Goal: Task Accomplishment & Management: Use online tool/utility

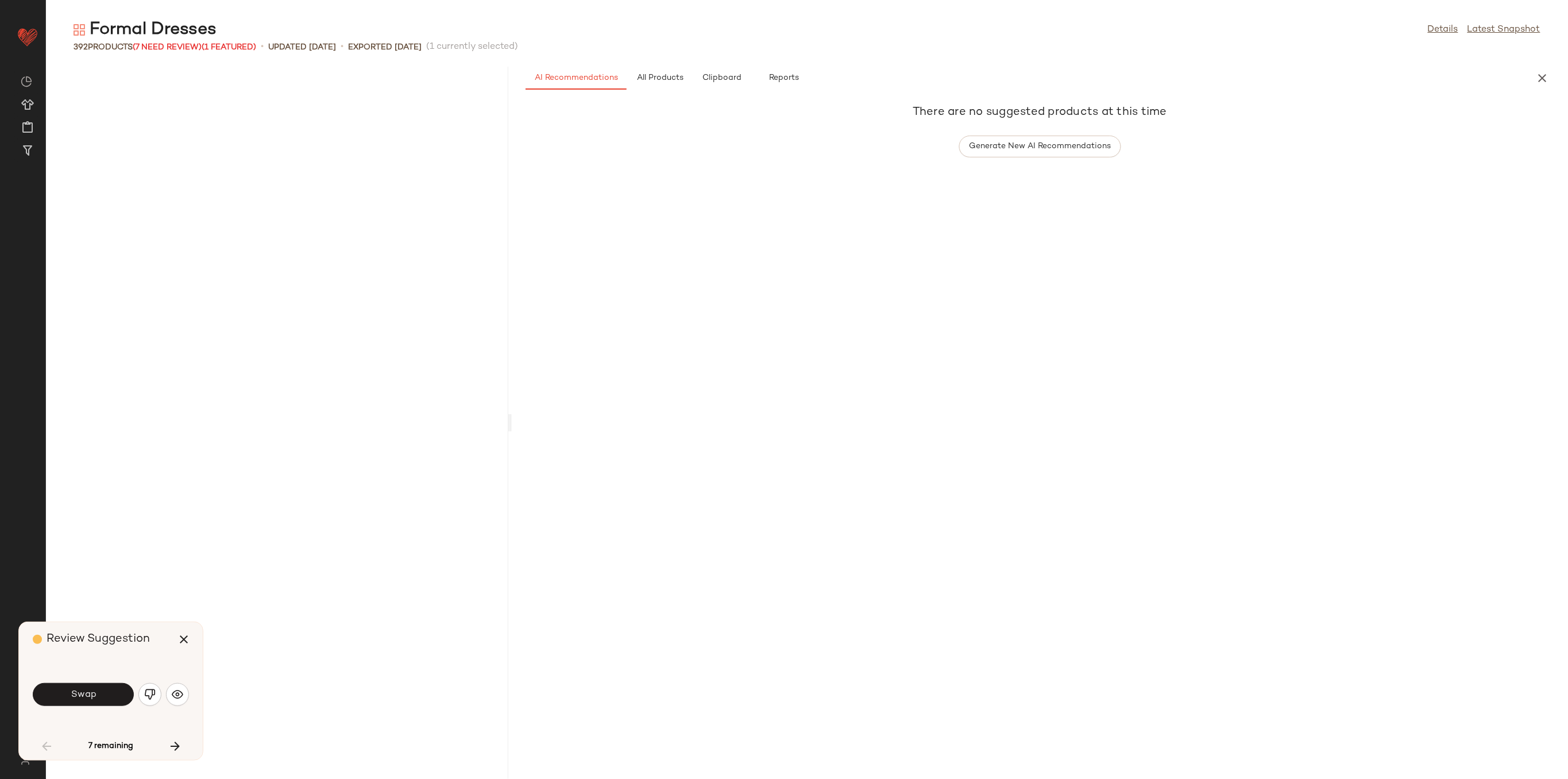
scroll to position [2102, 0]
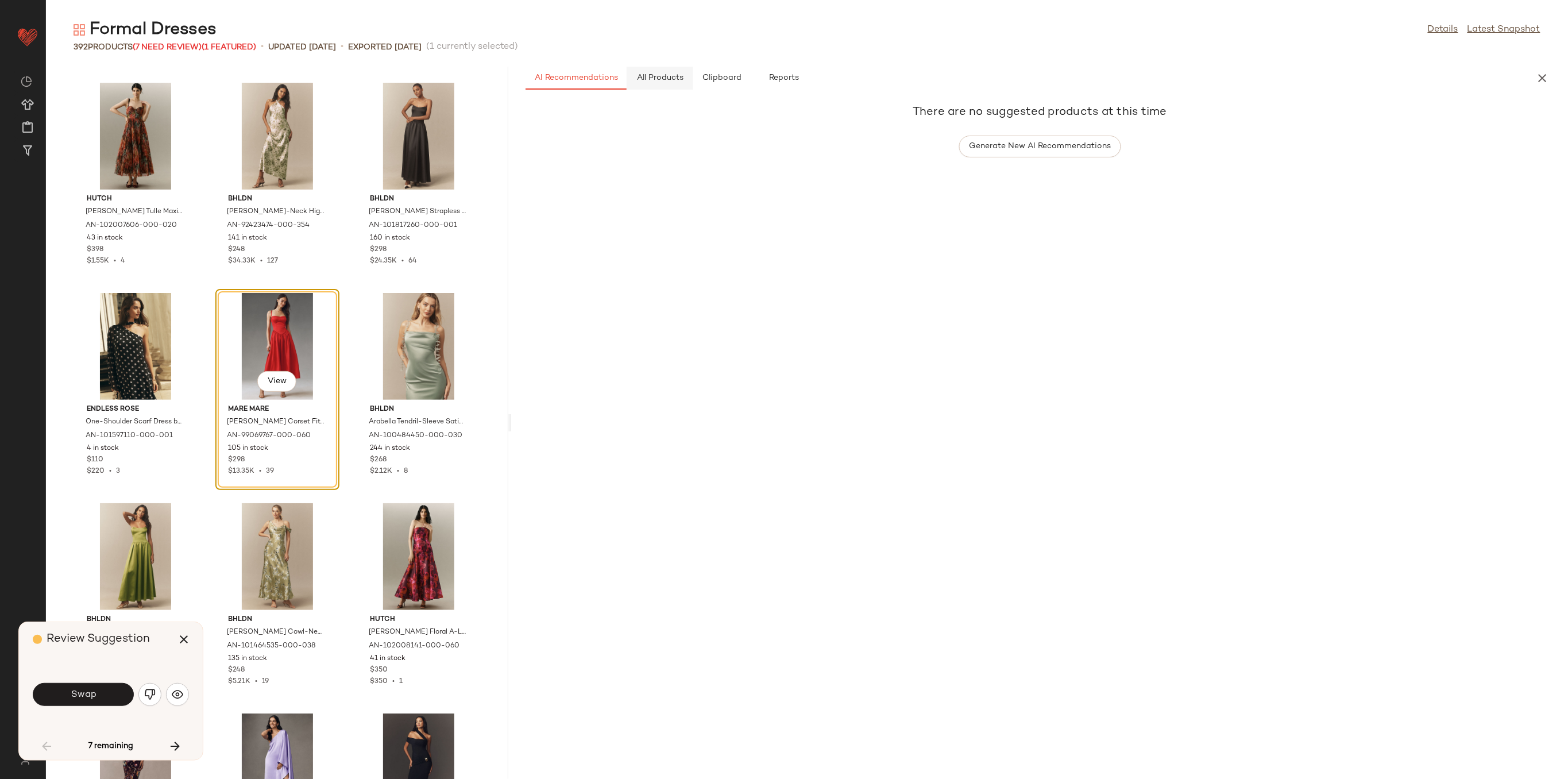
click at [674, 79] on span "All Products" at bounding box center [660, 78] width 47 height 9
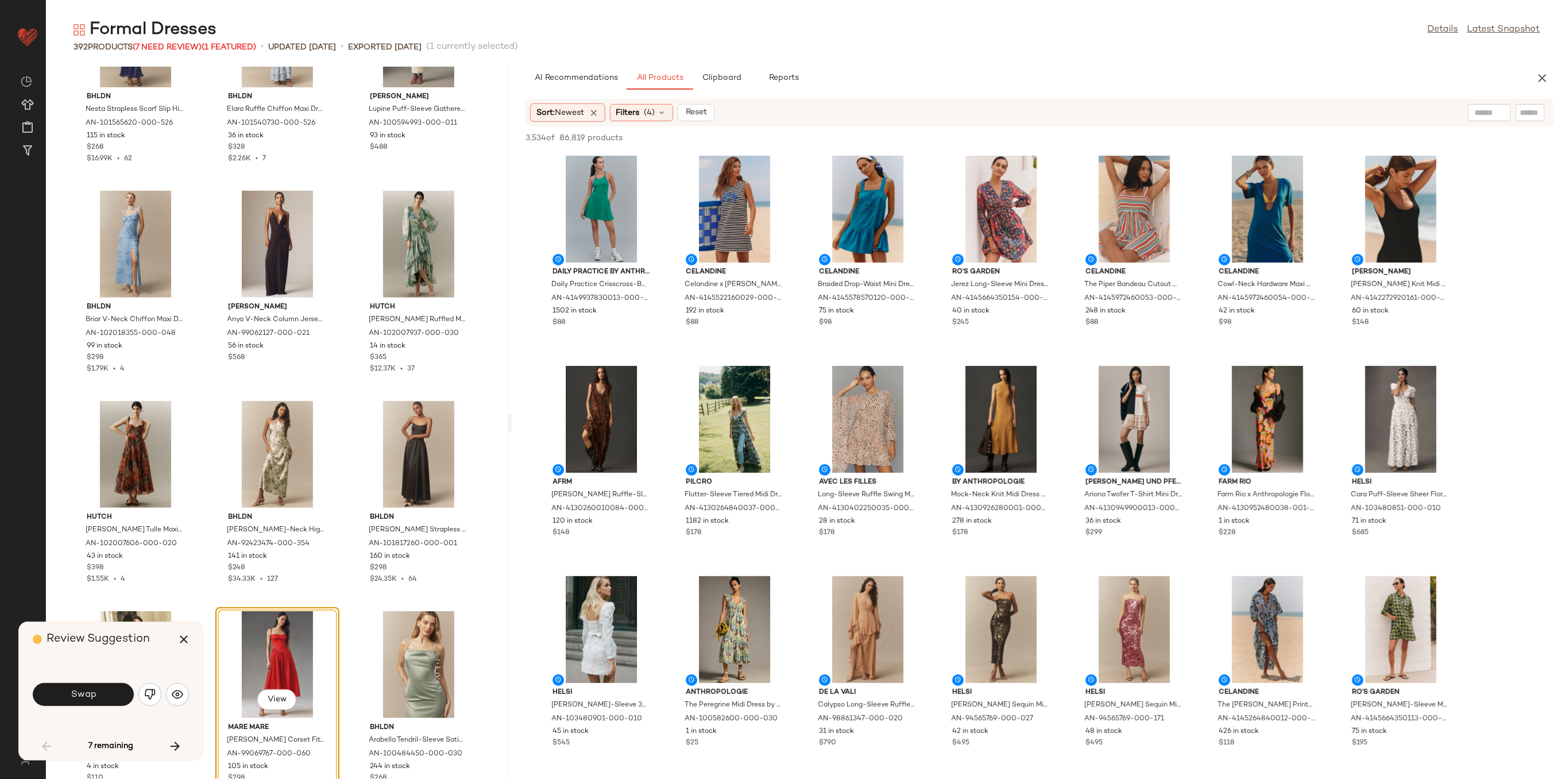
scroll to position [2026, 0]
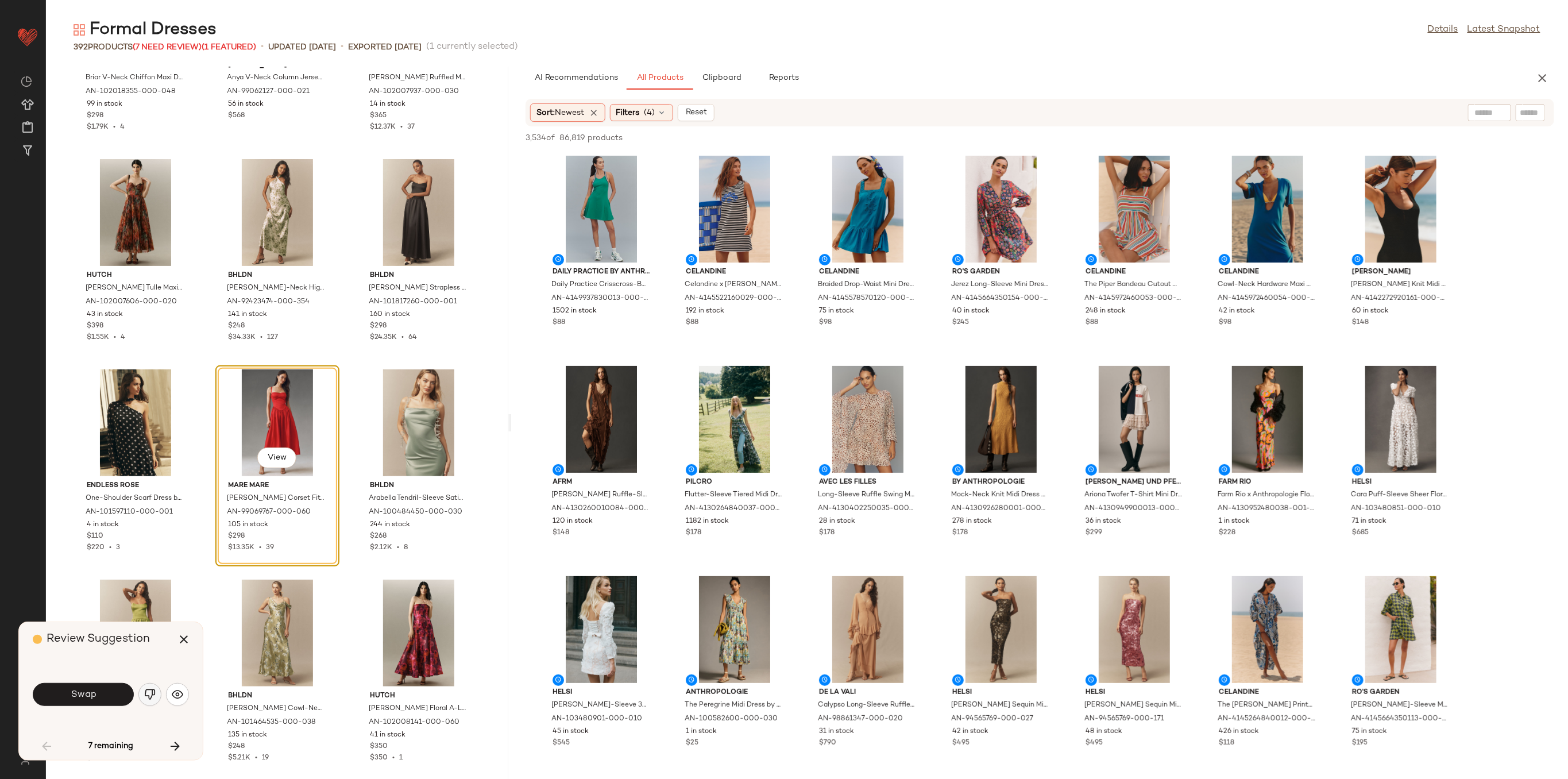
click at [150, 691] on img "button" at bounding box center [149, 694] width 12 height 12
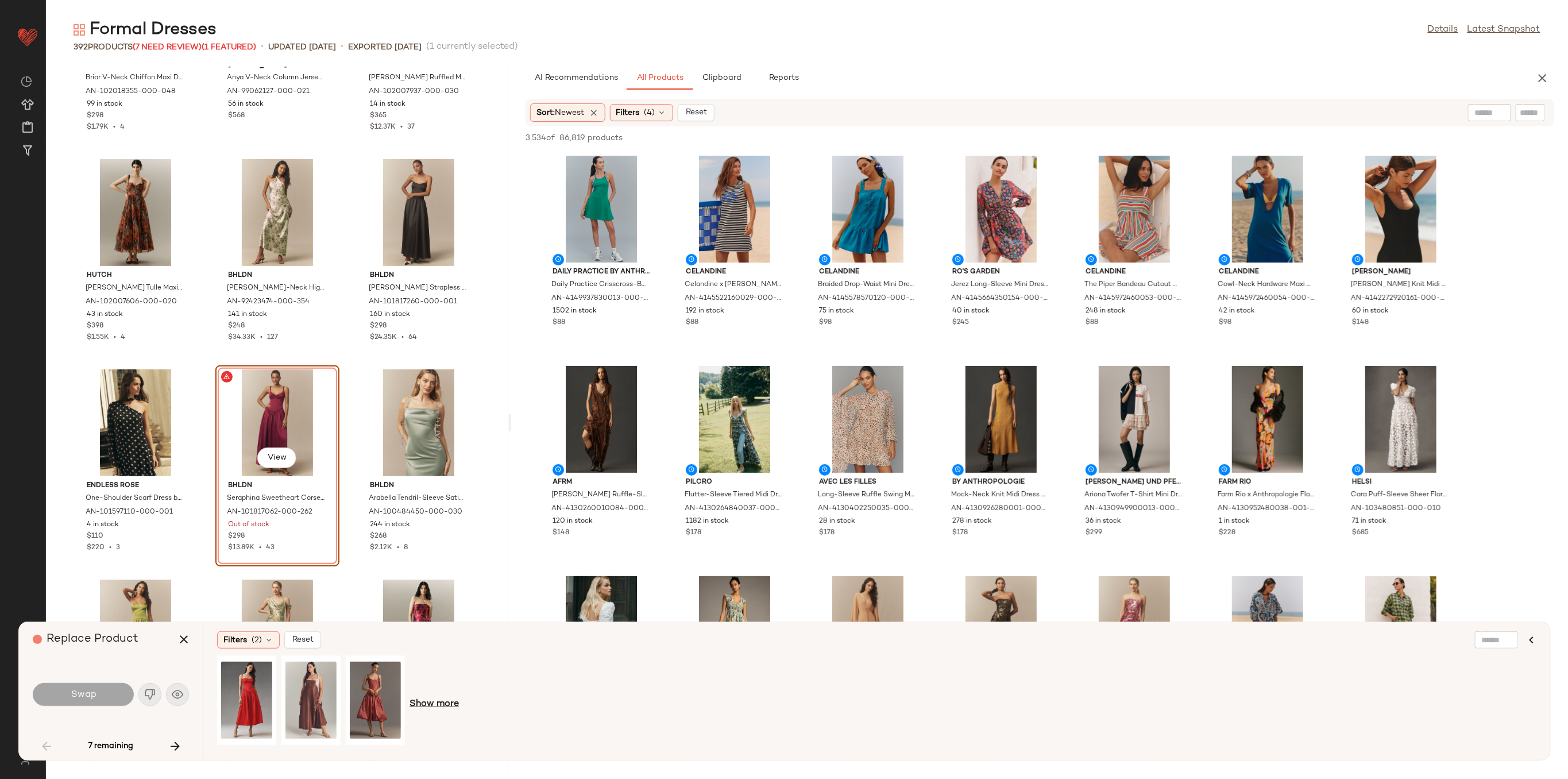
click at [426, 711] on span "Show more" at bounding box center [433, 704] width 49 height 13
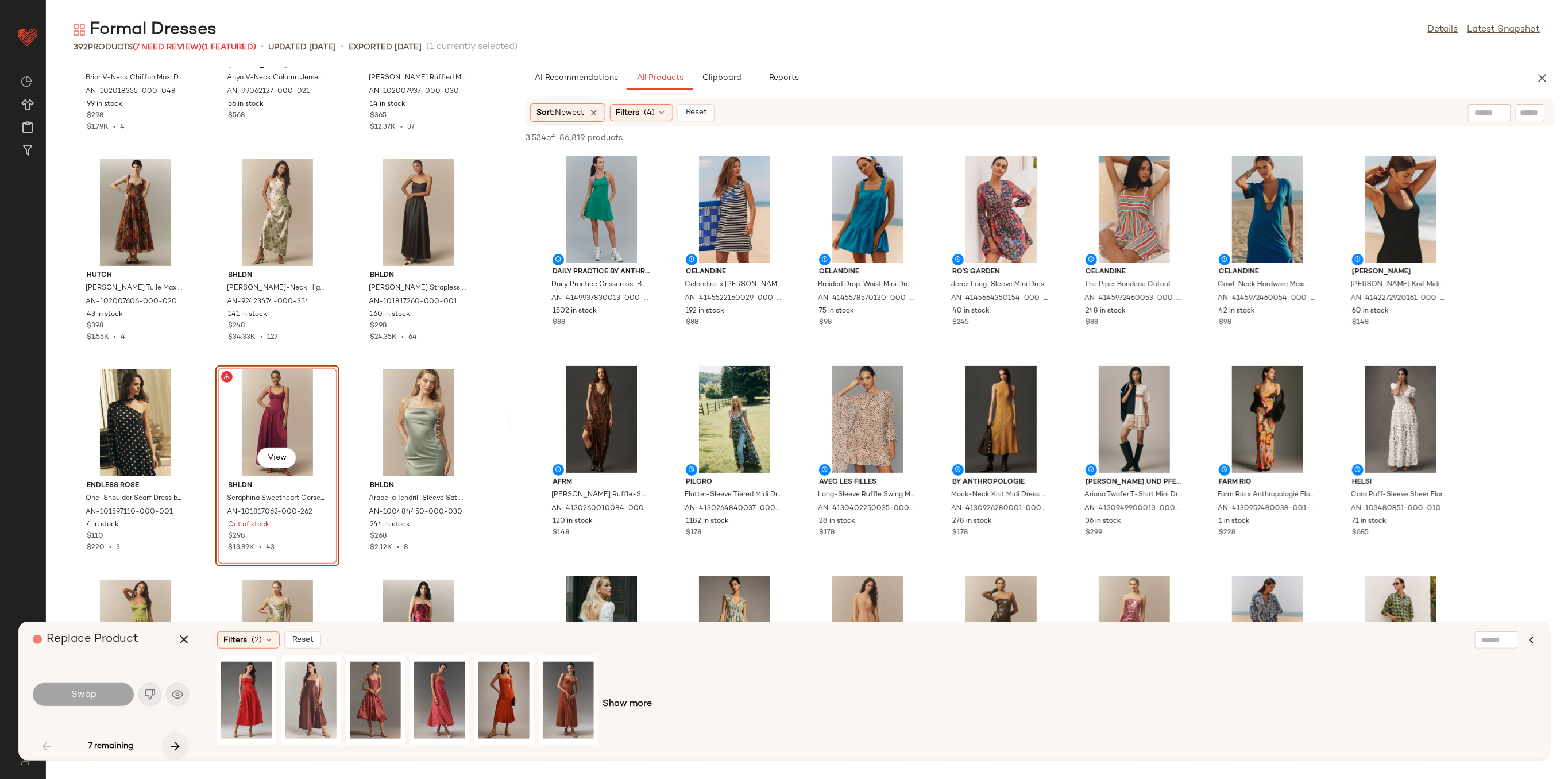
click at [173, 741] on icon "button" at bounding box center [174, 746] width 13 height 13
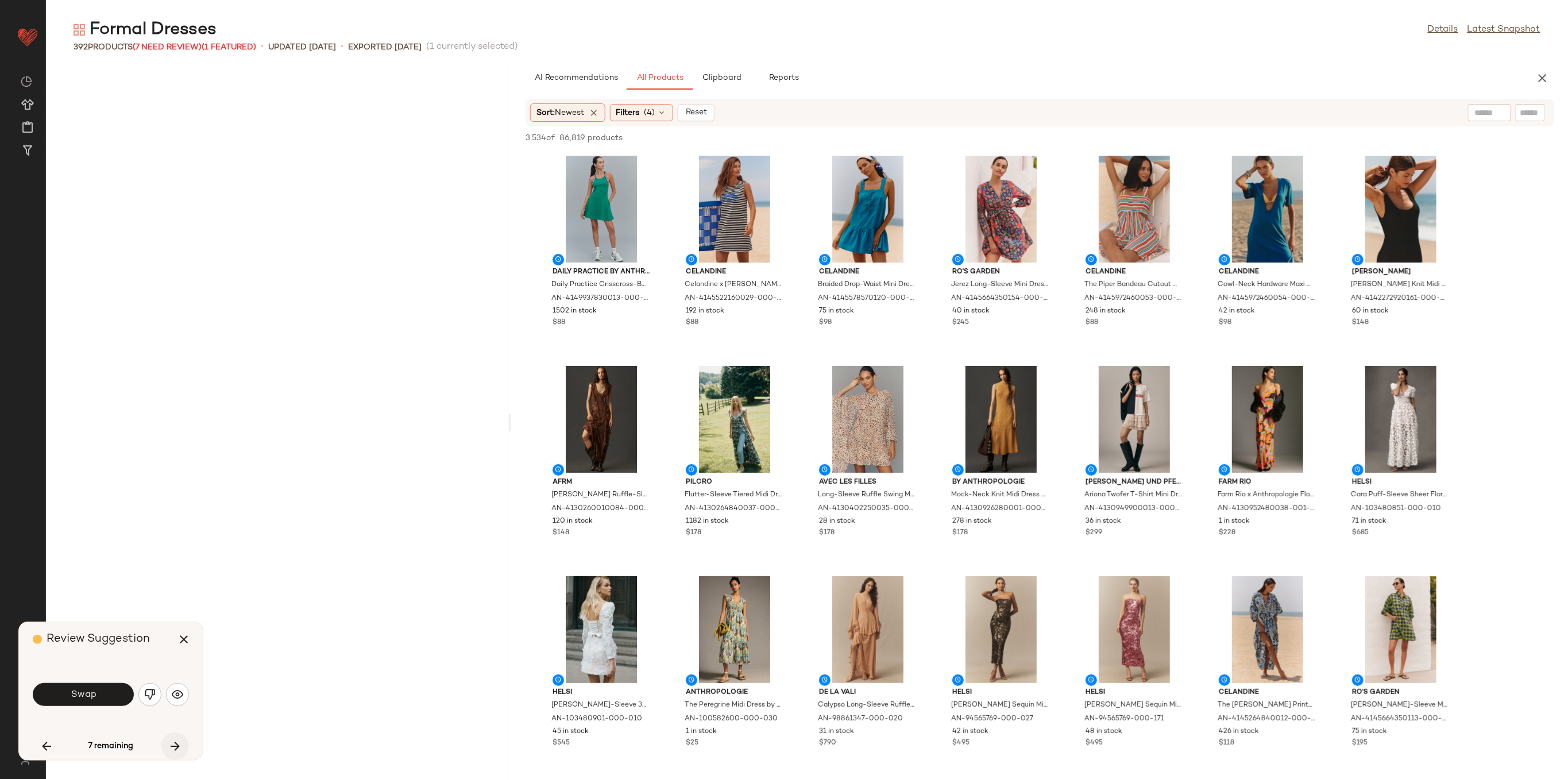
scroll to position [3575, 0]
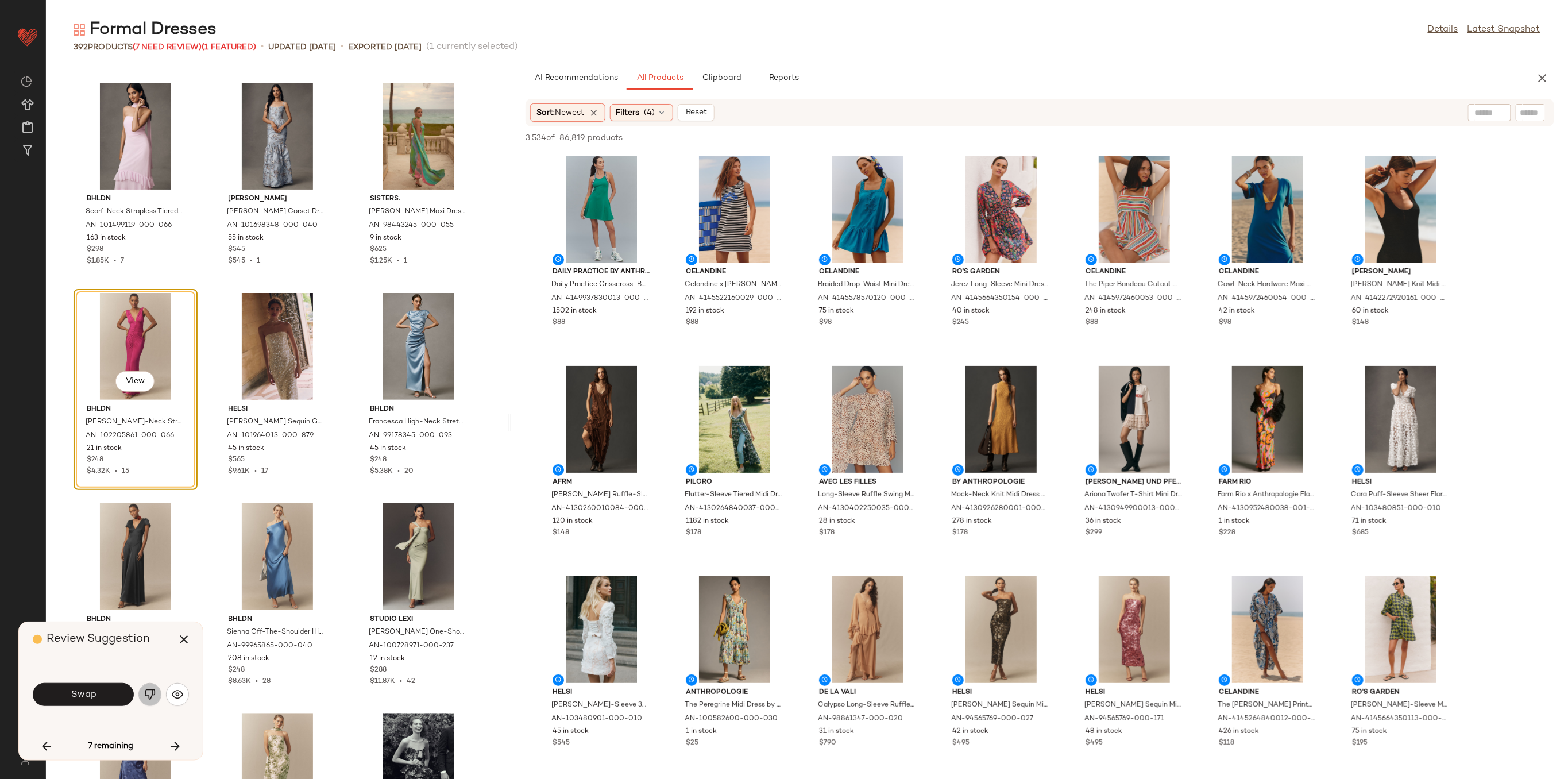
click at [146, 690] on img "button" at bounding box center [149, 694] width 12 height 12
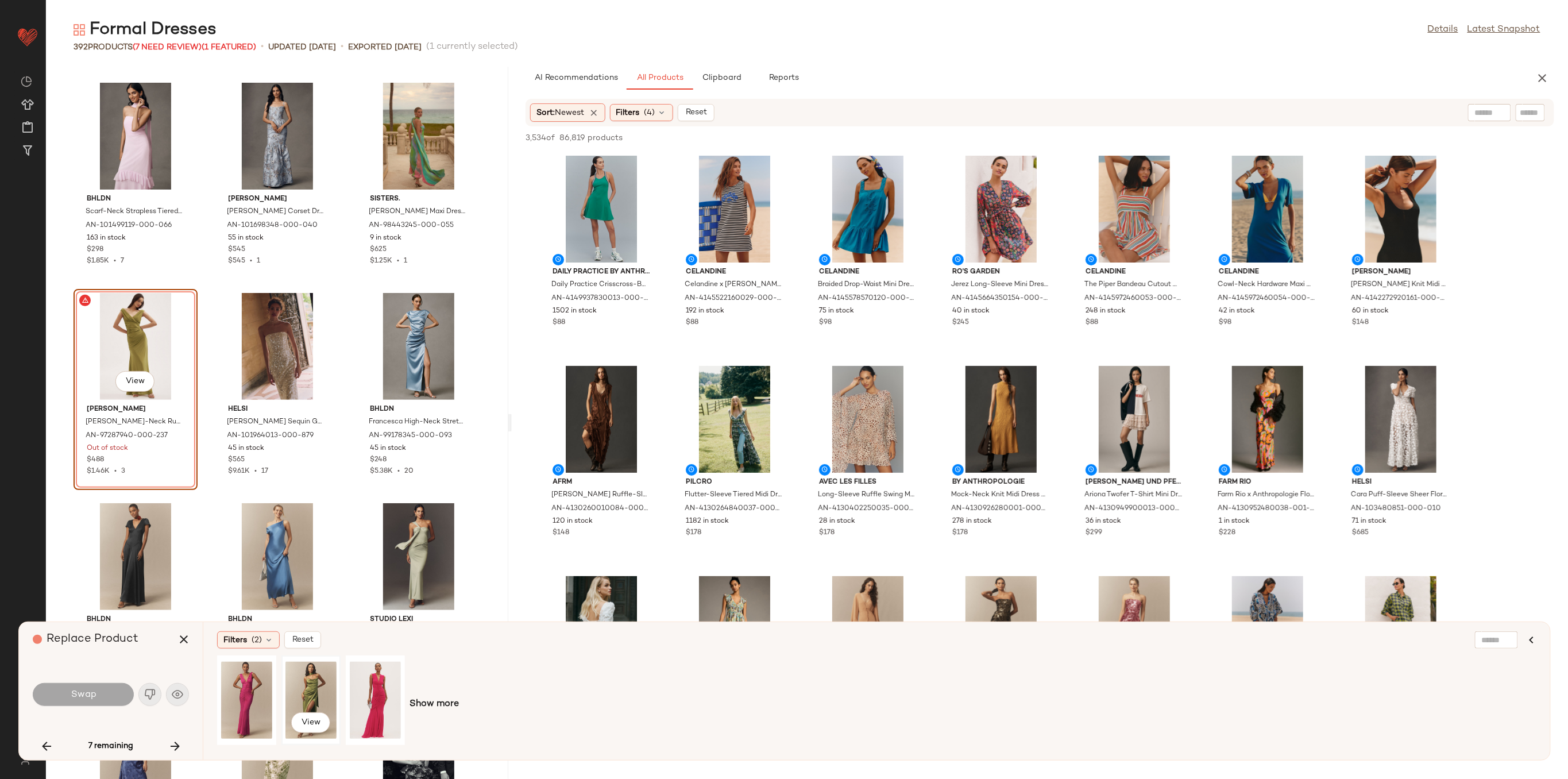
click at [320, 695] on div "View" at bounding box center [310, 700] width 51 height 82
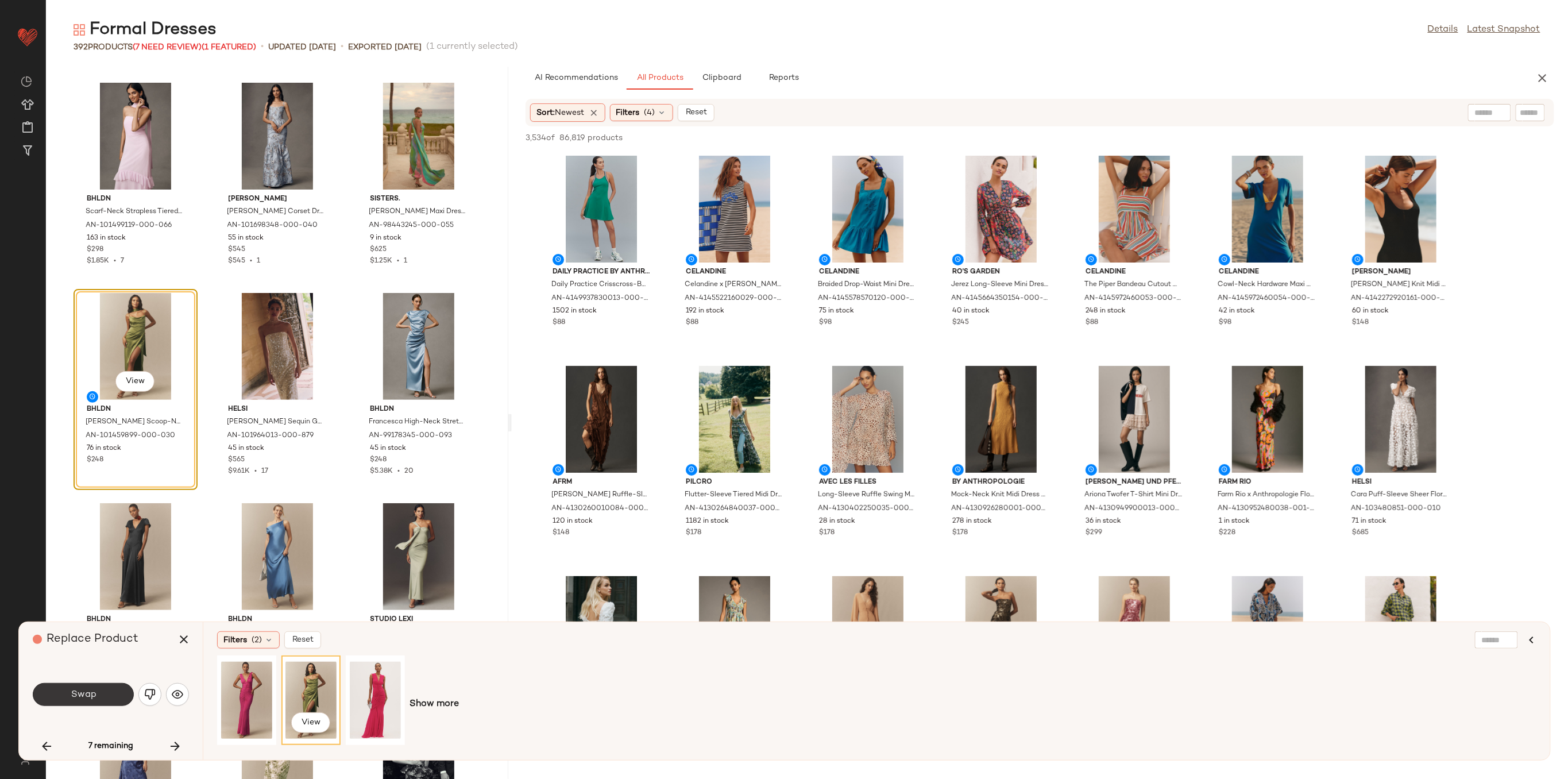
click at [118, 699] on button "Swap" at bounding box center [83, 695] width 101 height 23
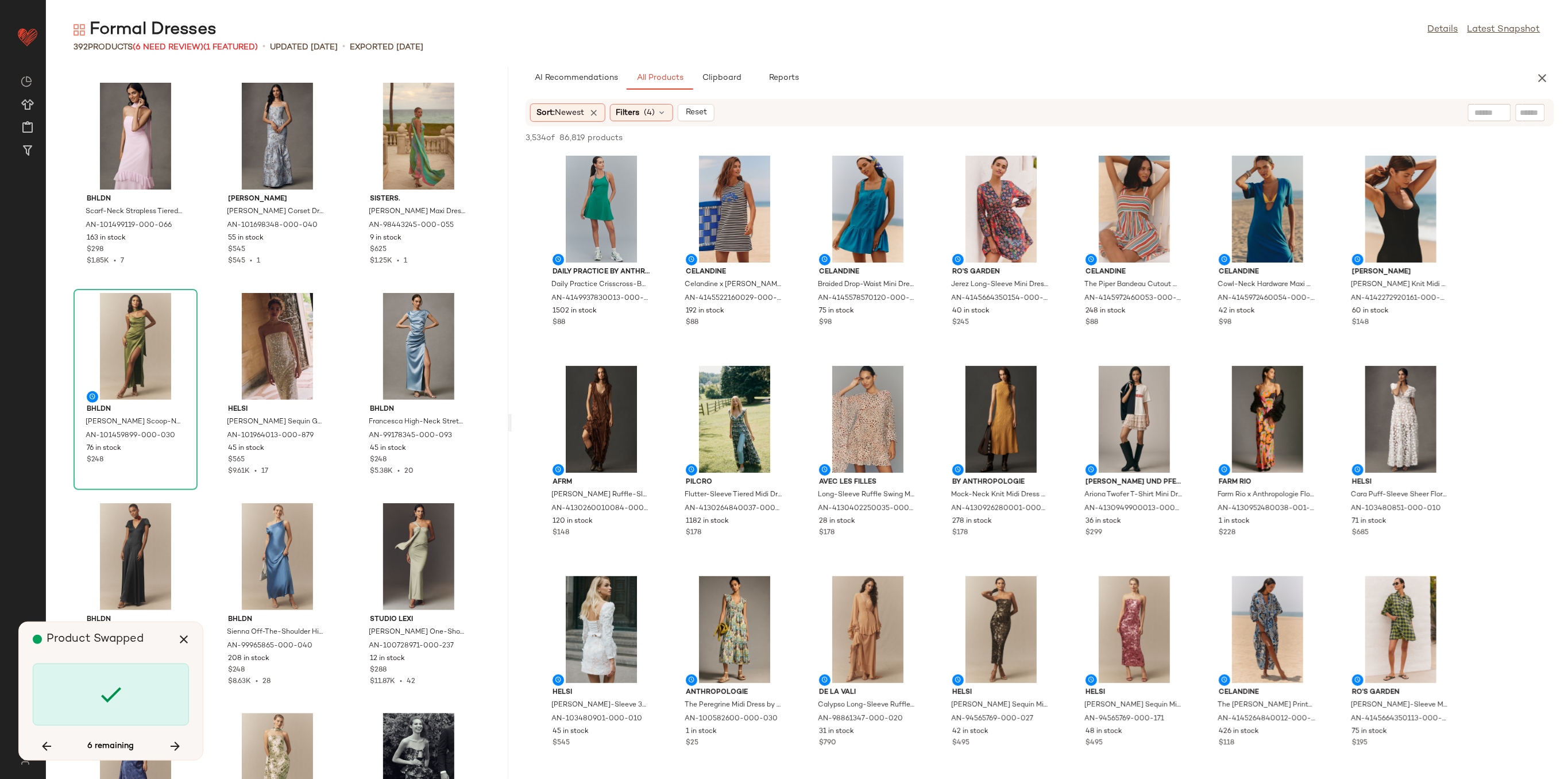
scroll to position [7150, 0]
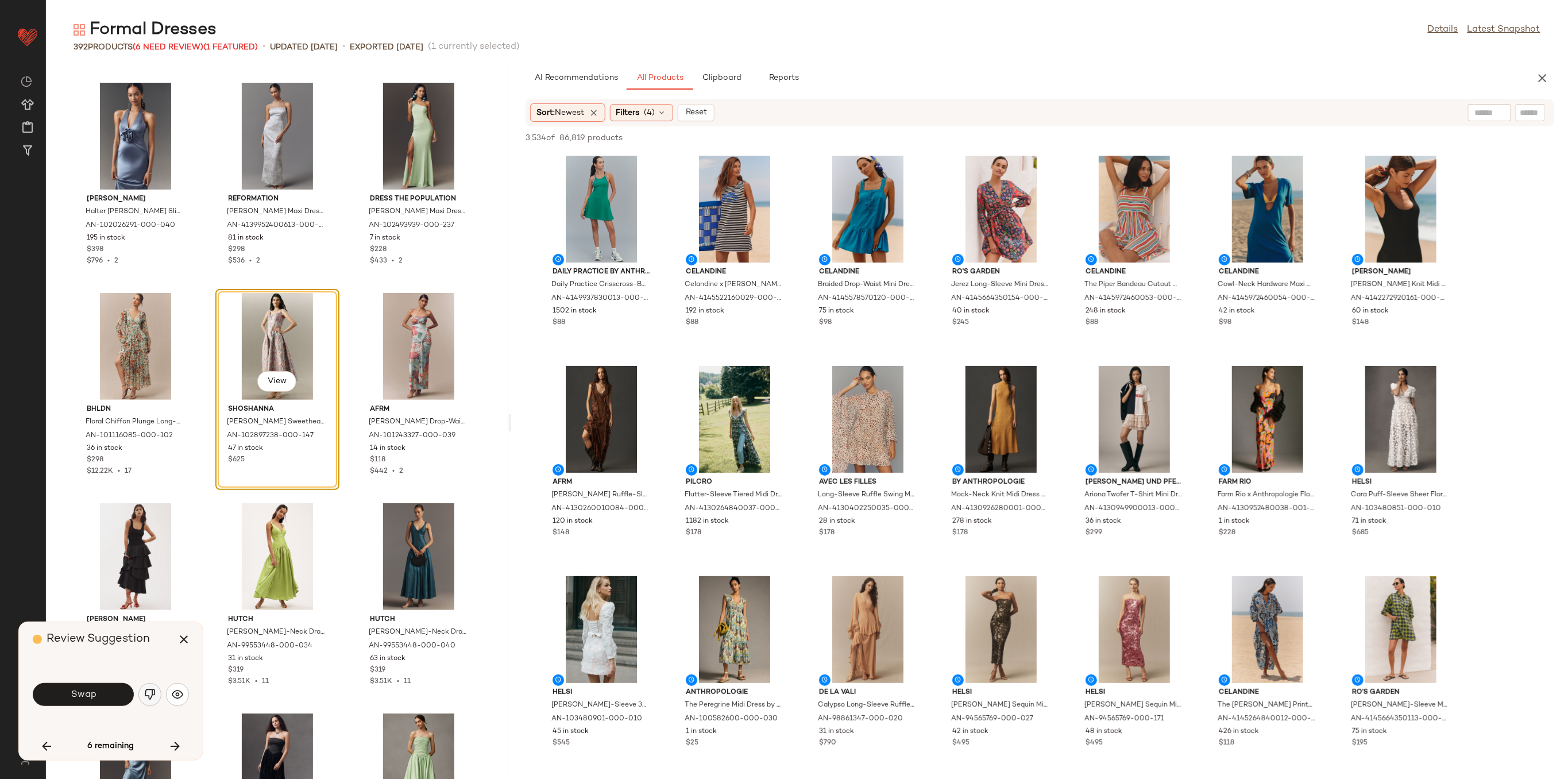
click at [146, 693] on img "button" at bounding box center [149, 694] width 12 height 12
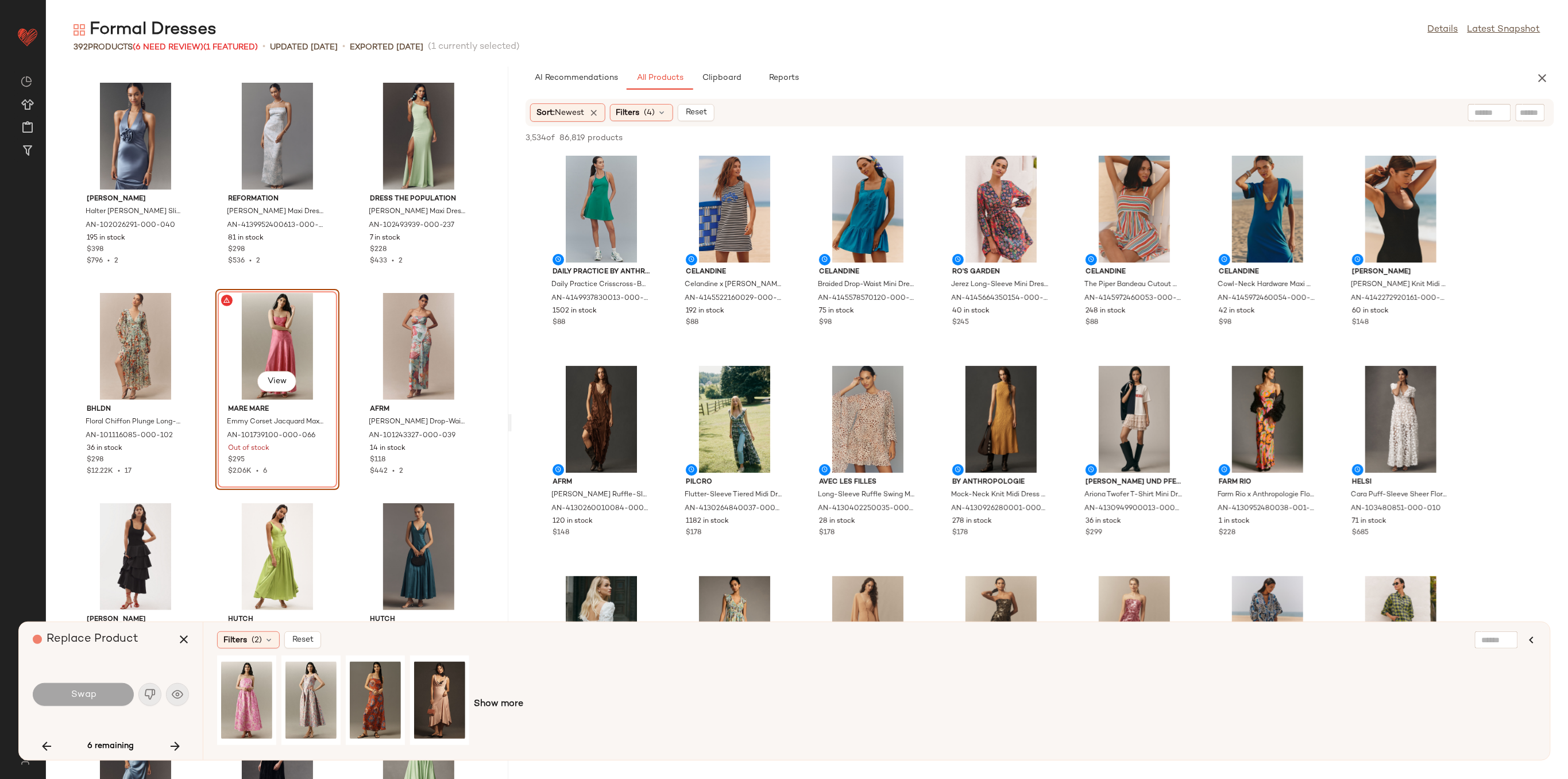
click at [524, 713] on div "Show more" at bounding box center [876, 704] width 1319 height 98
click at [516, 713] on div "Show more" at bounding box center [876, 704] width 1319 height 98
click at [233, 703] on div "View" at bounding box center [246, 700] width 51 height 82
click at [516, 707] on span "Show more" at bounding box center [498, 704] width 49 height 13
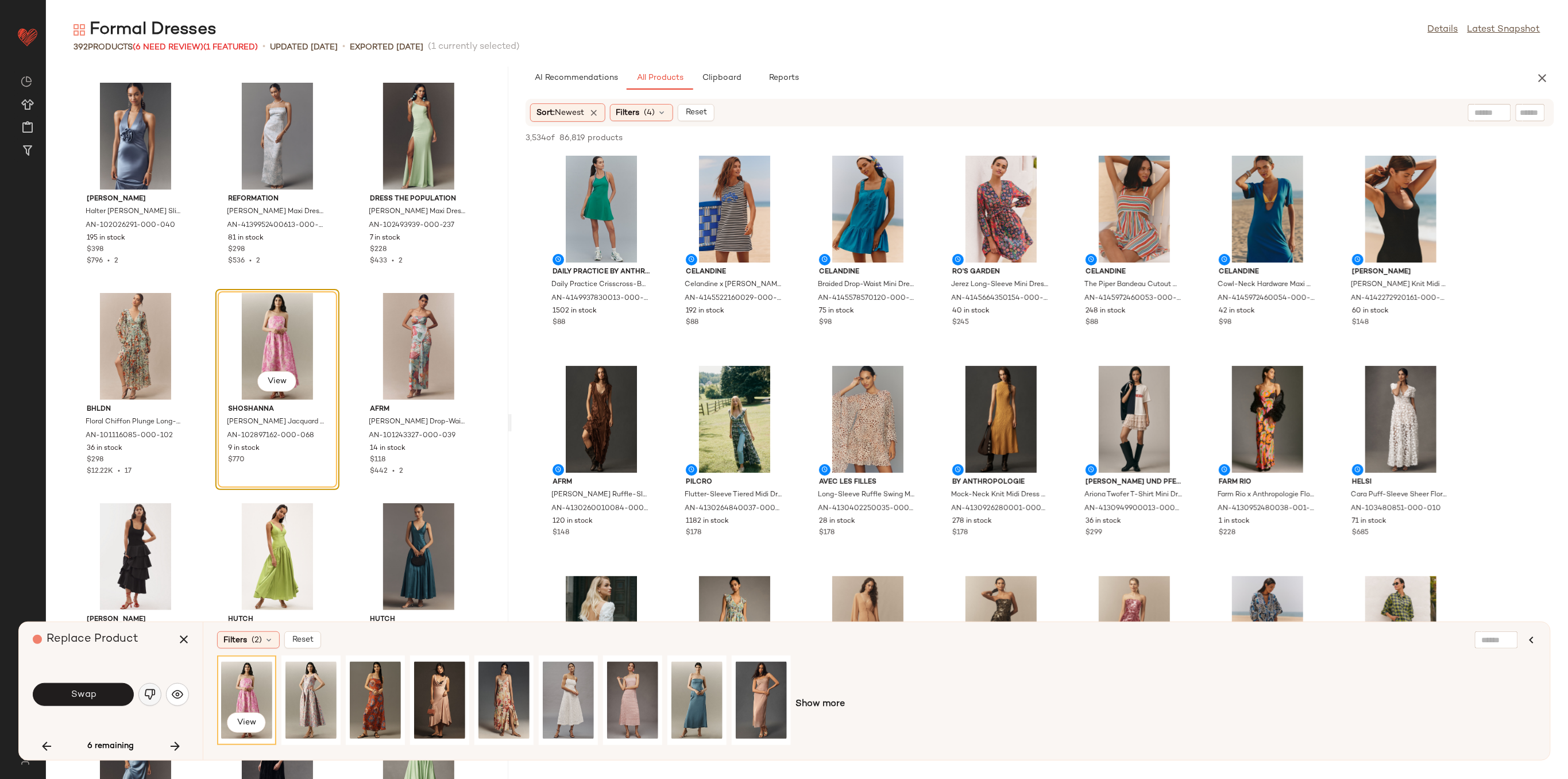
click at [145, 697] on img "button" at bounding box center [149, 694] width 12 height 12
click at [180, 739] on icon "button" at bounding box center [174, 746] width 13 height 13
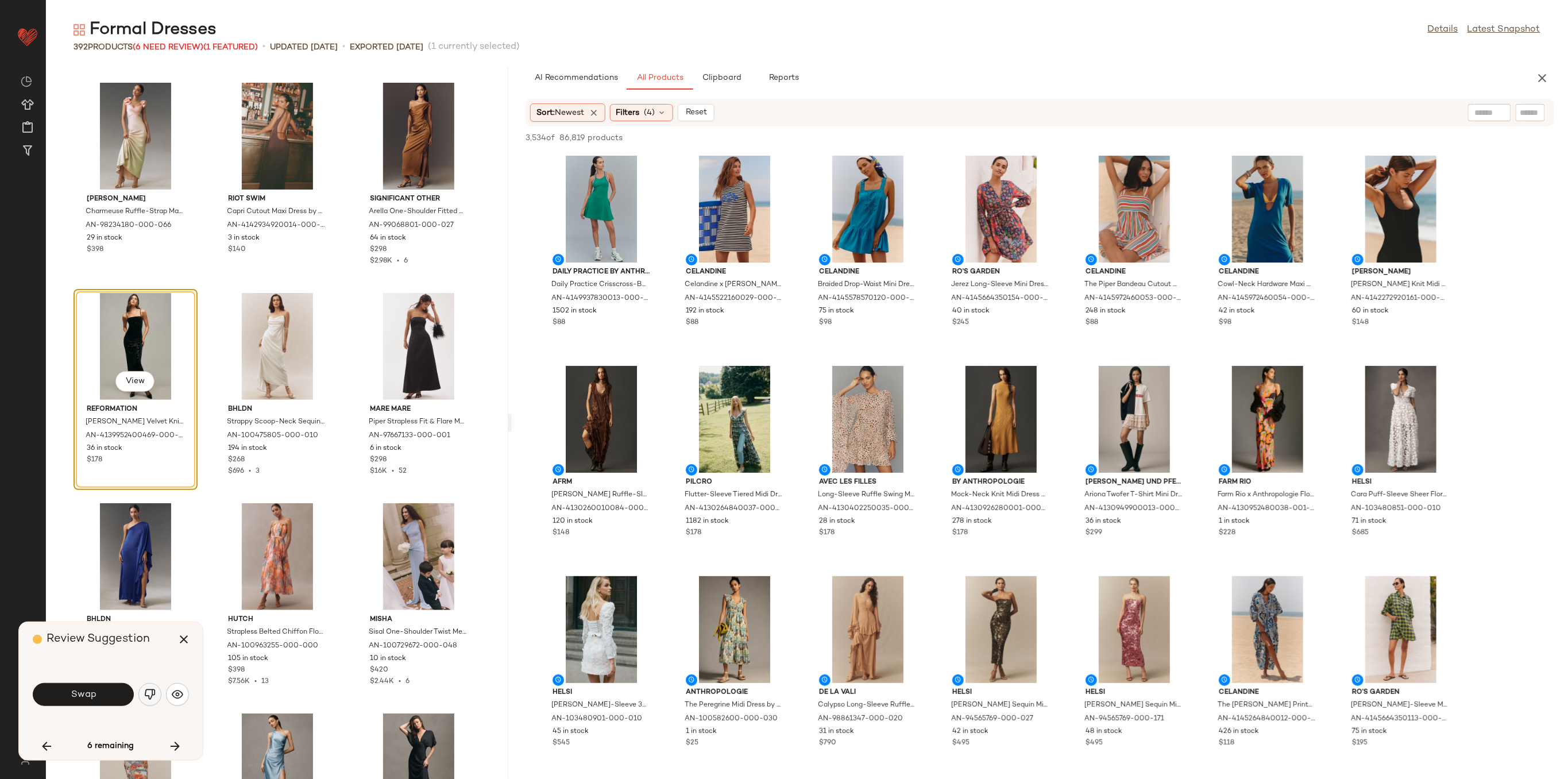
click at [150, 699] on img "button" at bounding box center [149, 694] width 12 height 12
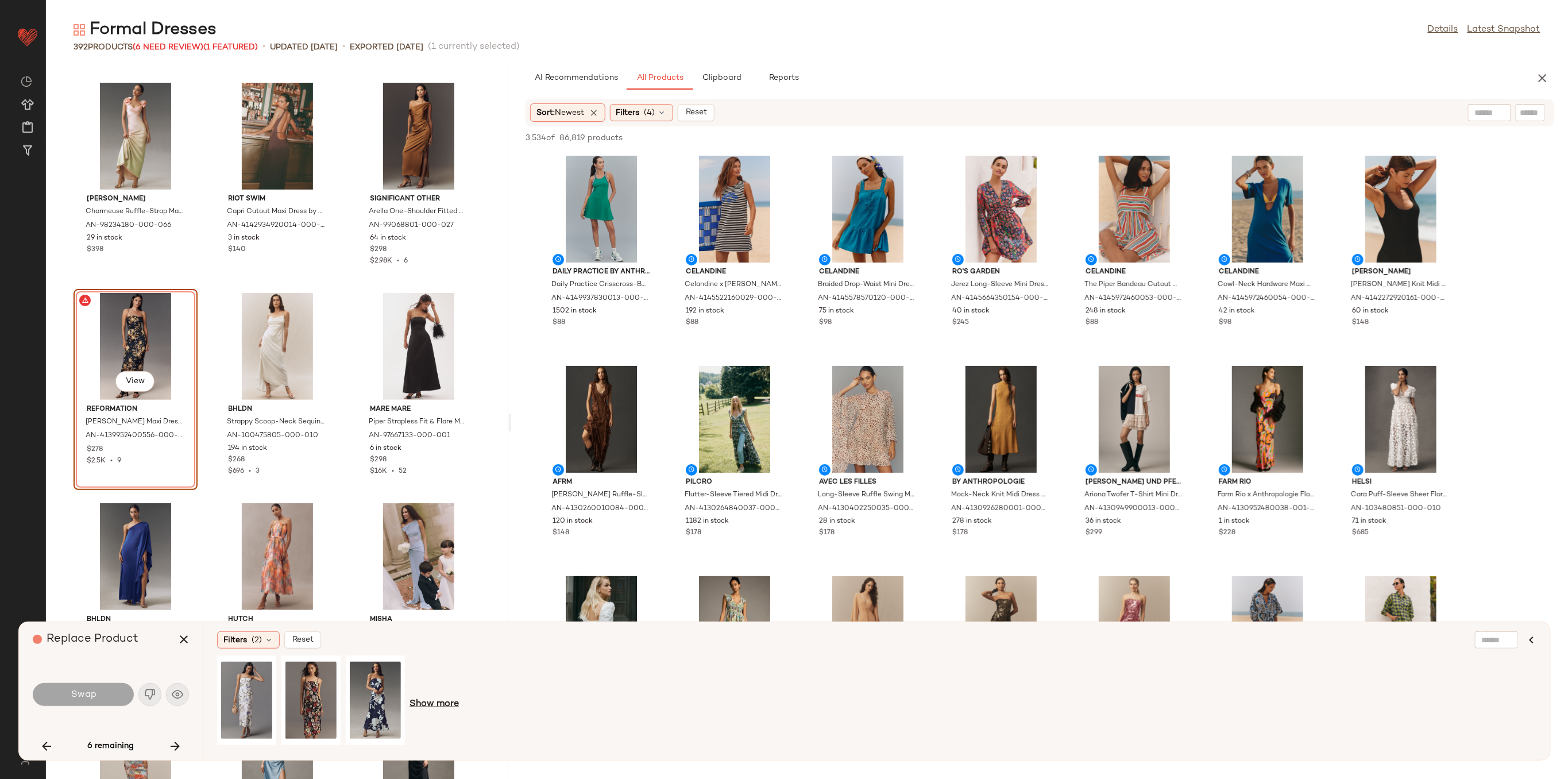
click at [430, 707] on span "Show more" at bounding box center [433, 704] width 49 height 13
click at [557, 703] on span "Show more" at bounding box center [563, 704] width 49 height 13
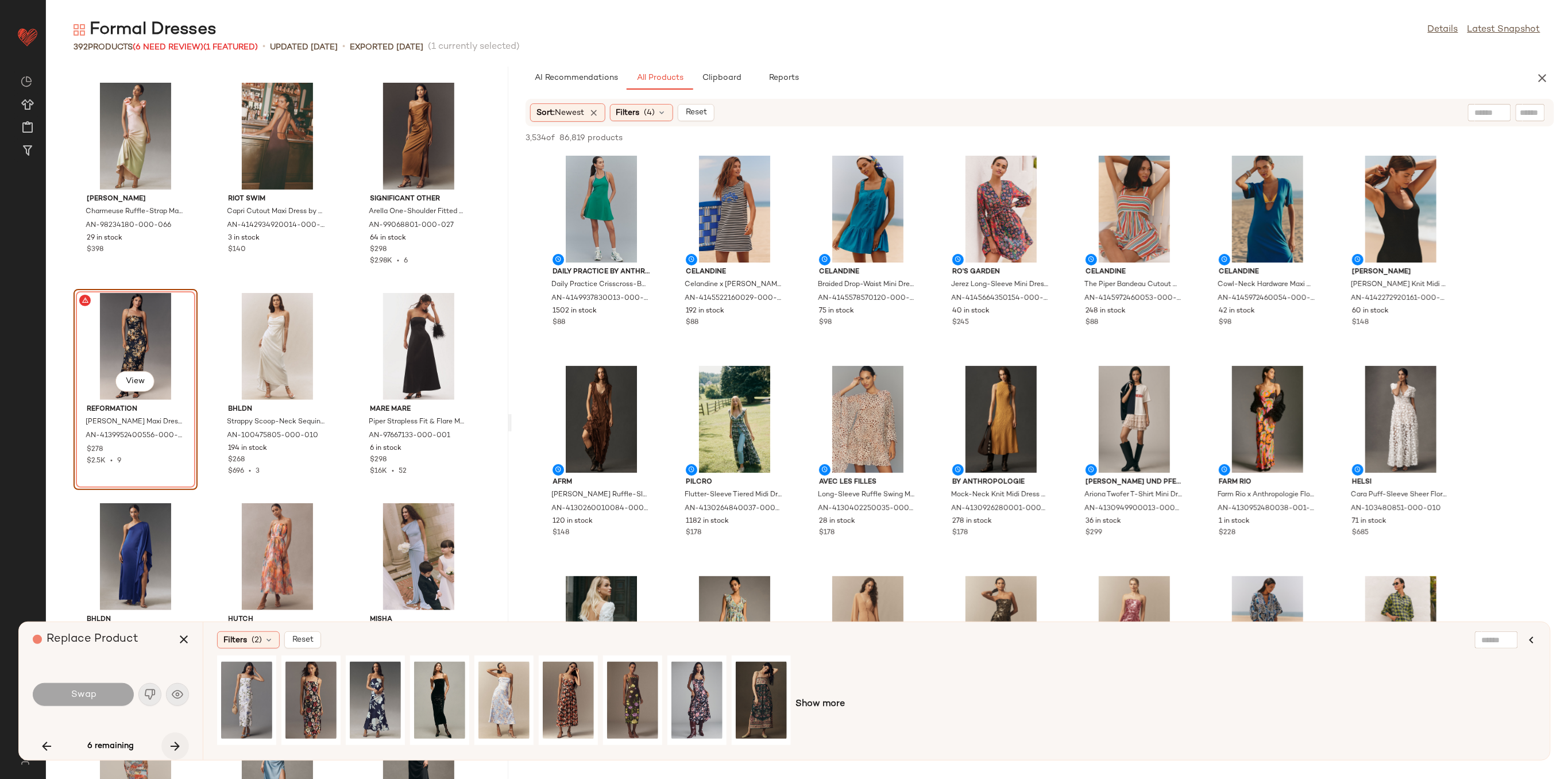
click at [181, 746] on icon "button" at bounding box center [174, 746] width 13 height 13
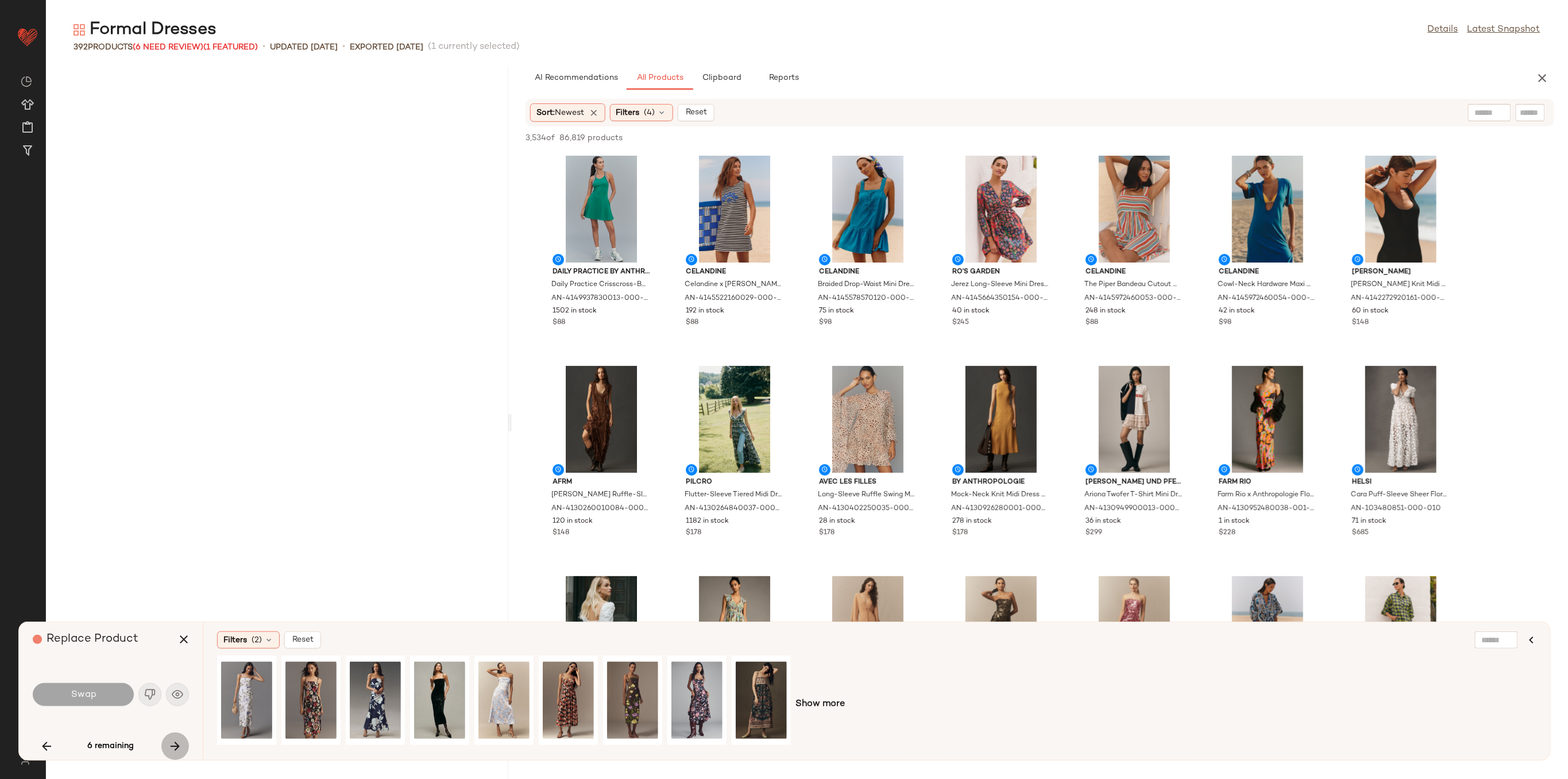
scroll to position [15773, 0]
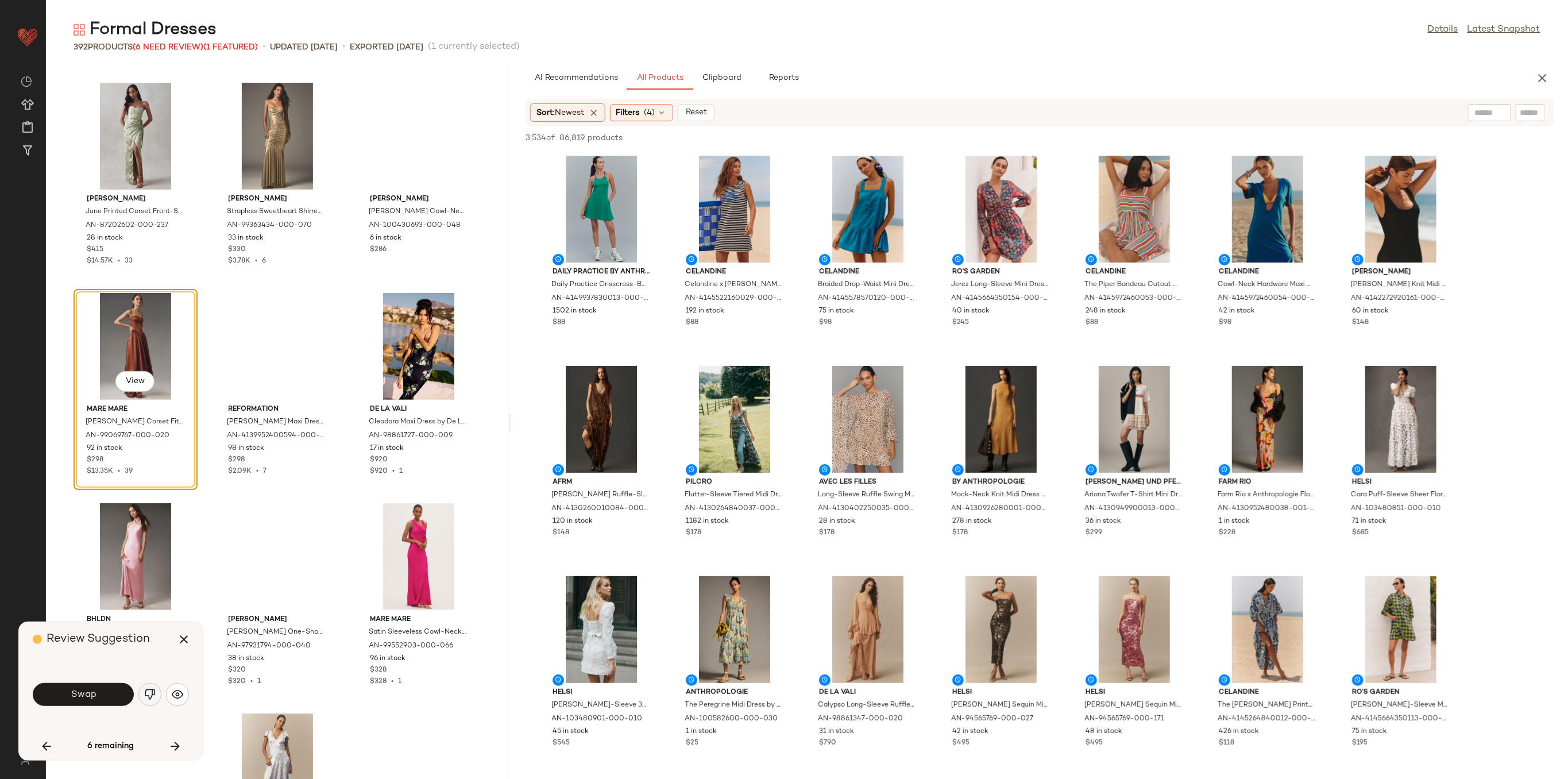
click at [146, 687] on button "button" at bounding box center [150, 695] width 23 height 23
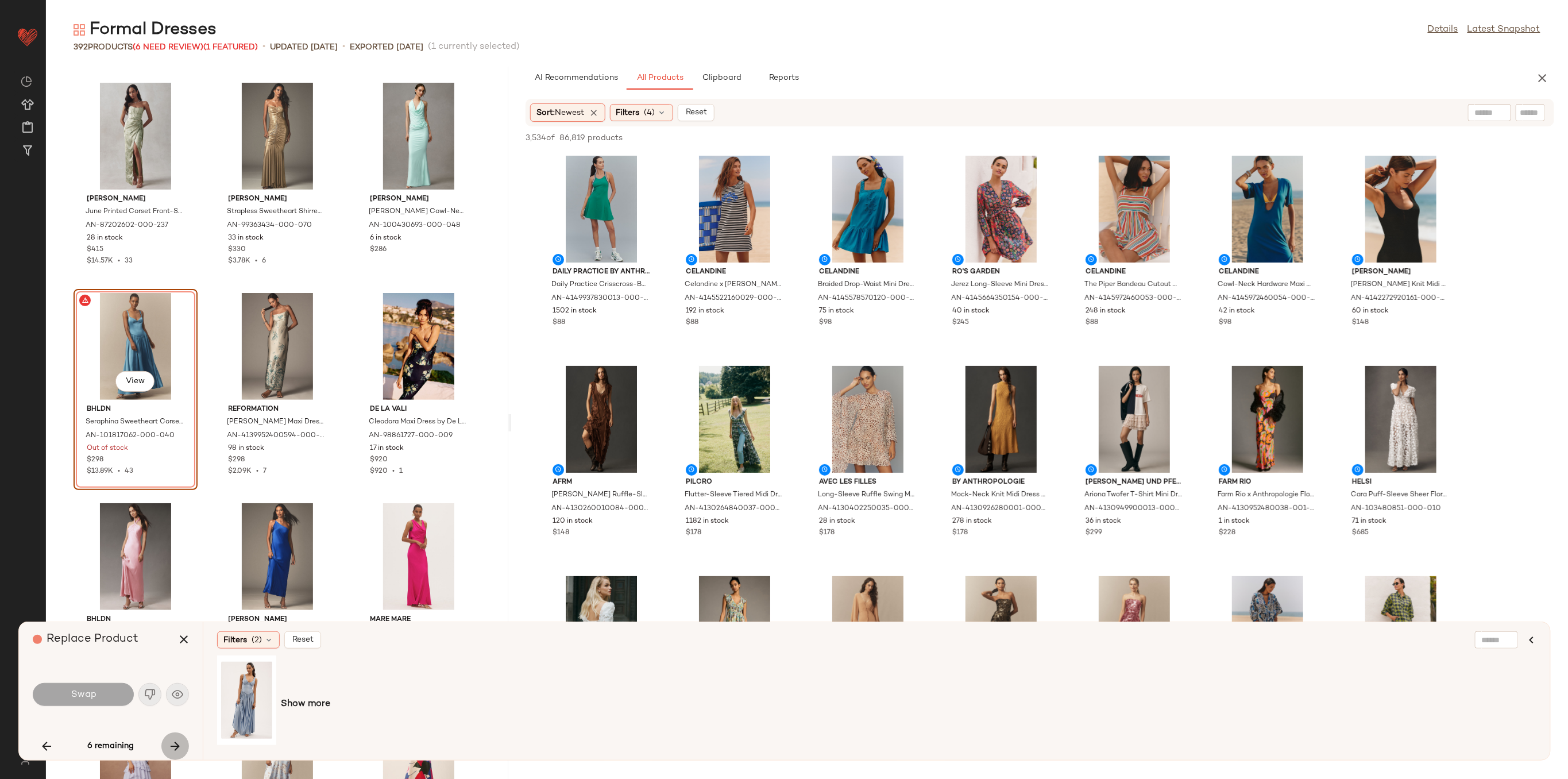
click at [177, 744] on icon "button" at bounding box center [174, 746] width 13 height 13
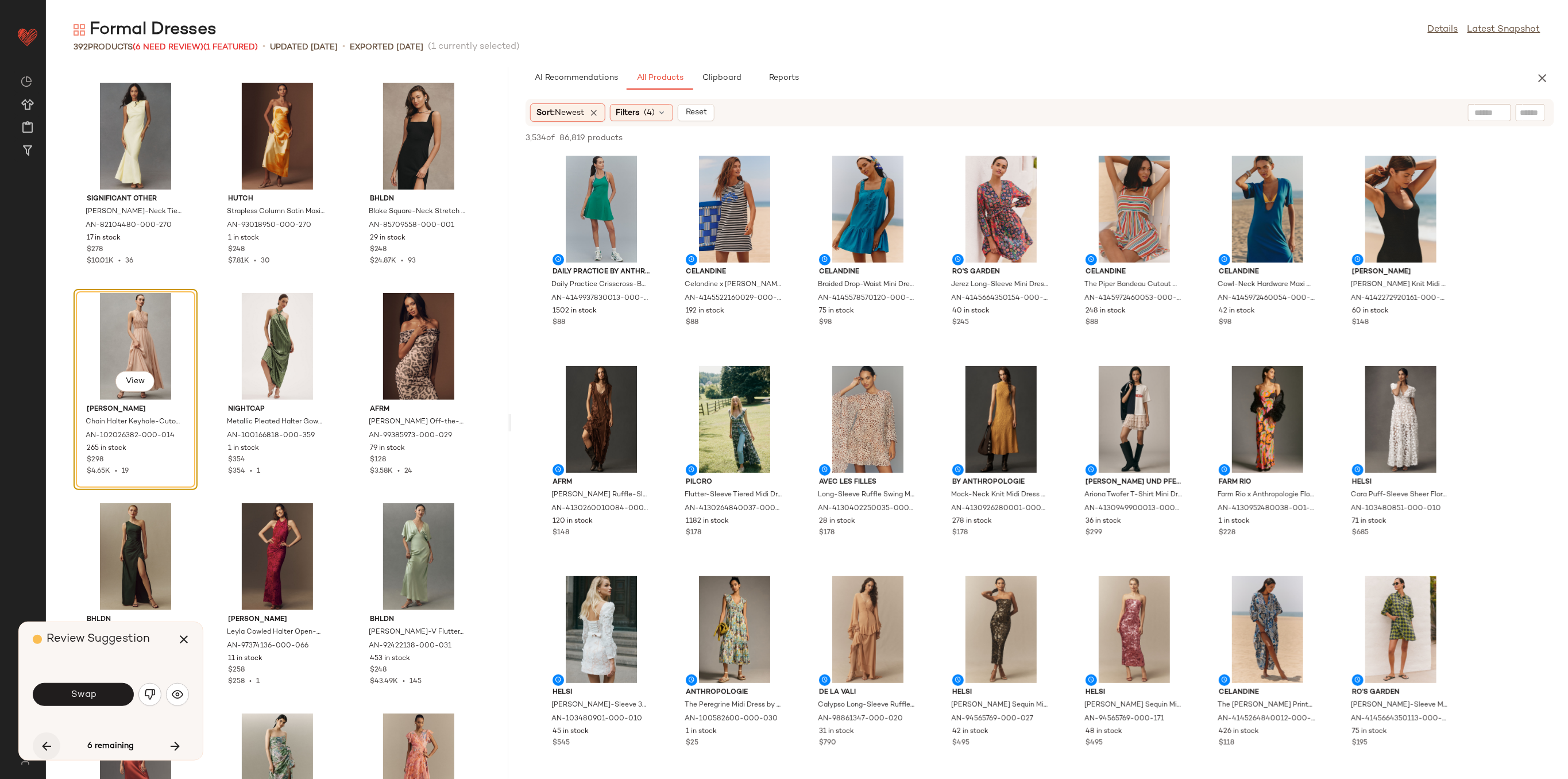
click at [40, 741] on icon "button" at bounding box center [46, 746] width 13 height 13
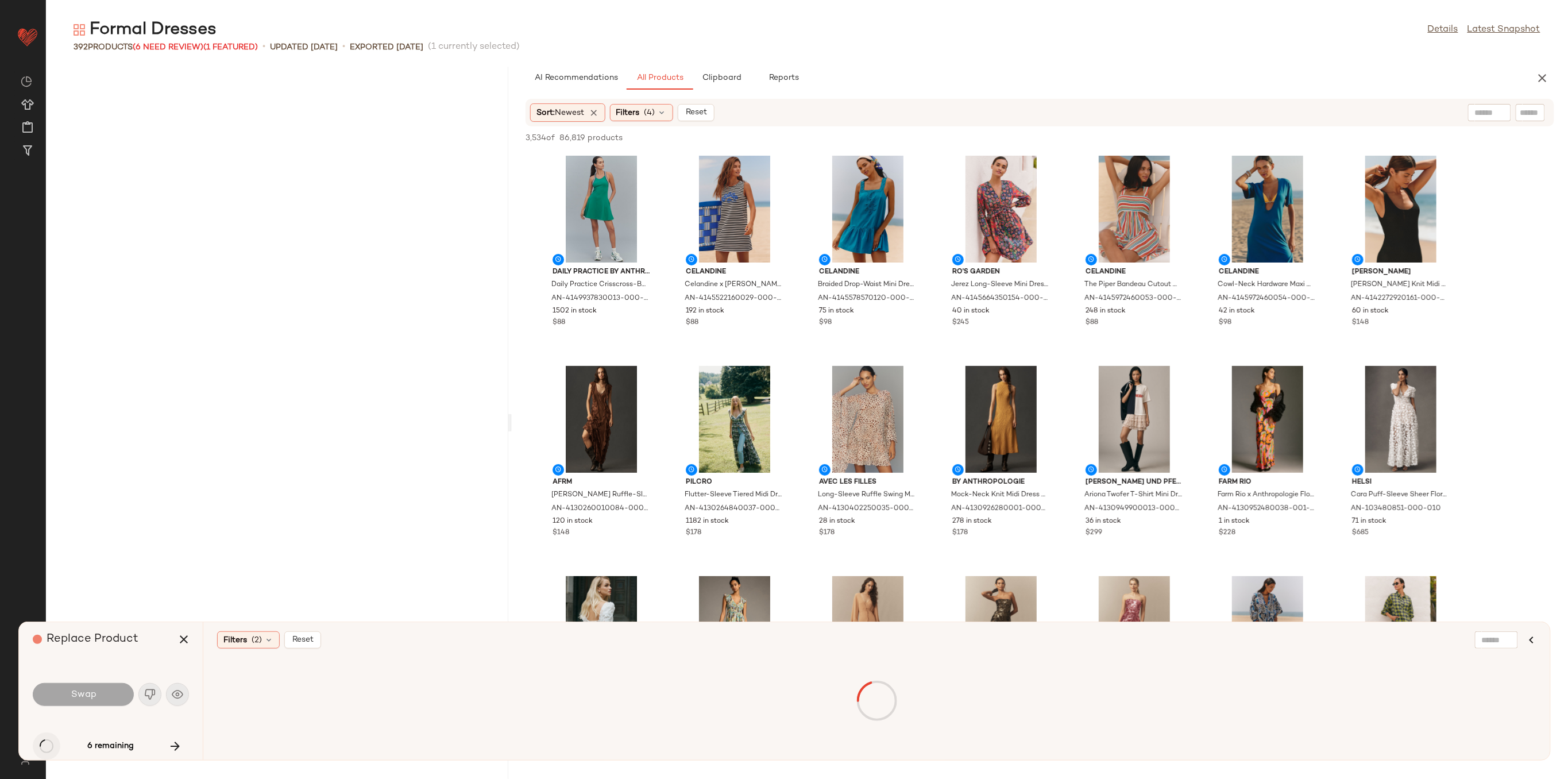
scroll to position [15773, 0]
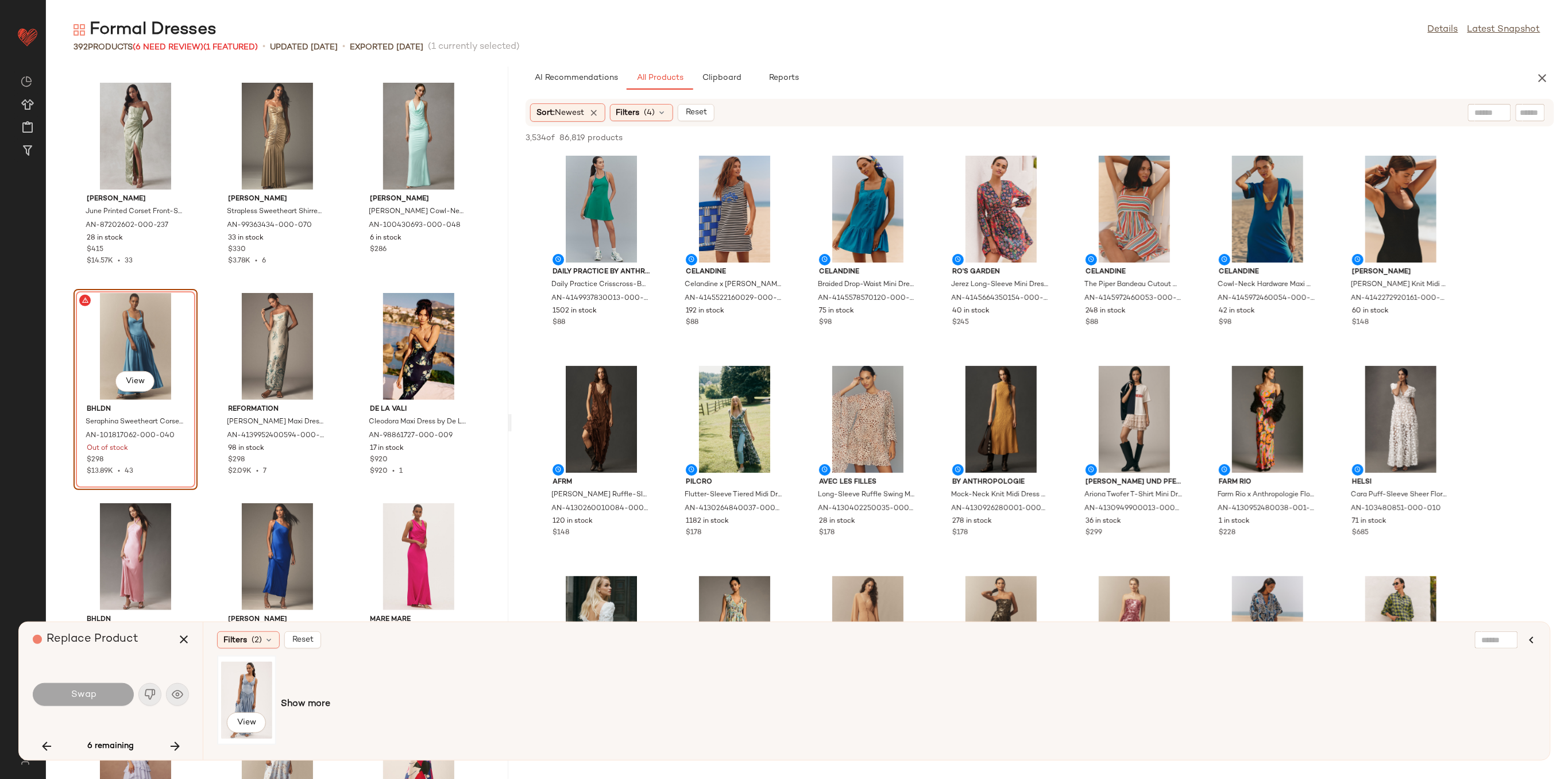
click at [243, 706] on div "View" at bounding box center [246, 700] width 51 height 82
click at [106, 690] on button "Swap" at bounding box center [83, 695] width 101 height 23
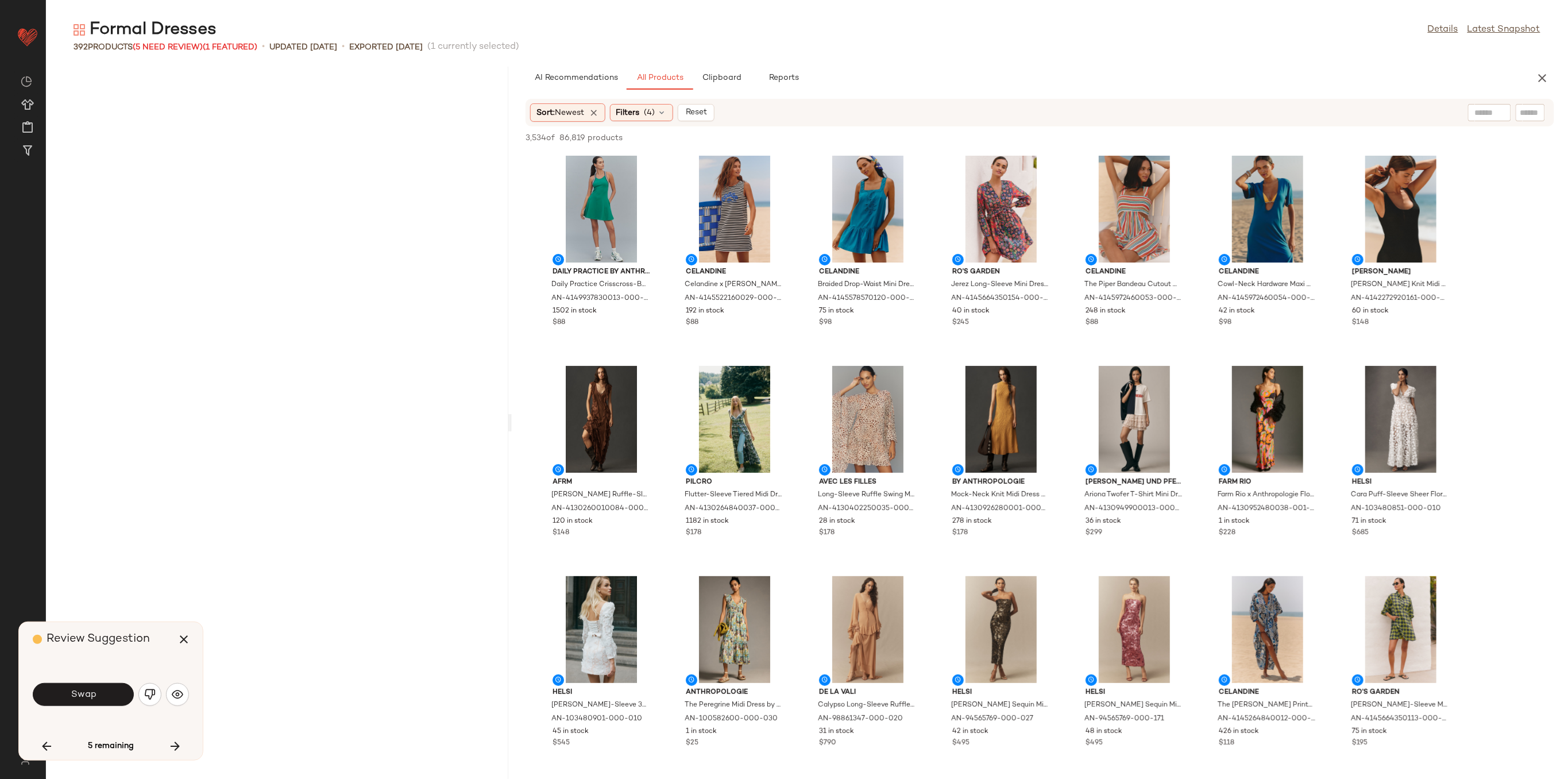
scroll to position [20611, 0]
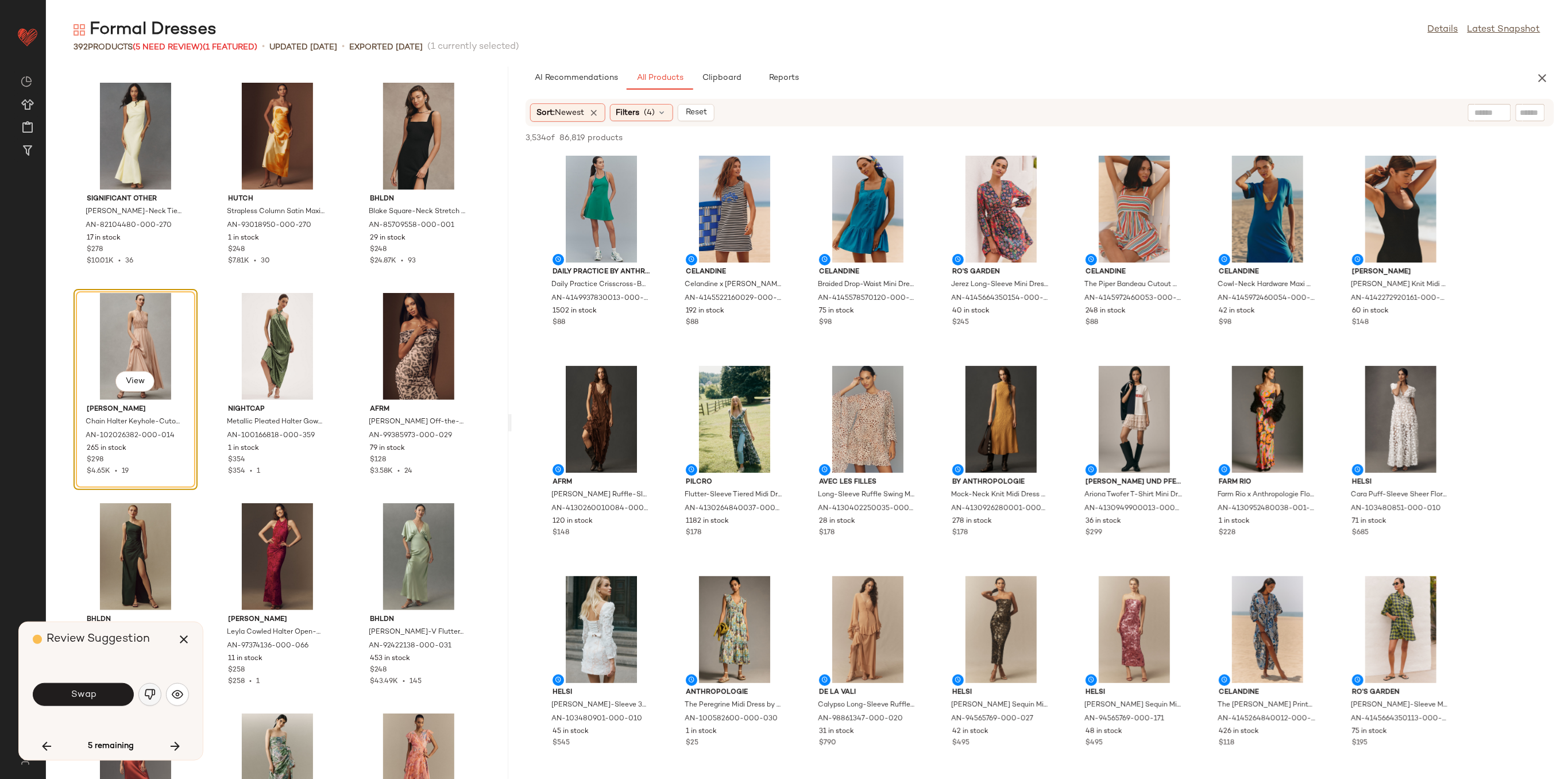
click at [150, 696] on img "button" at bounding box center [149, 694] width 12 height 12
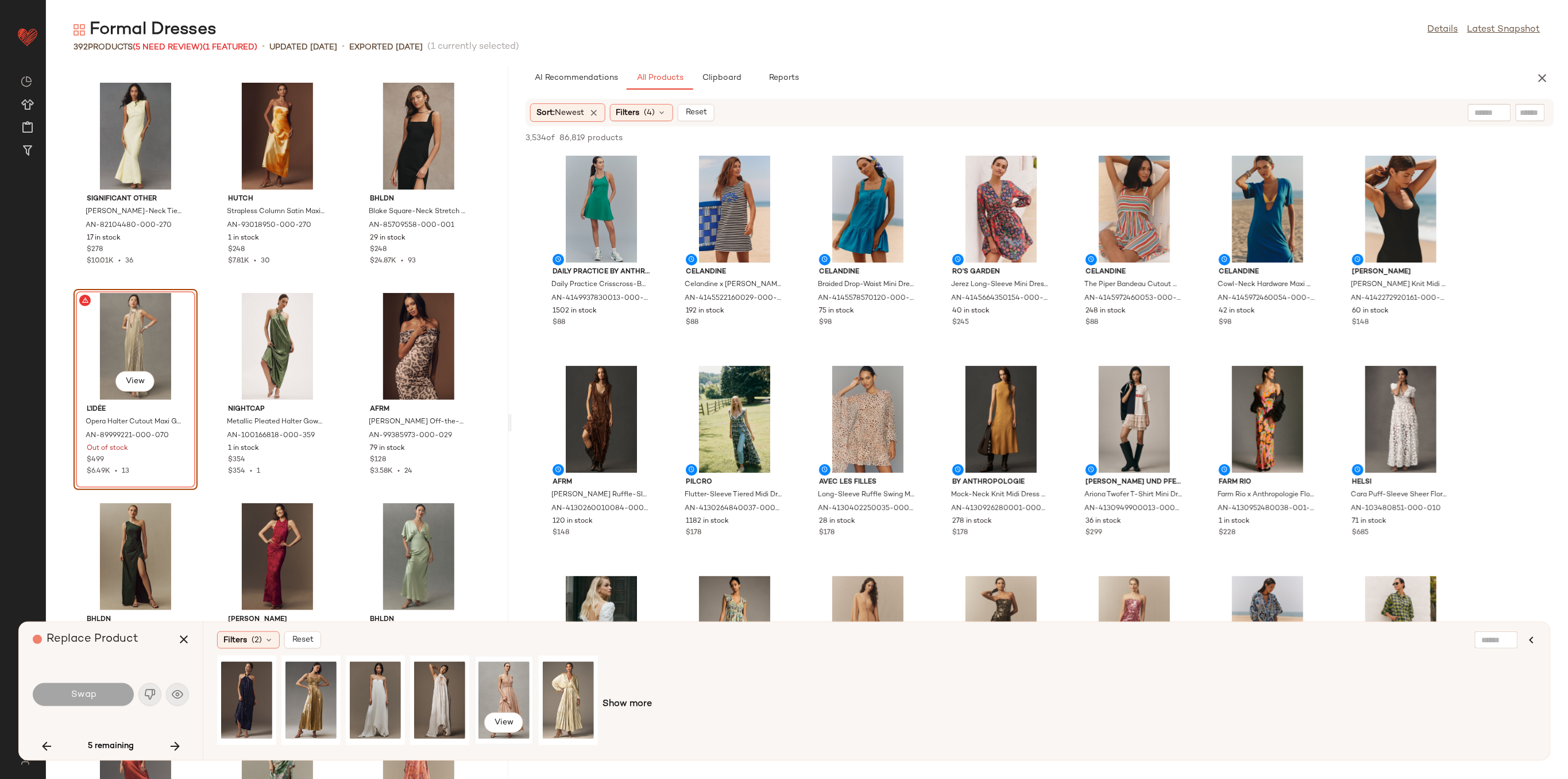
click at [514, 691] on div "View" at bounding box center [503, 700] width 51 height 82
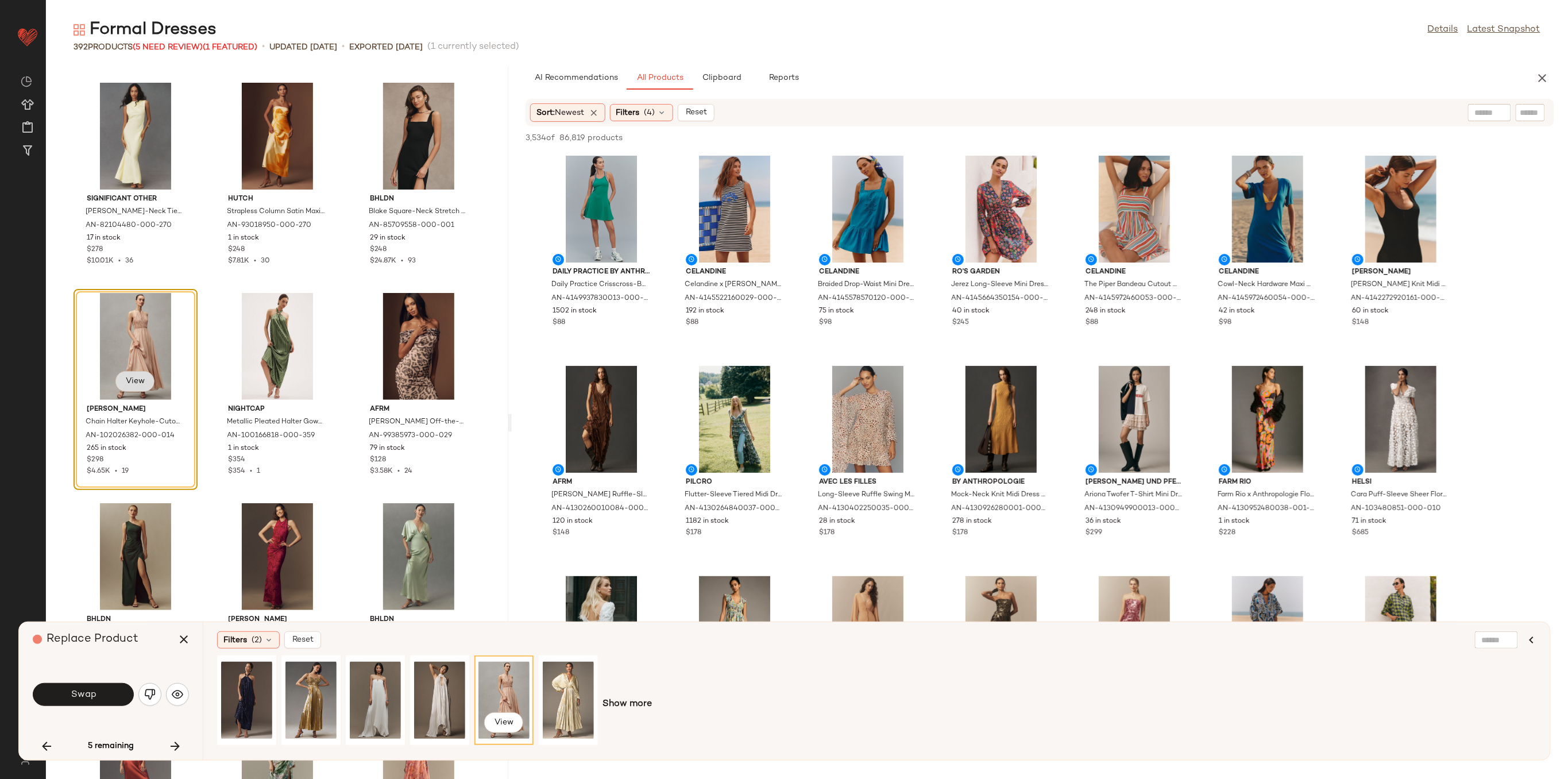
click at [134, 380] on span "View" at bounding box center [135, 381] width 20 height 9
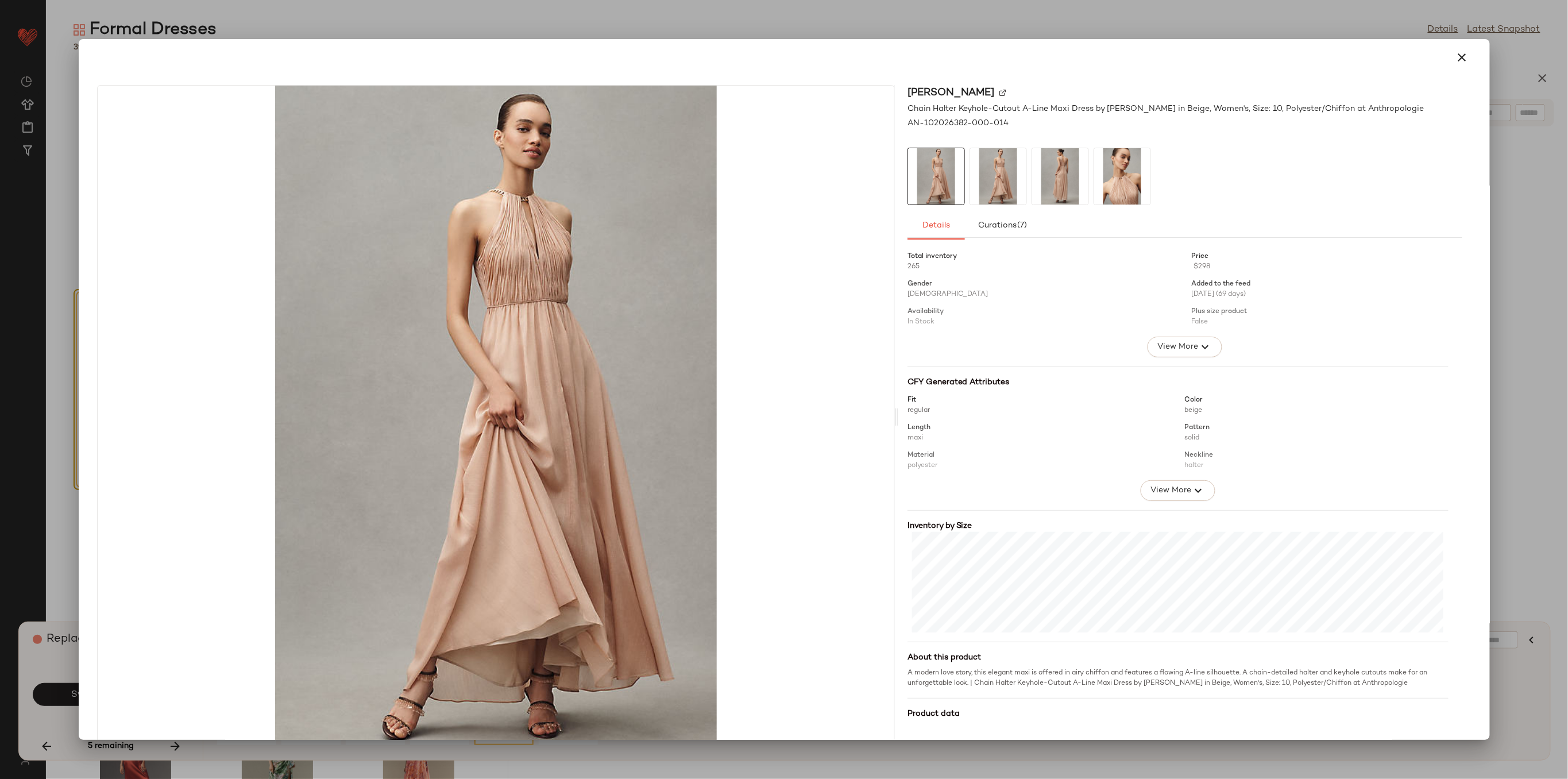
click at [976, 173] on img at bounding box center [998, 176] width 57 height 57
click at [984, 173] on img at bounding box center [998, 176] width 57 height 57
click at [1038, 176] on img at bounding box center [1060, 176] width 57 height 57
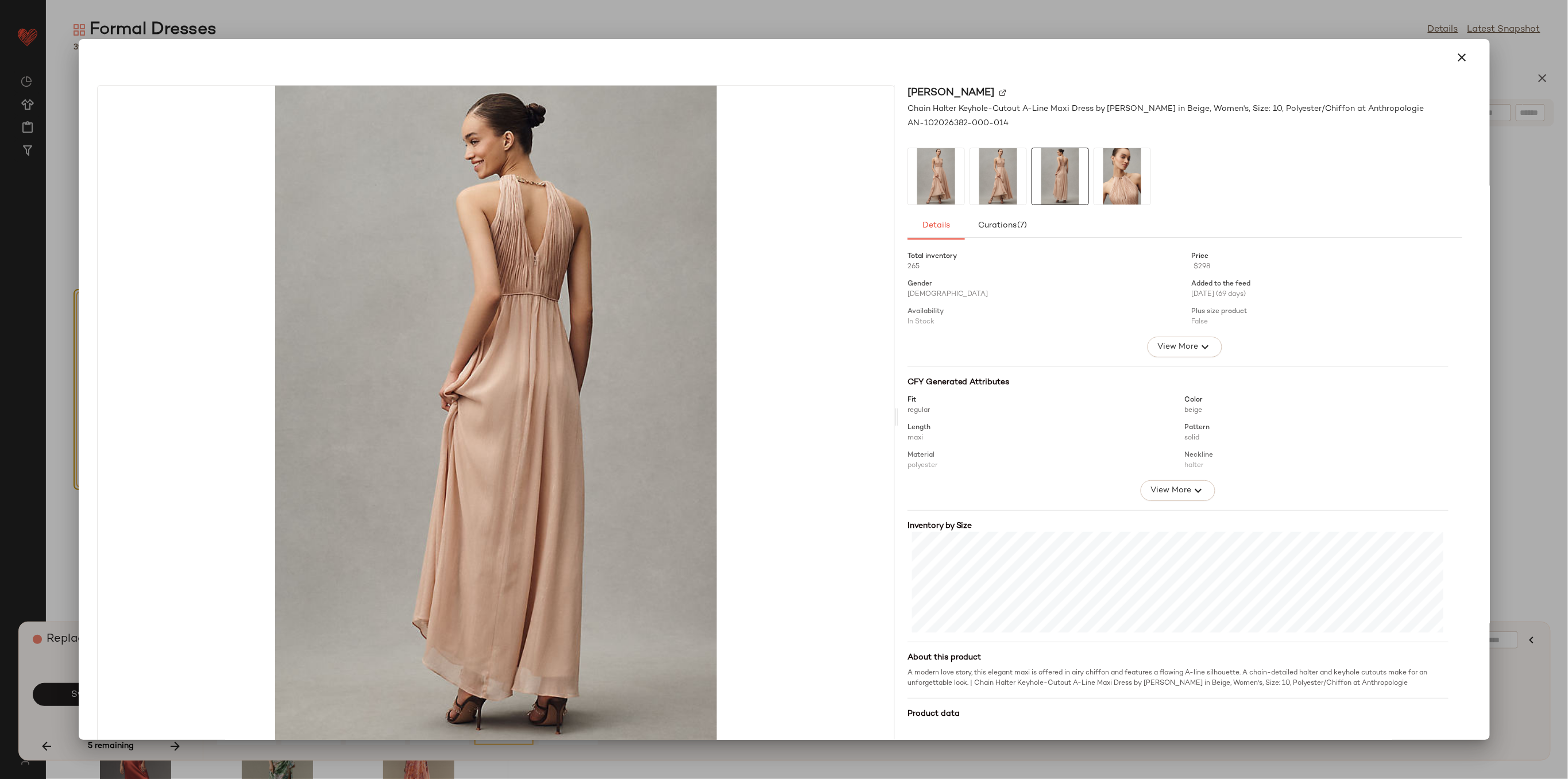
click at [1158, 184] on div at bounding box center [1184, 176] width 555 height 58
click at [1133, 182] on img at bounding box center [1122, 176] width 57 height 57
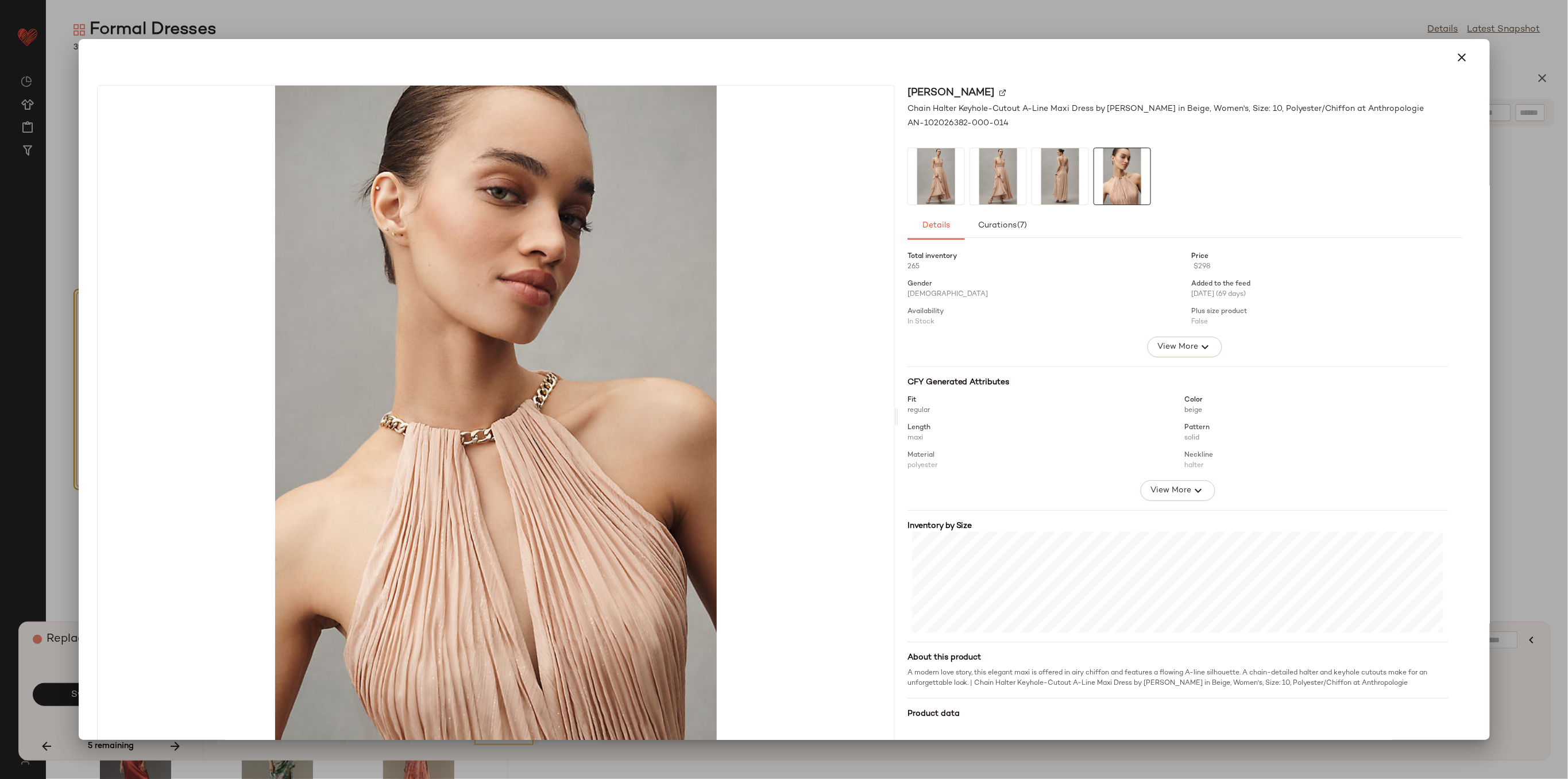
click at [1054, 185] on img at bounding box center [1060, 176] width 57 height 57
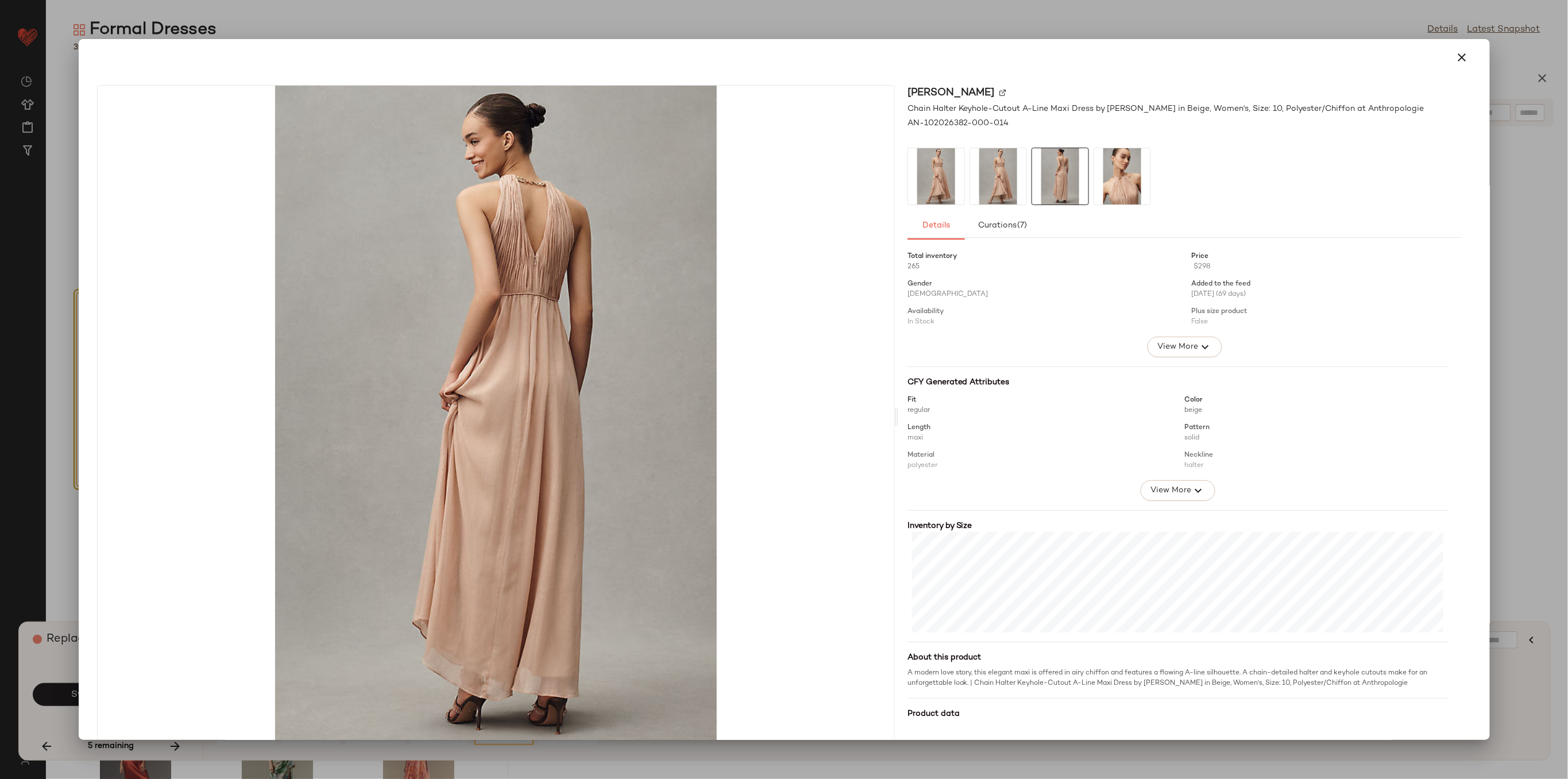
drag, startPoint x: 987, startPoint y: 189, endPoint x: 982, endPoint y: 190, distance: 5.1
click at [988, 189] on img at bounding box center [998, 176] width 57 height 57
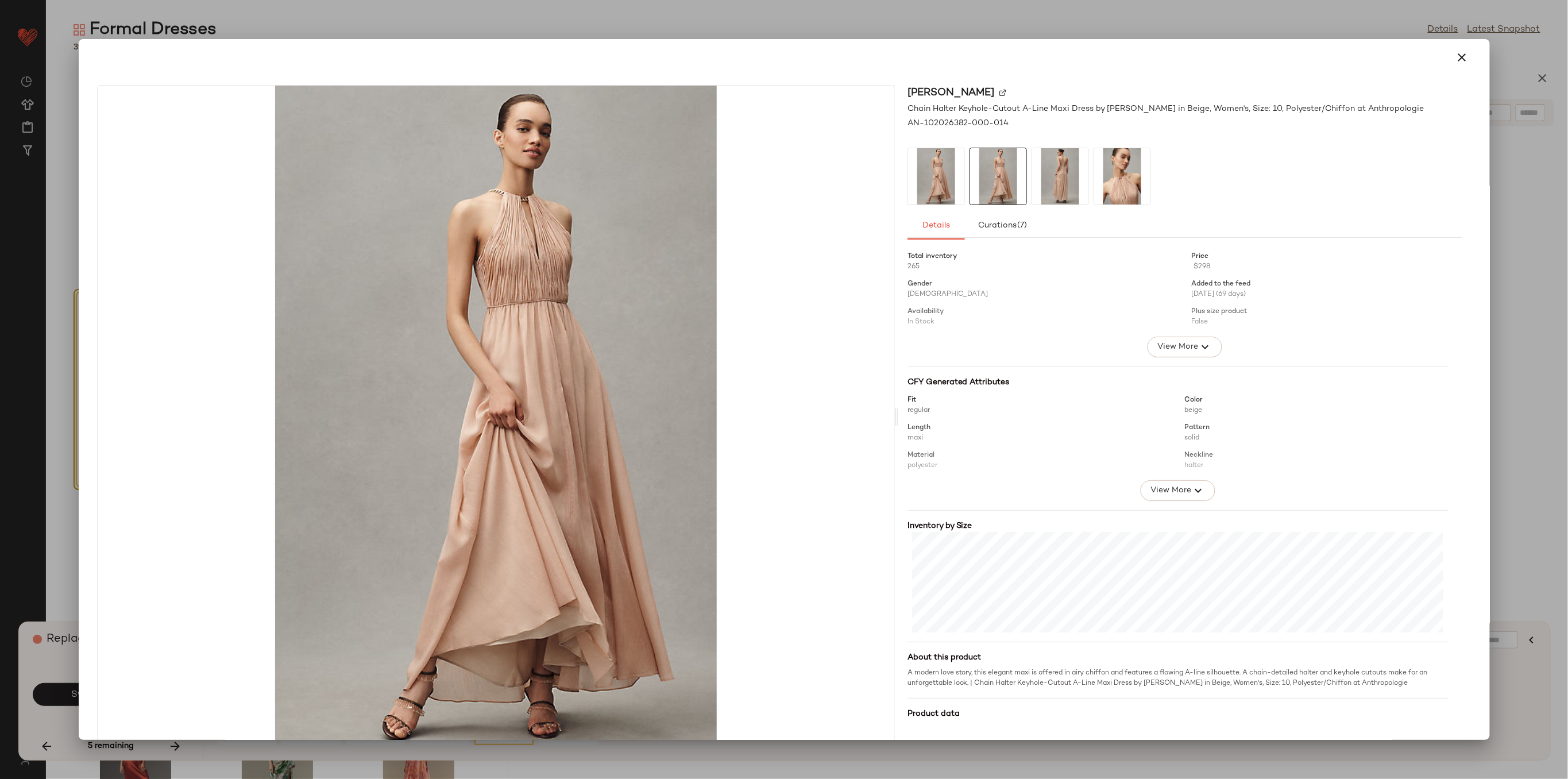
click at [908, 189] on img at bounding box center [936, 176] width 57 height 57
click at [982, 179] on img at bounding box center [998, 176] width 57 height 57
click at [1060, 178] on img at bounding box center [1060, 176] width 57 height 57
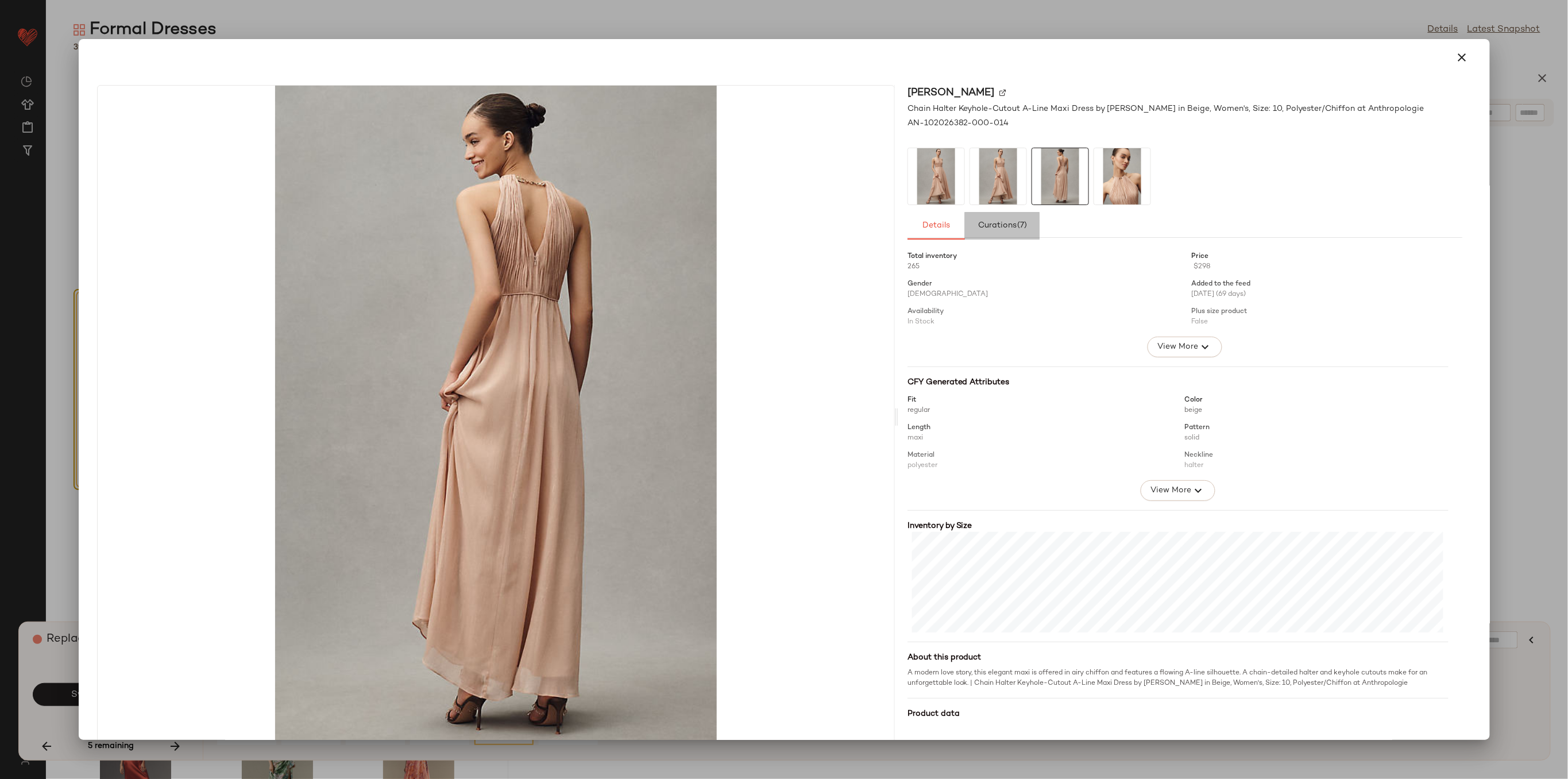
click at [991, 224] on span "Curations (7)" at bounding box center [1002, 226] width 50 height 9
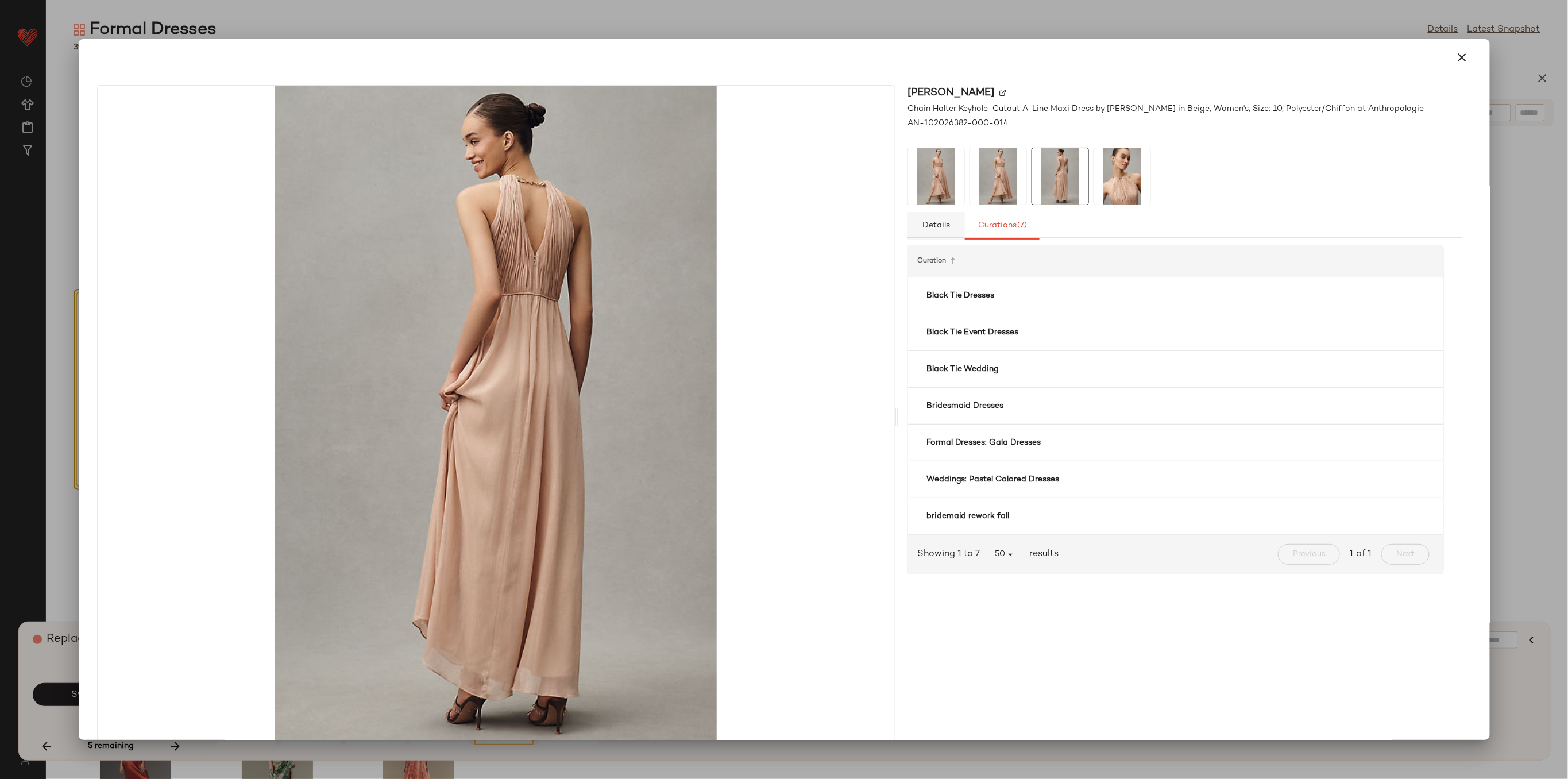
click at [934, 225] on span "Details" at bounding box center [935, 226] width 28 height 9
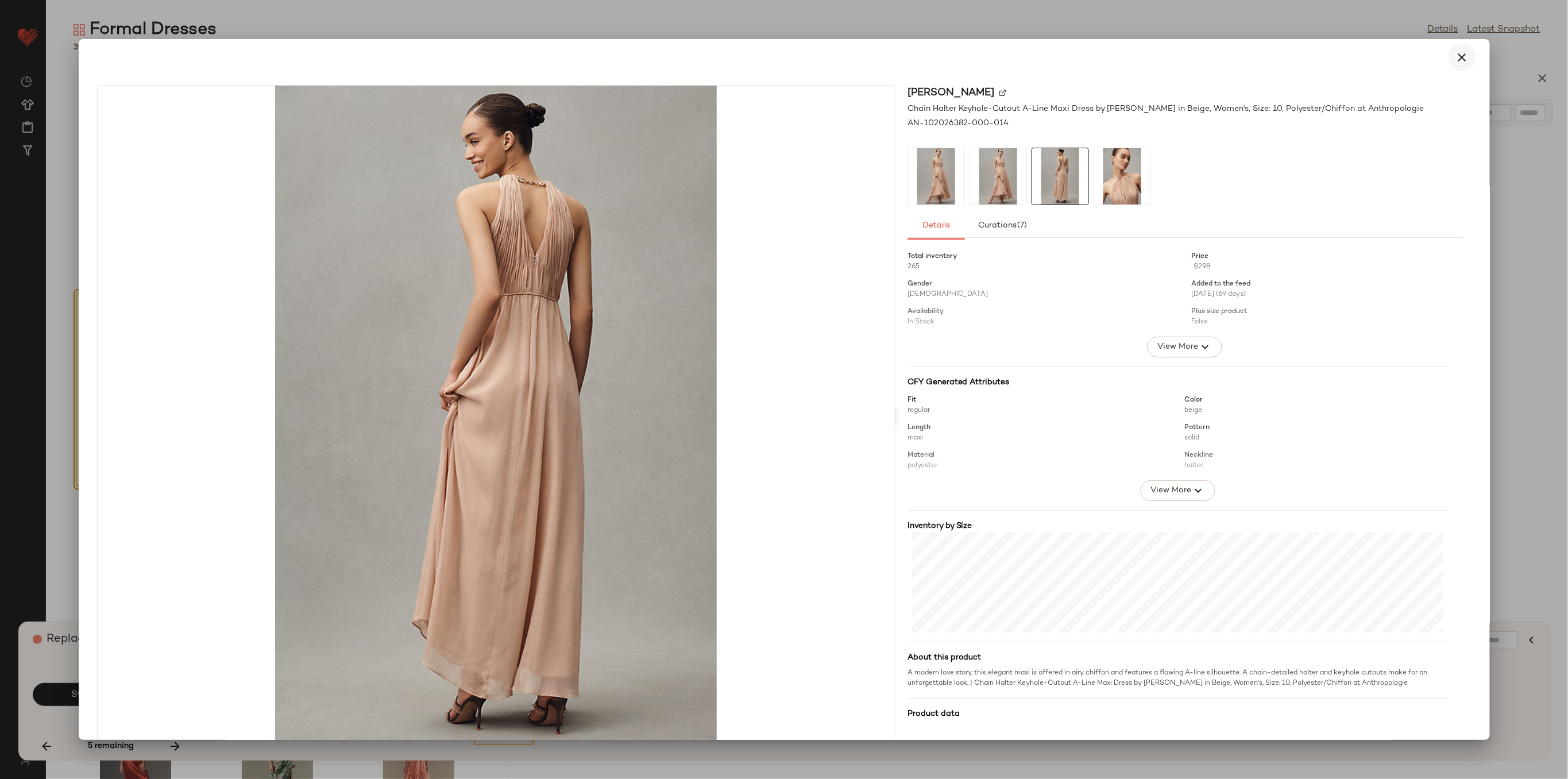
click at [1466, 56] on button "button" at bounding box center [1462, 58] width 28 height 28
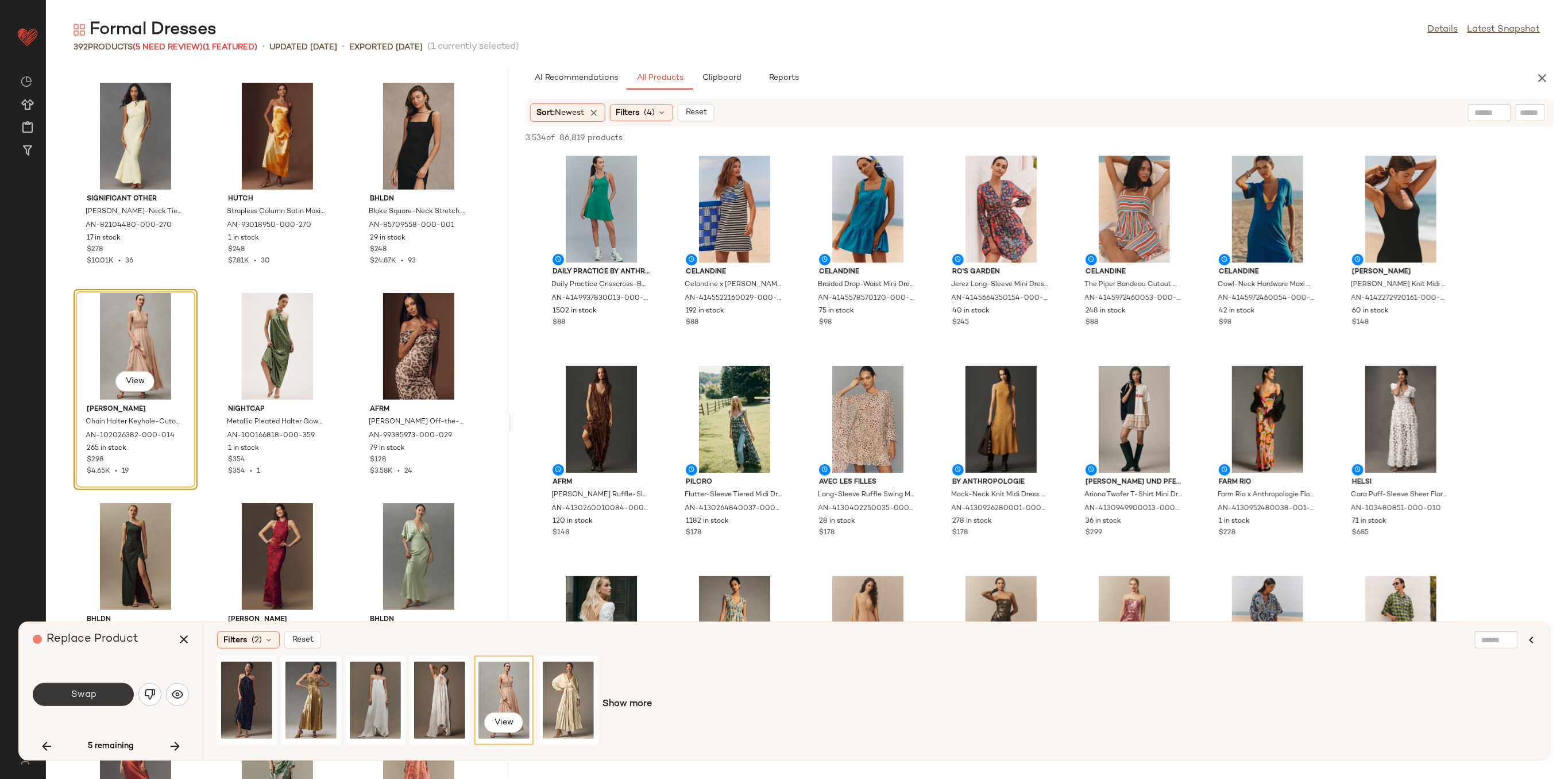
click at [108, 692] on button "Swap" at bounding box center [83, 695] width 101 height 23
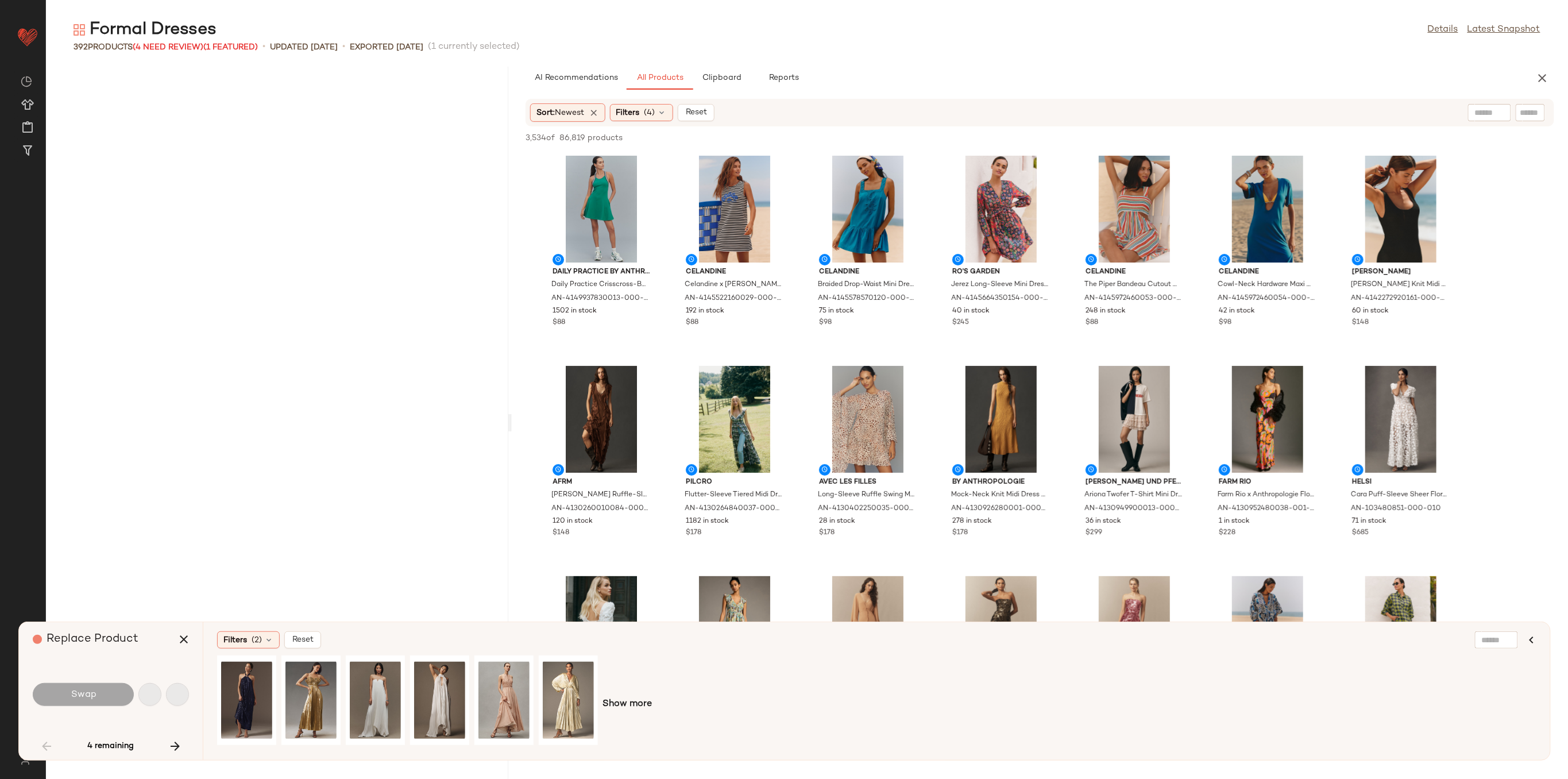
scroll to position [2102, 0]
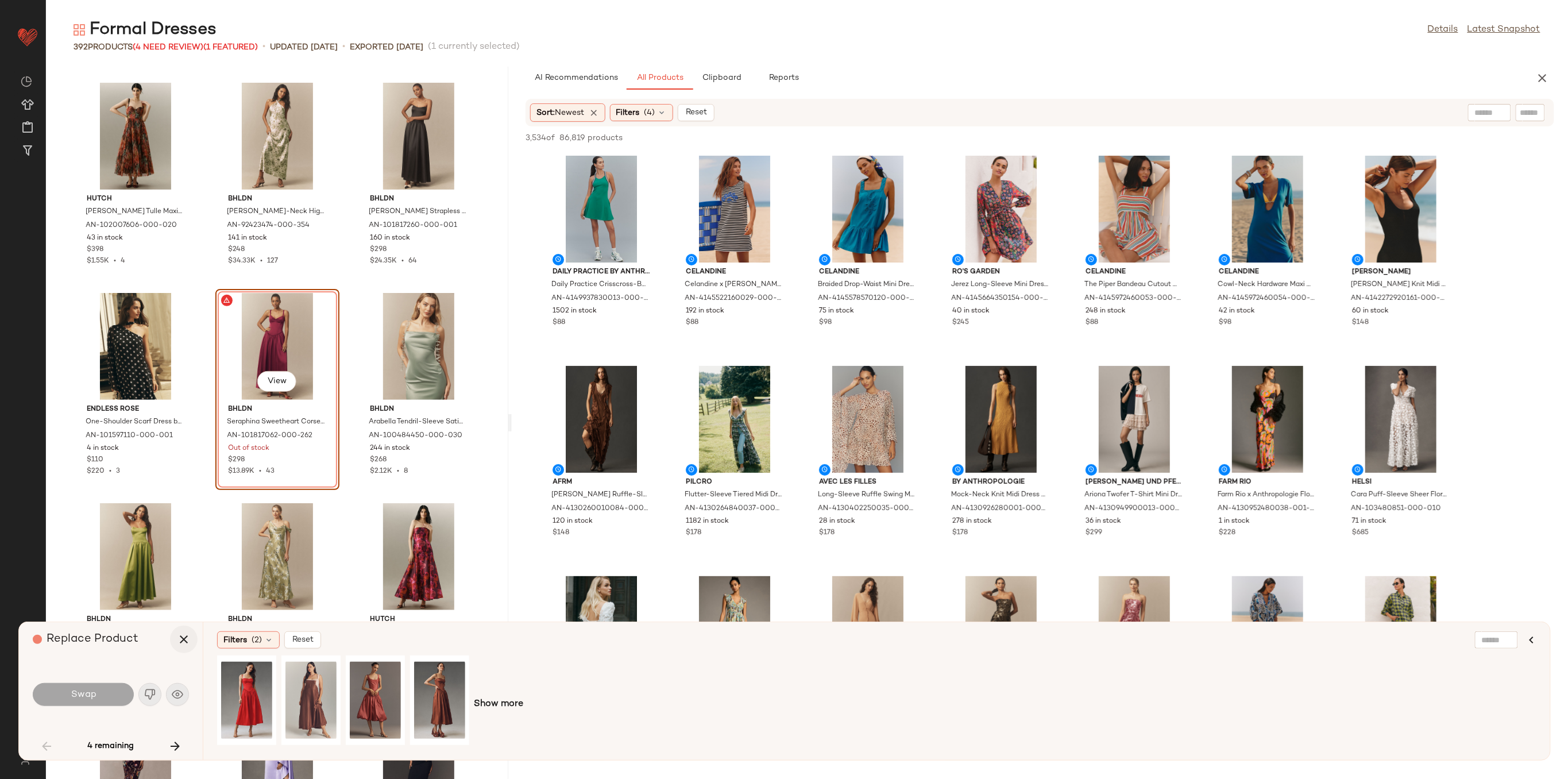
click at [180, 641] on icon "button" at bounding box center [183, 639] width 13 height 13
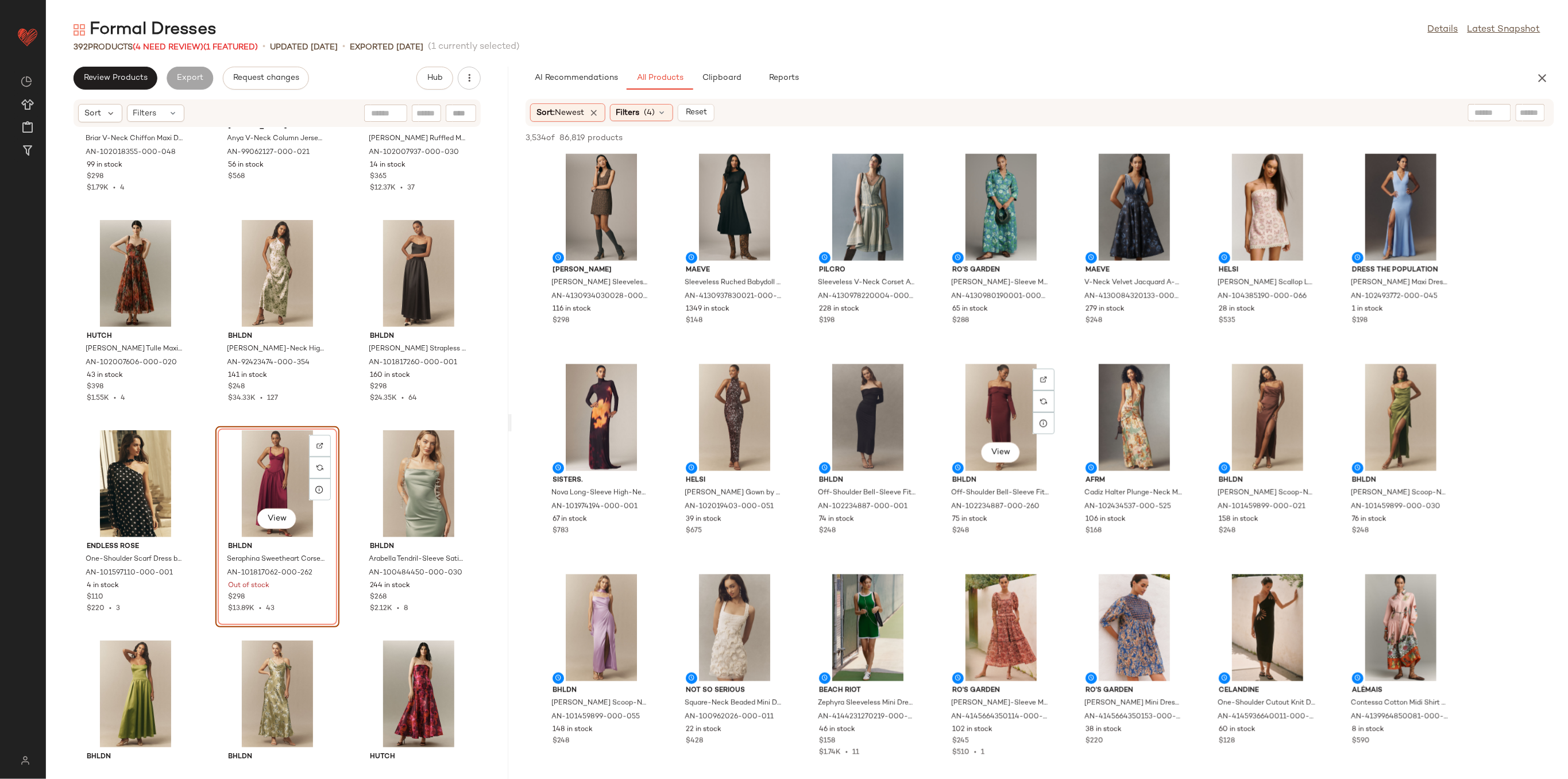
scroll to position [843, 0]
click at [1008, 450] on span "View" at bounding box center [1001, 453] width 20 height 9
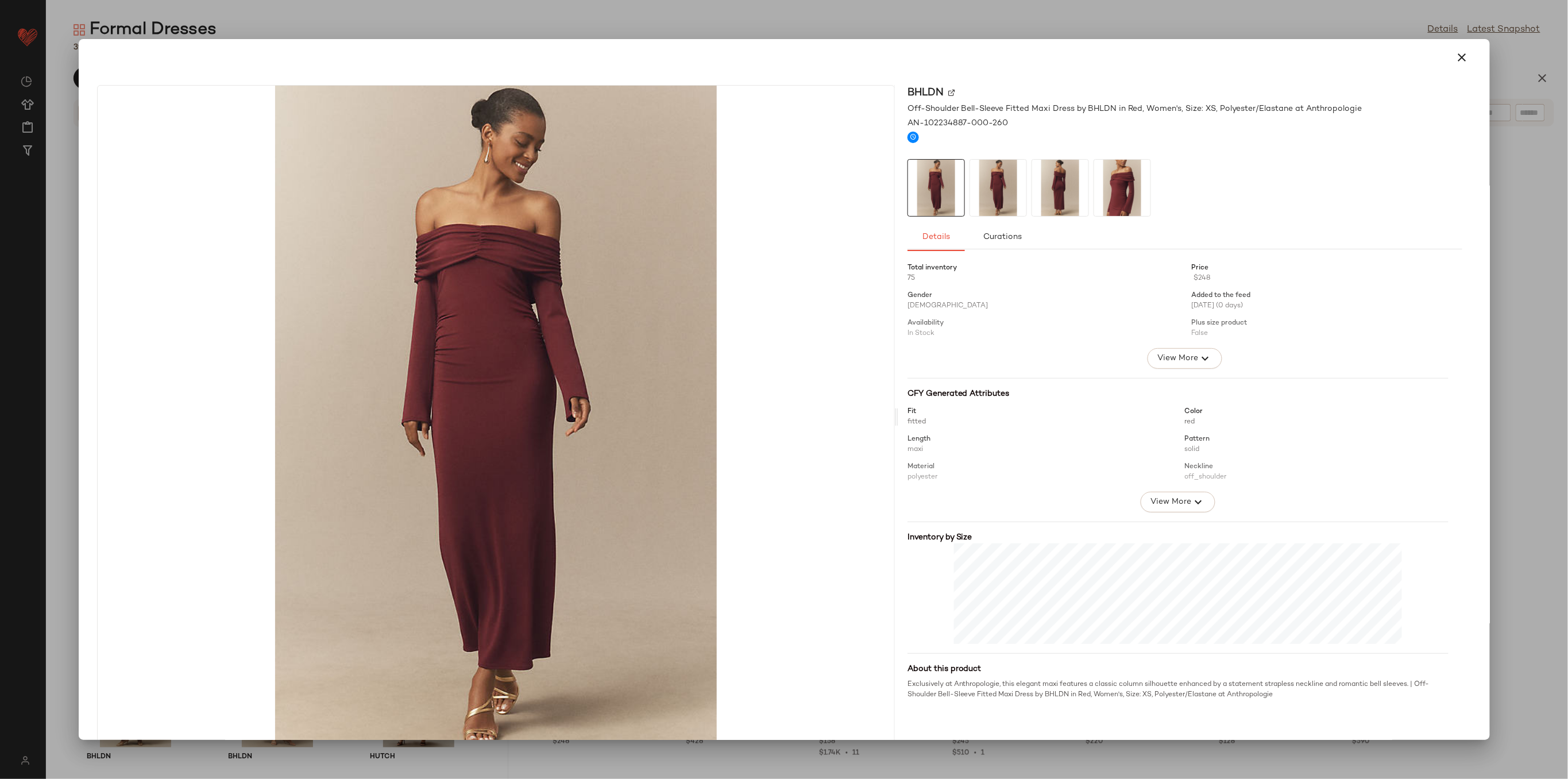
click at [1002, 175] on img at bounding box center [998, 188] width 57 height 57
click at [1043, 175] on img at bounding box center [1060, 188] width 57 height 57
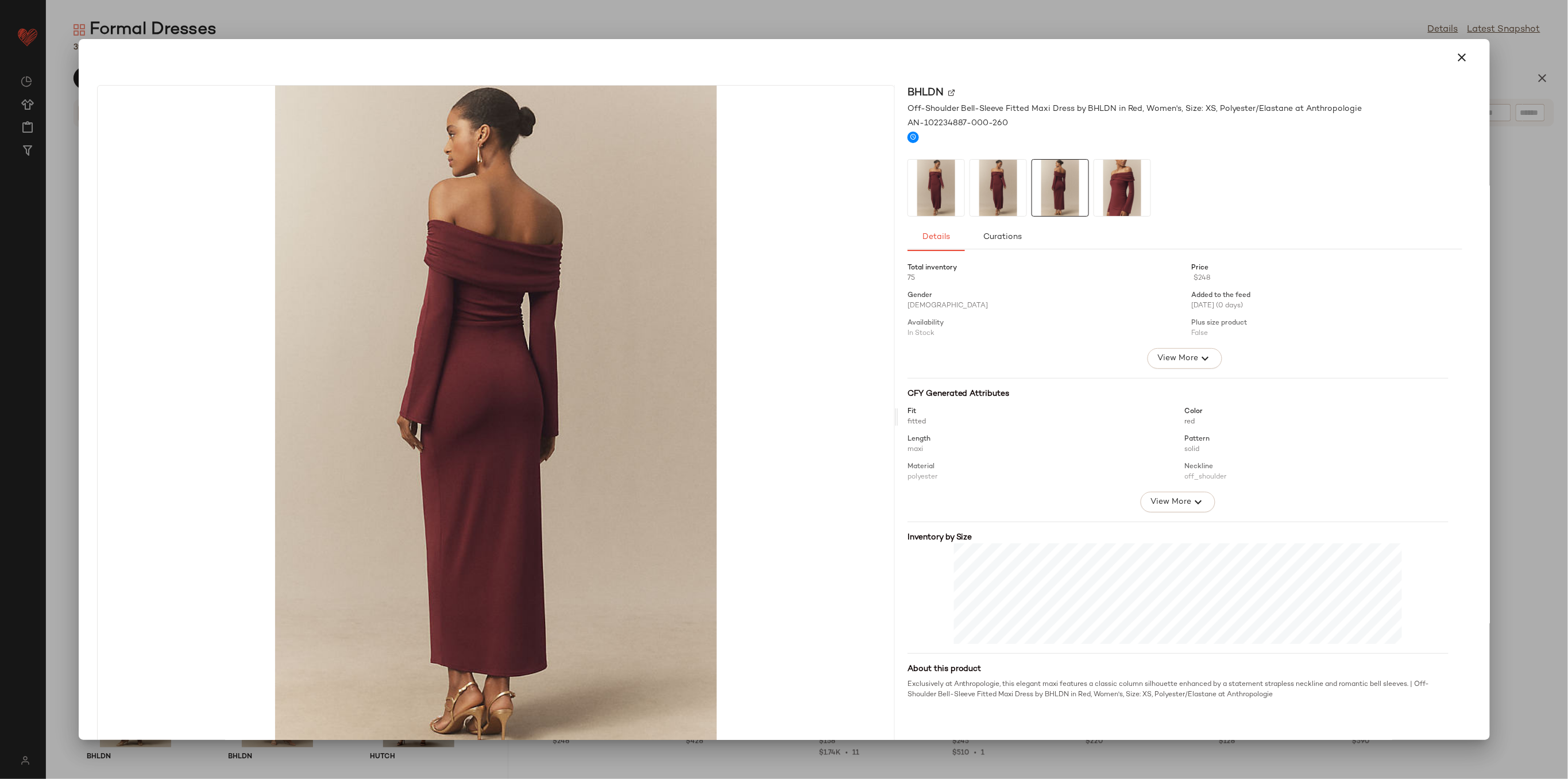
click at [1448, 55] on button "button" at bounding box center [1462, 58] width 28 height 28
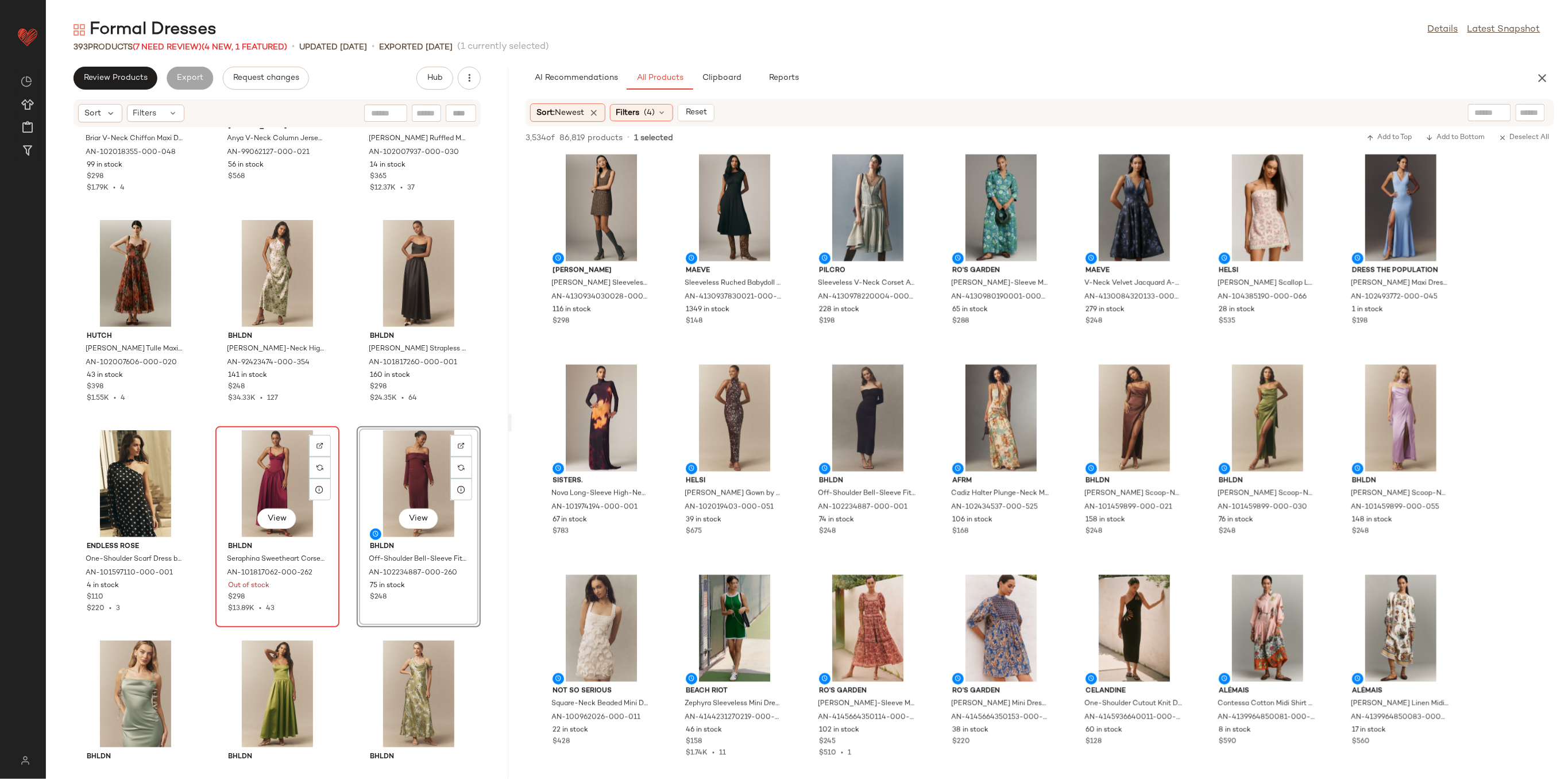
click at [258, 478] on div "View" at bounding box center [277, 483] width 116 height 107
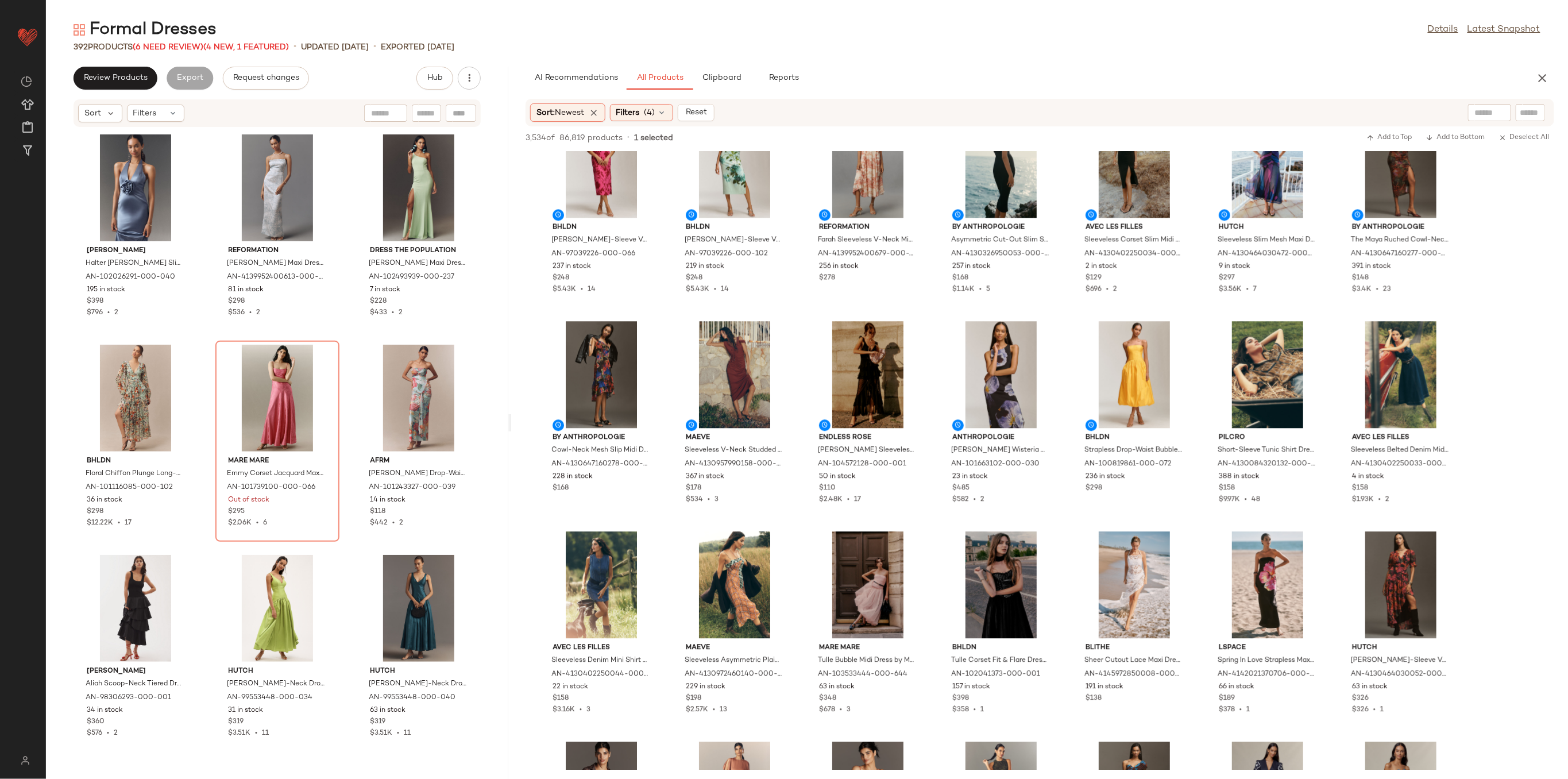
scroll to position [4061, 0]
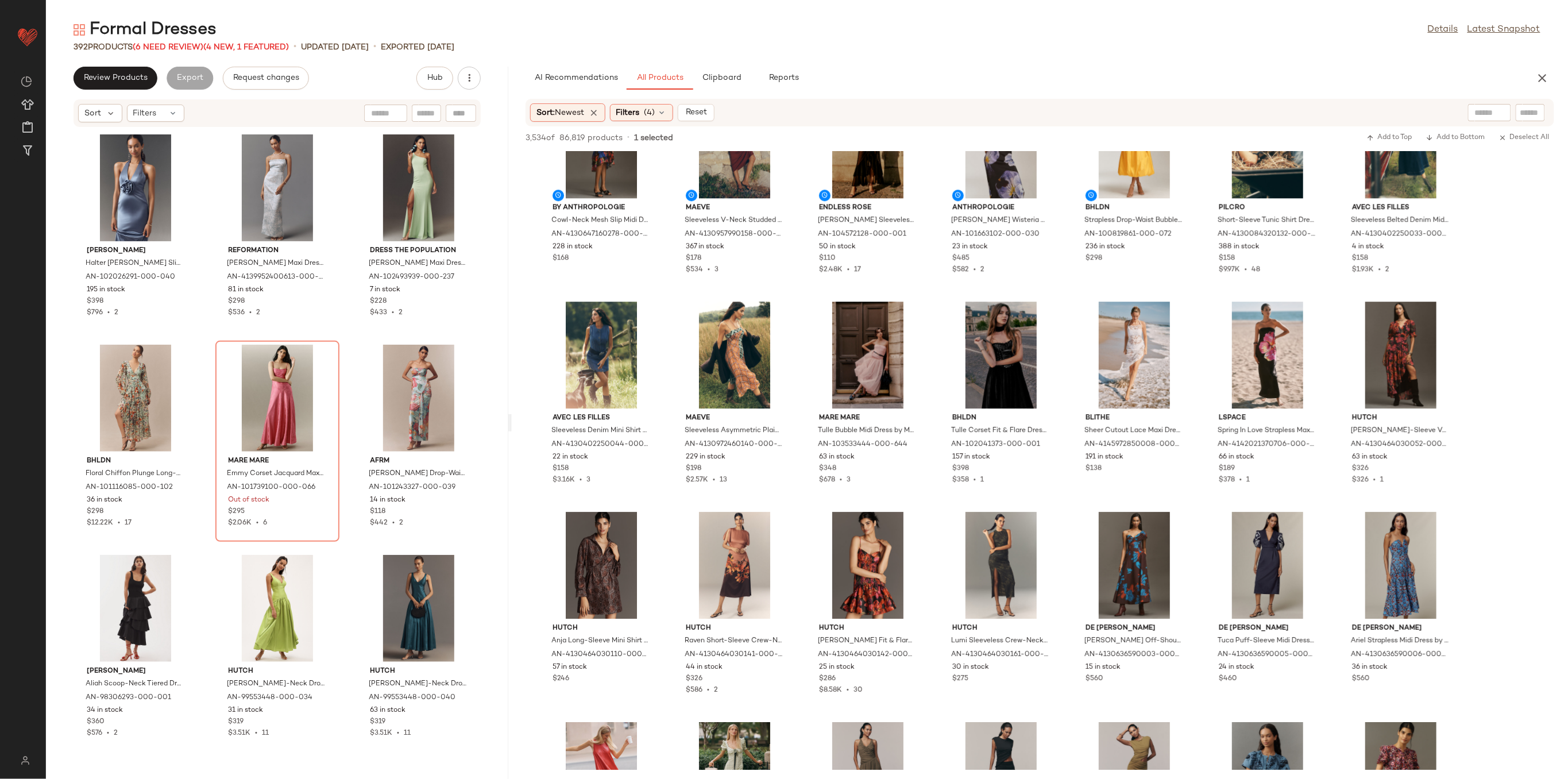
click at [1527, 121] on div at bounding box center [1530, 112] width 30 height 17
type input "****"
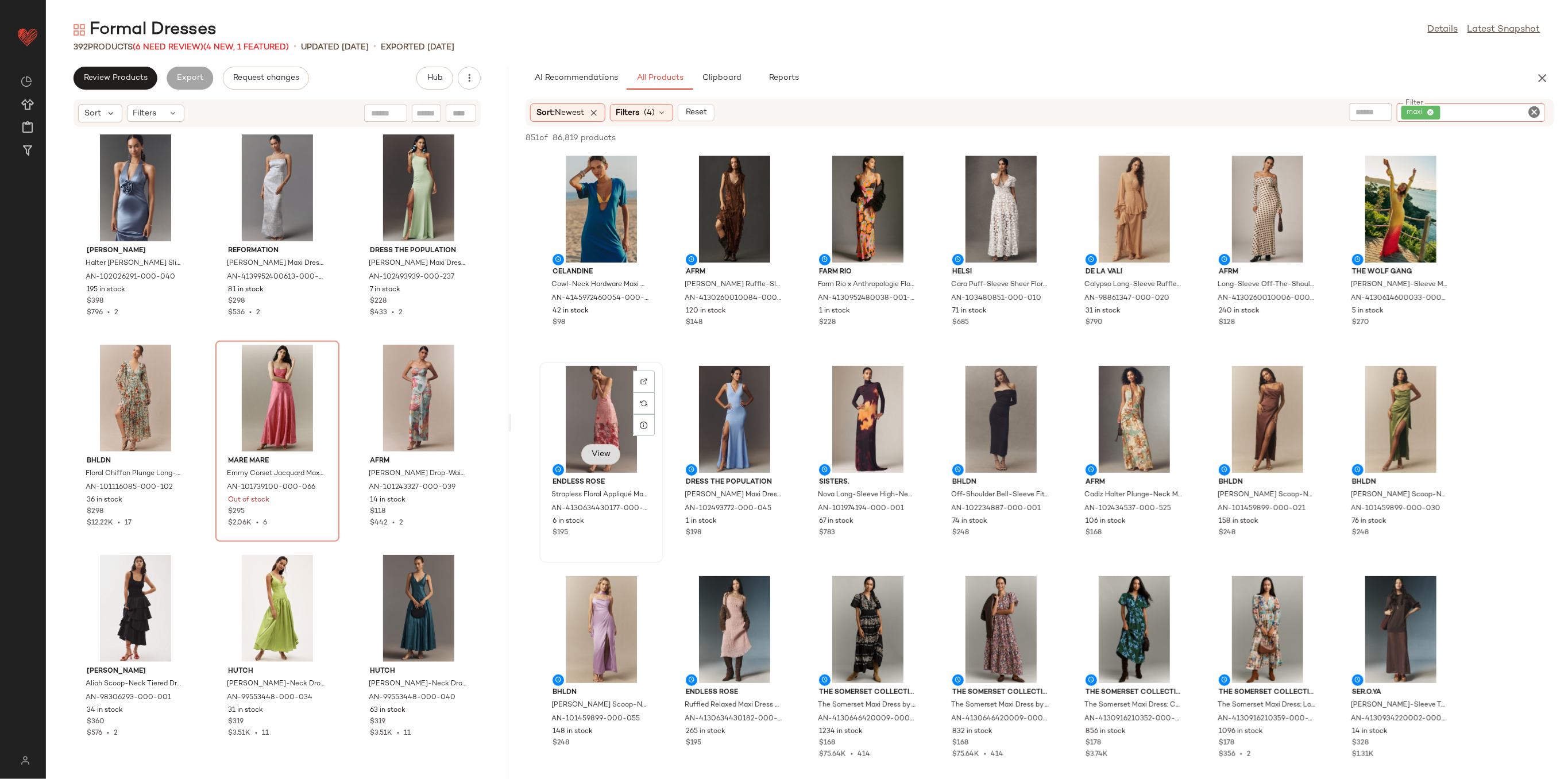
click at [601, 448] on button "View" at bounding box center [600, 454] width 39 height 21
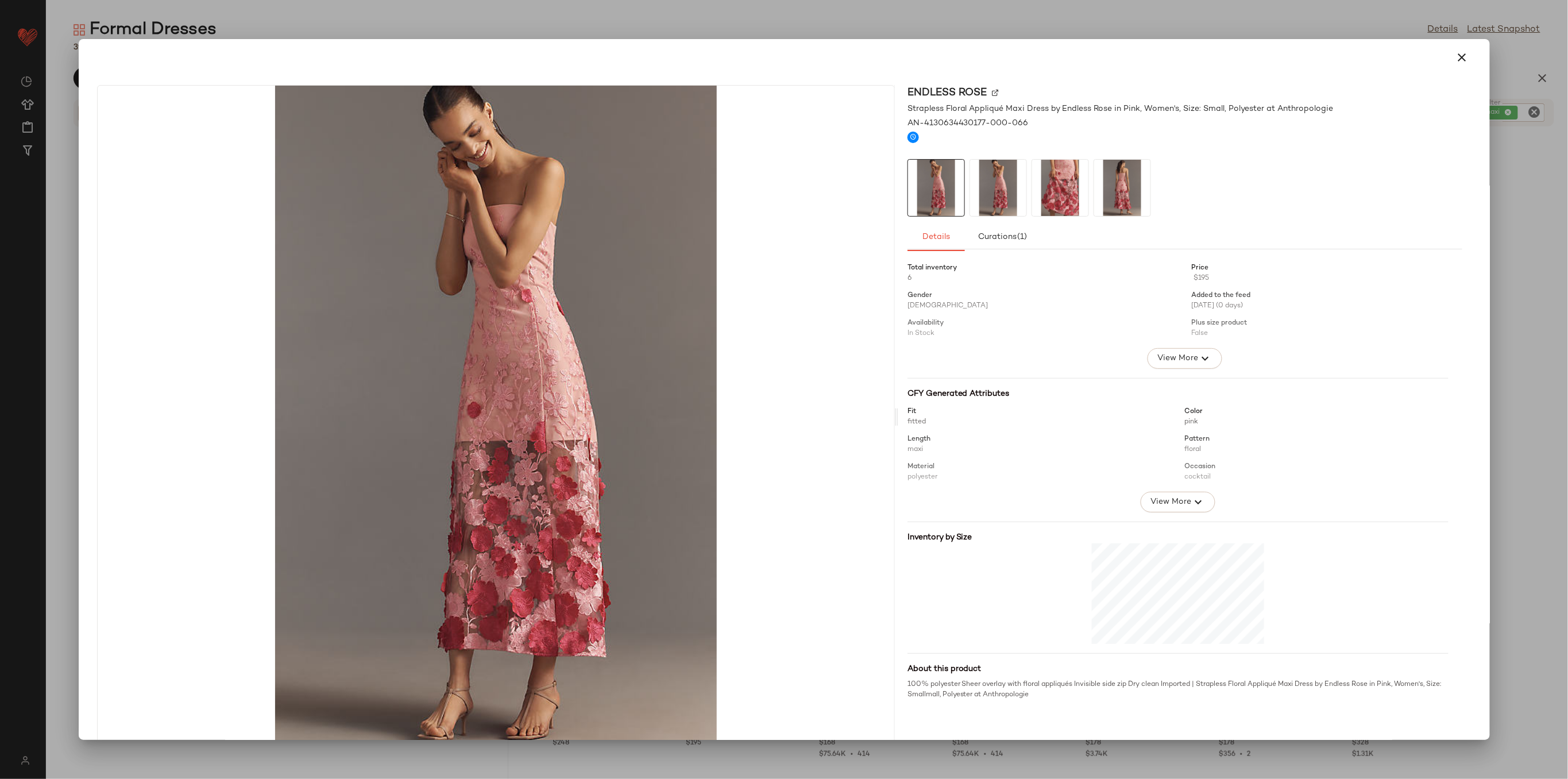
click at [986, 165] on img at bounding box center [998, 188] width 57 height 57
click at [1448, 58] on button "button" at bounding box center [1462, 58] width 28 height 28
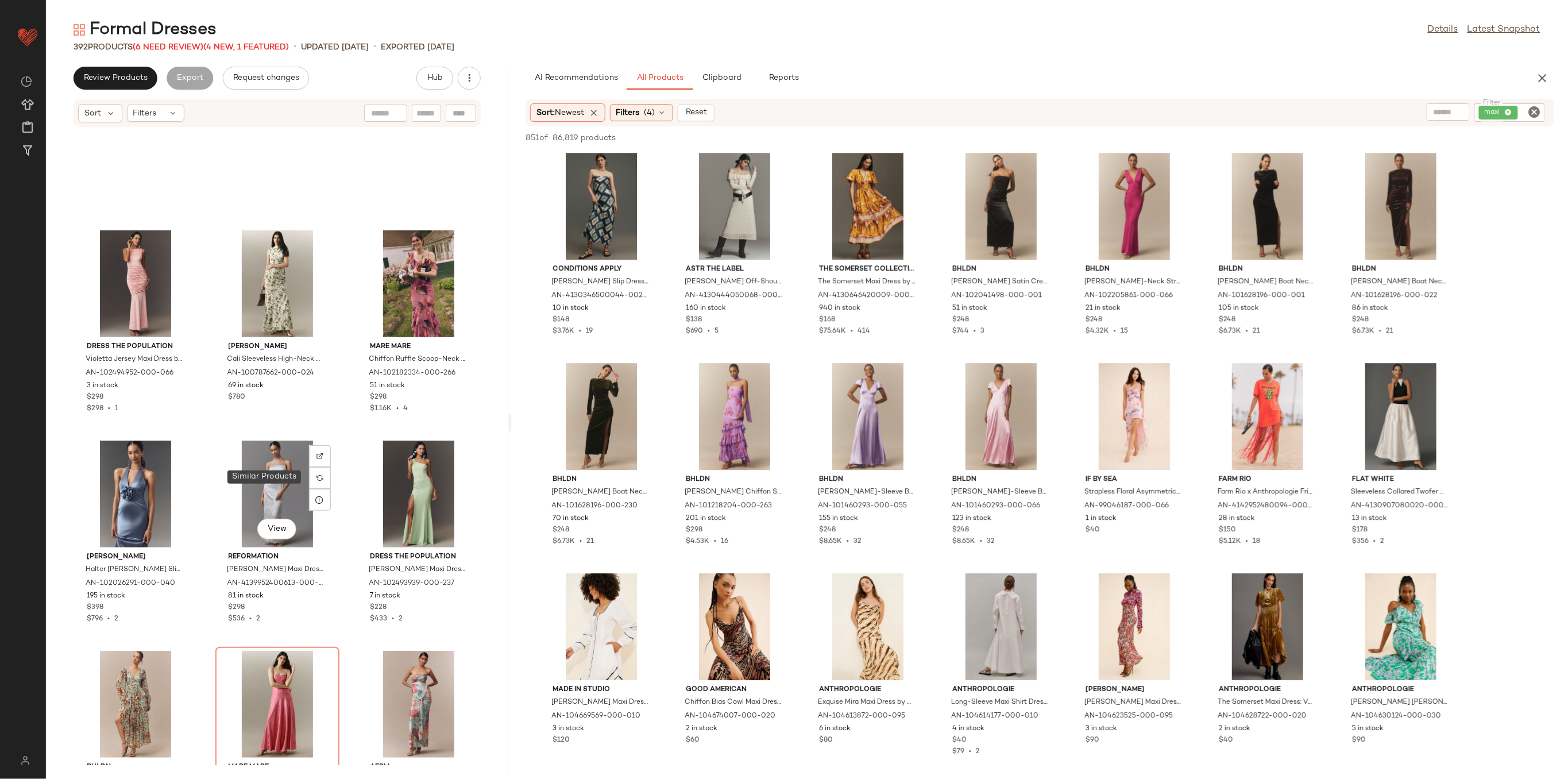
scroll to position [7007, 0]
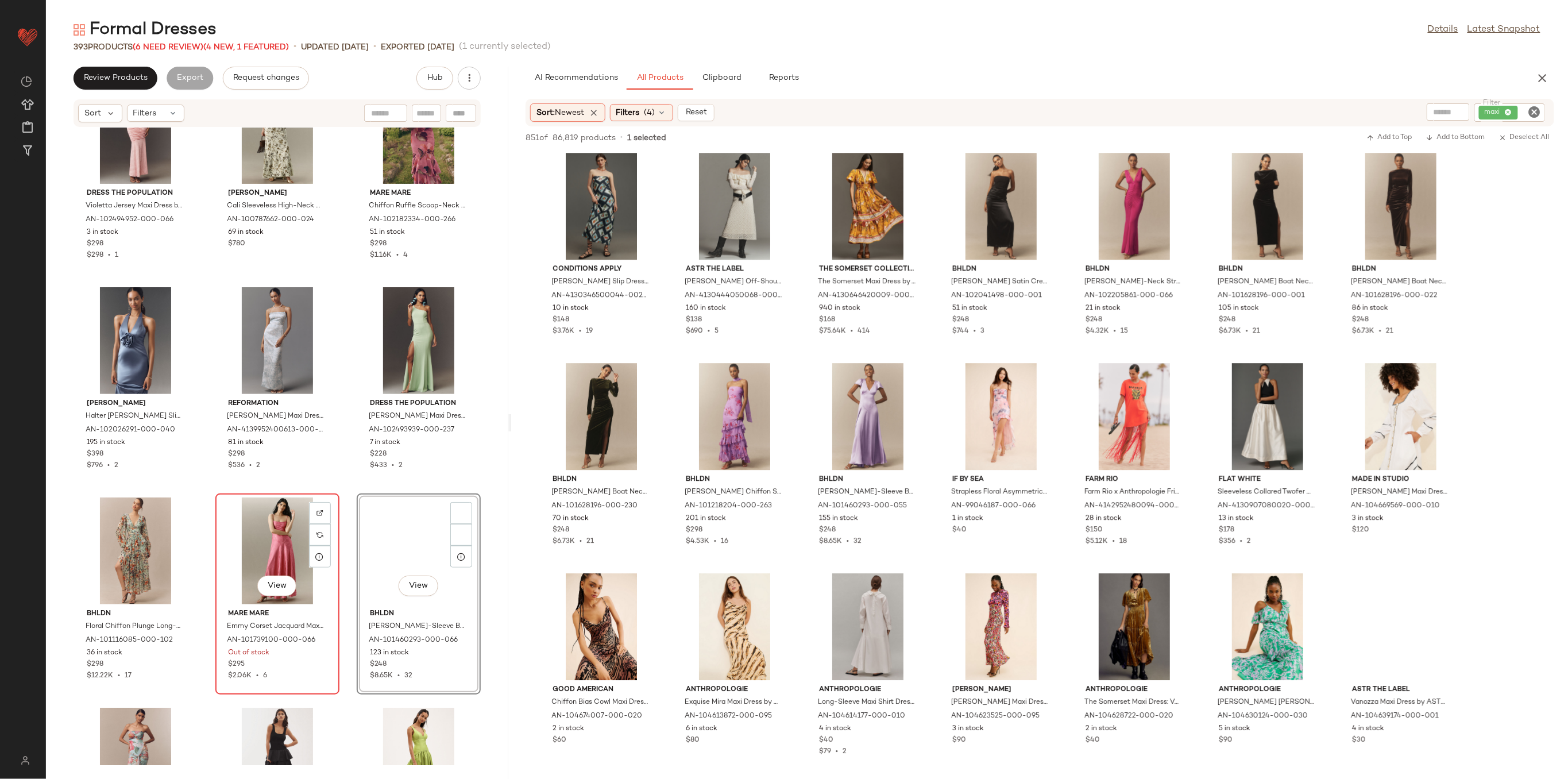
click at [255, 535] on div "View" at bounding box center [277, 551] width 116 height 107
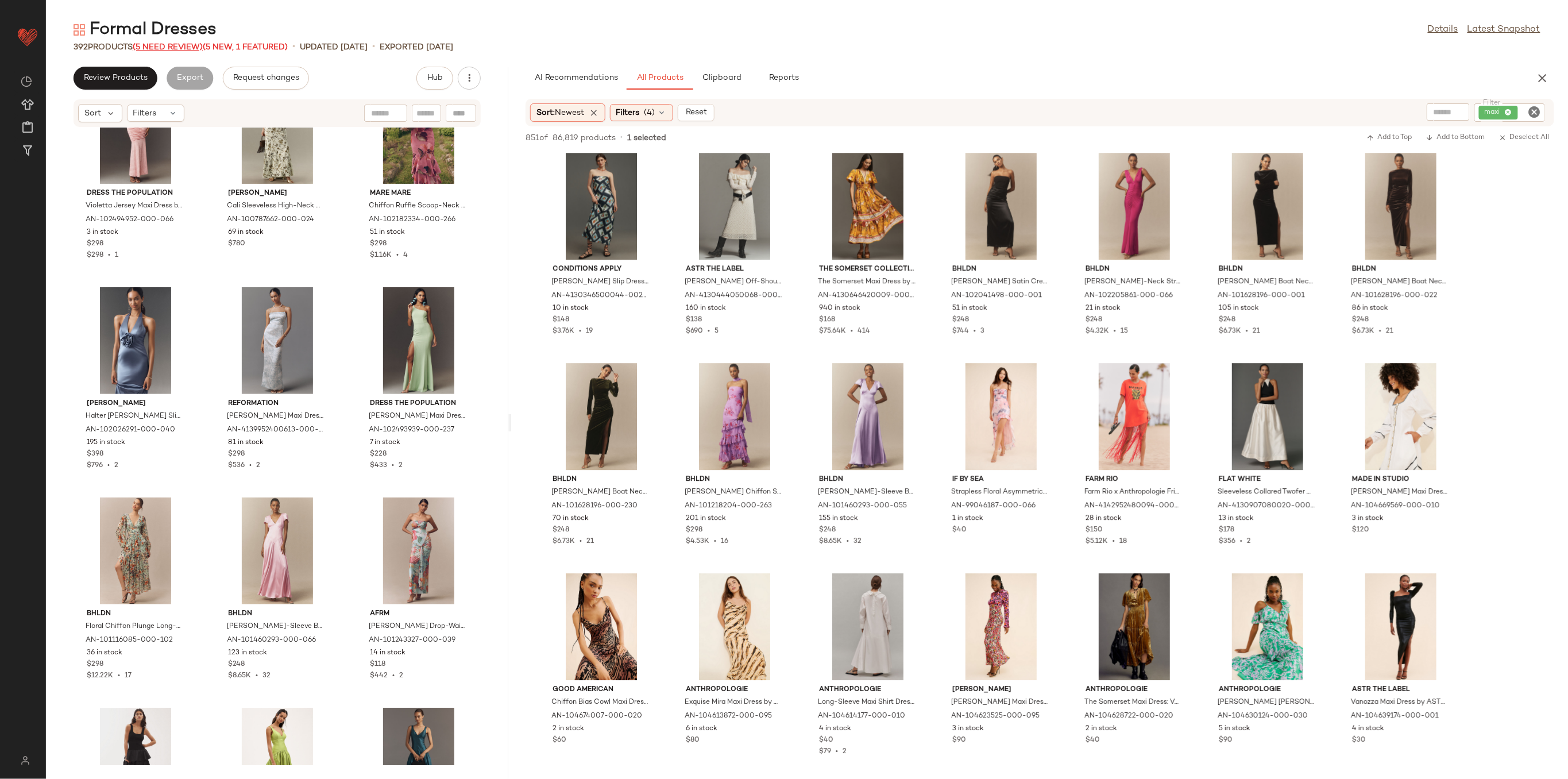
click at [195, 48] on span "(5 Need Review)" at bounding box center [168, 48] width 70 height 9
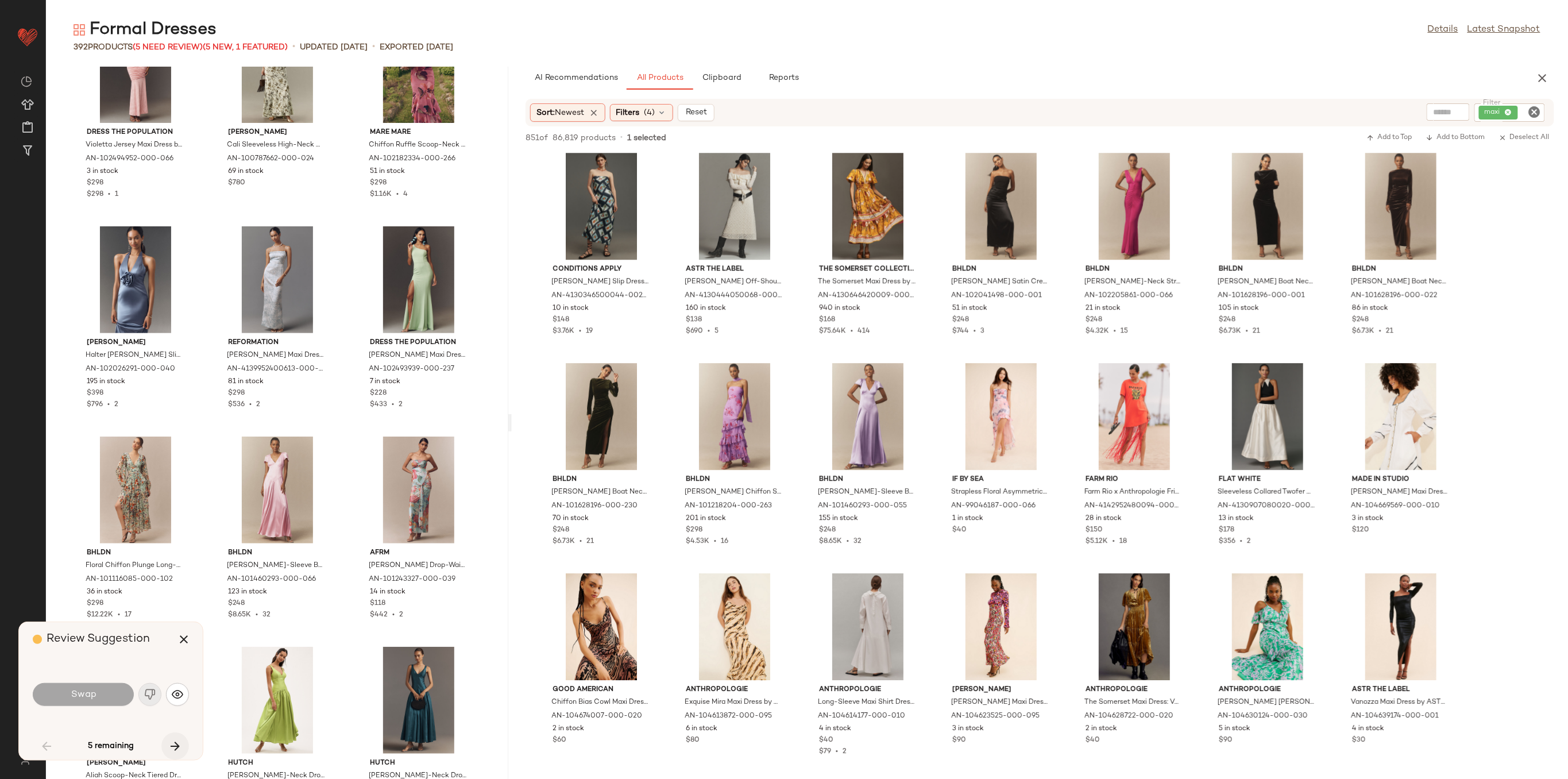
click at [174, 749] on icon "button" at bounding box center [174, 746] width 13 height 13
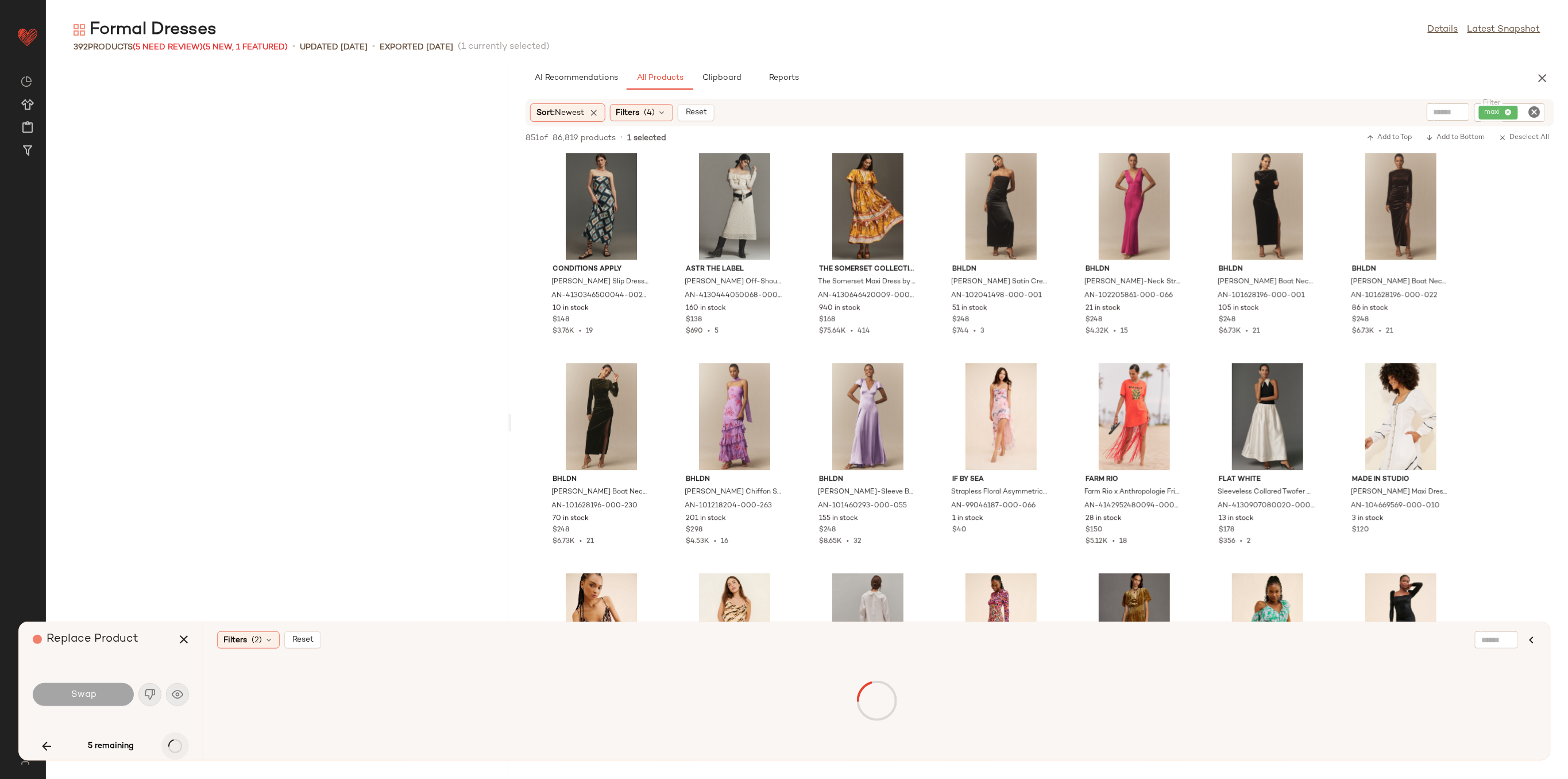
scroll to position [11987, 0]
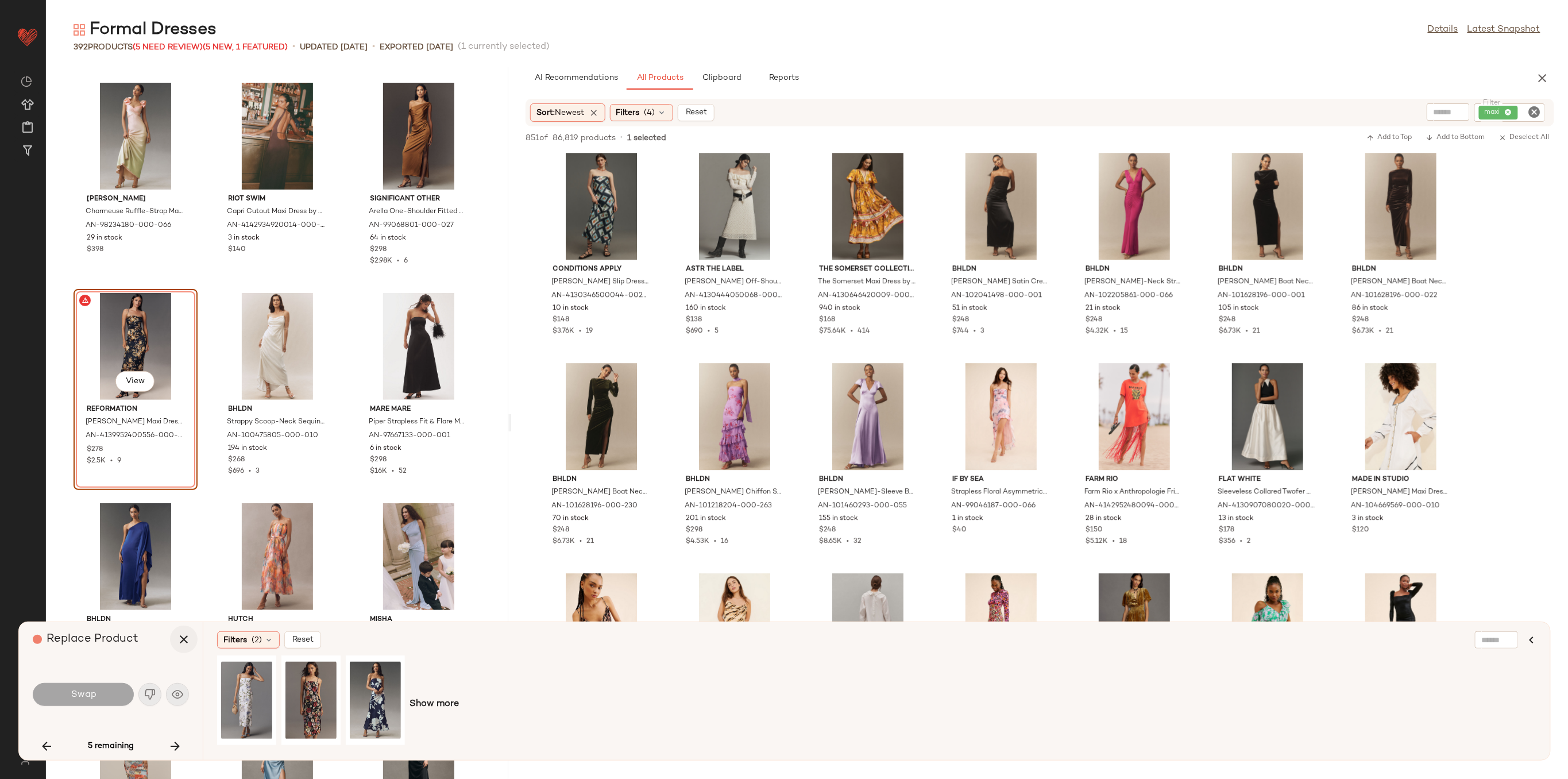
click at [185, 638] on icon "button" at bounding box center [183, 639] width 13 height 13
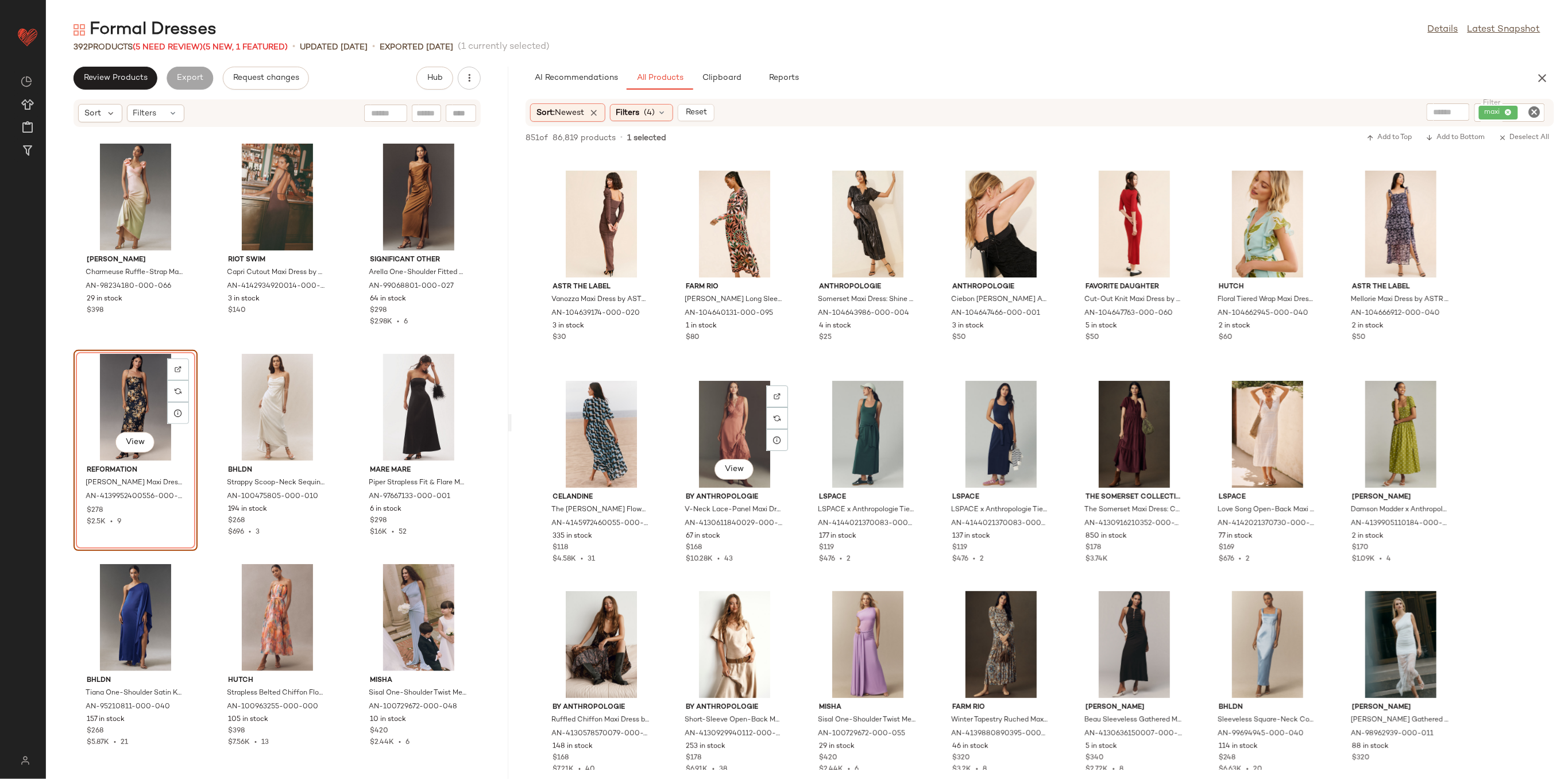
scroll to position [2451, 0]
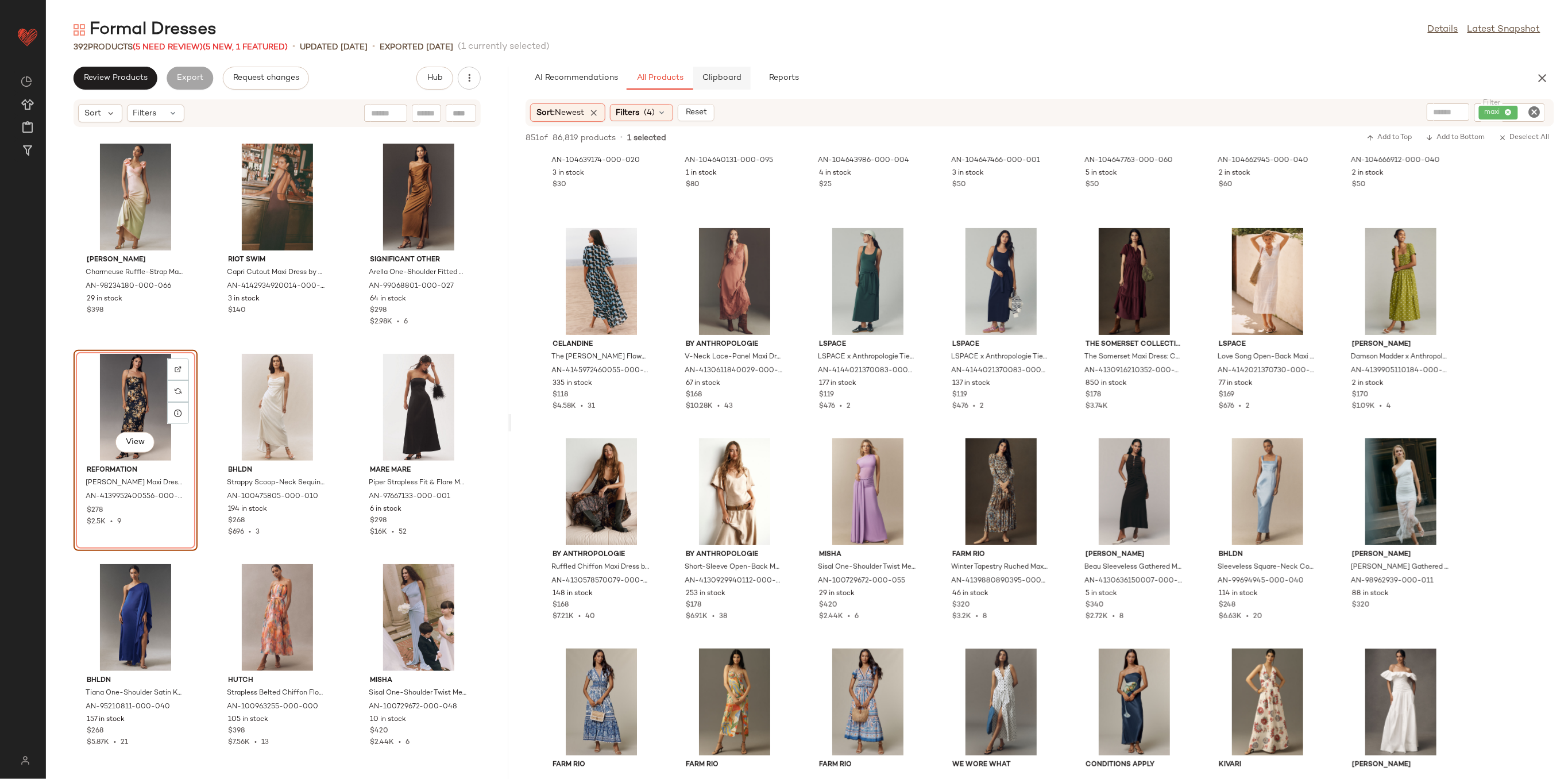
click at [739, 69] on button "Clipboard" at bounding box center [722, 78] width 58 height 23
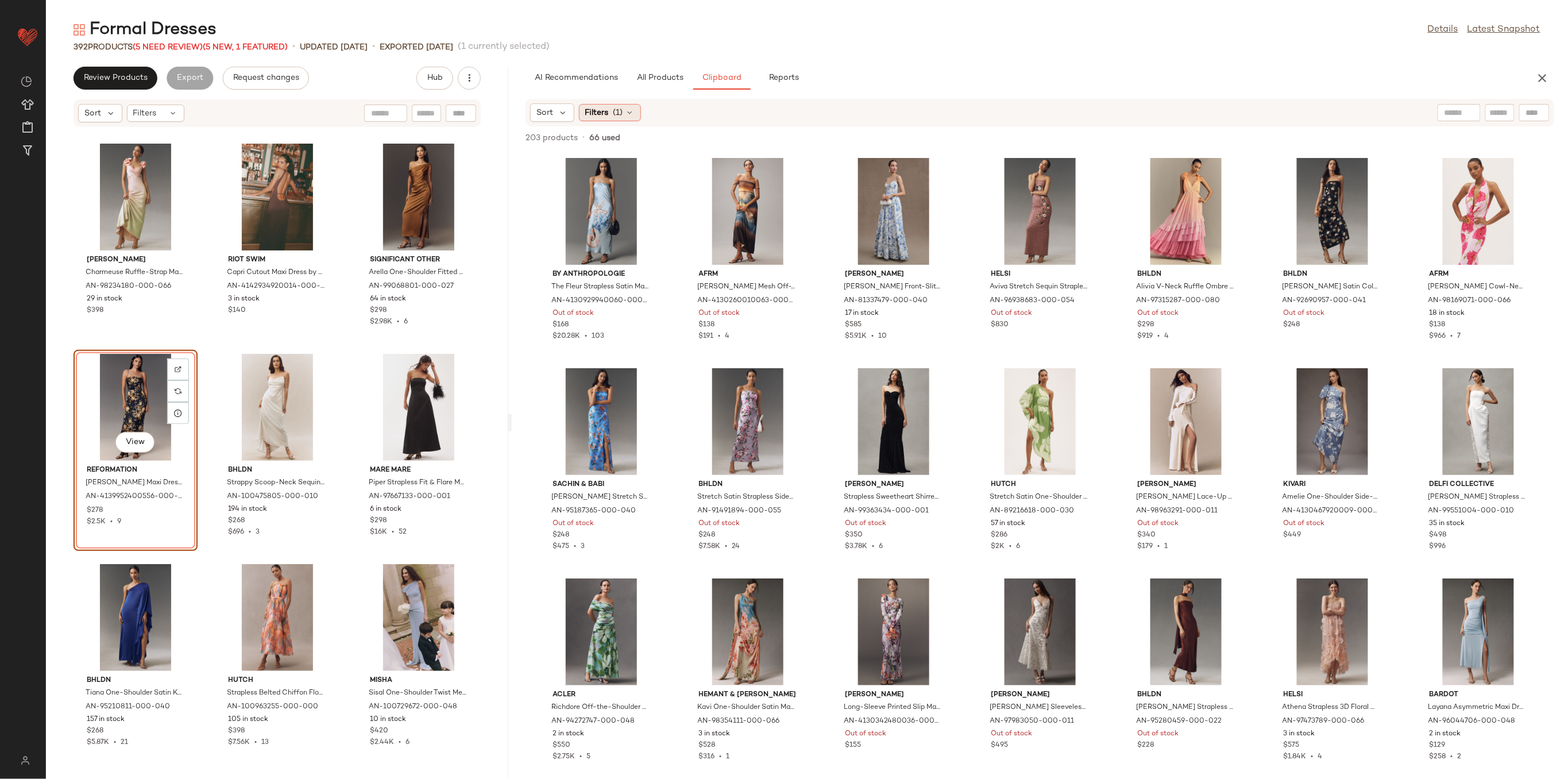
click at [629, 117] on div "Filters (1)" at bounding box center [610, 112] width 62 height 17
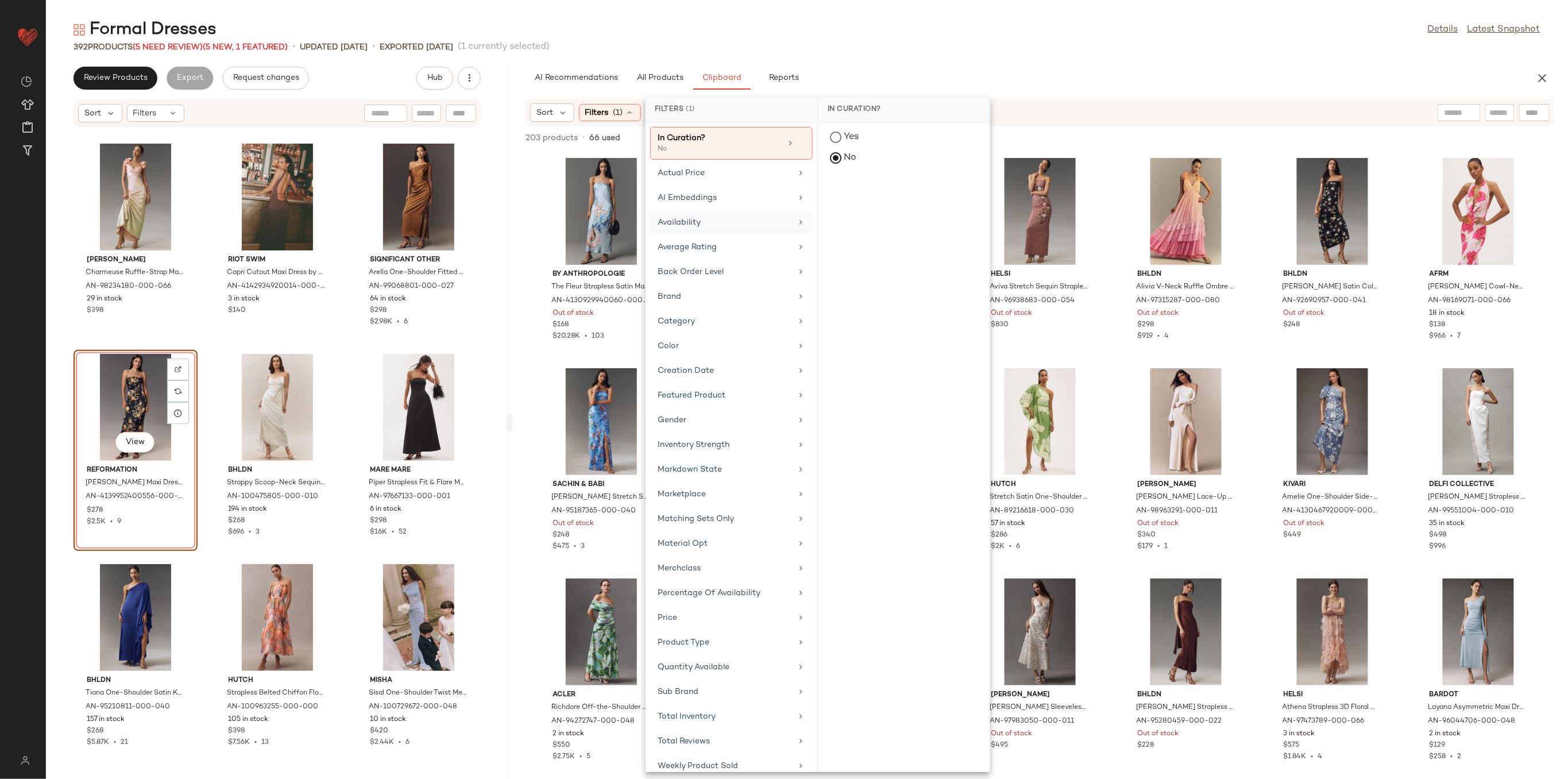
click at [741, 226] on div "Availability" at bounding box center [724, 222] width 134 height 12
click at [860, 208] on div "in_stock" at bounding box center [904, 221] width 171 height 28
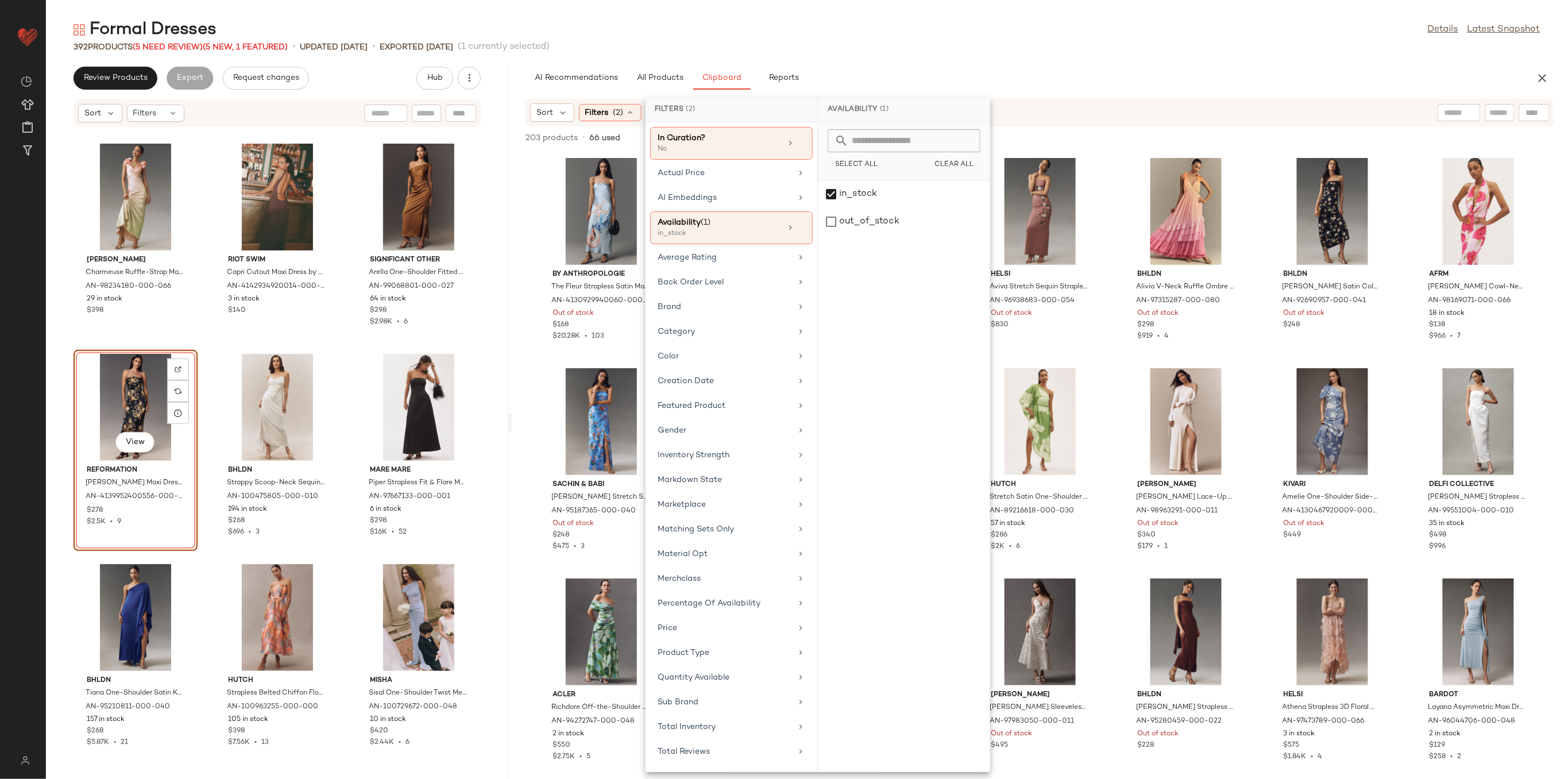
click at [993, 19] on div "Formal Dresses Details Latest Snapshot" at bounding box center [806, 30] width 1522 height 23
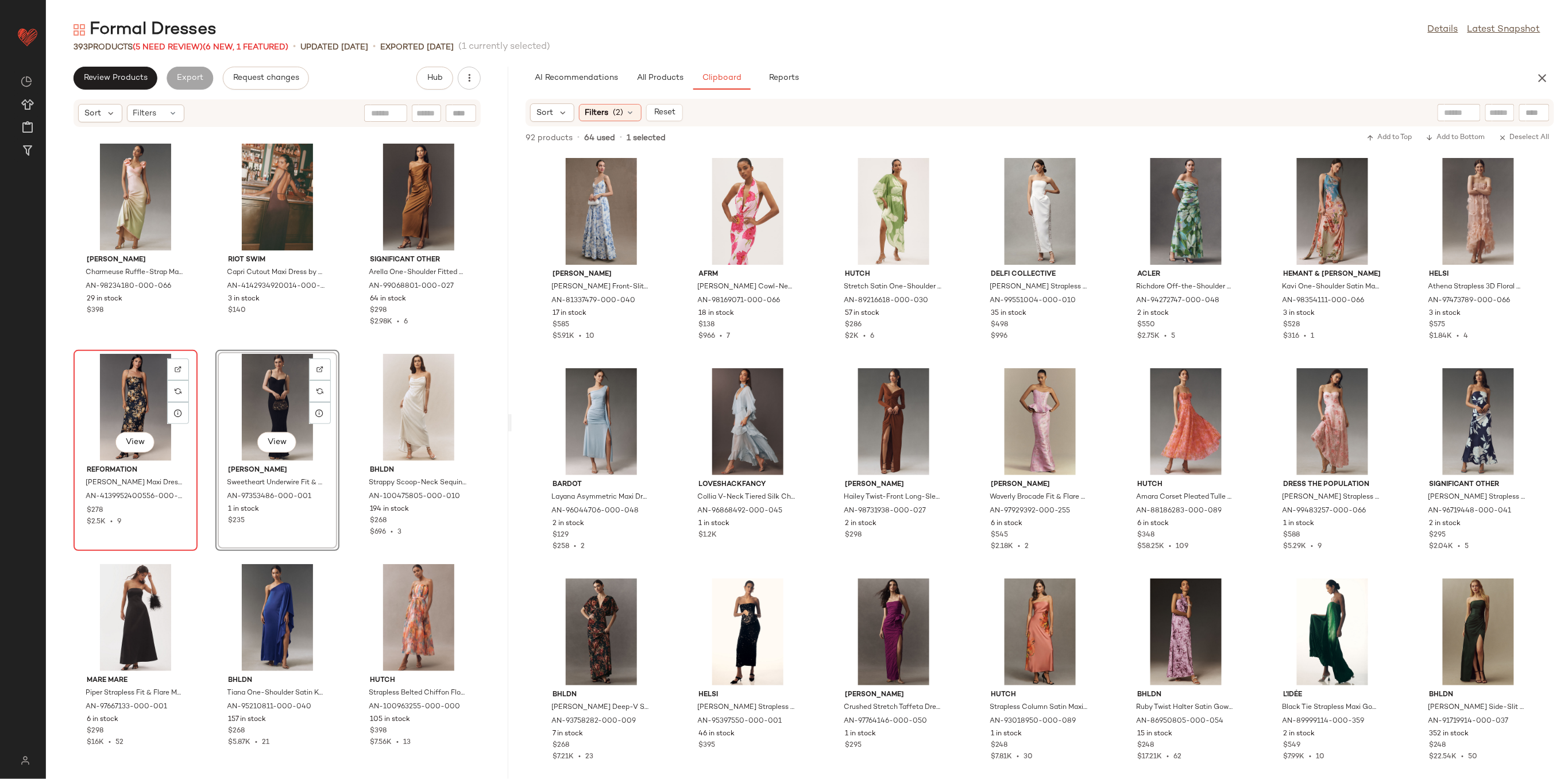
click at [141, 394] on div "View" at bounding box center [135, 407] width 116 height 107
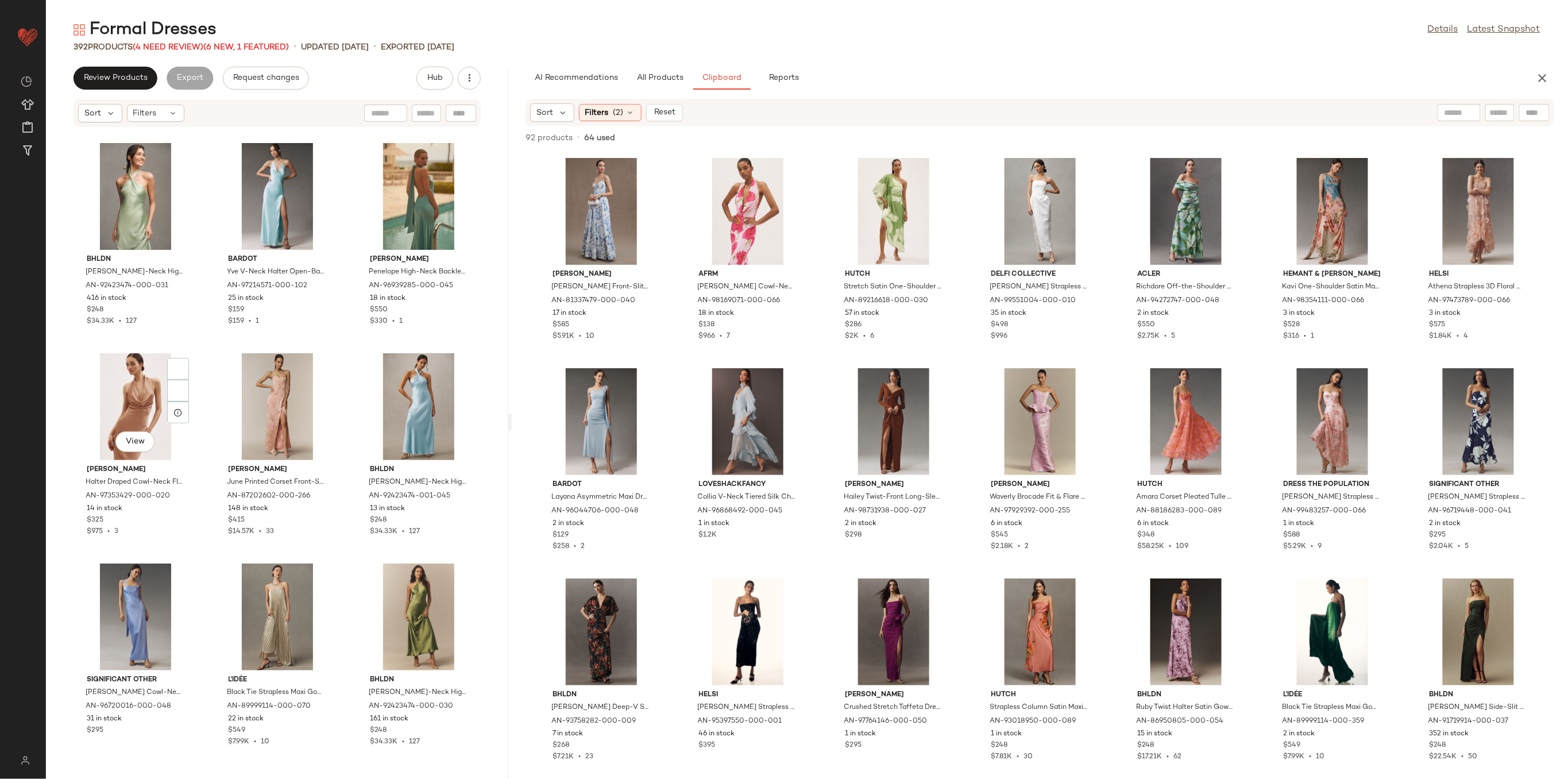
scroll to position [19497, 0]
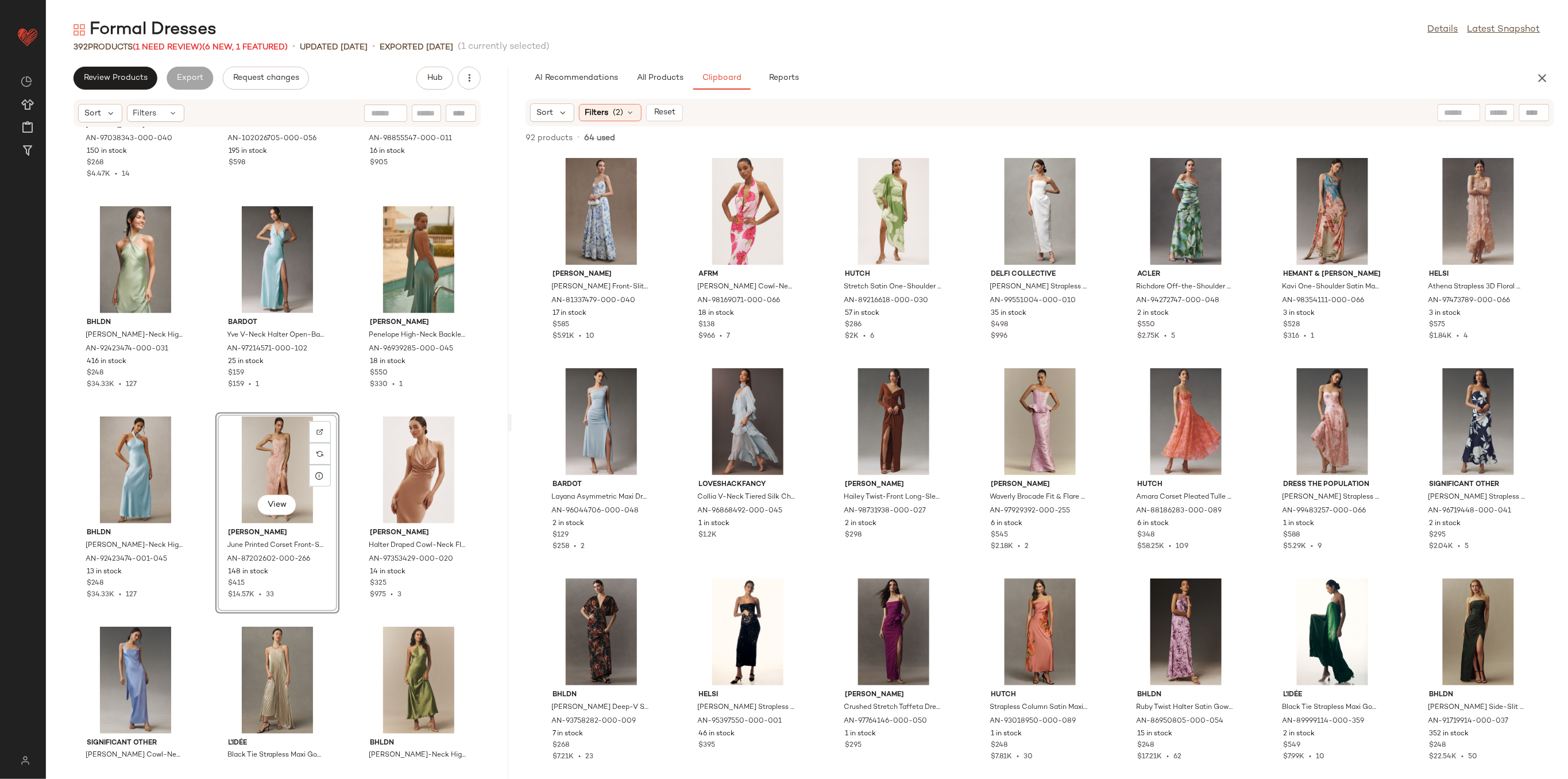
click at [345, 460] on div "BHLDN Josie Scoop-Neck Corset Fit & Flare Maxi Dress by BHLDN in Blue, Women's,…" at bounding box center [277, 446] width 462 height 638
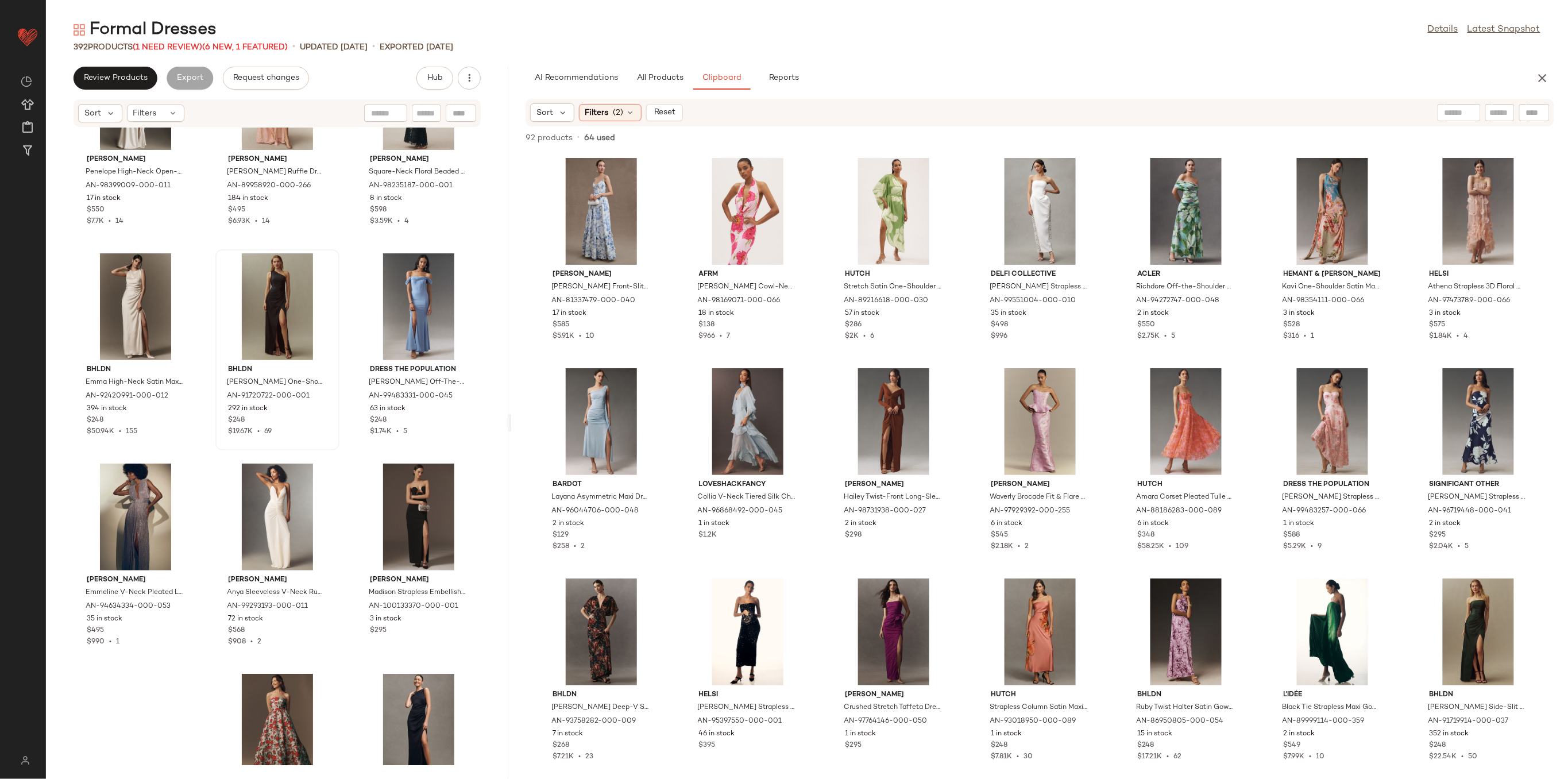
scroll to position [22868, 0]
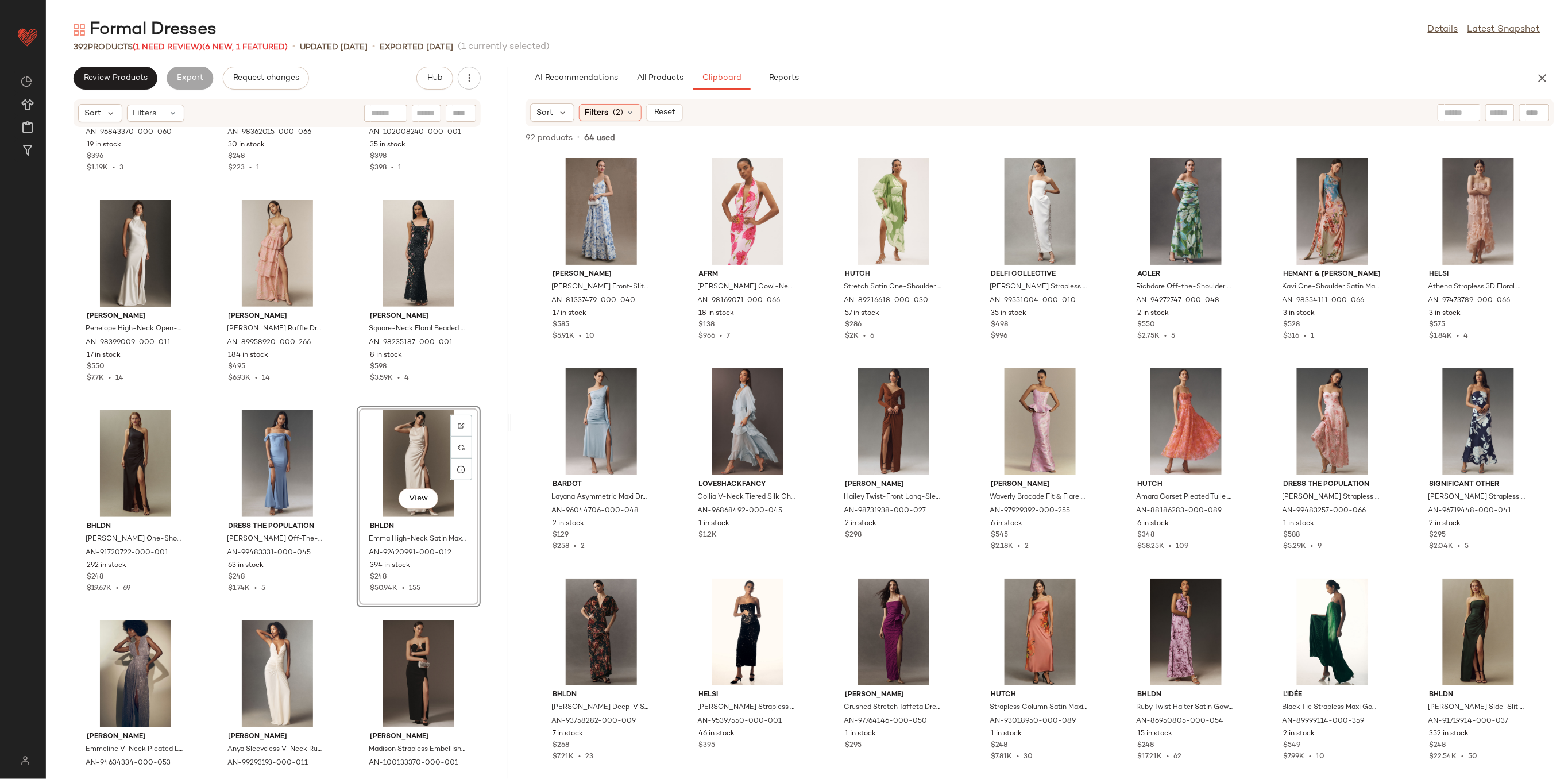
click at [357, 461] on div "View BHLDN Emma High-Neck Satin Maxi Gown by BHLDN in Ivory, Women's, Size: 3 X…" at bounding box center [419, 507] width 124 height 201
click at [335, 462] on div "Dress The Population Melania Off-The-Shoulder Gown by Dress The Population in B…" at bounding box center [278, 507] width 124 height 201
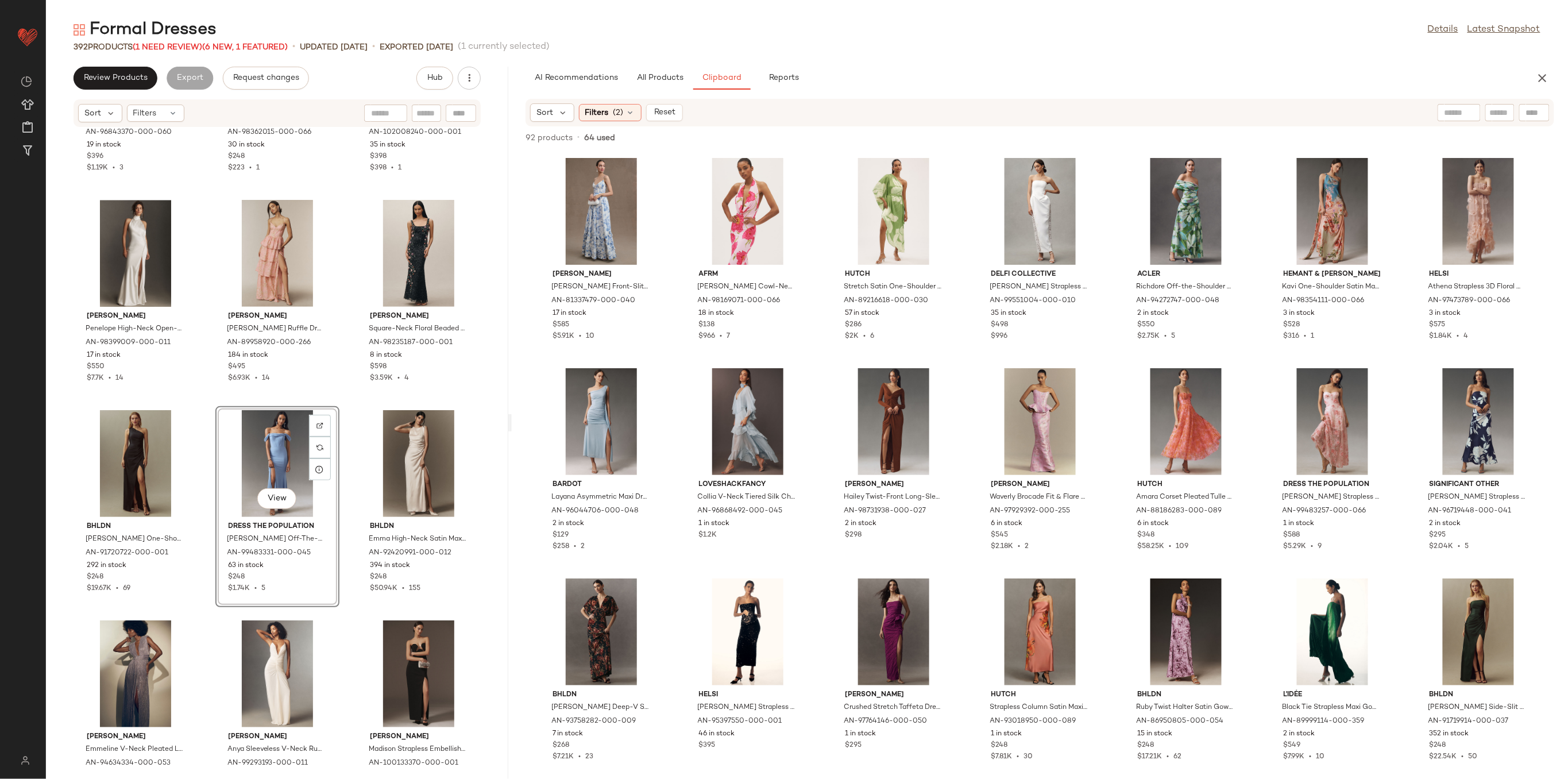
click at [344, 454] on div "Shona Joy Moraya Drop-Waist Maxi Dress by Shona Joy in Red, Women's, Size: 8, P…" at bounding box center [277, 446] width 462 height 638
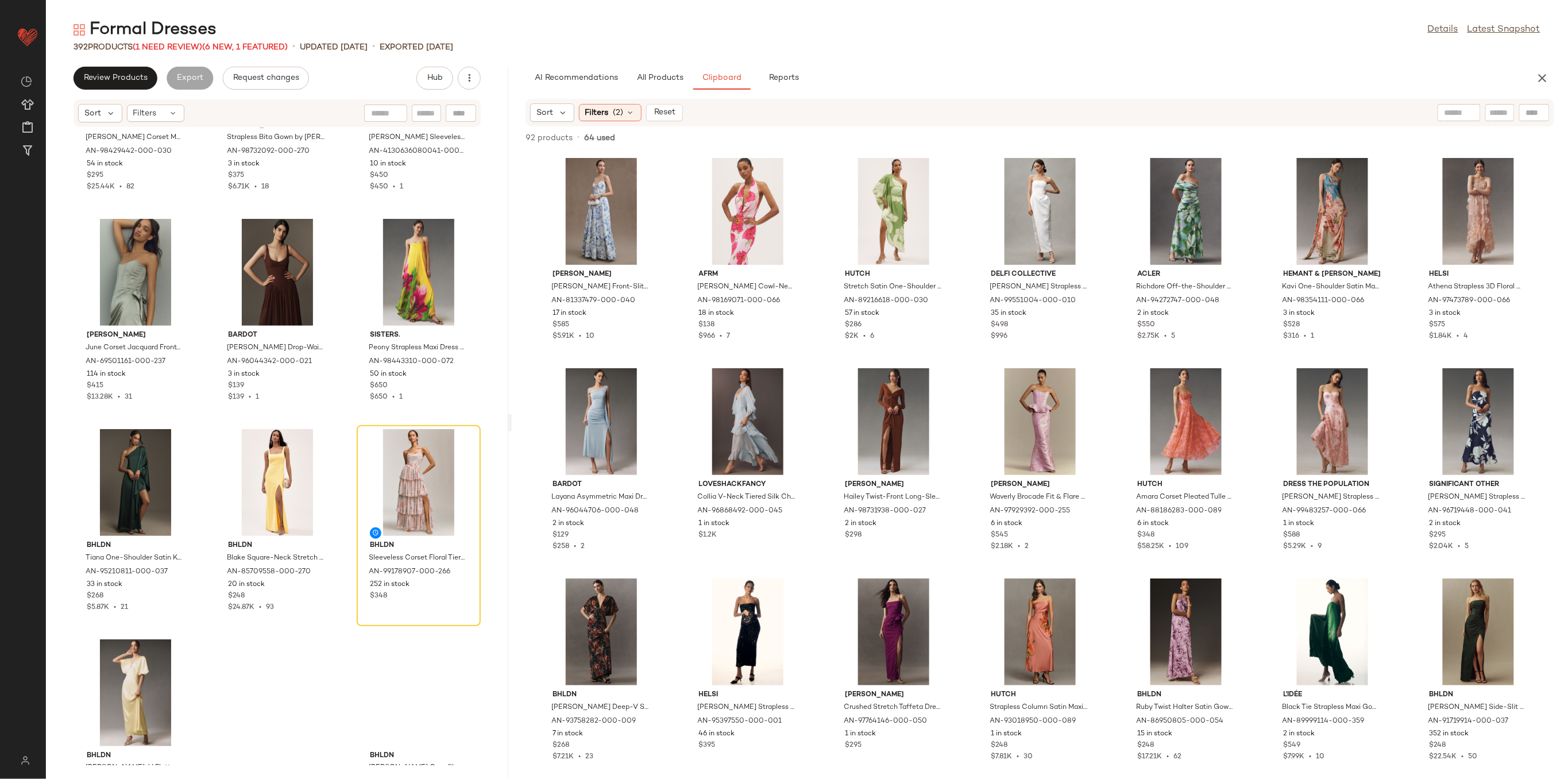
scroll to position [26915, 0]
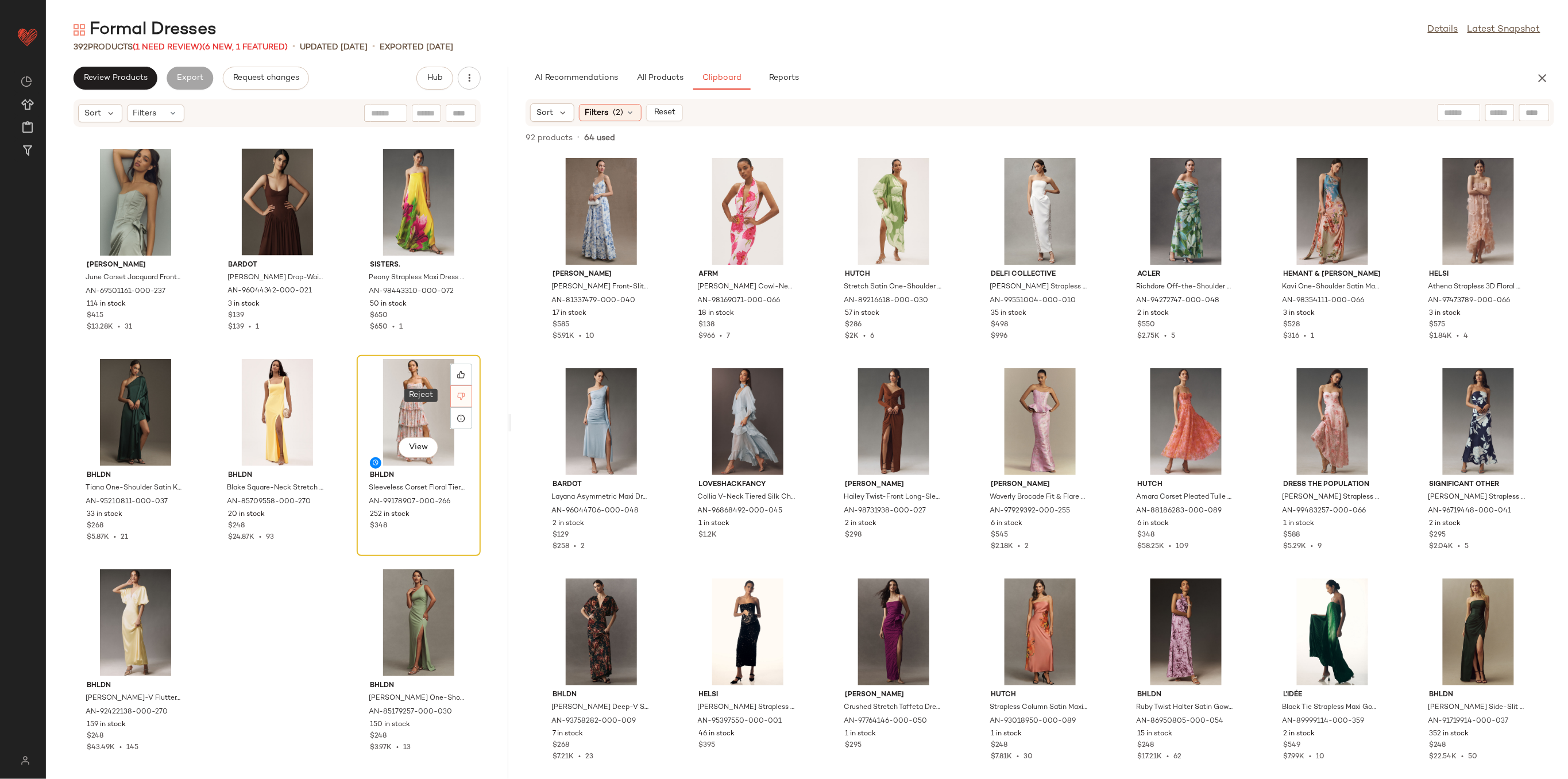
click at [457, 393] on icon at bounding box center [460, 396] width 8 height 8
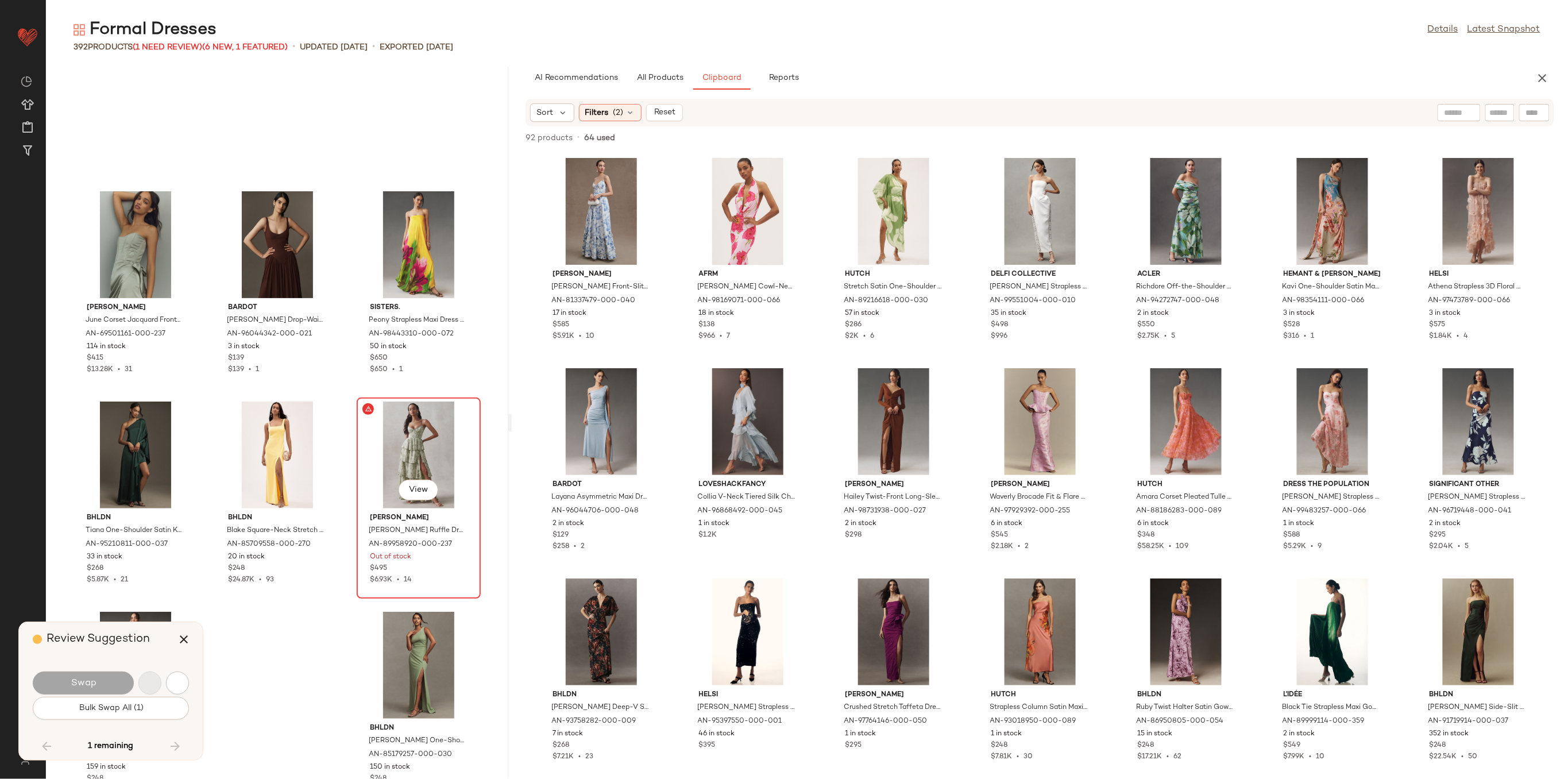
scroll to position [26841, 0]
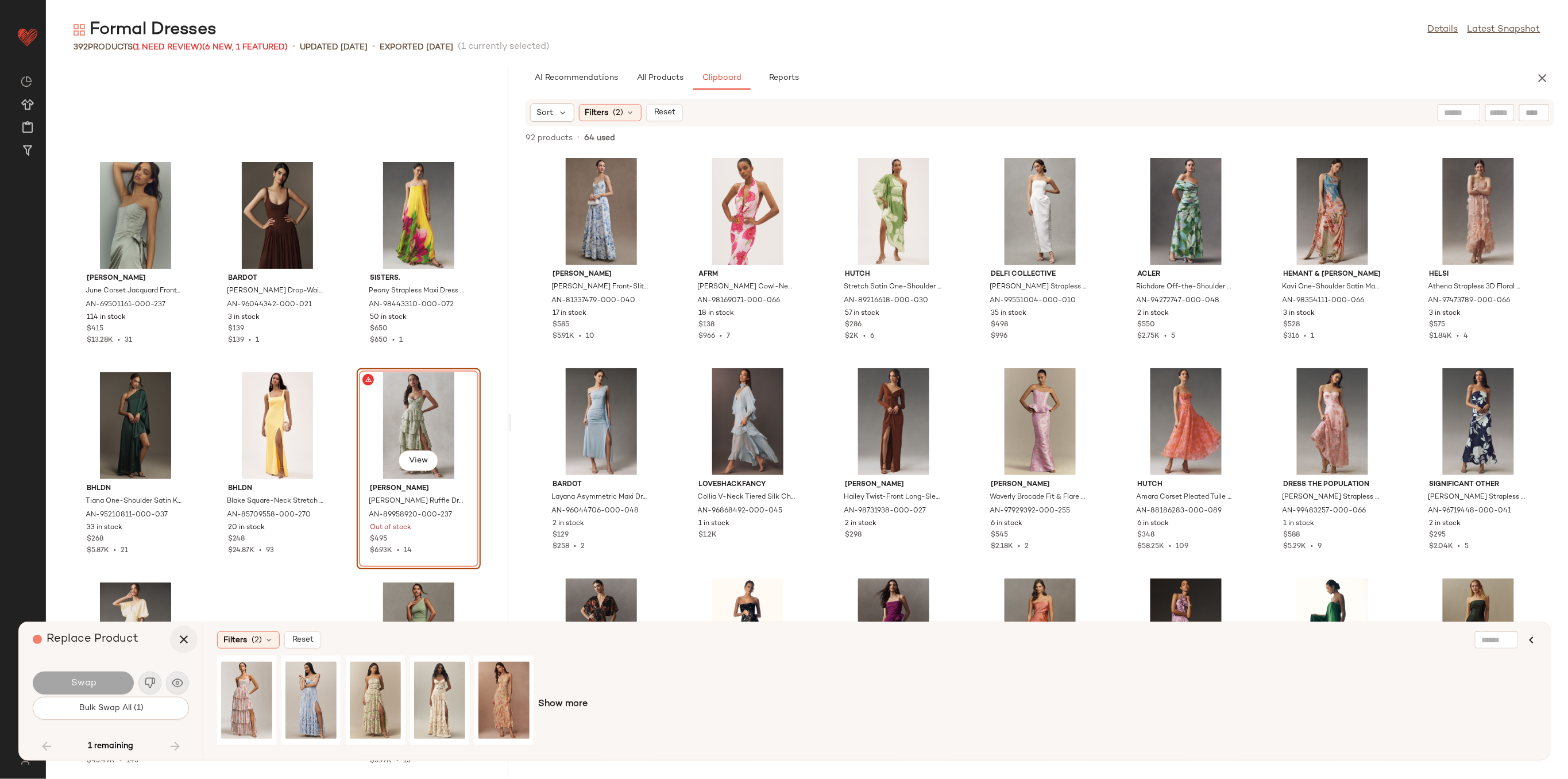
click at [185, 641] on icon "button" at bounding box center [183, 639] width 13 height 13
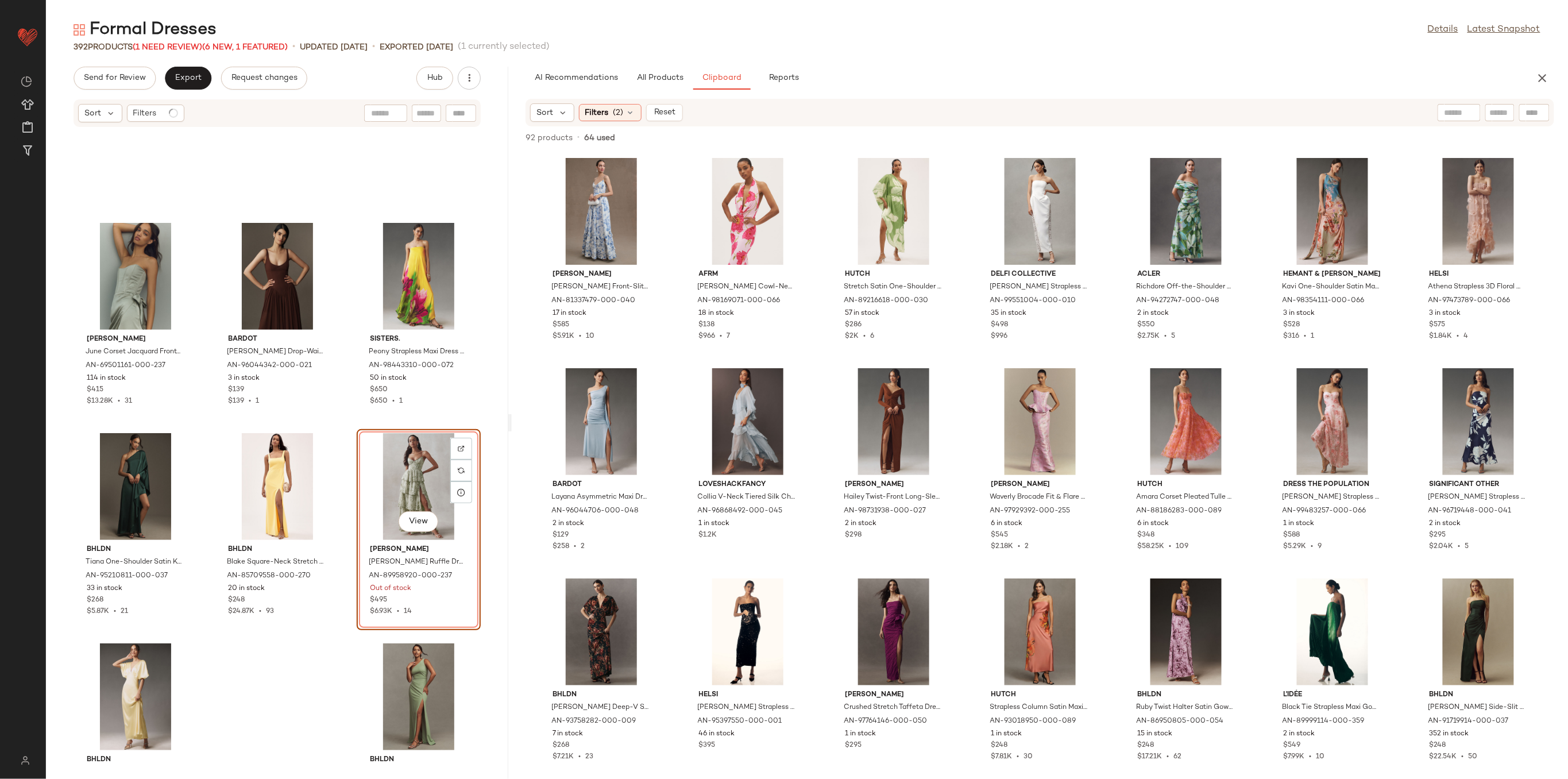
scroll to position [26873, 0]
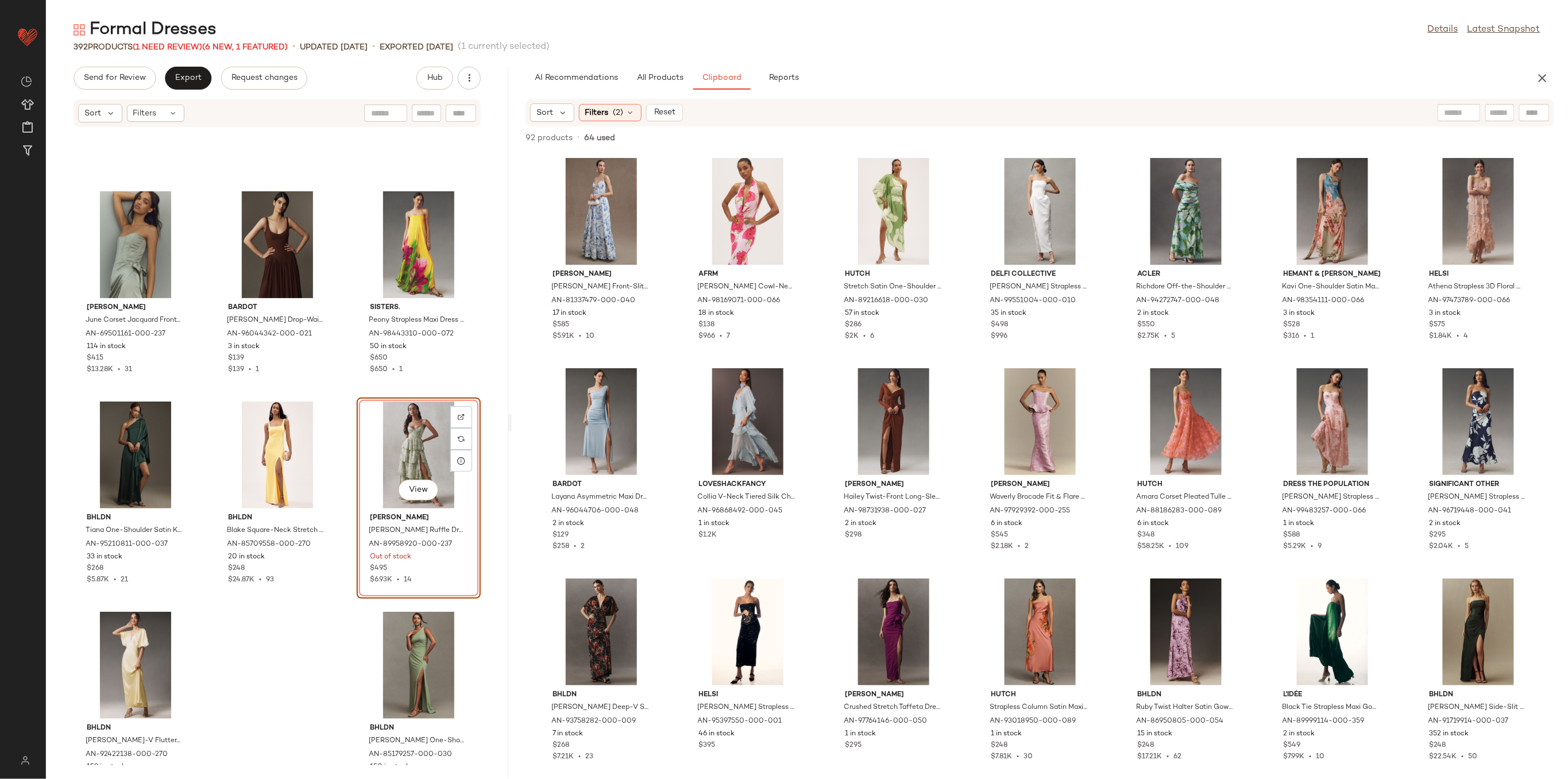
click at [290, 624] on div "V. Chapman June Corset Jacquard Front-Slit Gown by V. Chapman in Green, Women's…" at bounding box center [277, 446] width 462 height 638
click at [382, 438] on div "View" at bounding box center [418, 455] width 116 height 107
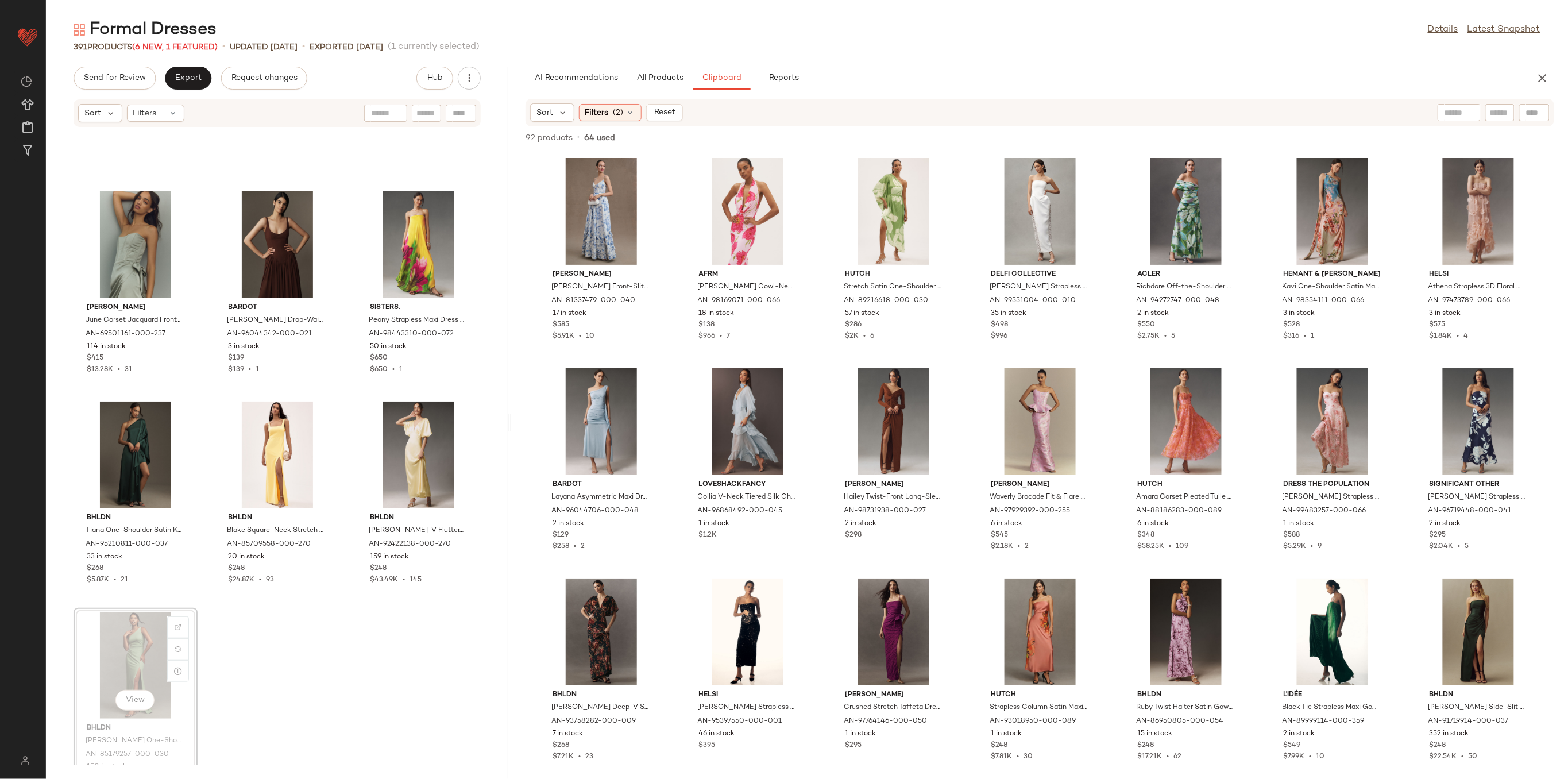
scroll to position [26873, 0]
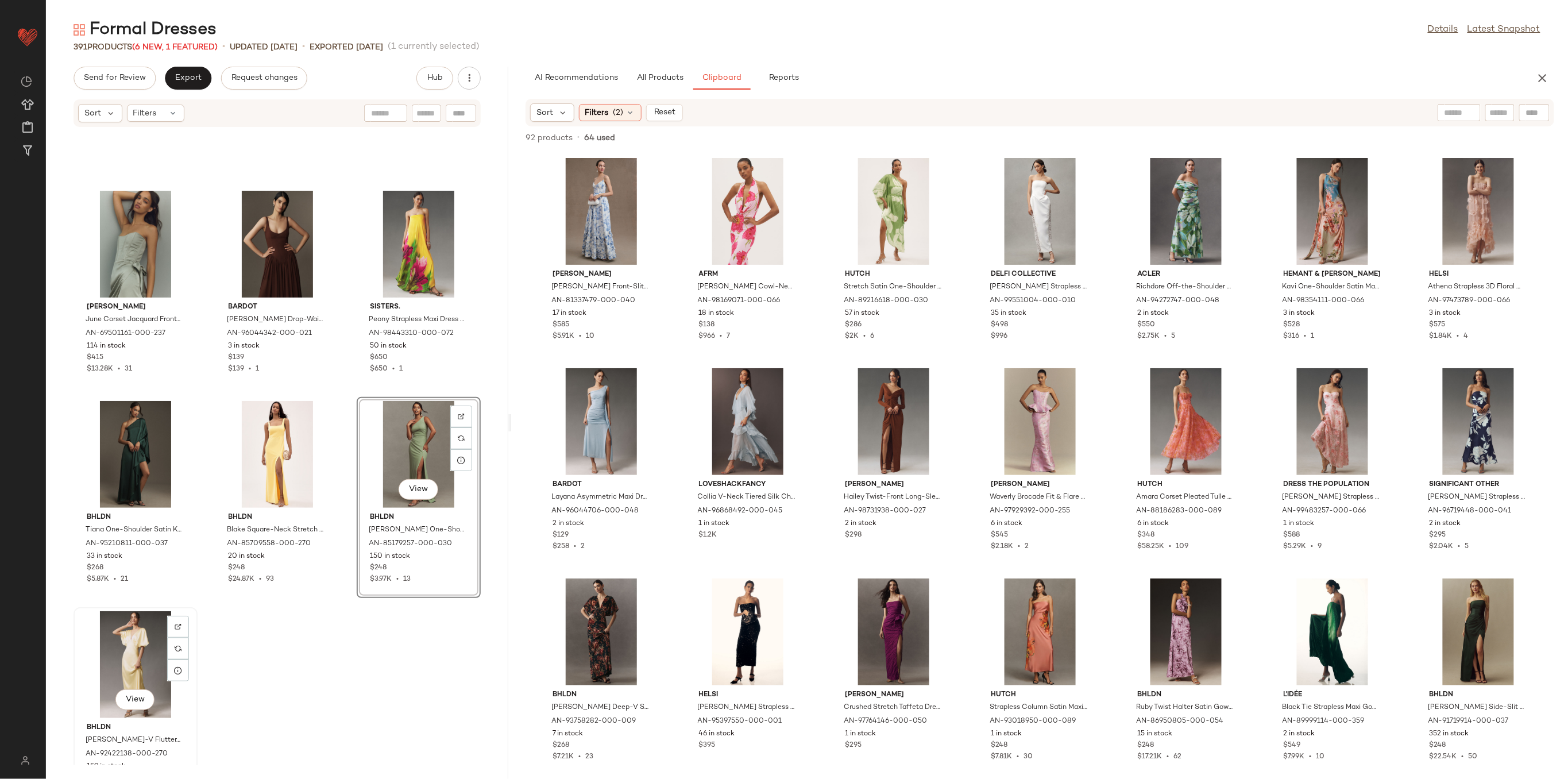
click at [129, 661] on div "View" at bounding box center [135, 665] width 116 height 107
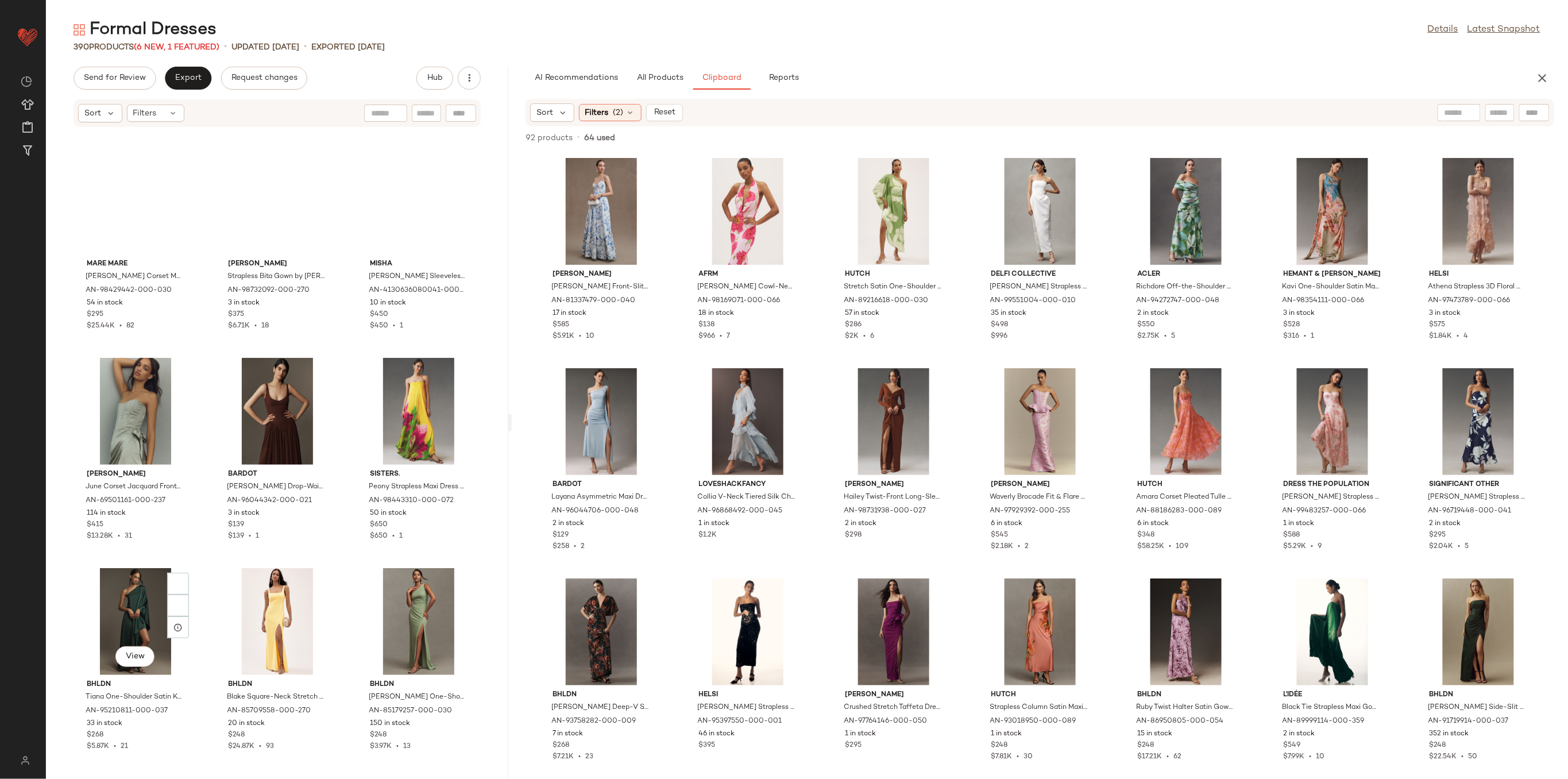
scroll to position [26705, 0]
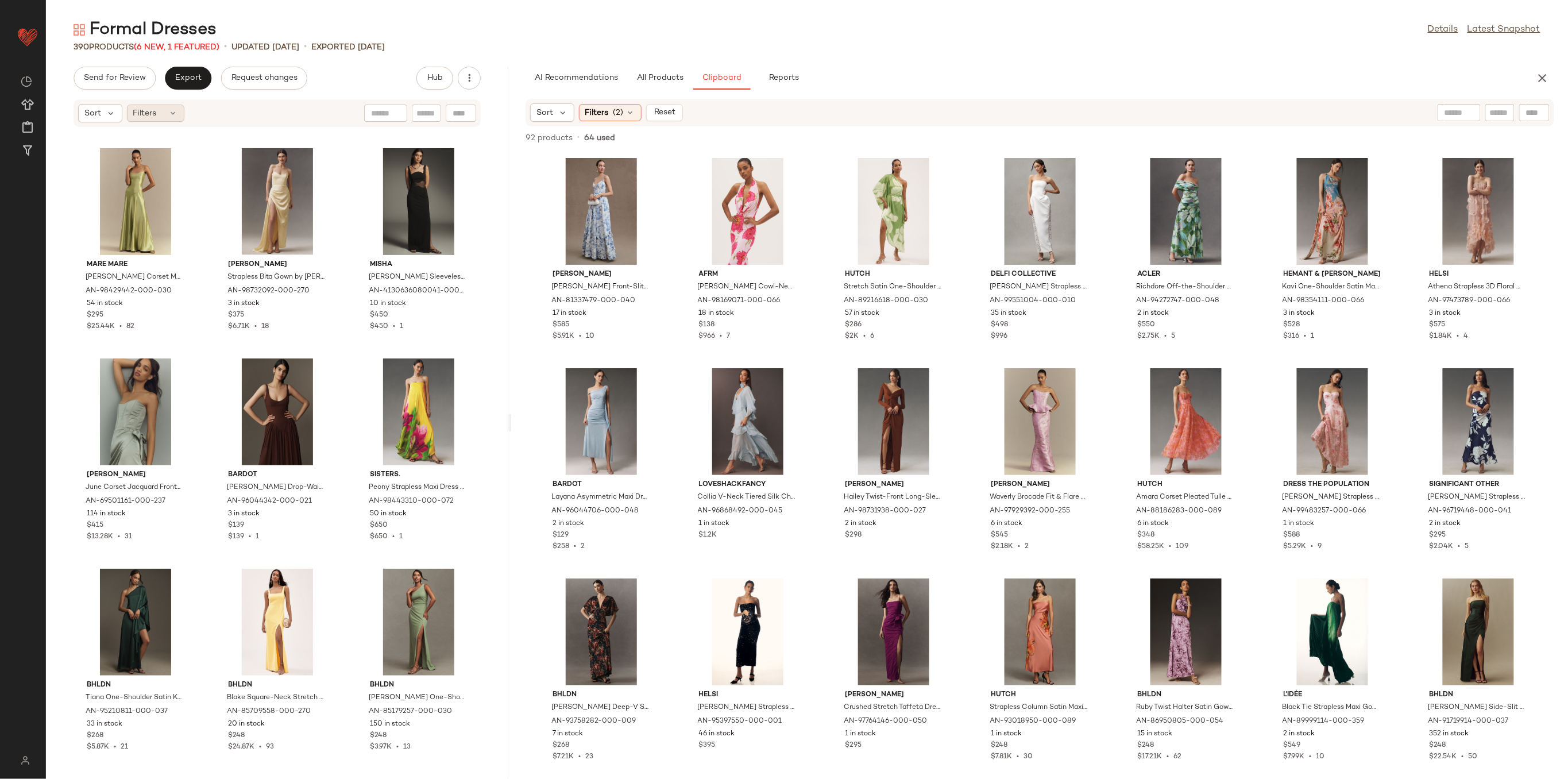
click at [181, 104] on div "Filters" at bounding box center [156, 112] width 58 height 17
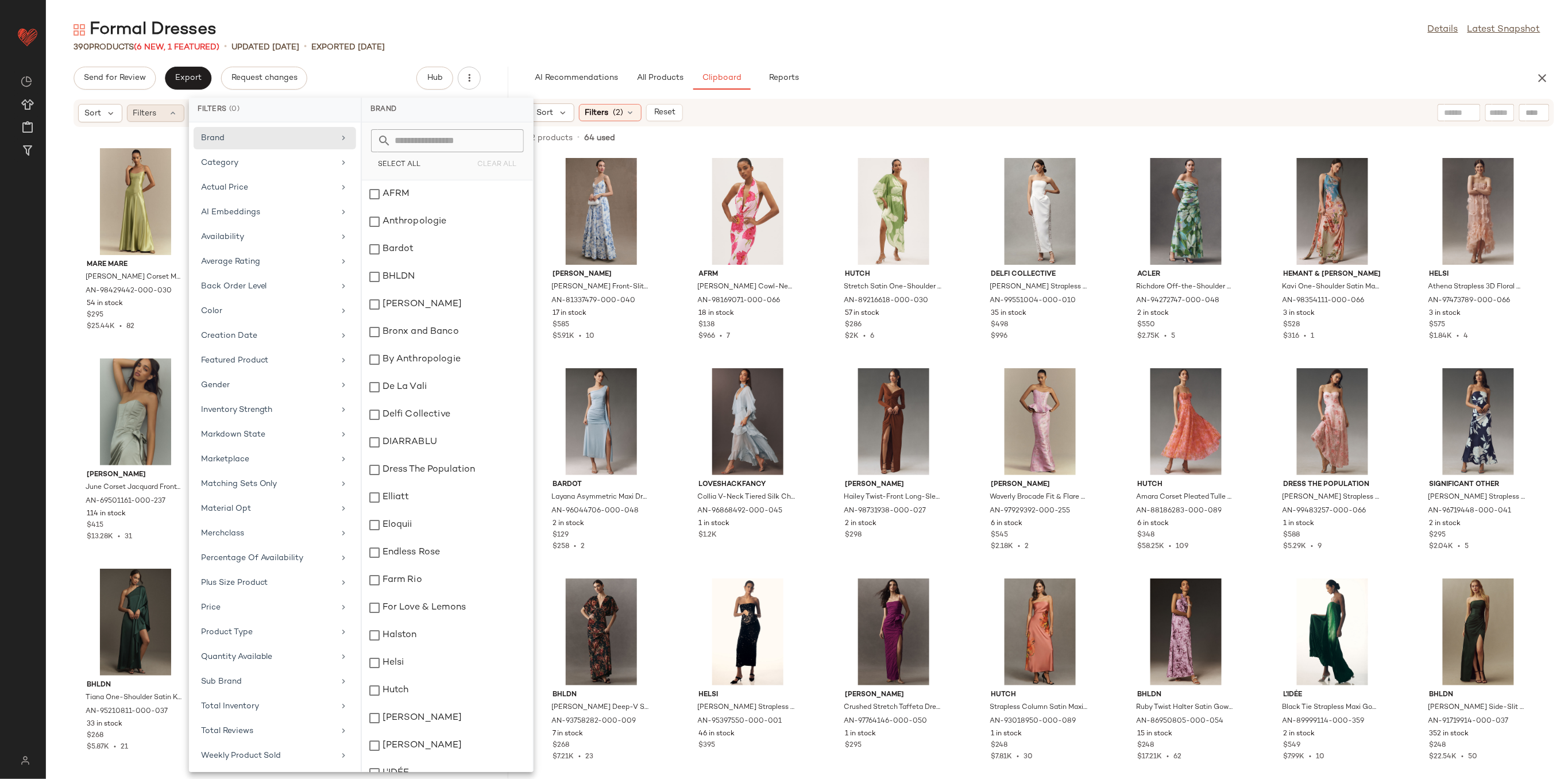
click at [179, 109] on div "Filters" at bounding box center [156, 112] width 58 height 17
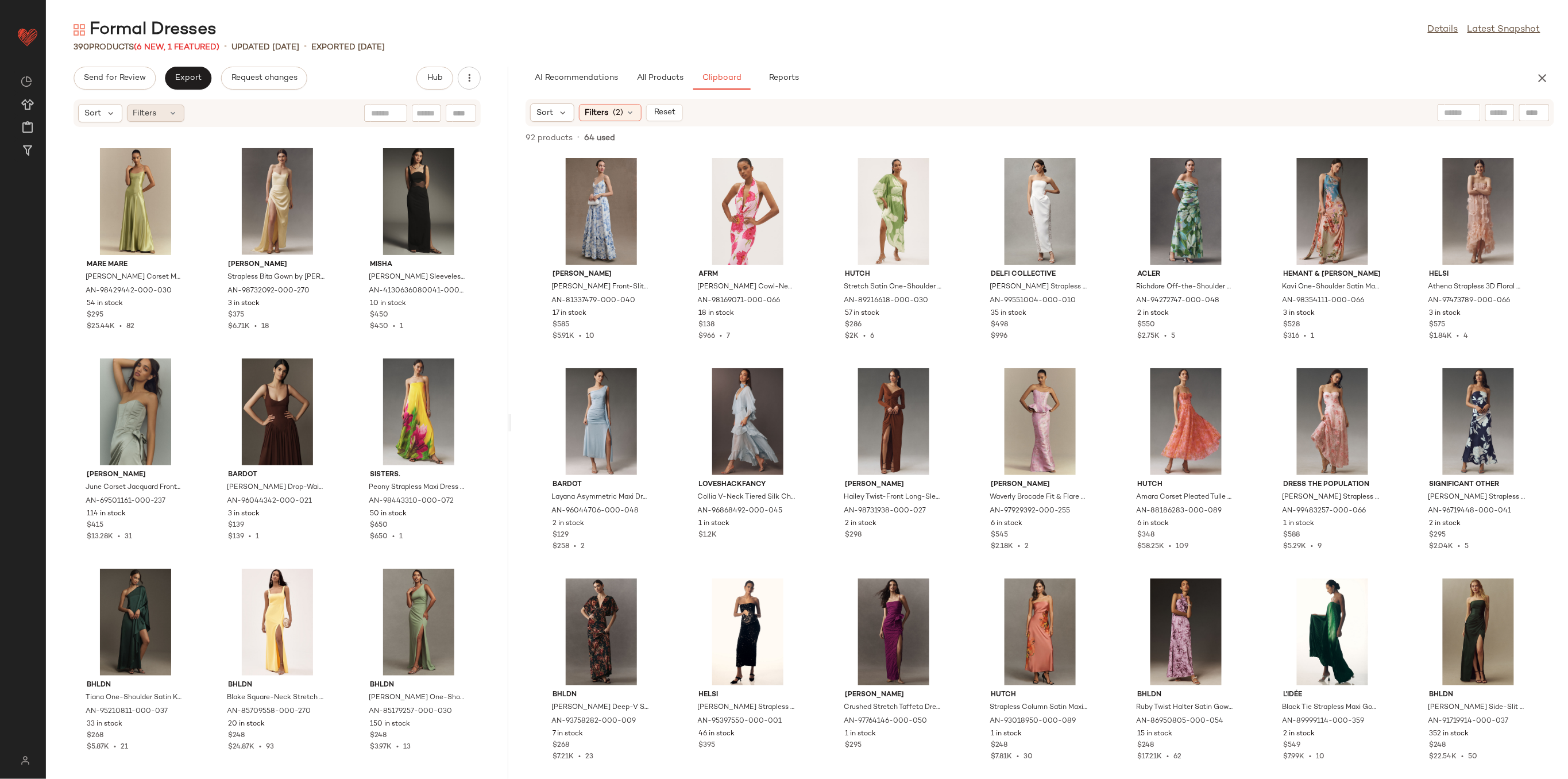
click at [179, 109] on div "Filters" at bounding box center [156, 112] width 58 height 17
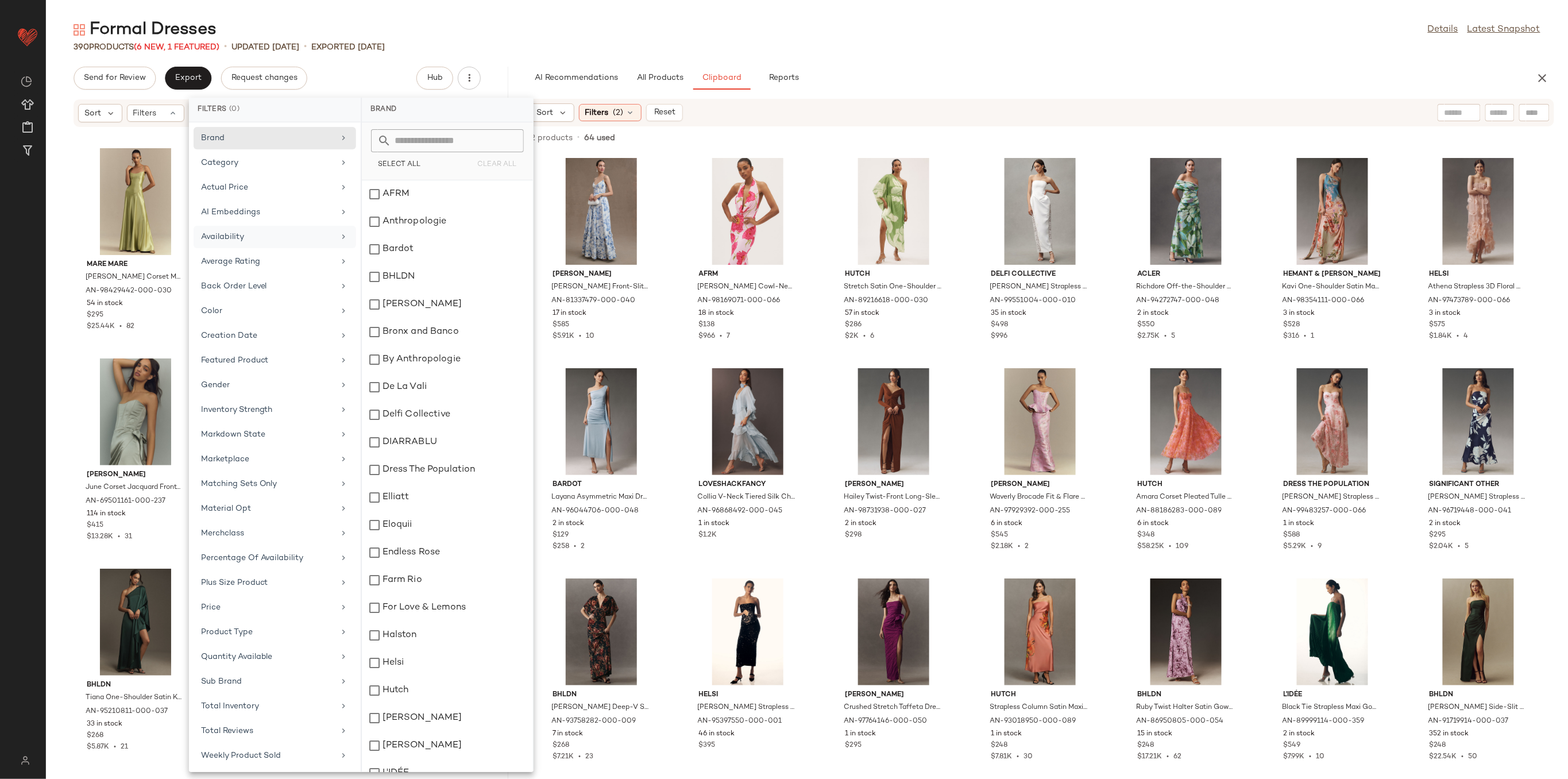
click at [279, 241] on div "Availability" at bounding box center [268, 237] width 134 height 12
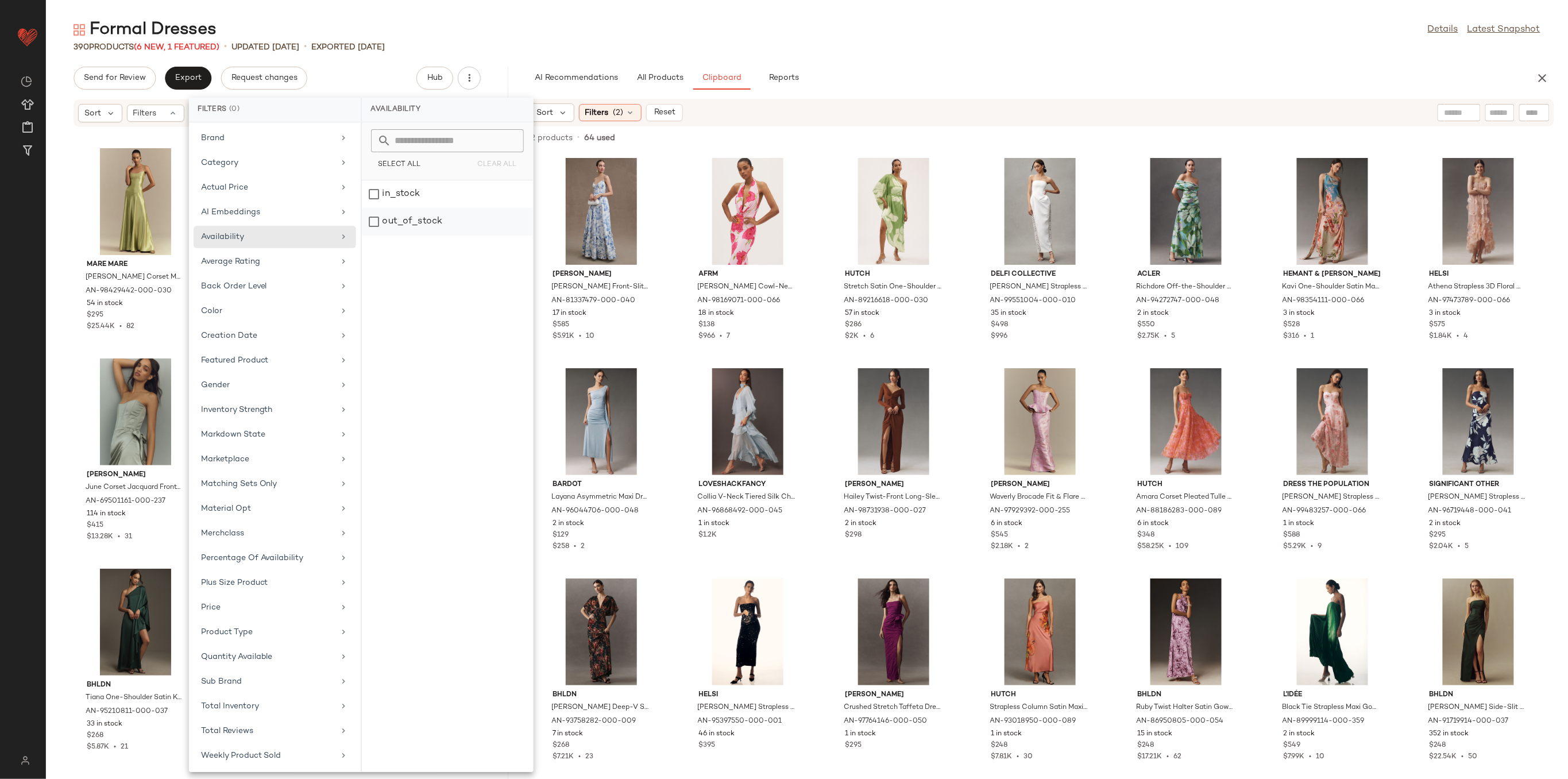
click at [400, 220] on div "out_of_stock" at bounding box center [447, 221] width 171 height 28
click at [372, 70] on div "Send for Review Export Request changes Hub" at bounding box center [277, 78] width 407 height 23
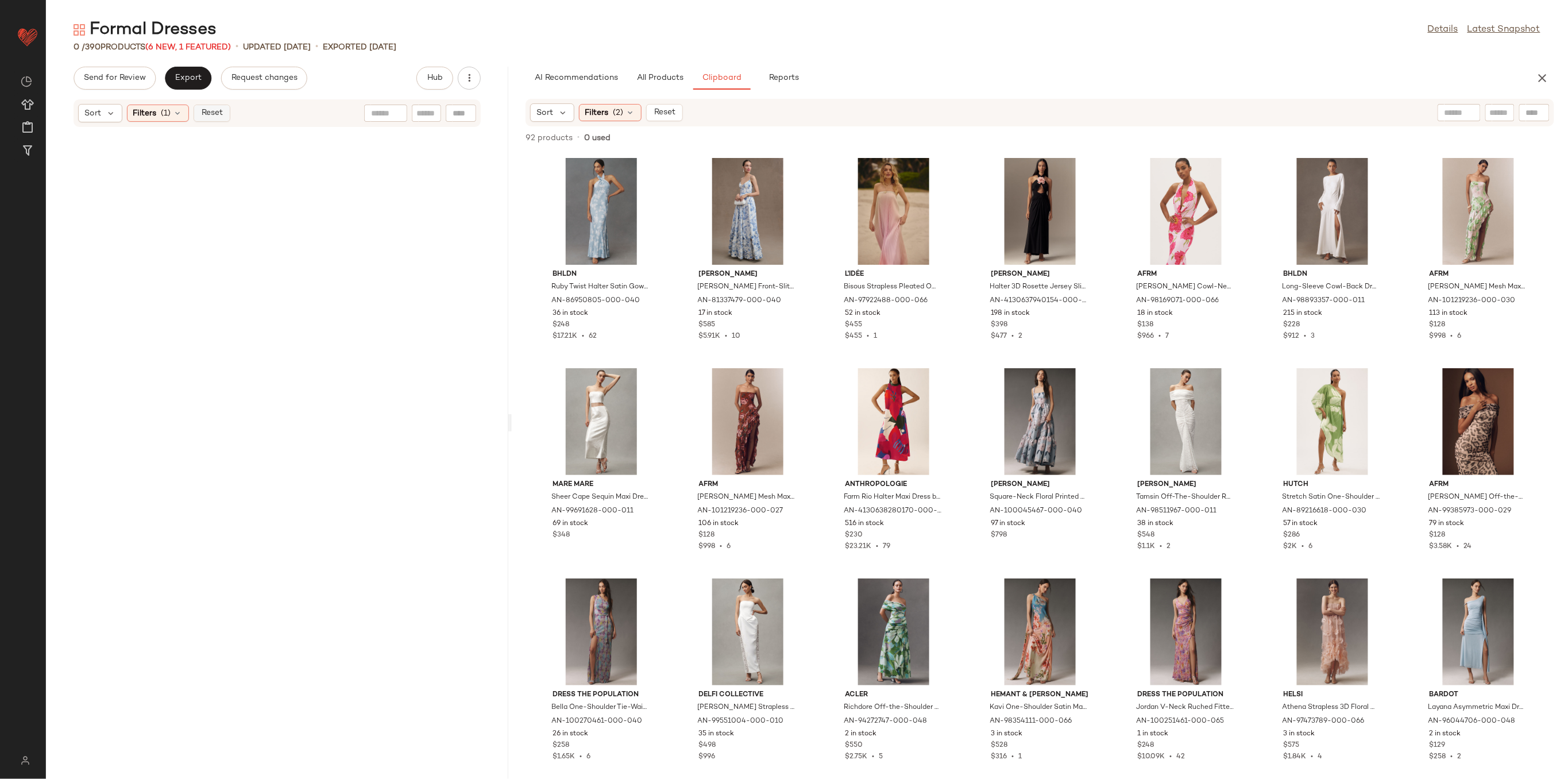
click at [218, 112] on span "Reset" at bounding box center [211, 113] width 22 height 9
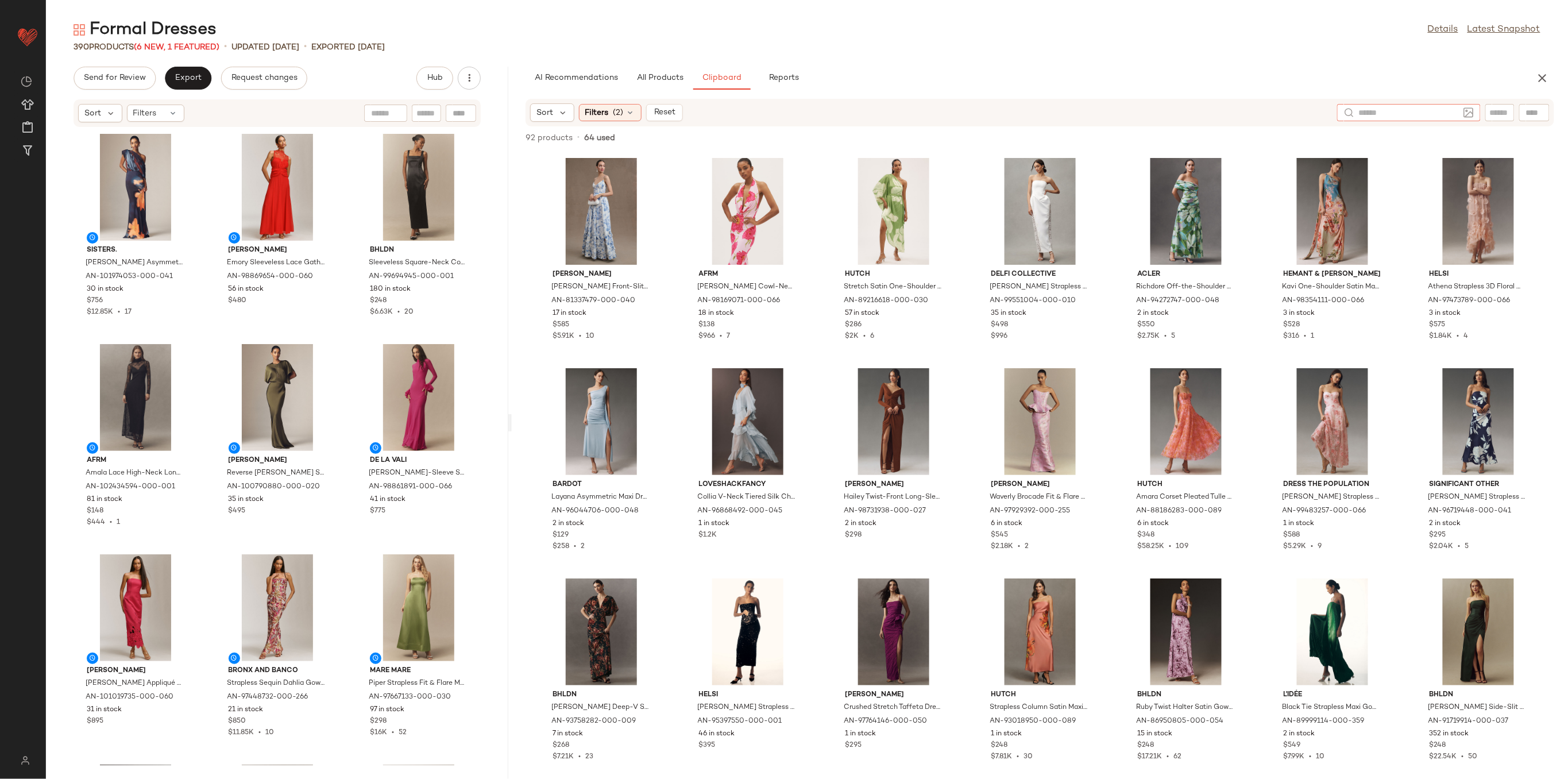
click at [1474, 110] on div at bounding box center [1409, 112] width 144 height 17
type input "*"
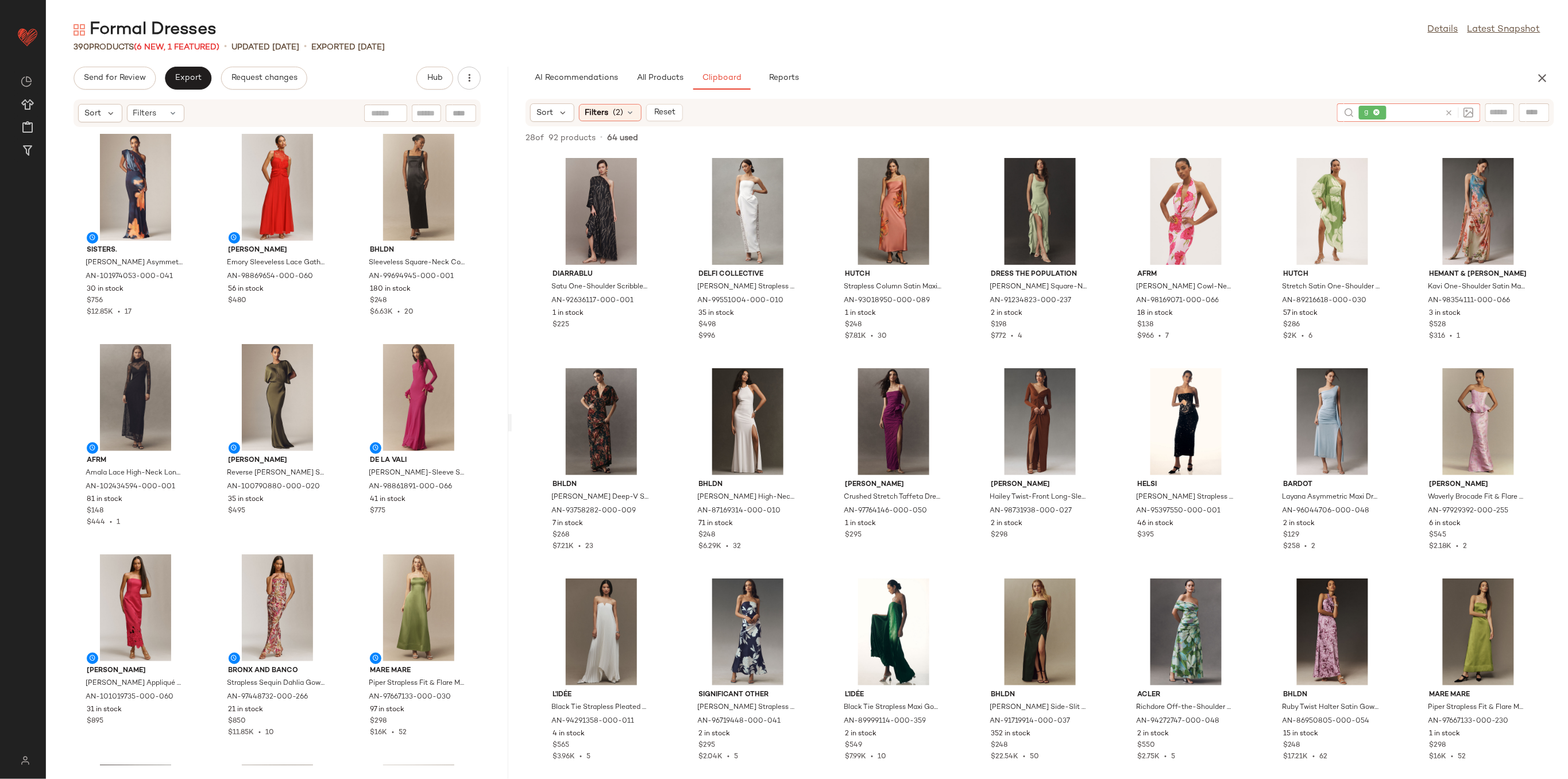
click at [1377, 113] on icon at bounding box center [1376, 112] width 7 height 7
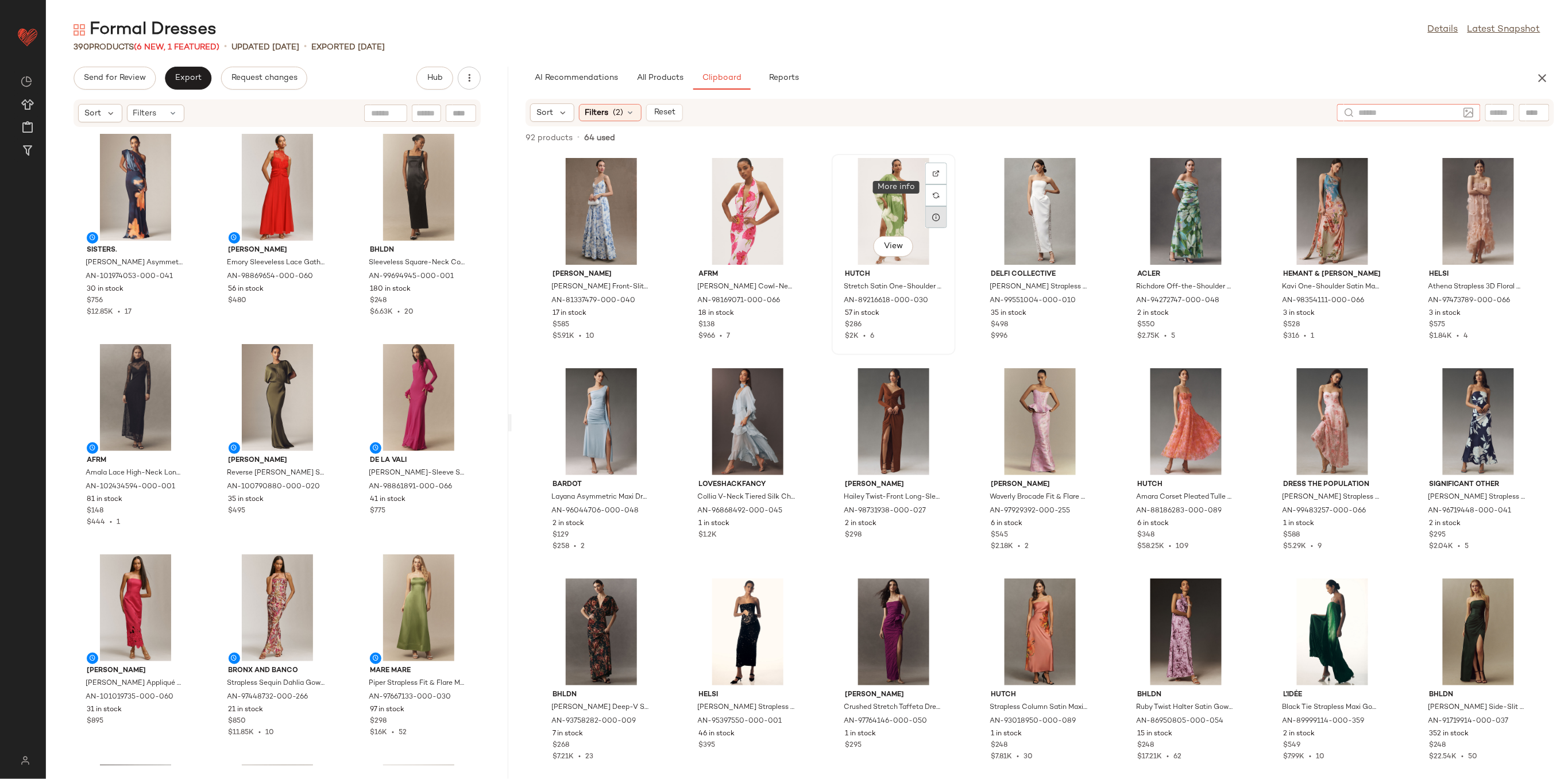
scroll to position [206, 0]
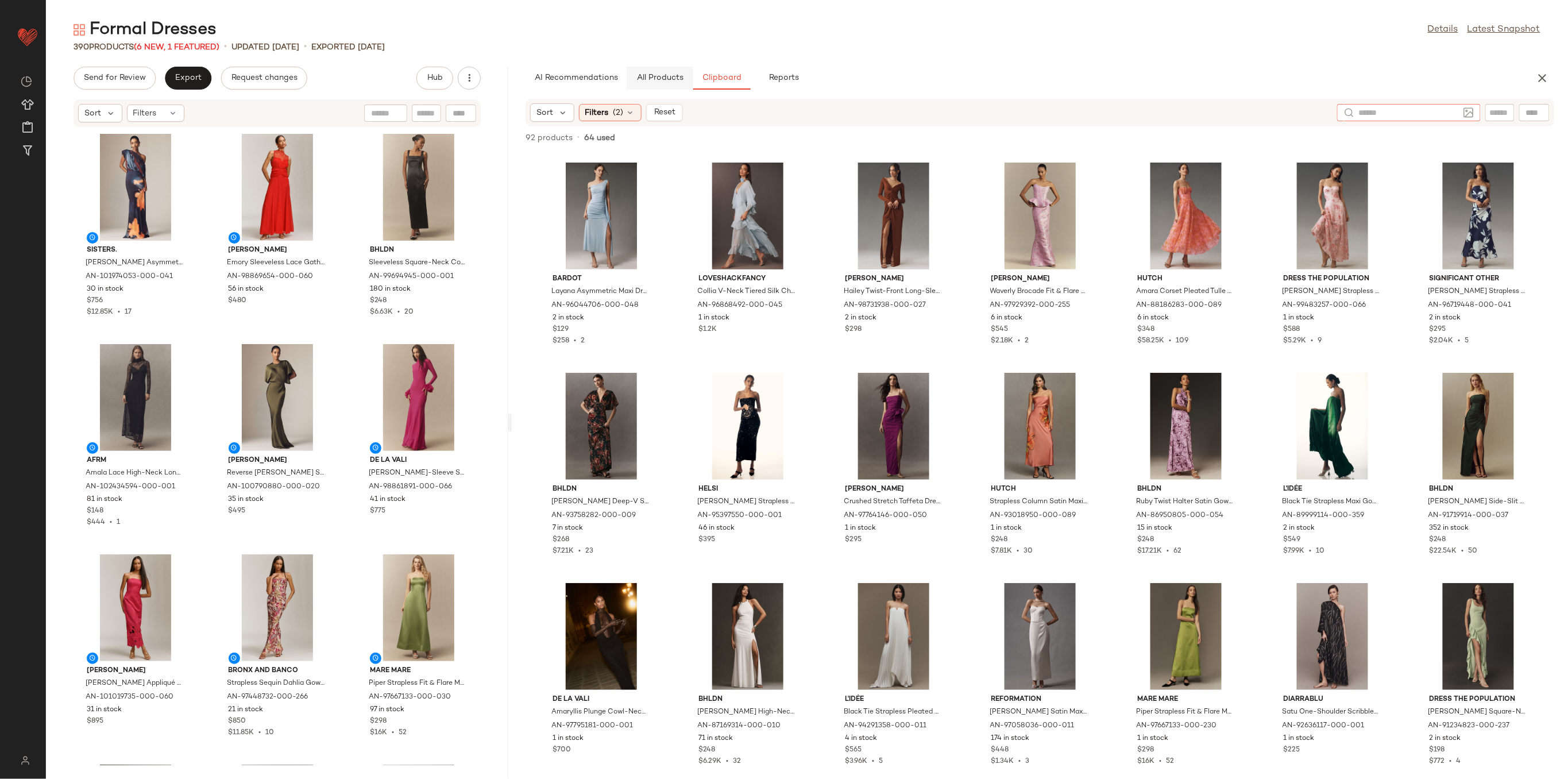
click at [675, 74] on span "All Products" at bounding box center [660, 78] width 47 height 9
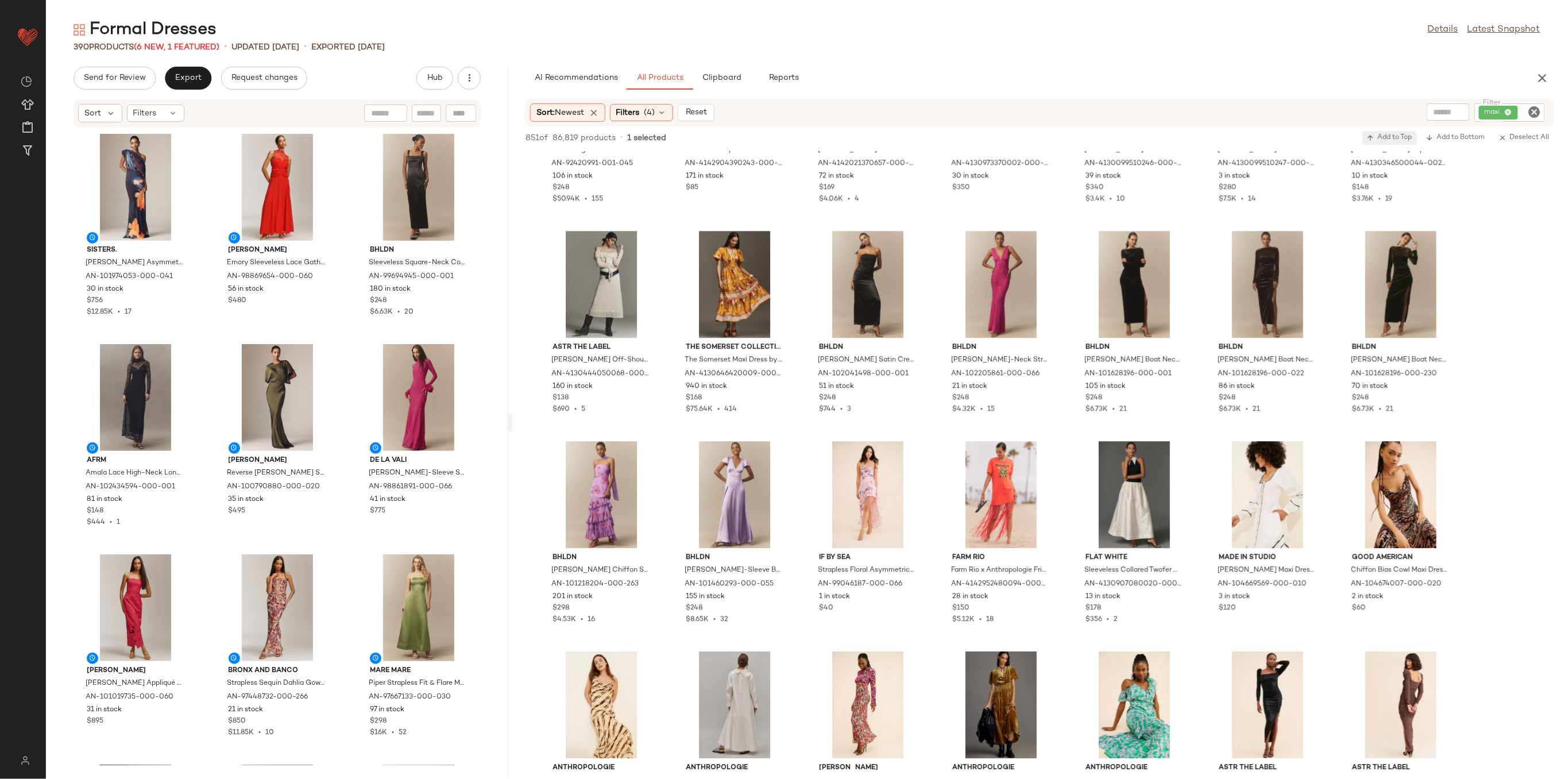
scroll to position [1150, 0]
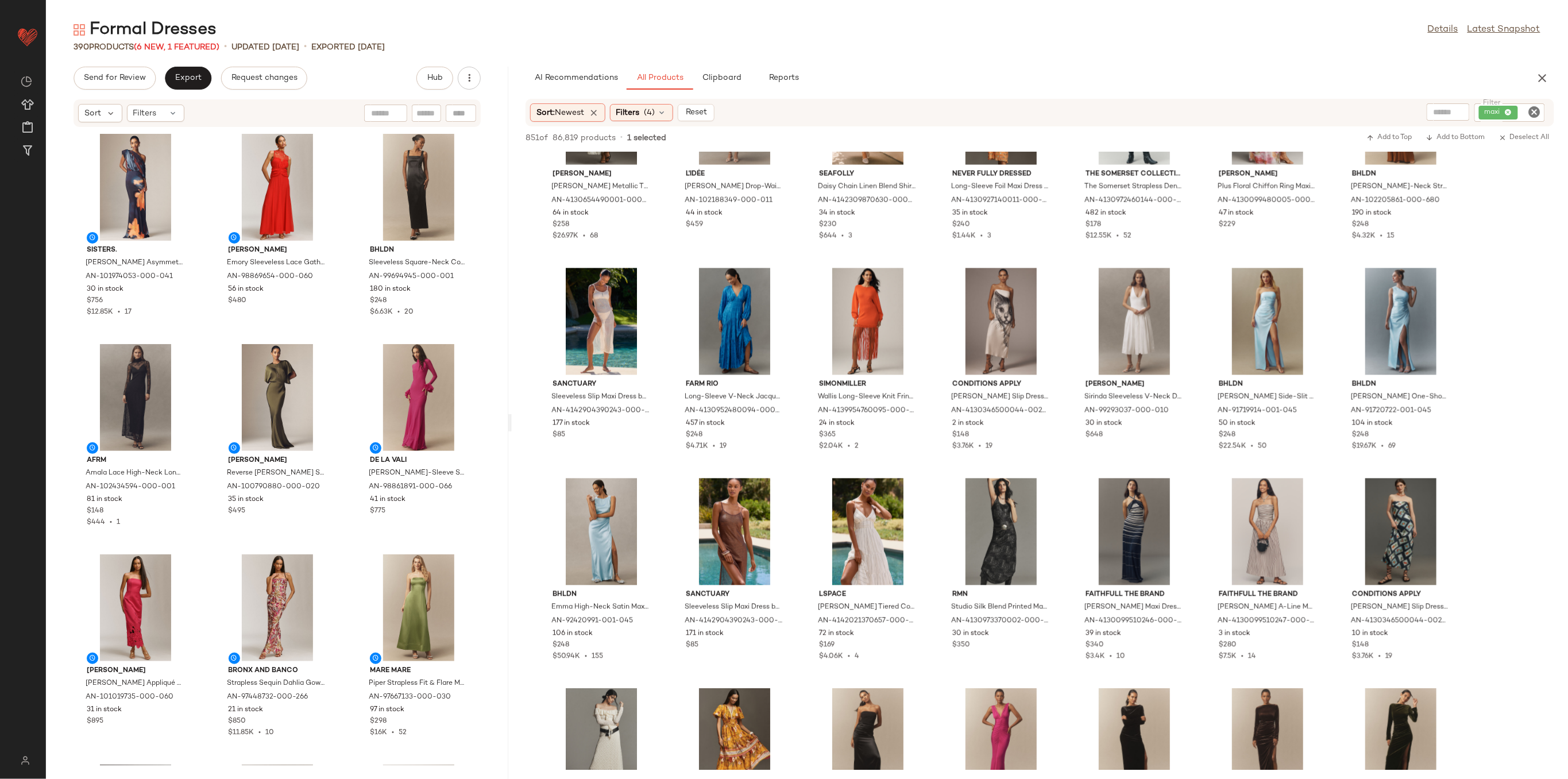
click at [1512, 109] on div "maxi" at bounding box center [1510, 112] width 71 height 18
click at [1432, 111] on icon at bounding box center [1430, 112] width 7 height 7
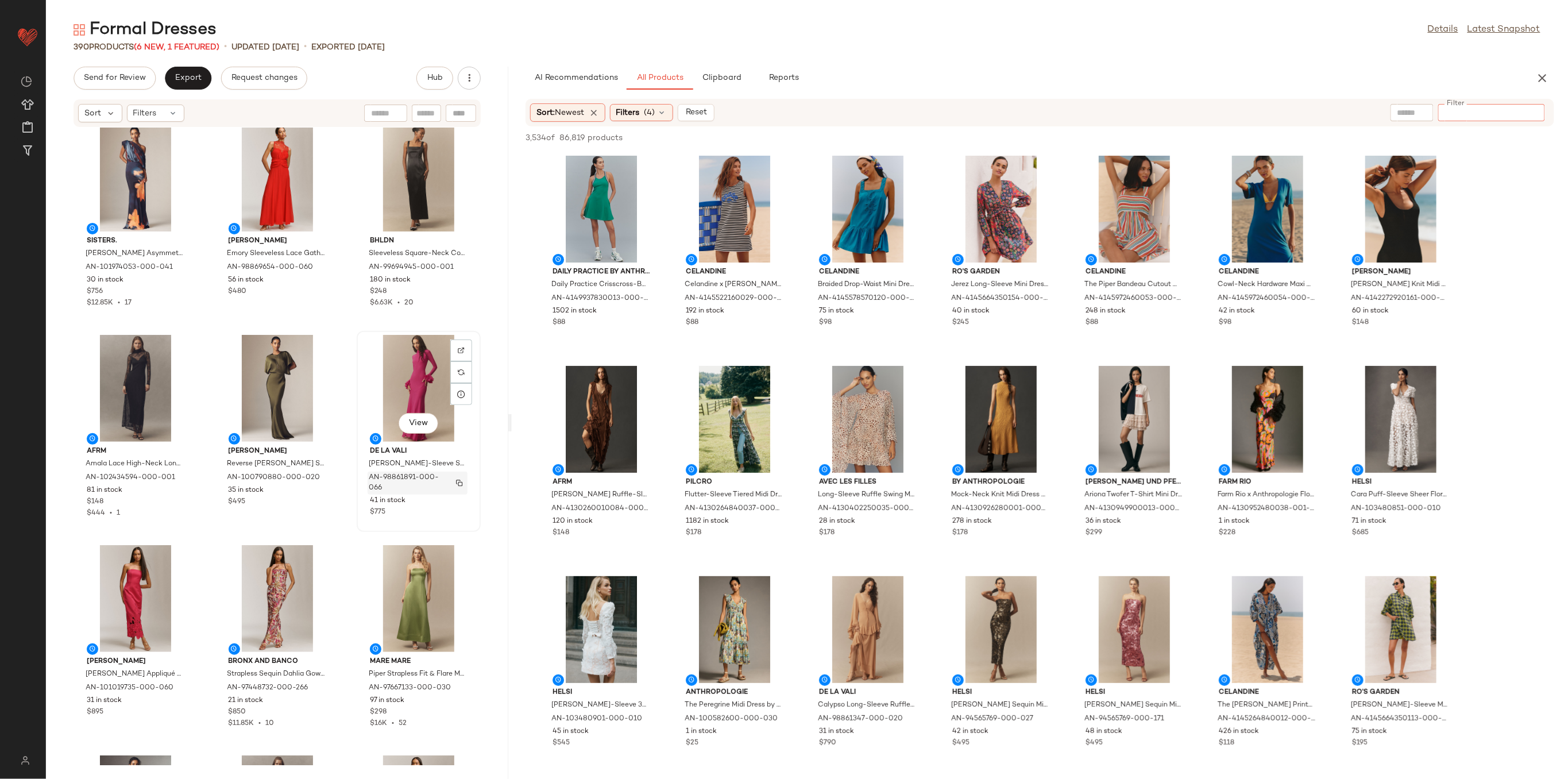
scroll to position [0, 0]
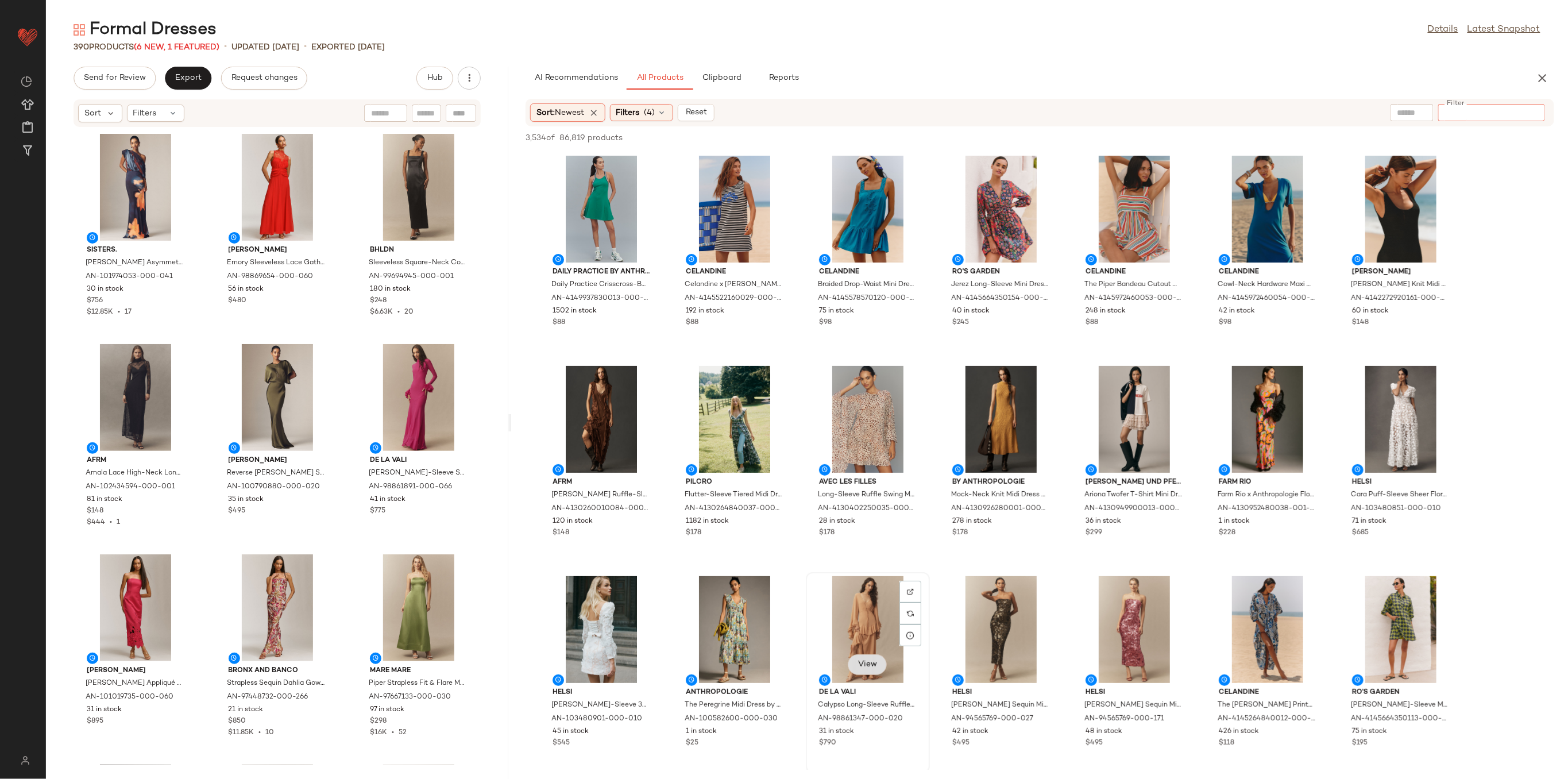
click at [874, 664] on span "View" at bounding box center [868, 665] width 20 height 9
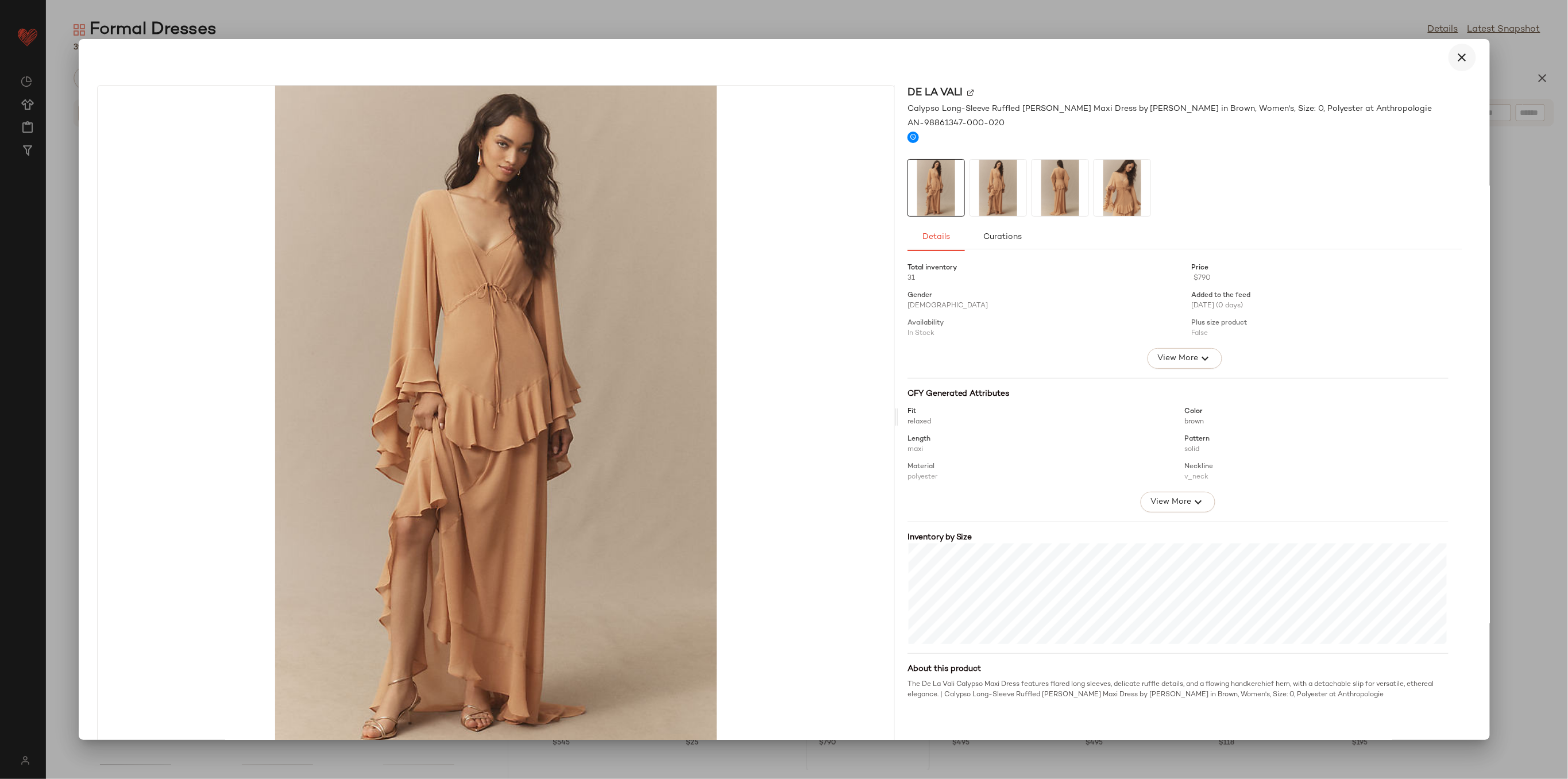
click at [1456, 59] on icon "button" at bounding box center [1462, 57] width 13 height 13
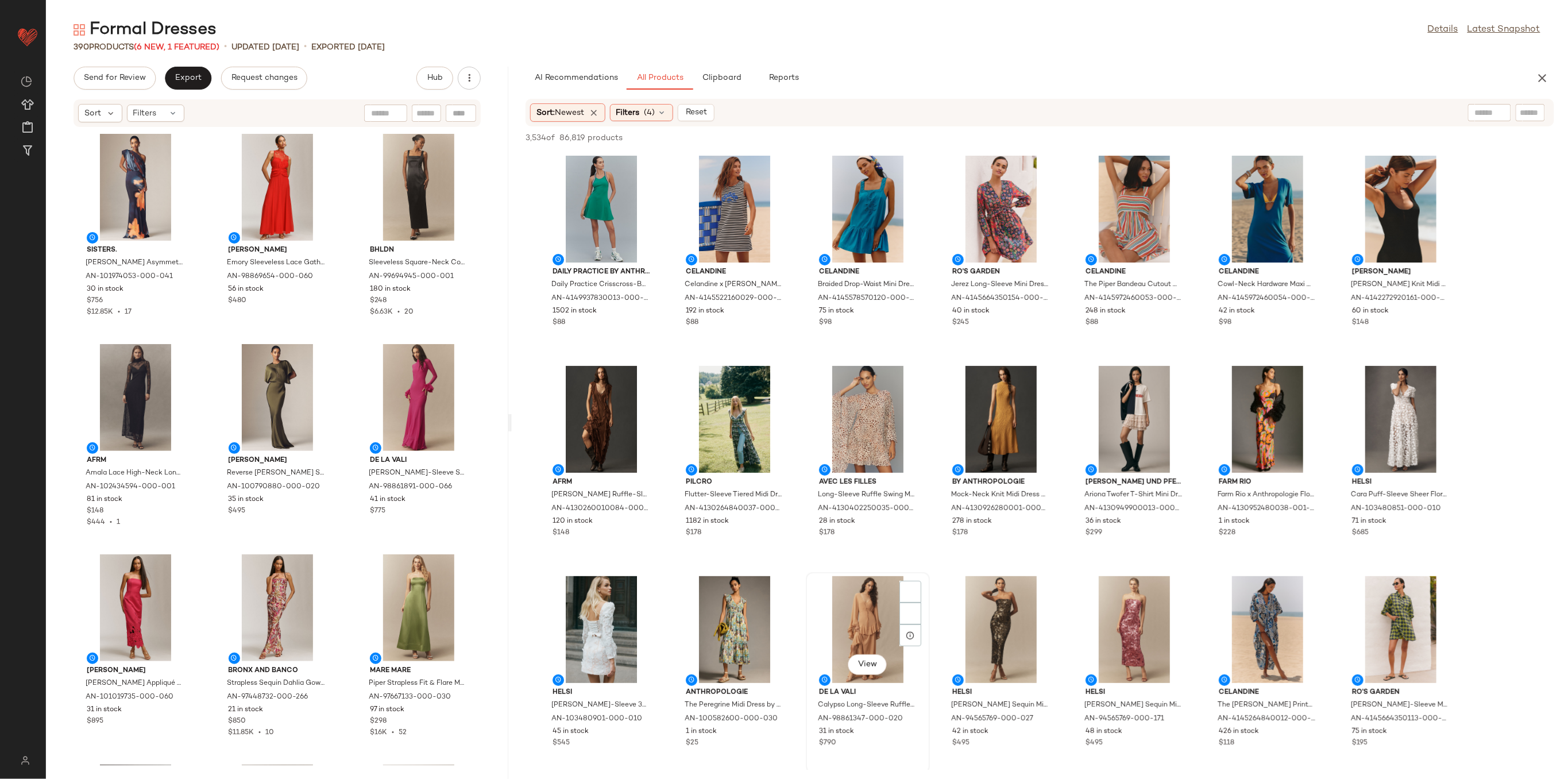
click at [832, 611] on div "View" at bounding box center [868, 630] width 116 height 107
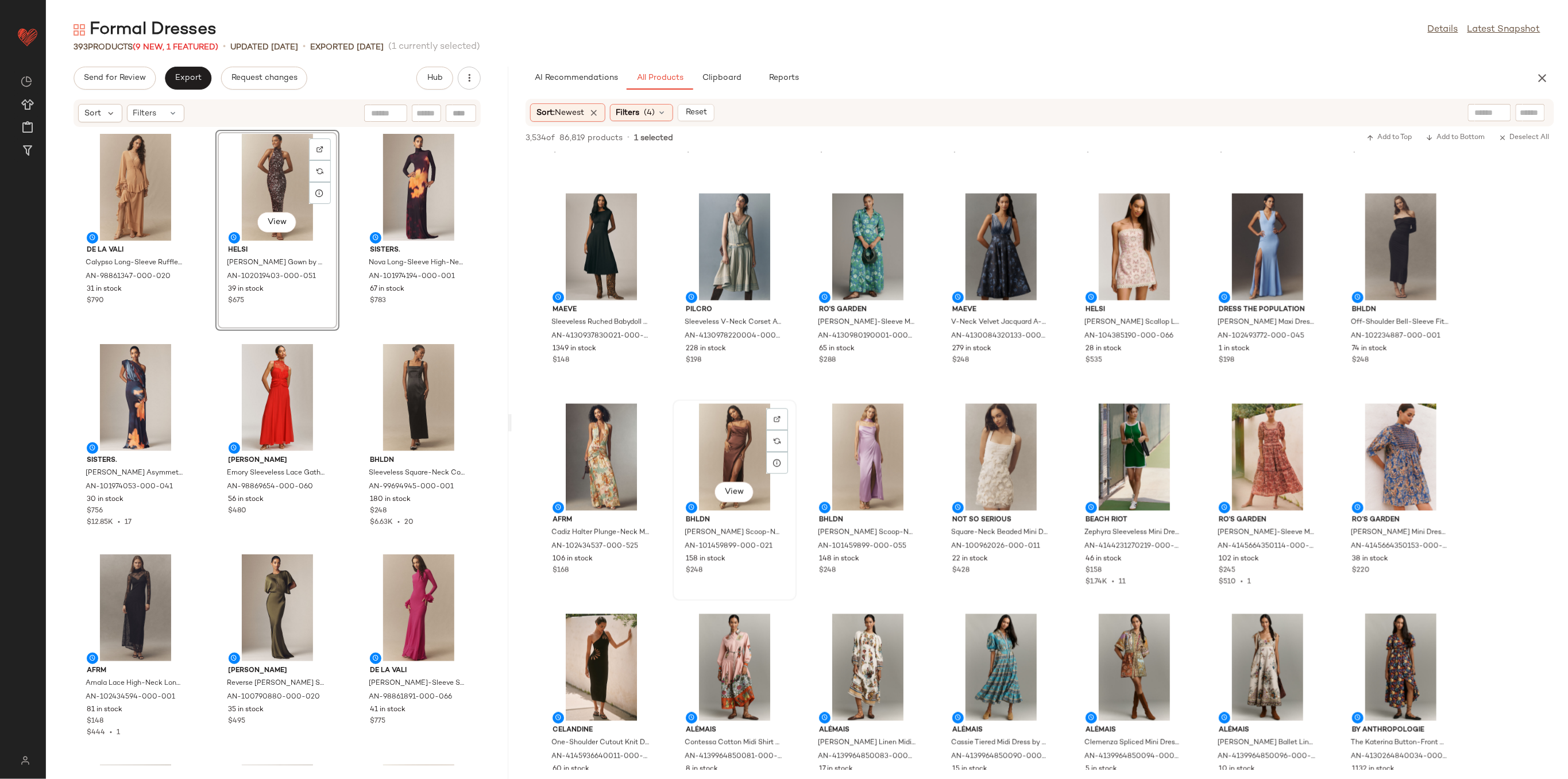
scroll to position [843, 0]
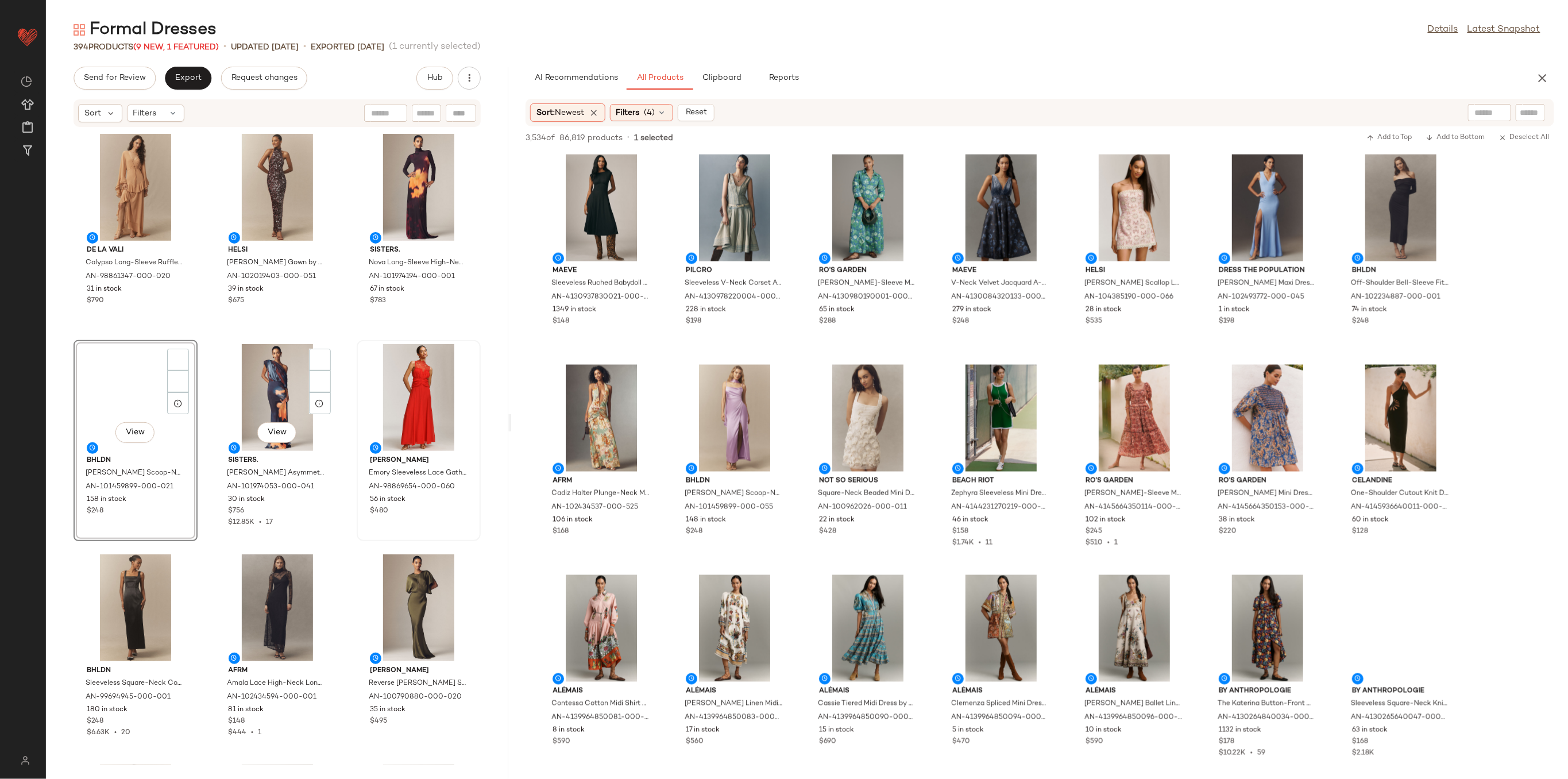
click at [396, 398] on div at bounding box center [418, 398] width 116 height 107
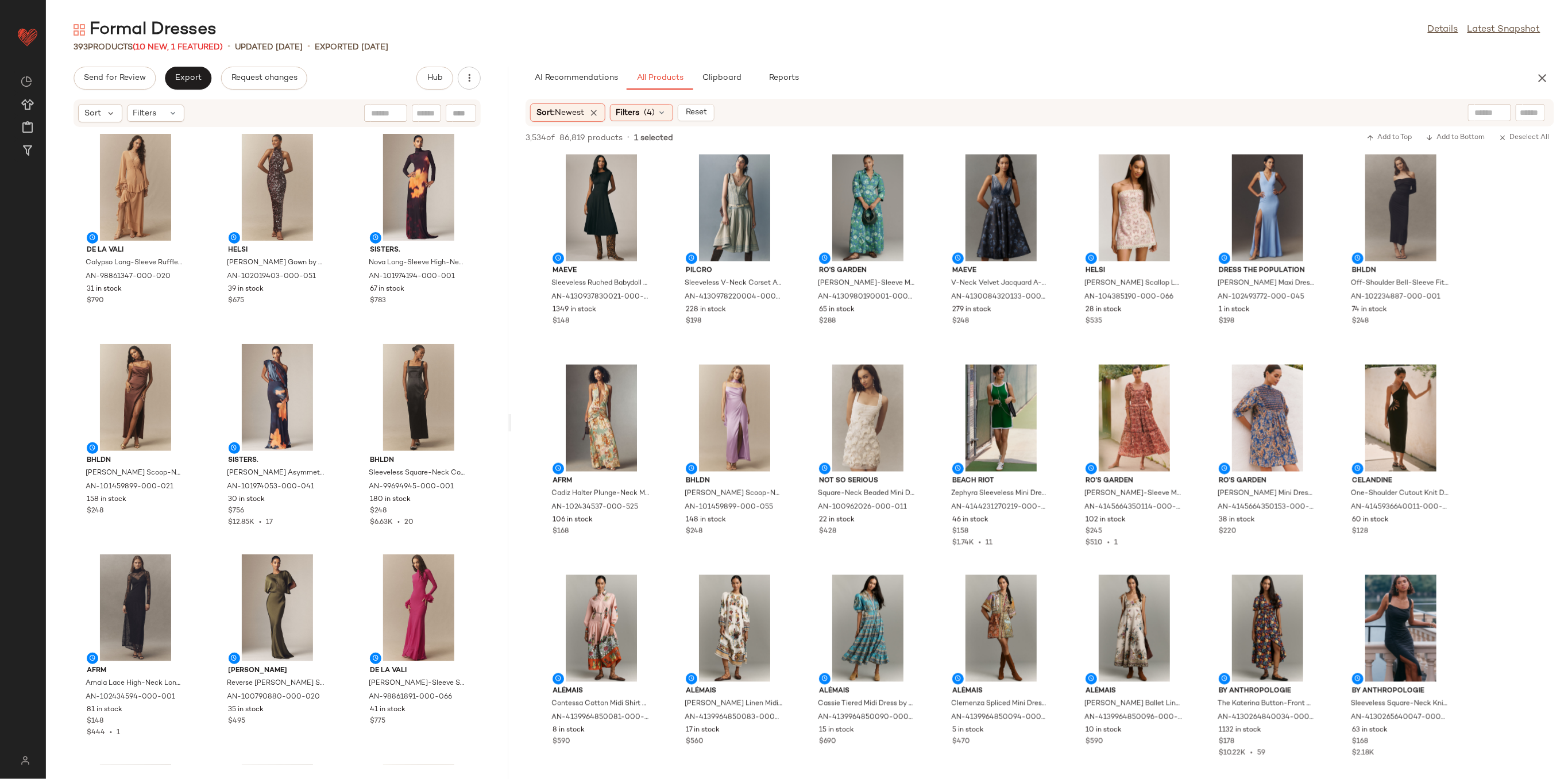
click at [346, 443] on div "De La Vali Calypso Long-Sleeve Ruffled Georgette Maxi Dress by De La Vali in Br…" at bounding box center [277, 446] width 462 height 638
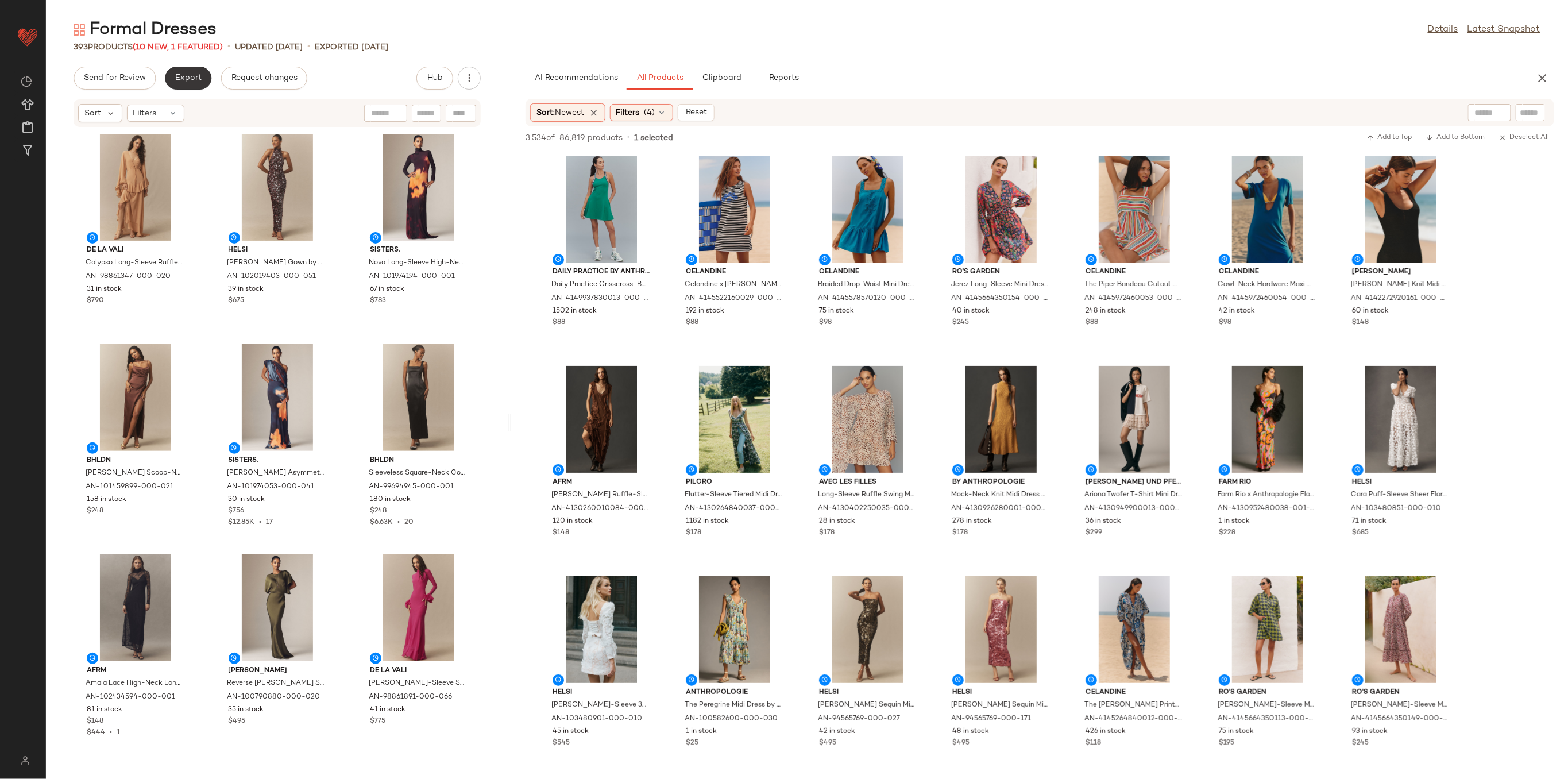
click at [183, 74] on span "Export" at bounding box center [188, 78] width 27 height 9
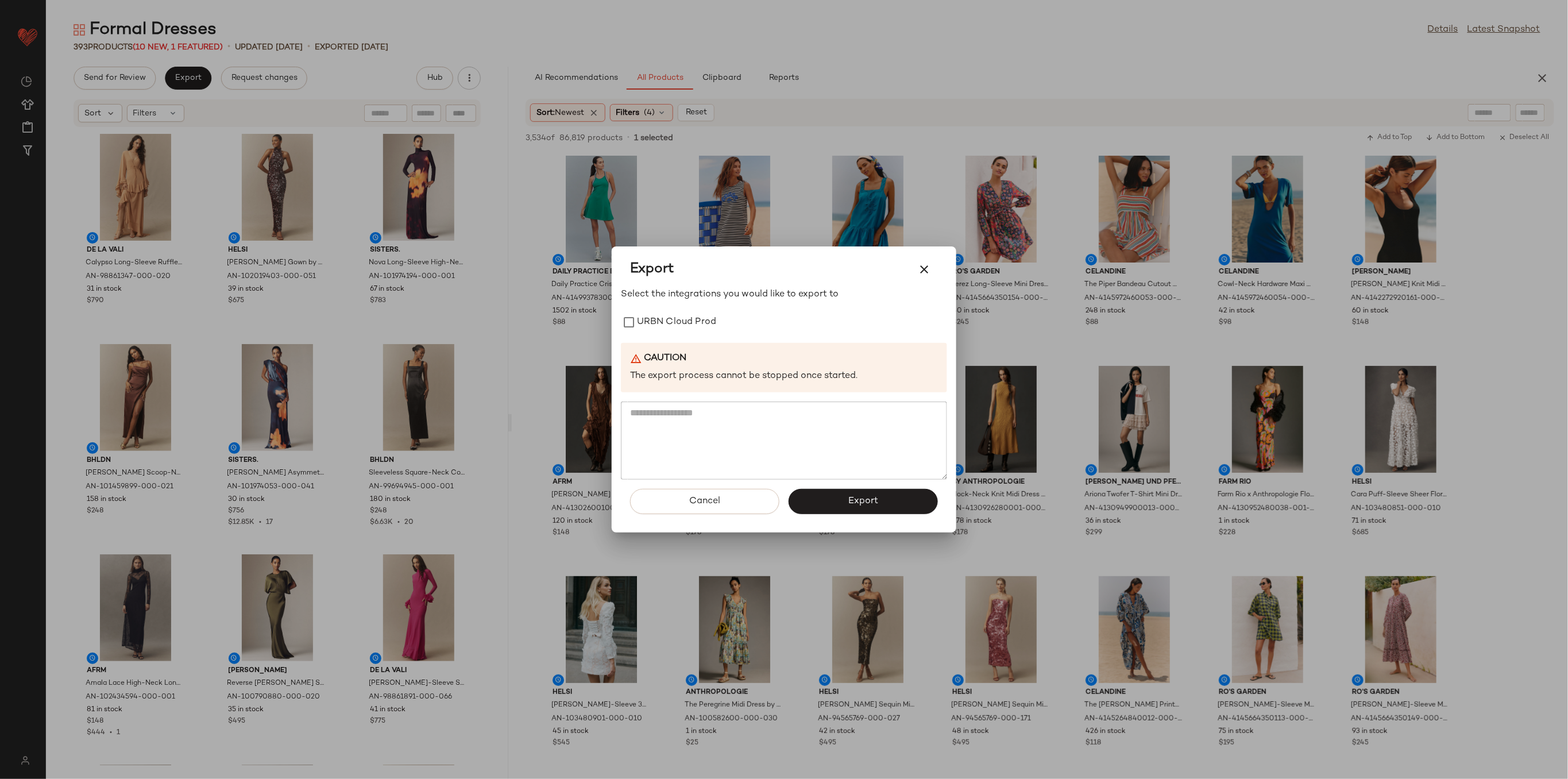
click at [667, 321] on label "URBN Cloud Prod" at bounding box center [676, 323] width 79 height 23
click at [857, 500] on span "Export" at bounding box center [863, 501] width 31 height 11
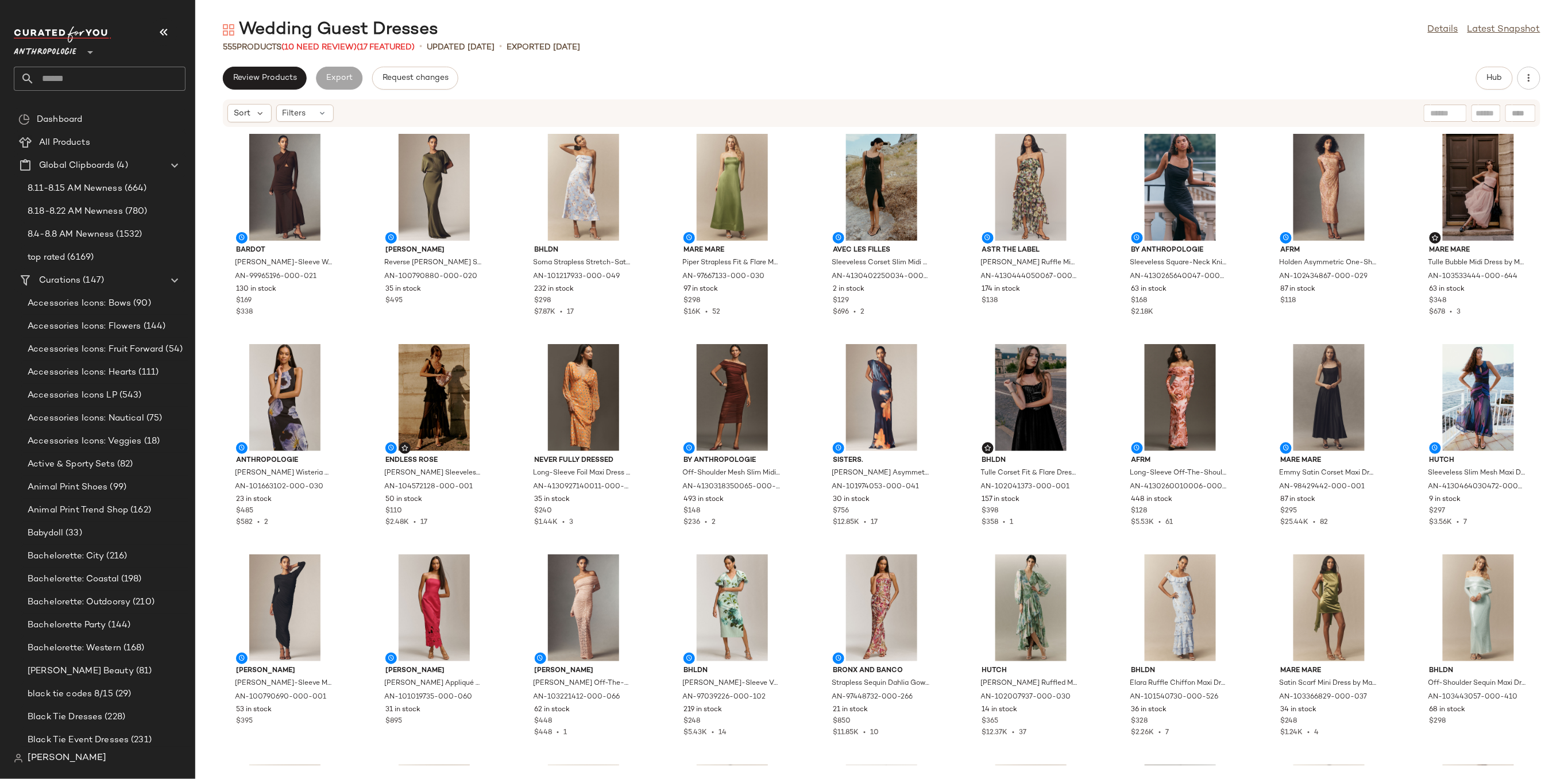
click at [141, 36] on div "Anthropologie **" at bounding box center [99, 45] width 172 height 29
click at [160, 30] on icon "button" at bounding box center [163, 31] width 13 height 13
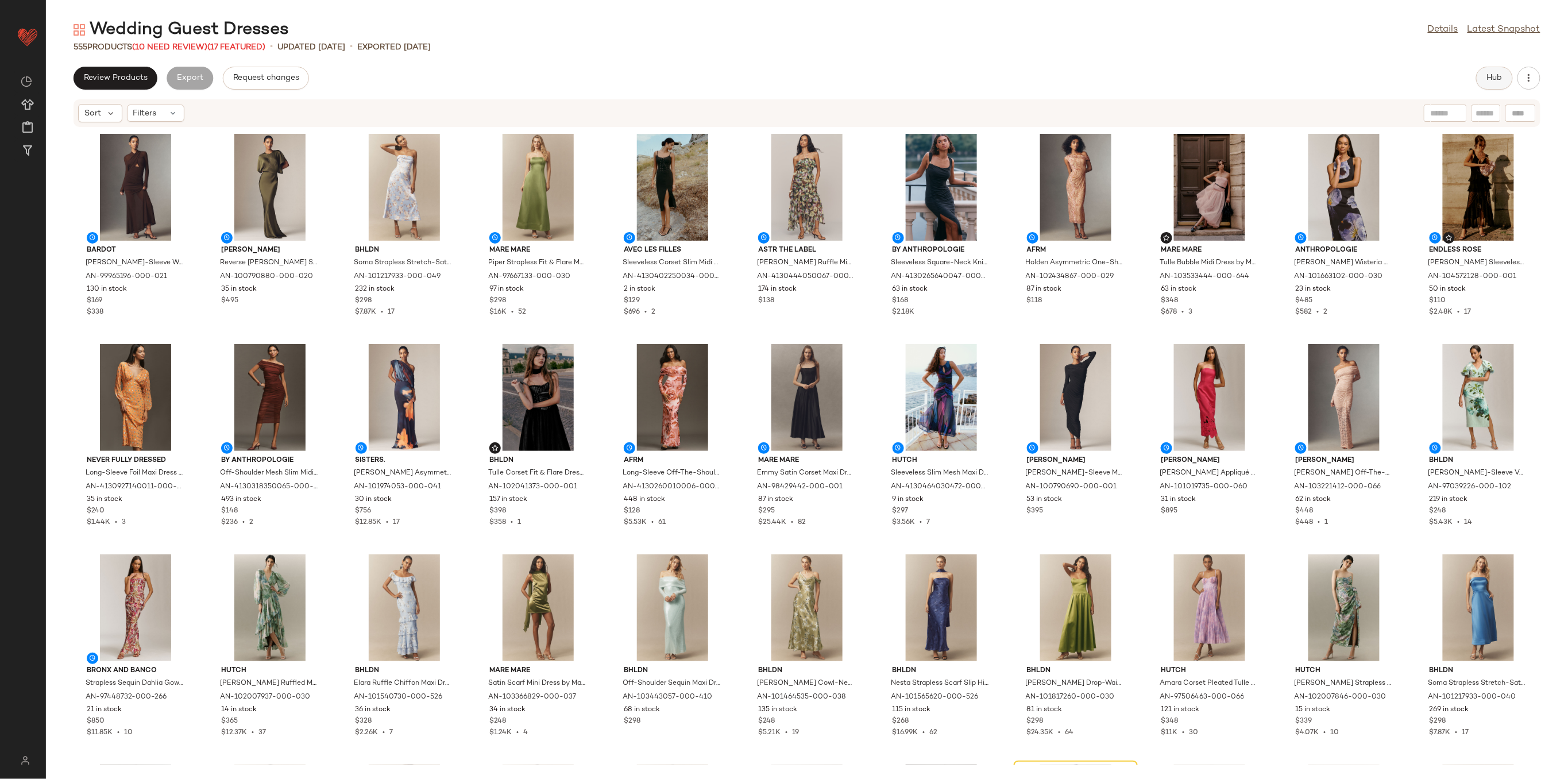
click at [1499, 72] on button "Hub" at bounding box center [1494, 78] width 37 height 23
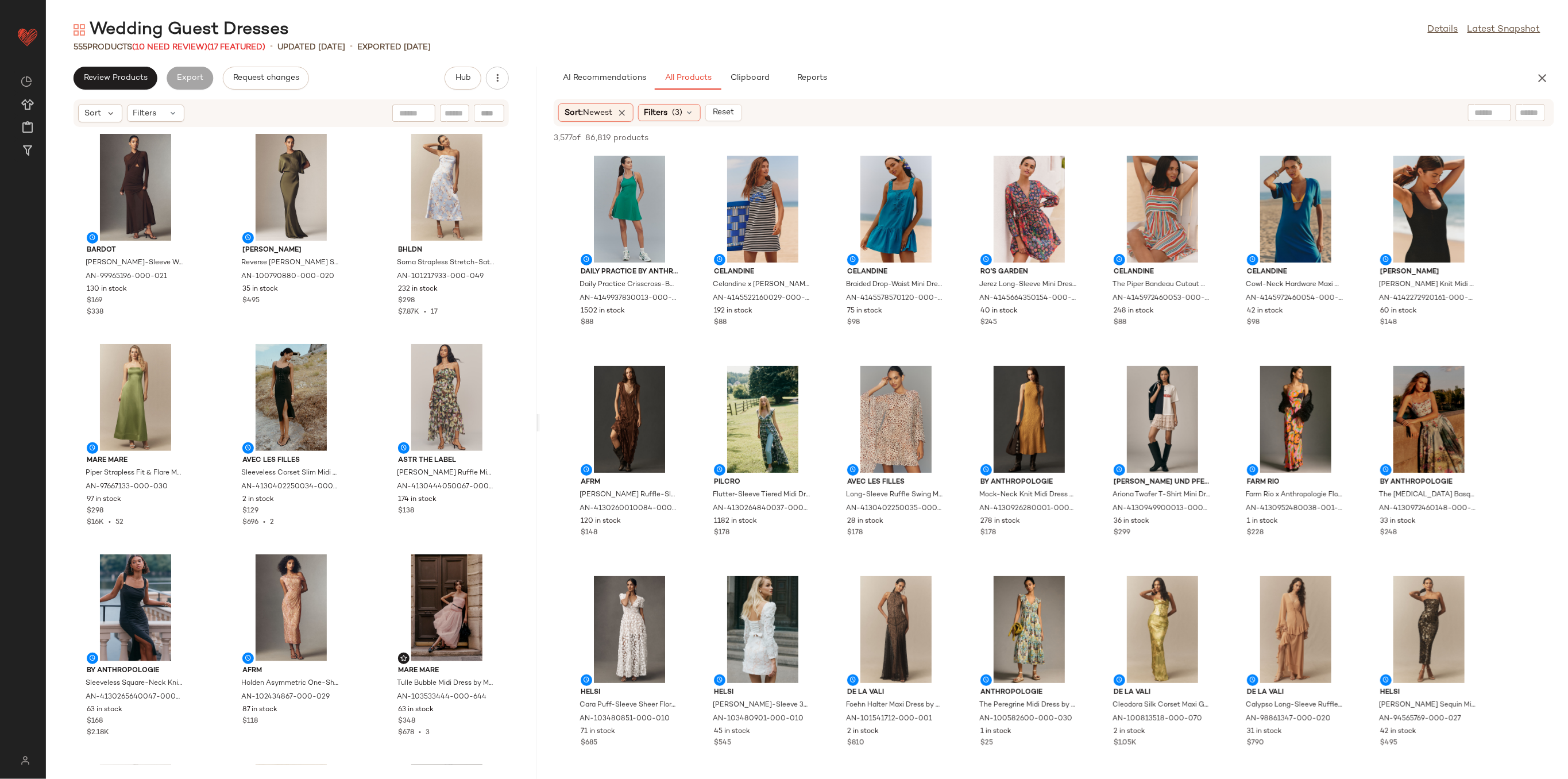
drag, startPoint x: 715, startPoint y: 427, endPoint x: 539, endPoint y: 426, distance: 176.0
click at [539, 426] on div "Wedding Guest Dresses Details Latest Snapshot 555 Products (10 Need Review) (17…" at bounding box center [806, 398] width 1522 height 761
click at [186, 45] on span "(10 Need Review)" at bounding box center [170, 48] width 76 height 9
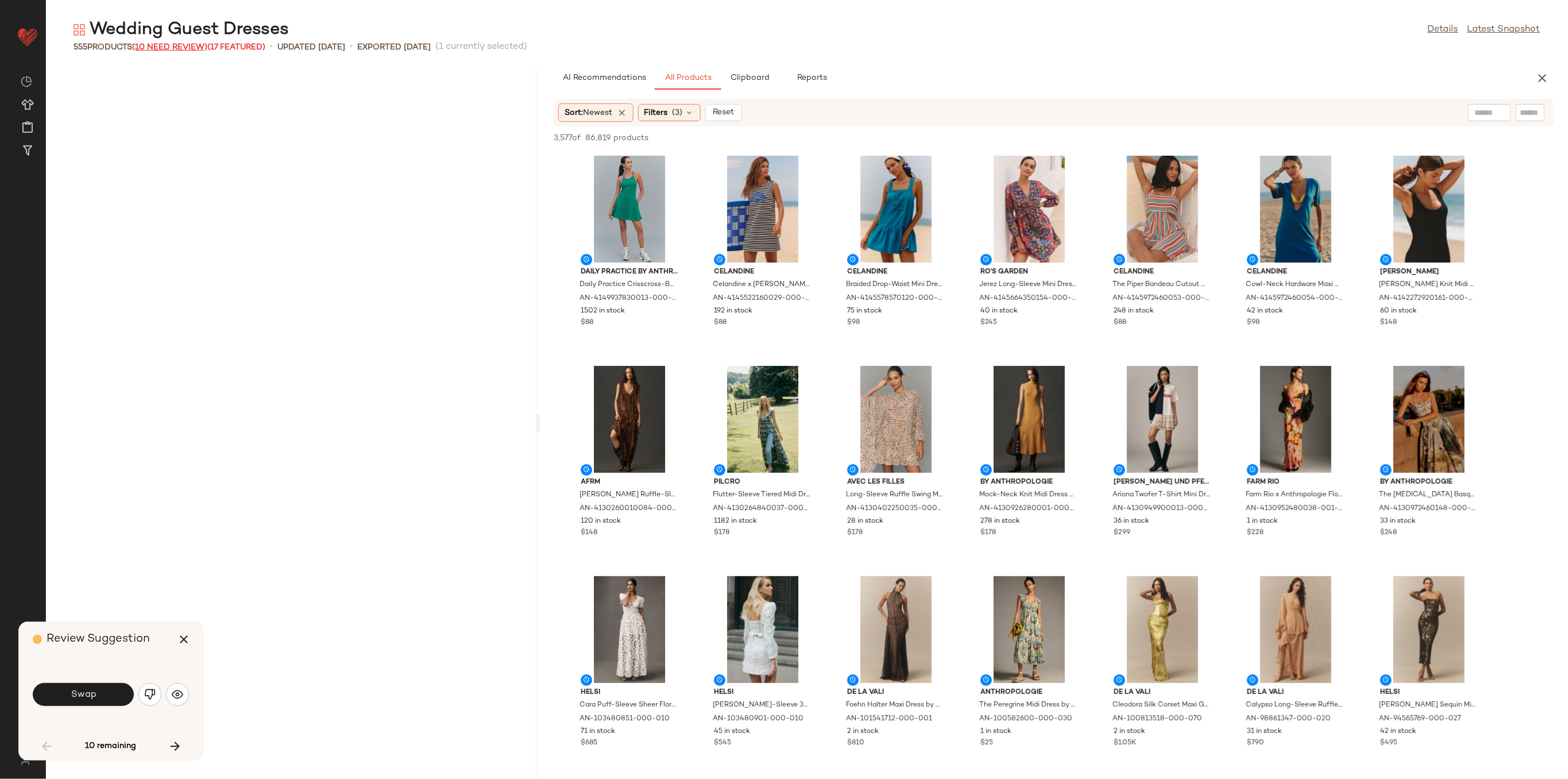
scroll to position [2524, 0]
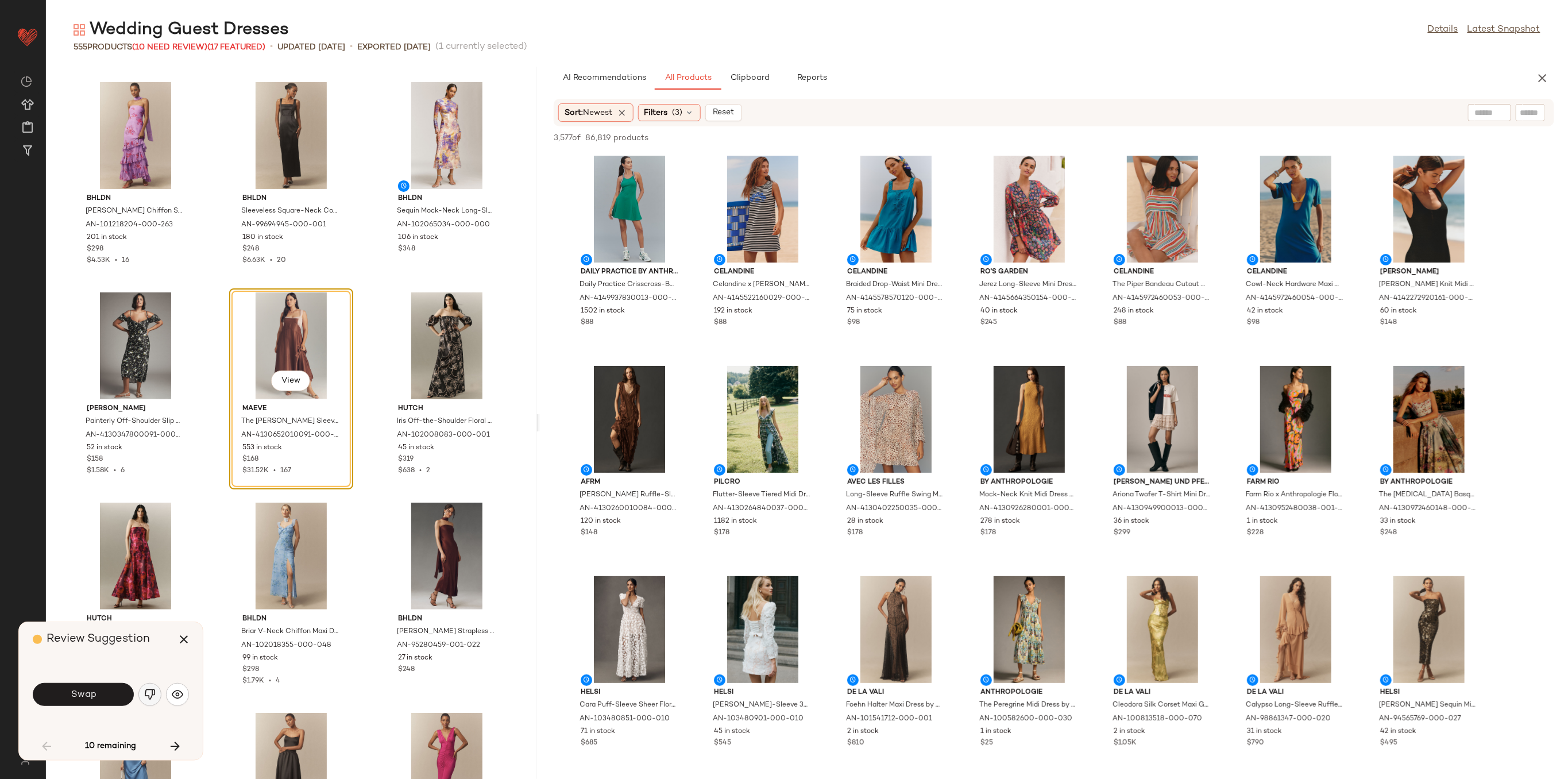
click at [155, 694] on img "button" at bounding box center [149, 694] width 12 height 12
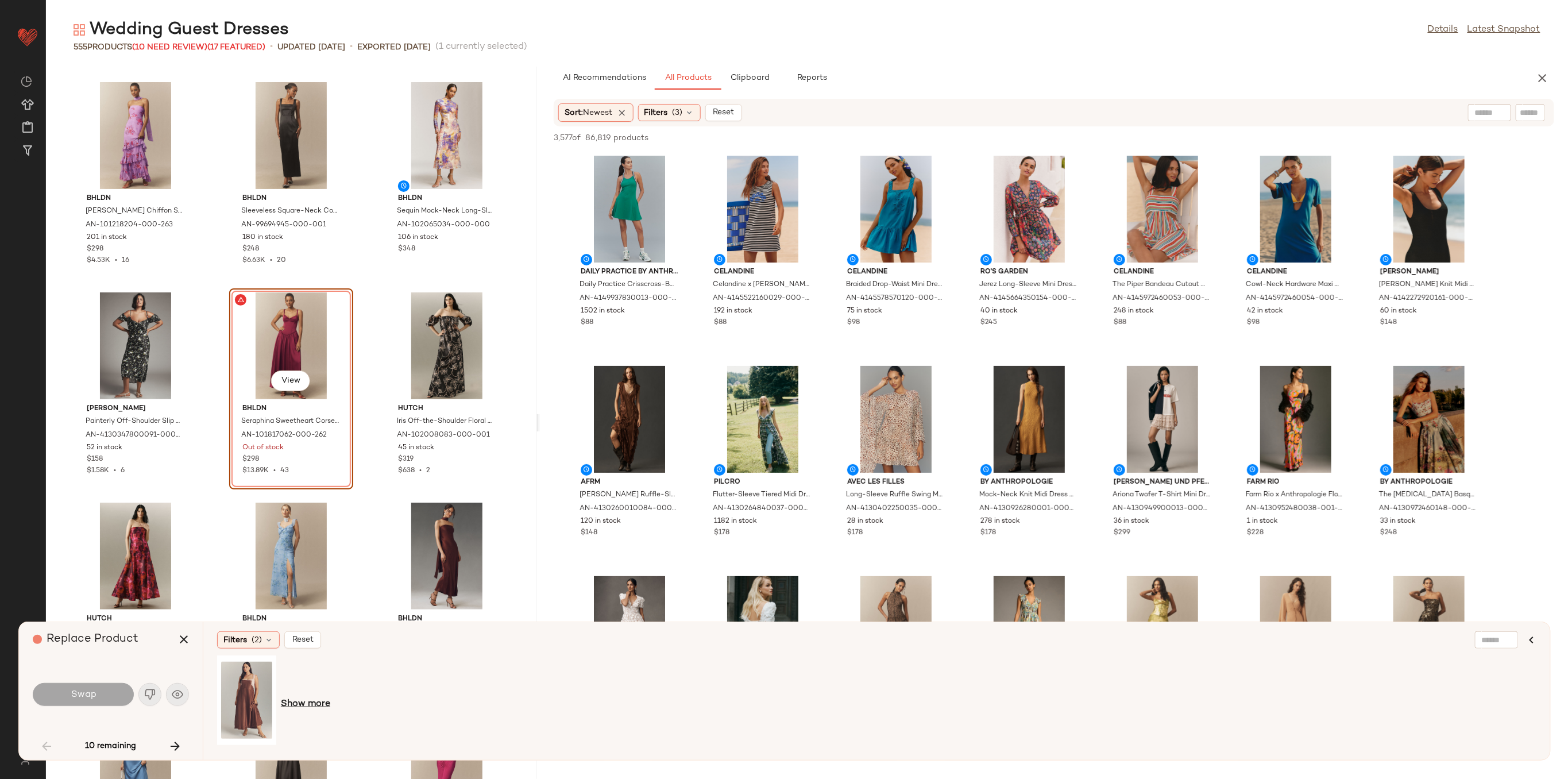
click at [299, 703] on span "Show more" at bounding box center [305, 704] width 49 height 13
click at [171, 744] on icon "button" at bounding box center [174, 746] width 13 height 13
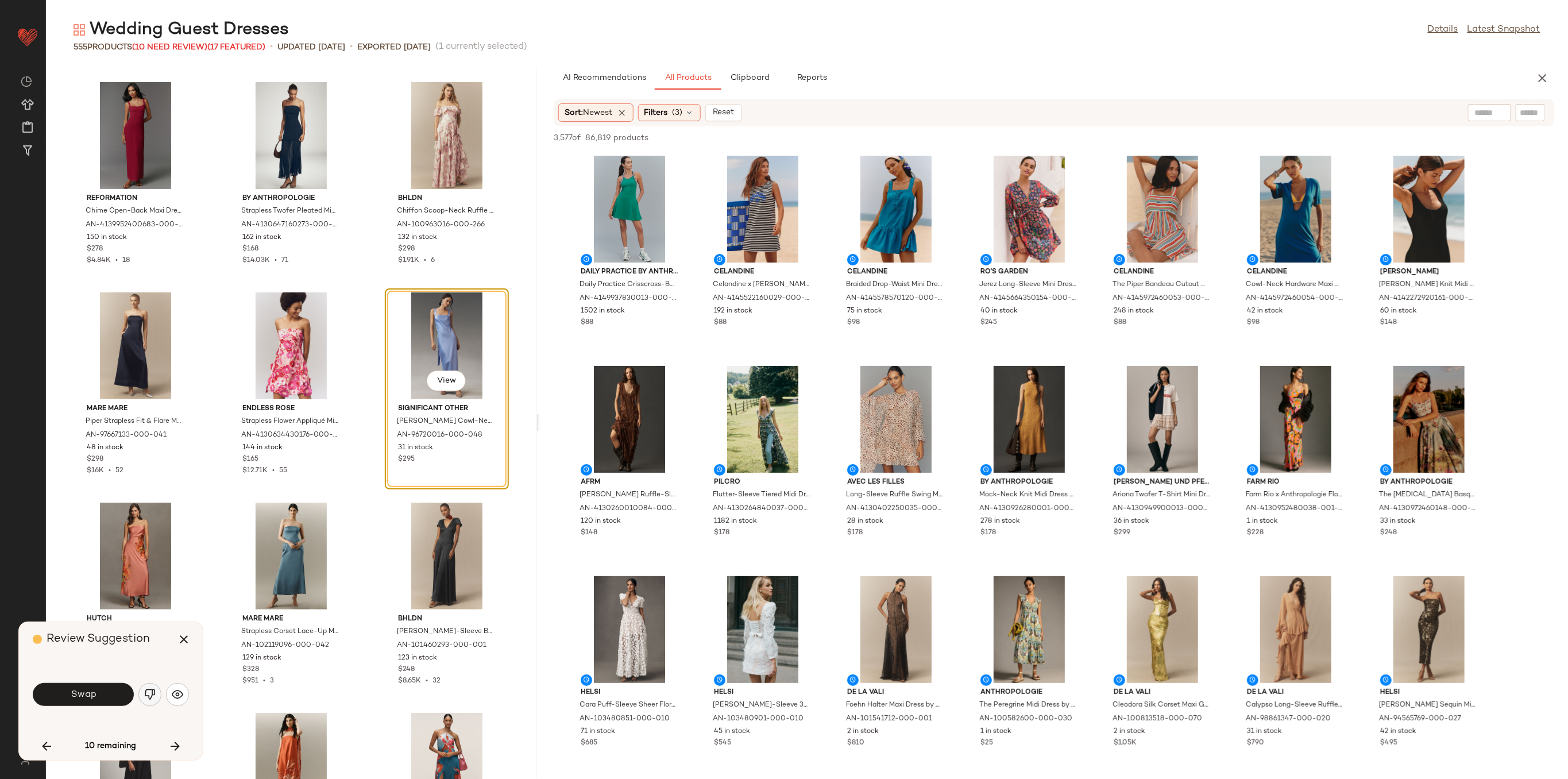
click at [142, 695] on button "button" at bounding box center [150, 695] width 23 height 23
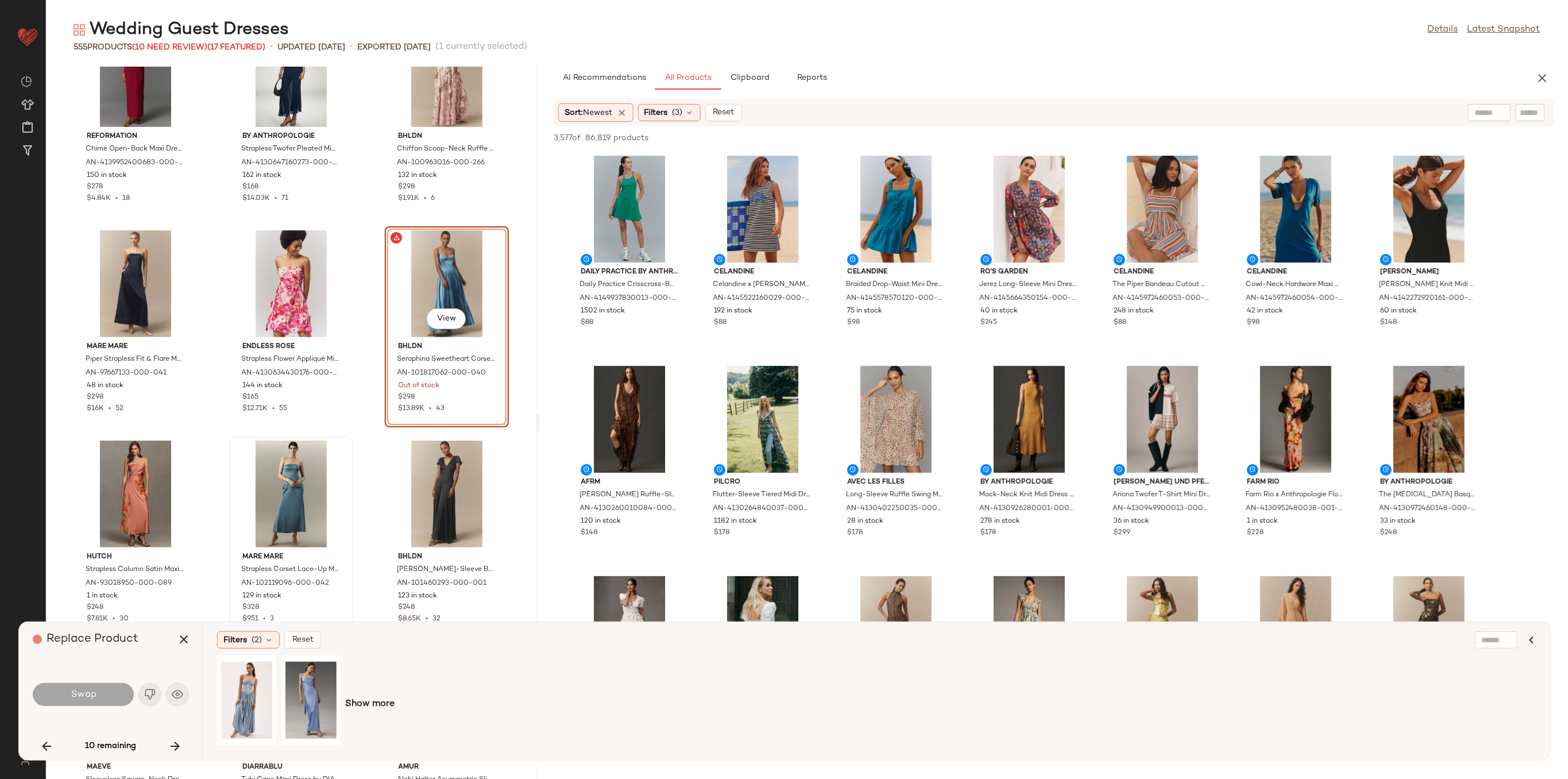
scroll to position [4914, 0]
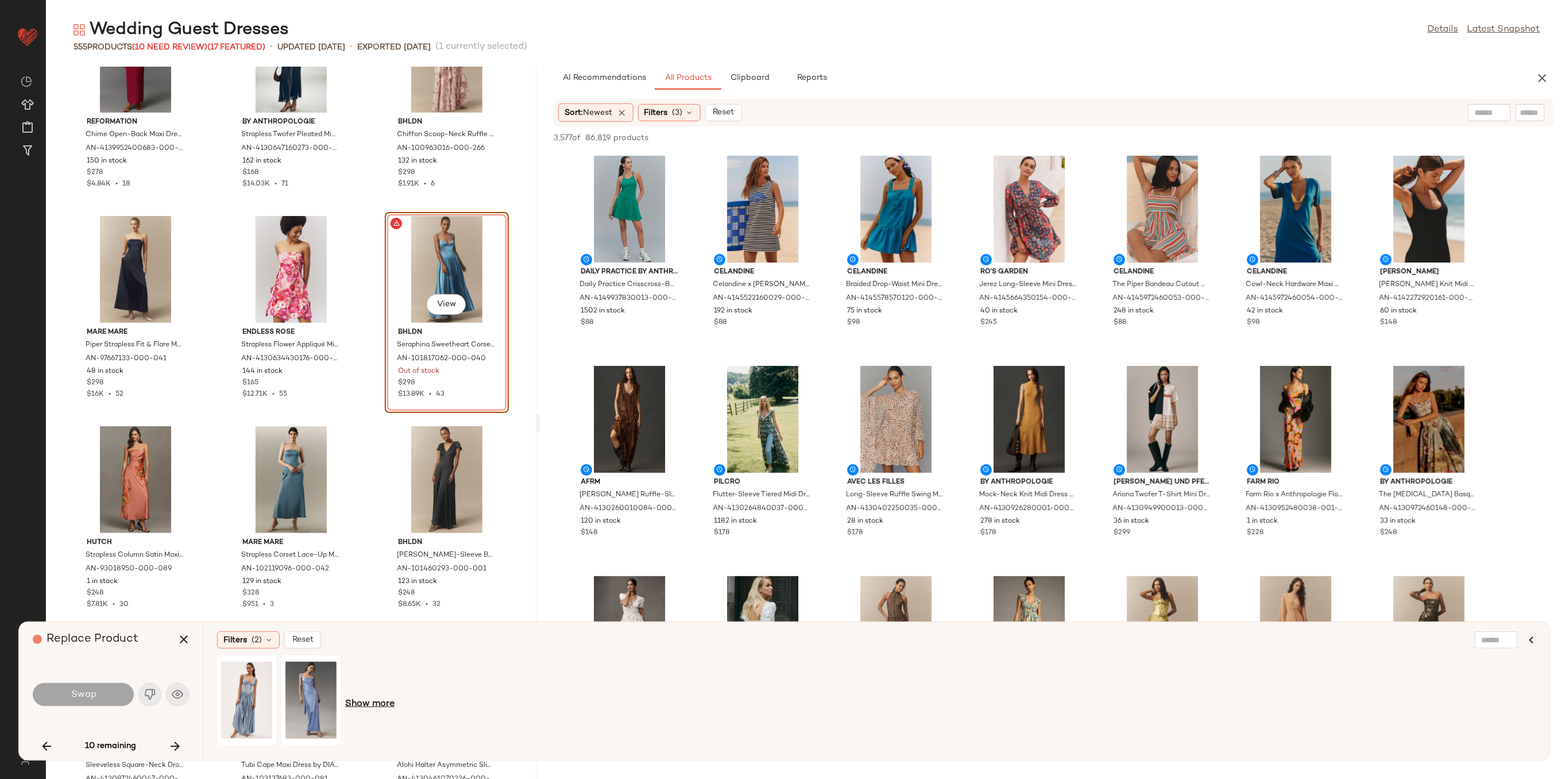
click at [361, 704] on span "Show more" at bounding box center [370, 704] width 49 height 13
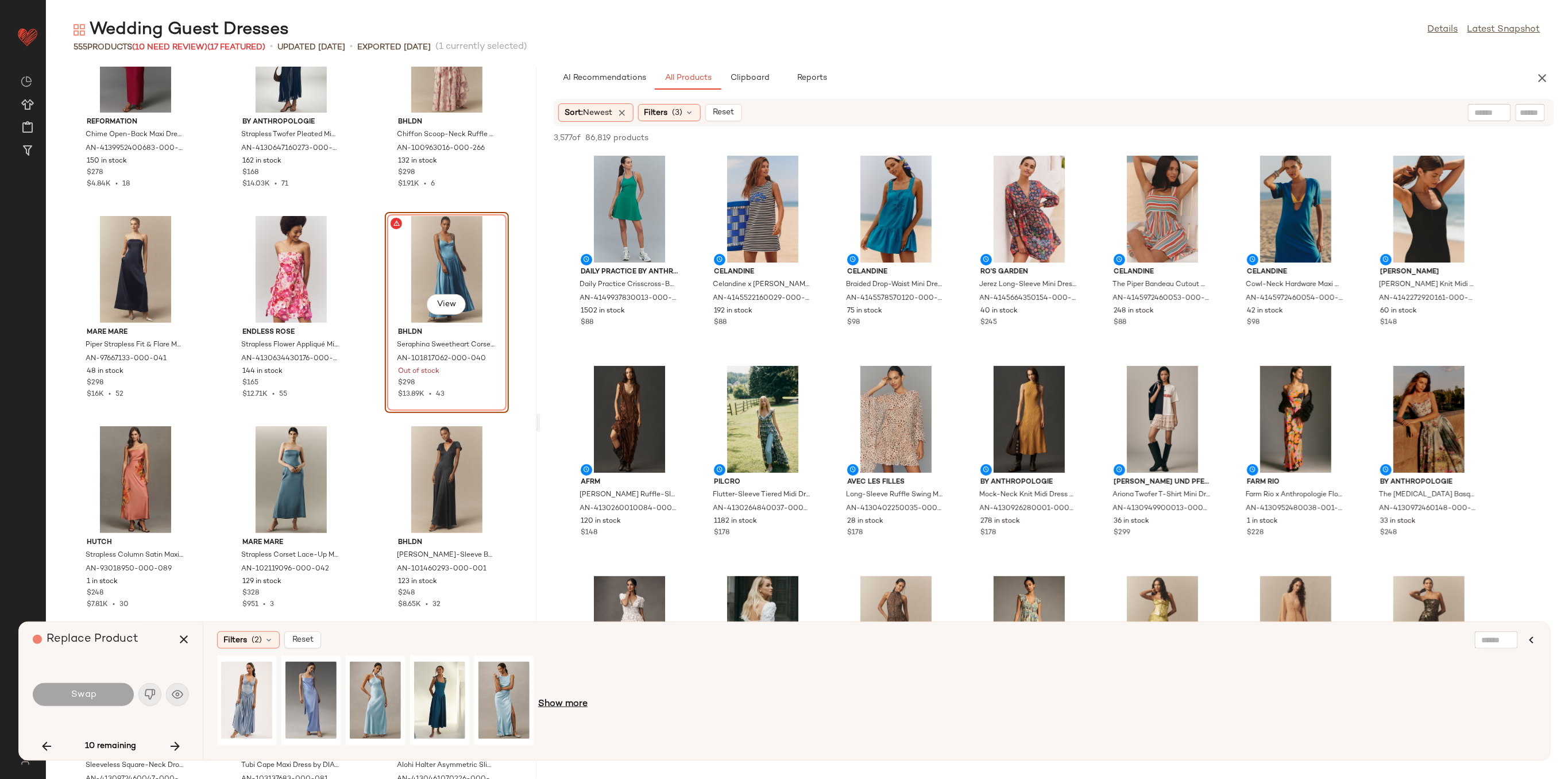
click at [564, 702] on span "Show more" at bounding box center [563, 704] width 49 height 13
click at [677, 701] on span "Show more" at bounding box center [691, 704] width 49 height 13
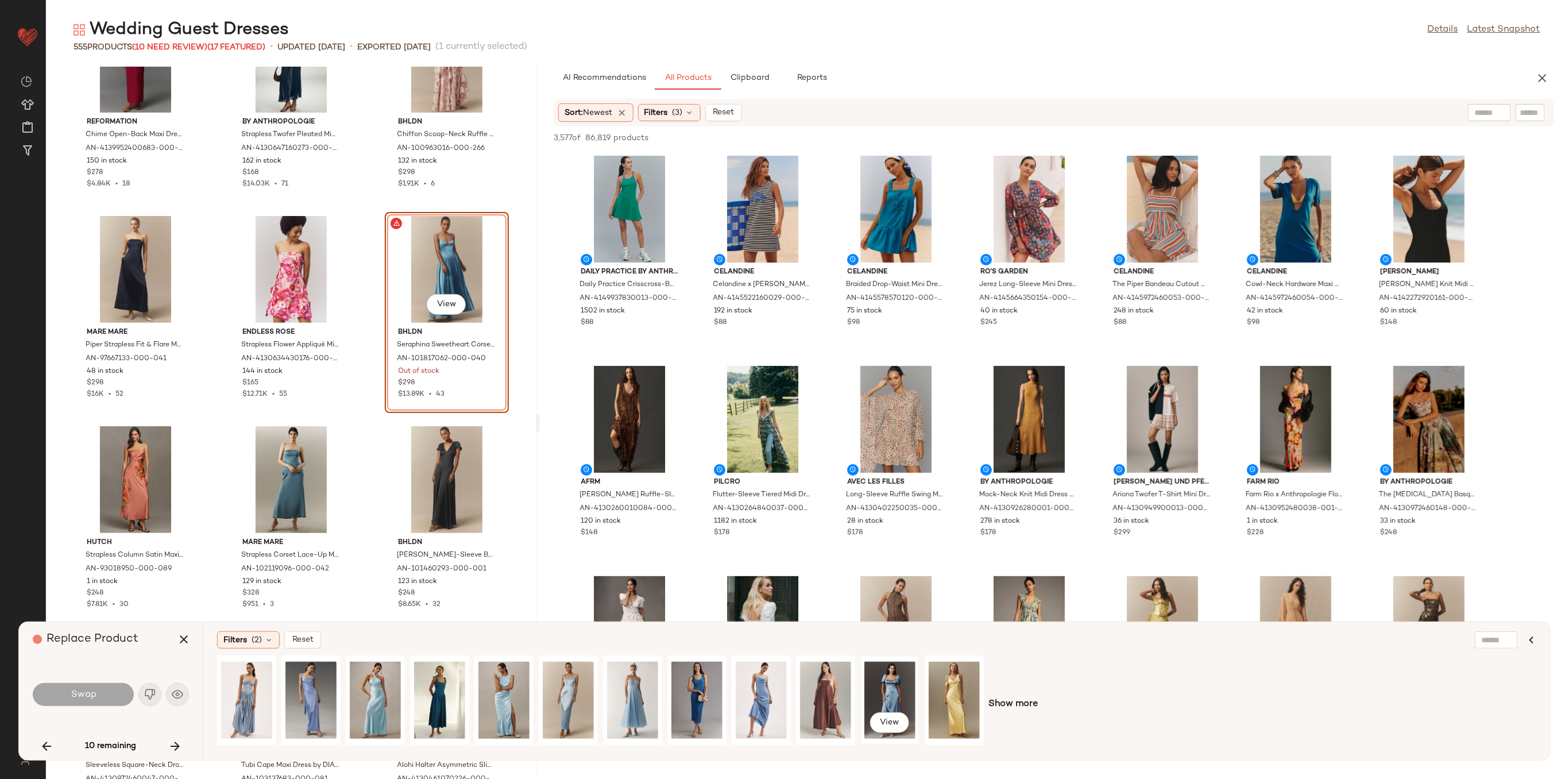
click at [896, 694] on div "View" at bounding box center [889, 700] width 51 height 82
click at [120, 691] on button "Swap" at bounding box center [83, 695] width 101 height 23
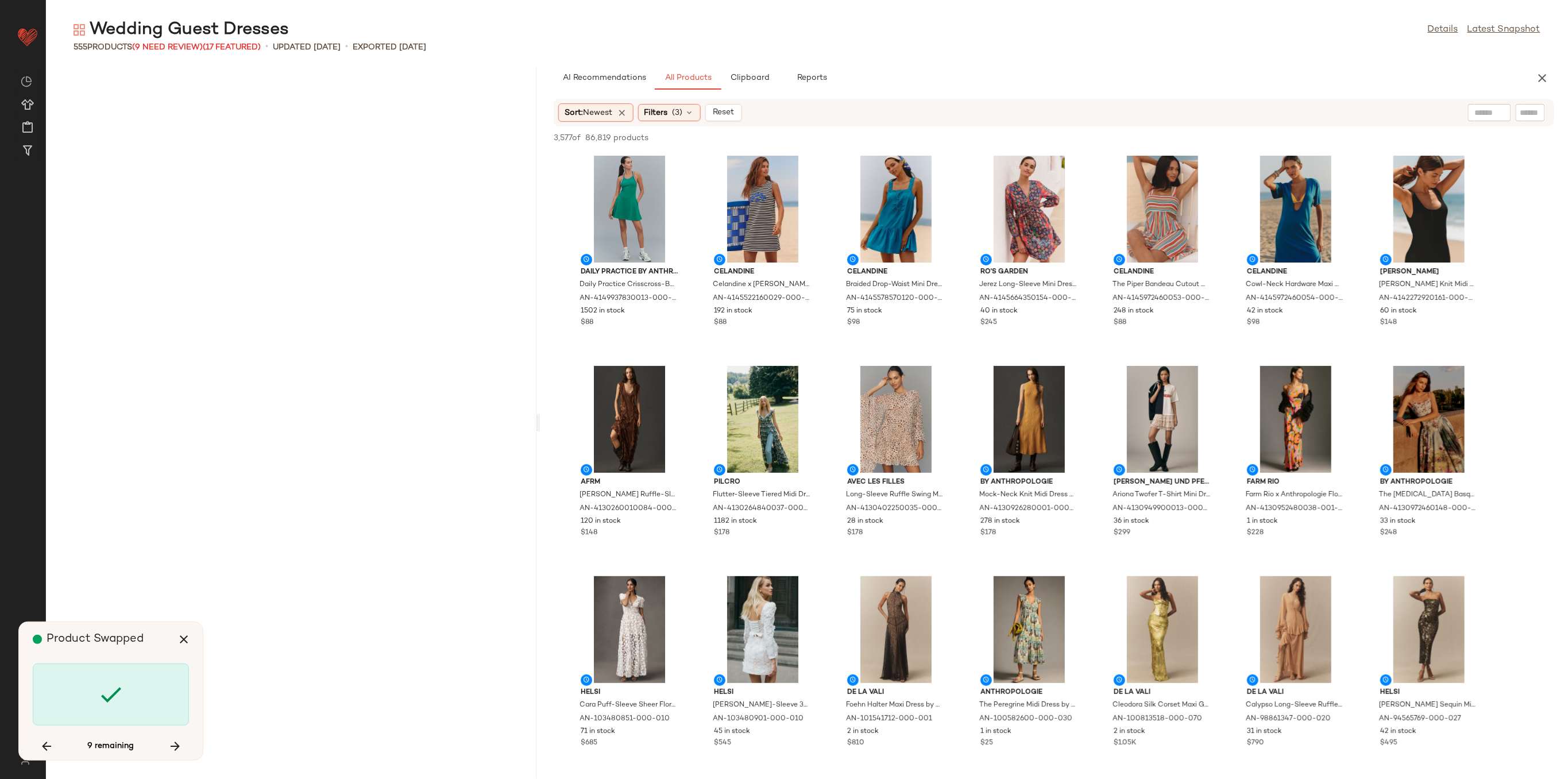
scroll to position [7571, 0]
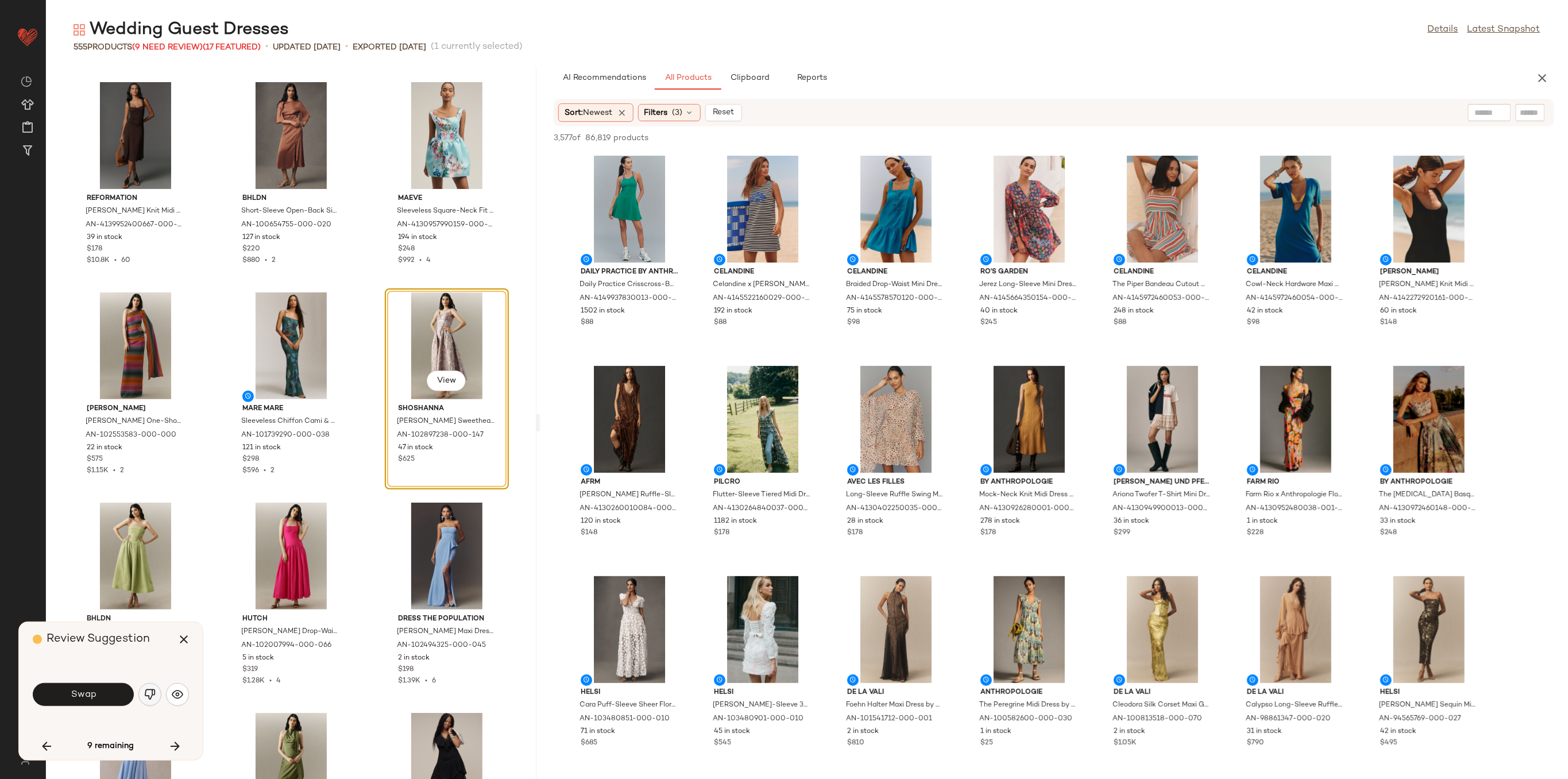
click at [145, 694] on img "button" at bounding box center [149, 694] width 12 height 12
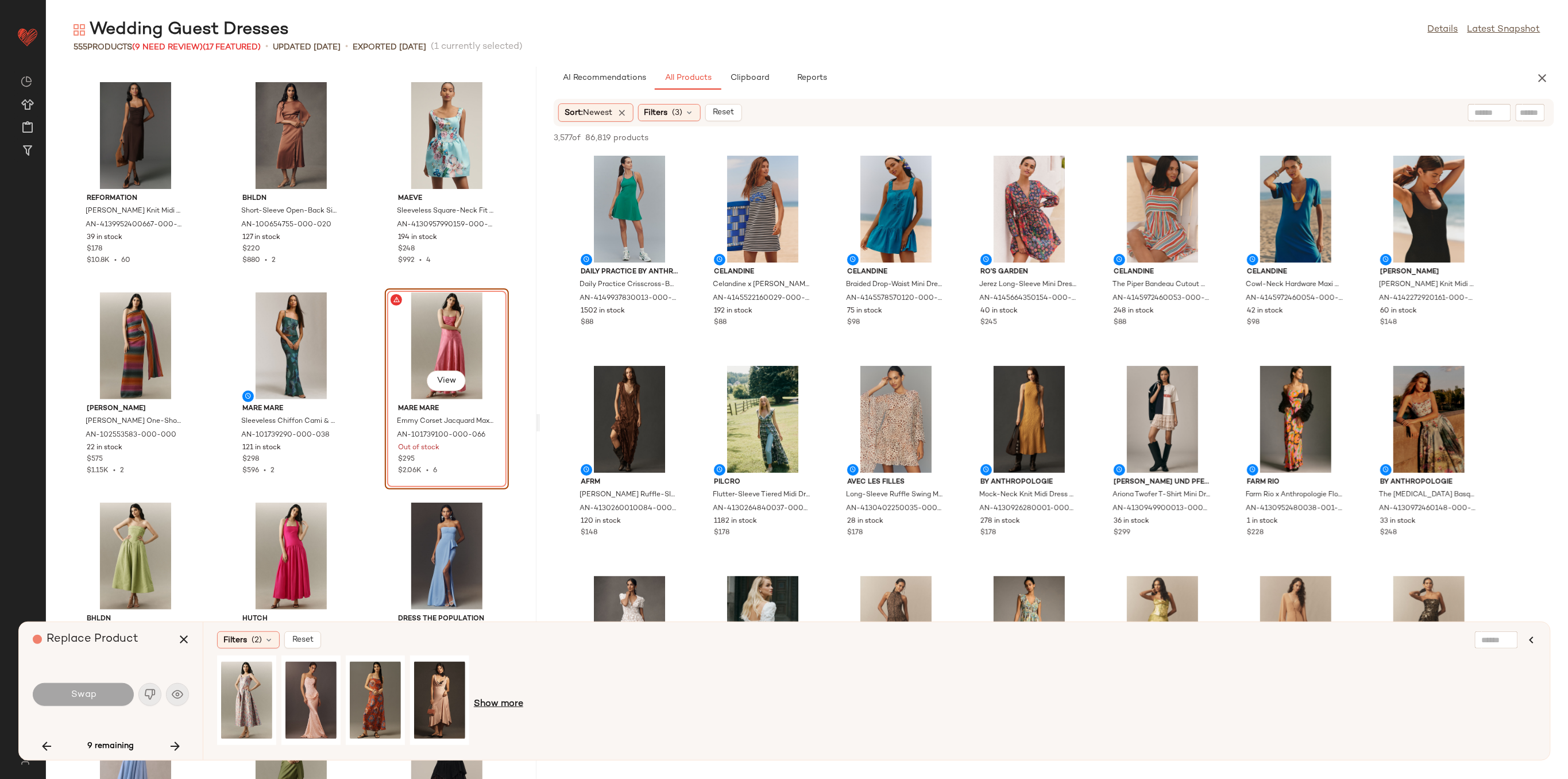
click at [521, 703] on span "Show more" at bounding box center [498, 704] width 49 height 13
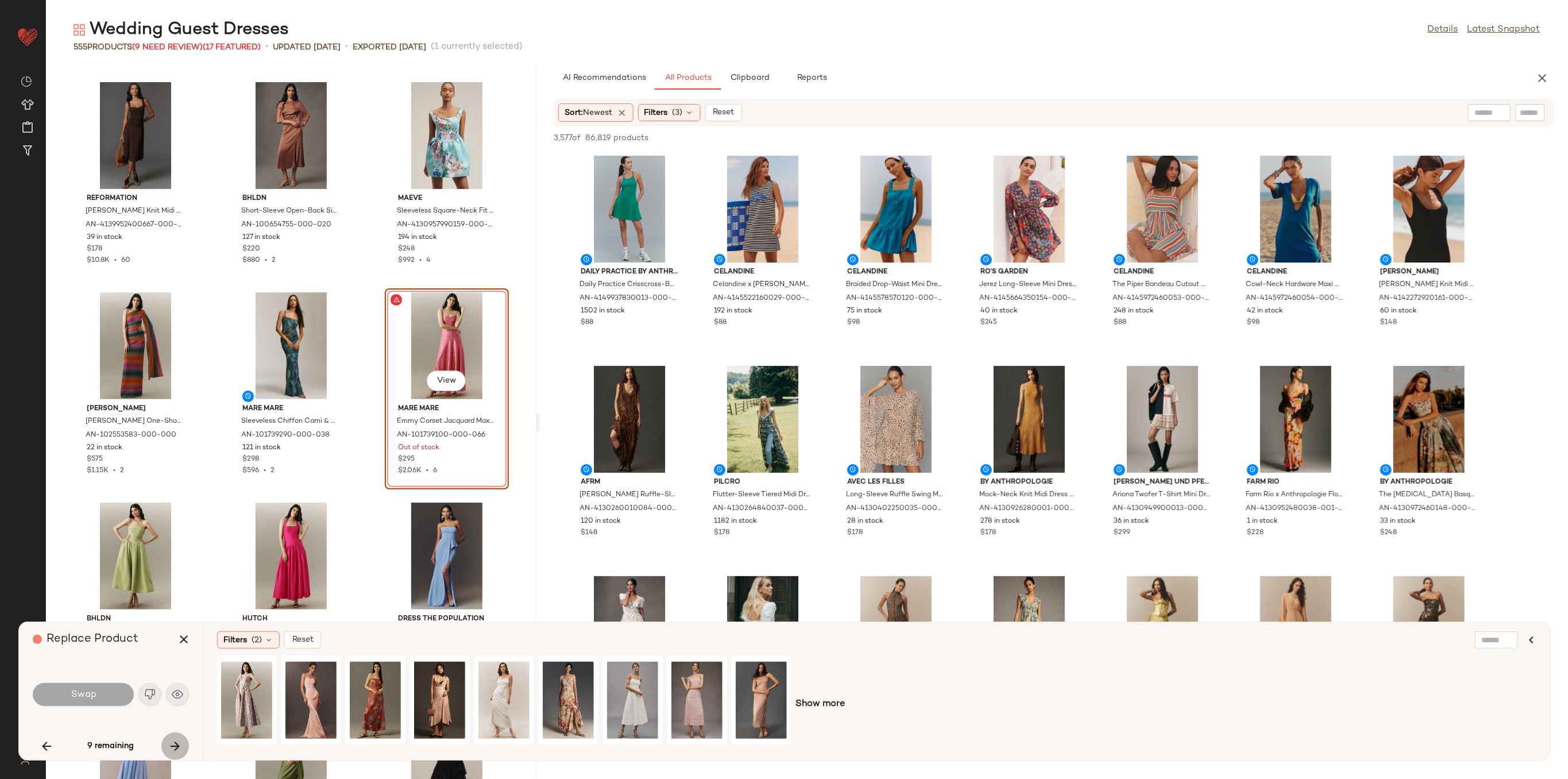
click at [176, 740] on icon "button" at bounding box center [174, 746] width 13 height 13
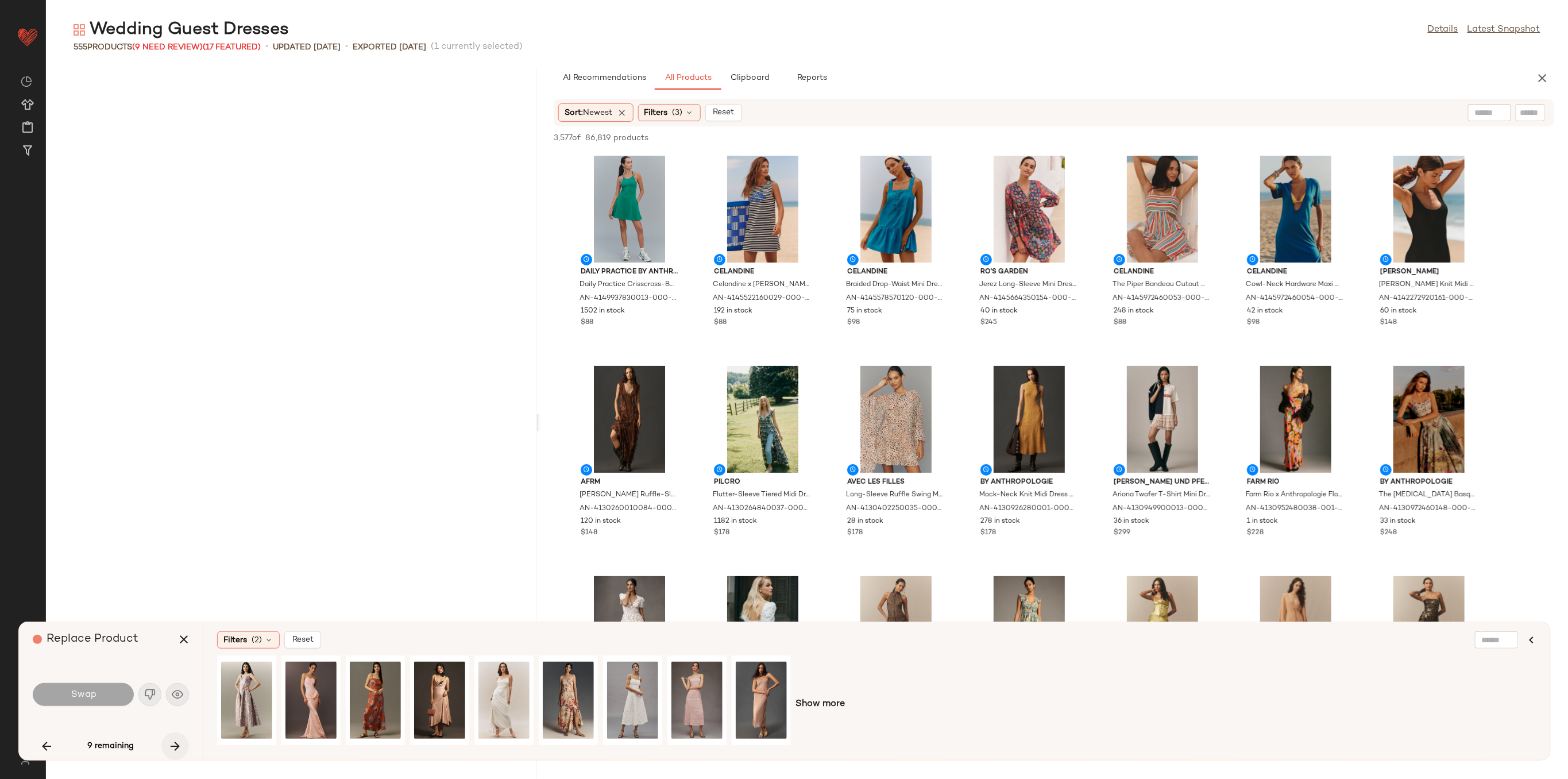
scroll to position [11987, 0]
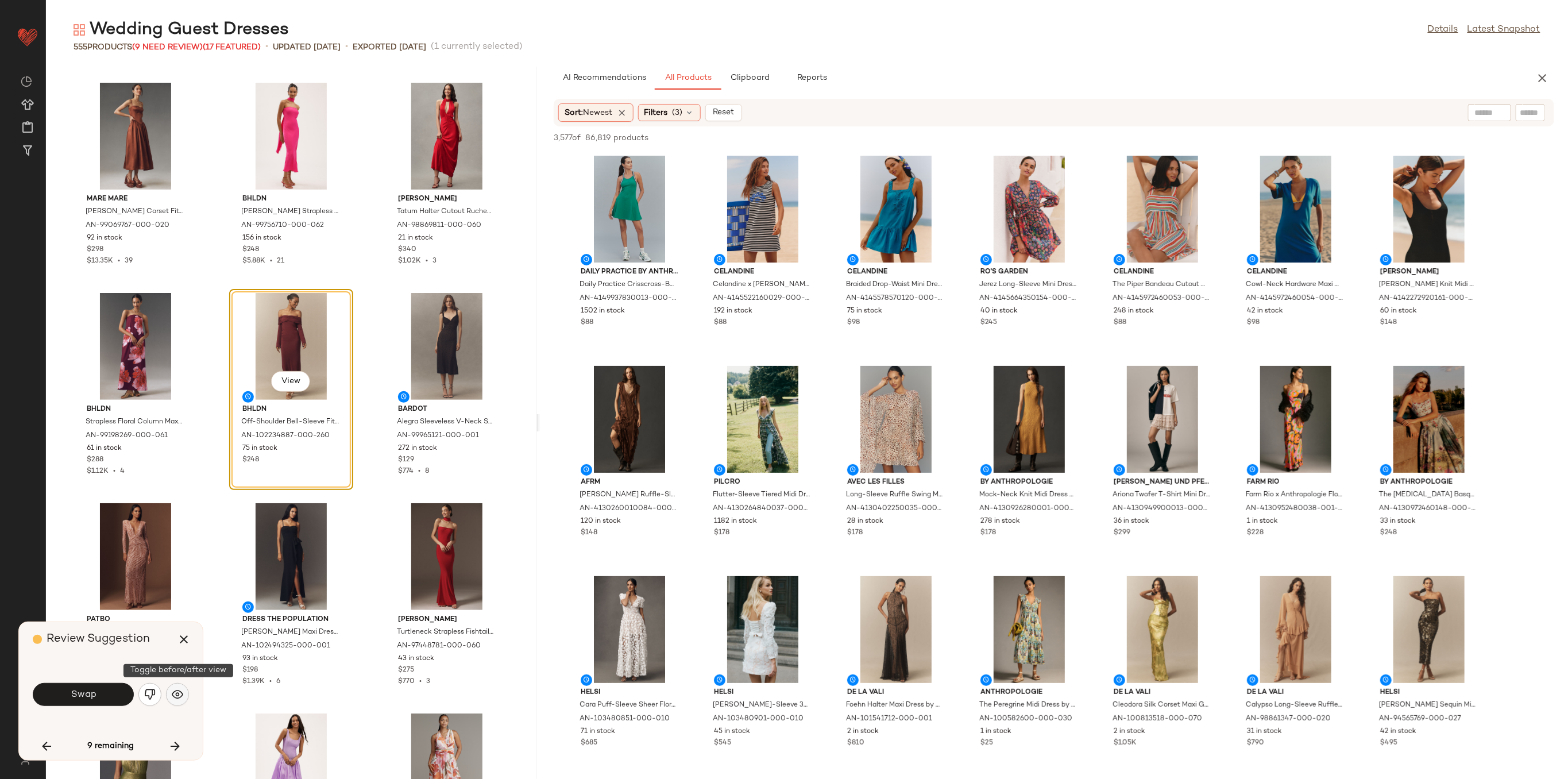
click at [179, 702] on button "button" at bounding box center [178, 695] width 23 height 23
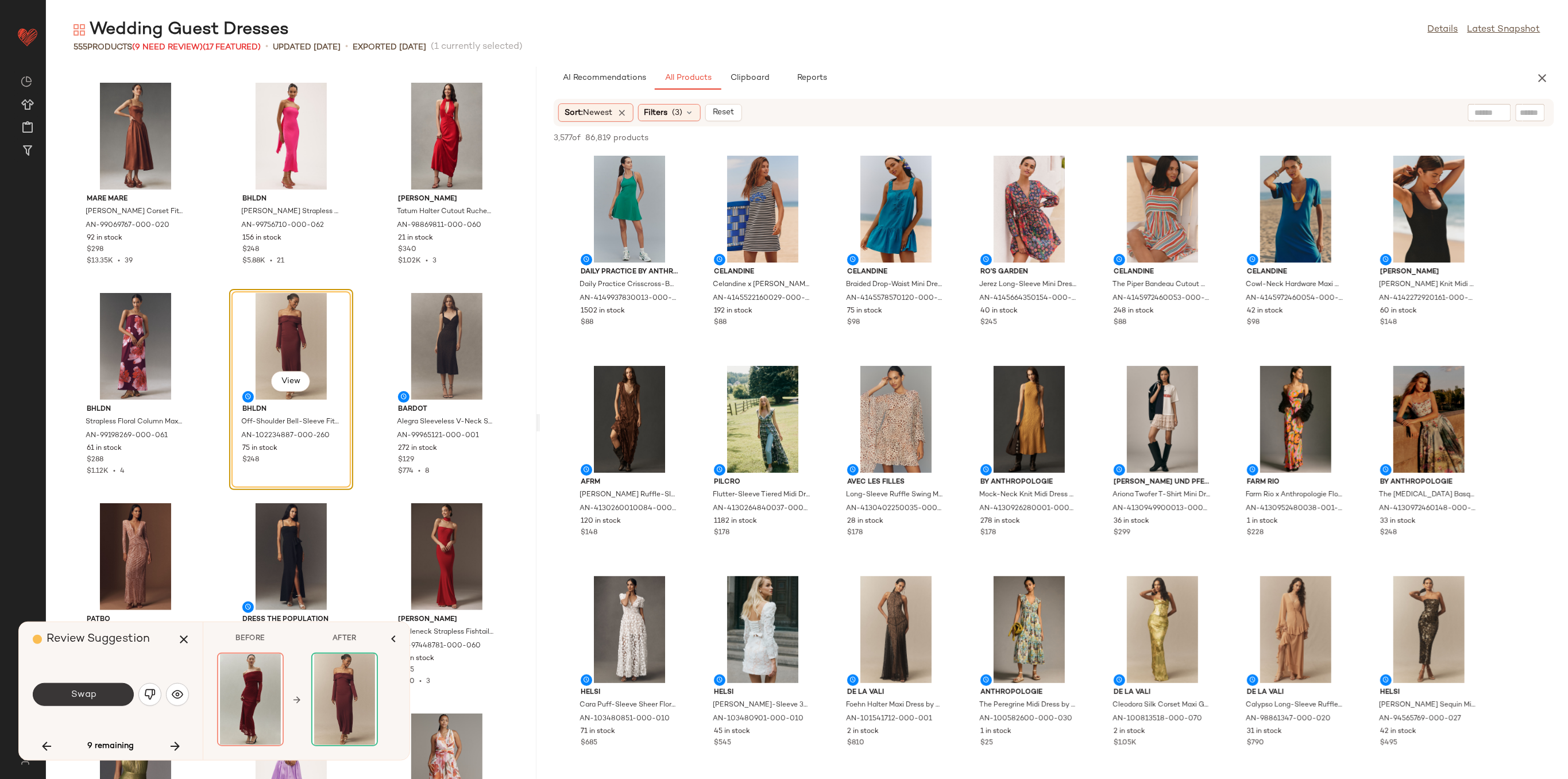
click at [85, 698] on span "Swap" at bounding box center [83, 695] width 26 height 11
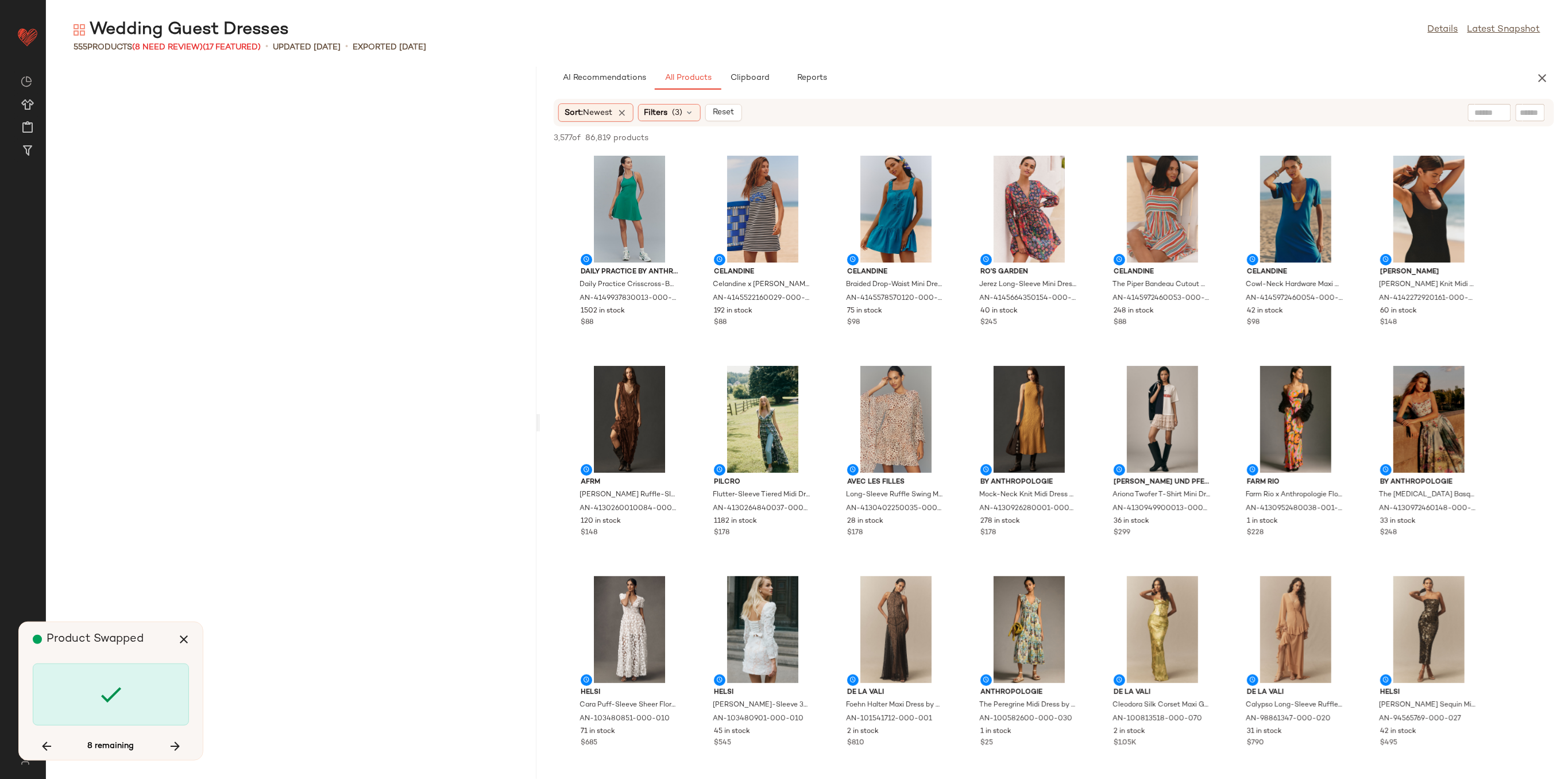
scroll to position [21243, 0]
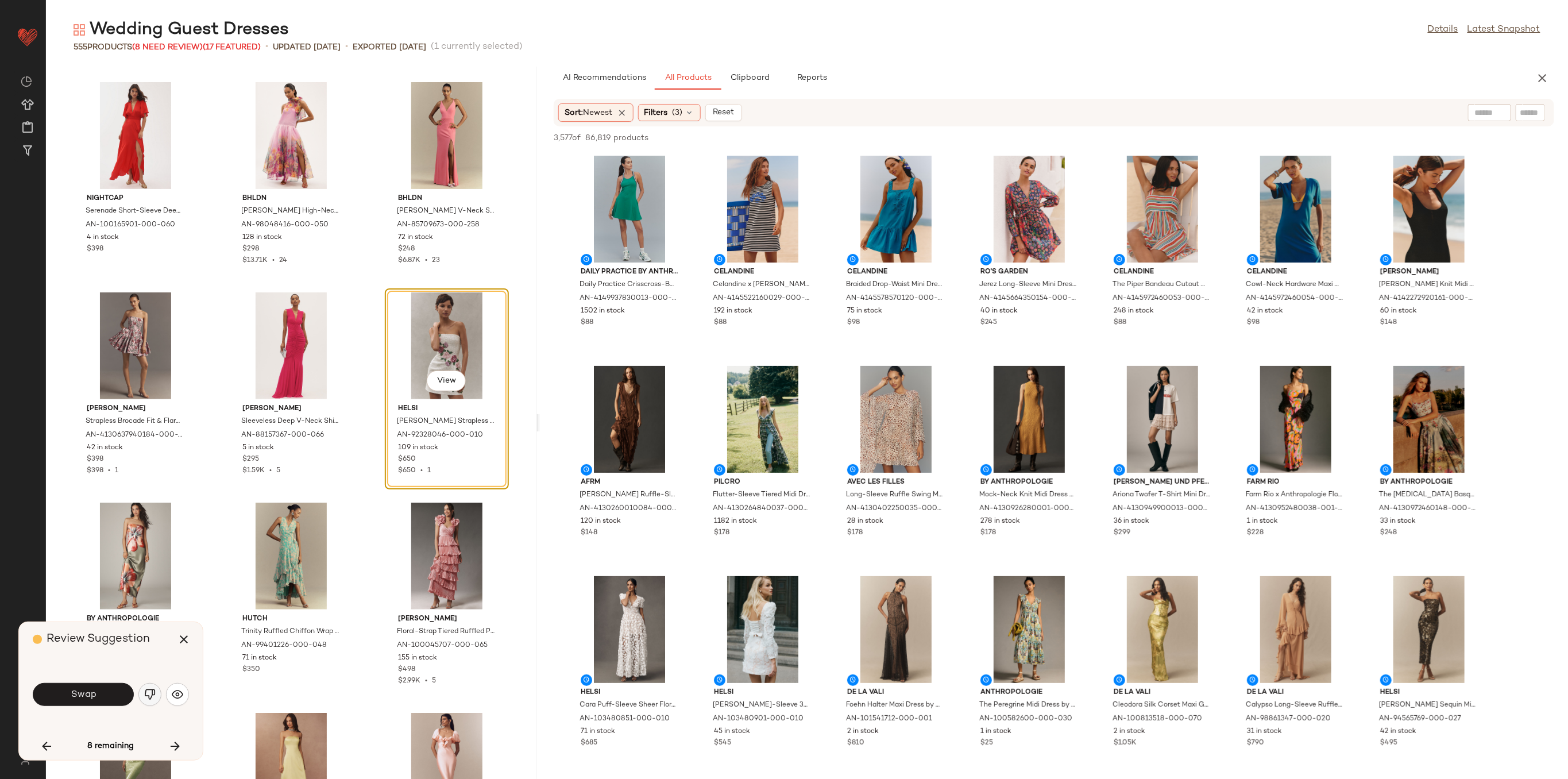
click at [148, 696] on img "button" at bounding box center [149, 694] width 12 height 12
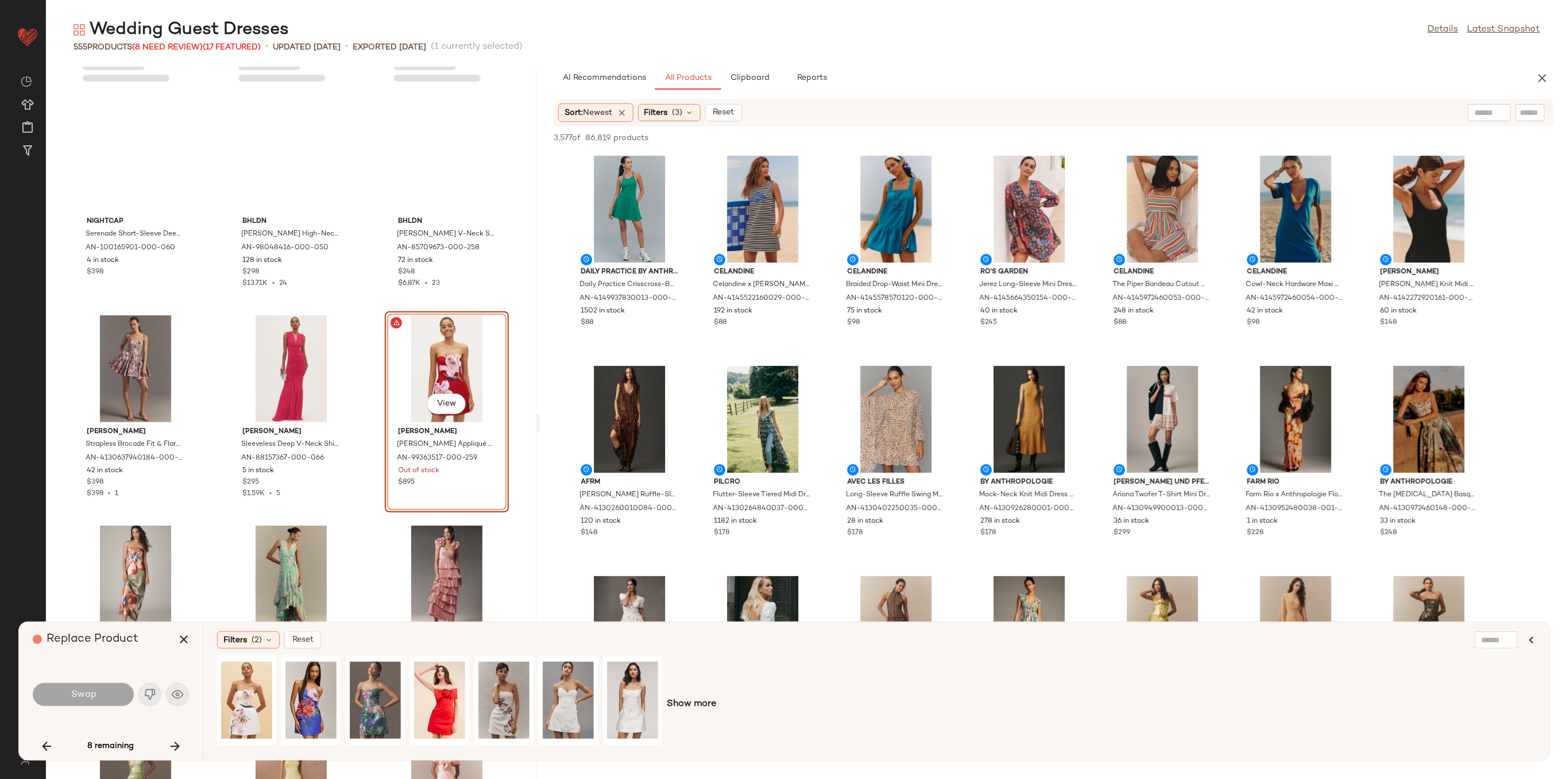
scroll to position [21166, 0]
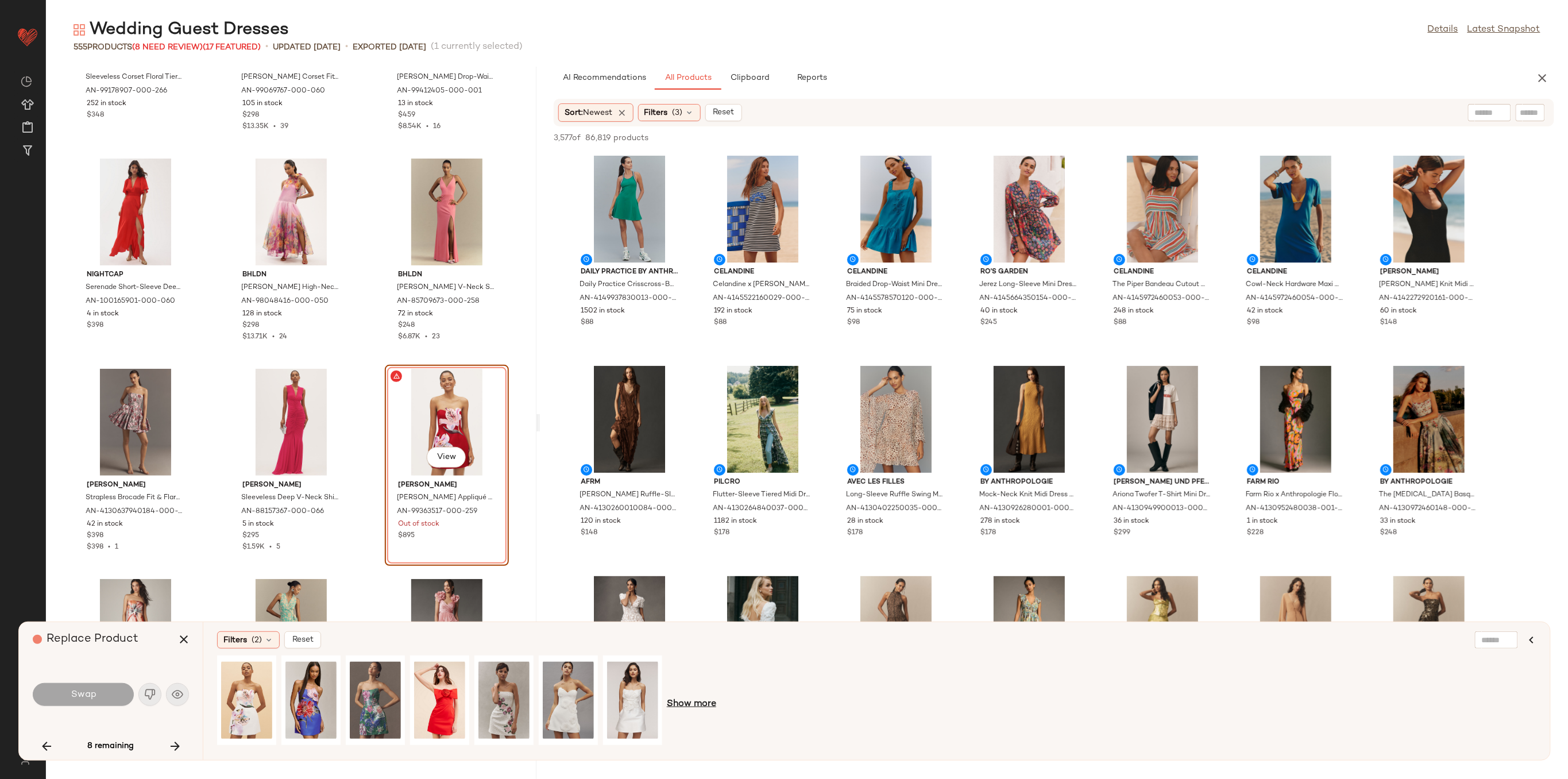
click at [705, 703] on span "Show more" at bounding box center [691, 704] width 49 height 13
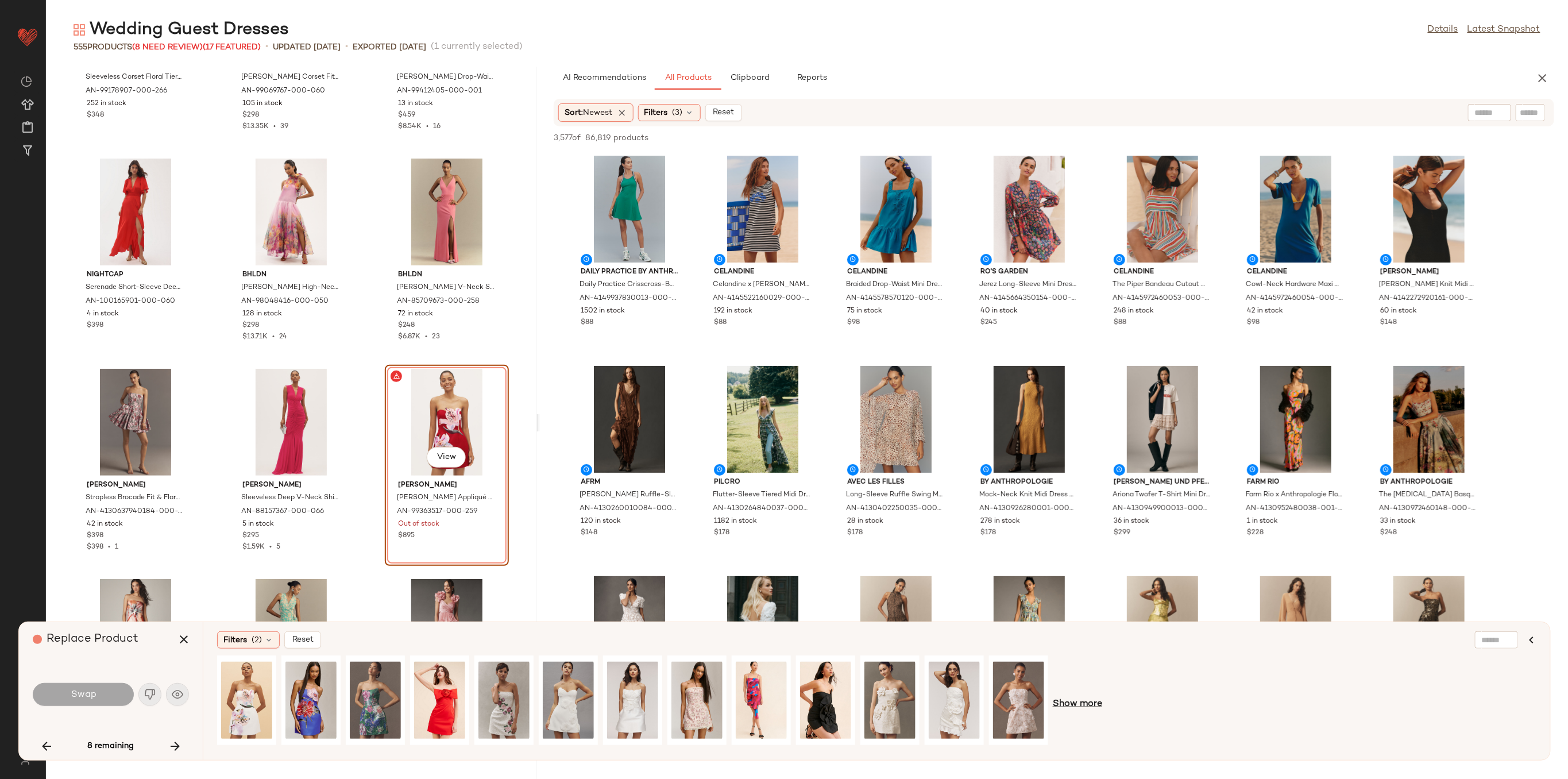
click at [1092, 710] on span "Show more" at bounding box center [1077, 704] width 49 height 13
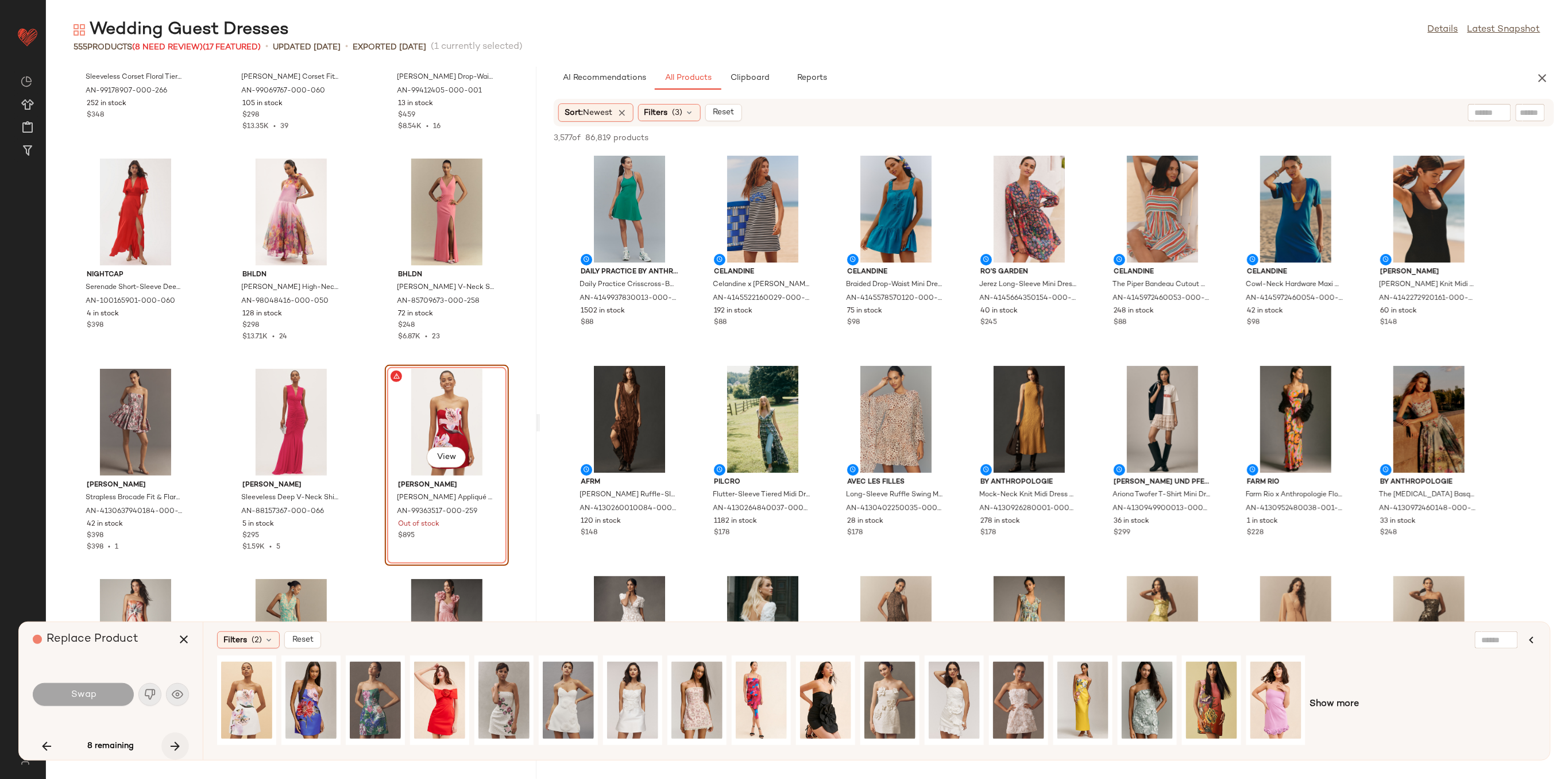
click at [180, 740] on icon "button" at bounding box center [174, 746] width 13 height 13
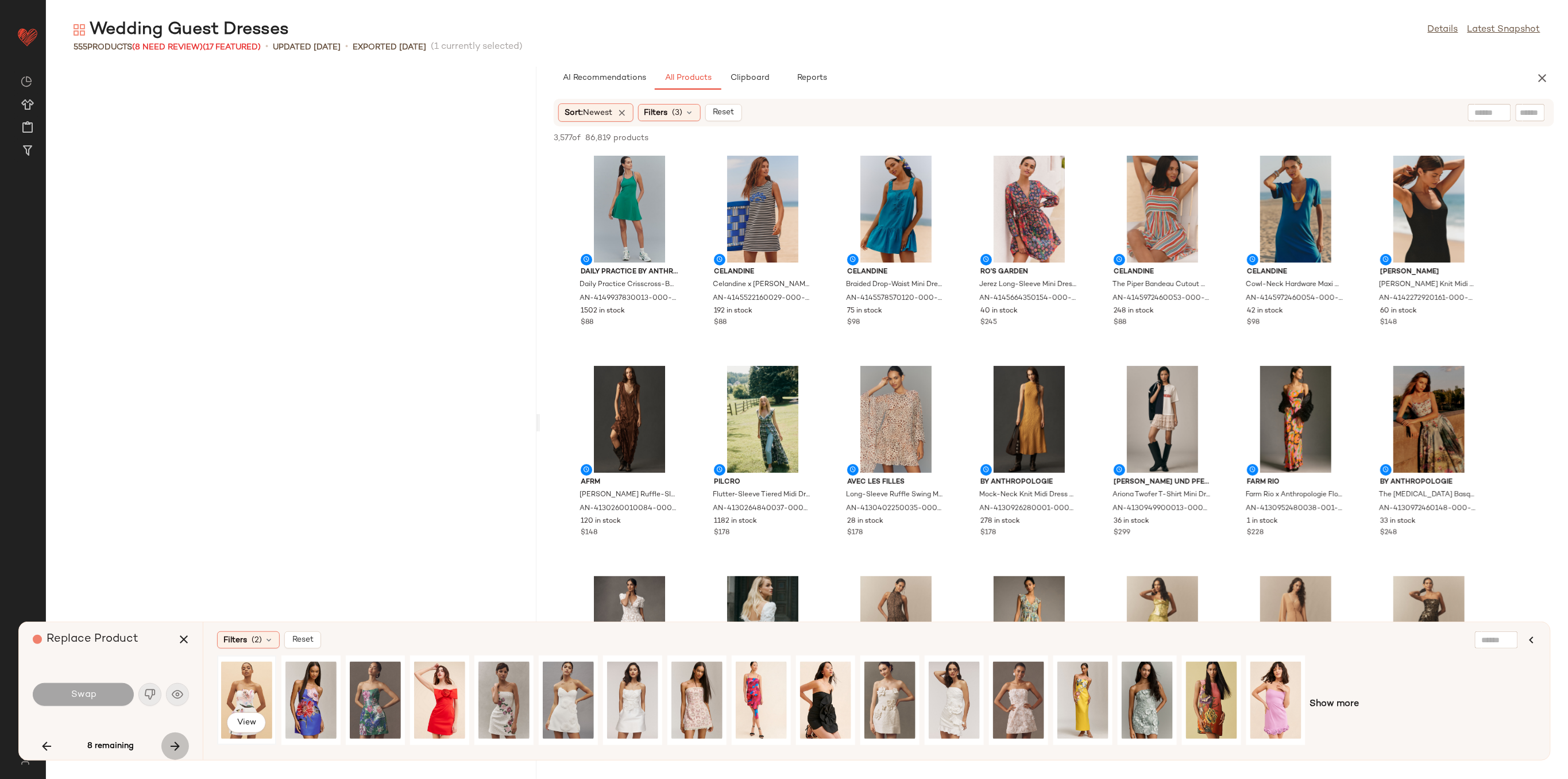
scroll to position [23555, 0]
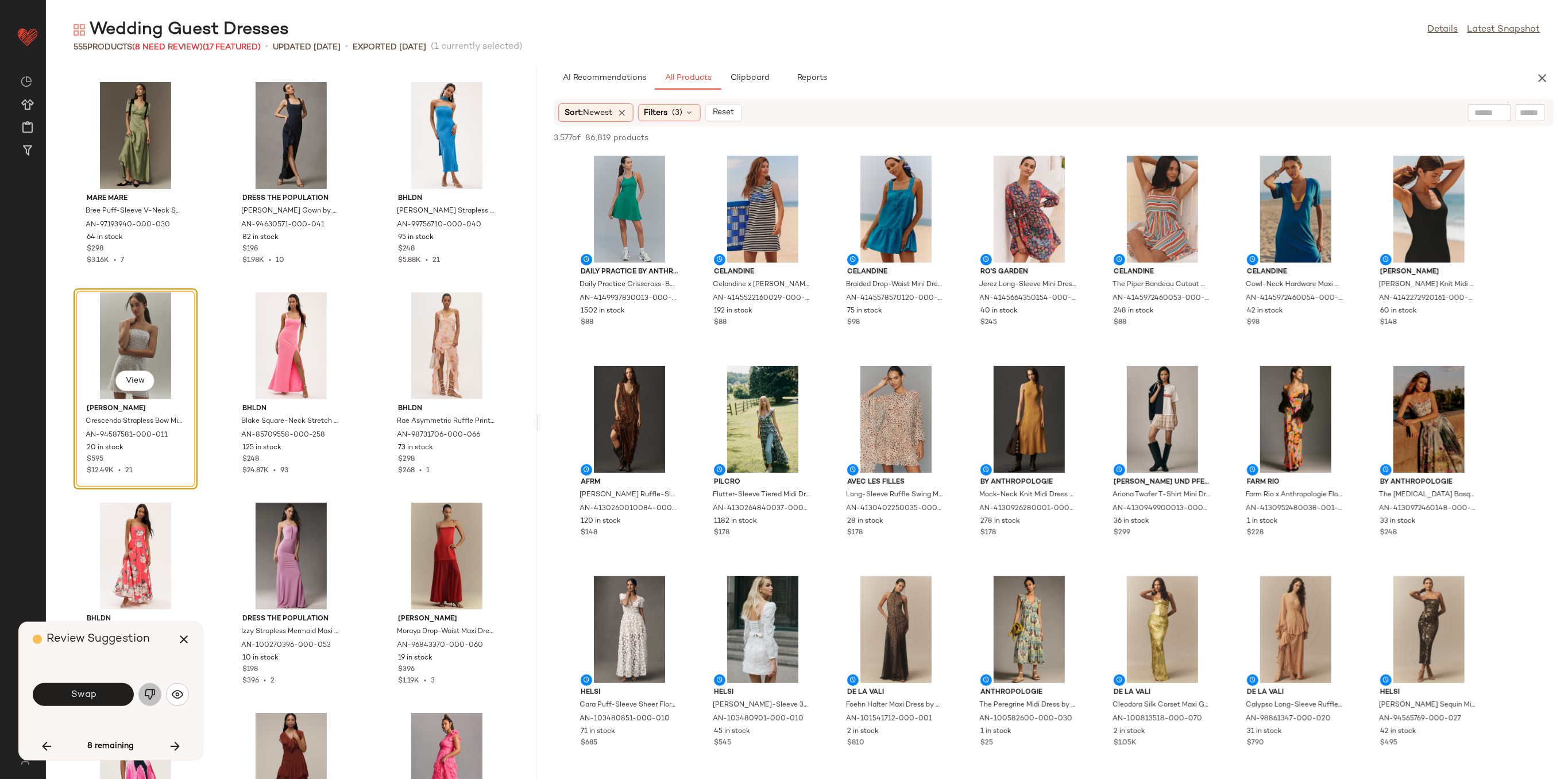
click at [149, 693] on img "button" at bounding box center [149, 694] width 12 height 12
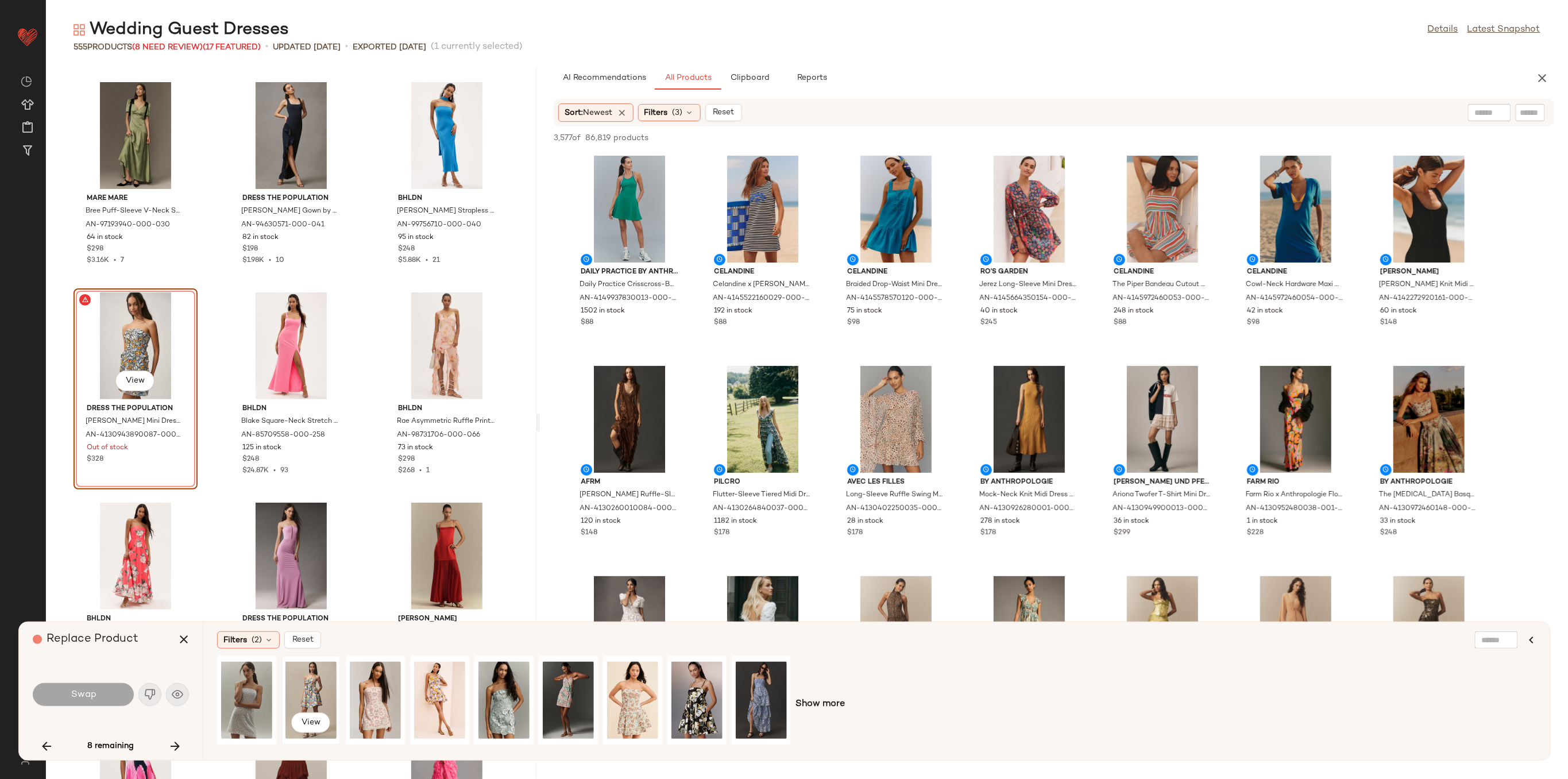
click at [316, 690] on div "View" at bounding box center [310, 700] width 51 height 82
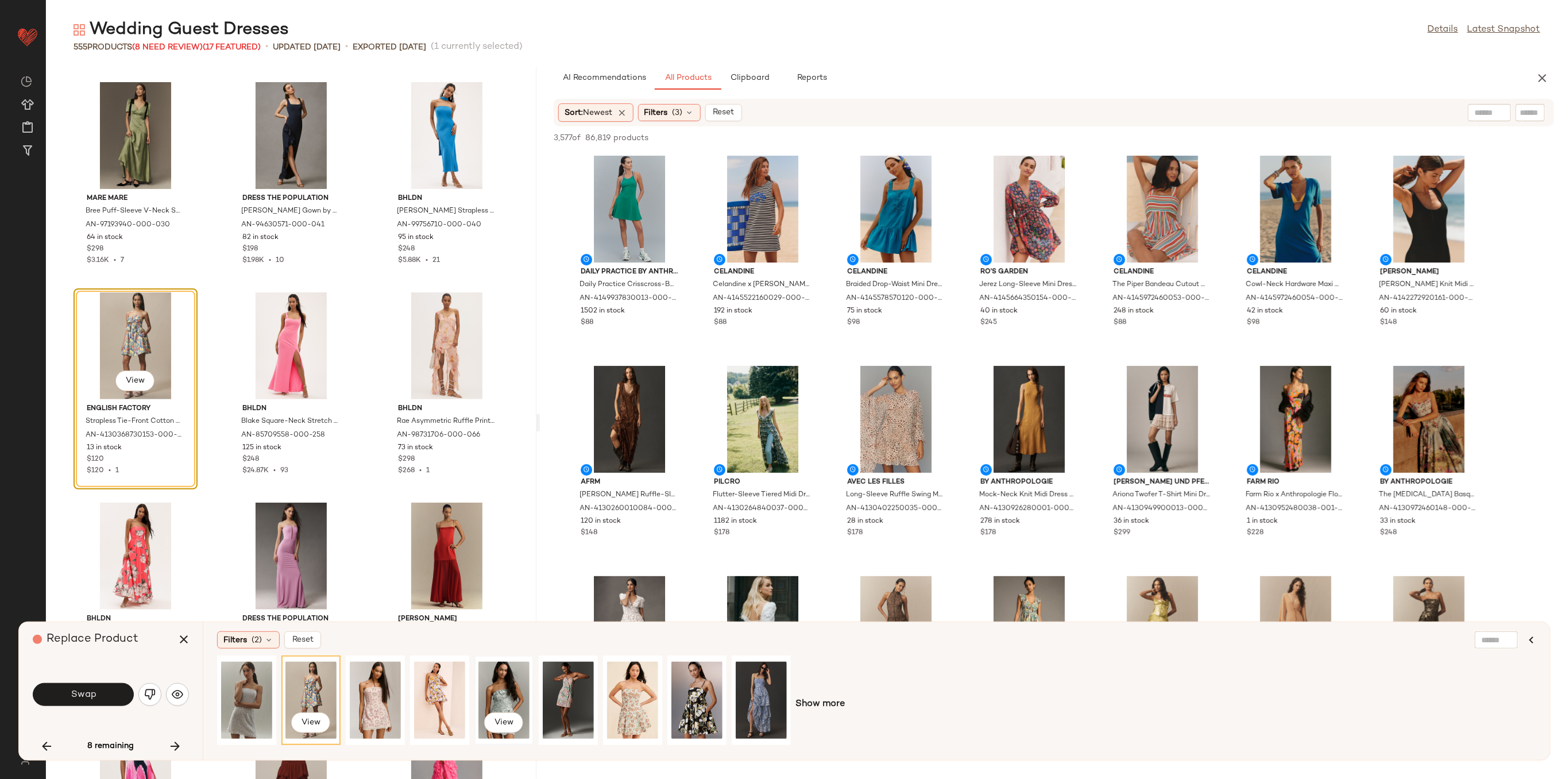
click at [517, 694] on div "View" at bounding box center [503, 700] width 51 height 82
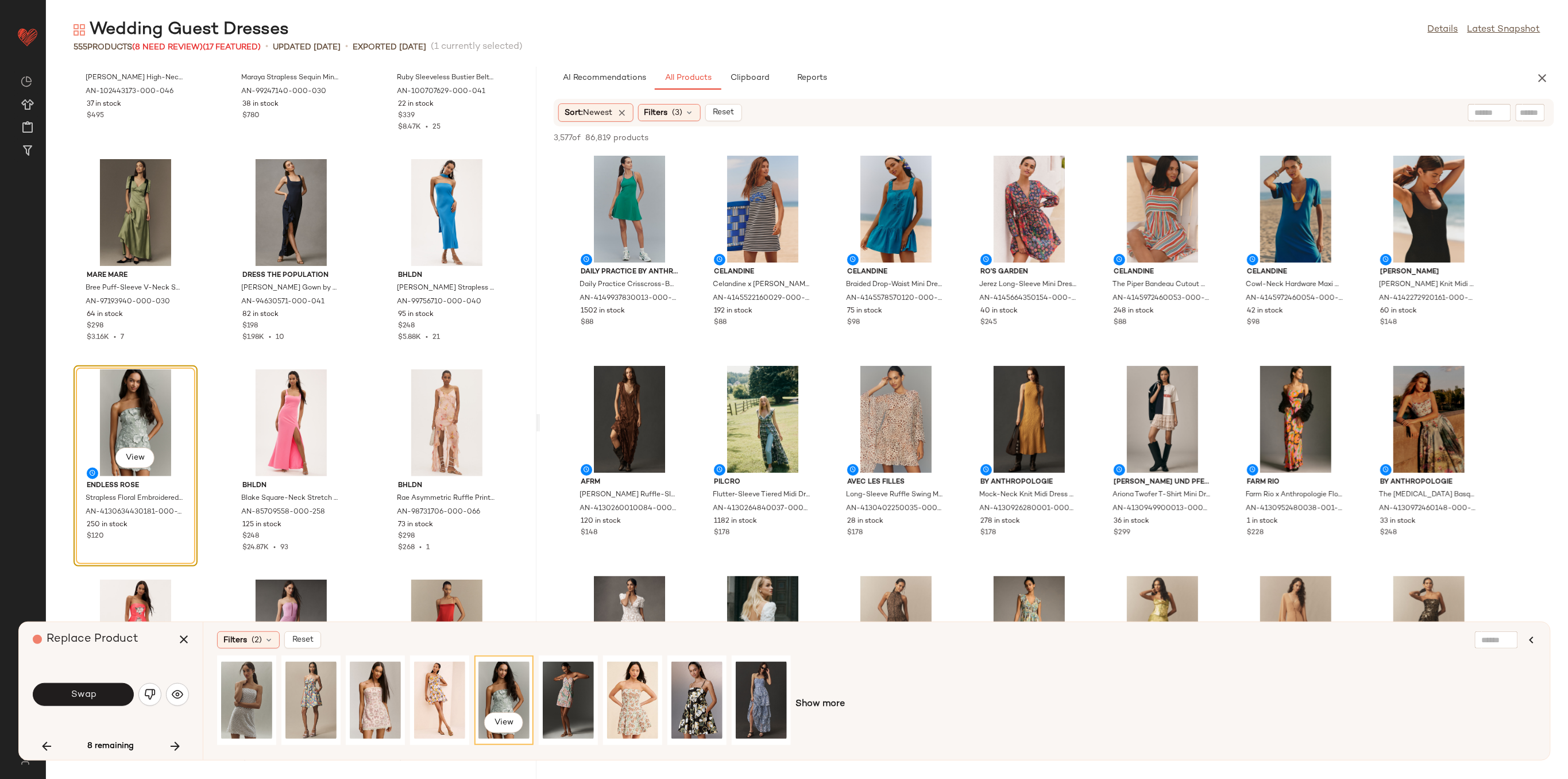
scroll to position [23632, 0]
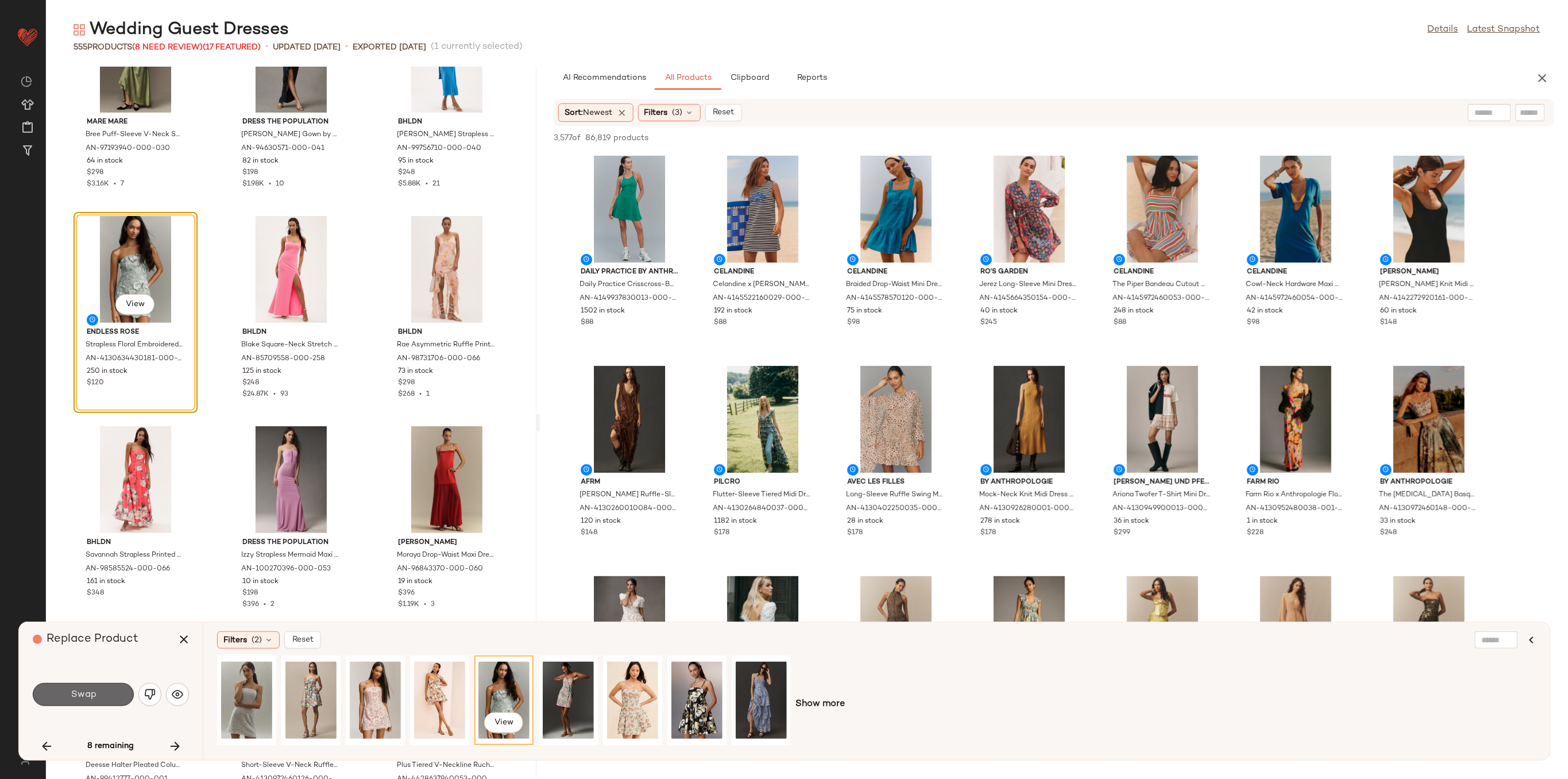
click at [116, 693] on button "Swap" at bounding box center [83, 695] width 101 height 23
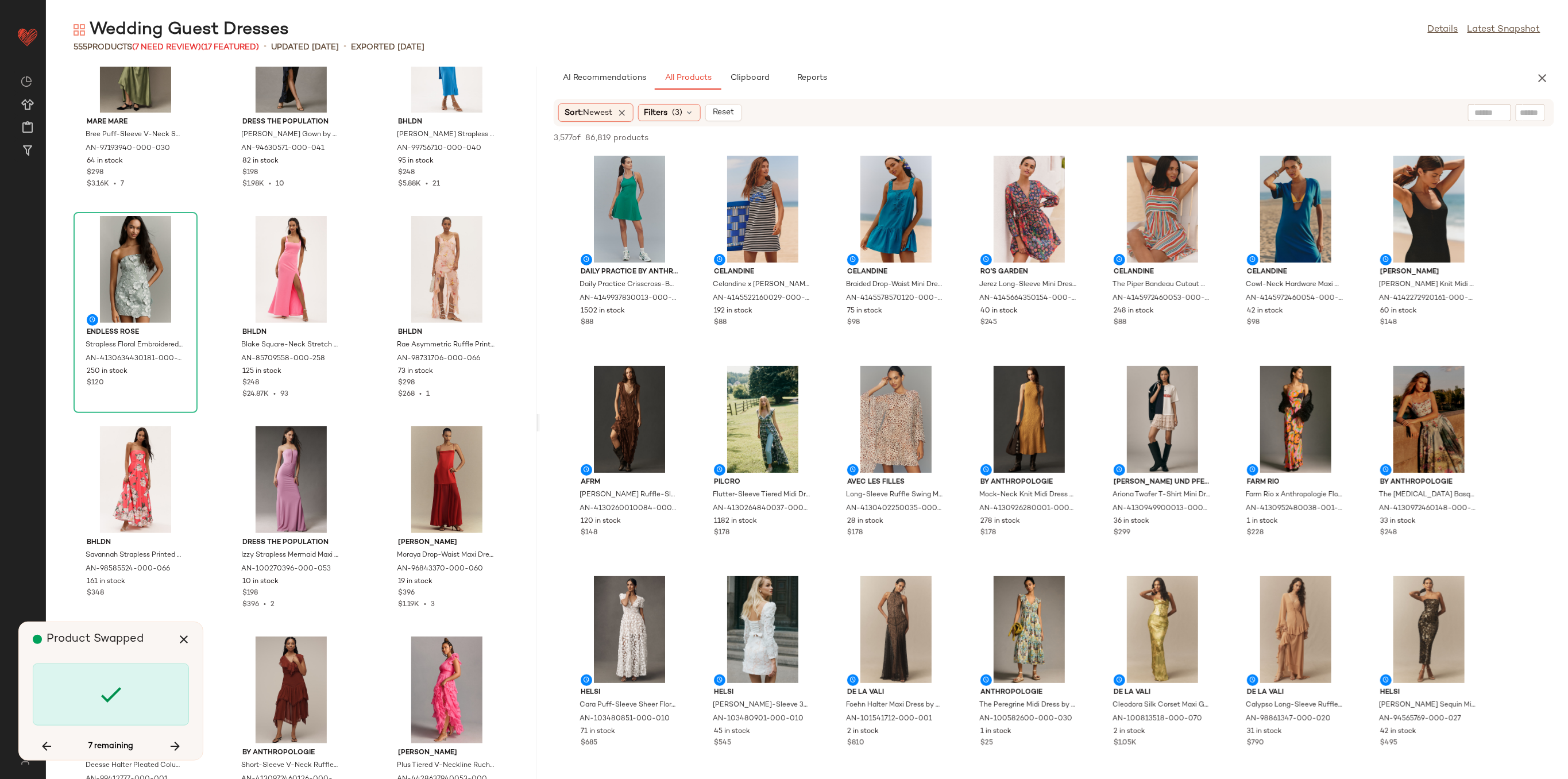
scroll to position [25238, 0]
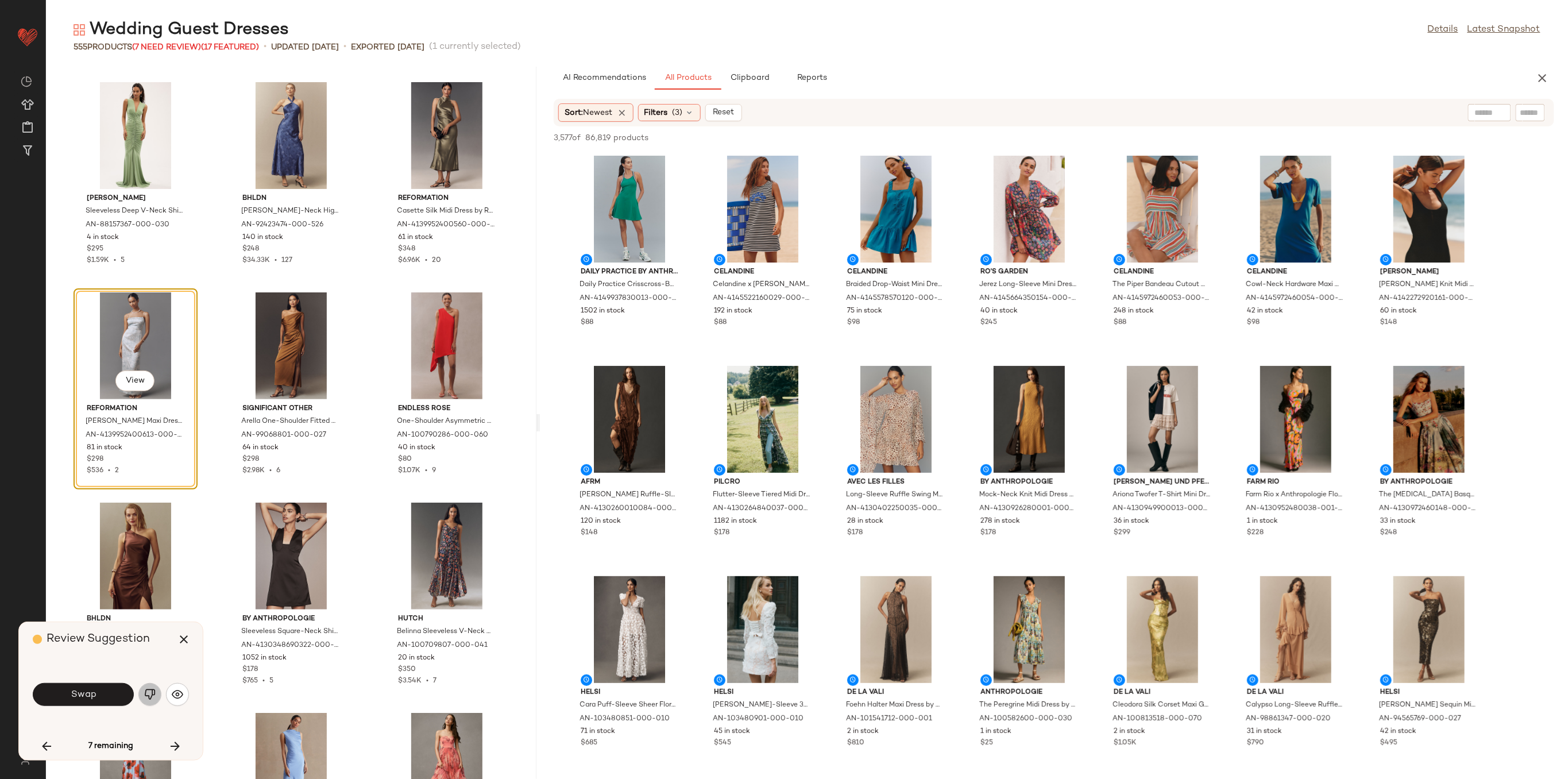
click at [156, 693] on button "button" at bounding box center [150, 695] width 23 height 23
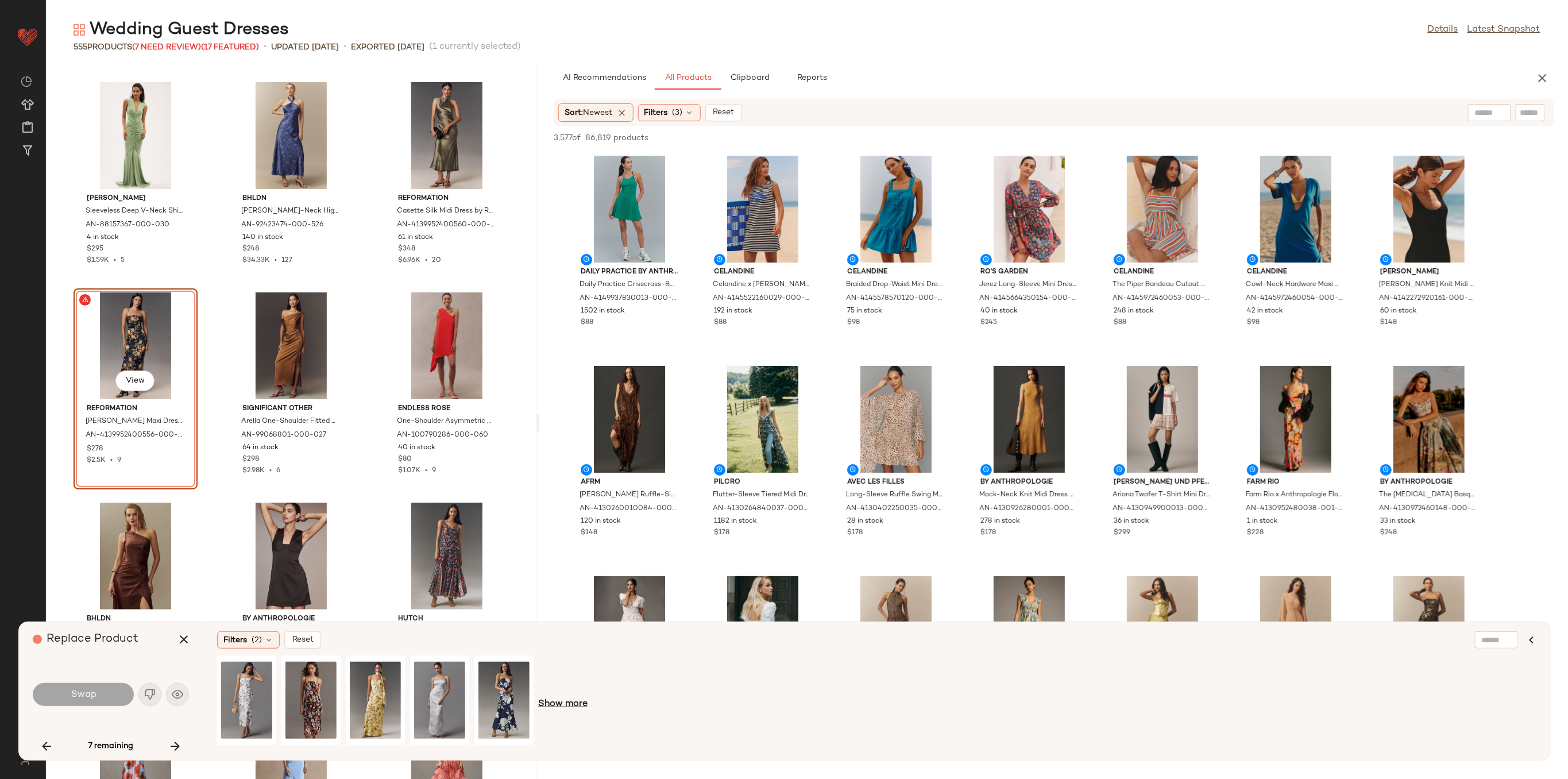
click at [566, 699] on span "Show more" at bounding box center [563, 704] width 49 height 13
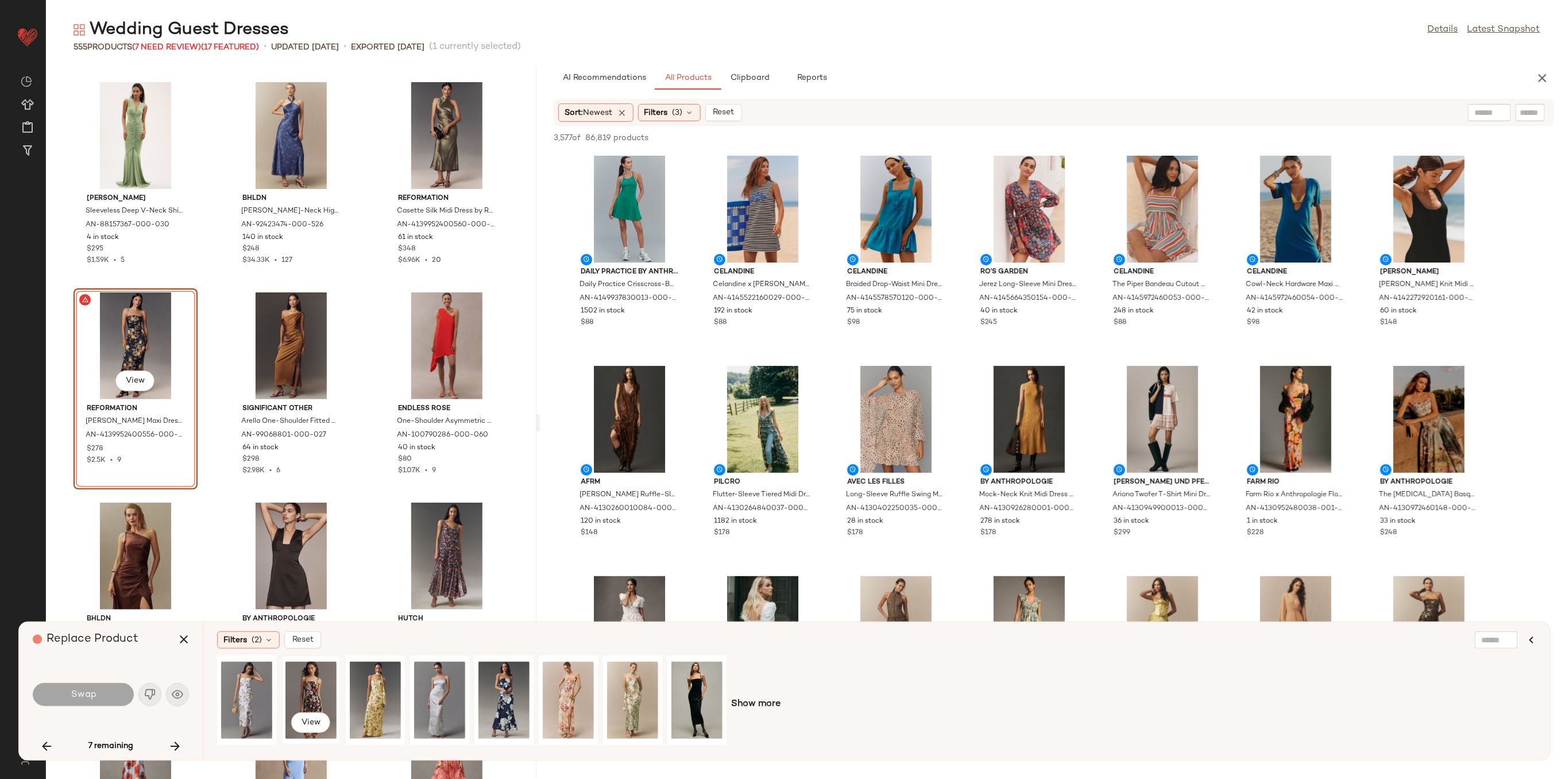
click at [299, 684] on div "View" at bounding box center [310, 700] width 51 height 82
click at [99, 691] on button "Swap" at bounding box center [83, 695] width 101 height 23
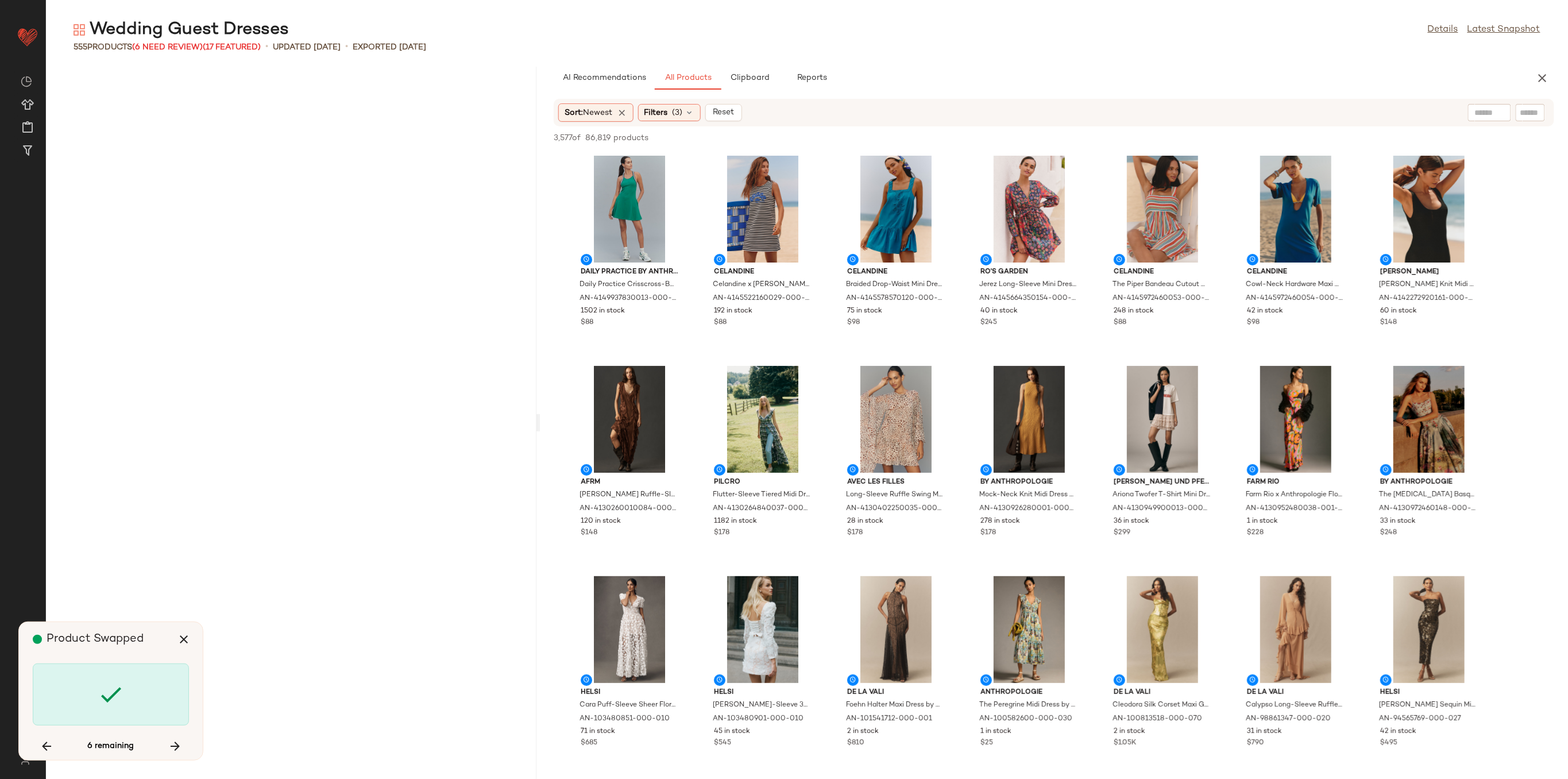
scroll to position [29445, 0]
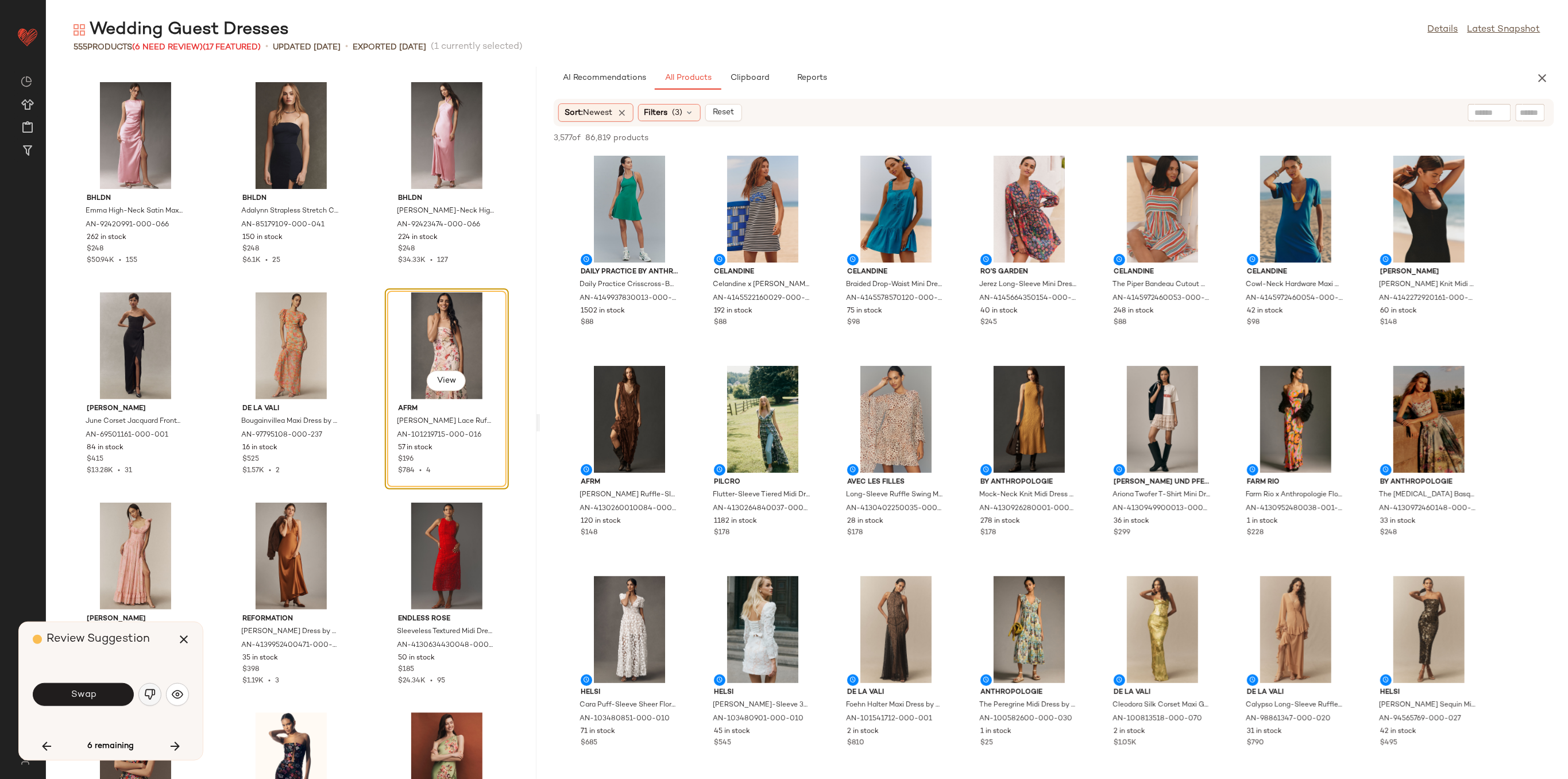
click at [155, 696] on img "button" at bounding box center [149, 694] width 12 height 12
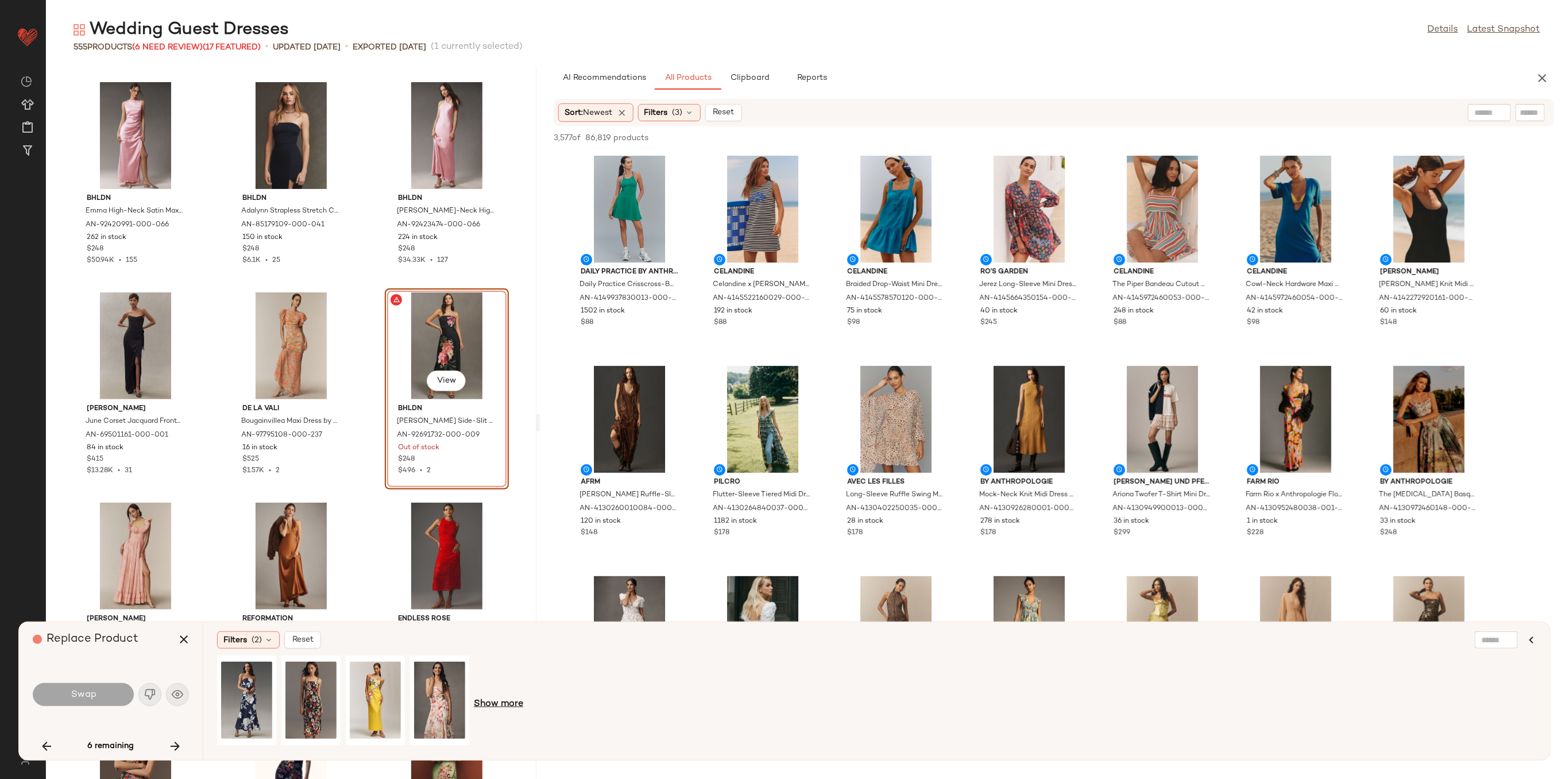
click at [503, 698] on span "Show more" at bounding box center [498, 704] width 49 height 13
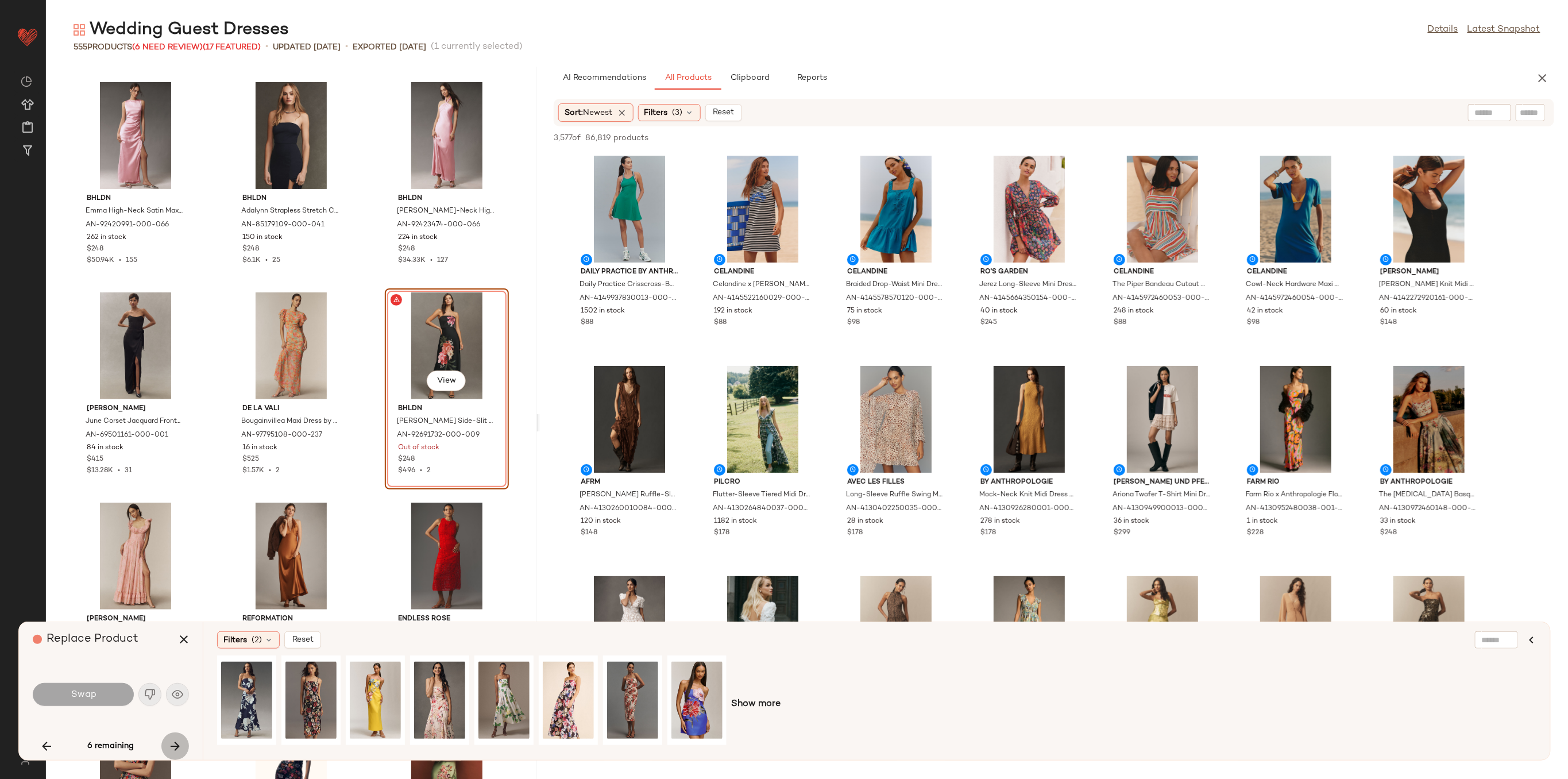
click at [178, 748] on icon "button" at bounding box center [174, 746] width 13 height 13
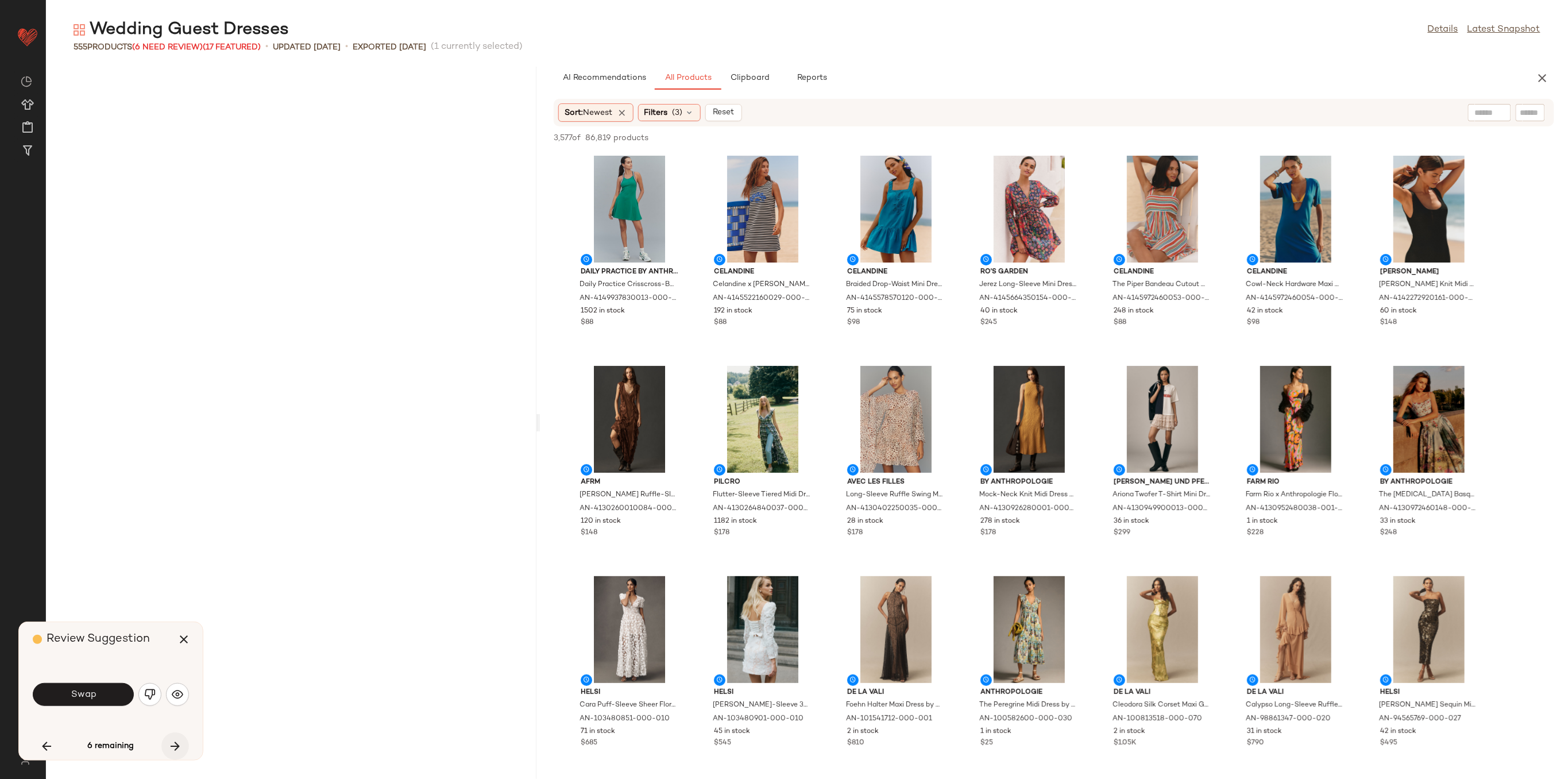
scroll to position [30286, 0]
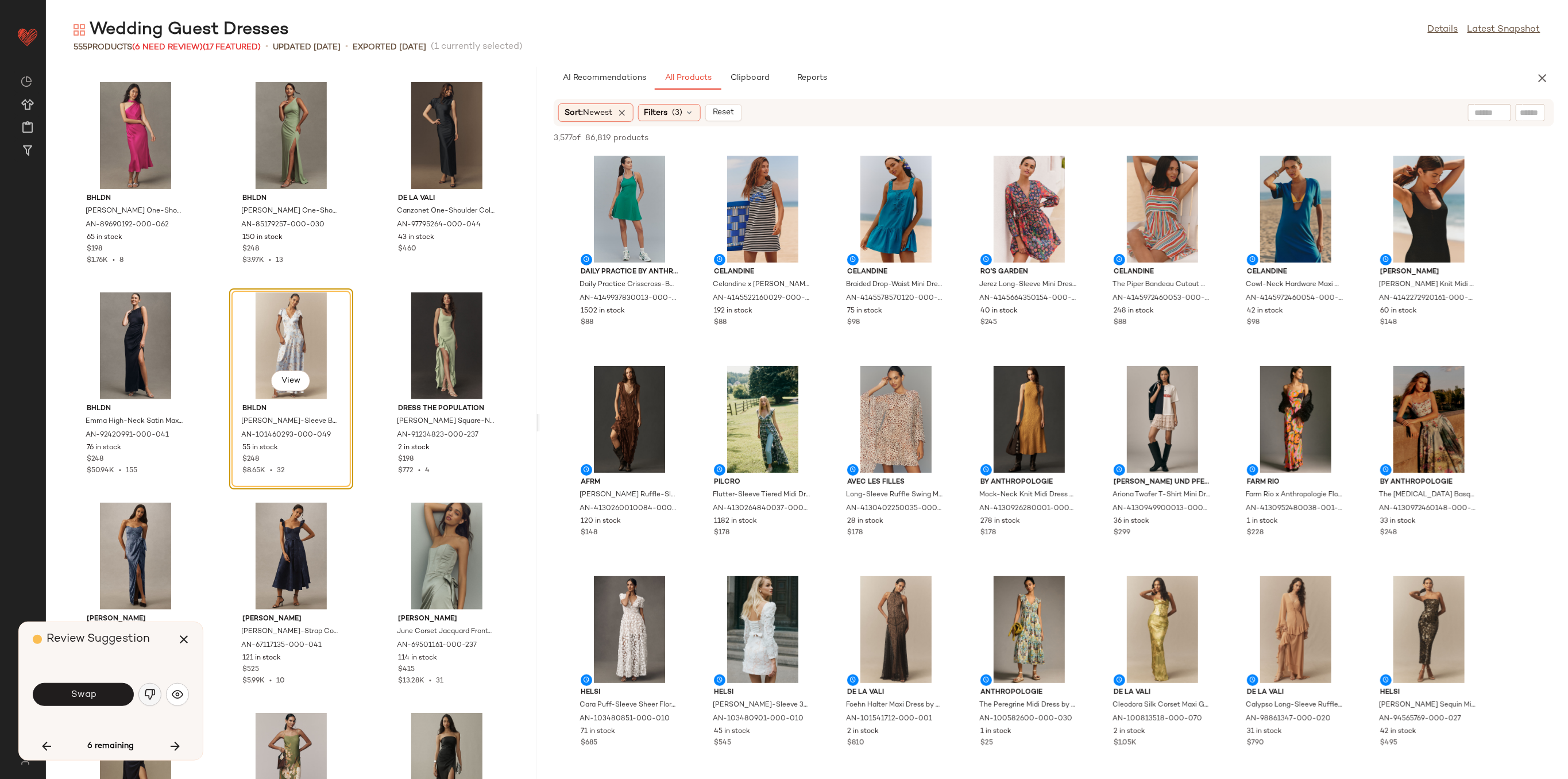
click at [151, 698] on img "button" at bounding box center [149, 694] width 12 height 12
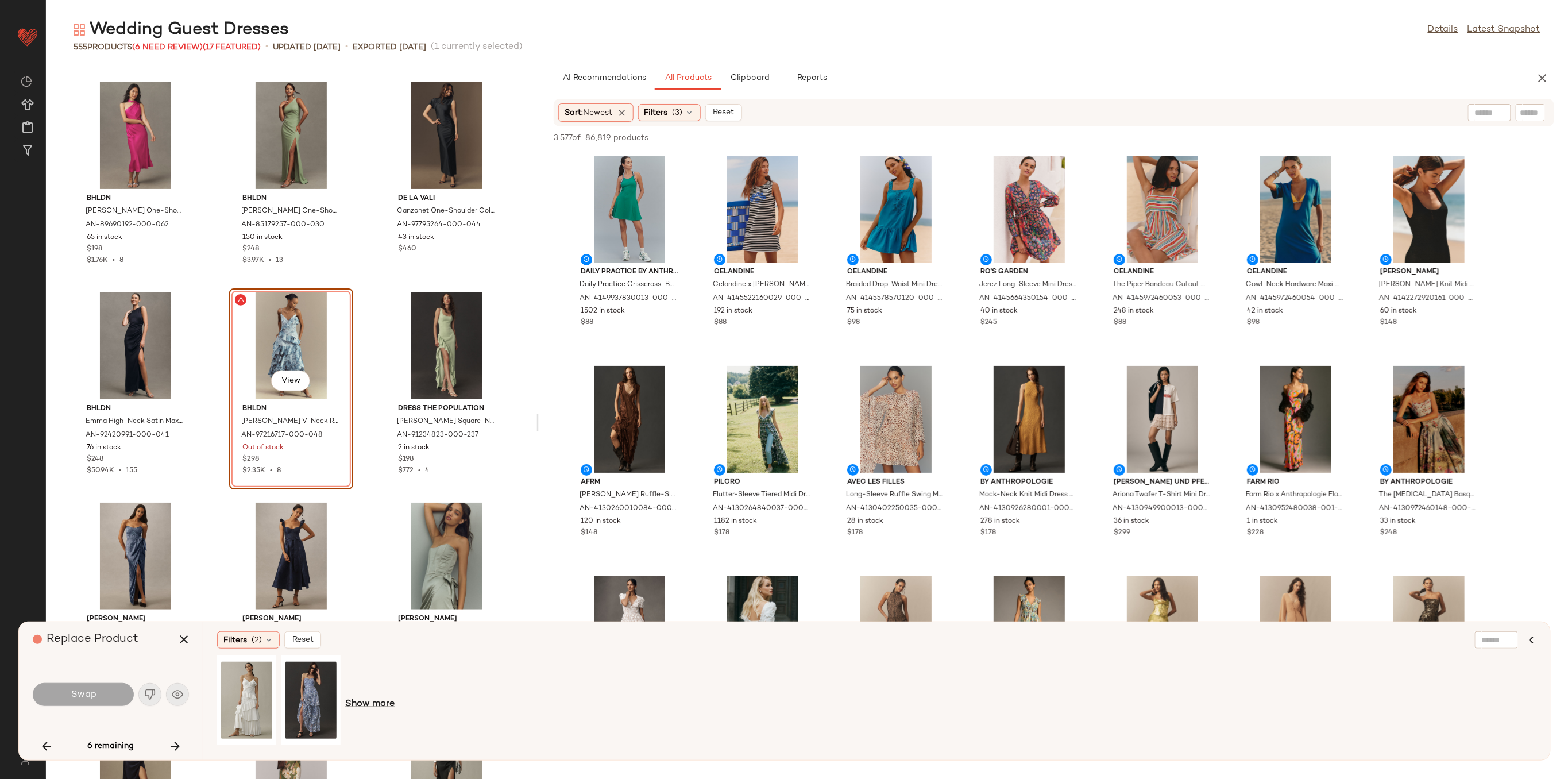
click at [352, 704] on span "Show more" at bounding box center [370, 704] width 49 height 13
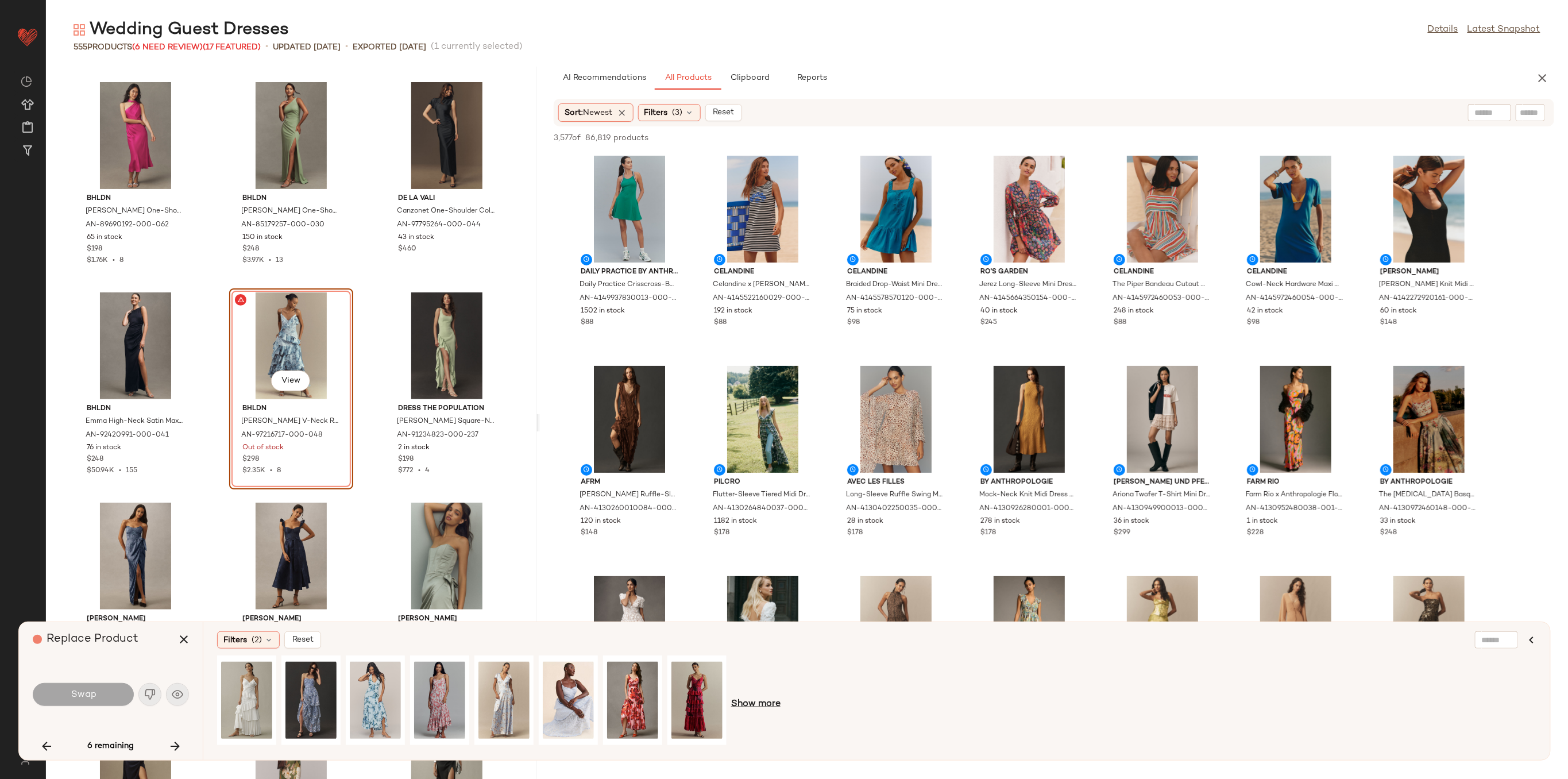
click at [750, 704] on span "Show more" at bounding box center [755, 704] width 49 height 13
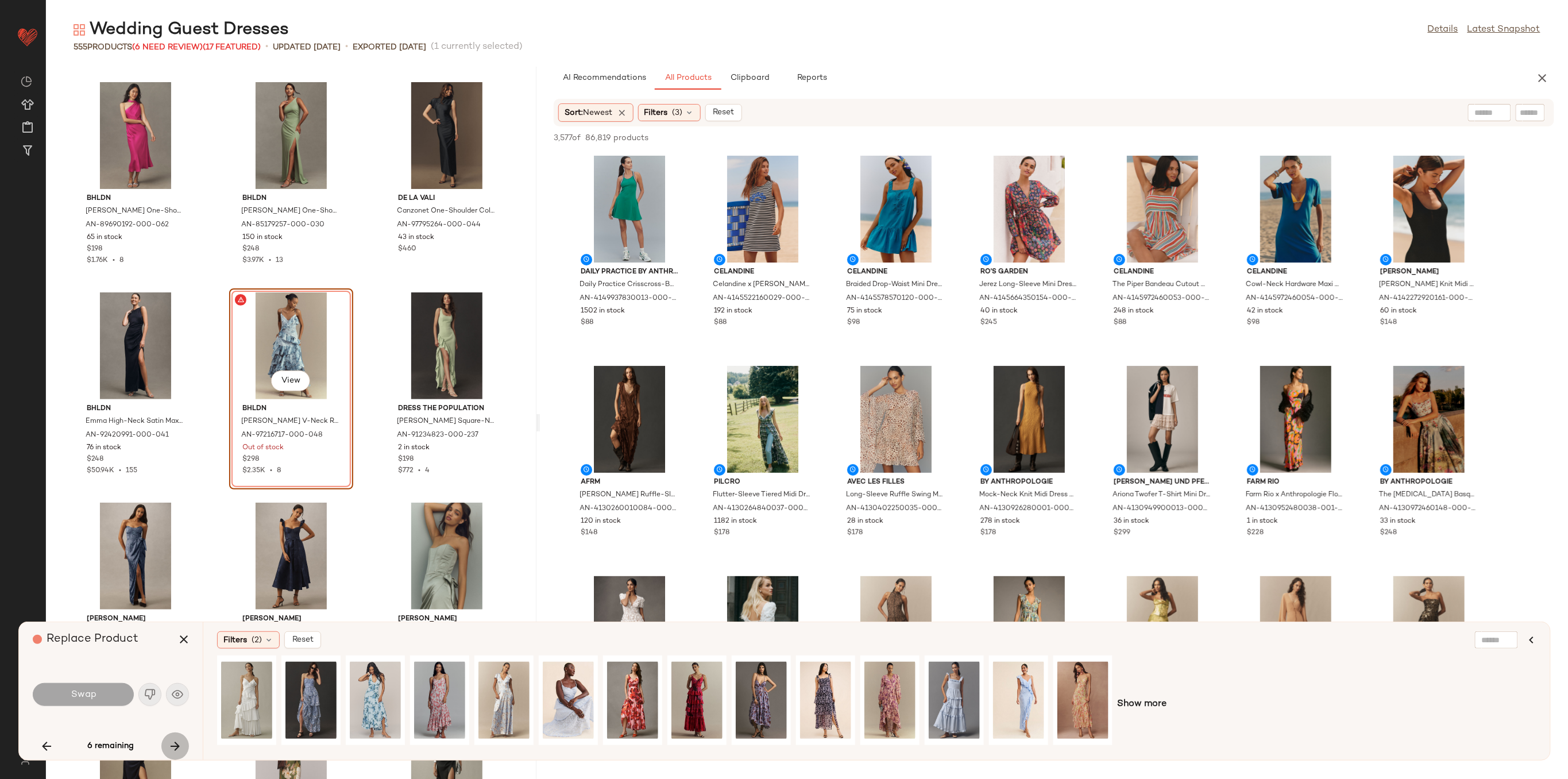
click at [169, 746] on icon "button" at bounding box center [174, 746] width 13 height 13
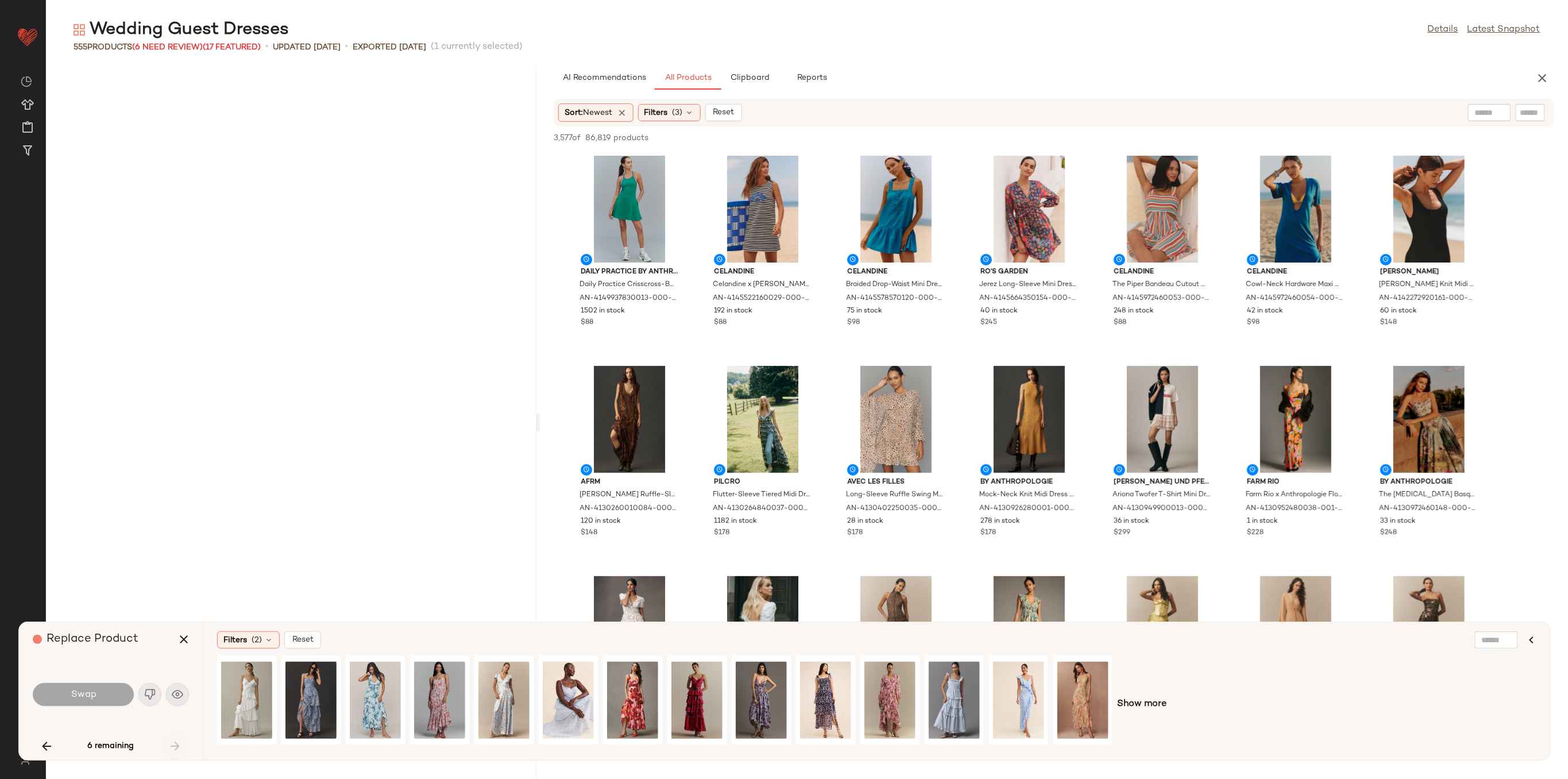
scroll to position [37857, 0]
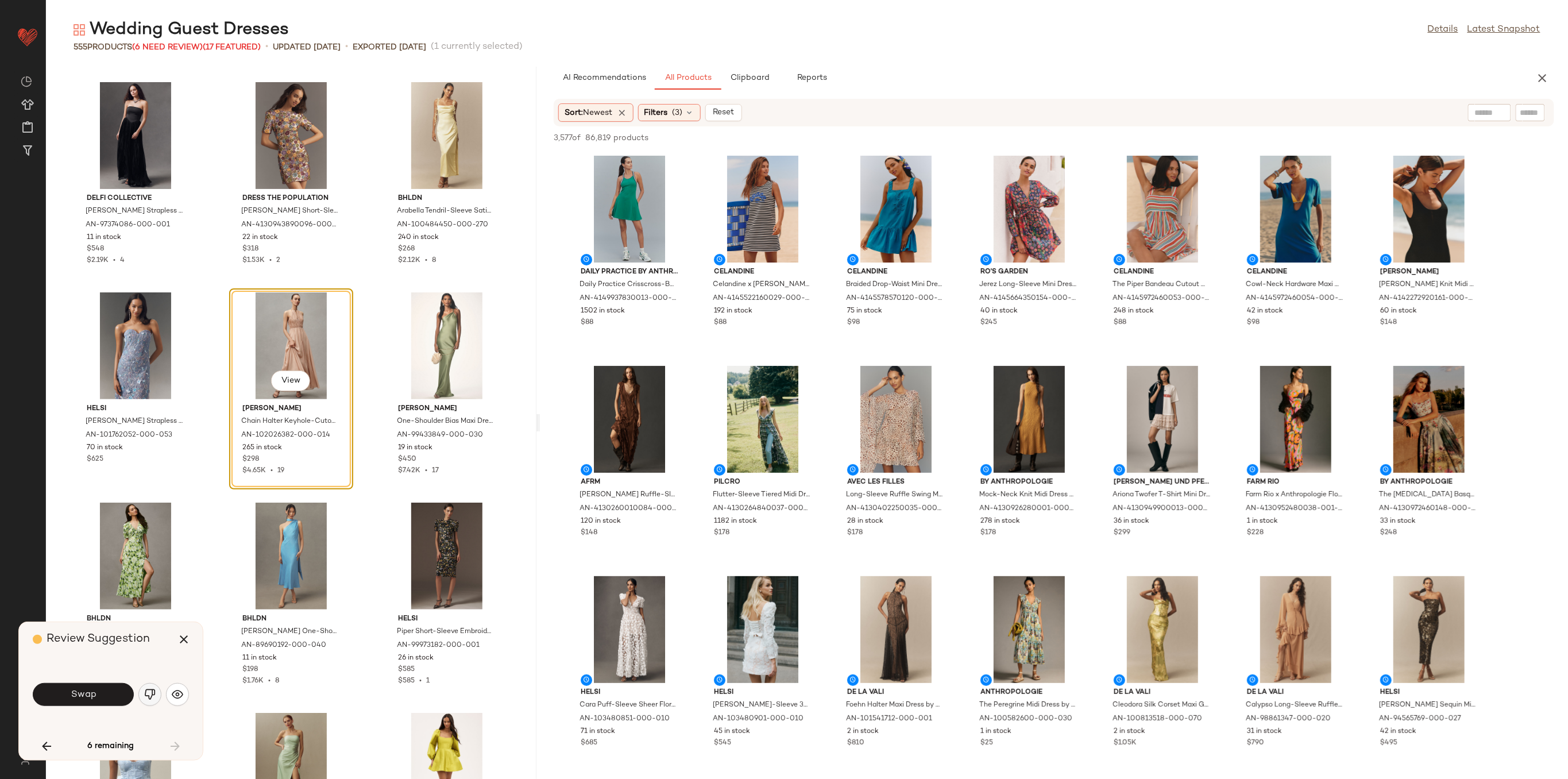
click at [150, 685] on button "button" at bounding box center [150, 695] width 23 height 23
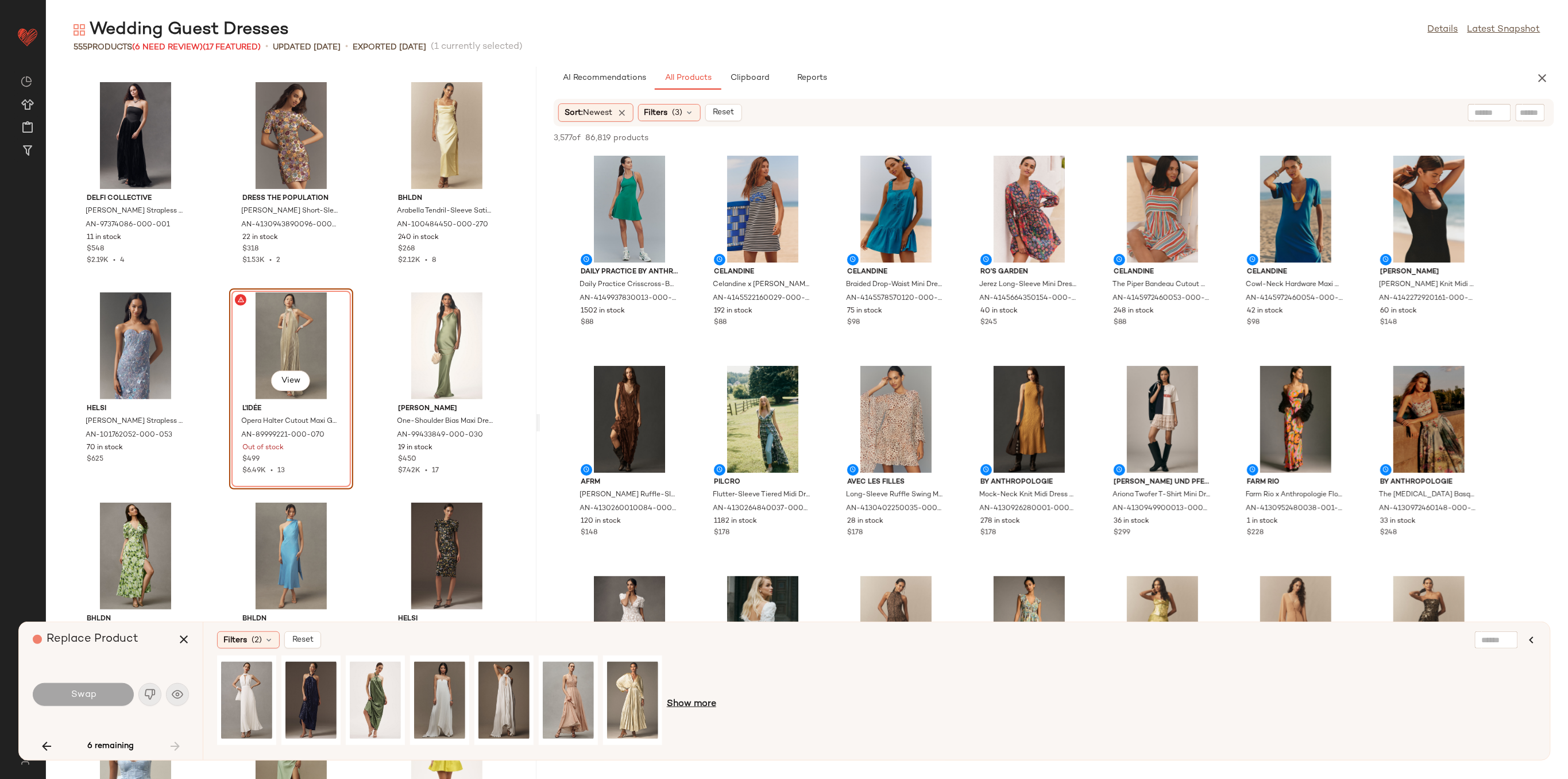
click at [687, 699] on span "Show more" at bounding box center [691, 704] width 49 height 13
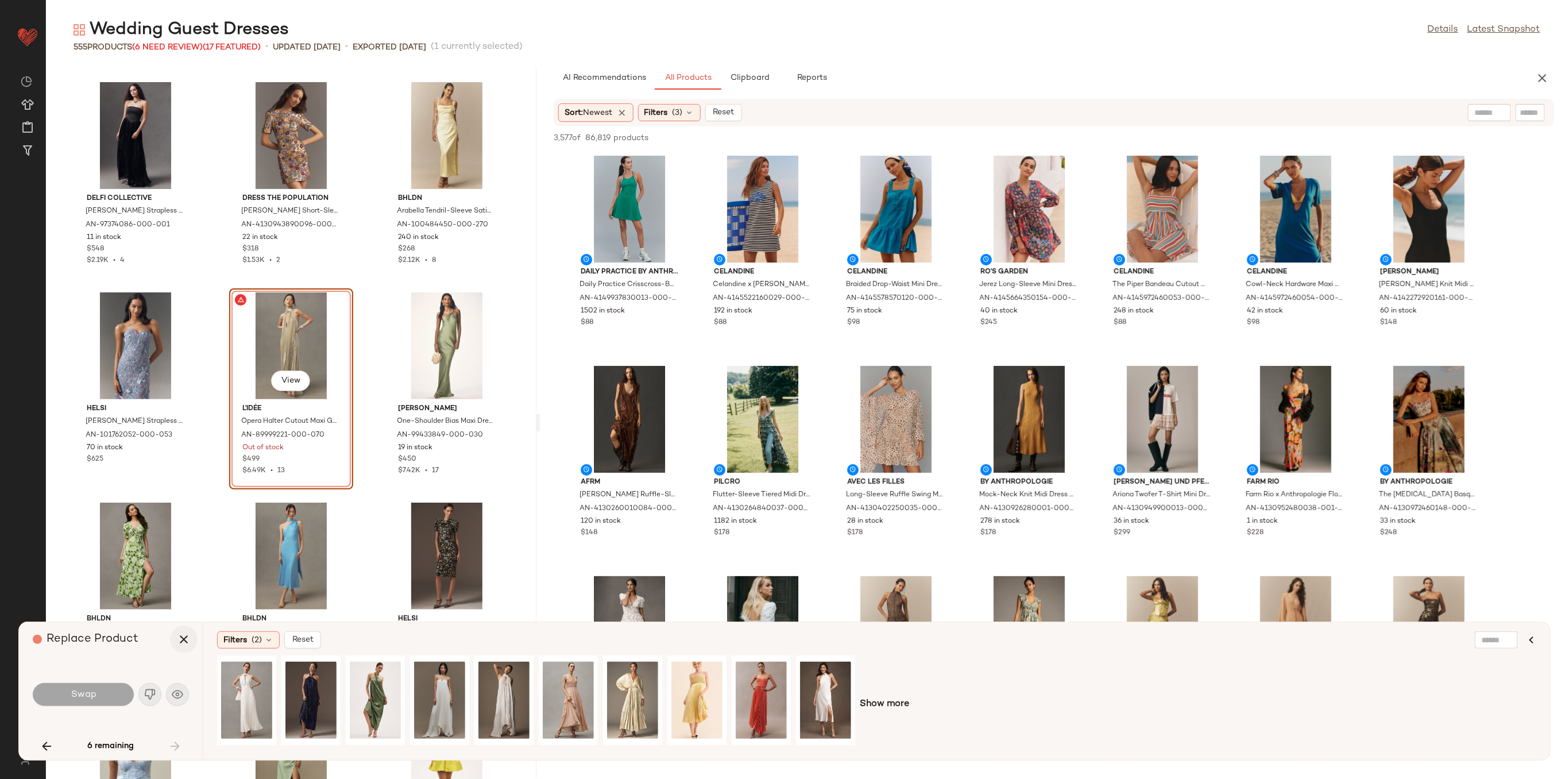
click at [187, 642] on icon "button" at bounding box center [183, 639] width 13 height 13
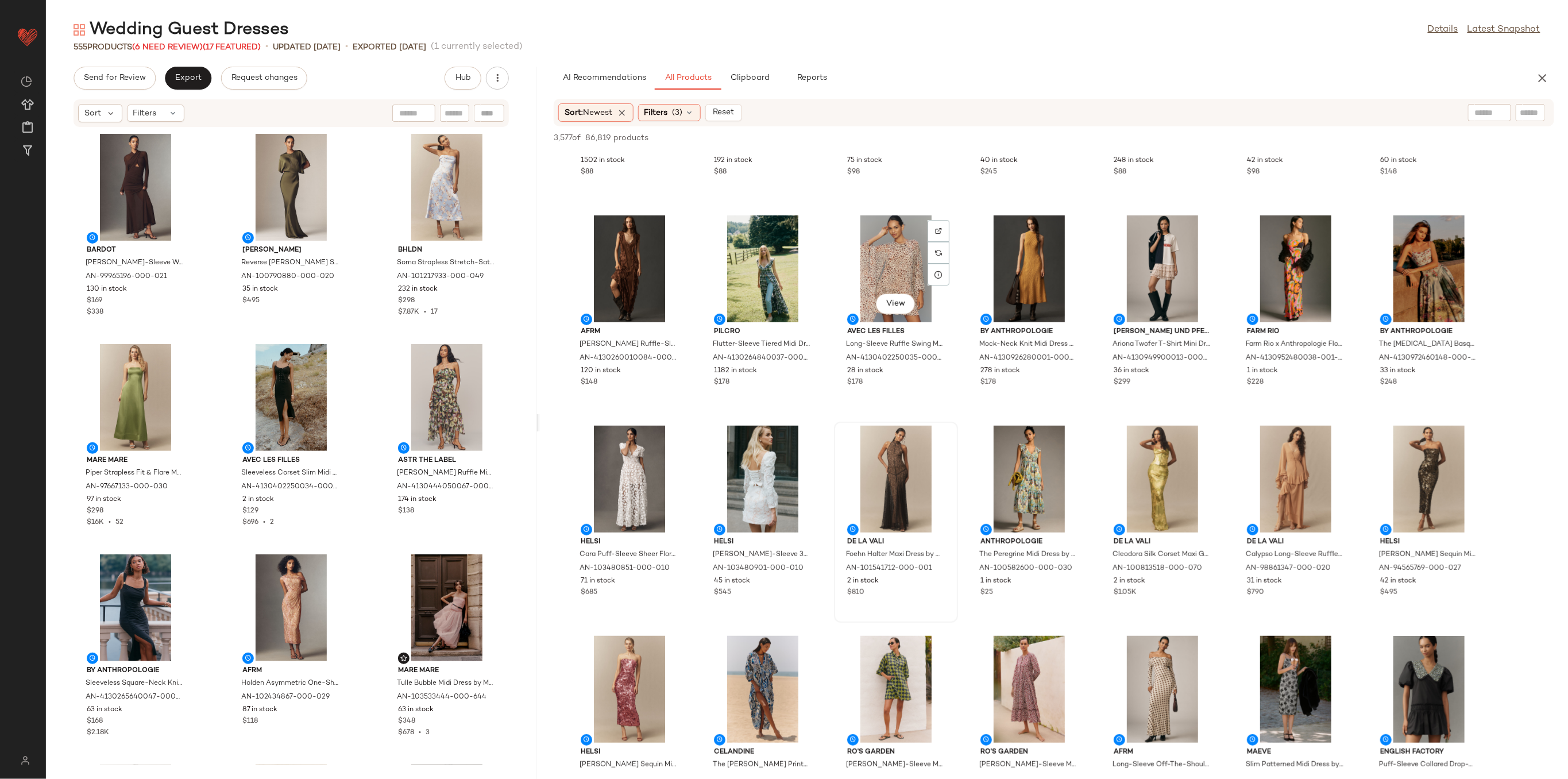
scroll to position [153, 0]
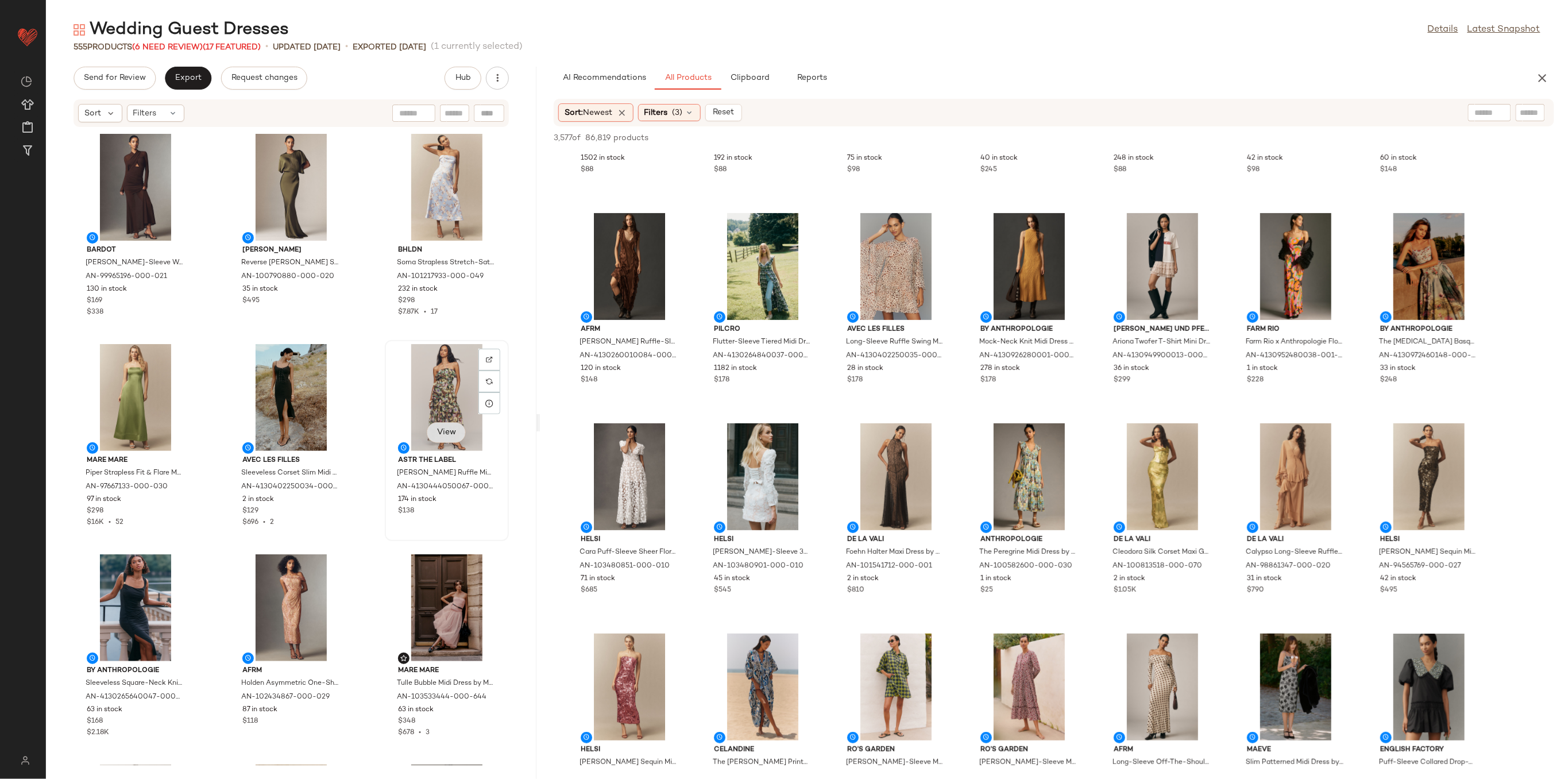
click at [445, 435] on span "View" at bounding box center [447, 433] width 20 height 9
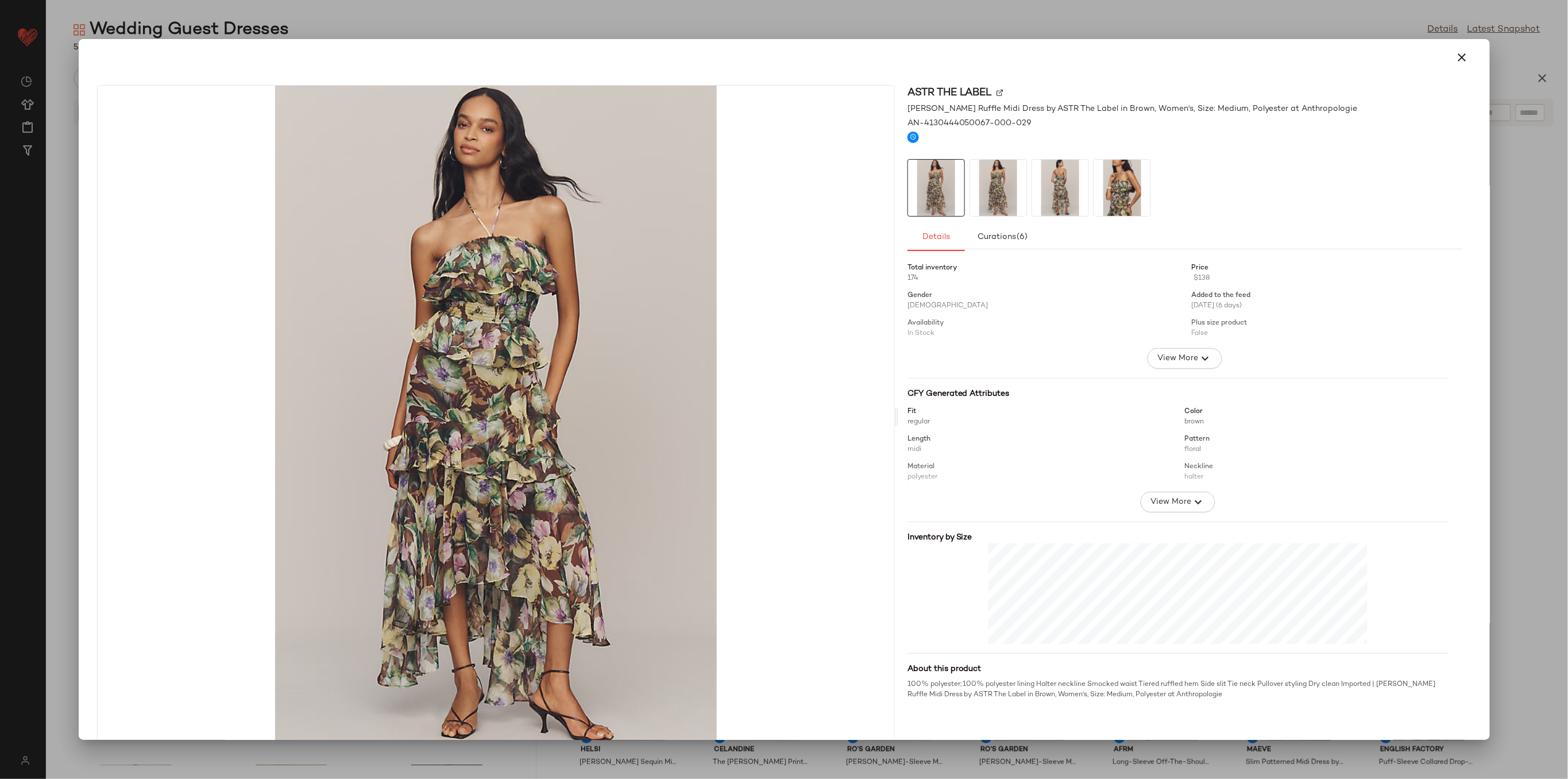
click at [1456, 57] on icon "button" at bounding box center [1462, 57] width 13 height 13
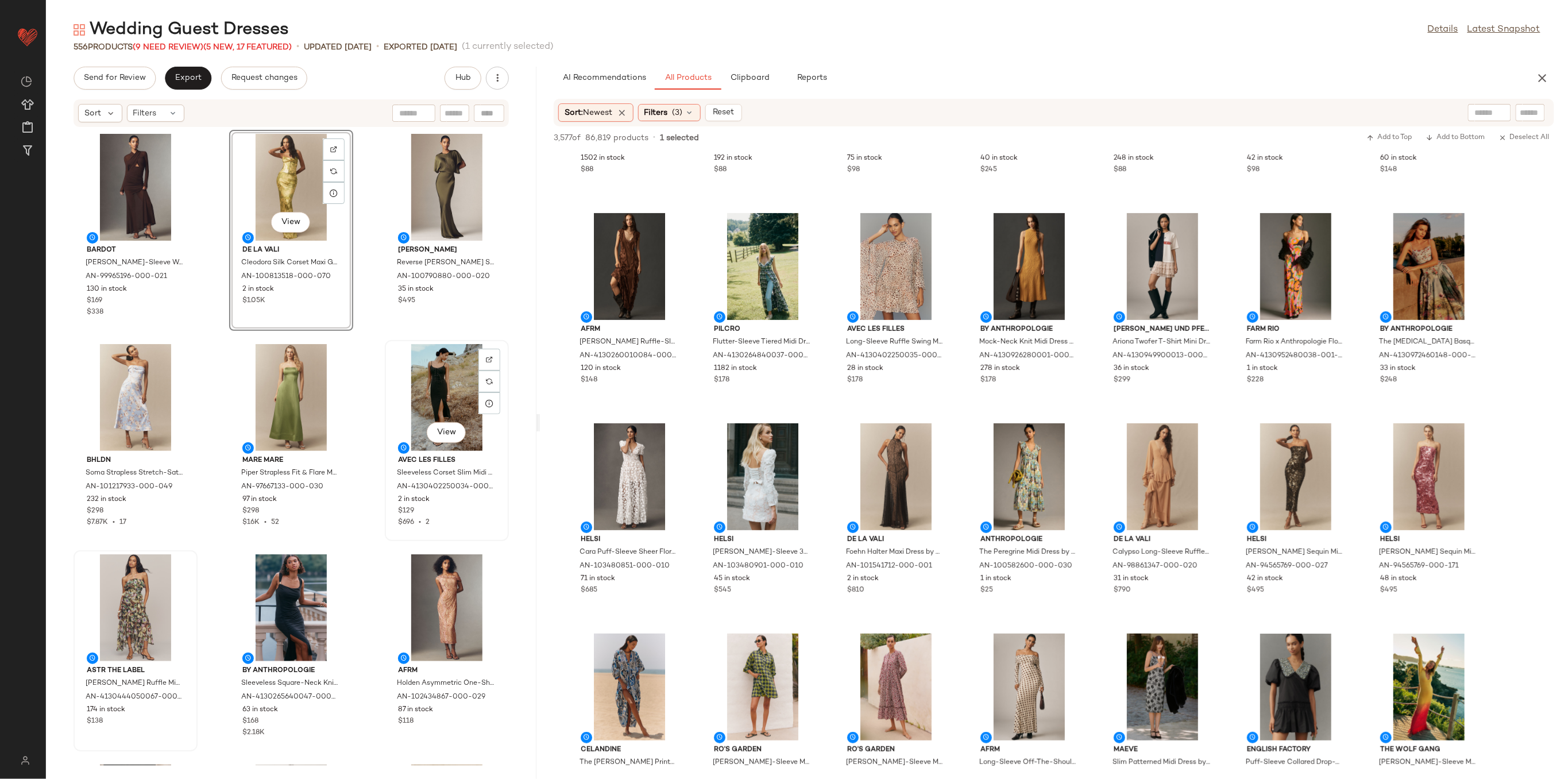
click at [424, 372] on div "View" at bounding box center [446, 398] width 116 height 107
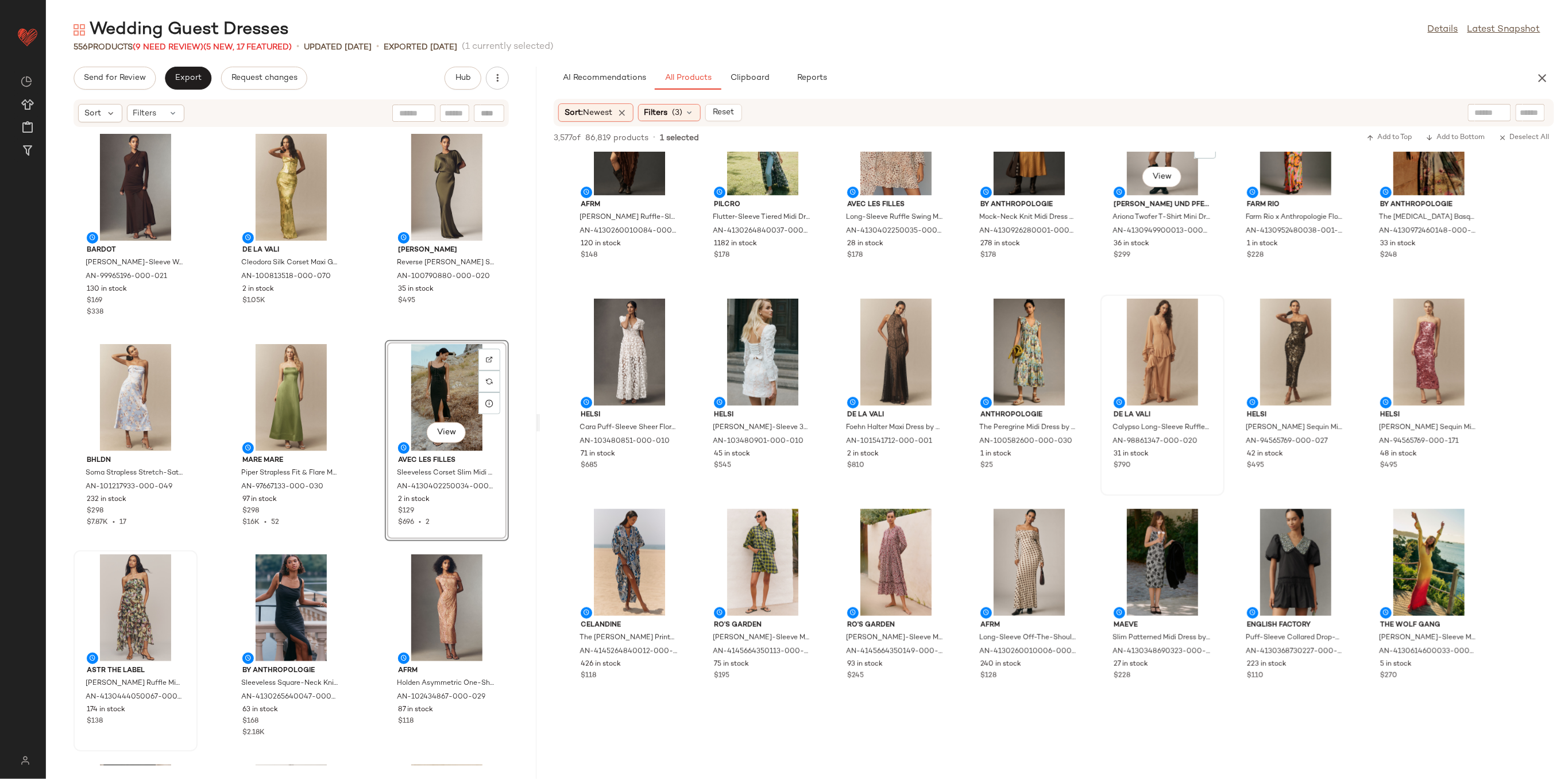
scroll to position [306, 0]
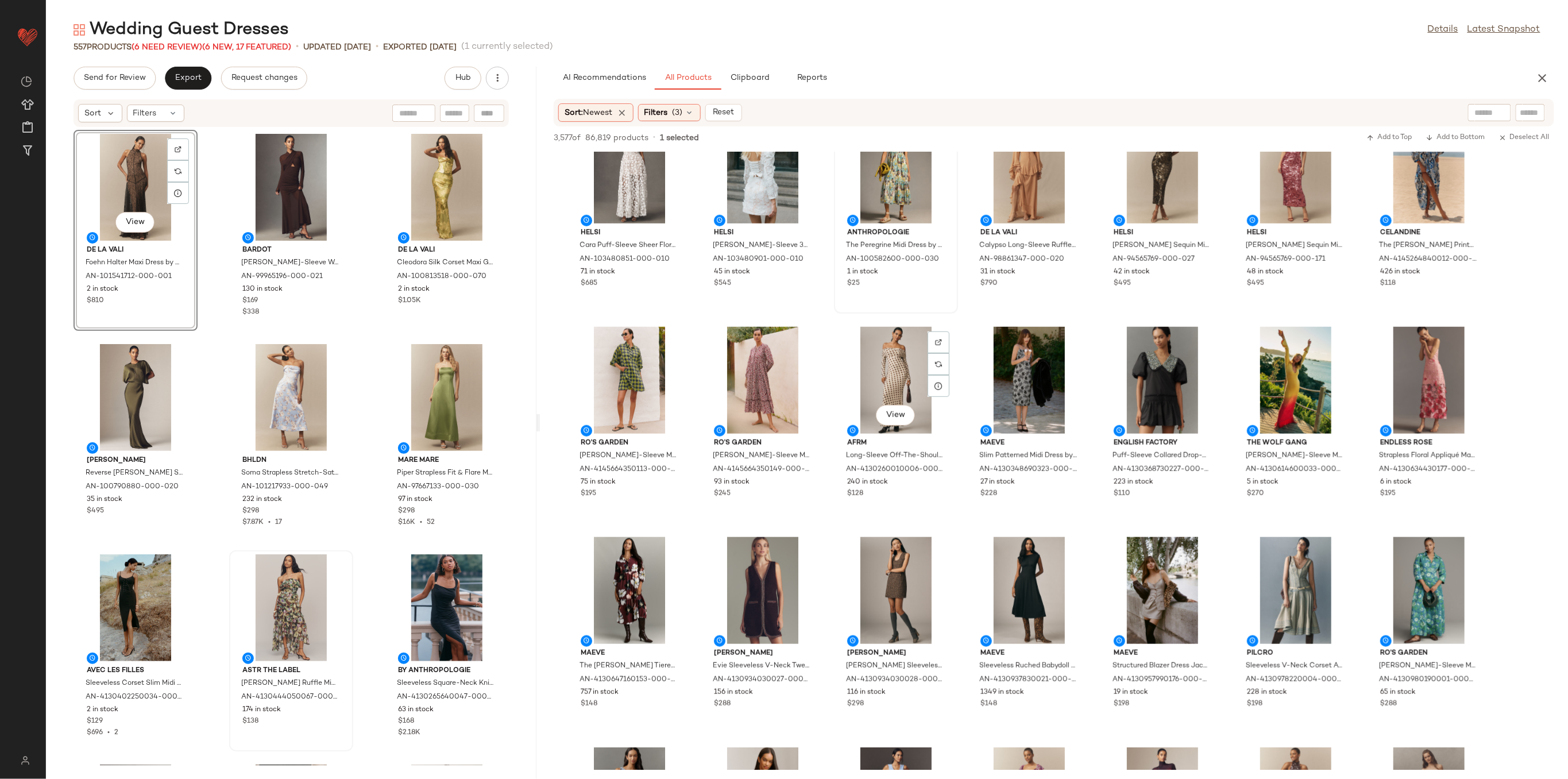
scroll to position [306, 0]
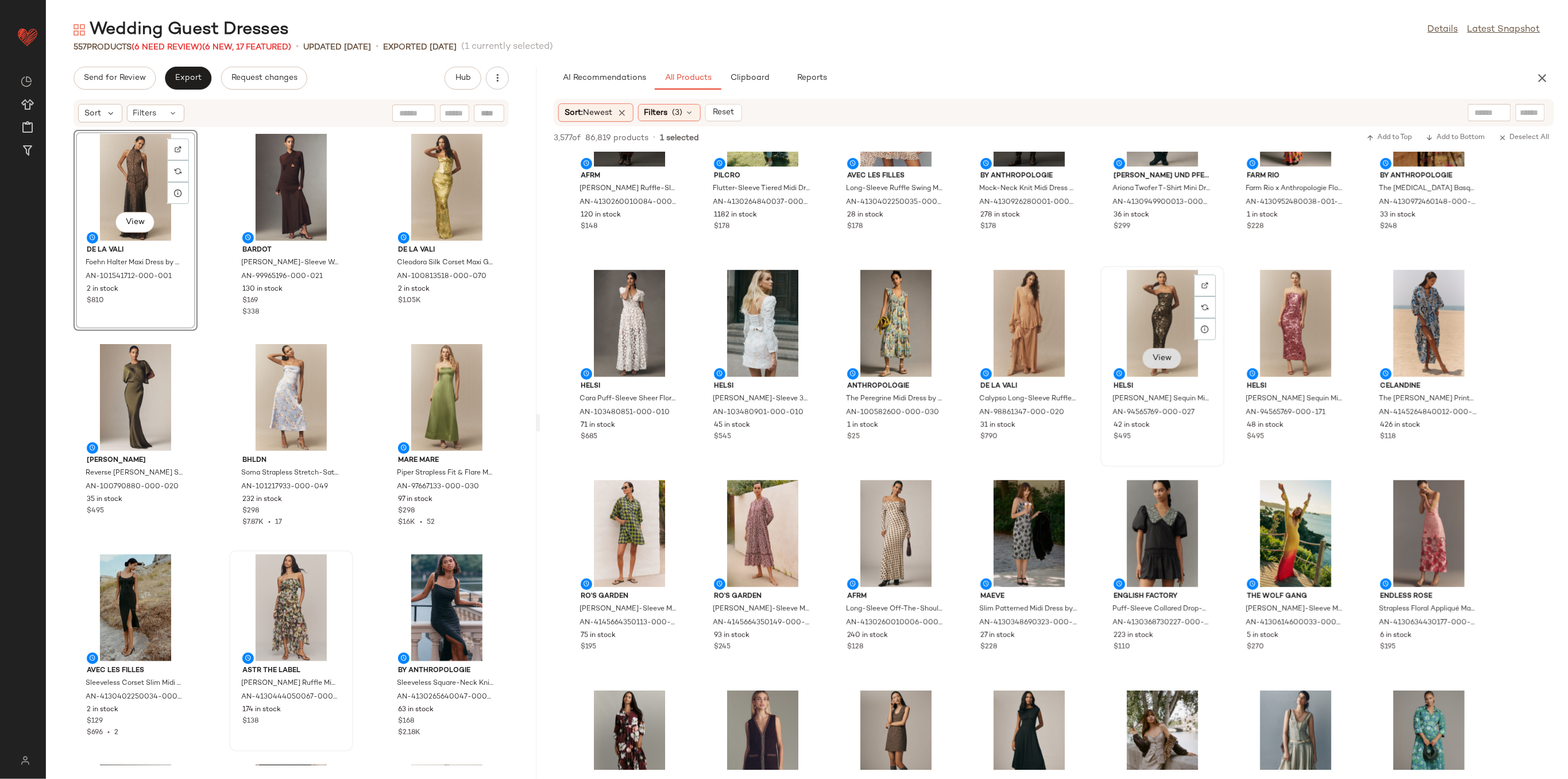
click at [1170, 355] on span "View" at bounding box center [1162, 359] width 20 height 9
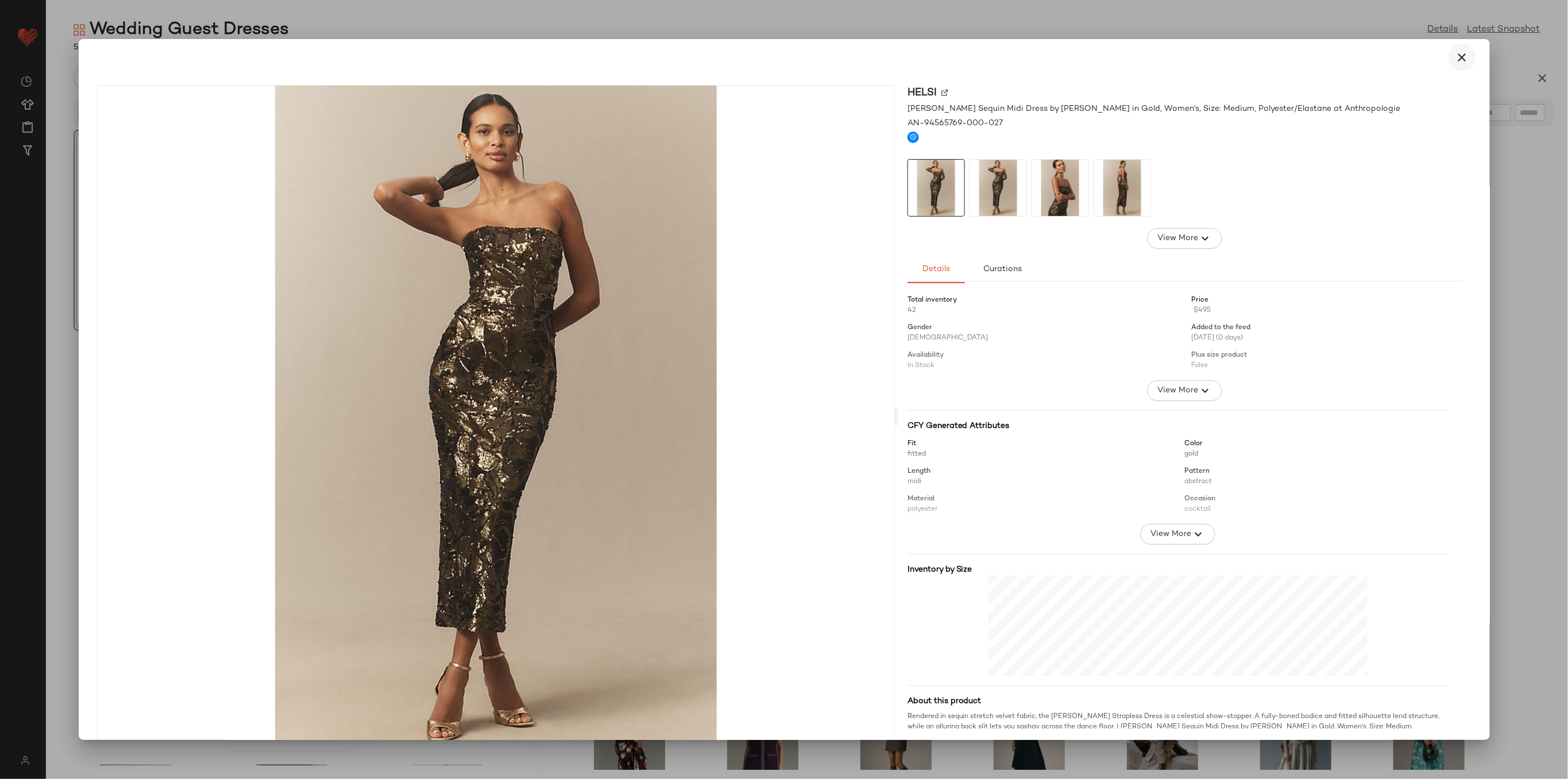
click at [1456, 54] on icon "button" at bounding box center [1462, 57] width 13 height 13
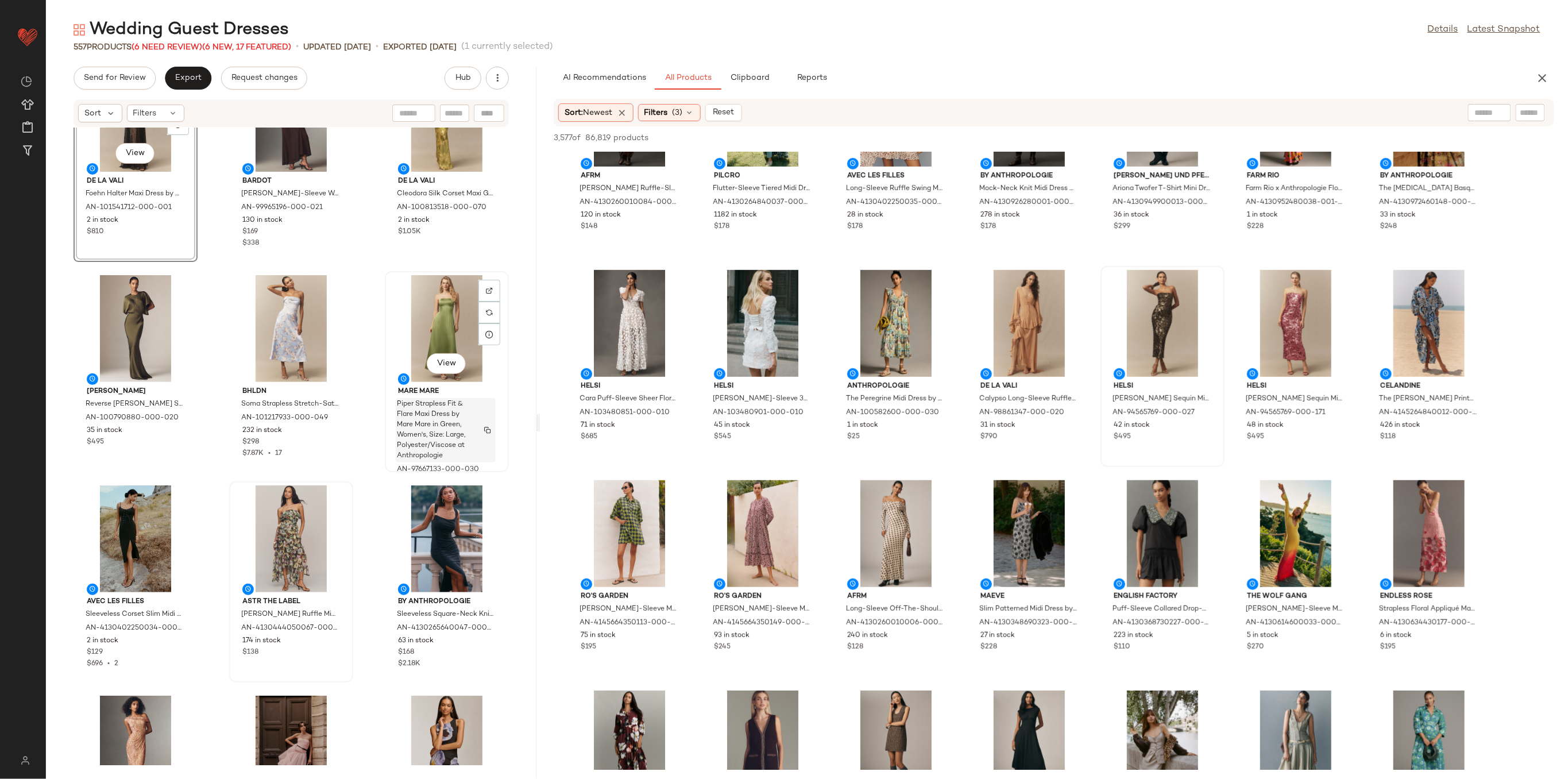
scroll to position [76, 0]
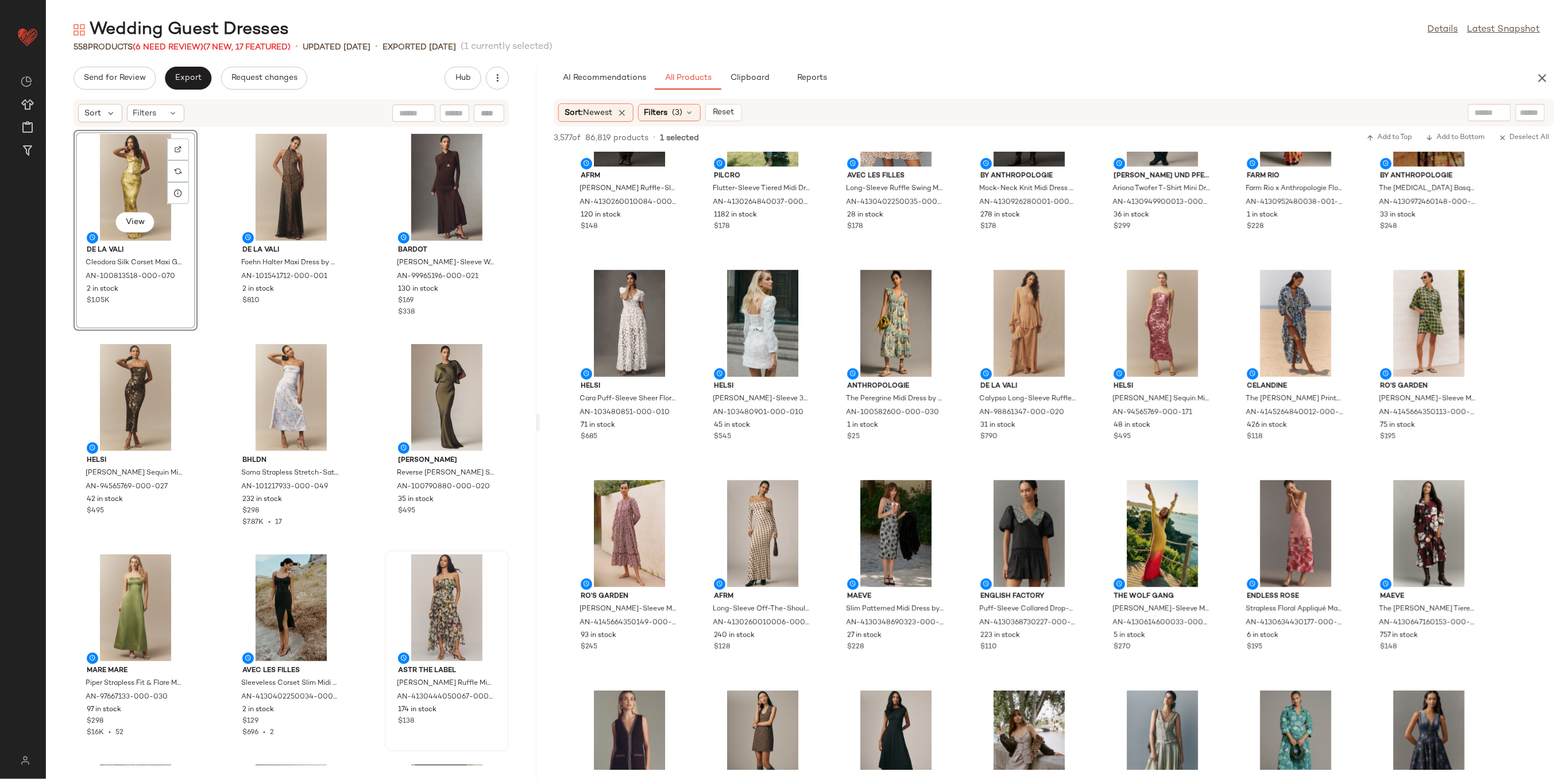
click at [212, 208] on div "View De La Vali Cleodora Silk Corset Maxi Gown by De La Vali in Gold, Women's, …" at bounding box center [291, 446] width 491 height 638
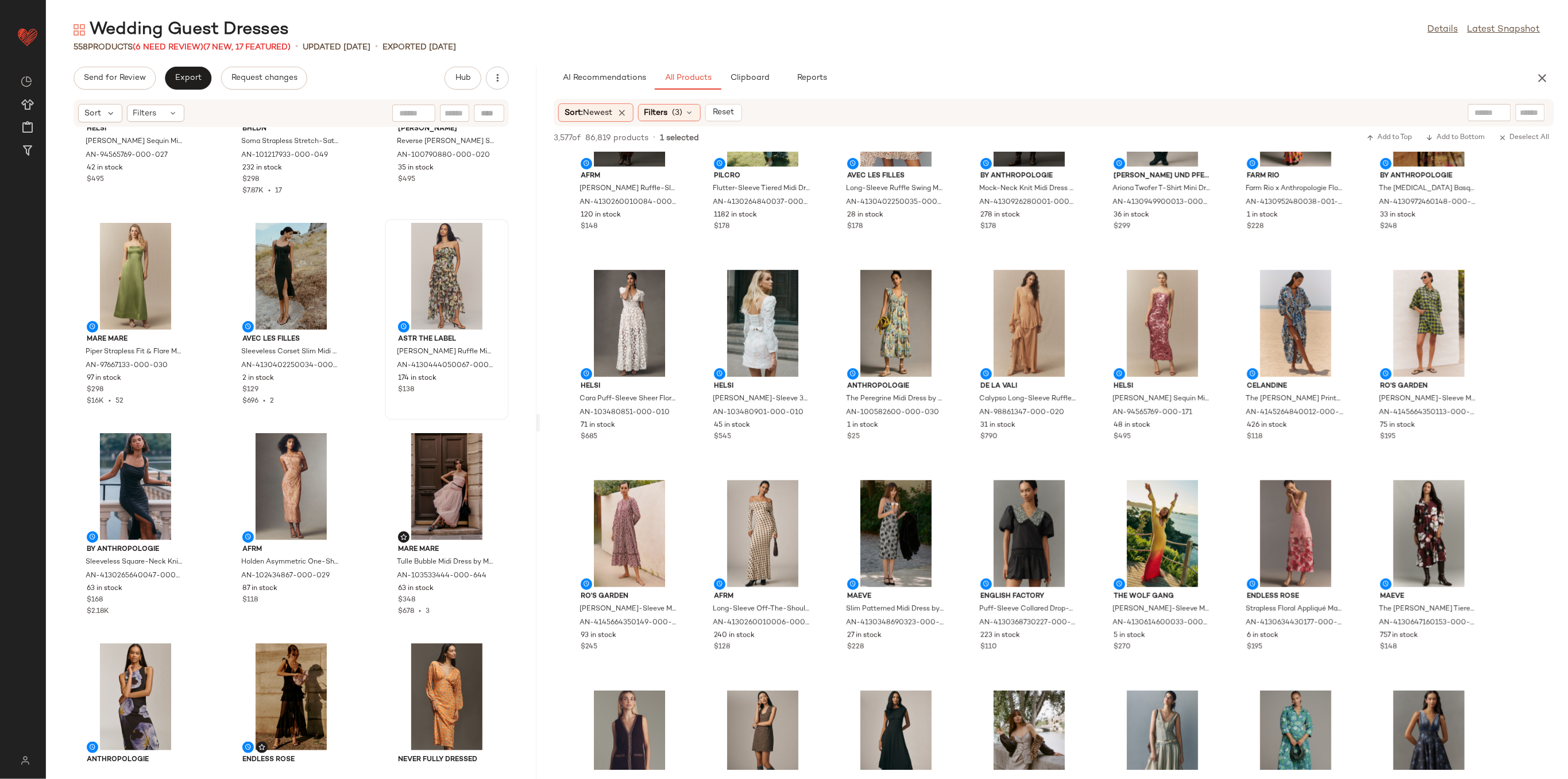
scroll to position [316, 0]
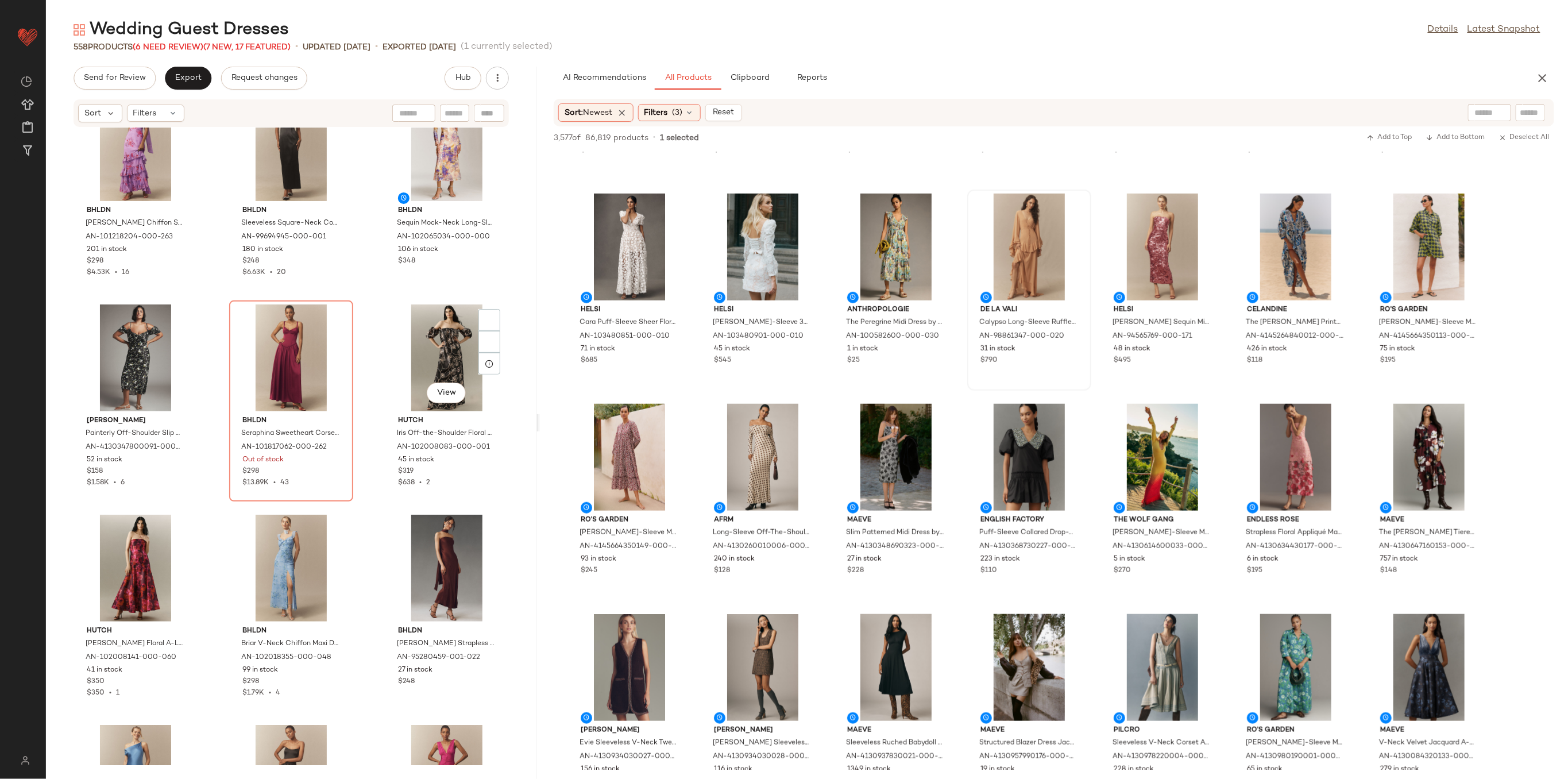
scroll to position [2768, 0]
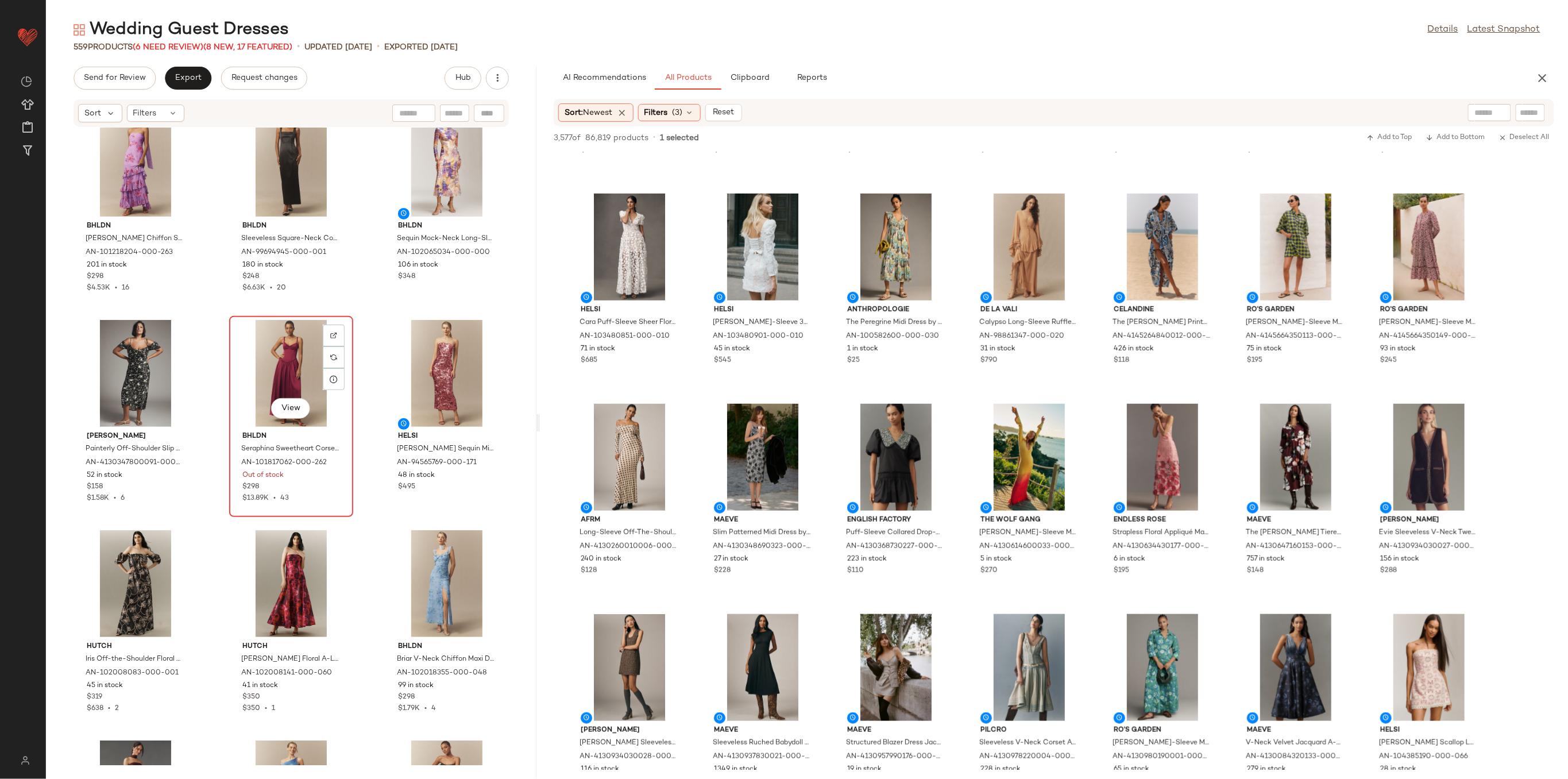
click at [264, 363] on div "View" at bounding box center [290, 373] width 116 height 107
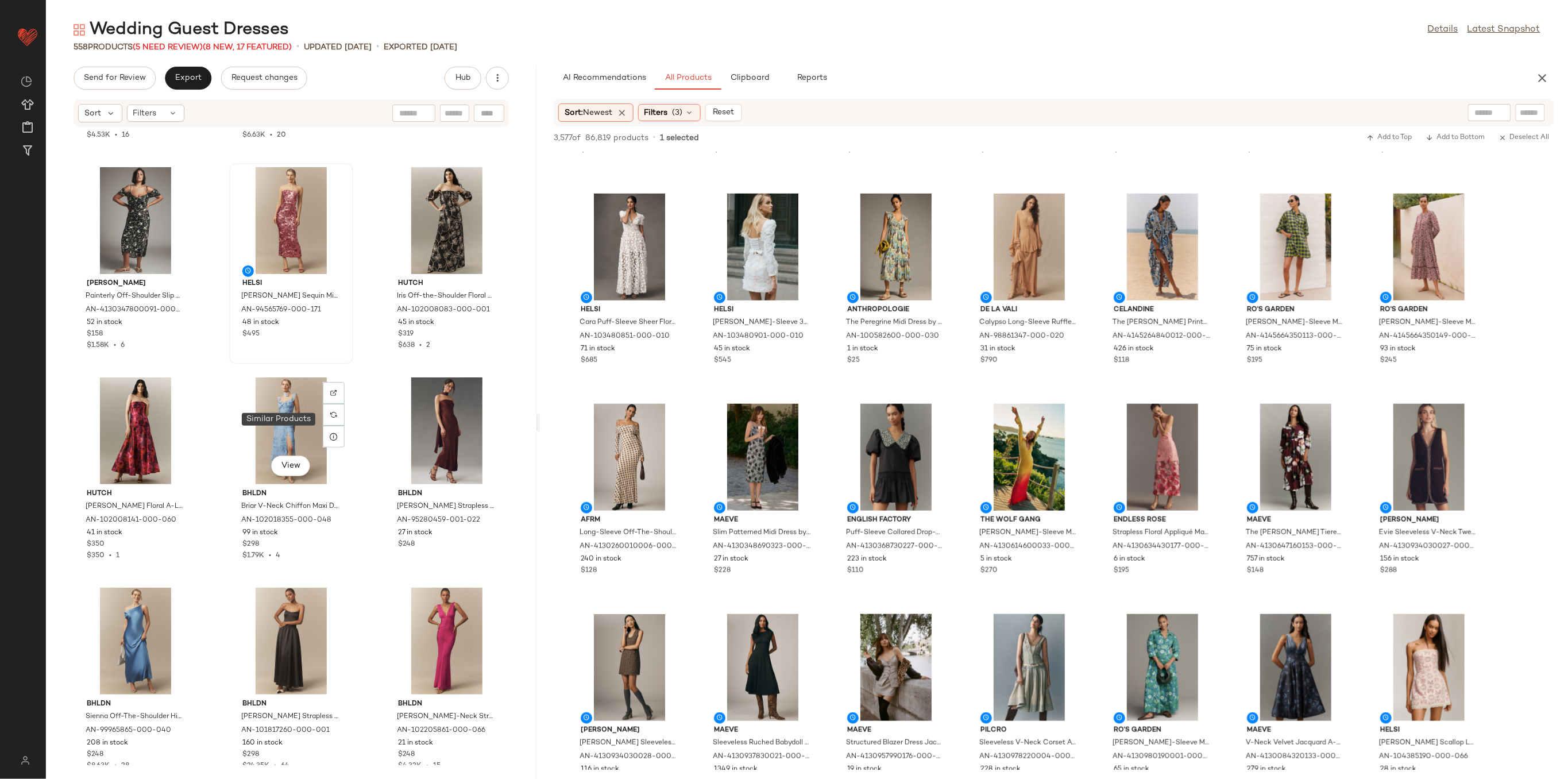
scroll to position [2844, 0]
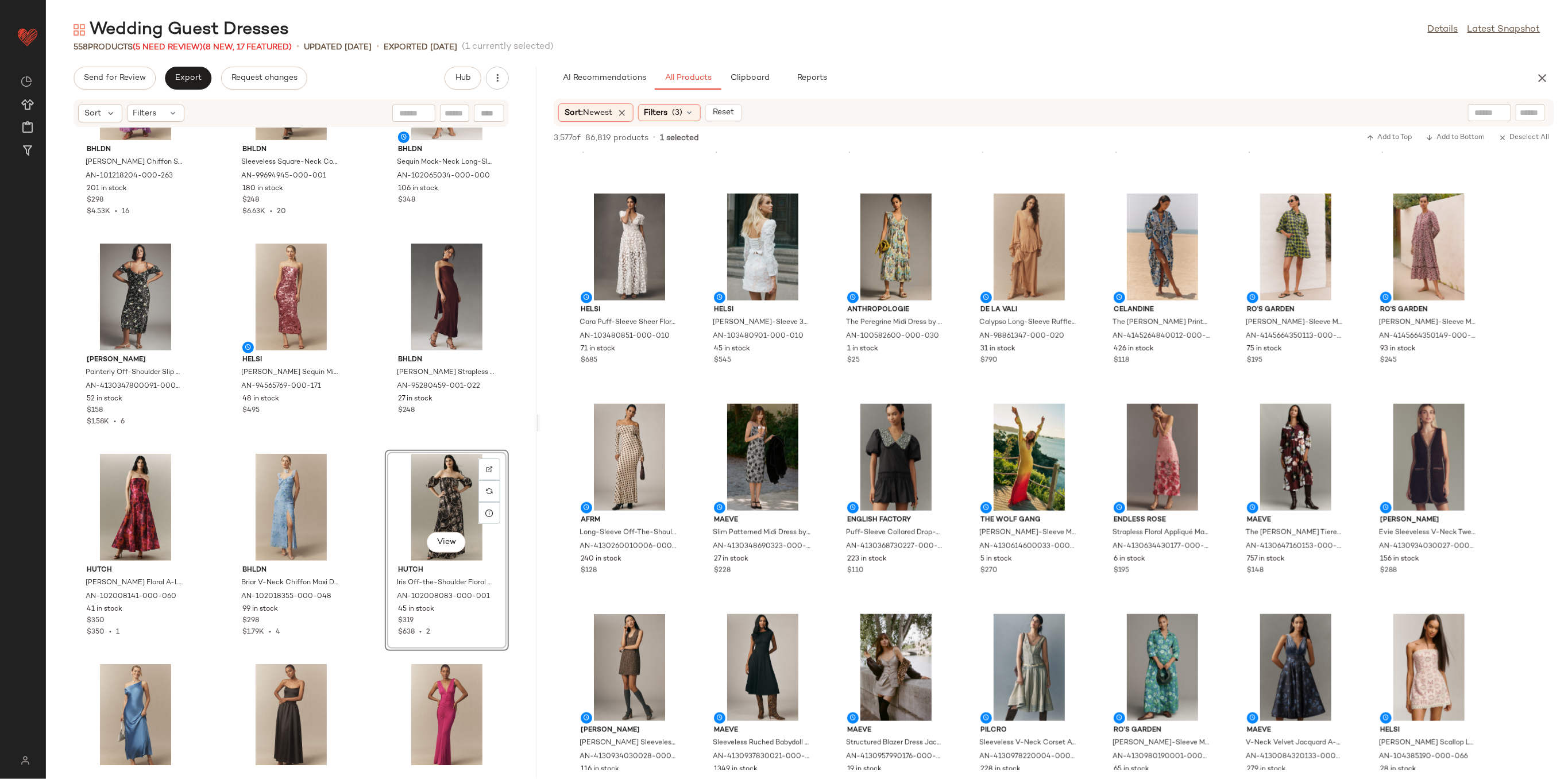
click at [367, 510] on div "BHLDN Molly Strapless Chiffon Scarf Maxi Dress by BHLDN in Purple, Women's, Siz…" at bounding box center [291, 446] width 491 height 638
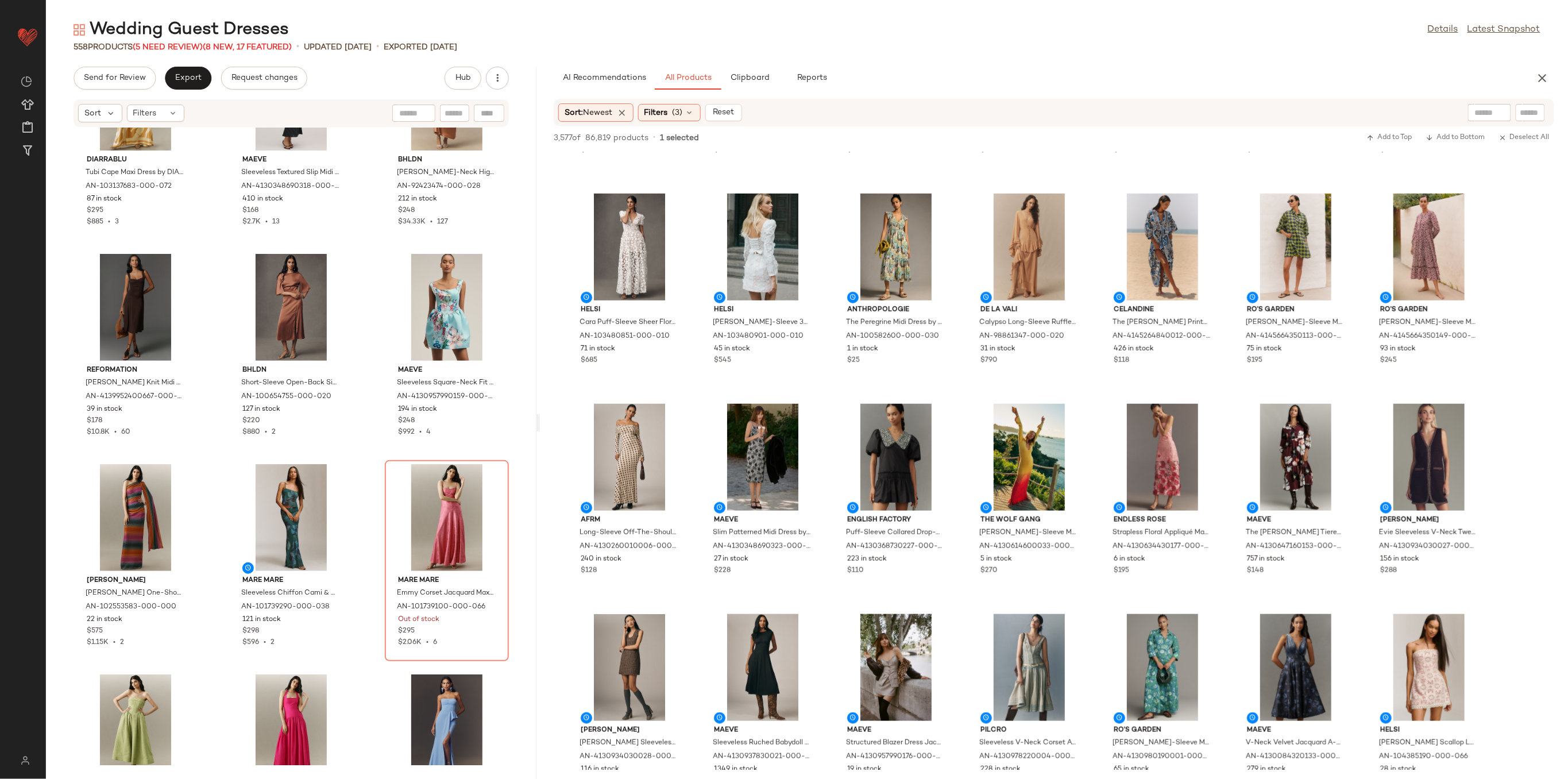
scroll to position [7824, 0]
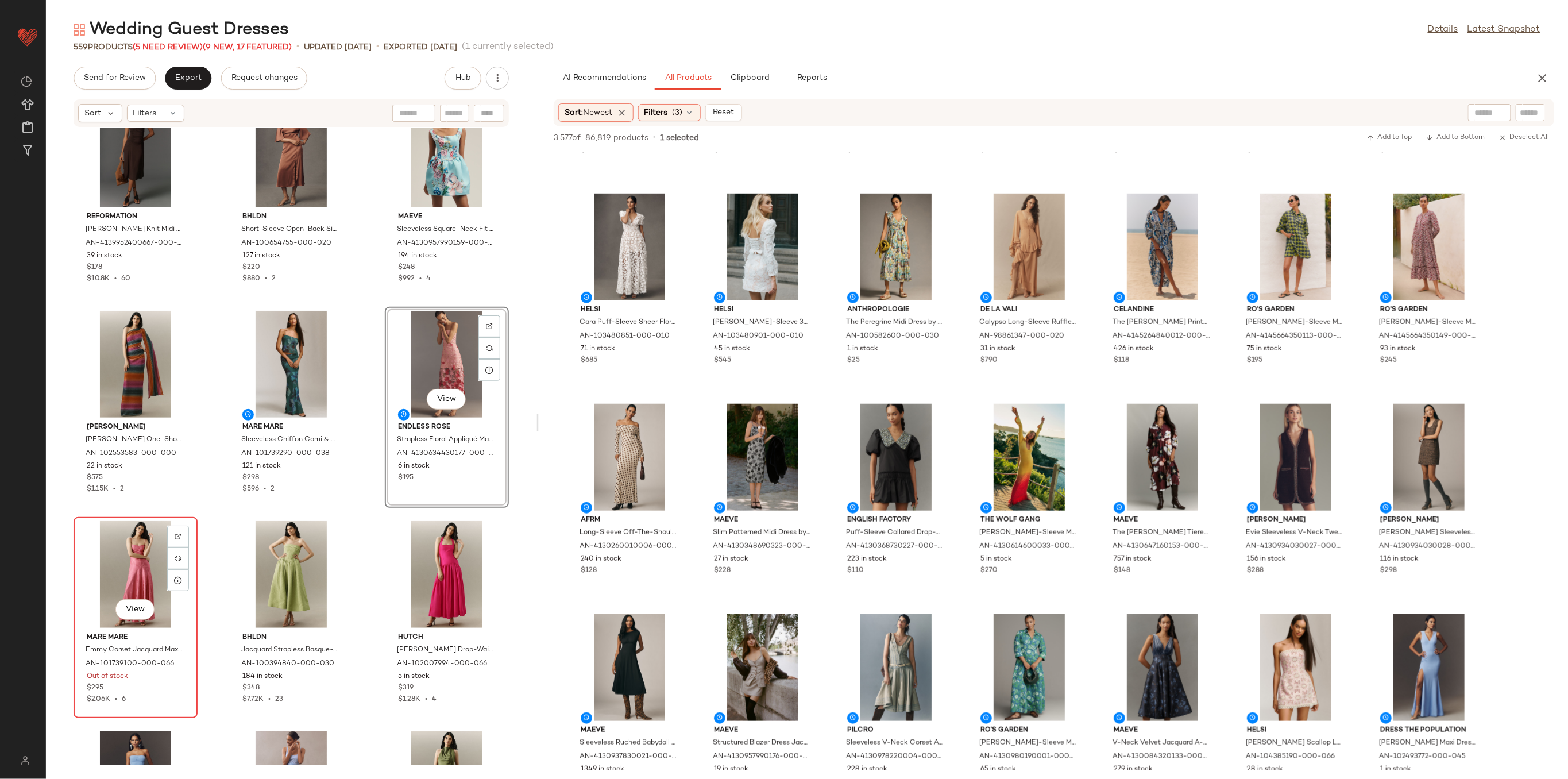
click at [134, 559] on div "View" at bounding box center [135, 574] width 116 height 107
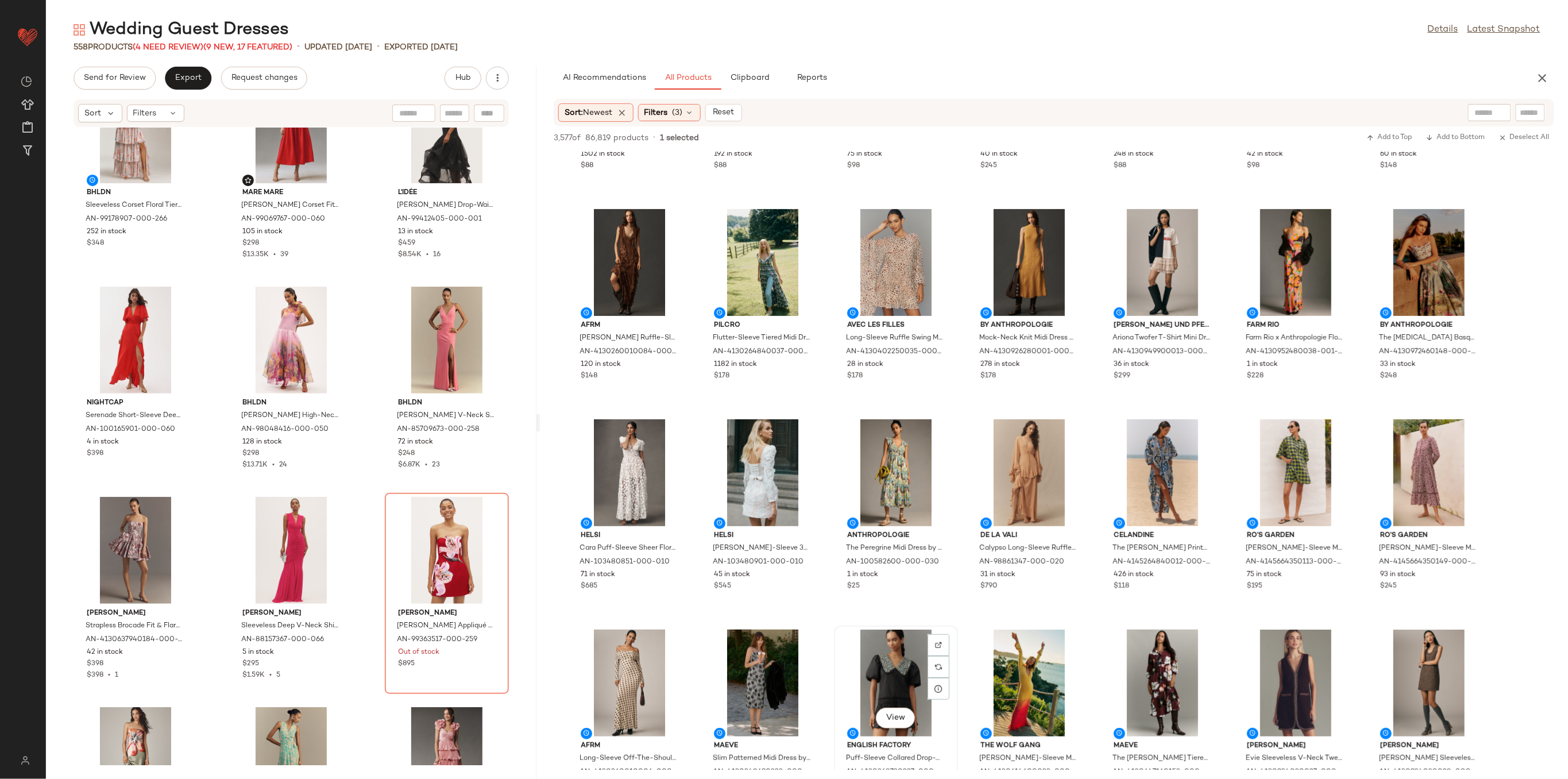
scroll to position [76, 0]
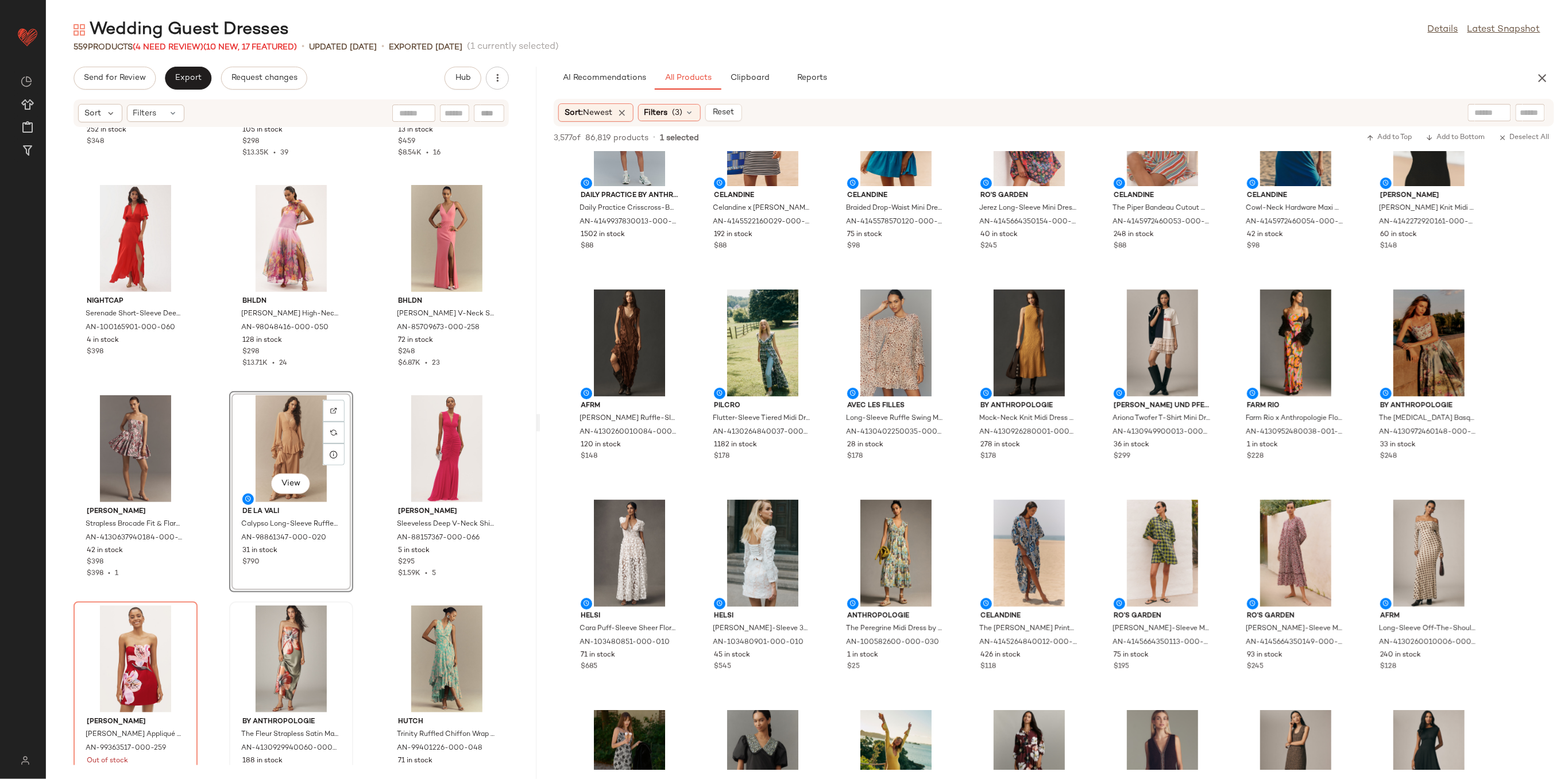
scroll to position [21462, 0]
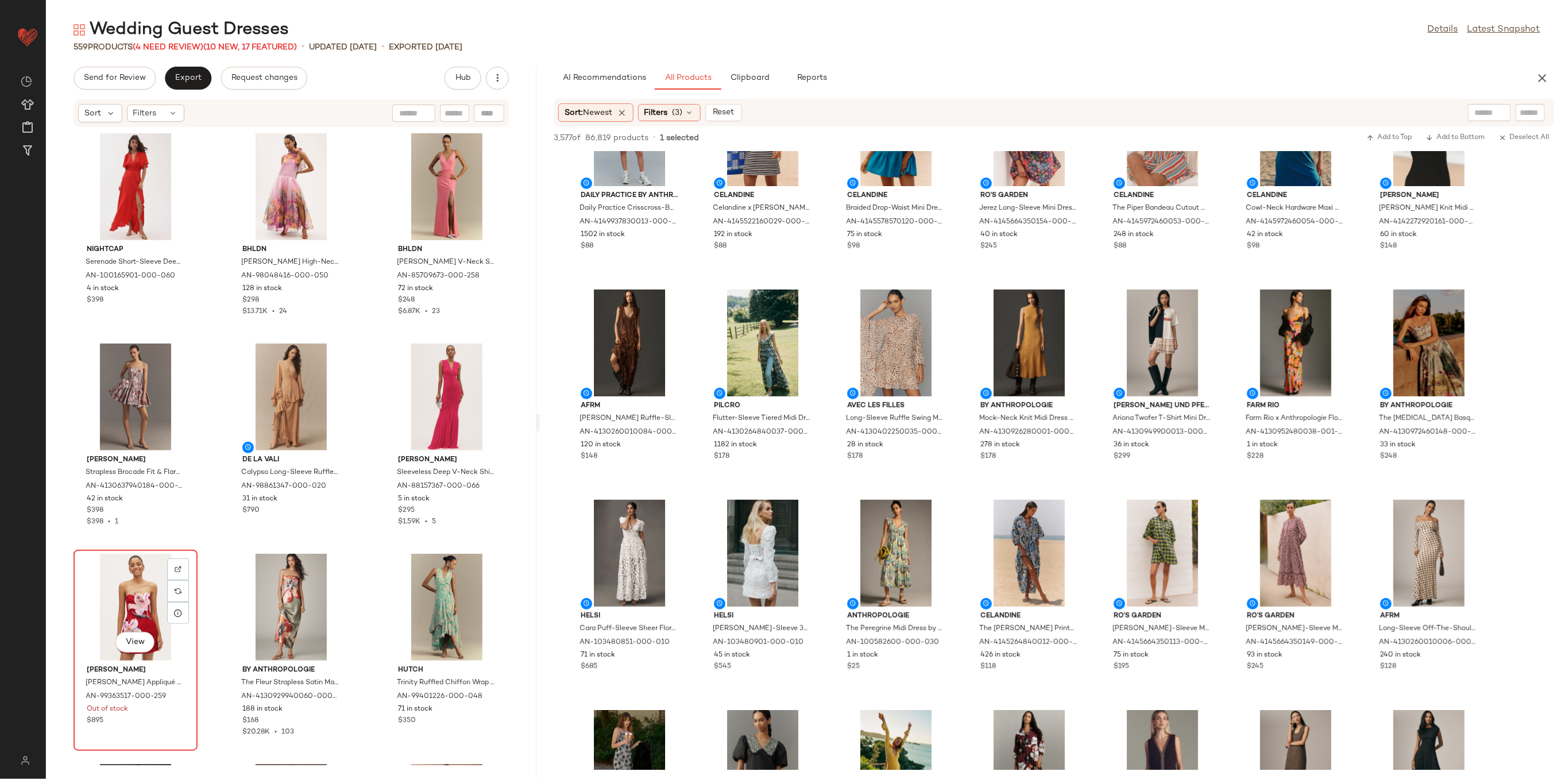
click at [127, 582] on div "View" at bounding box center [135, 607] width 116 height 107
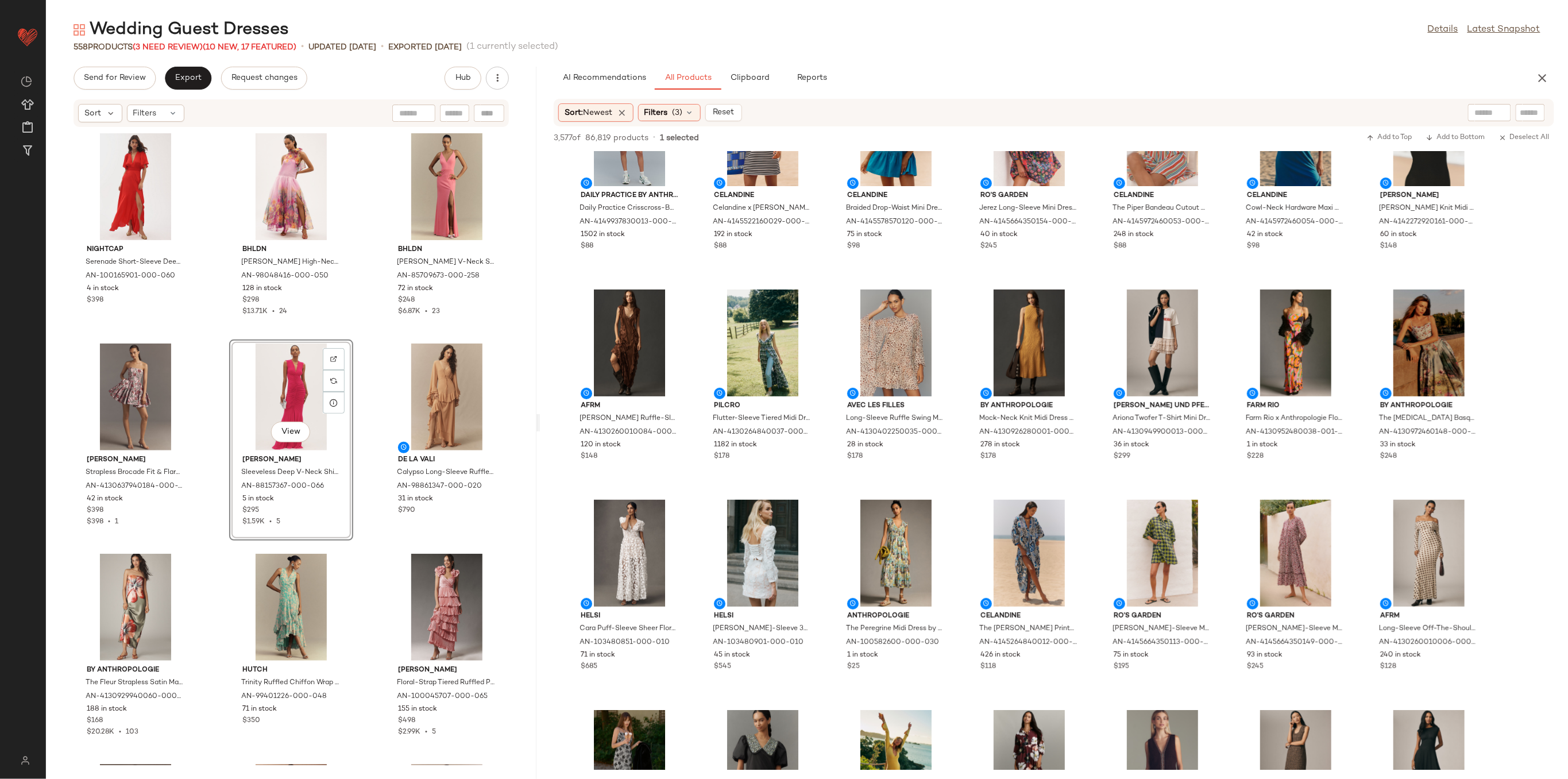
click at [363, 405] on div "BHLDN Sleeveless Corset Floral Tiered Ruffled Maxi Dress by BHLDN, Women's, Siz…" at bounding box center [291, 446] width 491 height 638
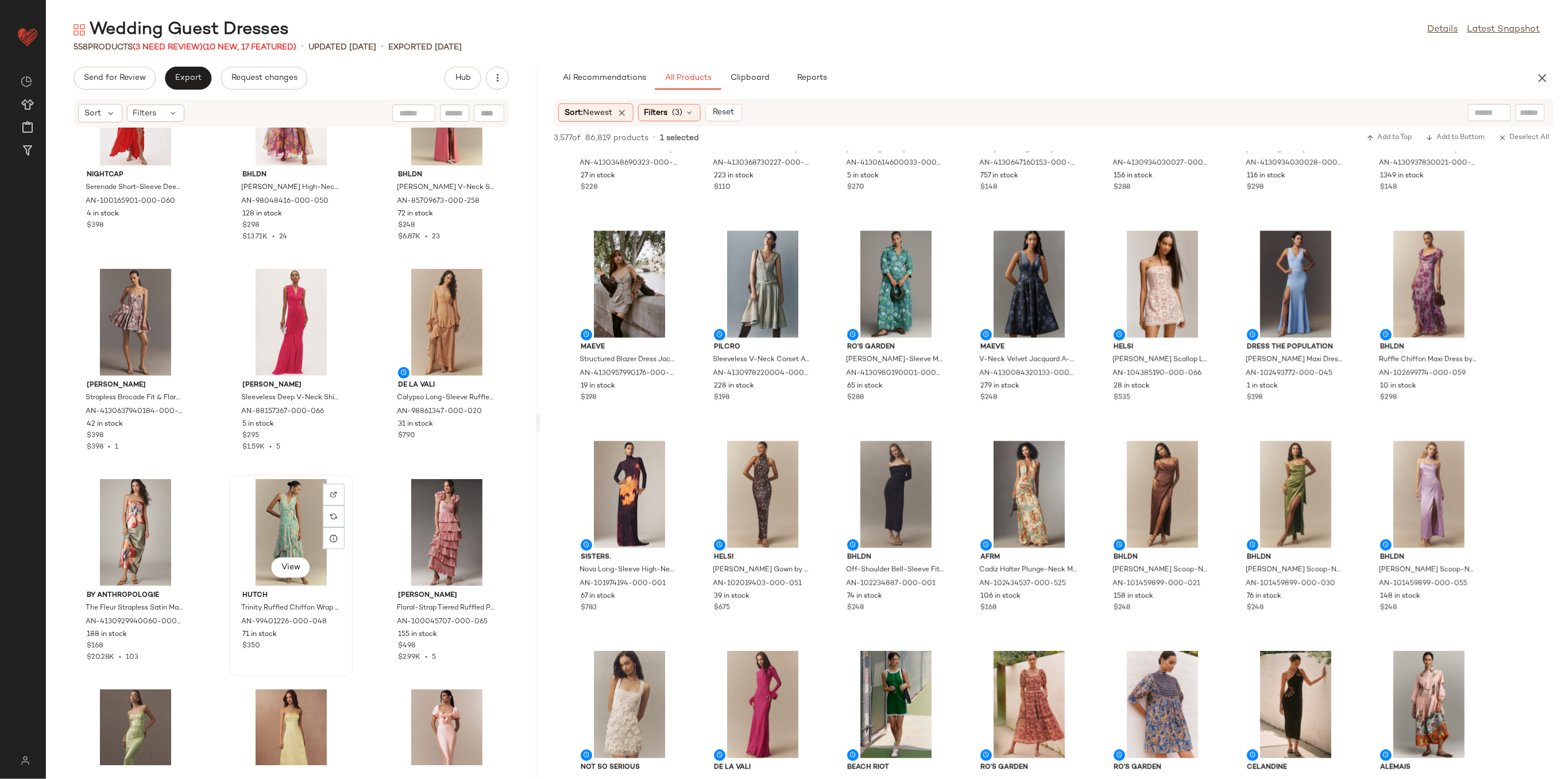
scroll to position [21539, 0]
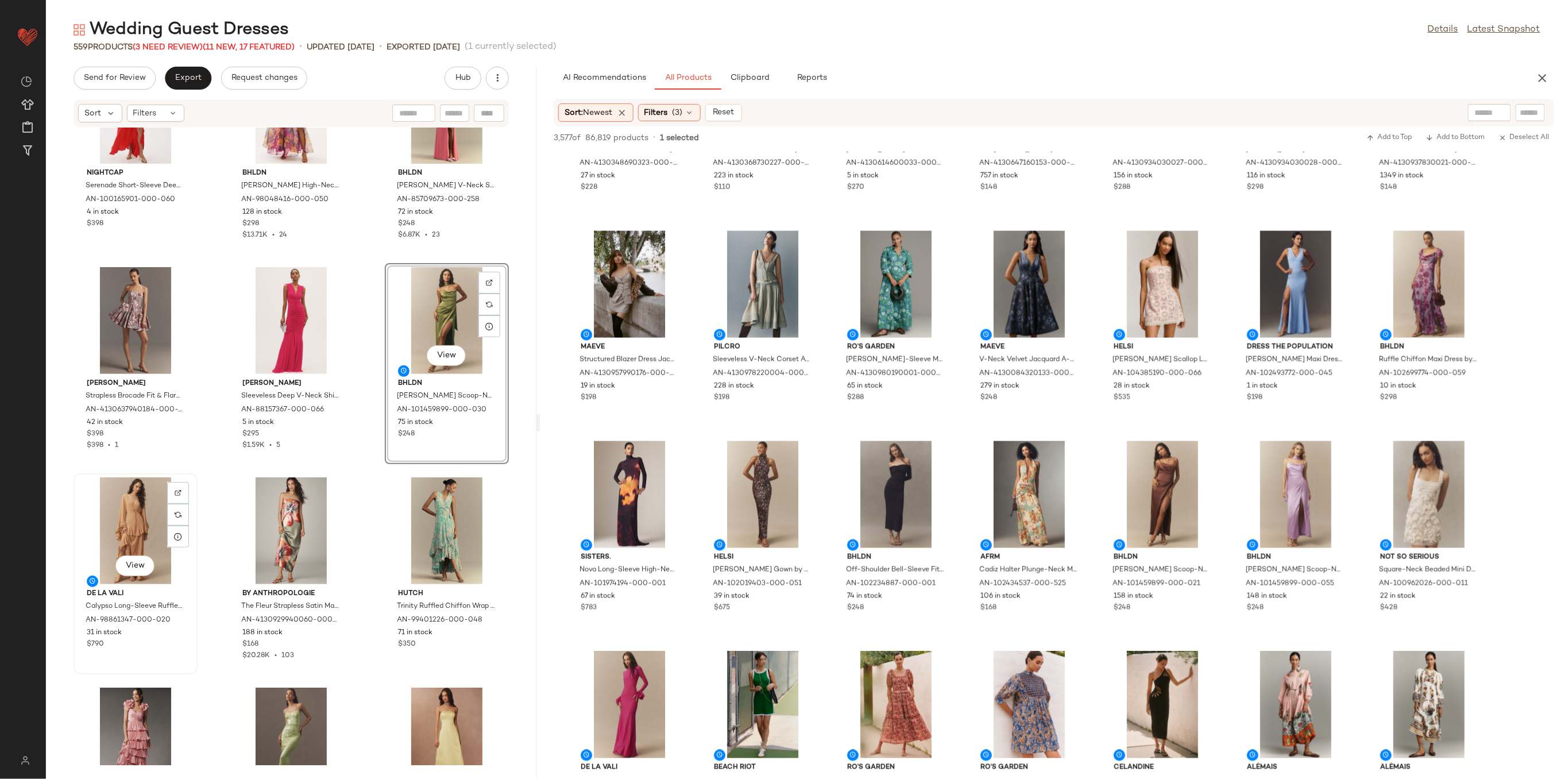
click at [123, 510] on div "View" at bounding box center [135, 531] width 116 height 107
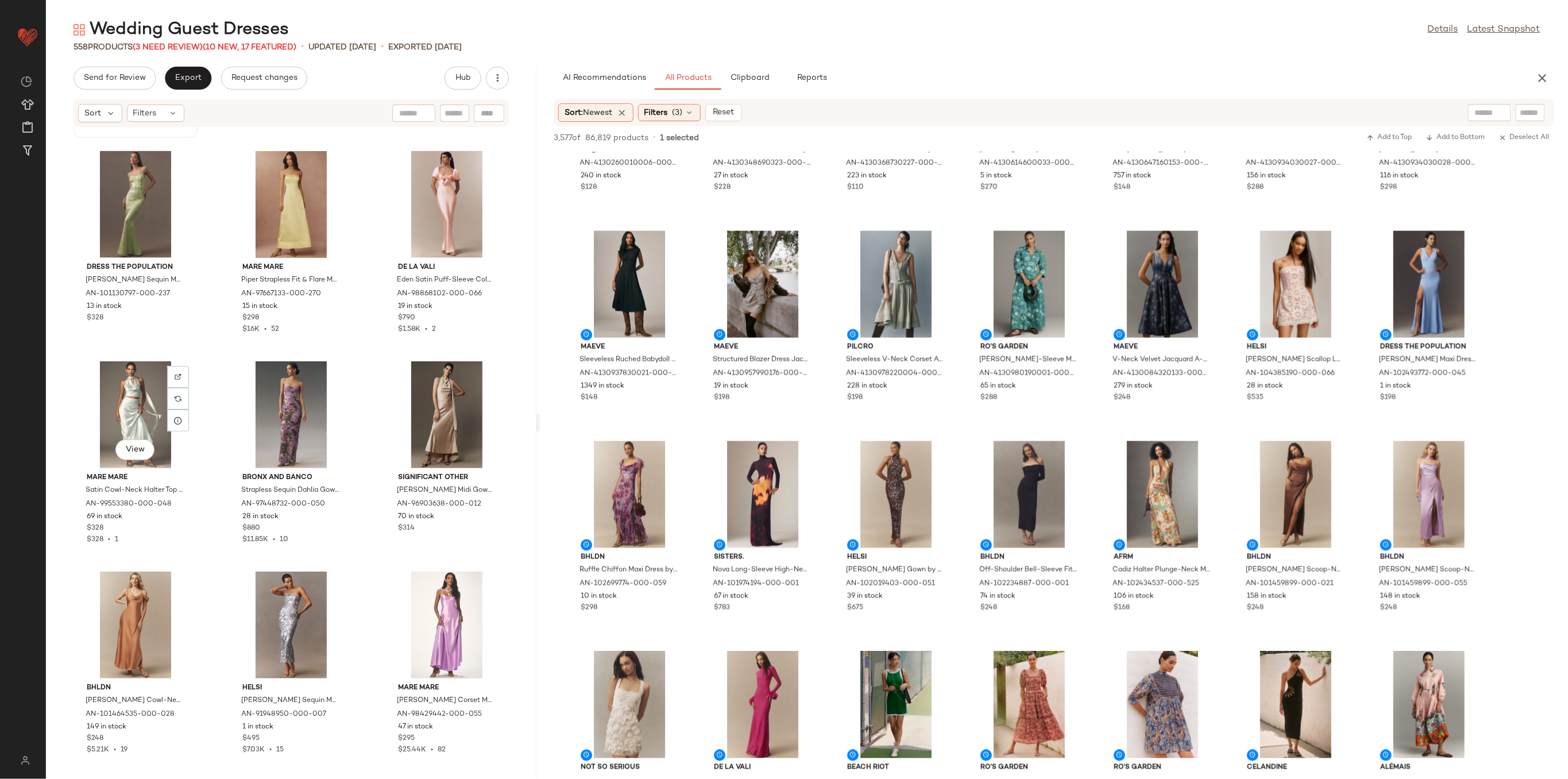
scroll to position [21845, 0]
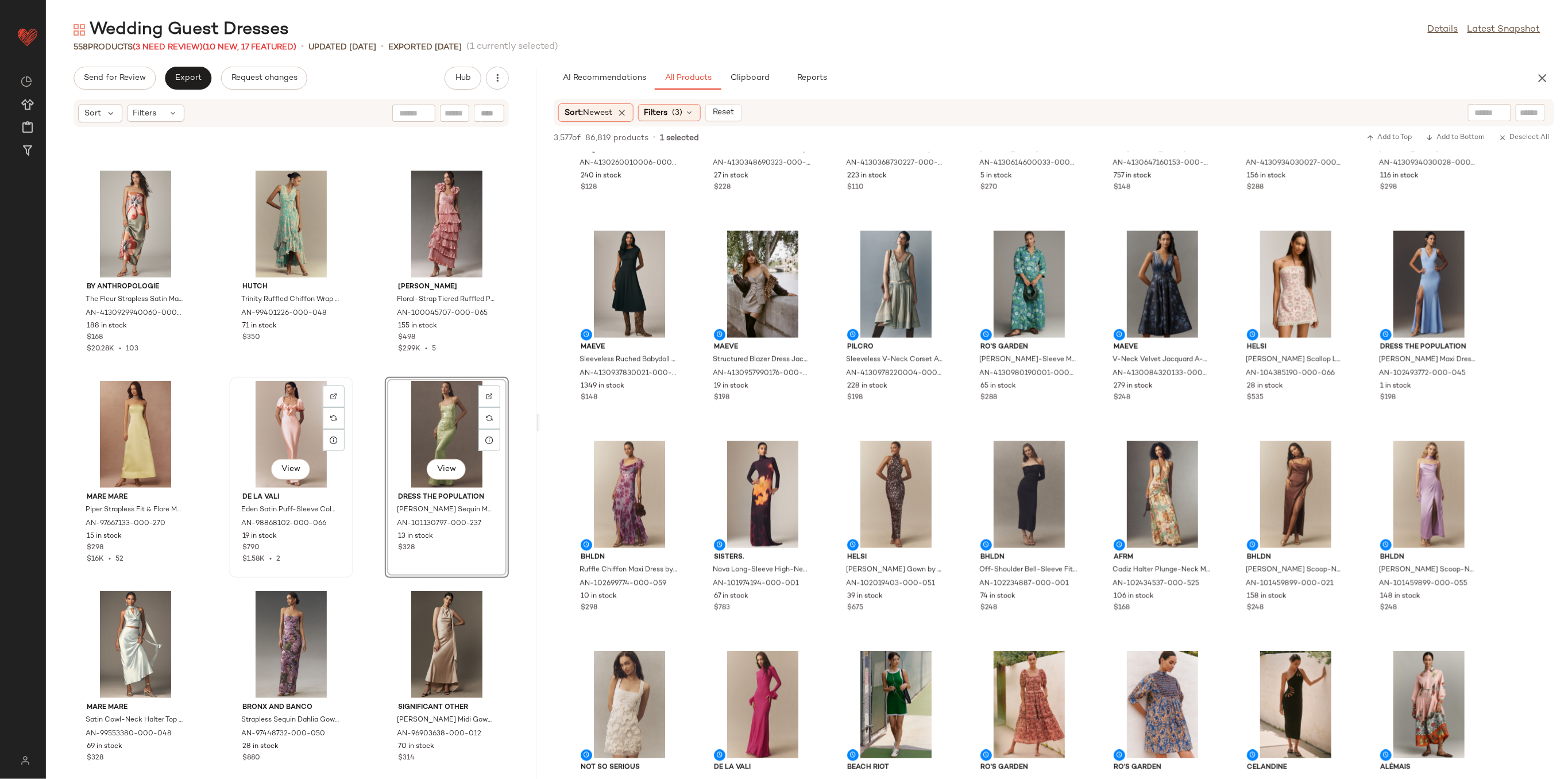
click at [346, 437] on div "View" at bounding box center [290, 434] width 116 height 107
click at [361, 427] on div "By Anthropologie The Fleur Strapless Satin Maxi Slip Dress by Anthropologie in …" at bounding box center [291, 446] width 491 height 638
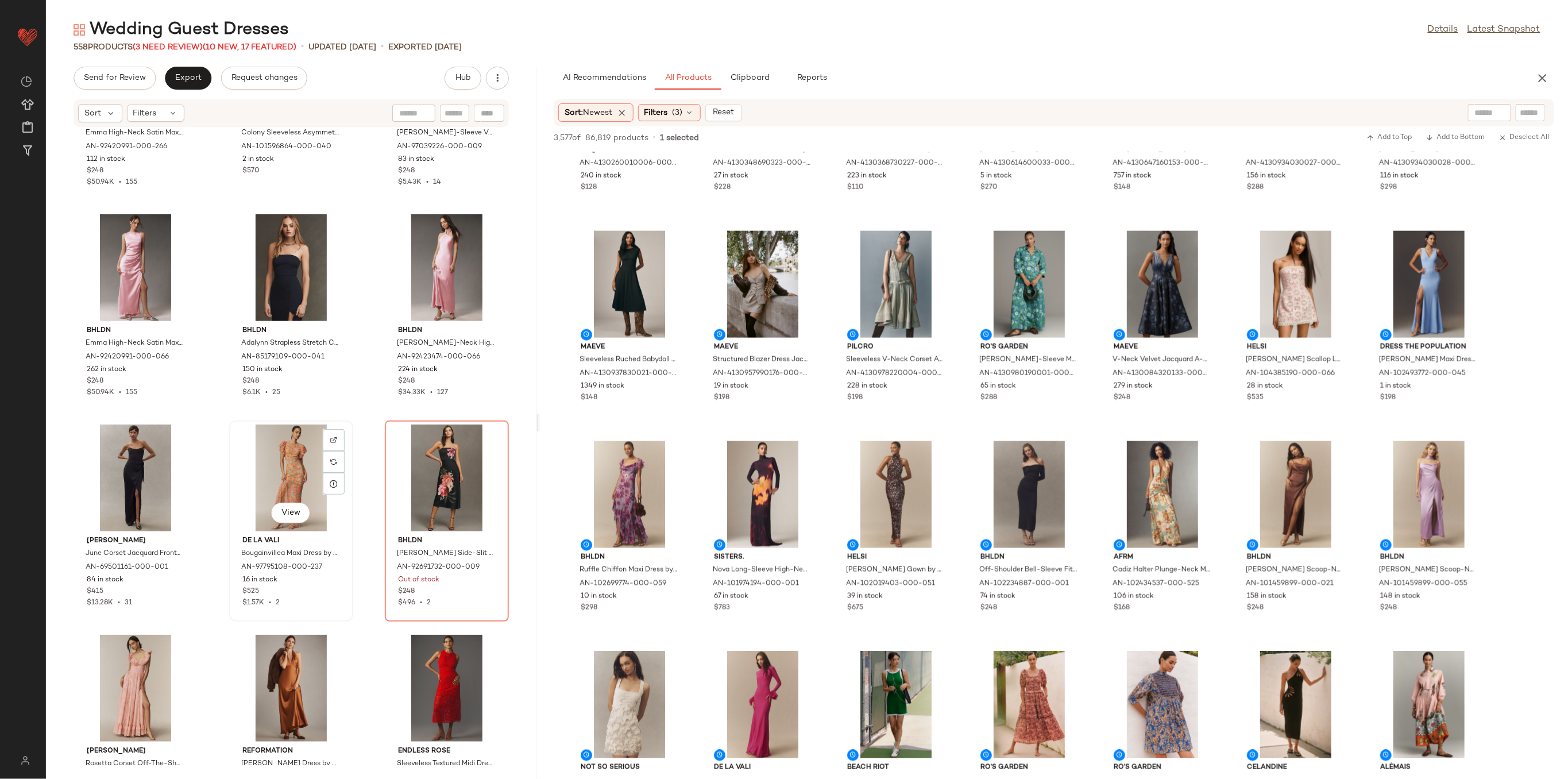
scroll to position [29737, 0]
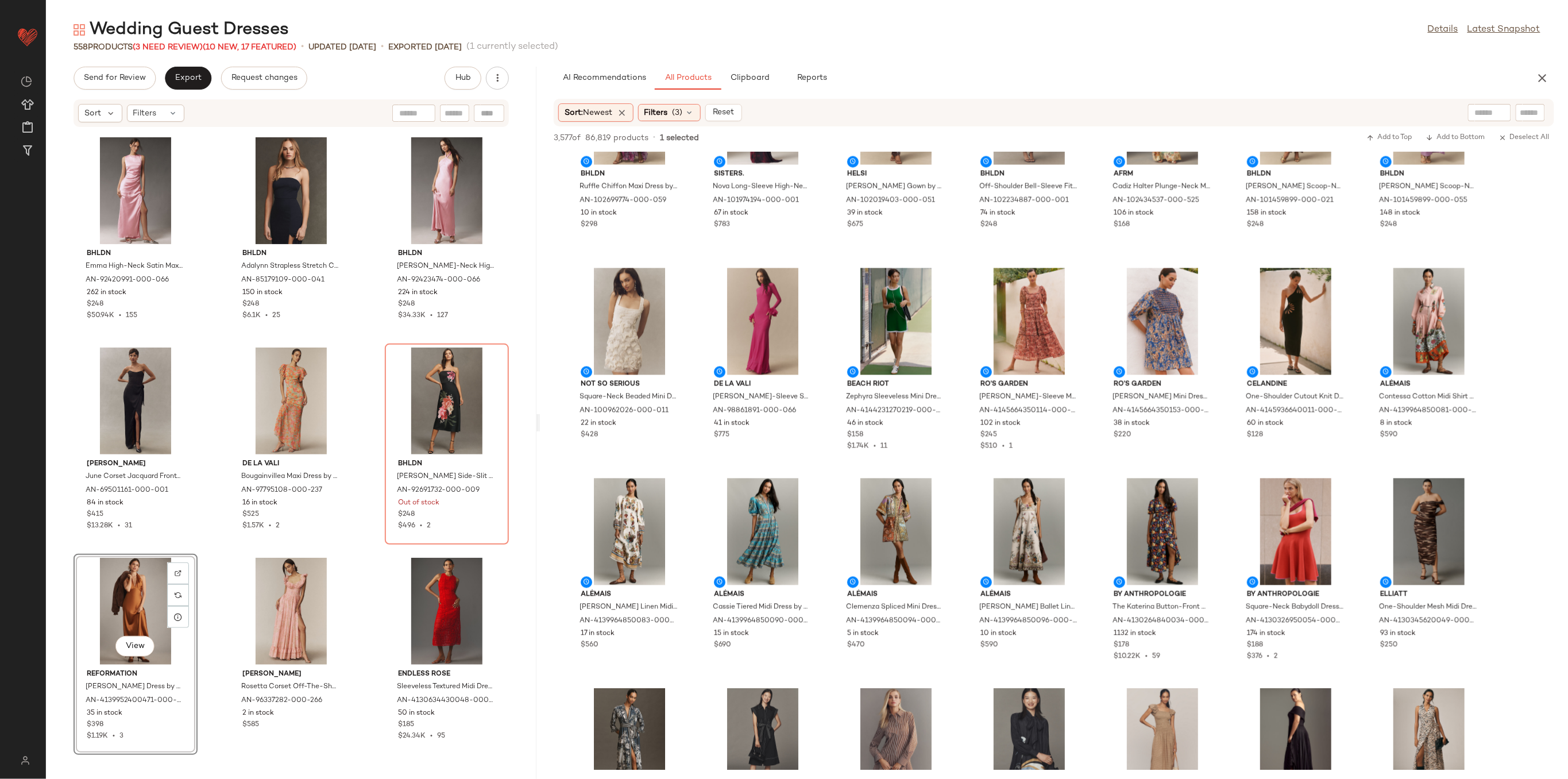
scroll to position [996, 0]
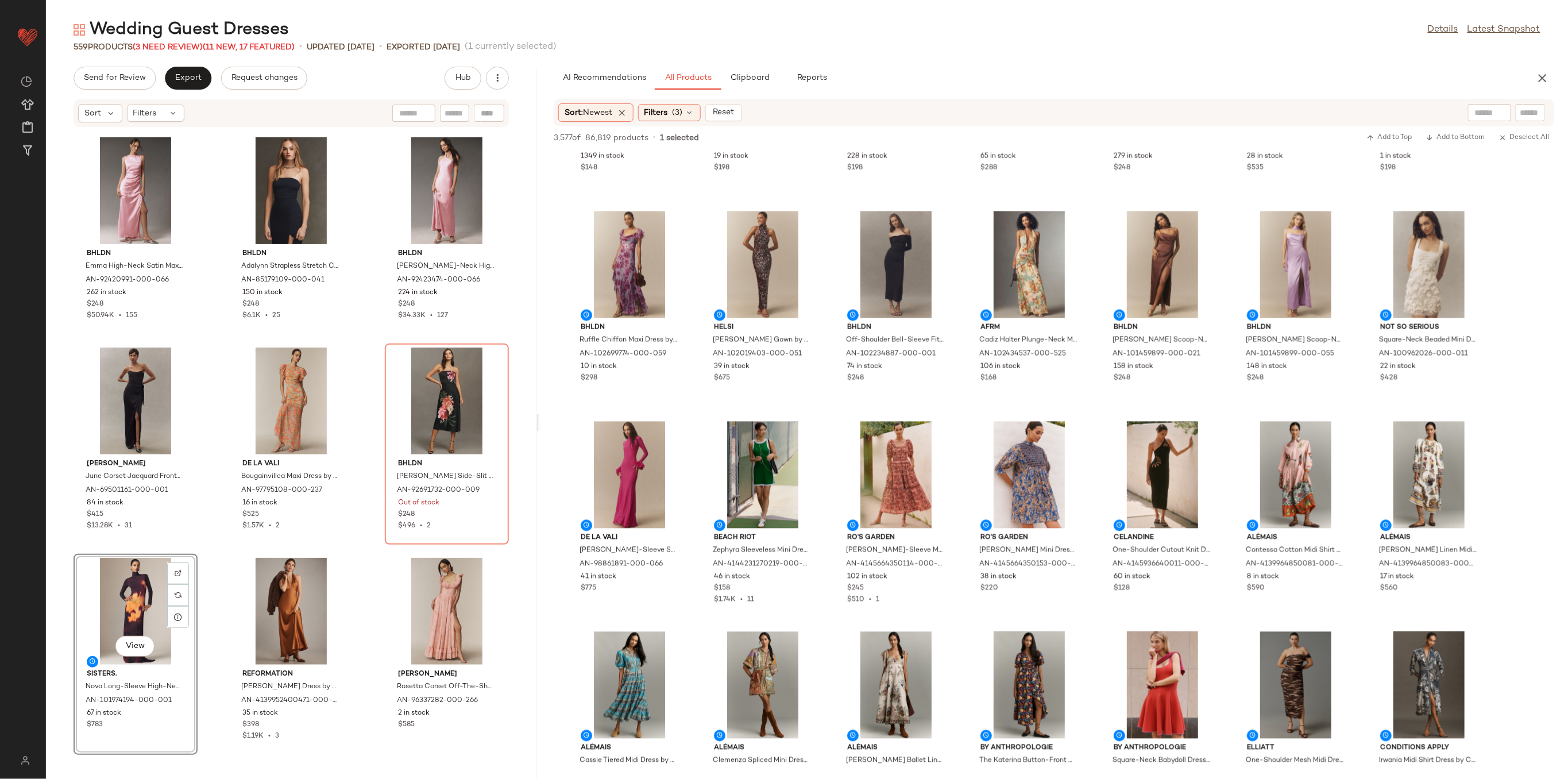
click at [129, 598] on div "View" at bounding box center [135, 611] width 116 height 107
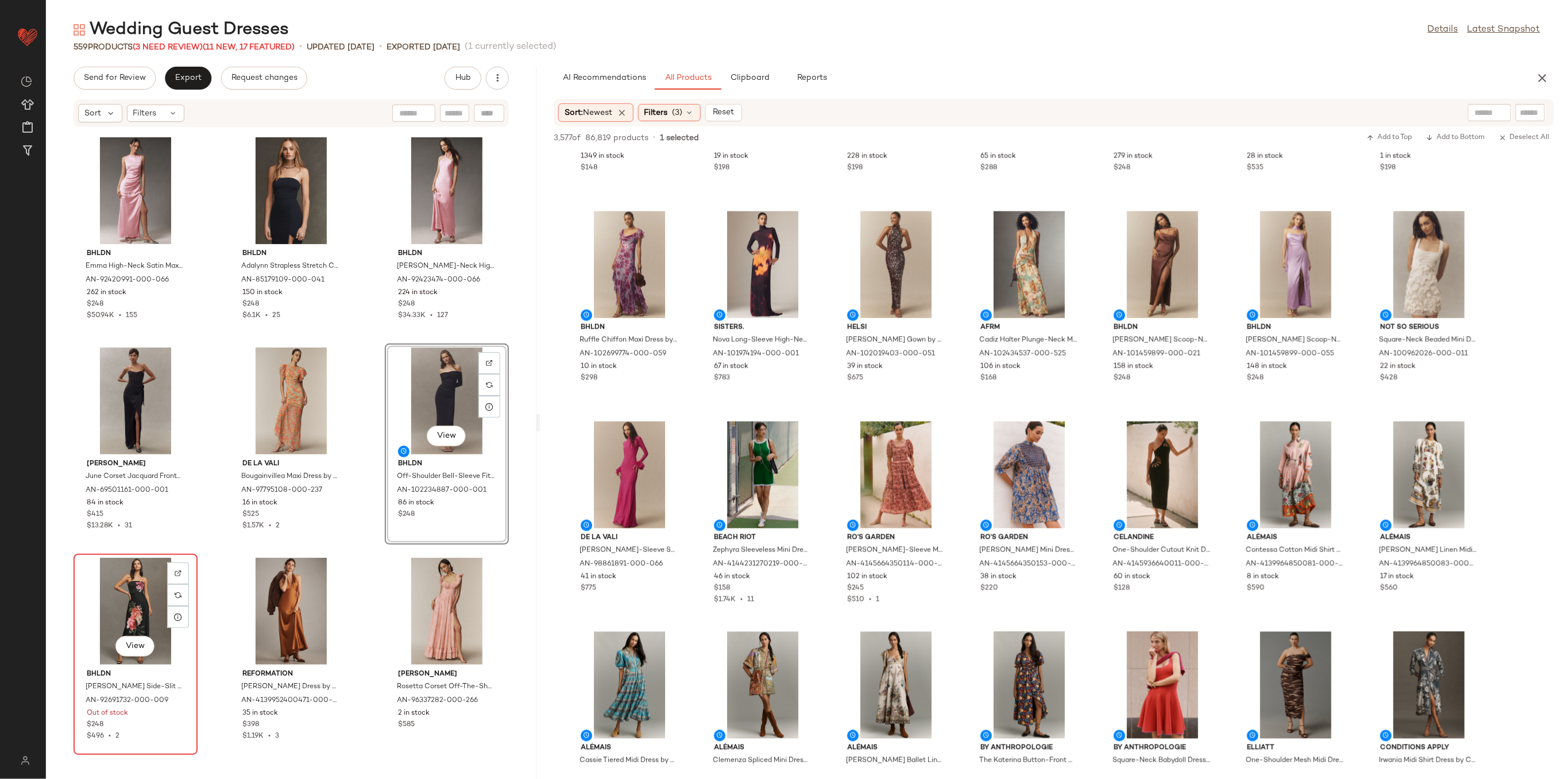
click at [113, 583] on div "View" at bounding box center [135, 611] width 116 height 107
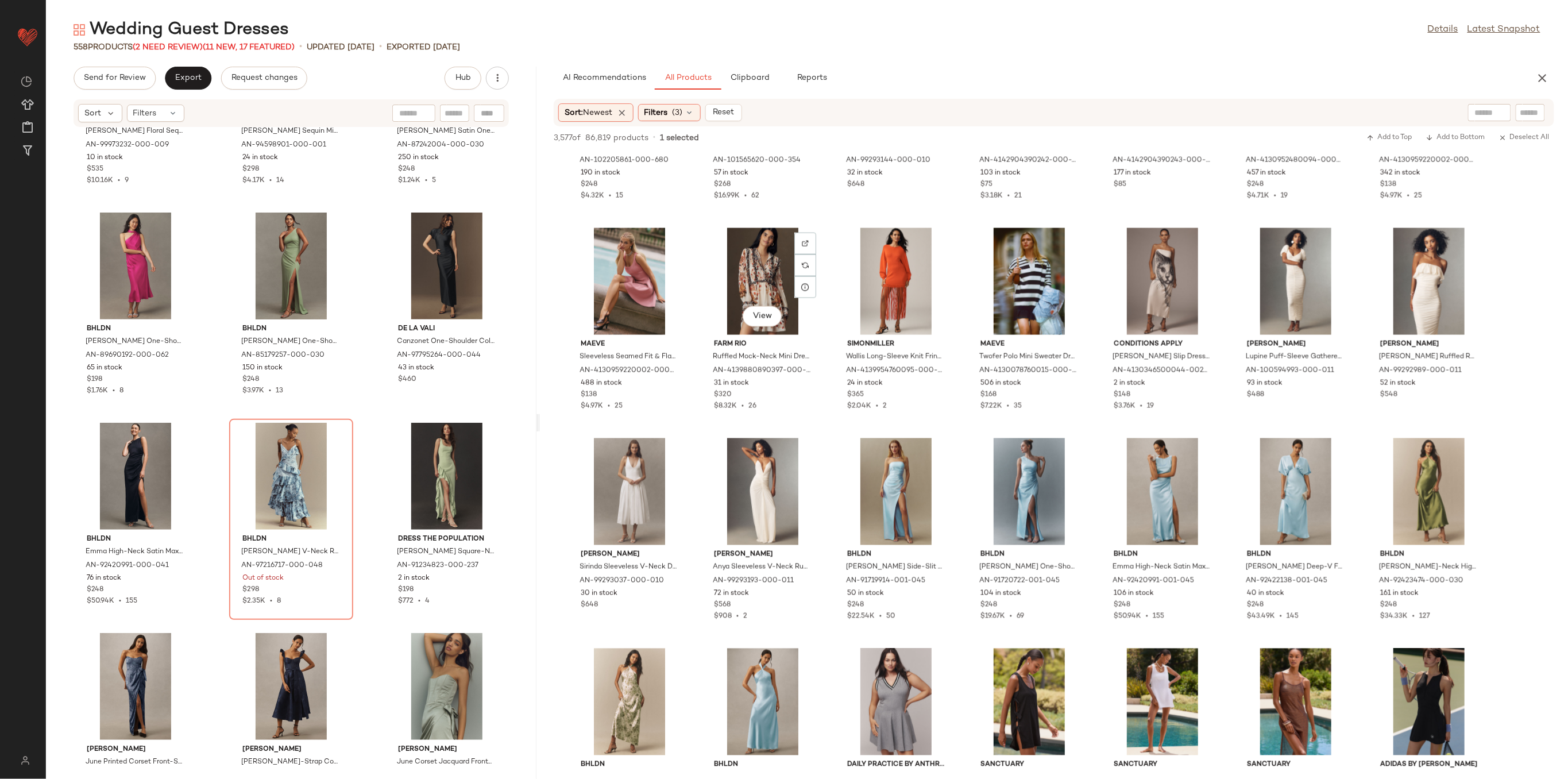
scroll to position [5670, 0]
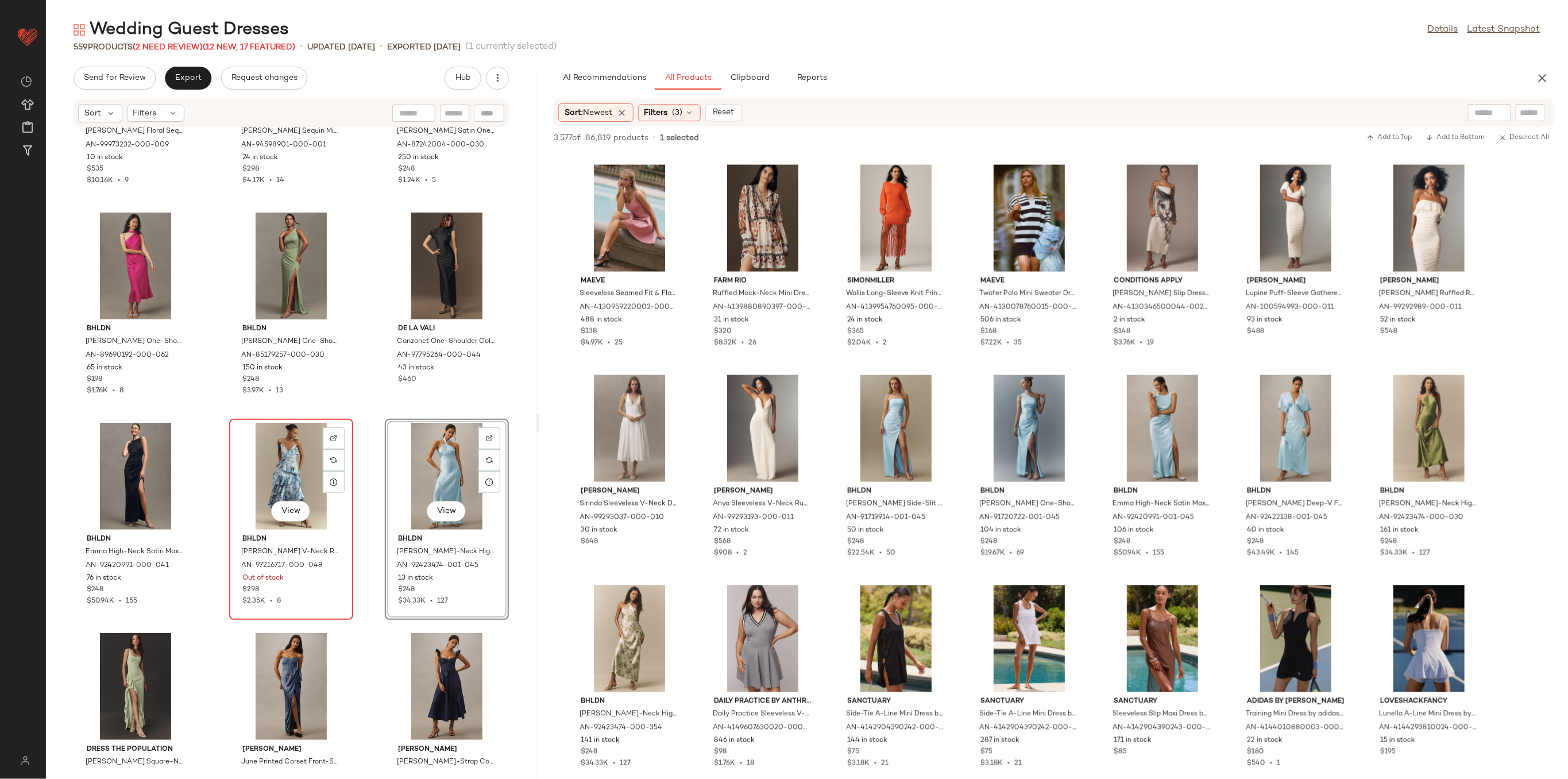
click at [290, 469] on div "View" at bounding box center [290, 476] width 116 height 107
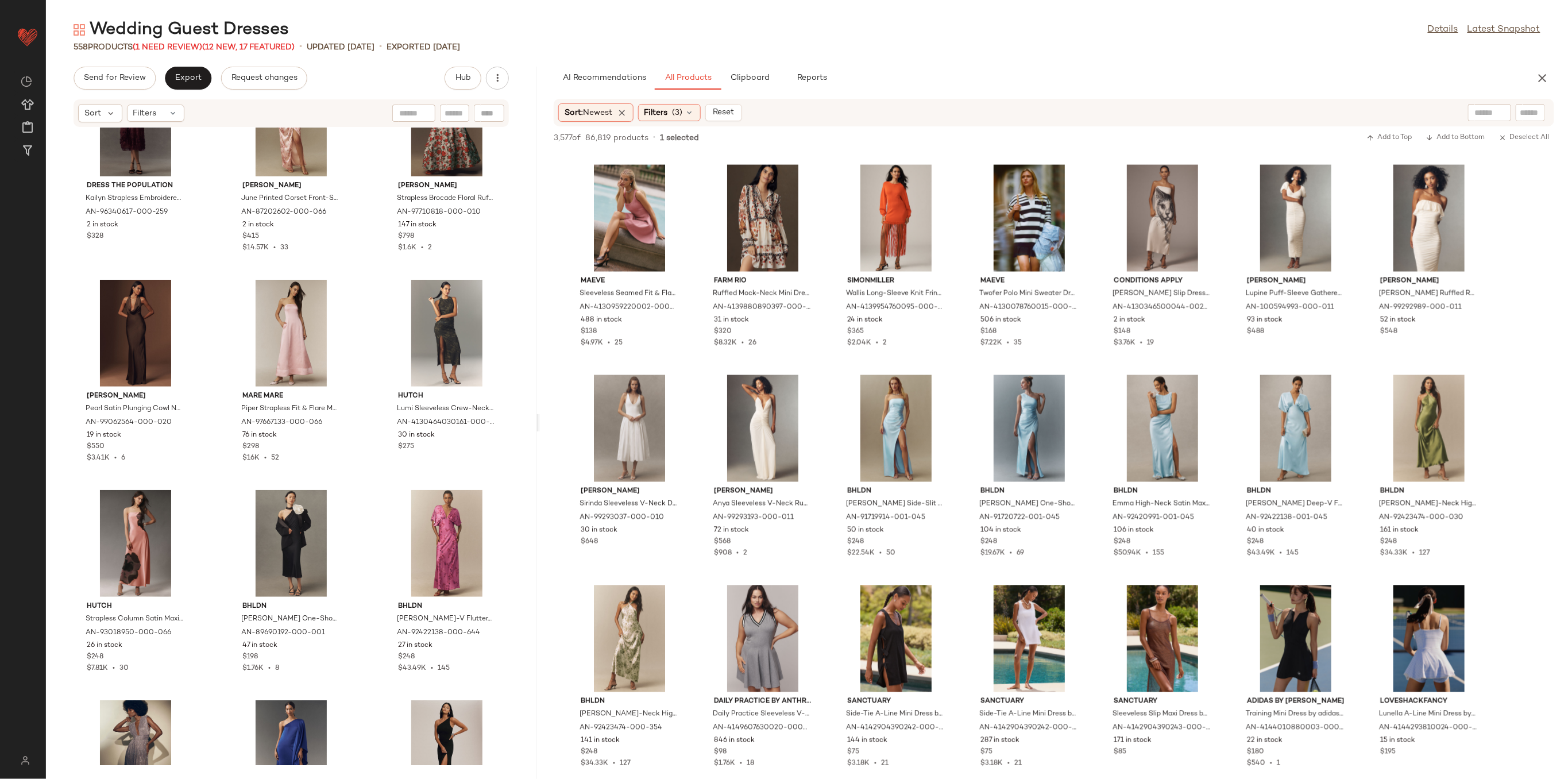
scroll to position [35254, 0]
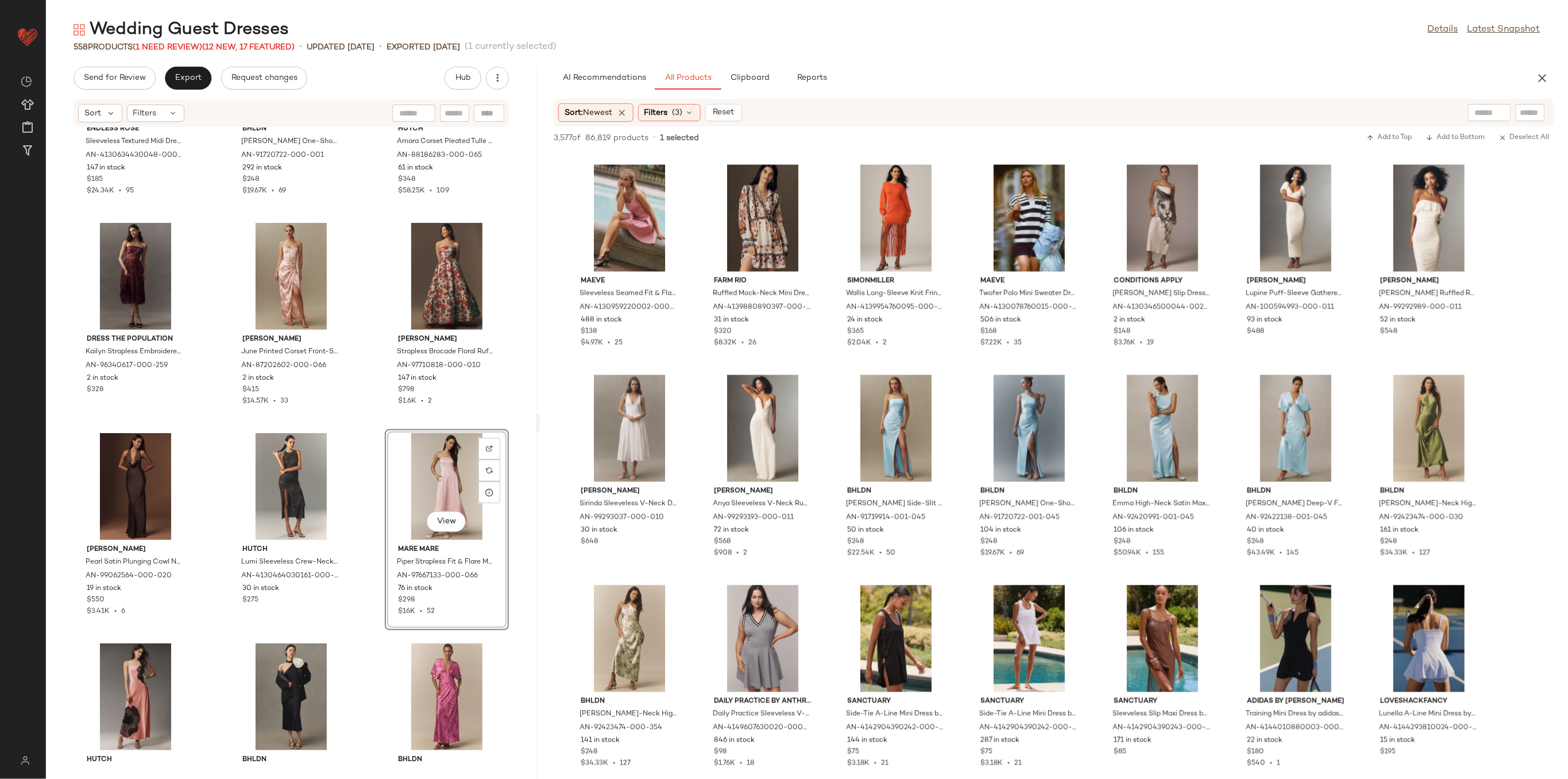
click at [363, 491] on div "Endless Rose Sleeveless Textured Midi Dress by Endless Rose in Pink, Women's, S…" at bounding box center [291, 446] width 491 height 638
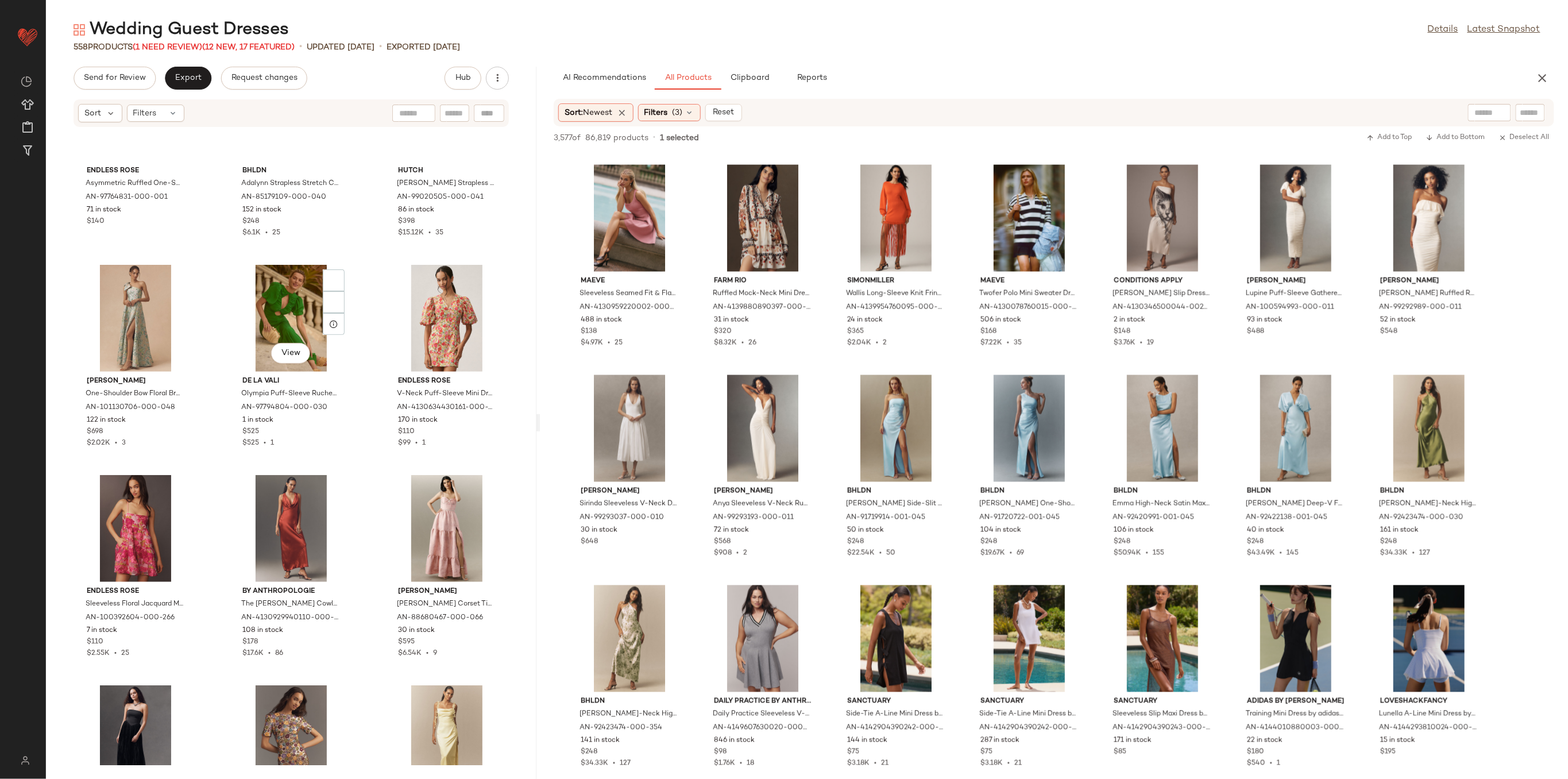
scroll to position [37476, 0]
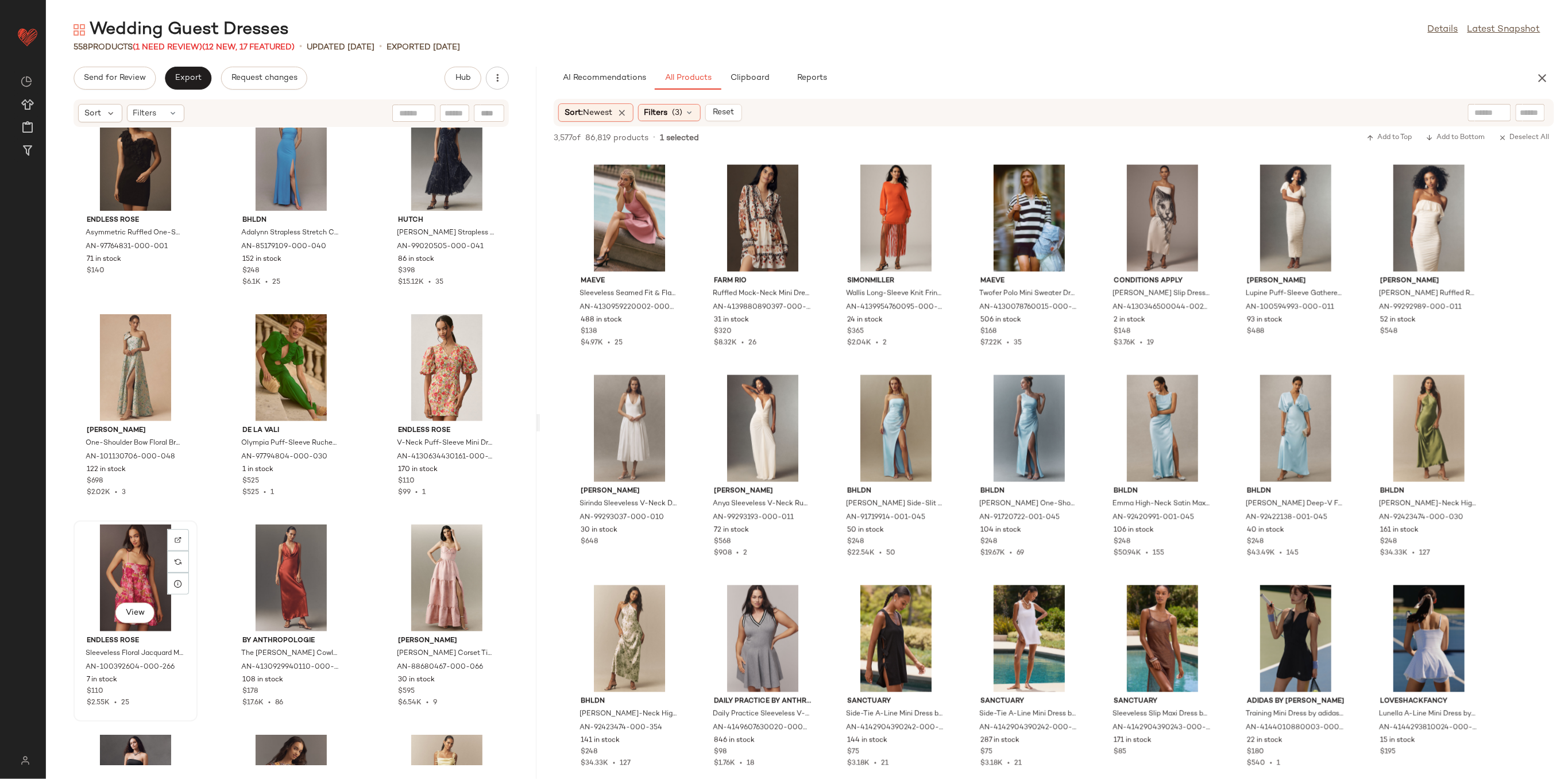
click at [117, 562] on div "View" at bounding box center [135, 578] width 116 height 107
click at [276, 580] on div "View" at bounding box center [290, 578] width 116 height 107
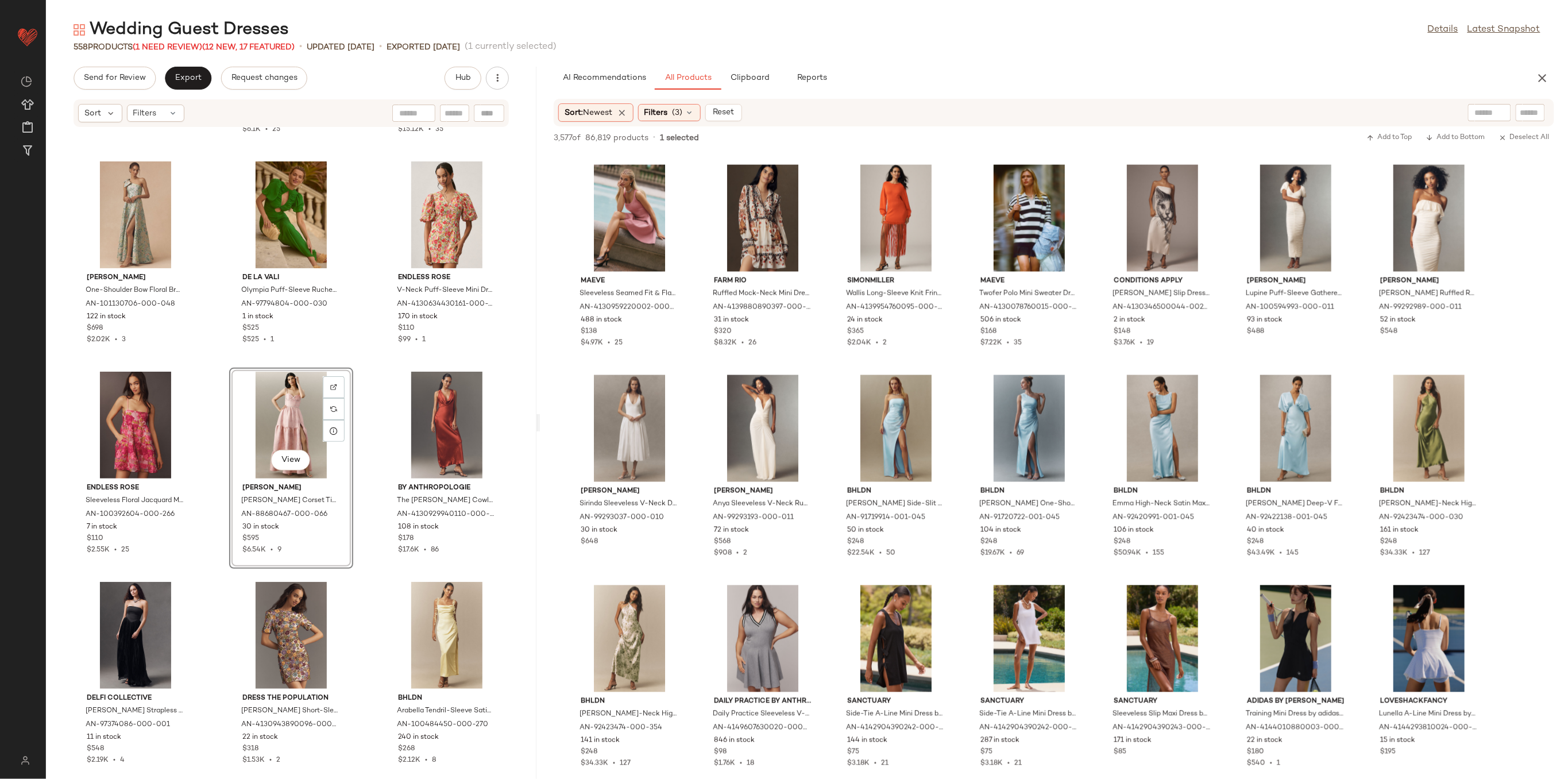
click at [359, 426] on div "Endless Rose Asymmetric Ruffled One-Shoulder Stretch Mini Dress by Endless Rose…" at bounding box center [291, 446] width 491 height 638
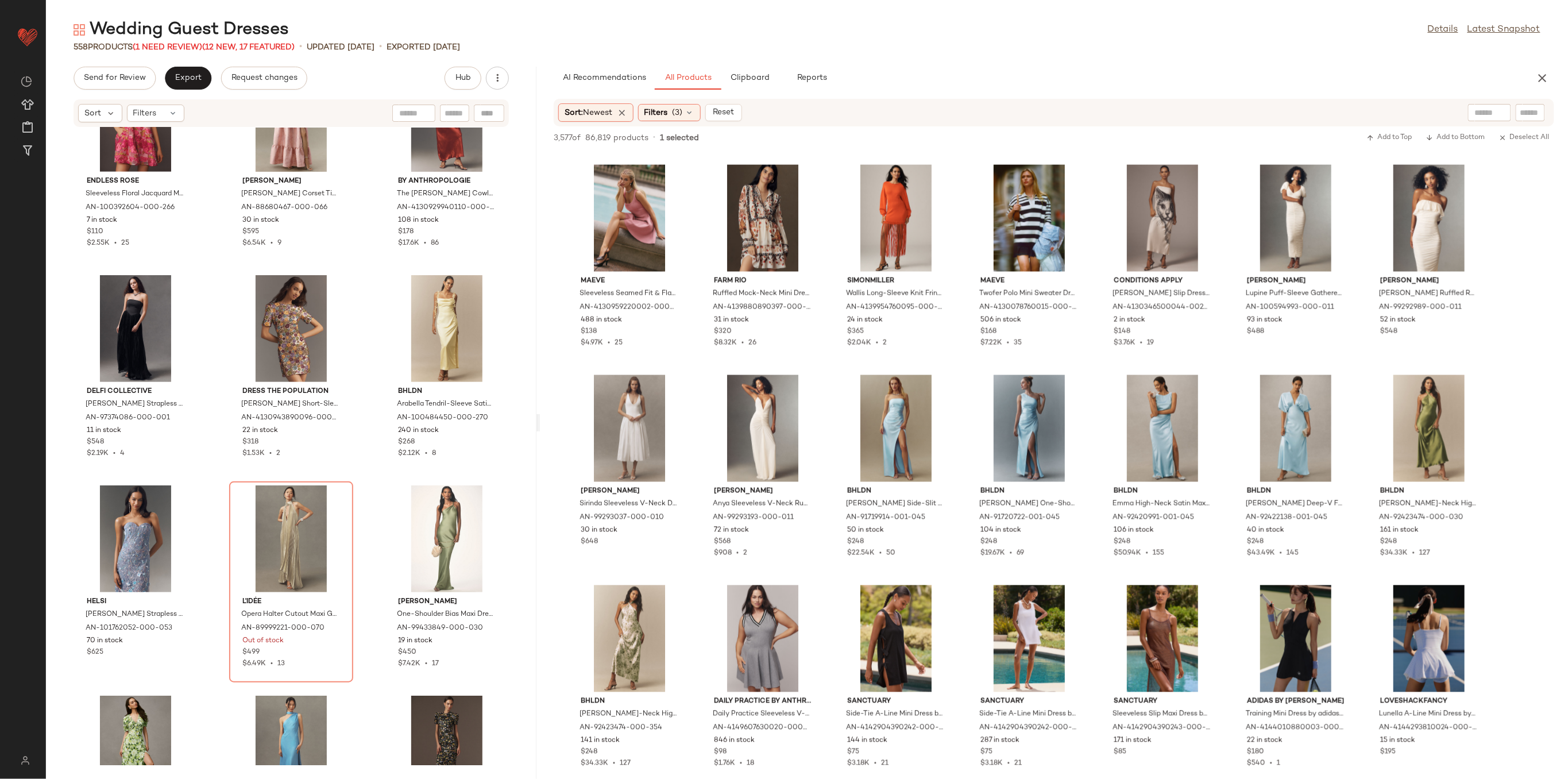
scroll to position [38012, 0]
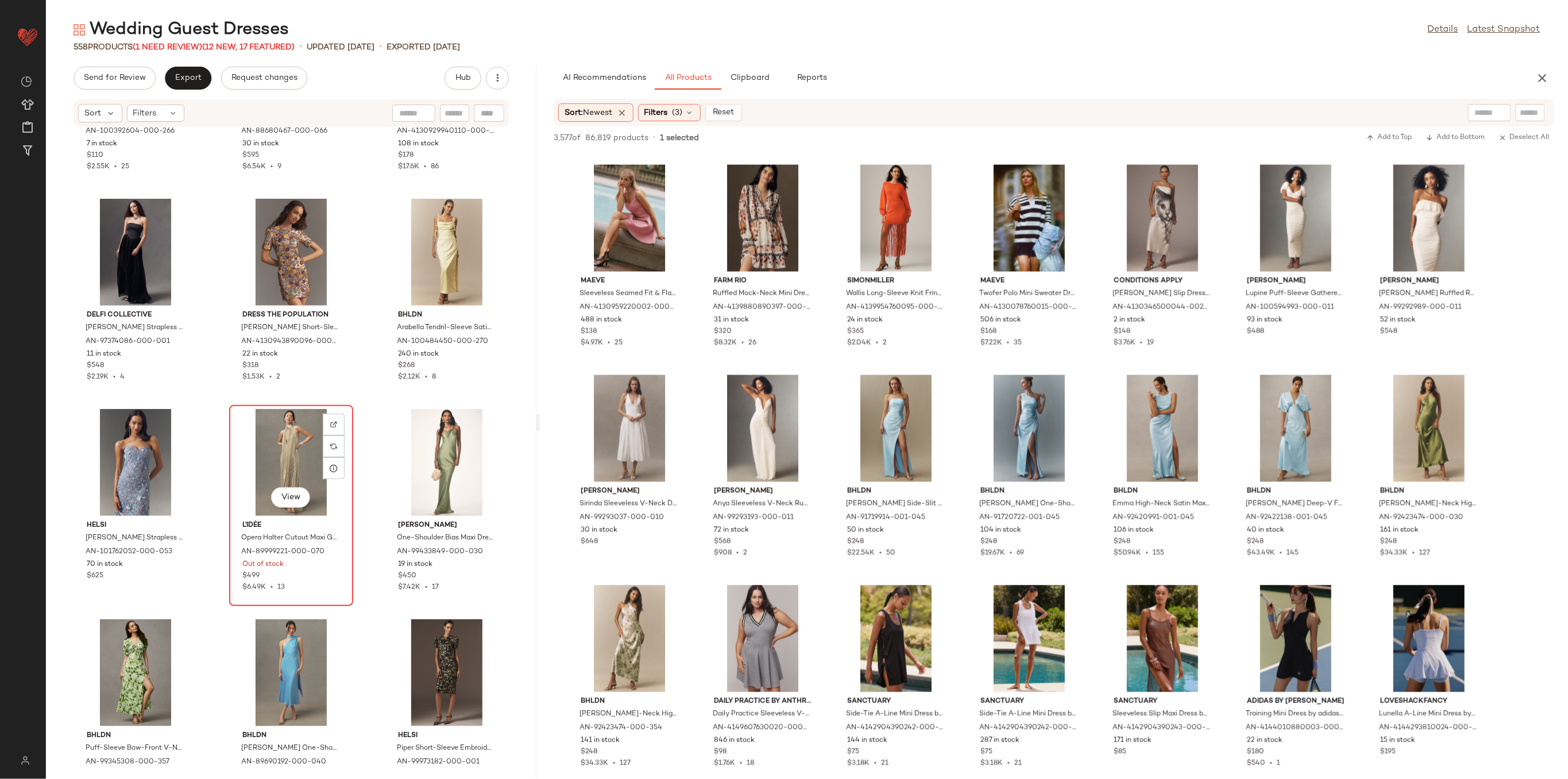
click at [307, 464] on div "View" at bounding box center [290, 462] width 116 height 107
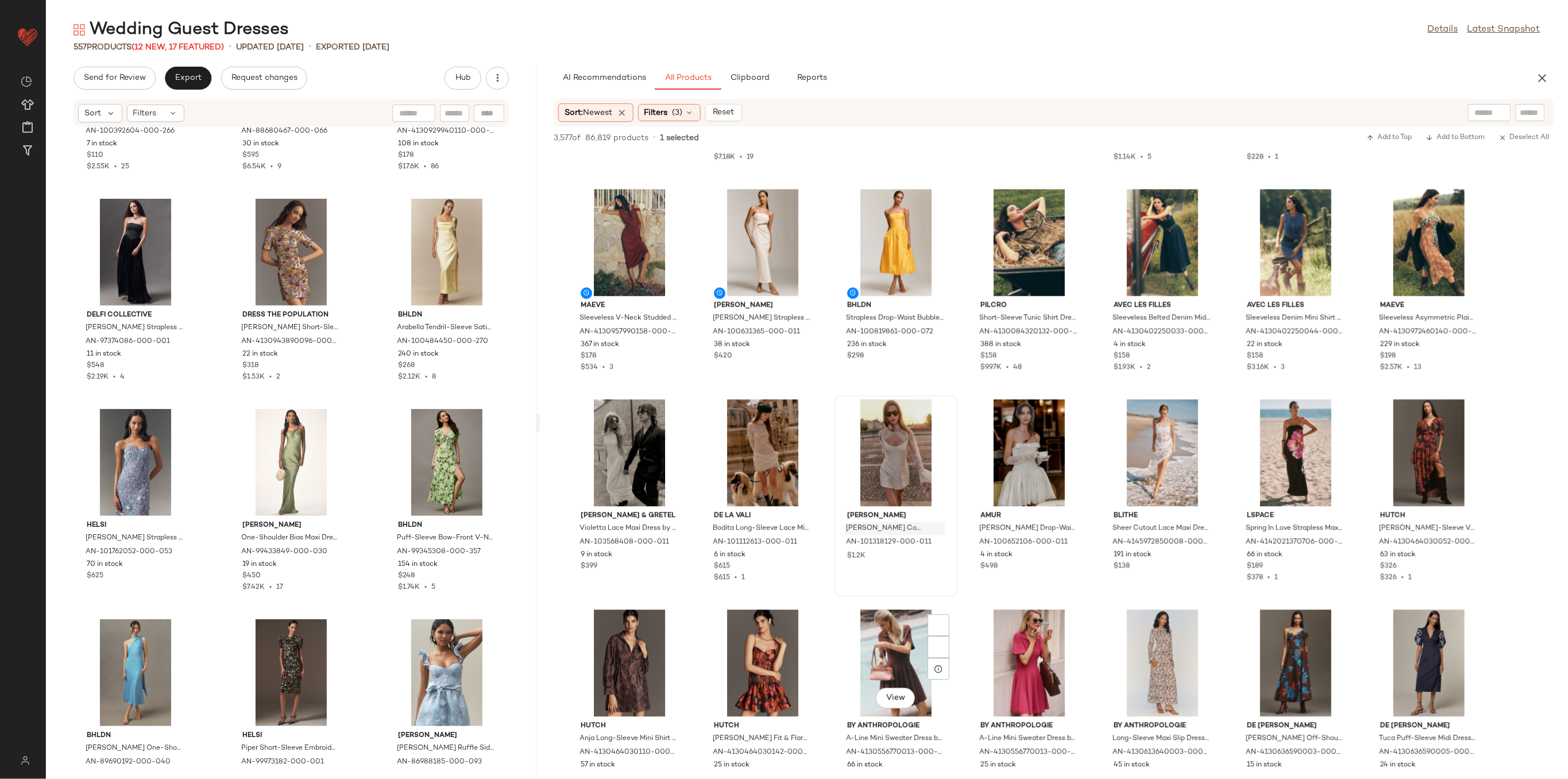
scroll to position [3830, 0]
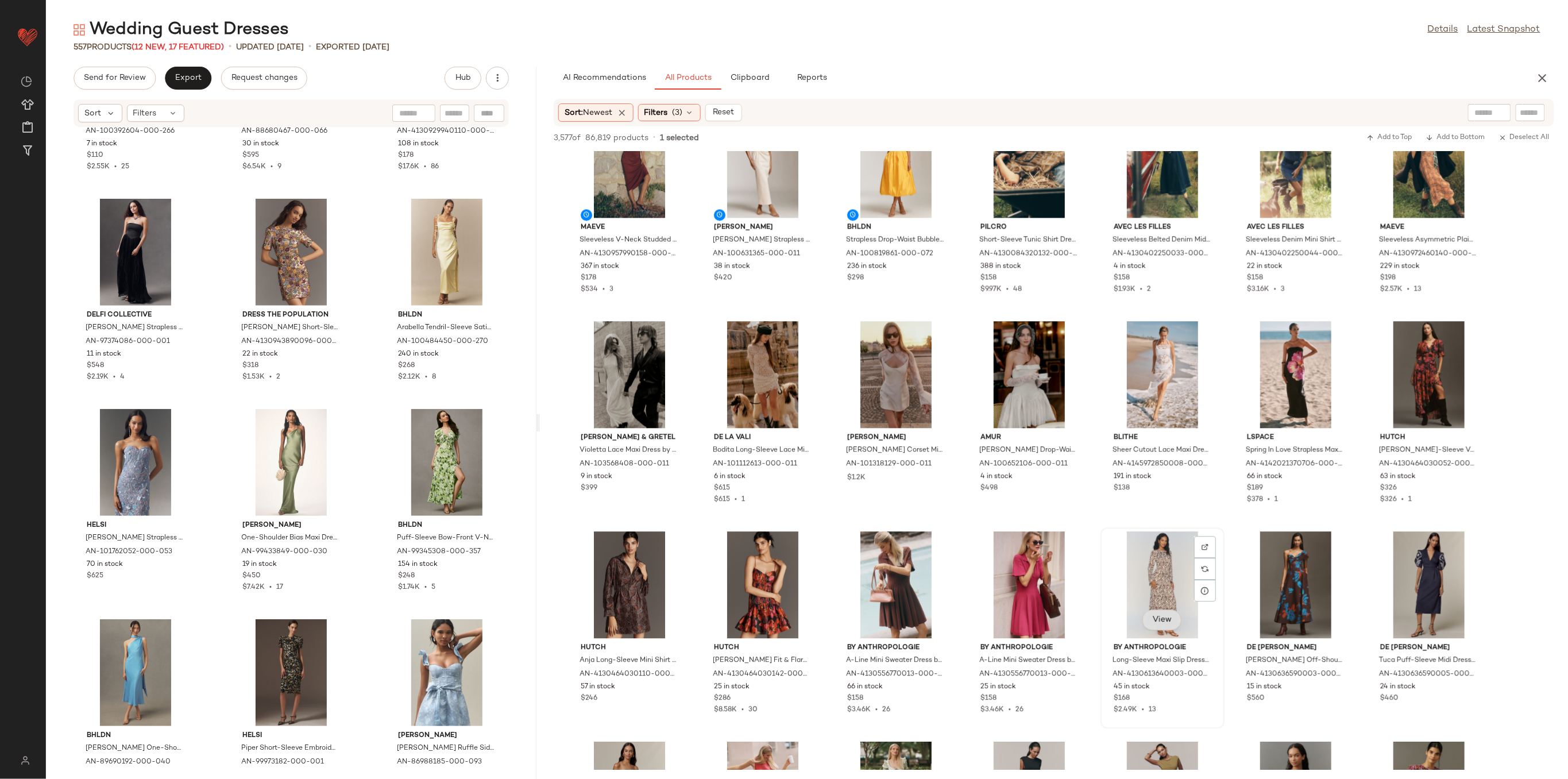
click at [1160, 612] on button "View" at bounding box center [1162, 620] width 39 height 21
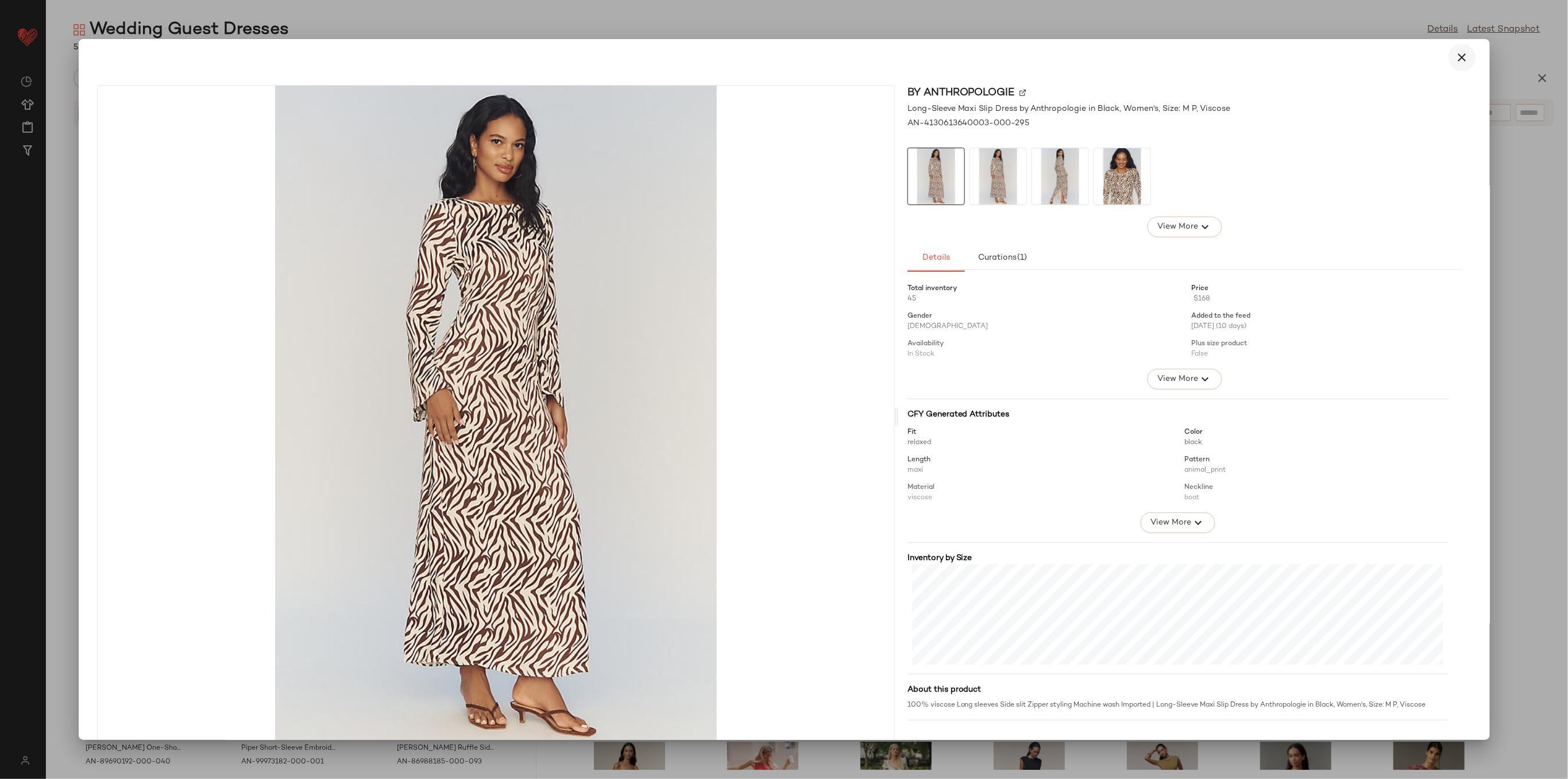
click at [1459, 55] on icon "button" at bounding box center [1462, 57] width 13 height 13
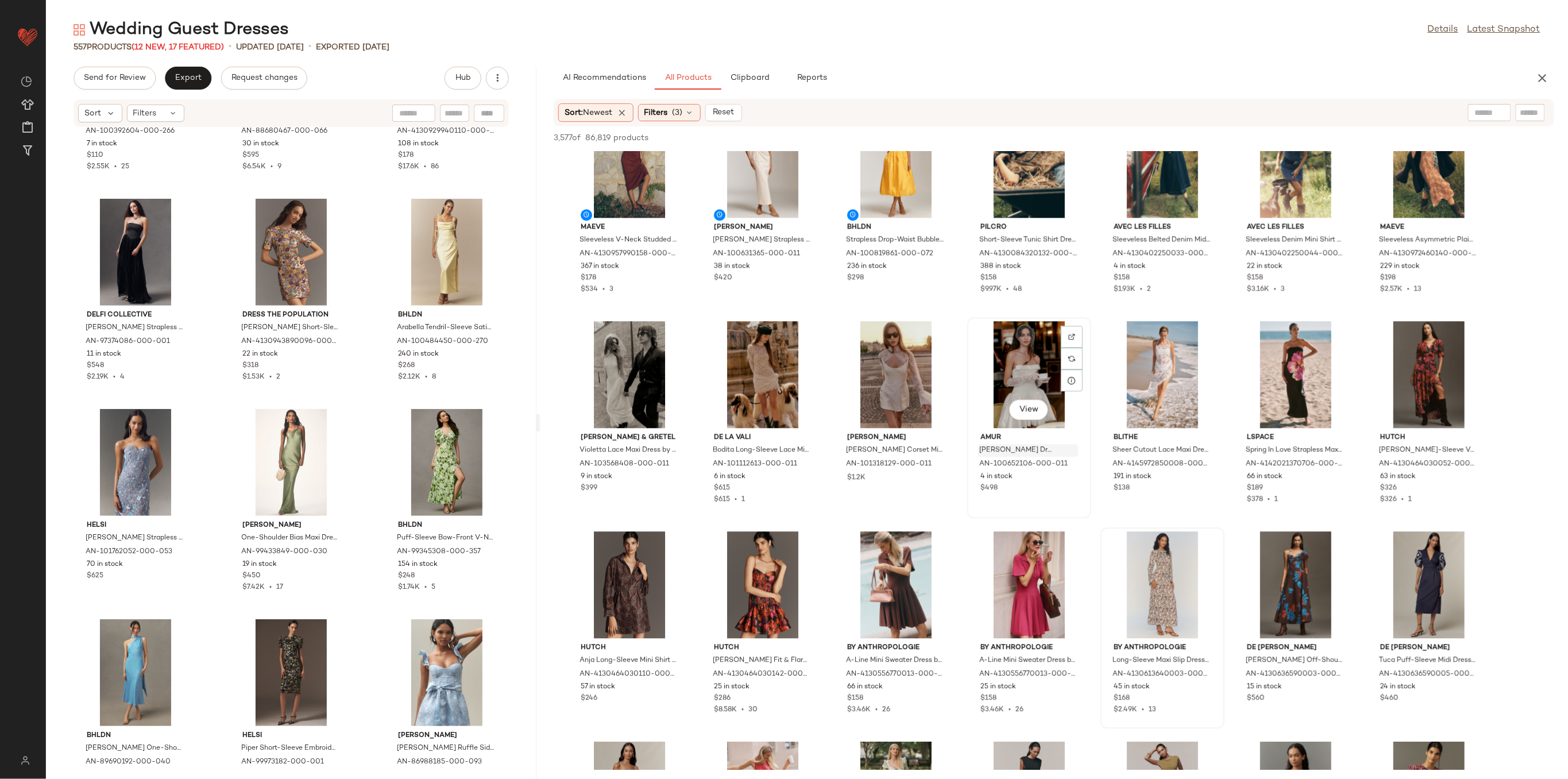
scroll to position [3601, 0]
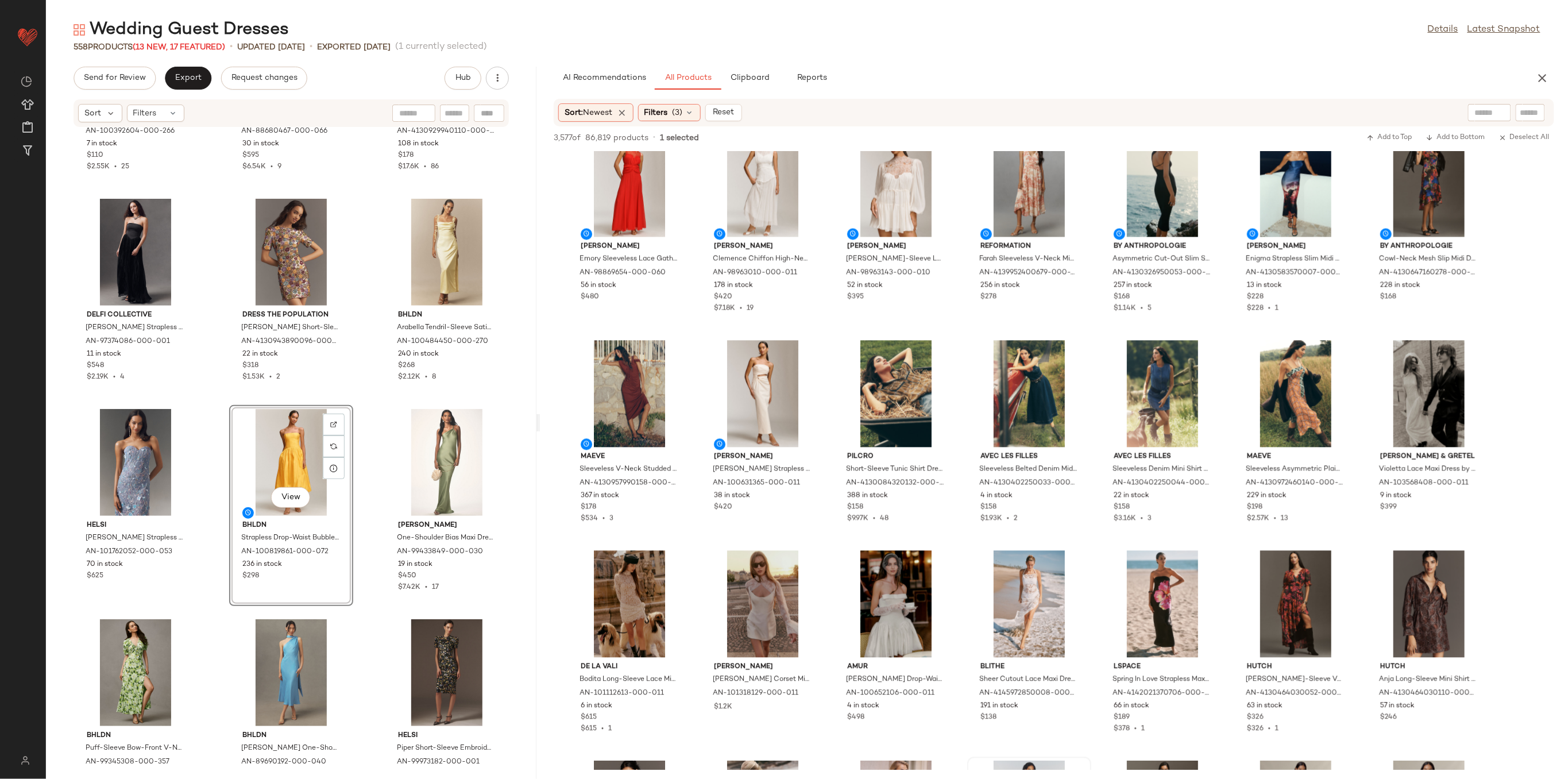
click at [365, 436] on div "Endless Rose Sleeveless Floral Jacquard Mini Dress by Endless Rose, Women's, Si…" at bounding box center [291, 446] width 491 height 638
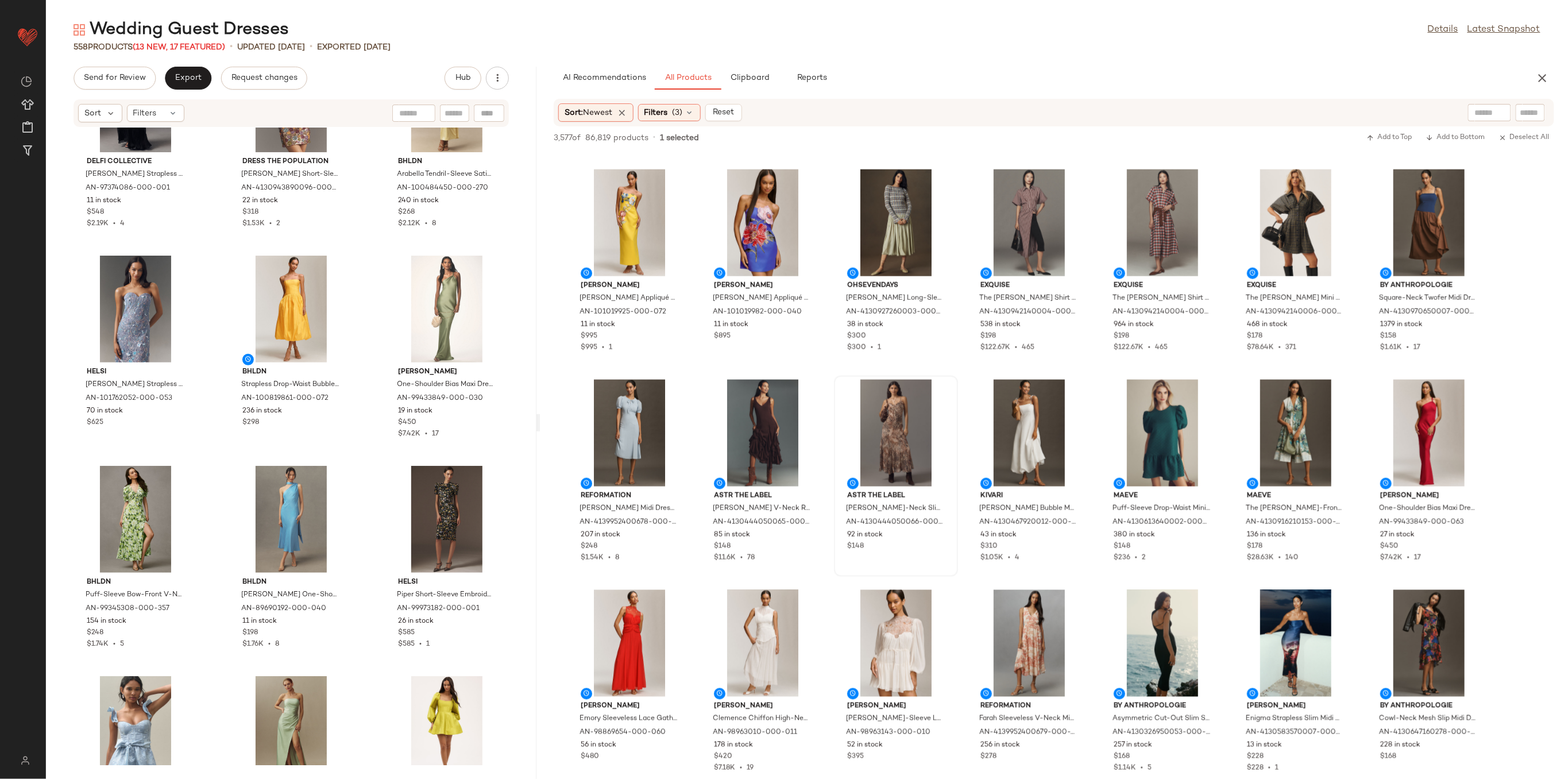
scroll to position [2834, 0]
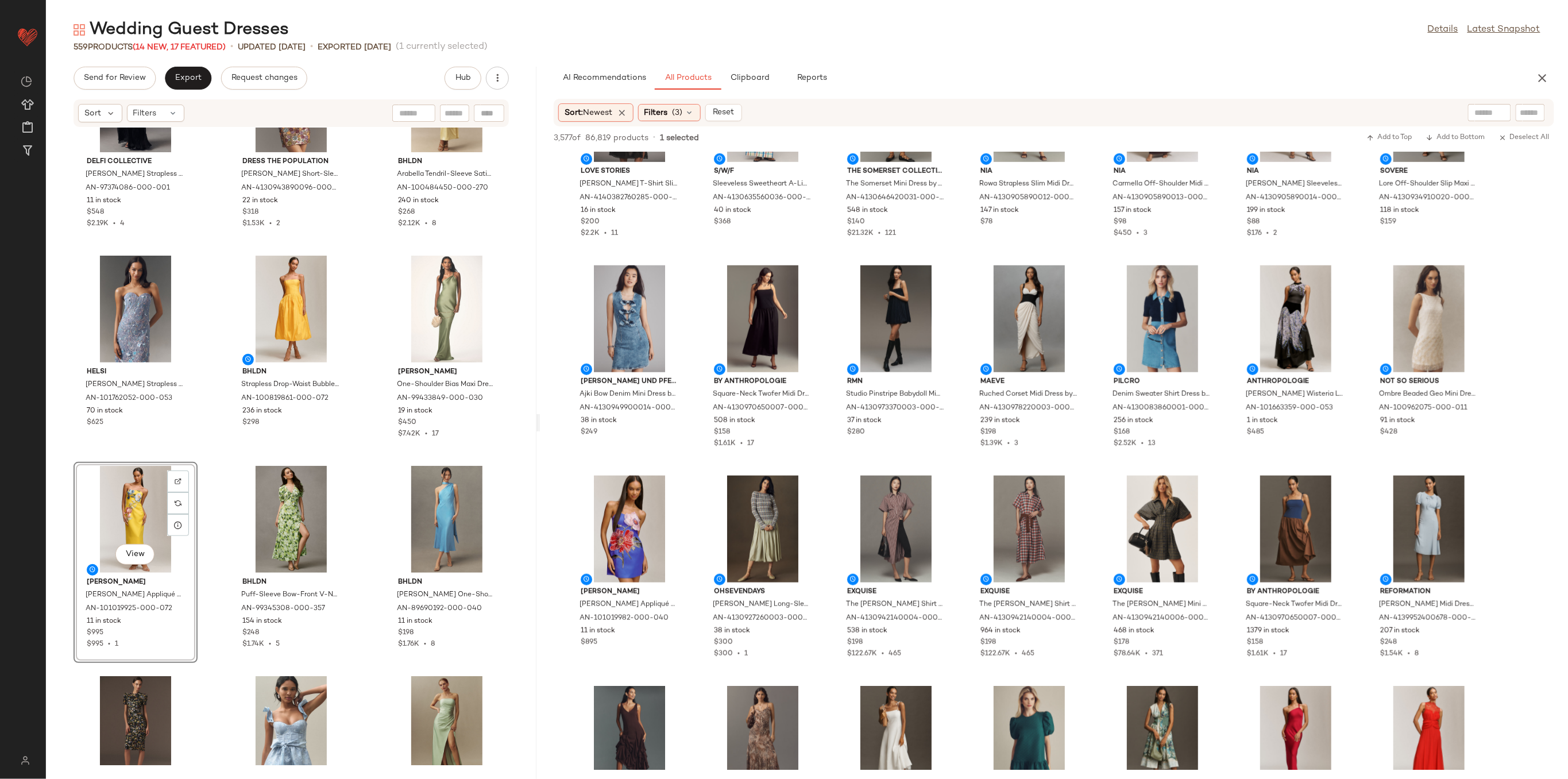
click at [214, 523] on div "Delfi Collective Lourdes Strapless Pleated Drop-Waist Maxi Dress by Delfi Colle…" at bounding box center [291, 446] width 491 height 638
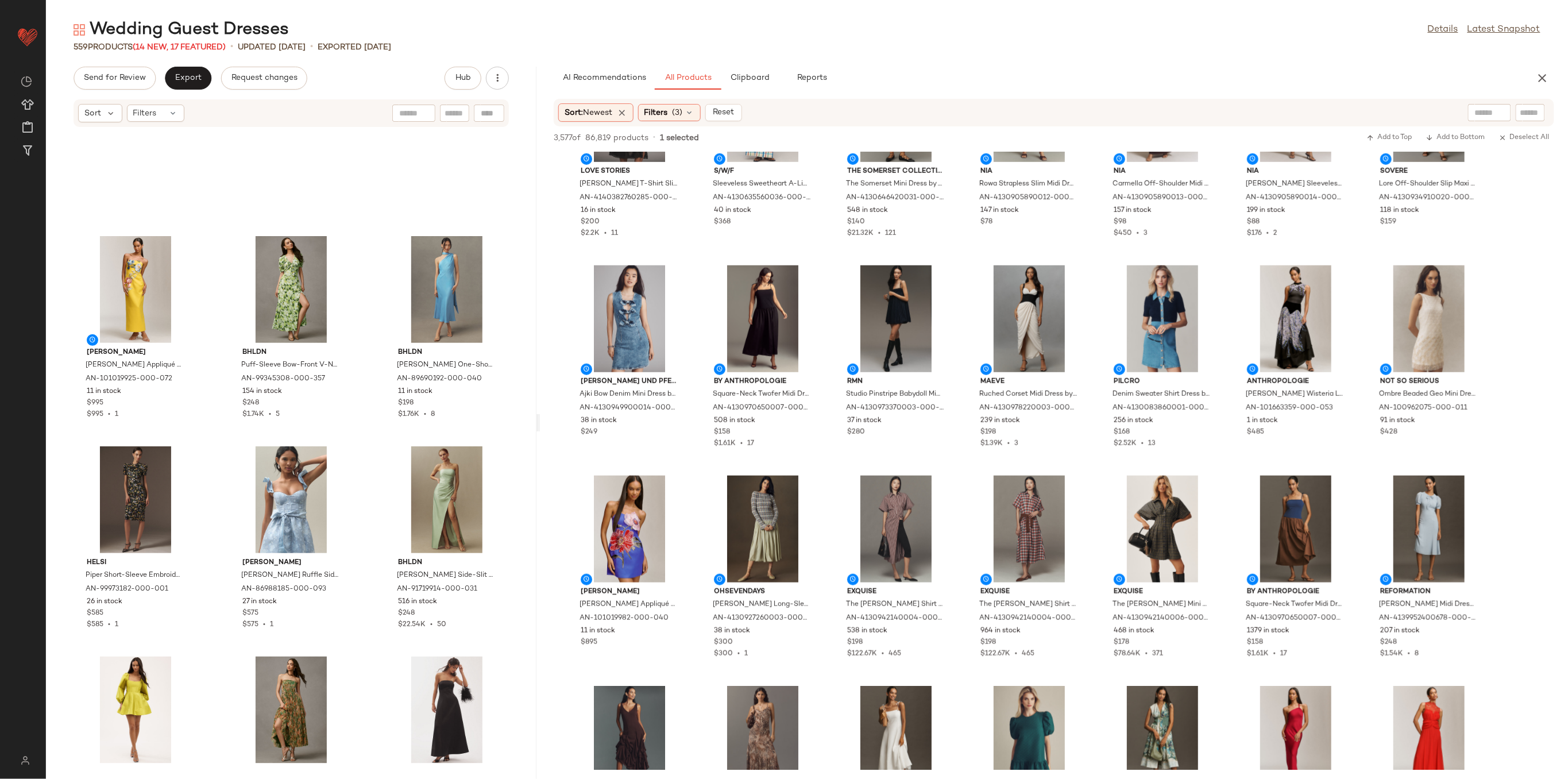
scroll to position [38548, 0]
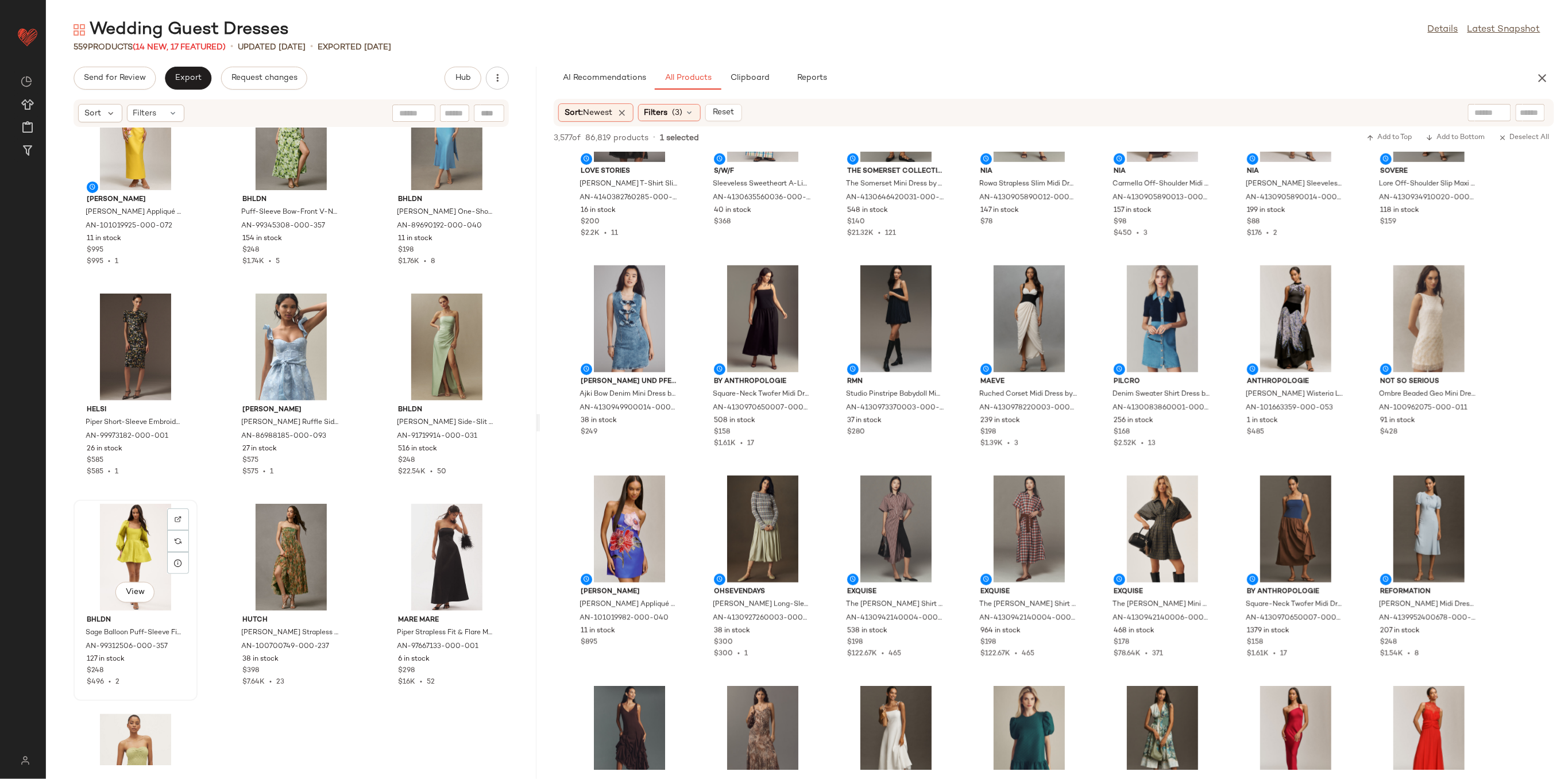
click at [134, 550] on div "View" at bounding box center [135, 557] width 116 height 107
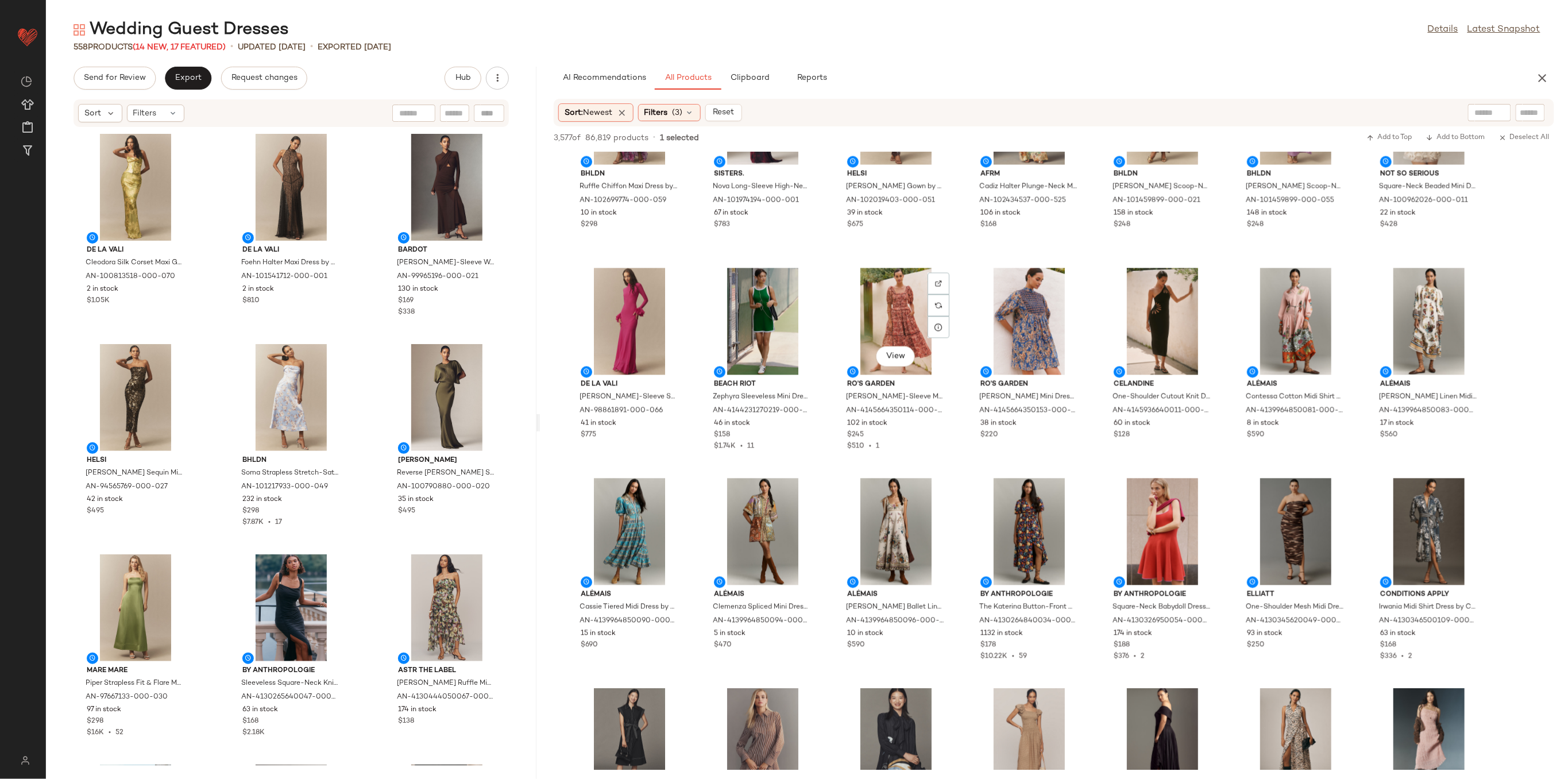
scroll to position [919, 0]
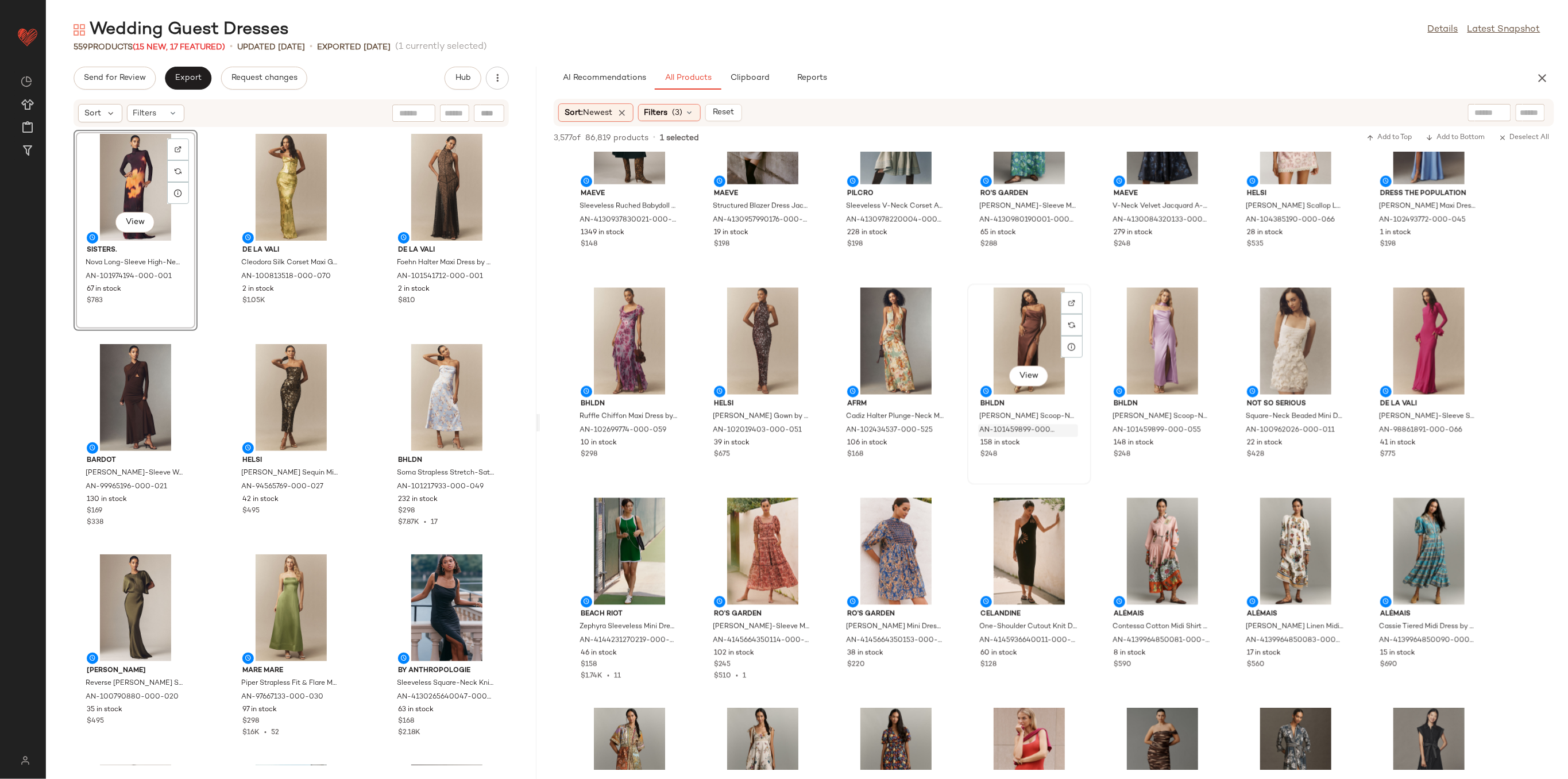
scroll to position [766, 0]
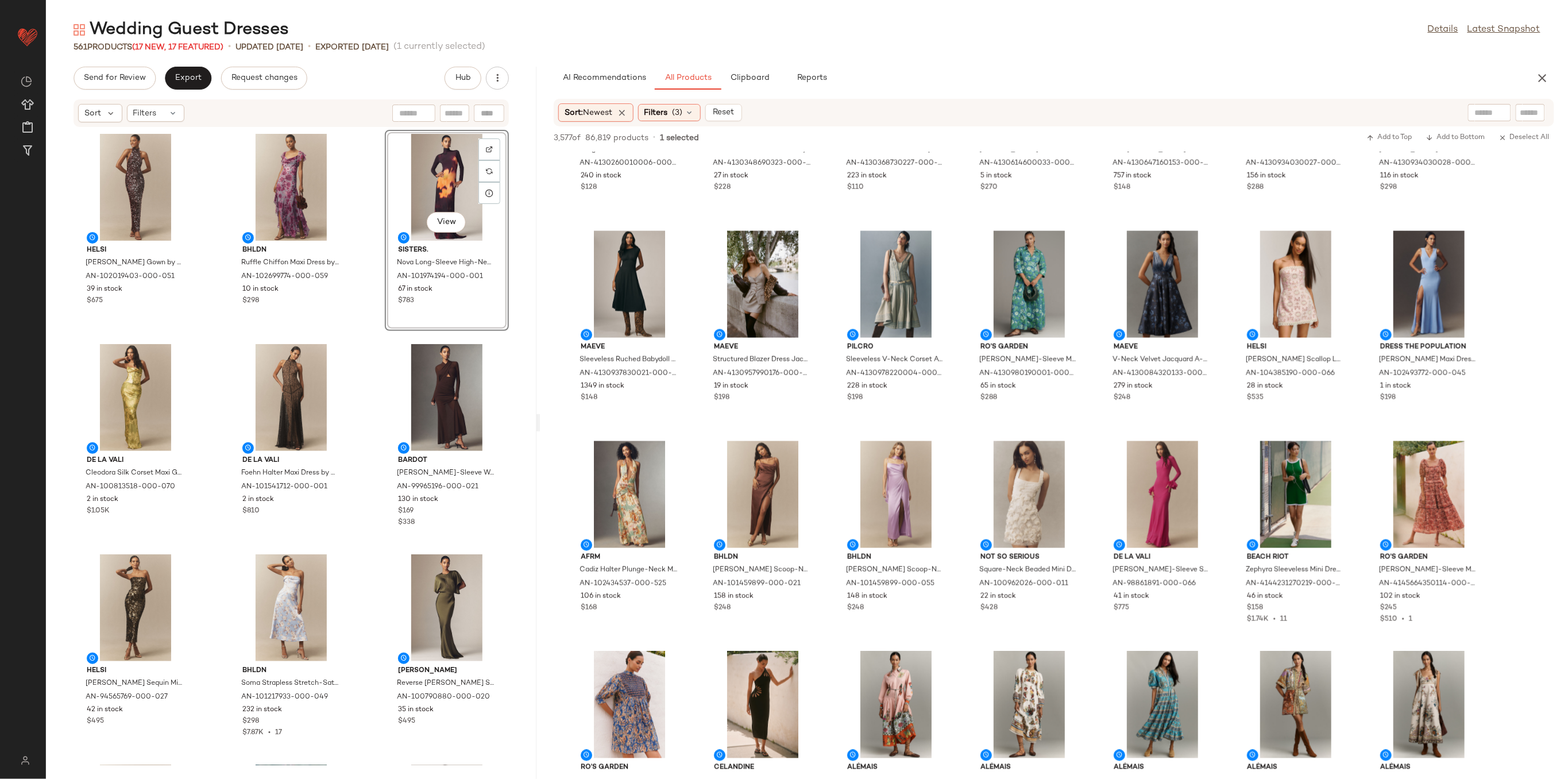
click at [352, 194] on div "Helsi Louisa Halter Gown by Helsi in Purple, Women's, Size: Medium, Polyester a…" at bounding box center [291, 446] width 491 height 638
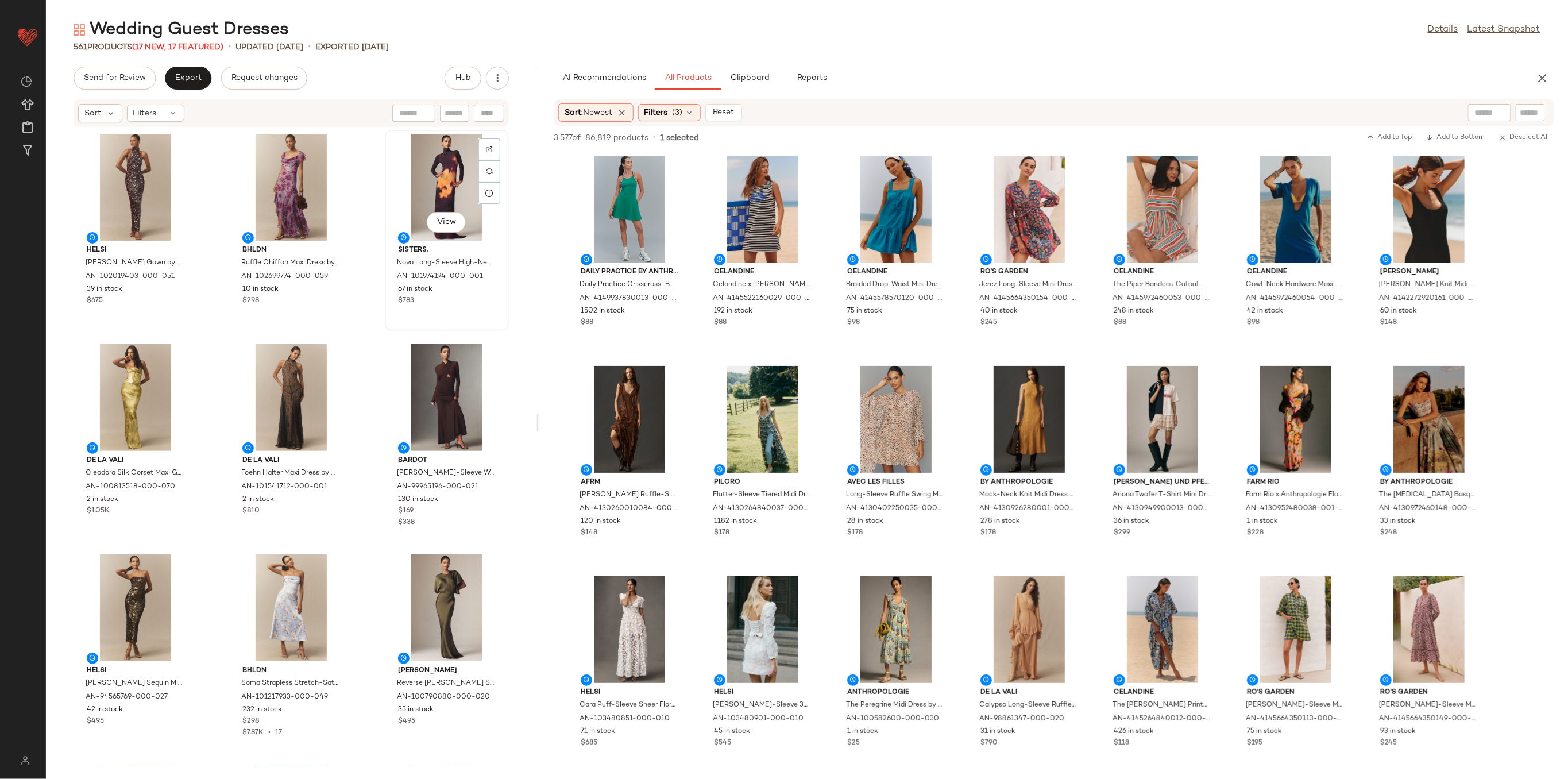
click at [440, 175] on div "View" at bounding box center [446, 187] width 116 height 107
click at [103, 175] on div "View" at bounding box center [135, 187] width 116 height 107
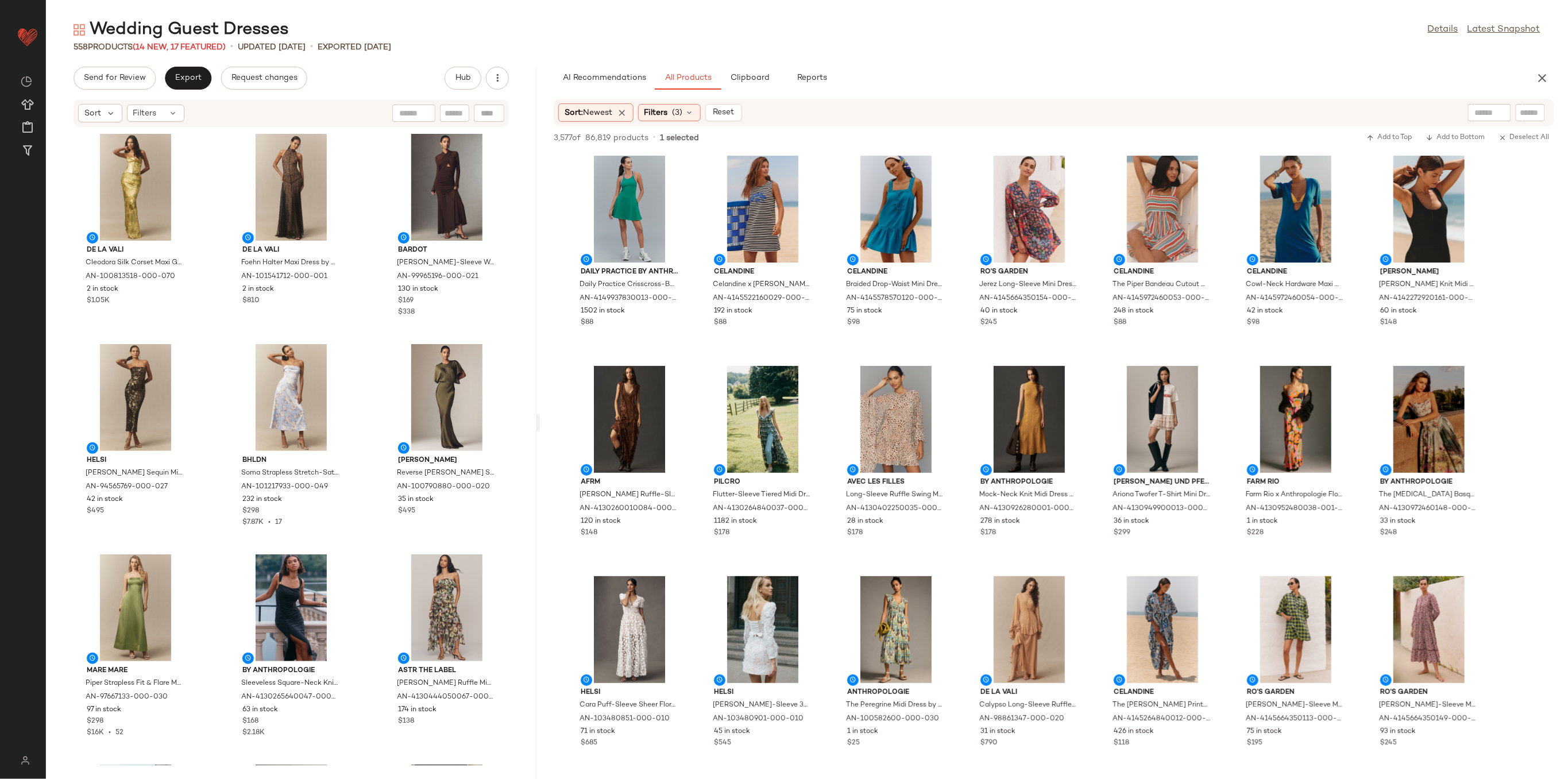
click at [370, 210] on div "De La Vali Cleodora Silk Corset Maxi Gown by De La Vali in Gold, Women's, Size:…" at bounding box center [291, 446] width 491 height 638
click at [200, 82] on span "Export" at bounding box center [188, 78] width 27 height 9
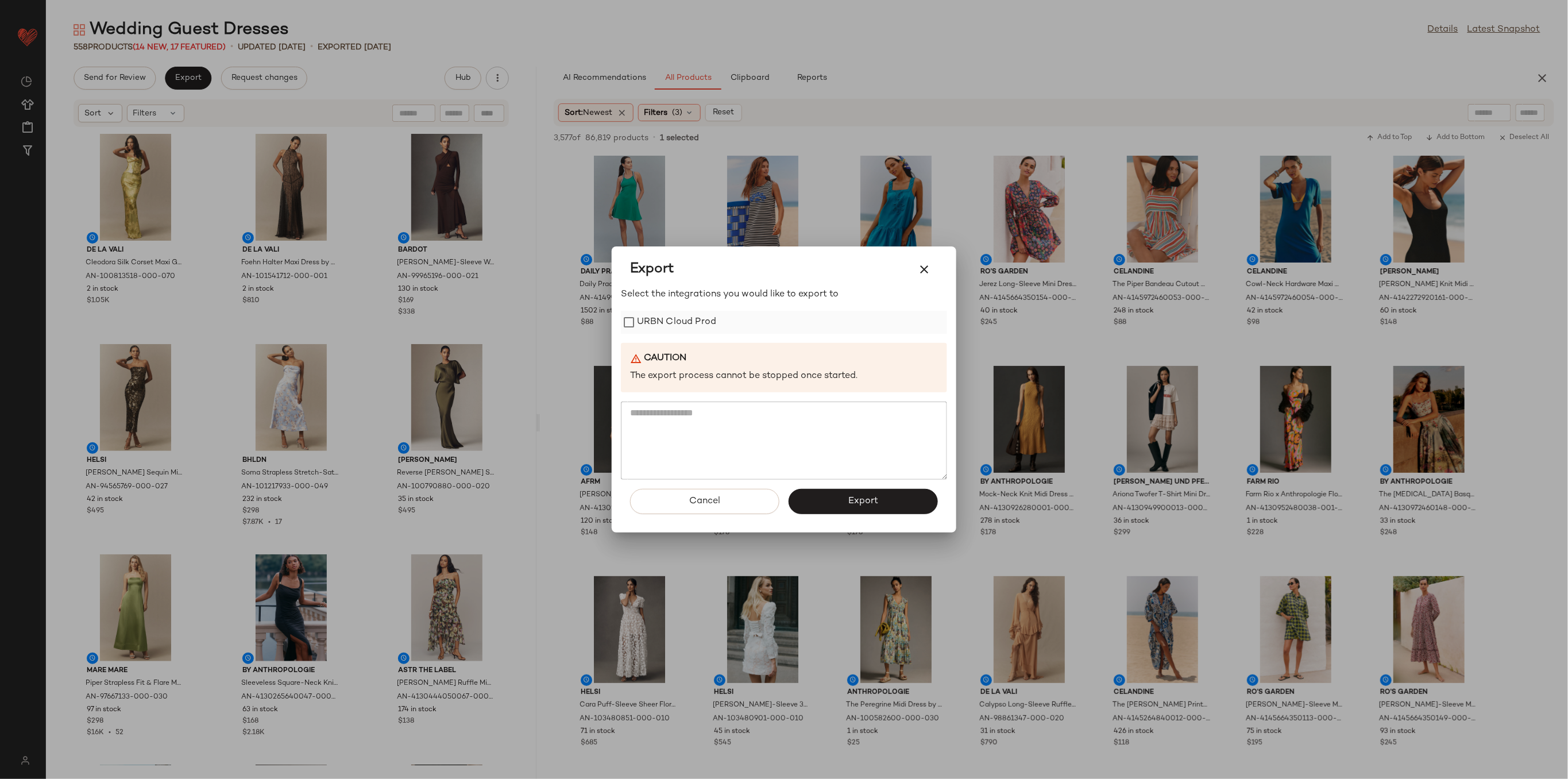
click at [702, 313] on label "URBN Cloud Prod" at bounding box center [676, 323] width 79 height 23
click at [866, 492] on button "Export" at bounding box center [863, 502] width 149 height 25
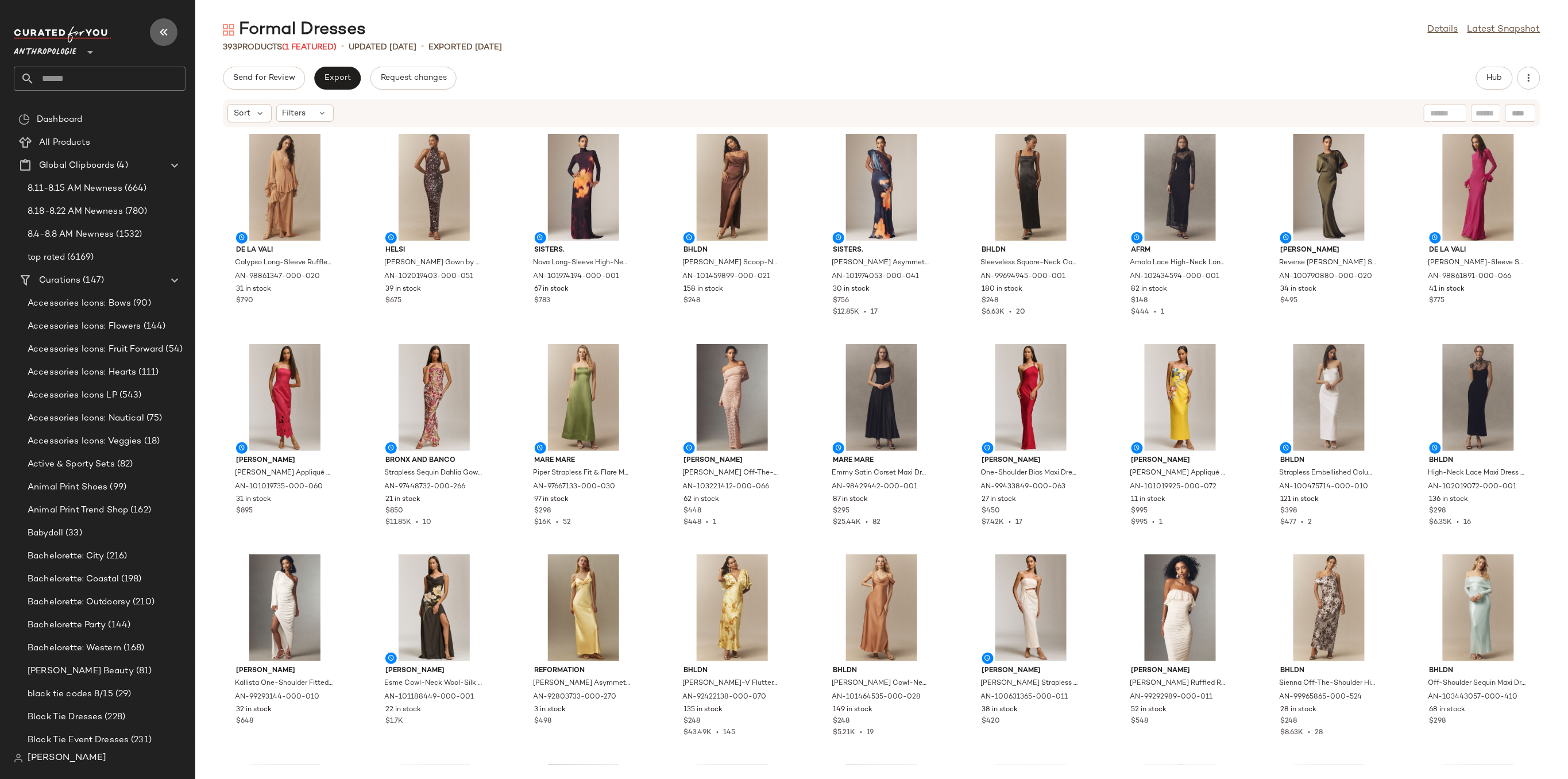
click at [173, 31] on button "button" at bounding box center [164, 31] width 28 height 28
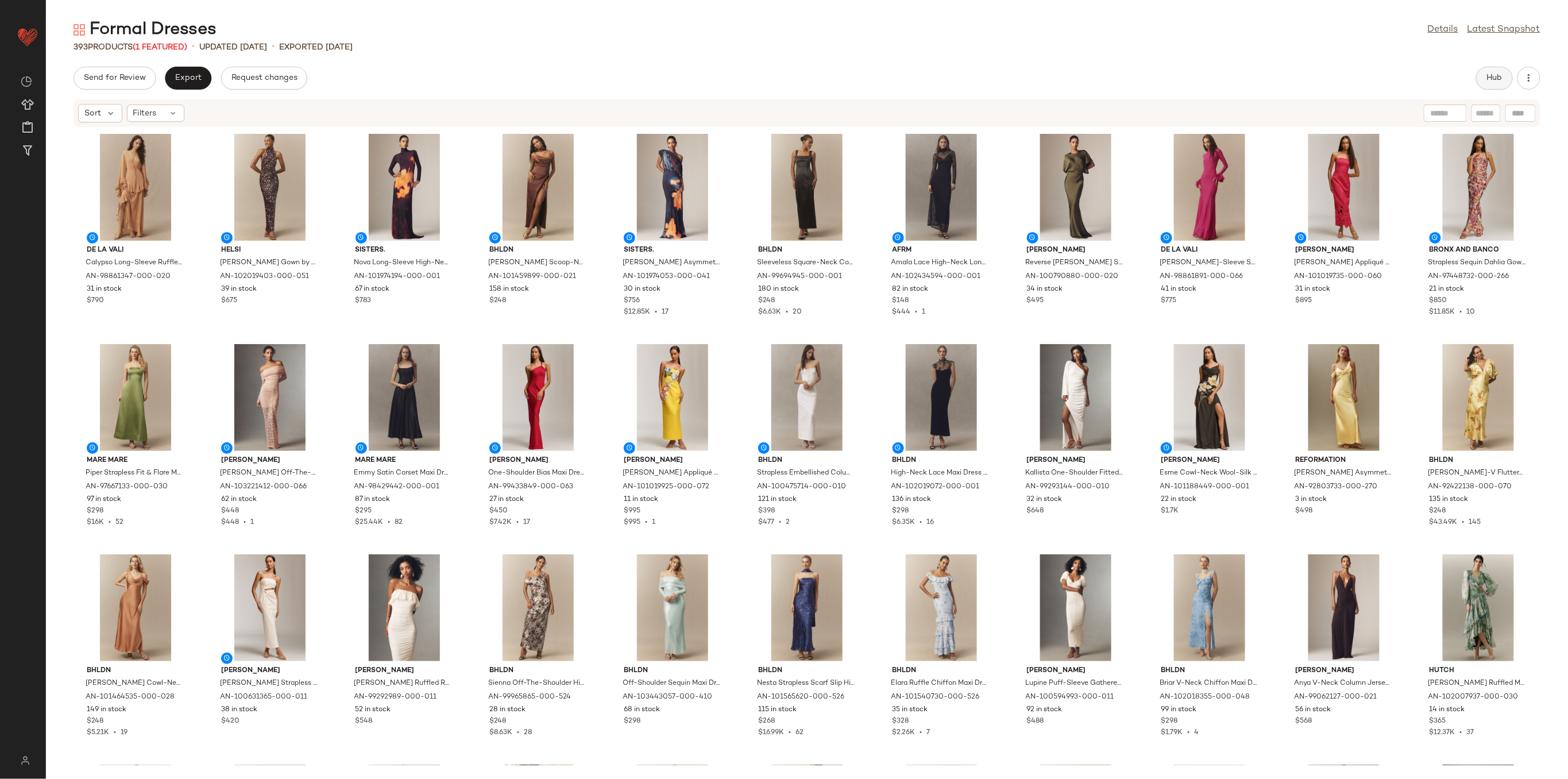
click at [1502, 82] on span "Hub" at bounding box center [1494, 78] width 16 height 9
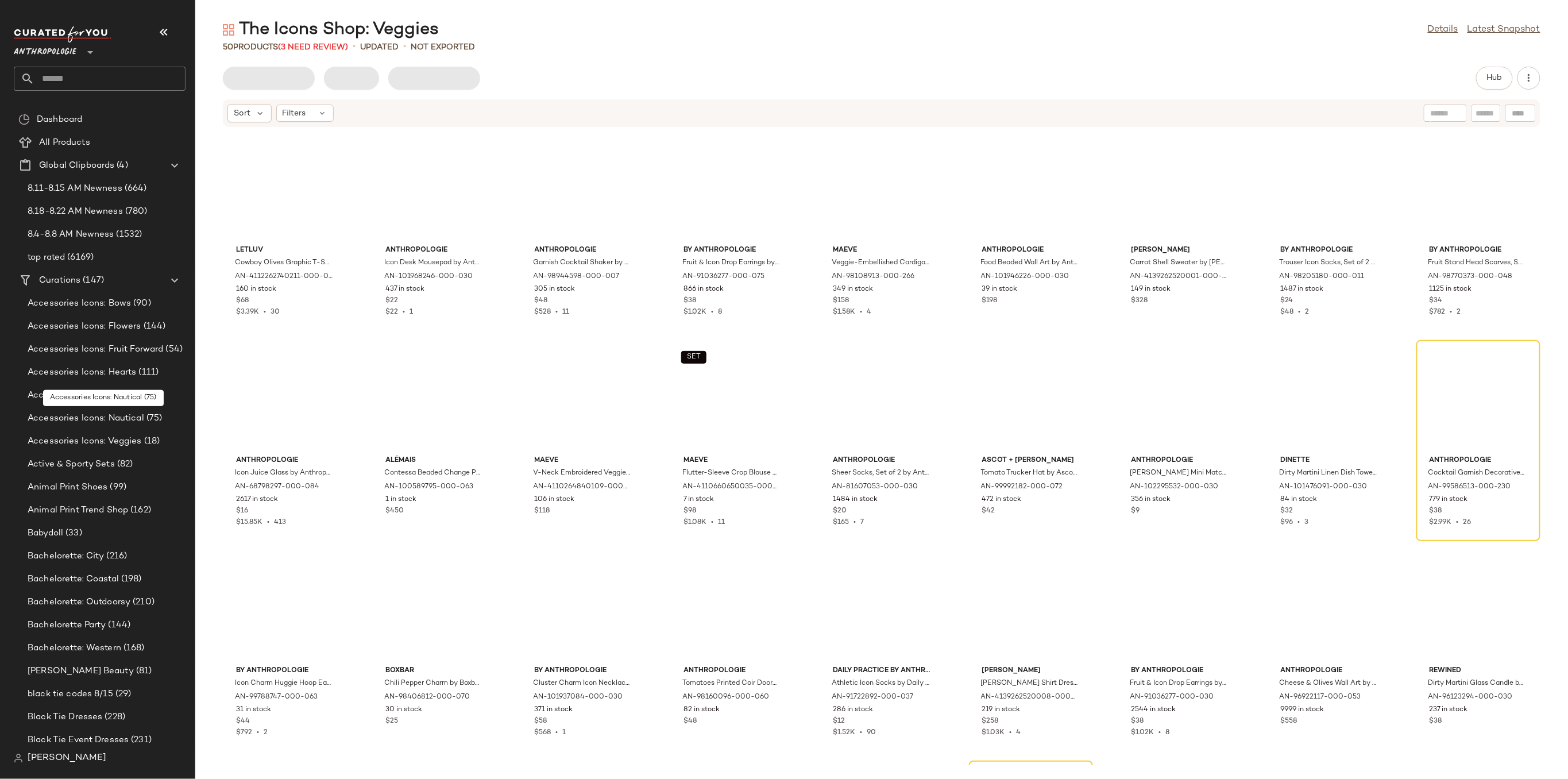
click at [166, 31] on icon "button" at bounding box center [163, 31] width 13 height 13
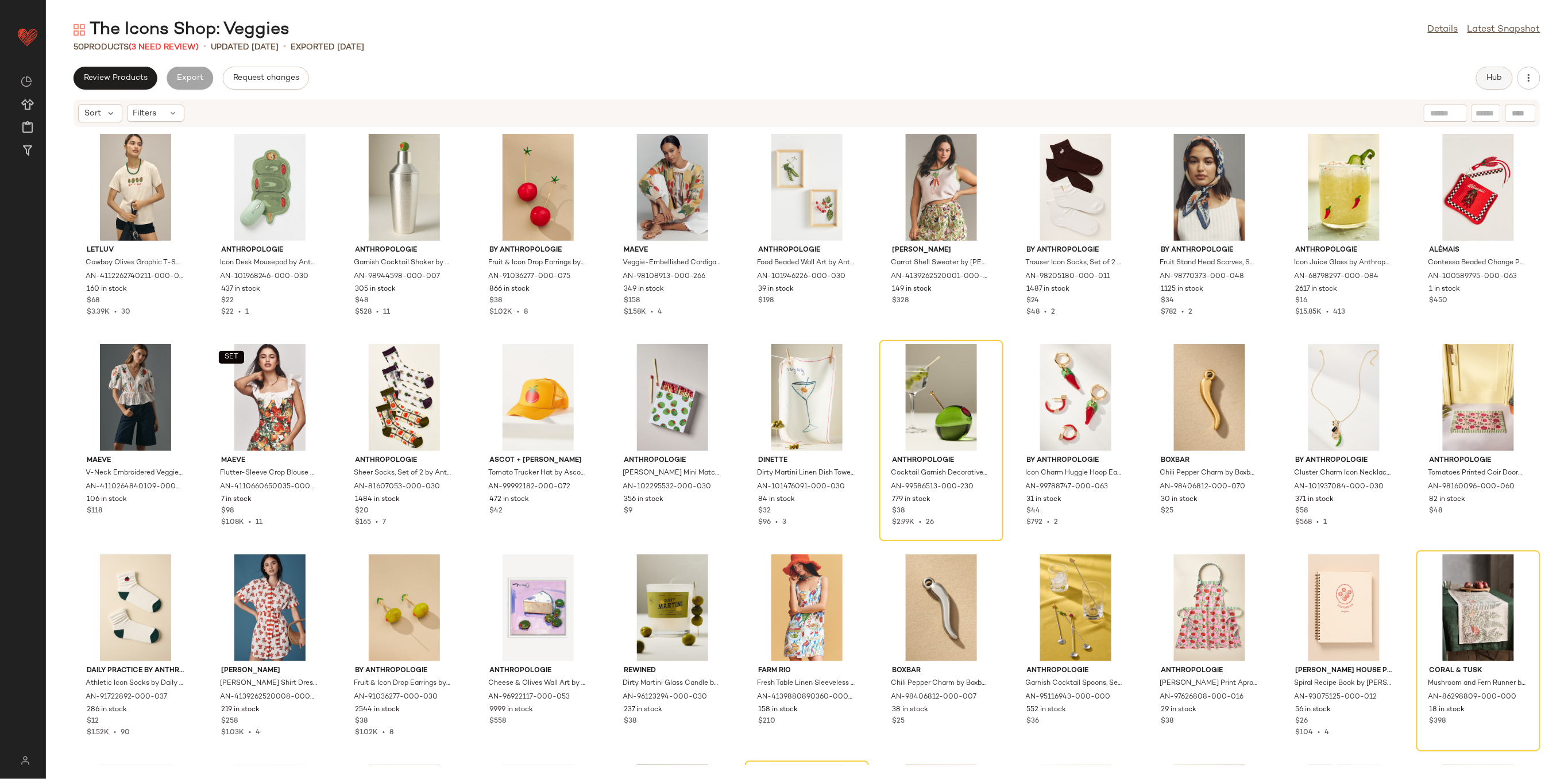
click at [1501, 76] on span "Hub" at bounding box center [1494, 78] width 16 height 9
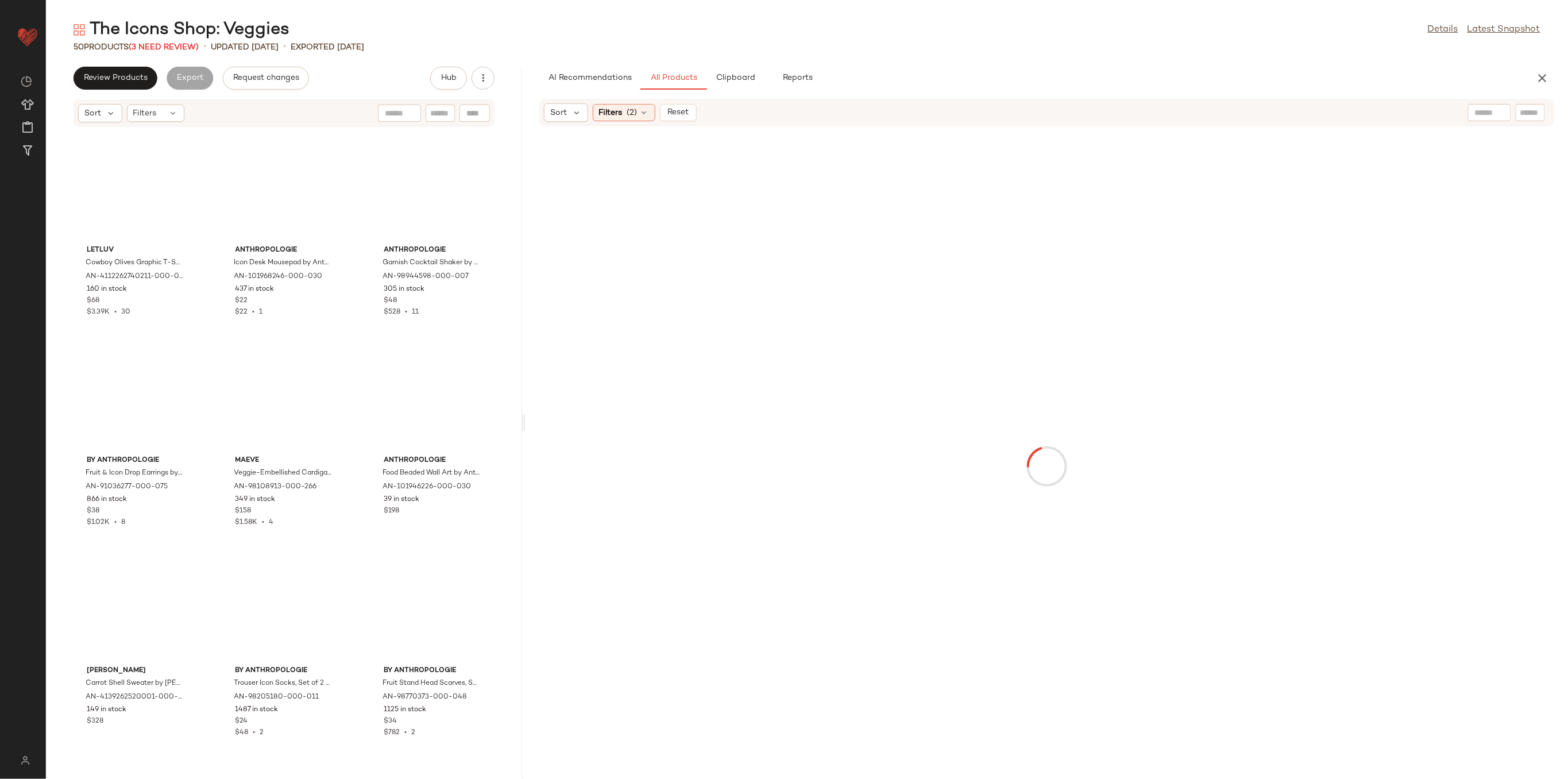
drag, startPoint x: 807, startPoint y: 425, endPoint x: 526, endPoint y: 409, distance: 281.5
click at [526, 409] on div "The Icons Shop: Veggies Details Latest Snapshot 50 Products (3 Need Review) • u…" at bounding box center [806, 398] width 1522 height 761
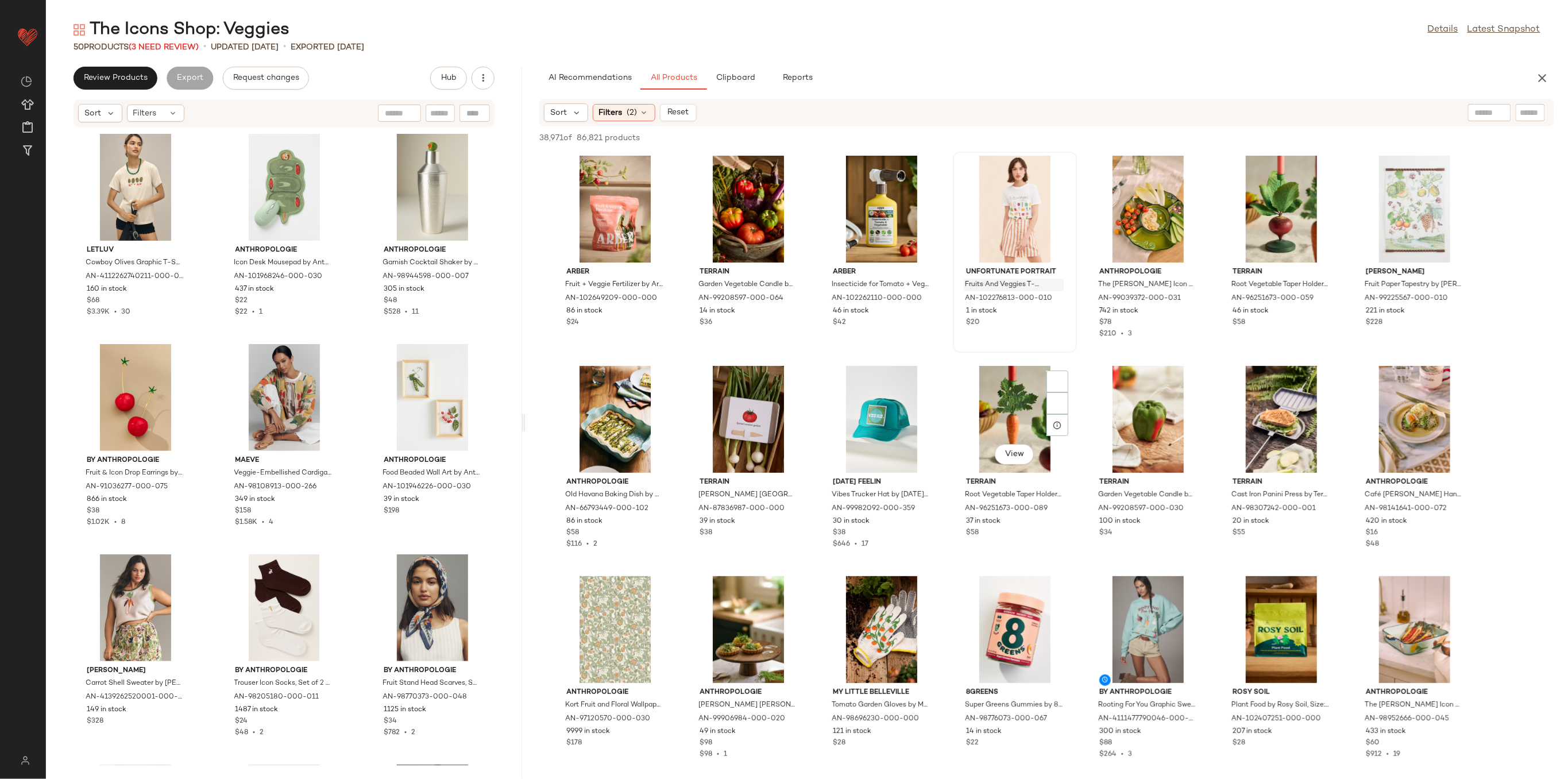
scroll to position [230, 0]
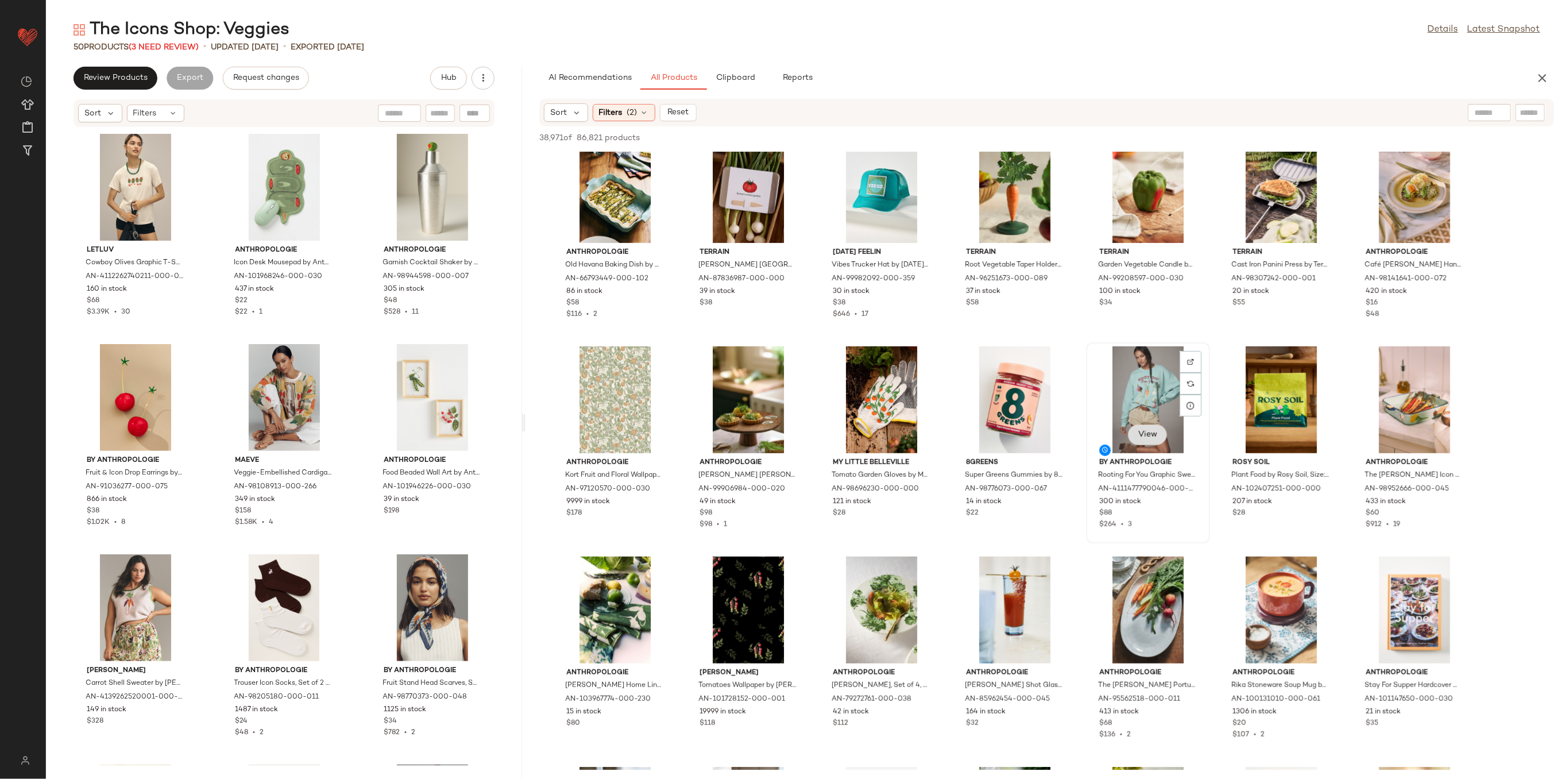
click at [1162, 434] on button "View" at bounding box center [1147, 434] width 39 height 21
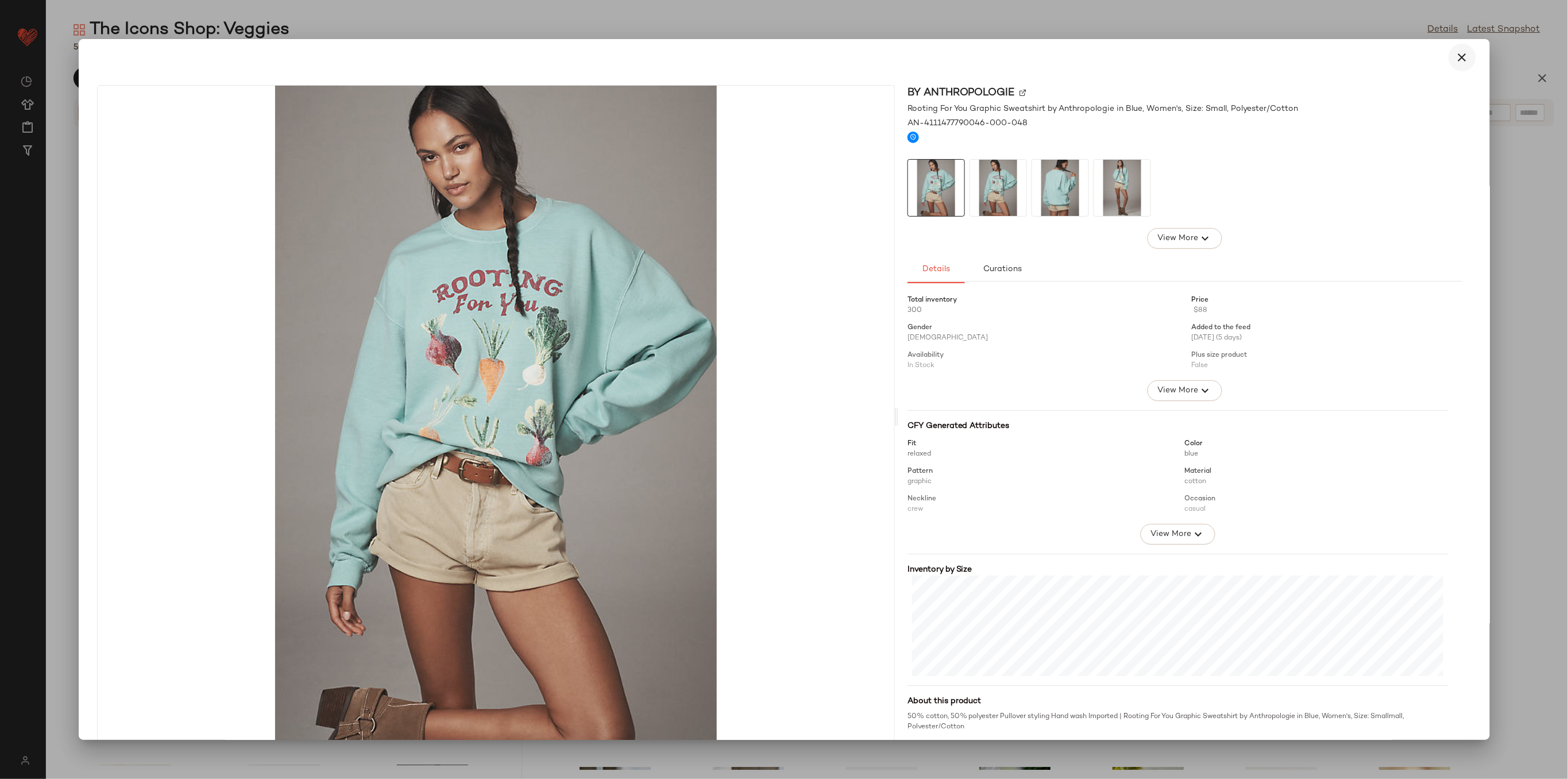
click at [1460, 59] on icon "button" at bounding box center [1462, 57] width 13 height 13
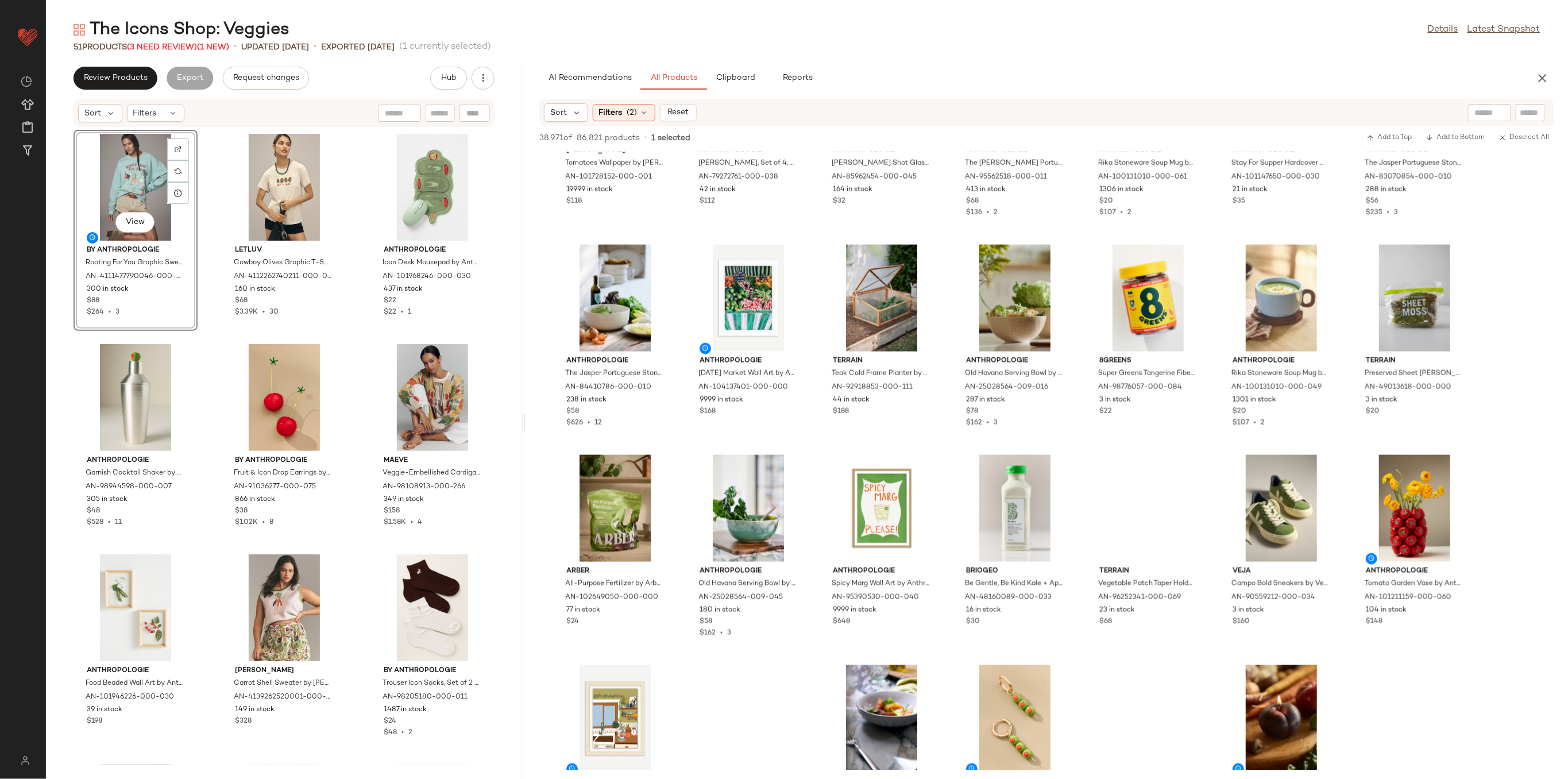
scroll to position [843, 0]
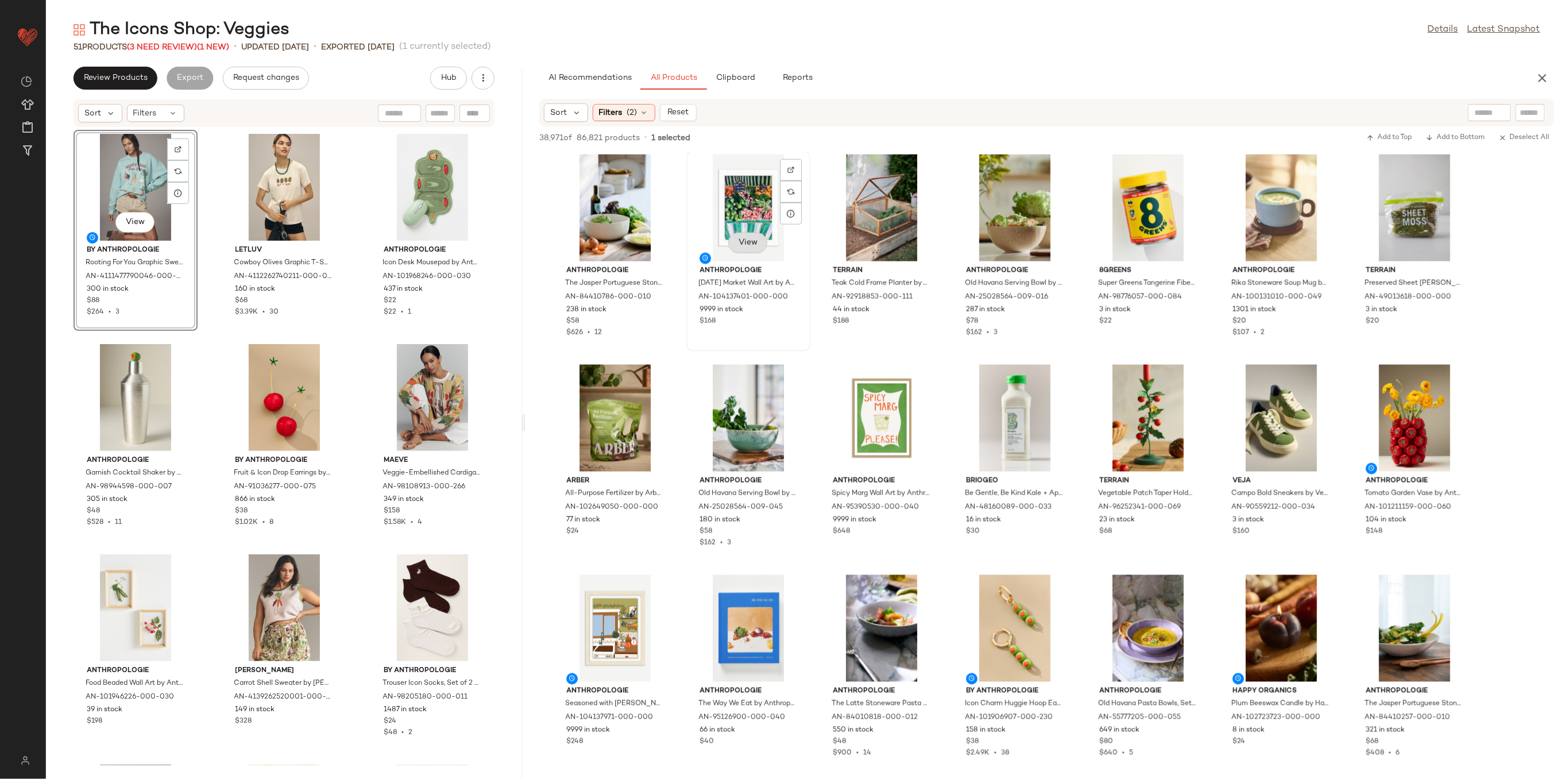
click at [751, 243] on span "View" at bounding box center [748, 243] width 20 height 9
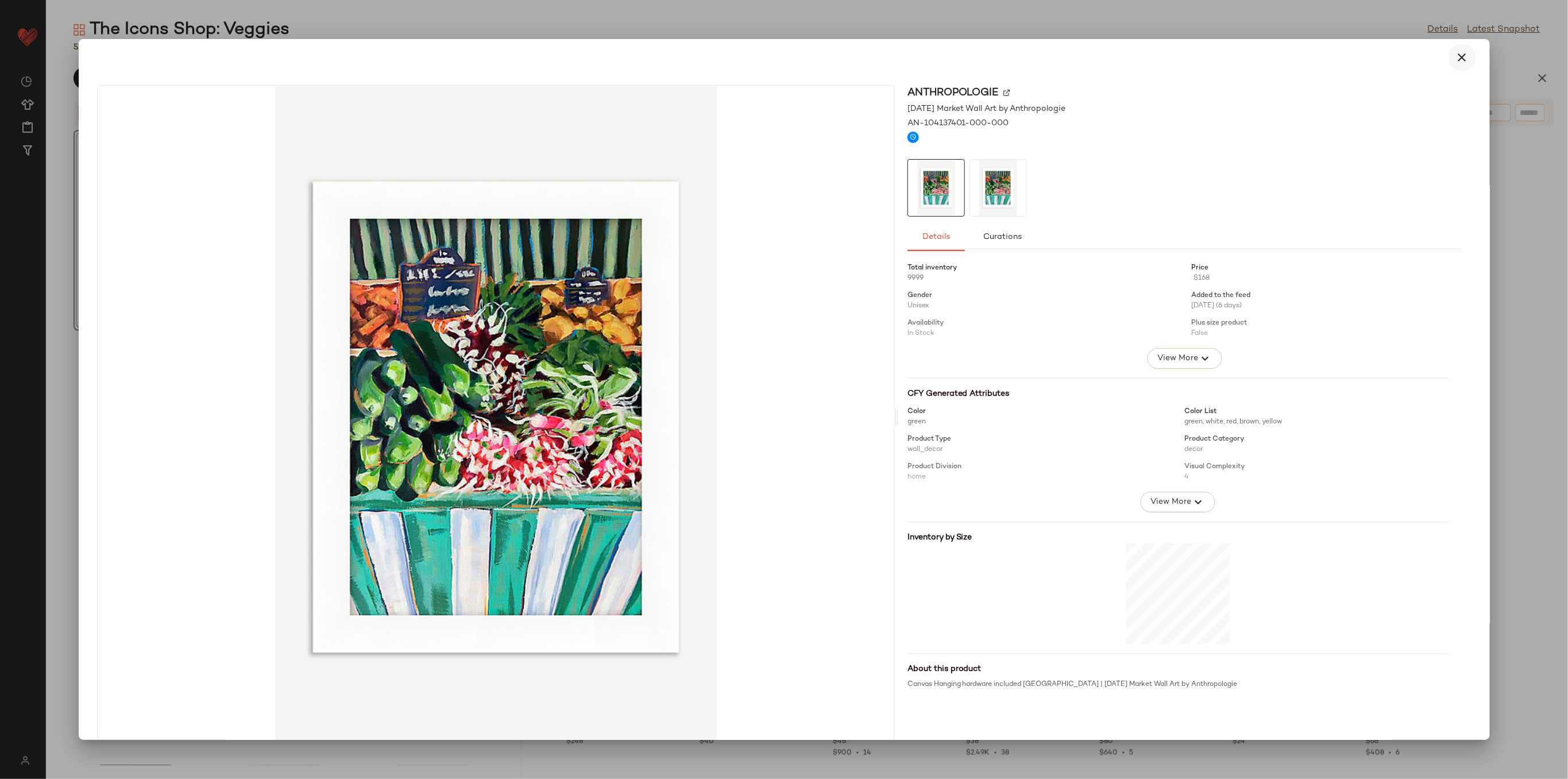
click at [1462, 58] on icon "button" at bounding box center [1462, 57] width 13 height 13
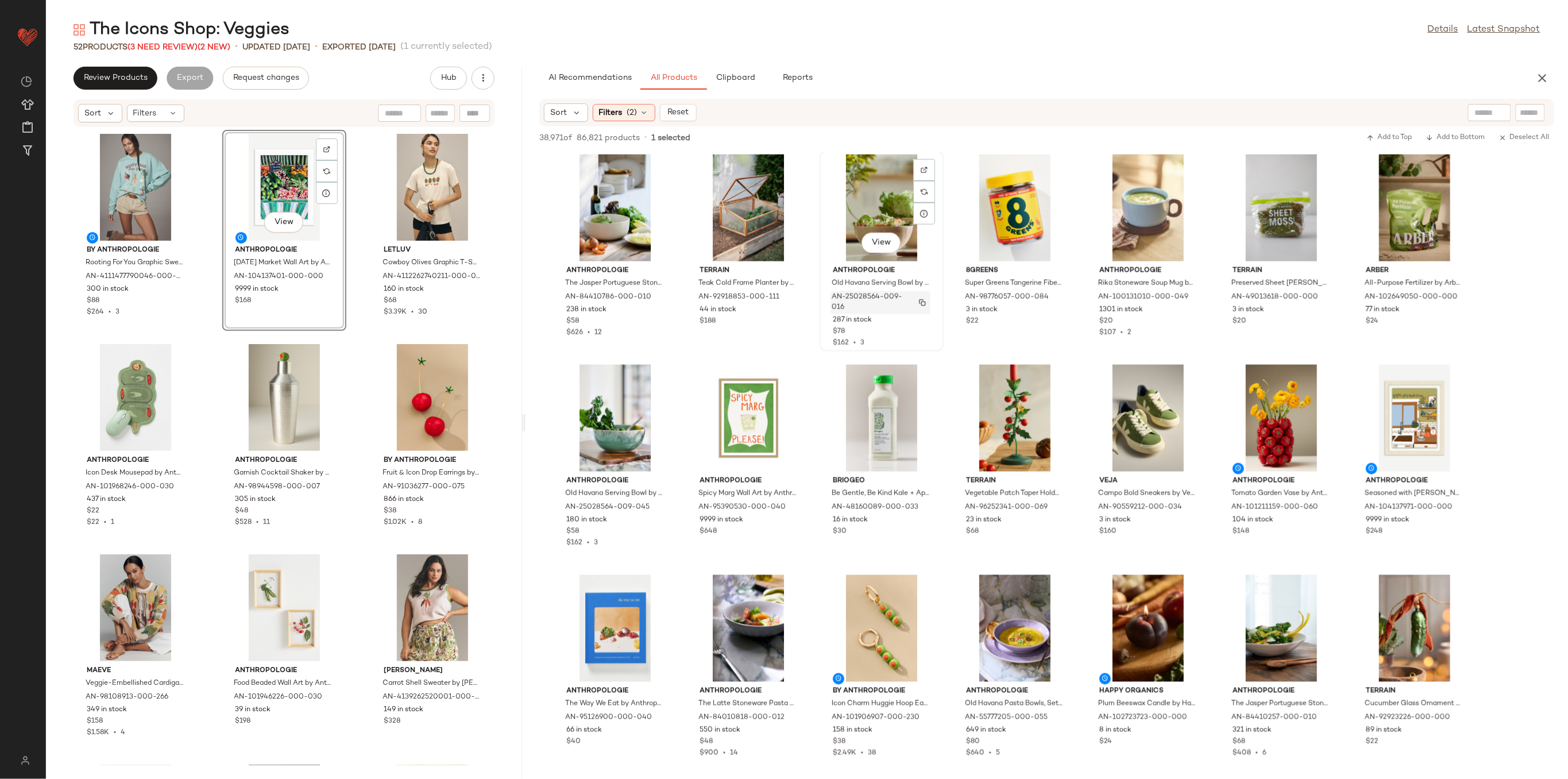
scroll to position [996, 0]
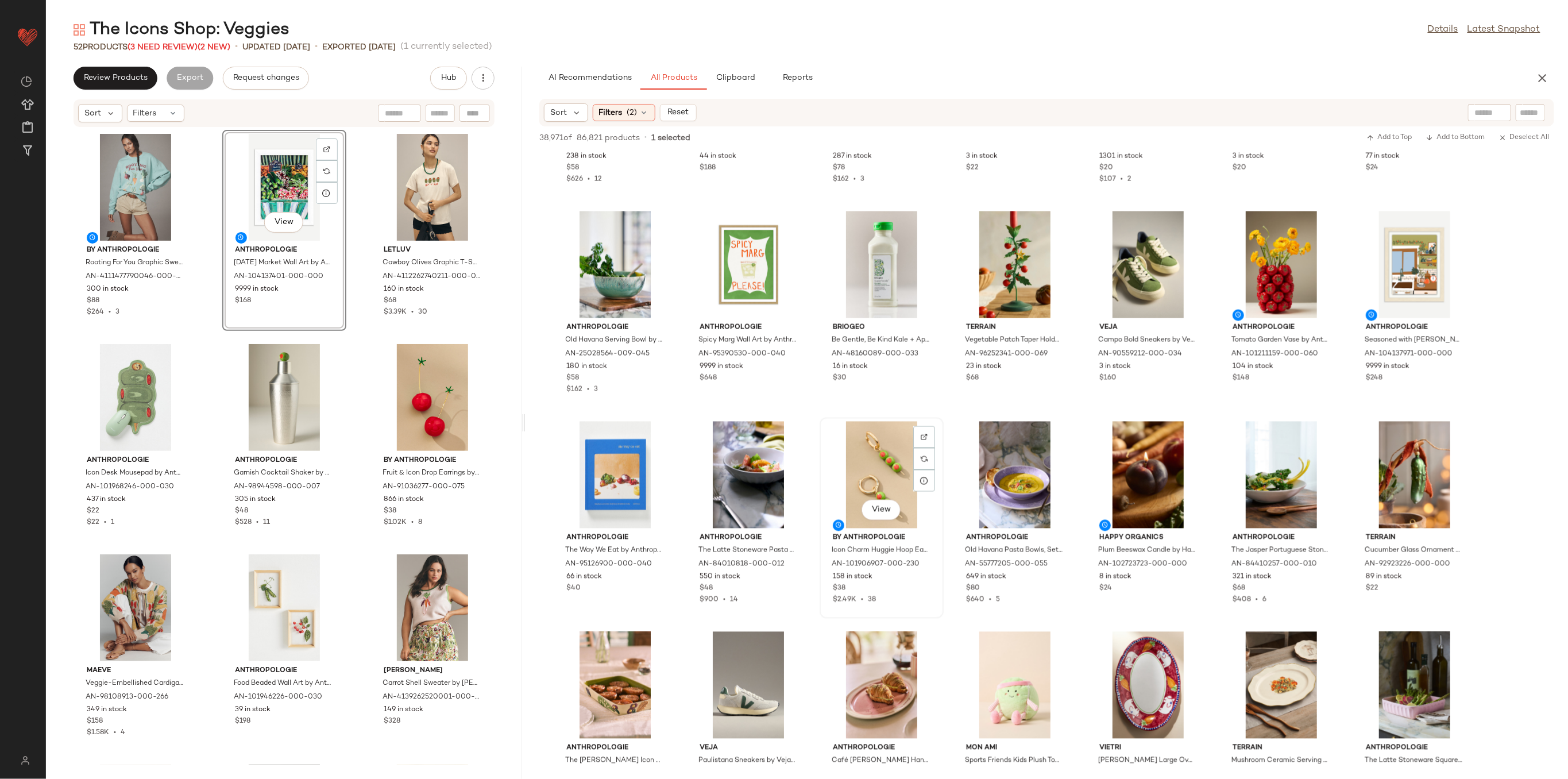
click at [895, 464] on div "View" at bounding box center [881, 475] width 116 height 107
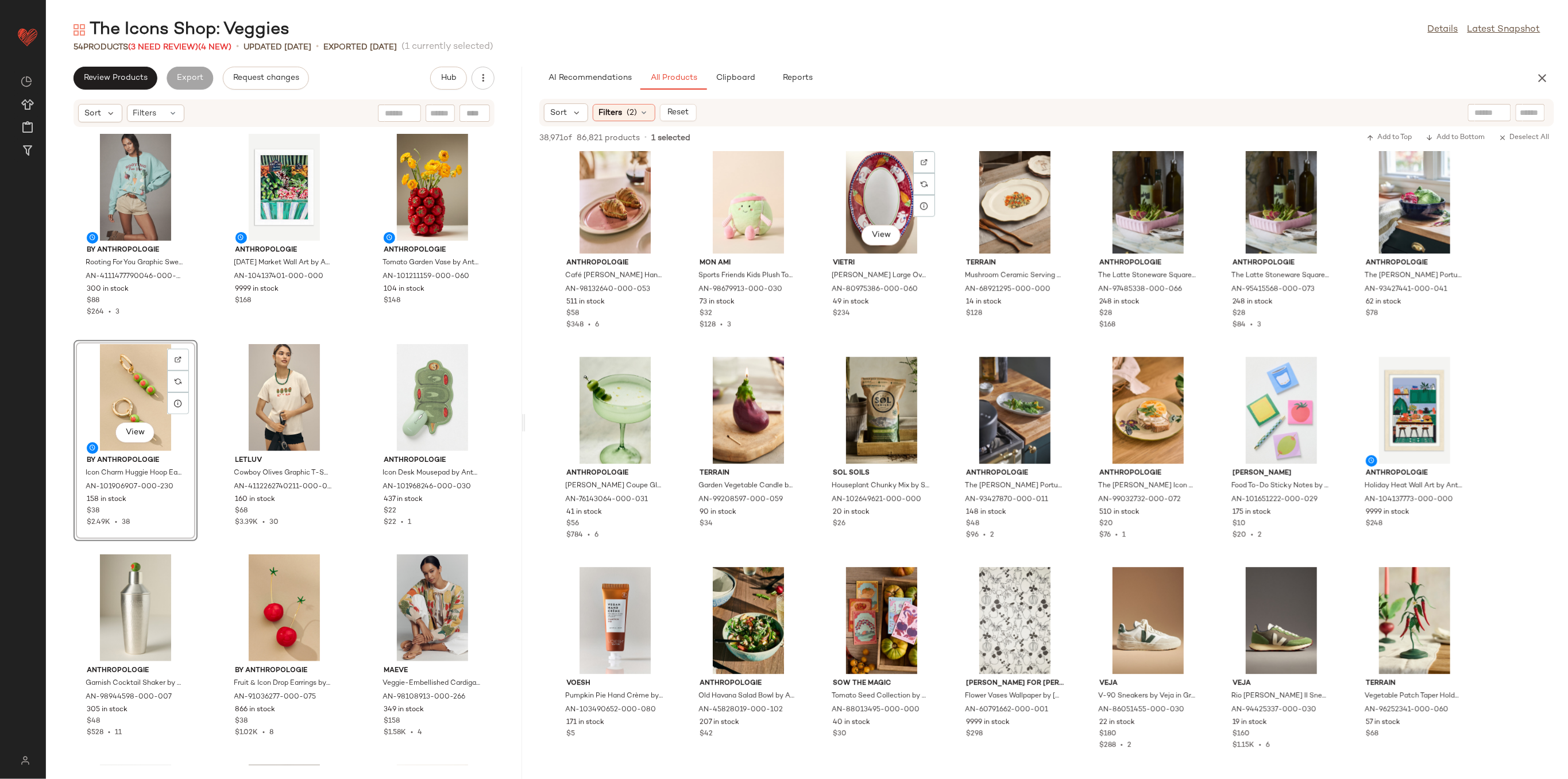
scroll to position [1532, 0]
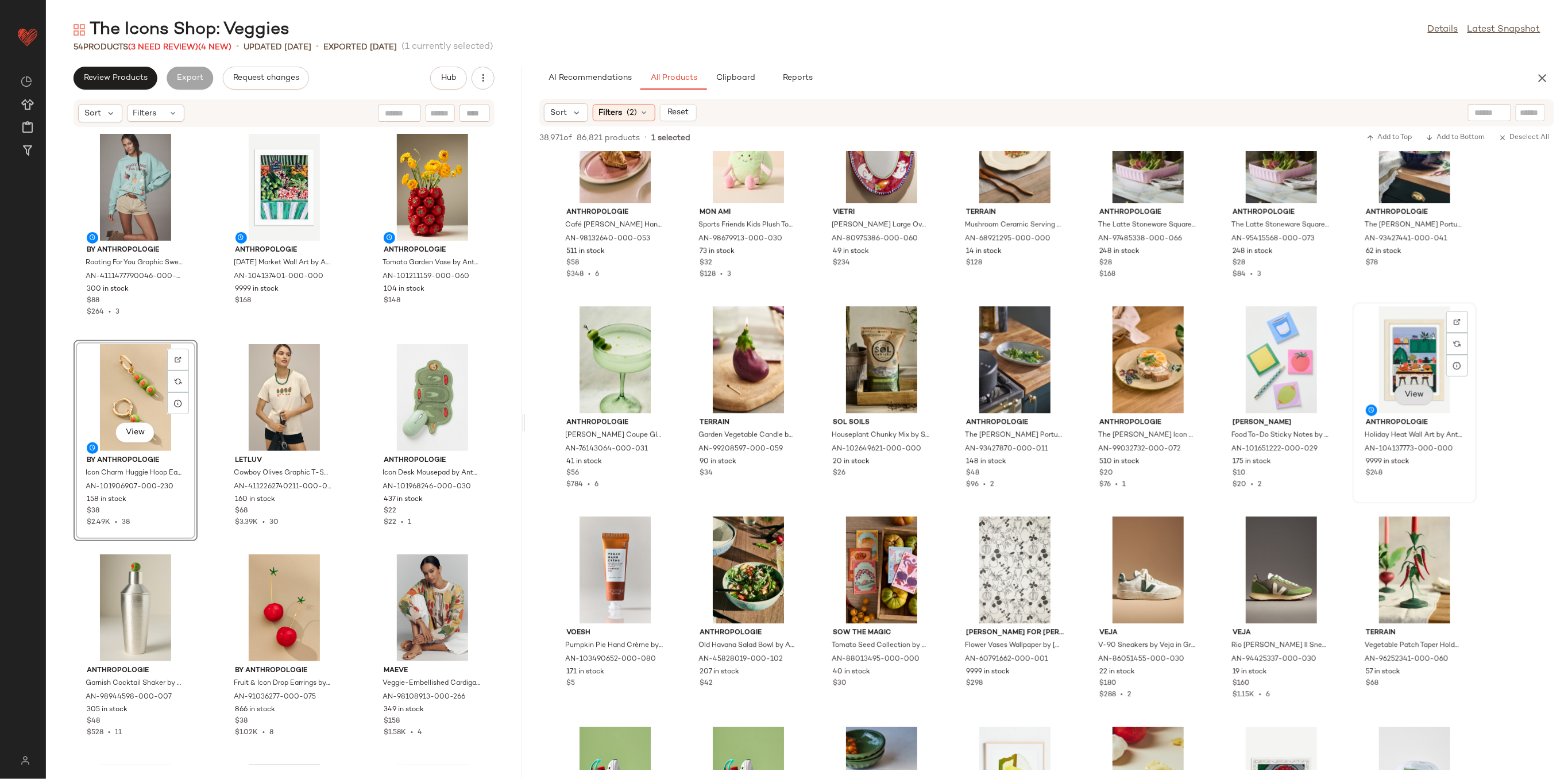
click at [1413, 387] on button "View" at bounding box center [1413, 394] width 39 height 21
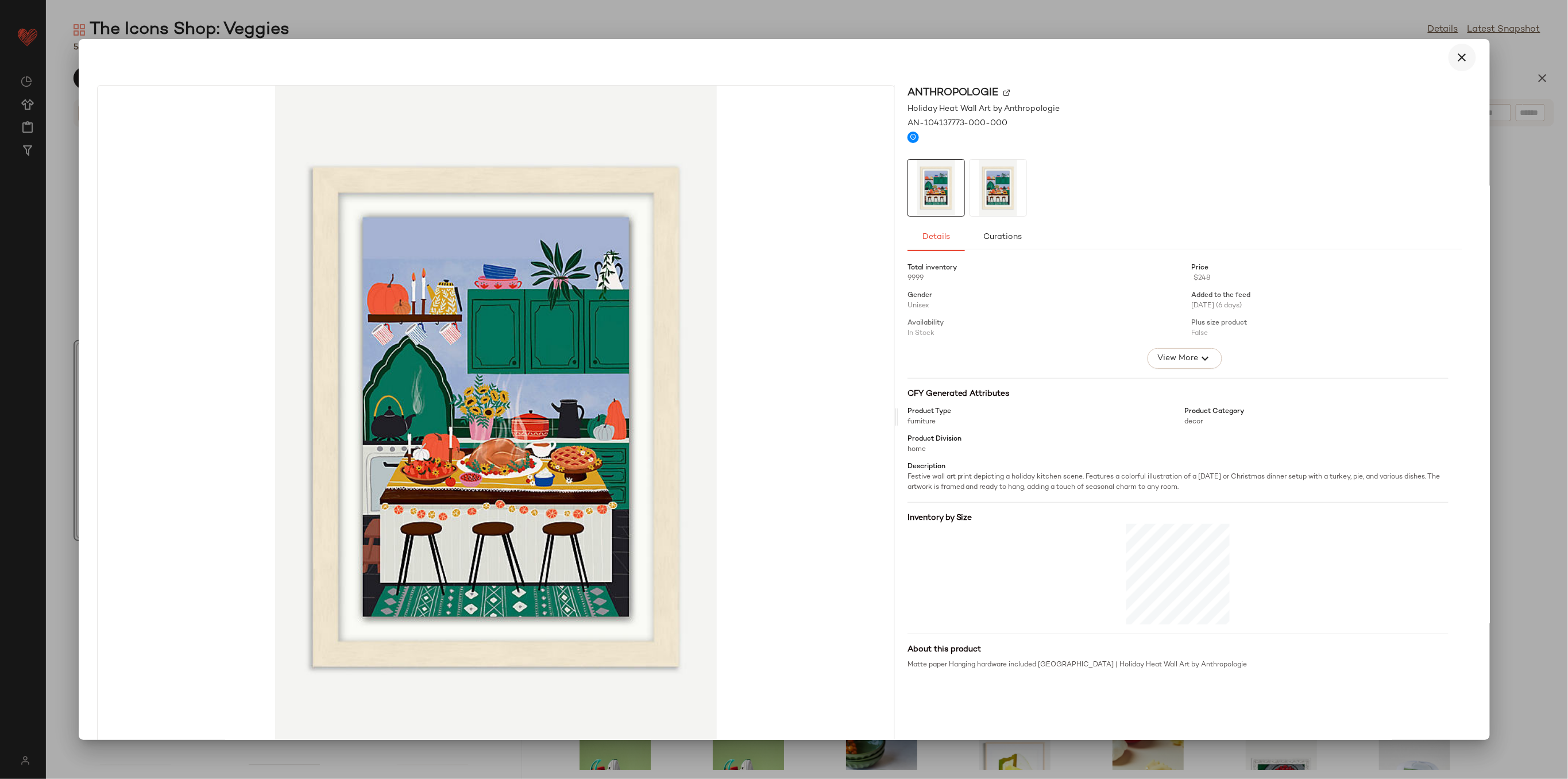
click at [1456, 59] on icon "button" at bounding box center [1462, 57] width 13 height 13
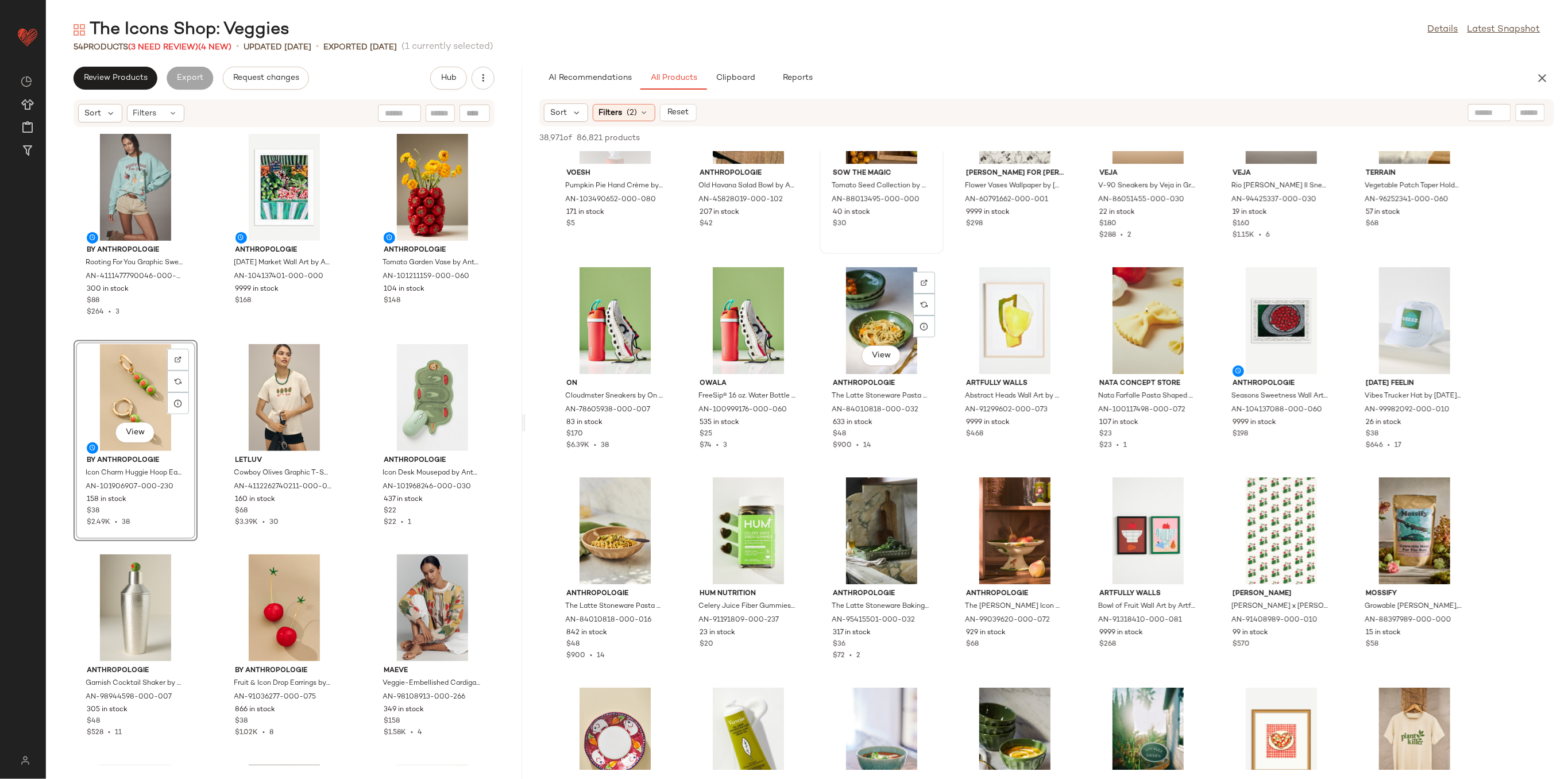
scroll to position [2298, 0]
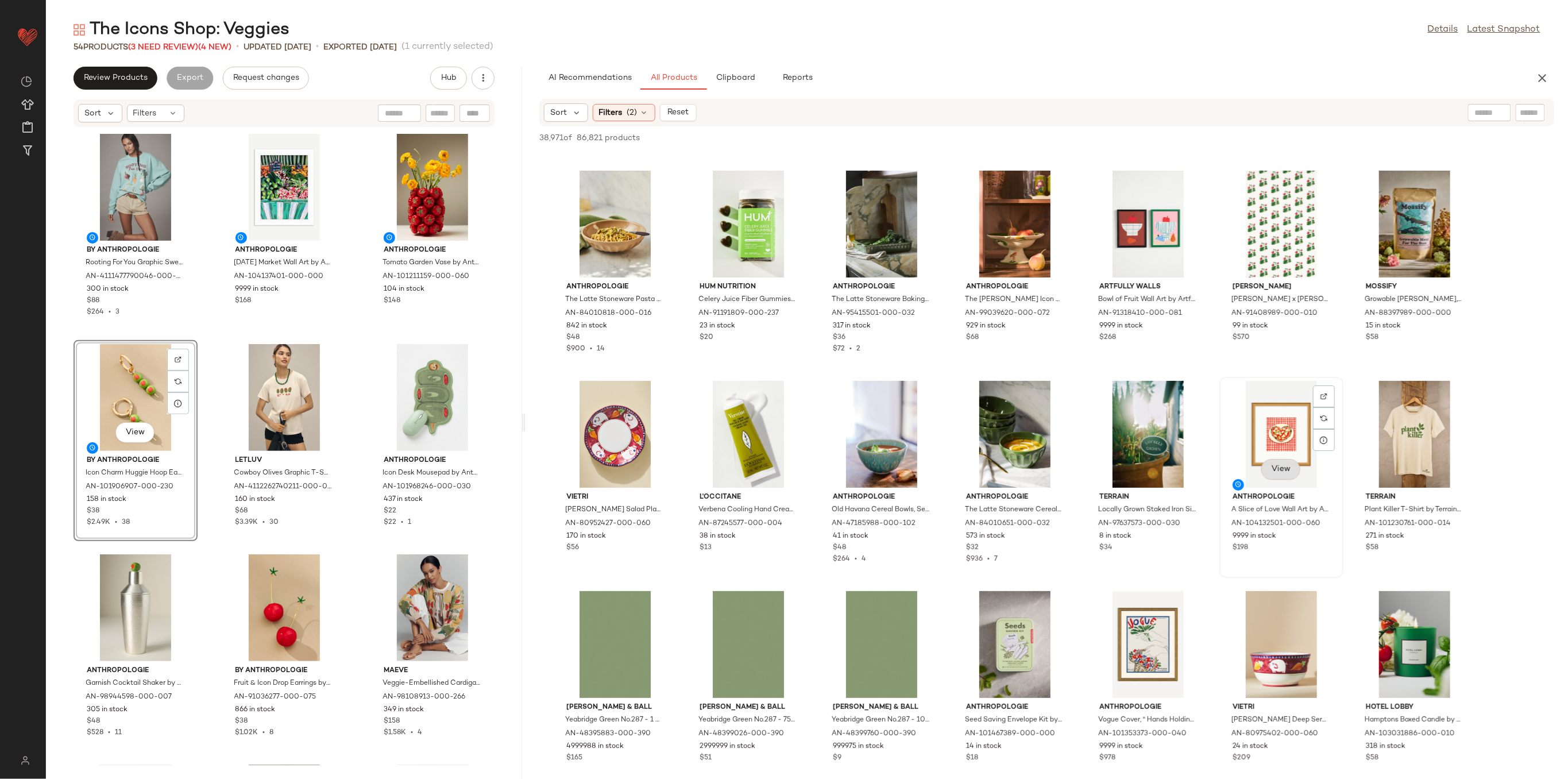
click at [1287, 470] on span "View" at bounding box center [1281, 470] width 20 height 9
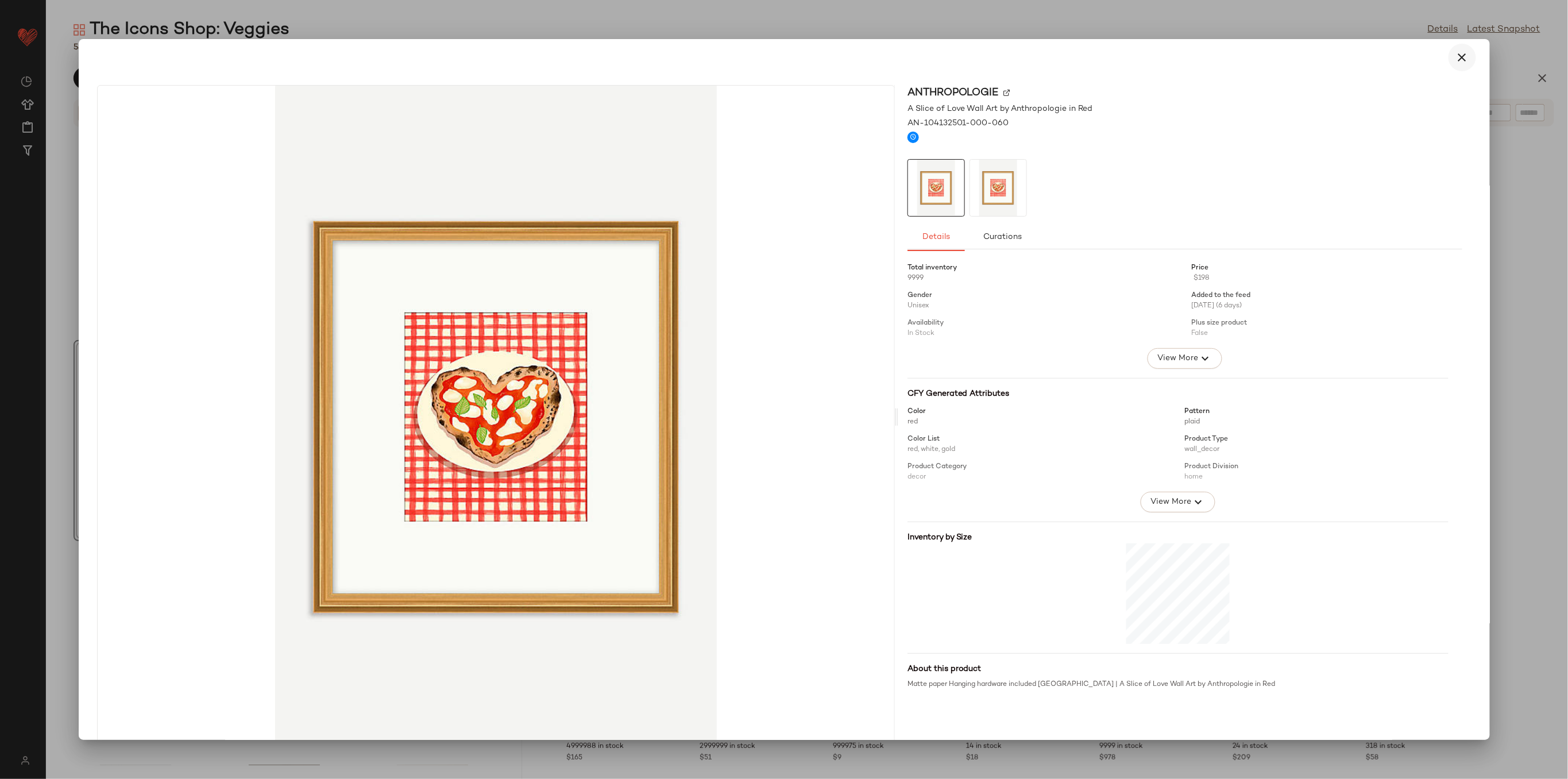
click at [1457, 53] on icon "button" at bounding box center [1462, 57] width 13 height 13
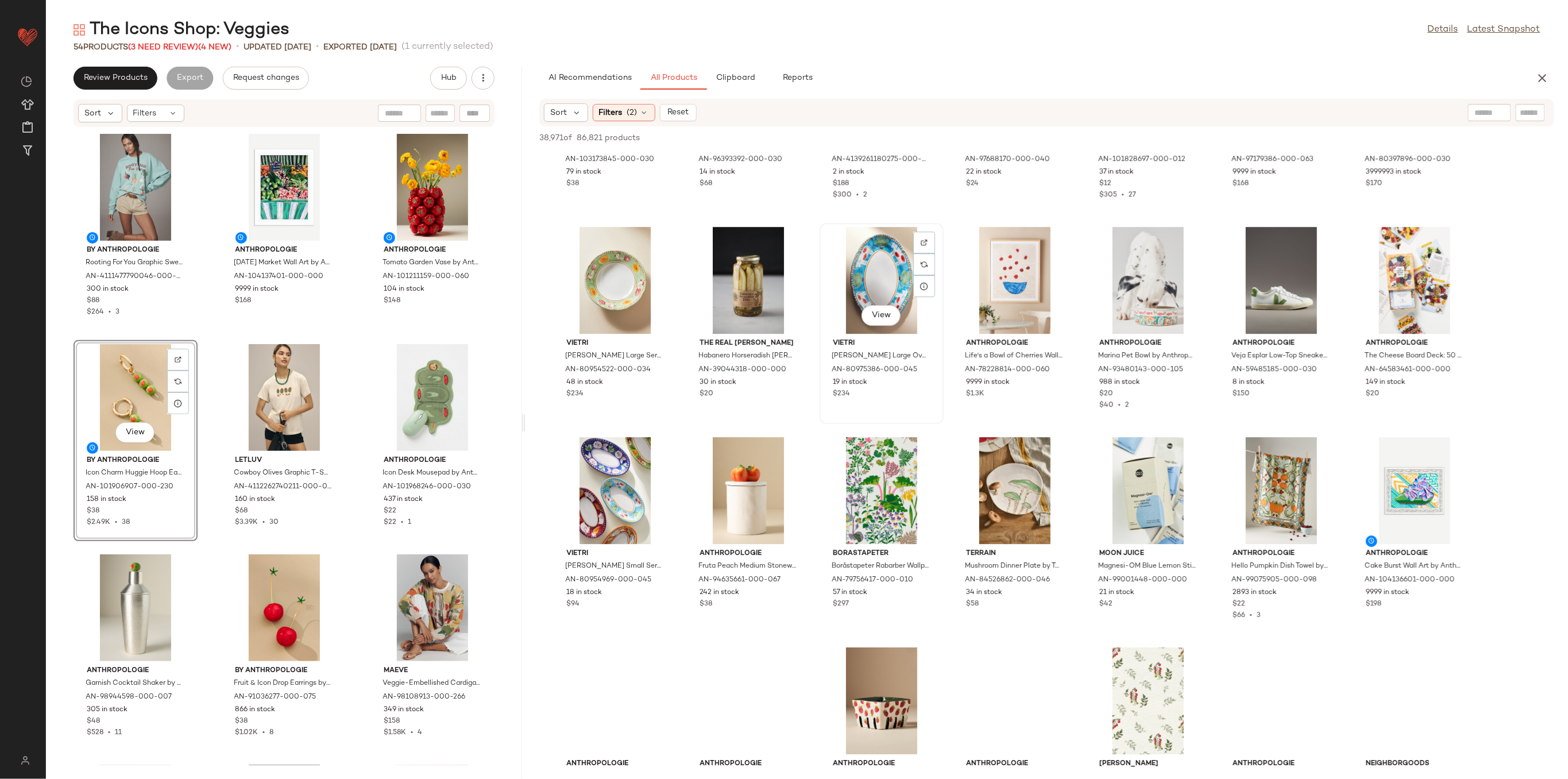
scroll to position [4137, 0]
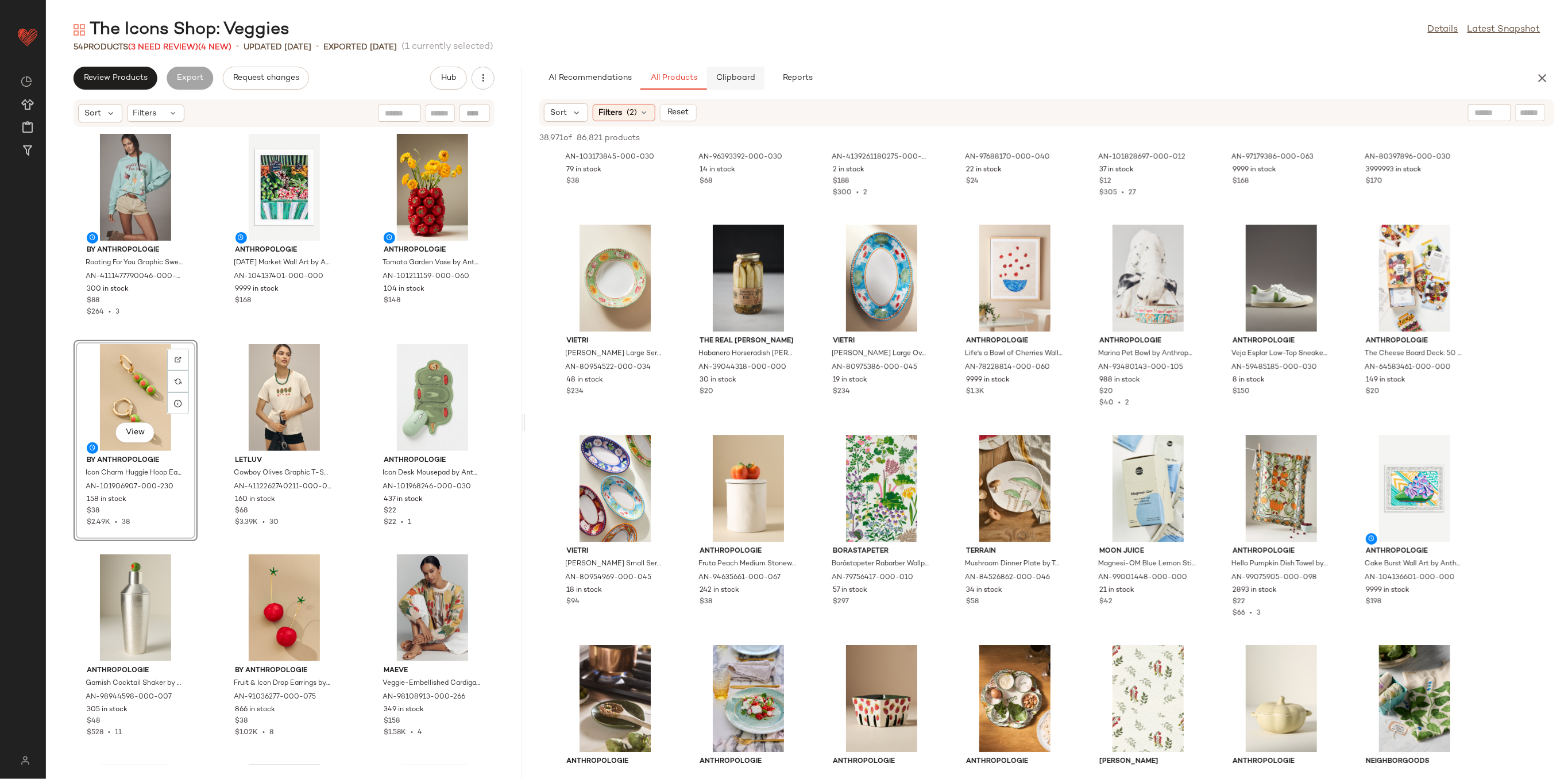
click at [746, 76] on span "Clipboard" at bounding box center [736, 78] width 40 height 9
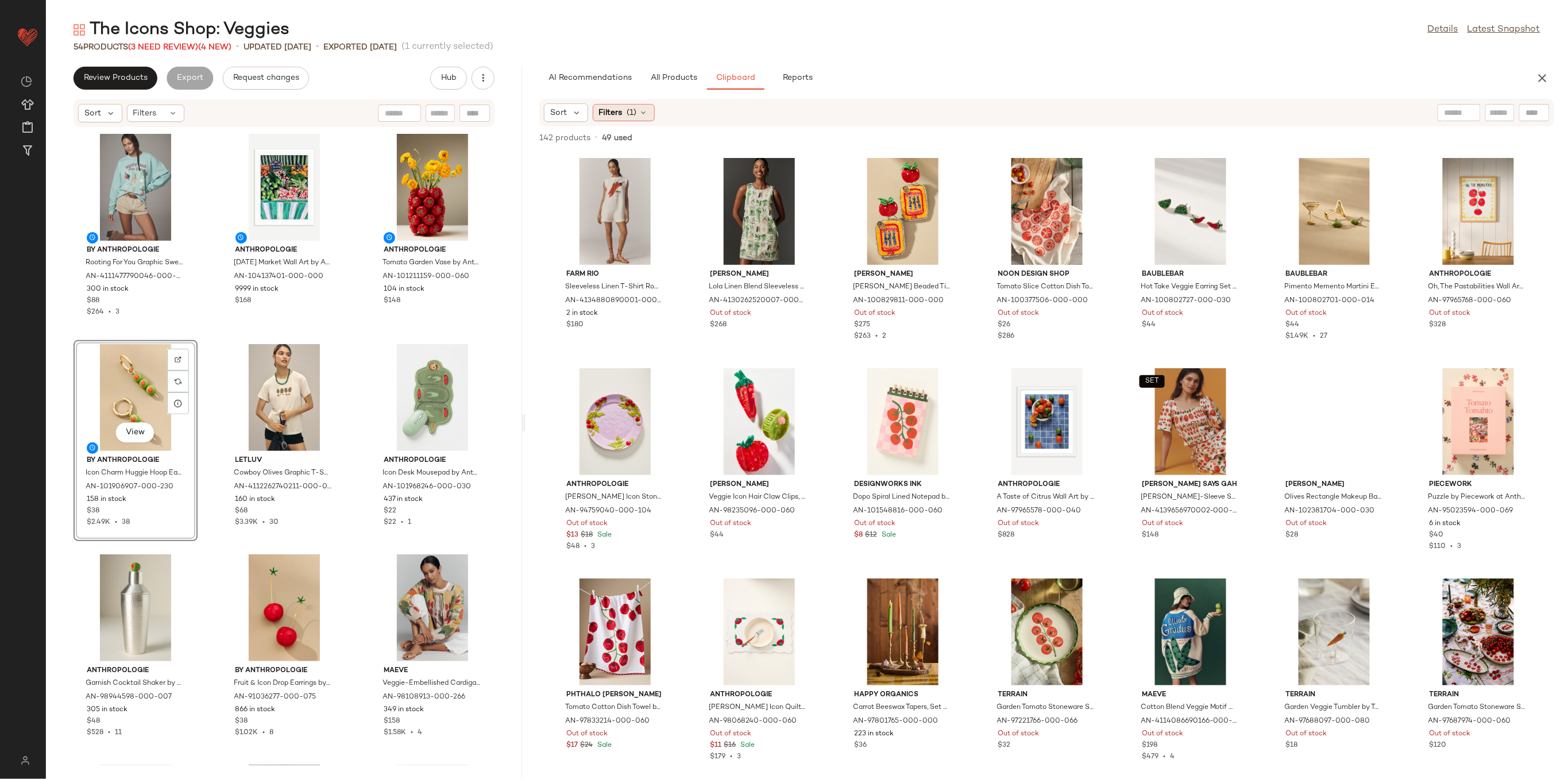
click at [619, 111] on span "Filters" at bounding box center [610, 112] width 23 height 12
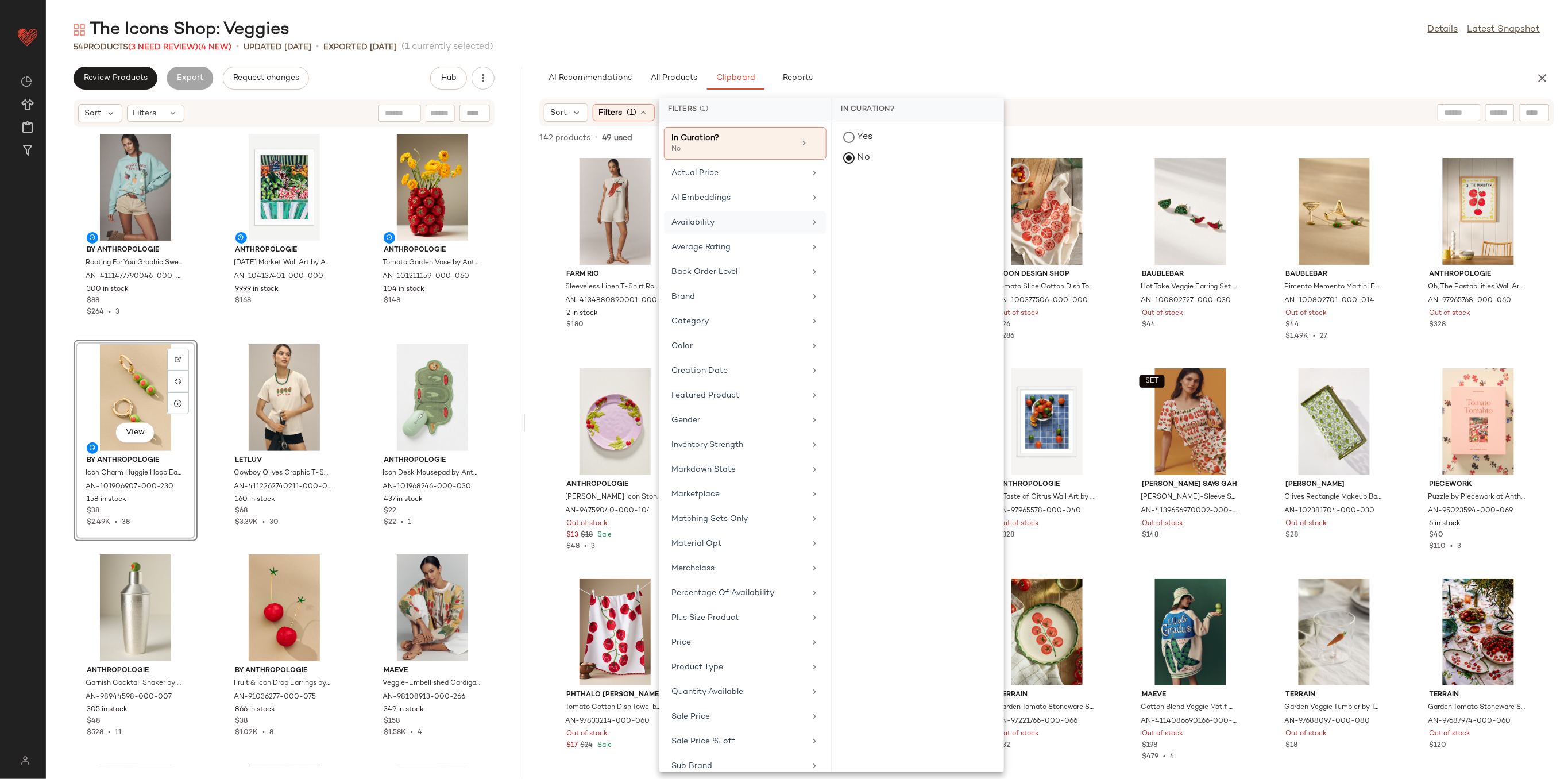
click at [761, 225] on div "Availability" at bounding box center [738, 222] width 134 height 12
click at [868, 208] on div "in_stock" at bounding box center [918, 221] width 171 height 28
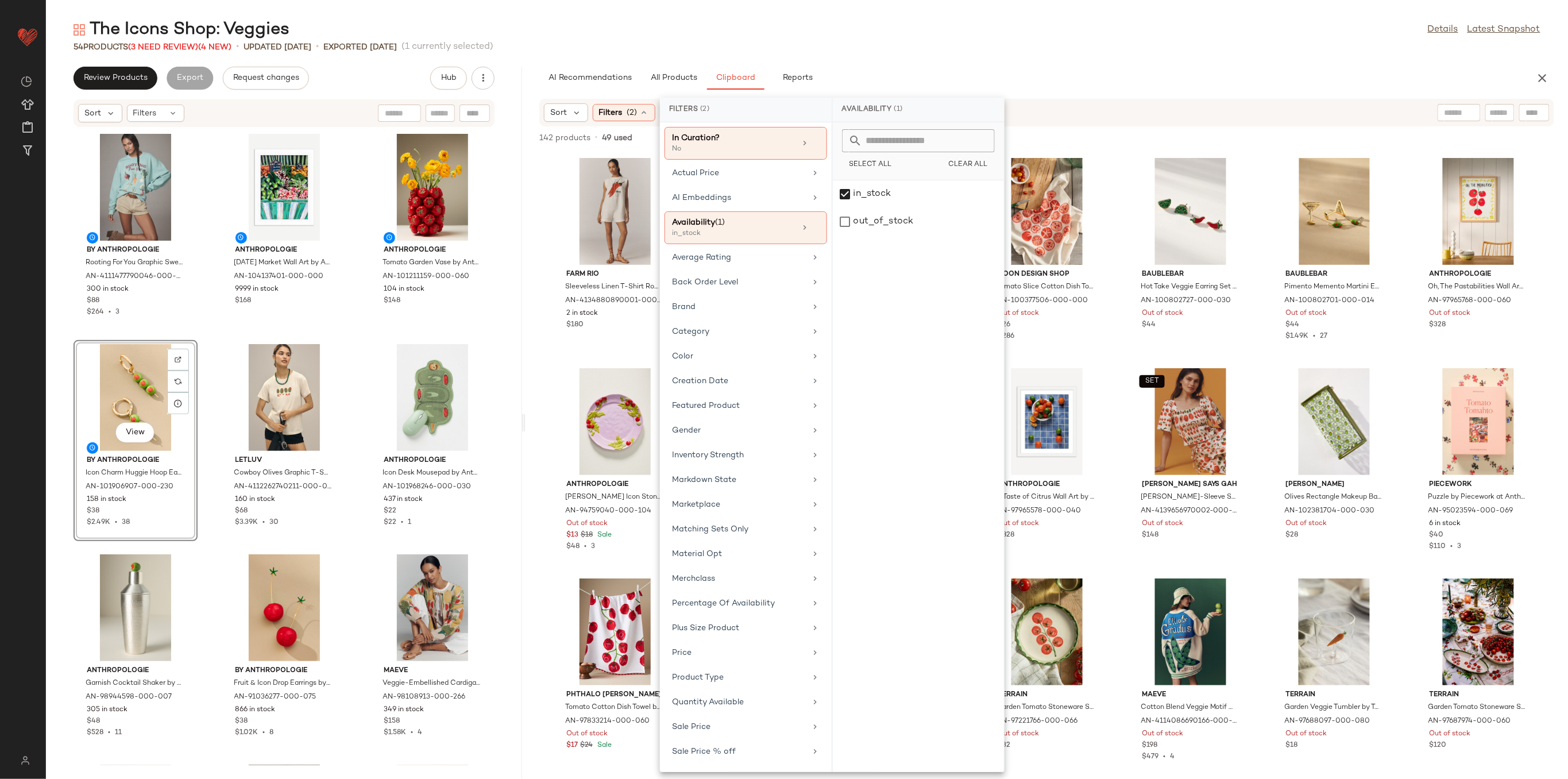
click at [992, 73] on div "AI Recommendations All Products Clipboard Reports" at bounding box center [1029, 78] width 978 height 23
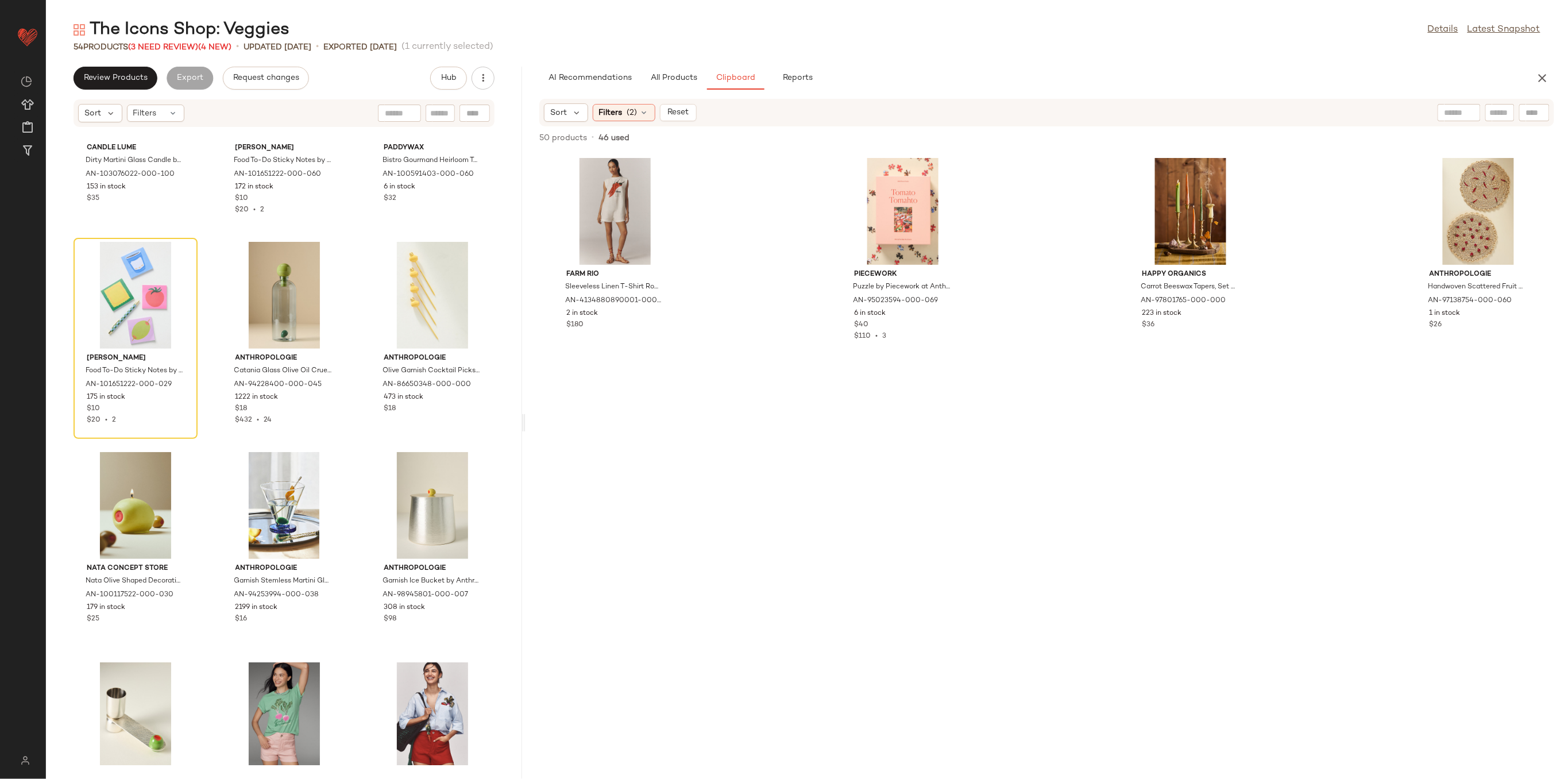
scroll to position [2843, 0]
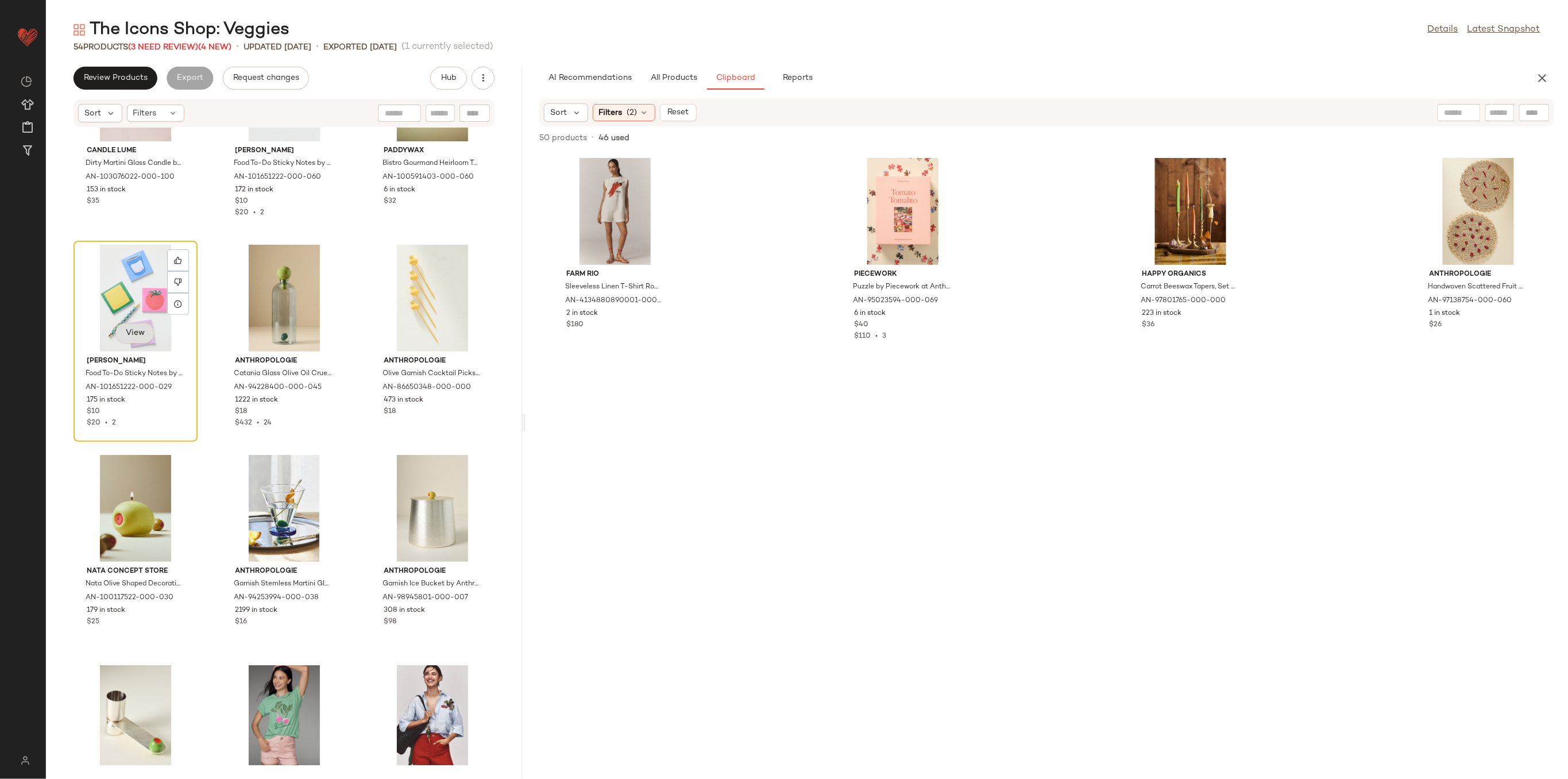
click at [138, 340] on button "View" at bounding box center [134, 333] width 39 height 21
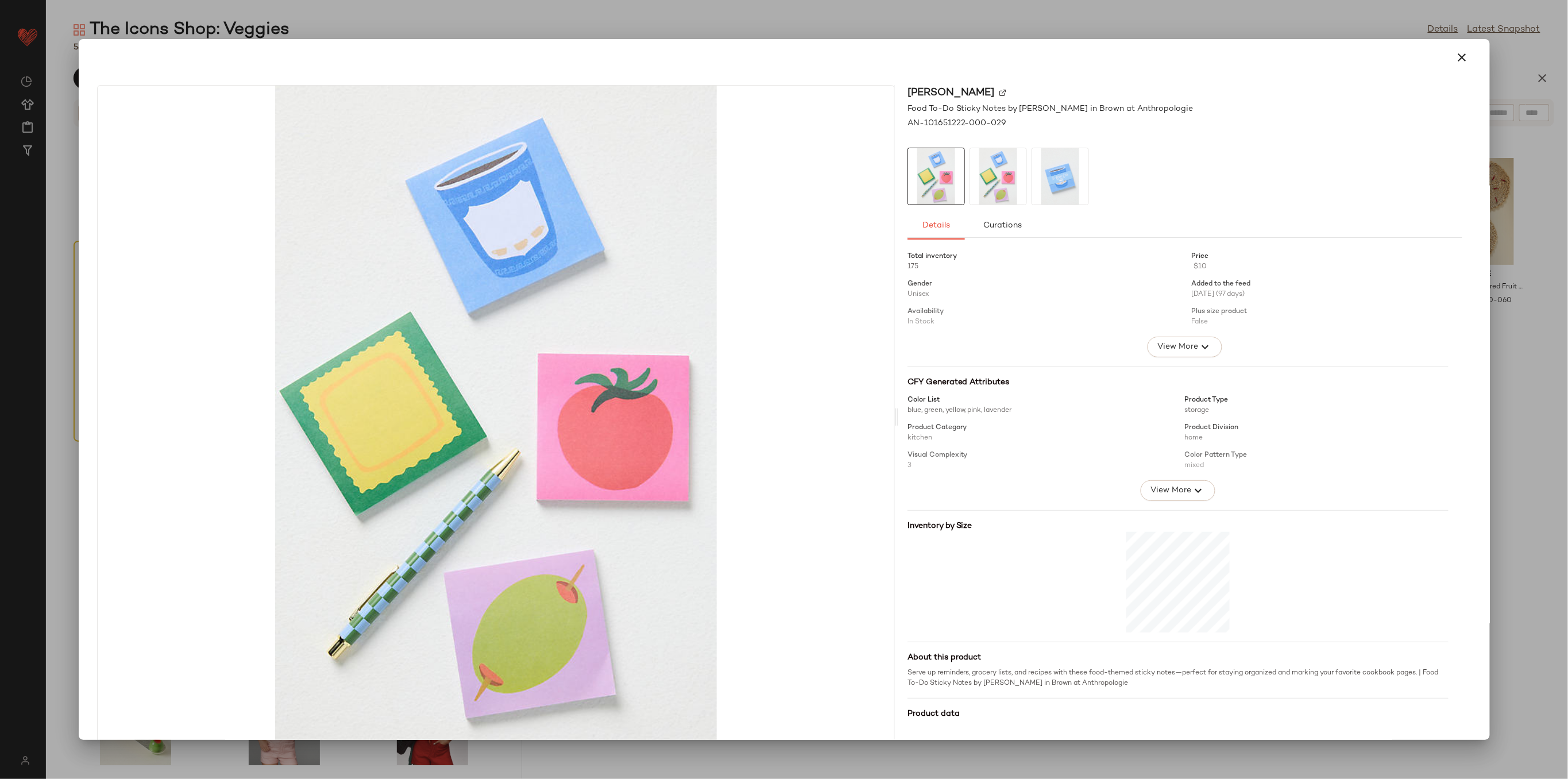
click at [1052, 186] on img at bounding box center [1060, 176] width 57 height 57
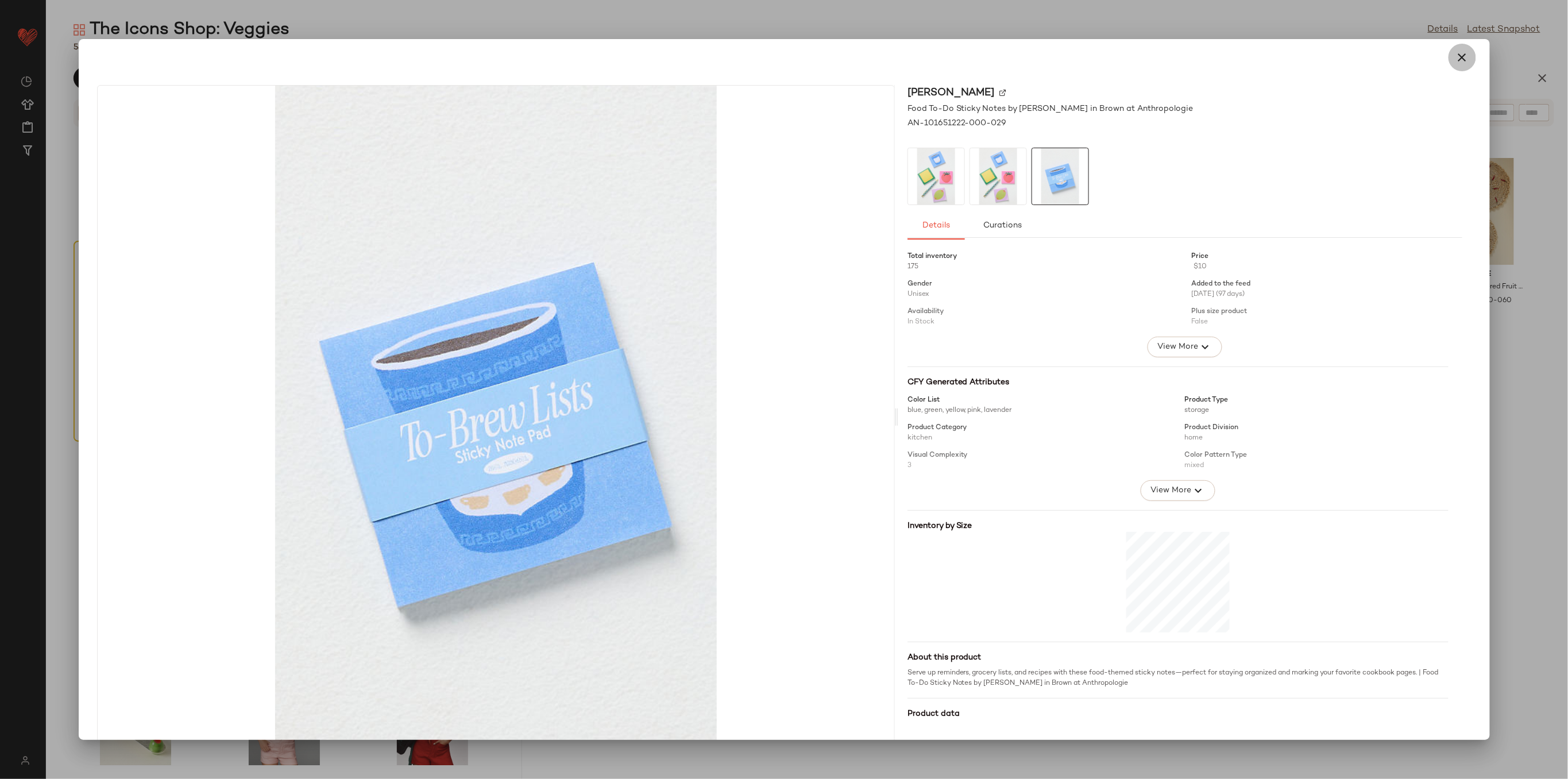
click at [1456, 59] on icon "button" at bounding box center [1462, 57] width 13 height 13
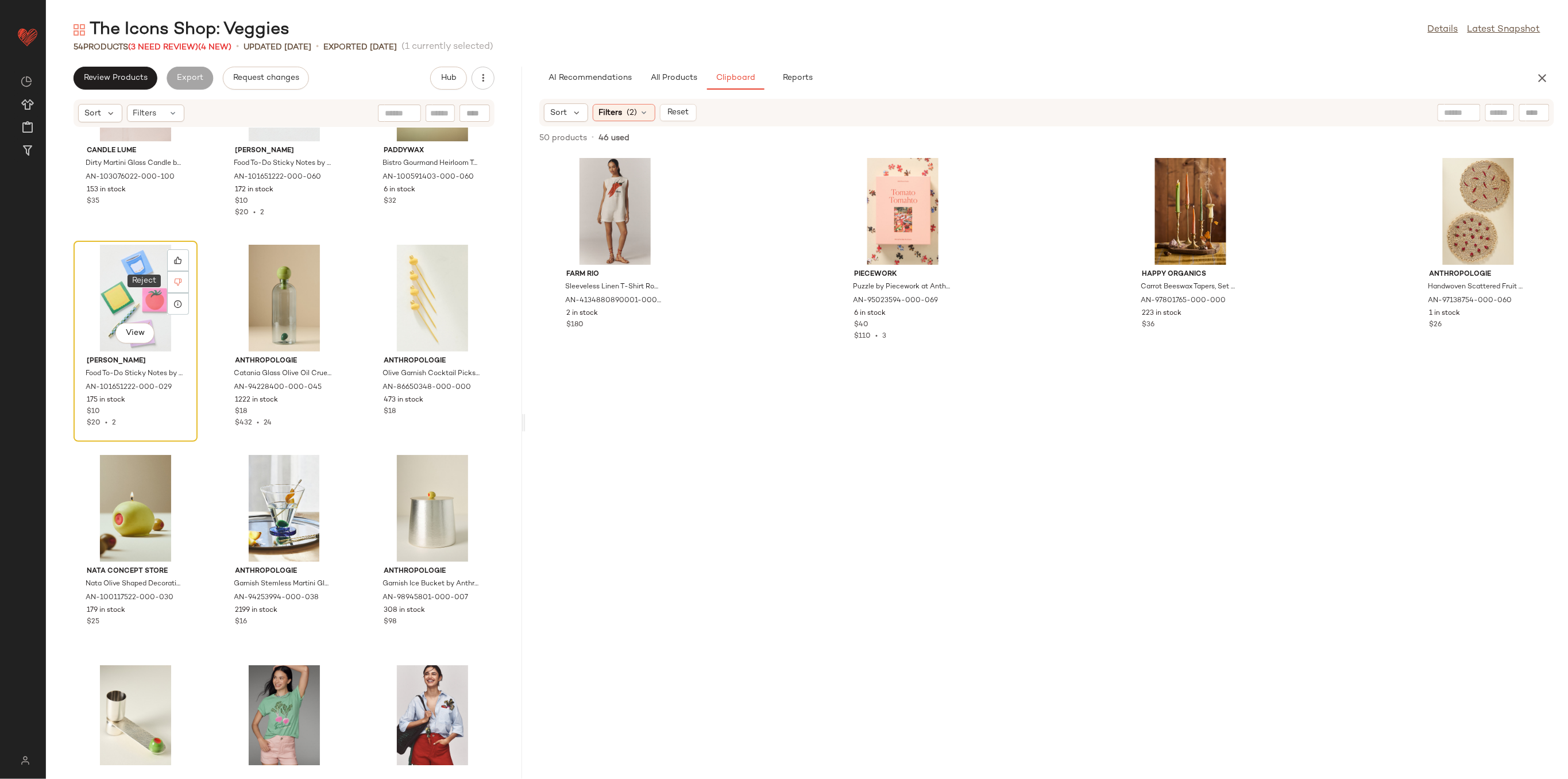
click at [183, 281] on div at bounding box center [178, 282] width 22 height 22
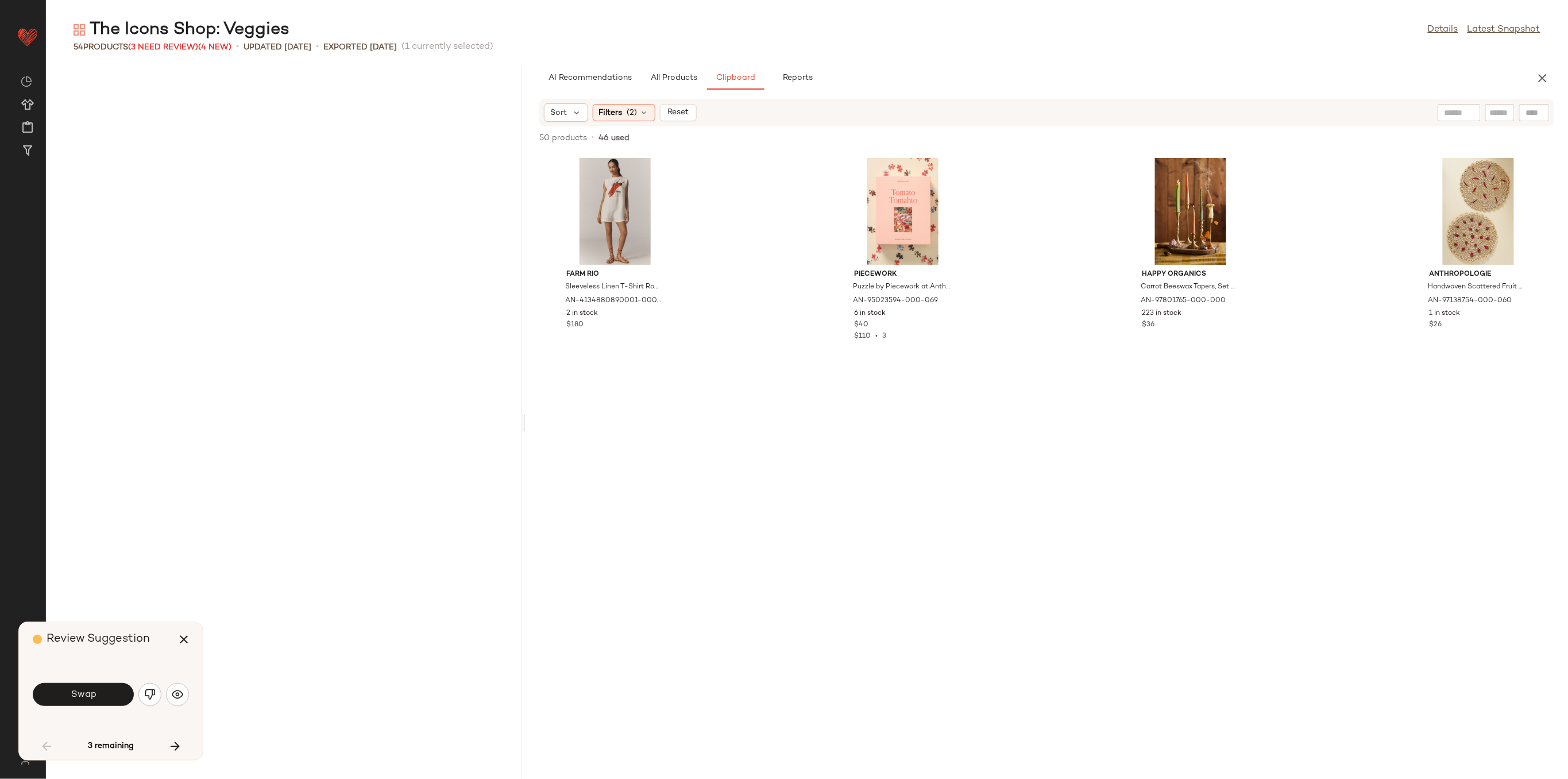
scroll to position [1262, 0]
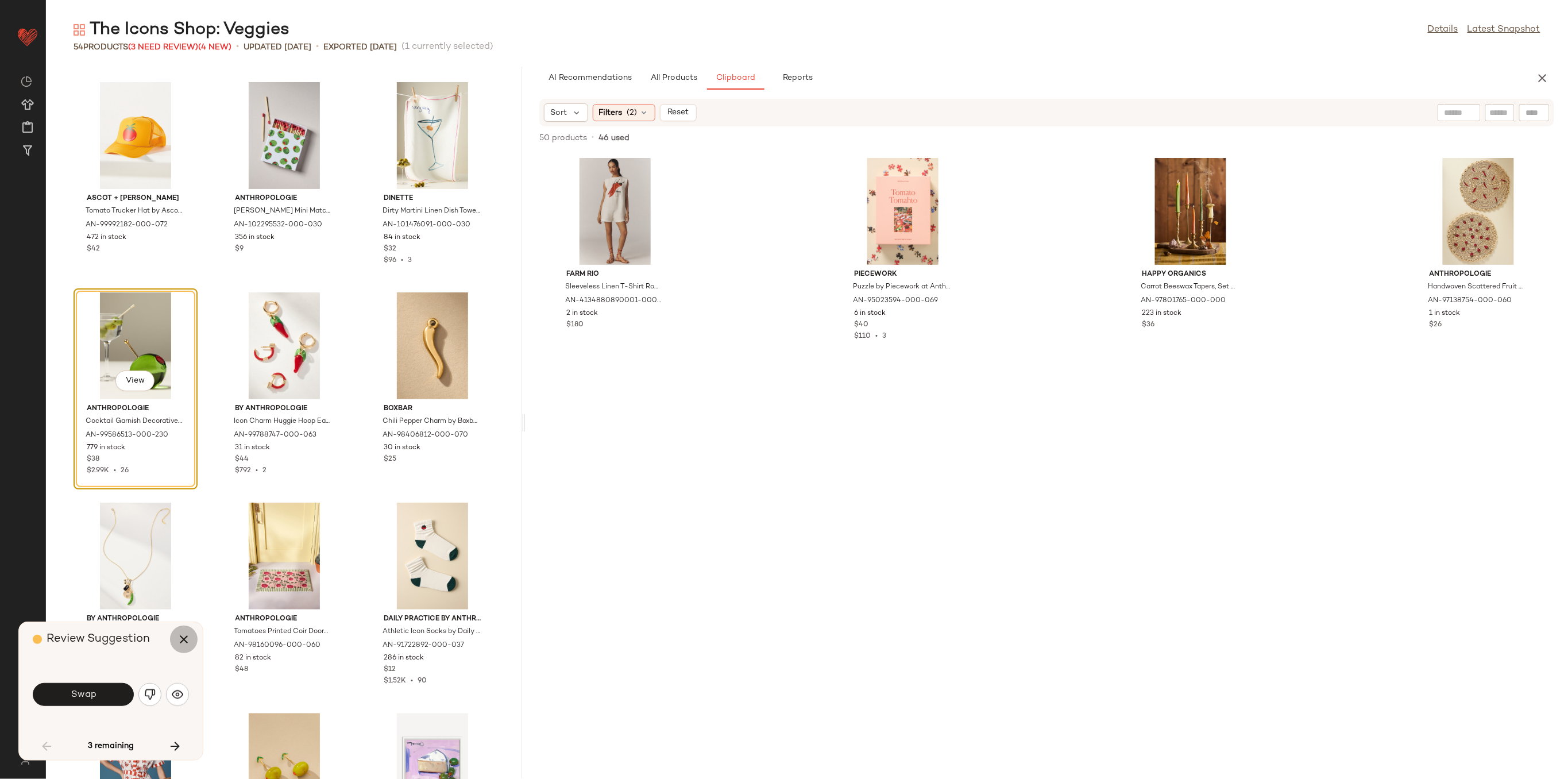
click at [183, 645] on icon "button" at bounding box center [183, 639] width 13 height 13
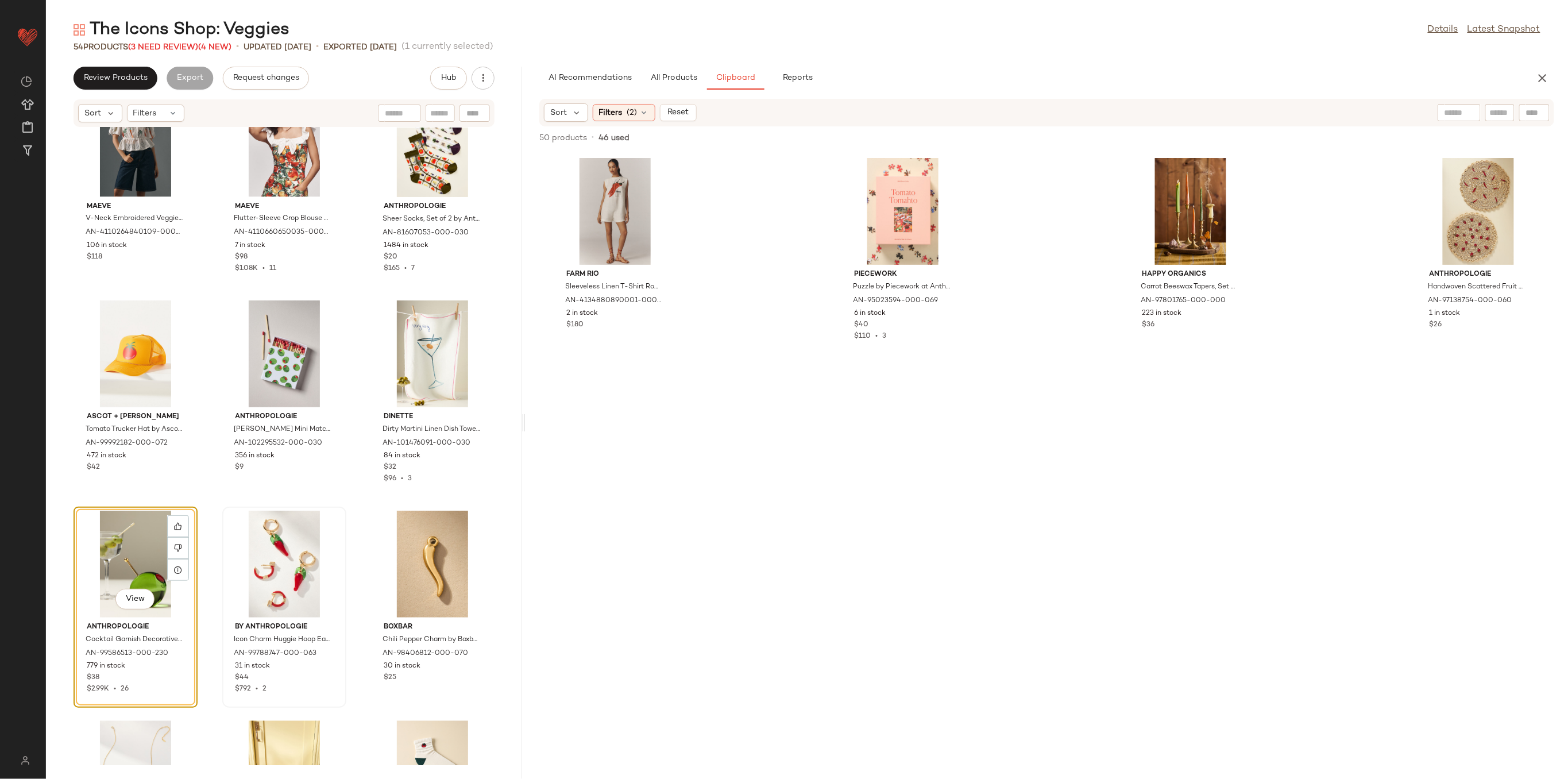
scroll to position [1108, 0]
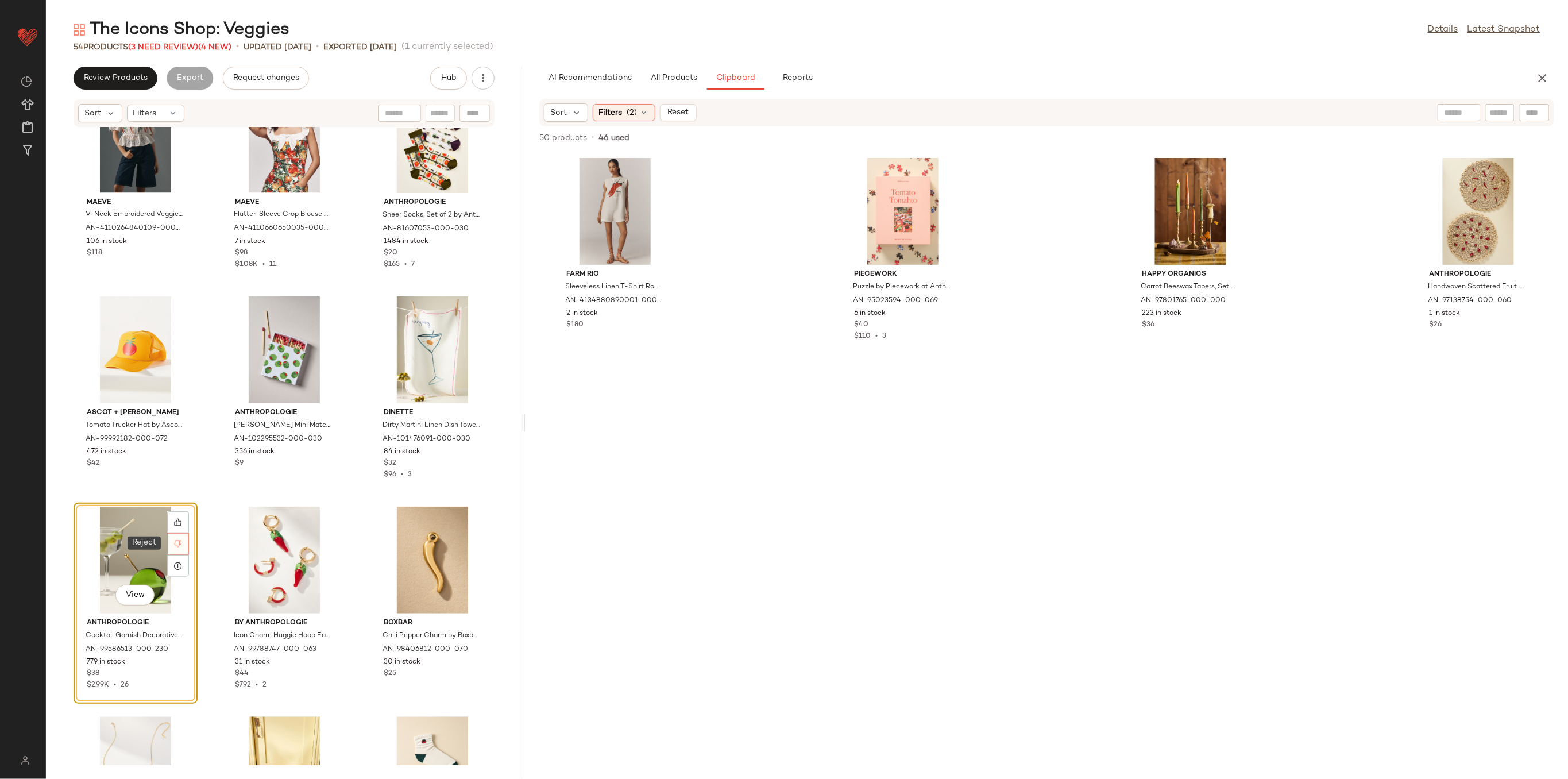
click at [179, 547] on icon at bounding box center [178, 543] width 8 height 8
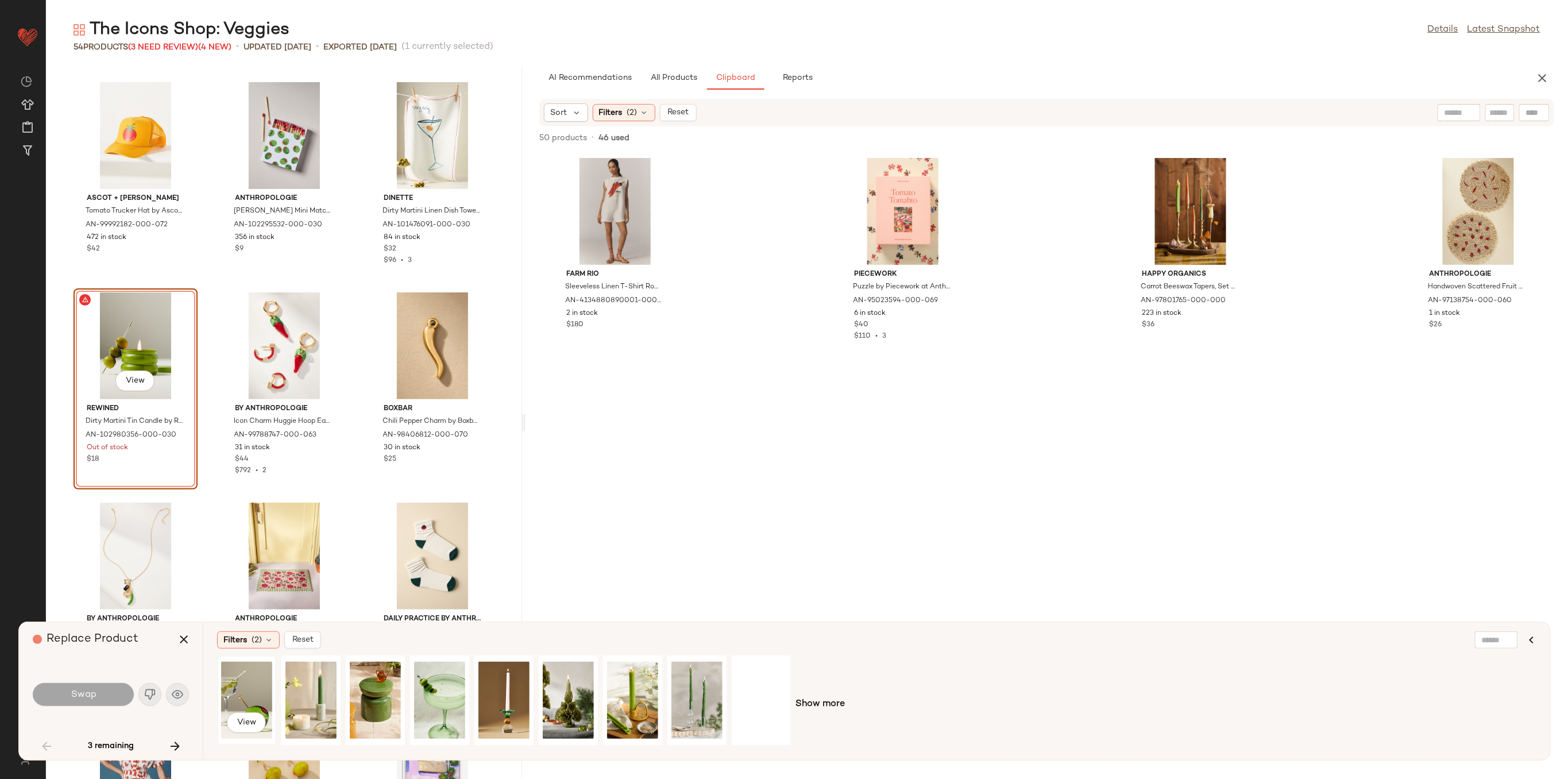
click at [245, 689] on div "View" at bounding box center [246, 700] width 51 height 82
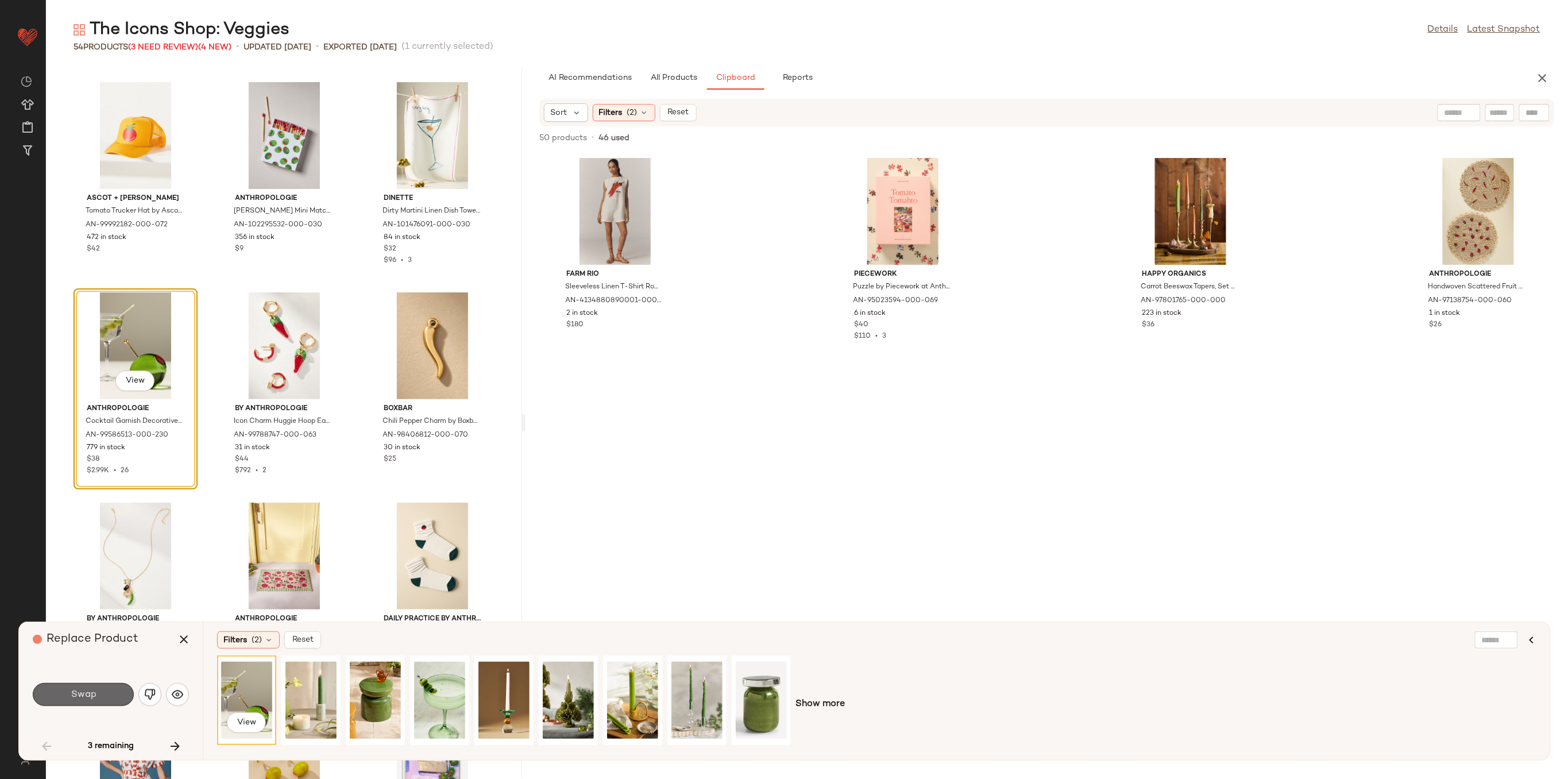
click at [116, 695] on button "Swap" at bounding box center [83, 695] width 101 height 23
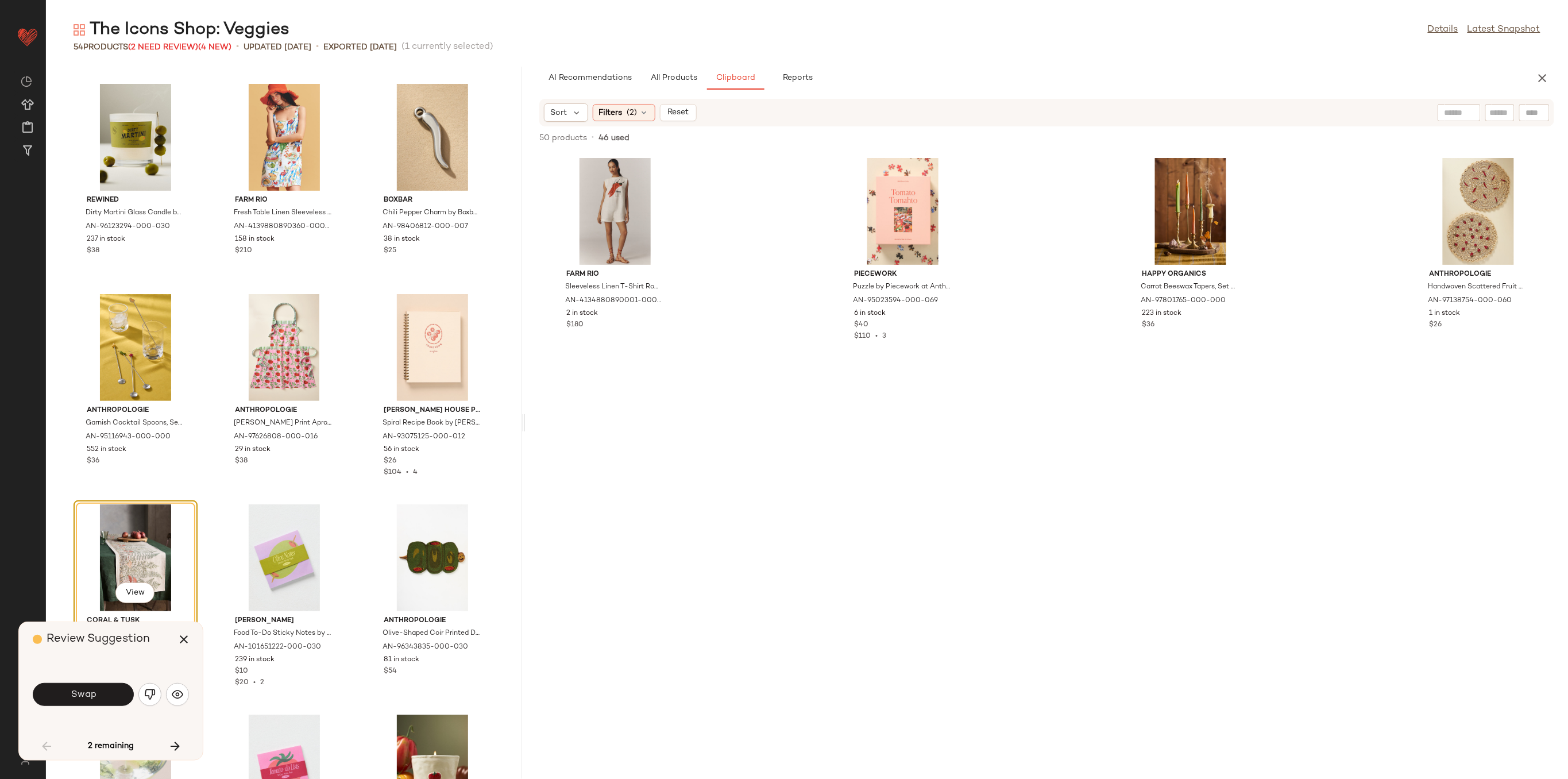
scroll to position [2238, 0]
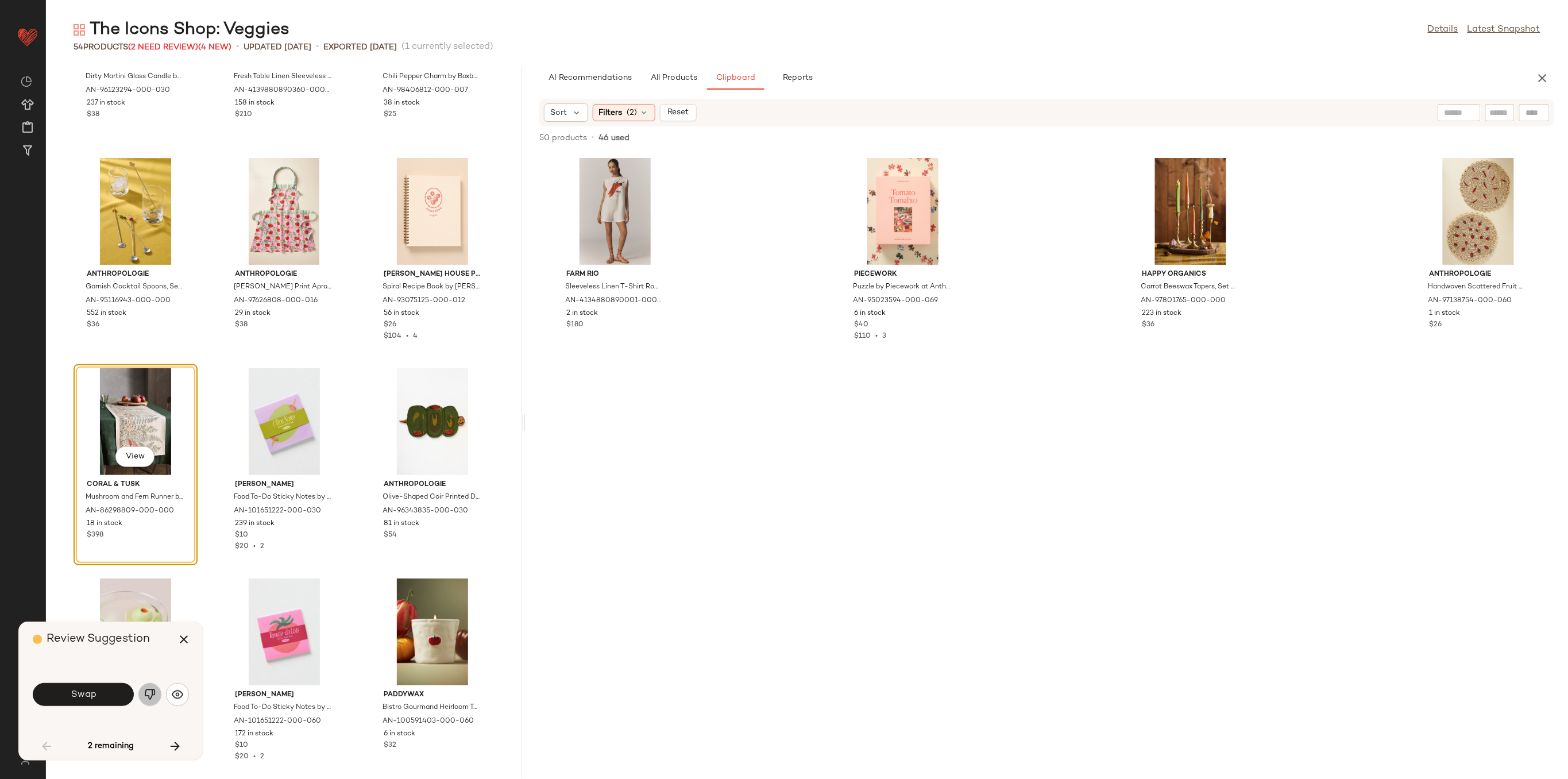
click at [146, 693] on img "button" at bounding box center [149, 694] width 12 height 12
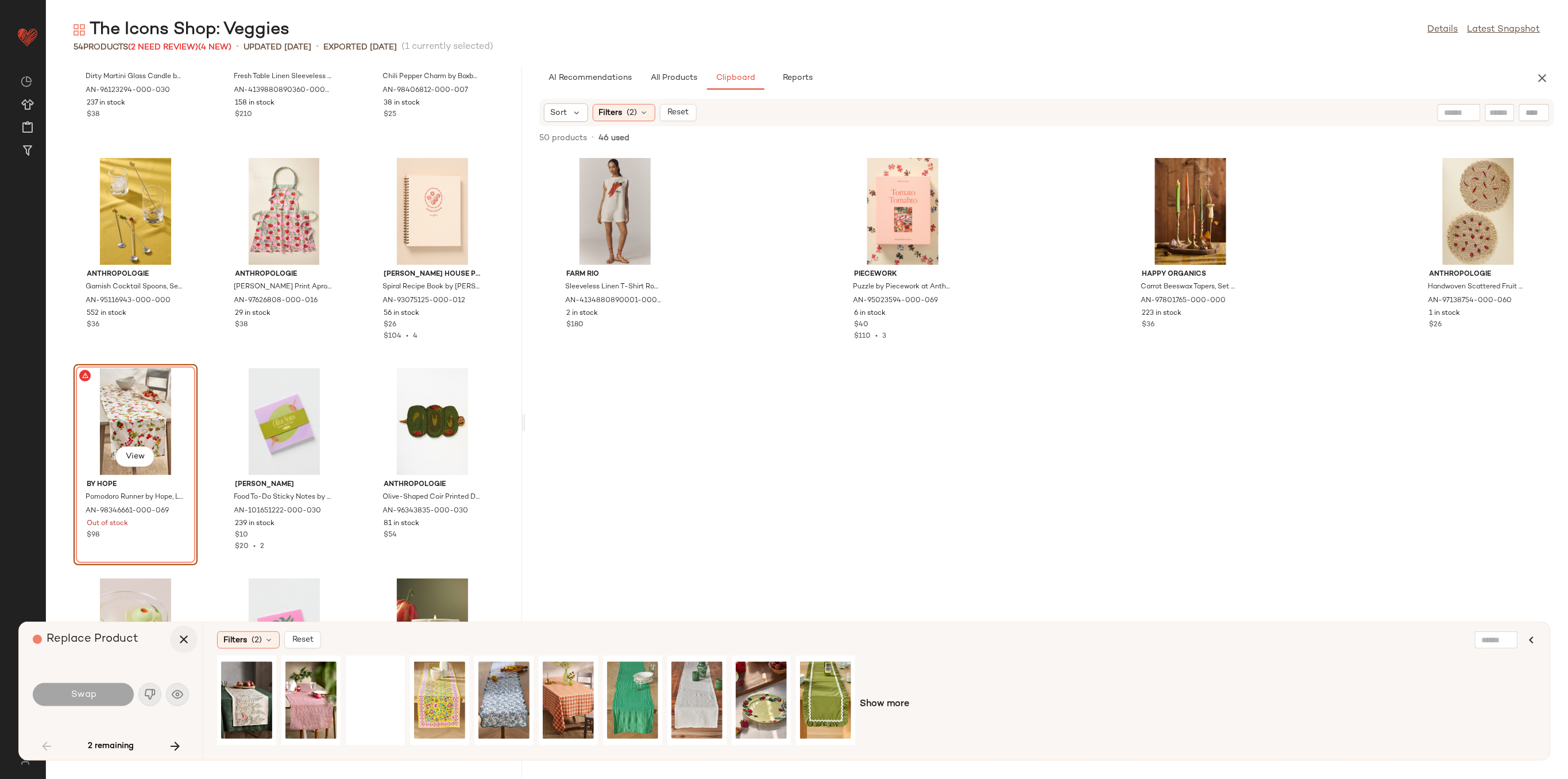
click at [183, 637] on icon "button" at bounding box center [183, 639] width 13 height 13
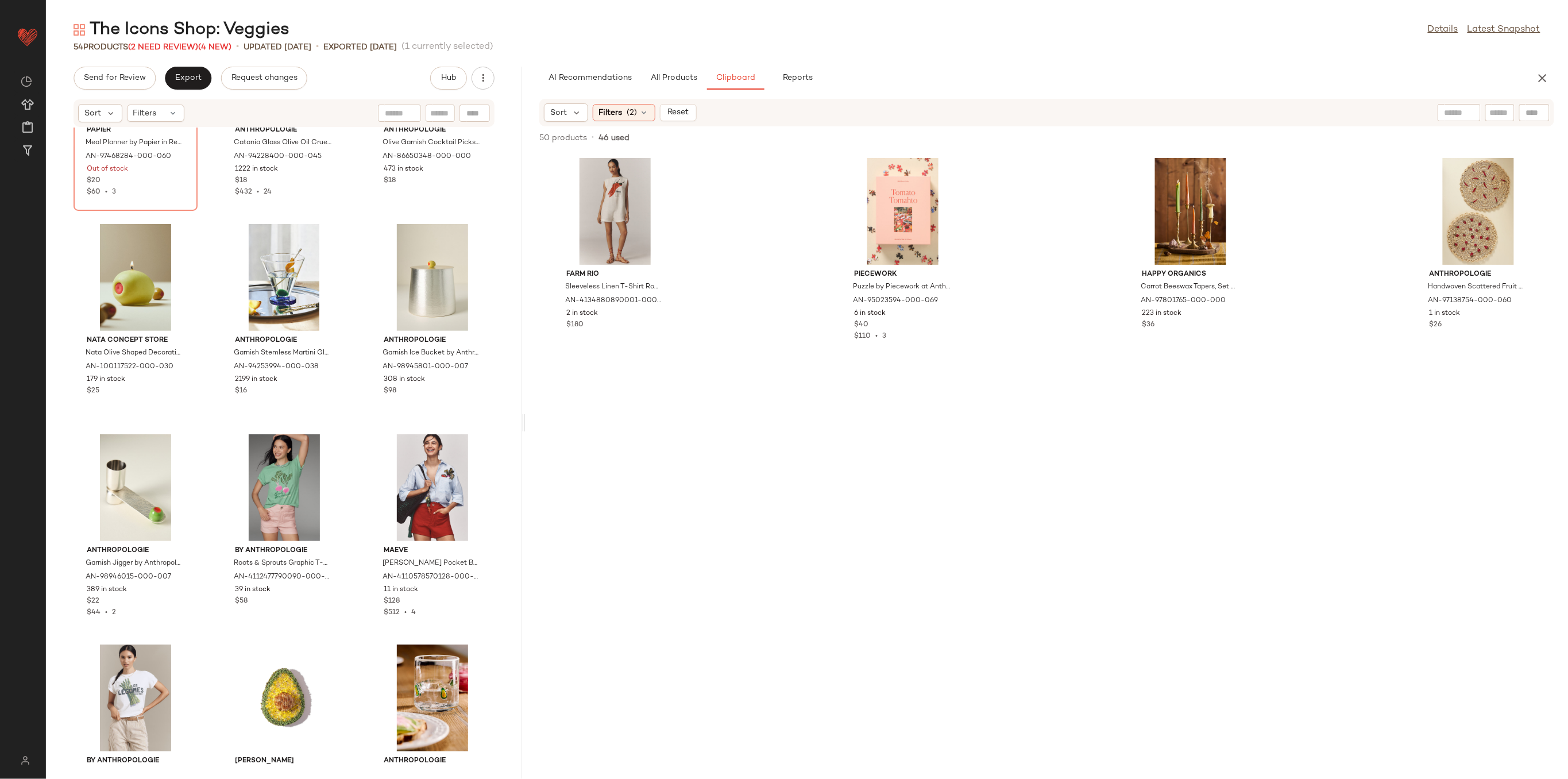
scroll to position [3149, 0]
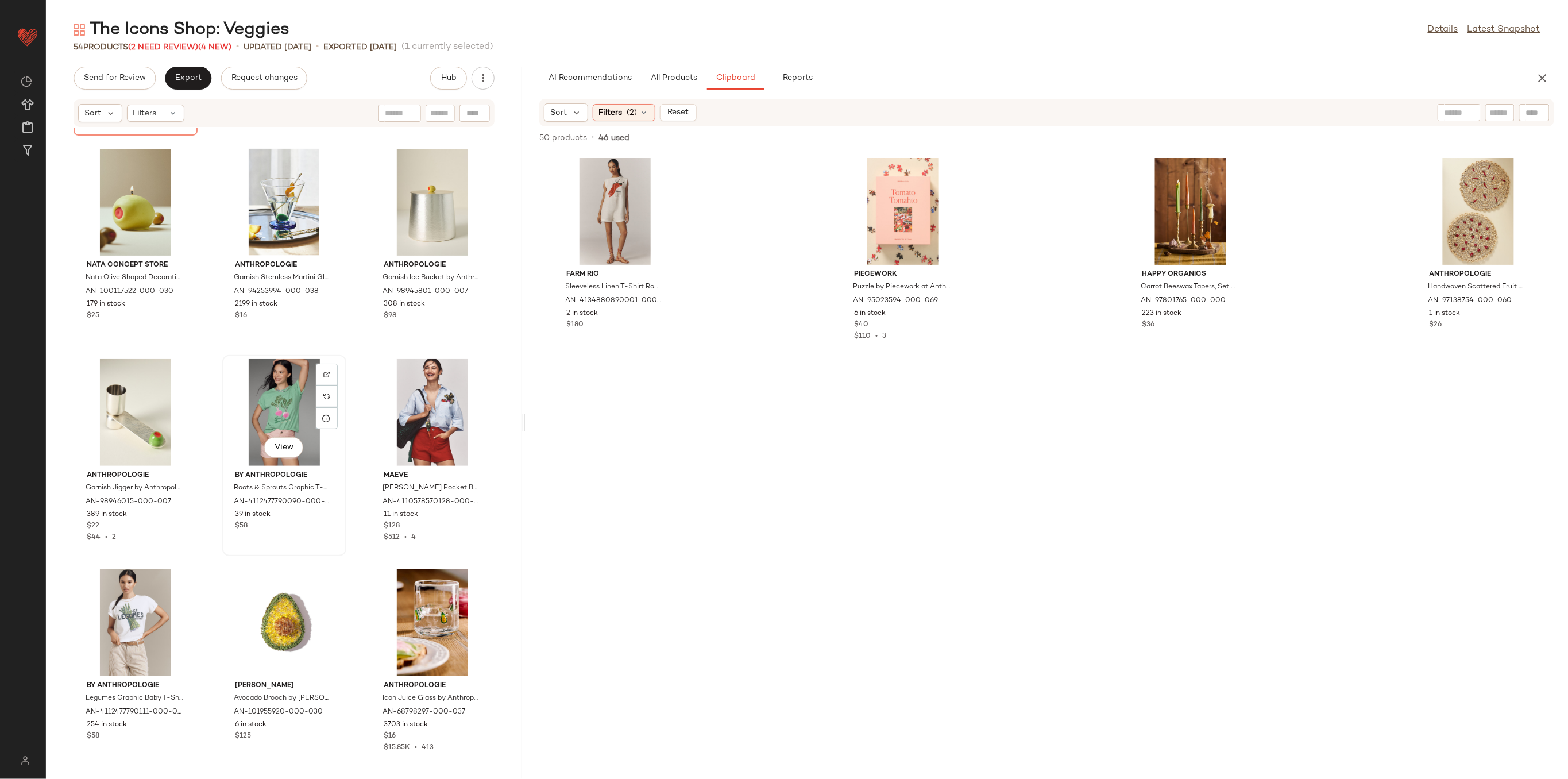
click at [273, 435] on div "View" at bounding box center [284, 412] width 116 height 107
click at [396, 400] on div "View" at bounding box center [432, 412] width 116 height 107
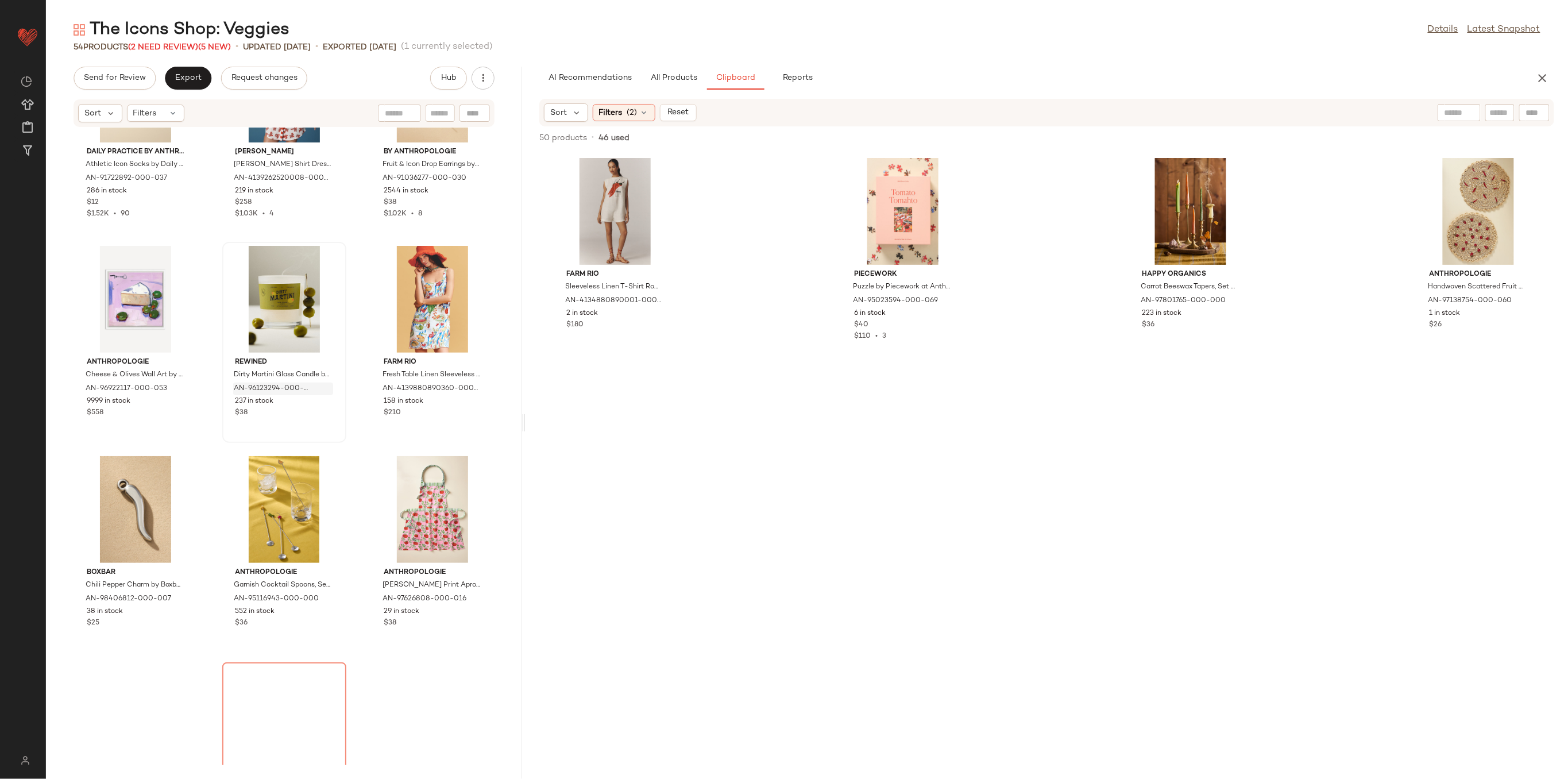
scroll to position [2001, 0]
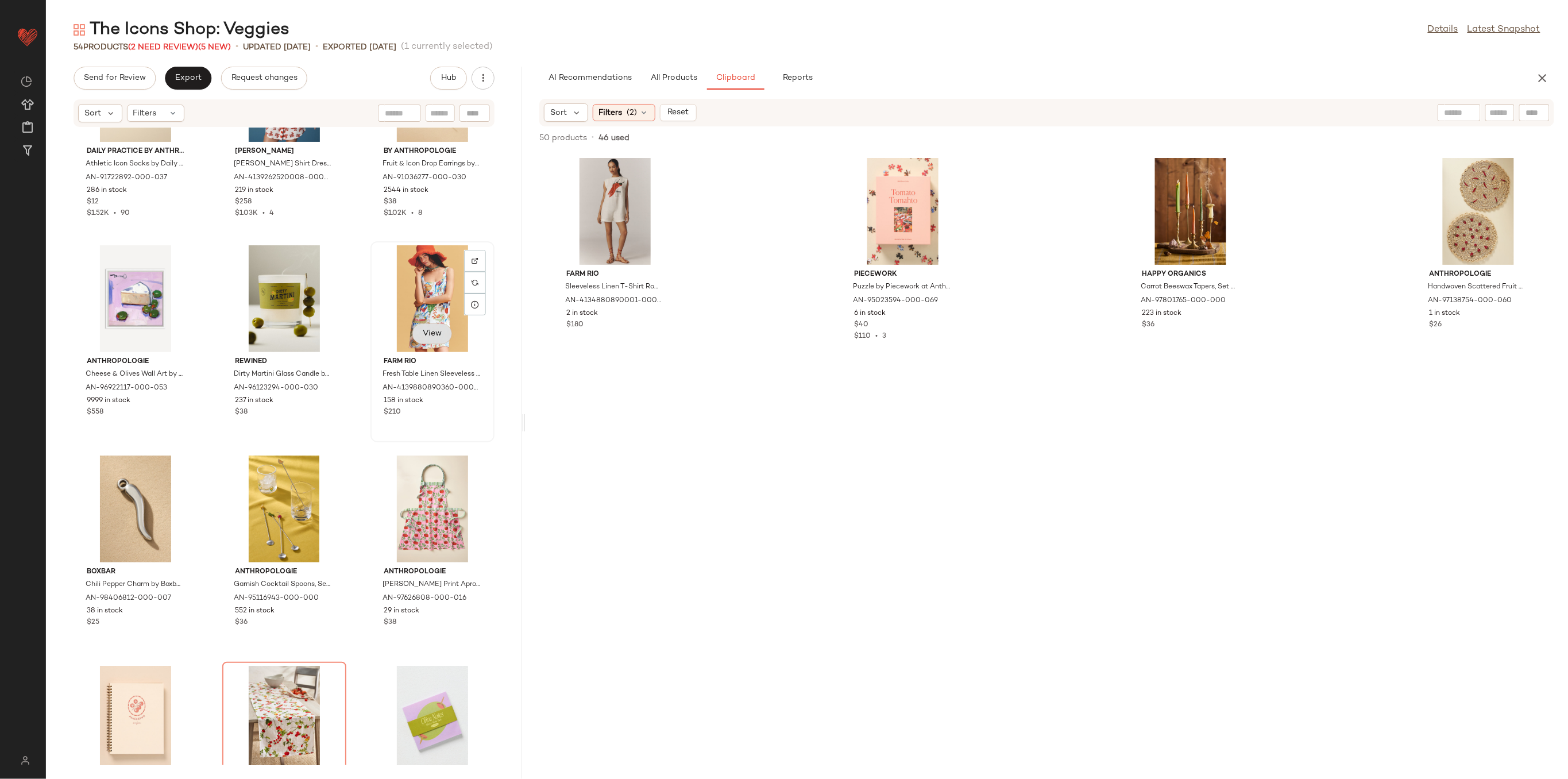
click at [425, 326] on button "View" at bounding box center [432, 334] width 39 height 21
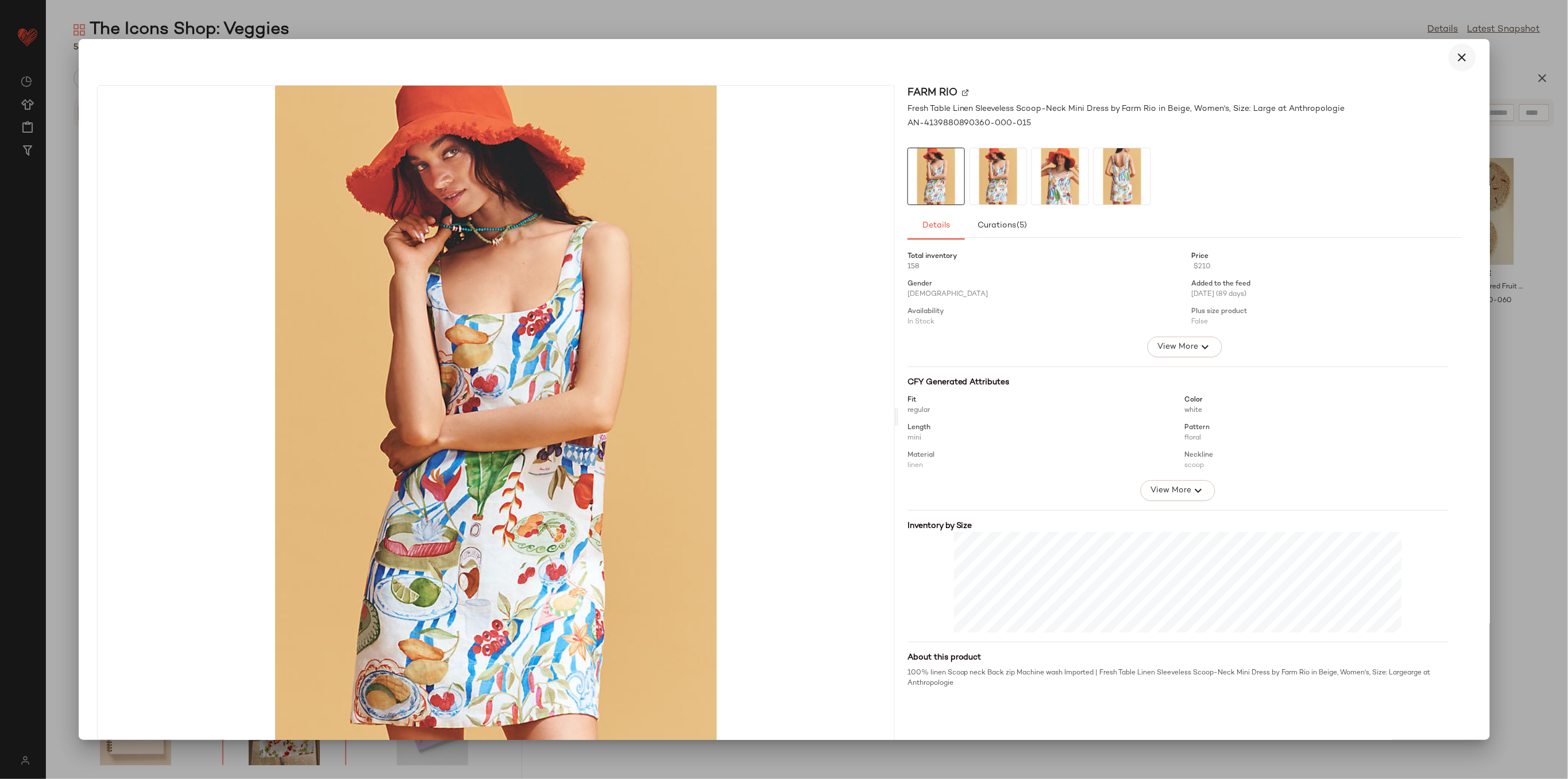
click at [1461, 55] on icon "button" at bounding box center [1462, 57] width 13 height 13
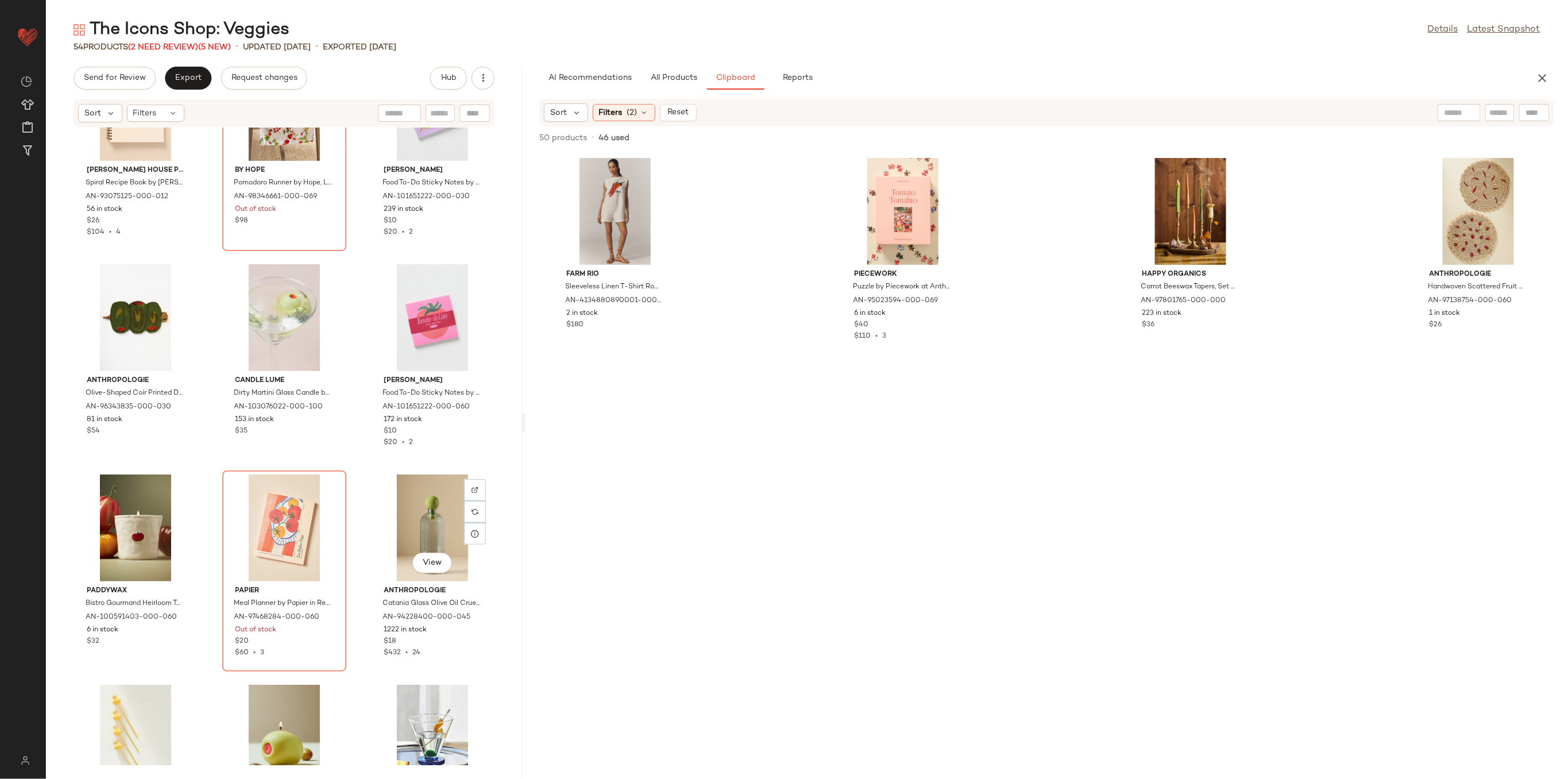
scroll to position [2459, 0]
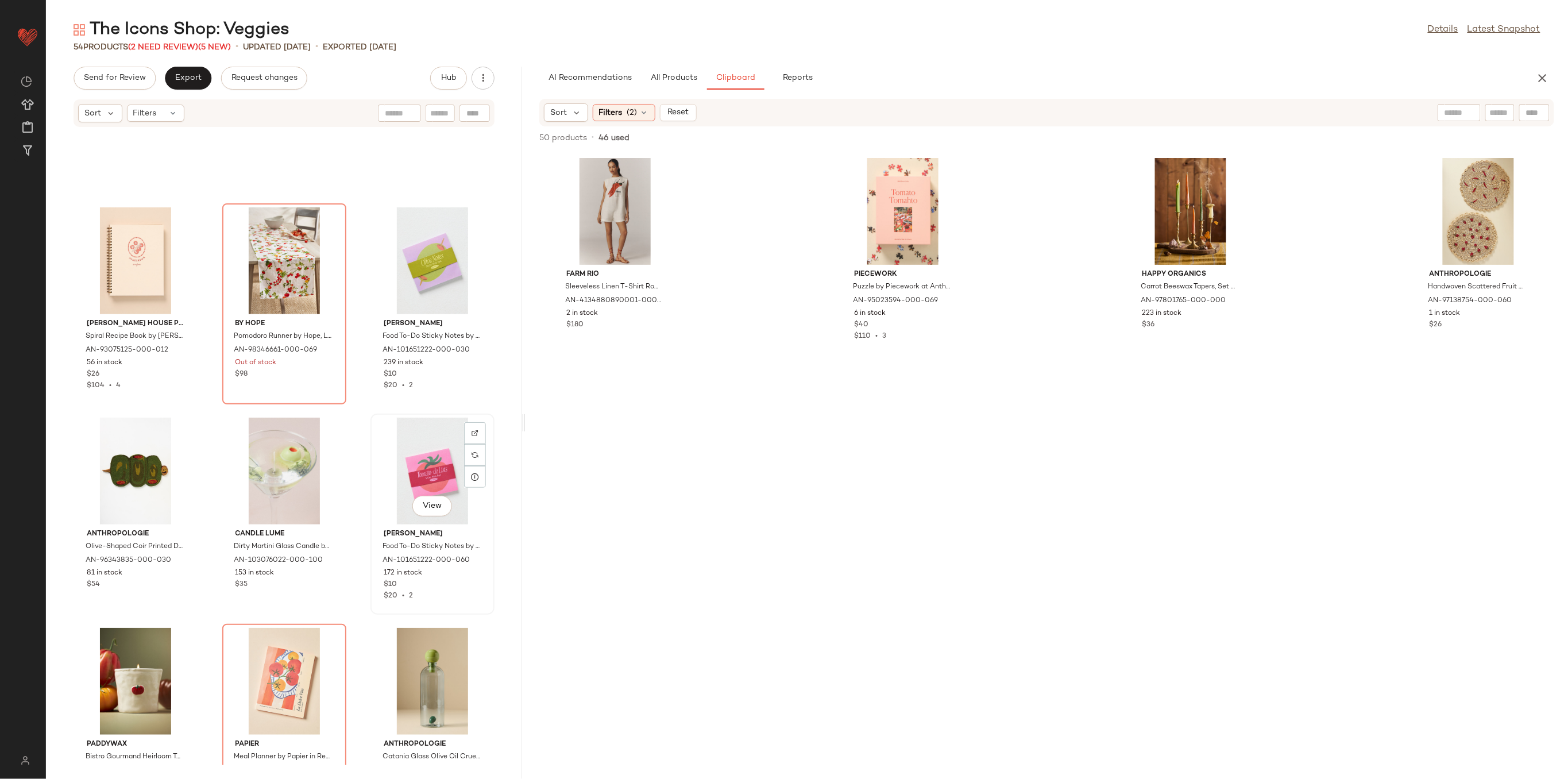
click at [405, 471] on div "View" at bounding box center [432, 470] width 116 height 107
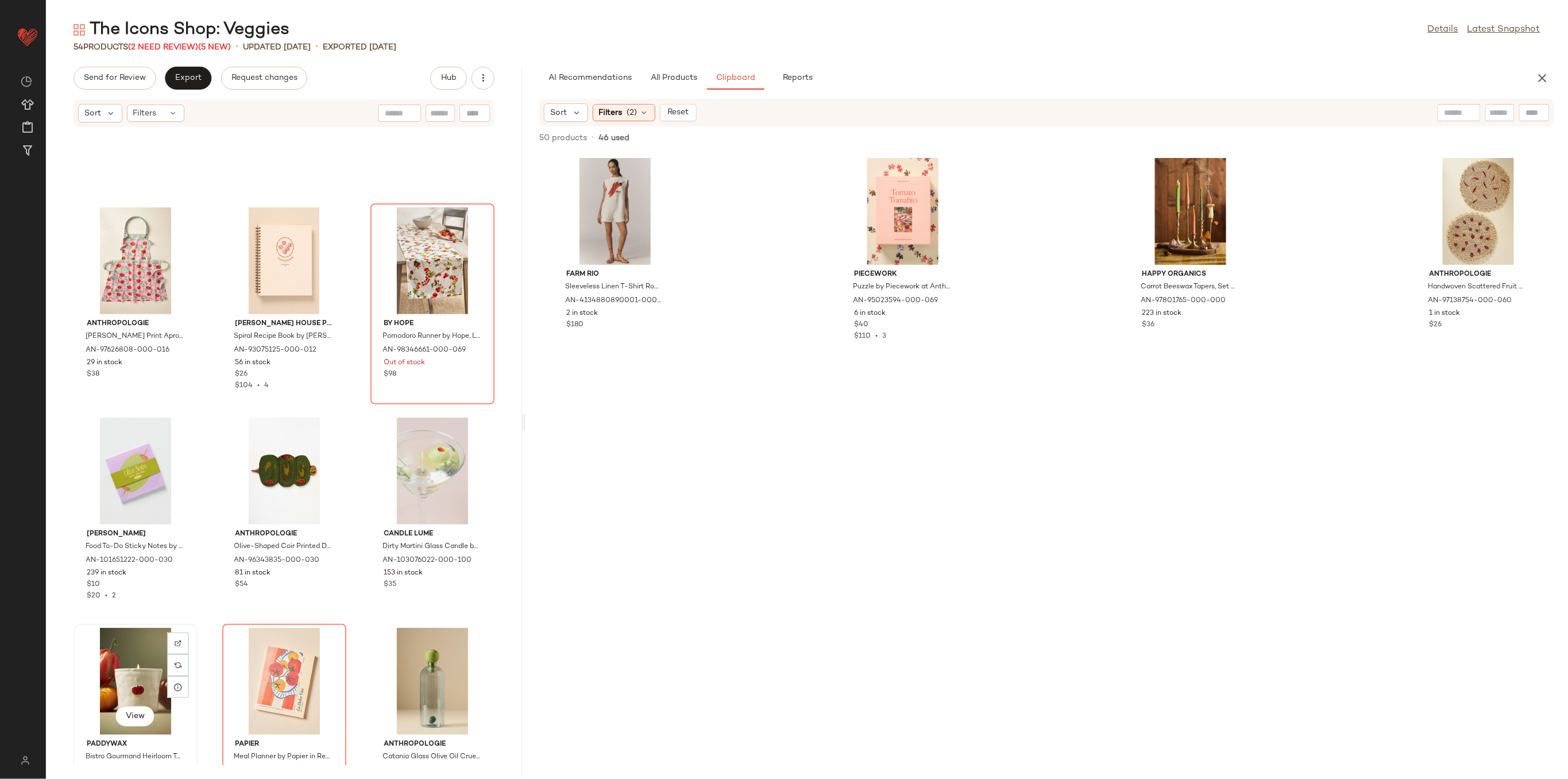
click at [127, 684] on div "View" at bounding box center [135, 681] width 116 height 107
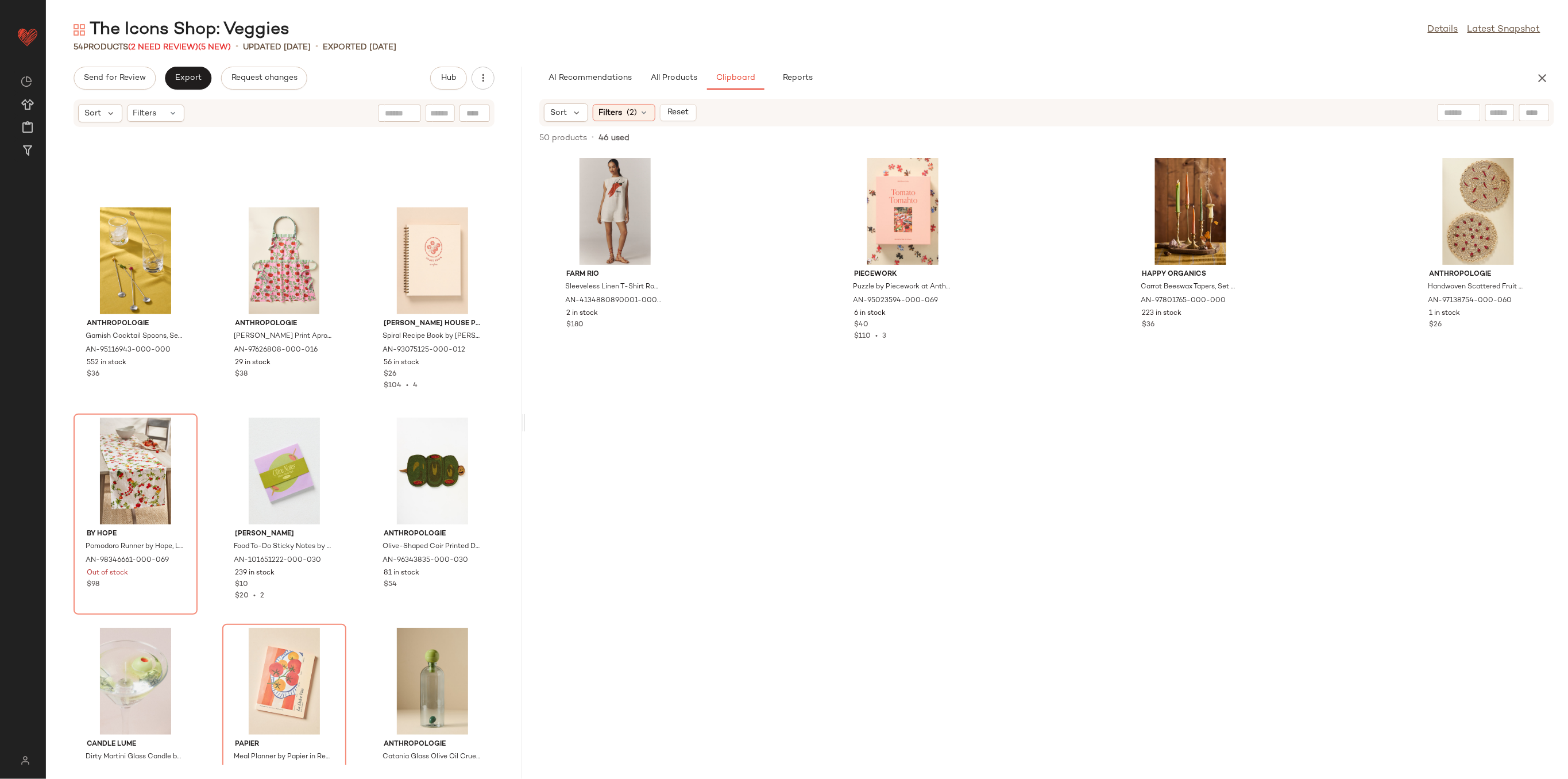
drag, startPoint x: 514, startPoint y: 581, endPoint x: 534, endPoint y: 166, distance: 415.5
click at [529, 97] on div "Send for Review Export Request changes Hub Sort Filters Anthropologie Garnish C…" at bounding box center [806, 423] width 1522 height 712
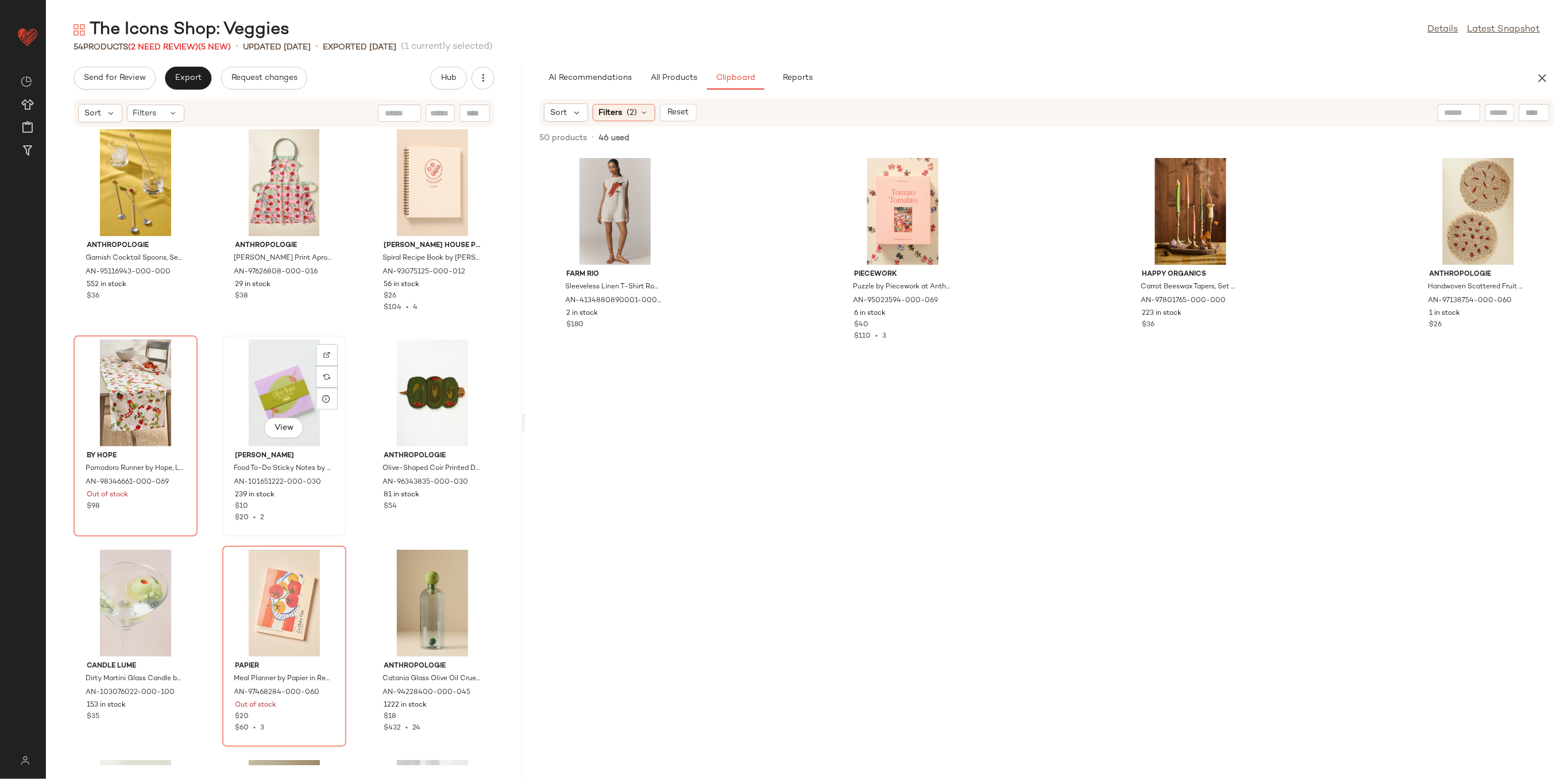
scroll to position [2768, 0]
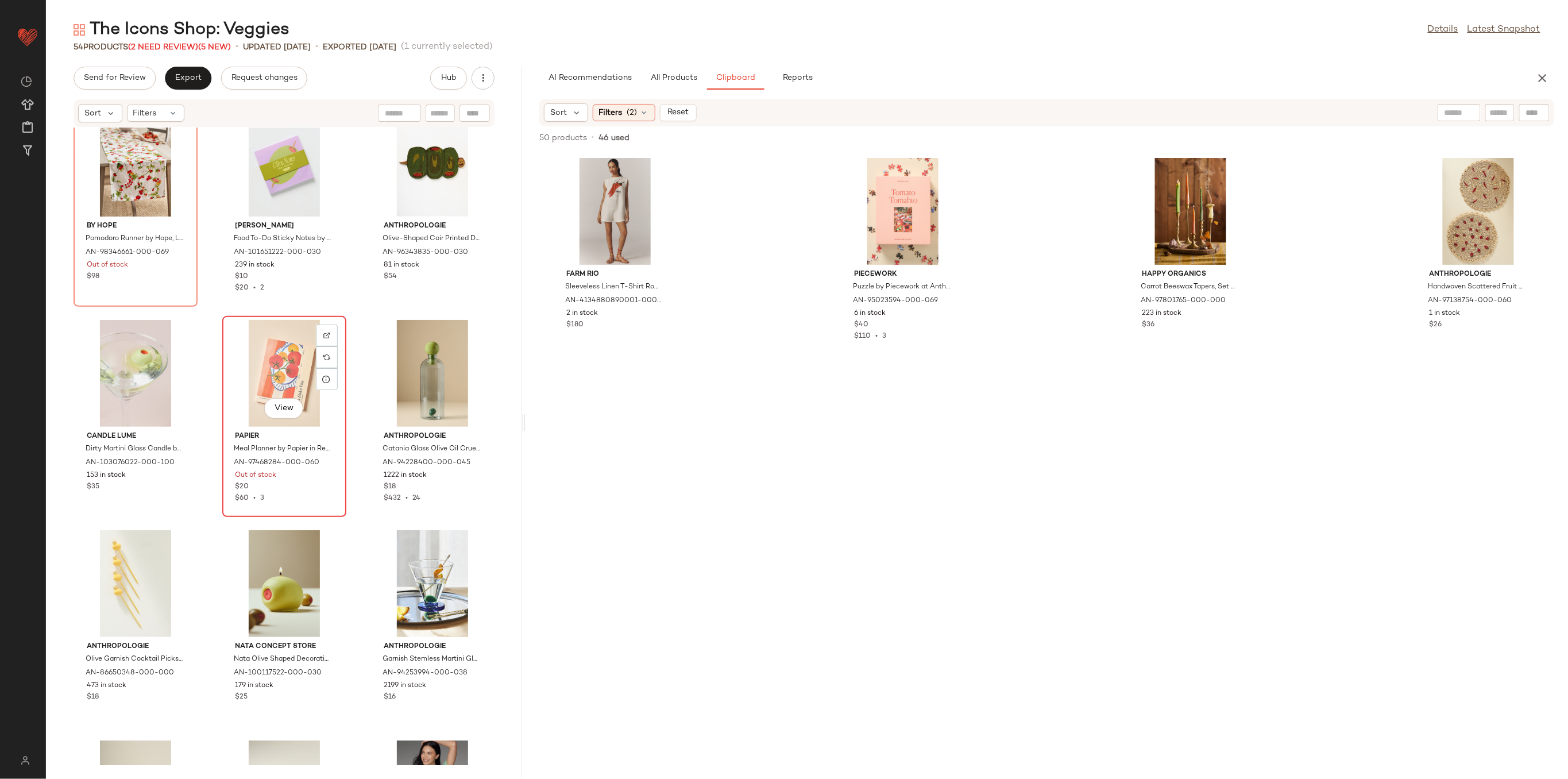
click at [243, 334] on div "View" at bounding box center [284, 373] width 116 height 107
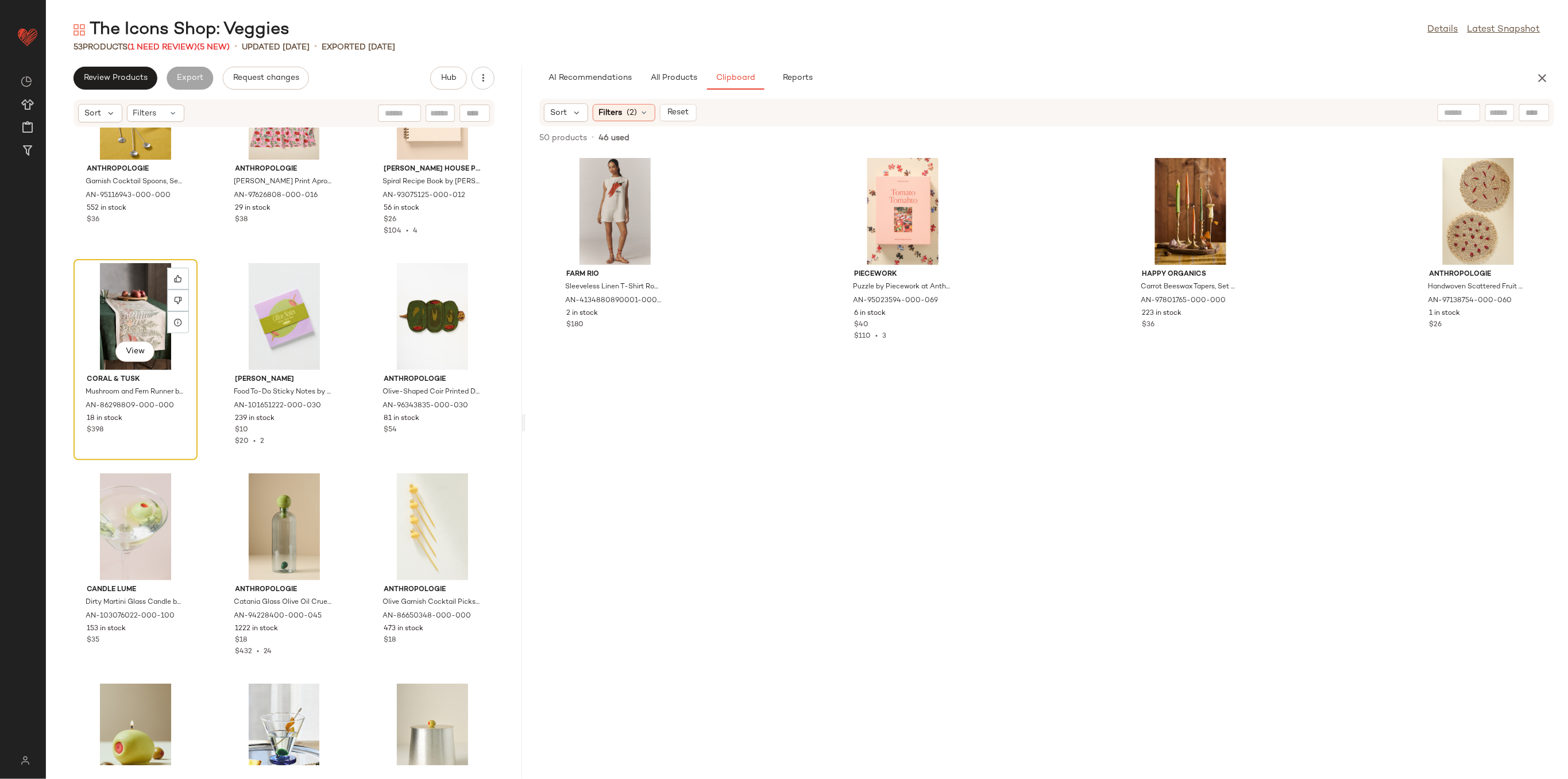
scroll to position [2538, 0]
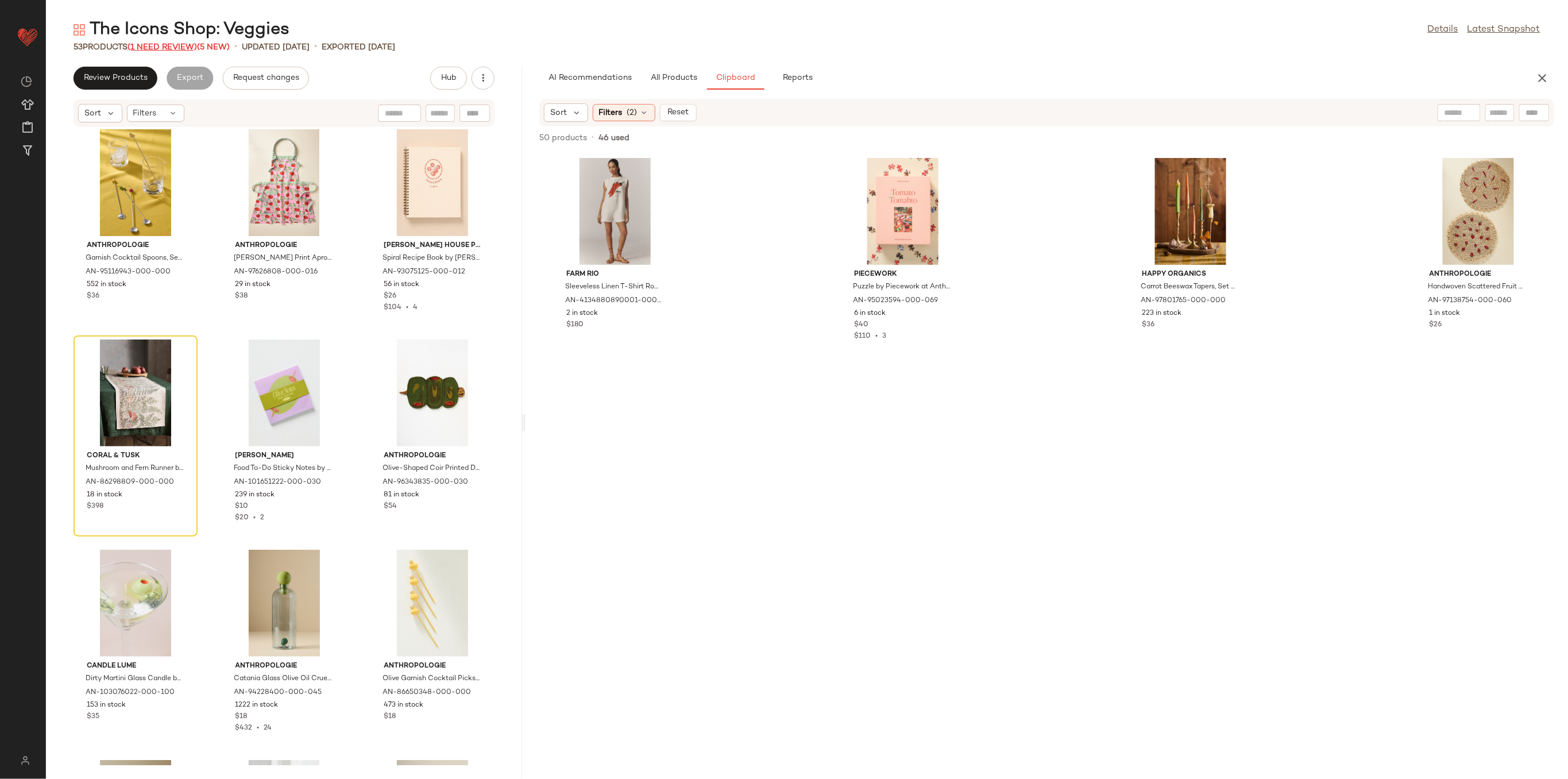
click at [174, 46] on span "(1 Need Review)" at bounding box center [162, 48] width 69 height 9
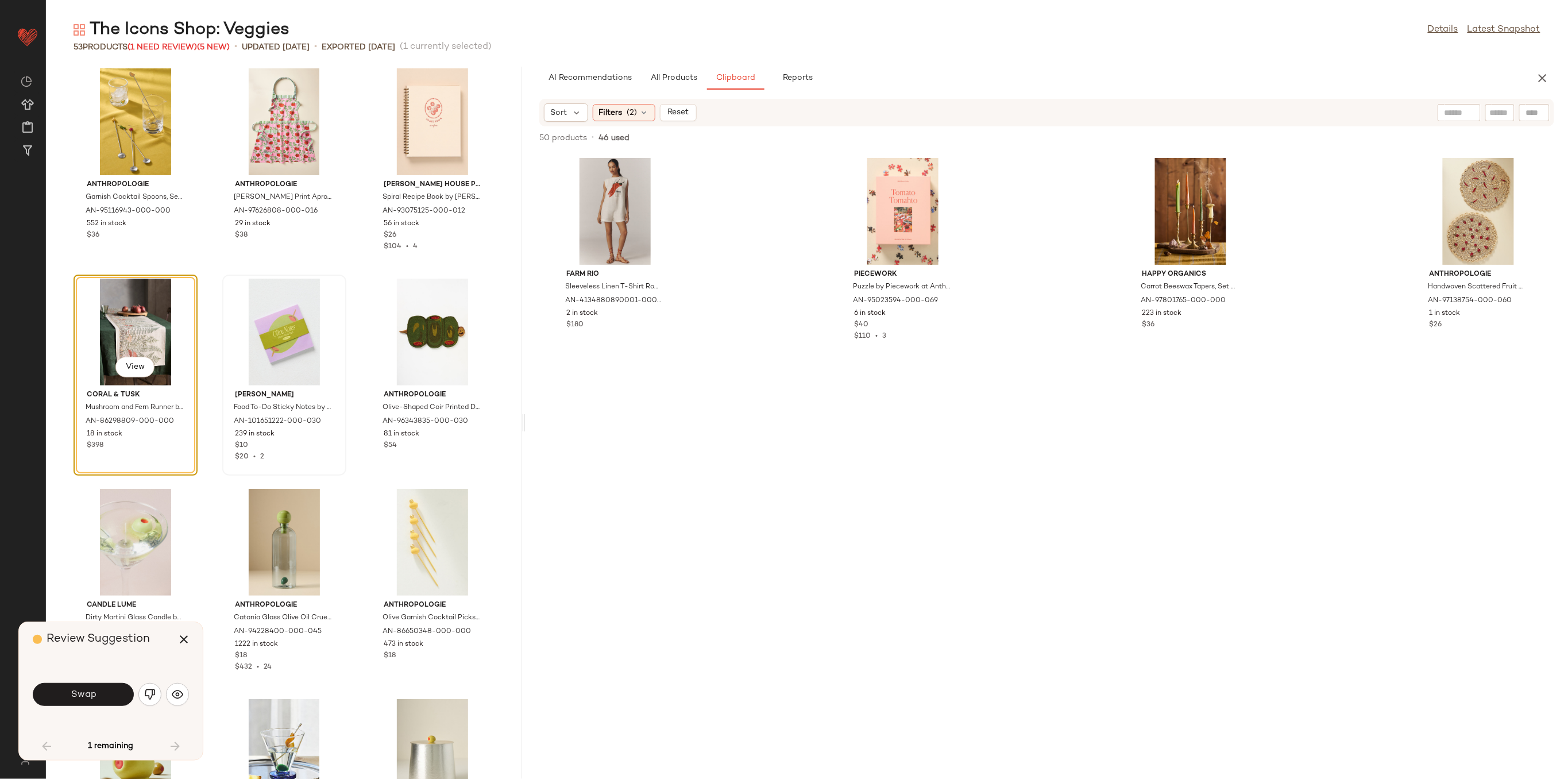
scroll to position [2524, 0]
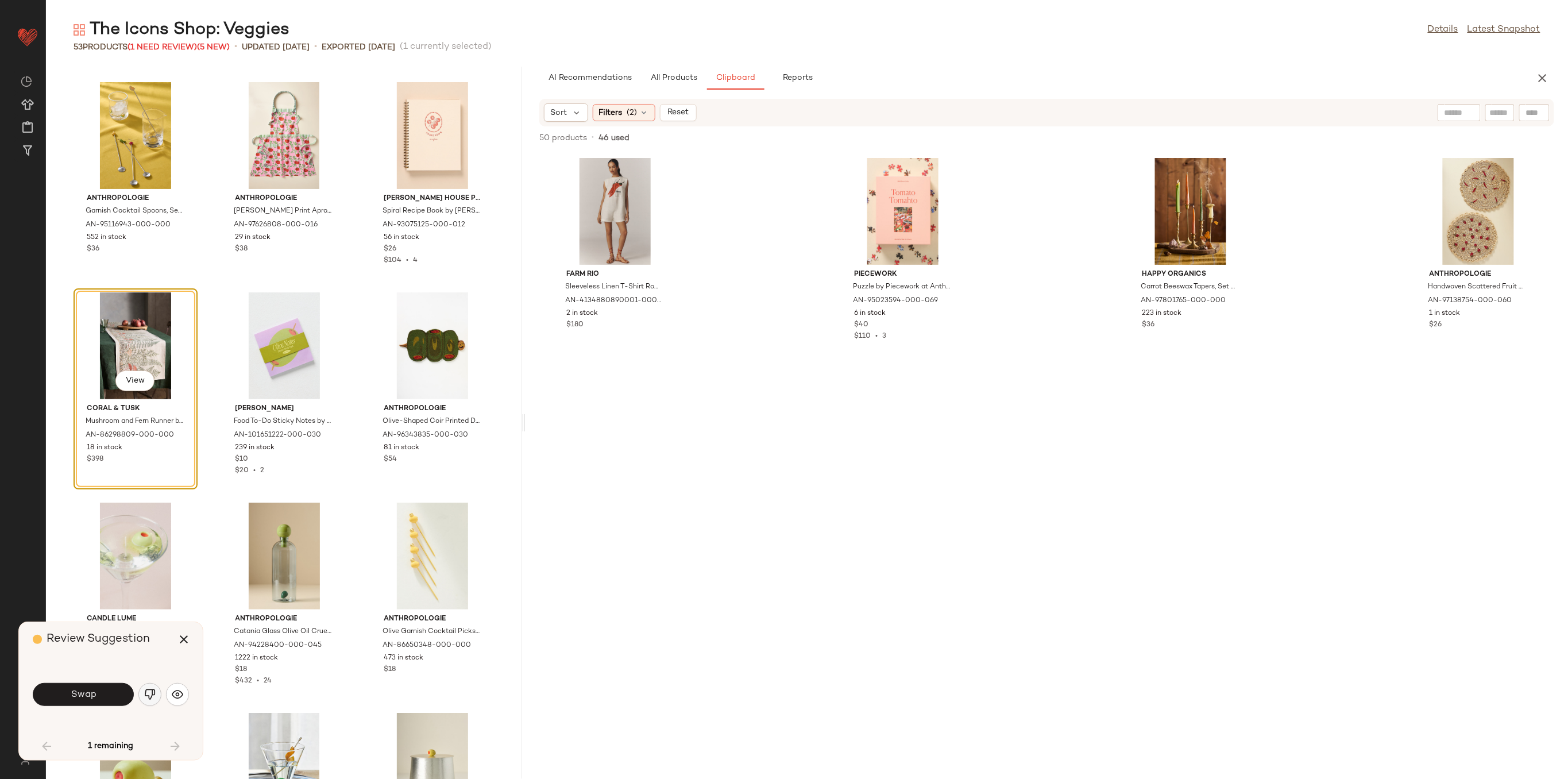
click at [153, 696] on img "button" at bounding box center [149, 694] width 12 height 12
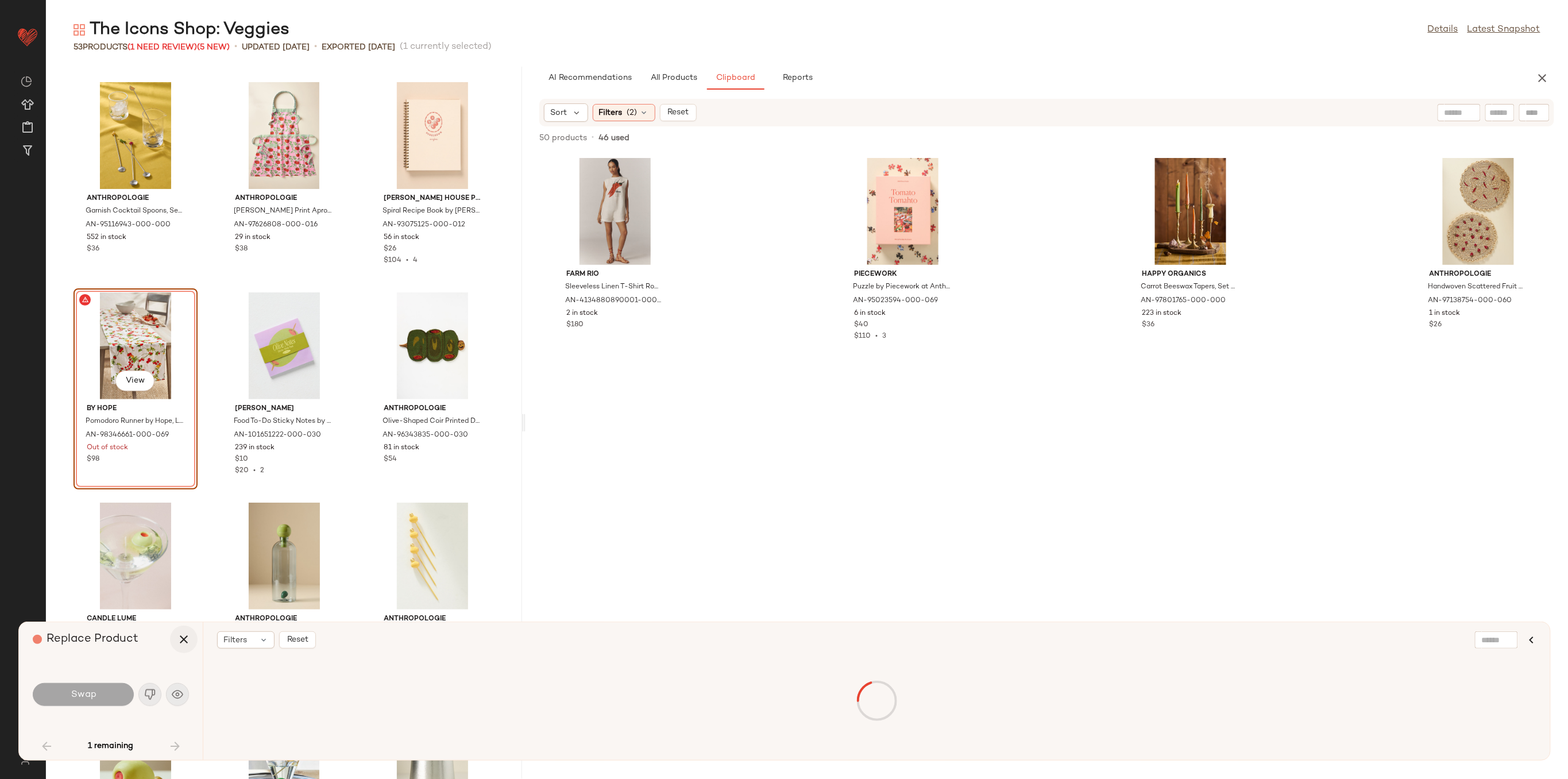
click at [192, 633] on button "button" at bounding box center [183, 640] width 28 height 28
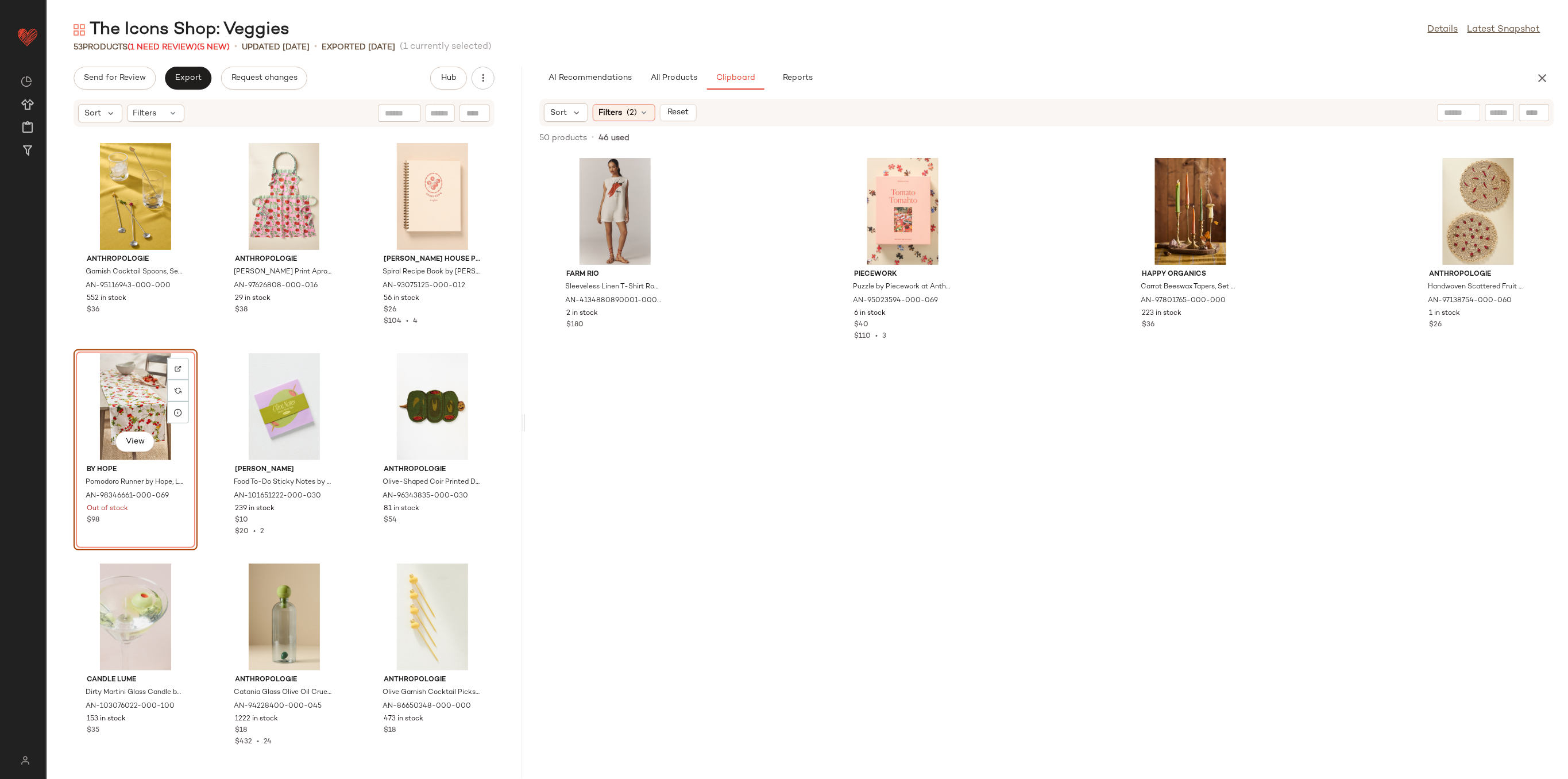
click at [104, 397] on div "View" at bounding box center [135, 407] width 116 height 107
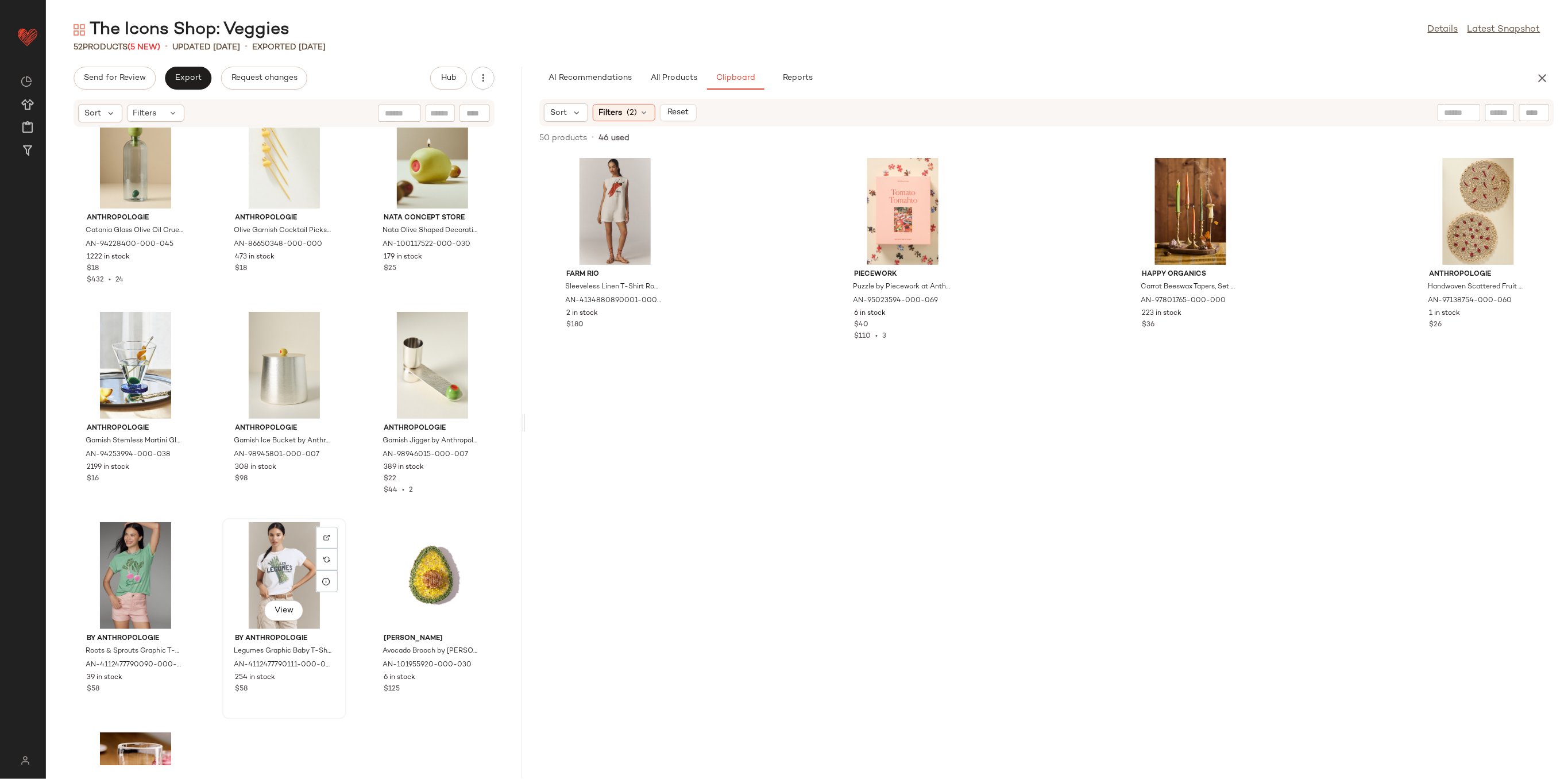
scroll to position [2984, 0]
click at [278, 370] on div "View" at bounding box center [284, 367] width 116 height 107
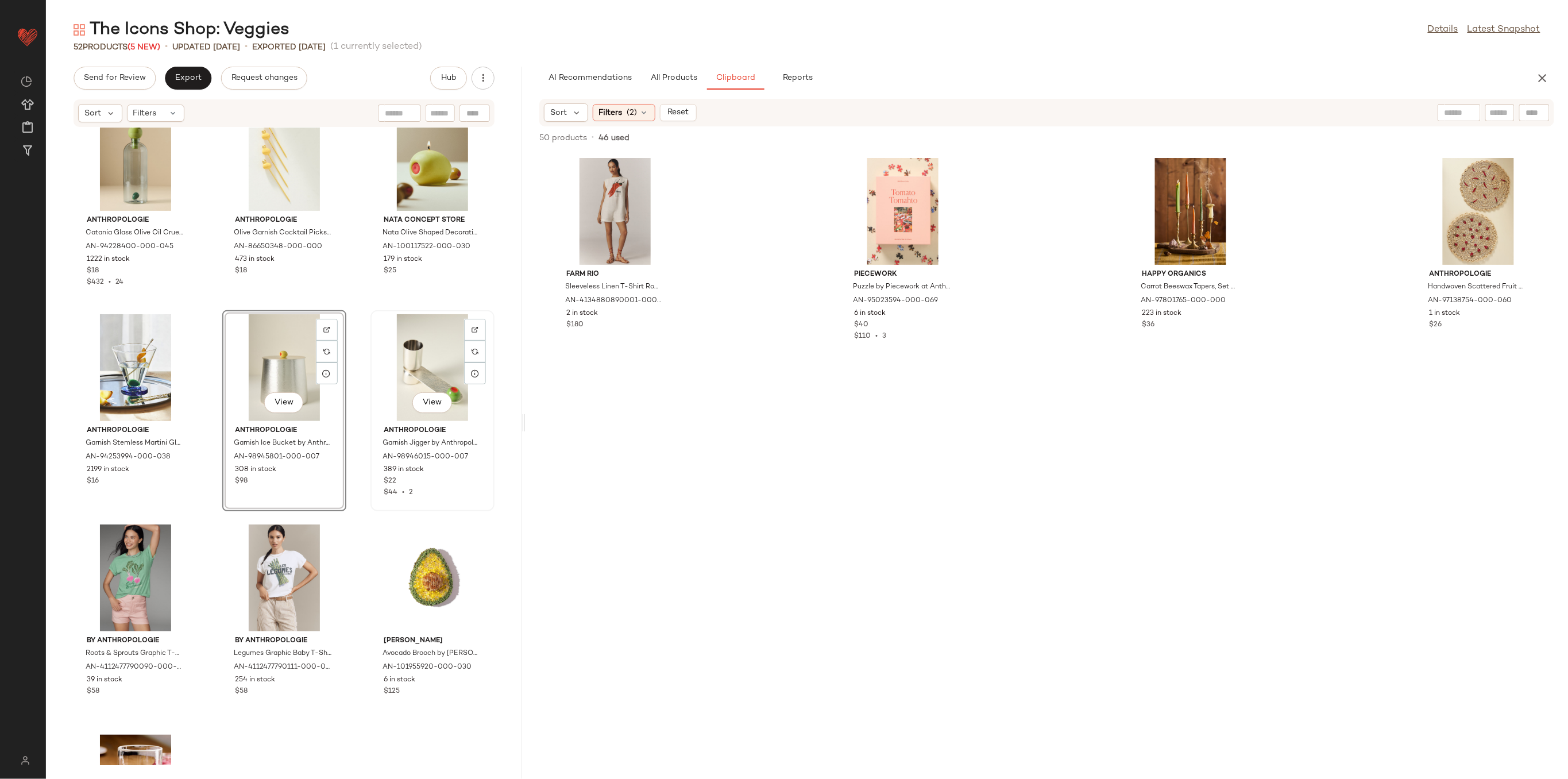
click at [437, 372] on div "View" at bounding box center [432, 367] width 116 height 107
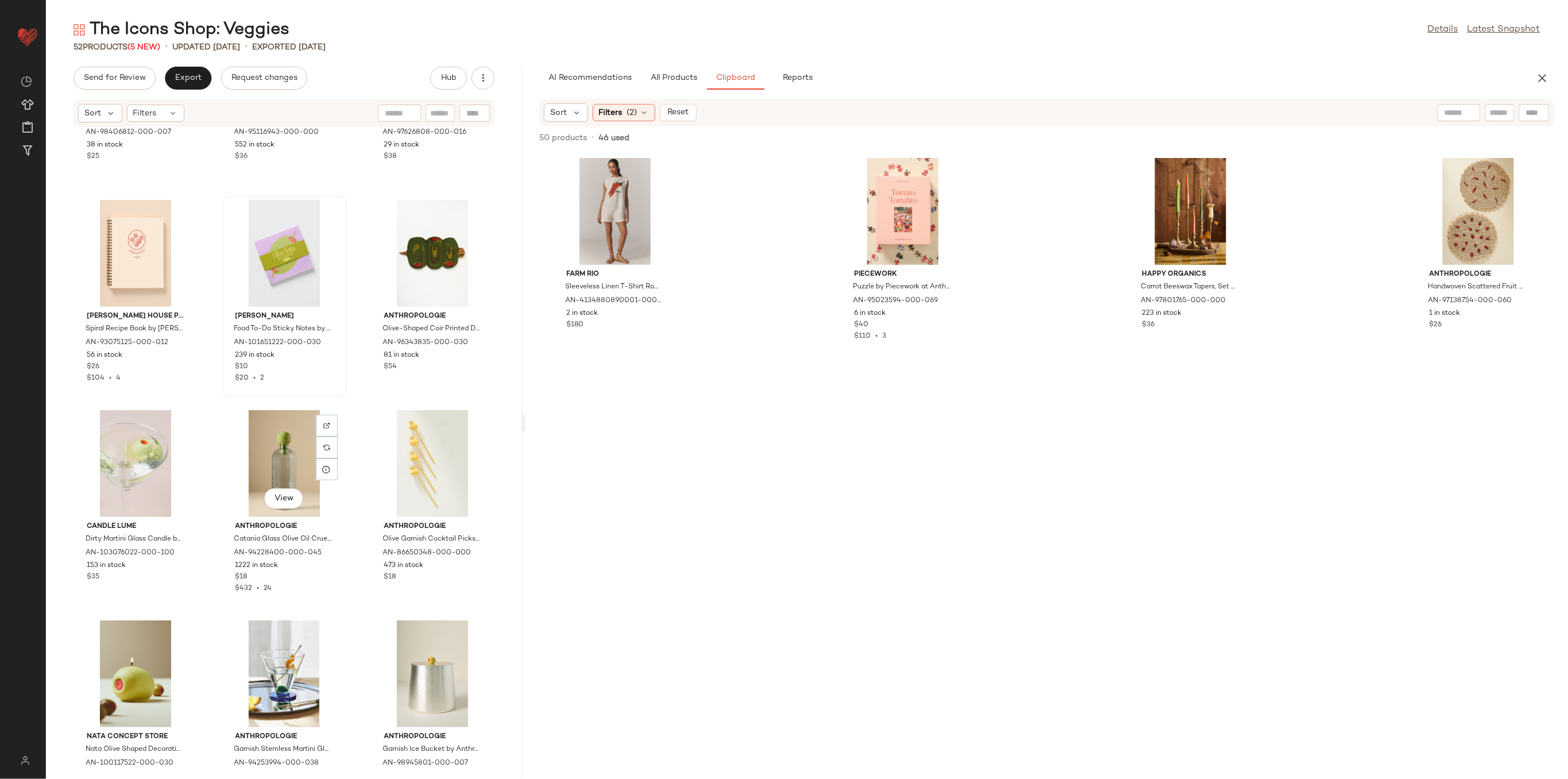
scroll to position [2907, 0]
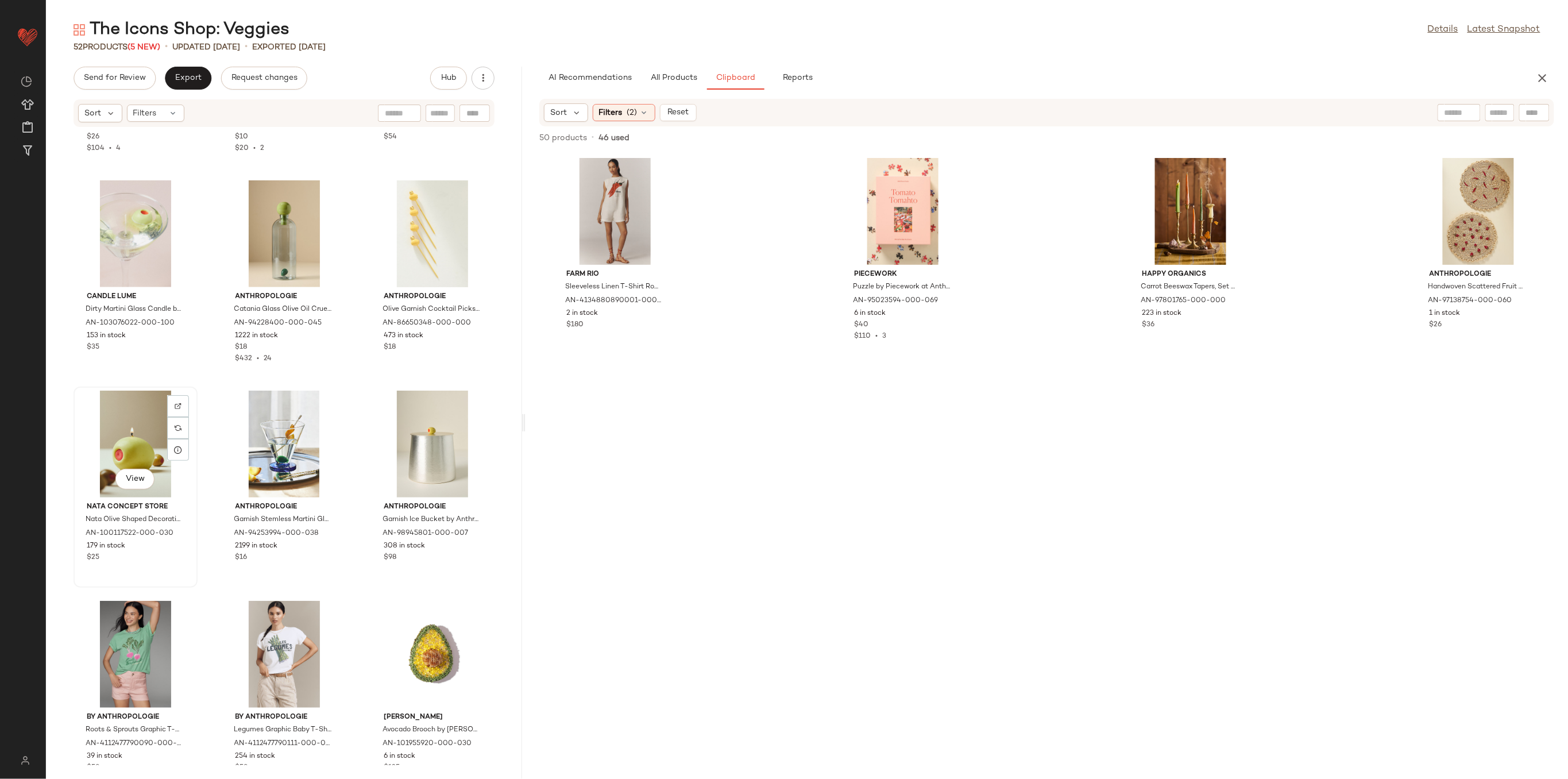
click at [133, 459] on div "View" at bounding box center [135, 443] width 116 height 107
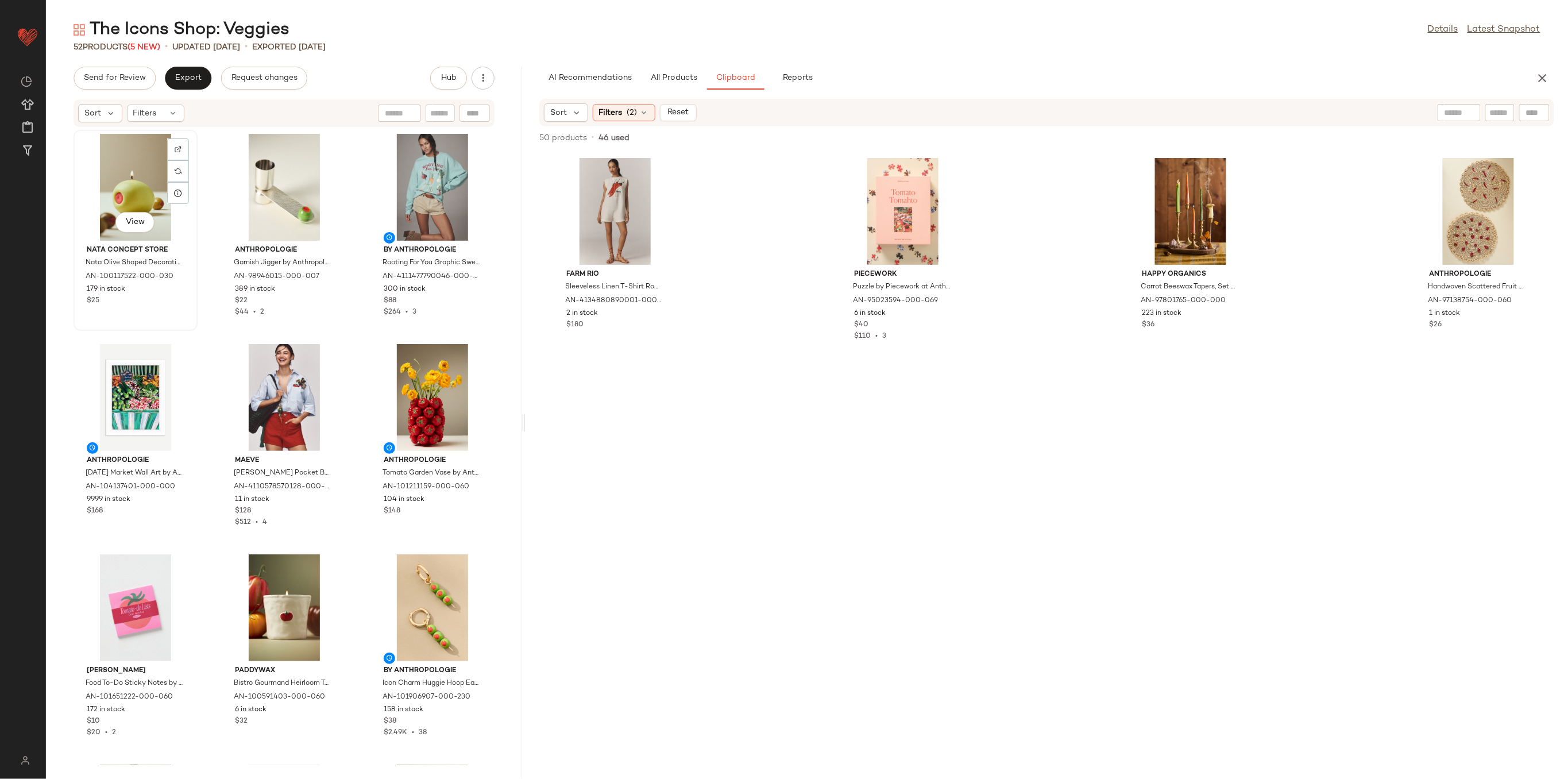
click at [130, 197] on div "View" at bounding box center [135, 187] width 116 height 107
click at [264, 171] on div "View" at bounding box center [284, 187] width 116 height 107
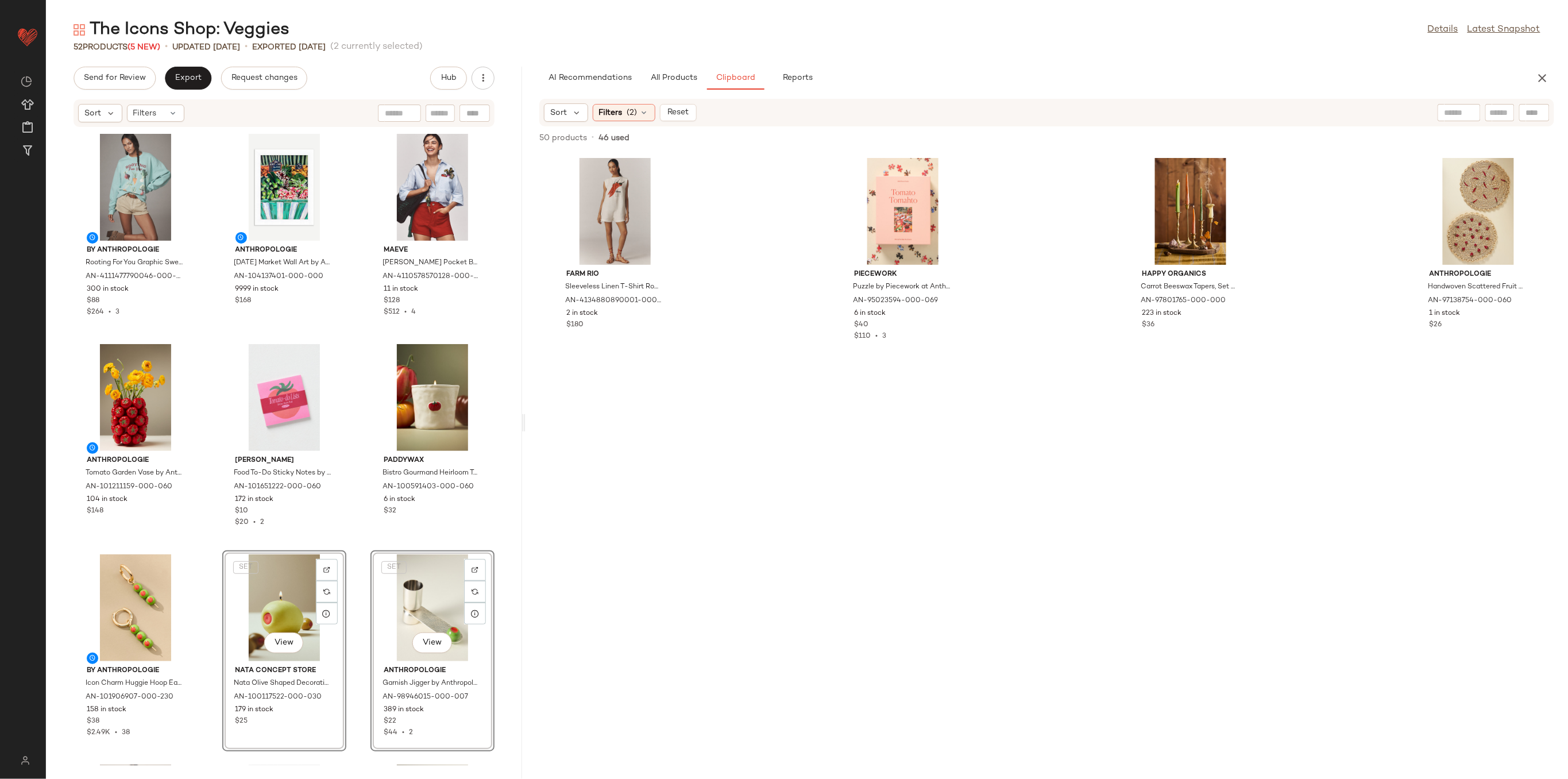
click at [359, 625] on div "By Anthropologie Rooting For You Graphic Sweatshirt by Anthropologie in Blue, W…" at bounding box center [284, 446] width 477 height 638
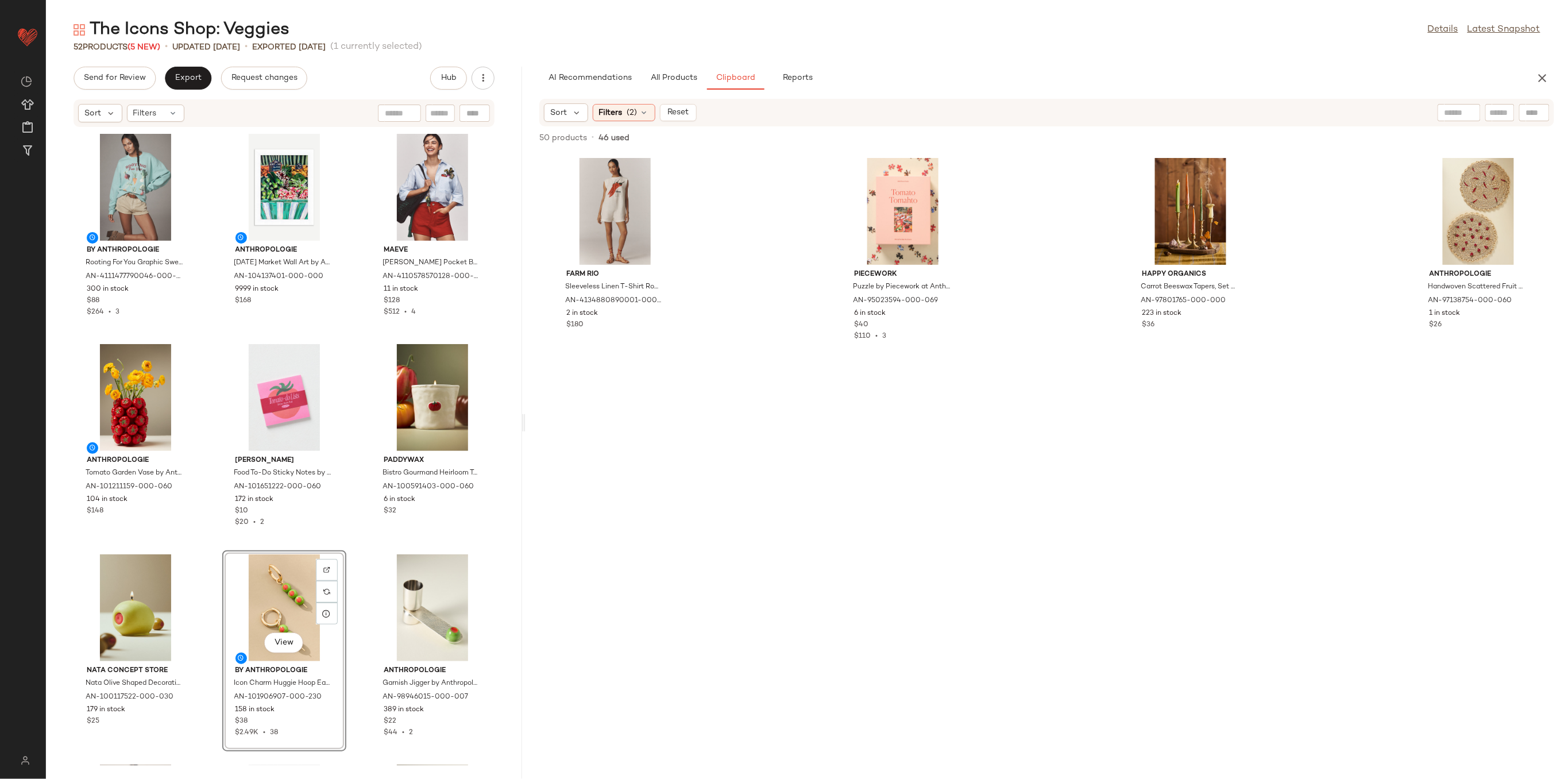
click at [351, 605] on div "By Anthropologie Rooting For You Graphic Sweatshirt by Anthropologie in Blue, W…" at bounding box center [284, 446] width 477 height 638
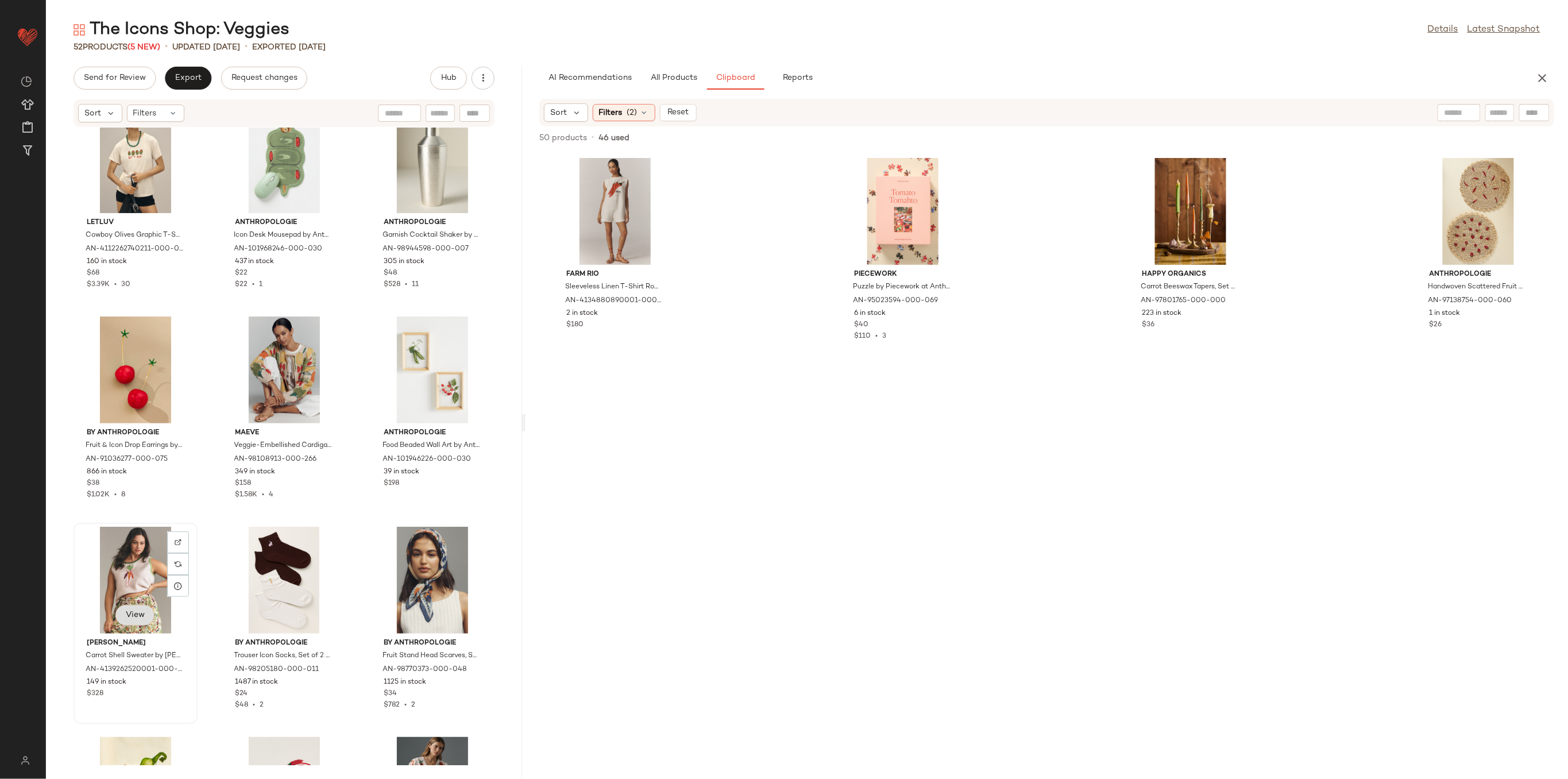
scroll to position [699, 0]
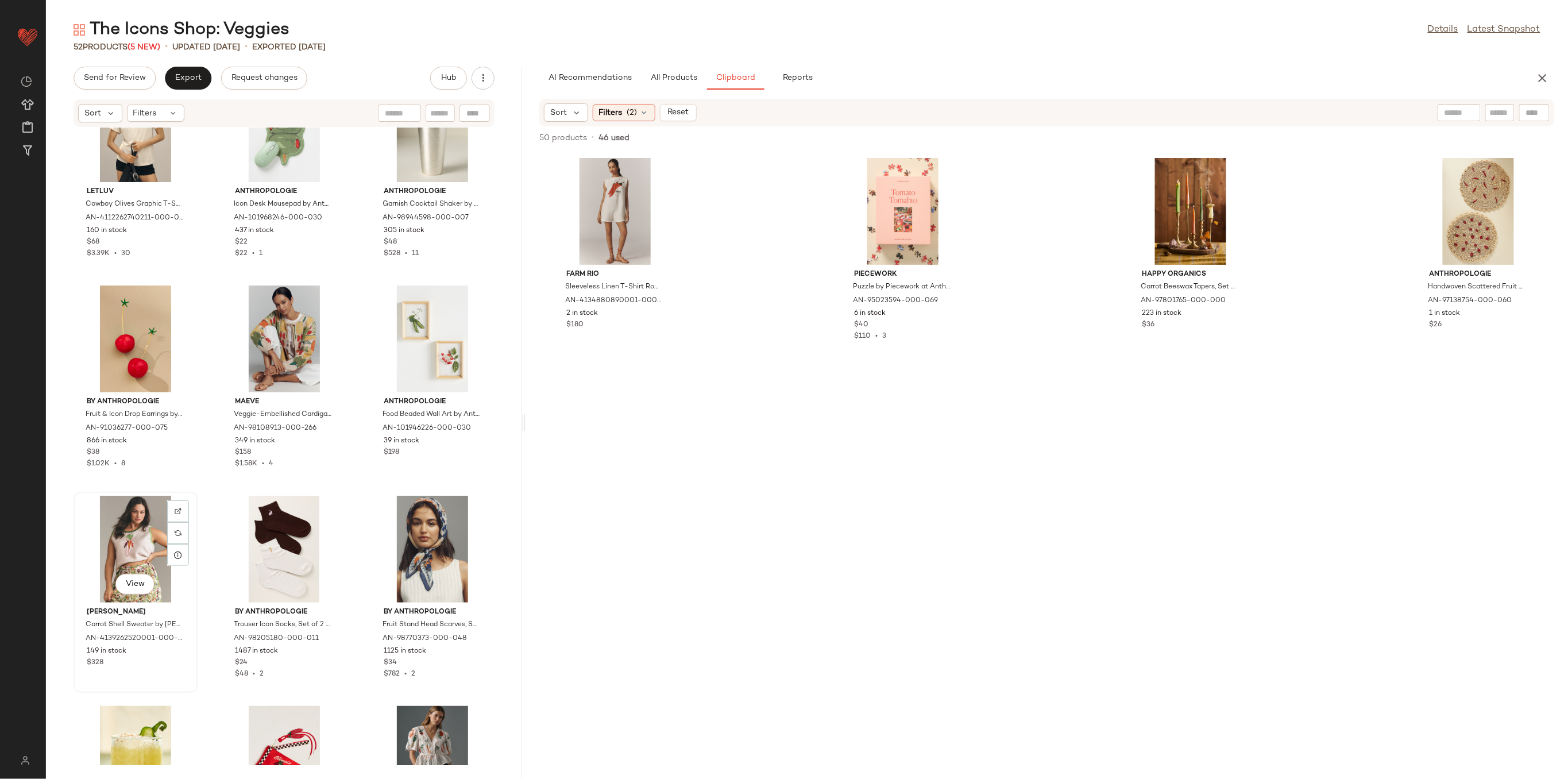
click at [136, 554] on div "View" at bounding box center [135, 549] width 116 height 107
click at [438, 568] on div "View" at bounding box center [432, 549] width 116 height 107
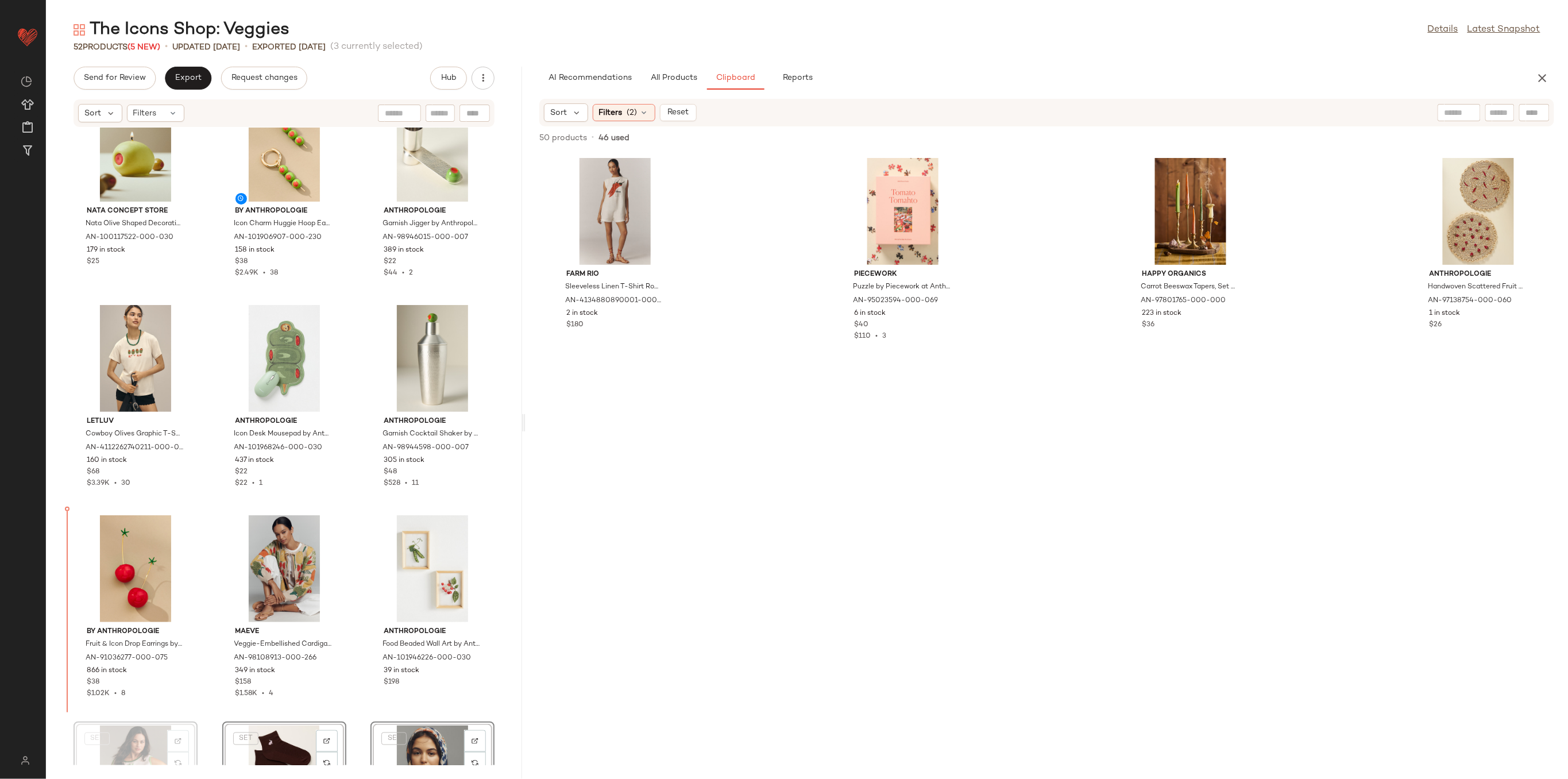
scroll to position [471, 0]
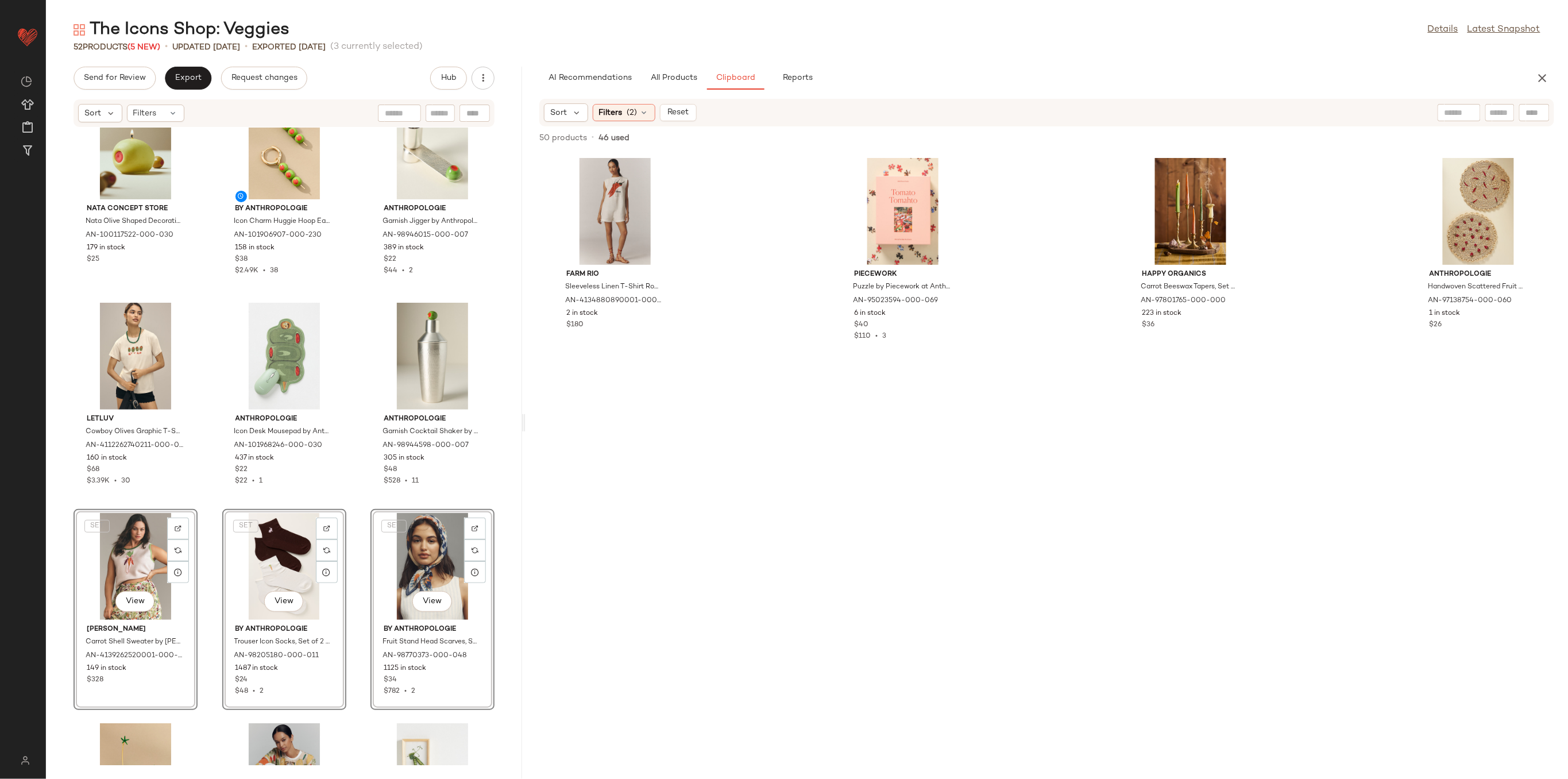
click at [209, 538] on div "Nata Concept Store Nata Olive Shaped Decorative Candle by Nata Concept Store in…" at bounding box center [284, 446] width 477 height 638
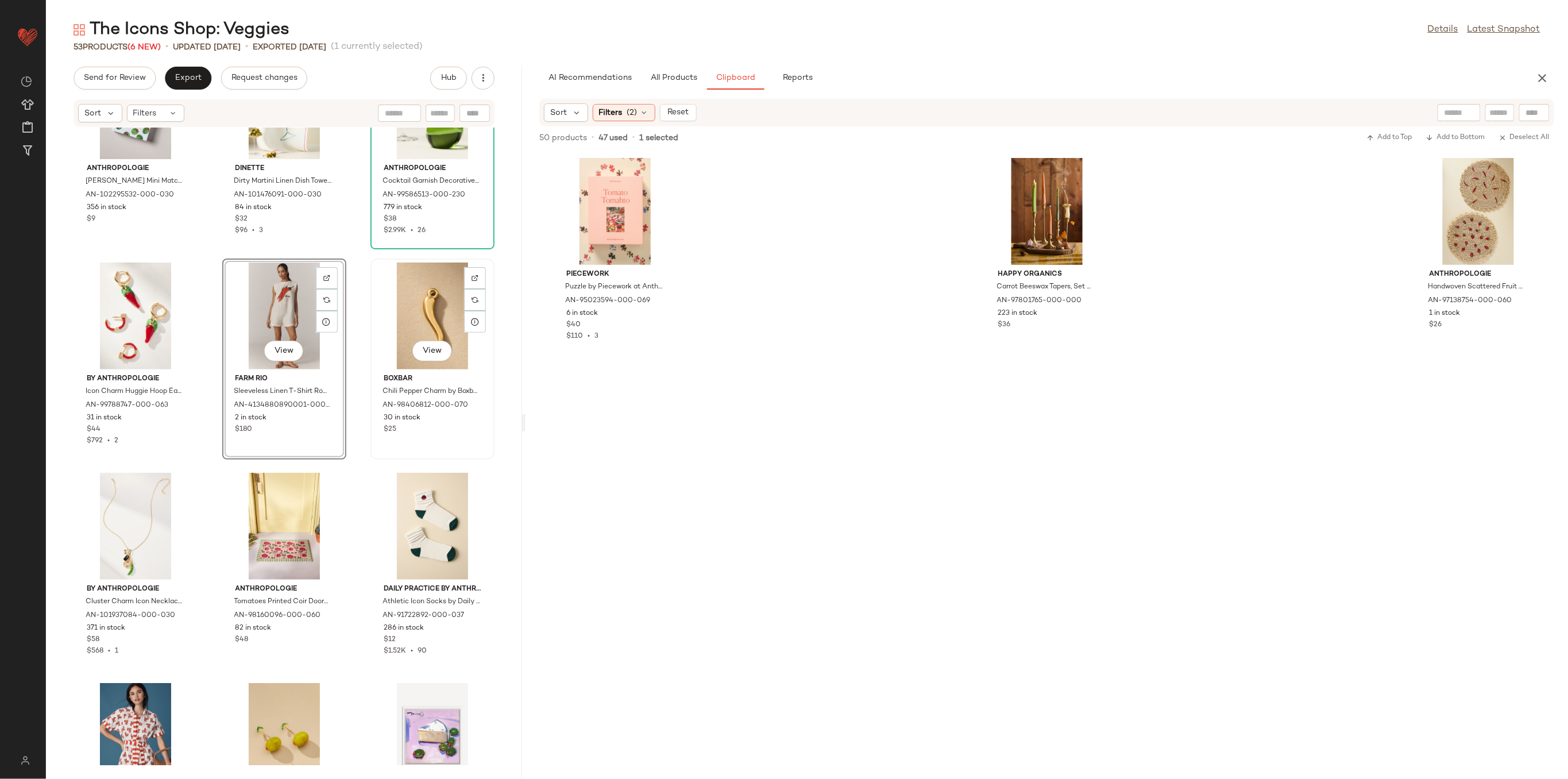
scroll to position [1850, 0]
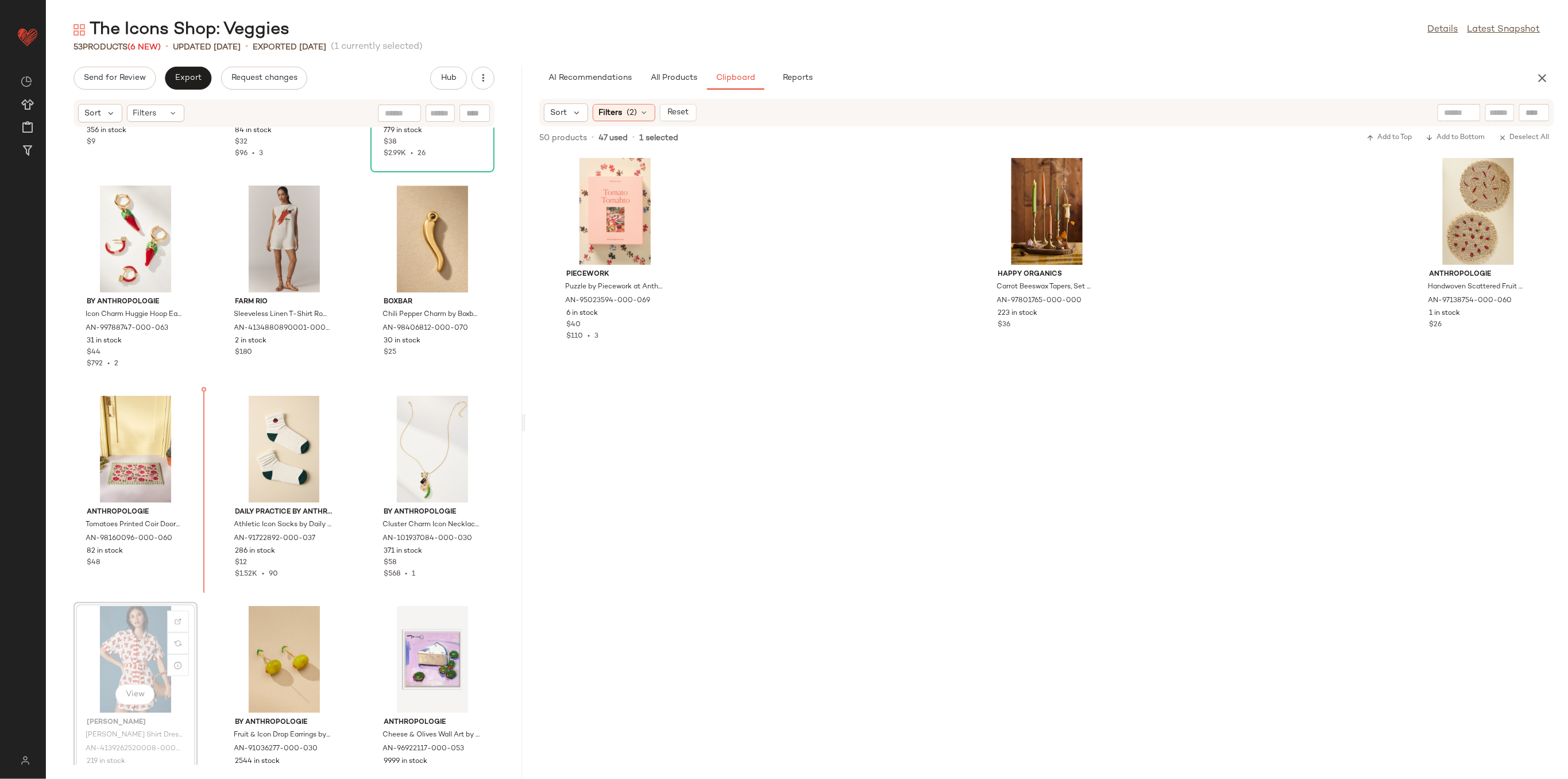
scroll to position [1851, 0]
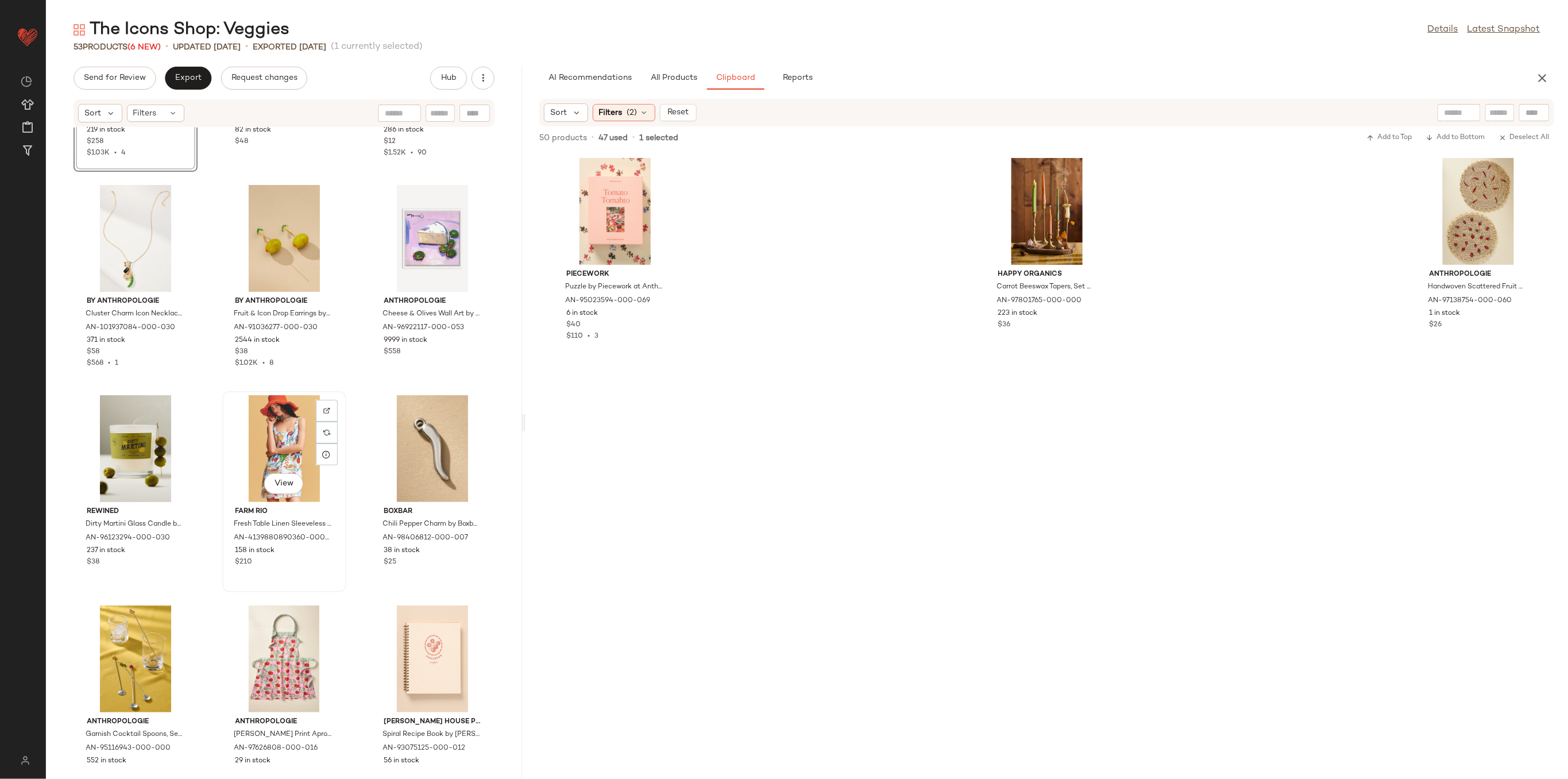
scroll to position [2234, 0]
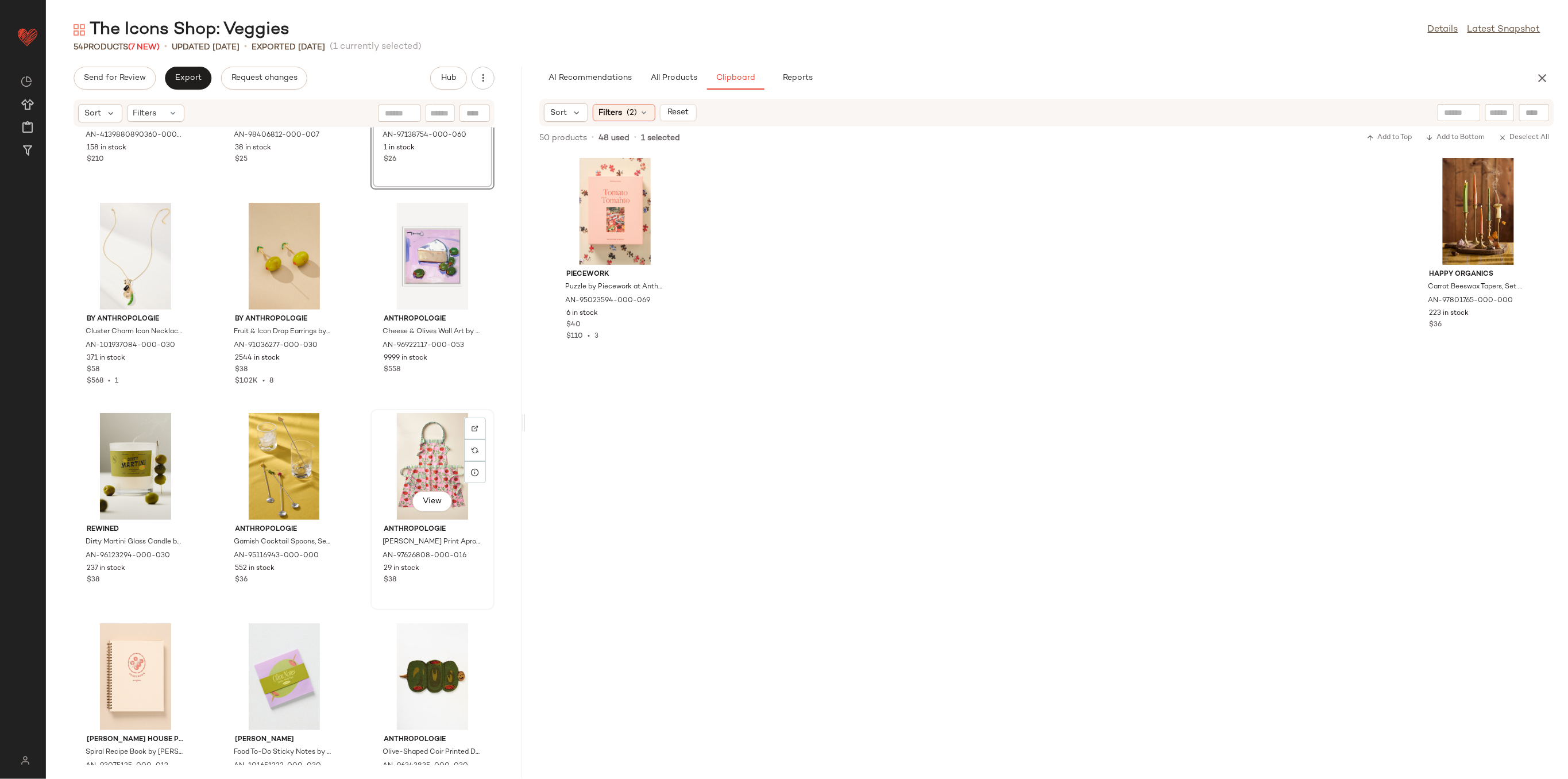
scroll to position [2387, 0]
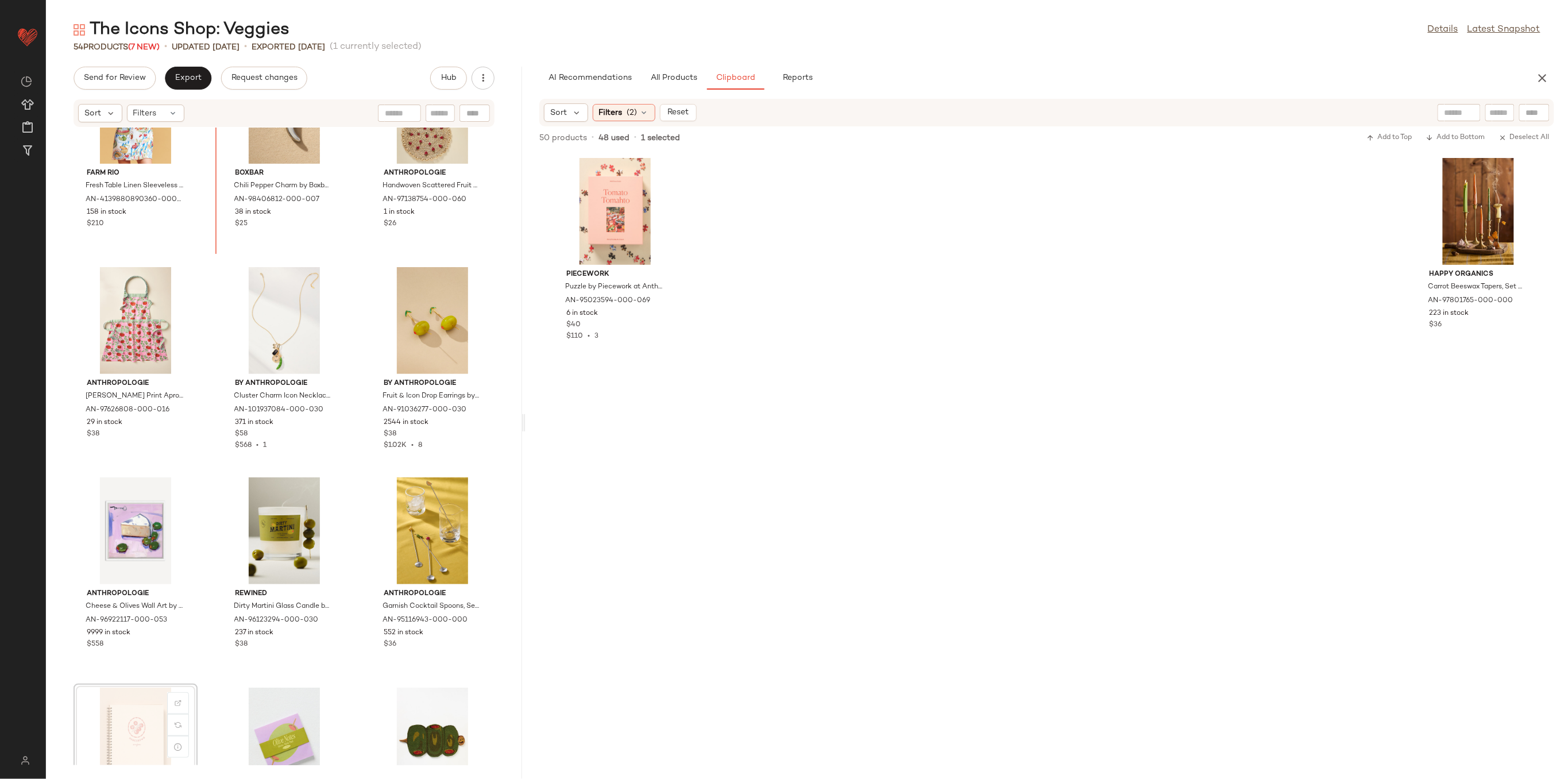
scroll to position [2400, 0]
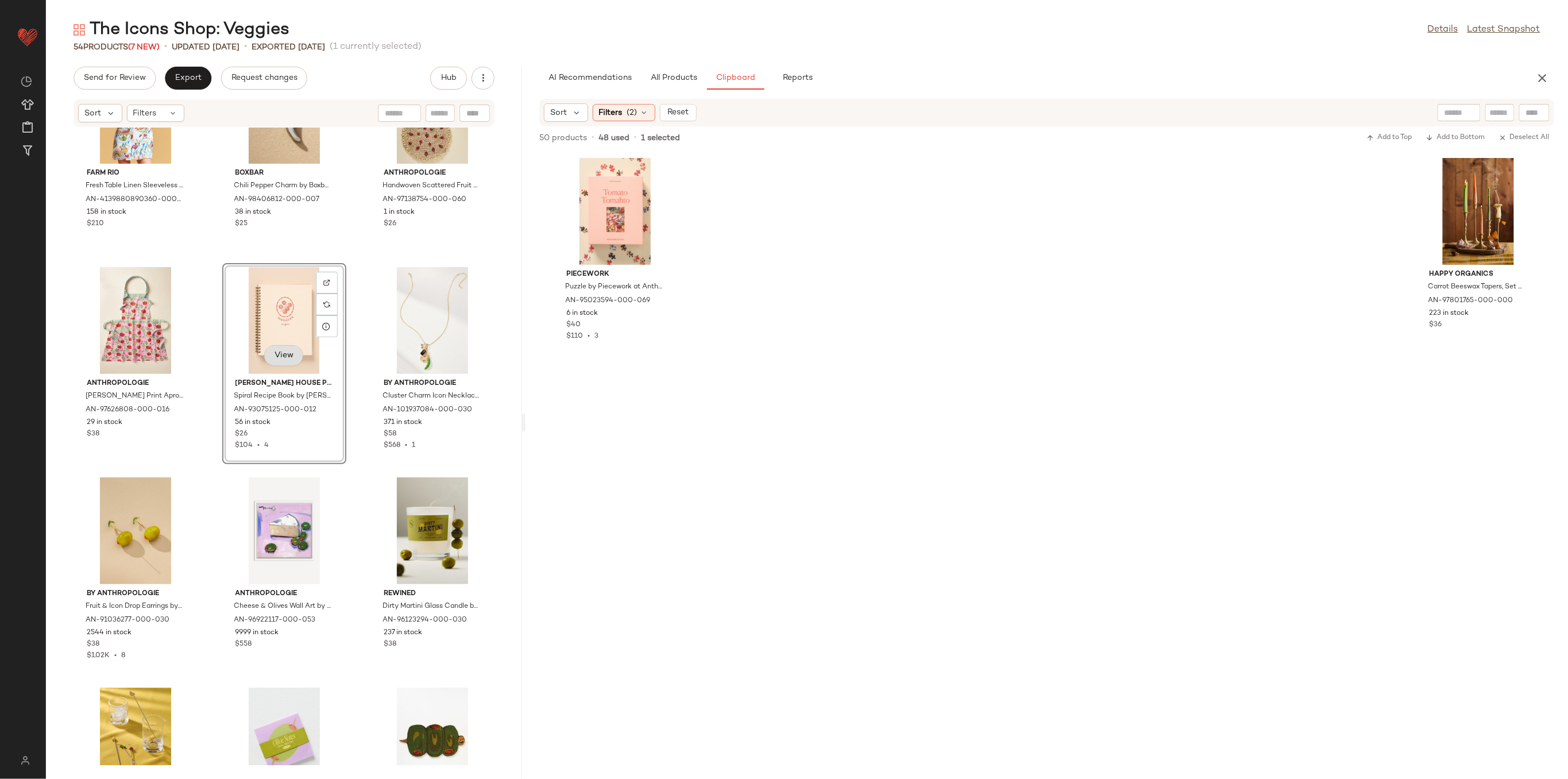
click at [290, 359] on button "View" at bounding box center [283, 355] width 39 height 21
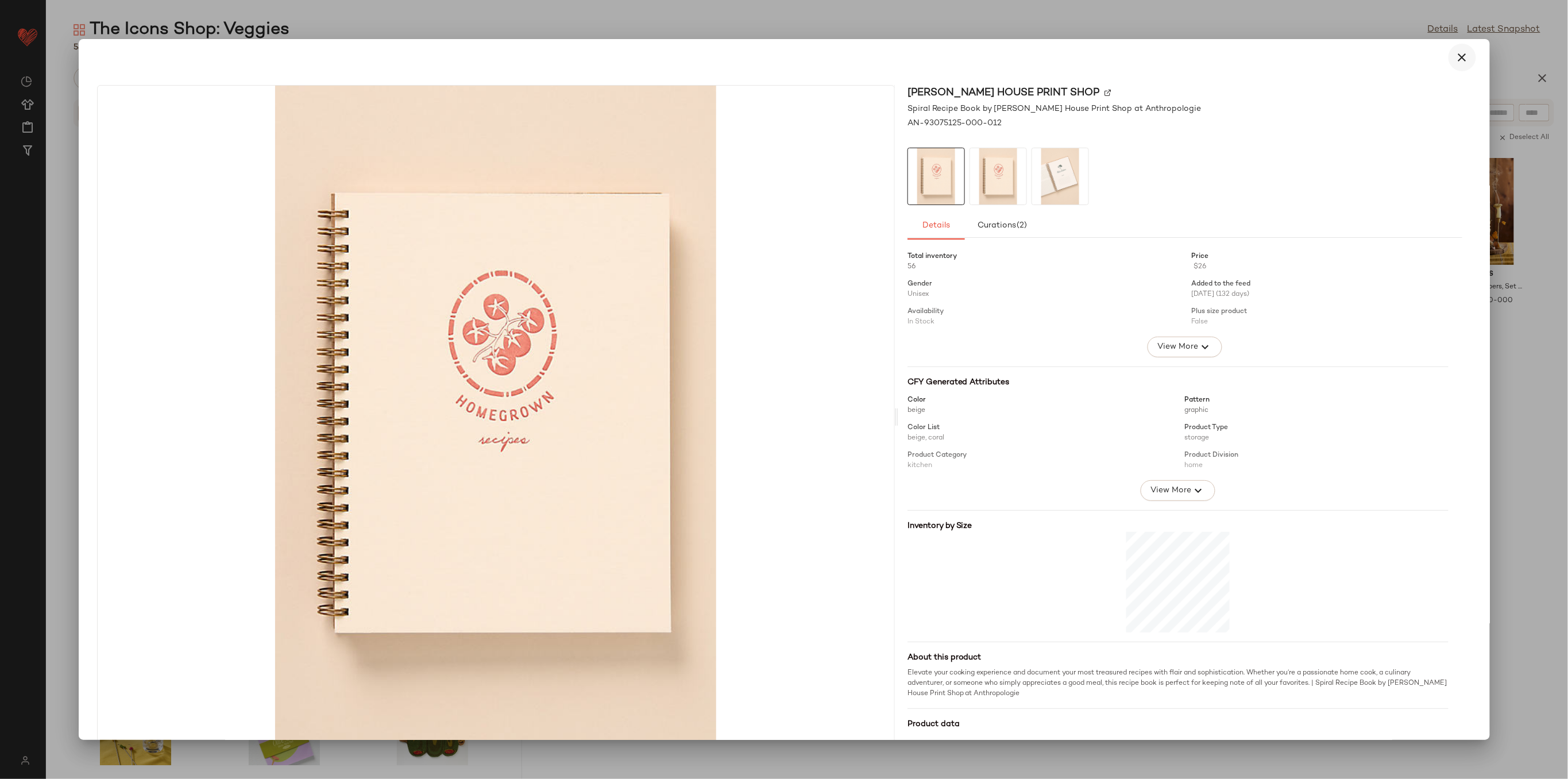
click at [1456, 57] on icon "button" at bounding box center [1462, 57] width 13 height 13
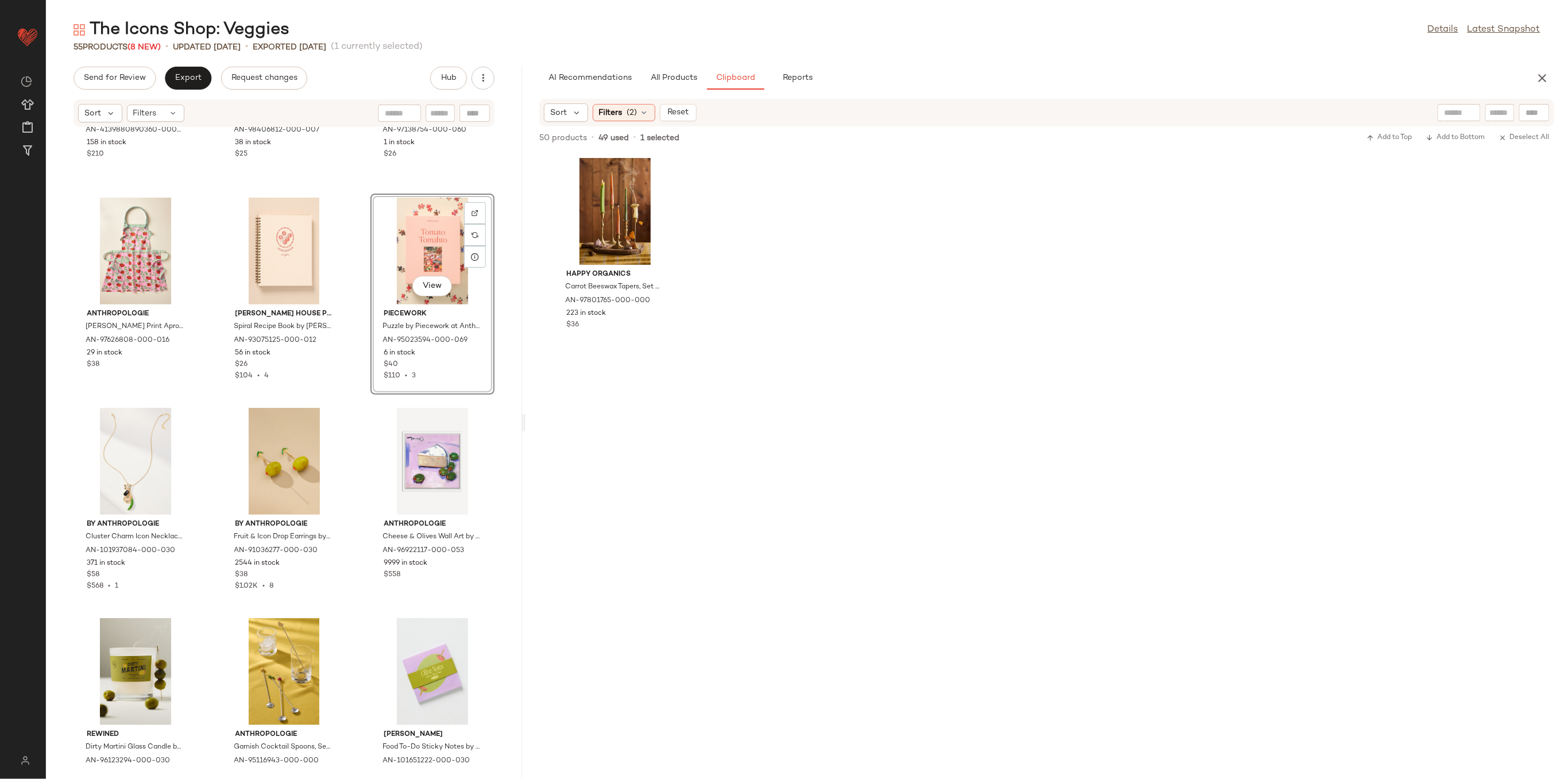
scroll to position [2553, 0]
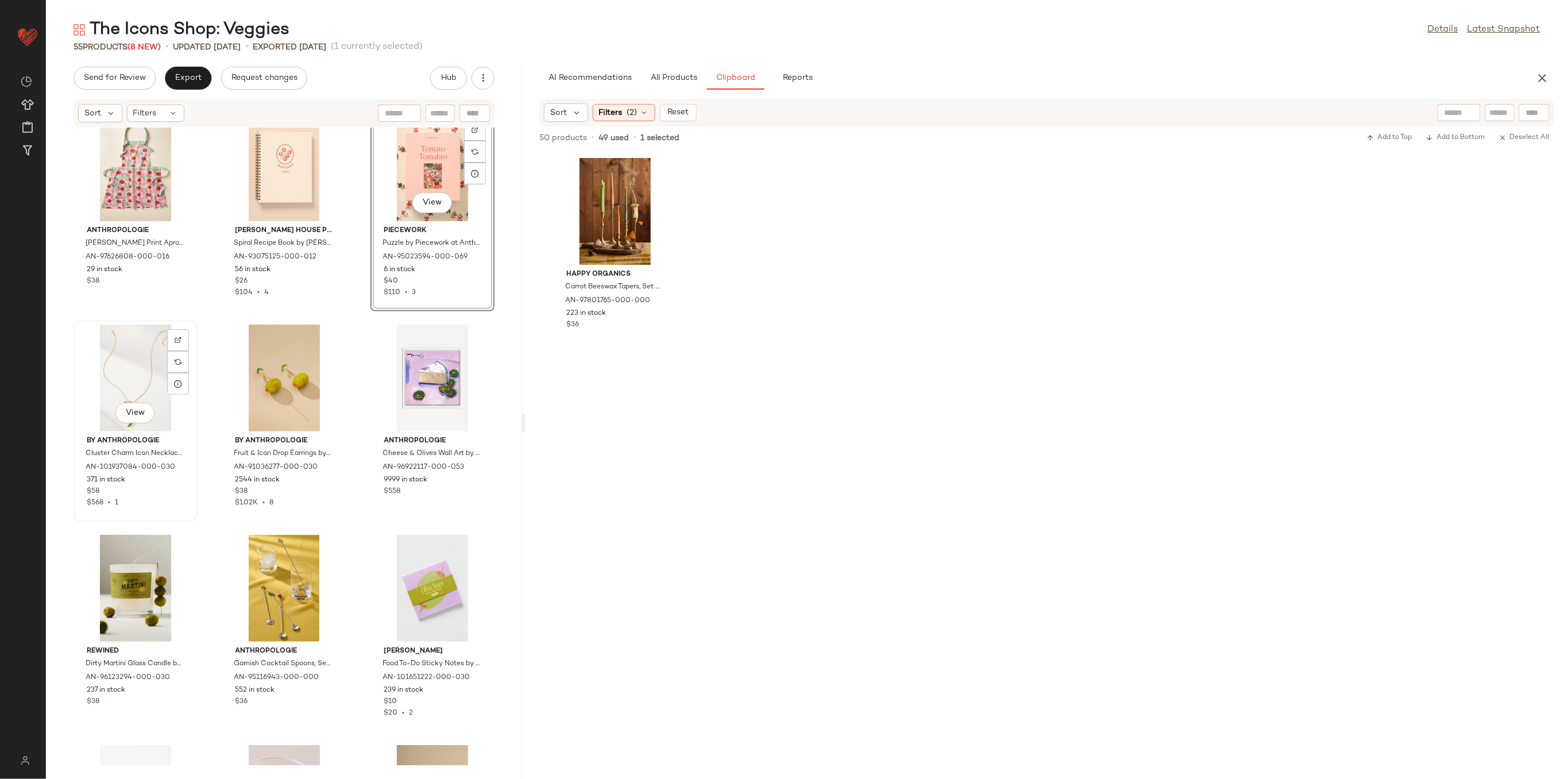
click at [111, 378] on div "View" at bounding box center [135, 378] width 116 height 107
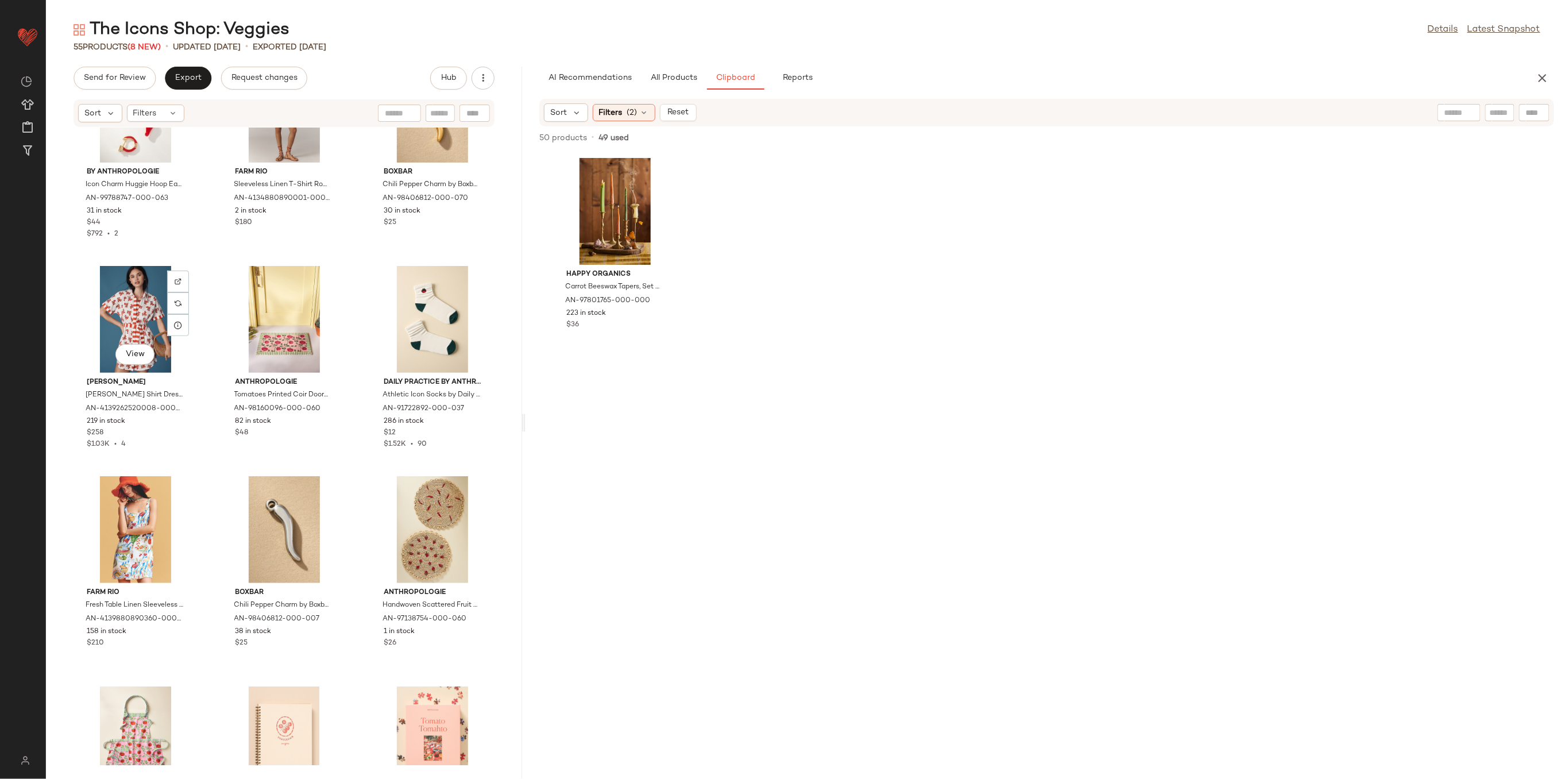
scroll to position [2210, 0]
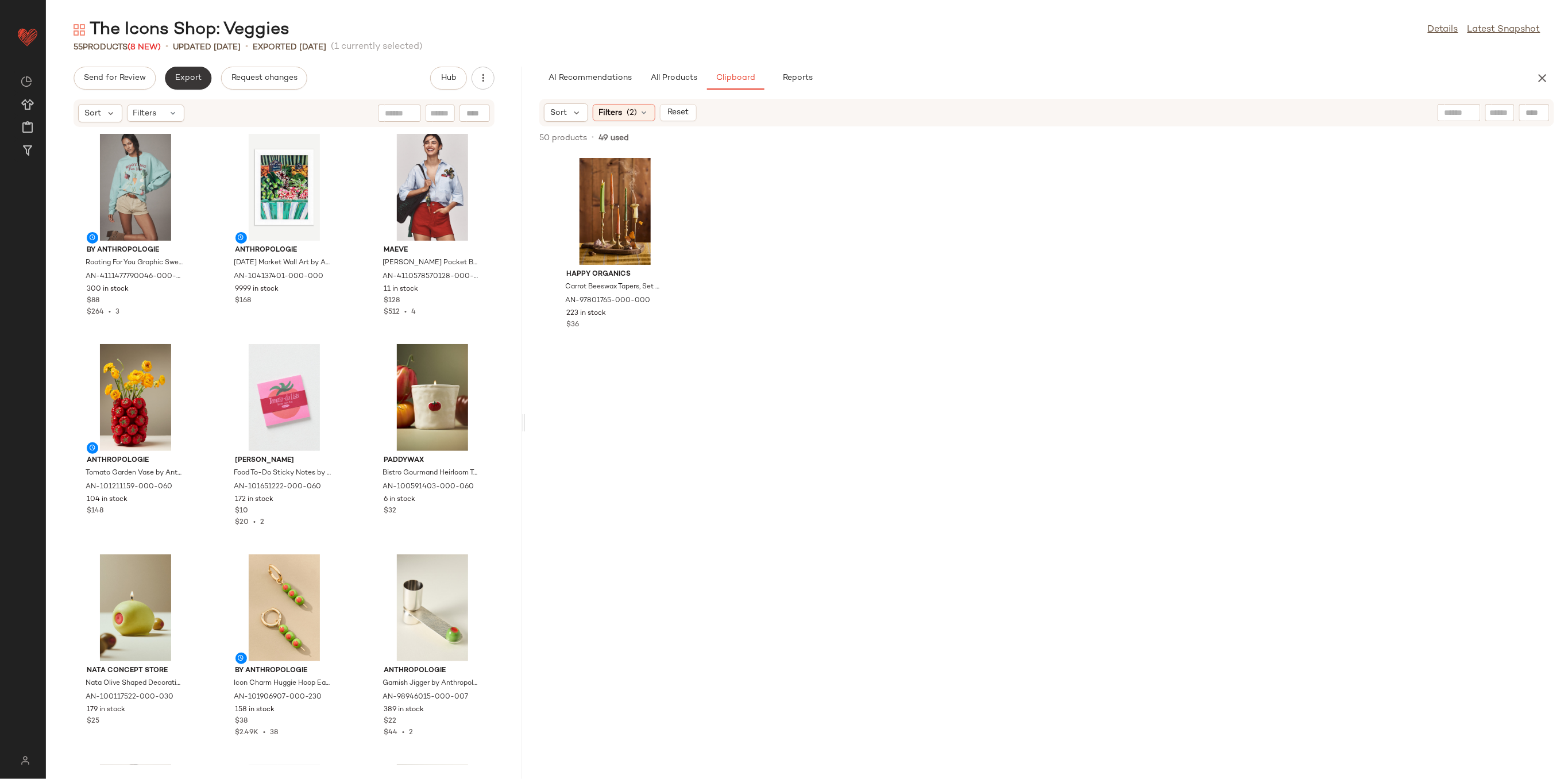
click at [192, 82] on span "Export" at bounding box center [188, 78] width 27 height 9
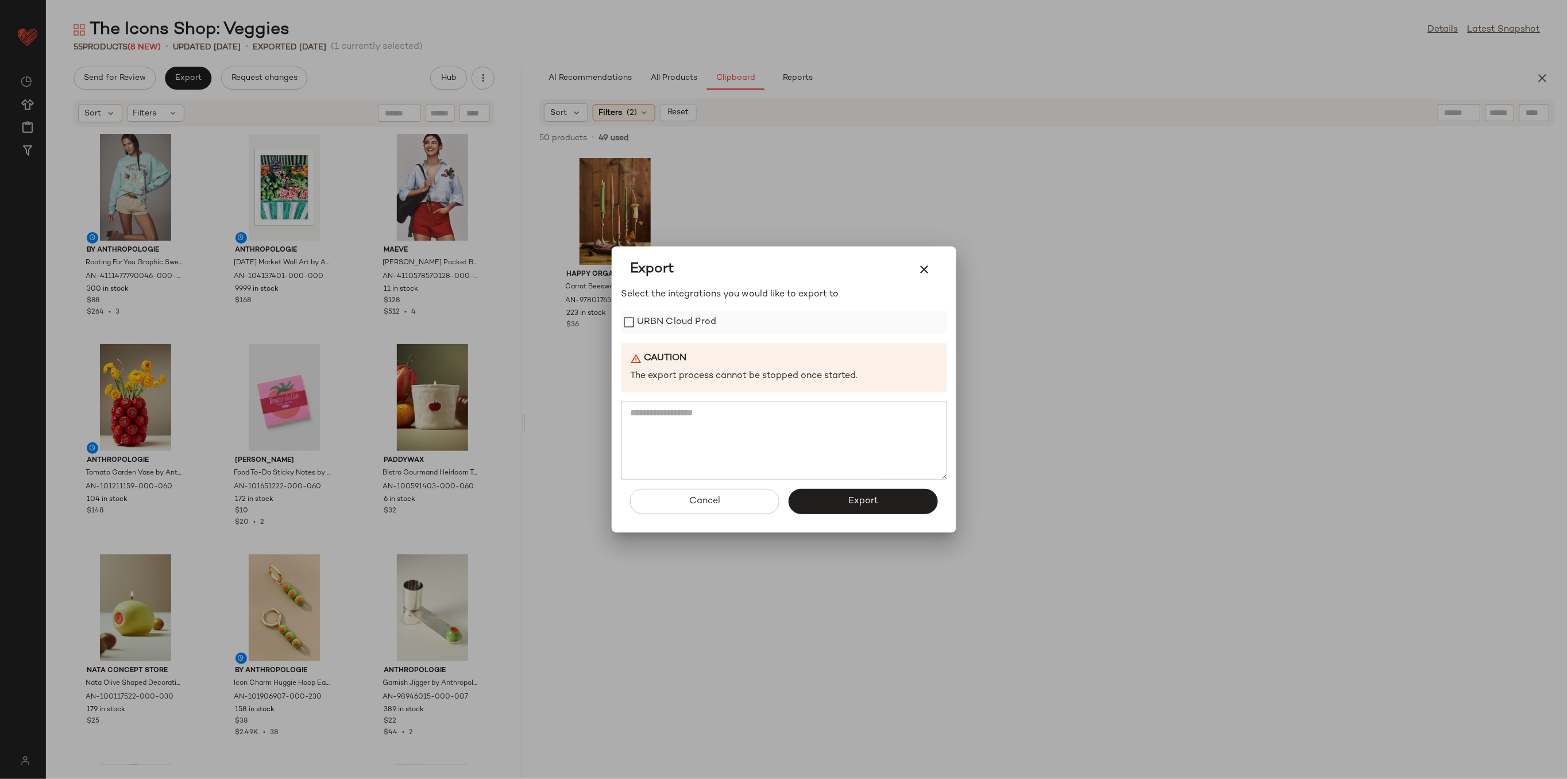
click at [638, 315] on label "URBN Cloud Prod" at bounding box center [676, 323] width 79 height 23
click at [917, 502] on button "Export" at bounding box center [863, 502] width 149 height 25
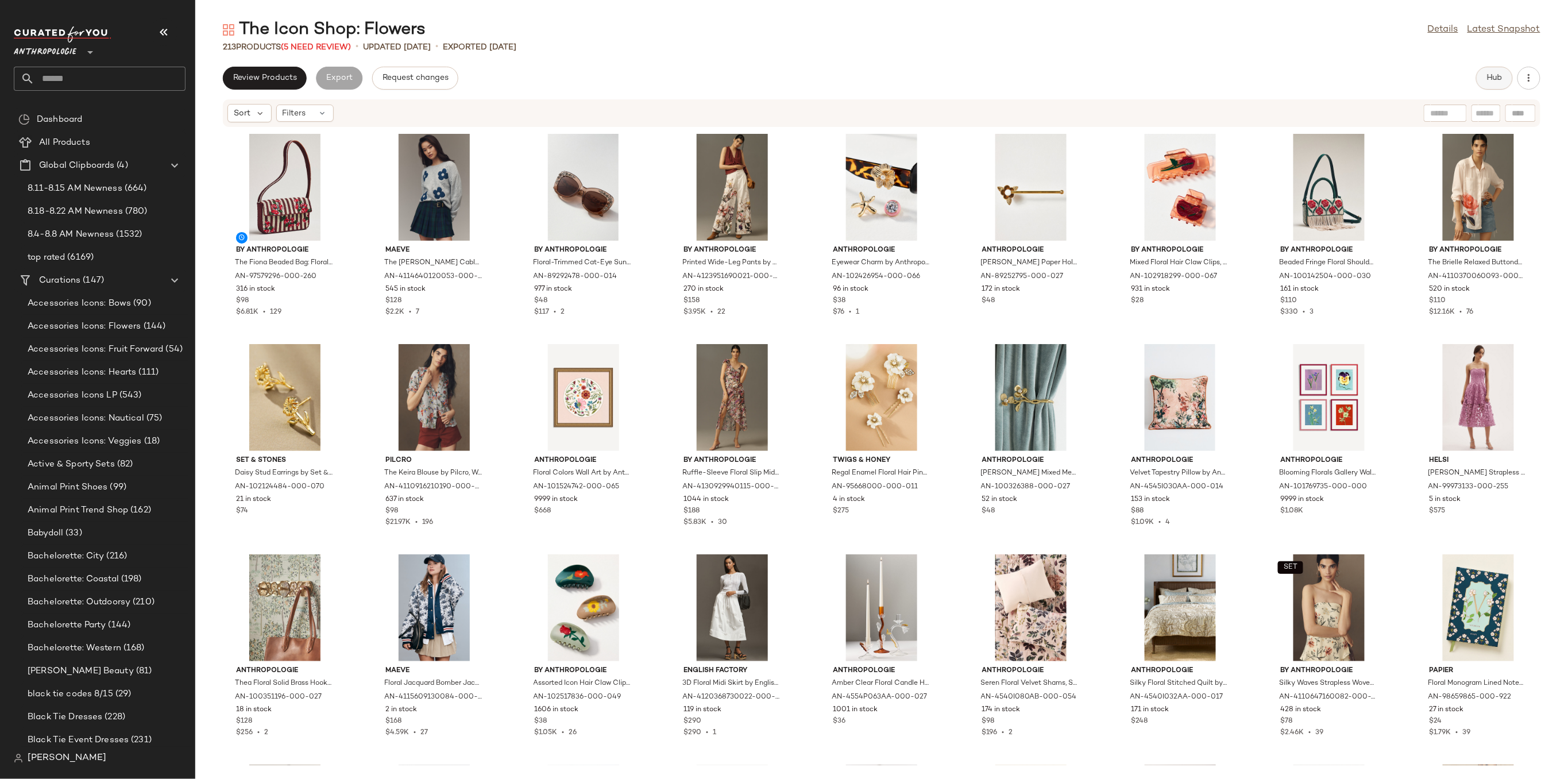
click at [1501, 79] on span "Hub" at bounding box center [1494, 78] width 16 height 9
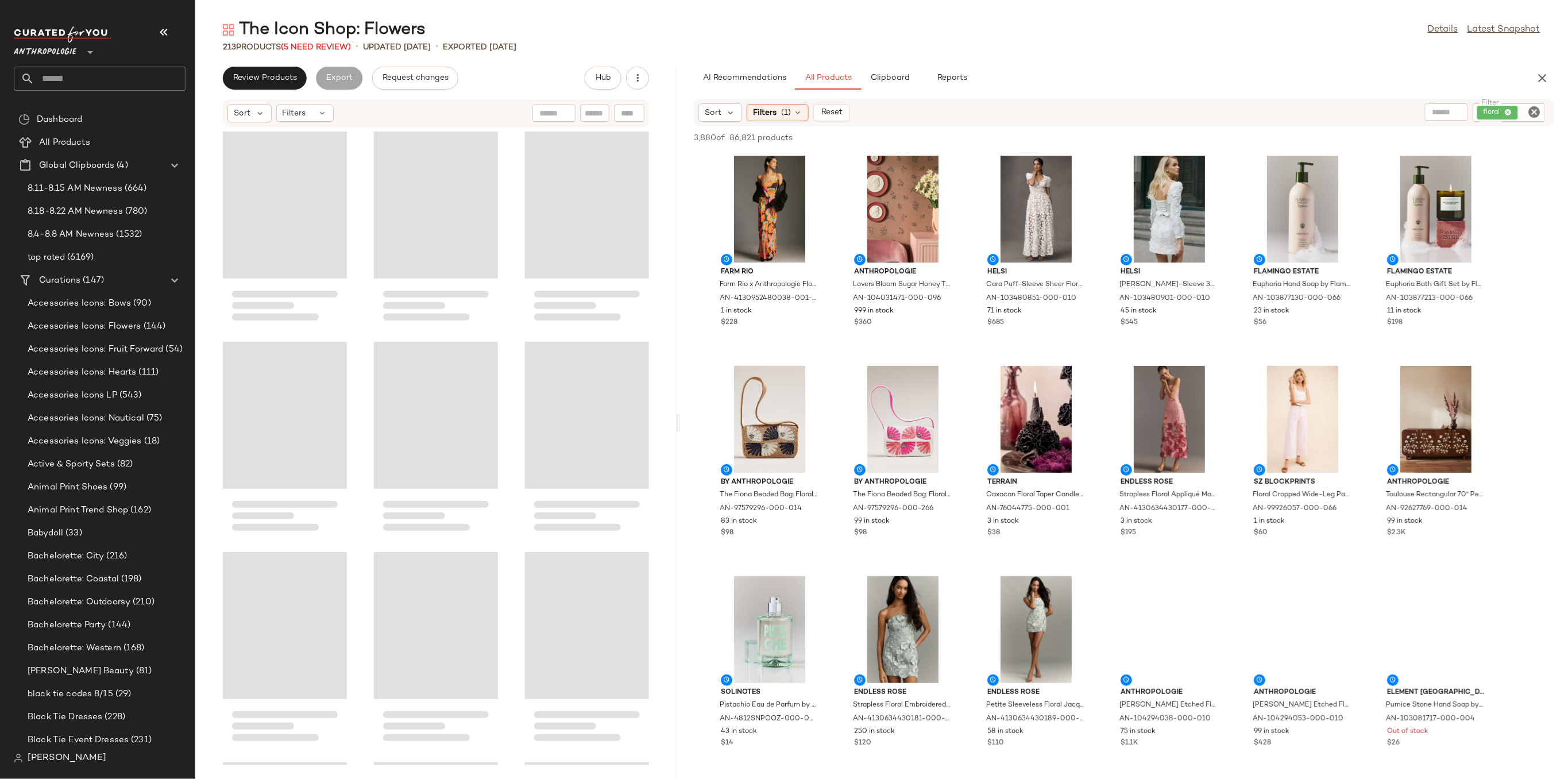
drag, startPoint x: 880, startPoint y: 424, endPoint x: 678, endPoint y: 426, distance: 202.0
click at [678, 426] on div "The Icon Shop: Flowers Details Latest Snapshot 213 Products (5 Need Review) • u…" at bounding box center [881, 398] width 1373 height 761
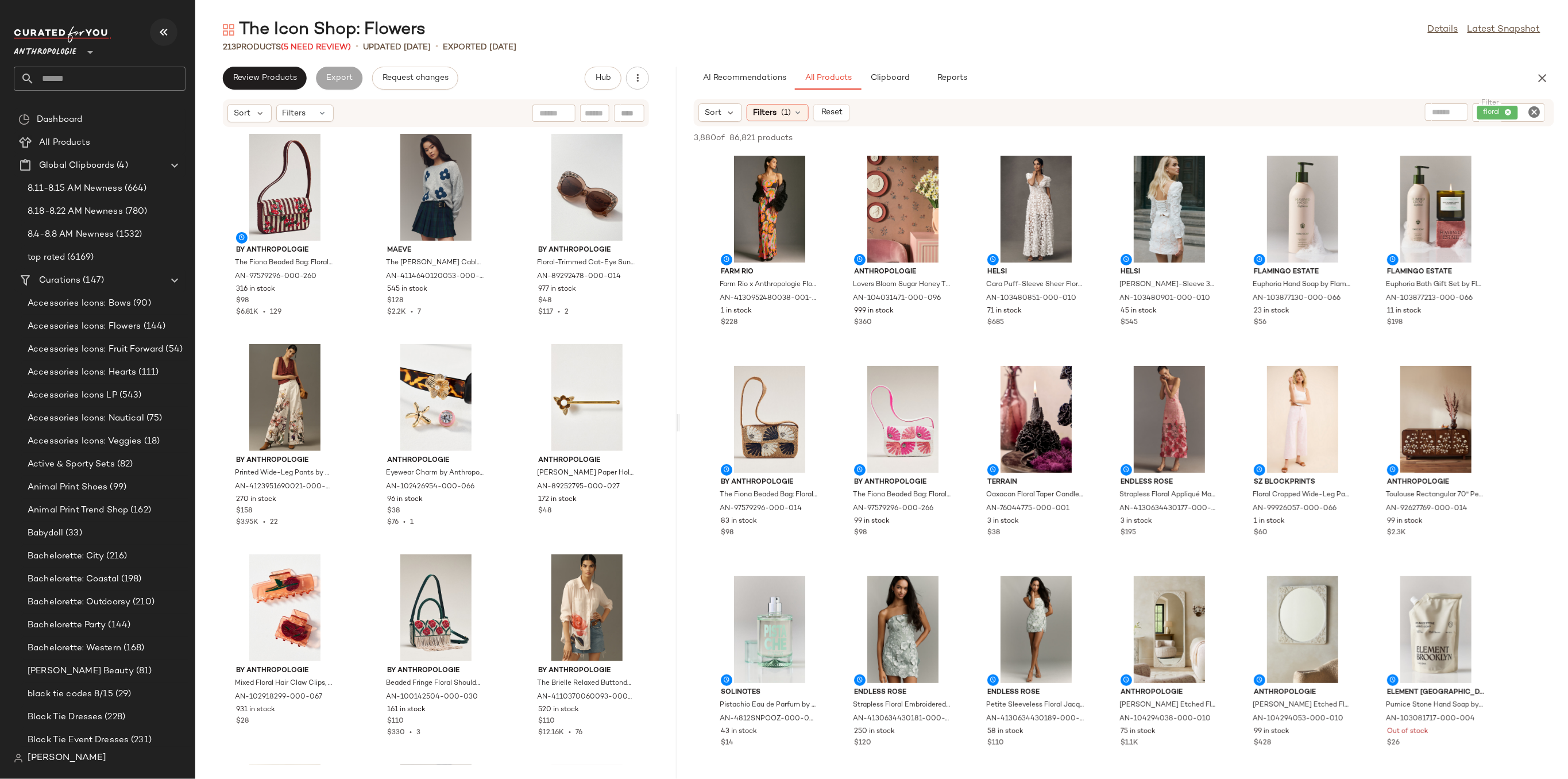
click at [170, 32] on icon "button" at bounding box center [163, 31] width 13 height 13
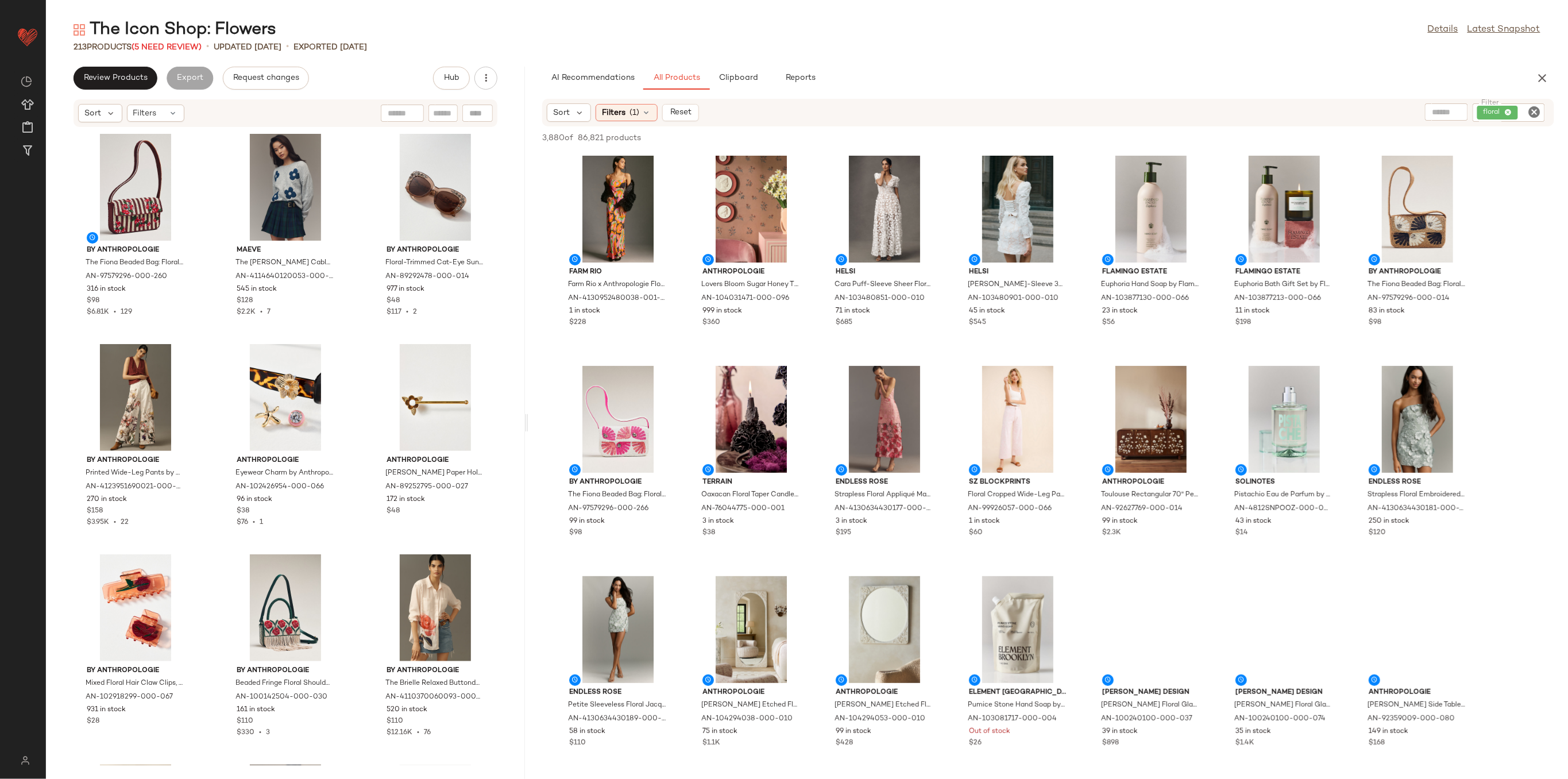
drag, startPoint x: 580, startPoint y: 425, endPoint x: 520, endPoint y: 430, distance: 60.2
click at [520, 430] on div "The Icon Shop: Flowers Details Latest Snapshot 213 Products (5 Need Review) • u…" at bounding box center [806, 398] width 1522 height 761
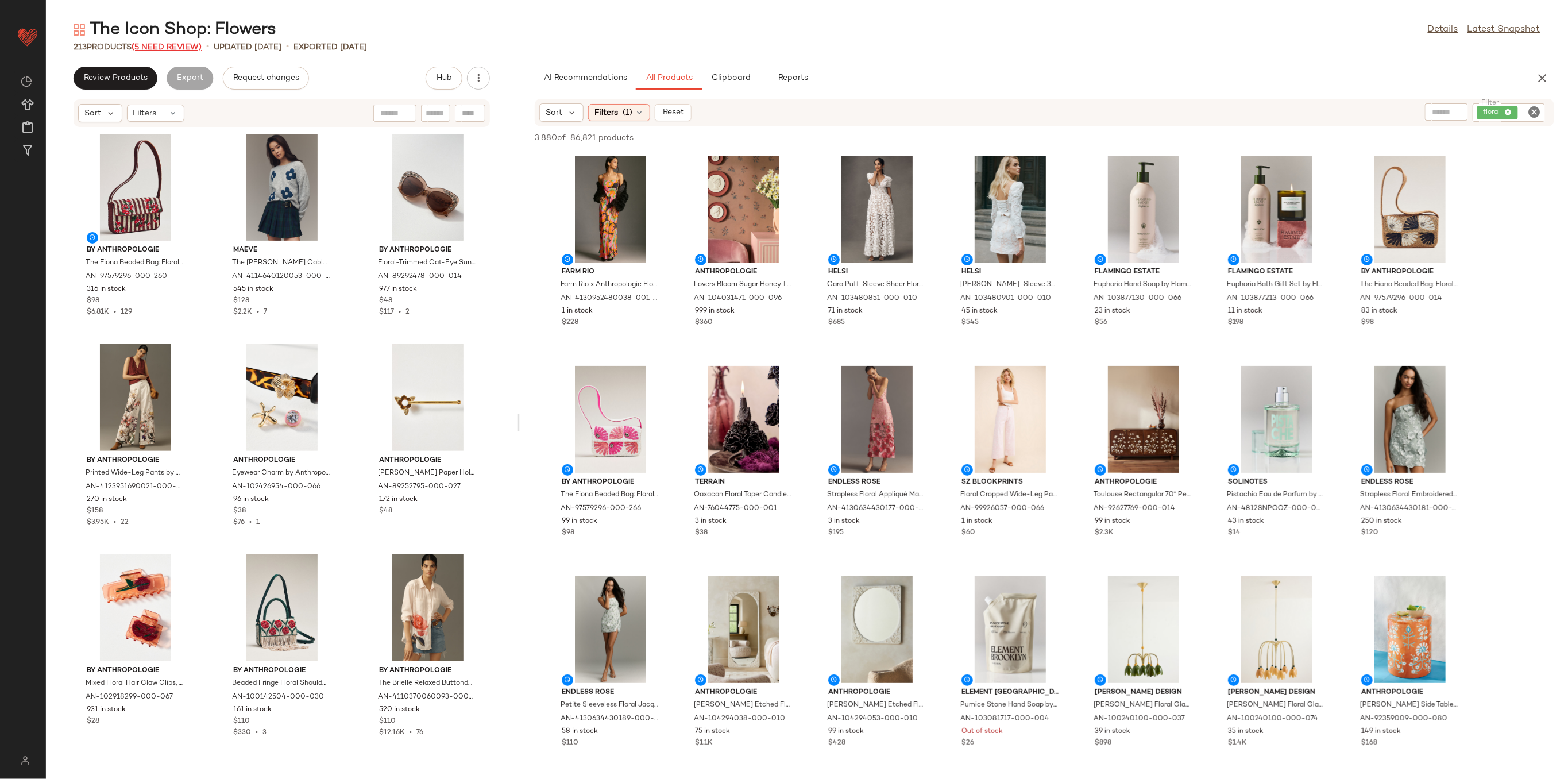
click at [165, 47] on span "(5 Need Review)" at bounding box center [166, 48] width 70 height 9
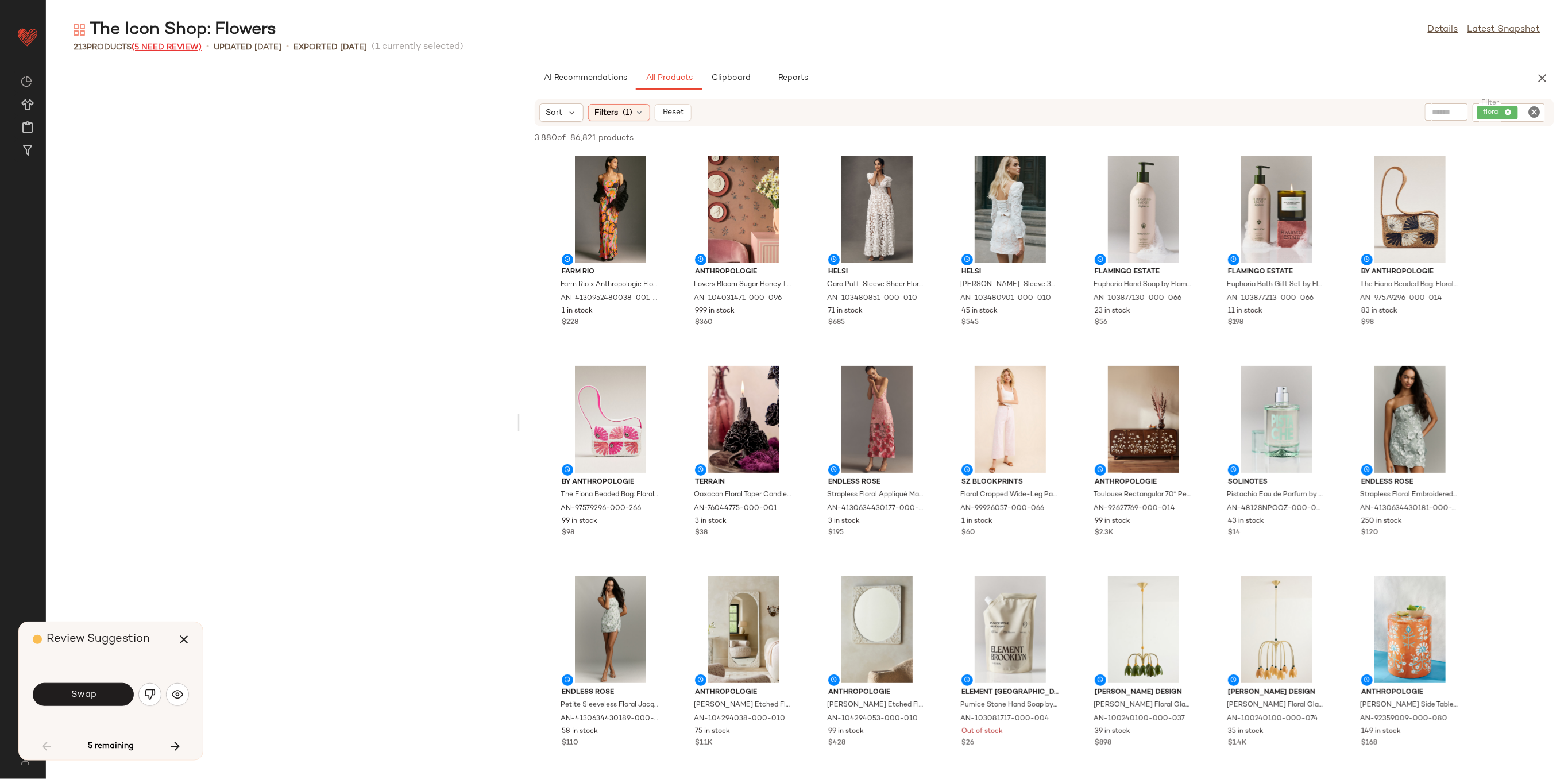
scroll to position [2313, 0]
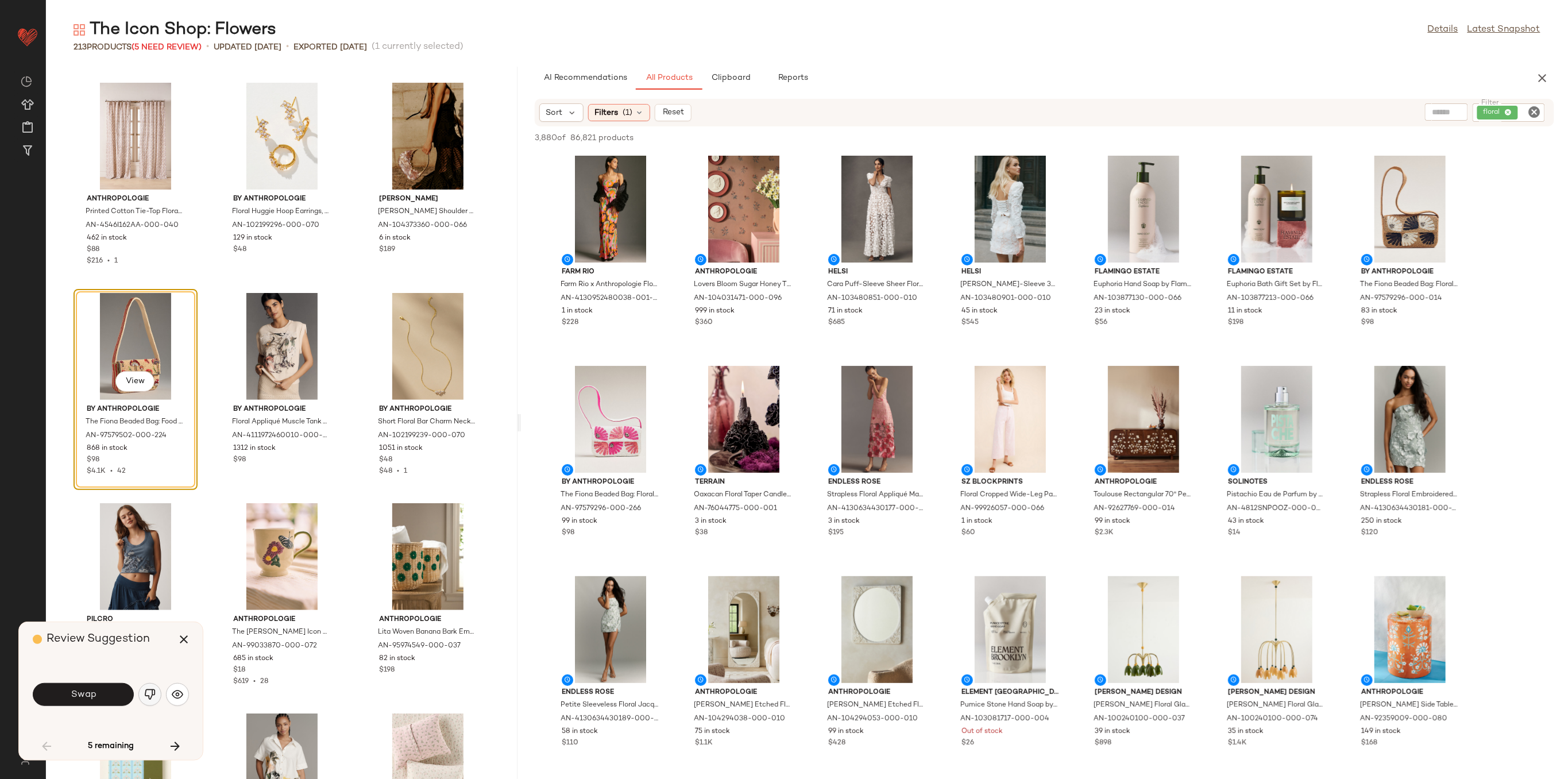
click at [148, 698] on img "button" at bounding box center [149, 694] width 12 height 12
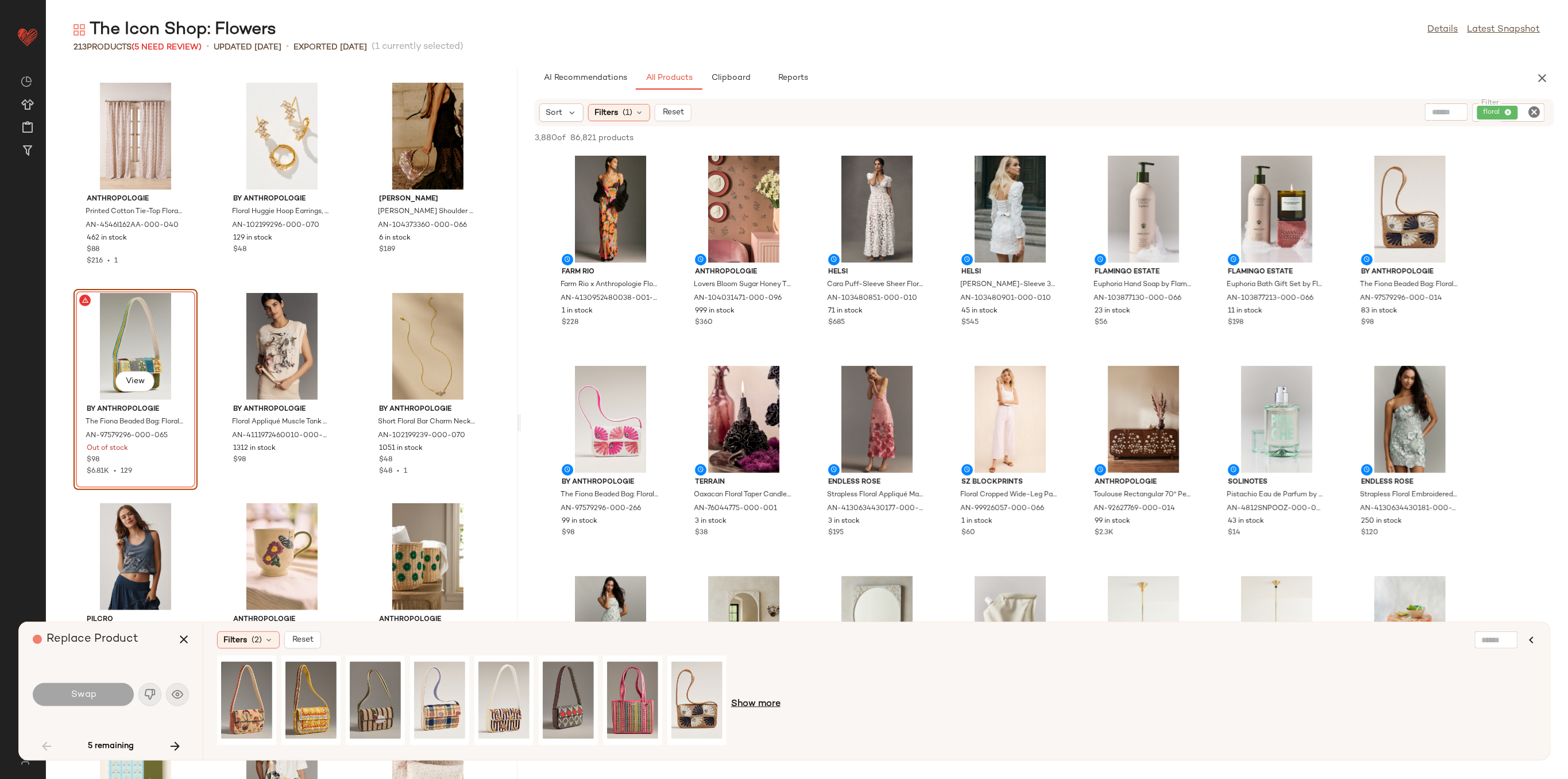
click at [757, 703] on span "Show more" at bounding box center [755, 704] width 49 height 13
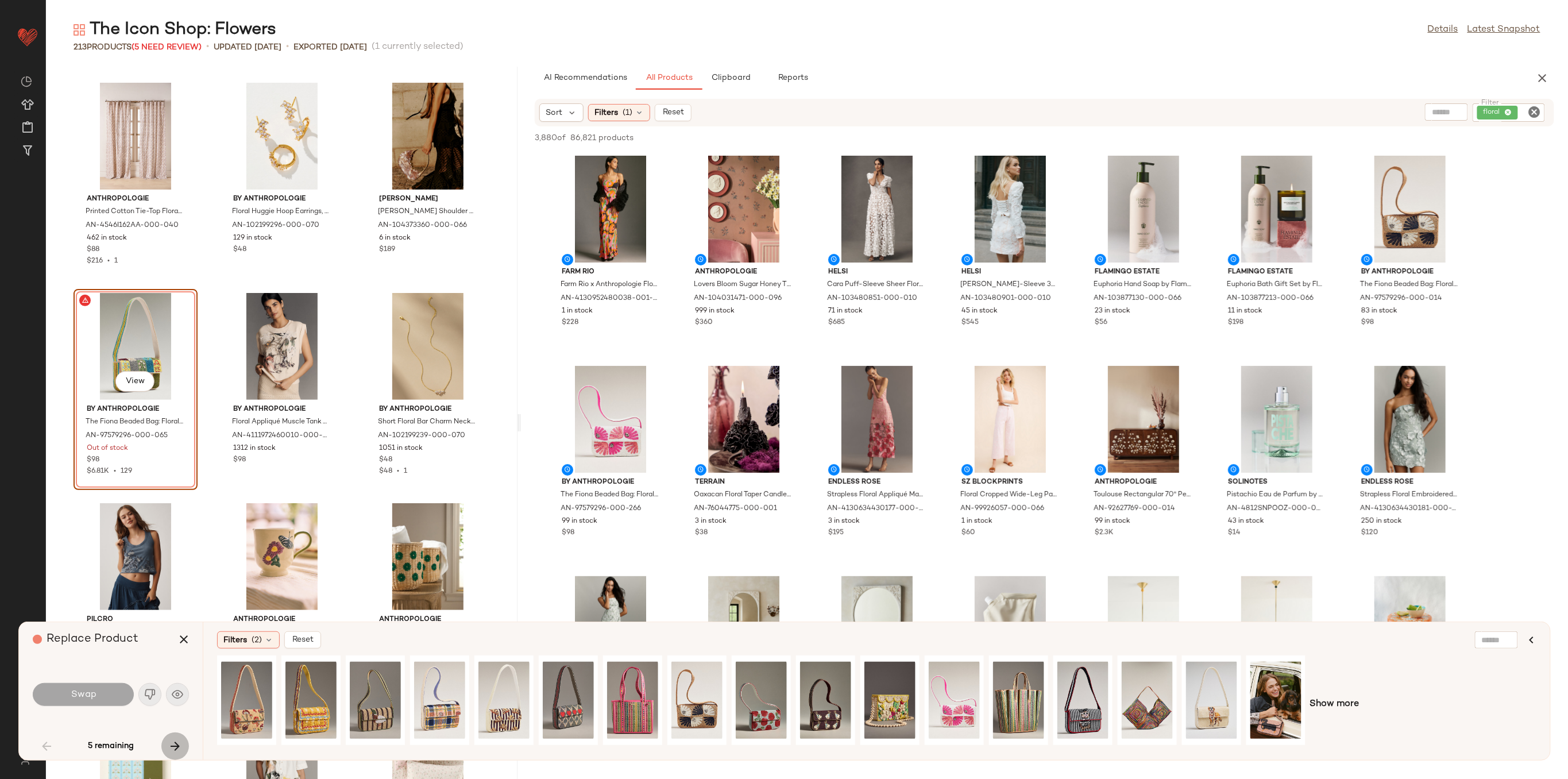
click at [183, 743] on button "button" at bounding box center [175, 746] width 28 height 28
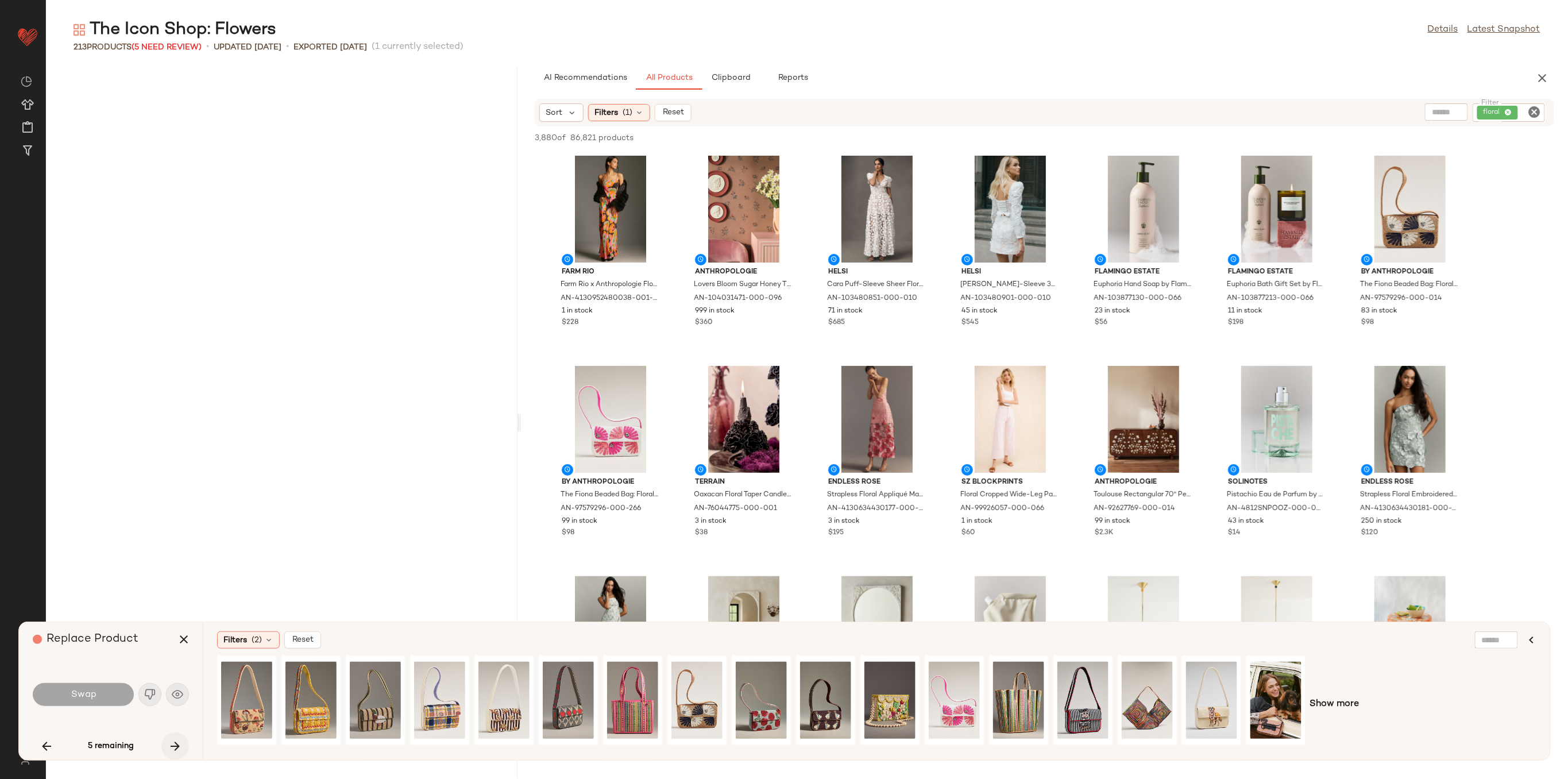
scroll to position [10726, 0]
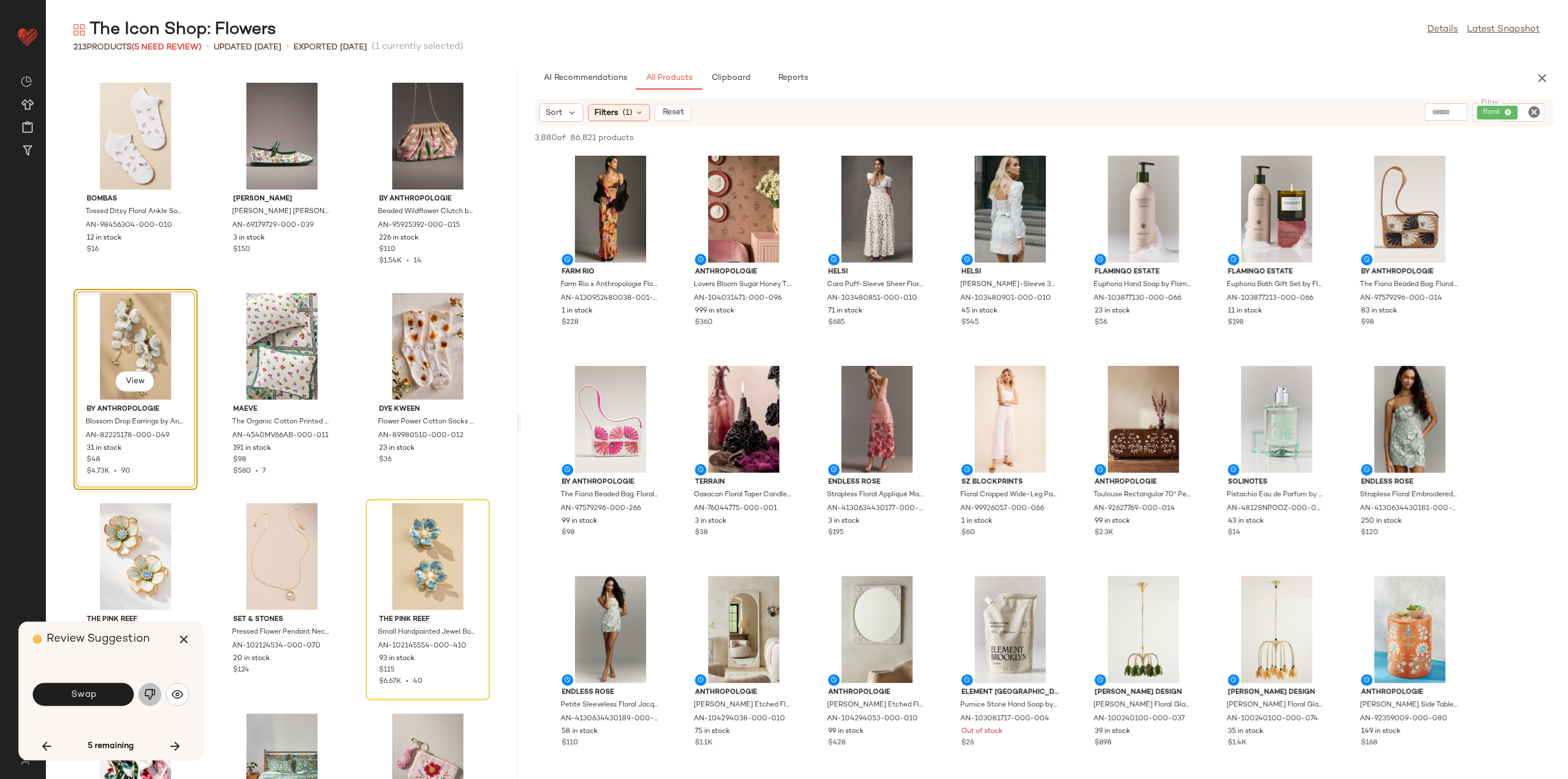
click at [150, 701] on button "button" at bounding box center [150, 695] width 23 height 23
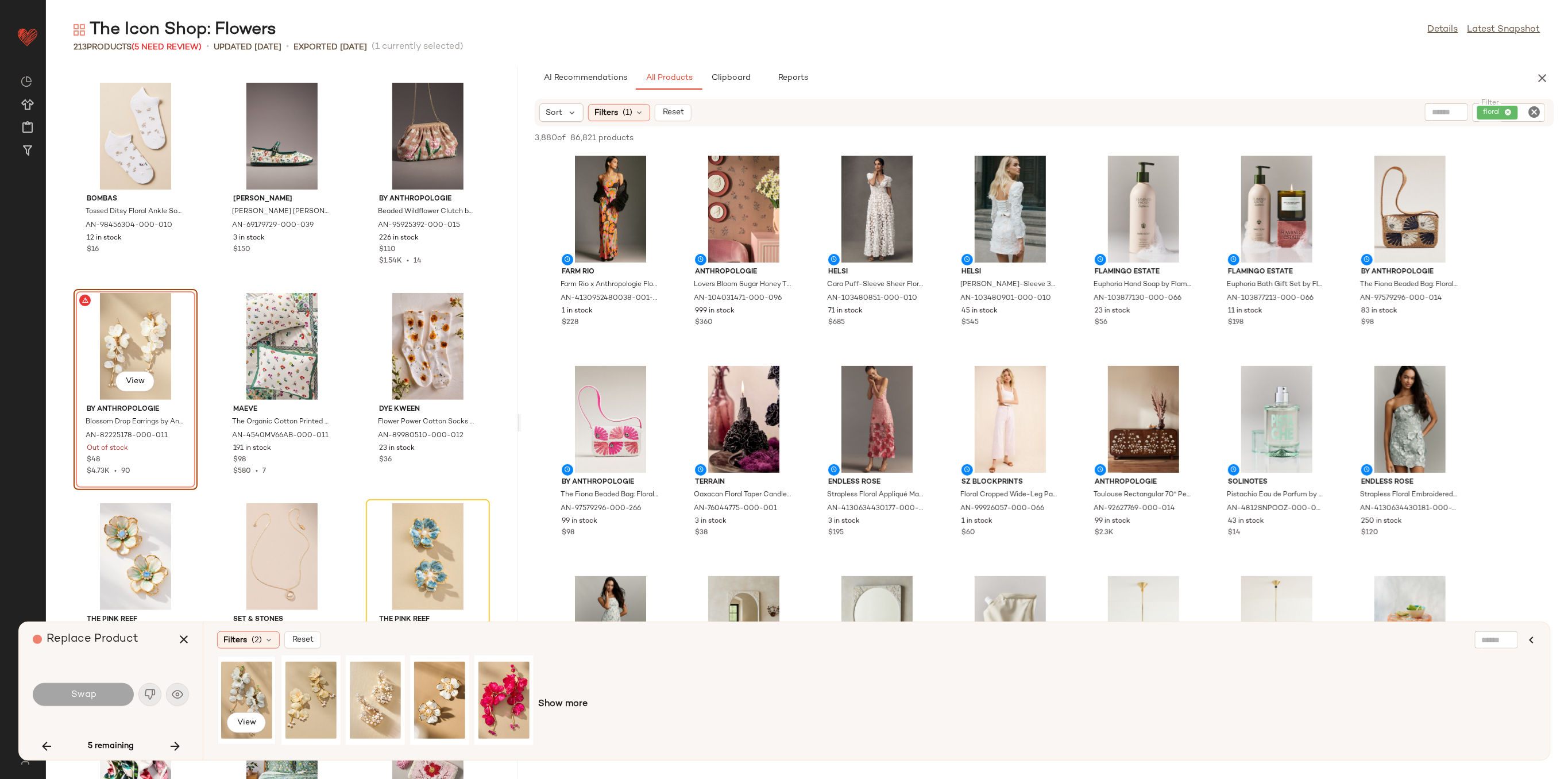
click at [245, 691] on div "View" at bounding box center [246, 700] width 51 height 82
click at [112, 701] on button "Swap" at bounding box center [83, 695] width 101 height 23
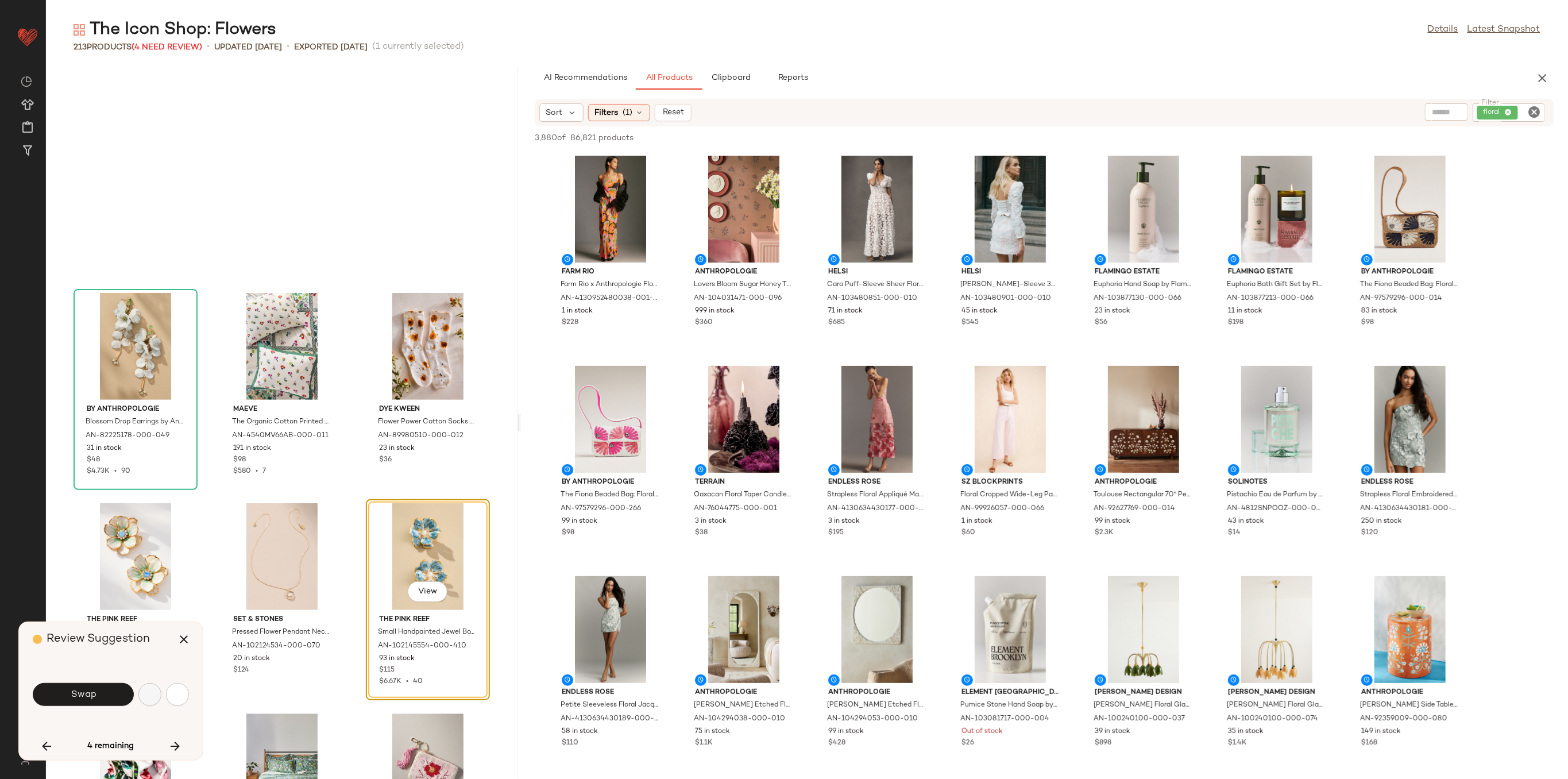
scroll to position [10937, 0]
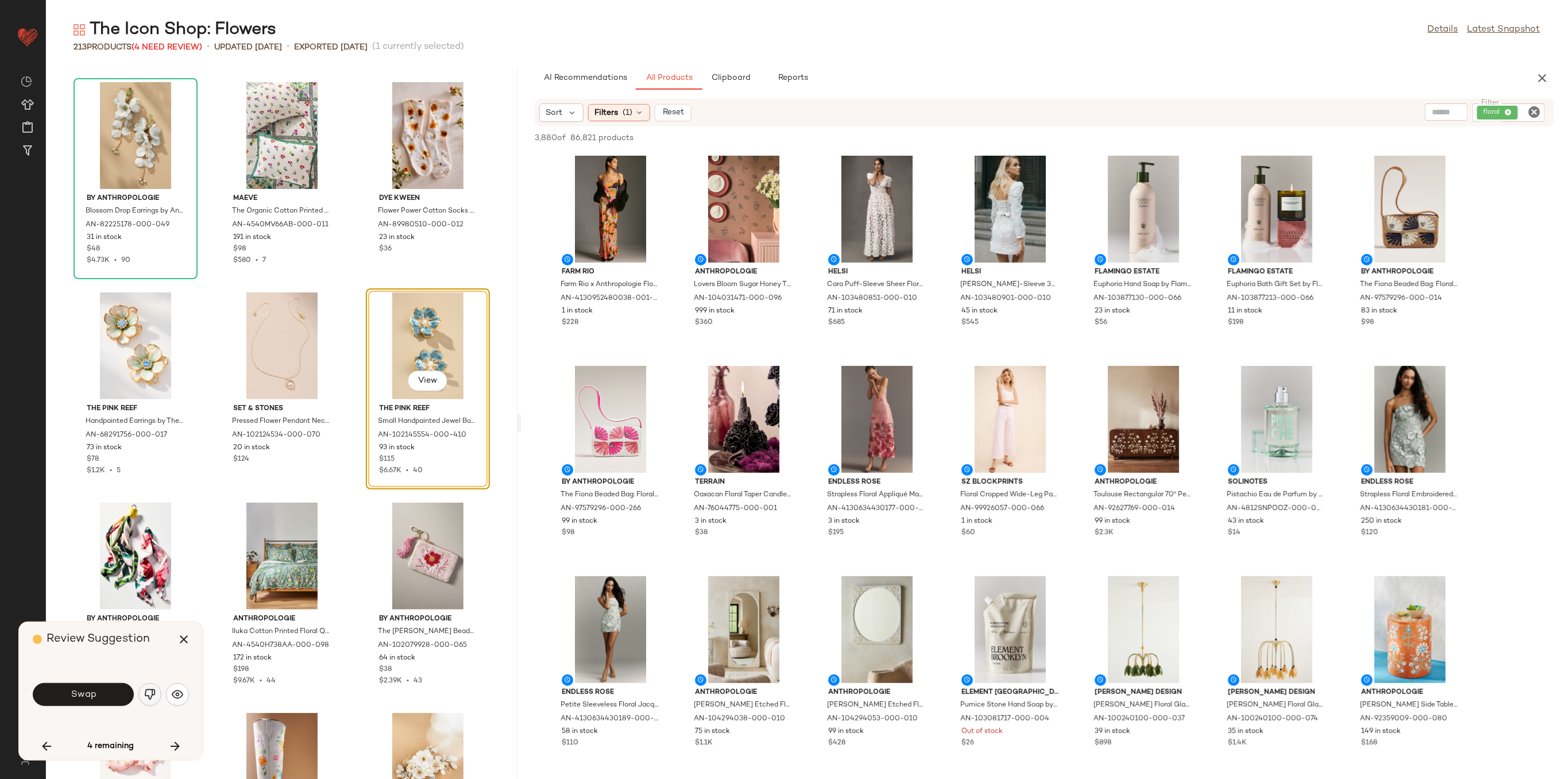
click at [146, 698] on img "button" at bounding box center [149, 694] width 12 height 12
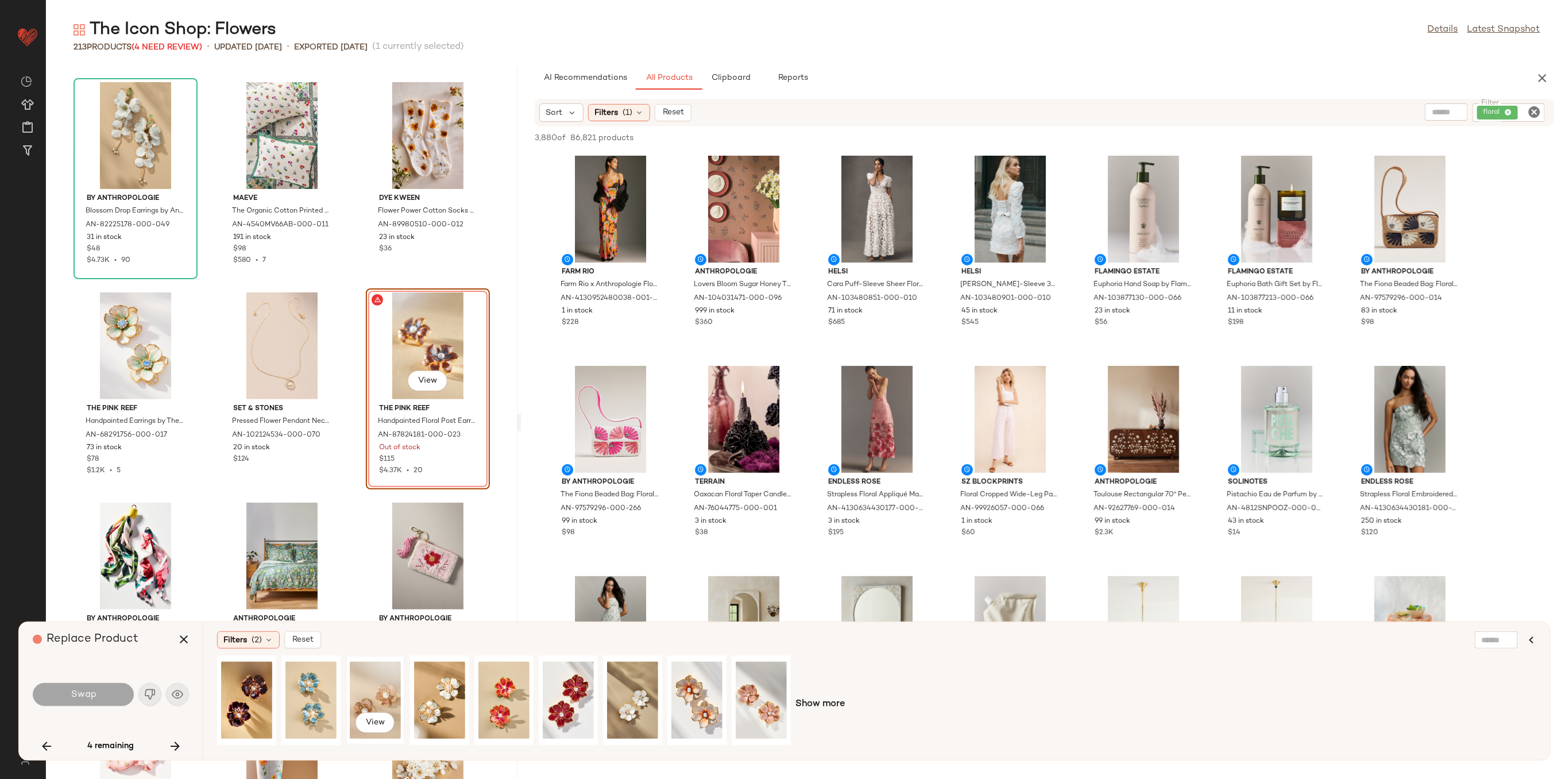
click at [364, 689] on div "View" at bounding box center [375, 700] width 51 height 82
click at [816, 700] on span "Show more" at bounding box center [820, 704] width 49 height 13
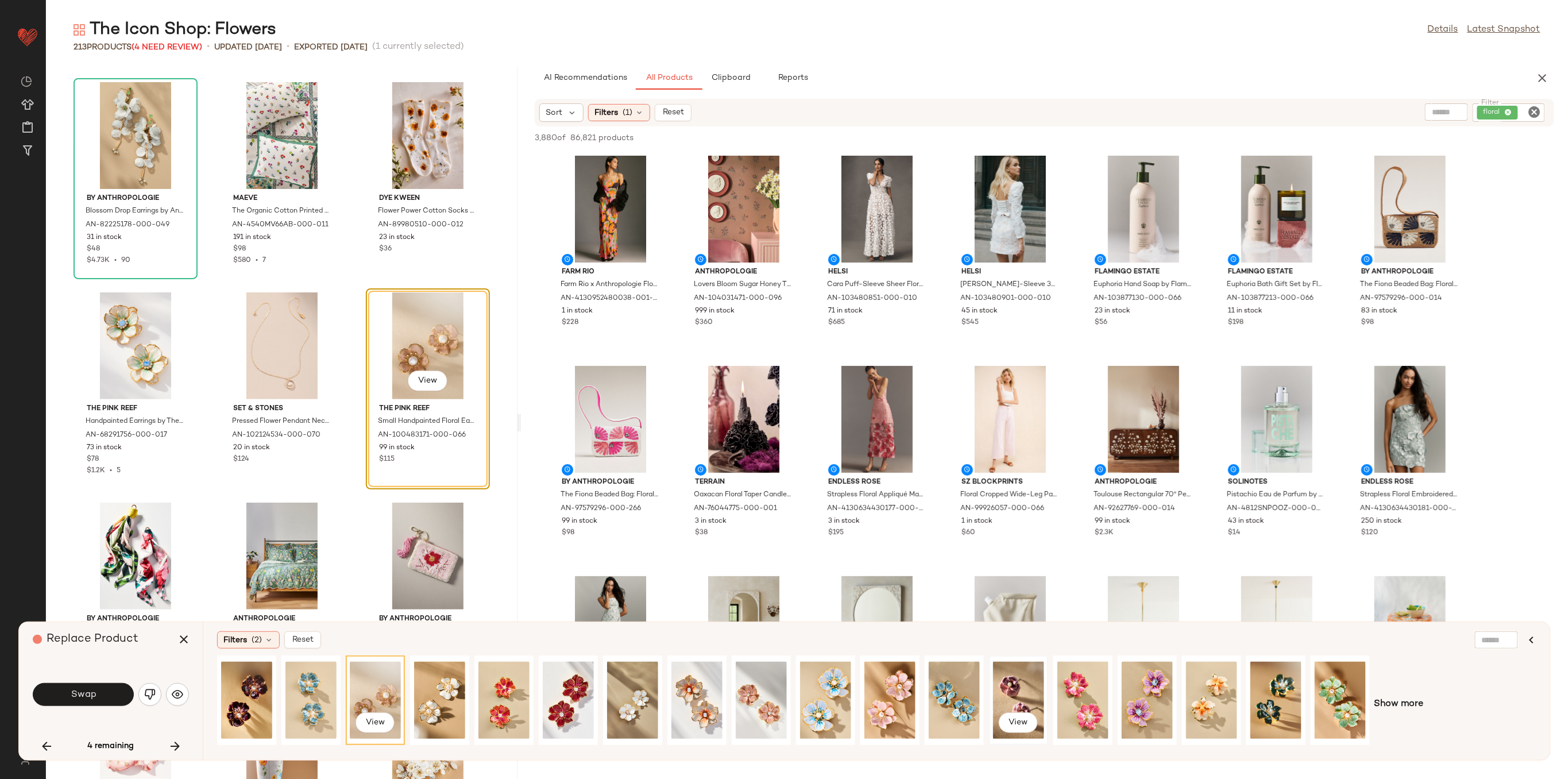
click at [1027, 703] on div "View" at bounding box center [1019, 700] width 51 height 82
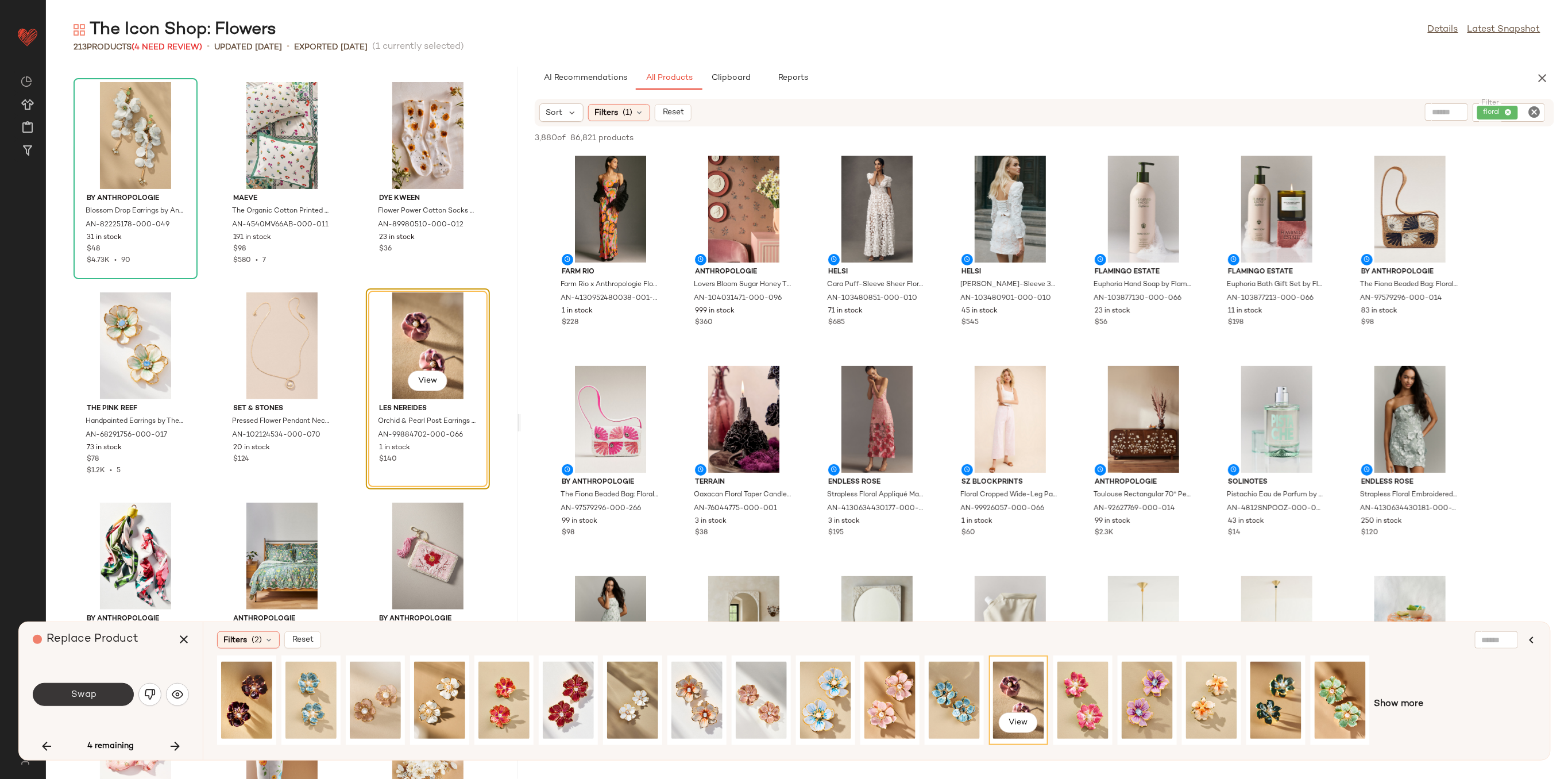
click at [85, 696] on span "Swap" at bounding box center [83, 695] width 26 height 11
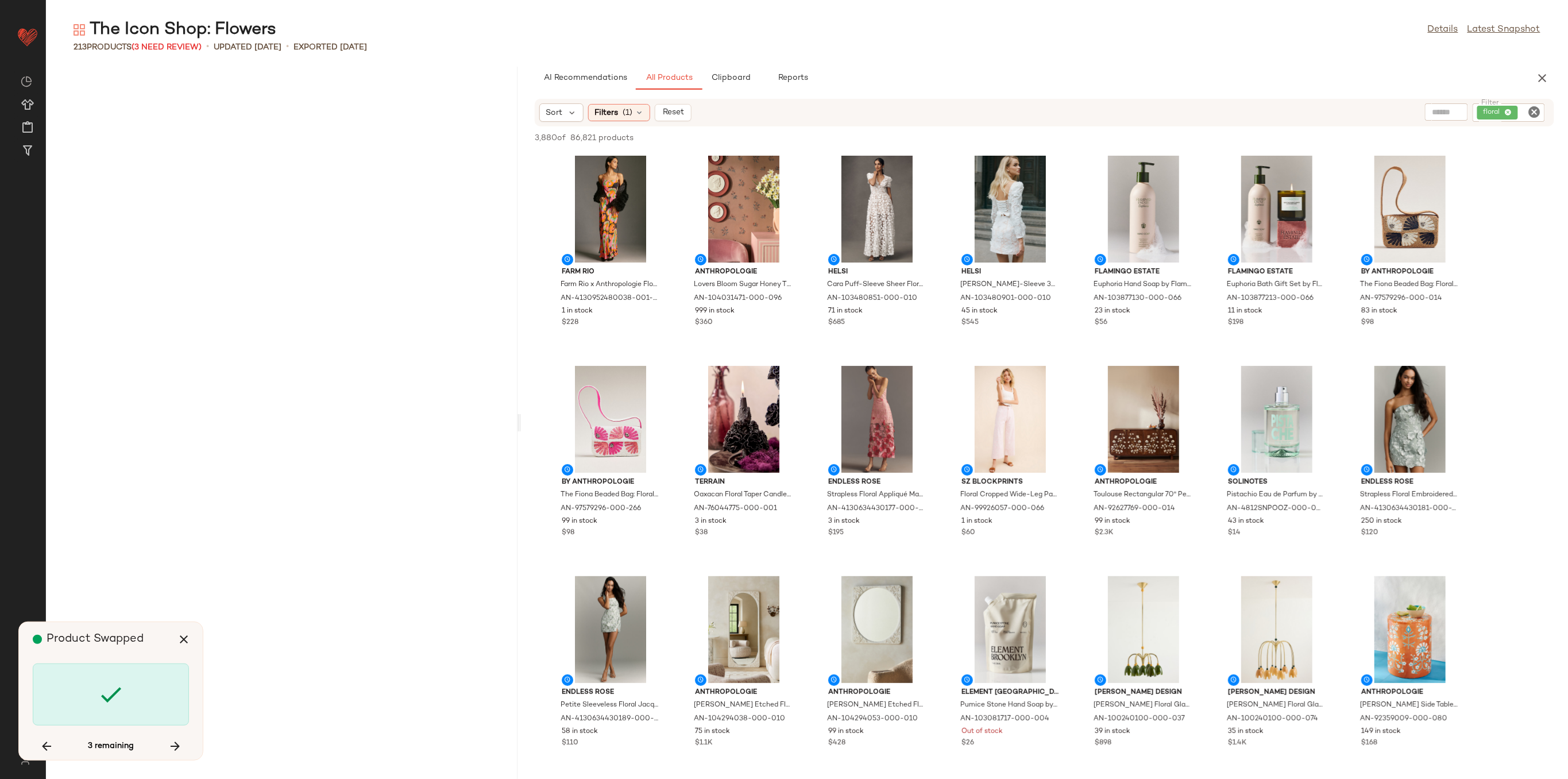
scroll to position [12408, 0]
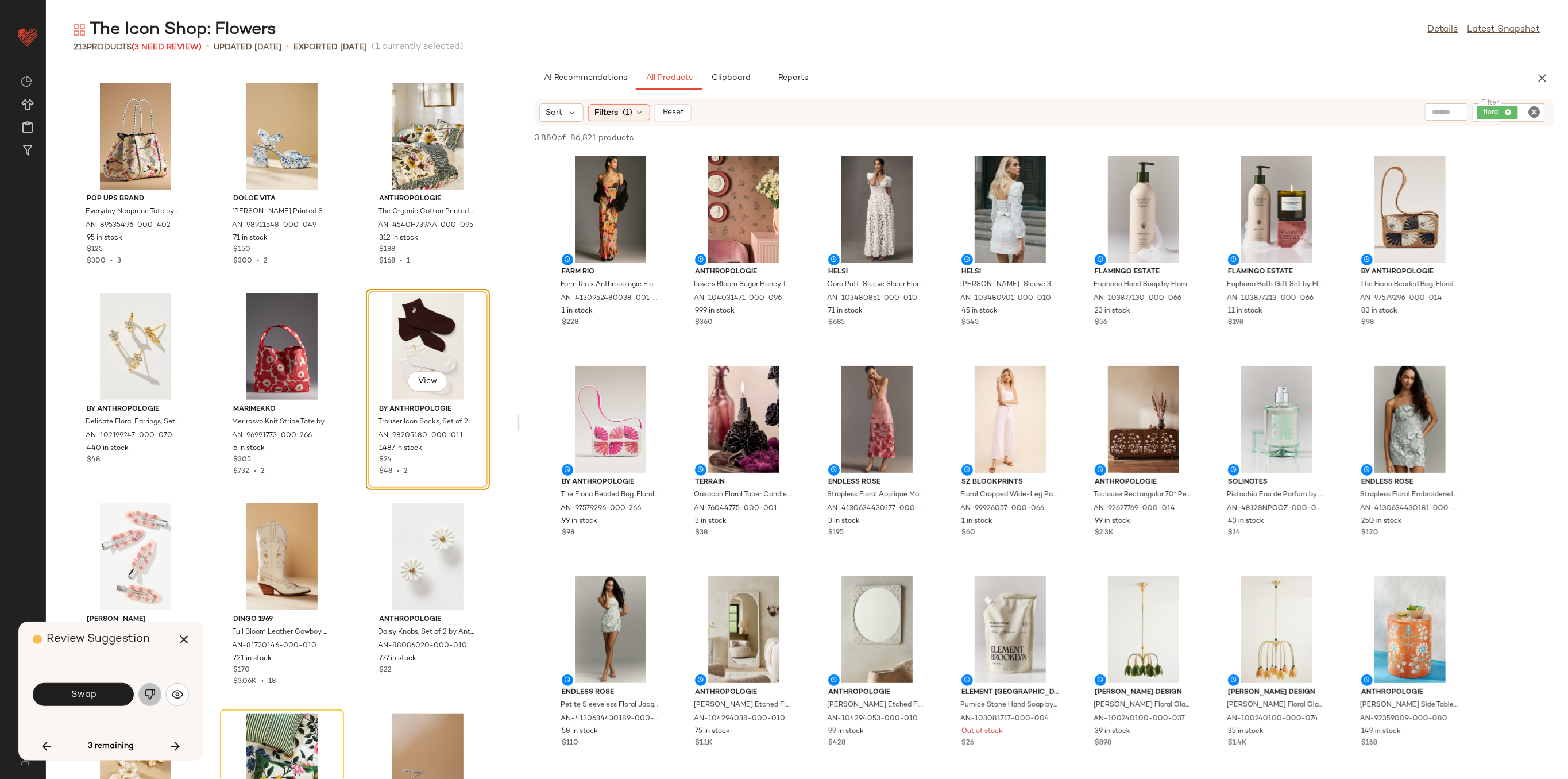
click at [148, 701] on img "button" at bounding box center [149, 694] width 12 height 12
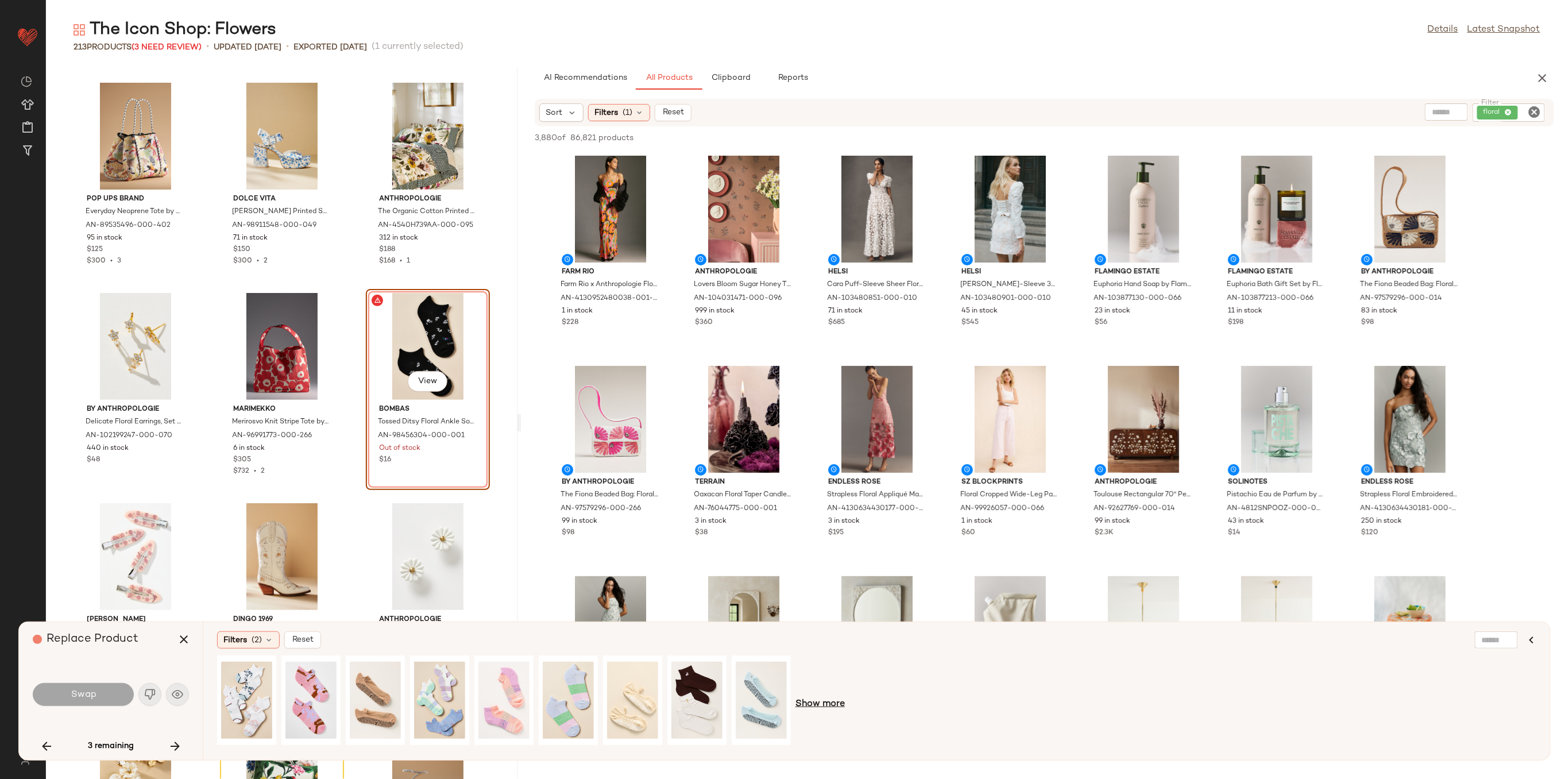
click at [809, 709] on span "Show more" at bounding box center [820, 704] width 49 height 13
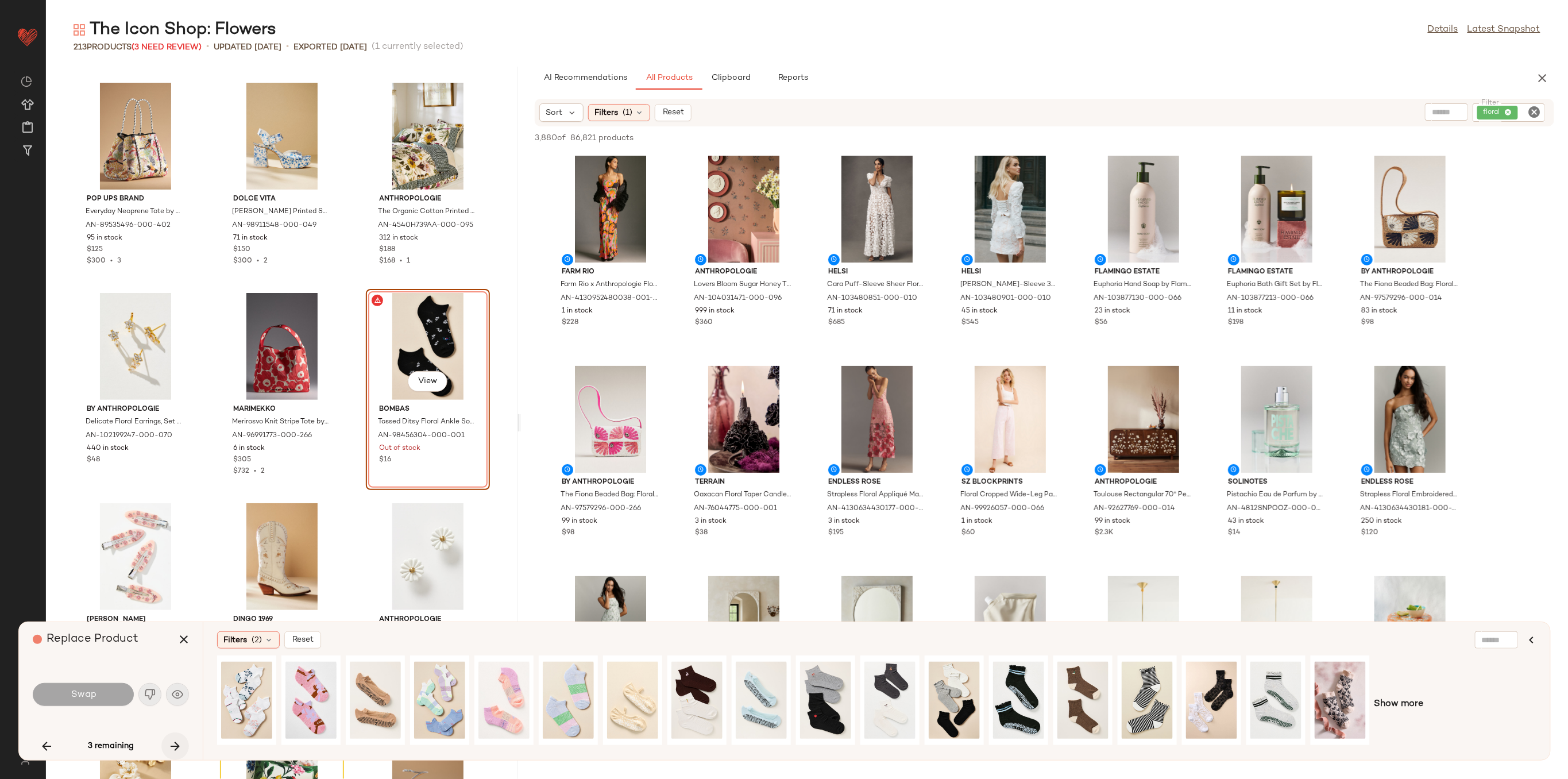
click at [171, 740] on icon "button" at bounding box center [174, 746] width 13 height 13
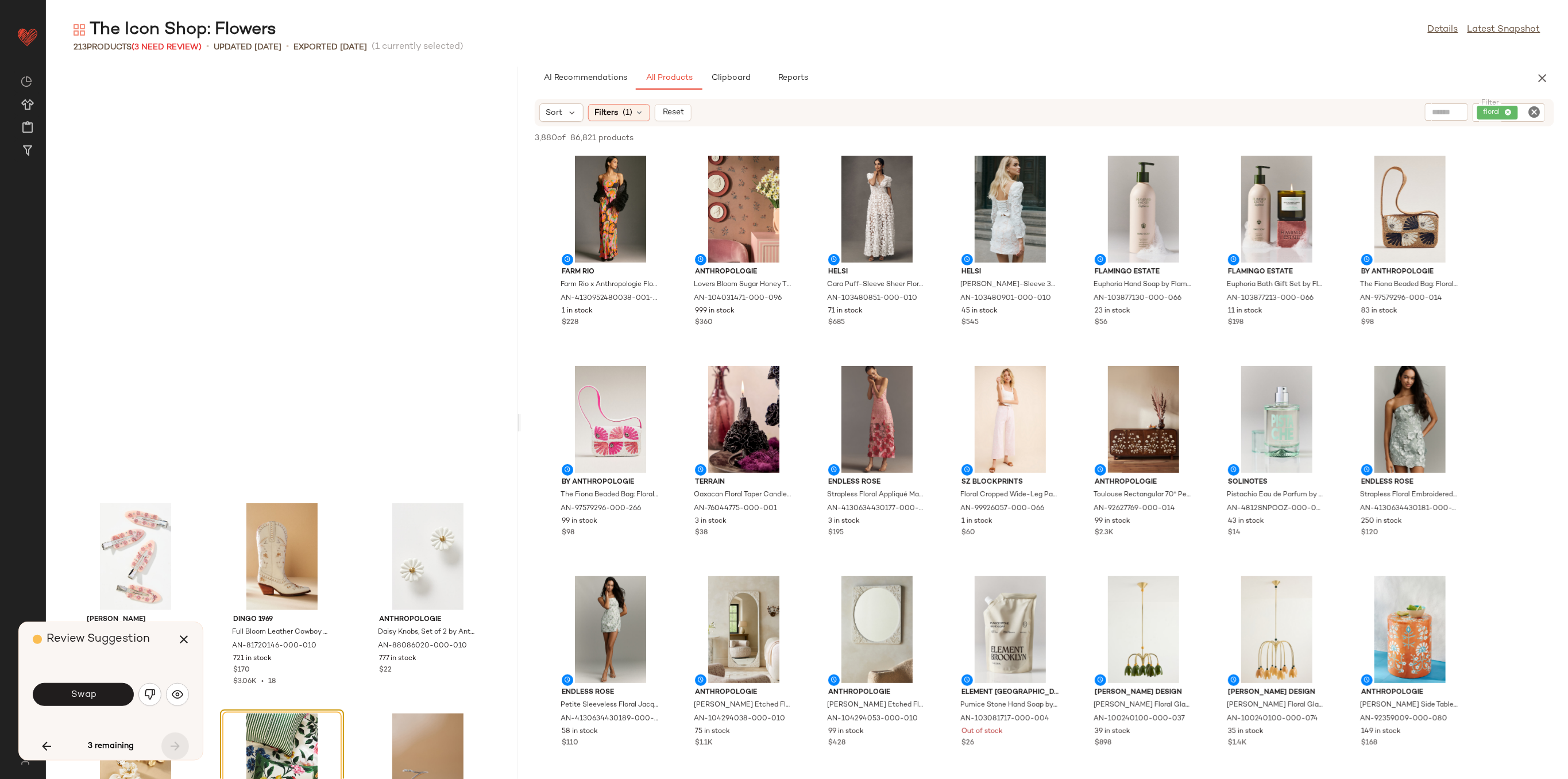
scroll to position [12829, 0]
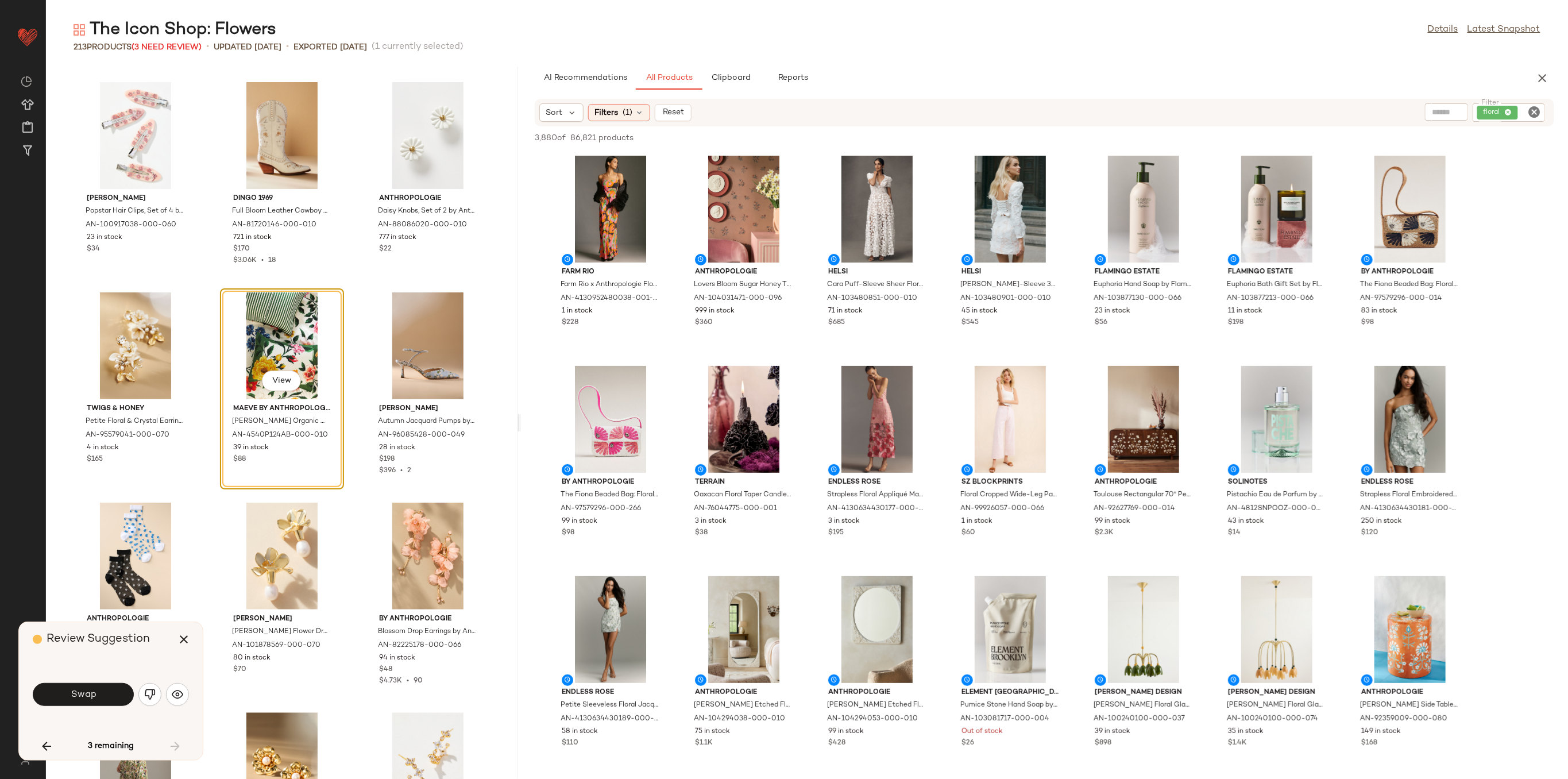
click at [150, 708] on div "Swap" at bounding box center [111, 694] width 156 height 28
click at [150, 701] on img "button" at bounding box center [149, 694] width 12 height 12
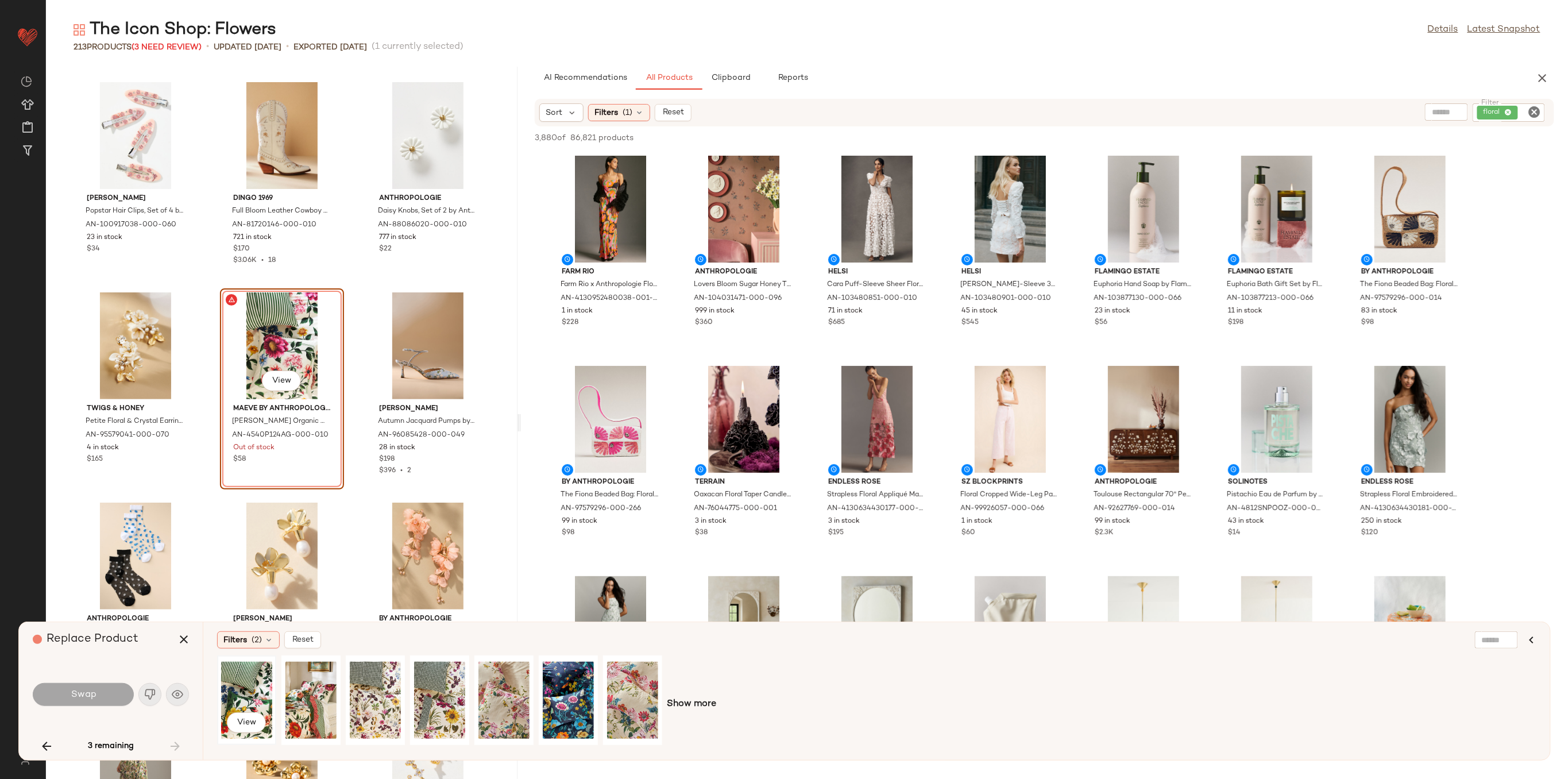
click at [252, 693] on div "View" at bounding box center [246, 700] width 51 height 82
click at [92, 694] on span "Swap" at bounding box center [83, 695] width 26 height 11
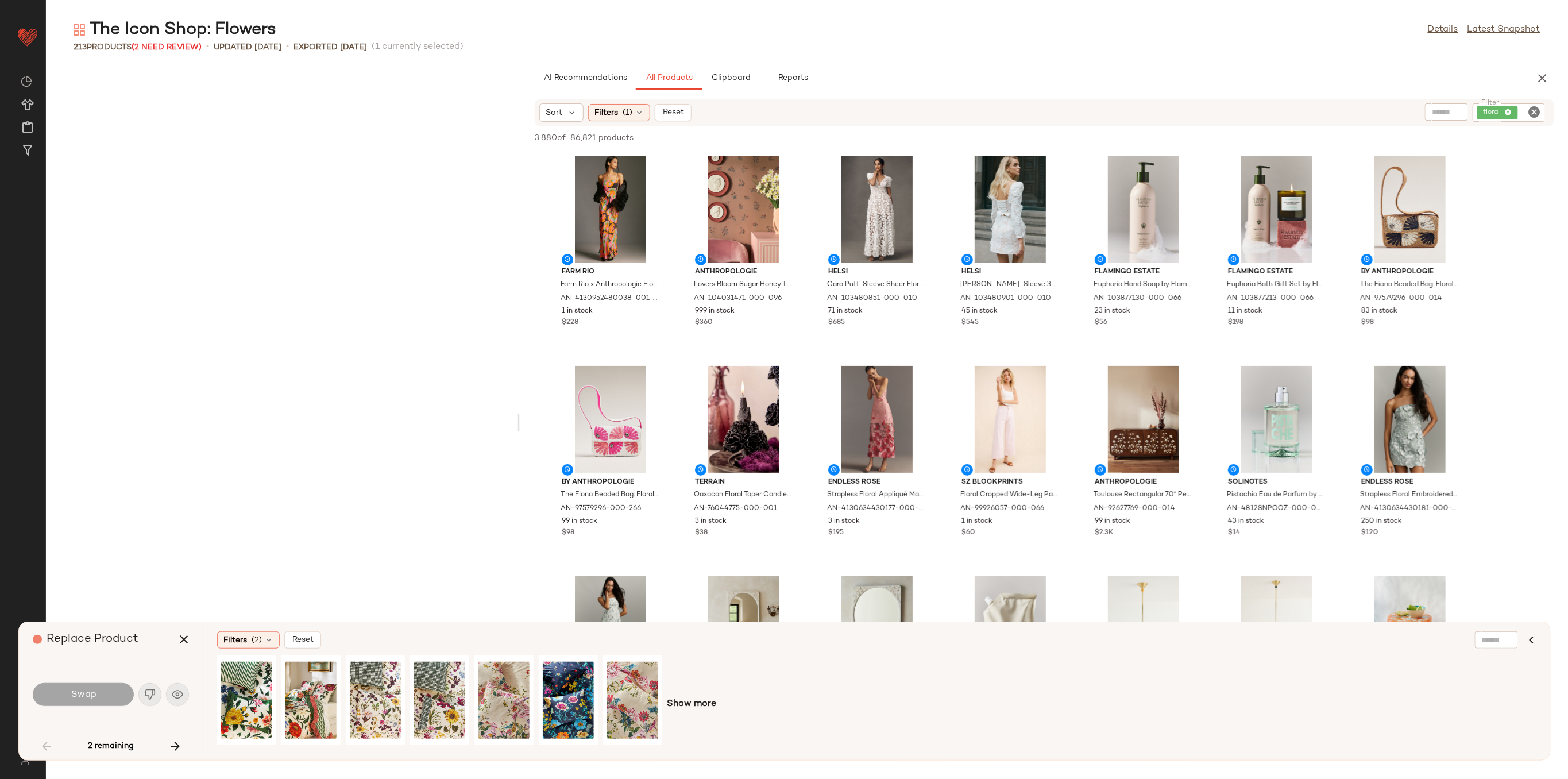
scroll to position [2313, 0]
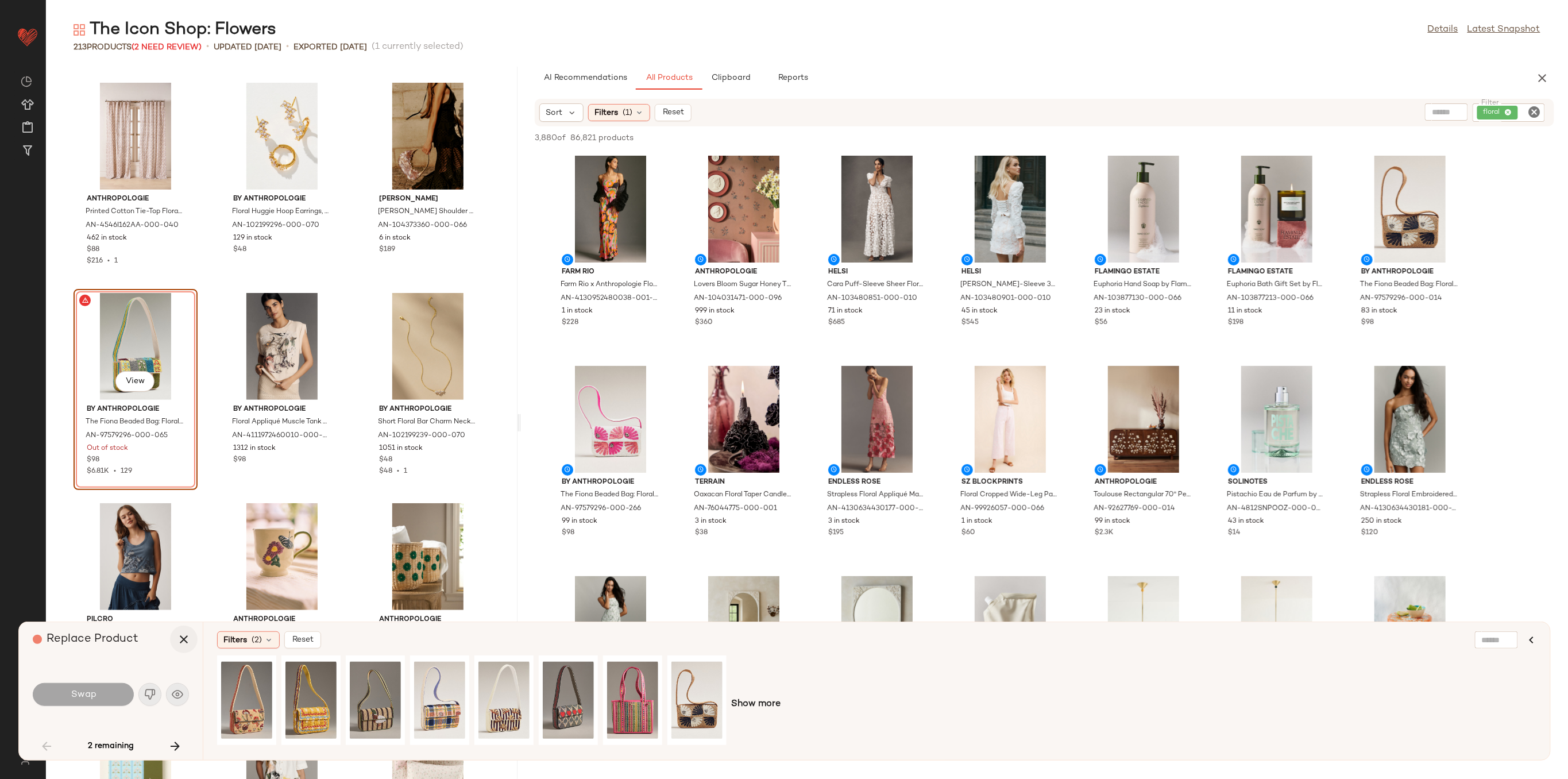
click at [185, 643] on icon "button" at bounding box center [183, 639] width 13 height 13
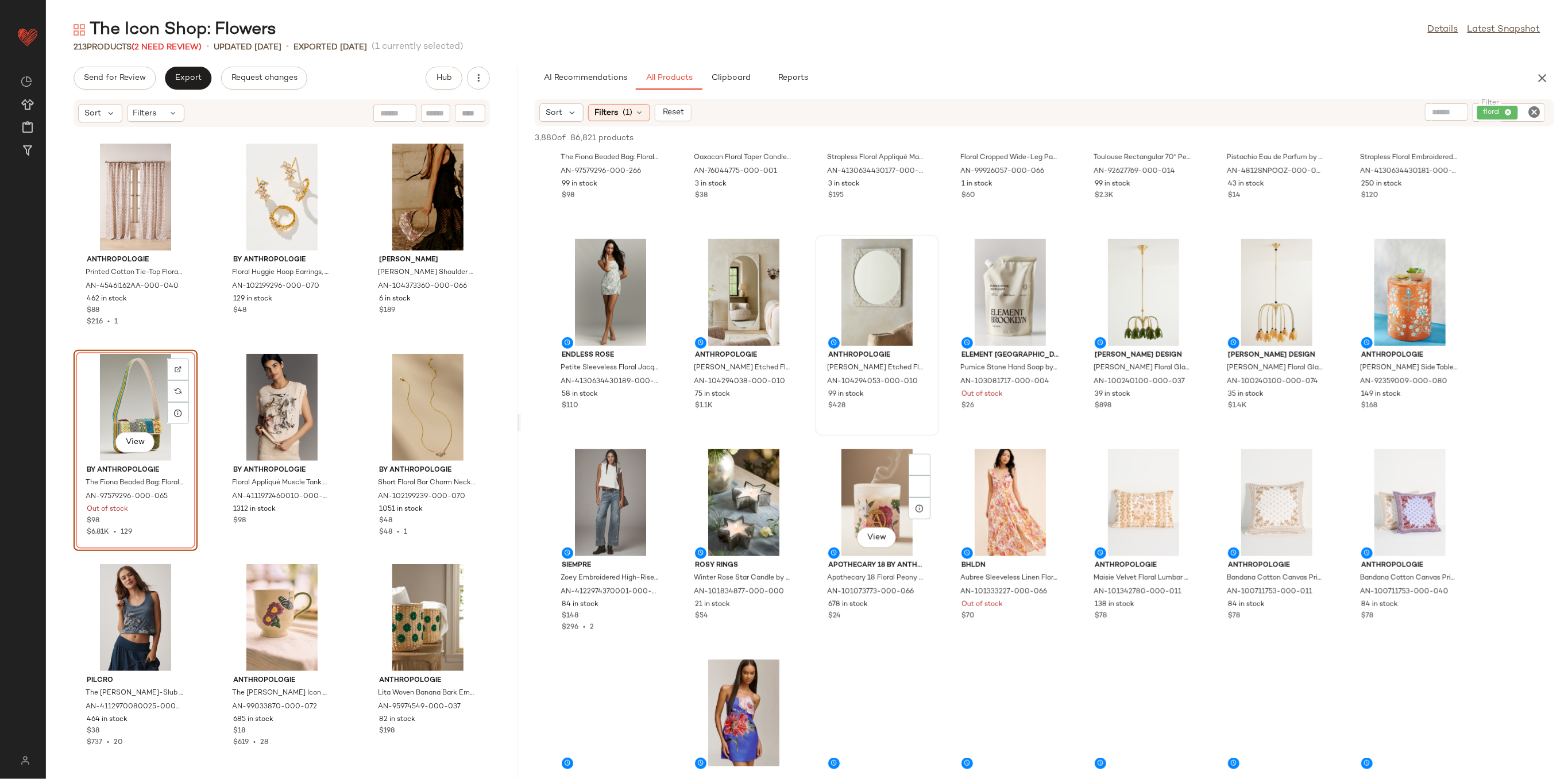
scroll to position [382, 0]
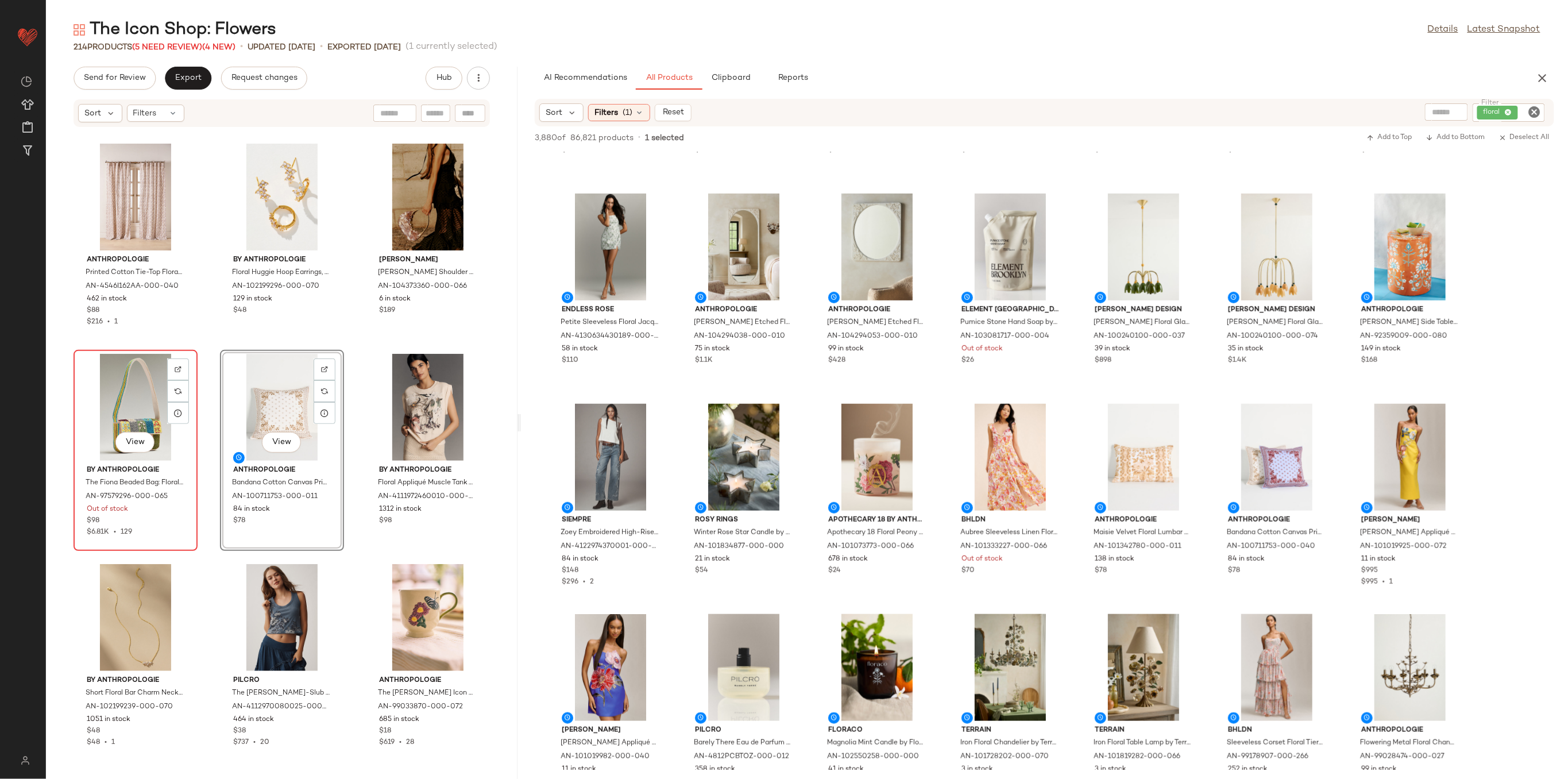
click at [137, 407] on div "View" at bounding box center [135, 407] width 116 height 107
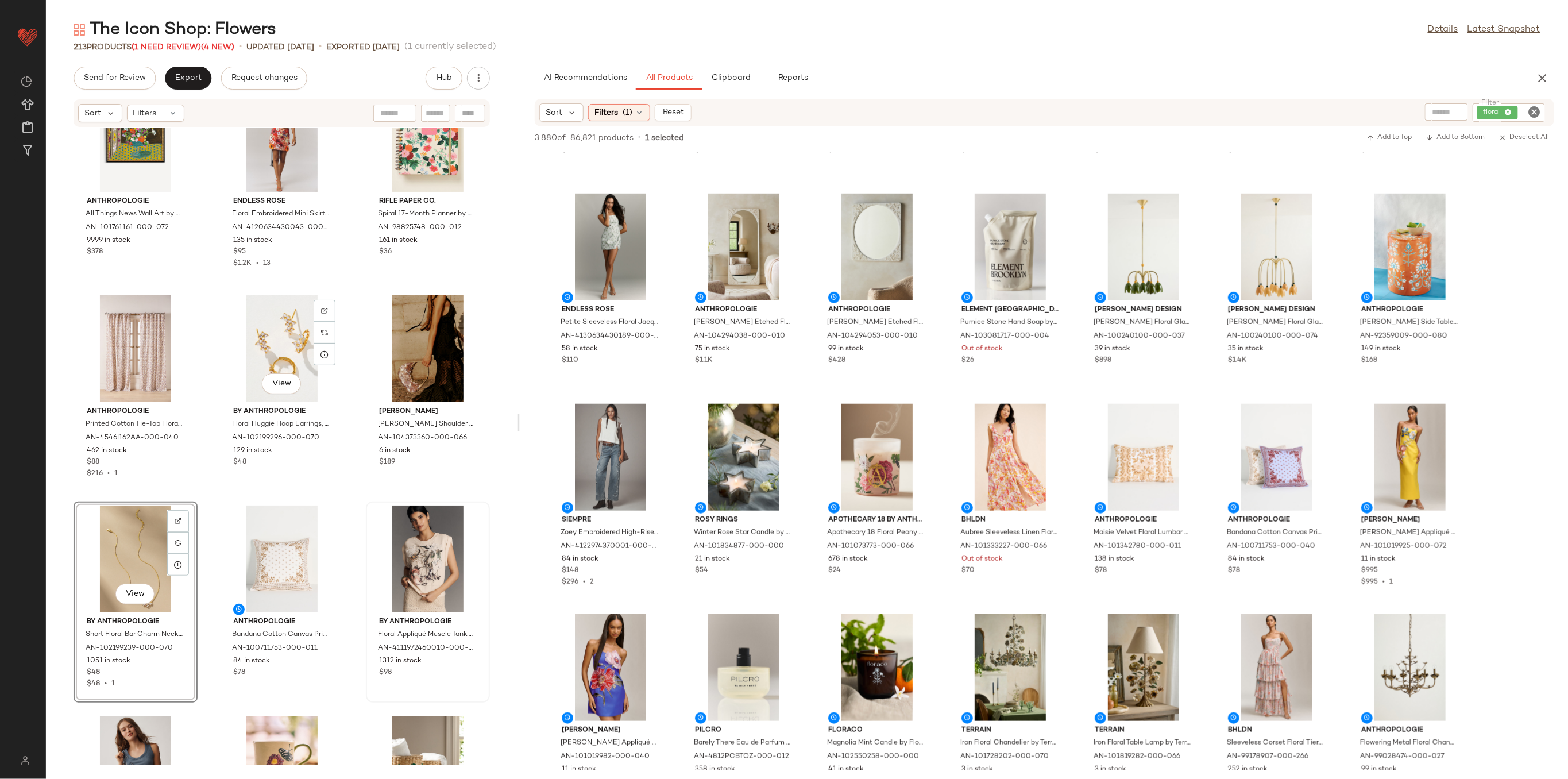
scroll to position [2236, 0]
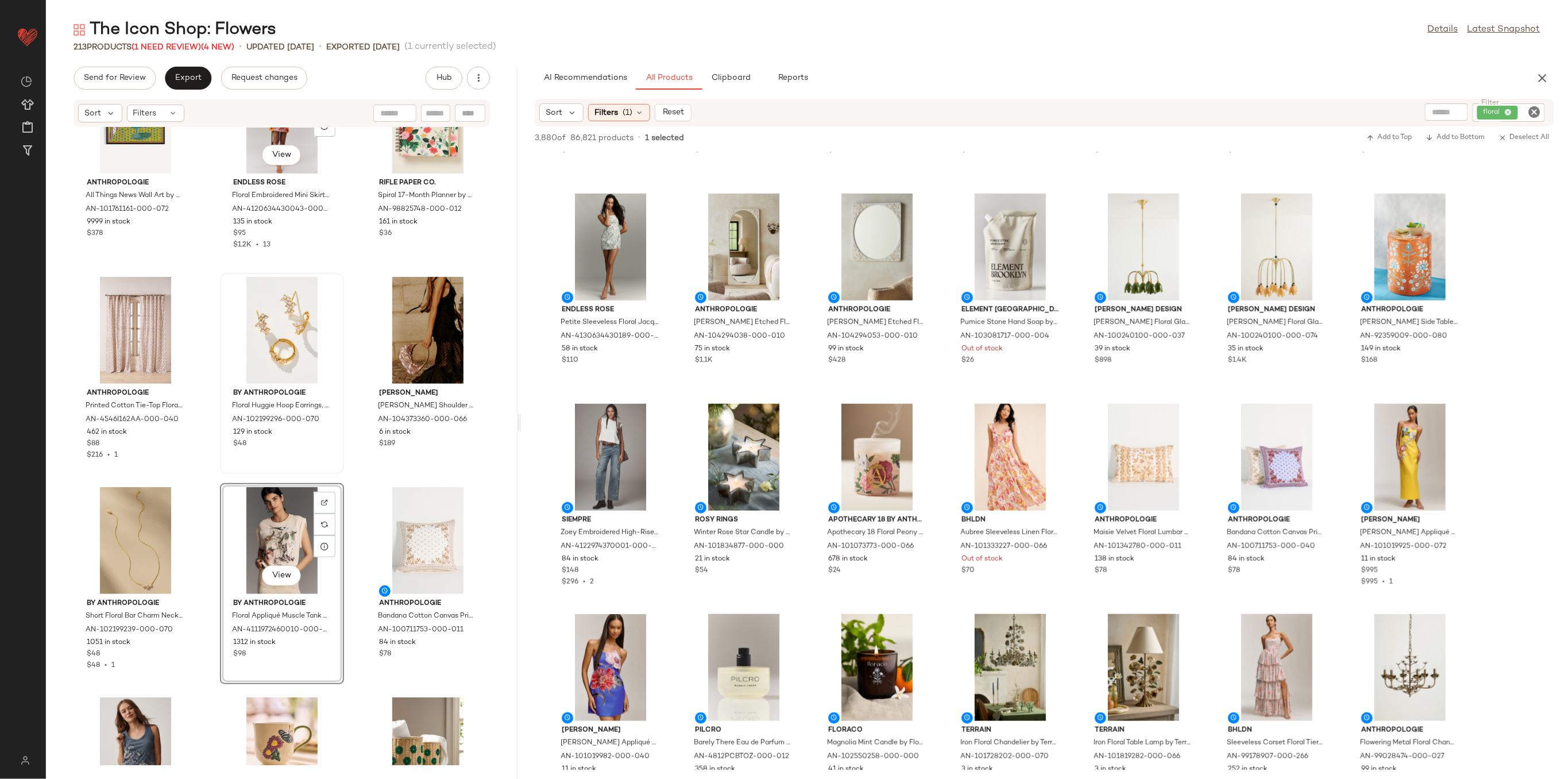
scroll to position [2007, 0]
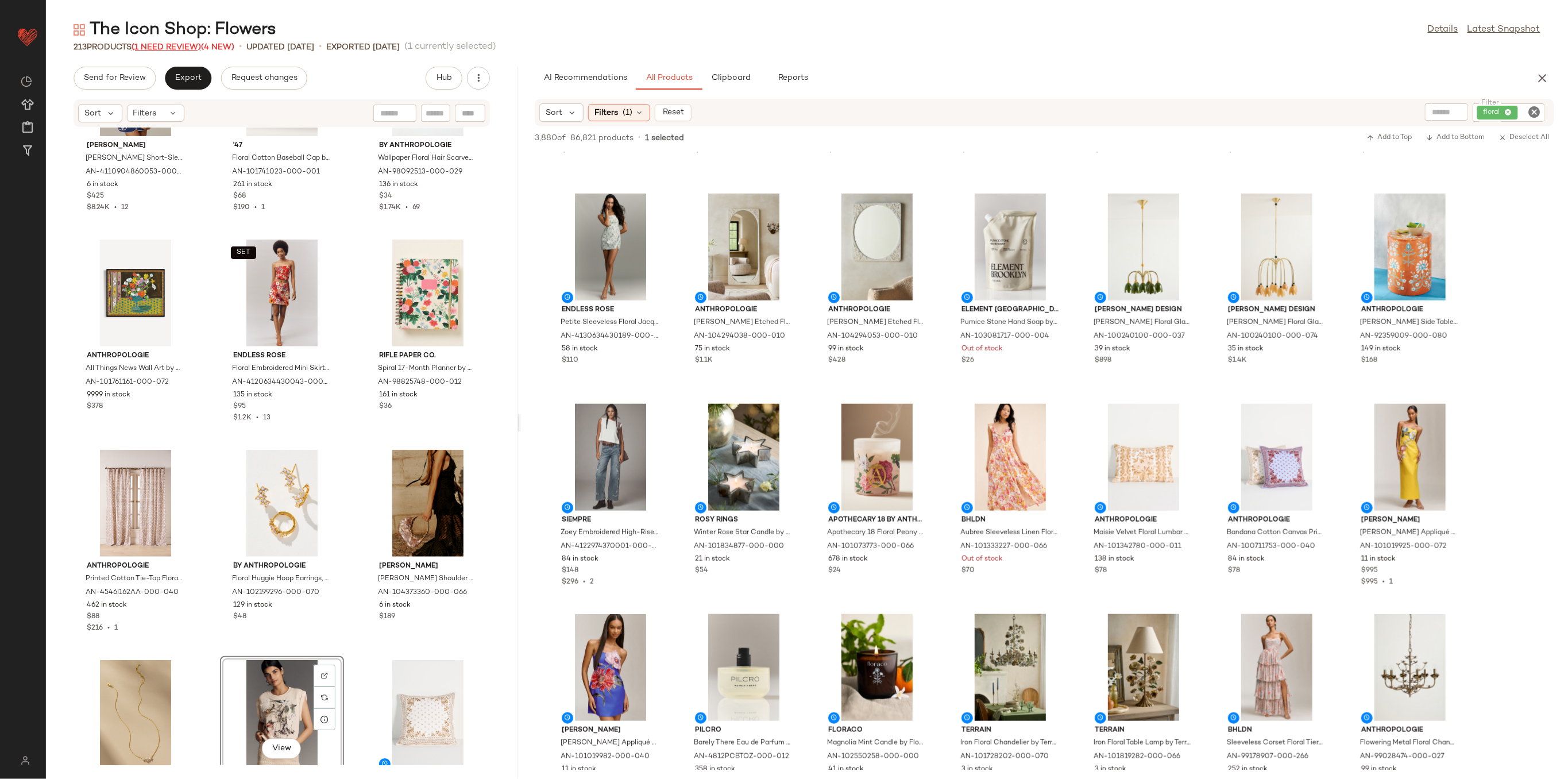
click at [175, 43] on span "(1 Need Review)" at bounding box center [165, 48] width 69 height 9
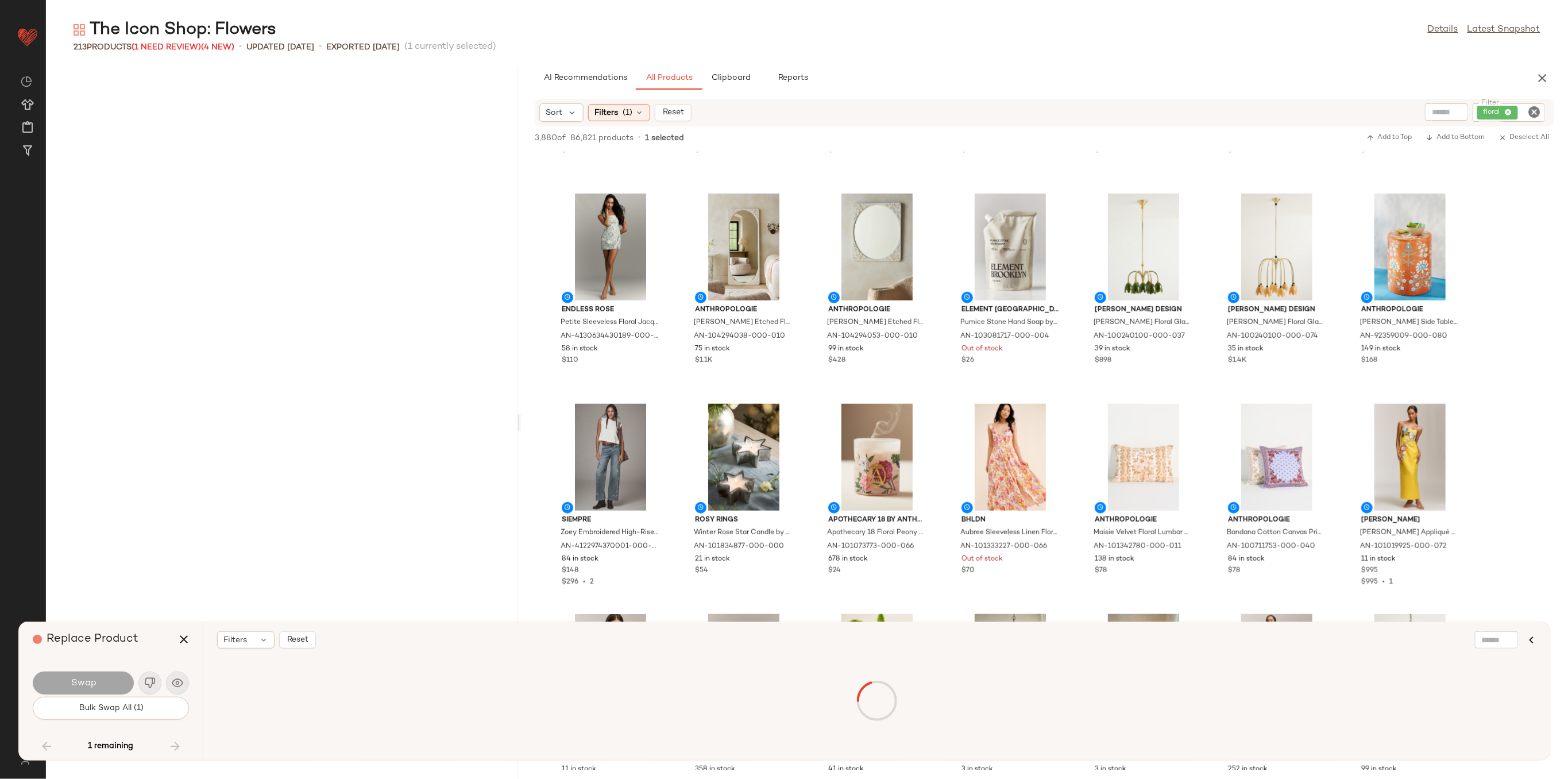
scroll to position [12408, 0]
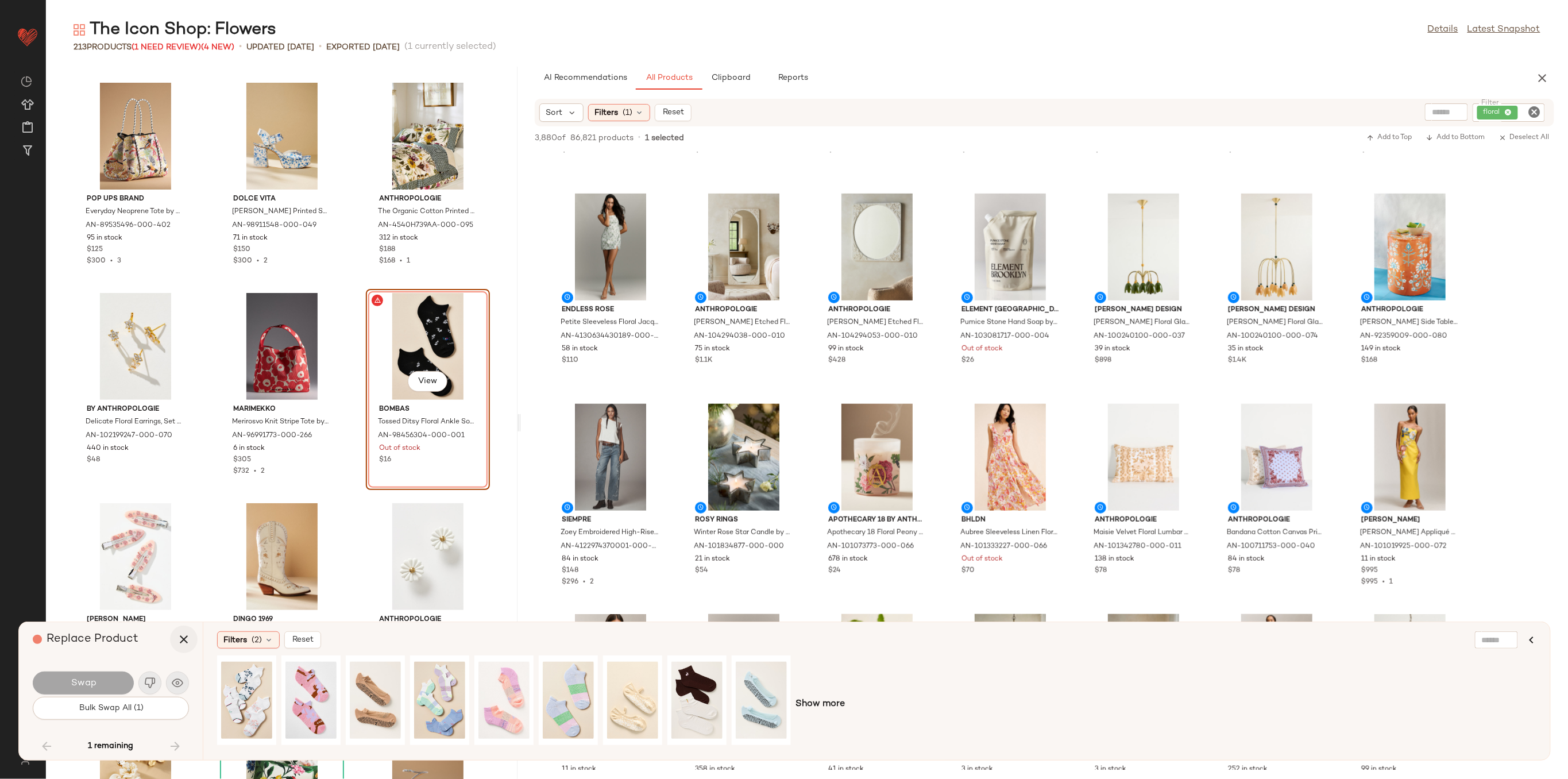
click at [183, 643] on icon "button" at bounding box center [183, 639] width 13 height 13
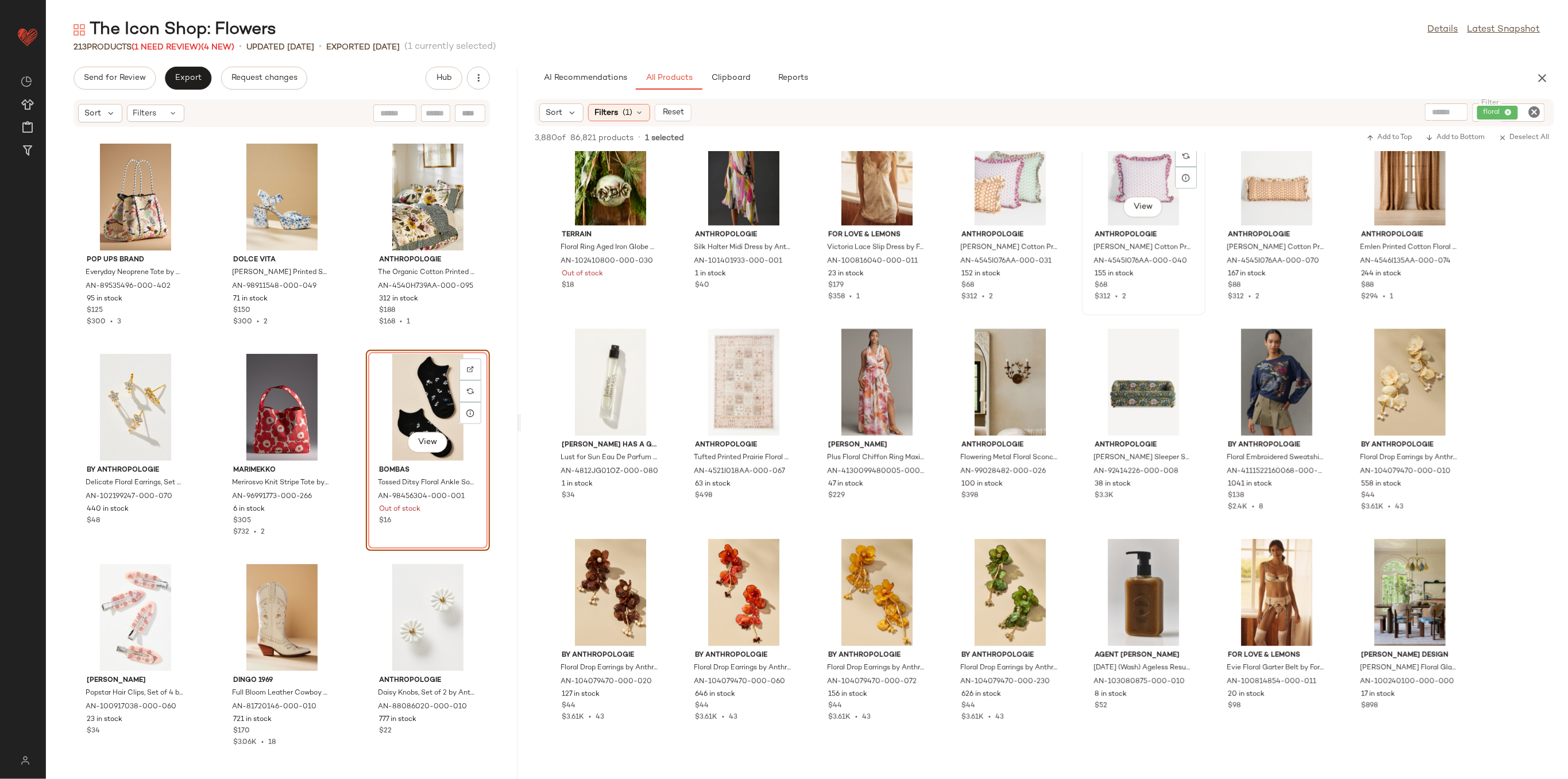
scroll to position [1532, 0]
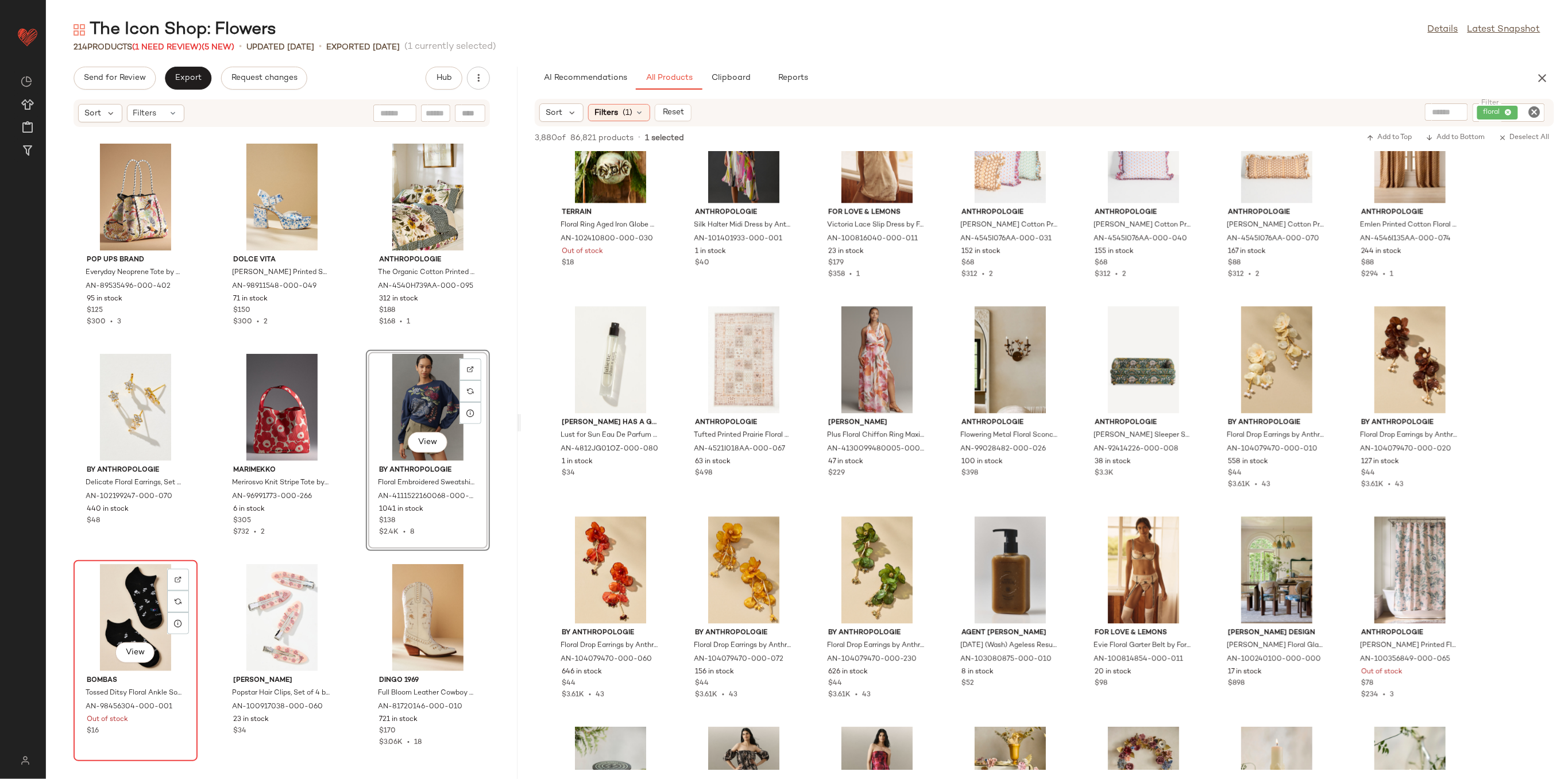
click at [142, 676] on span "Bombas" at bounding box center [135, 680] width 98 height 10
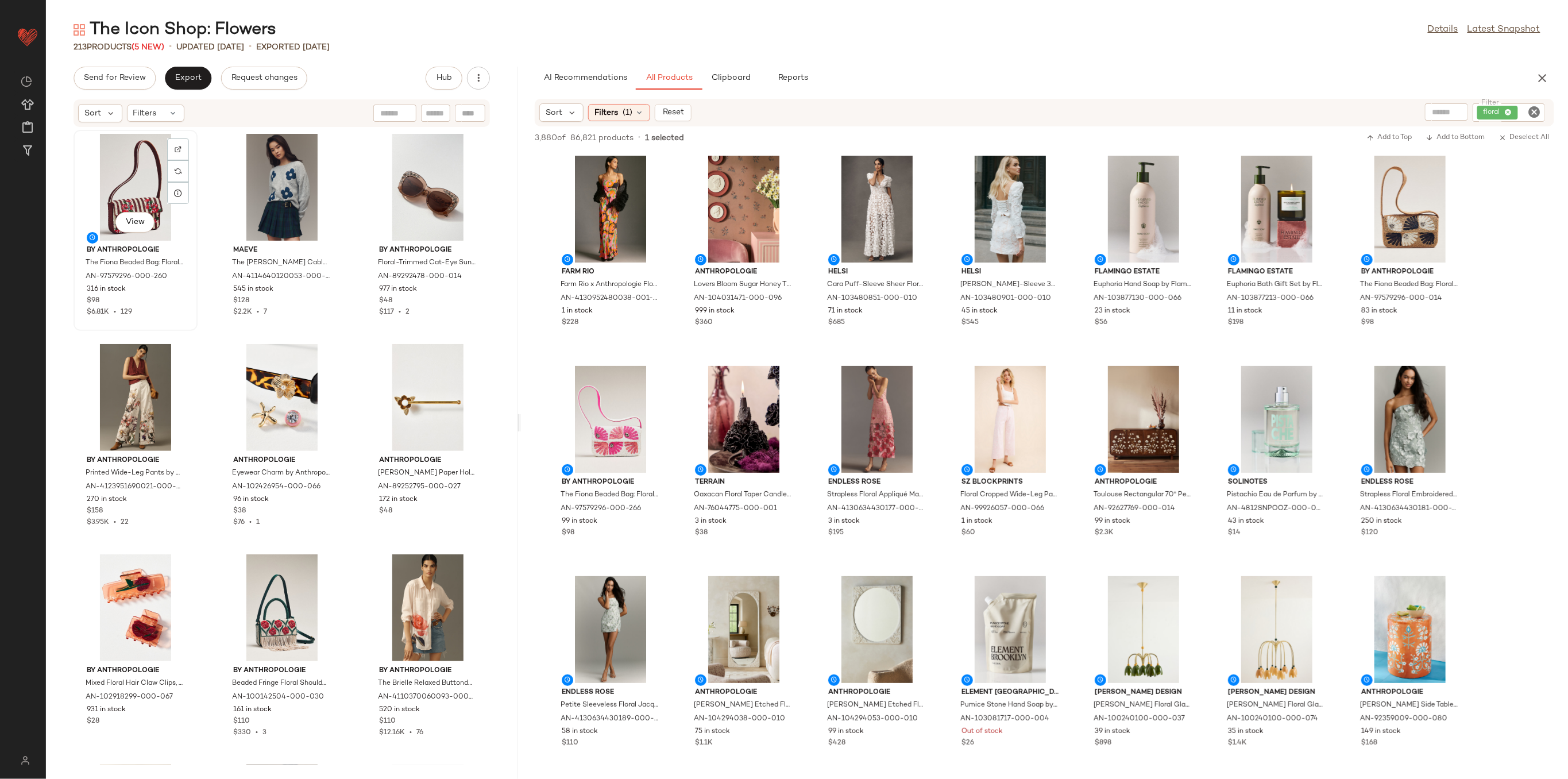
click at [139, 182] on div "View" at bounding box center [135, 187] width 116 height 107
click at [402, 183] on div "View" at bounding box center [427, 187] width 116 height 107
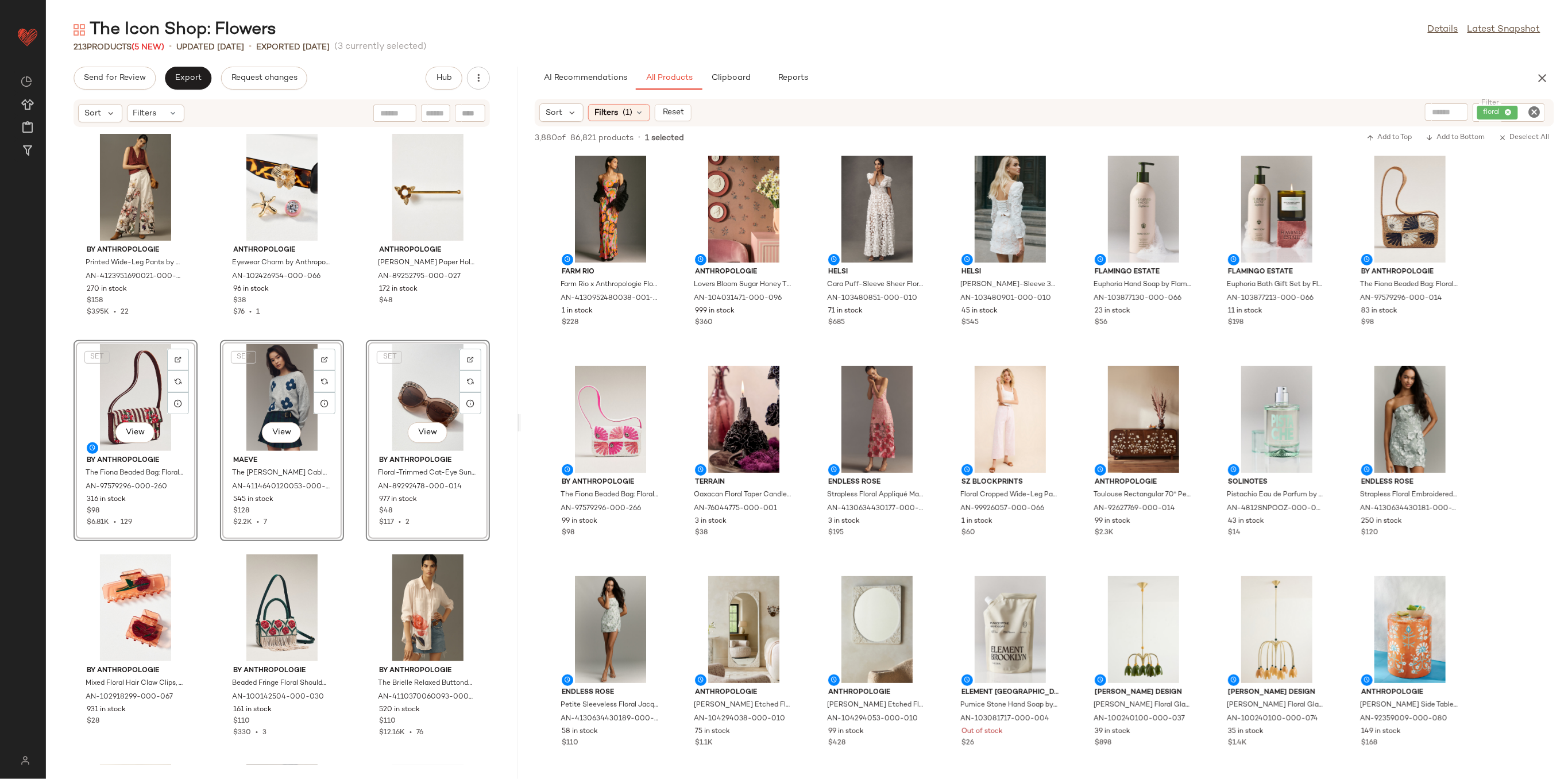
click at [352, 404] on div "By Anthropologie Printed Wide-Leg Pants by Anthropologie, Women's, Size: SZ 2 T…" at bounding box center [281, 446] width 471 height 638
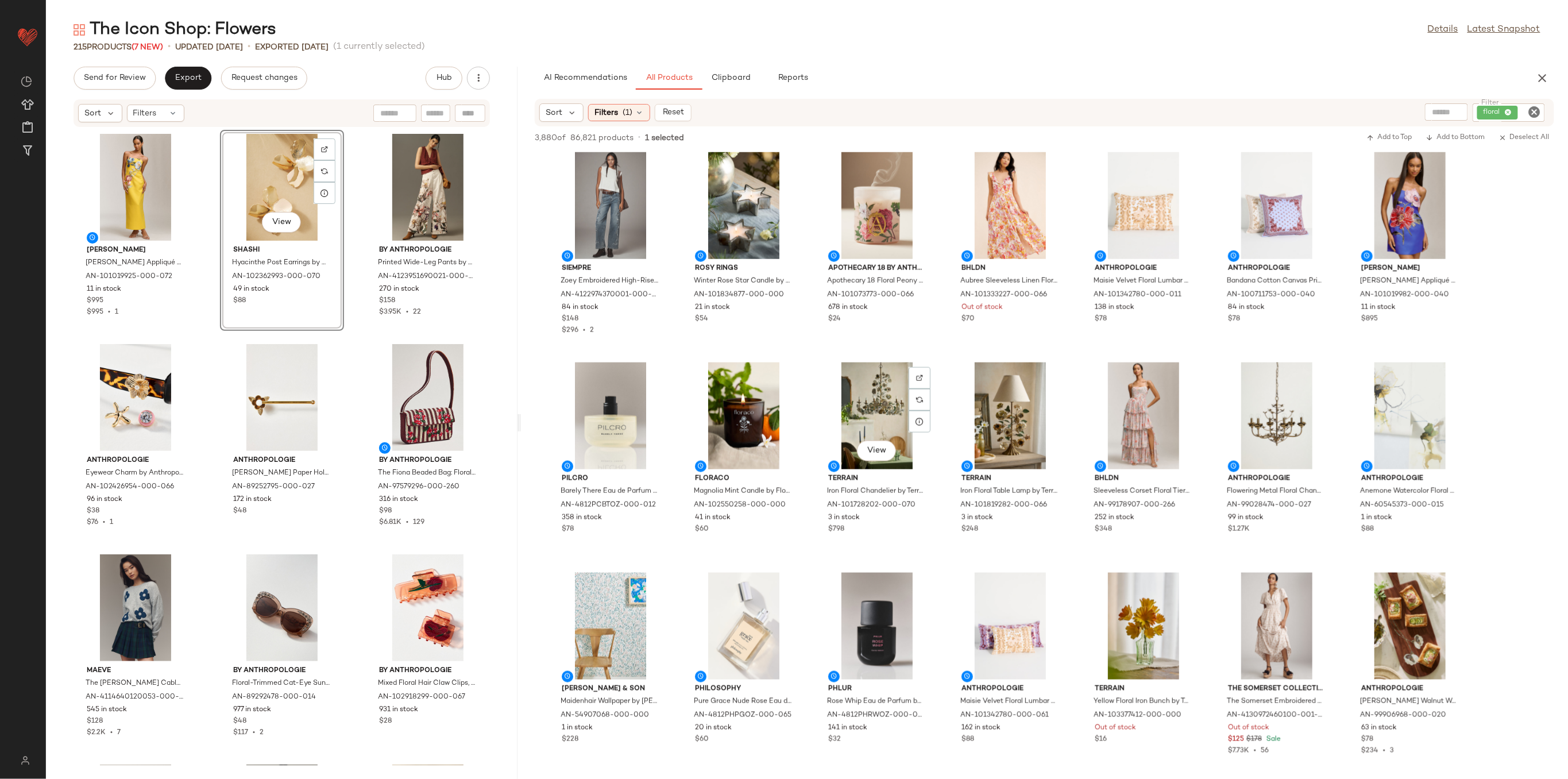
scroll to position [690, 0]
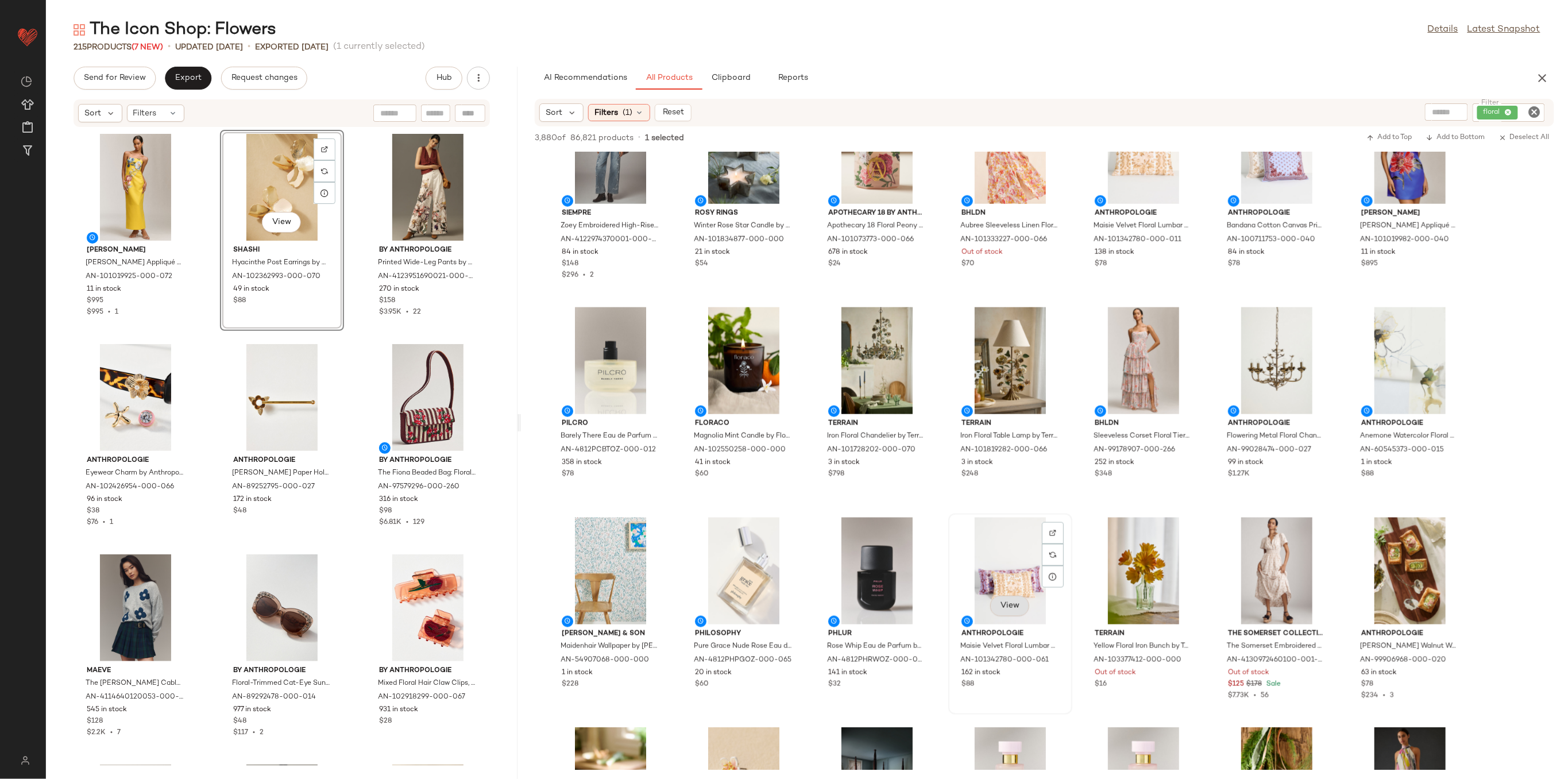
click at [1007, 605] on span "View" at bounding box center [1010, 606] width 20 height 9
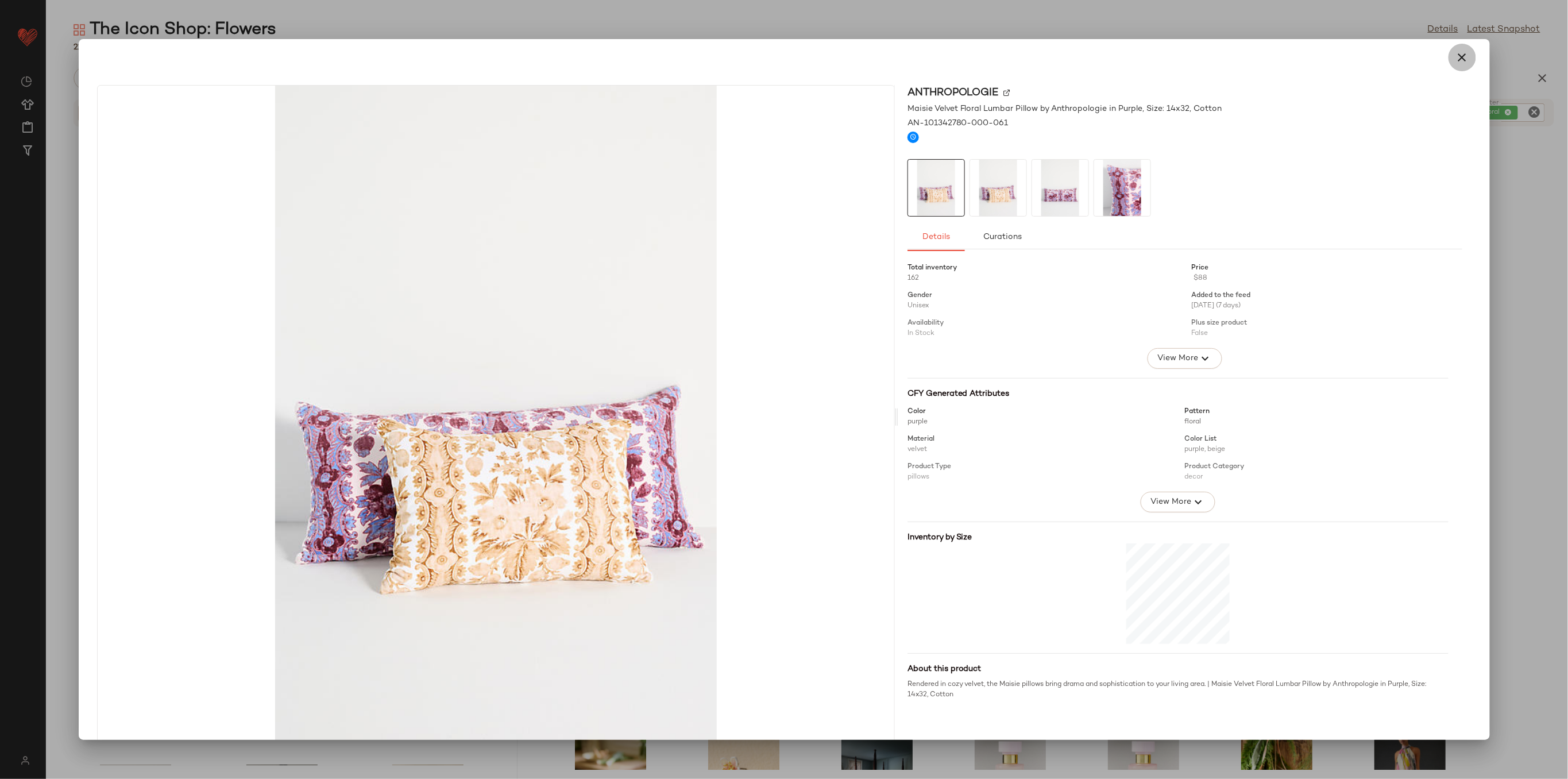
click at [1462, 57] on icon "button" at bounding box center [1462, 57] width 13 height 13
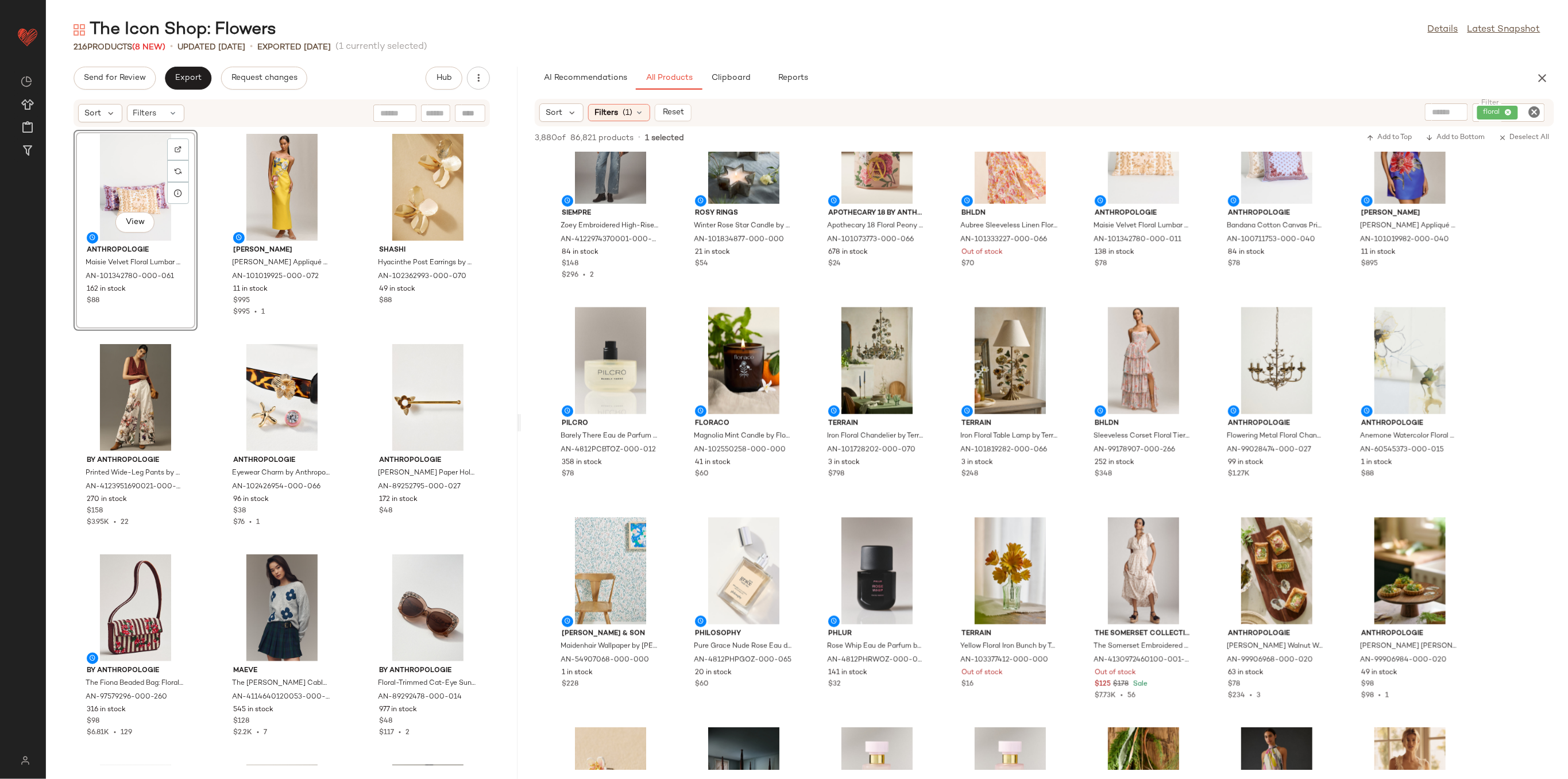
click at [208, 201] on div "View Anthropologie Maisie Velvet Floral Lumbar Pillow by Anthropologie in Purpl…" at bounding box center [281, 446] width 471 height 638
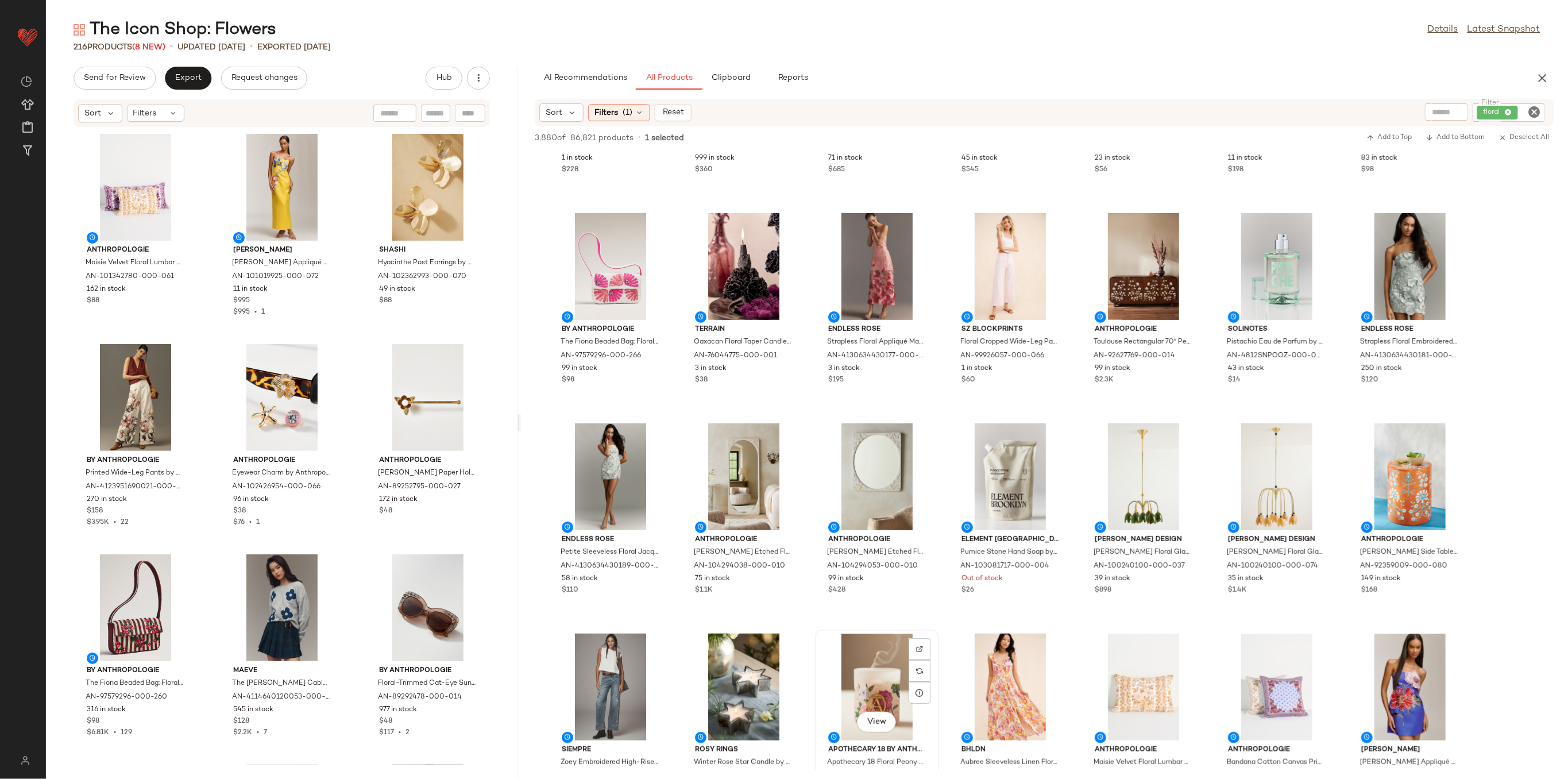
scroll to position [0, 0]
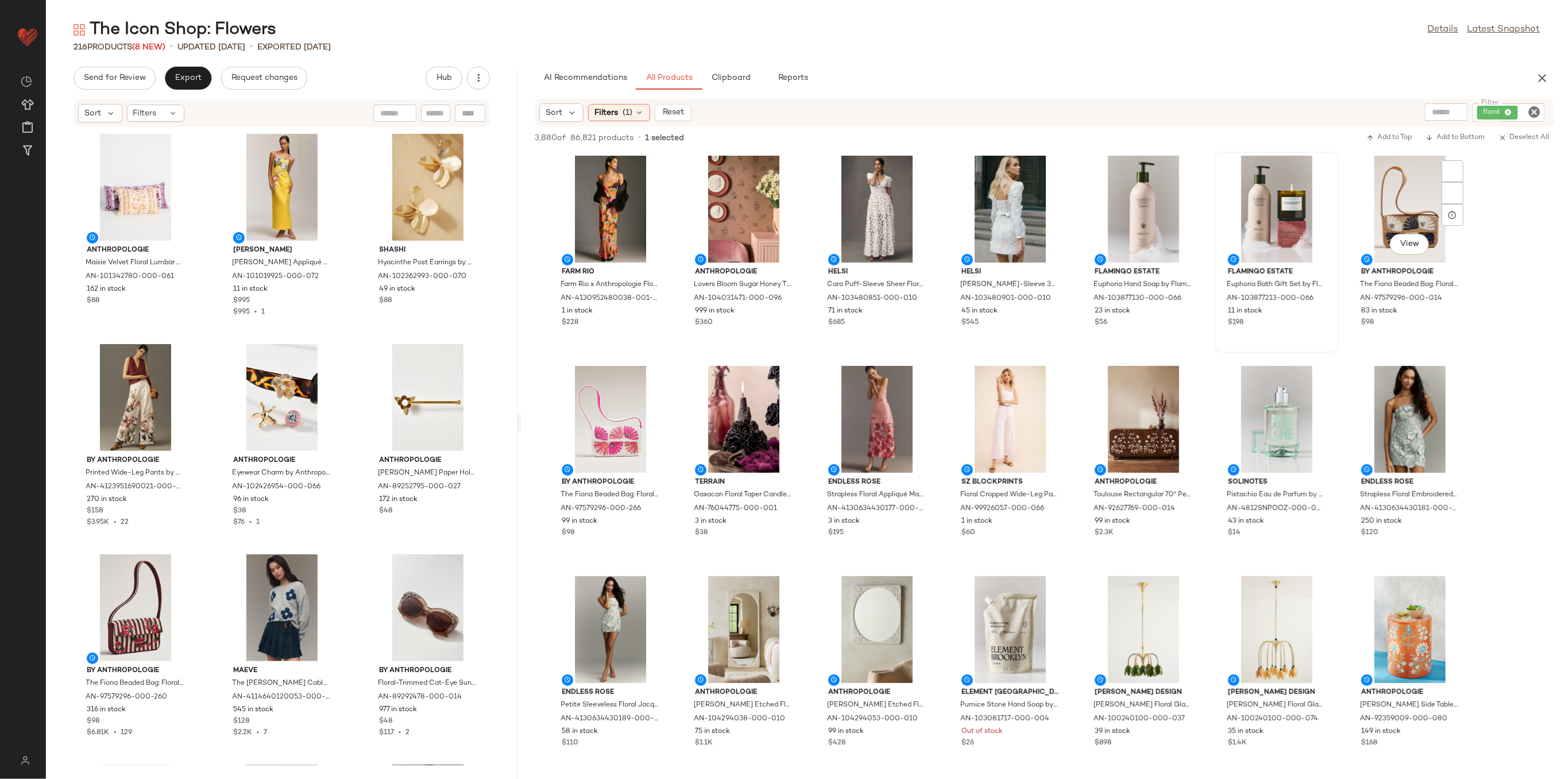
click at [1380, 201] on div "View" at bounding box center [1410, 209] width 116 height 107
click at [585, 434] on div at bounding box center [610, 419] width 116 height 107
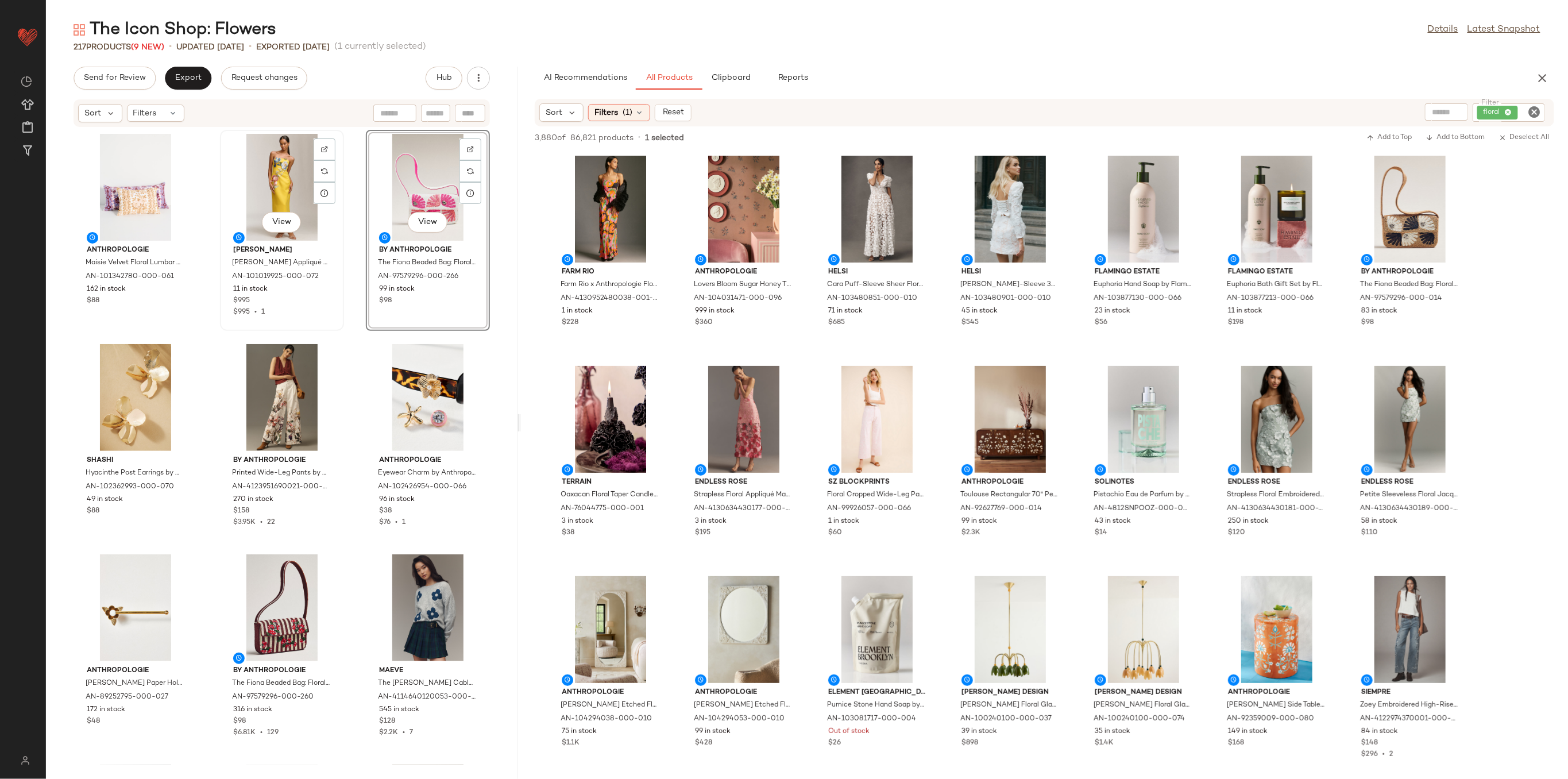
click at [277, 175] on div "View" at bounding box center [281, 187] width 116 height 107
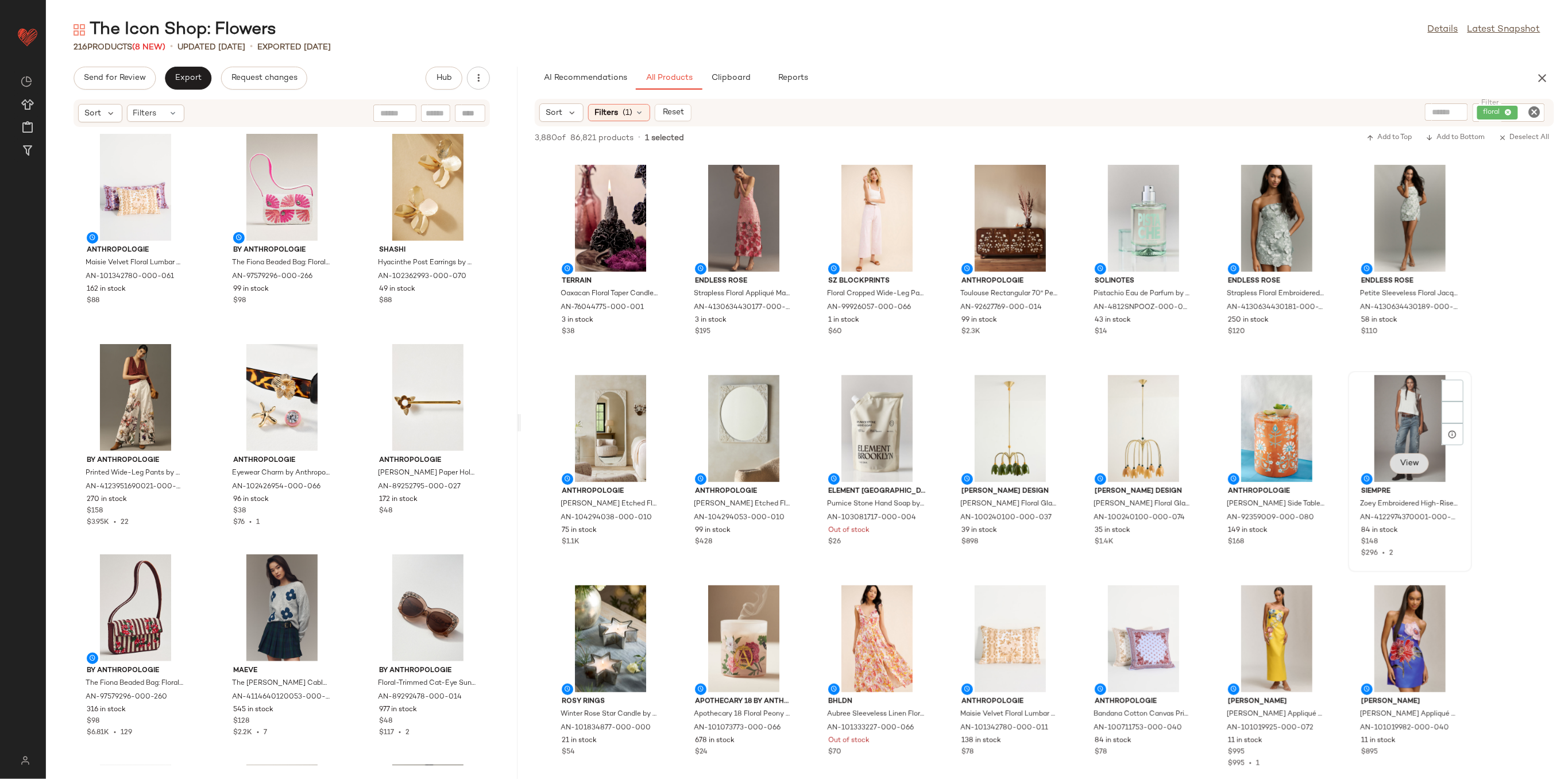
scroll to position [230, 0]
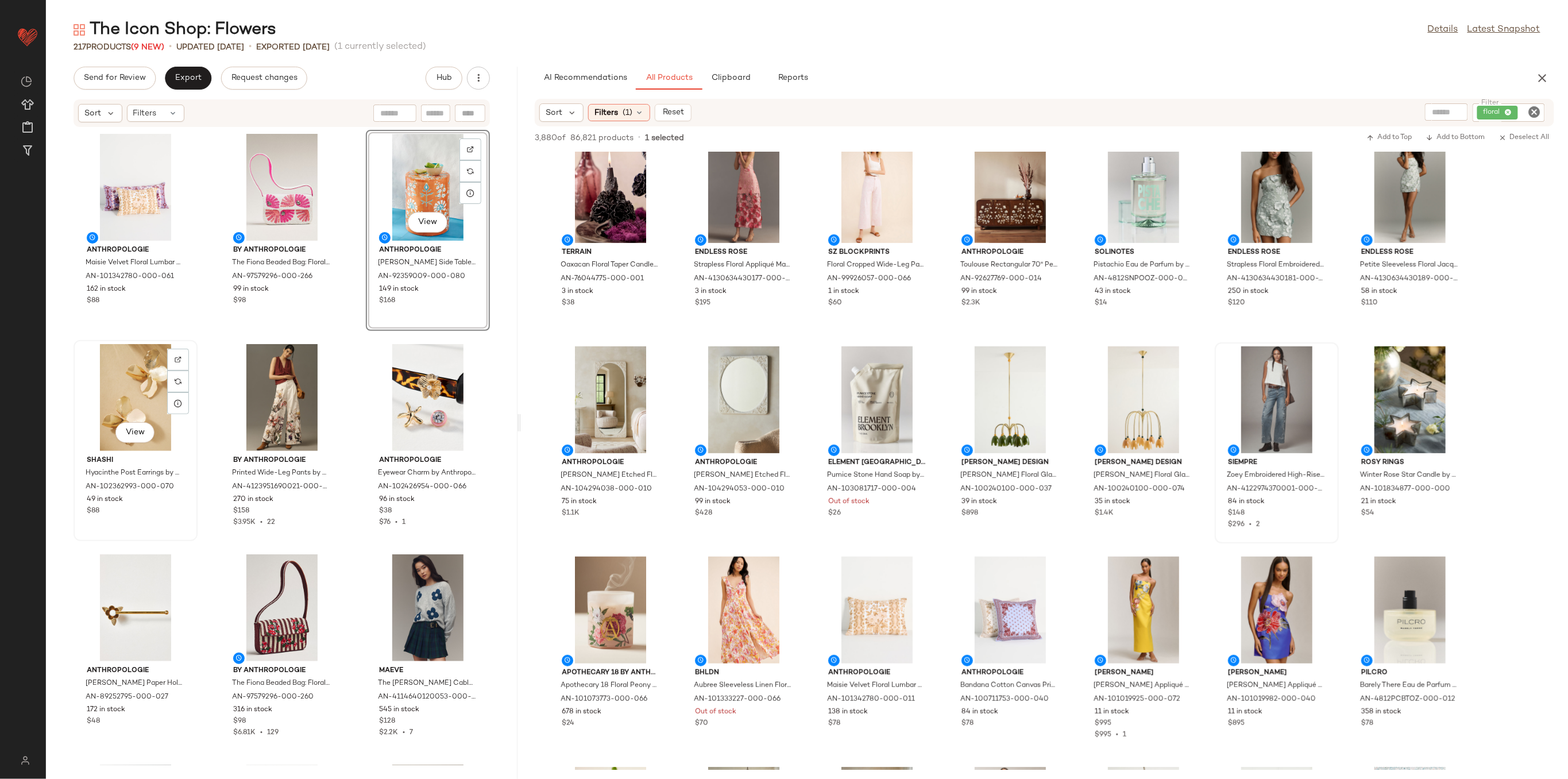
click at [102, 373] on div "View" at bounding box center [135, 398] width 116 height 107
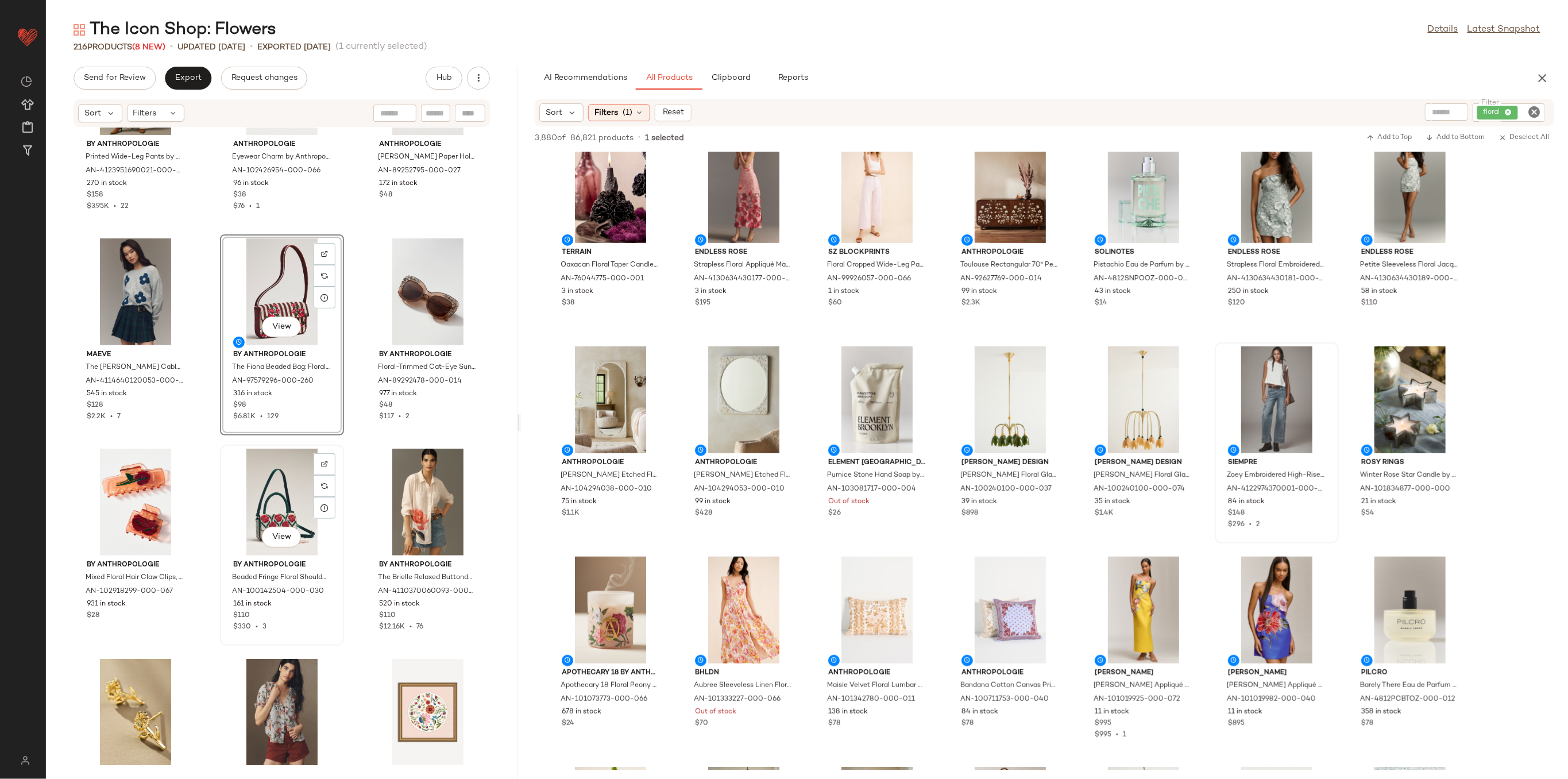
scroll to position [392, 0]
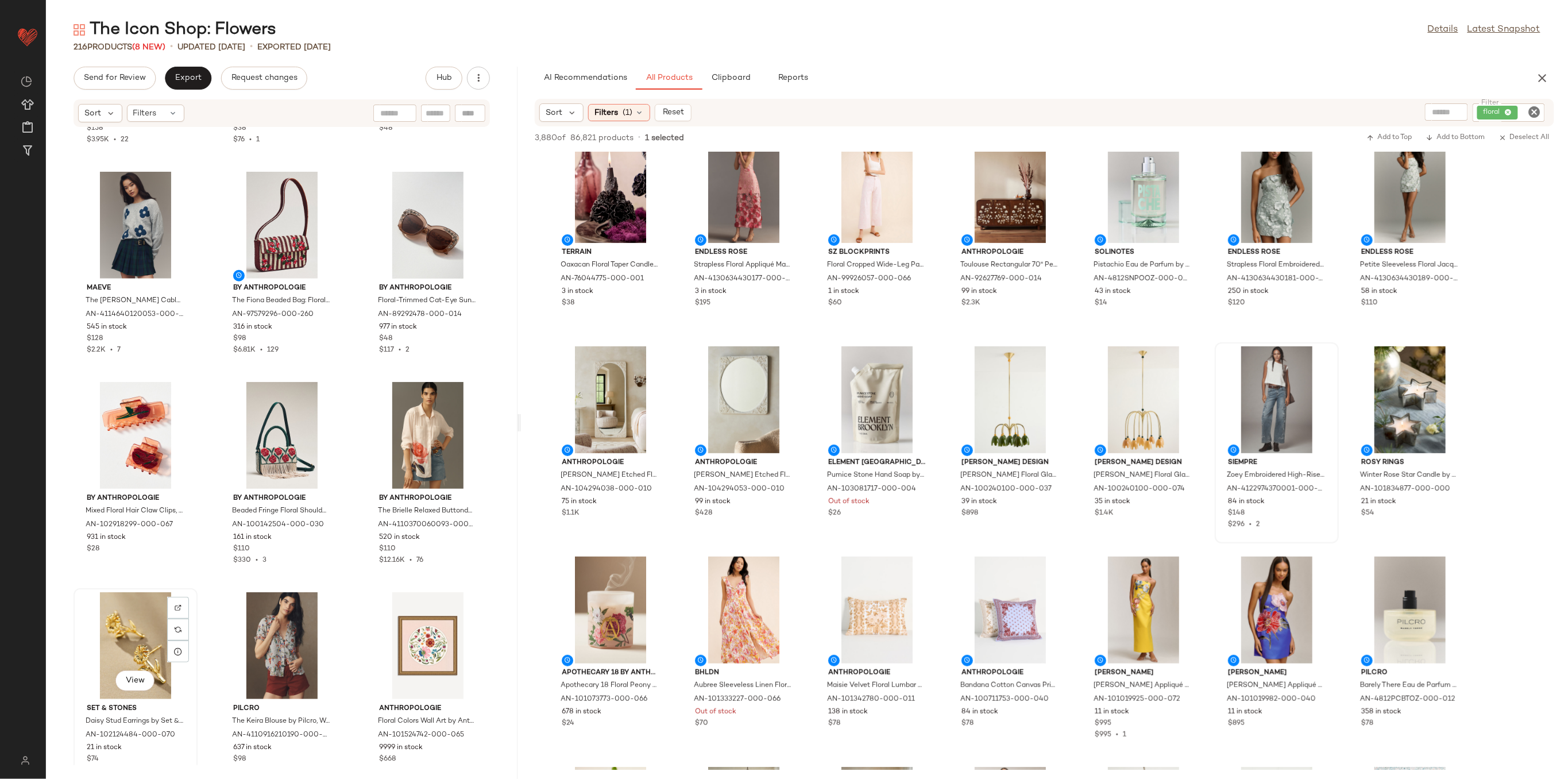
click at [138, 637] on div "View" at bounding box center [135, 646] width 116 height 107
click at [405, 640] on div "View" at bounding box center [427, 646] width 116 height 107
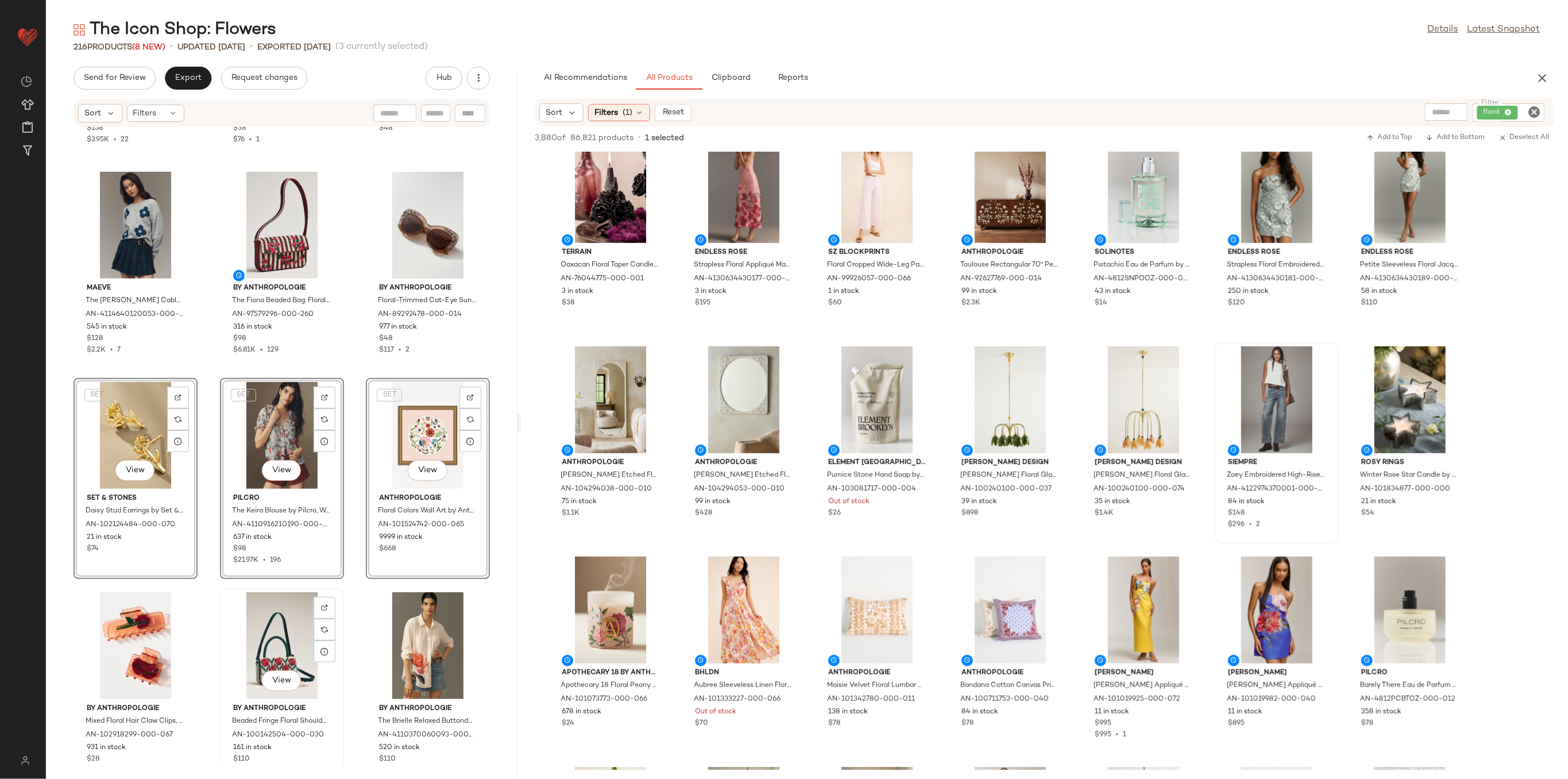
click at [263, 653] on div "View" at bounding box center [281, 646] width 116 height 107
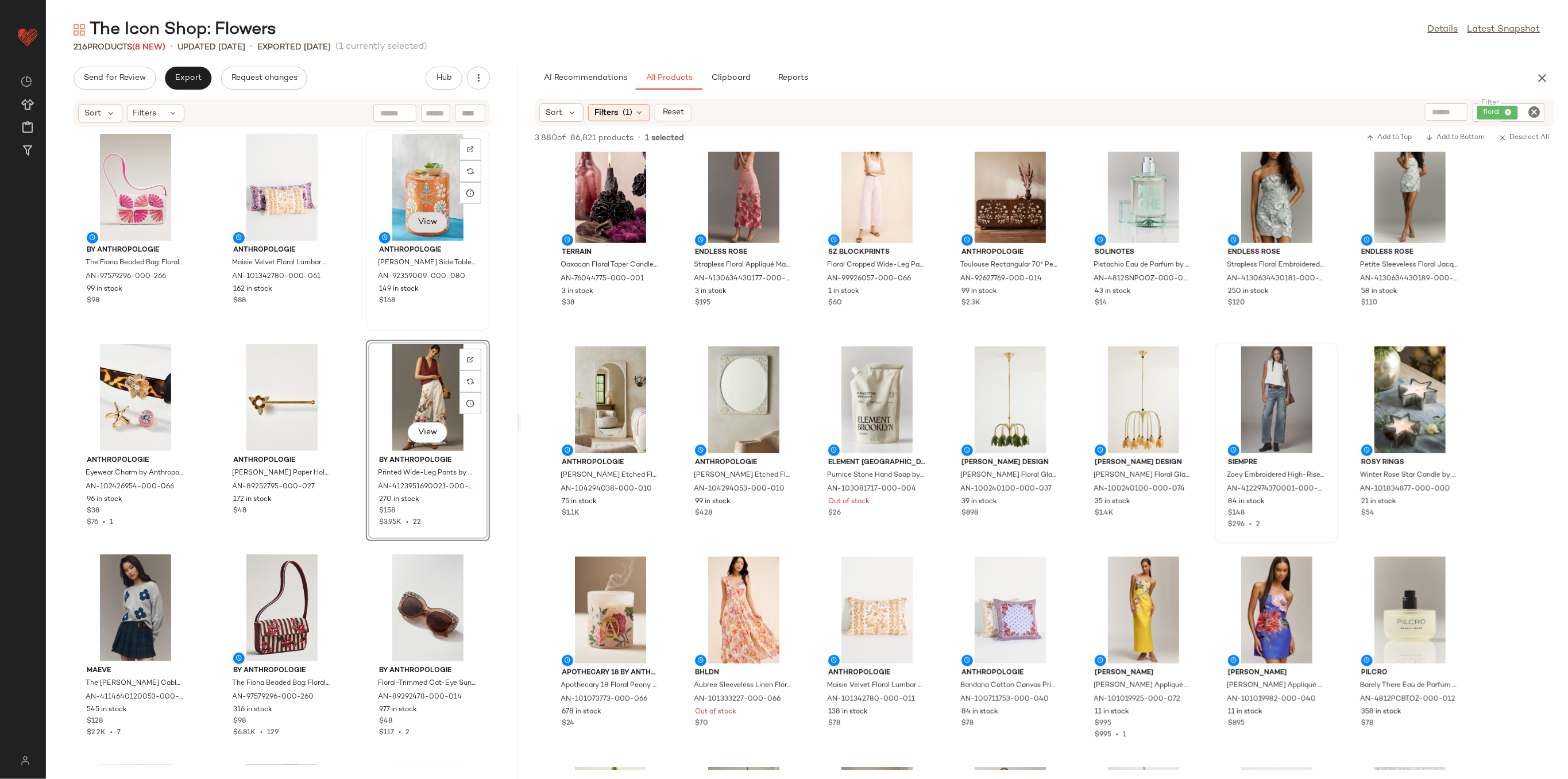
click at [427, 221] on span "View" at bounding box center [427, 222] width 20 height 9
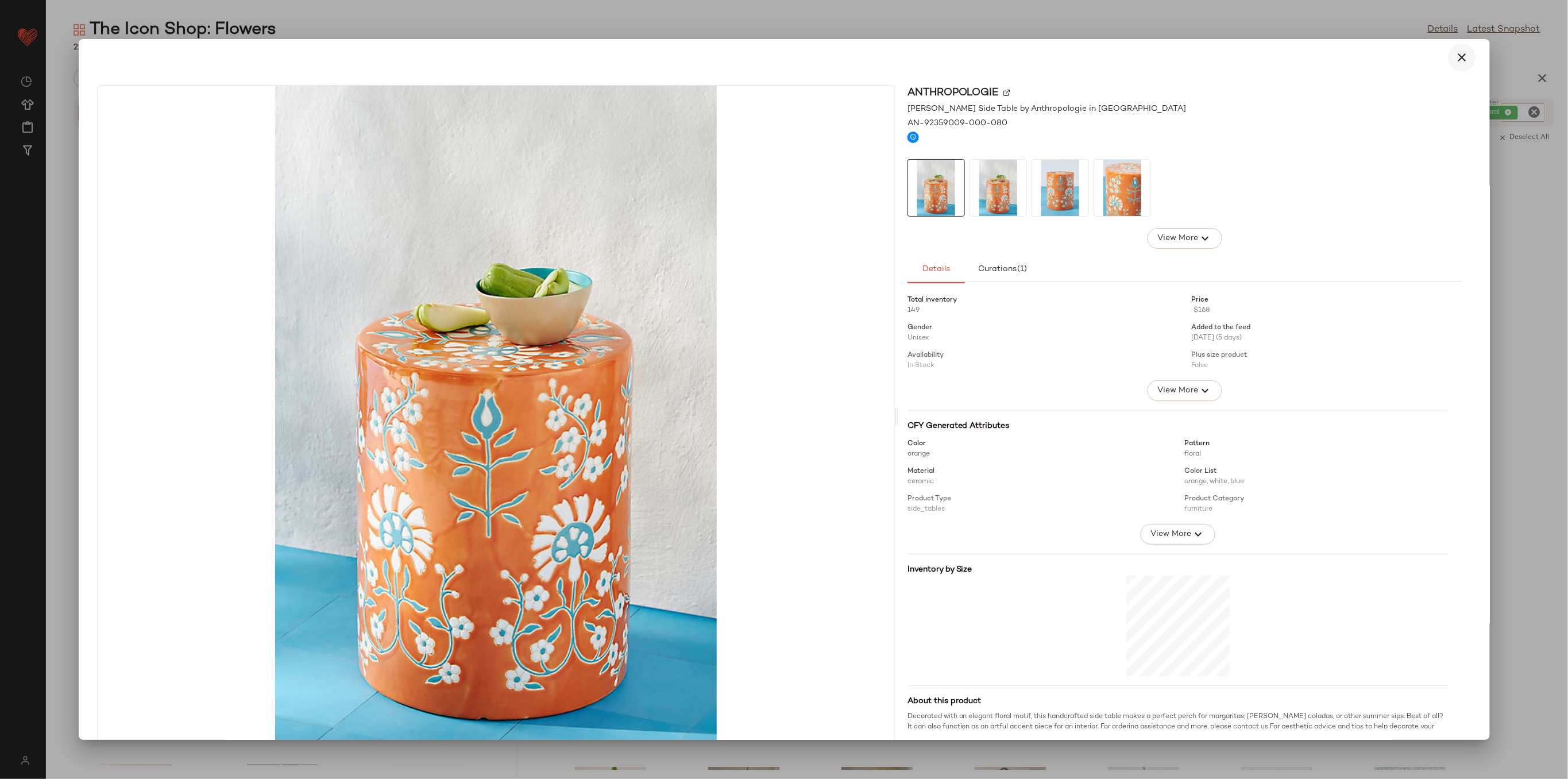
click at [1461, 57] on icon "button" at bounding box center [1462, 57] width 13 height 13
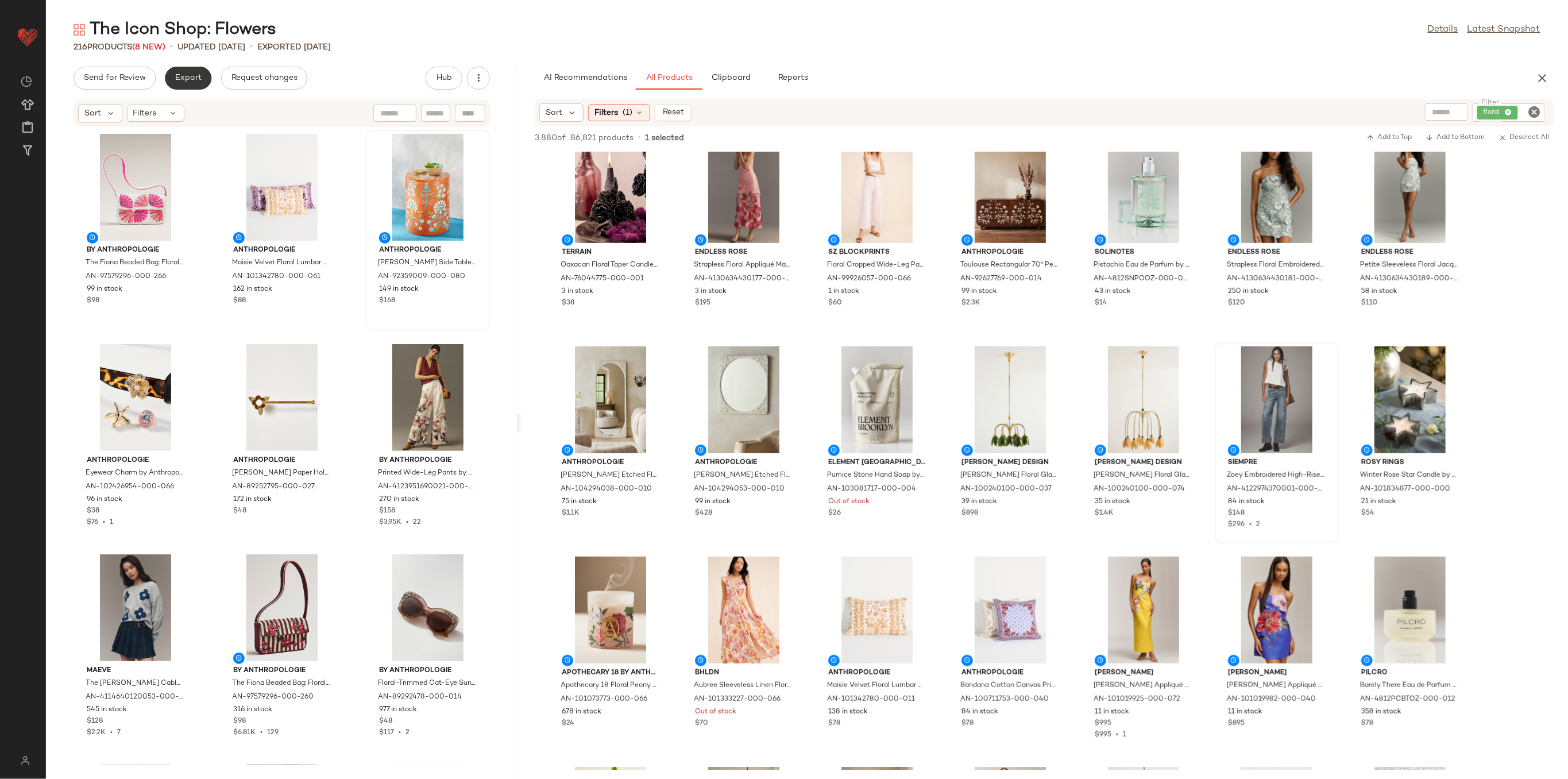
click at [197, 79] on span "Export" at bounding box center [188, 78] width 27 height 9
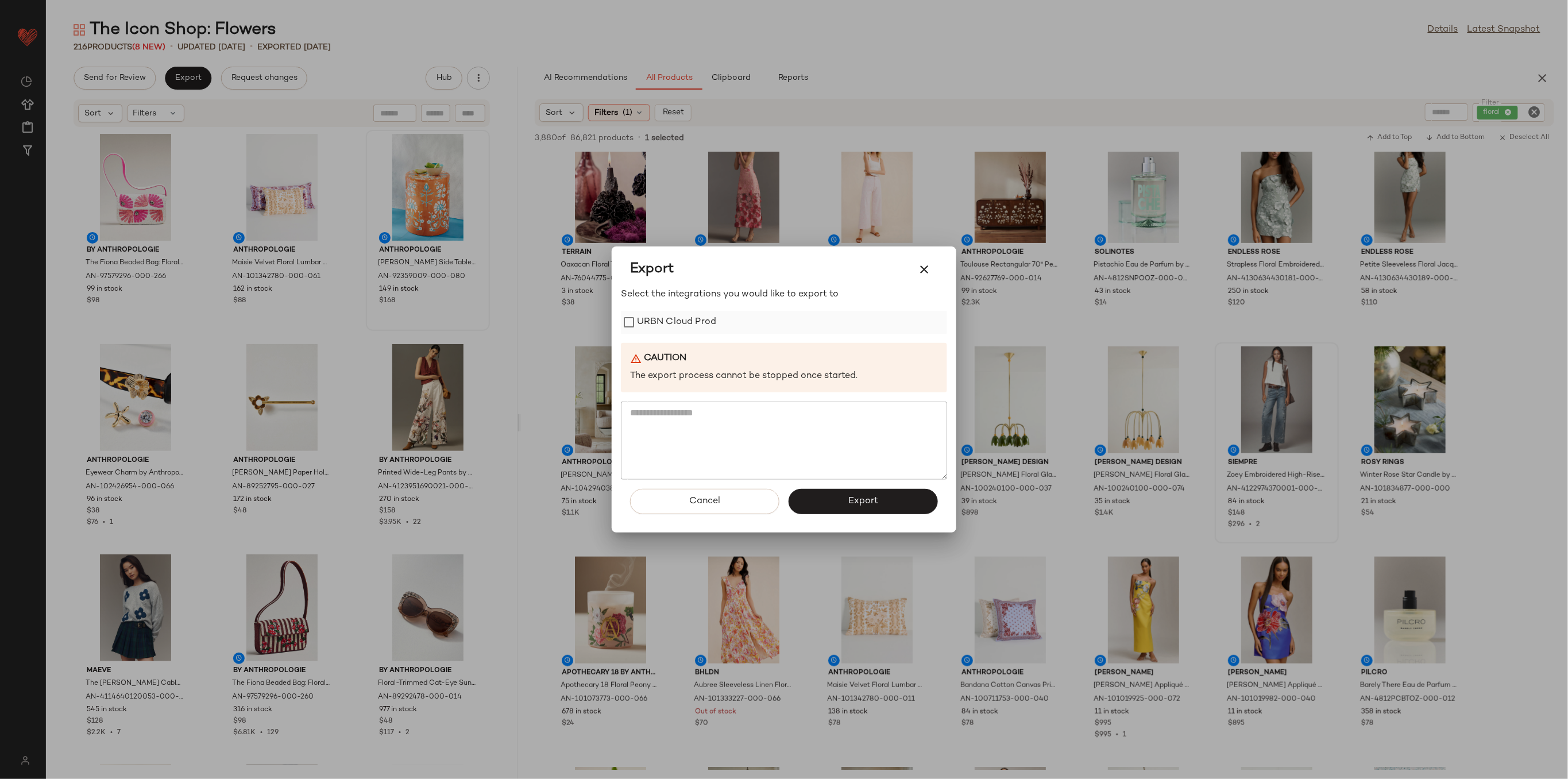
click at [699, 324] on label "URBN Cloud Prod" at bounding box center [676, 323] width 79 height 23
click at [831, 506] on button "Export" at bounding box center [863, 502] width 149 height 25
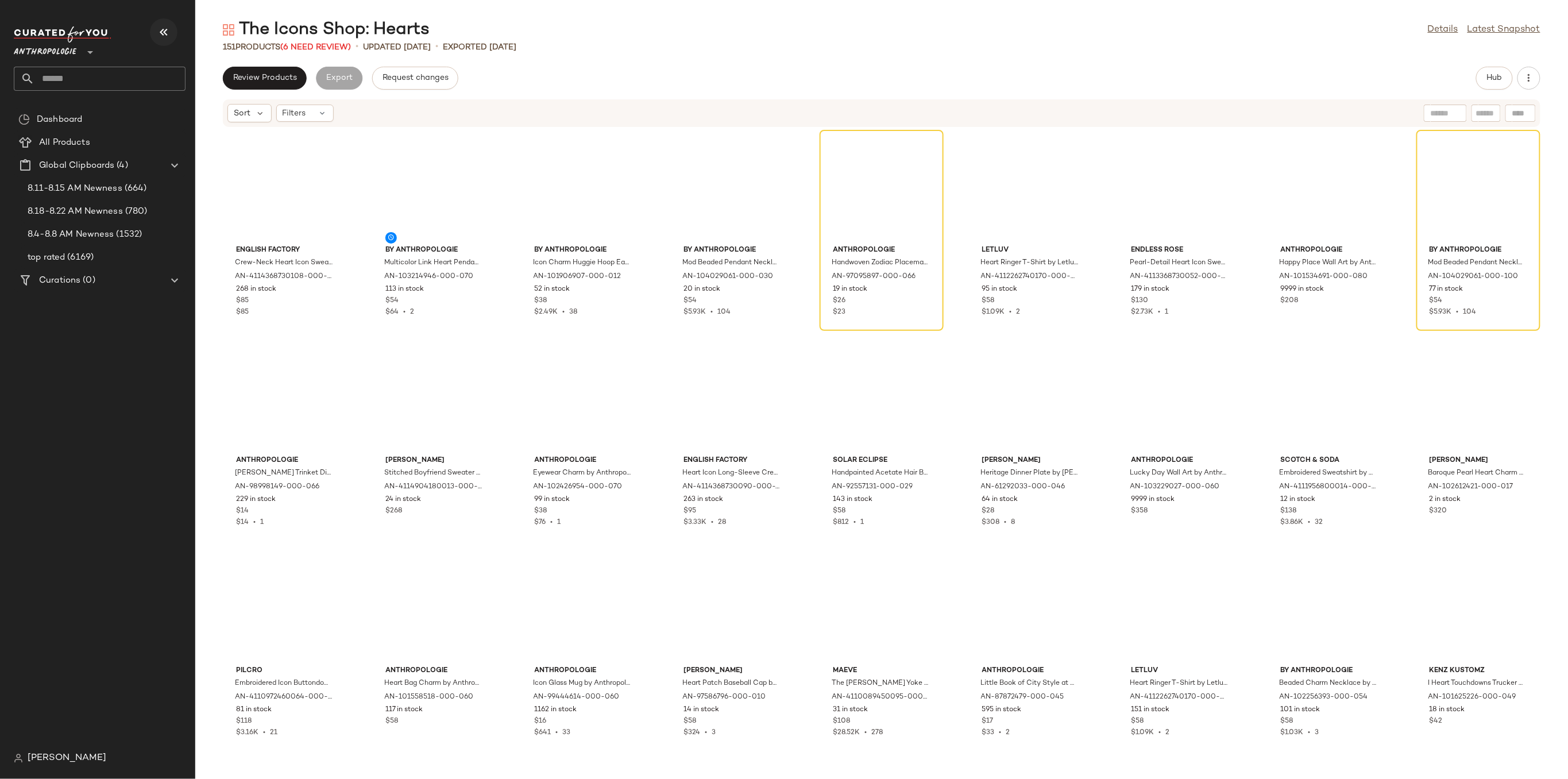
click at [165, 32] on icon "button" at bounding box center [163, 31] width 13 height 13
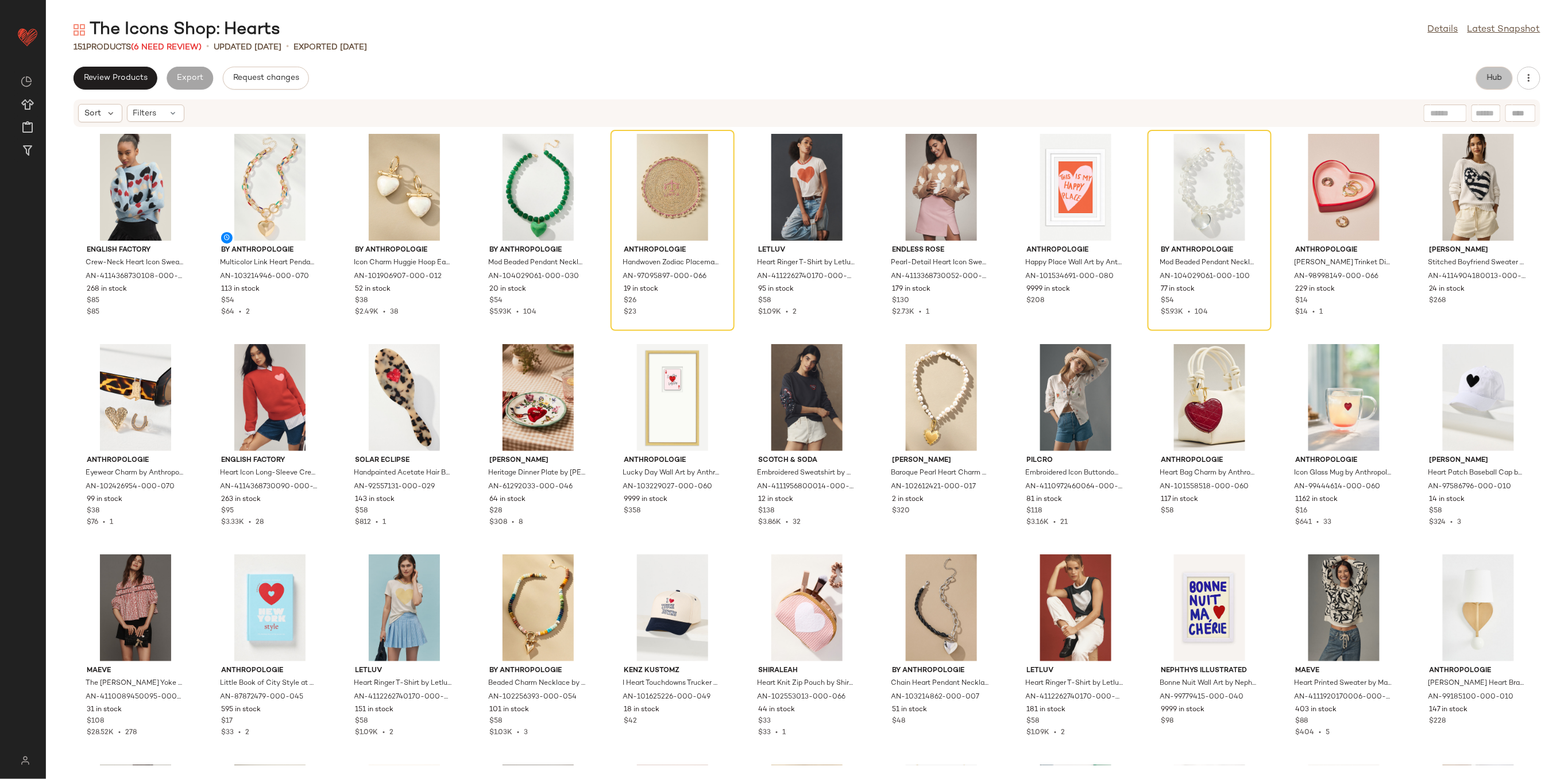
click at [1495, 74] on span "Hub" at bounding box center [1494, 78] width 16 height 9
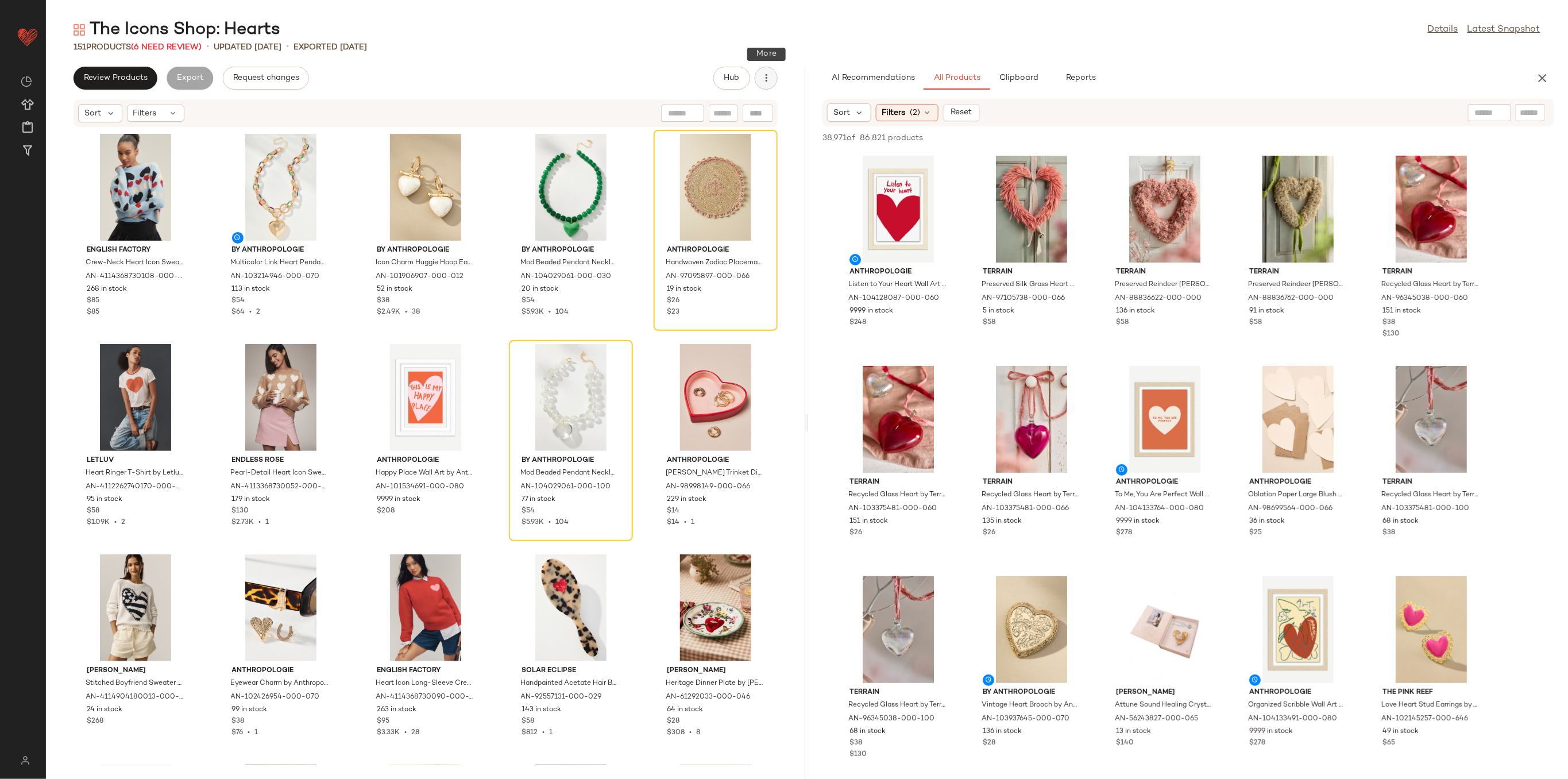
click at [767, 79] on icon "button" at bounding box center [766, 77] width 12 height 12
click at [727, 167] on span "Clear Suggested Products" at bounding box center [714, 166] width 108 height 12
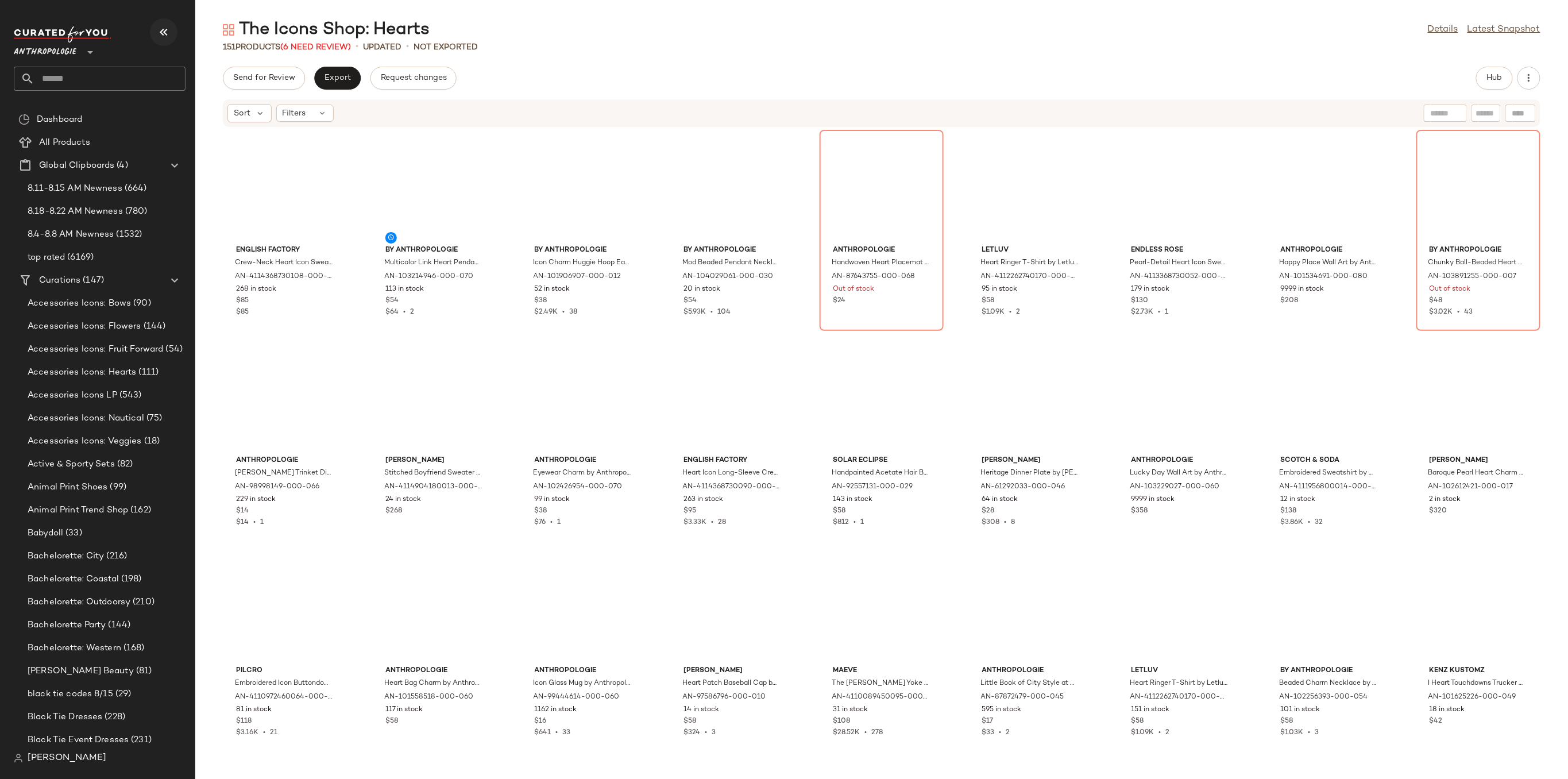
click at [160, 23] on button "button" at bounding box center [164, 31] width 28 height 28
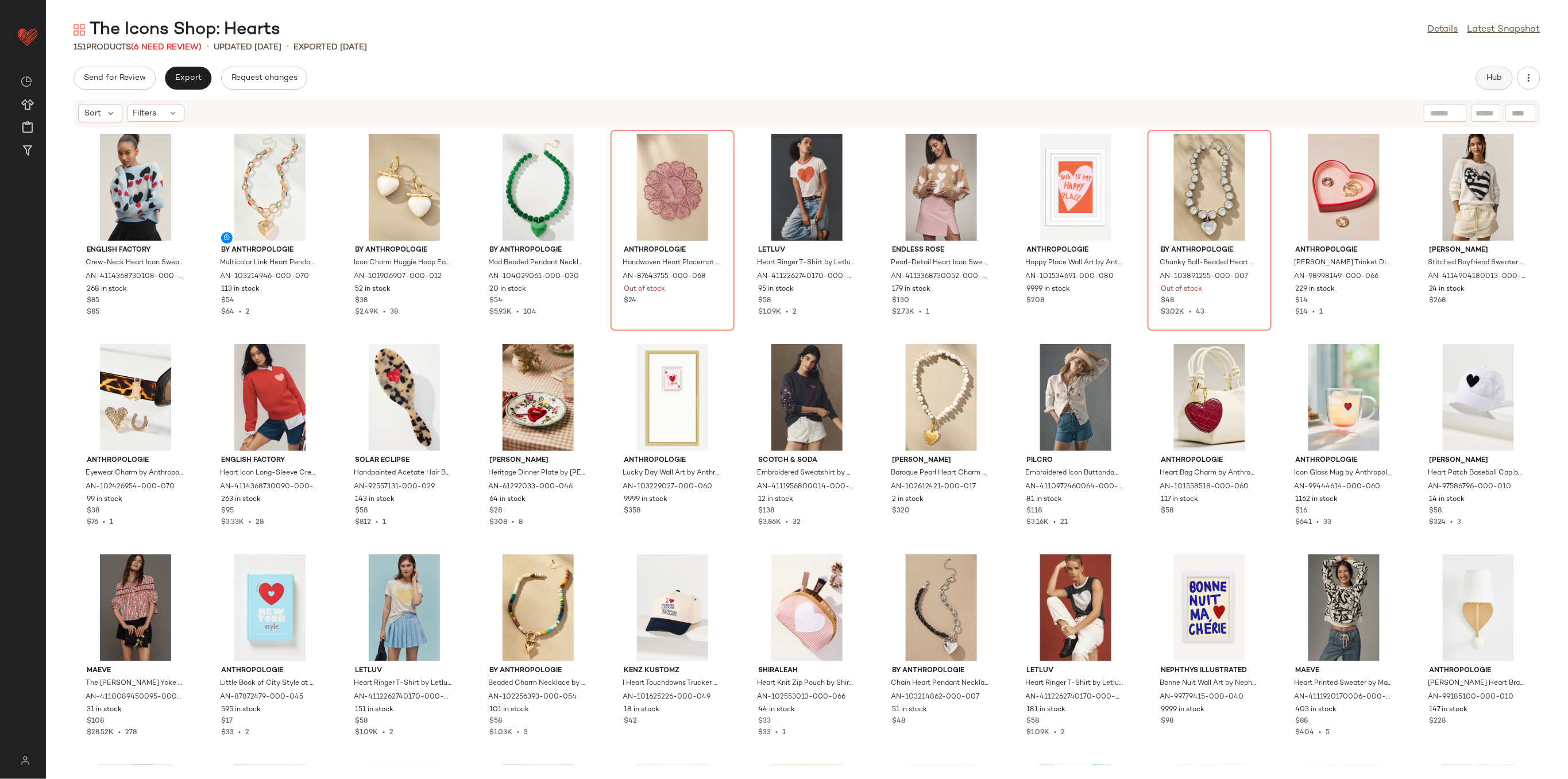
click at [1482, 78] on button "Hub" at bounding box center [1494, 78] width 37 height 23
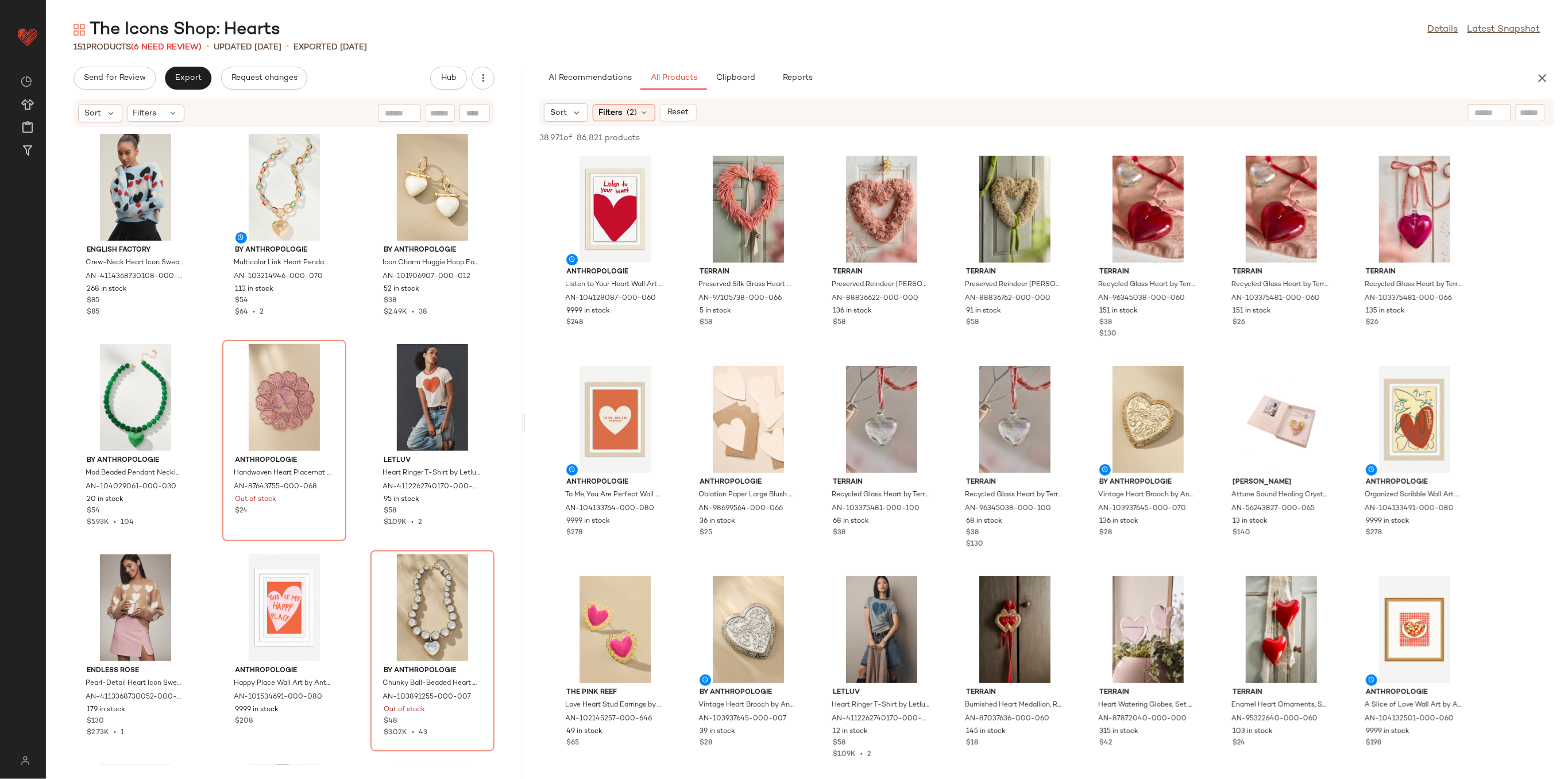
drag, startPoint x: 773, startPoint y: 416, endPoint x: 524, endPoint y: 405, distance: 249.2
click at [524, 405] on div "The Icons Shop: Hearts Details Latest Snapshot 151 Products (6 Need Review) • u…" at bounding box center [806, 398] width 1522 height 761
click at [1135, 394] on div "View" at bounding box center [1147, 419] width 116 height 107
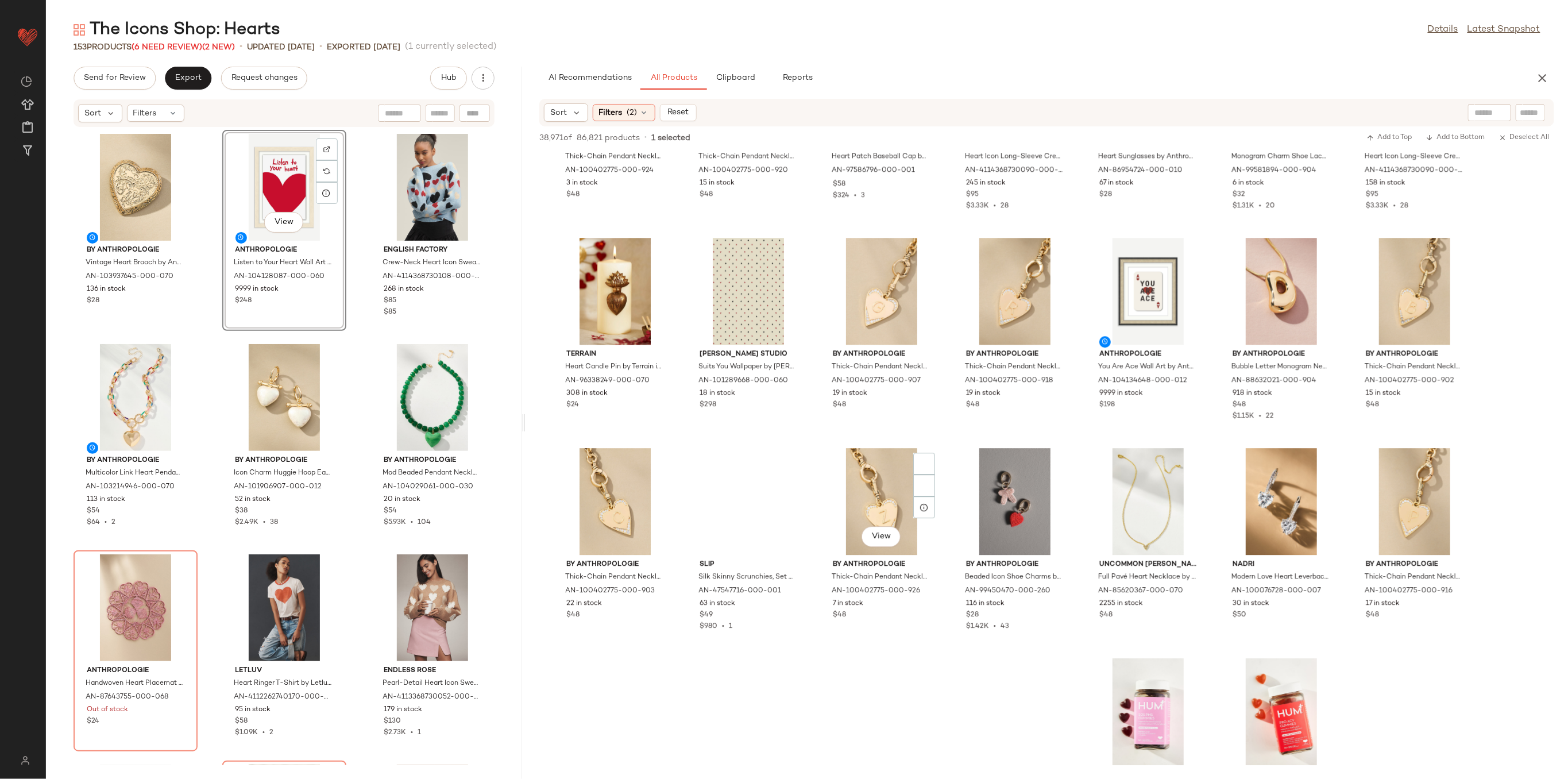
scroll to position [1762, 0]
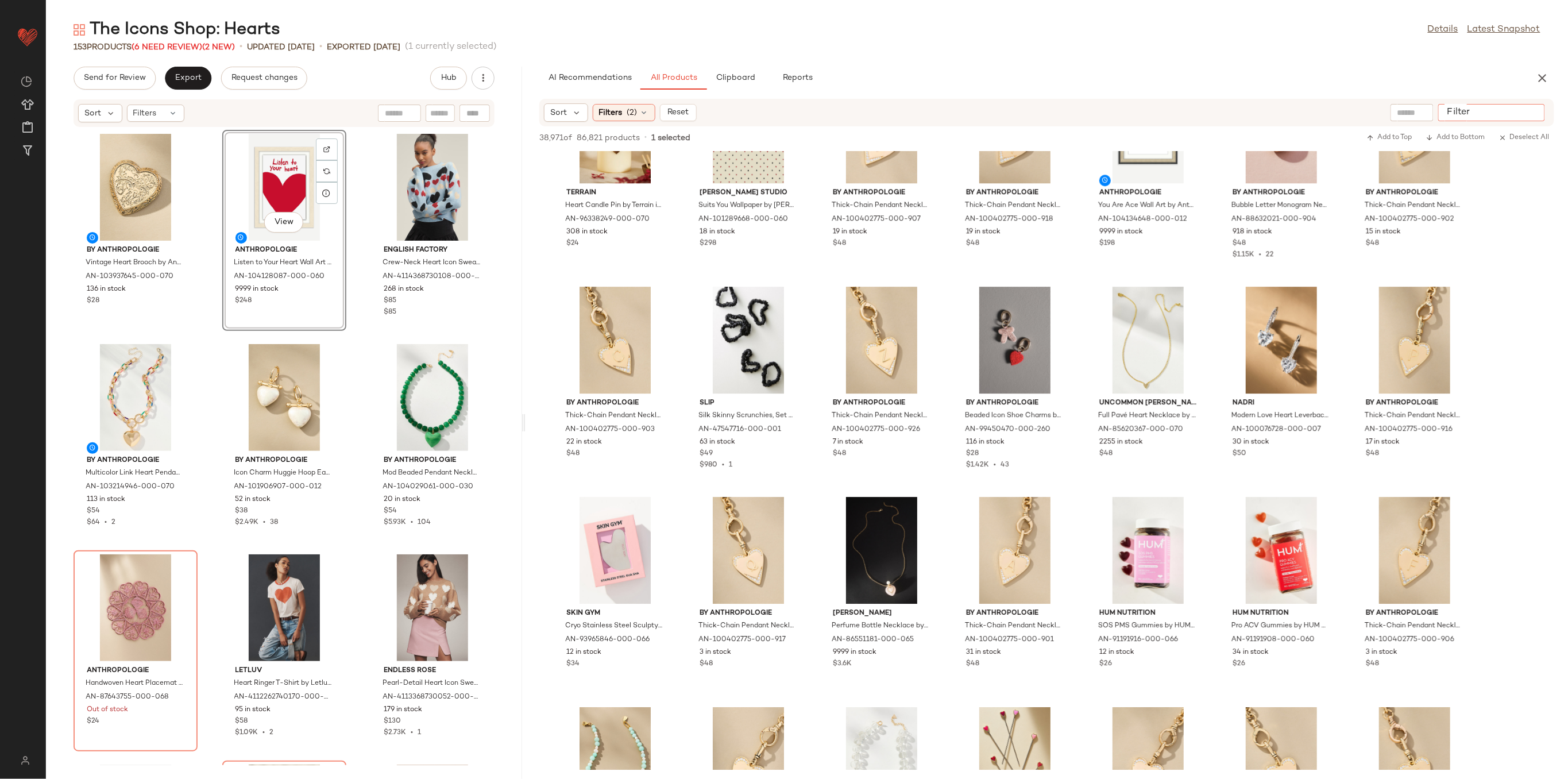
click at [1534, 115] on input "Filter" at bounding box center [1492, 112] width 98 height 12
type input "*****"
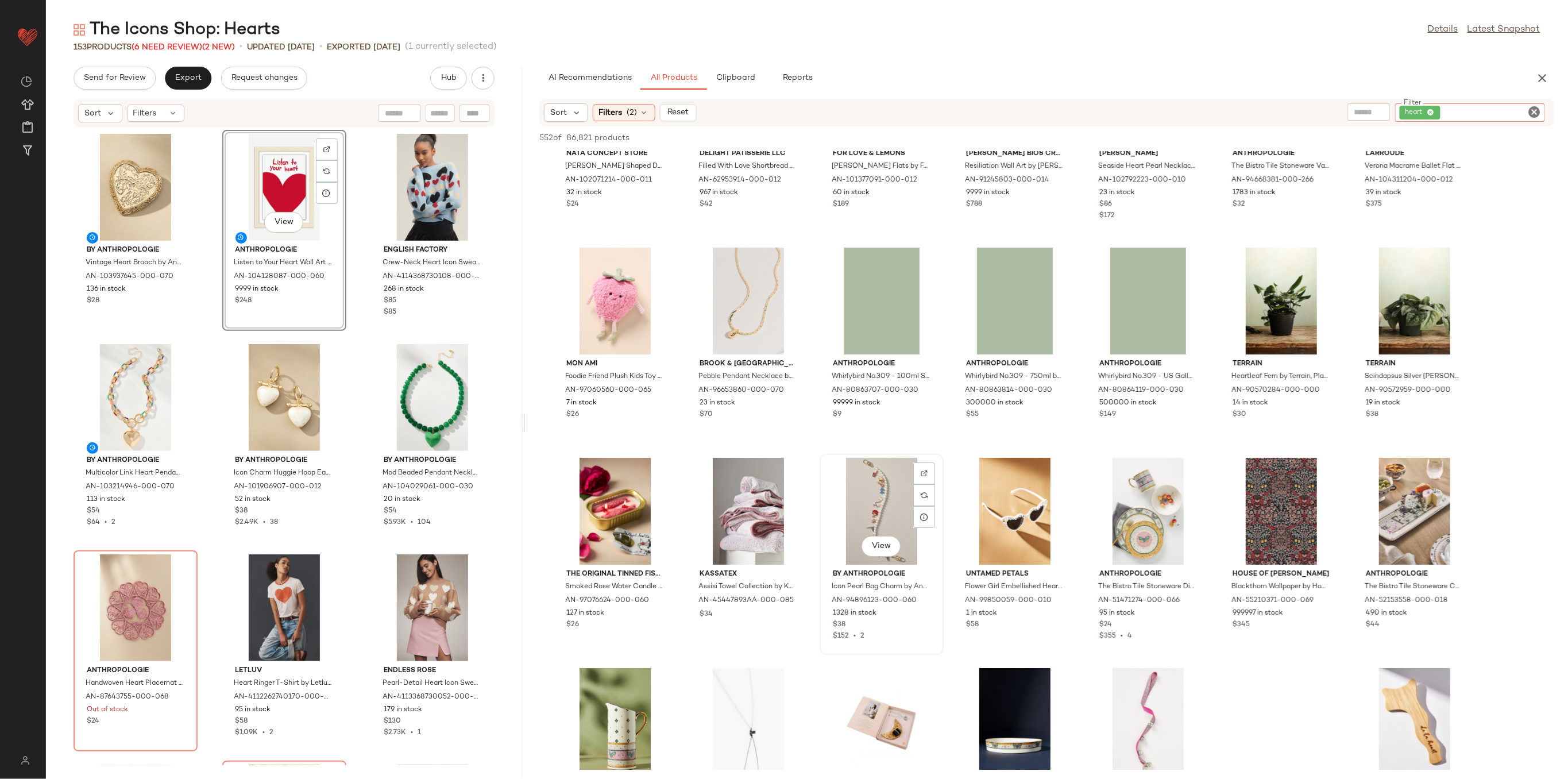
scroll to position [2529, 0]
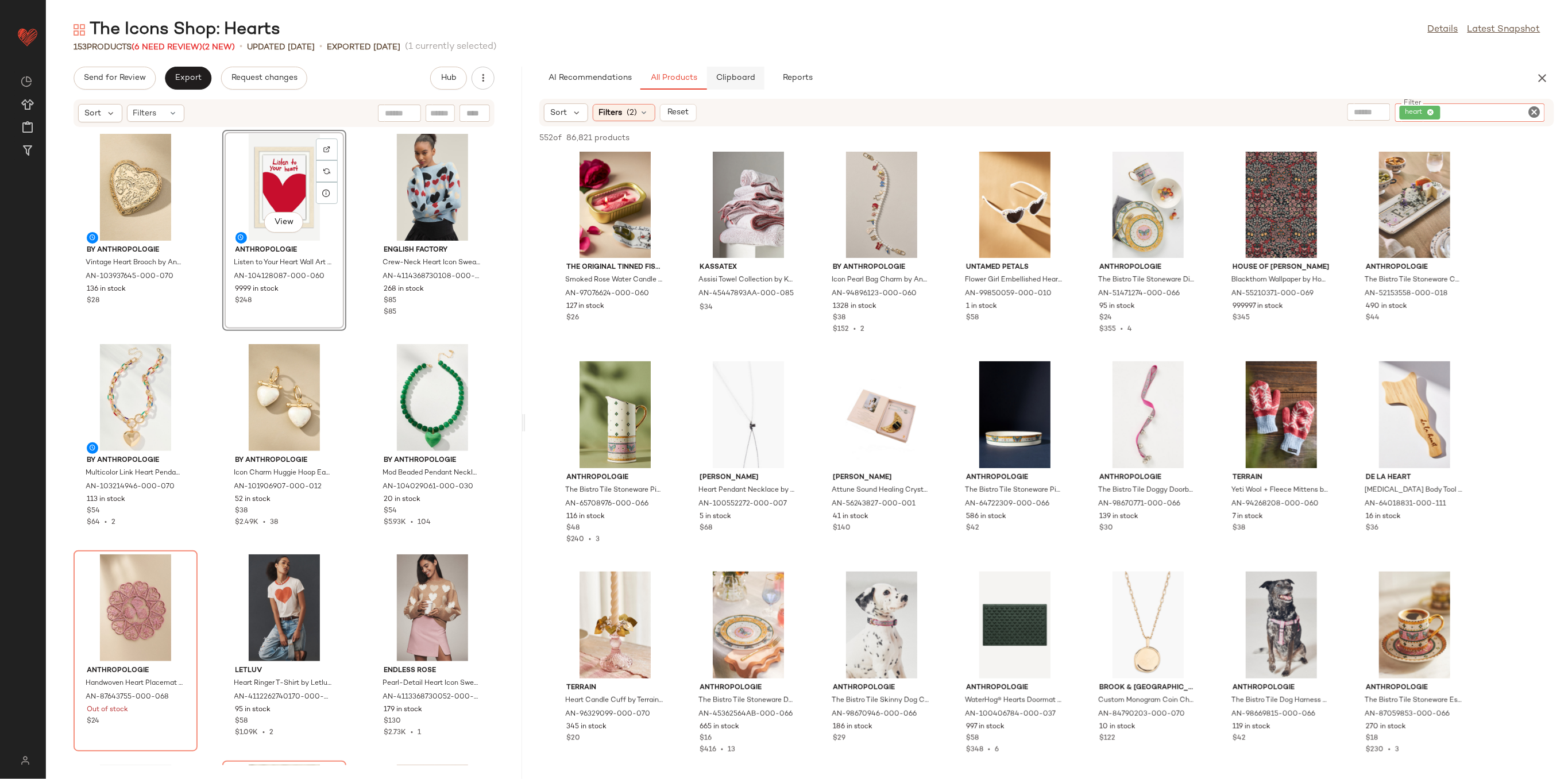
click at [737, 76] on span "Clipboard" at bounding box center [736, 78] width 40 height 9
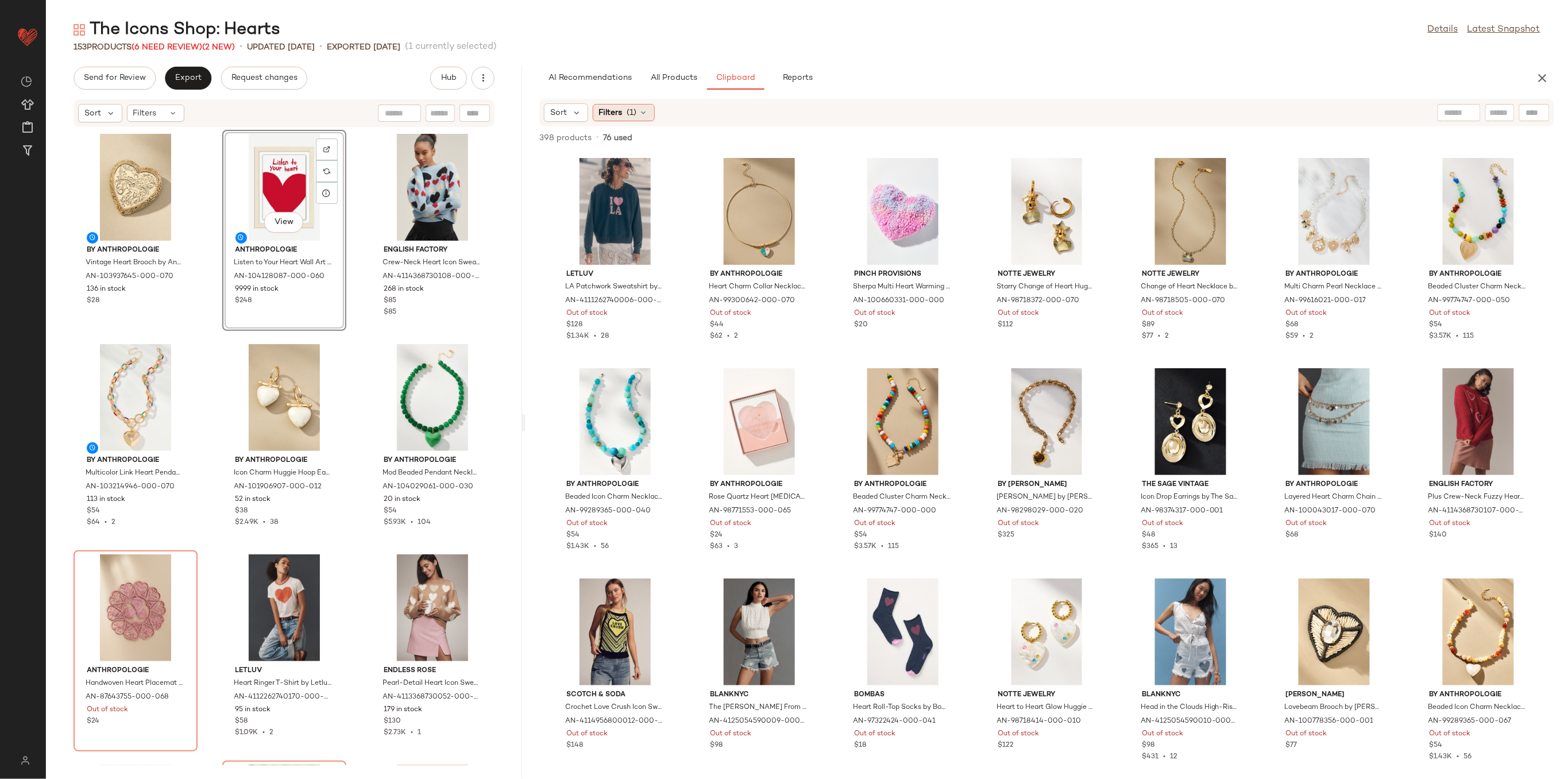
click at [626, 113] on div "Filters (1)" at bounding box center [623, 112] width 62 height 17
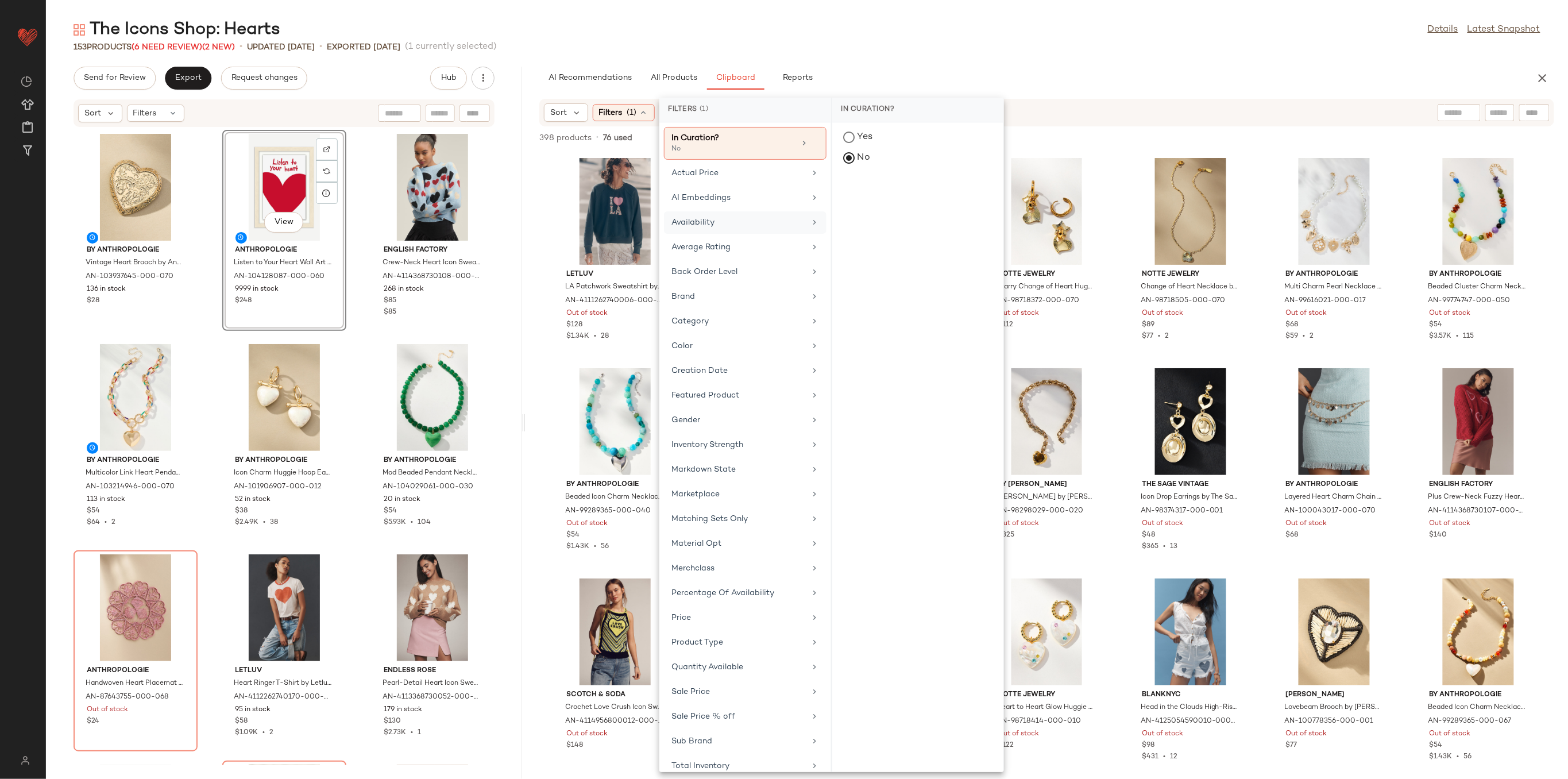
click at [748, 224] on div "Availability" at bounding box center [738, 222] width 134 height 12
drag, startPoint x: 868, startPoint y: 183, endPoint x: 863, endPoint y: 189, distance: 7.8
click at [869, 208] on div "in_stock" at bounding box center [918, 221] width 171 height 28
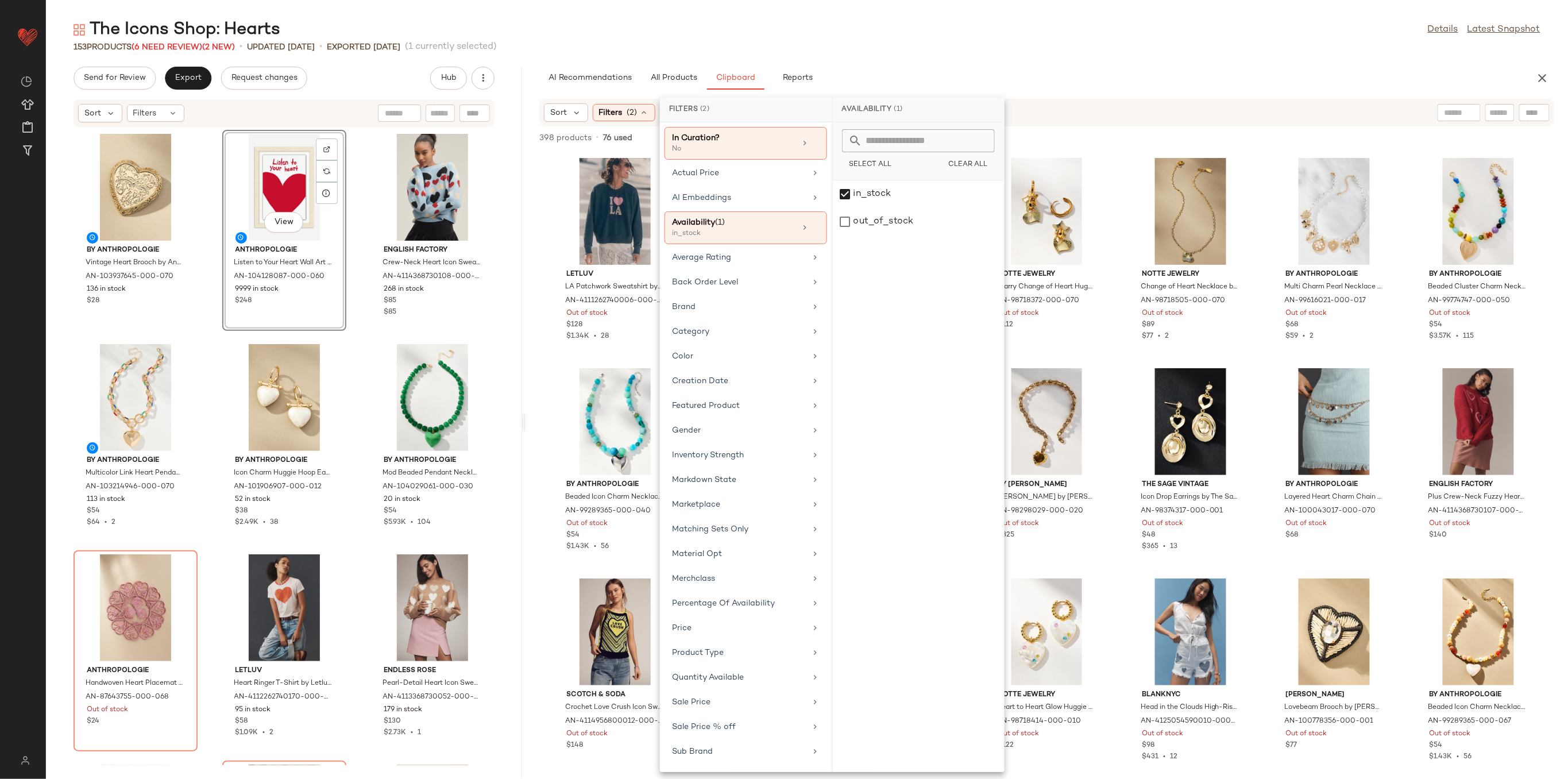
click at [944, 75] on div "AI Recommendations All Products Clipboard Reports" at bounding box center [1029, 78] width 978 height 23
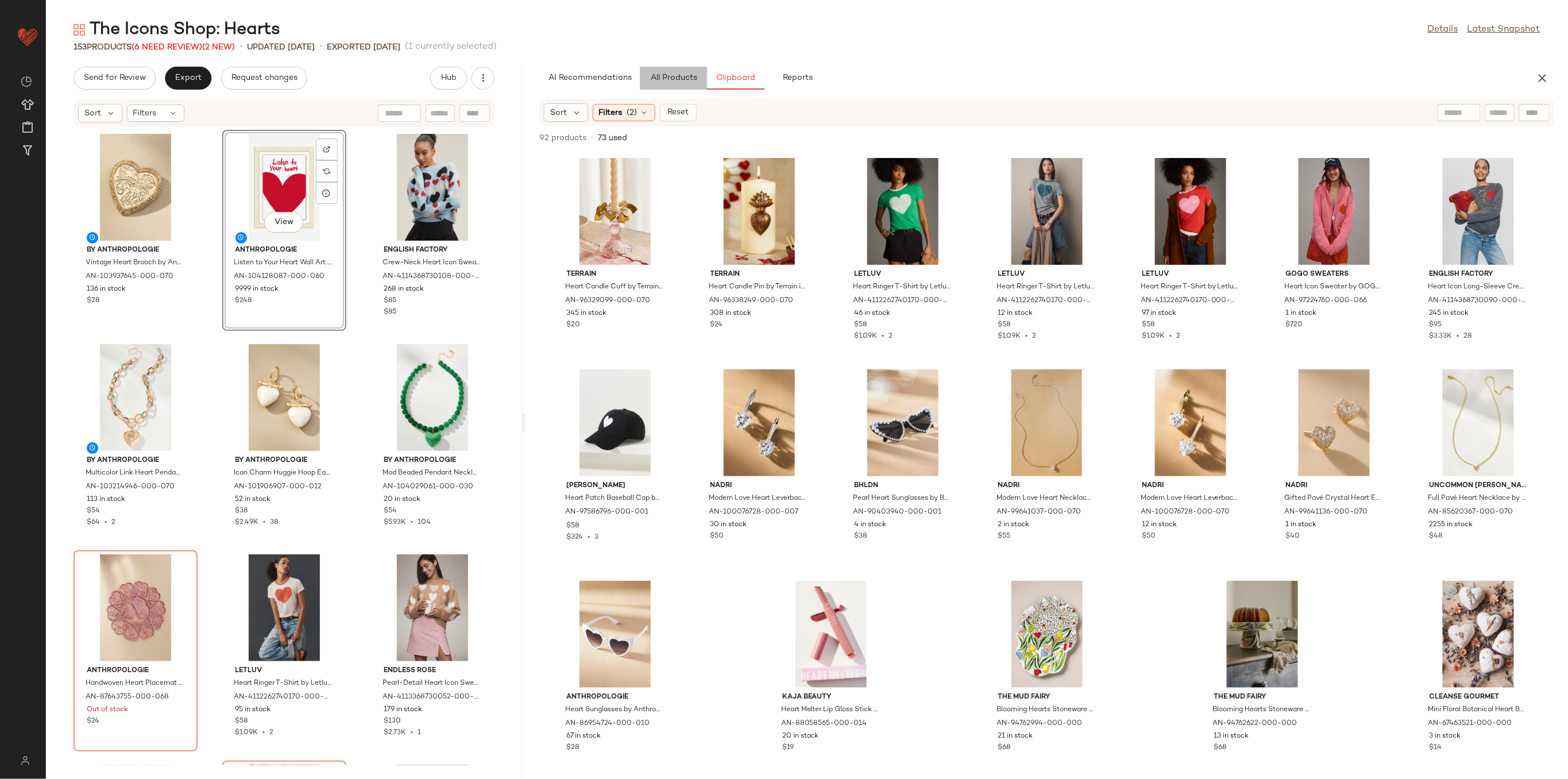
click at [684, 80] on span "All Products" at bounding box center [673, 78] width 47 height 9
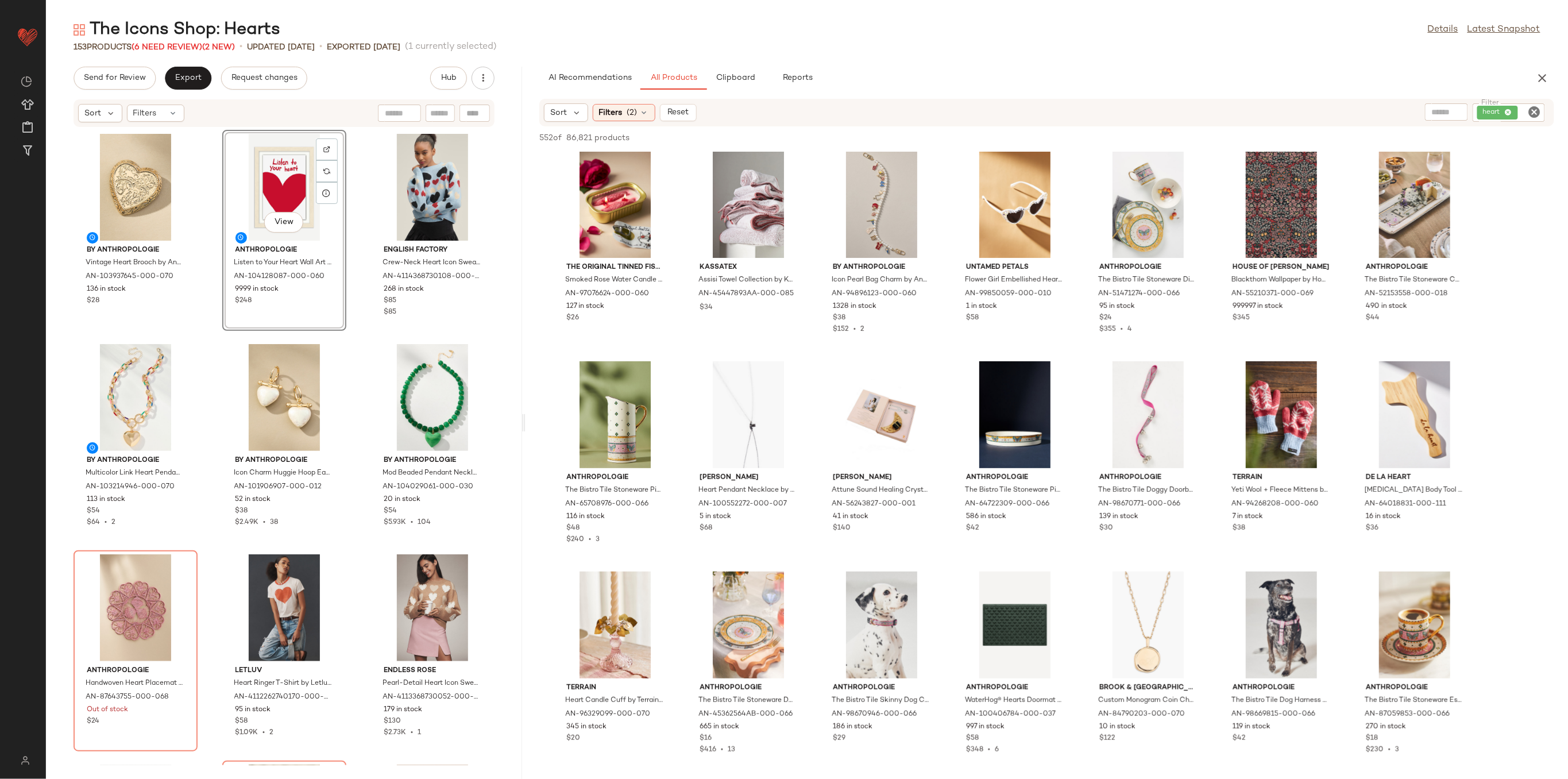
click at [1526, 118] on input "Filter" at bounding box center [1530, 112] width 20 height 12
type input "****"
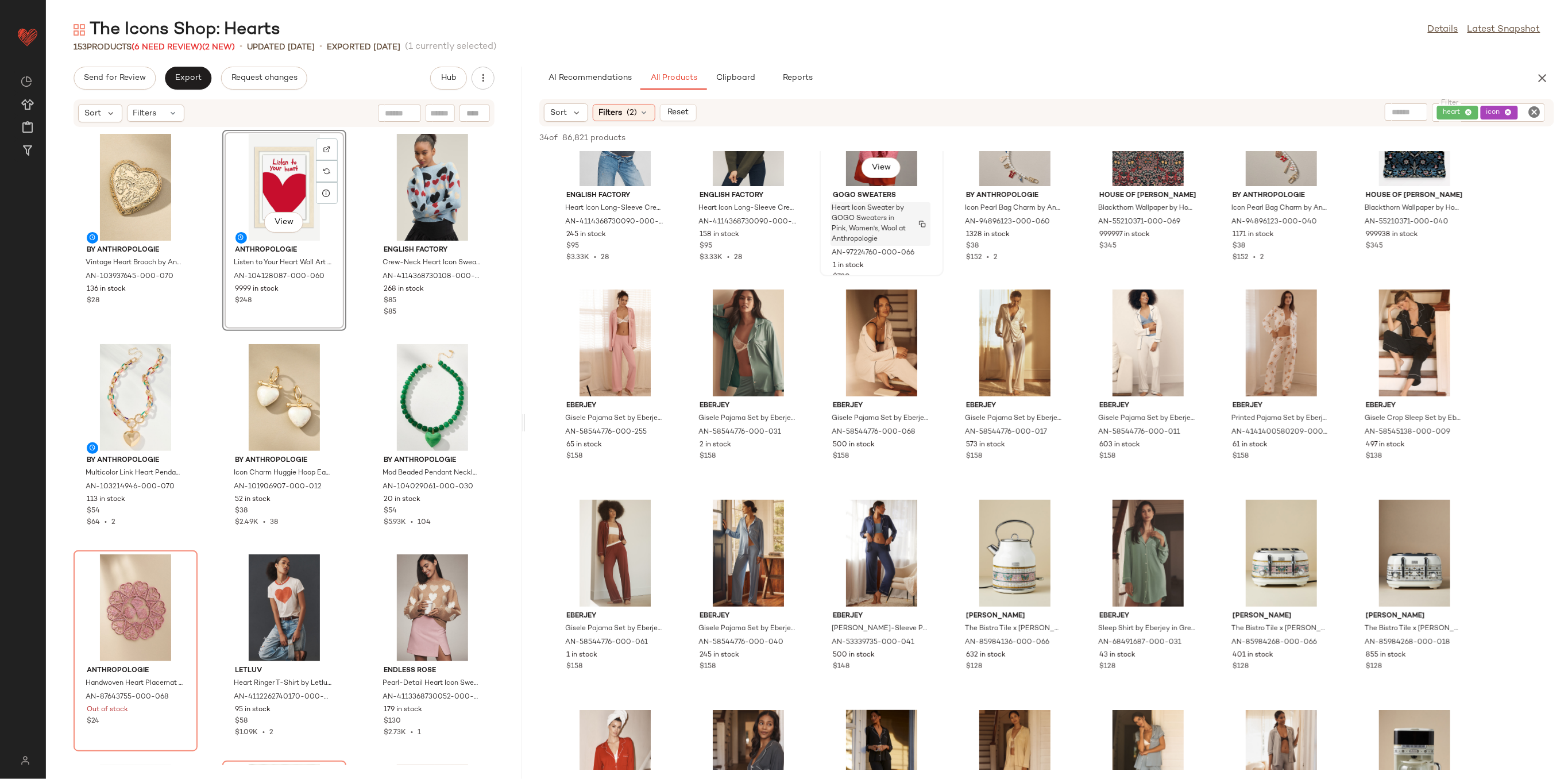
scroll to position [0, 0]
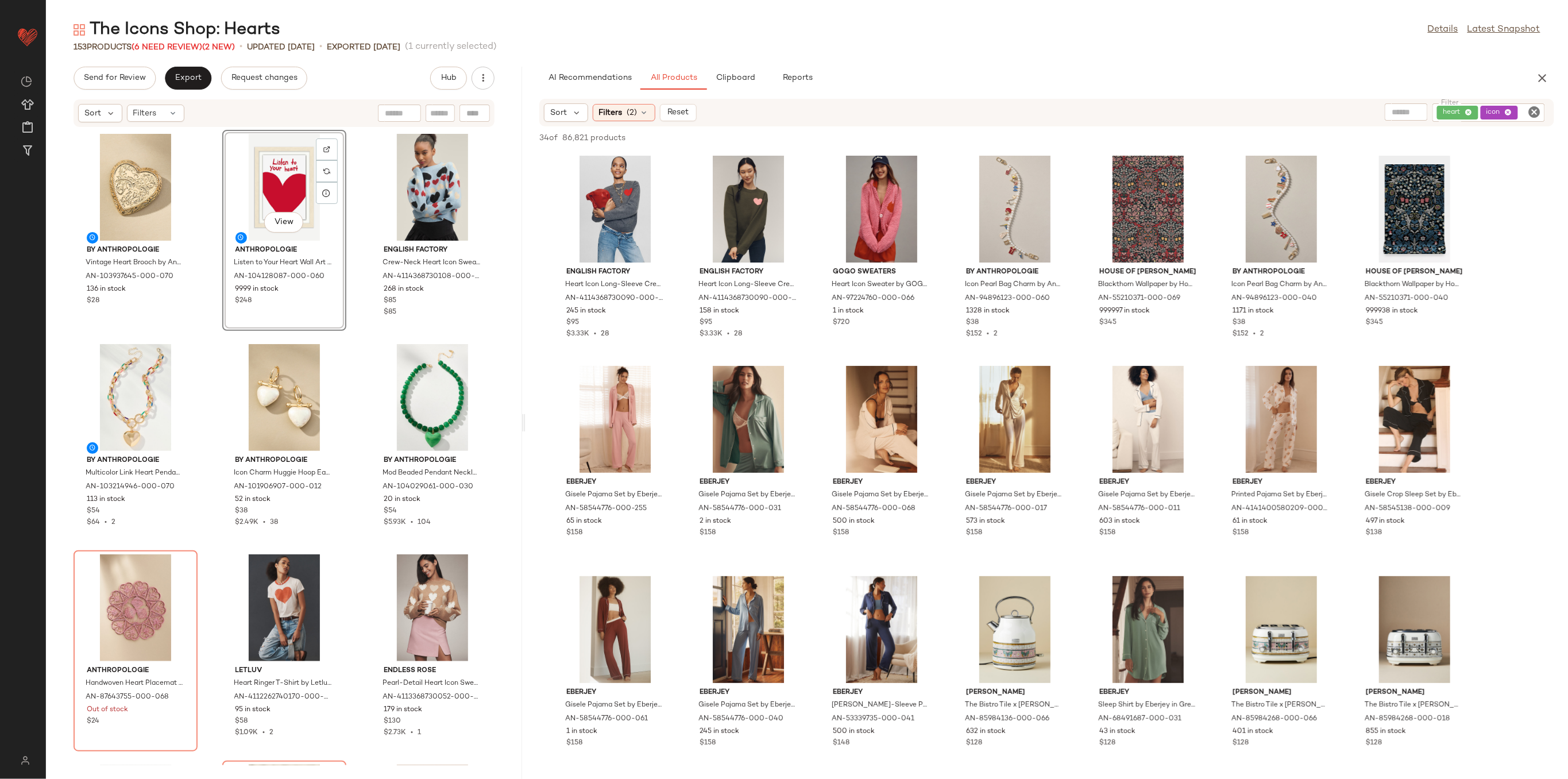
click at [446, 115] on input "text" at bounding box center [440, 112] width 20 height 12
type input "*****"
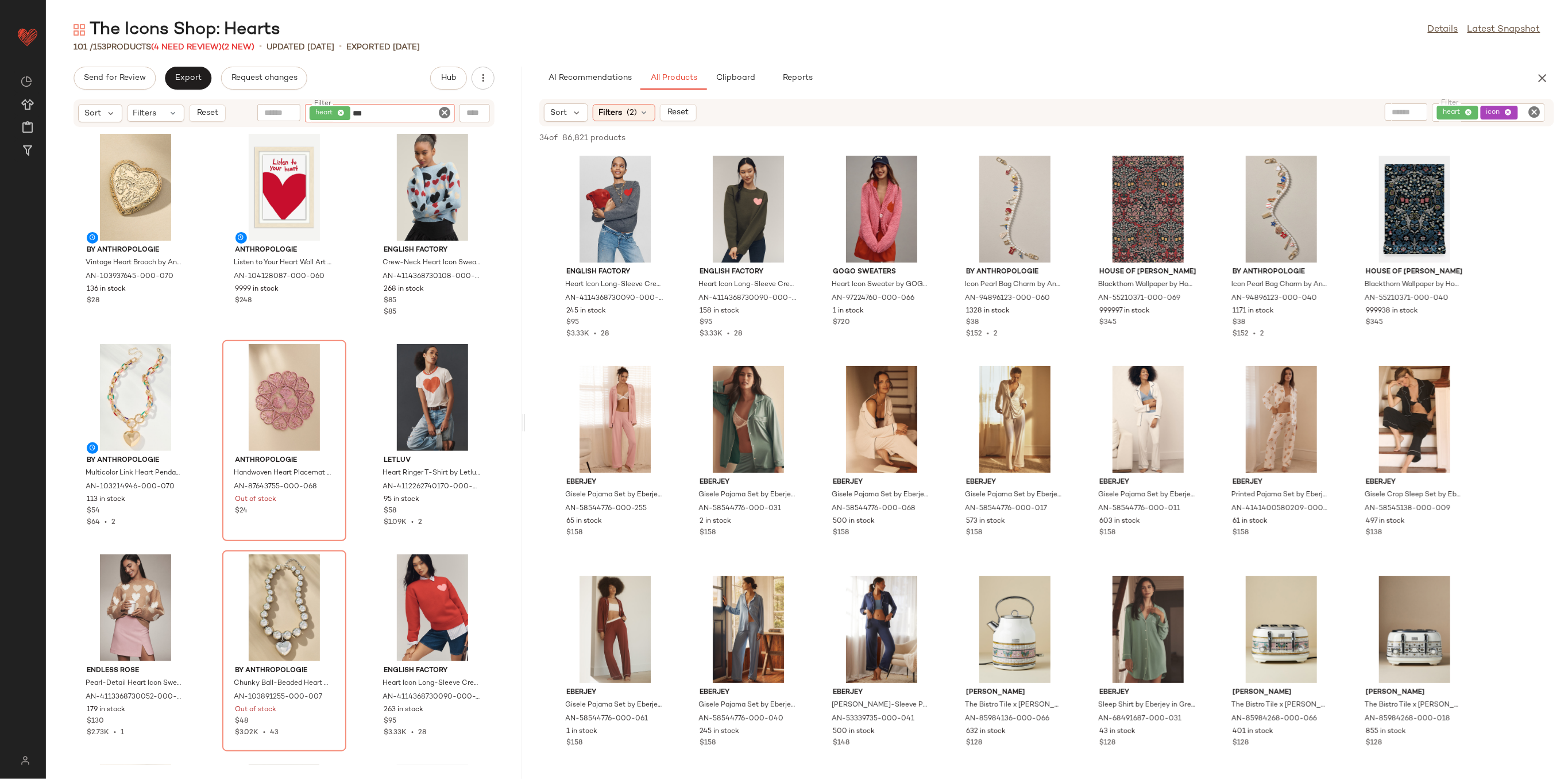
type input "****"
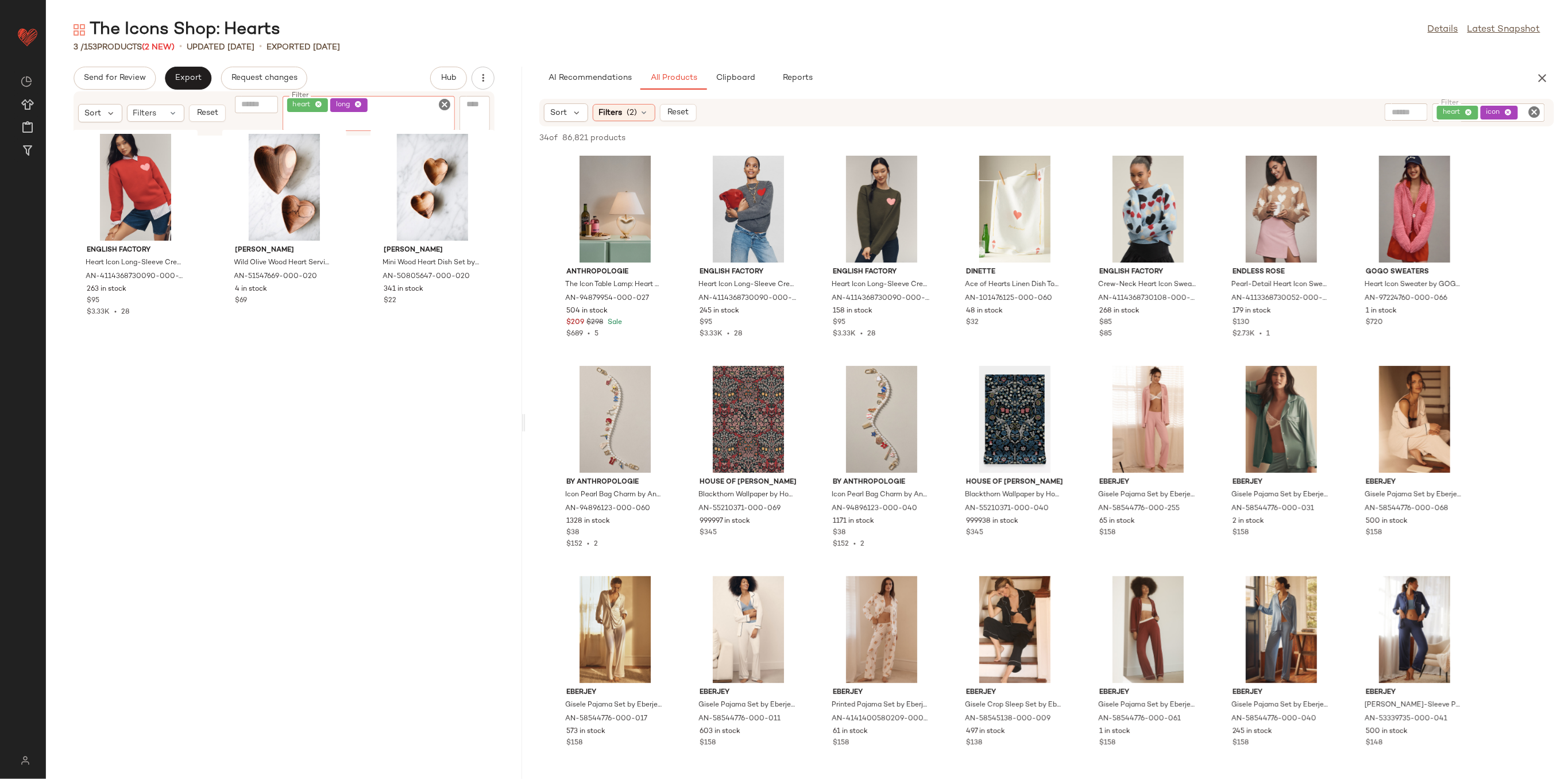
click at [445, 107] on icon "Clear Filter" at bounding box center [444, 104] width 13 height 13
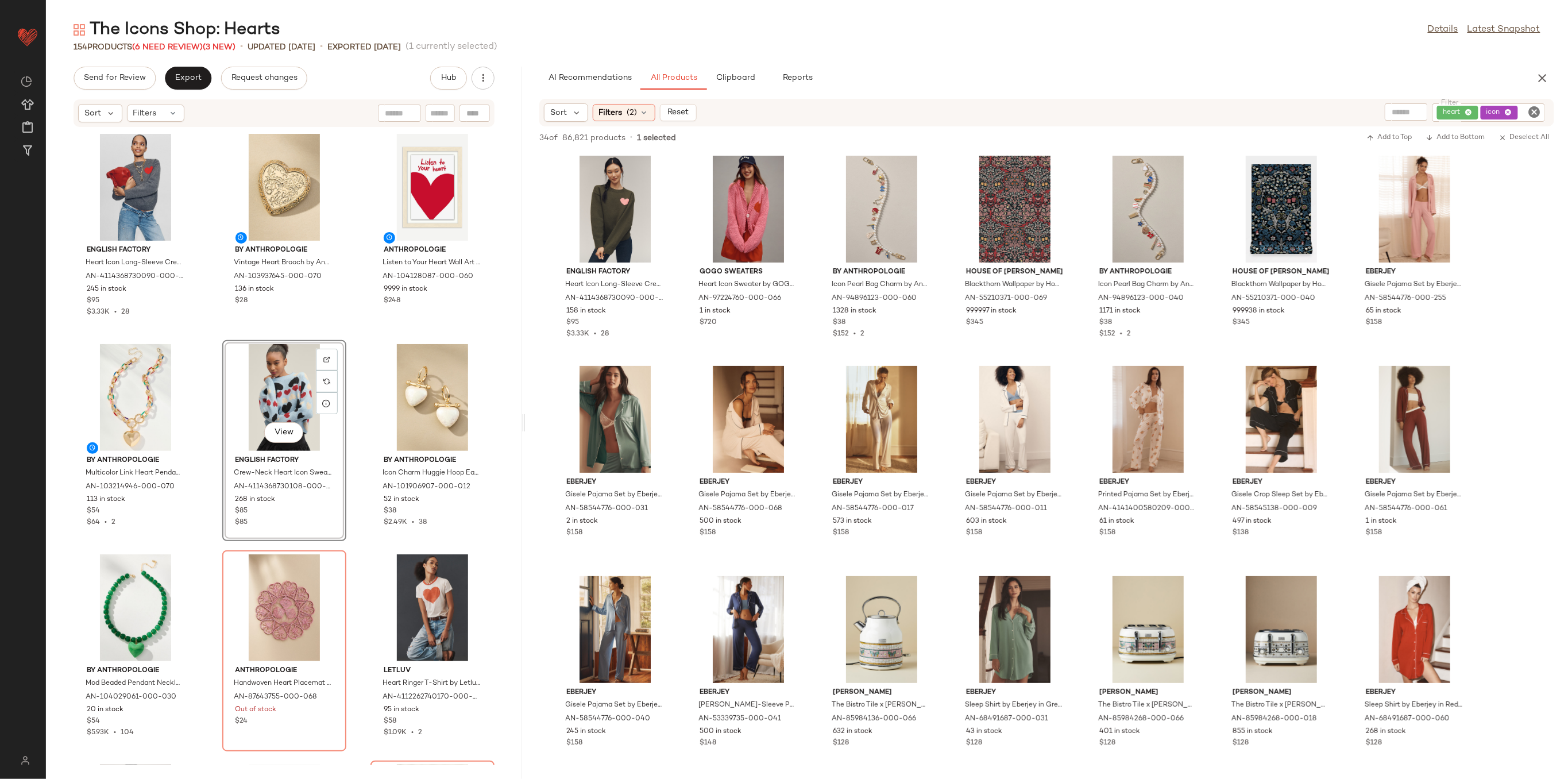
click at [339, 390] on div "View English Factory Crew-Neck Heart Icon Sweater by English Factory in Blue, W…" at bounding box center [284, 441] width 124 height 201
click at [351, 378] on div "English Factory Heart Icon Long-Sleeve Crew-Neck Sweater by English Factory in …" at bounding box center [284, 446] width 477 height 638
drag, startPoint x: 1514, startPoint y: 111, endPoint x: 1501, endPoint y: 117, distance: 14.3
click at [1514, 111] on div "heart icon" at bounding box center [1488, 112] width 112 height 18
click at [1431, 113] on icon at bounding box center [1430, 112] width 7 height 7
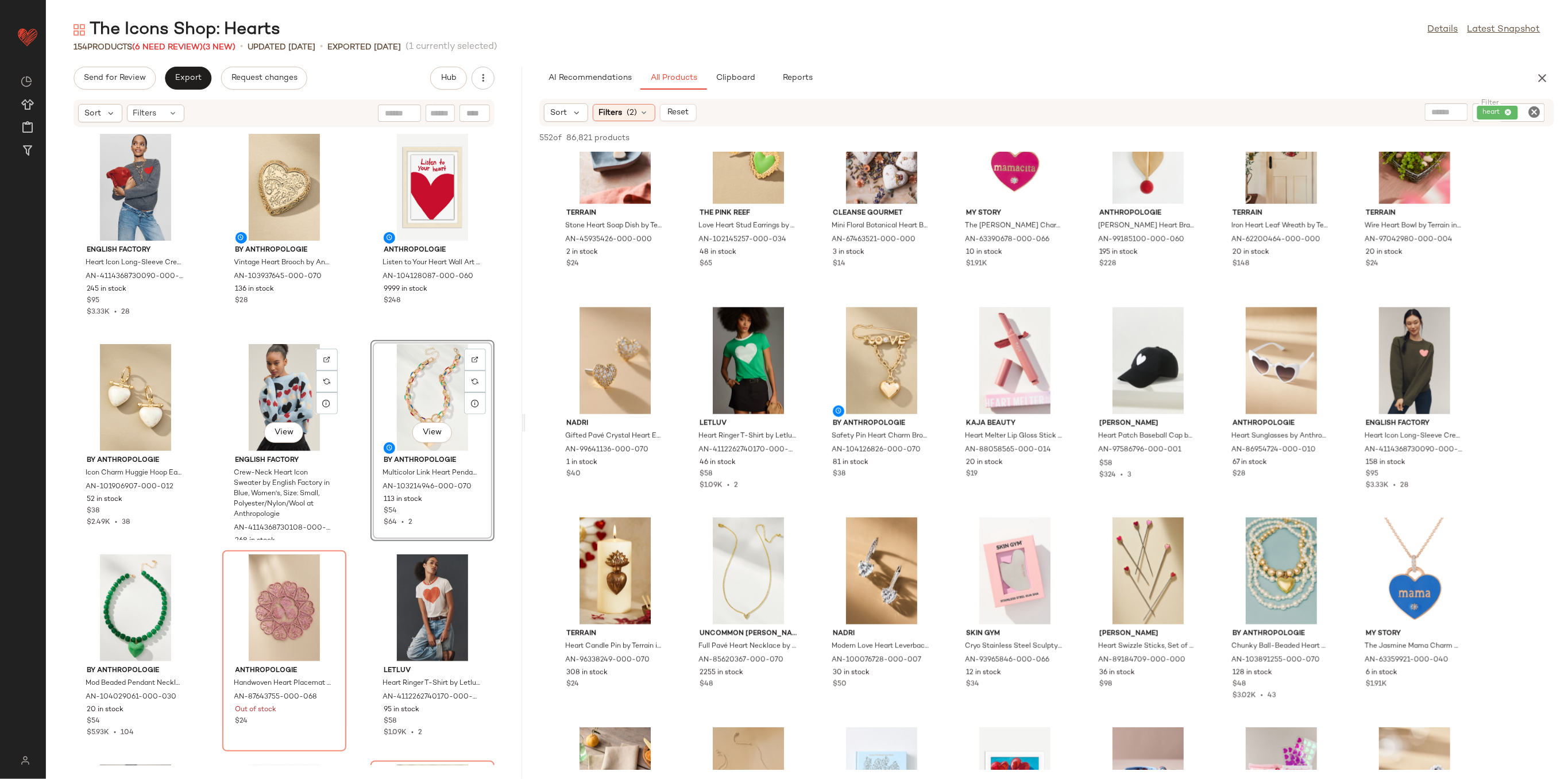
scroll to position [153, 0]
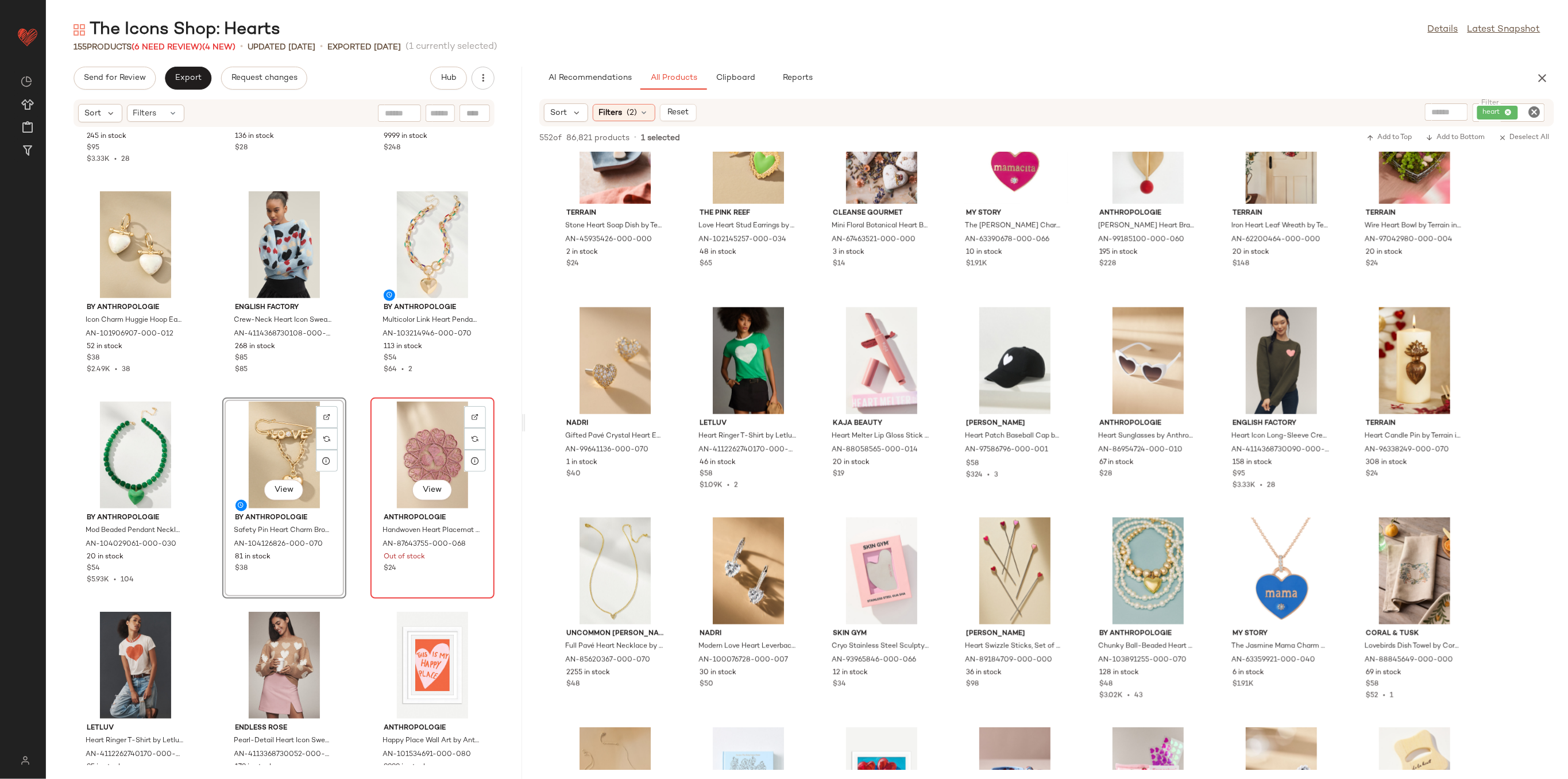
click at [417, 441] on div "View" at bounding box center [432, 455] width 116 height 107
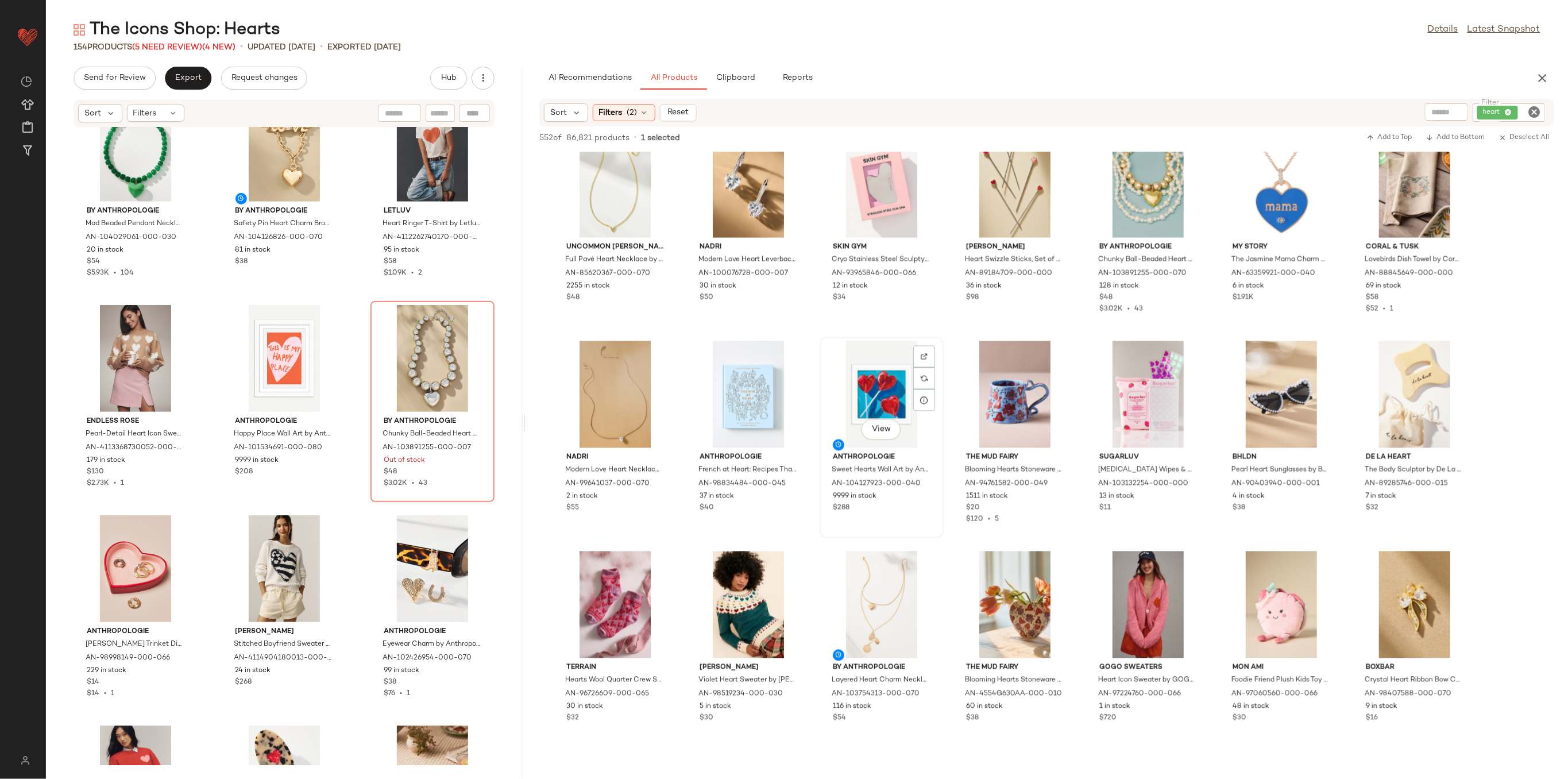
scroll to position [1150, 0]
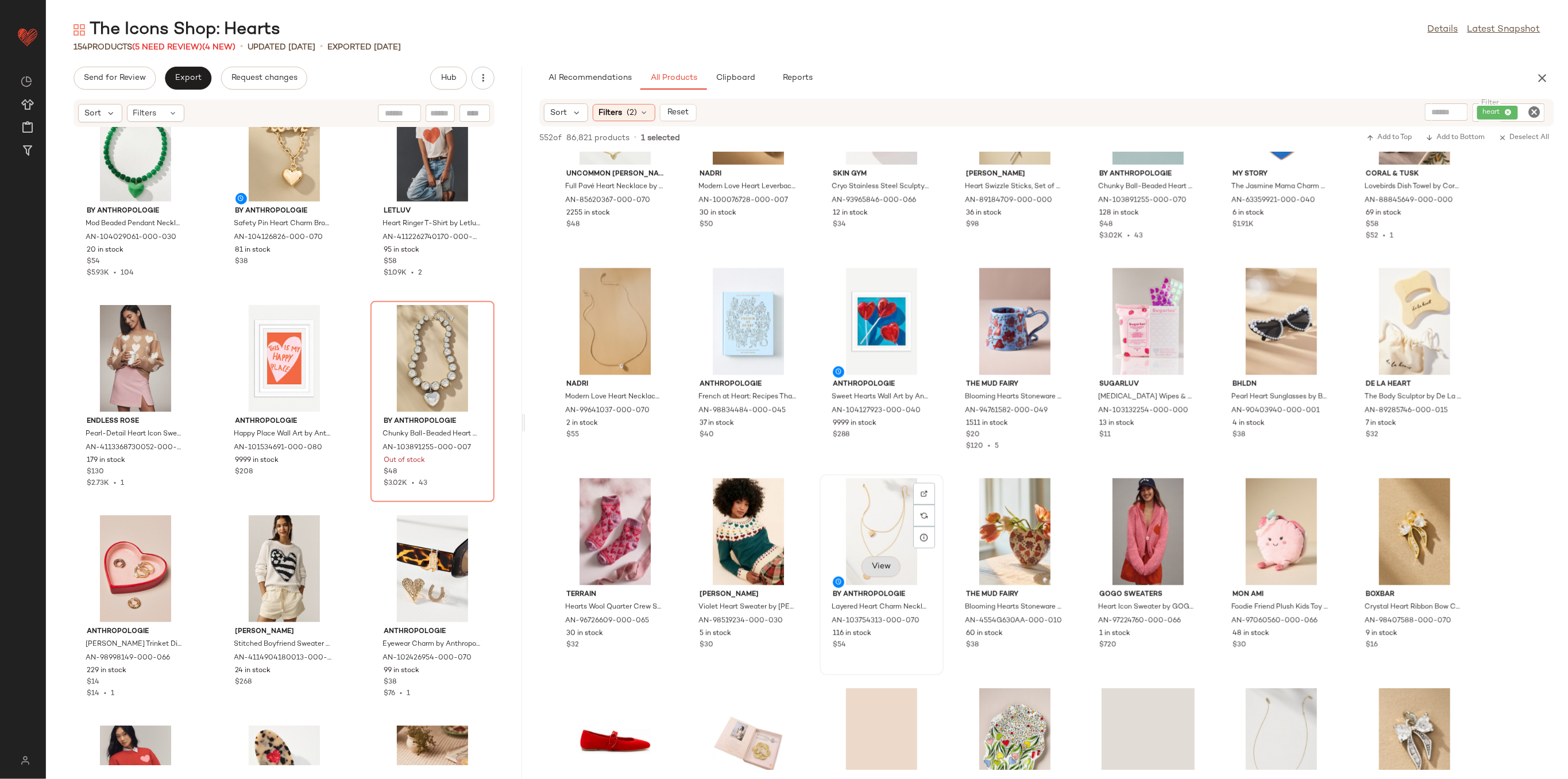
click at [874, 566] on span "View" at bounding box center [881, 567] width 20 height 9
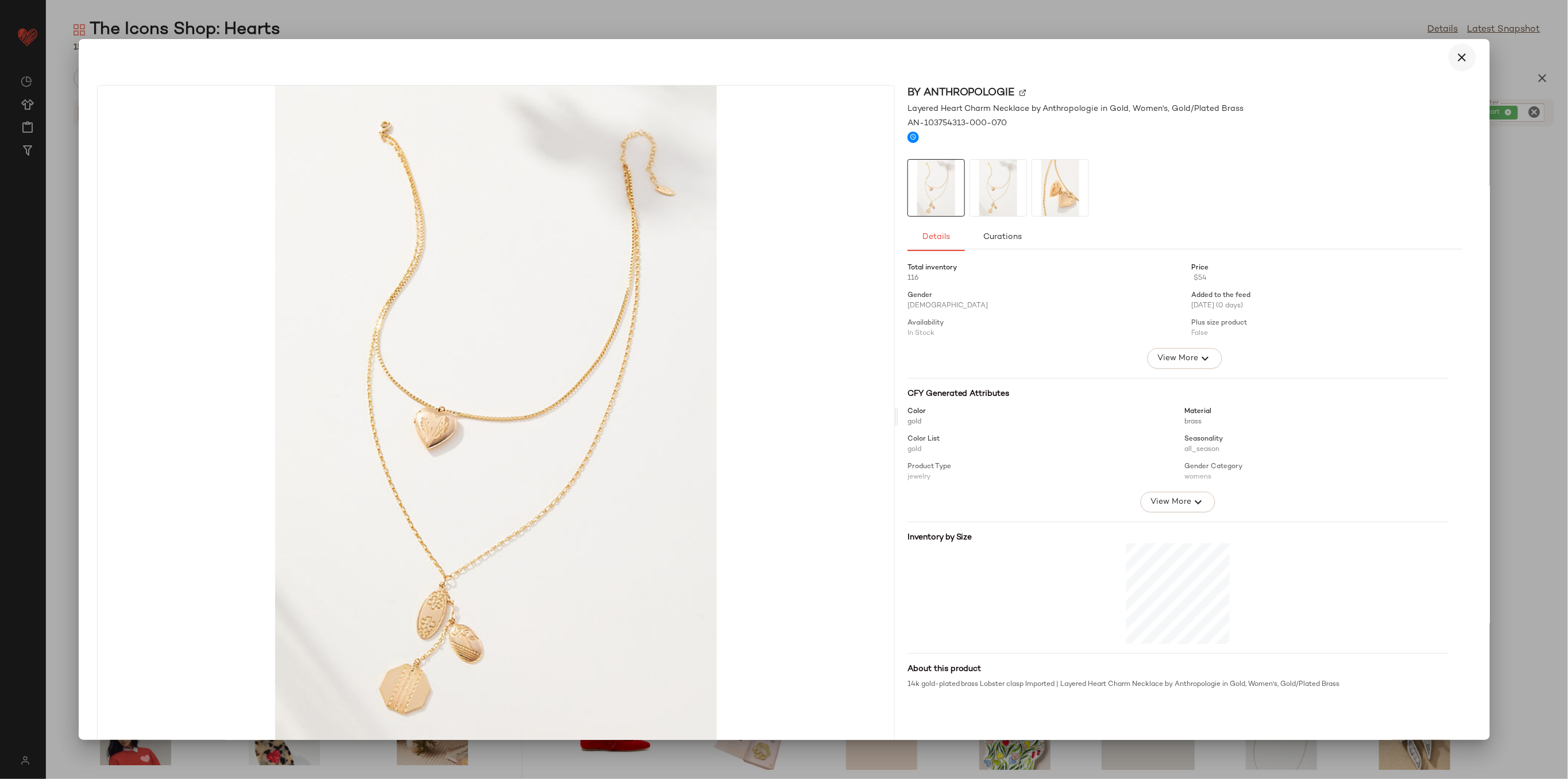
click at [1456, 58] on icon "button" at bounding box center [1462, 57] width 13 height 13
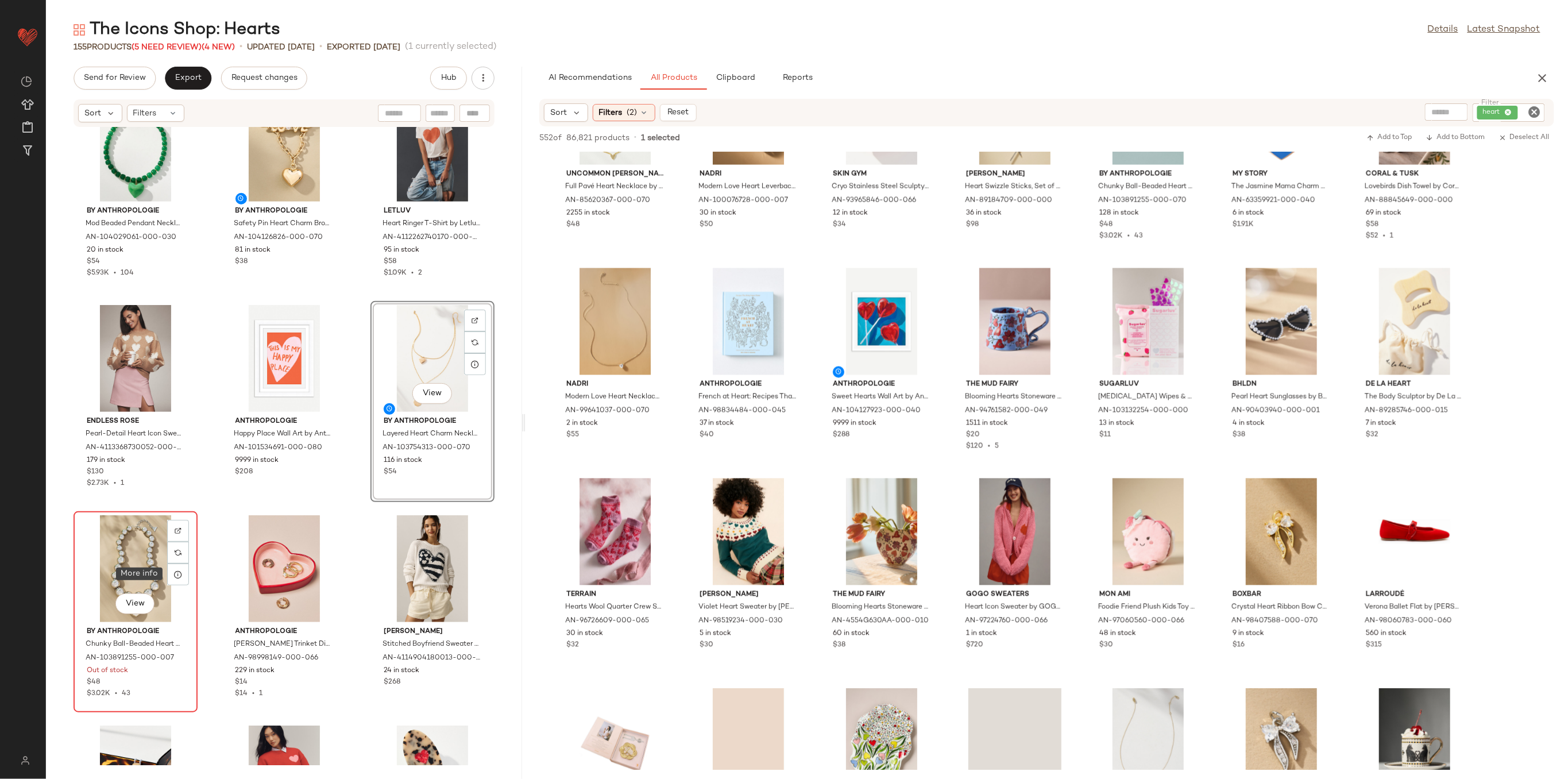
click at [122, 546] on div "View" at bounding box center [135, 569] width 116 height 107
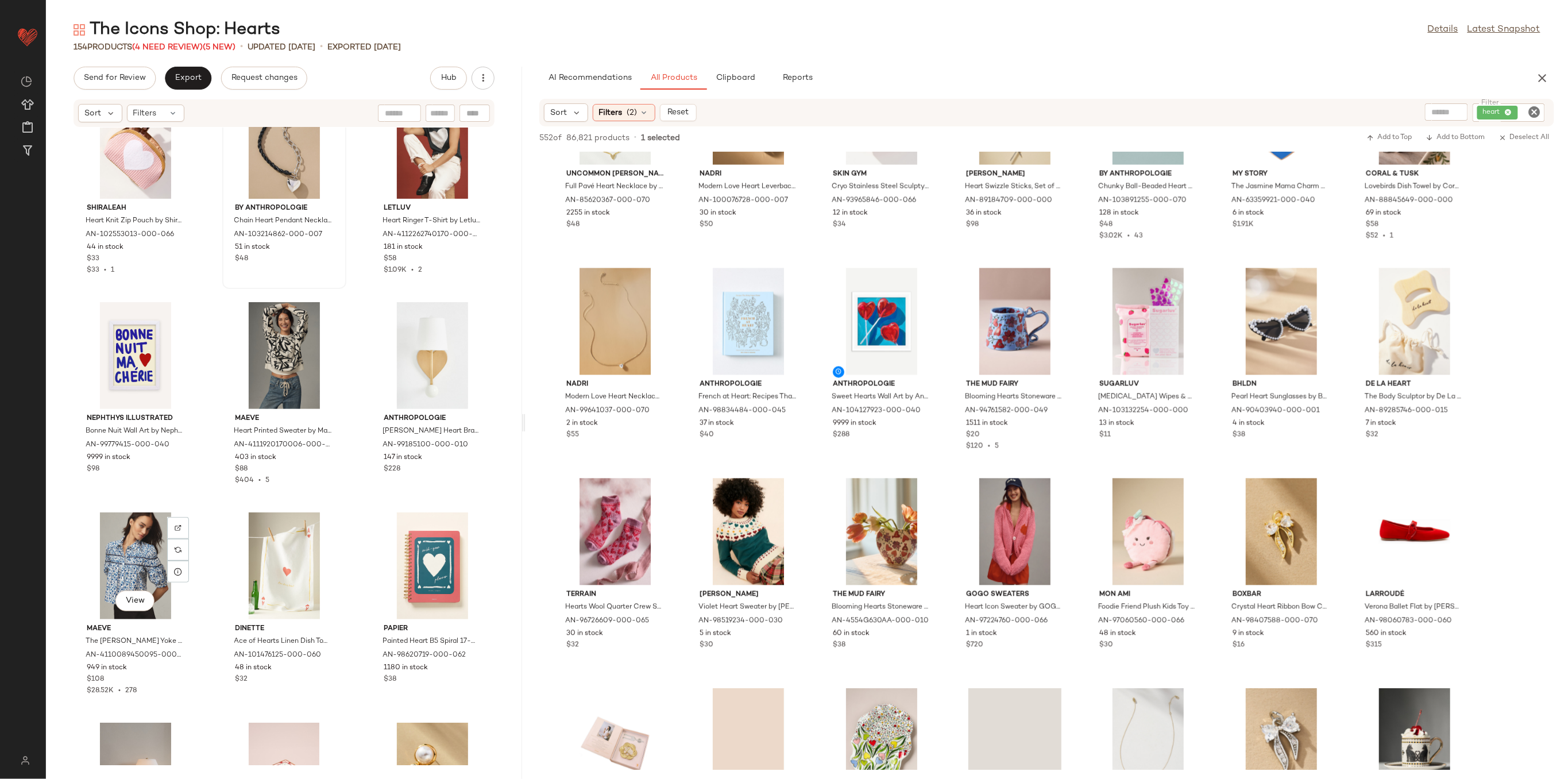
scroll to position [1924, 0]
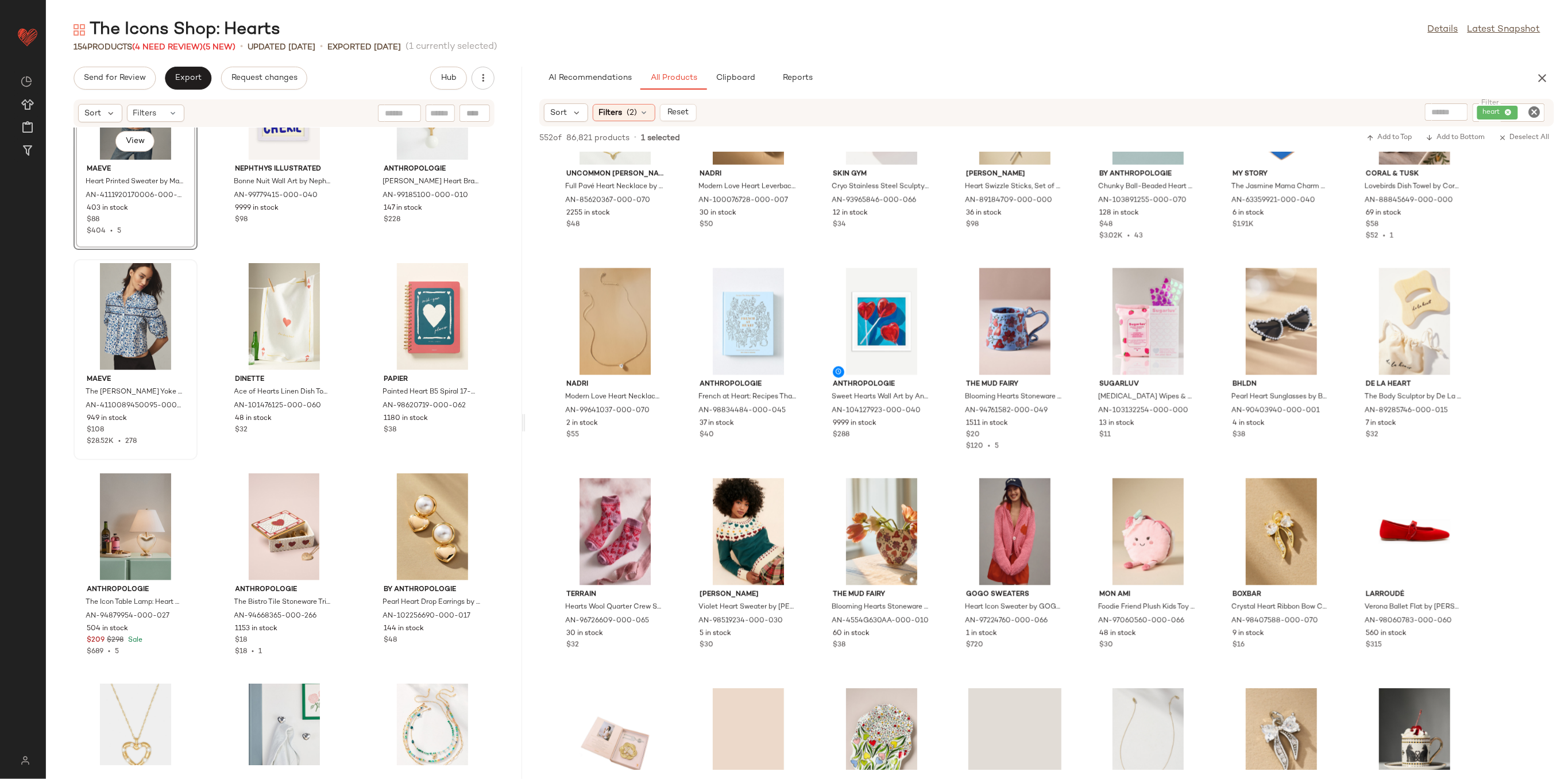
scroll to position [2307, 0]
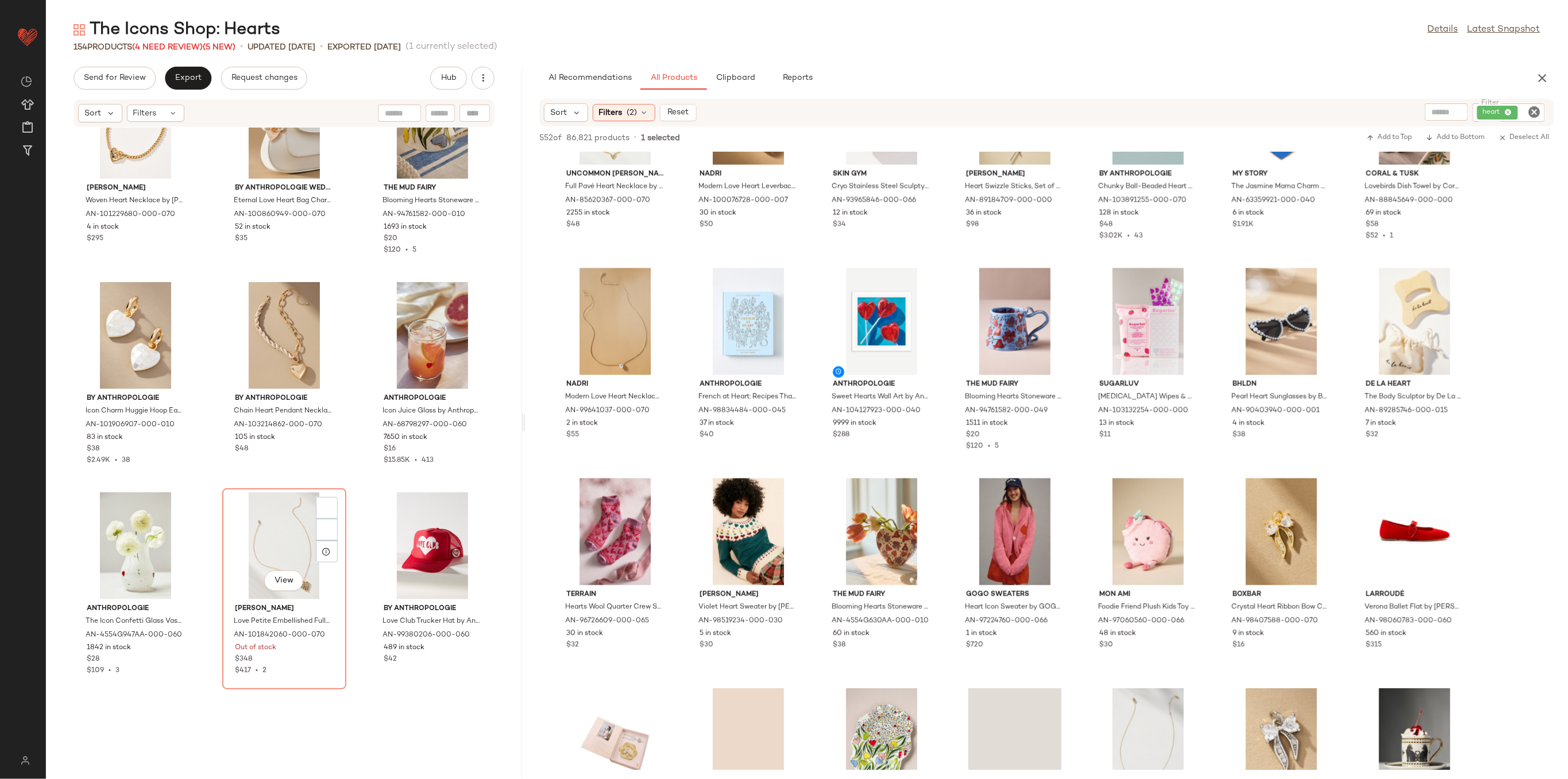
scroll to position [3380, 0]
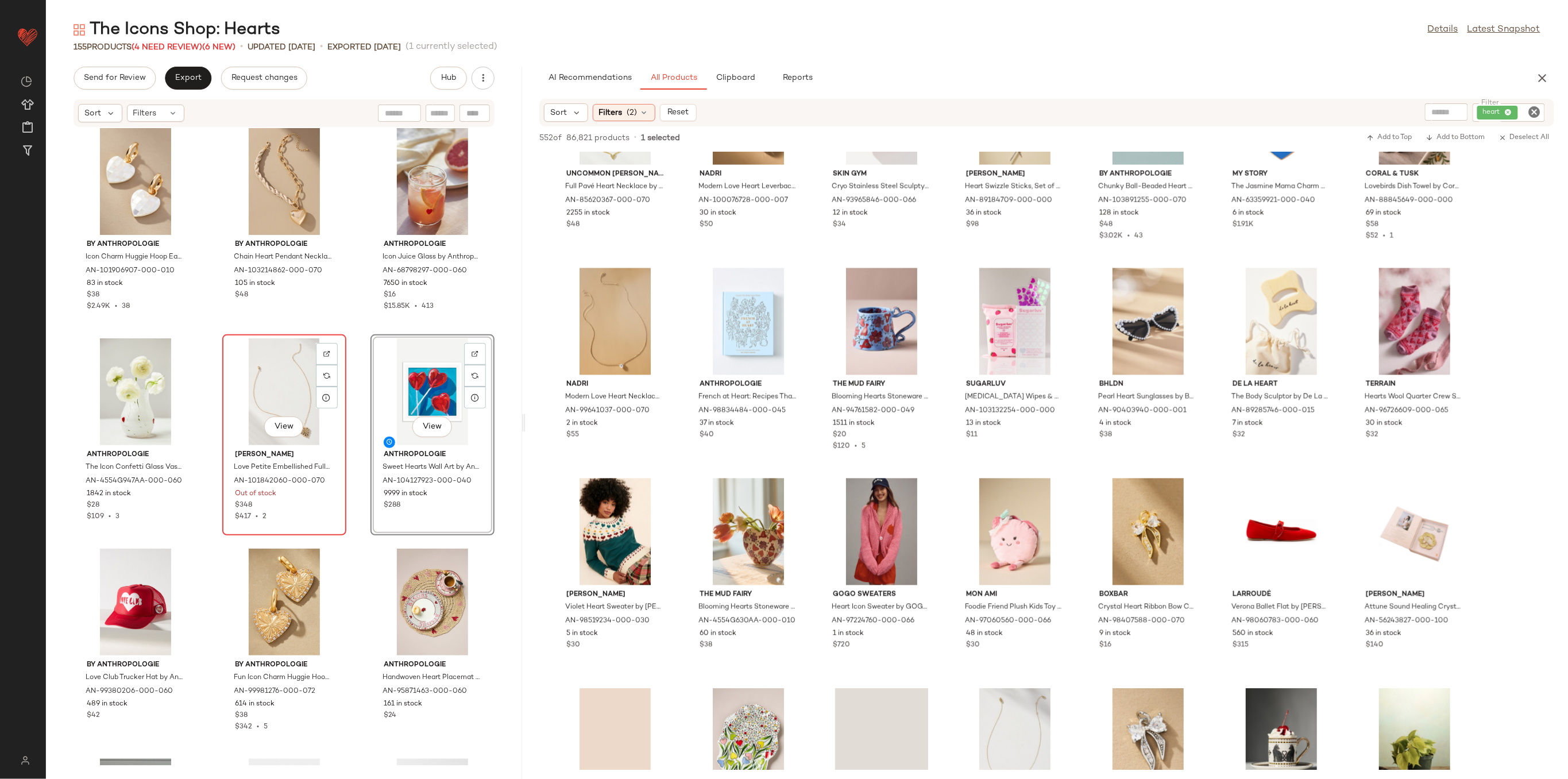
click at [272, 385] on div "View" at bounding box center [284, 391] width 116 height 107
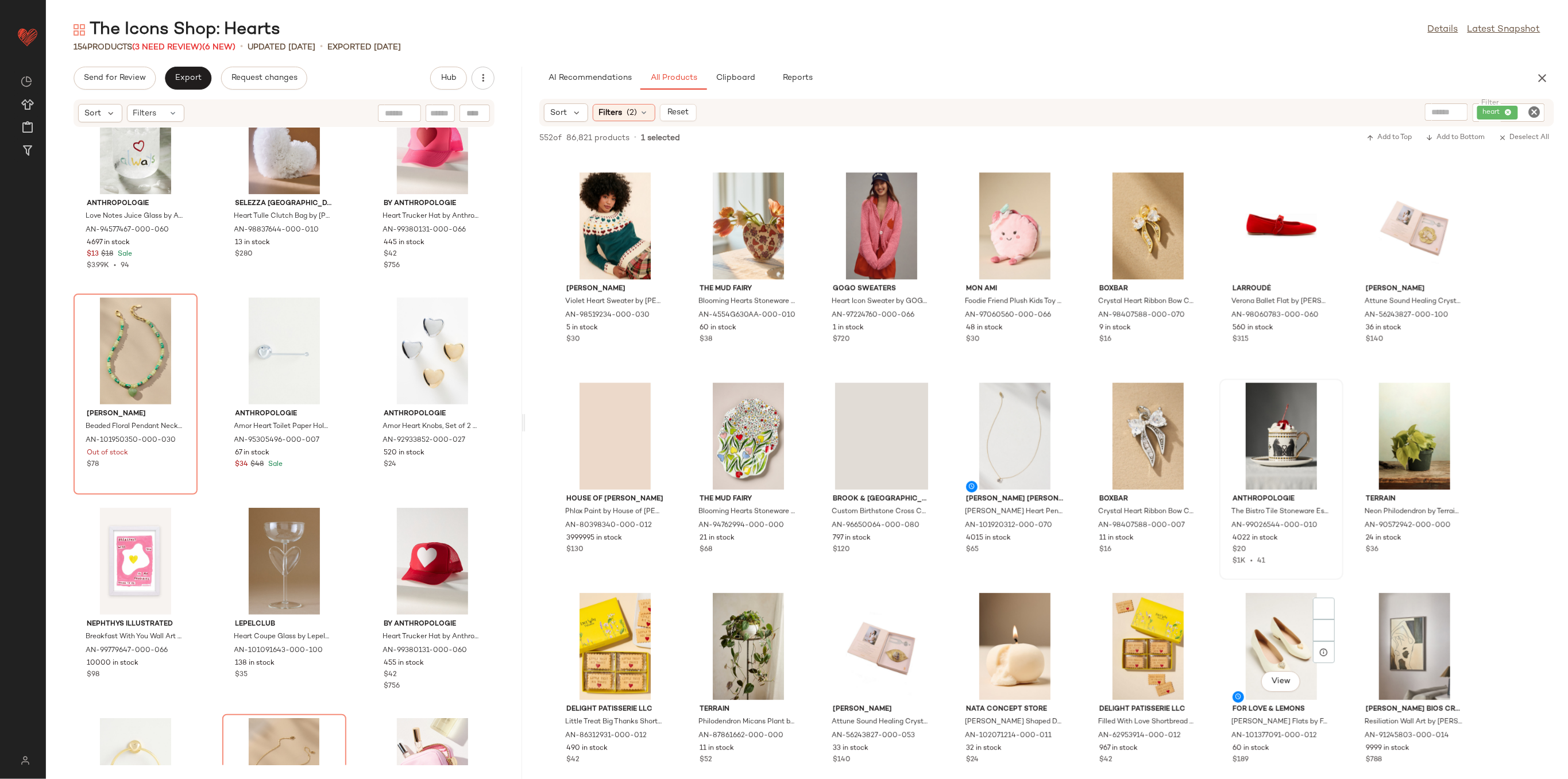
scroll to position [1686, 0]
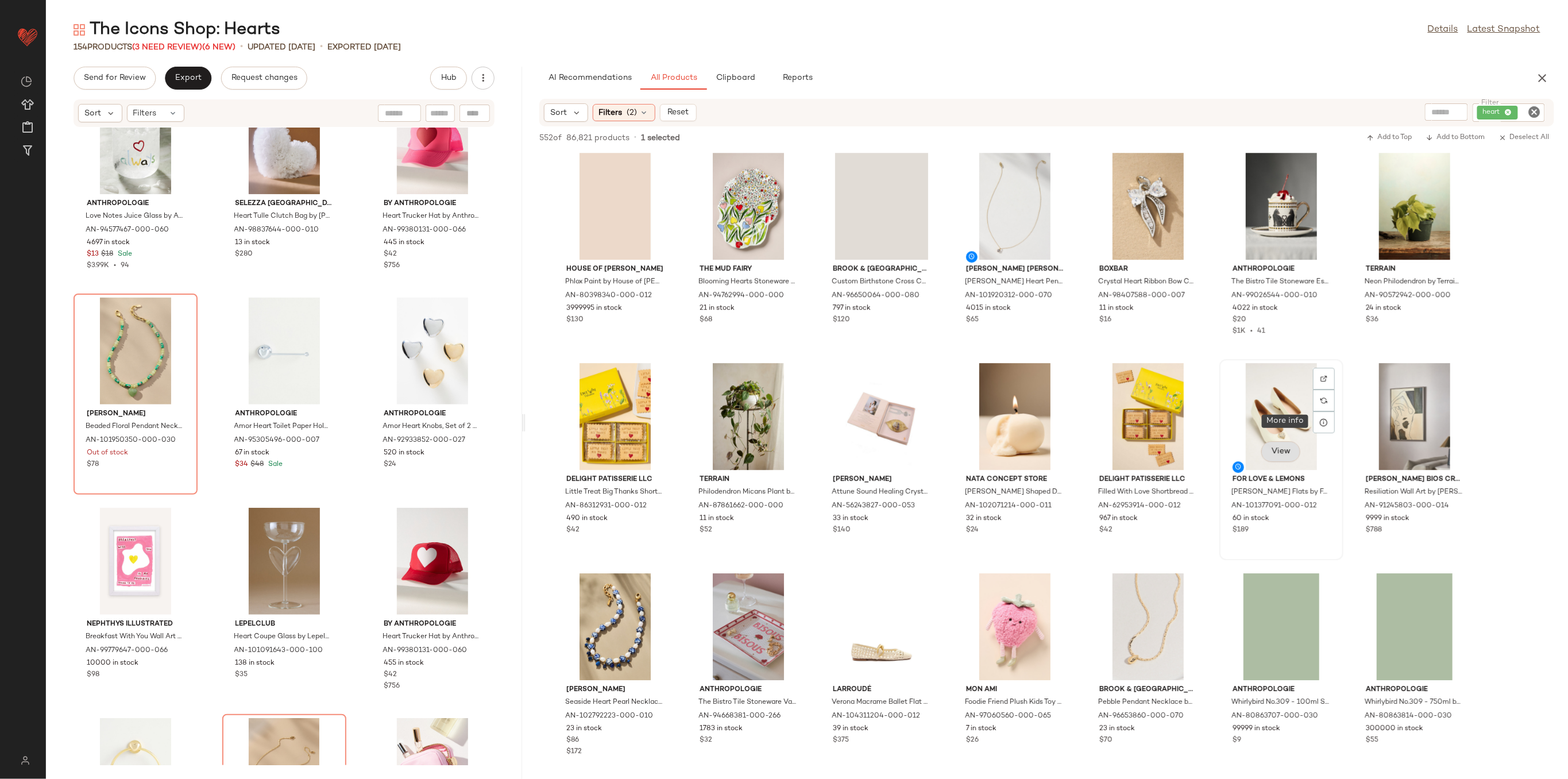
click at [1271, 459] on button "View" at bounding box center [1280, 452] width 39 height 21
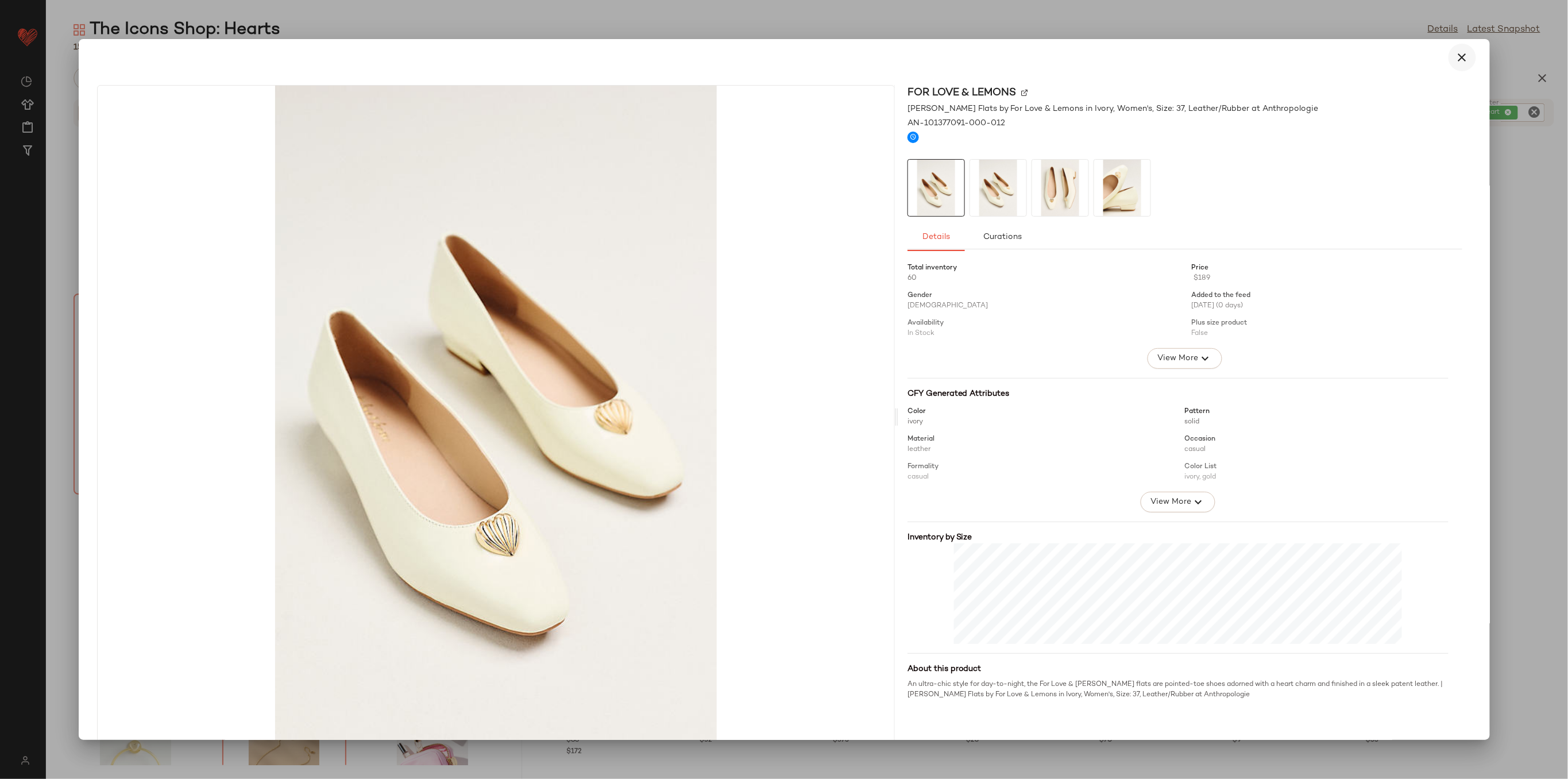
click at [1456, 55] on icon "button" at bounding box center [1462, 57] width 13 height 13
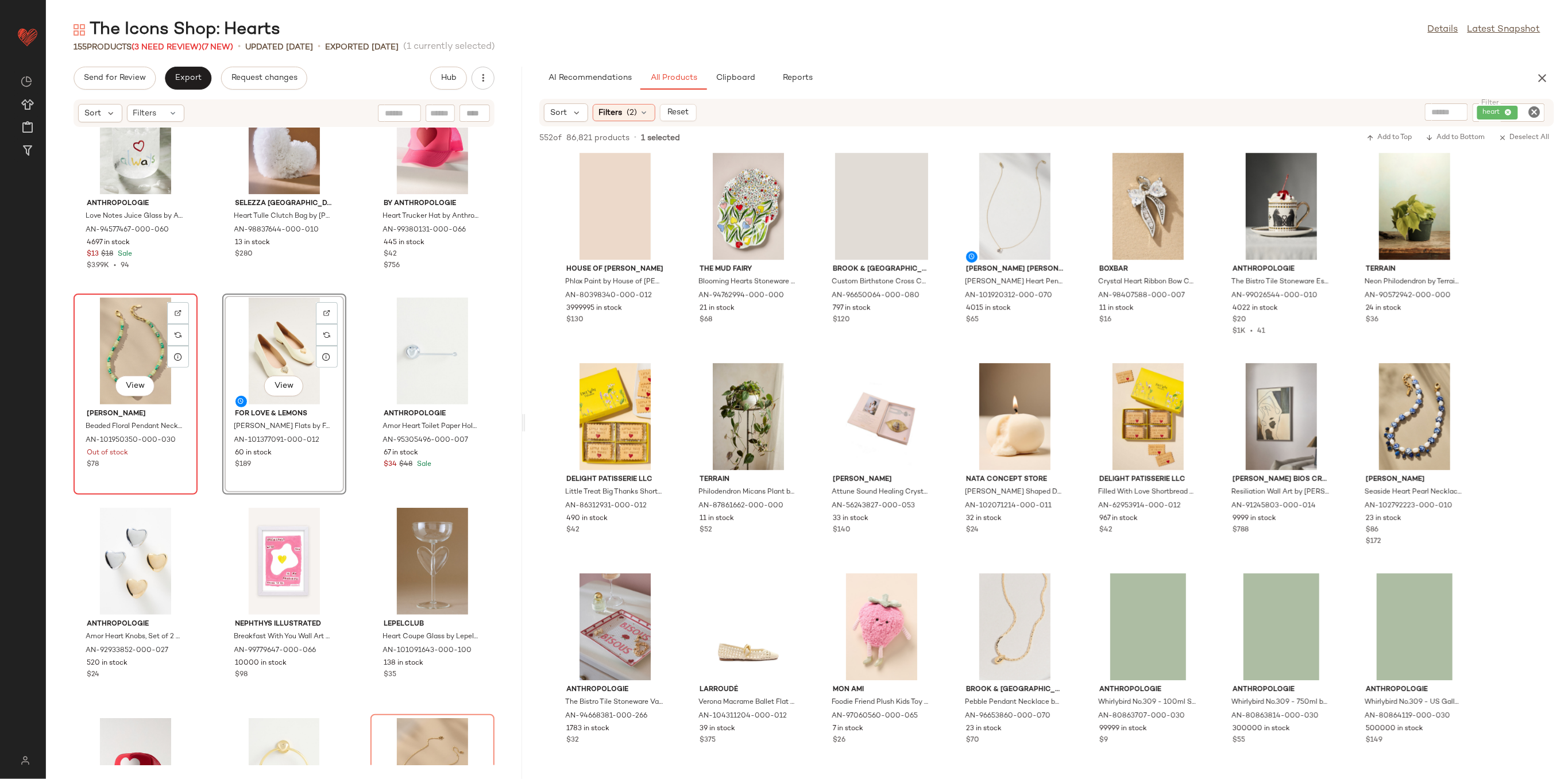
click at [124, 345] on div "View" at bounding box center [135, 351] width 116 height 107
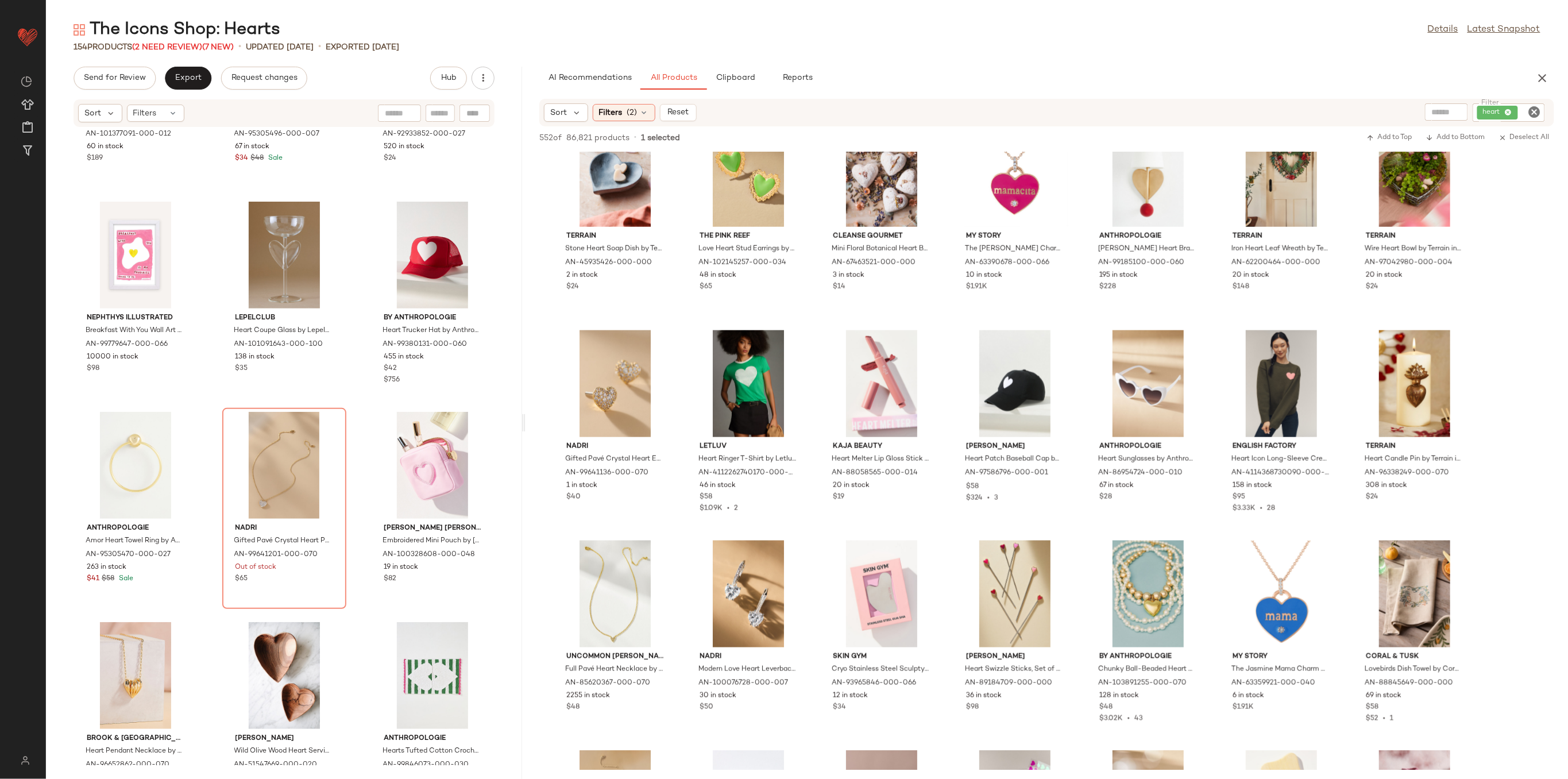
scroll to position [613, 0]
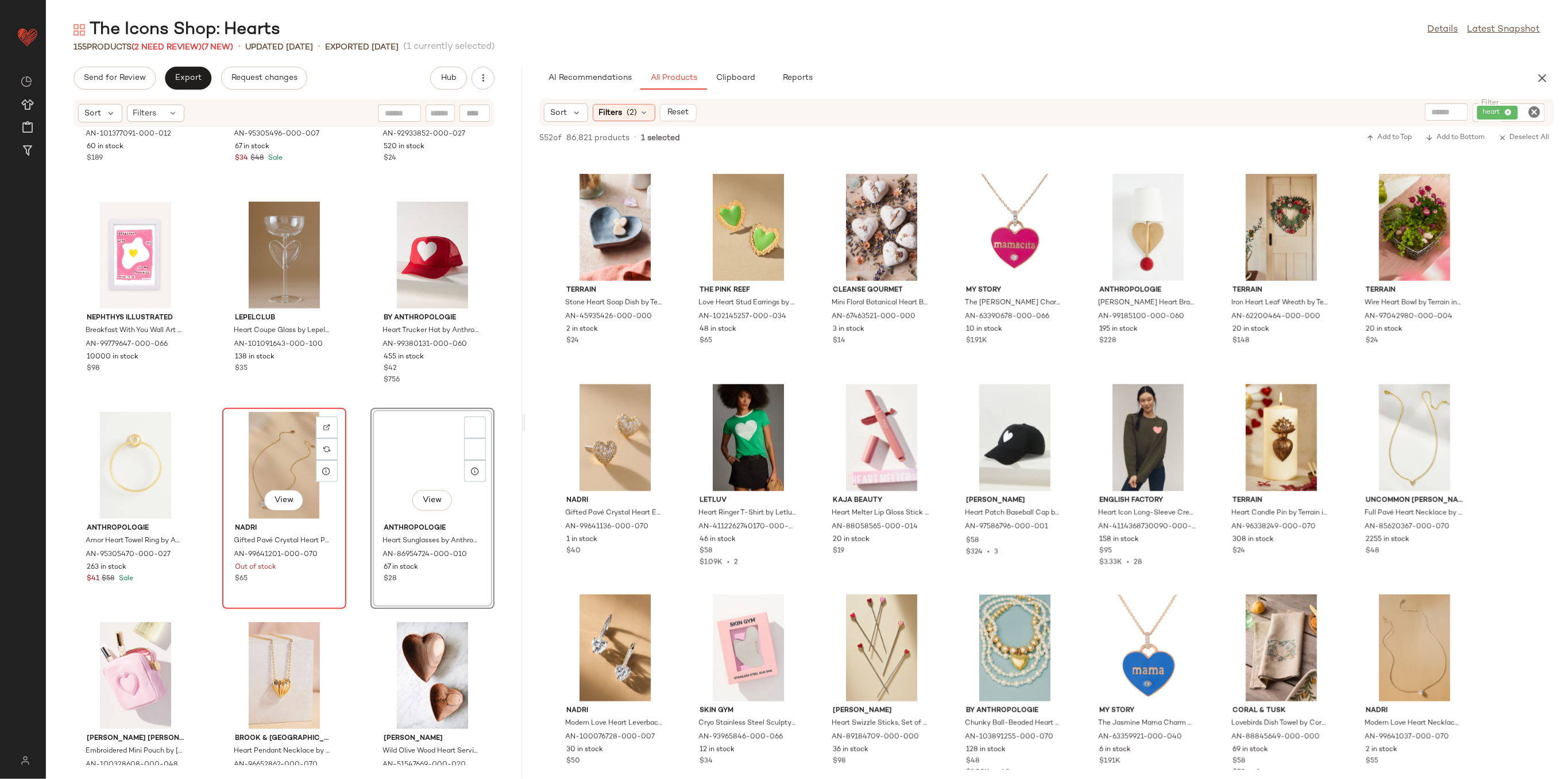
click at [264, 448] on div "View" at bounding box center [284, 465] width 116 height 107
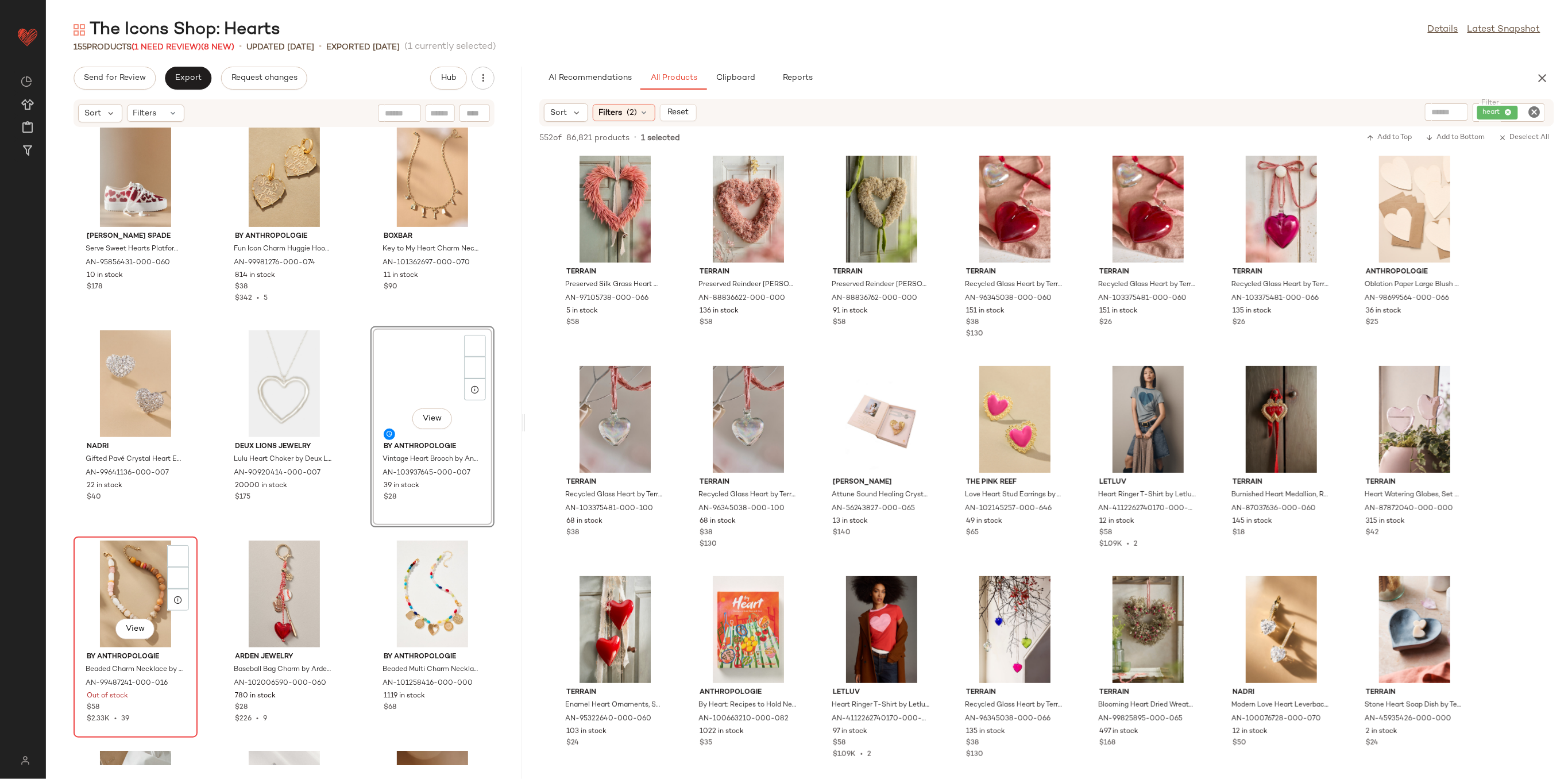
click at [120, 580] on div "View" at bounding box center [135, 594] width 116 height 107
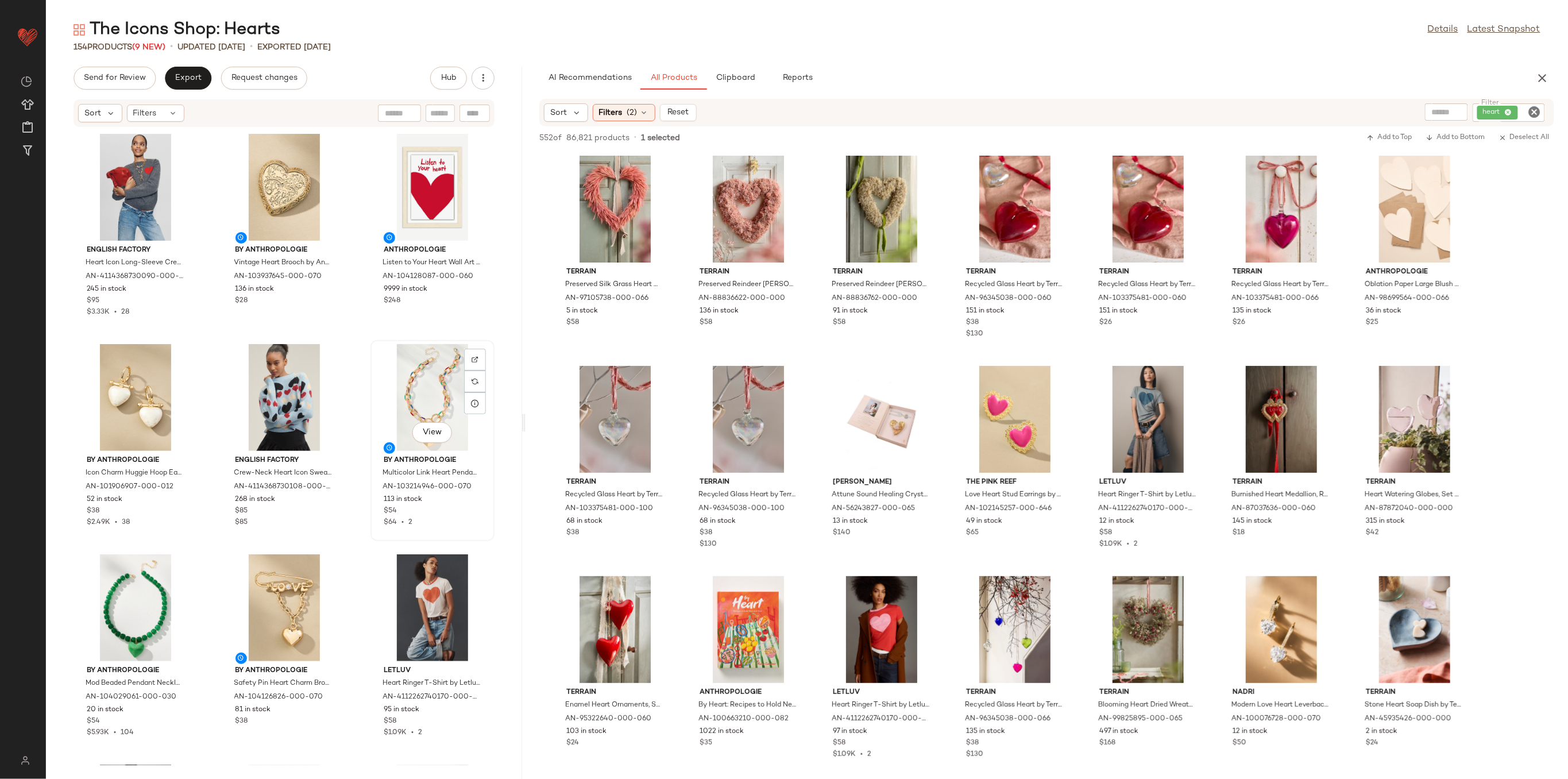
scroll to position [153, 0]
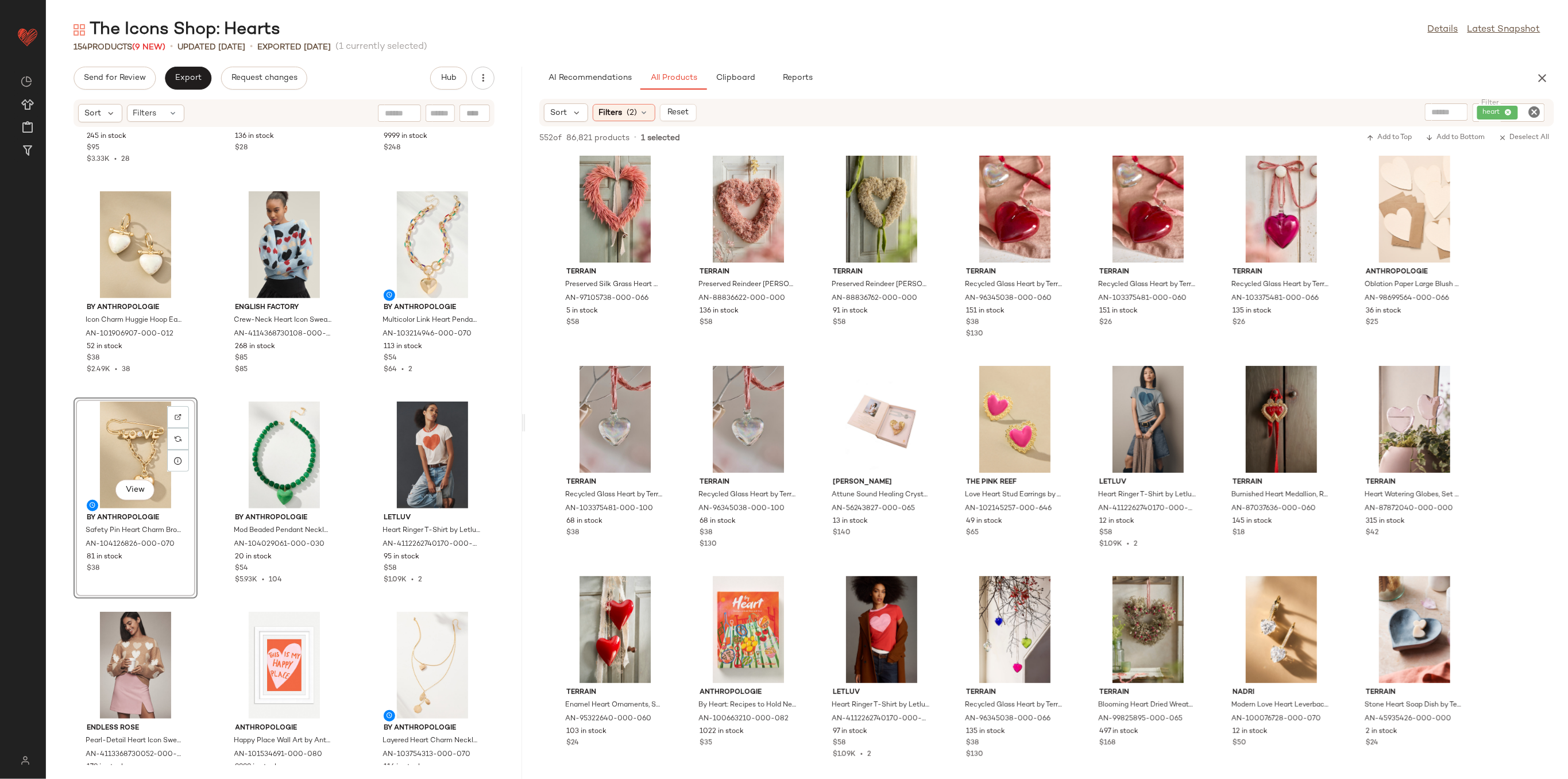
click at [203, 460] on div "English Factory Heart Icon Long-Sleeve Crew-Neck Sweater by English Factory in …" at bounding box center [284, 446] width 477 height 638
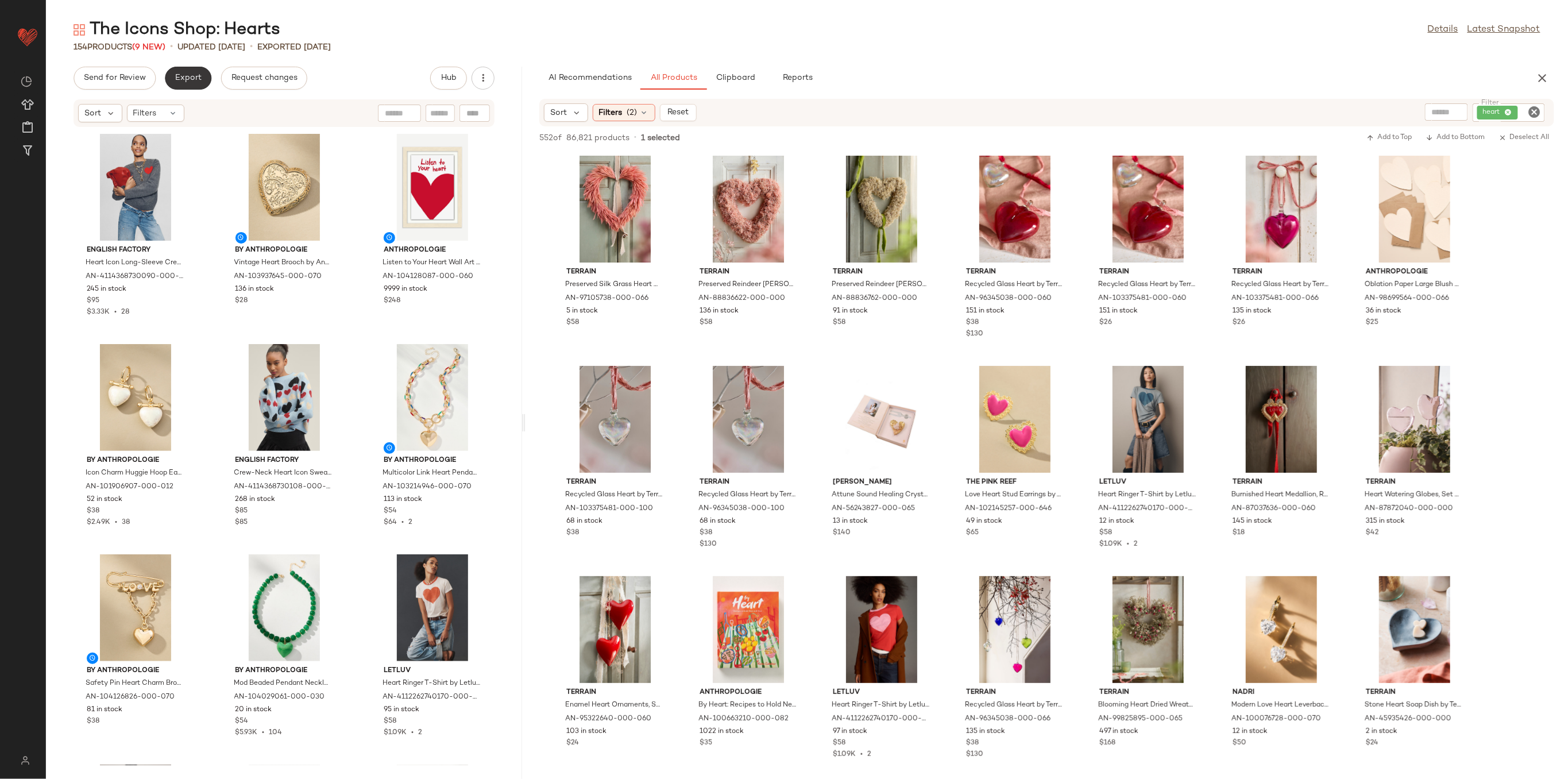
click at [200, 82] on span "Export" at bounding box center [188, 78] width 27 height 9
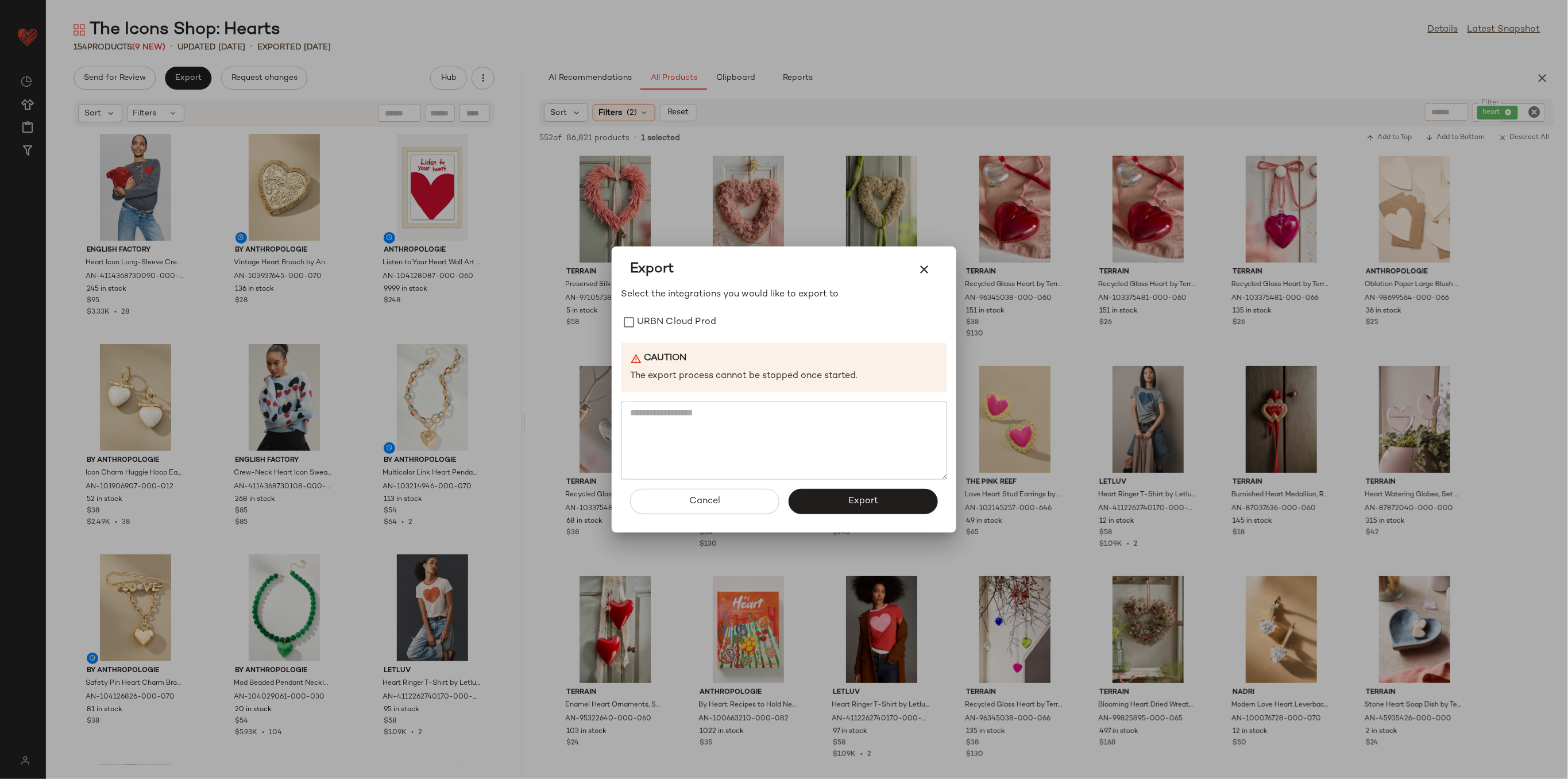
click at [686, 326] on label "URBN Cloud Prod" at bounding box center [676, 323] width 79 height 23
click at [861, 500] on span "Export" at bounding box center [863, 501] width 31 height 11
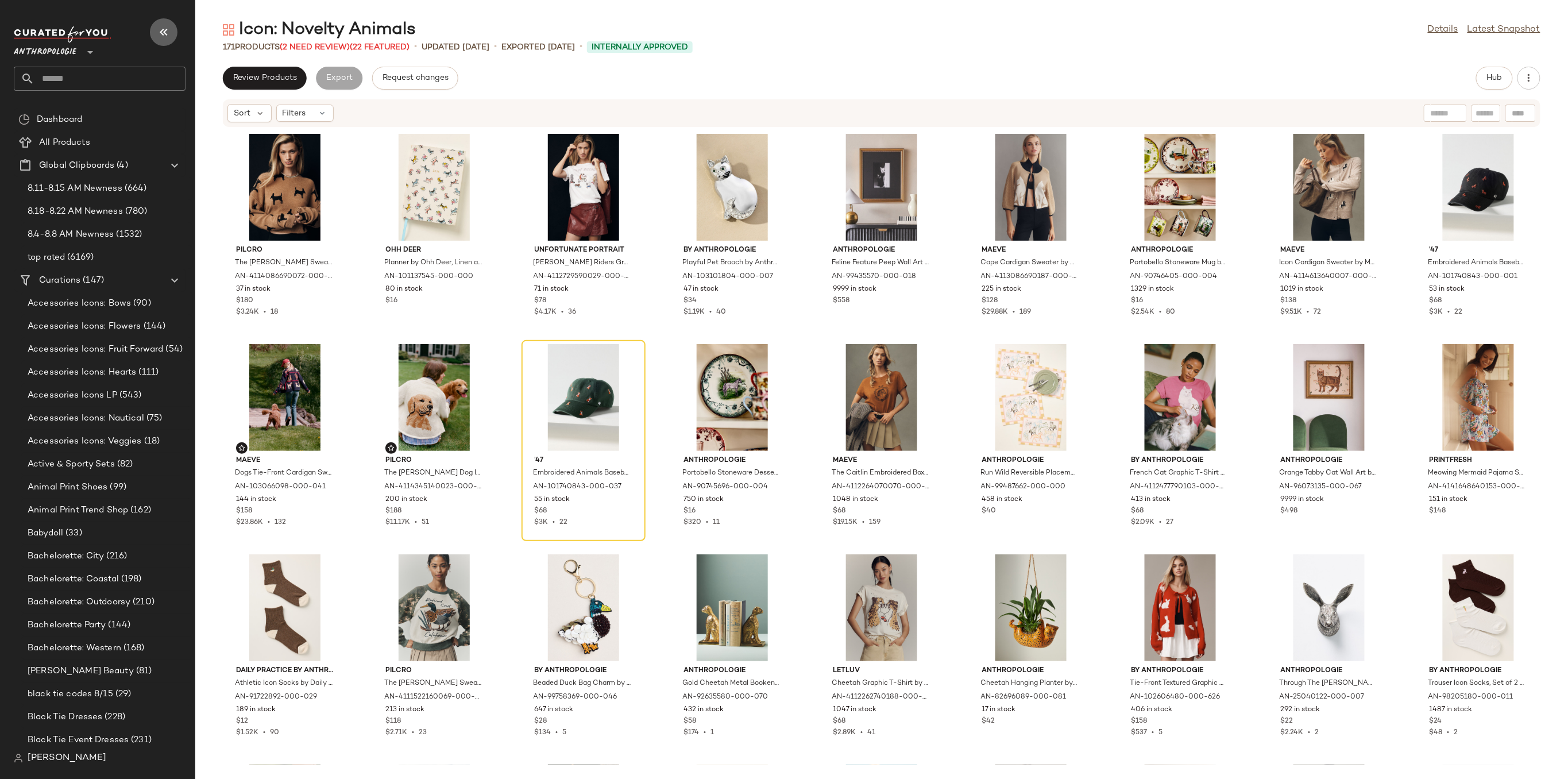
click at [158, 30] on icon "button" at bounding box center [163, 31] width 13 height 13
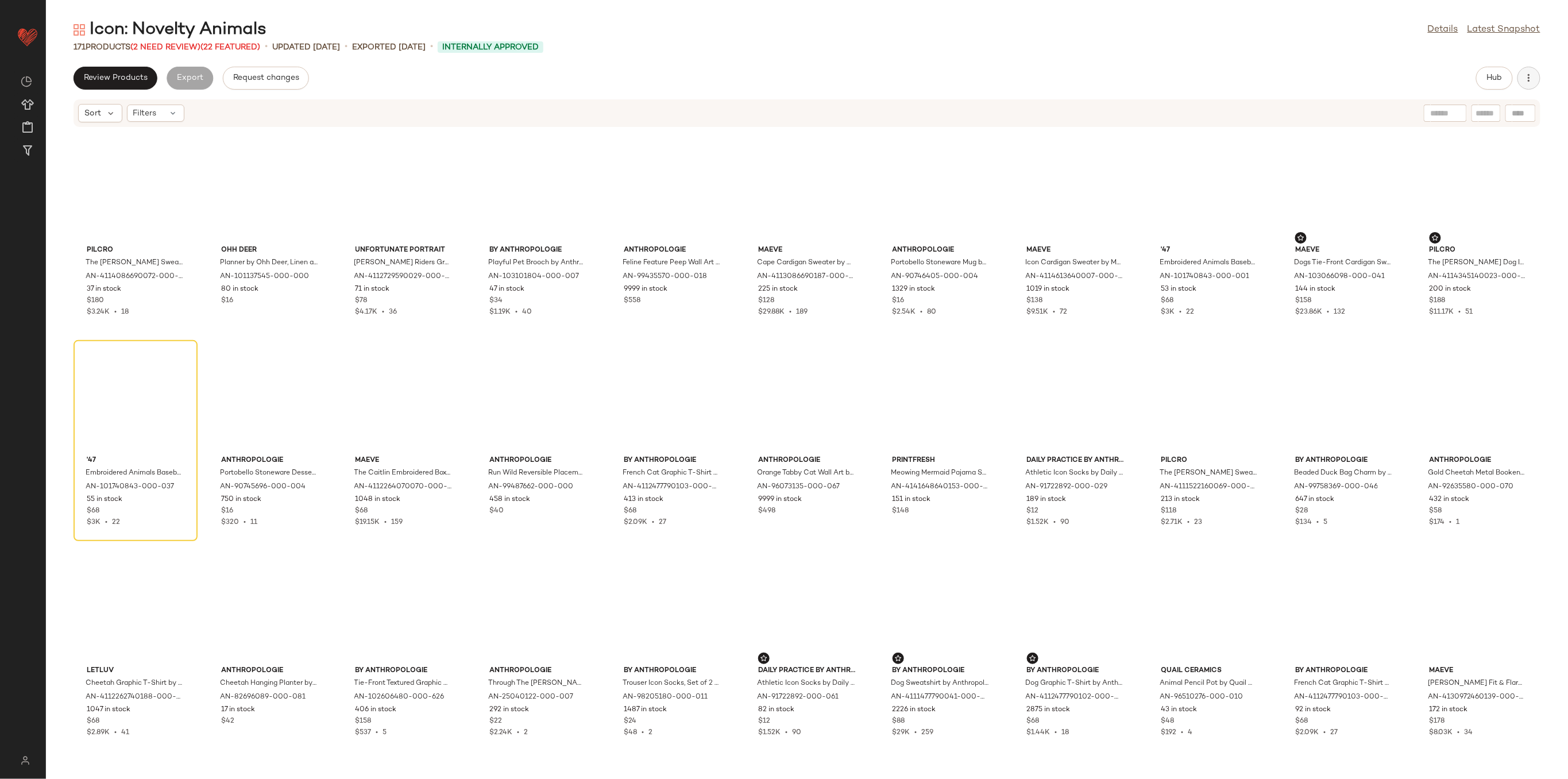
click at [1536, 77] on button "button" at bounding box center [1529, 78] width 23 height 23
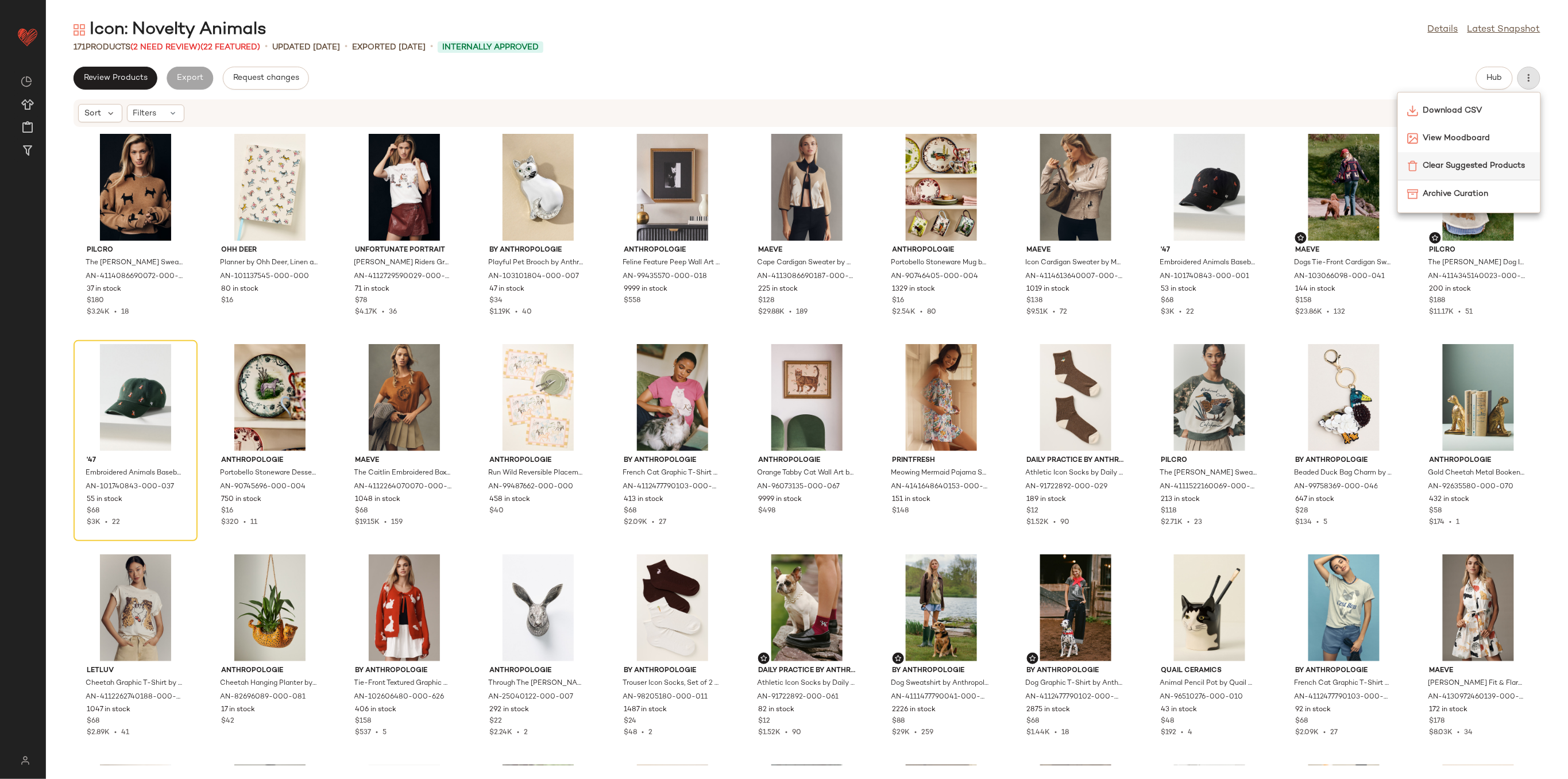
click at [1491, 162] on span "Clear Suggested Products" at bounding box center [1477, 166] width 108 height 12
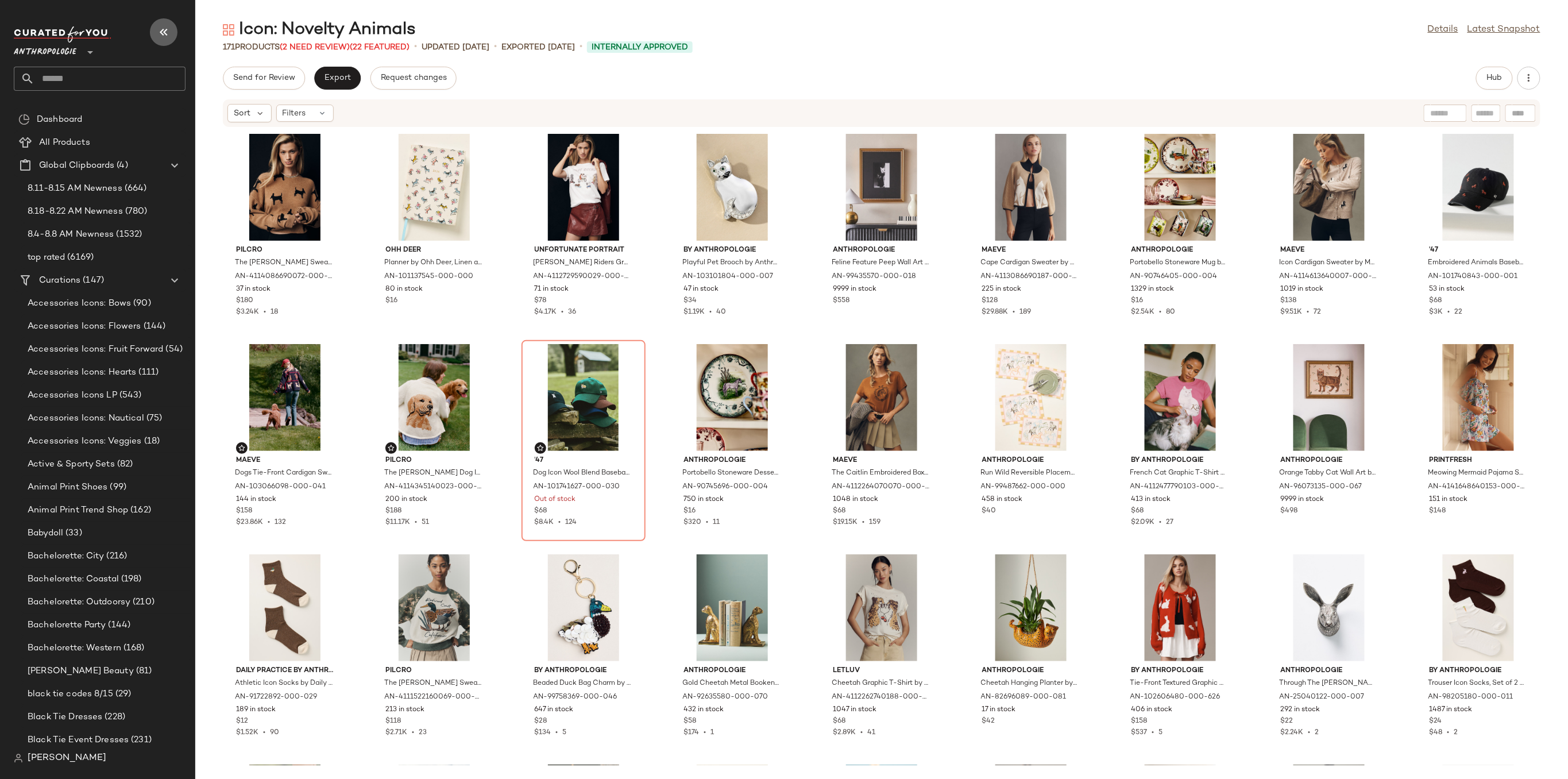
click at [168, 23] on button "button" at bounding box center [164, 31] width 28 height 28
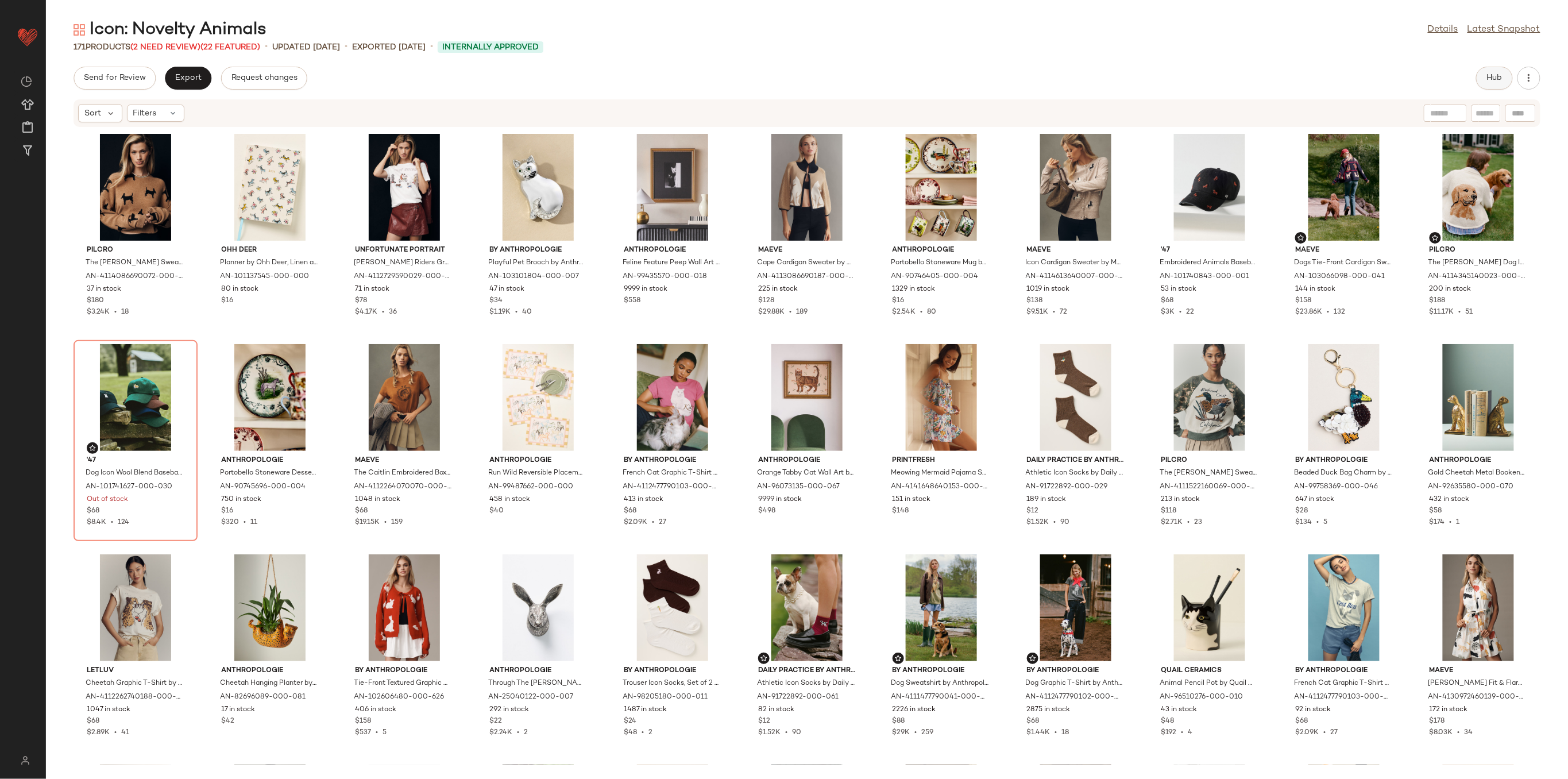
click at [1499, 79] on span "Hub" at bounding box center [1494, 78] width 16 height 9
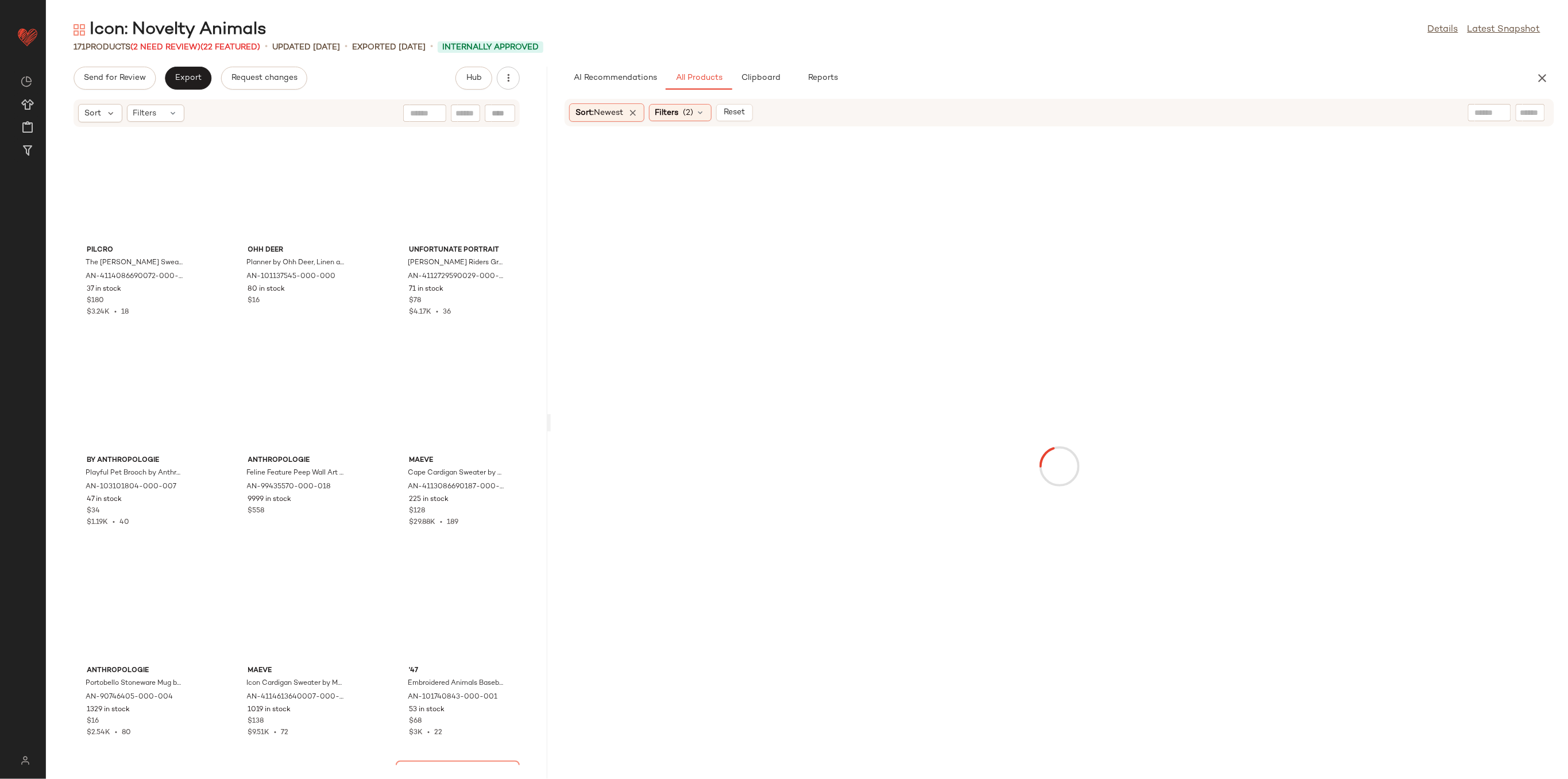
drag, startPoint x: 806, startPoint y: 419, endPoint x: 550, endPoint y: 378, distance: 259.3
click at [550, 378] on div "Icon: Novelty Animals Details Latest Snapshot 171 Products (2 Need Review) (22 …" at bounding box center [806, 398] width 1522 height 761
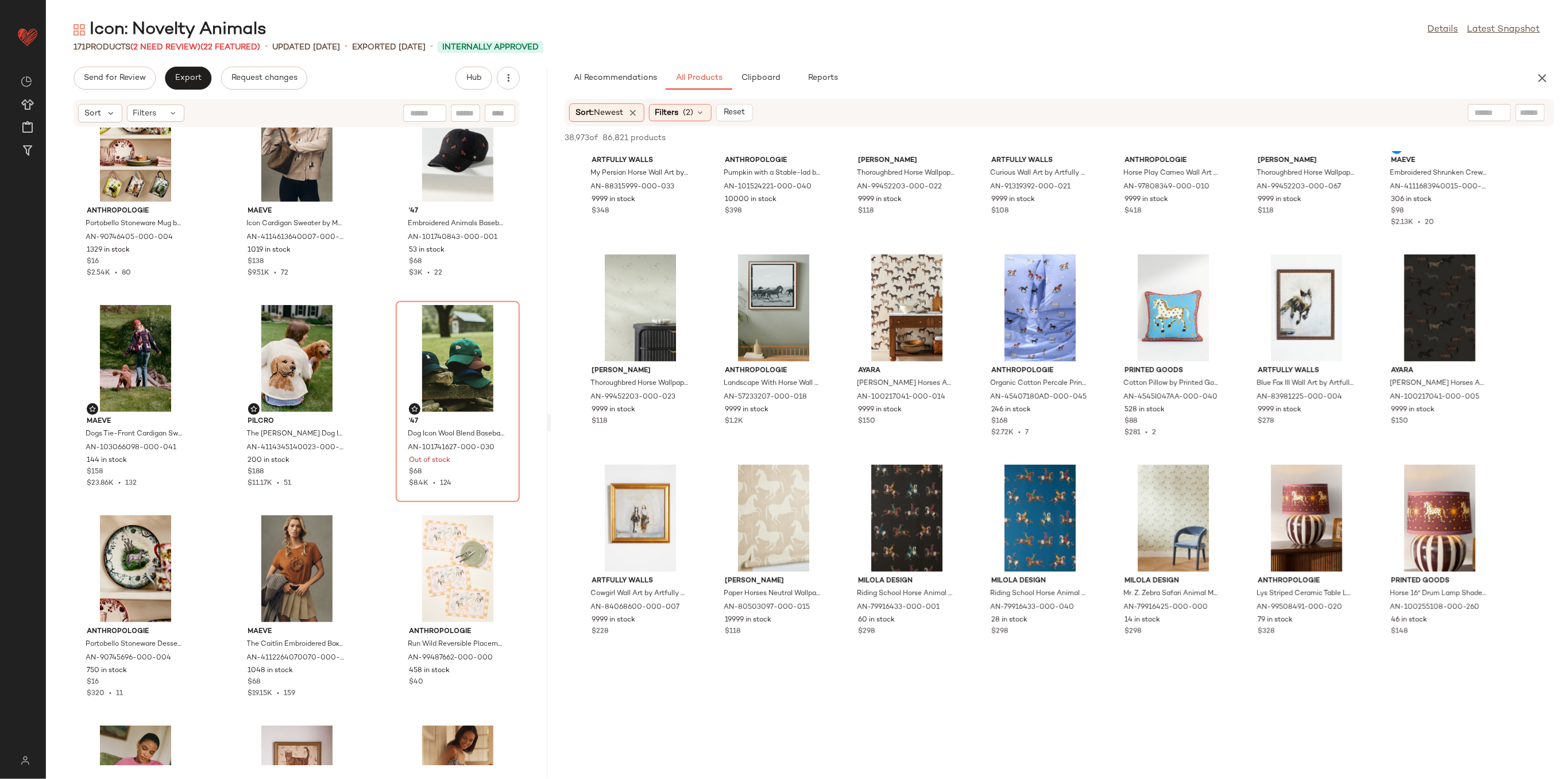
scroll to position [230, 0]
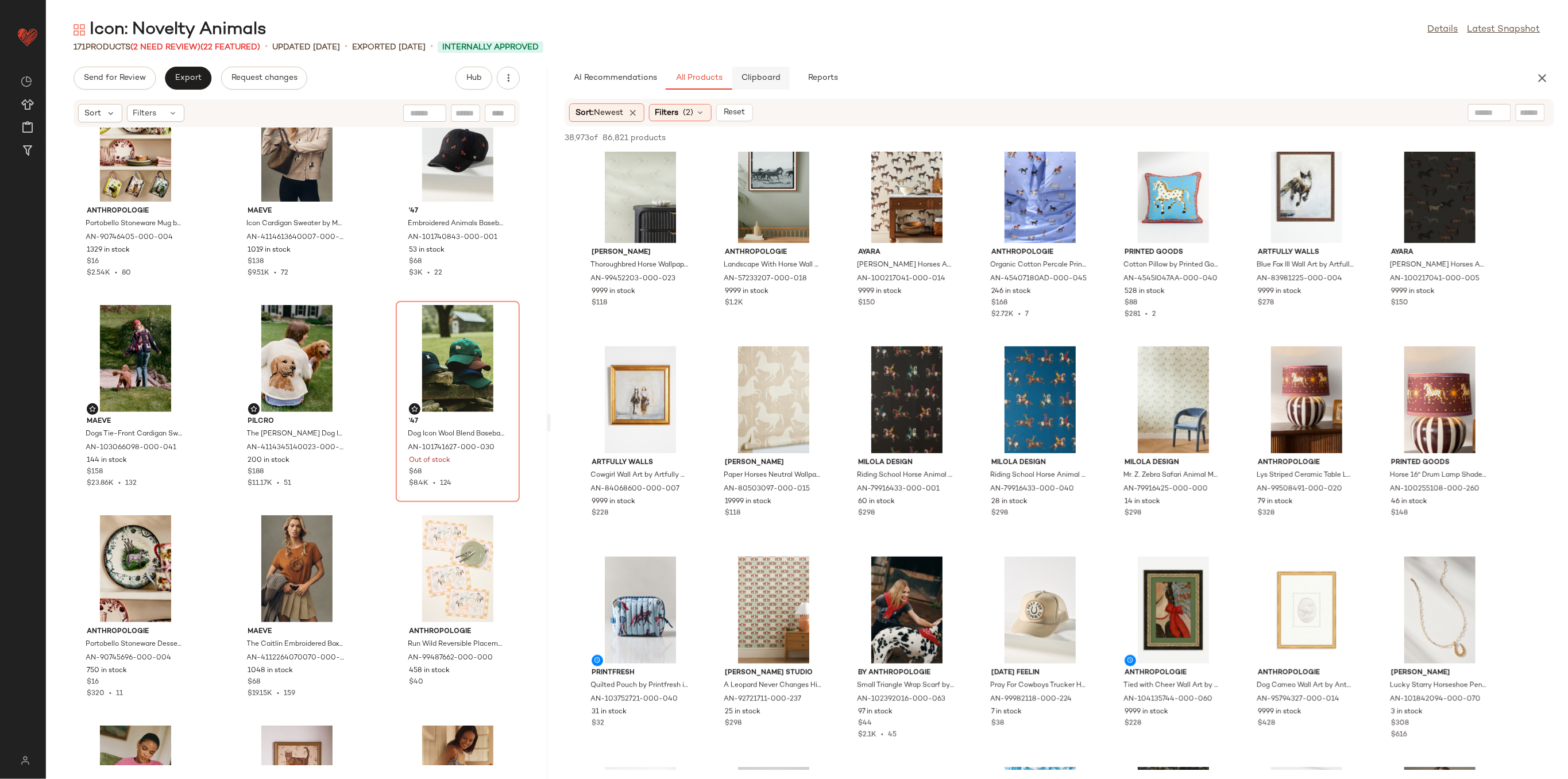
click at [753, 76] on span "Clipboard" at bounding box center [761, 78] width 40 height 9
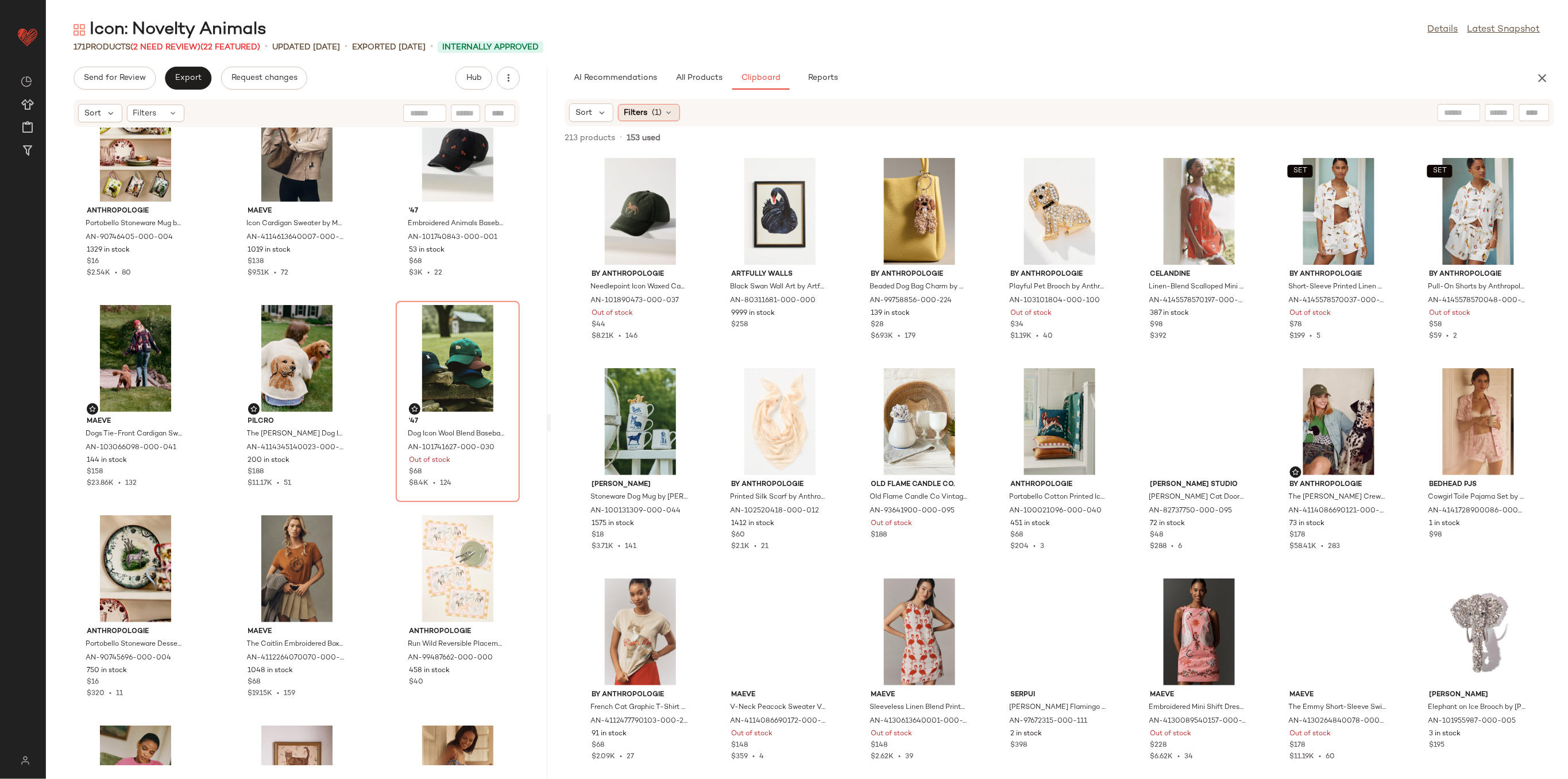
click at [646, 113] on span "Filters" at bounding box center [636, 112] width 23 height 12
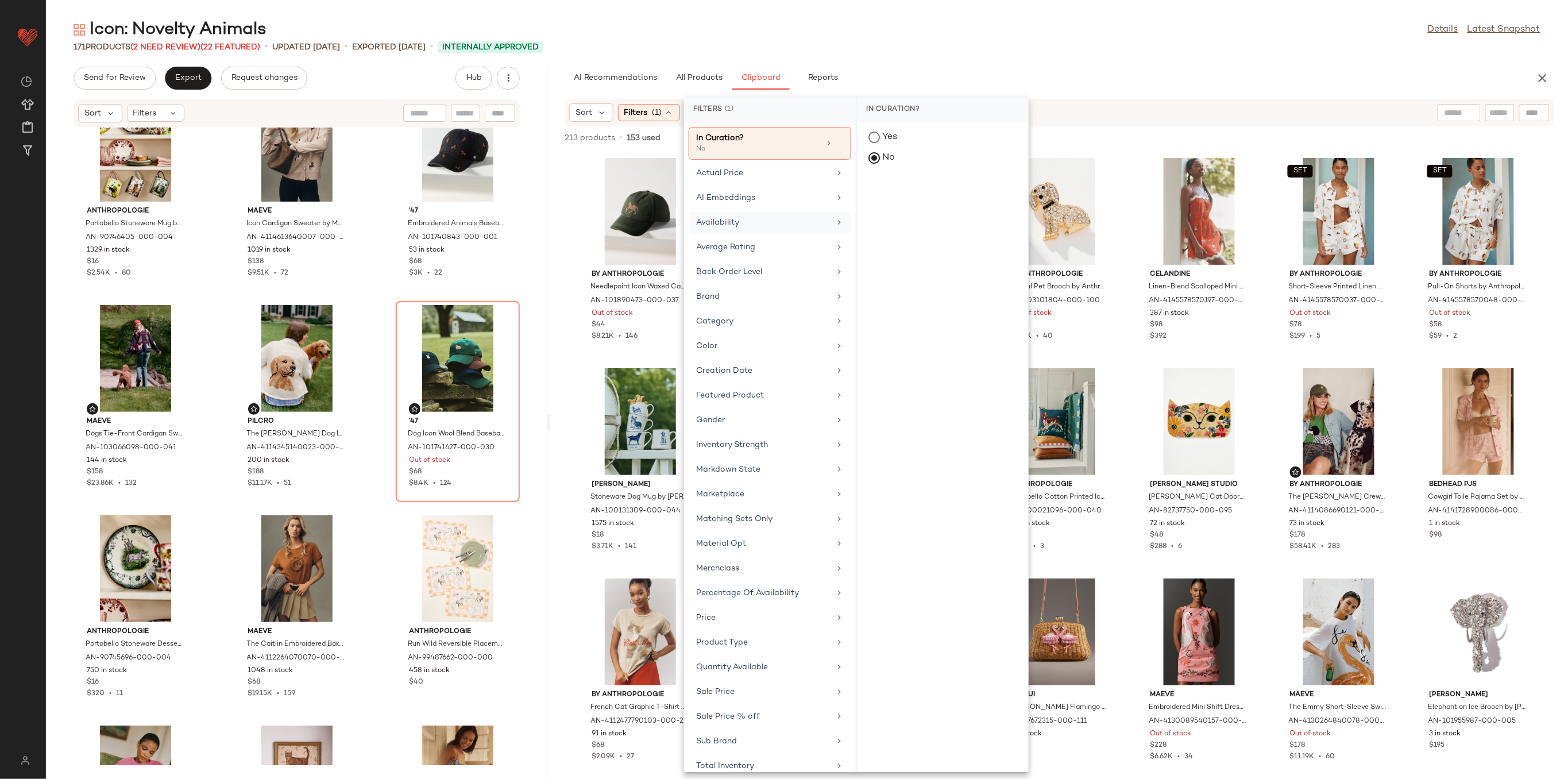
click at [794, 219] on div "Availability" at bounding box center [762, 222] width 134 height 12
click at [901, 208] on div "in_stock" at bounding box center [942, 221] width 171 height 28
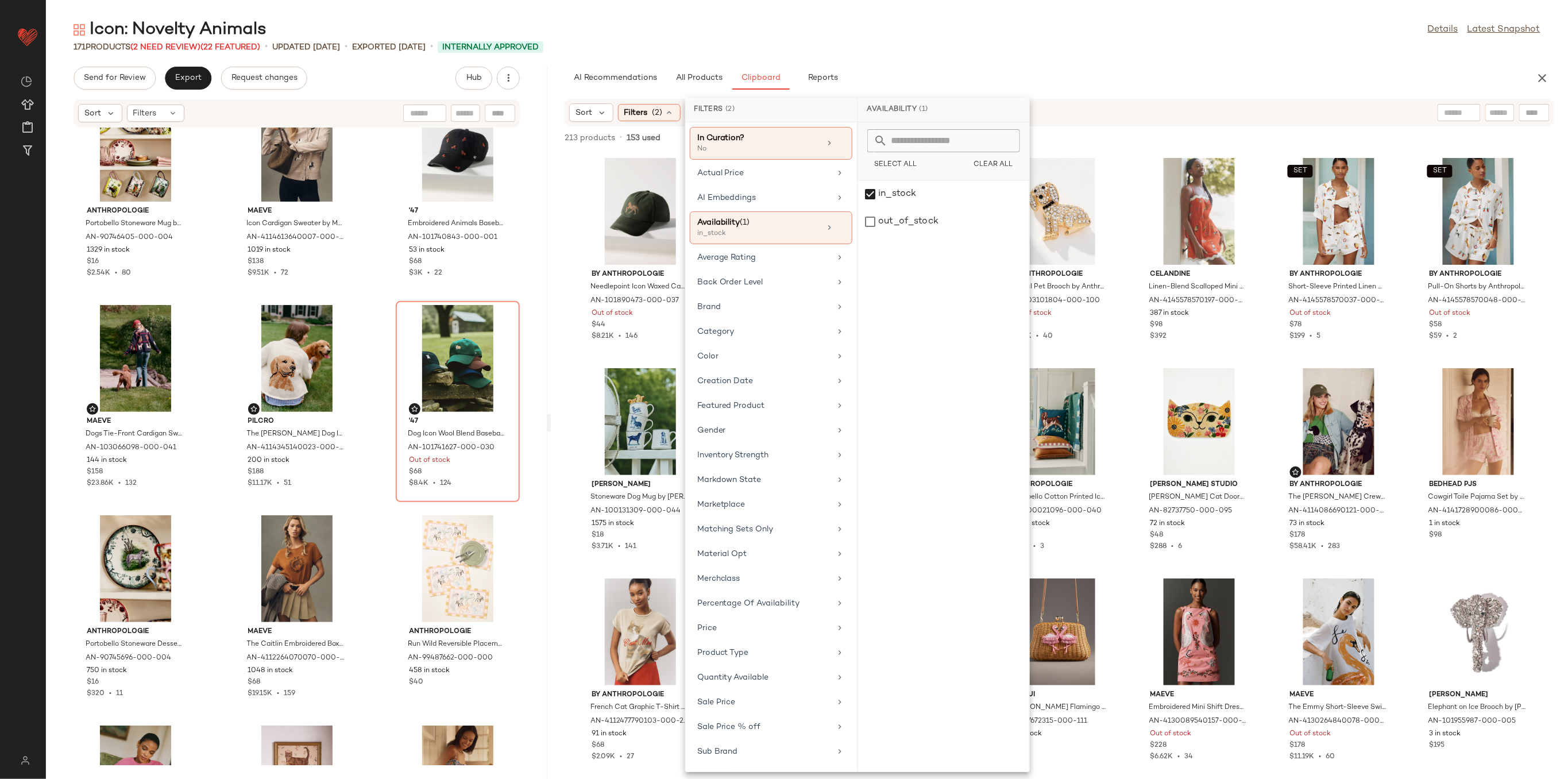
click at [1002, 30] on div "Icon: Novelty Animals Details Latest Snapshot" at bounding box center [806, 30] width 1522 height 23
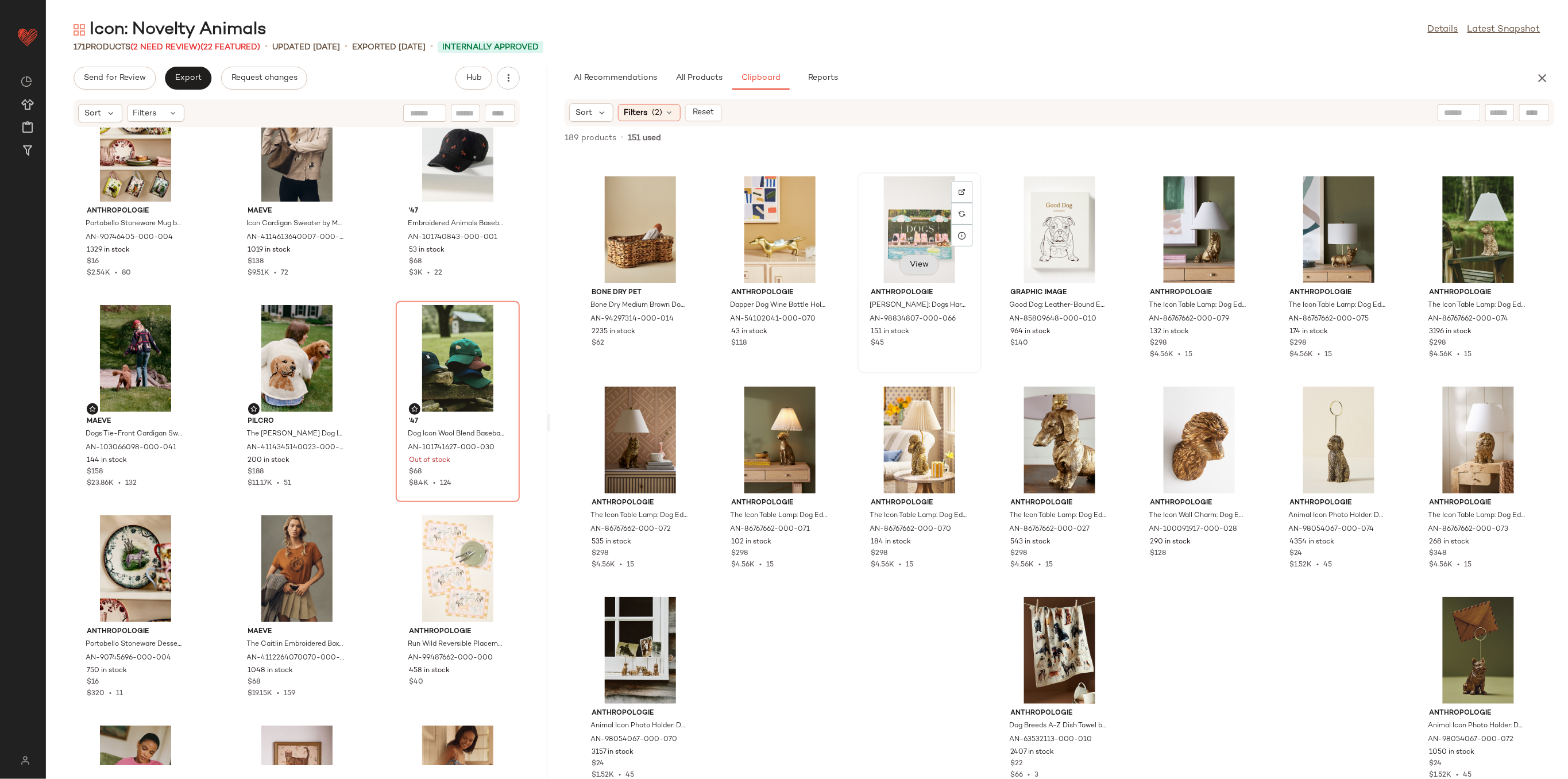
scroll to position [636, 0]
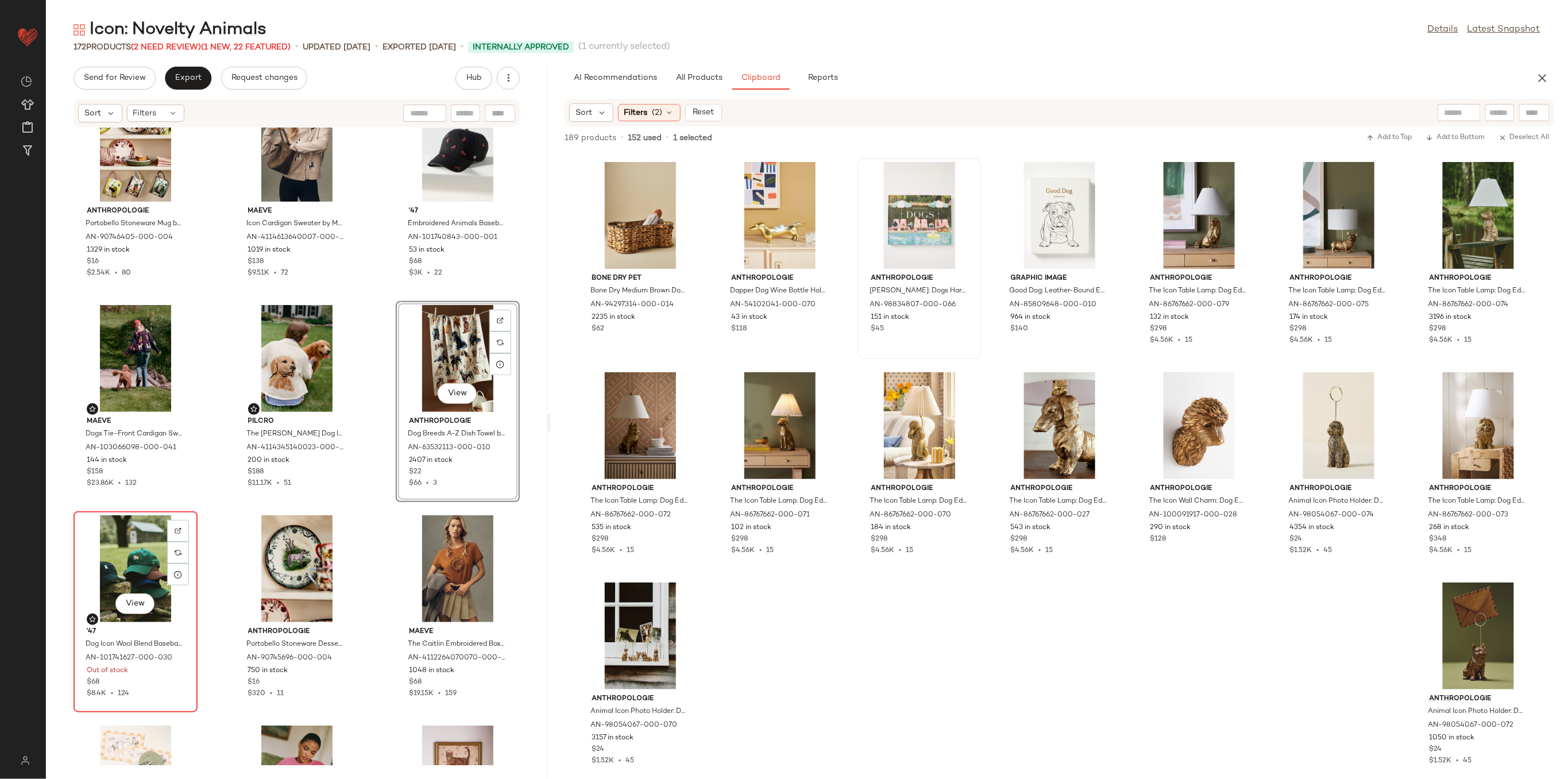
click at [123, 573] on div "View" at bounding box center [135, 569] width 116 height 107
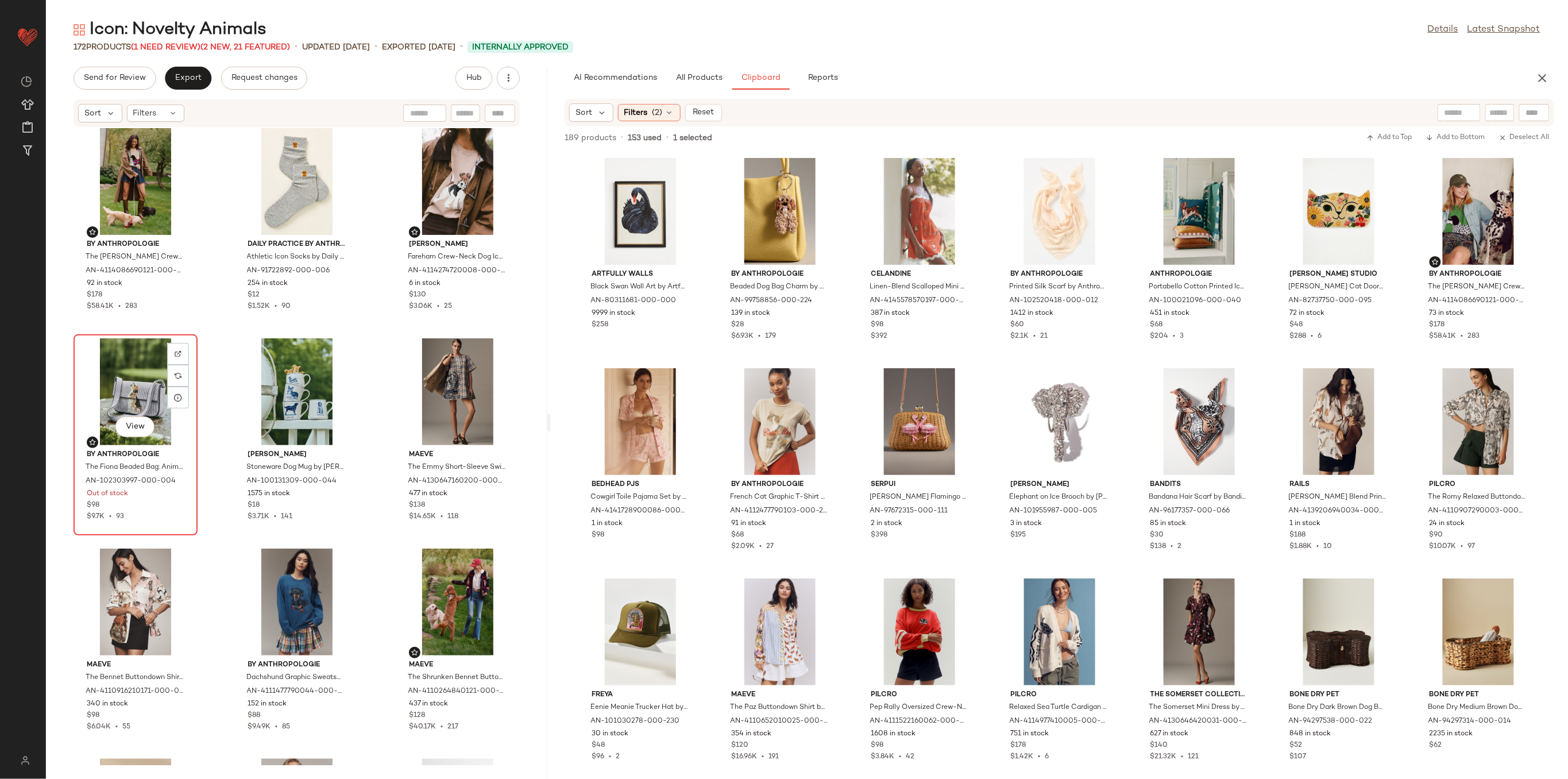
click at [133, 379] on div "View" at bounding box center [135, 391] width 116 height 107
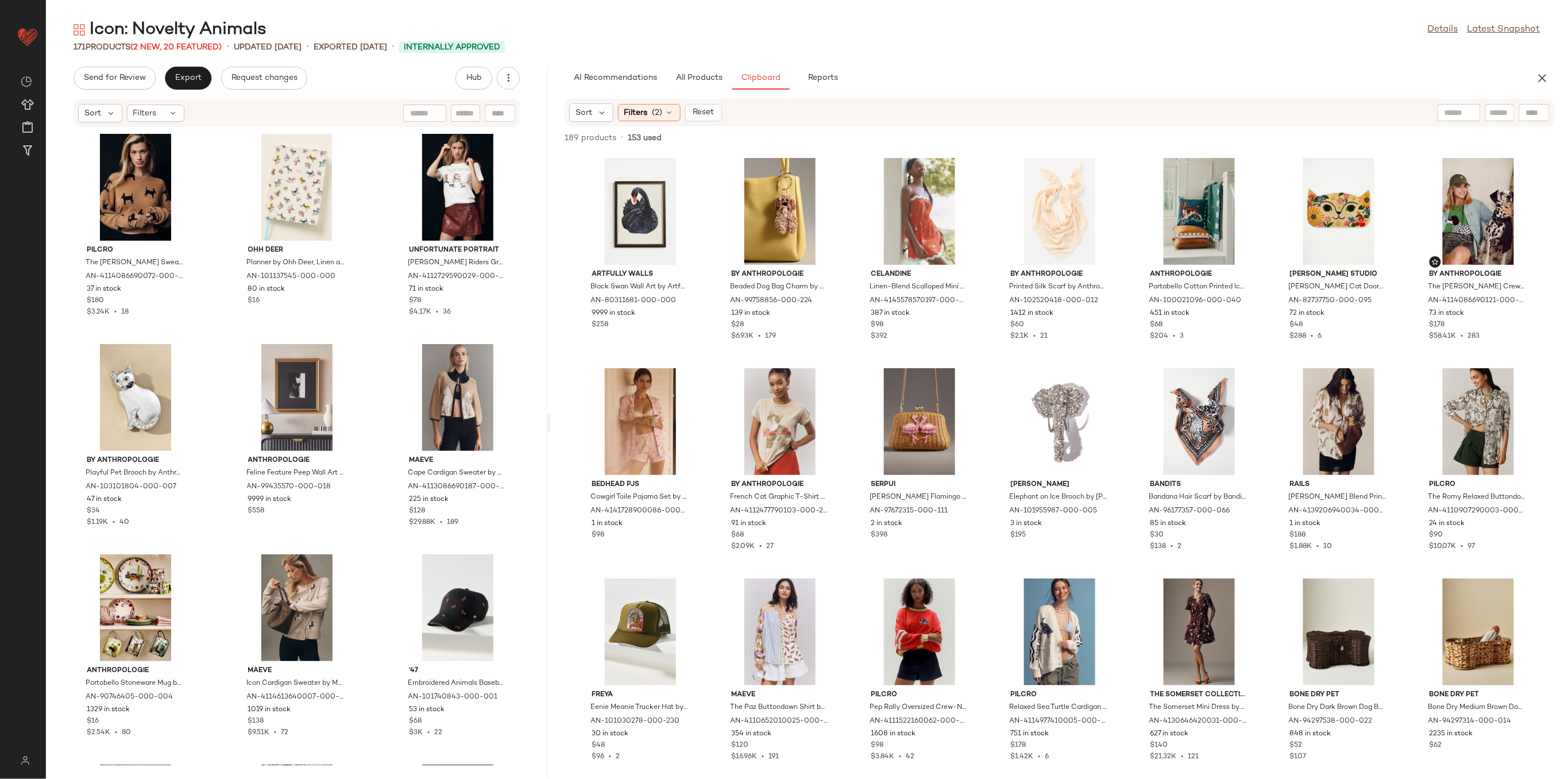
scroll to position [3150, 0]
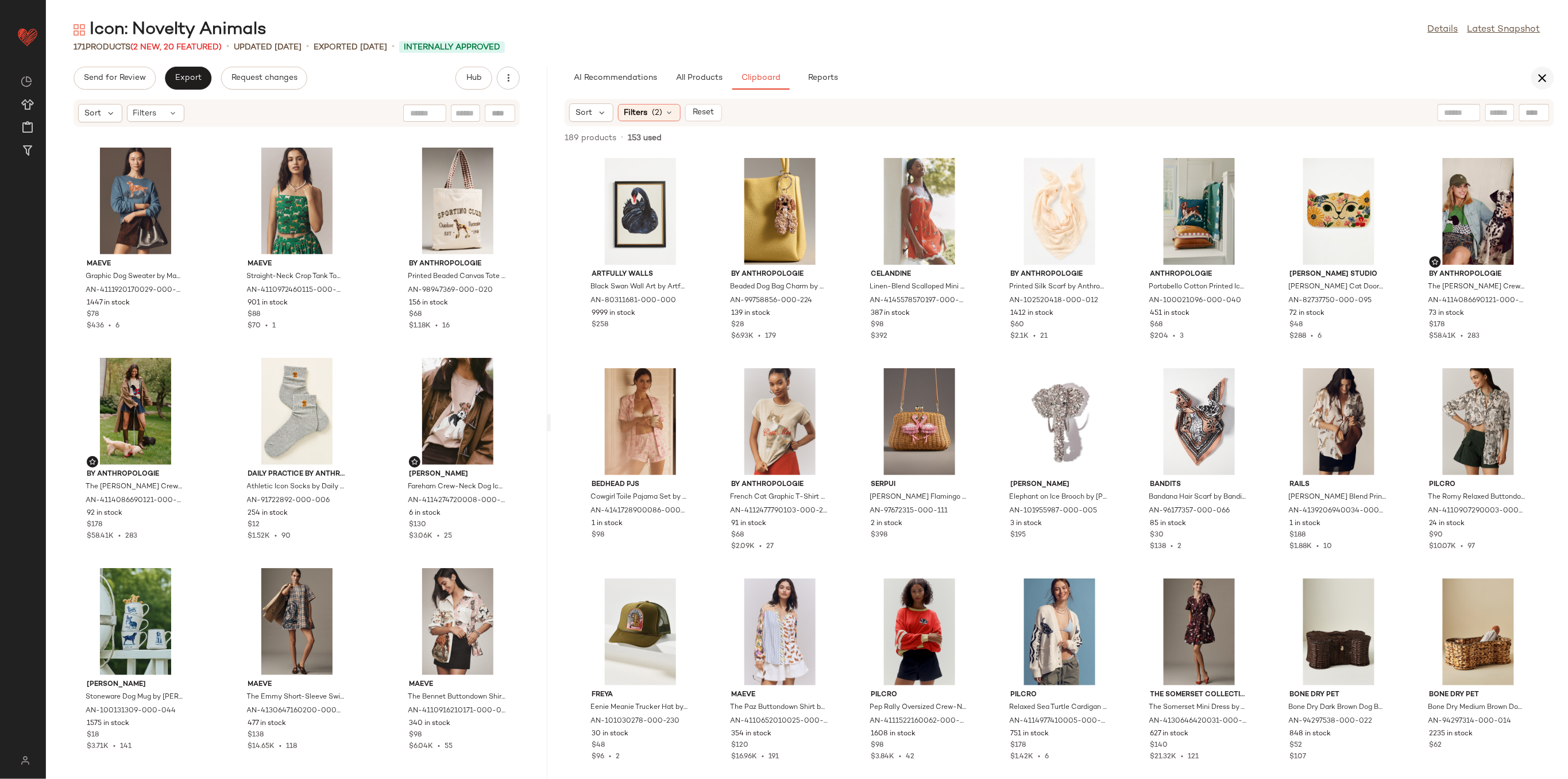
click at [1541, 76] on icon "button" at bounding box center [1542, 77] width 13 height 13
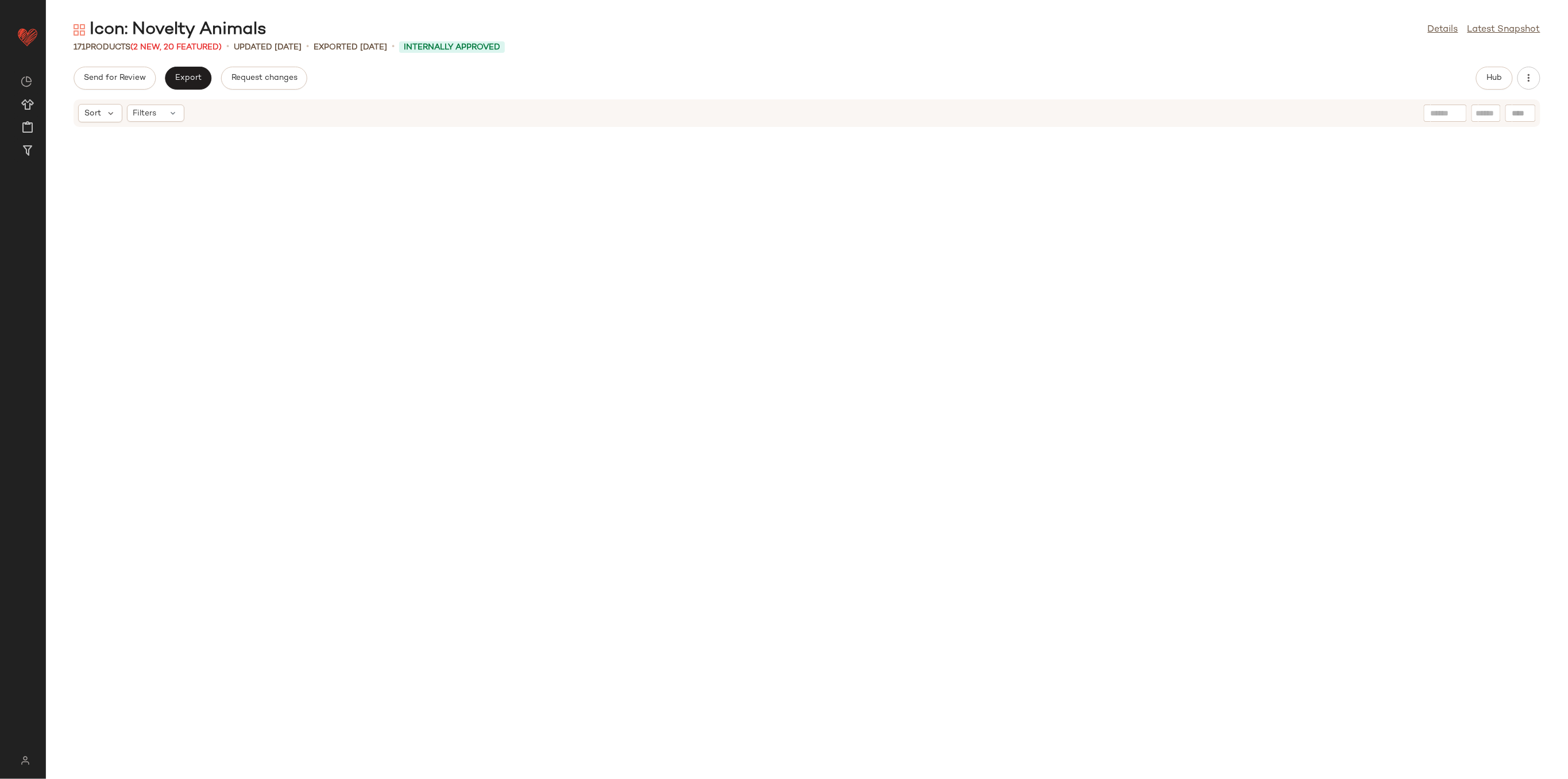
scroll to position [2518, 0]
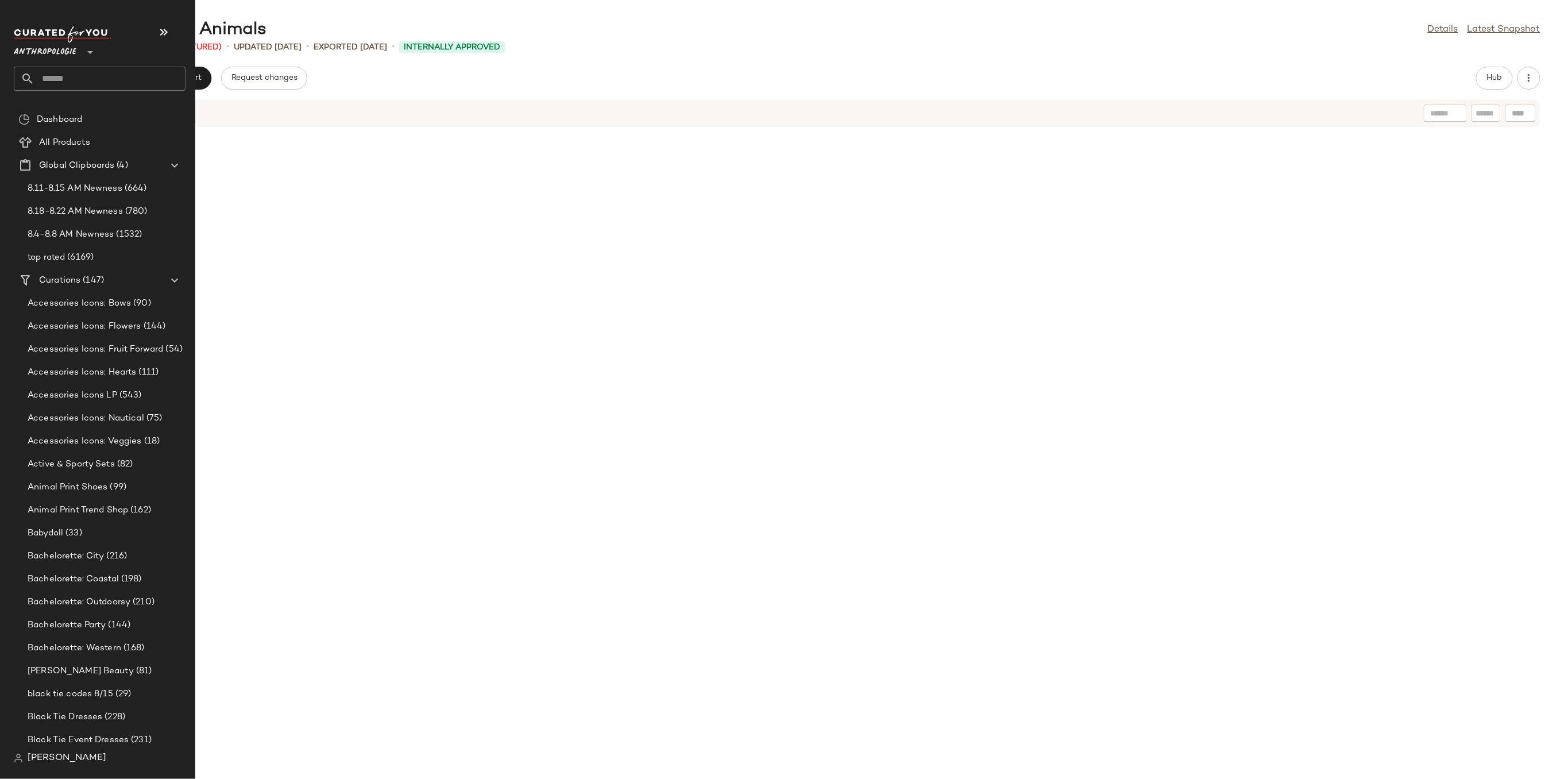
click at [67, 69] on input "text" at bounding box center [110, 78] width 151 height 24
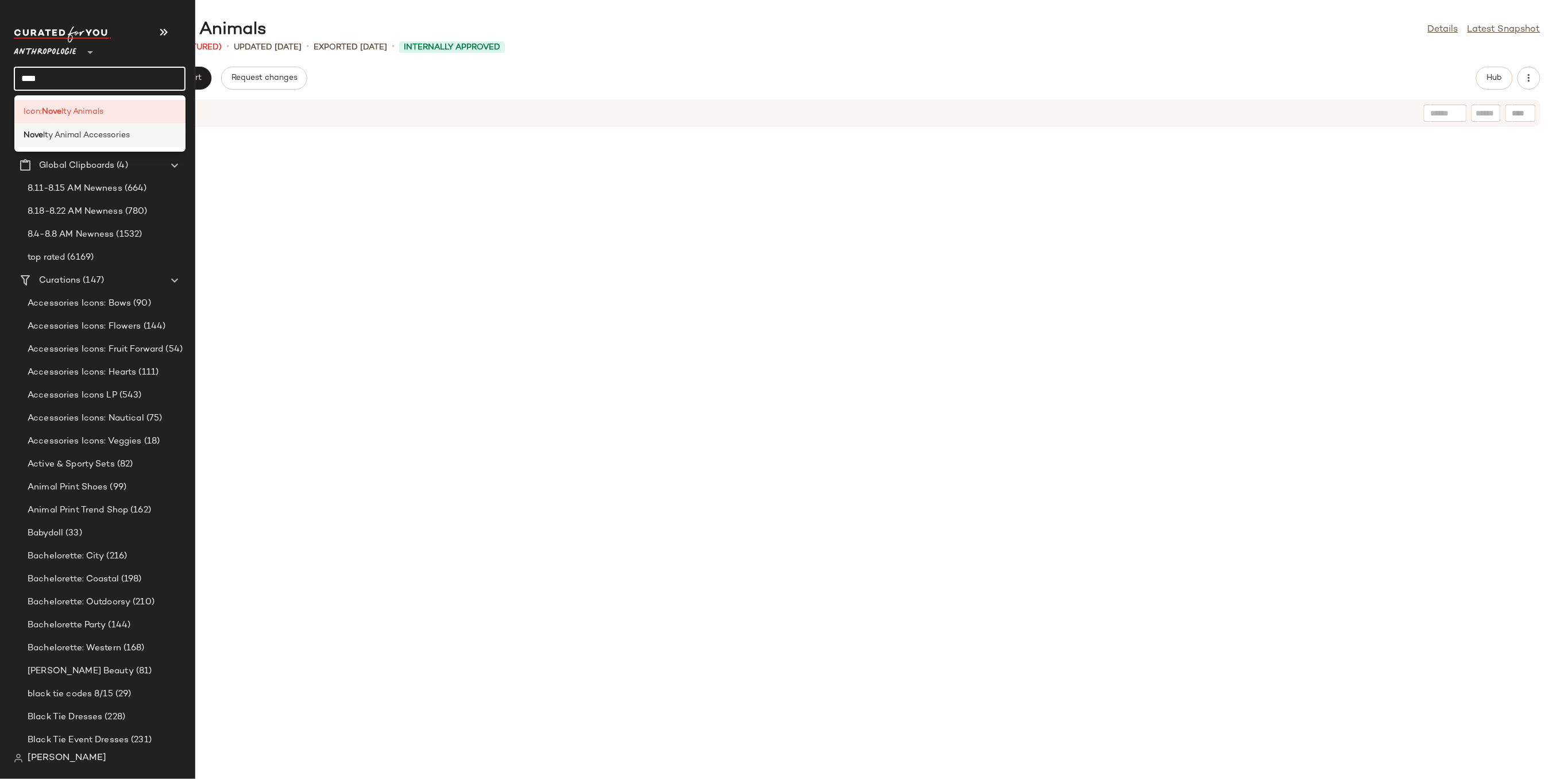
type input "****"
click at [146, 151] on div "Open in [GEOGRAPHIC_DATA]" at bounding box center [199, 152] width 135 height 13
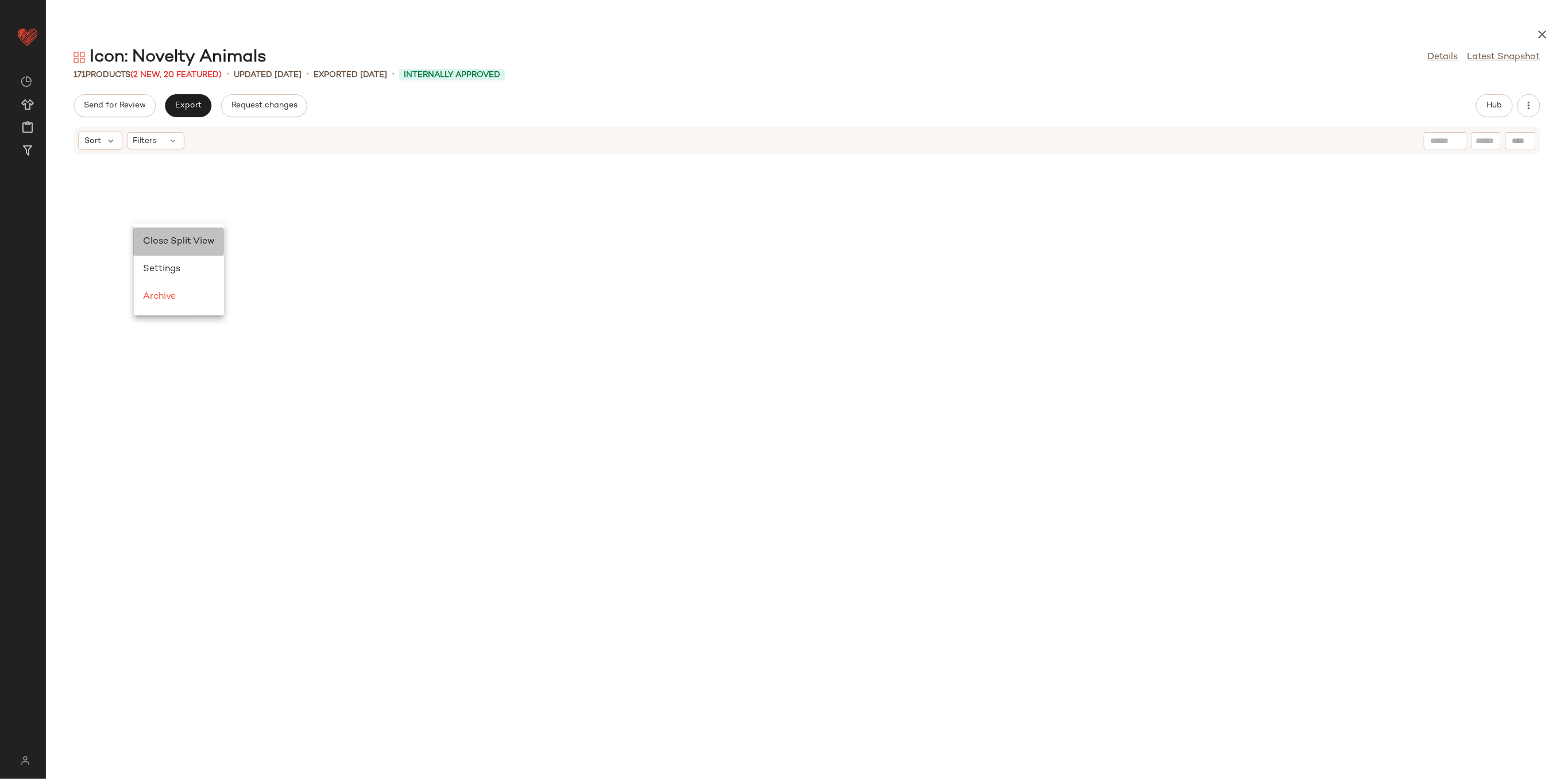
click at [163, 237] on span "Close Split View" at bounding box center [179, 241] width 72 height 10
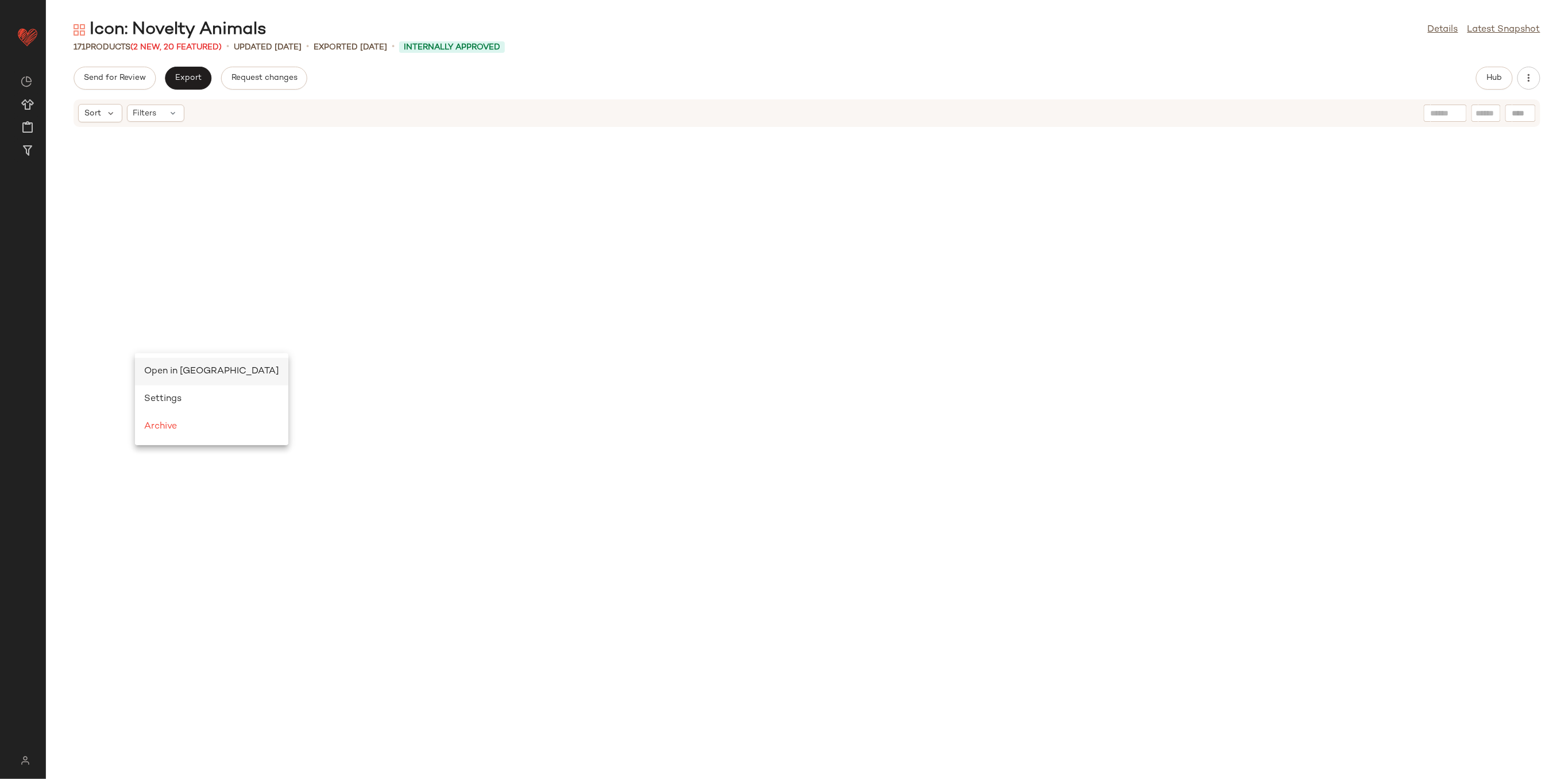
click at [171, 367] on span "Open in [GEOGRAPHIC_DATA]" at bounding box center [211, 372] width 135 height 10
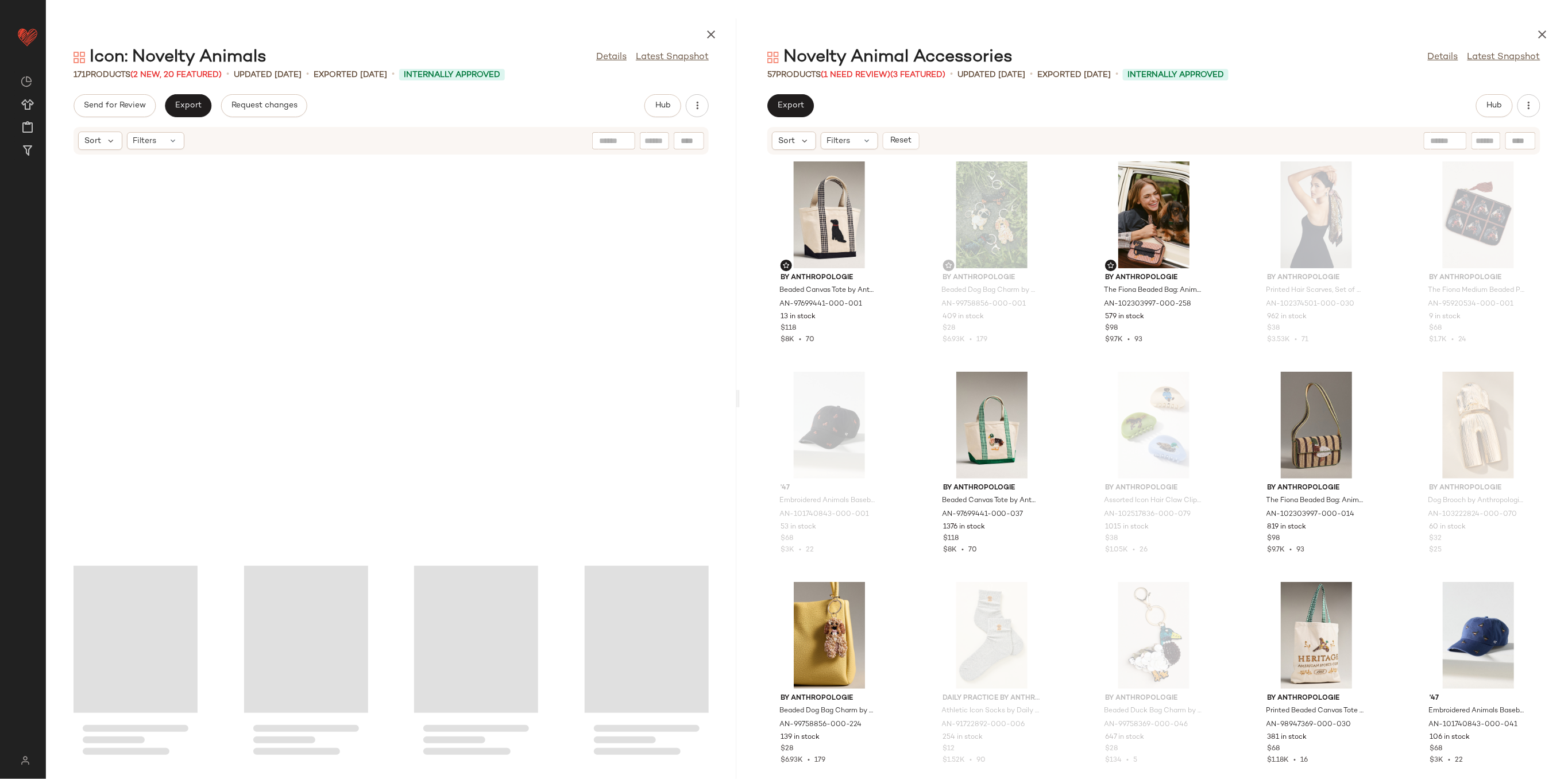
scroll to position [3389, 0]
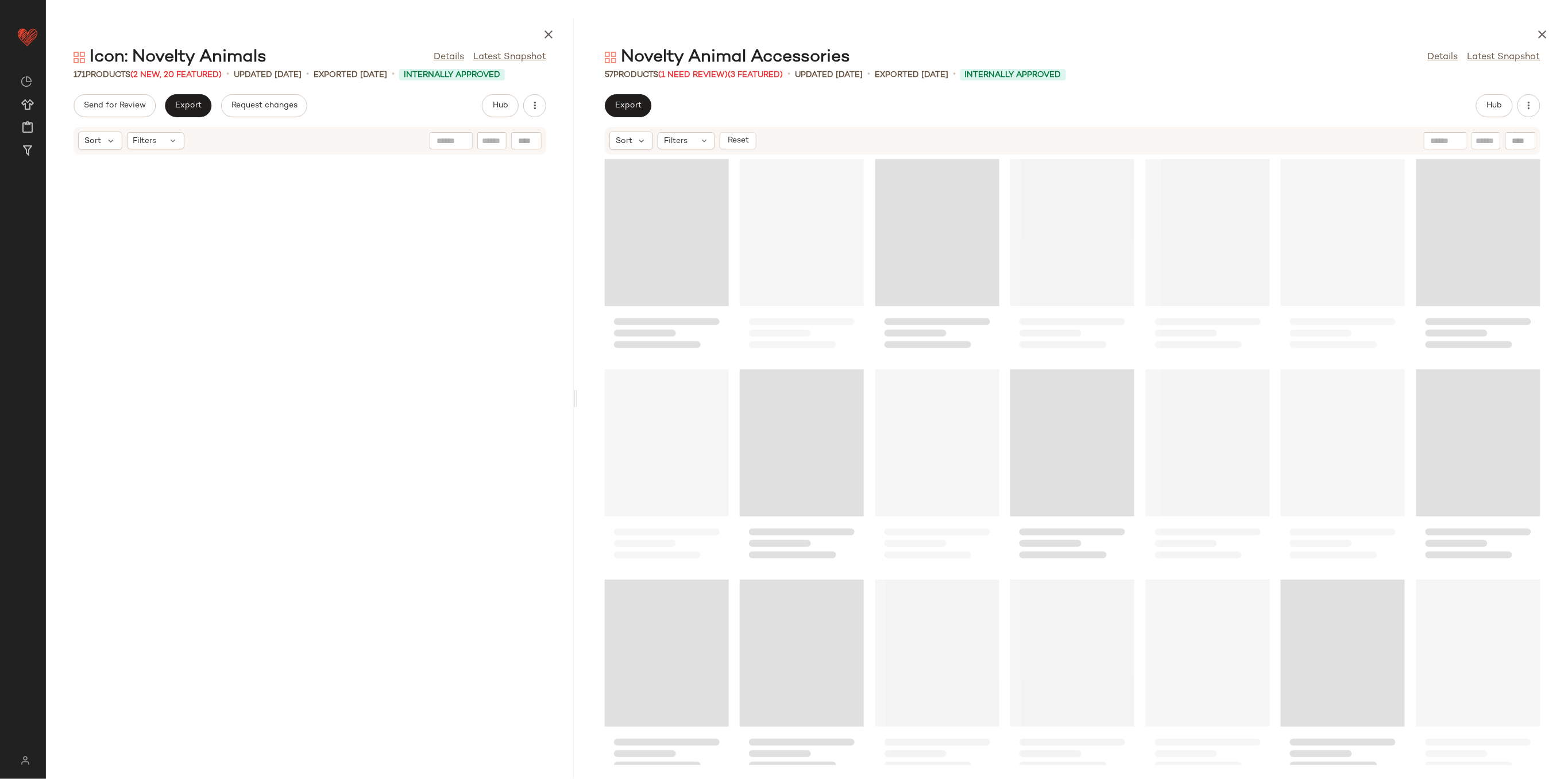
drag, startPoint x: 807, startPoint y: 398, endPoint x: 577, endPoint y: 407, distance: 230.2
click at [577, 407] on div "Icon: Novelty Animals Details Latest Snapshot 171 Products (2 New, 20 Featured)…" at bounding box center [806, 398] width 1522 height 761
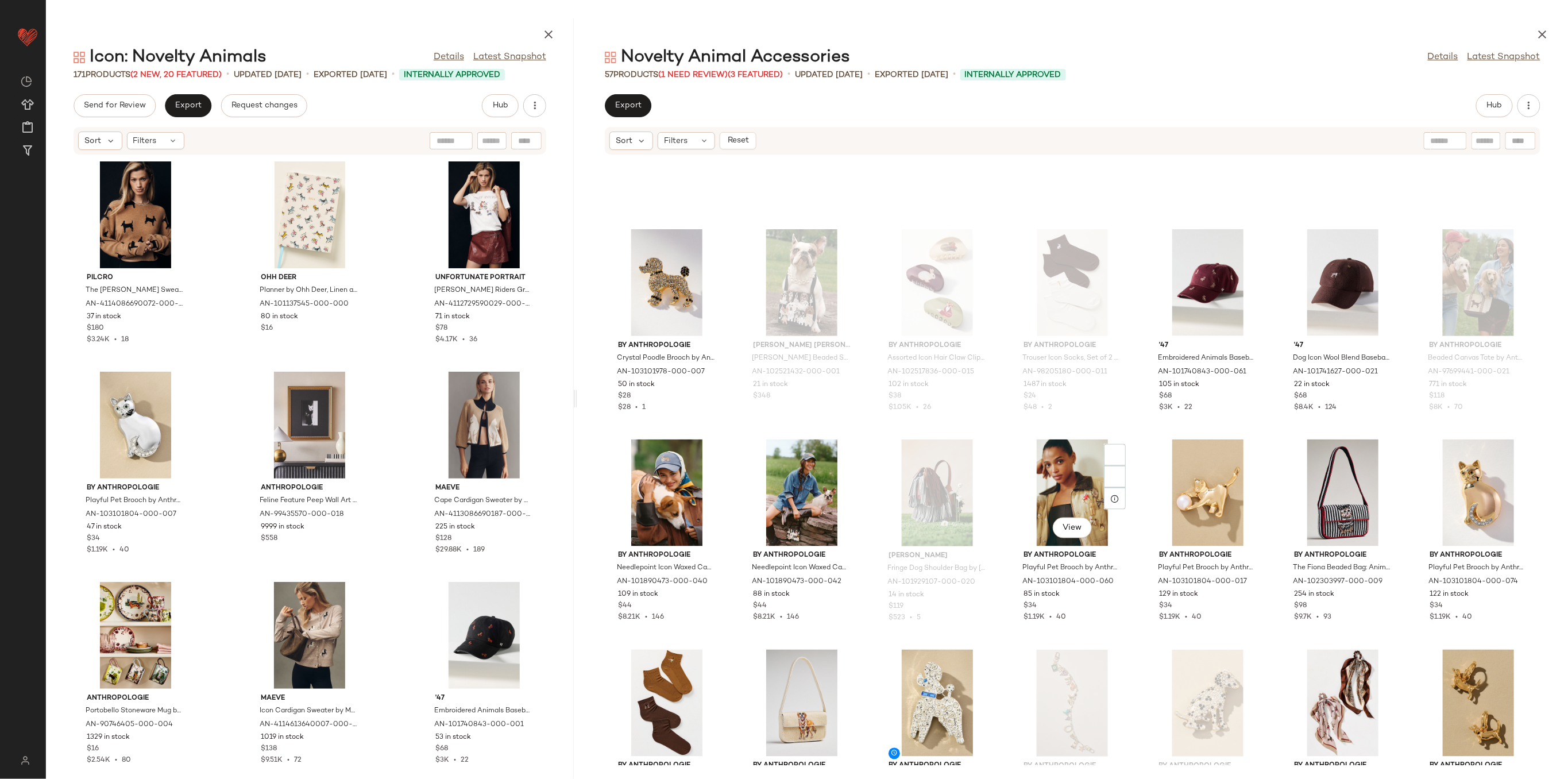
scroll to position [928, 0]
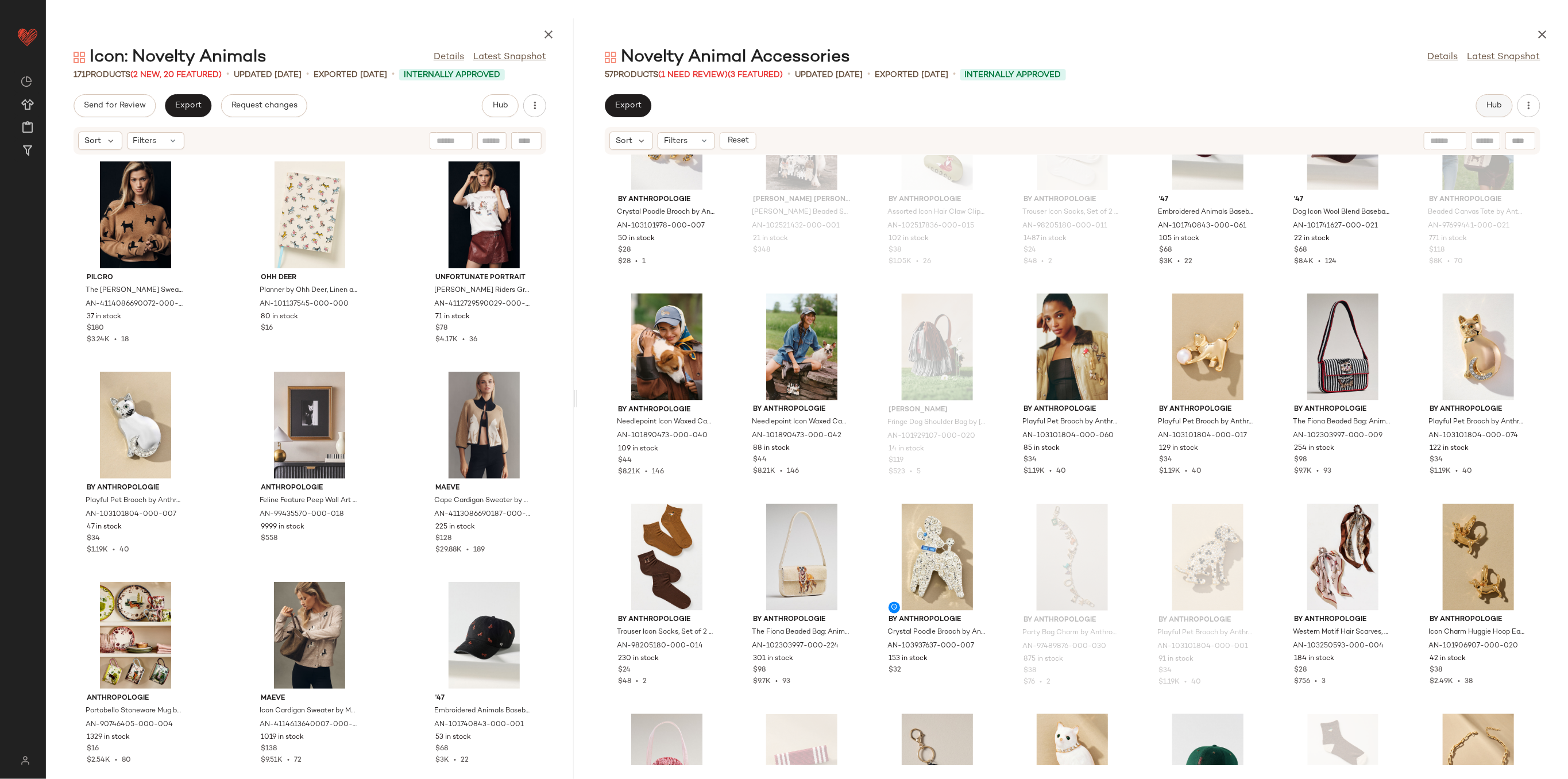
click at [1495, 109] on span "Hub" at bounding box center [1494, 105] width 16 height 9
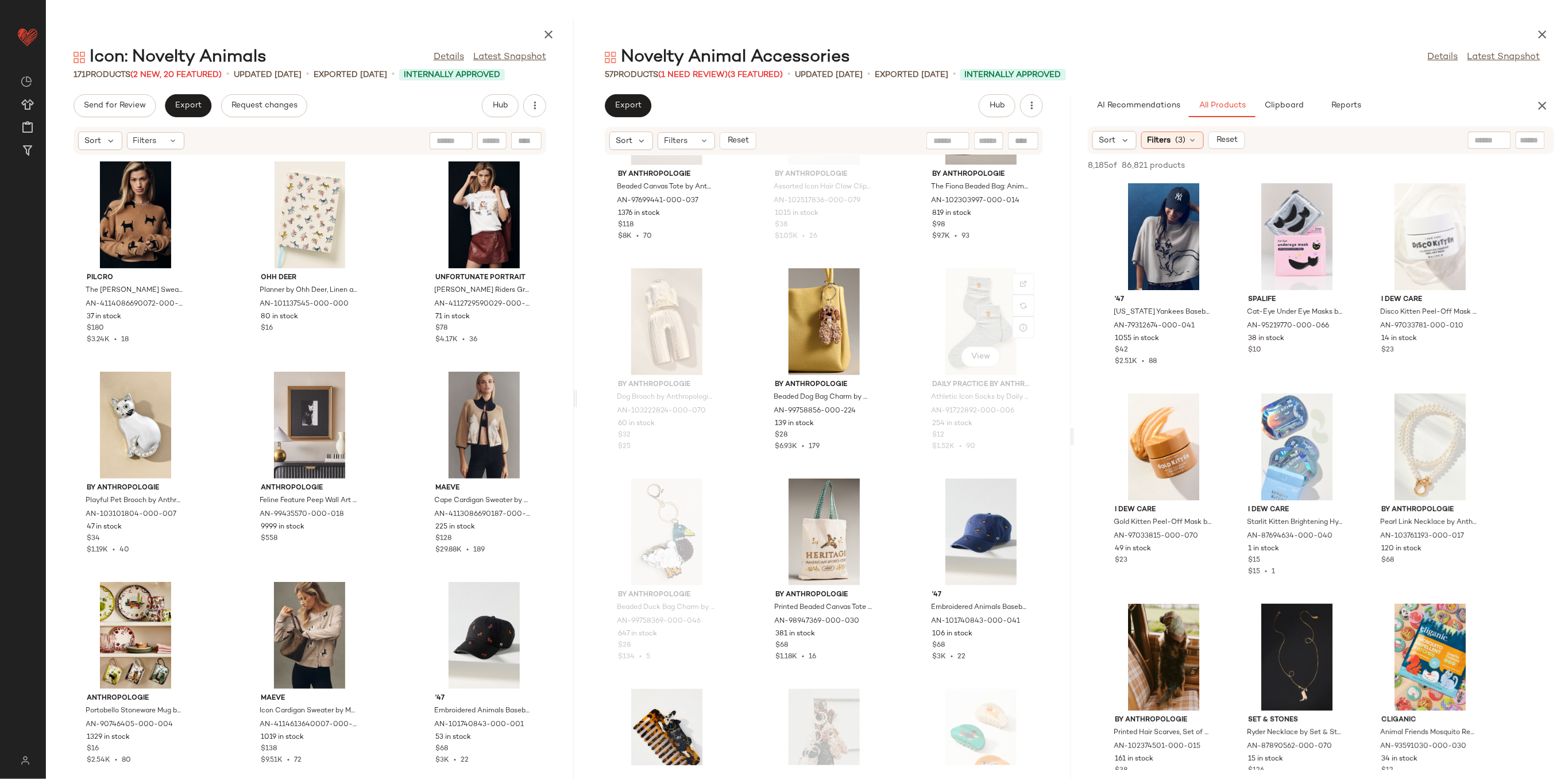
scroll to position [150, 0]
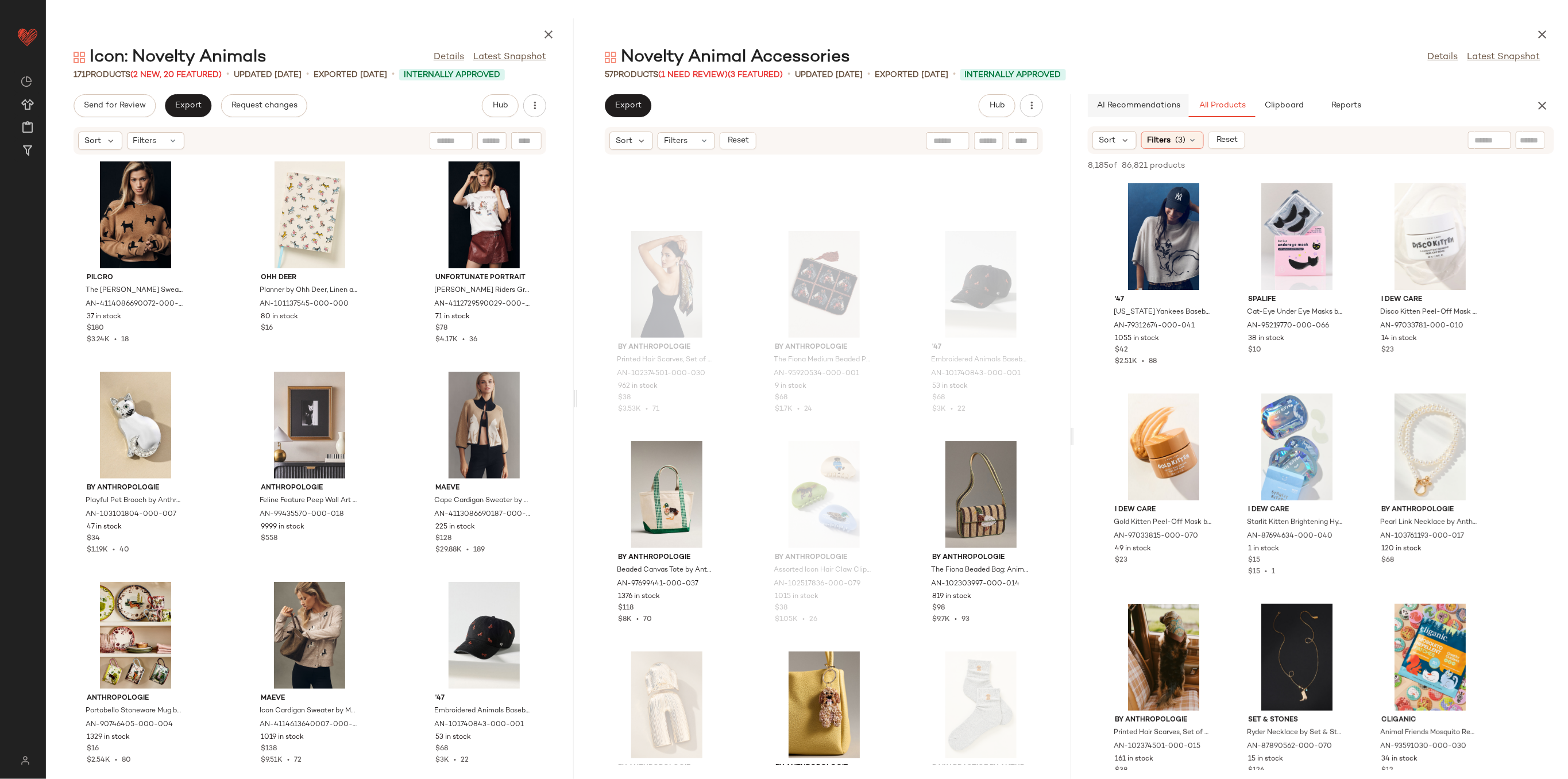
click at [1145, 103] on span "AI Recommendations" at bounding box center [1138, 105] width 84 height 9
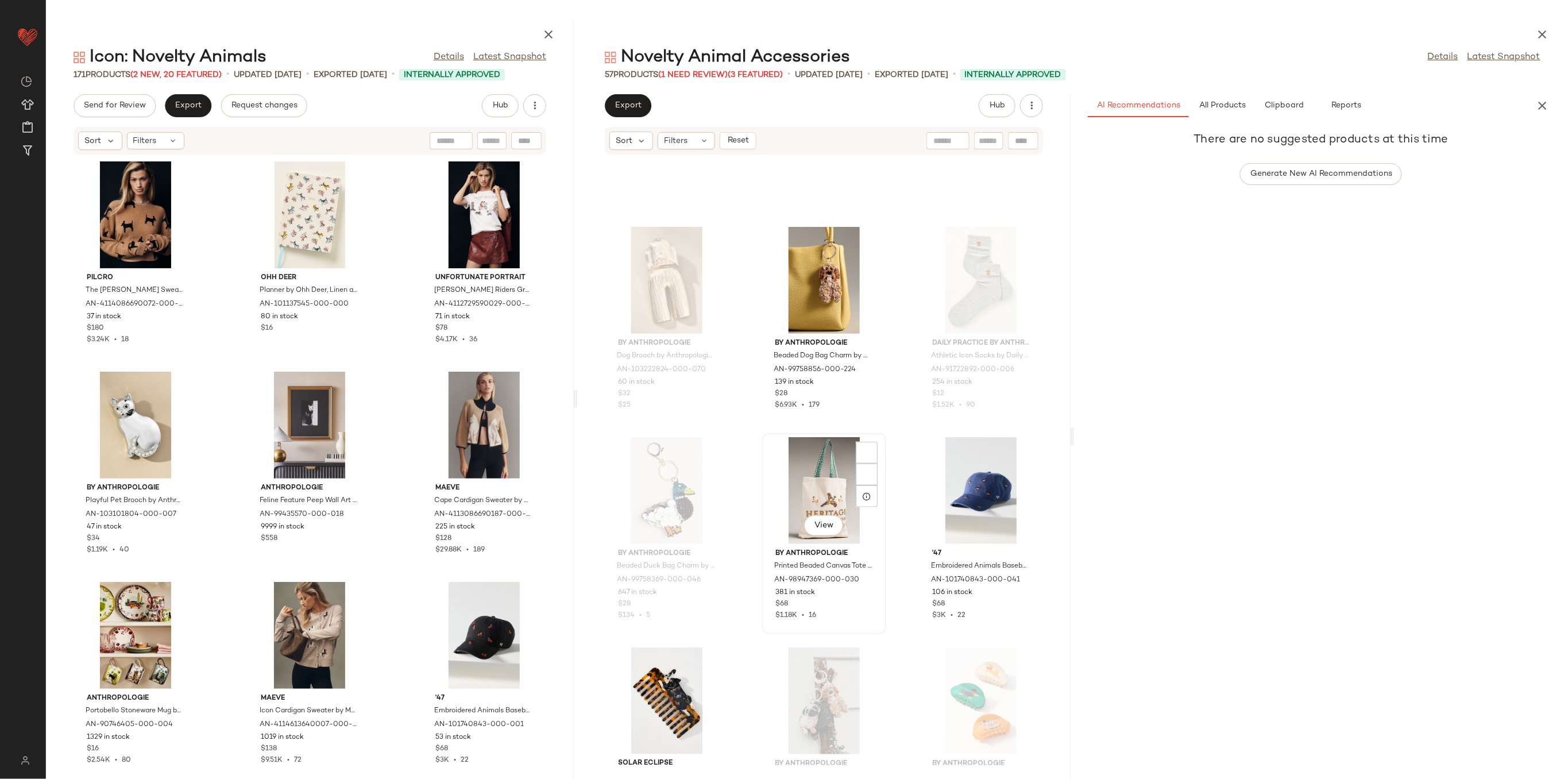
scroll to position [839, 0]
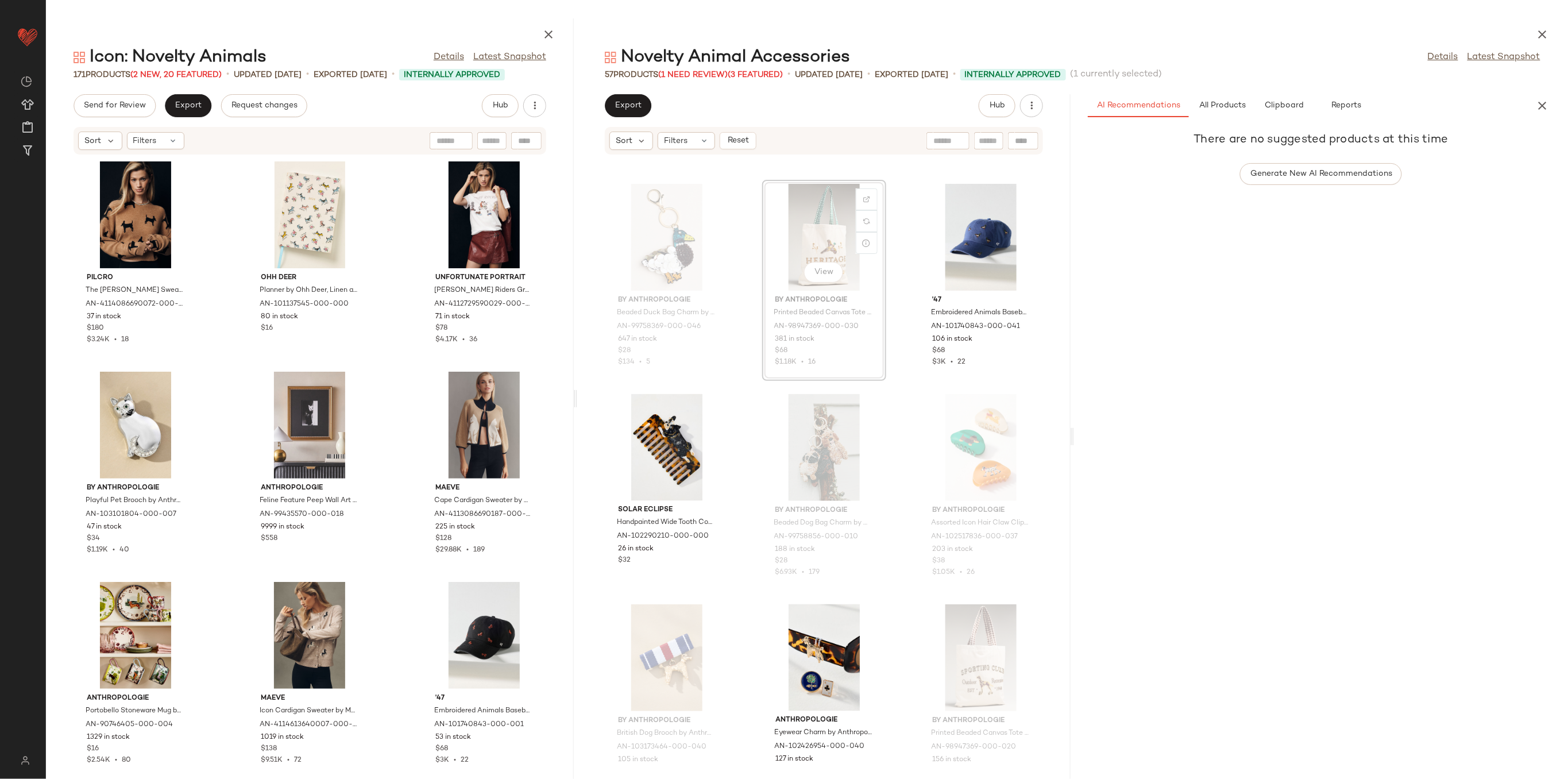
scroll to position [825, 0]
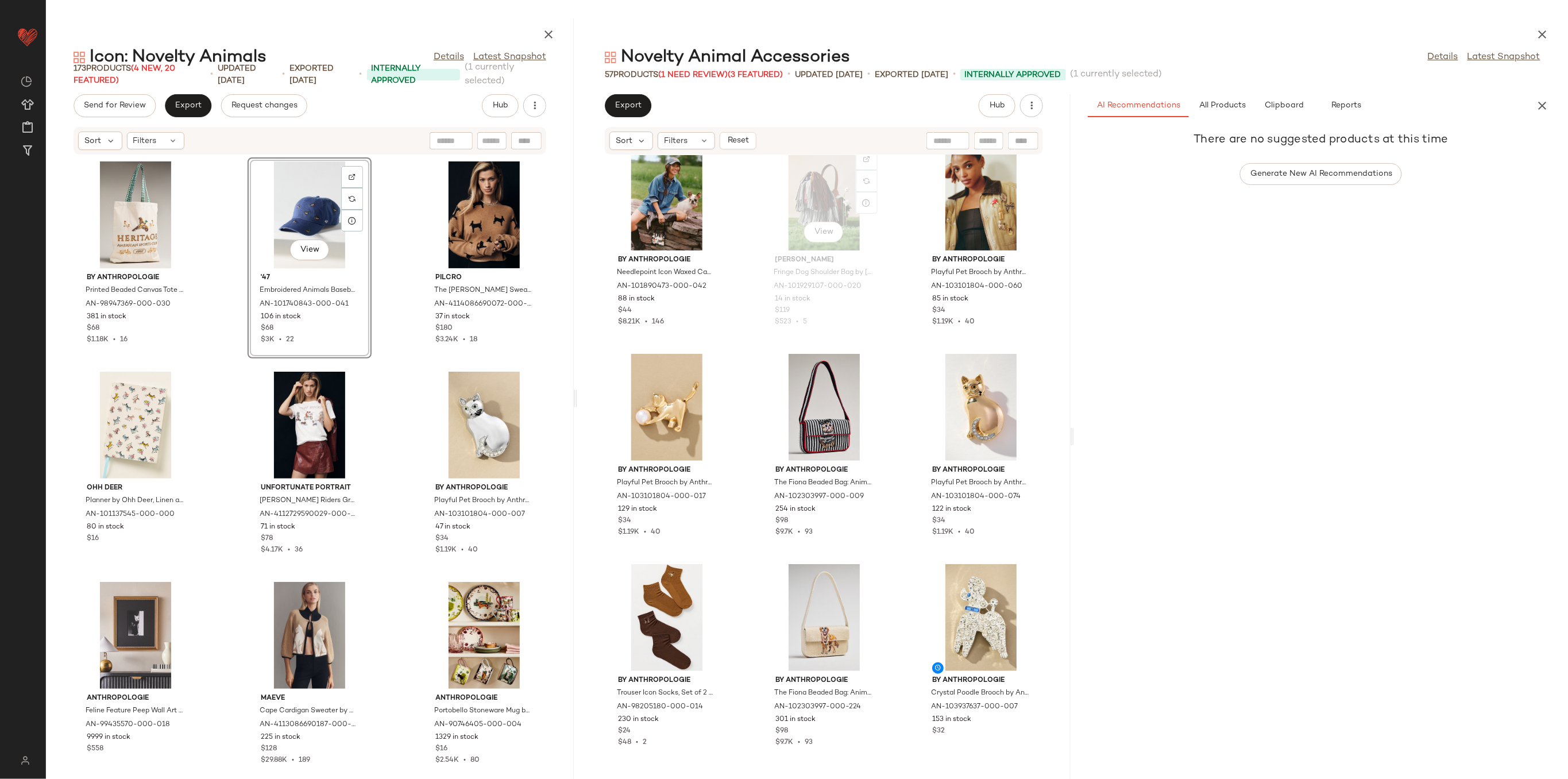
scroll to position [2576, 0]
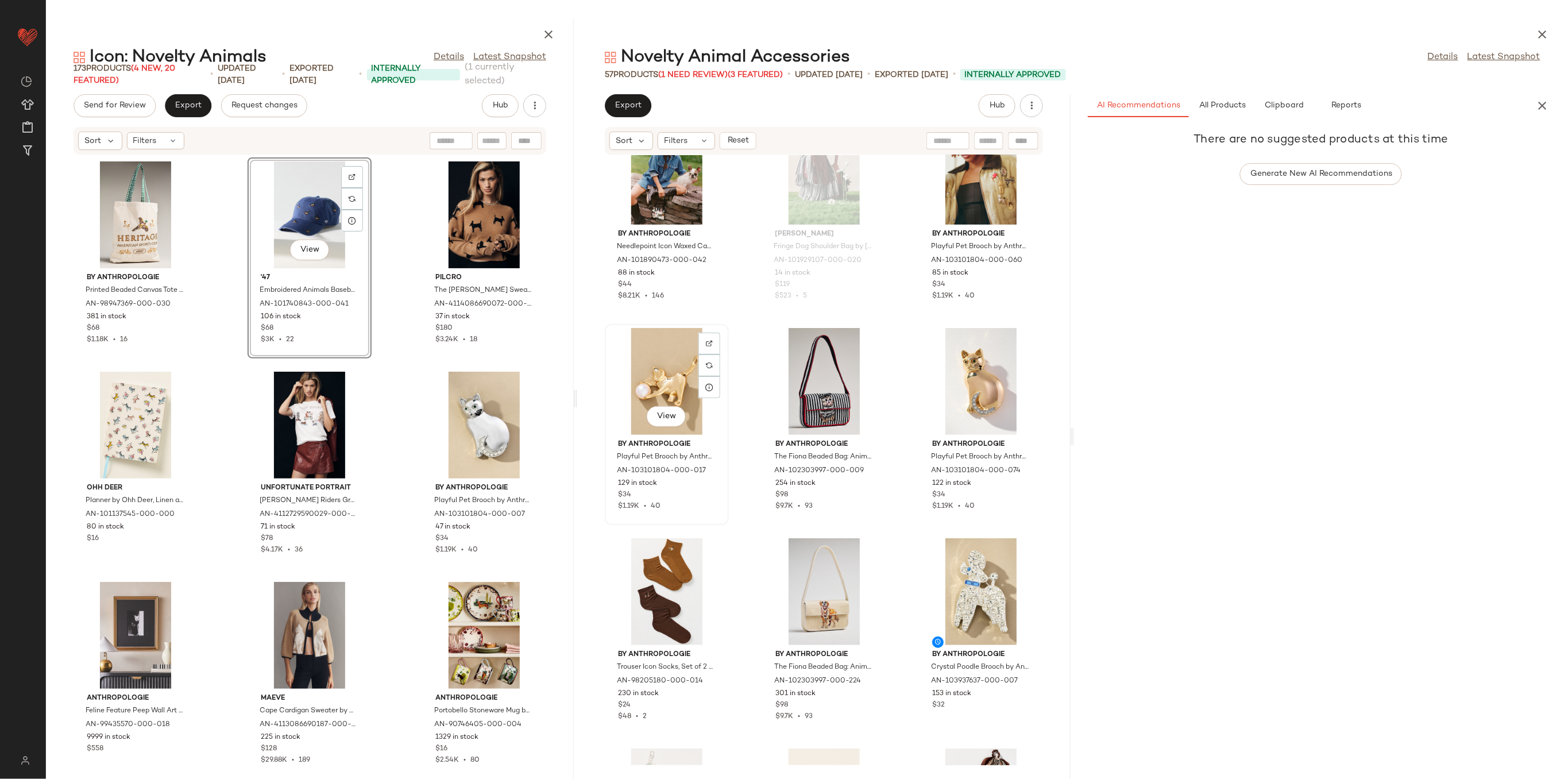
click at [653, 349] on div "View" at bounding box center [666, 381] width 116 height 107
click at [982, 365] on div "View" at bounding box center [981, 381] width 116 height 107
click at [832, 373] on div "View" at bounding box center [824, 381] width 116 height 107
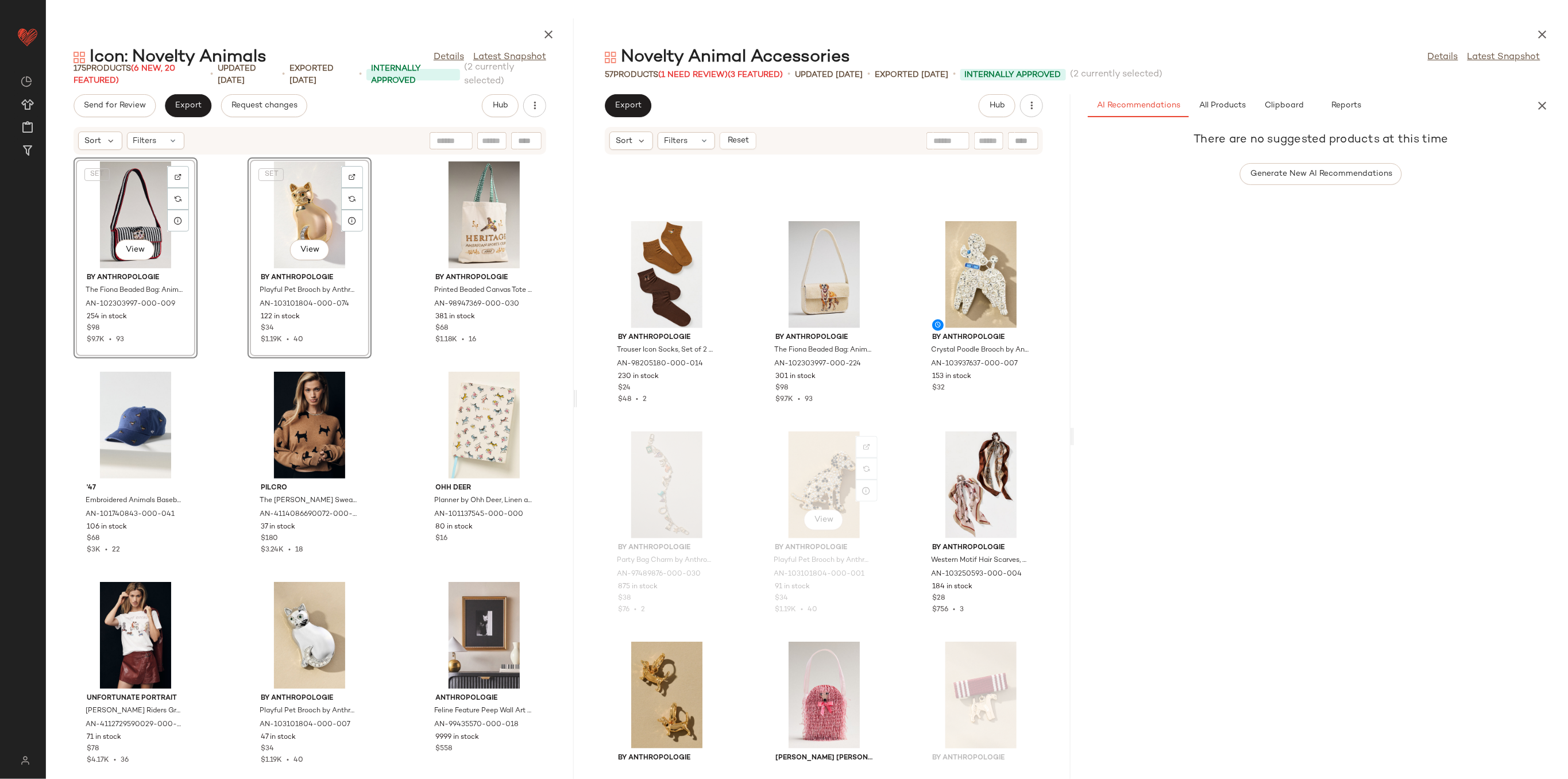
scroll to position [2883, 0]
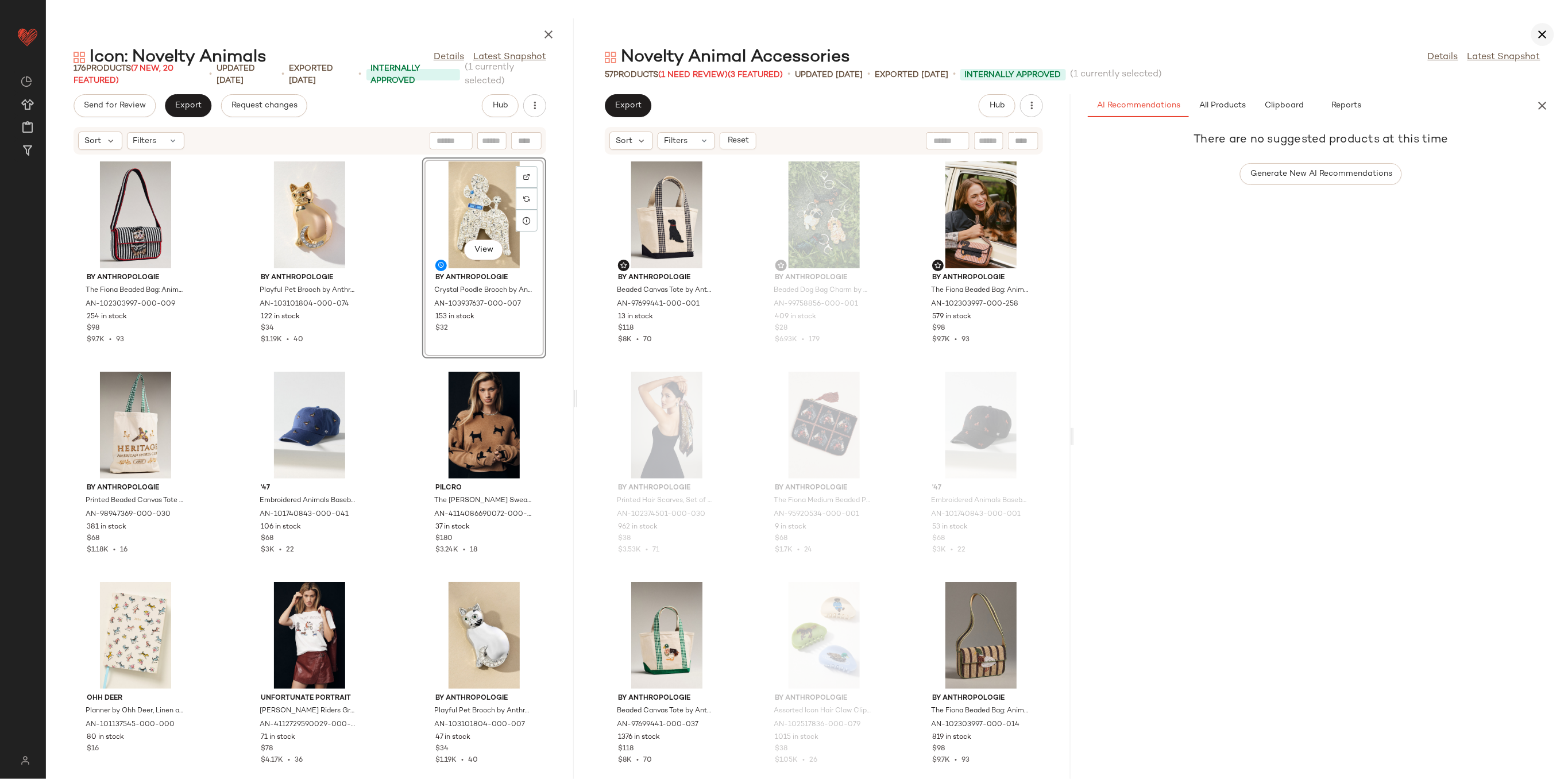
click at [1537, 37] on icon "button" at bounding box center [1542, 34] width 13 height 13
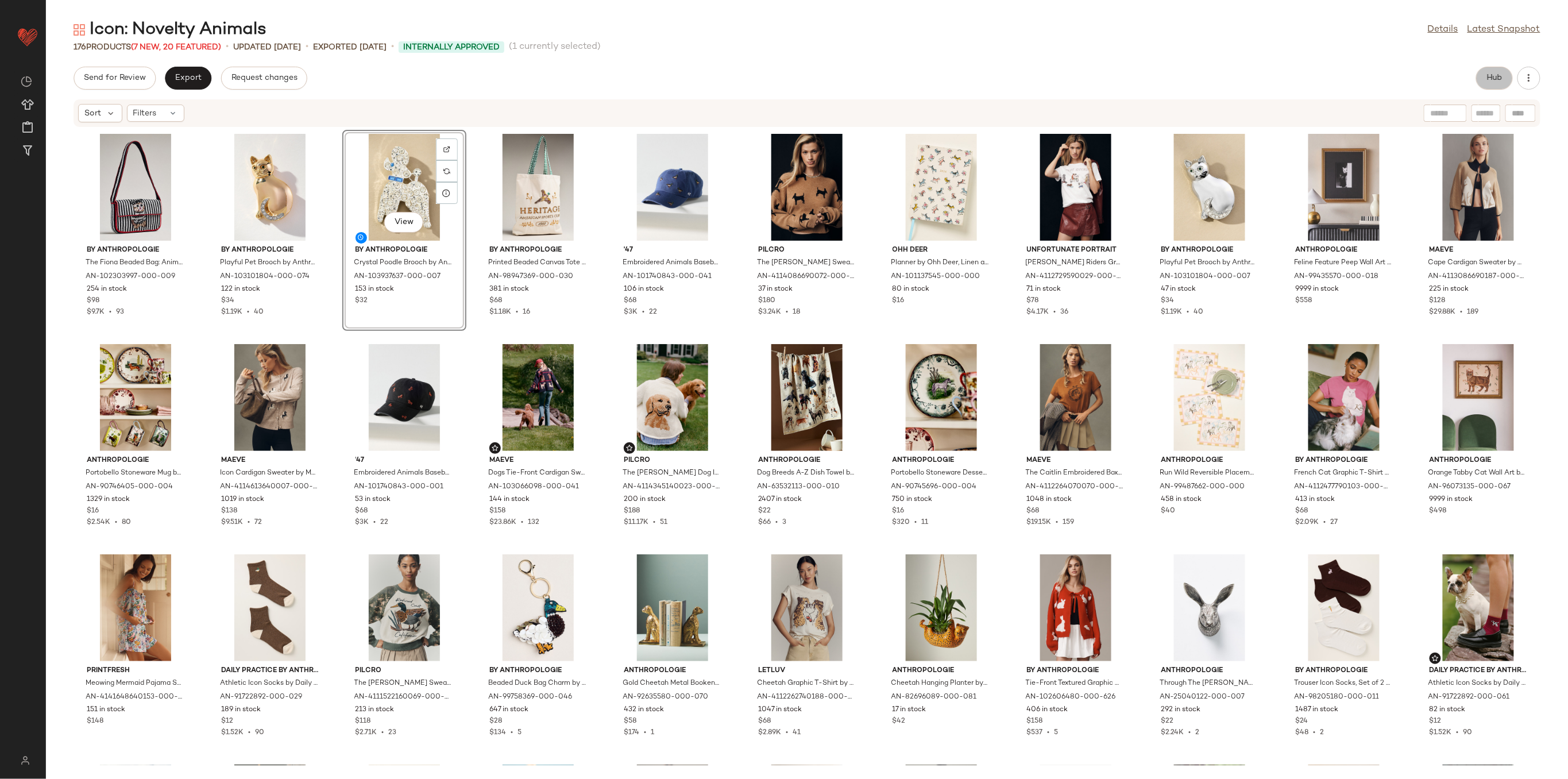
click at [1508, 69] on button "Hub" at bounding box center [1494, 78] width 37 height 23
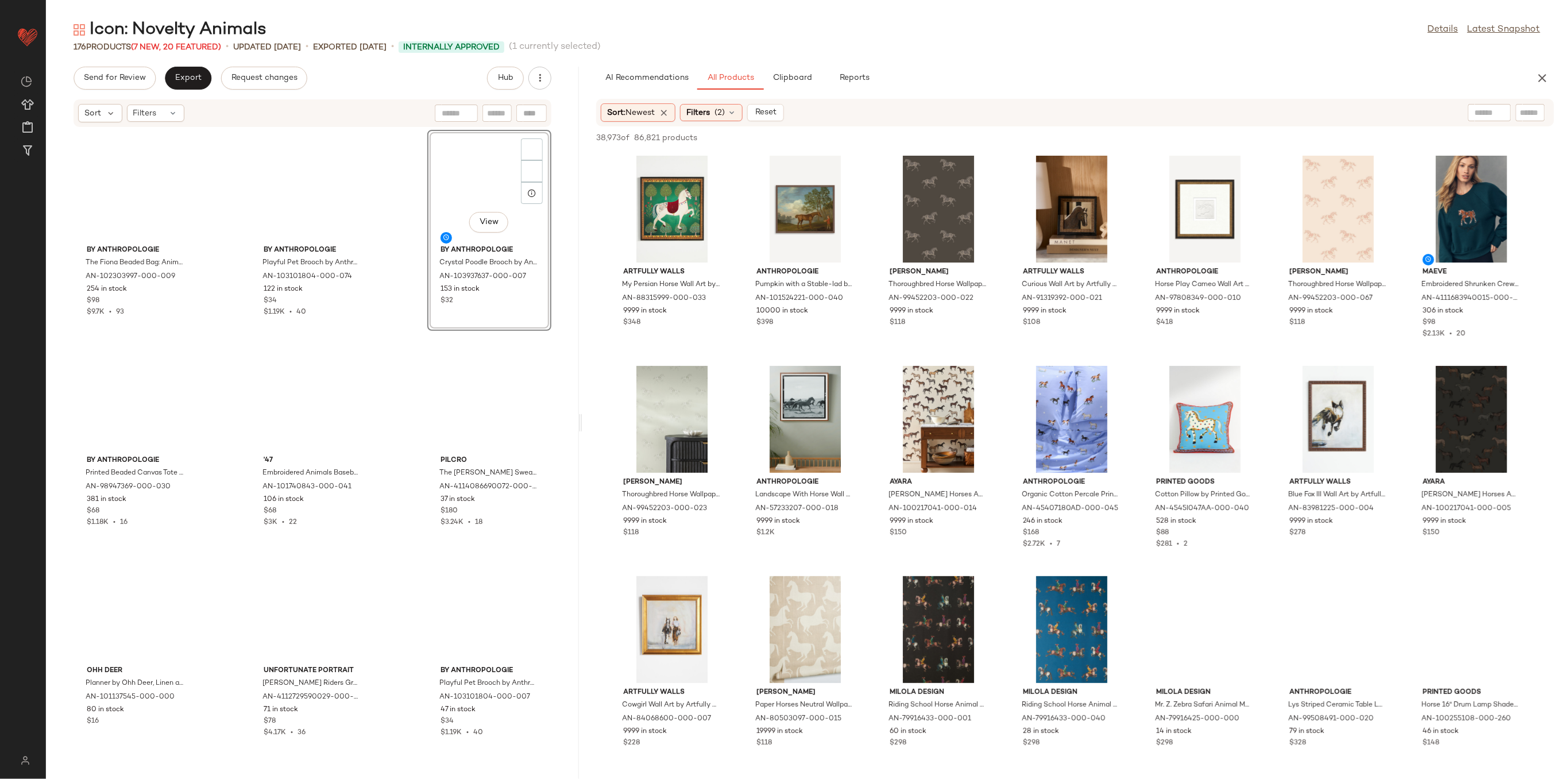
drag, startPoint x: 806, startPoint y: 419, endPoint x: 581, endPoint y: 396, distance: 226.2
click at [581, 396] on div "Icon: Novelty Animals Details Latest Snapshot 176 Products (7 New, 20 Featured)…" at bounding box center [806, 398] width 1522 height 761
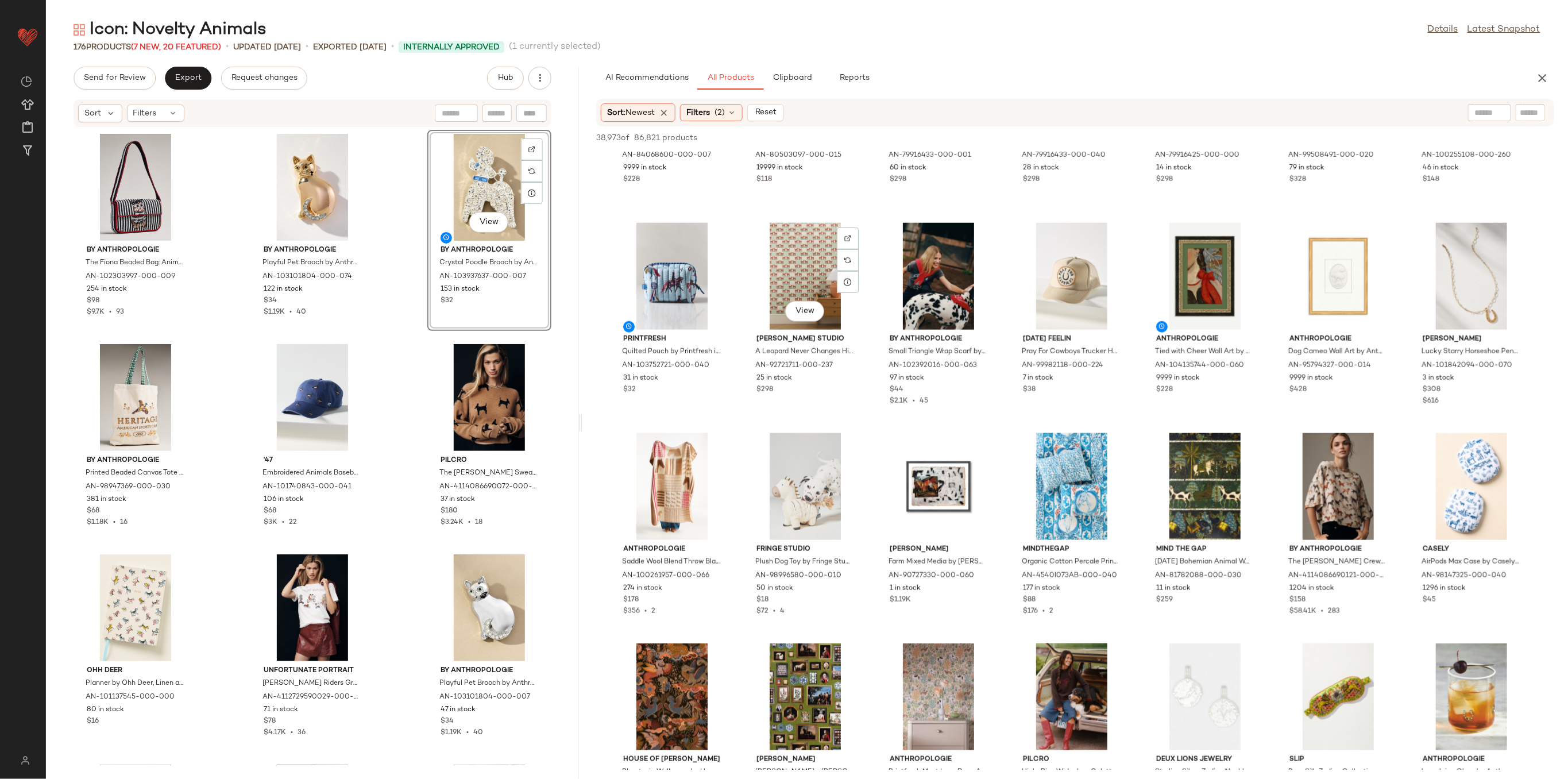
scroll to position [690, 0]
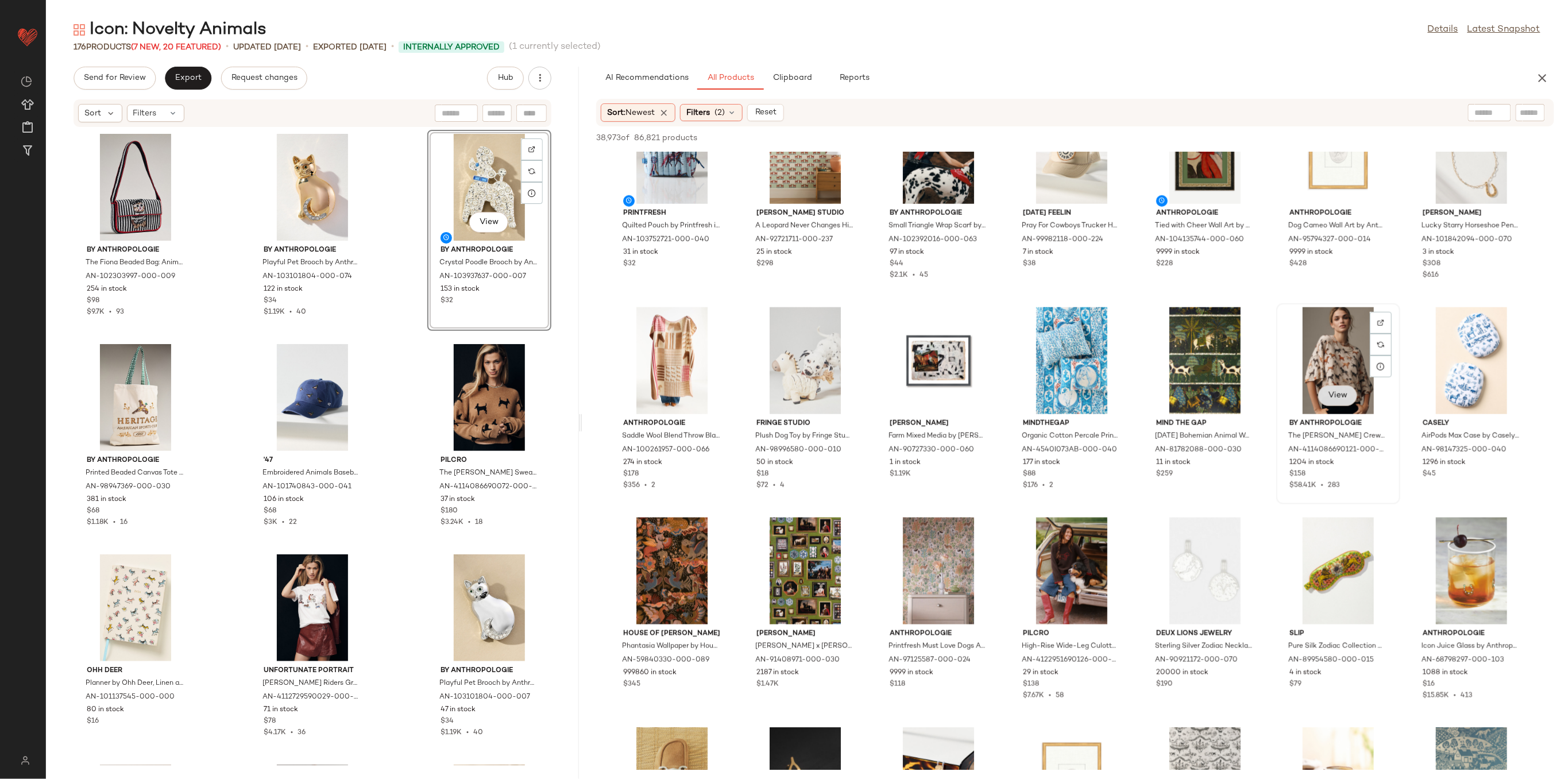
click at [1325, 400] on button "View" at bounding box center [1337, 396] width 39 height 21
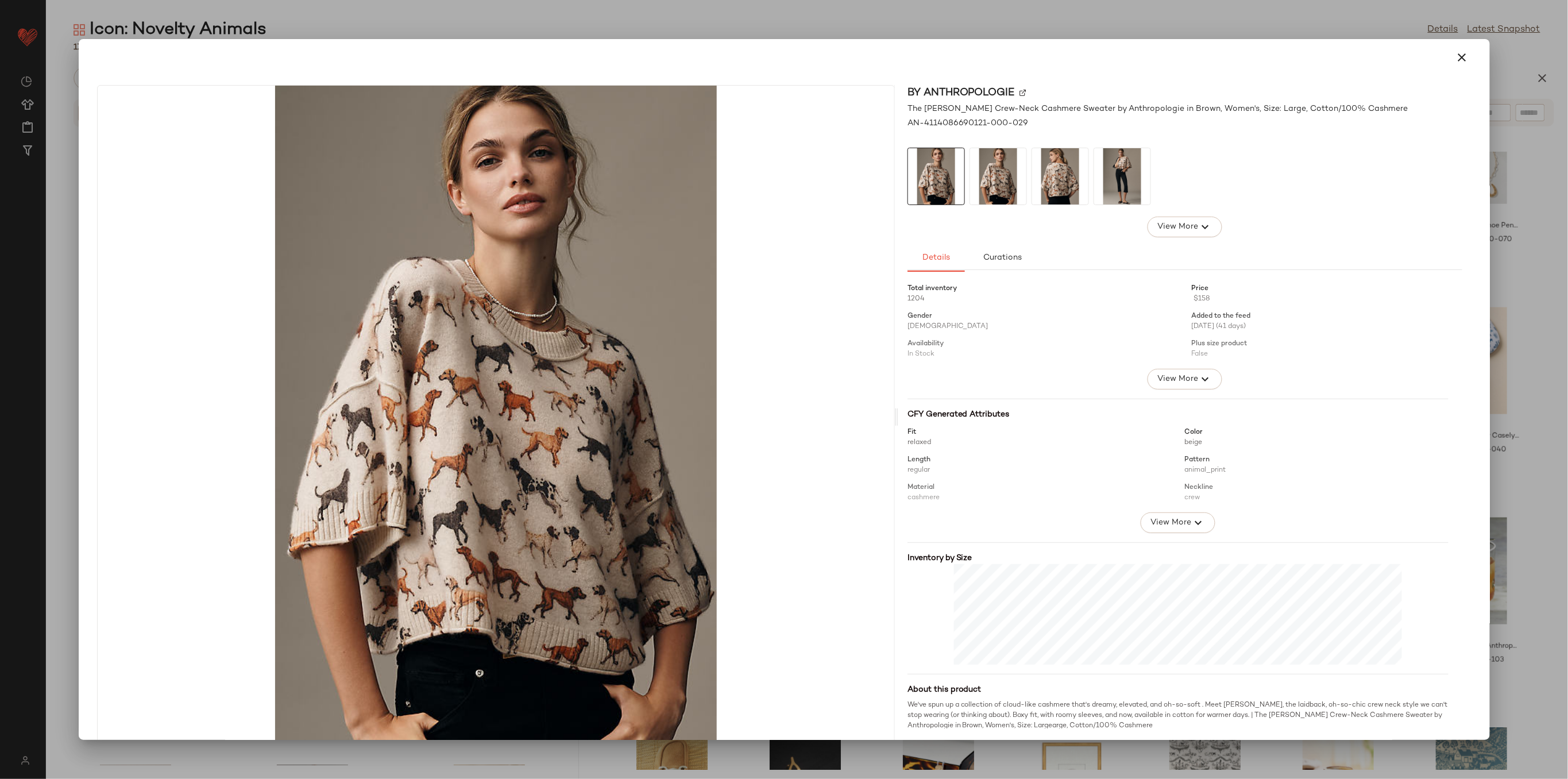
click at [1460, 59] on icon "button" at bounding box center [1462, 57] width 13 height 13
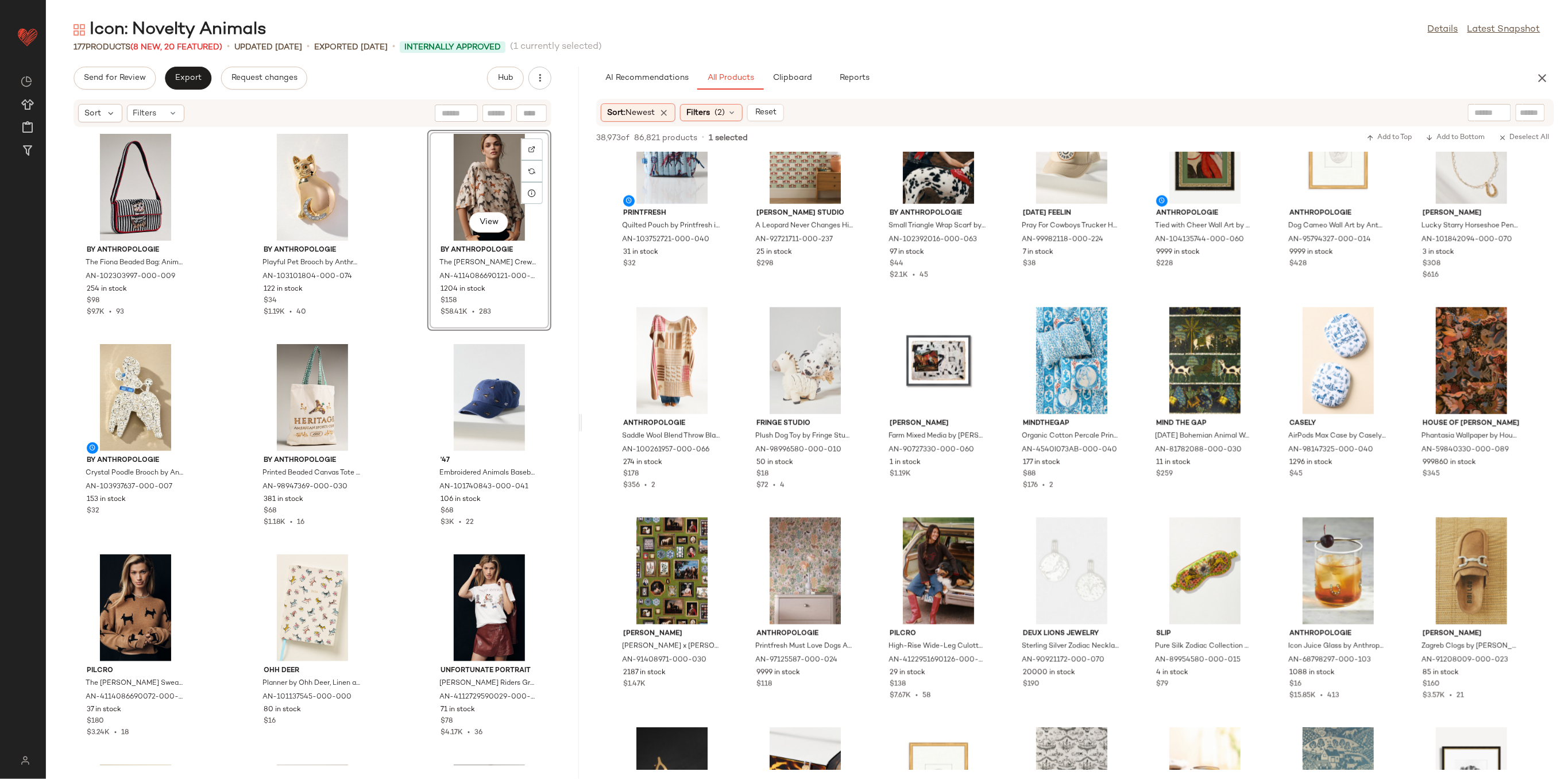
click at [1524, 110] on input "text" at bounding box center [1530, 112] width 20 height 12
type input "***"
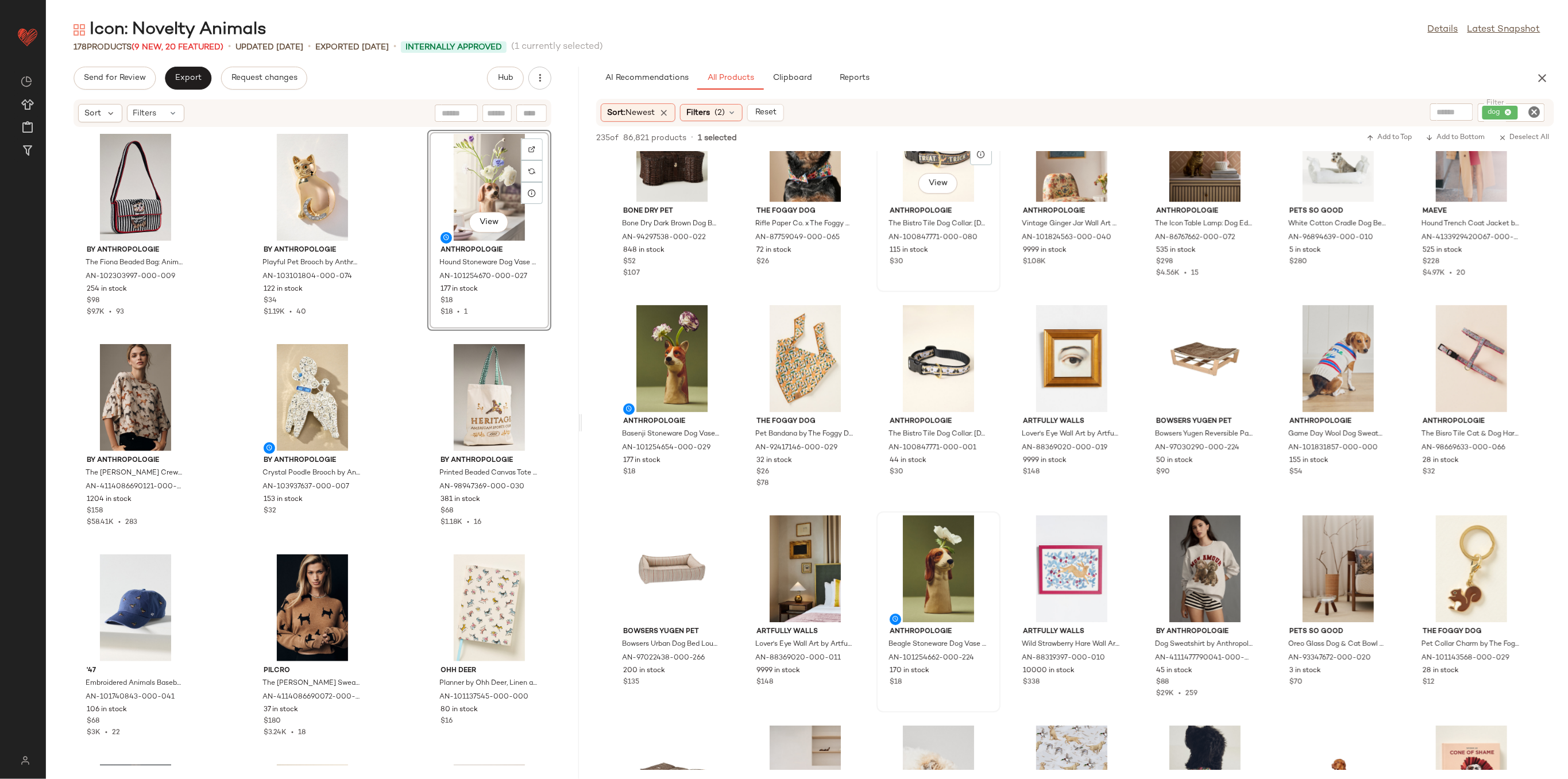
scroll to position [1609, 0]
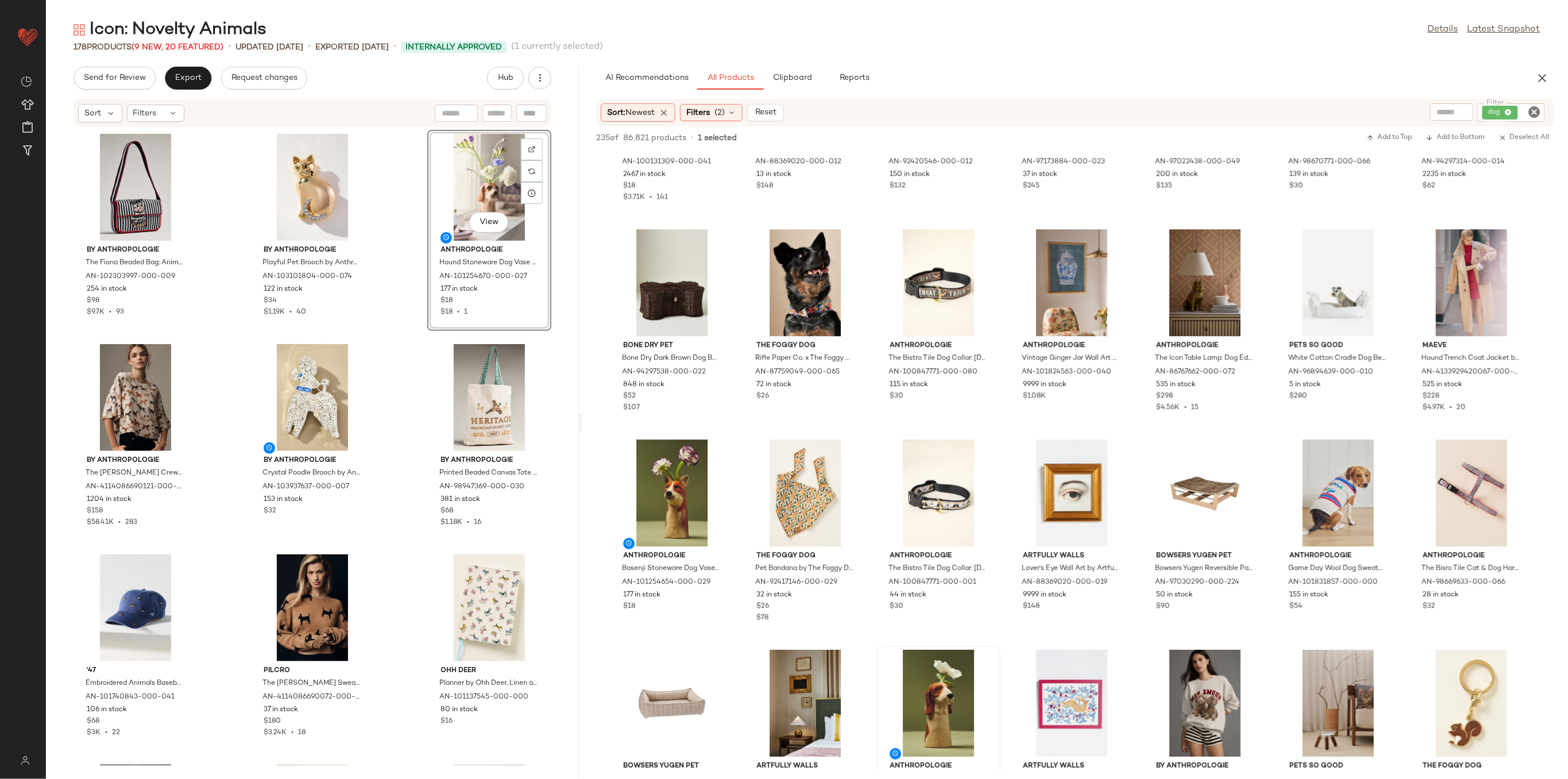
click at [1505, 116] on div "dog" at bounding box center [1511, 112] width 67 height 18
click at [1429, 112] on icon at bounding box center [1430, 112] width 7 height 7
type input "***"
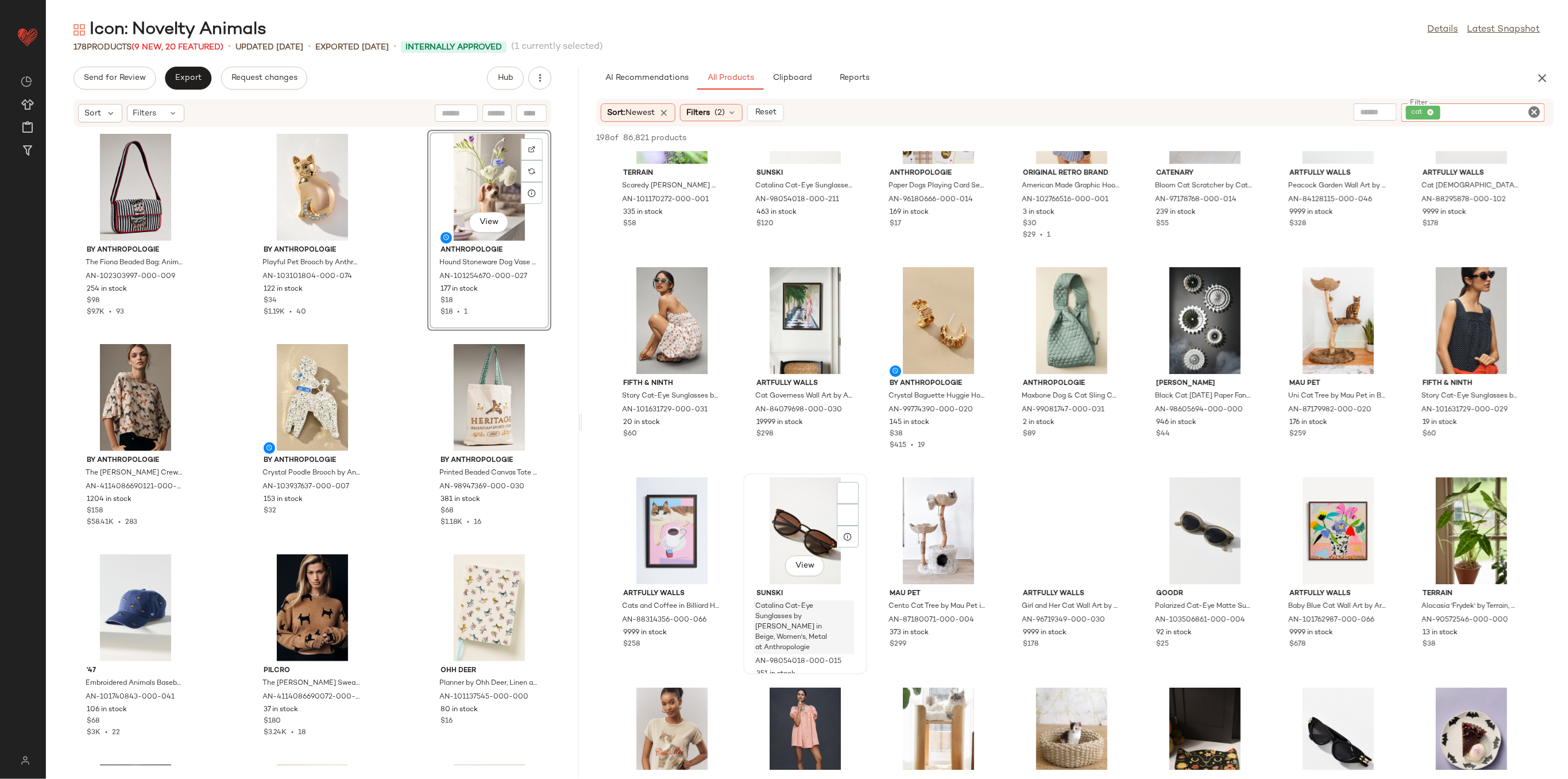
scroll to position [2222, 0]
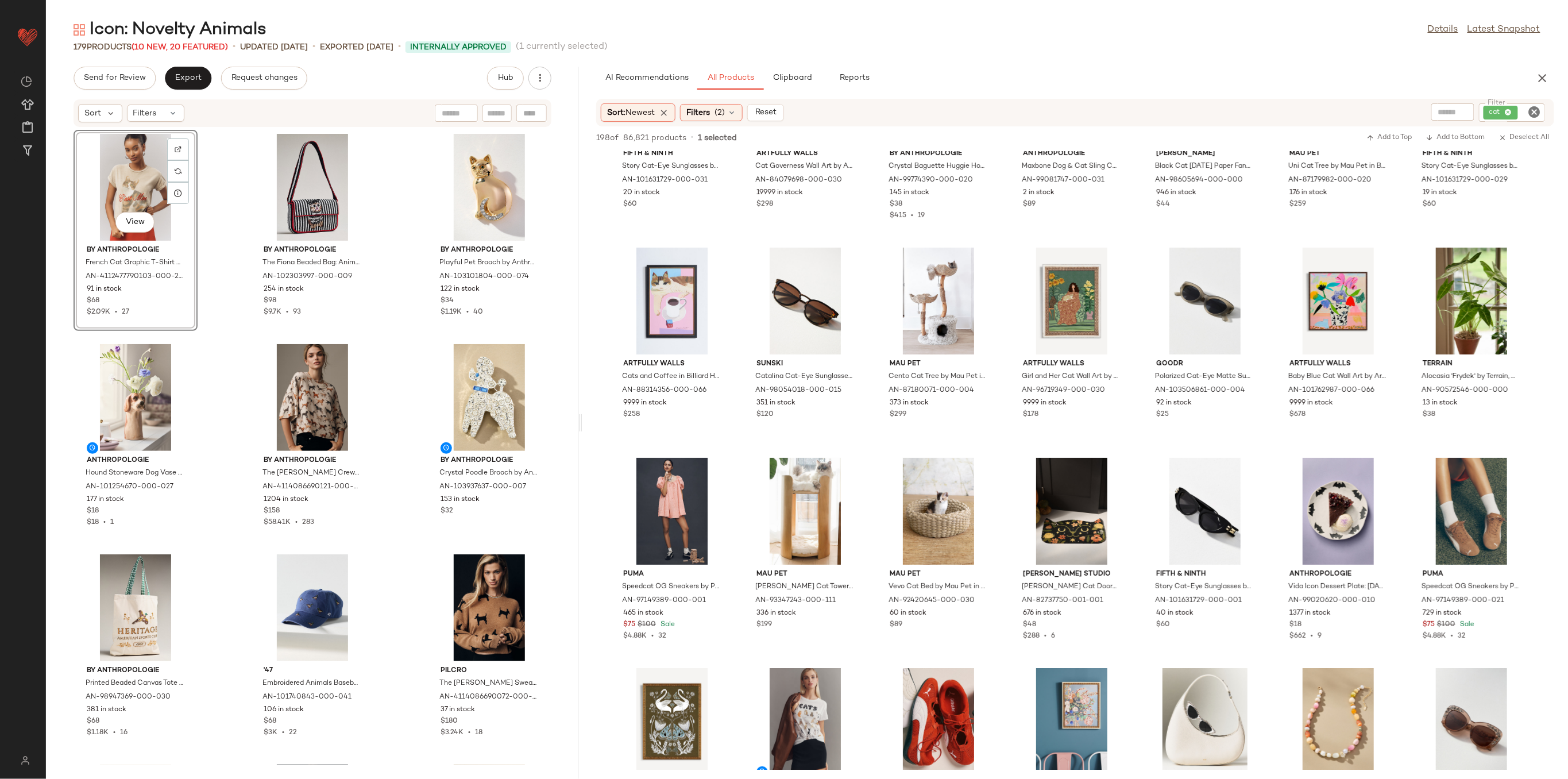
click at [407, 260] on div "View By Anthropologie French Cat Graphic T-Shirt by Anthropologie in Yellow, Wo…" at bounding box center [312, 446] width 533 height 638
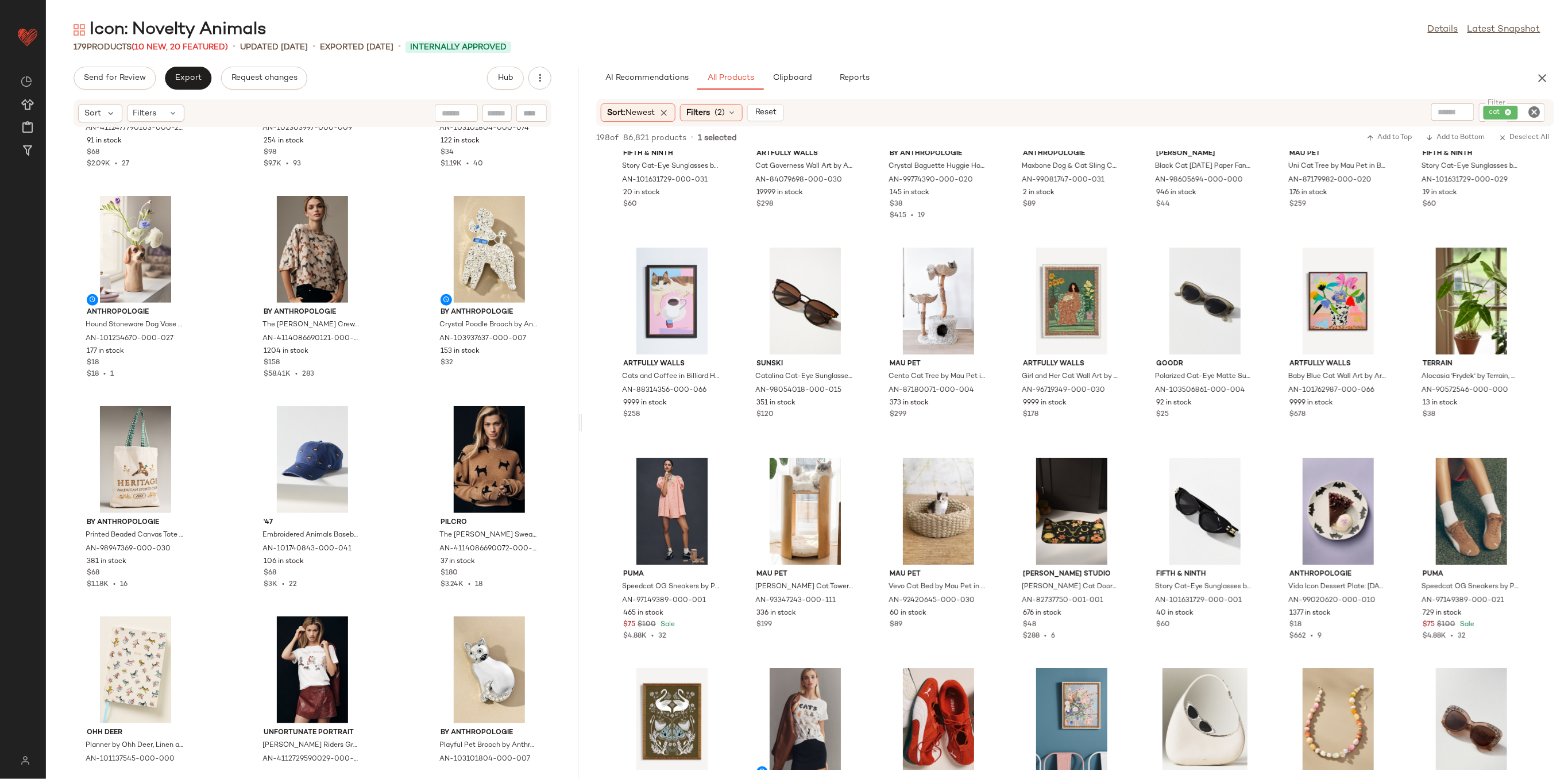
scroll to position [153, 0]
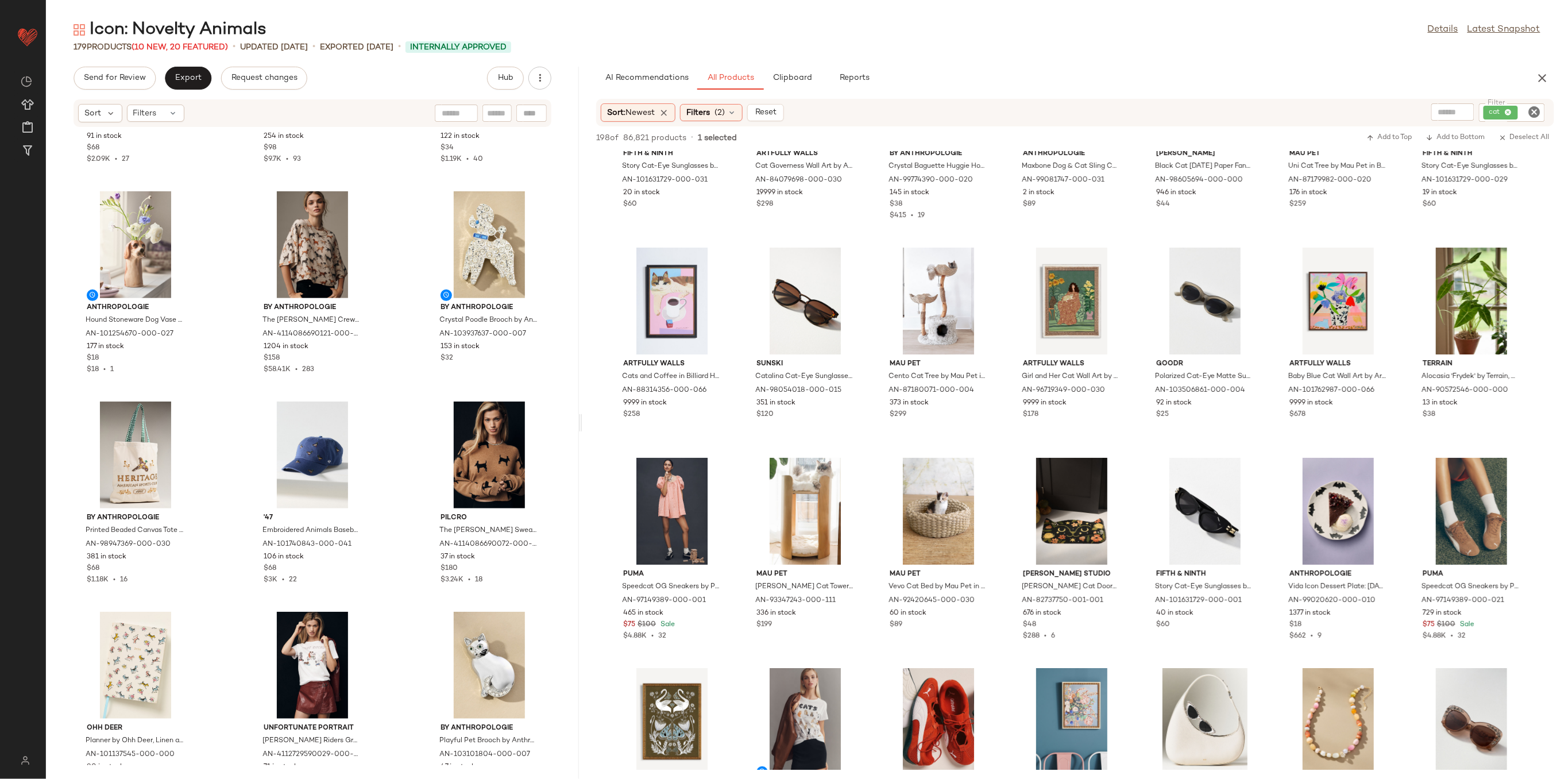
click at [1505, 112] on div "cat" at bounding box center [1511, 112] width 66 height 18
click at [1431, 113] on icon at bounding box center [1430, 112] width 7 height 7
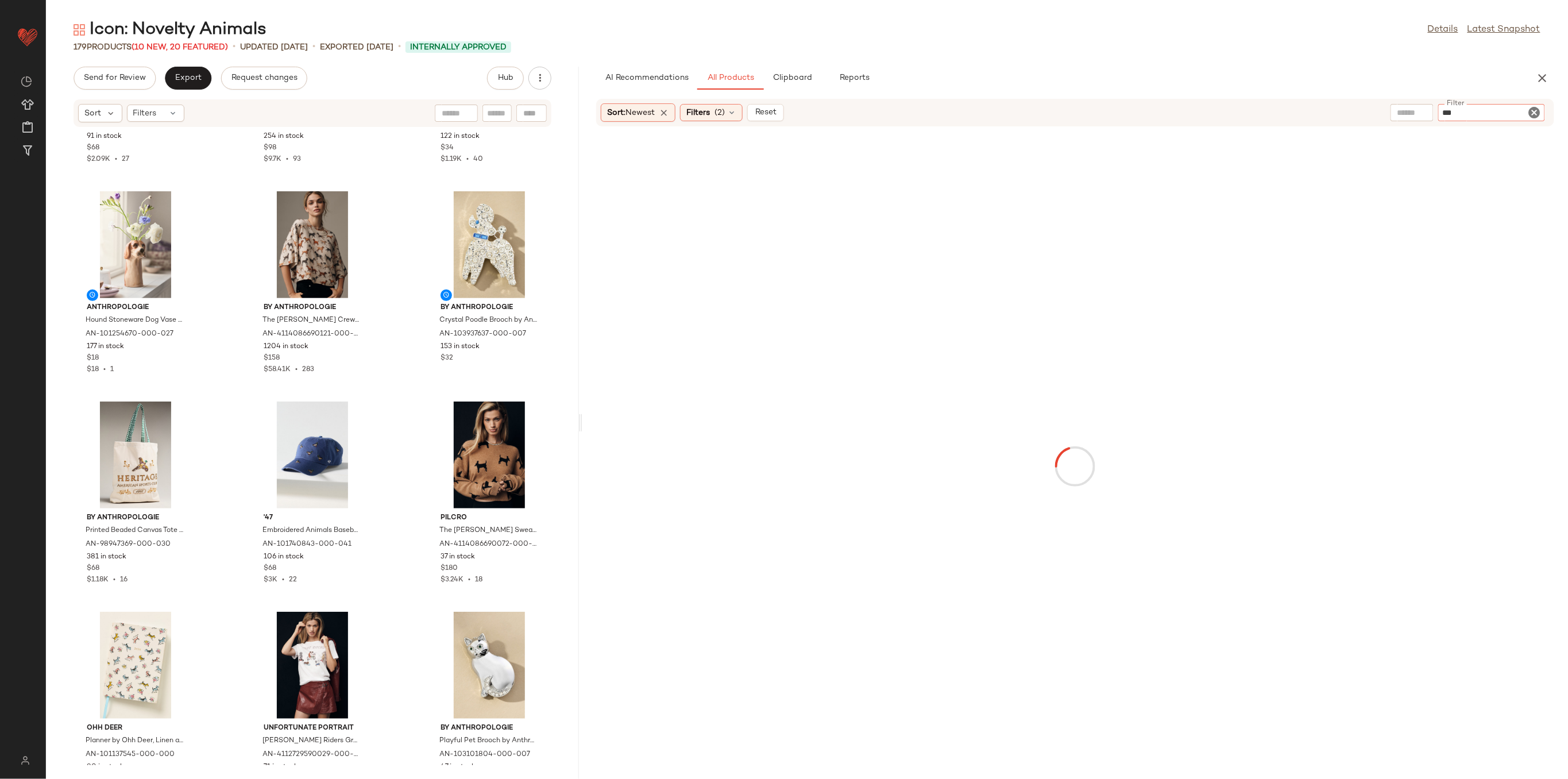
type input "****"
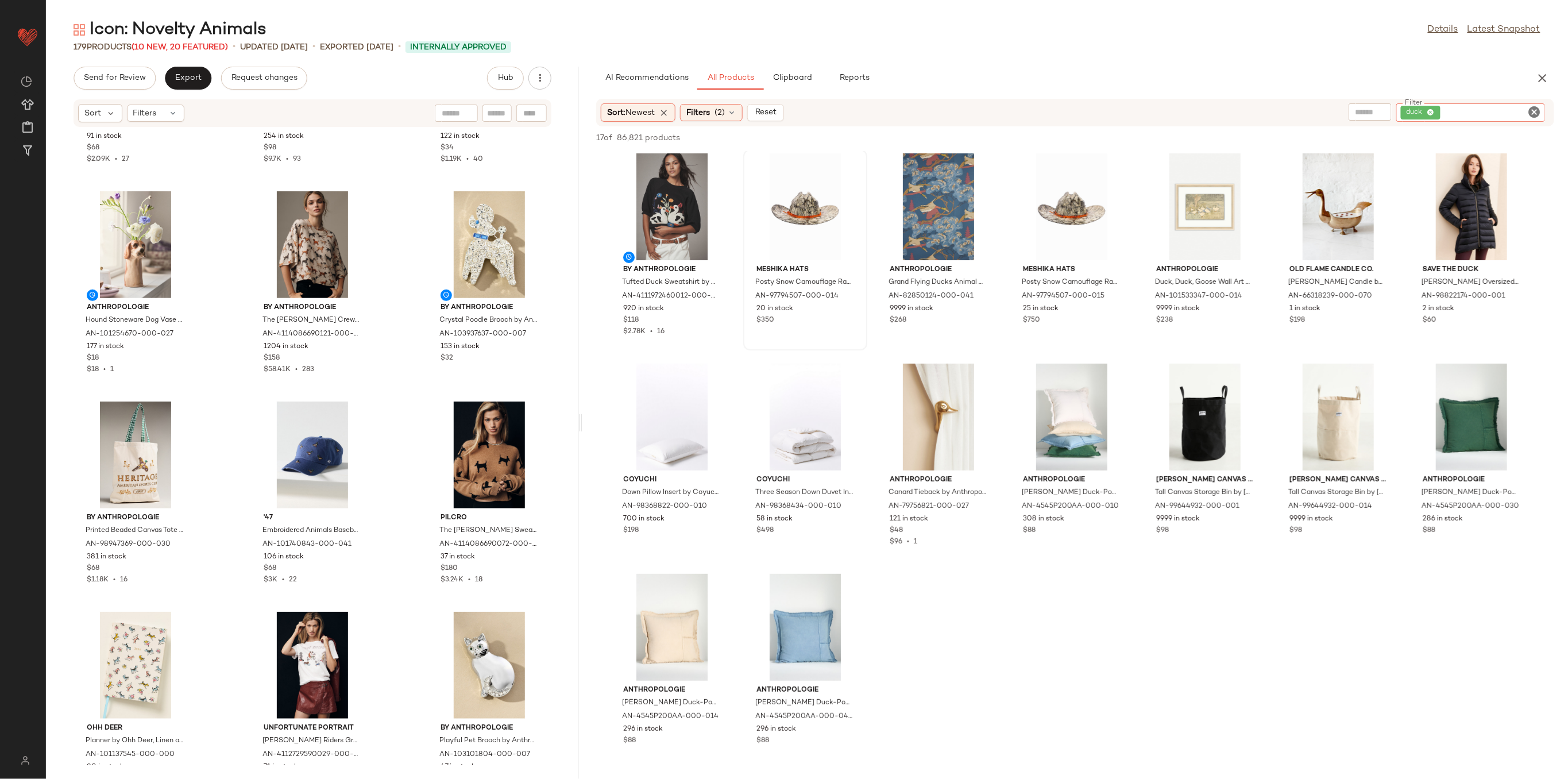
scroll to position [0, 0]
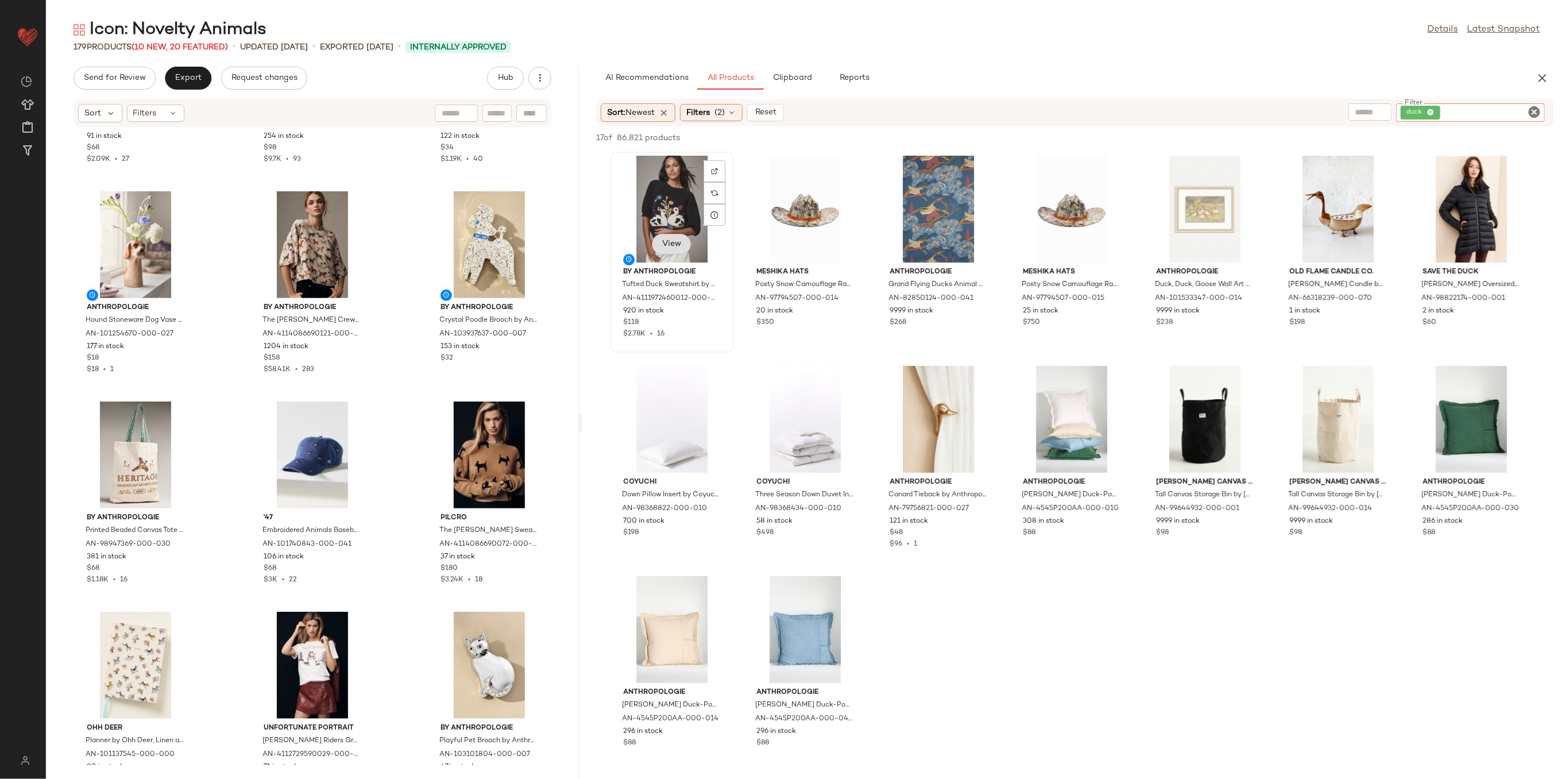
click at [683, 240] on button "View" at bounding box center [671, 244] width 39 height 21
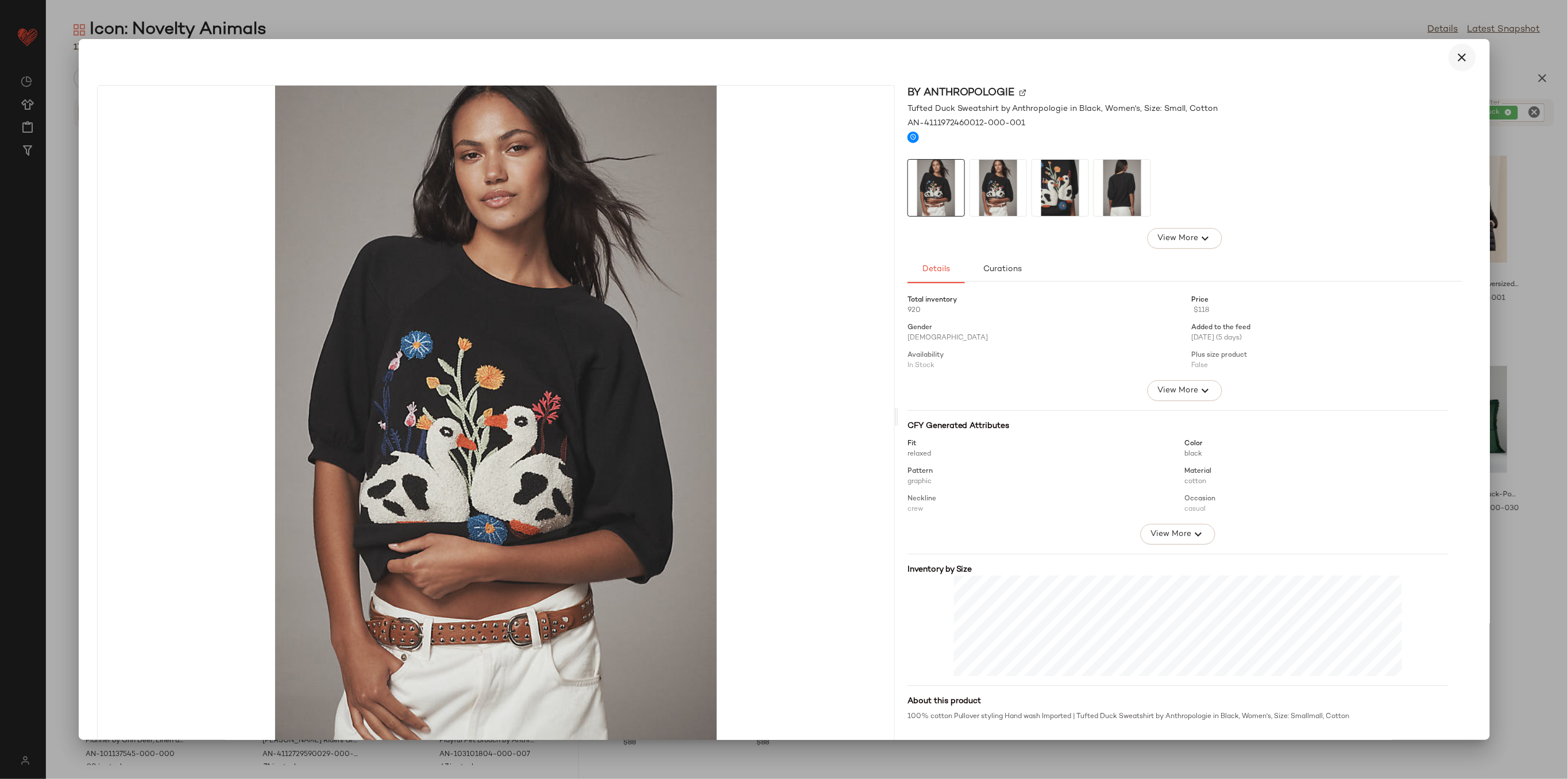
click at [1458, 65] on button "button" at bounding box center [1462, 58] width 28 height 28
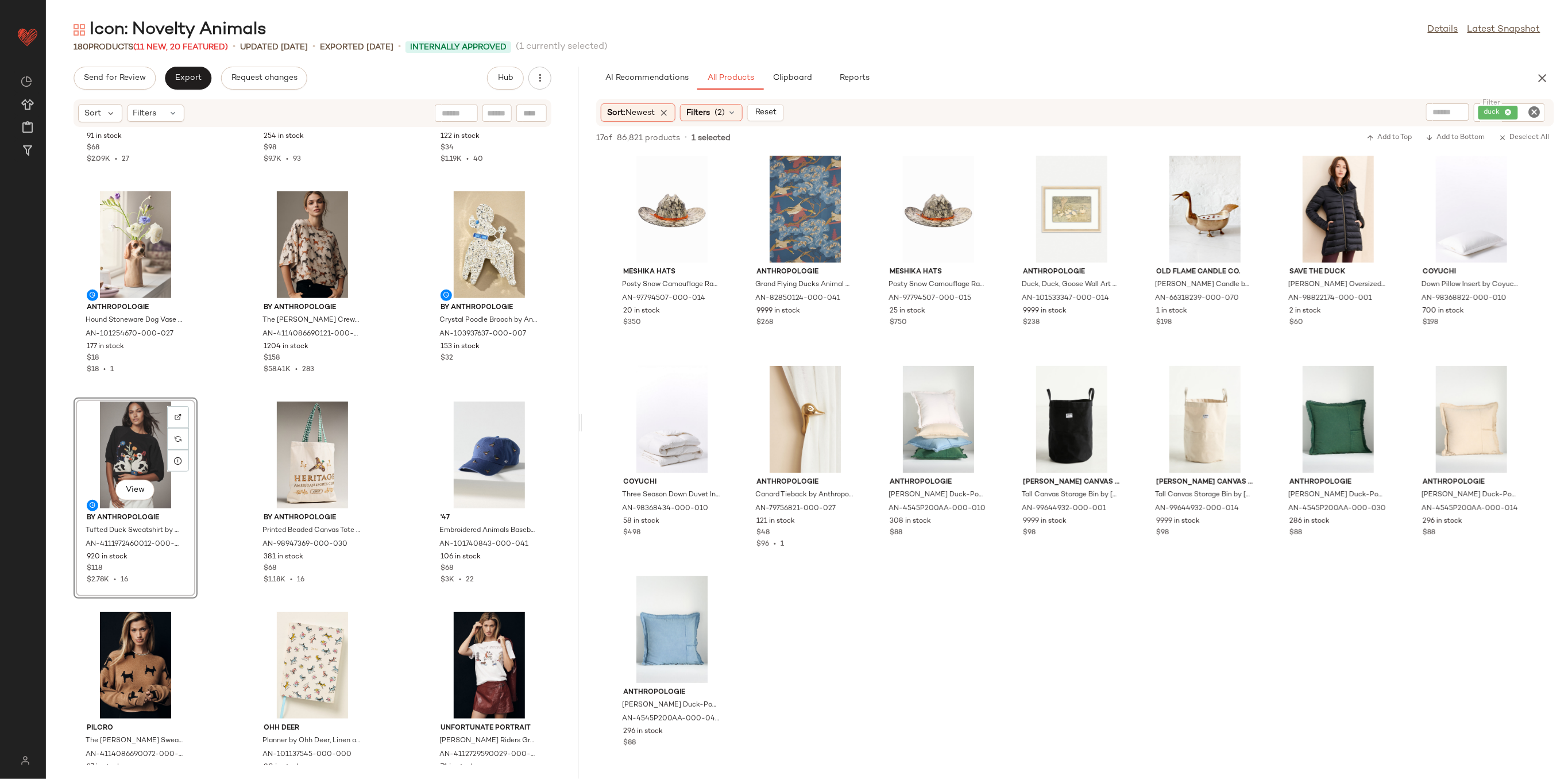
click at [196, 430] on div "View By Anthropologie Tufted Duck Sweatshirt by Anthropologie in Black, Women's…" at bounding box center [135, 497] width 121 height 199
click at [414, 444] on div "By Anthropologie French Cat Graphic T-Shirt by Anthropologie in Yellow, Women's…" at bounding box center [312, 446] width 533 height 638
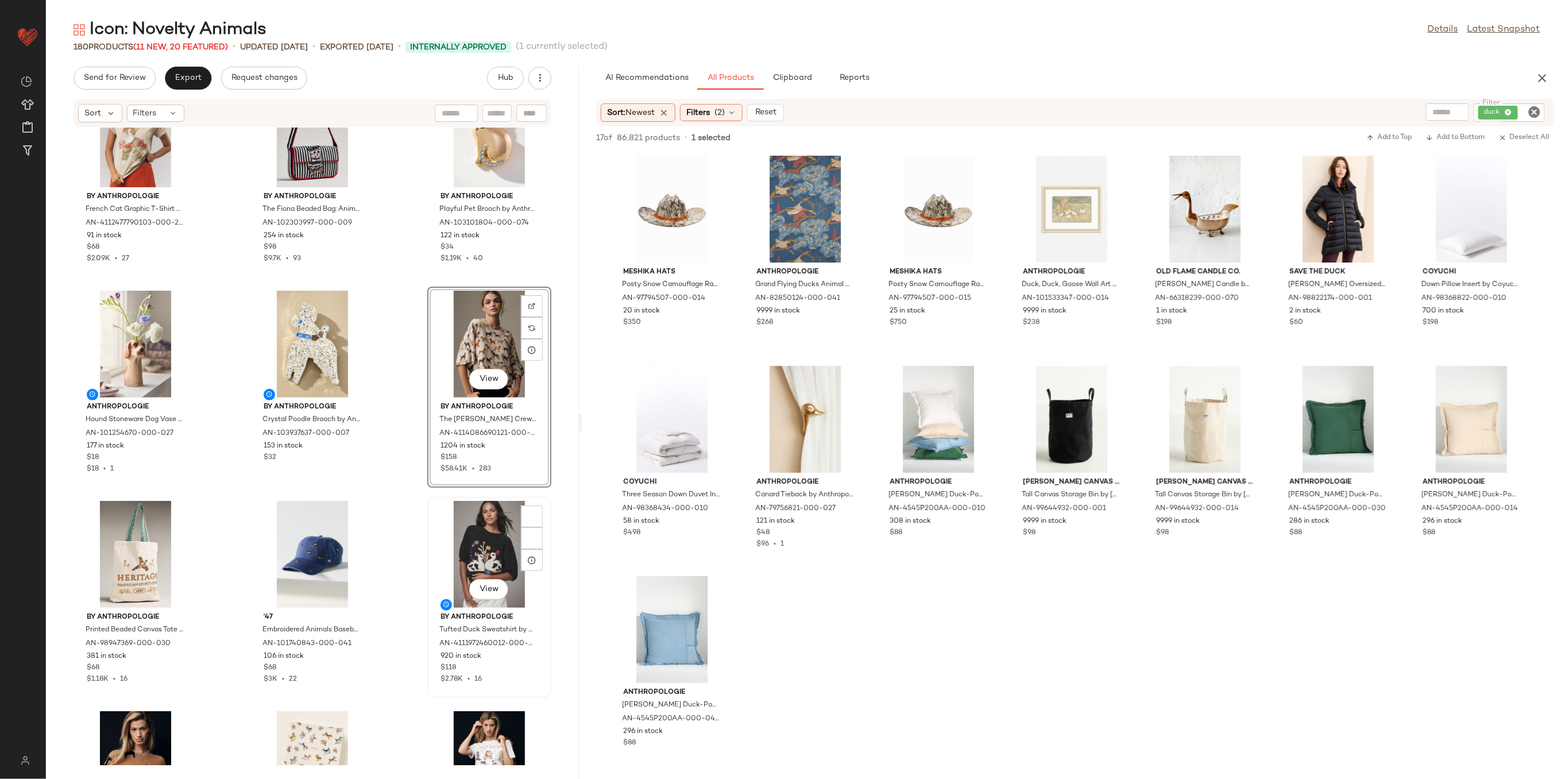
scroll to position [76, 0]
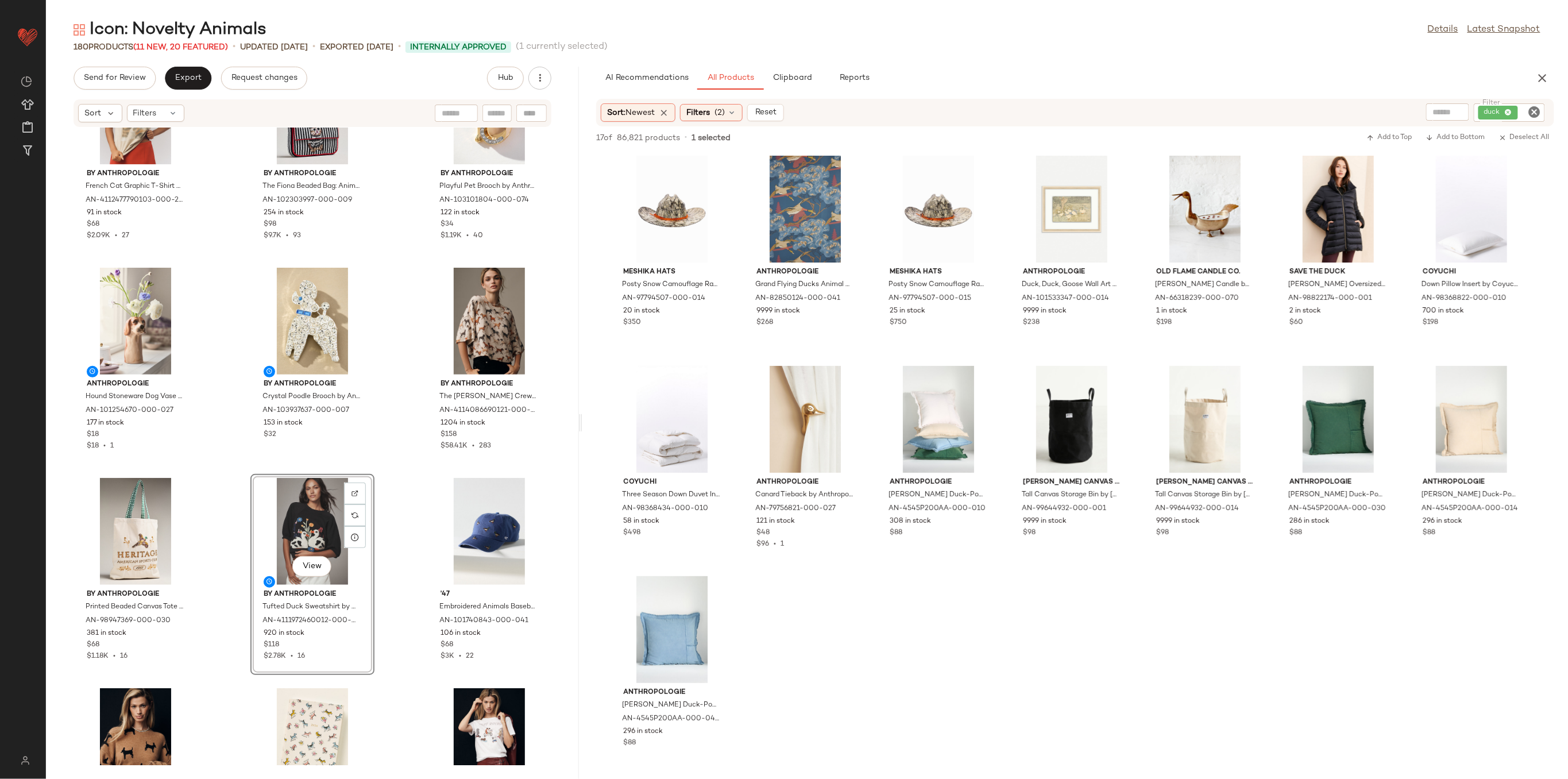
click at [386, 510] on div "By Anthropologie French Cat Graphic T-Shirt by Anthropologie in Yellow, Women's…" at bounding box center [312, 446] width 533 height 638
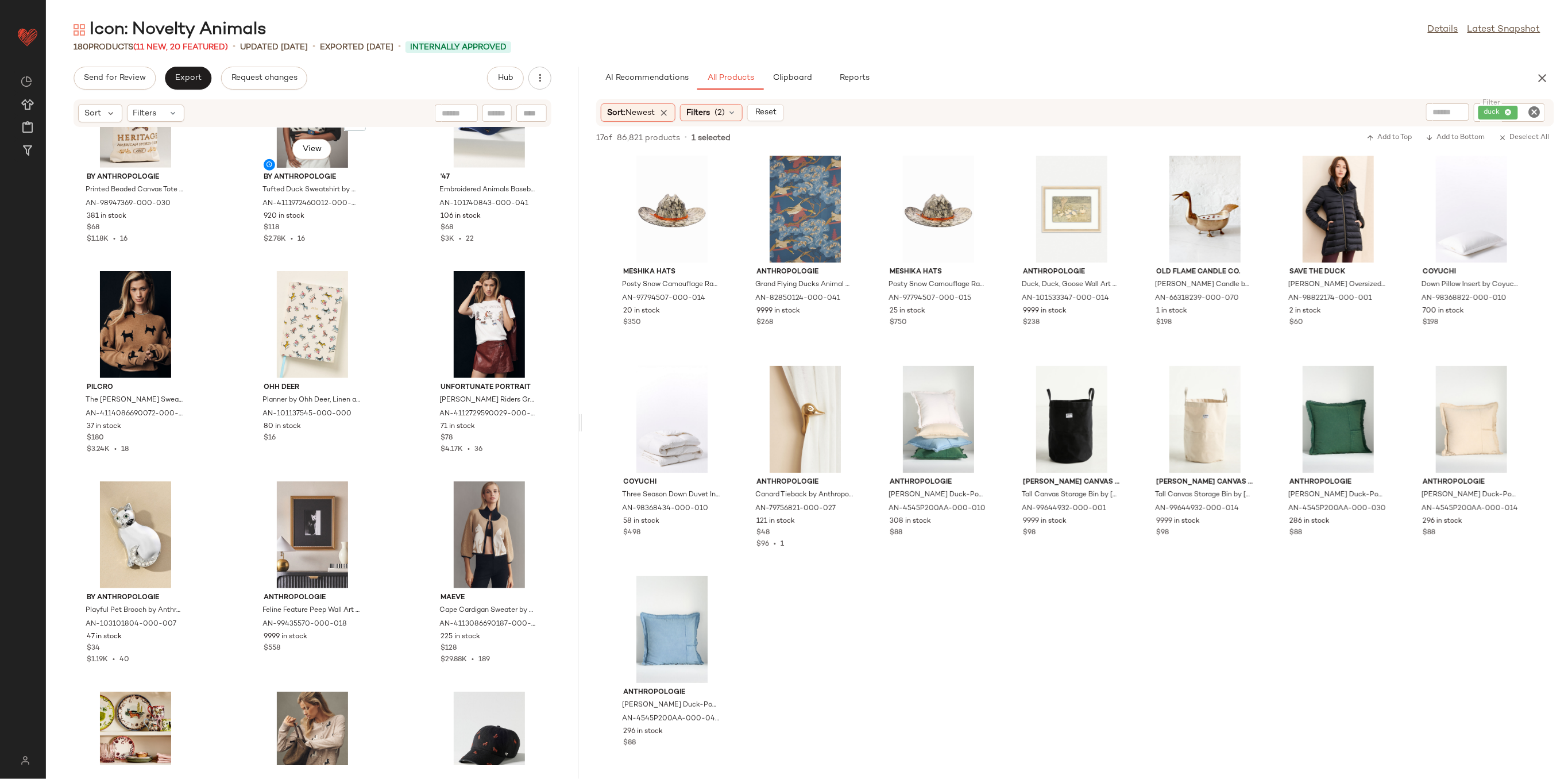
scroll to position [316, 0]
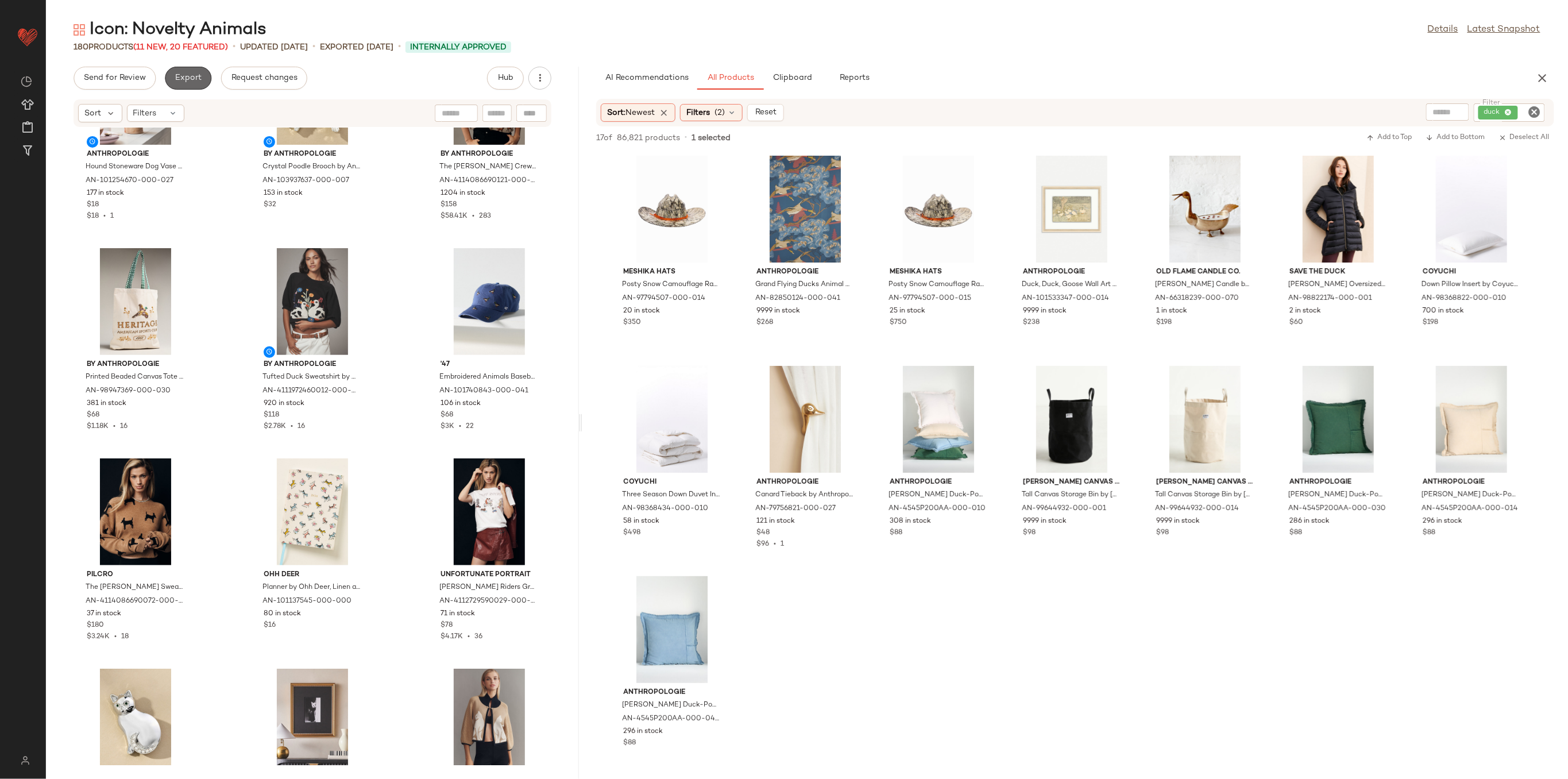
click at [201, 77] on button "Export" at bounding box center [188, 78] width 47 height 23
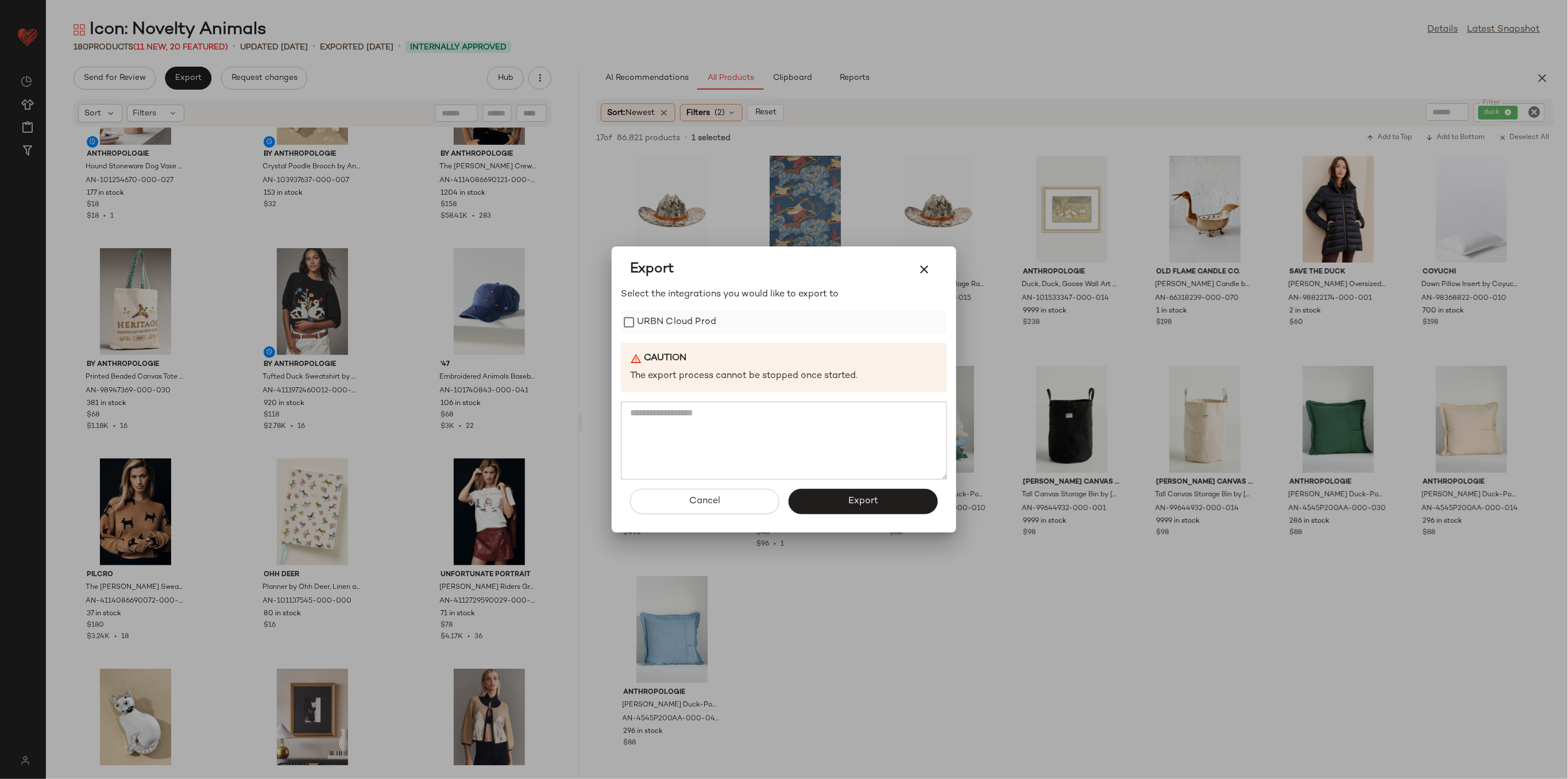
click at [690, 321] on label "URBN Cloud Prod" at bounding box center [676, 323] width 79 height 23
click at [861, 505] on span "Export" at bounding box center [863, 501] width 31 height 11
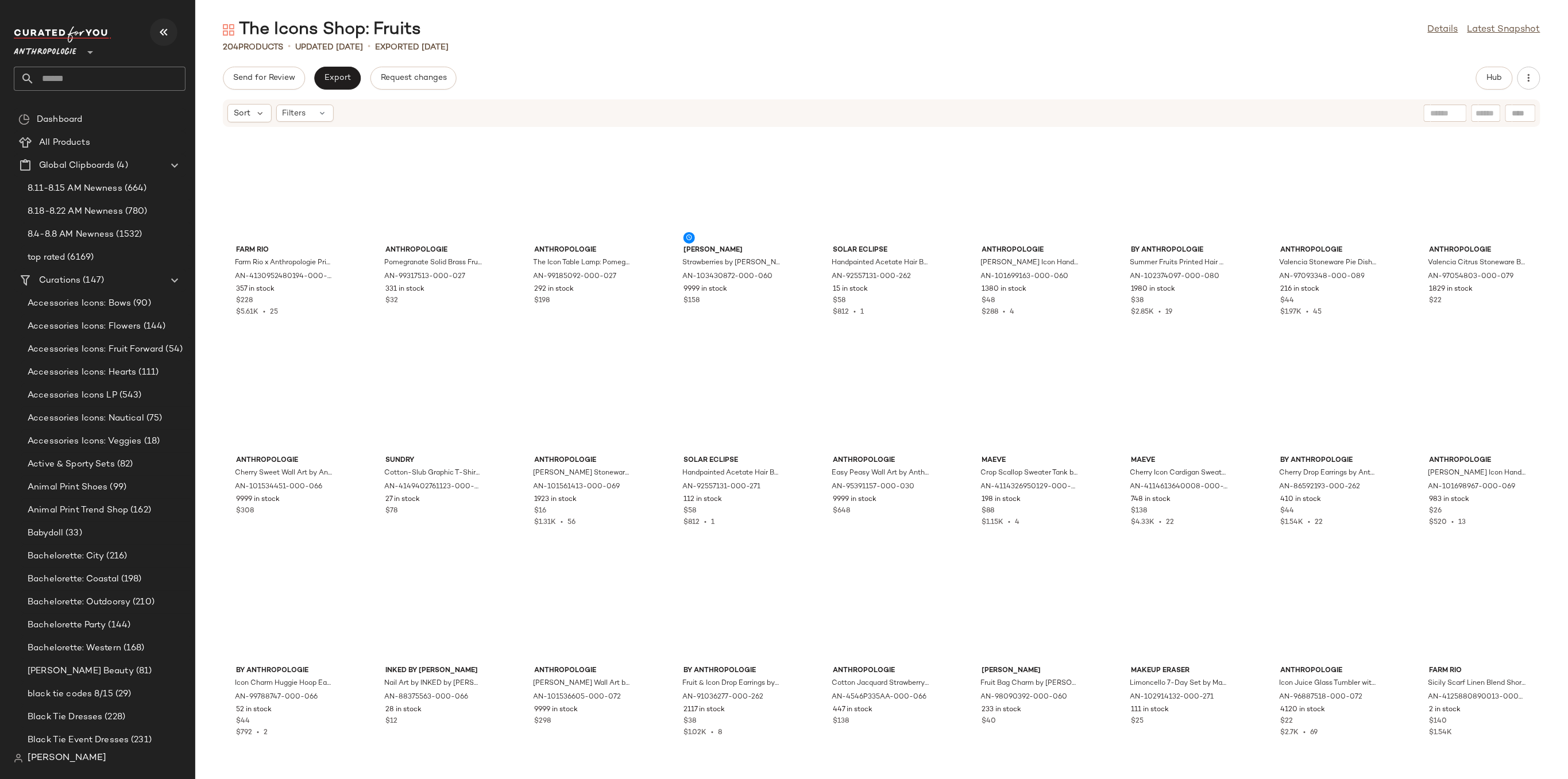
click at [168, 31] on icon "button" at bounding box center [163, 31] width 13 height 13
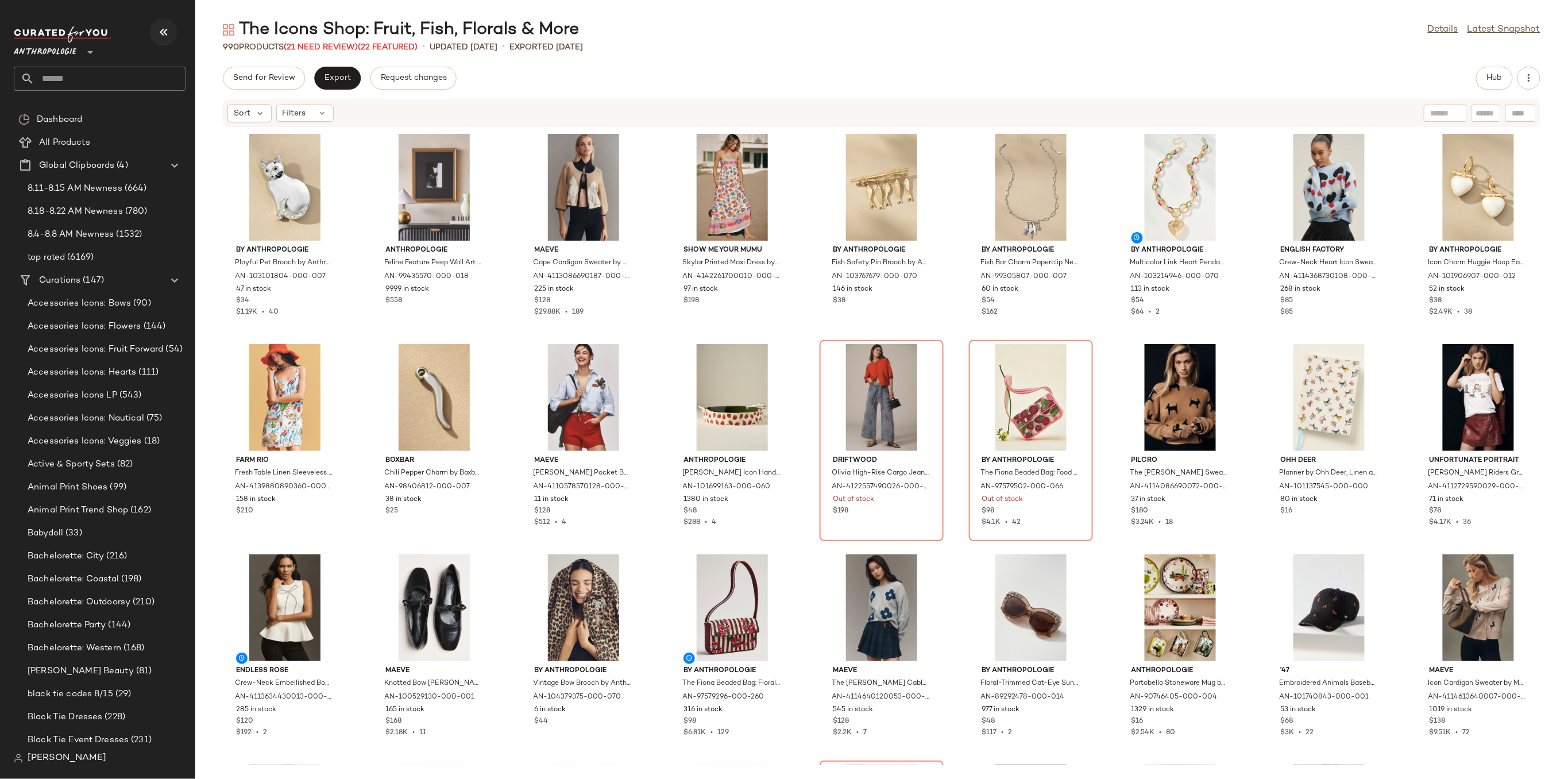
click at [158, 31] on icon "button" at bounding box center [163, 31] width 13 height 13
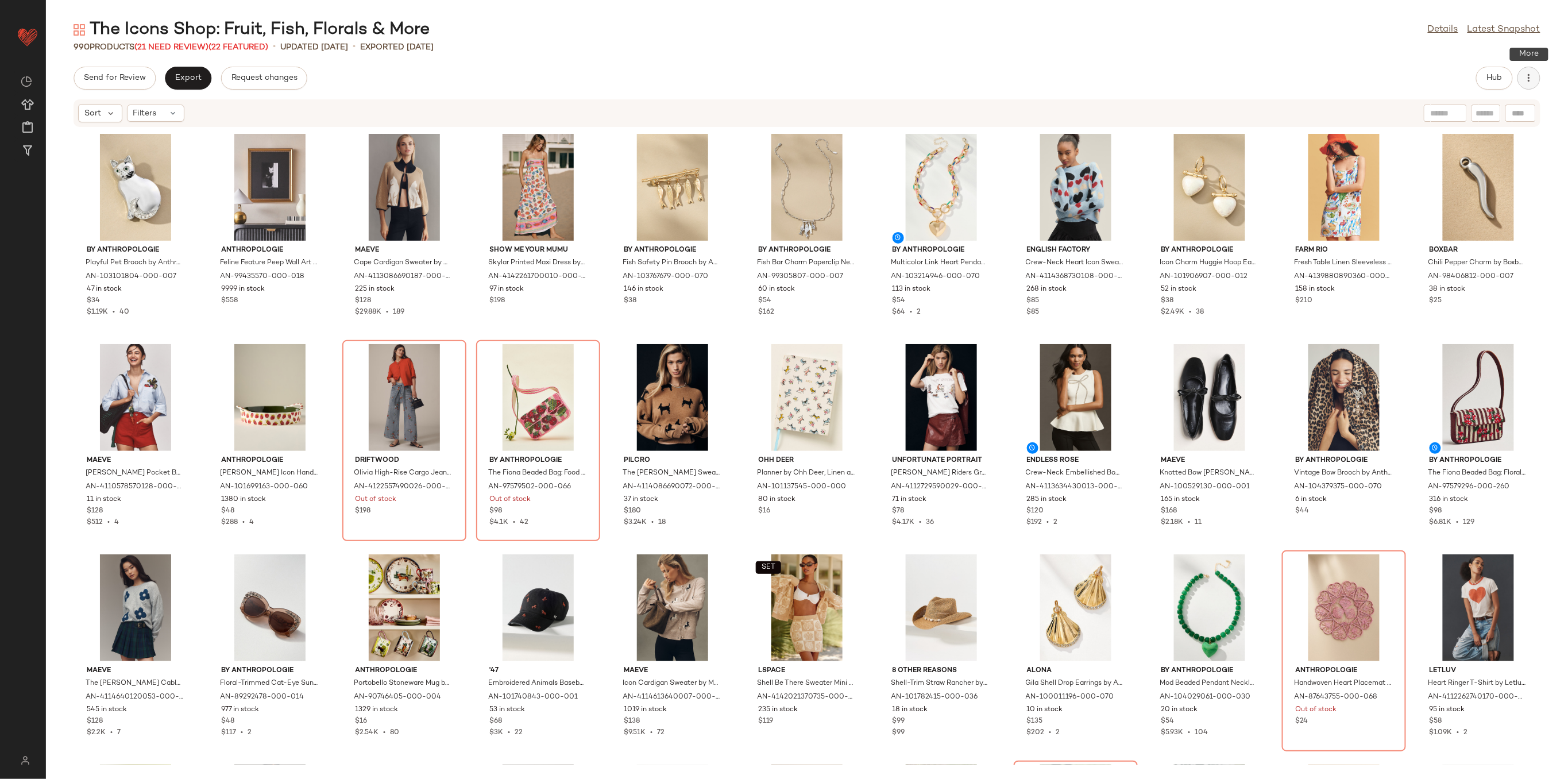
click at [1529, 76] on icon "button" at bounding box center [1528, 77] width 12 height 12
click at [1310, 64] on div "The Icons Shop: Fruit, Fish, Florals & More Details Latest Snapshot 990 Product…" at bounding box center [806, 398] width 1522 height 761
click at [152, 213] on div "Open in [GEOGRAPHIC_DATA]" at bounding box center [202, 226] width 154 height 28
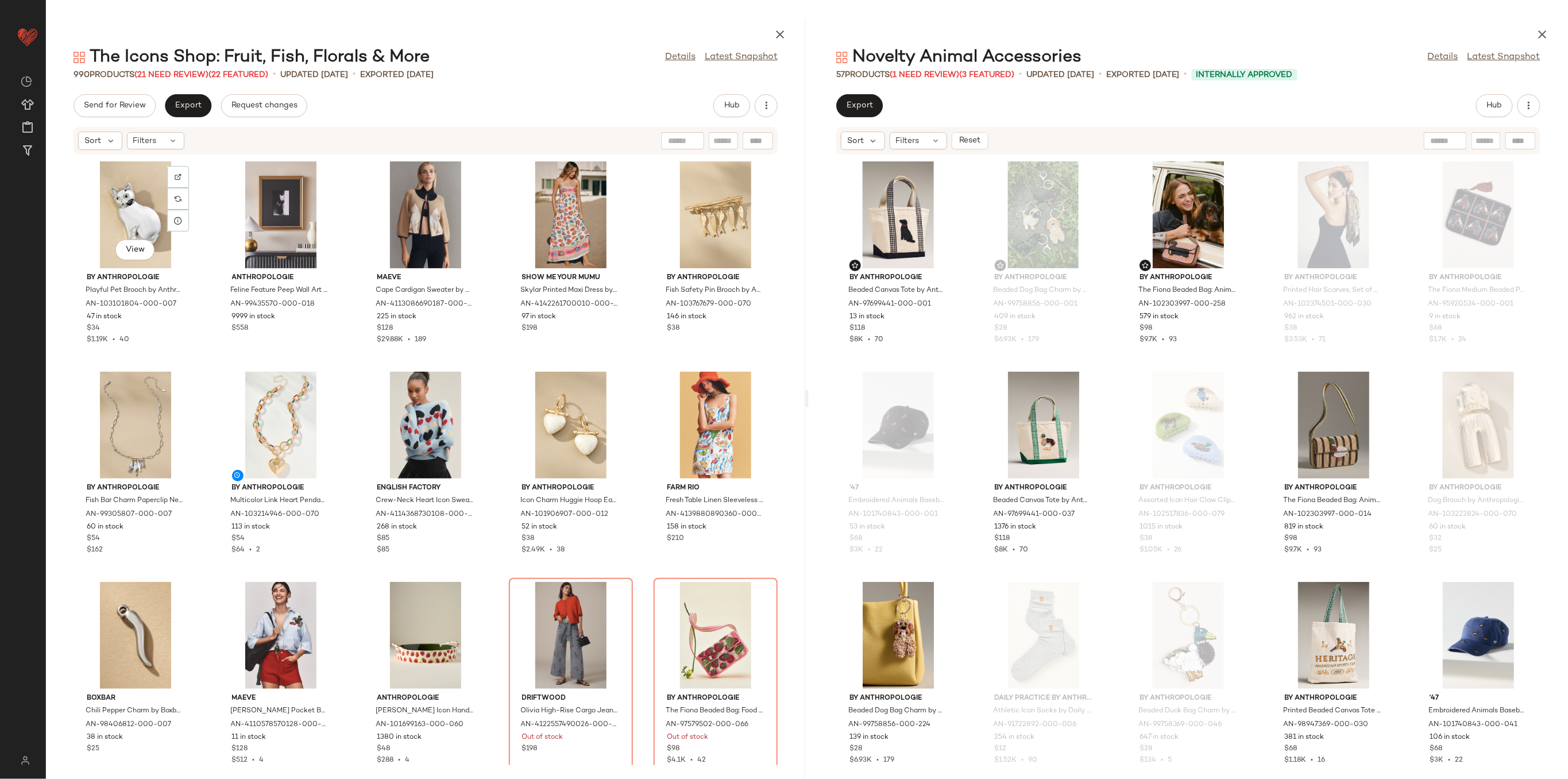
drag, startPoint x: 808, startPoint y: 395, endPoint x: 800, endPoint y: 397, distance: 8.2
click at [800, 397] on div "The Icons Shop: Fruit, Fish, Florals & More Details Latest Snapshot 990 Product…" at bounding box center [806, 398] width 1522 height 761
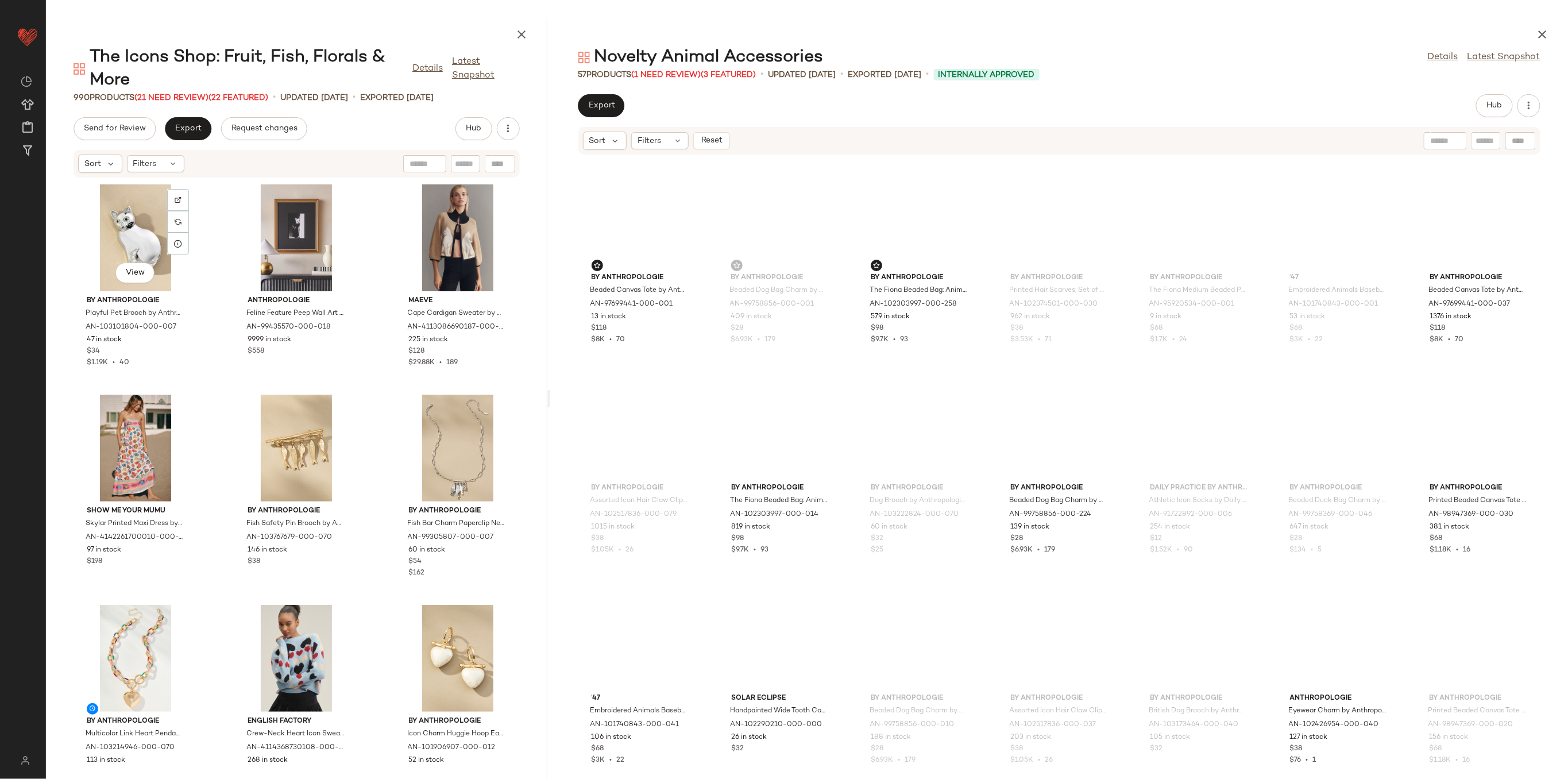
drag, startPoint x: 806, startPoint y: 394, endPoint x: 543, endPoint y: 390, distance: 263.0
click at [543, 390] on div "The Icons Shop: Fruit, Fish, Florals & More Details Latest Snapshot 990 Product…" at bounding box center [806, 398] width 1522 height 761
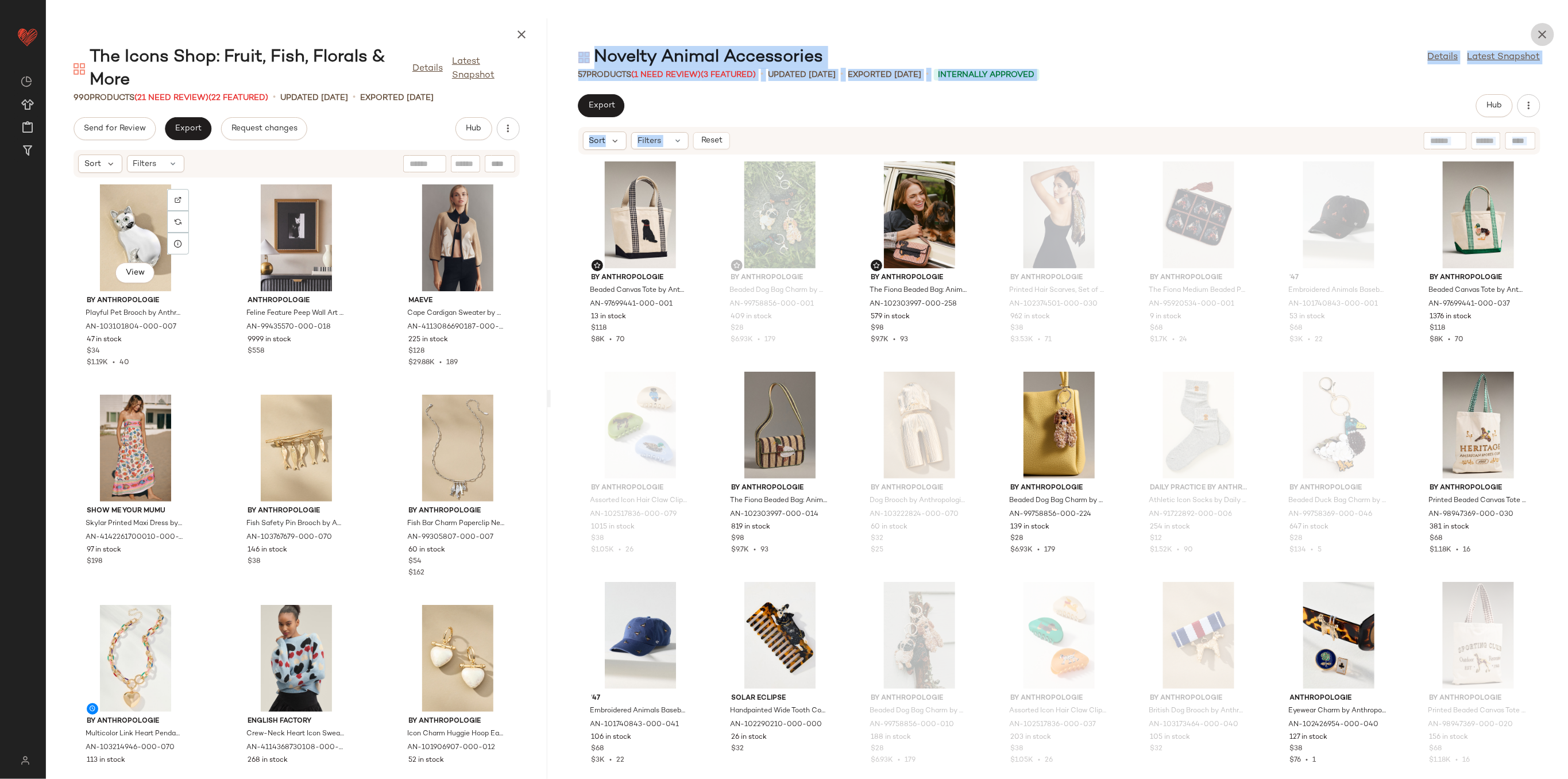
click at [1542, 28] on icon "button" at bounding box center [1542, 34] width 13 height 13
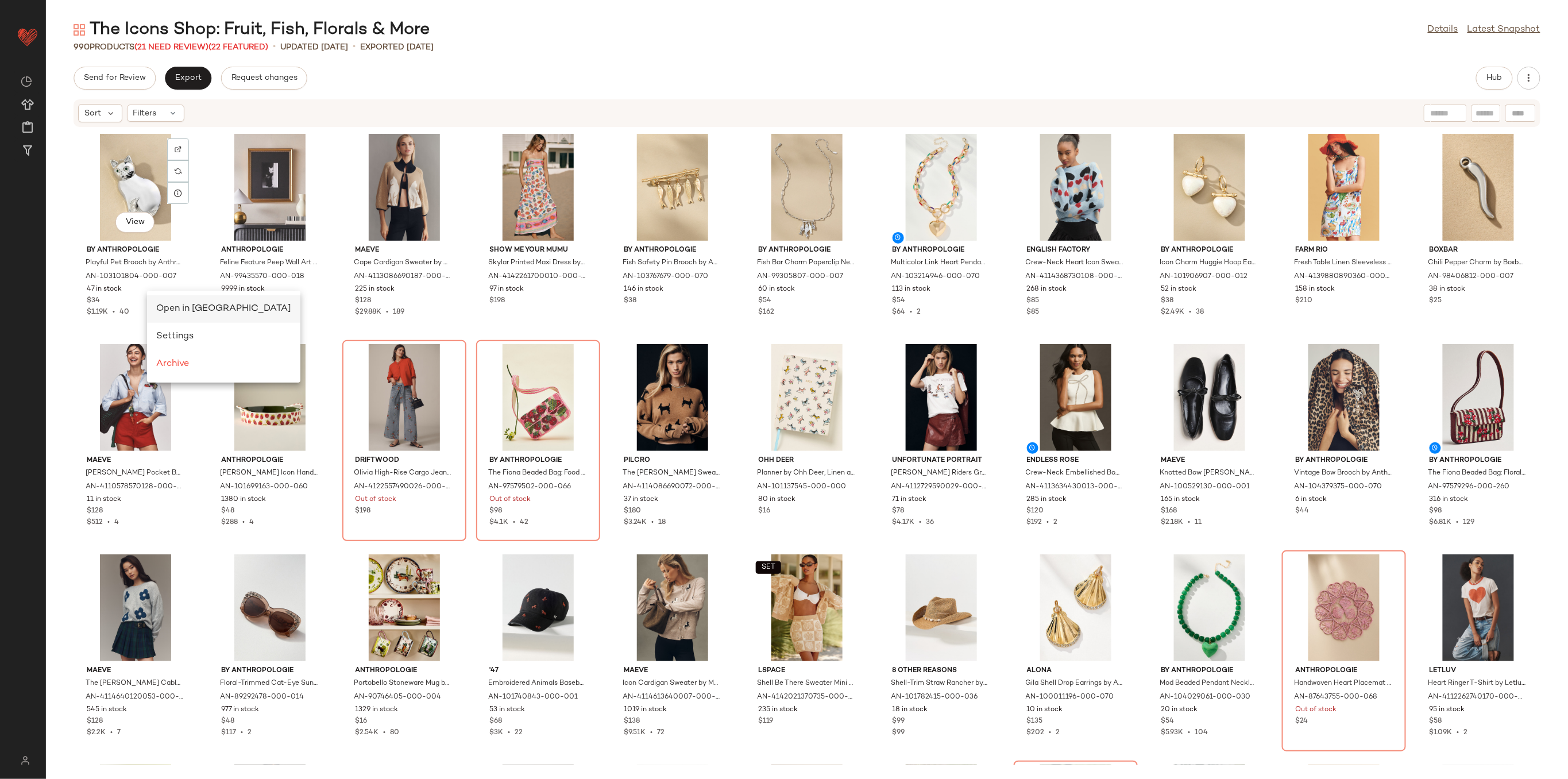
click at [165, 307] on span "Open in [GEOGRAPHIC_DATA]" at bounding box center [224, 309] width 135 height 10
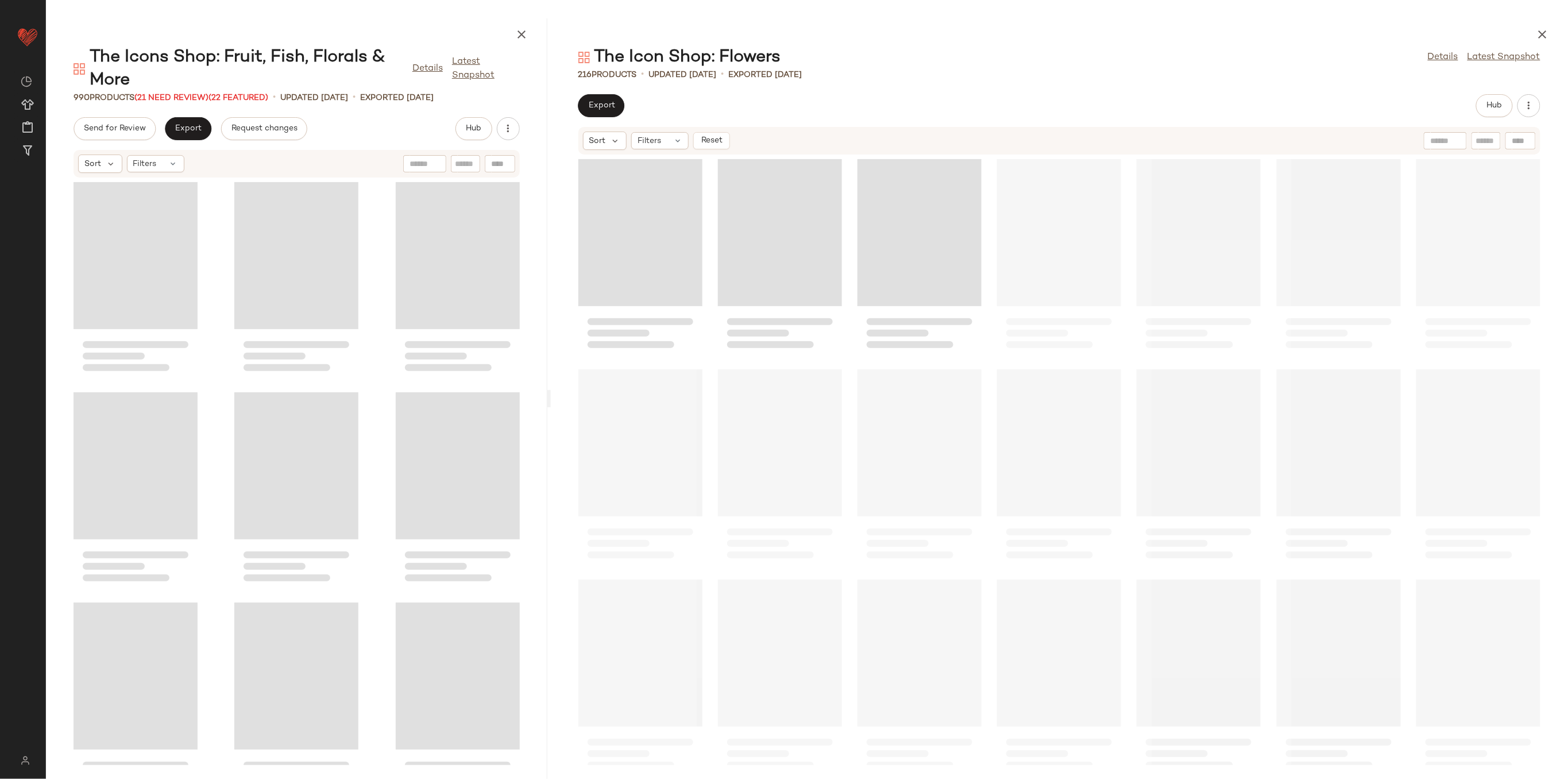
drag, startPoint x: 806, startPoint y: 398, endPoint x: 537, endPoint y: 403, distance: 269.0
click at [537, 403] on div "The Icons Shop: Fruit, Fish, Florals & More Details Latest Snapshot 990 Product…" at bounding box center [806, 398] width 1522 height 761
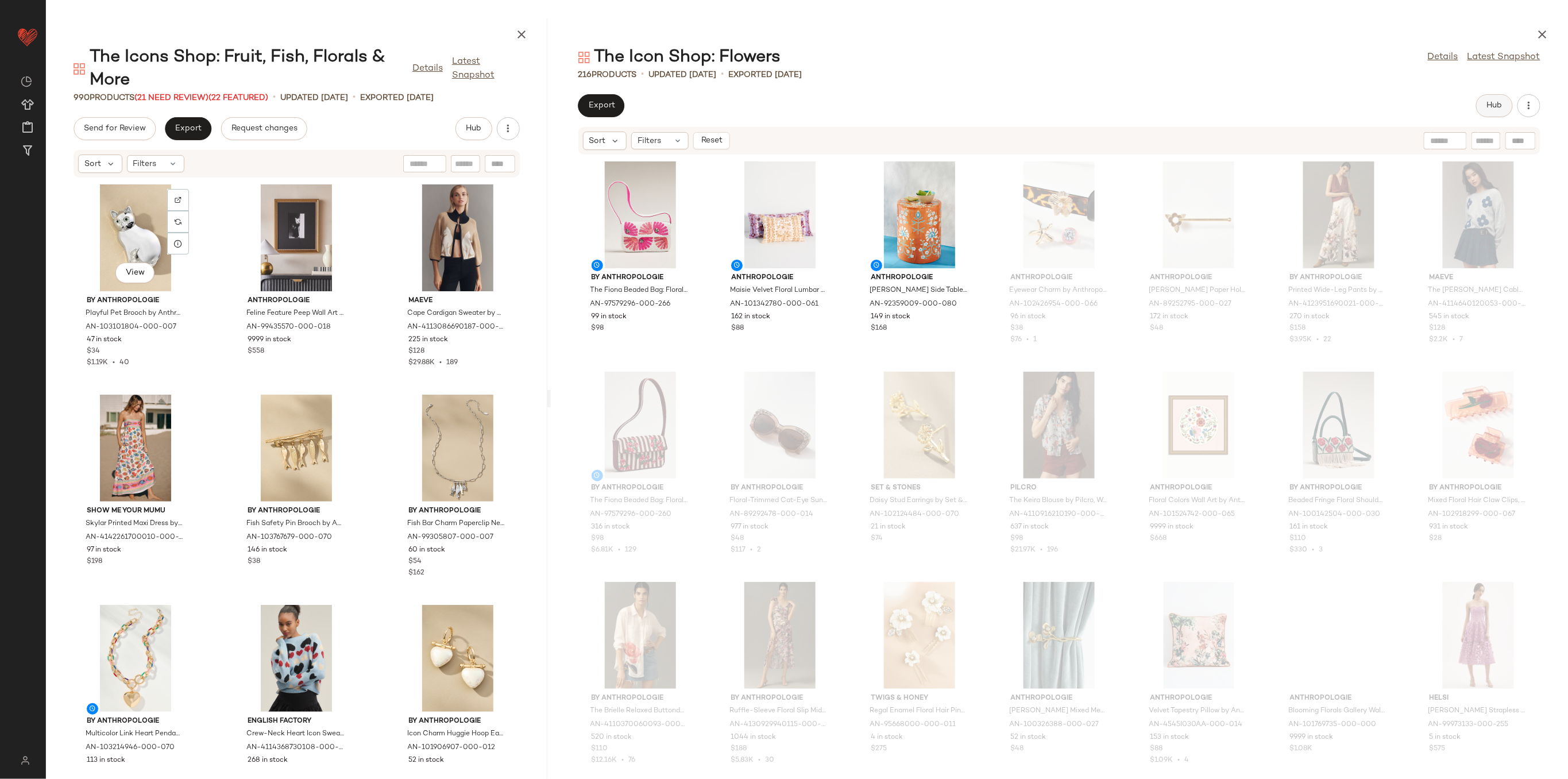
click at [1492, 100] on button "Hub" at bounding box center [1494, 106] width 37 height 23
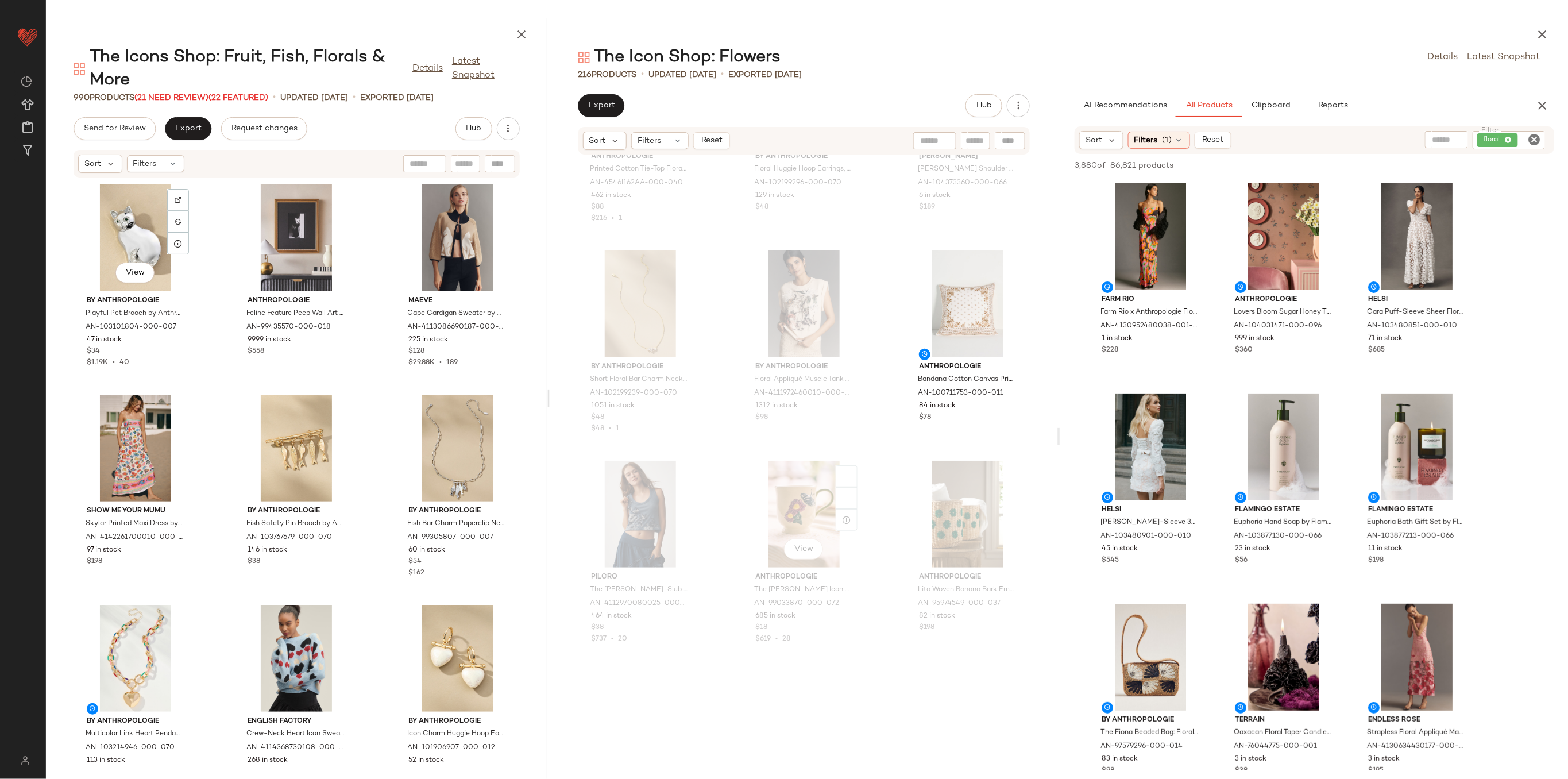
scroll to position [2768, 0]
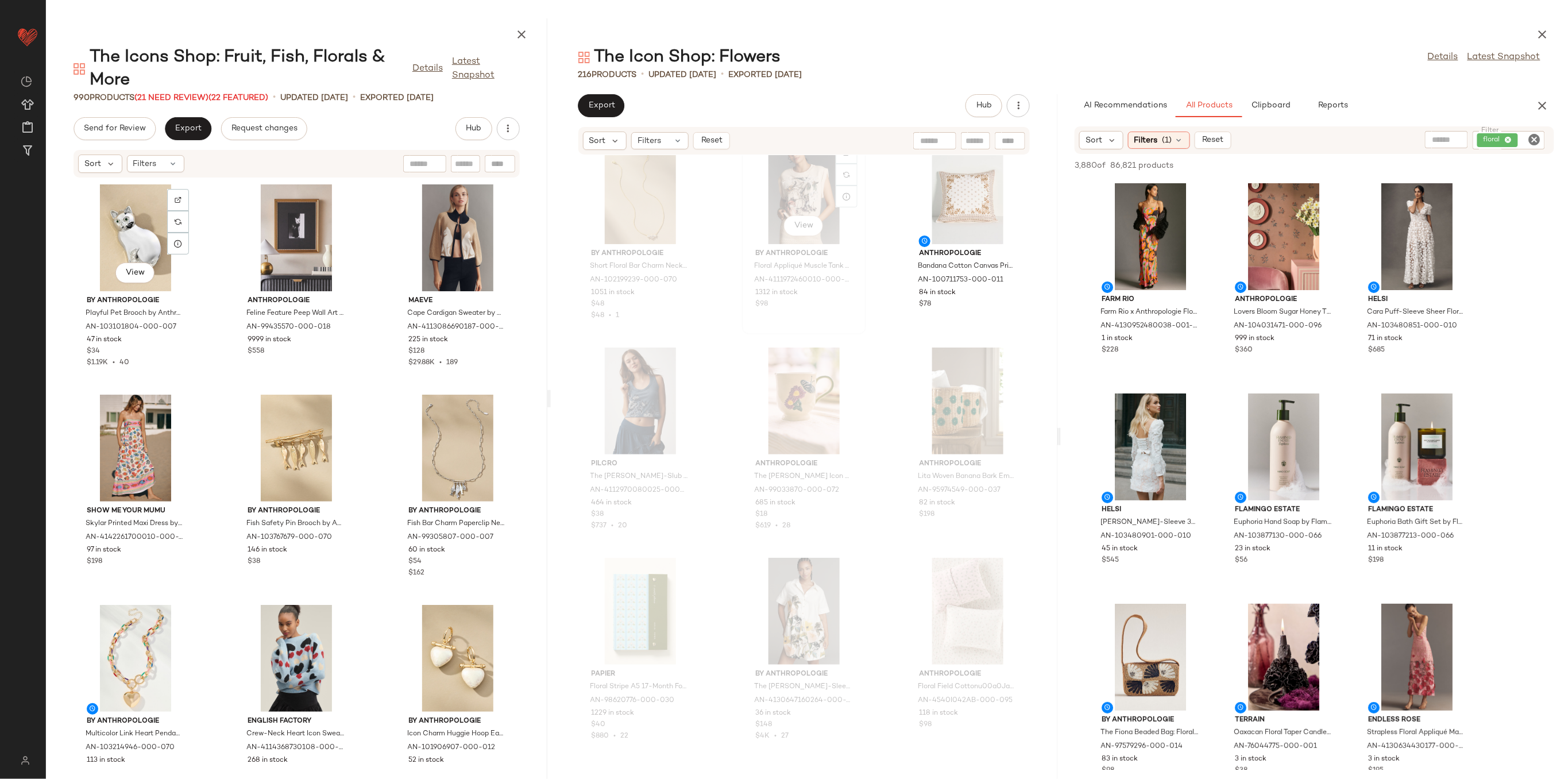
click at [809, 195] on div "View" at bounding box center [804, 191] width 116 height 107
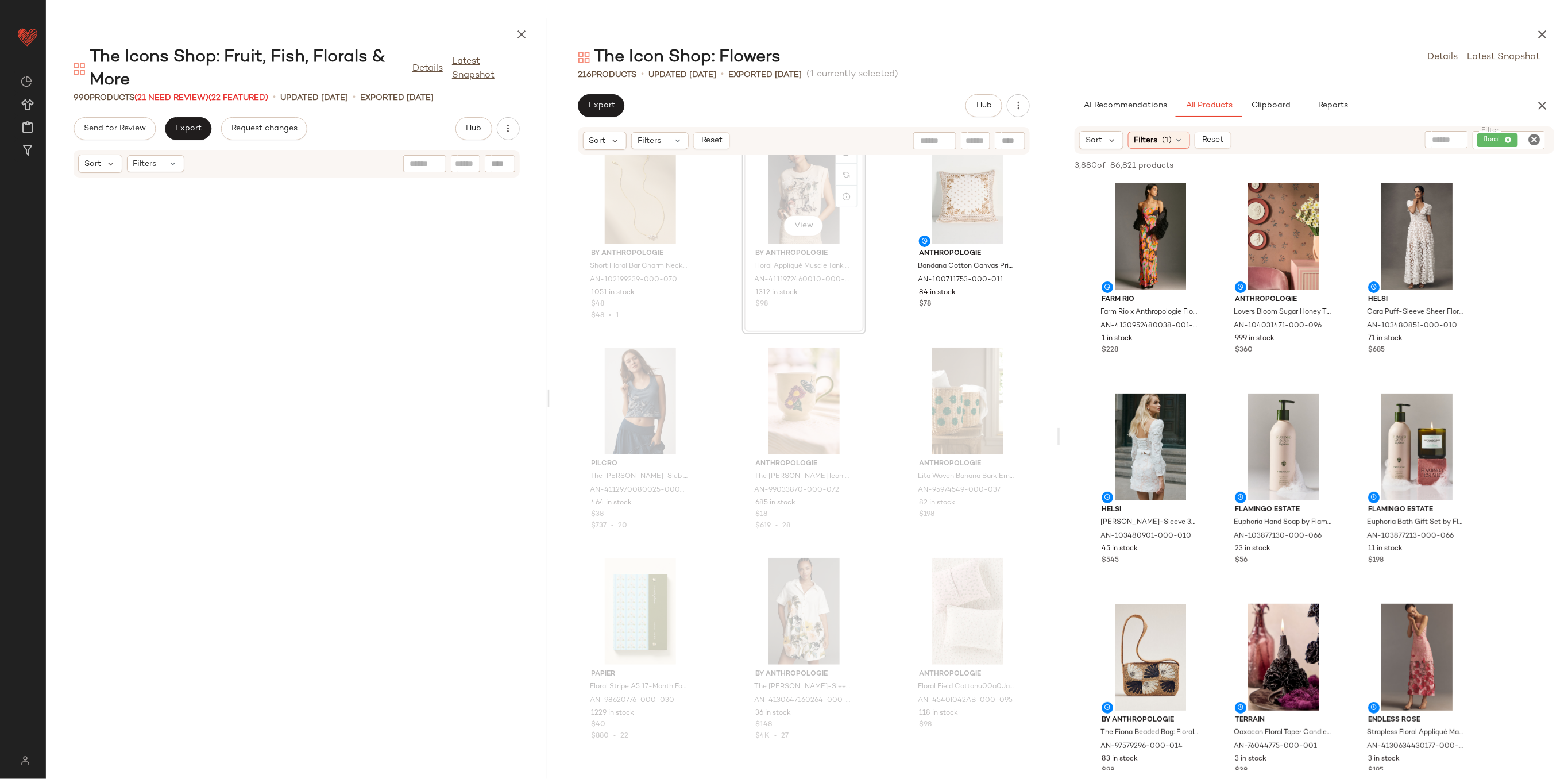
scroll to position [2524, 0]
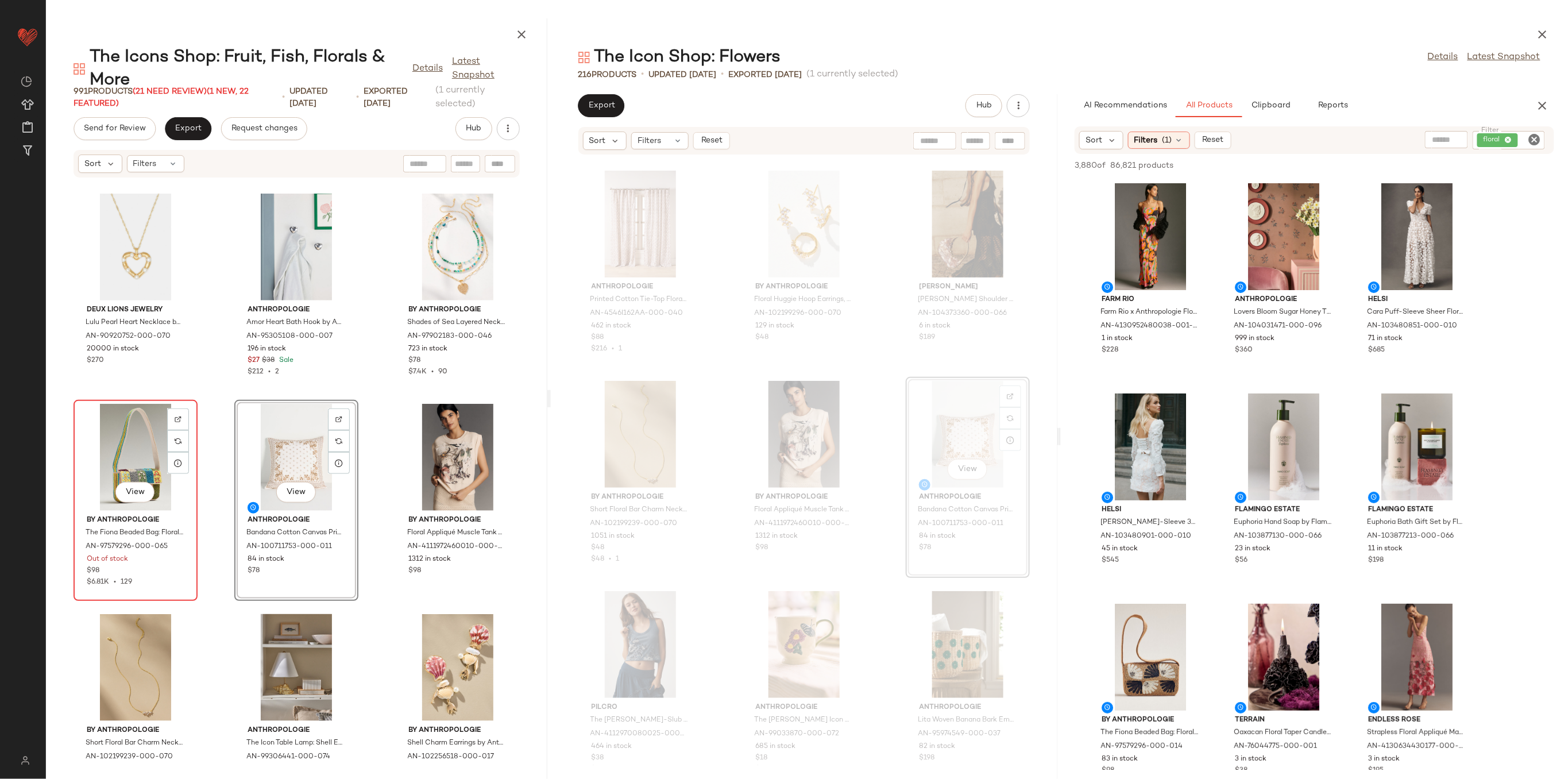
click at [146, 446] on div "View" at bounding box center [135, 457] width 116 height 107
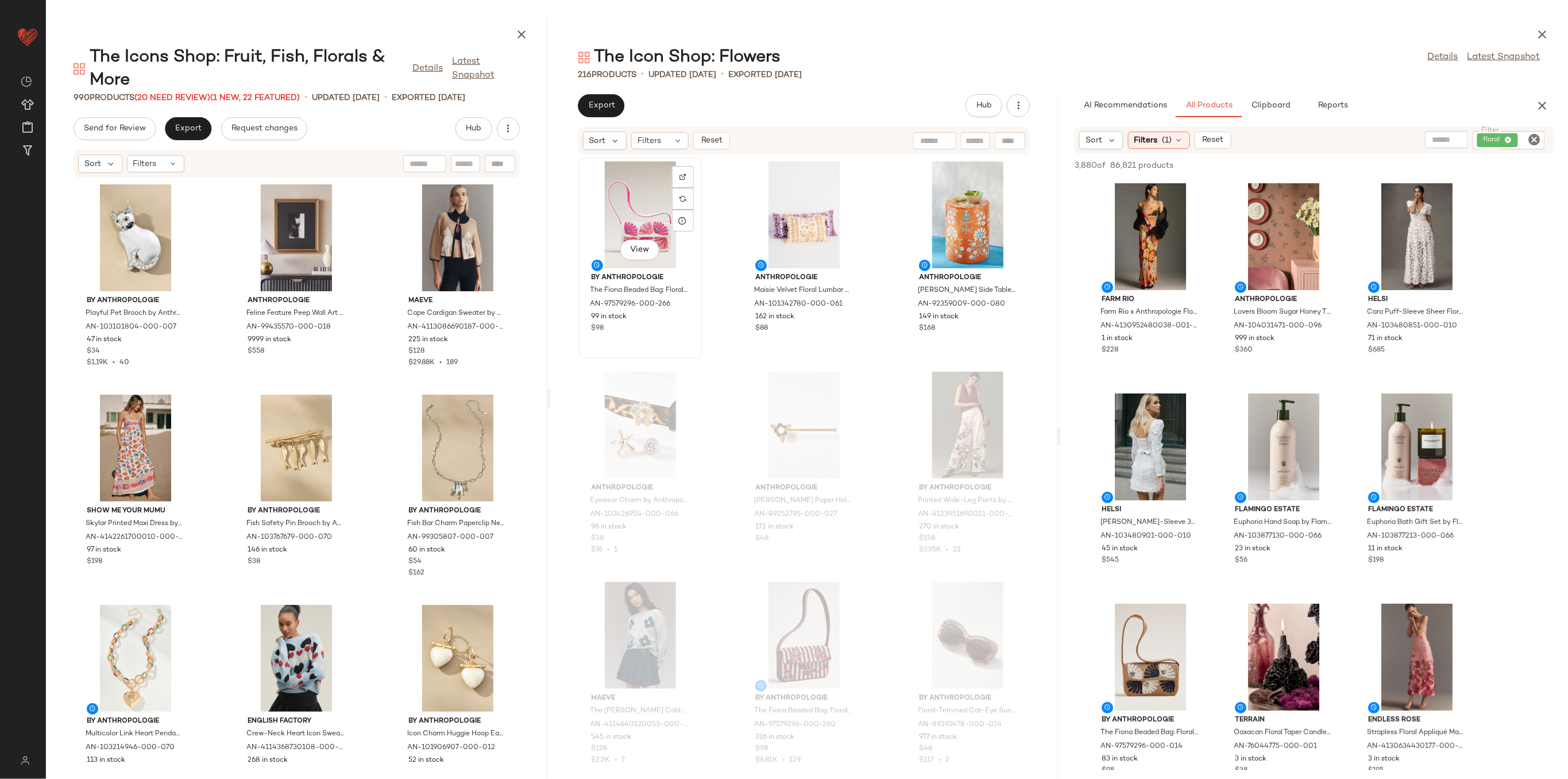
click at [630, 200] on div "View" at bounding box center [640, 215] width 116 height 107
click at [958, 210] on div "View" at bounding box center [967, 215] width 116 height 107
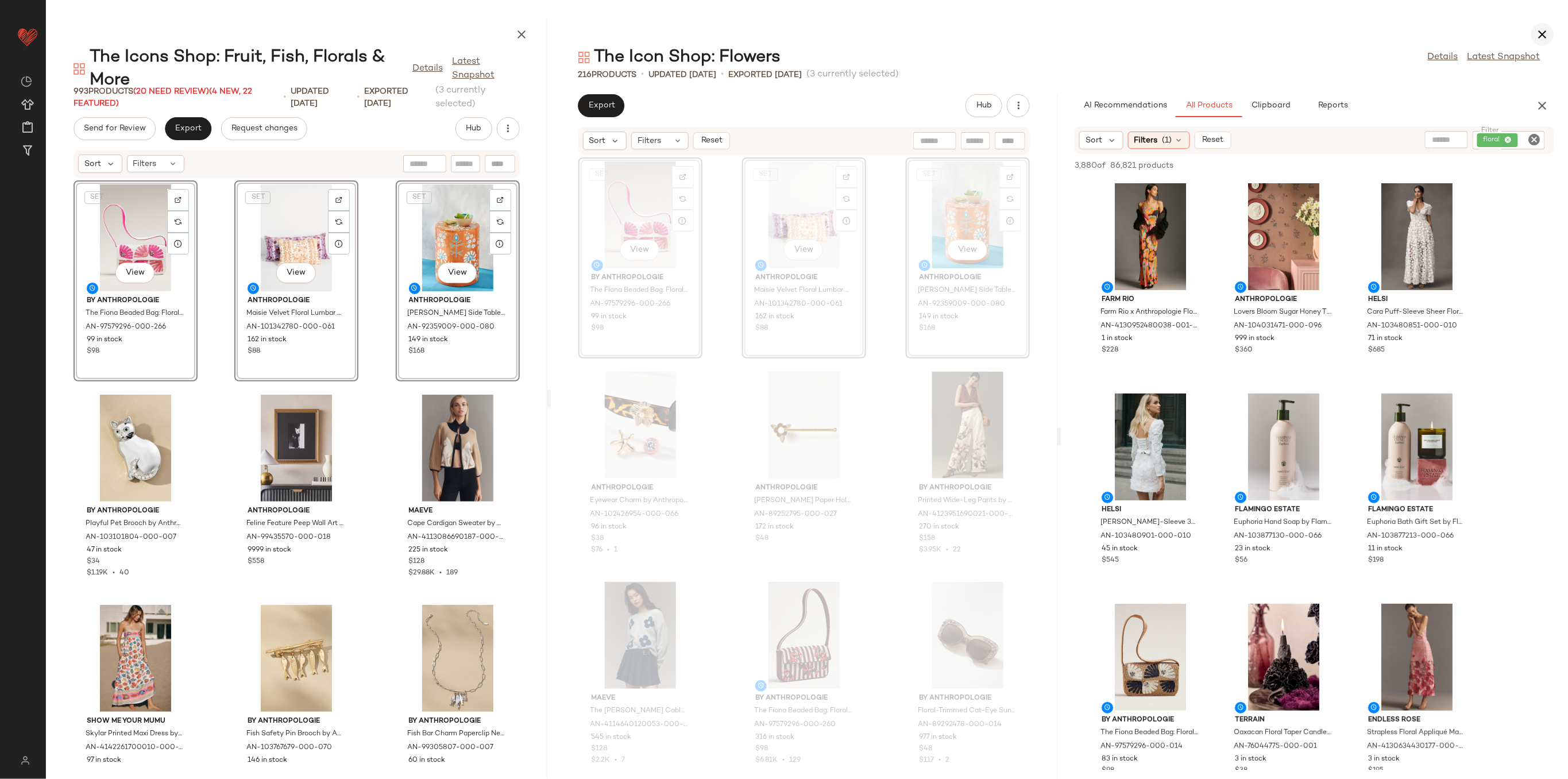
click at [1543, 32] on icon "button" at bounding box center [1542, 34] width 13 height 13
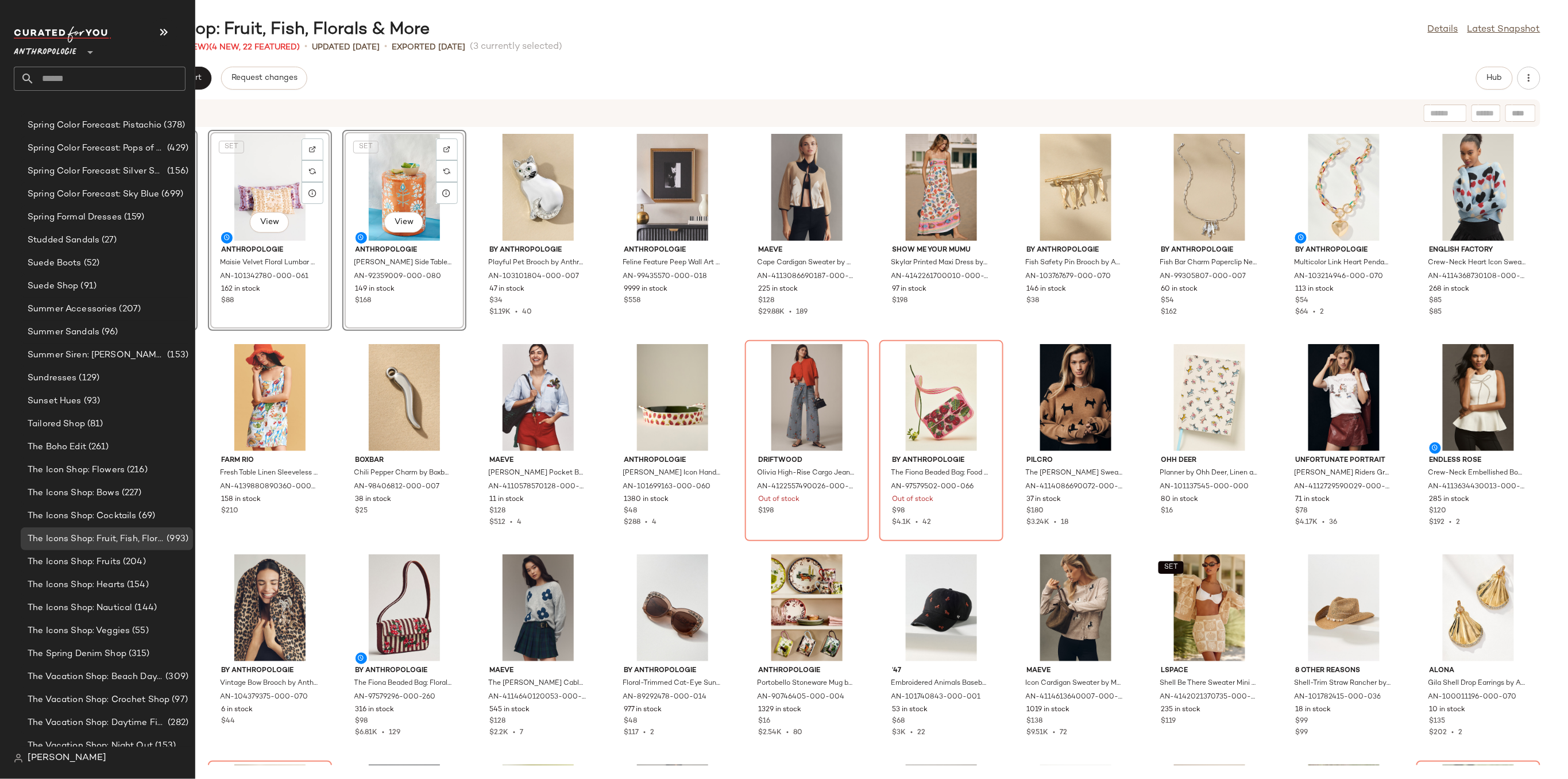
scroll to position [2557, 0]
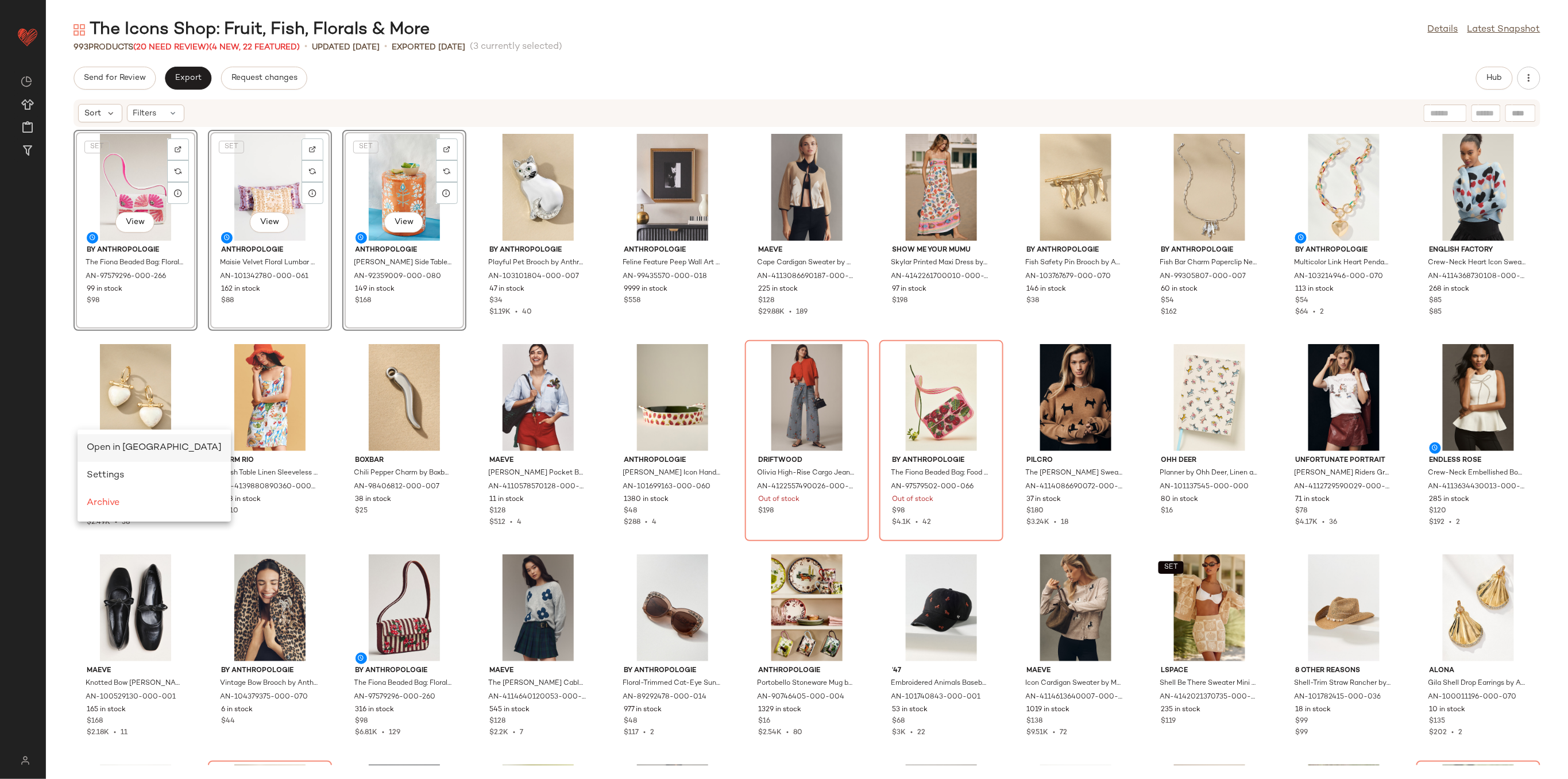
click at [120, 448] on span "Open in [GEOGRAPHIC_DATA]" at bounding box center [154, 448] width 135 height 10
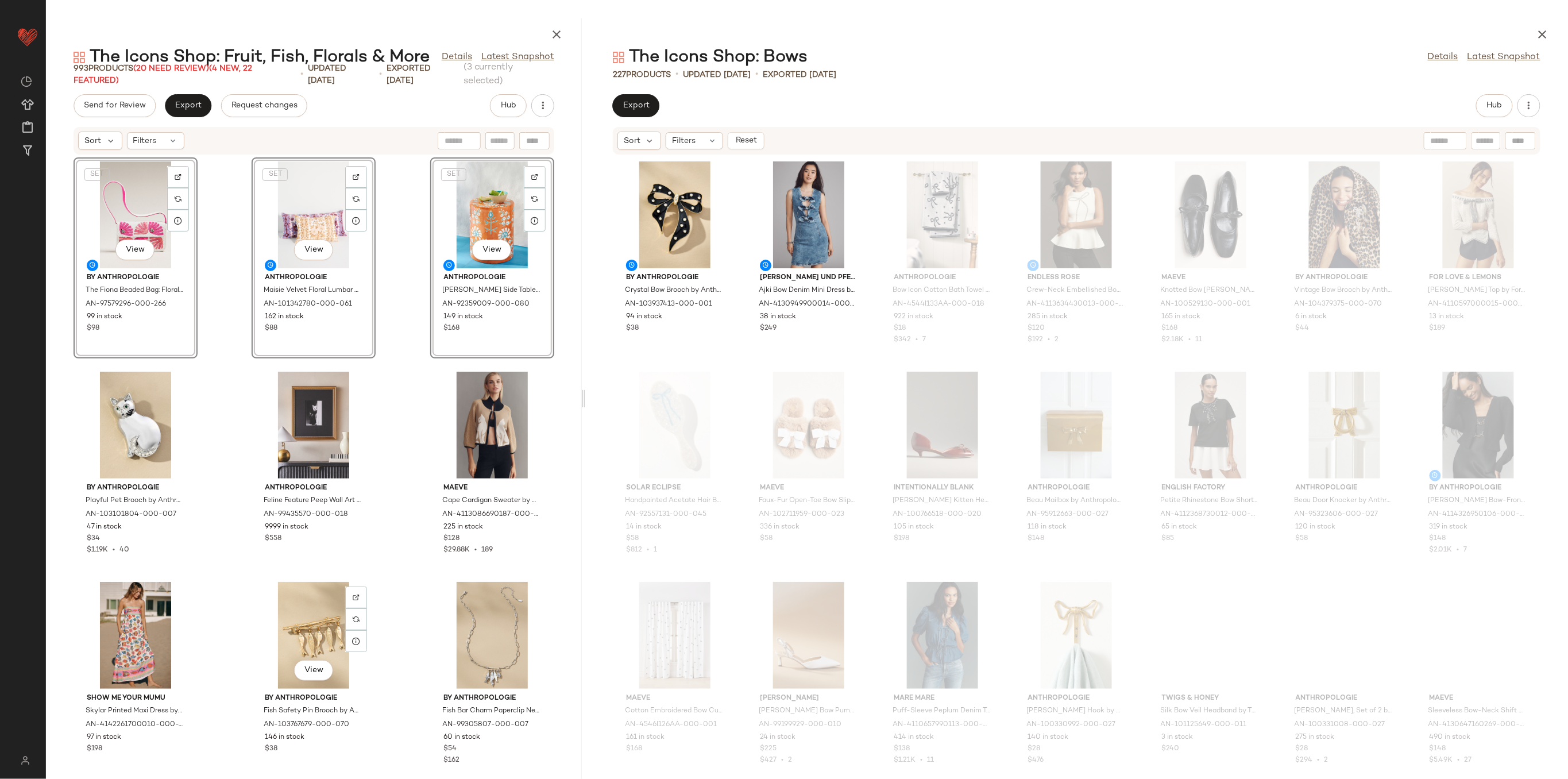
drag, startPoint x: 807, startPoint y: 396, endPoint x: 578, endPoint y: 402, distance: 229.1
click at [580, 406] on div "The Icons Shop: Fruit, Fish, Florals & More Details Latest Snapshot 993 Product…" at bounding box center [806, 398] width 1522 height 761
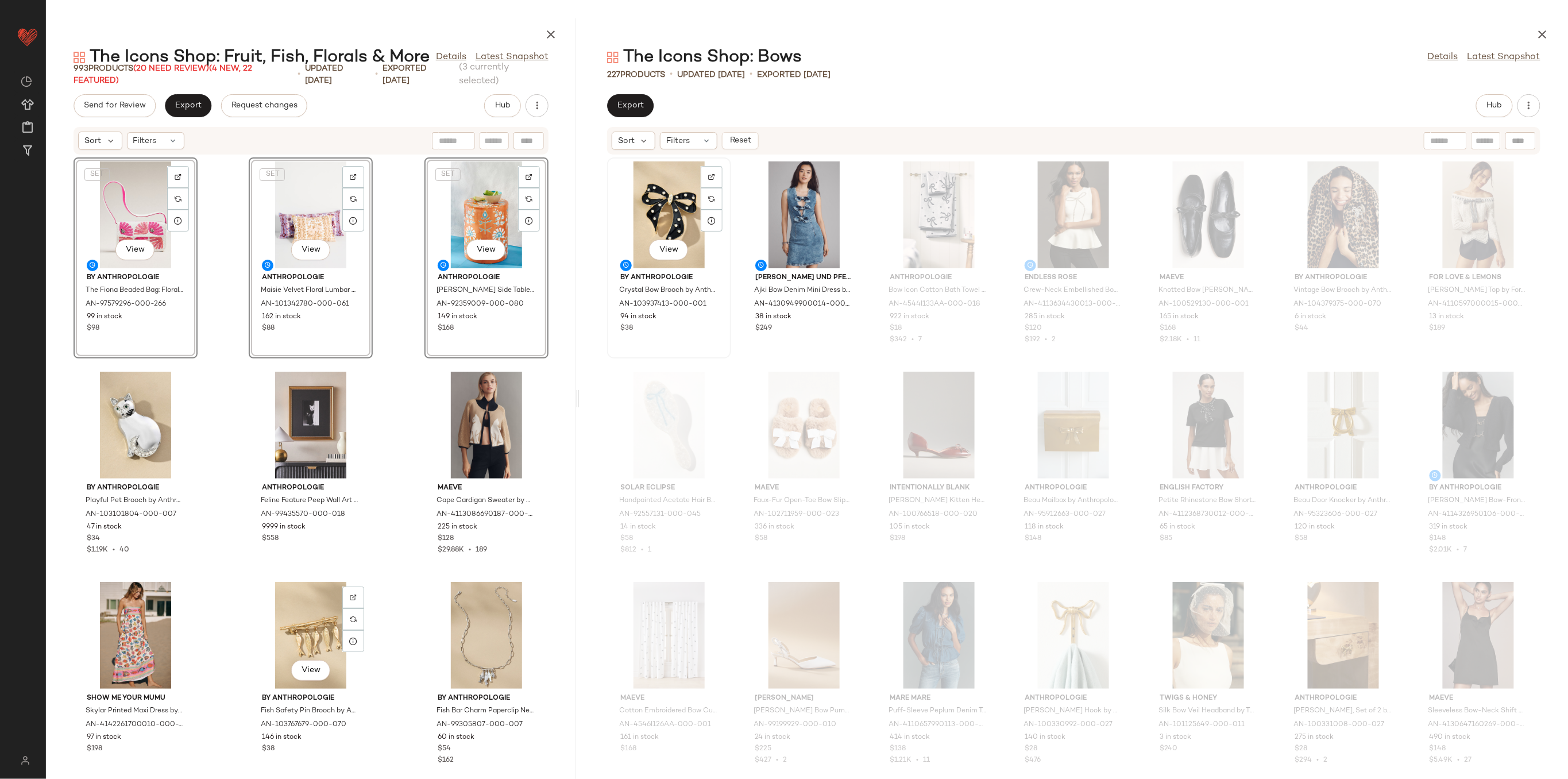
click at [651, 204] on div "View" at bounding box center [669, 215] width 116 height 107
click at [806, 206] on div "View" at bounding box center [804, 215] width 116 height 107
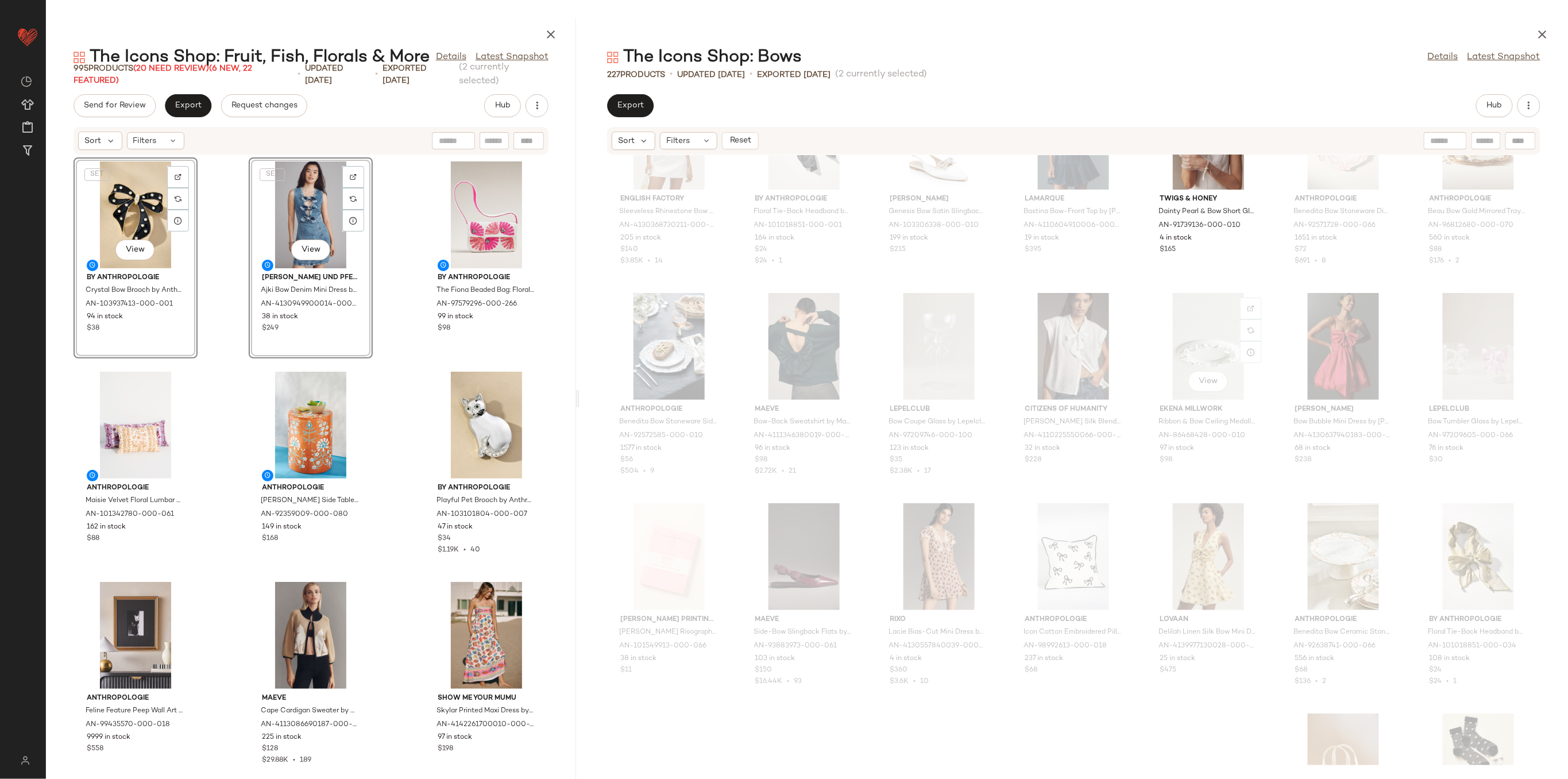
scroll to position [1312, 0]
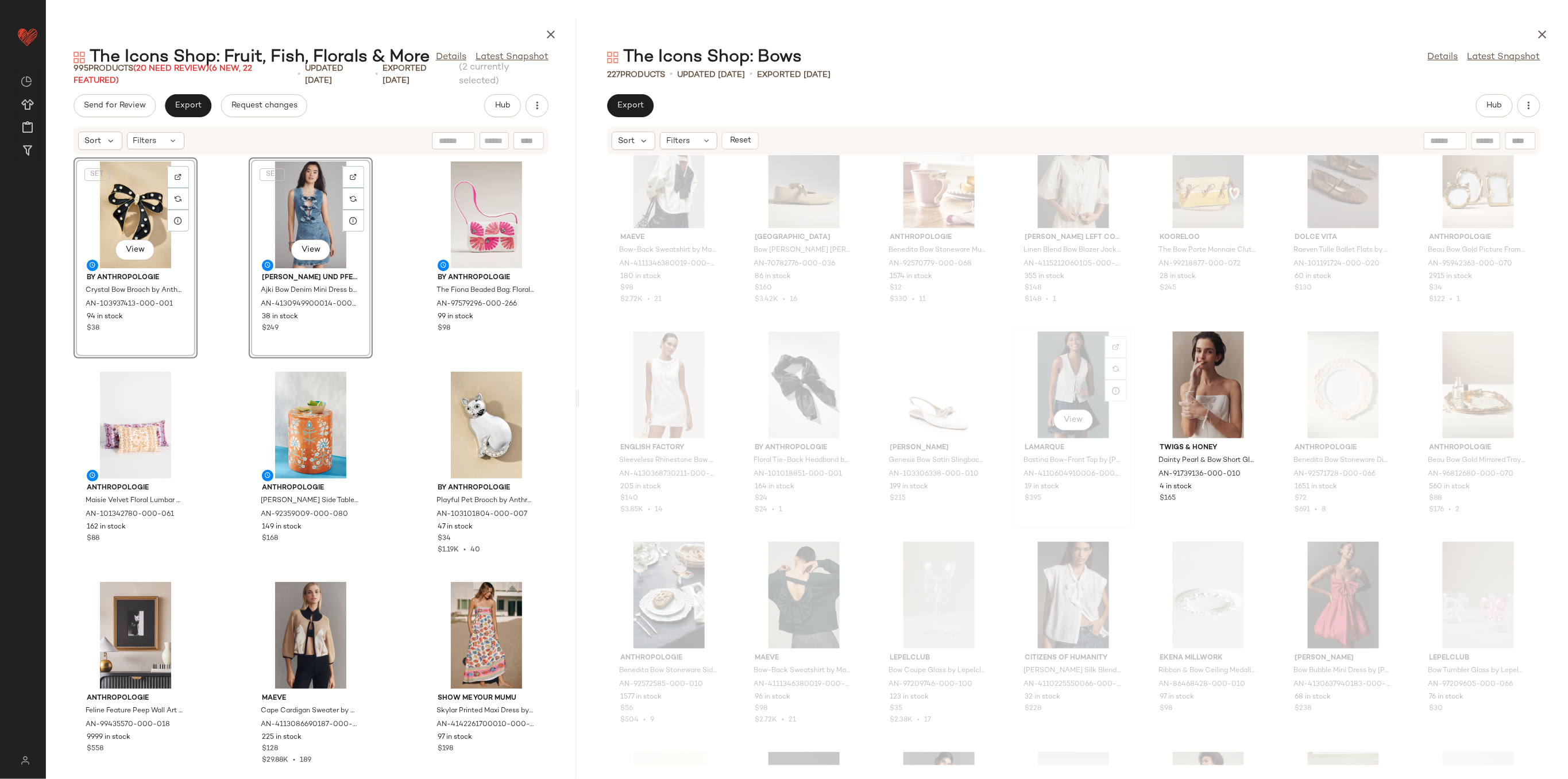
click at [1066, 381] on div "View" at bounding box center [1073, 385] width 116 height 107
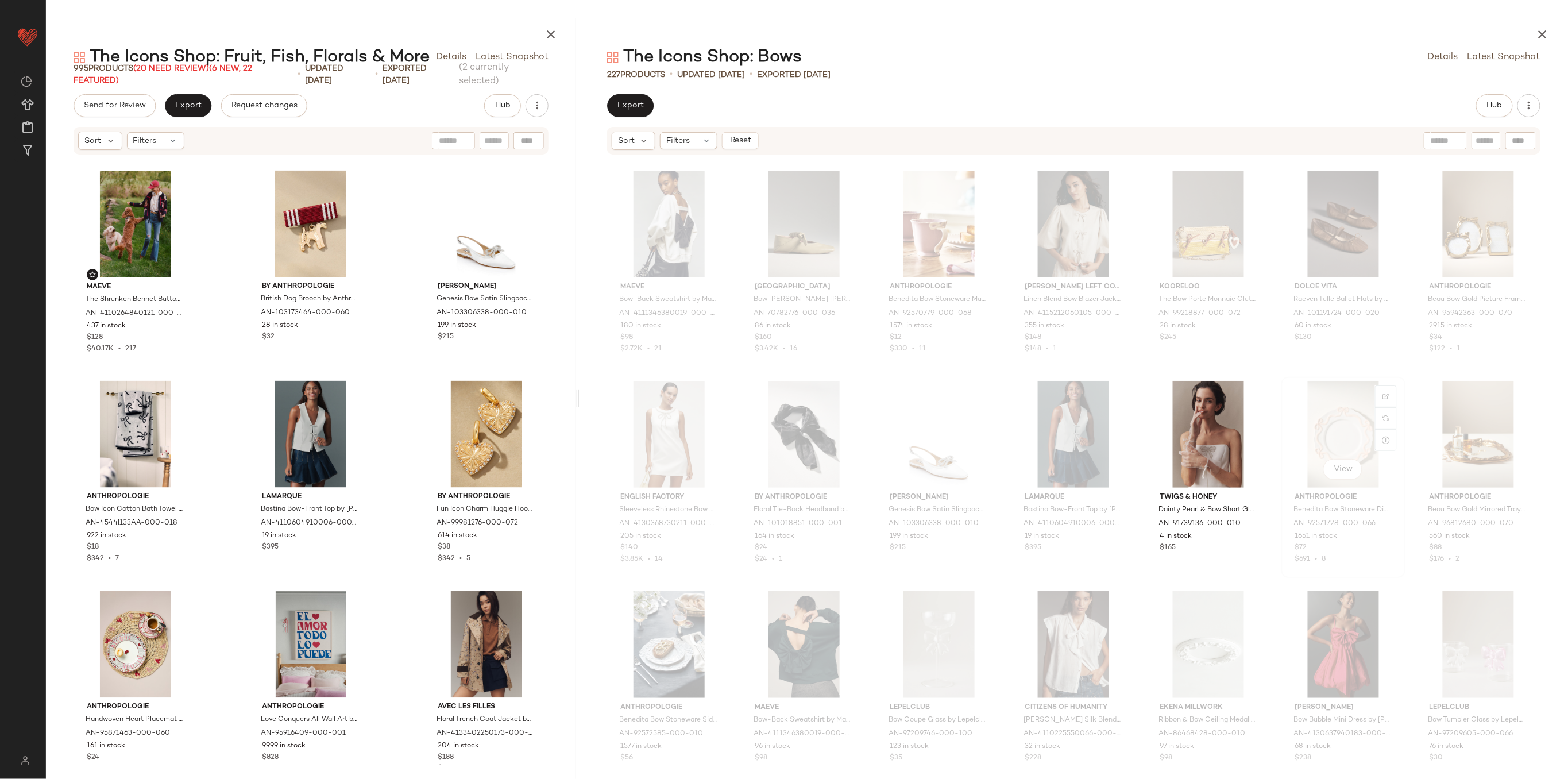
click at [1314, 433] on div "View" at bounding box center [1343, 434] width 116 height 107
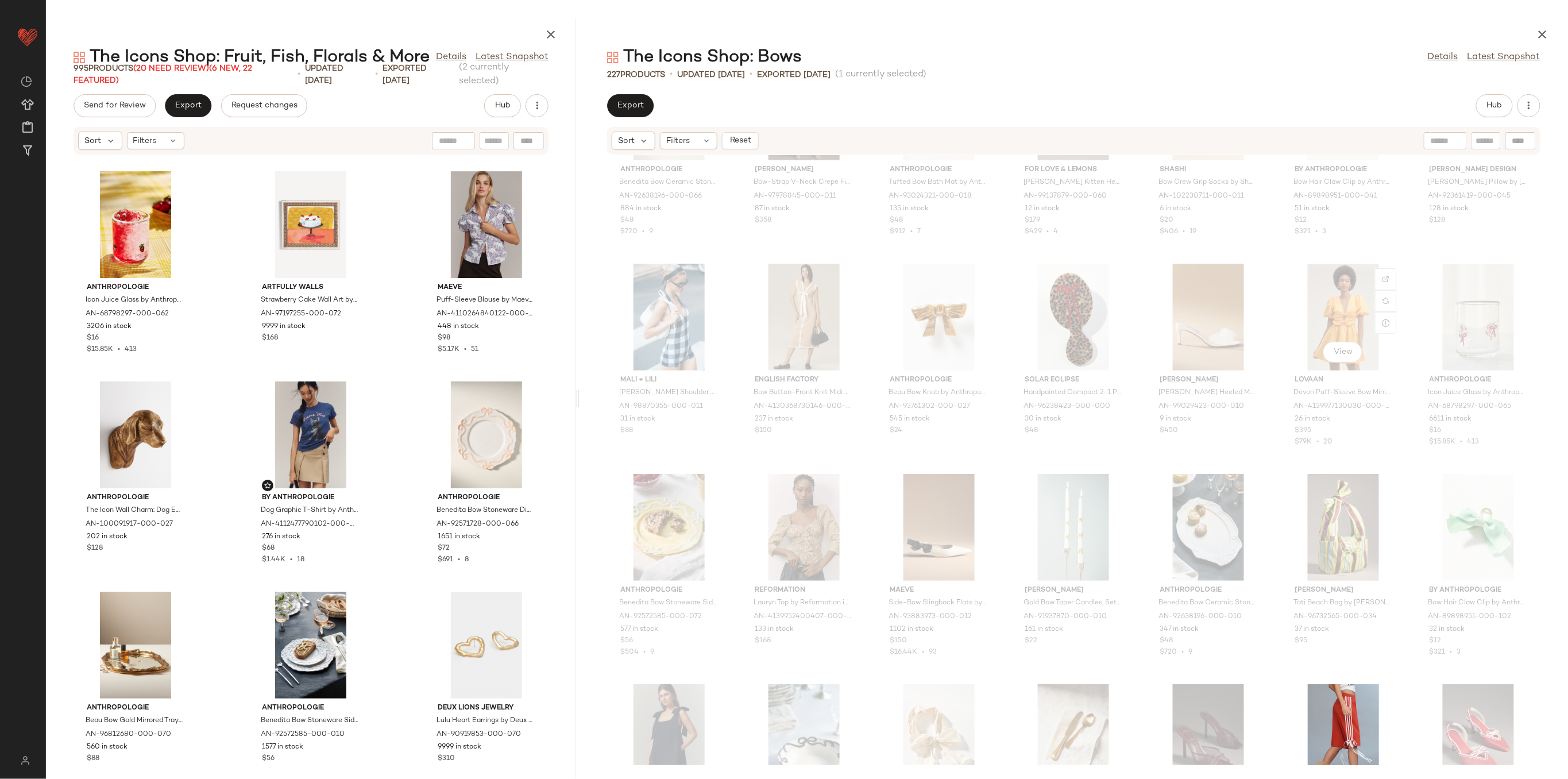
scroll to position [3023, 0]
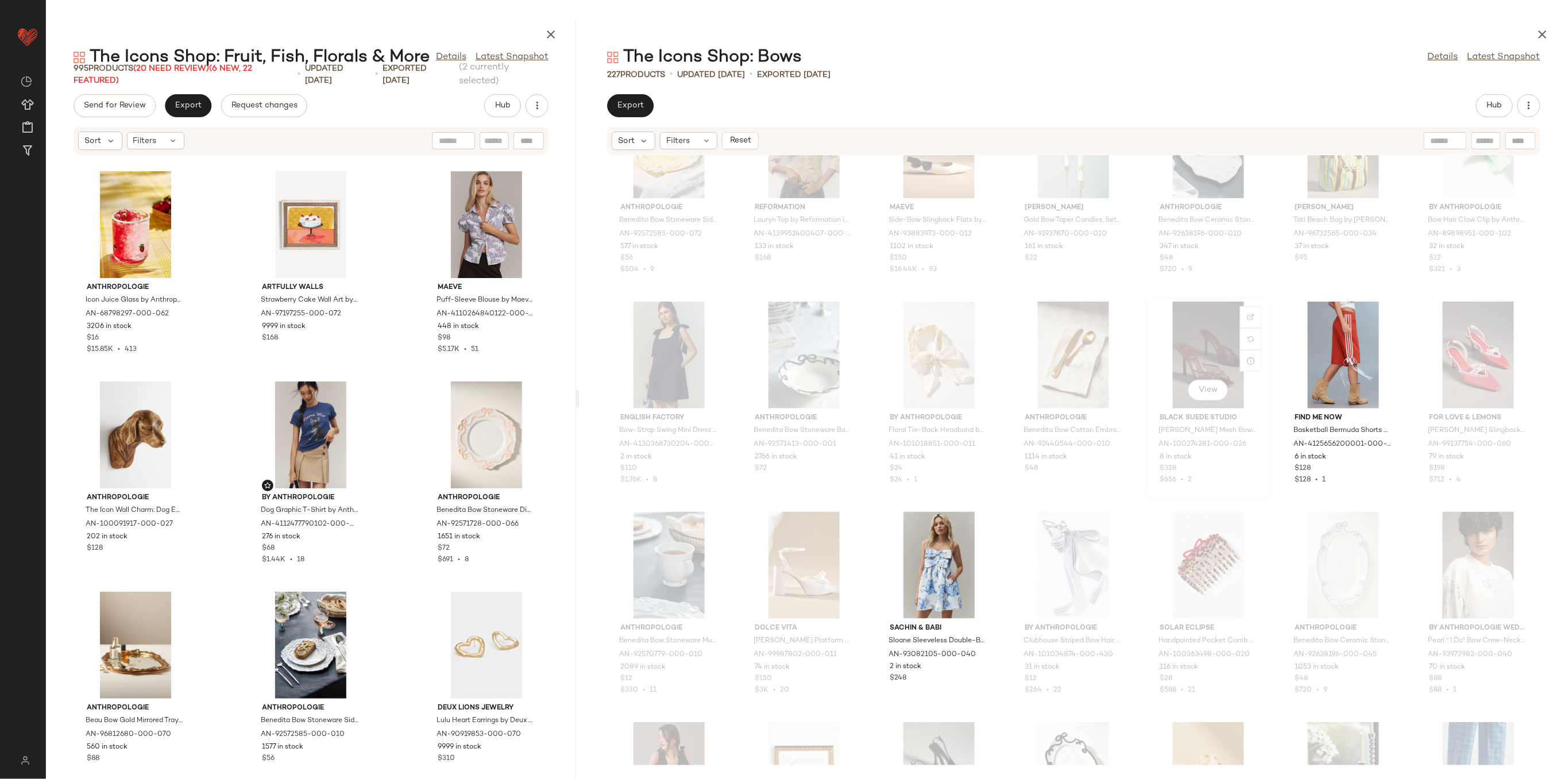
click at [1200, 373] on div "View" at bounding box center [1208, 354] width 116 height 107
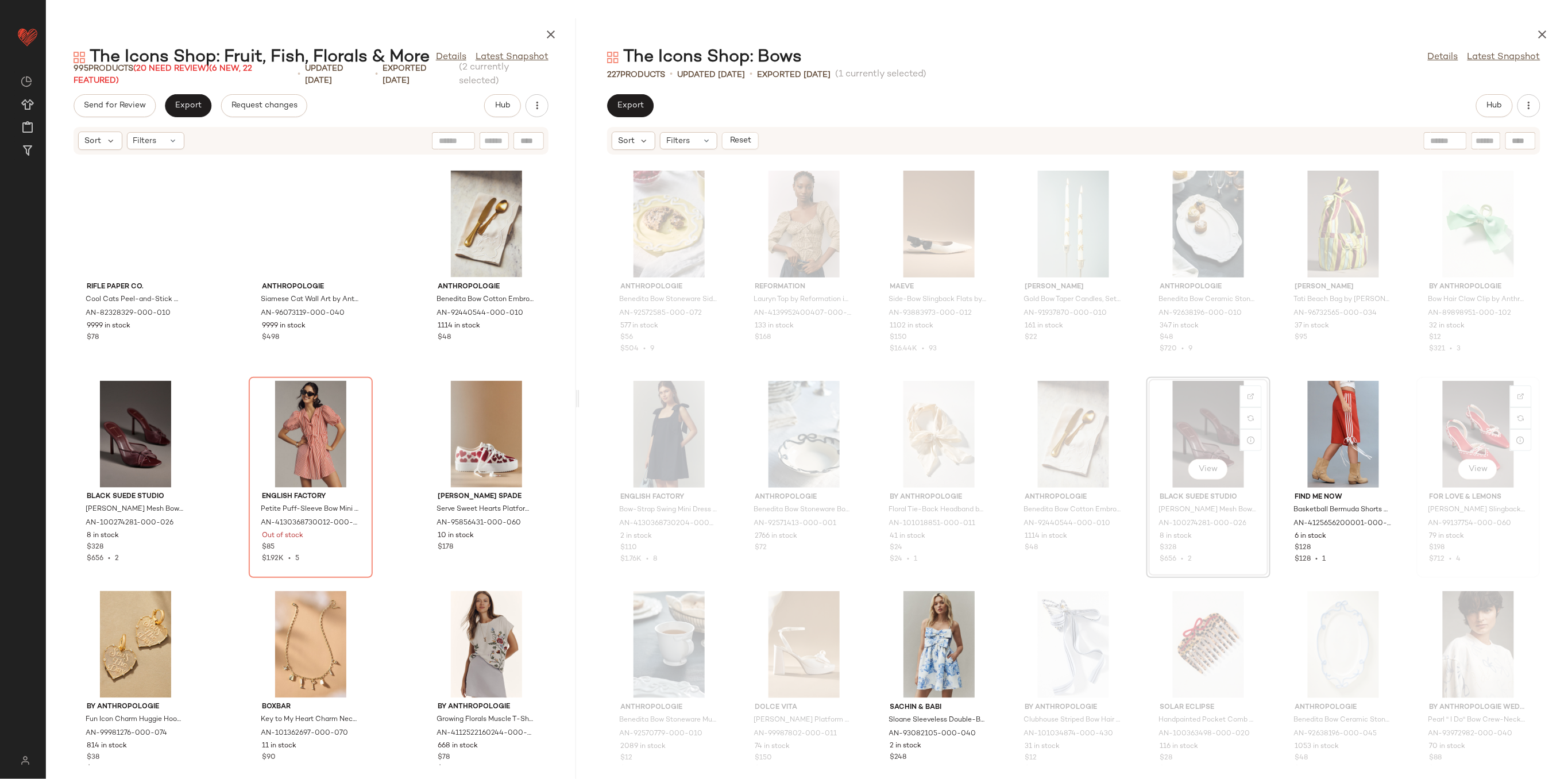
click at [1456, 408] on div "View" at bounding box center [1478, 434] width 116 height 107
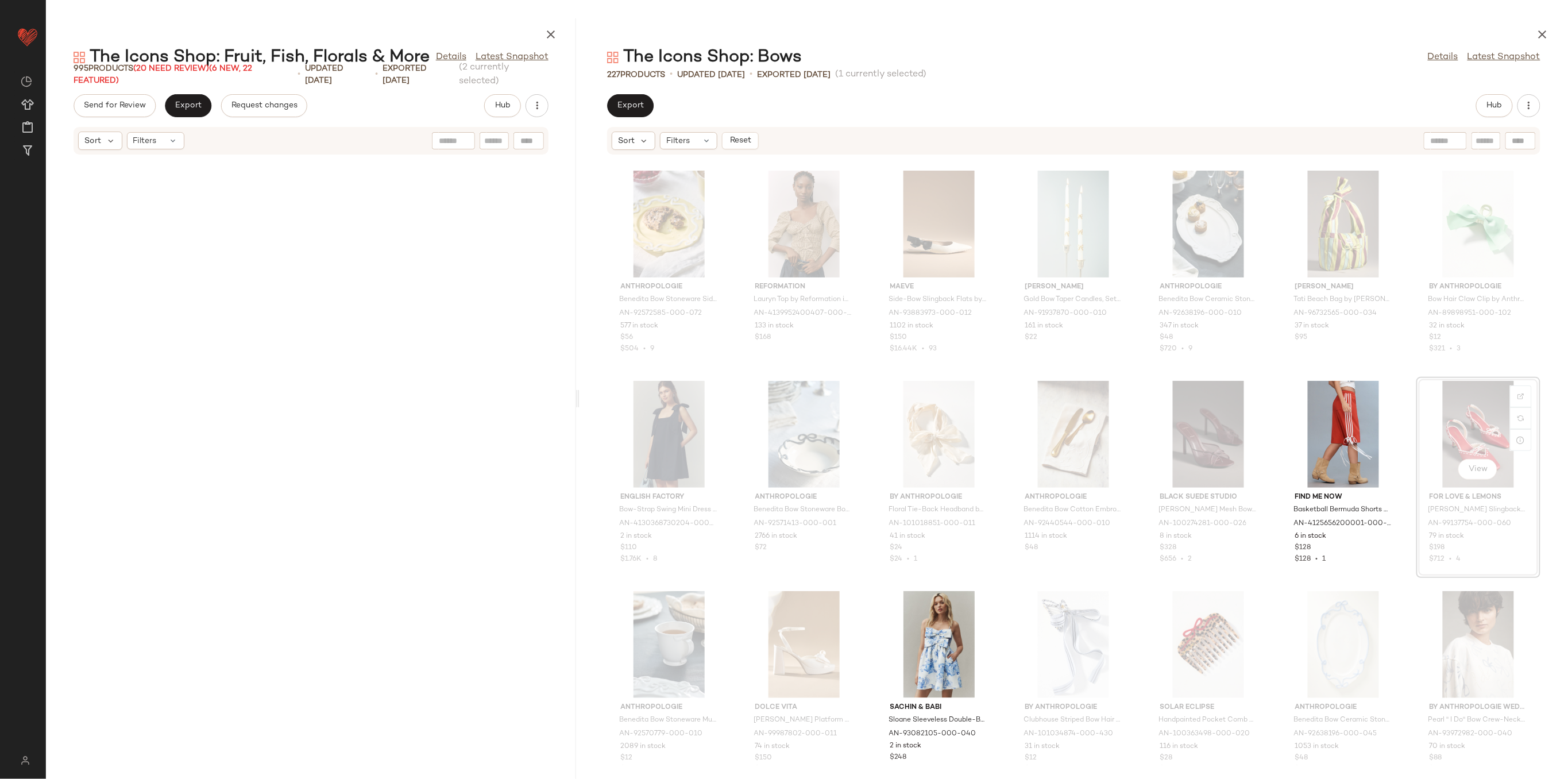
scroll to position [49004, 0]
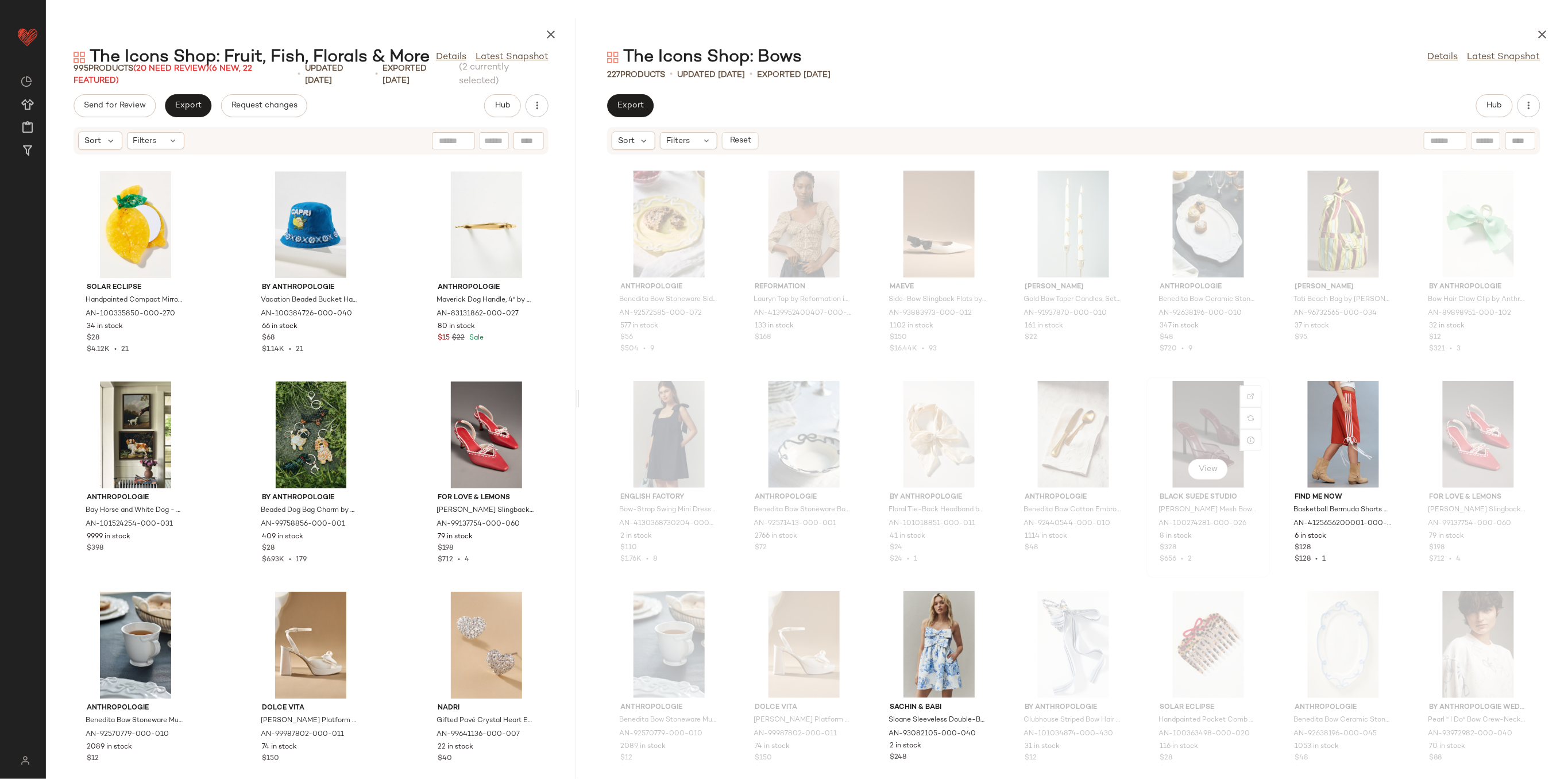
click at [1212, 434] on div "View" at bounding box center [1208, 434] width 116 height 107
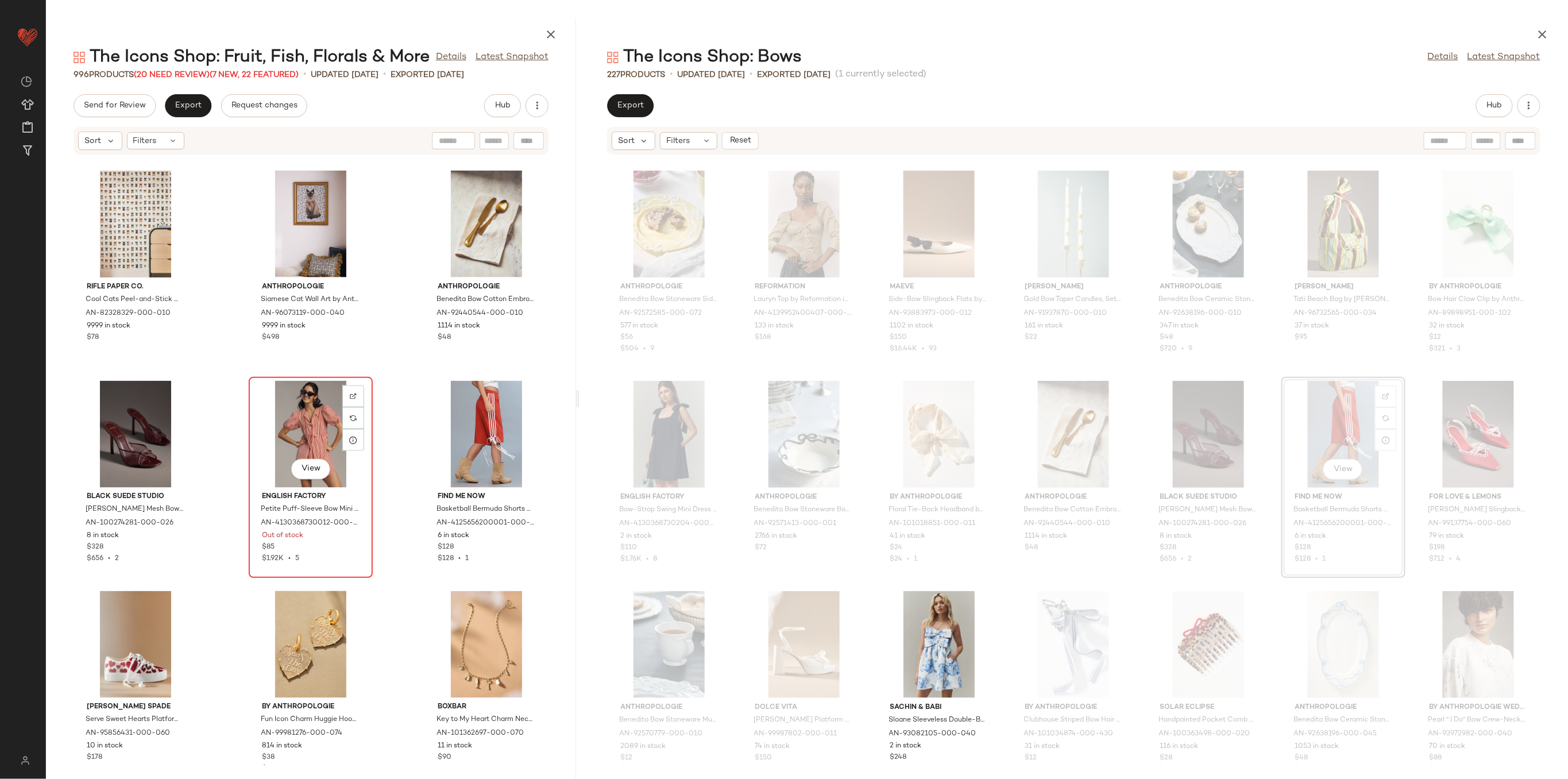
click at [317, 423] on div "View" at bounding box center [310, 434] width 116 height 107
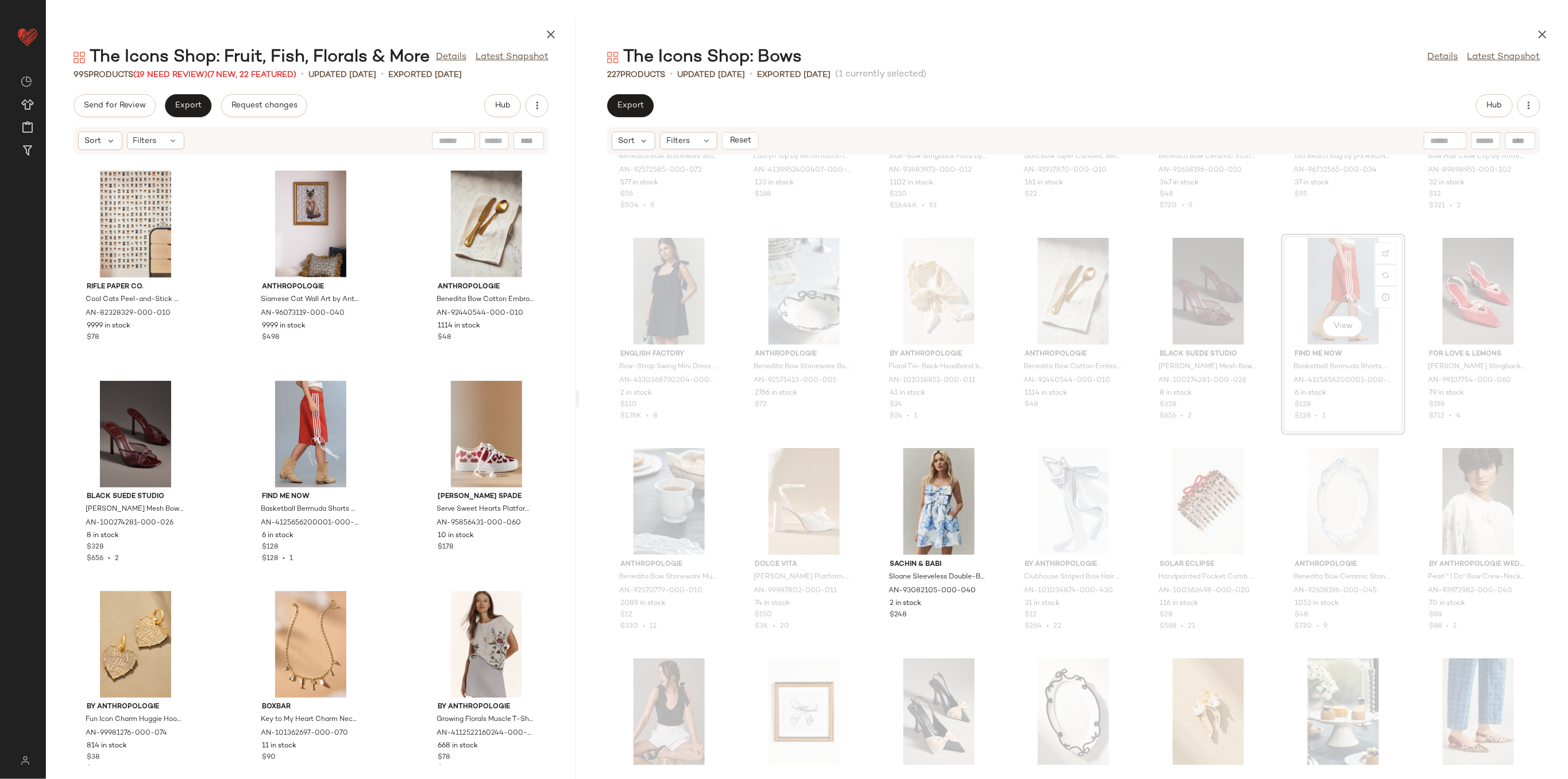
scroll to position [3097, 0]
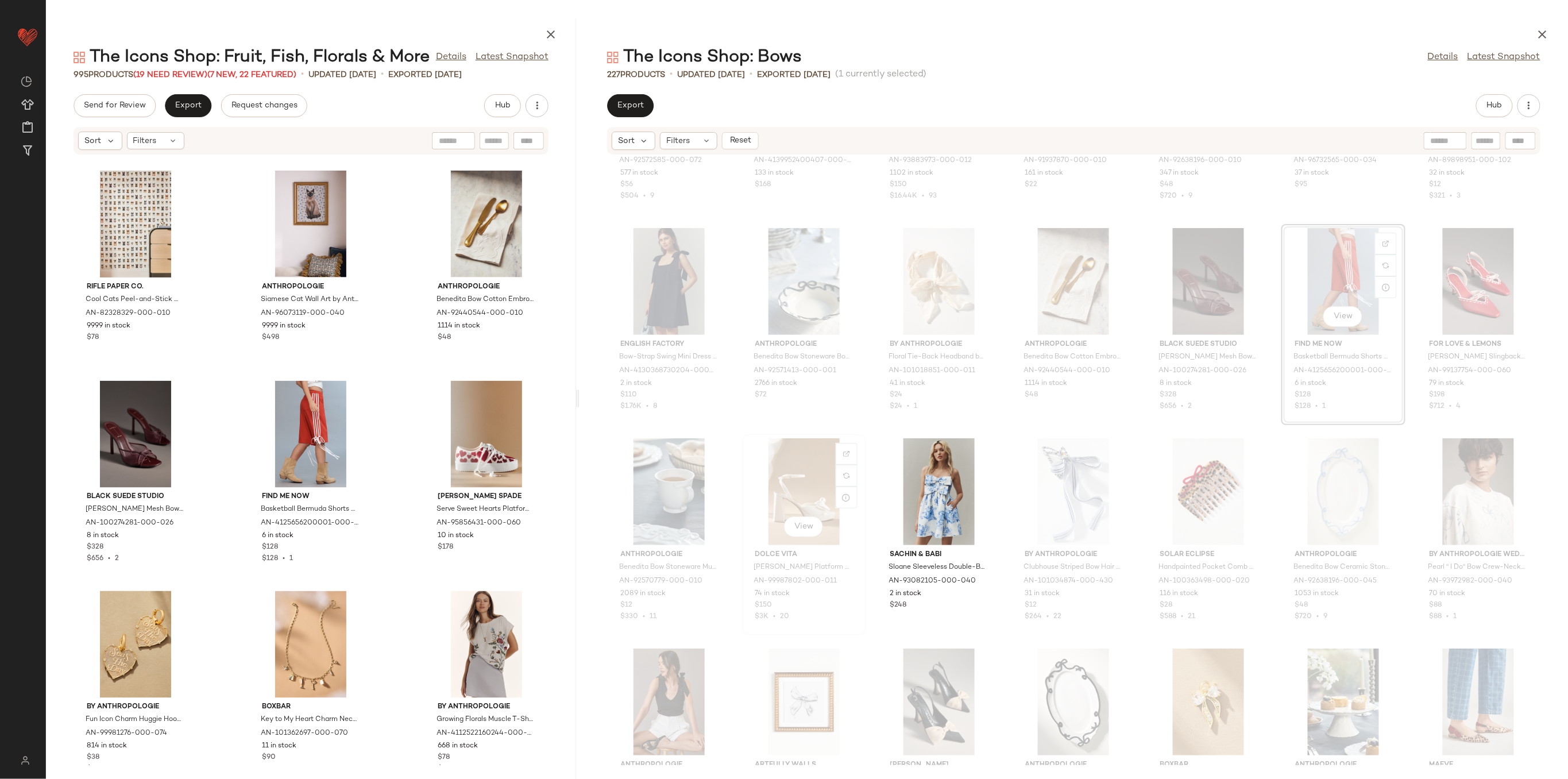
click at [802, 452] on div "View" at bounding box center [804, 491] width 116 height 107
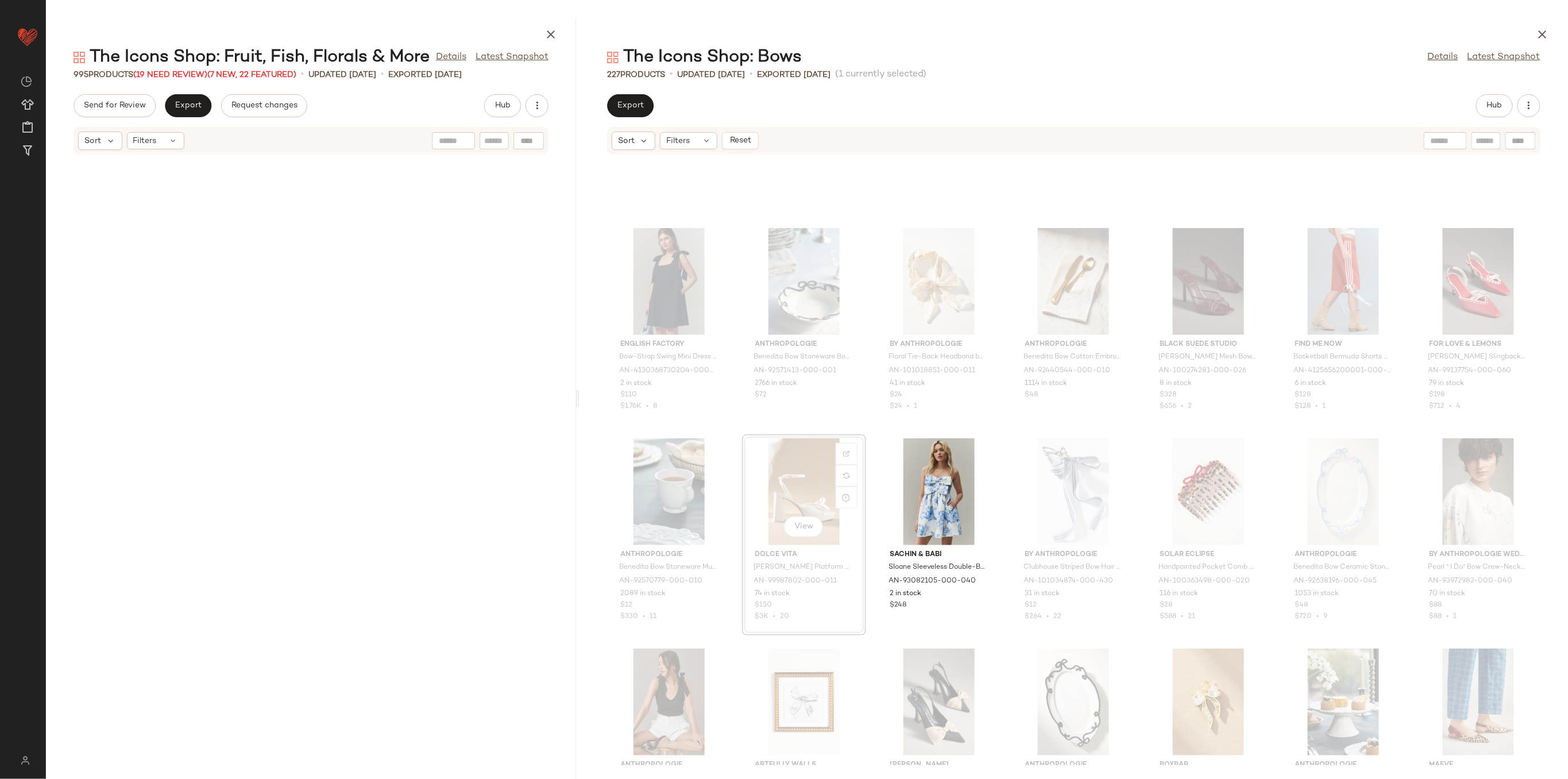
scroll to position [3155, 0]
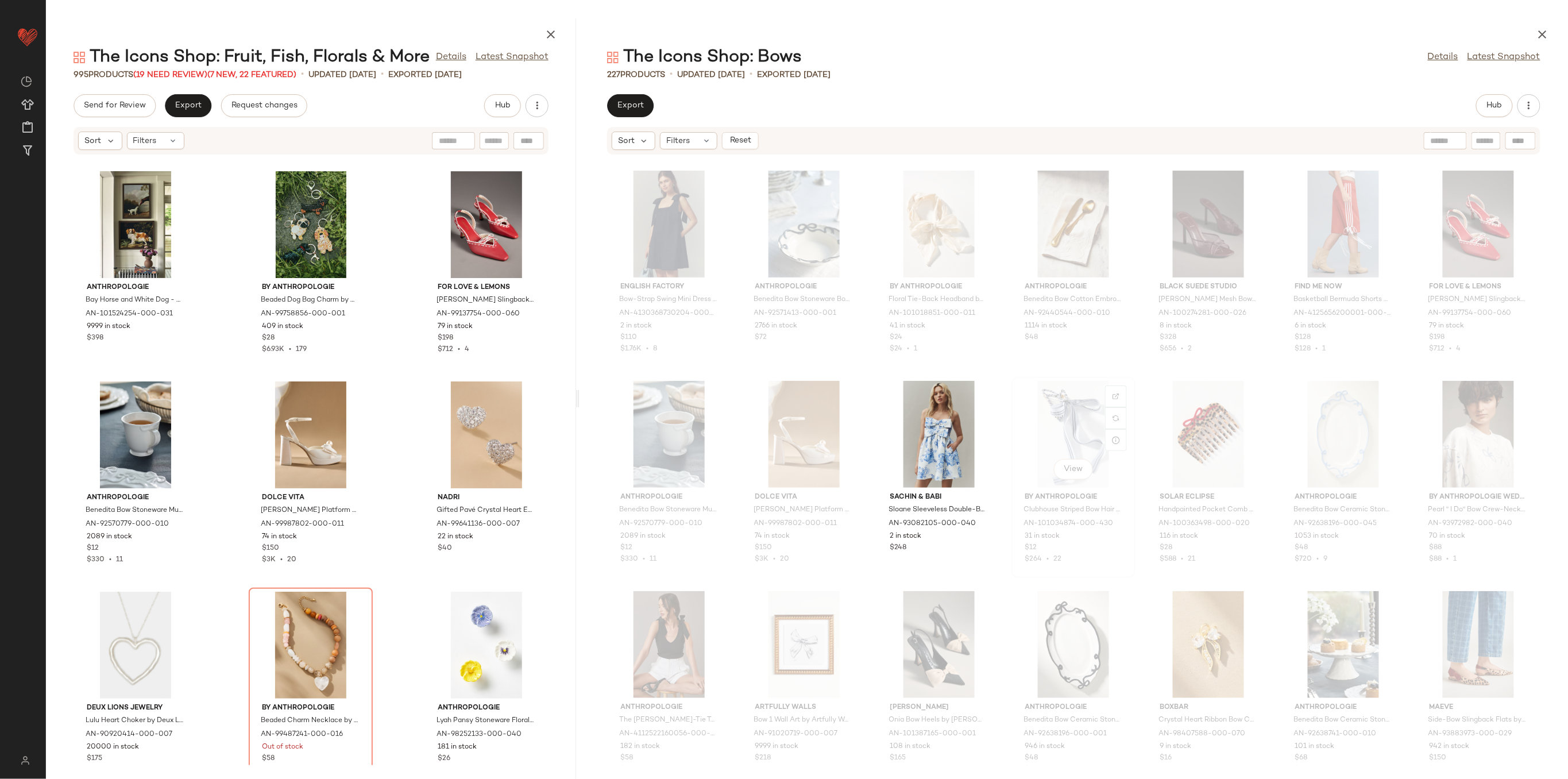
click at [1061, 447] on div "View" at bounding box center [1073, 434] width 116 height 107
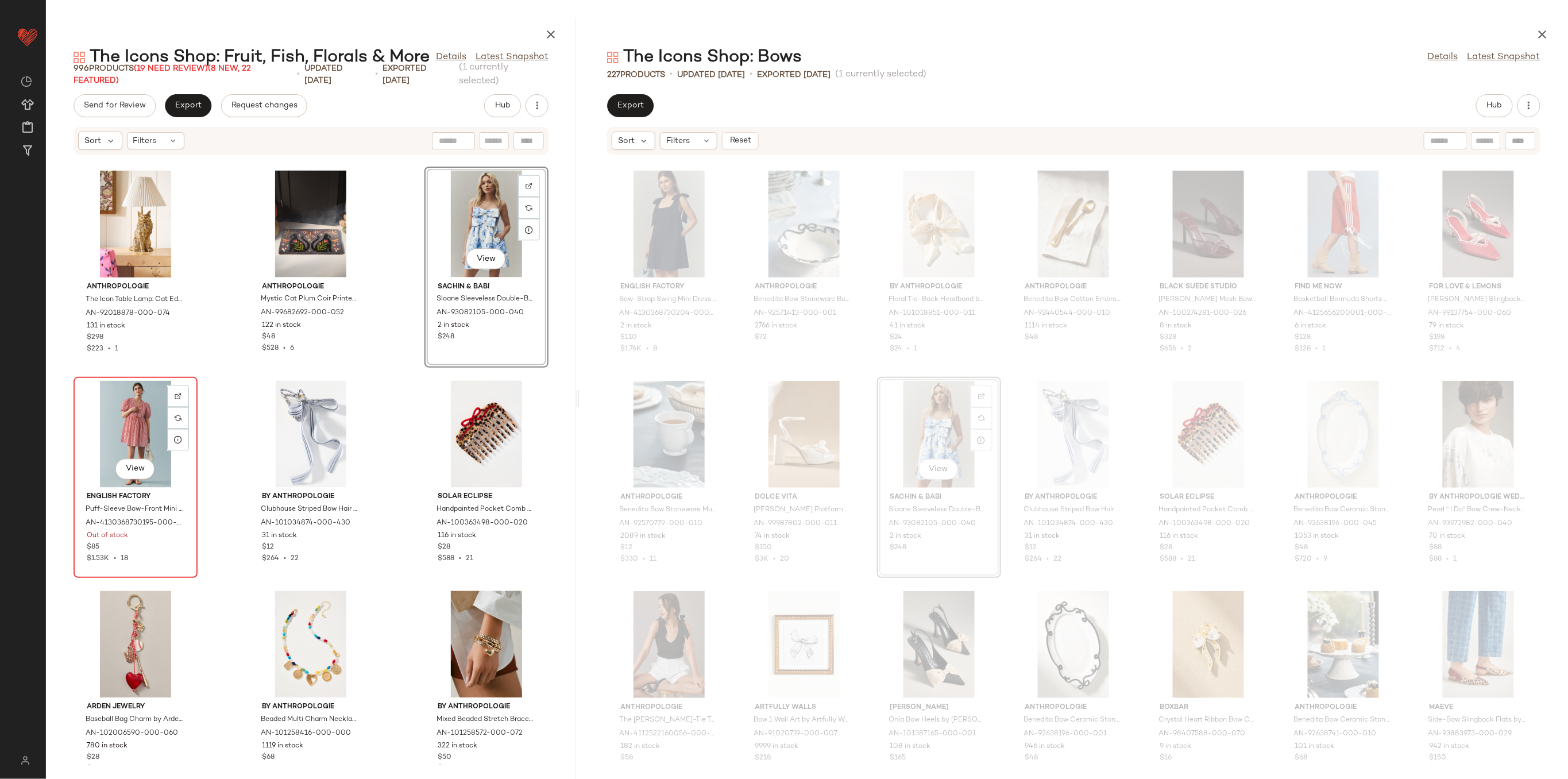
click at [151, 425] on div "View" at bounding box center [135, 434] width 116 height 107
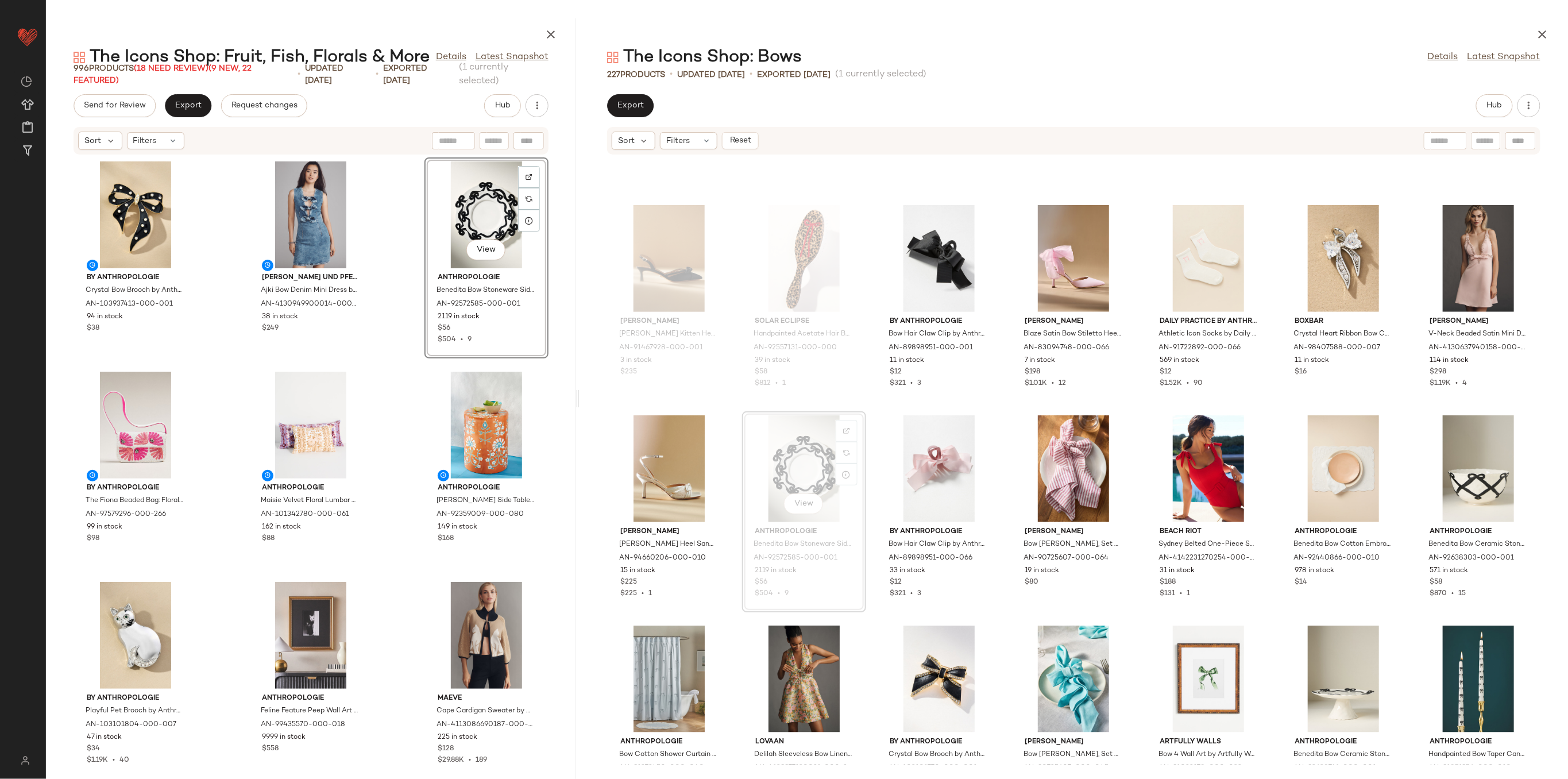
click at [381, 302] on div "By Anthropologie Crystal Bow Brooch by Anthropologie in Black, Women's, Gold/Pl…" at bounding box center [311, 460] width 530 height 610
click at [1541, 31] on icon "button" at bounding box center [1542, 34] width 13 height 13
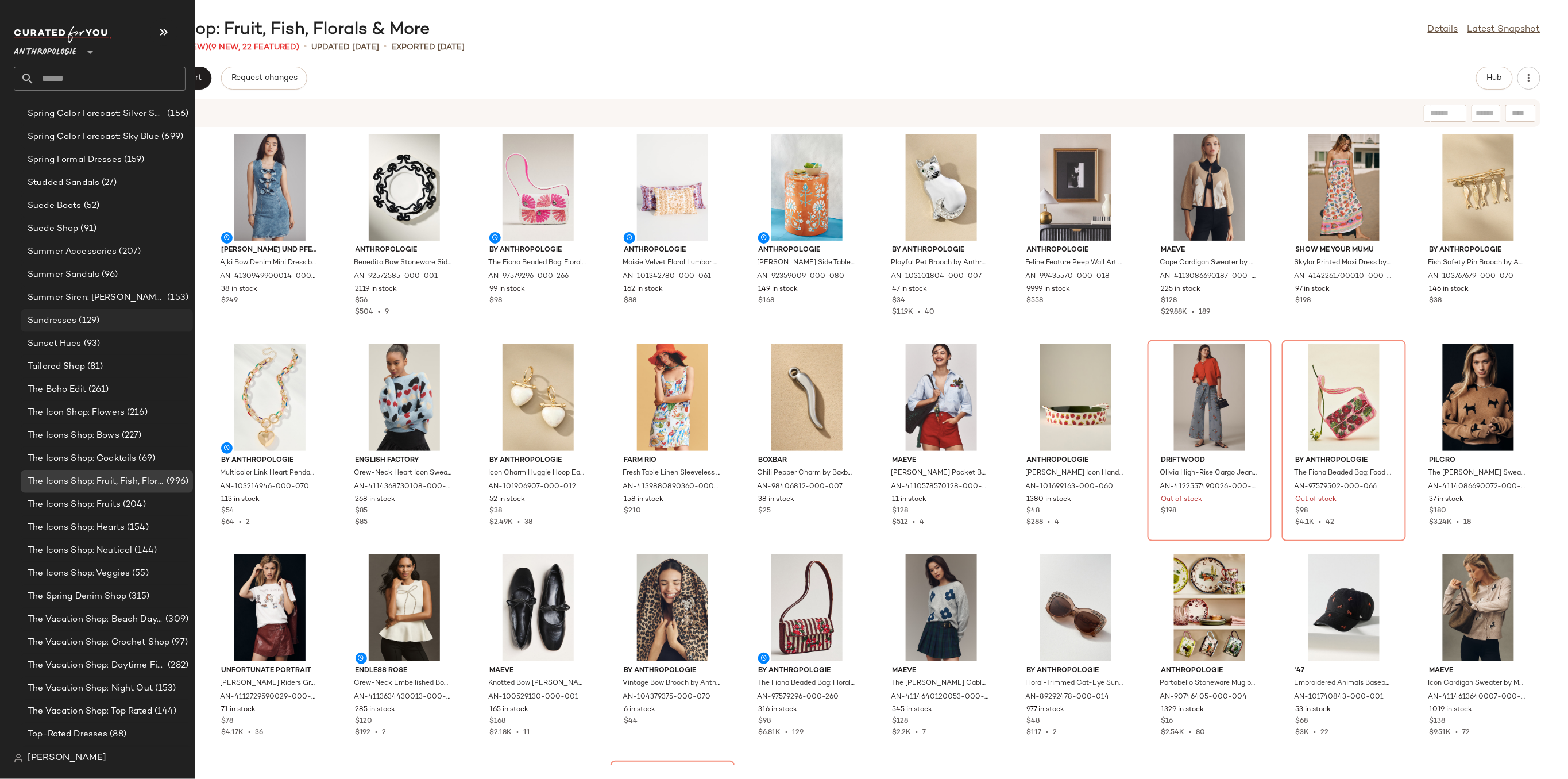
scroll to position [2557, 0]
drag, startPoint x: 129, startPoint y: 505, endPoint x: 115, endPoint y: 507, distance: 14.1
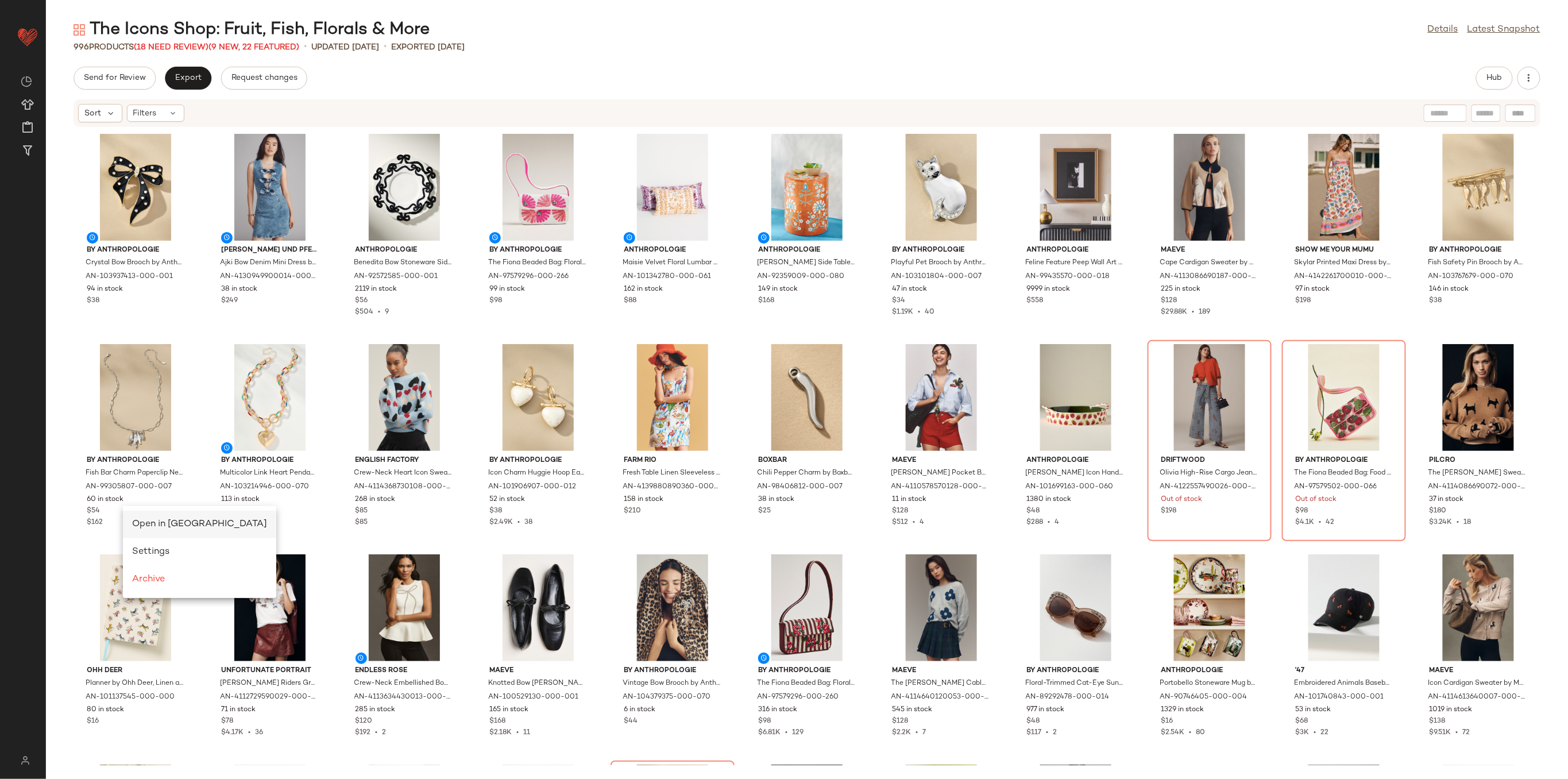
scroll to position [0, 0]
click at [171, 524] on span "Open in [GEOGRAPHIC_DATA]" at bounding box center [200, 524] width 135 height 10
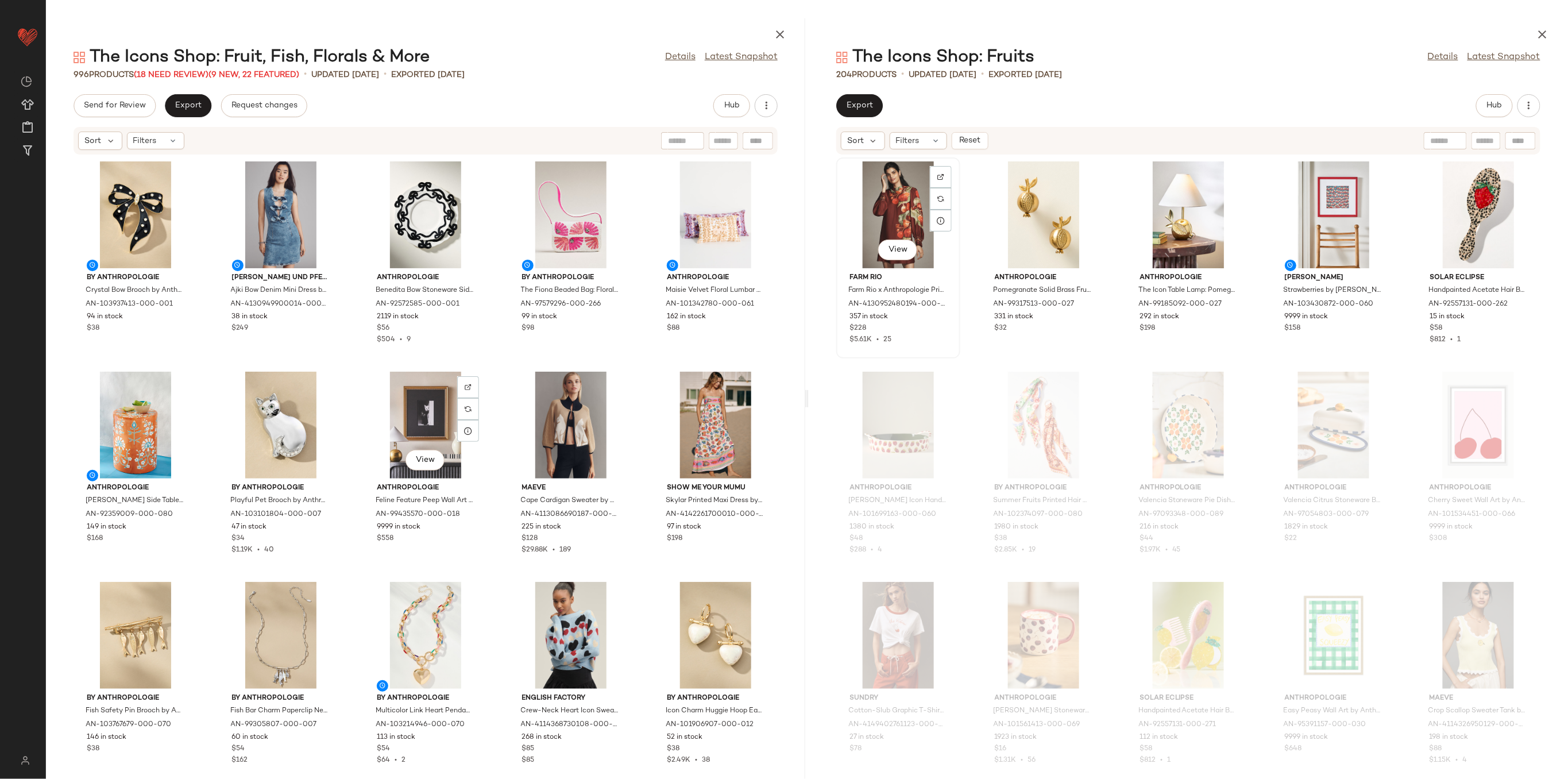
click at [891, 220] on div "View" at bounding box center [898, 215] width 116 height 107
click at [1174, 200] on div "View" at bounding box center [1188, 215] width 116 height 107
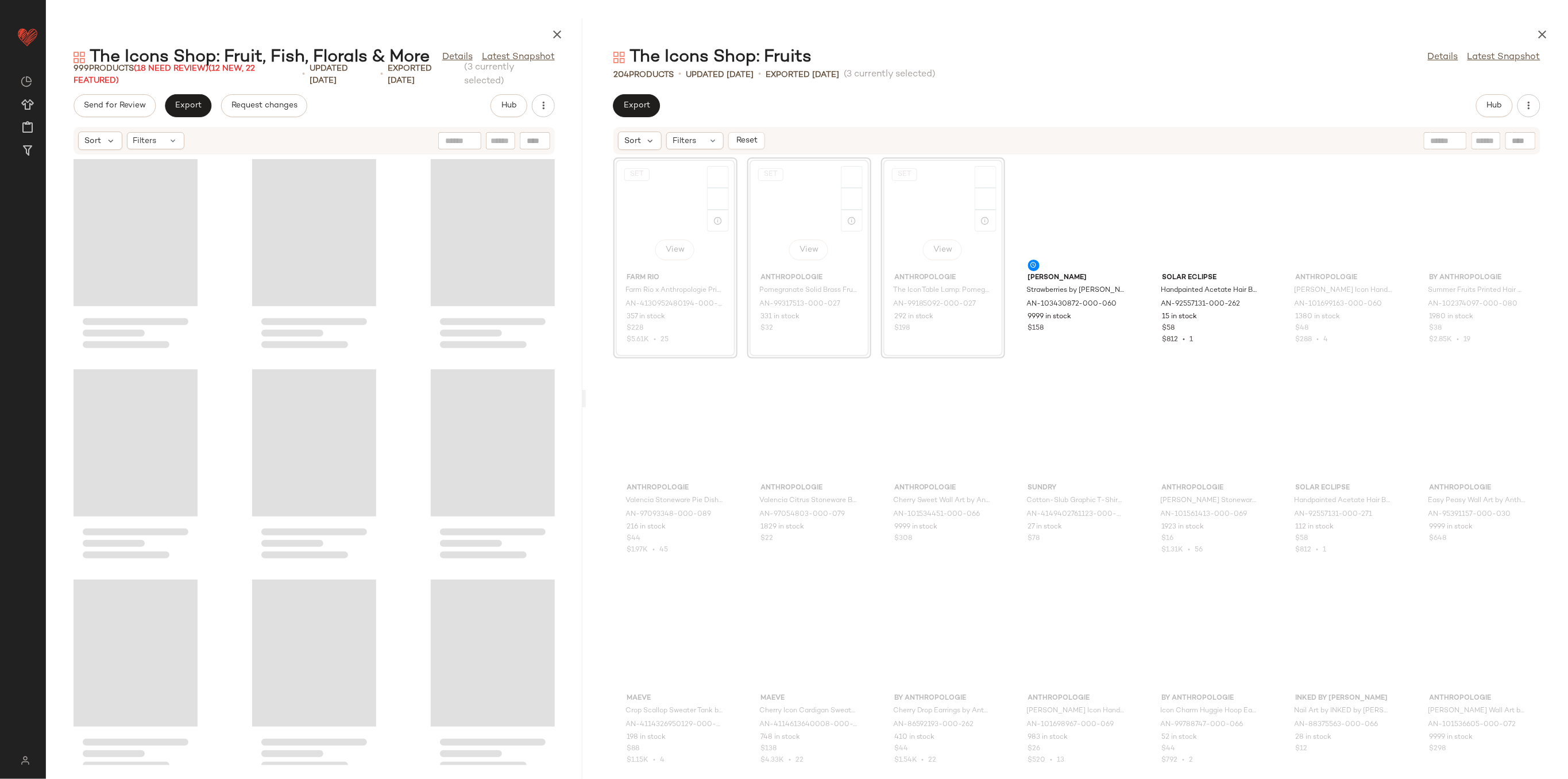
drag, startPoint x: 806, startPoint y: 397, endPoint x: 584, endPoint y: 400, distance: 222.0
click at [584, 400] on div at bounding box center [584, 398] width 4 height 761
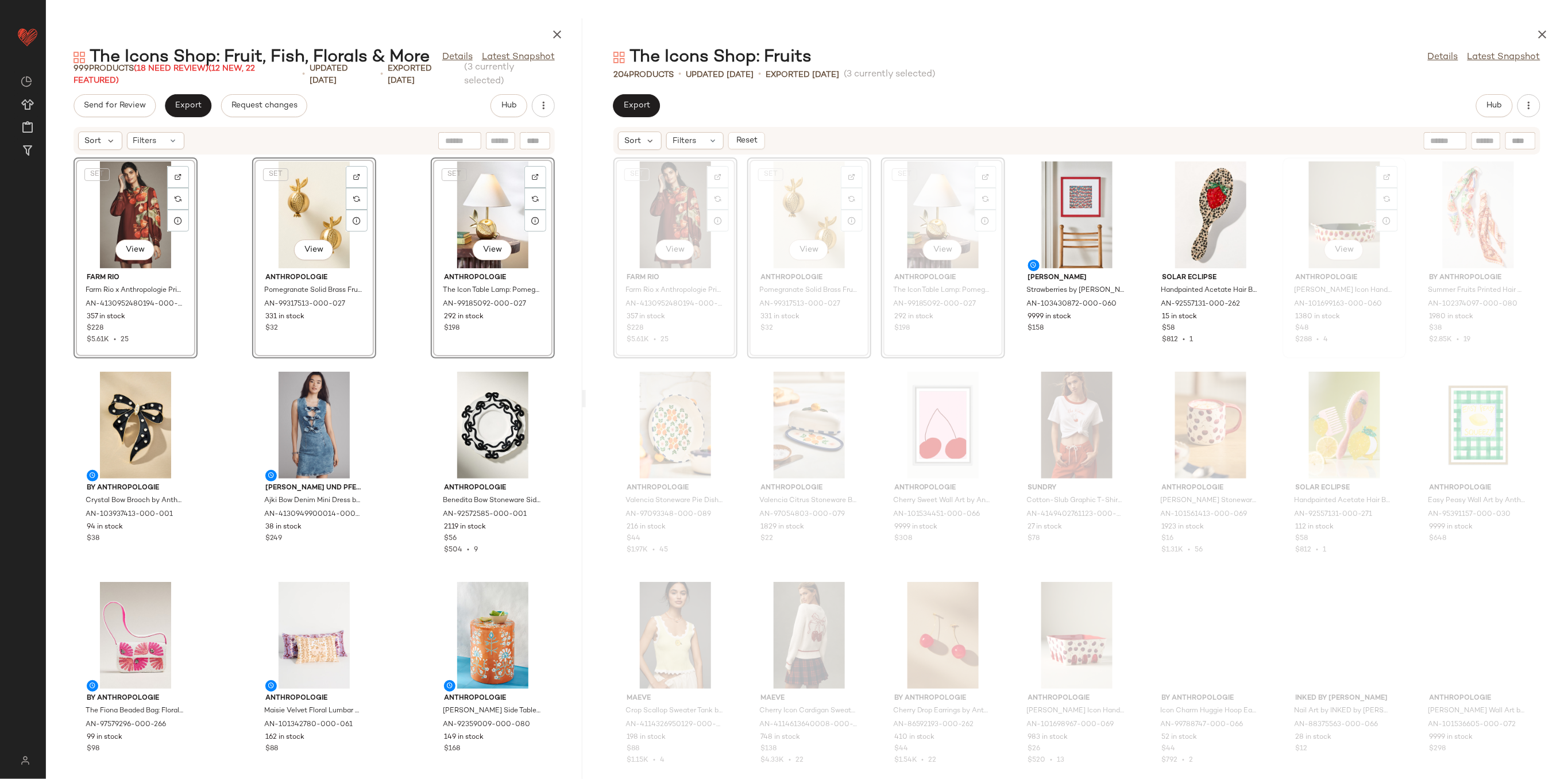
click at [1403, 210] on div "View" at bounding box center [1344, 215] width 116 height 107
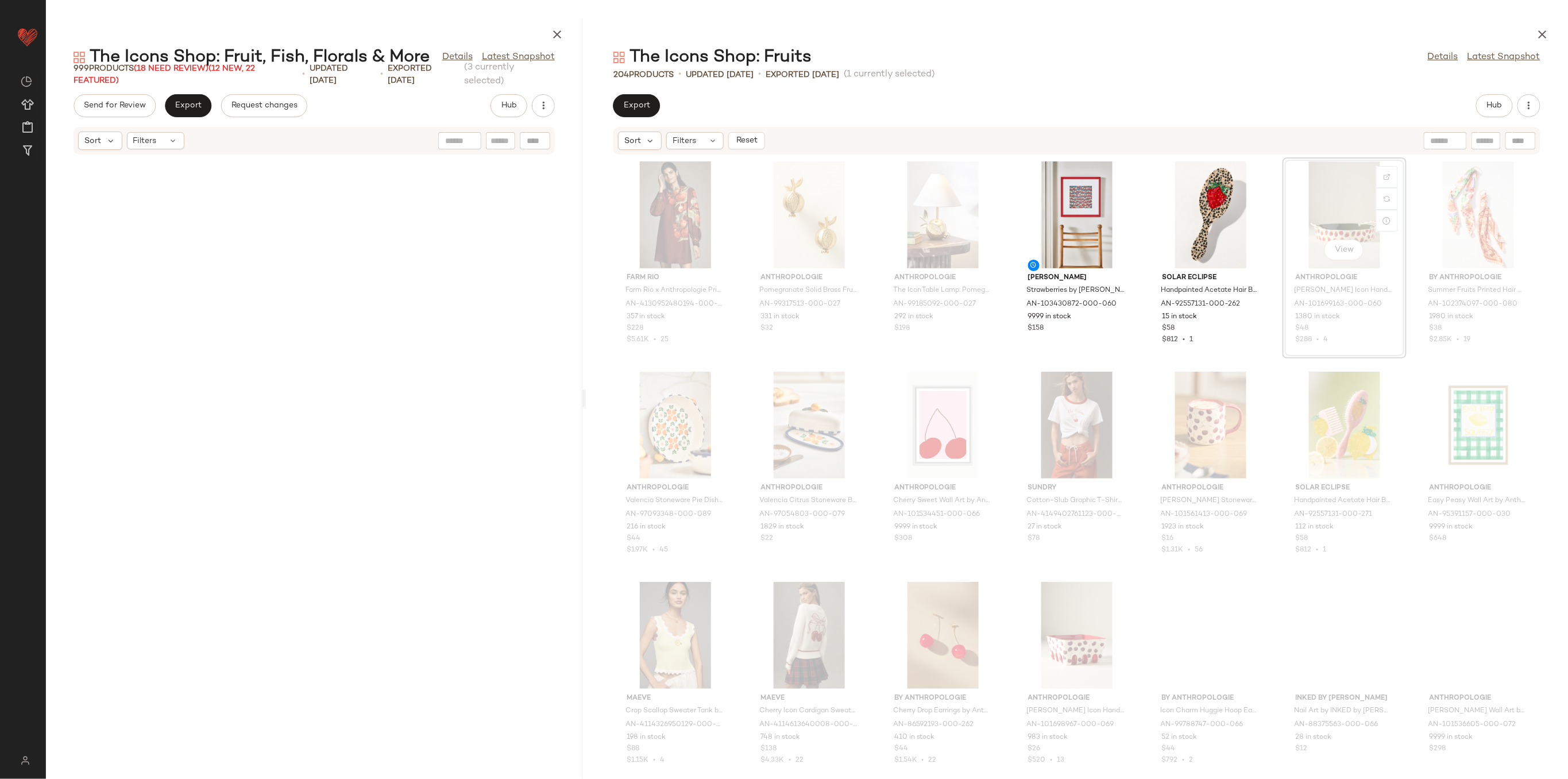
scroll to position [1262, 0]
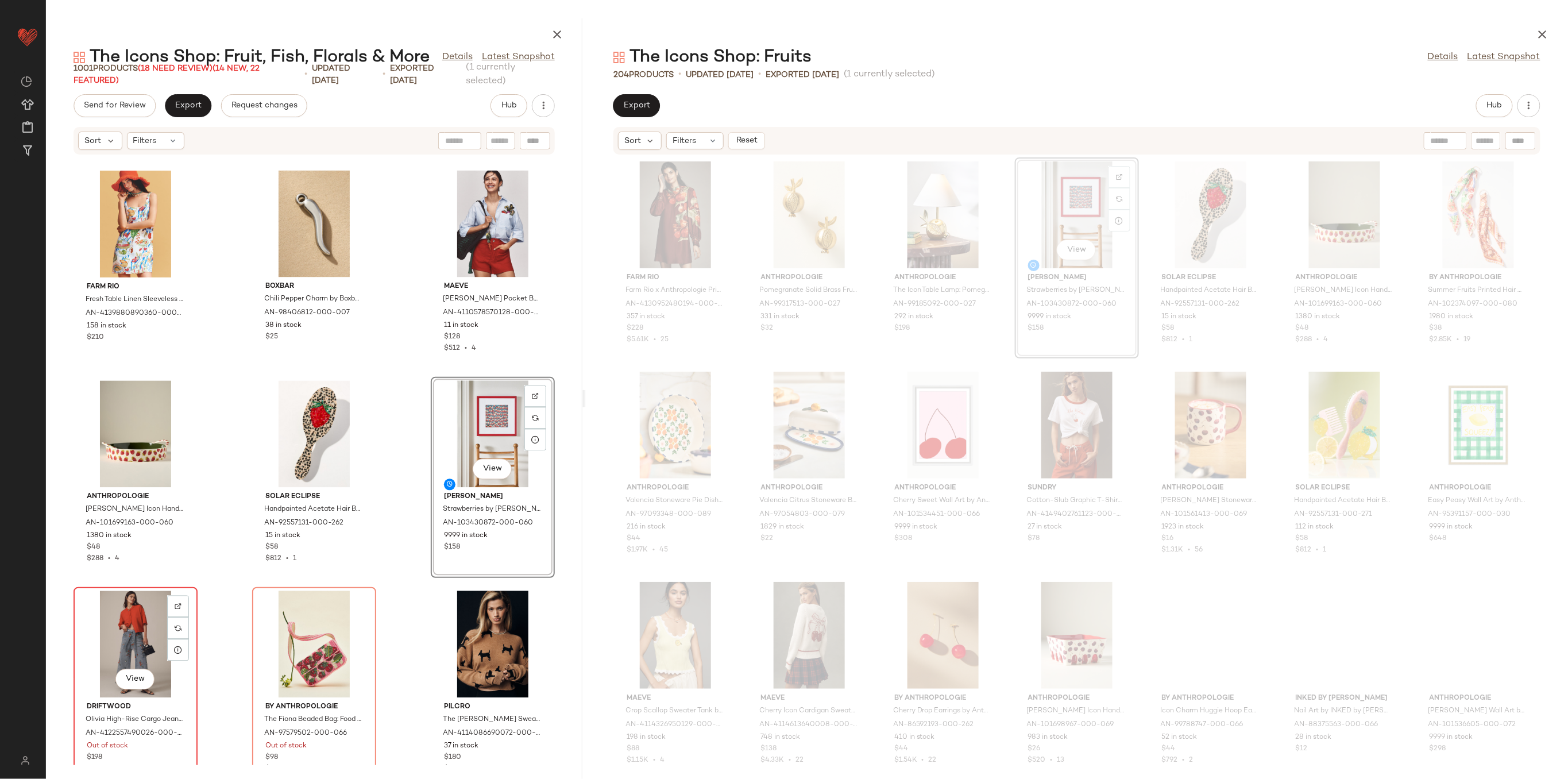
click at [124, 624] on div "View" at bounding box center [135, 644] width 116 height 107
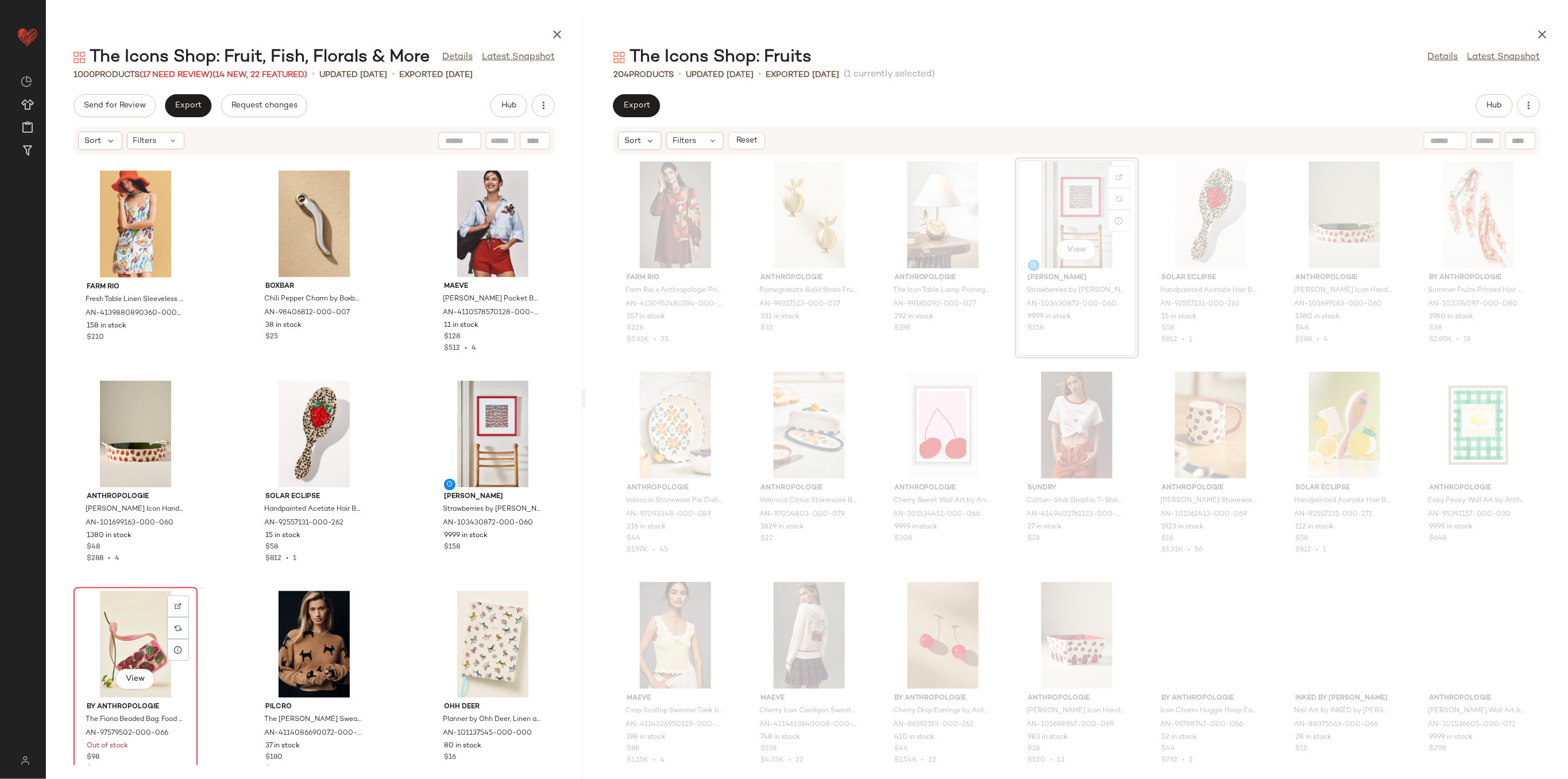
click at [131, 631] on div "View" at bounding box center [135, 644] width 116 height 107
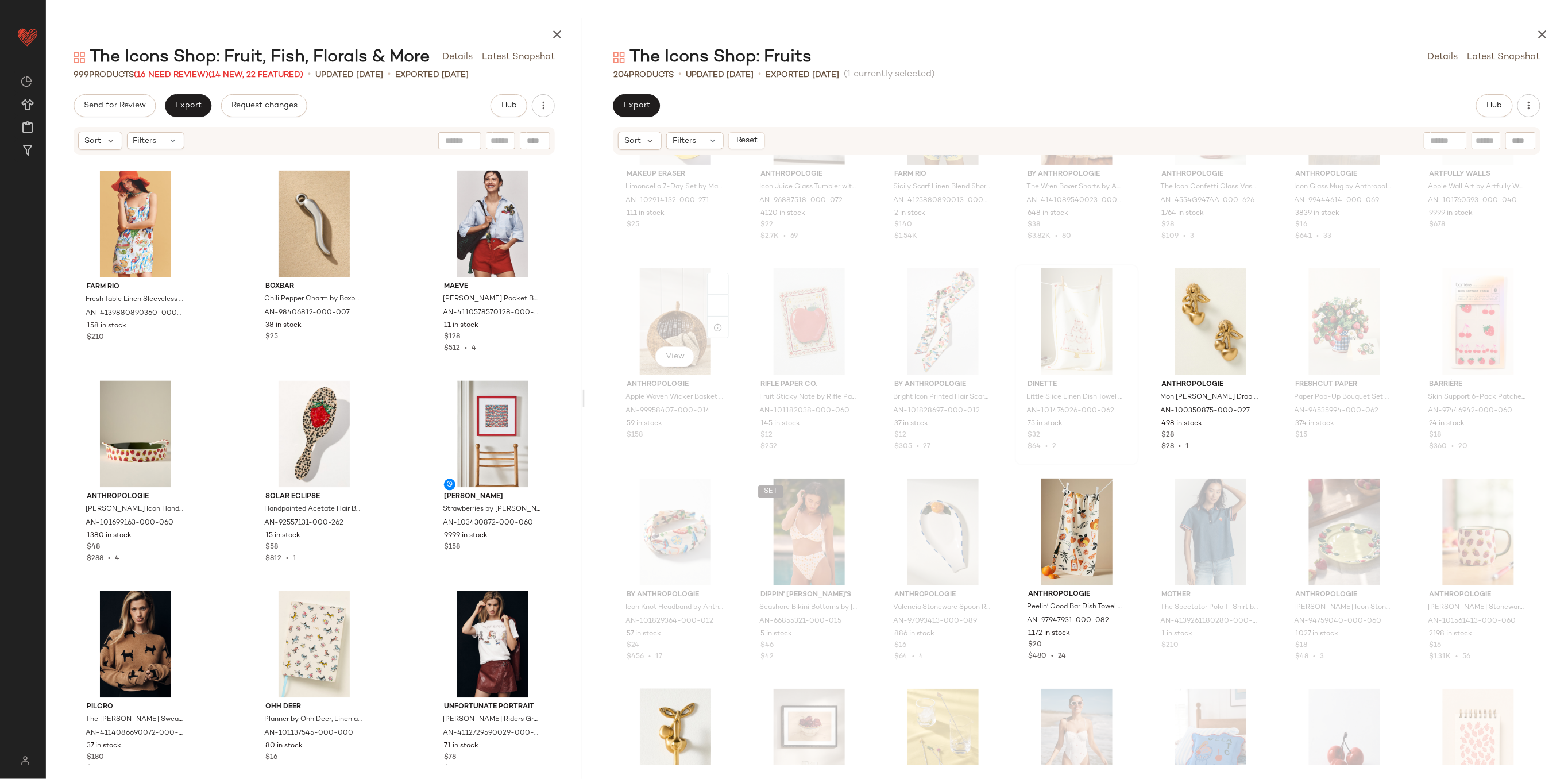
scroll to position [775, 0]
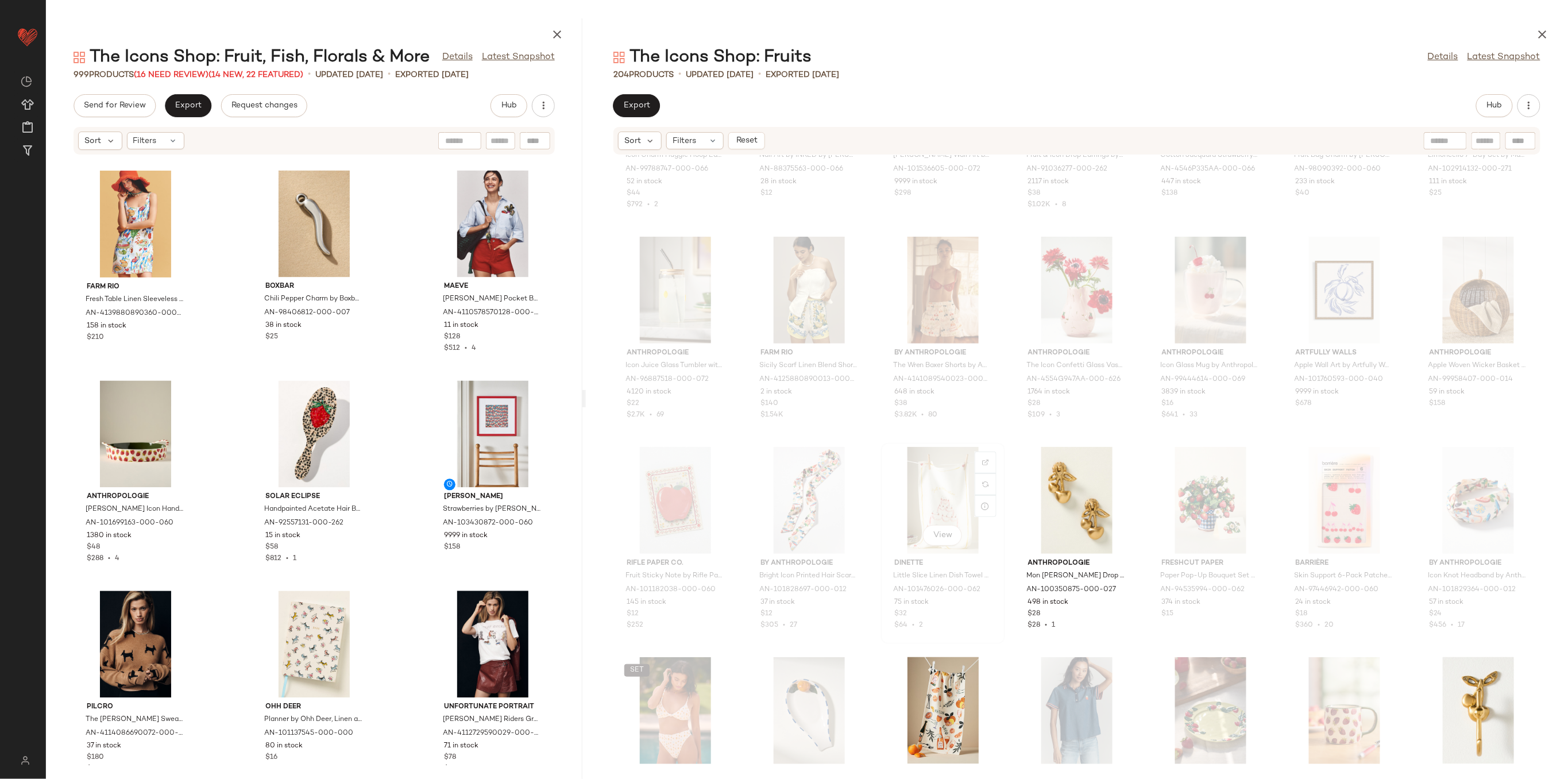
click at [1001, 497] on div "View" at bounding box center [942, 500] width 116 height 107
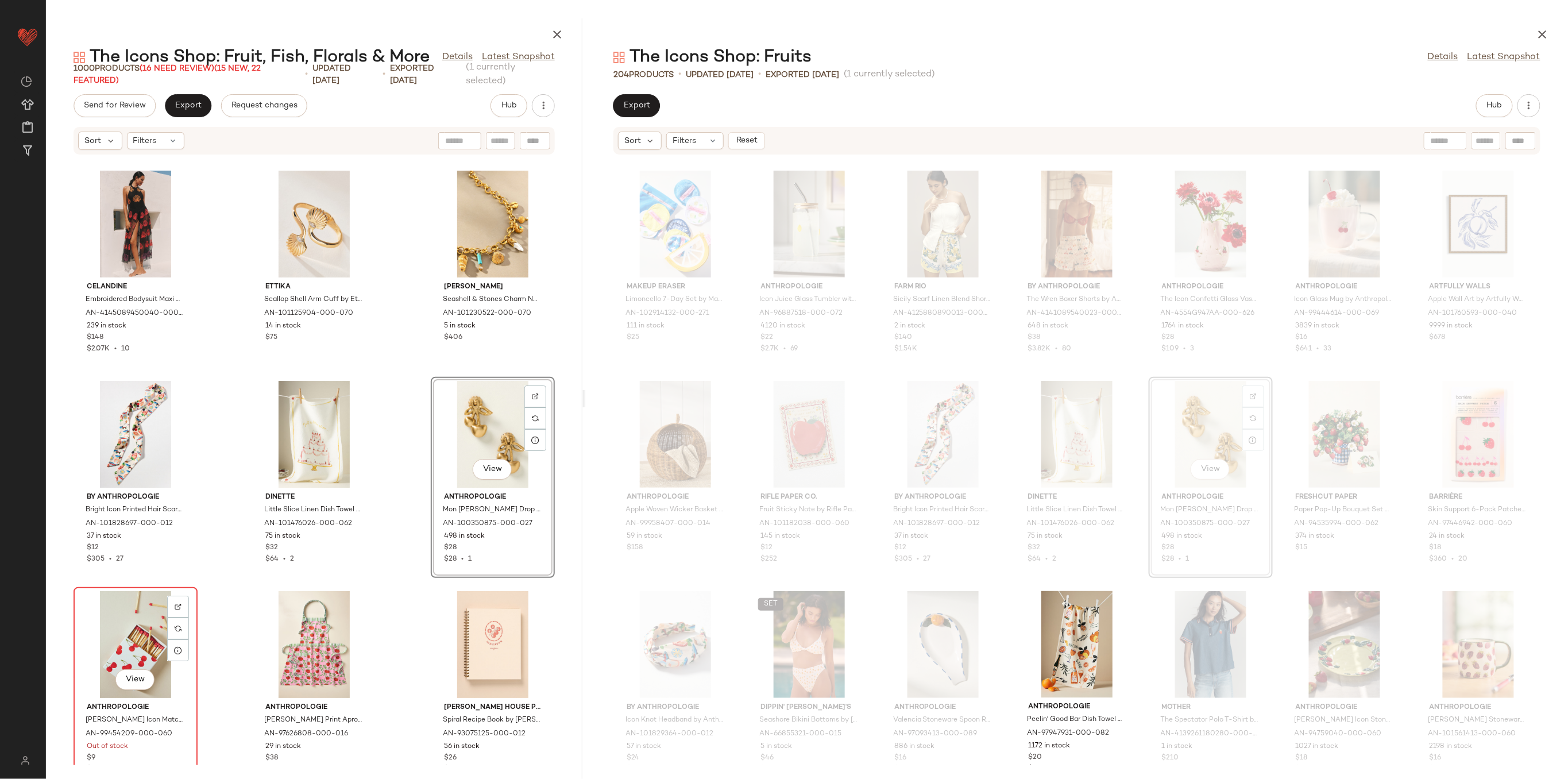
click at [131, 643] on div "View" at bounding box center [135, 644] width 116 height 107
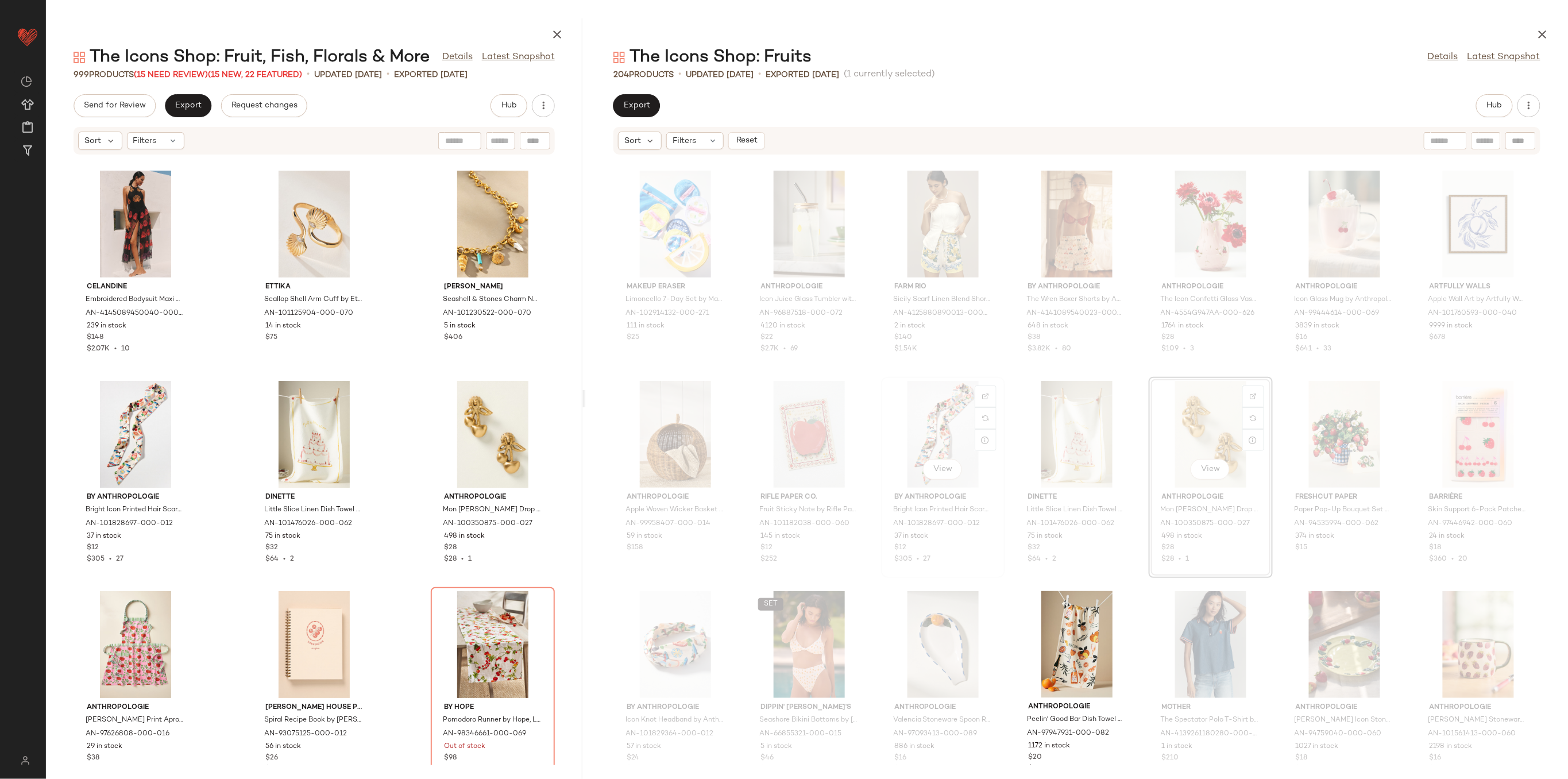
scroll to position [918, 0]
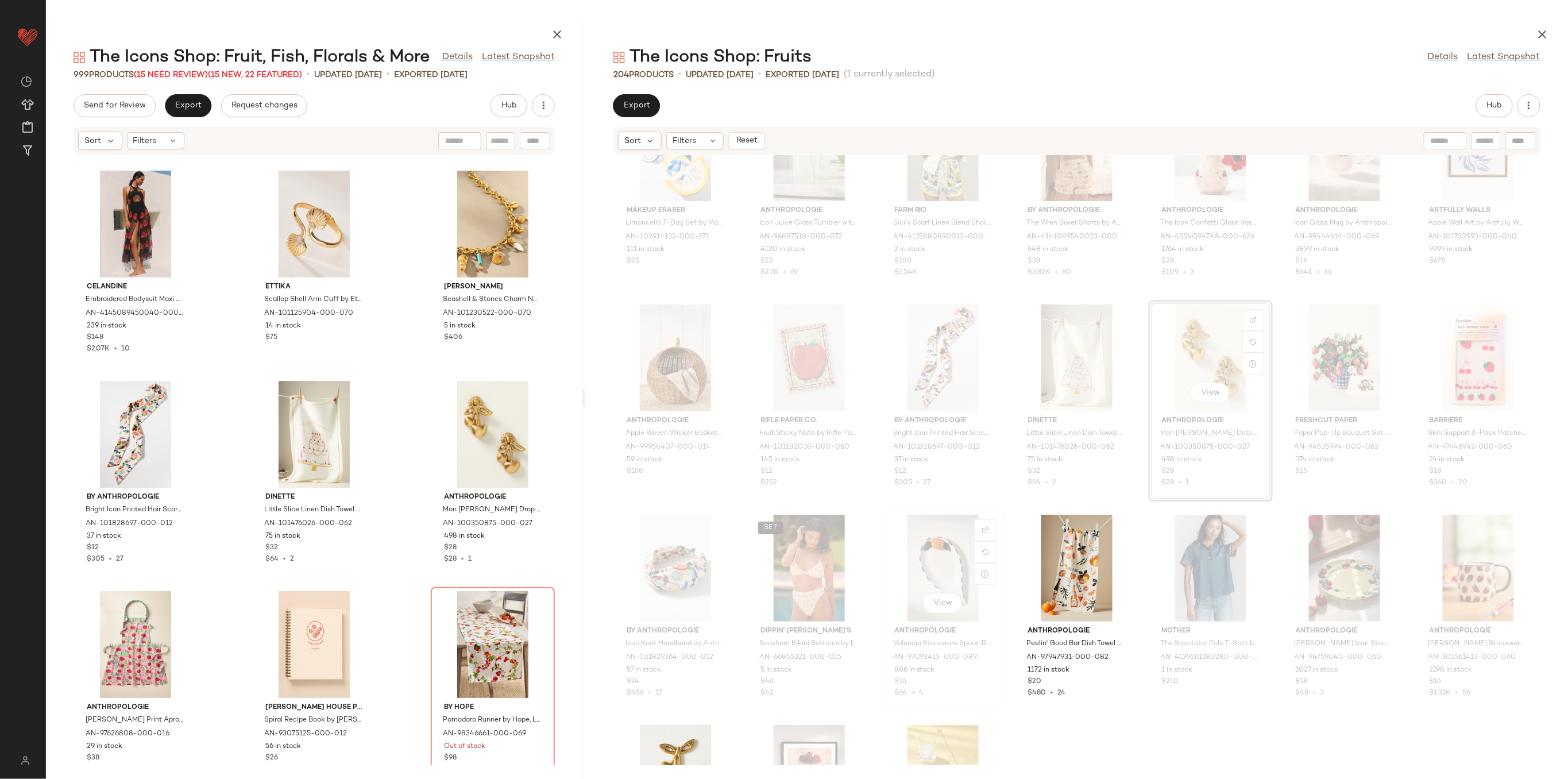
click at [1001, 546] on div "View" at bounding box center [942, 568] width 116 height 107
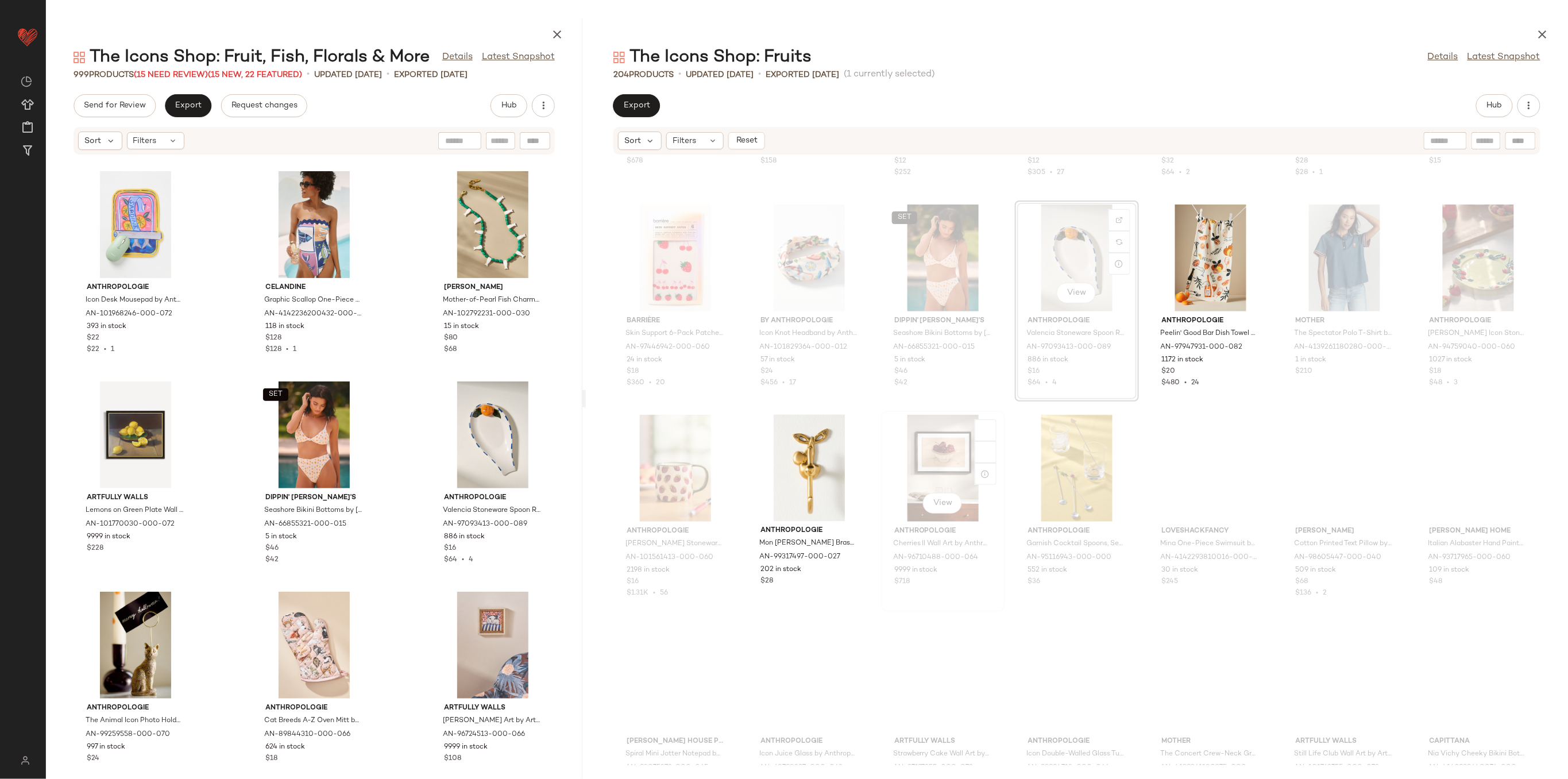
scroll to position [1435, 0]
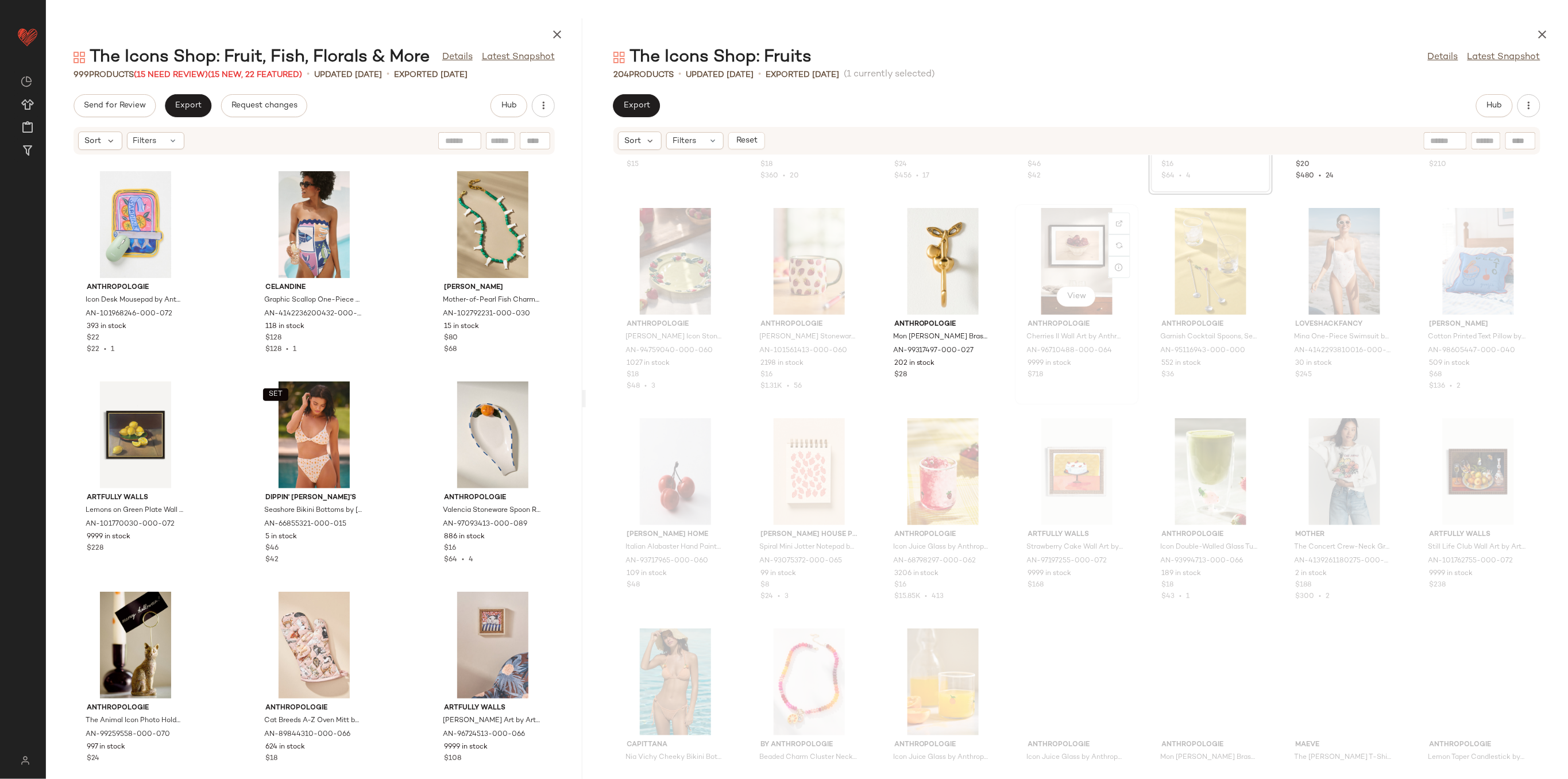
click at [1135, 258] on div "View" at bounding box center [1076, 261] width 116 height 107
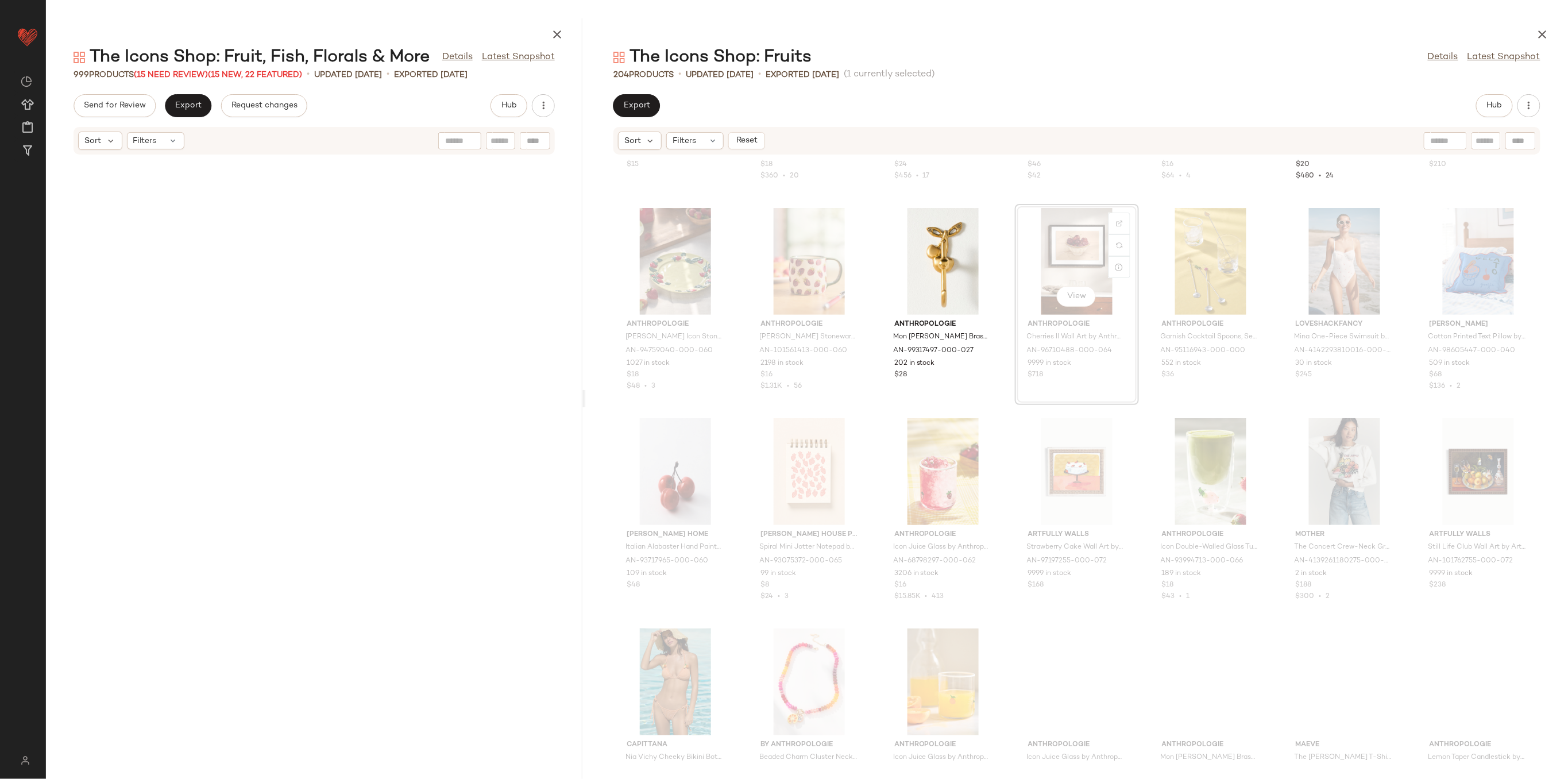
scroll to position [1262, 0]
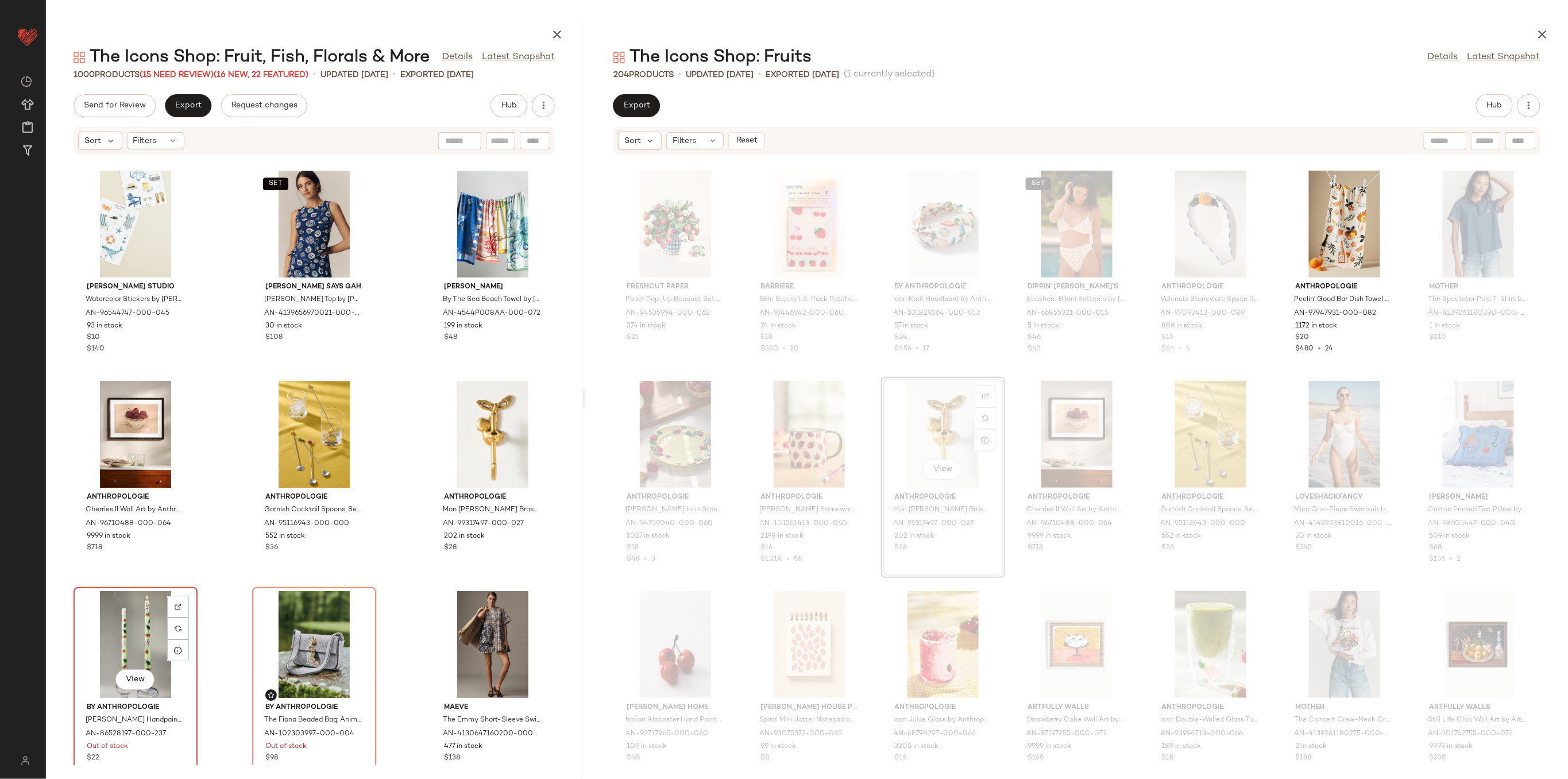
click at [166, 648] on div "View" at bounding box center [135, 644] width 116 height 107
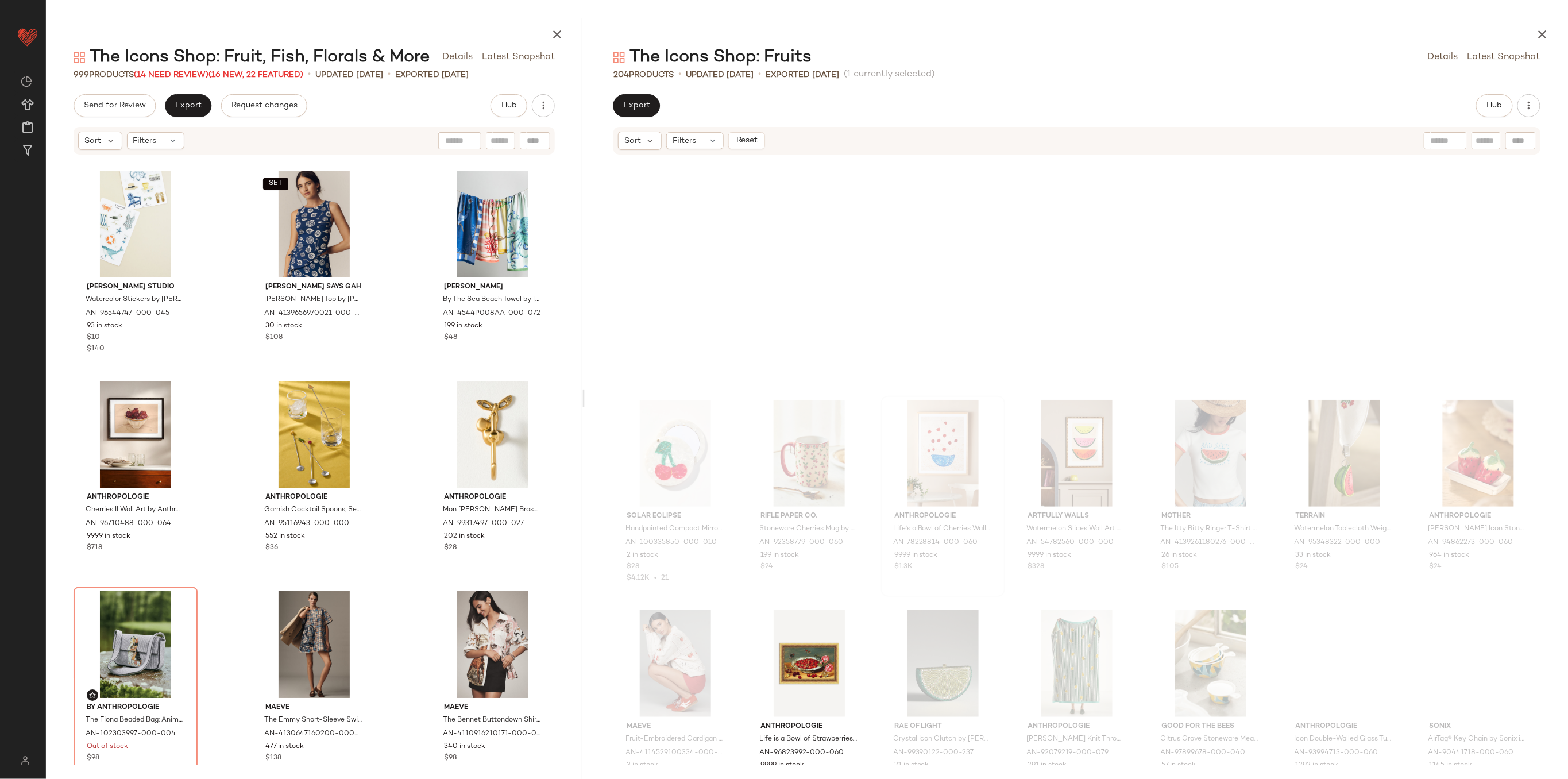
scroll to position [2871, 0]
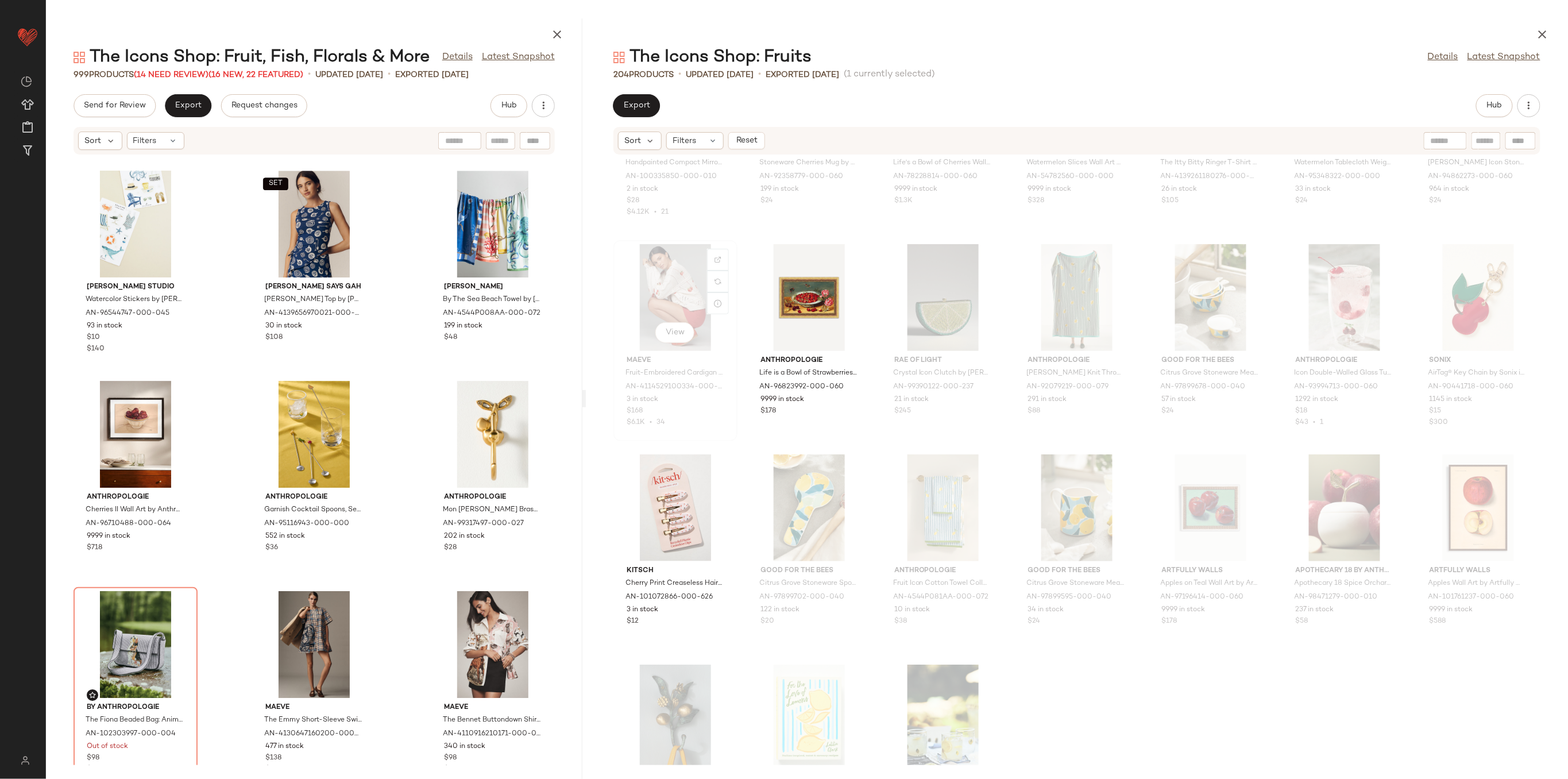
click at [734, 316] on div "View" at bounding box center [675, 297] width 116 height 107
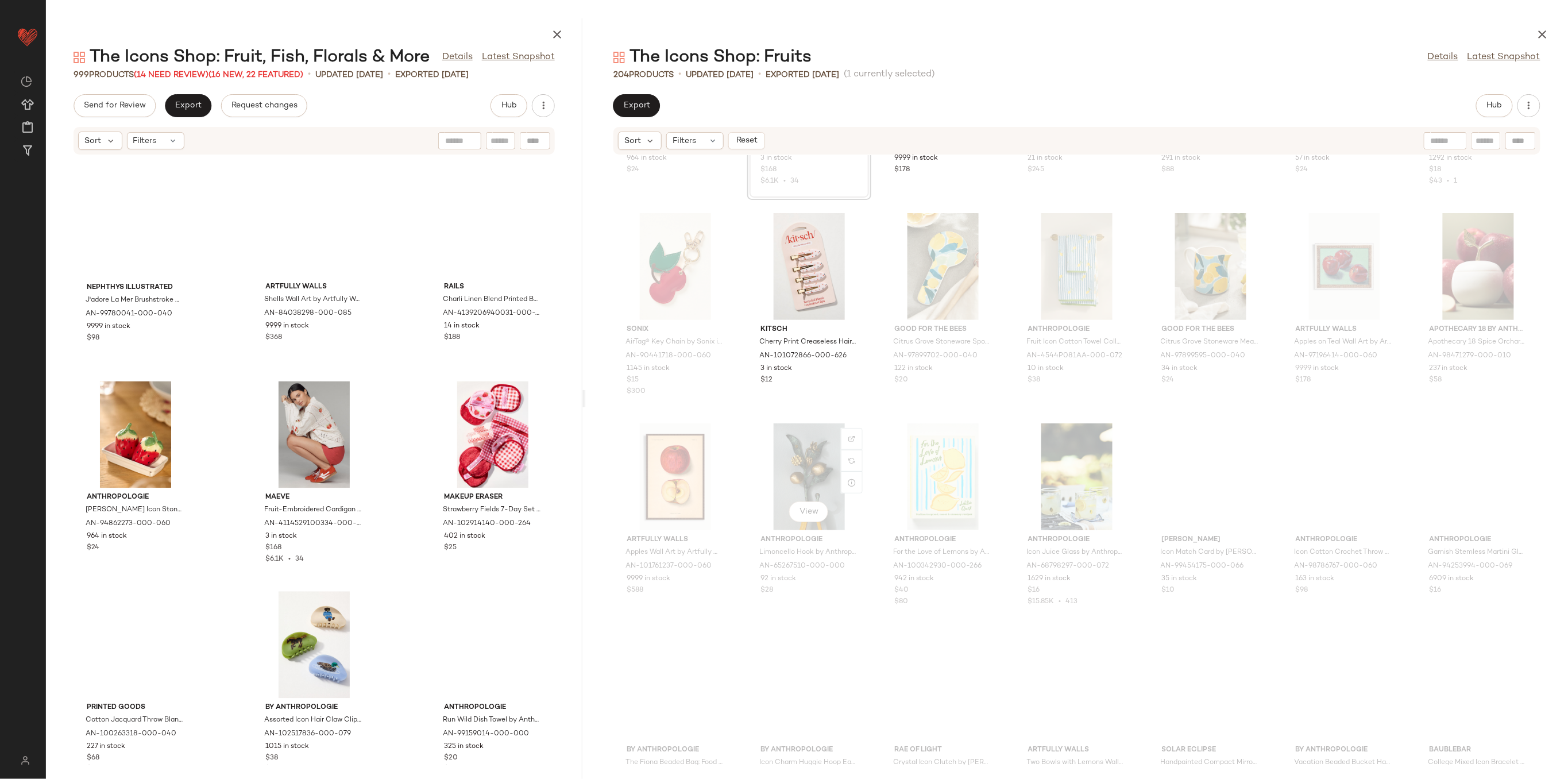
scroll to position [3118, 0]
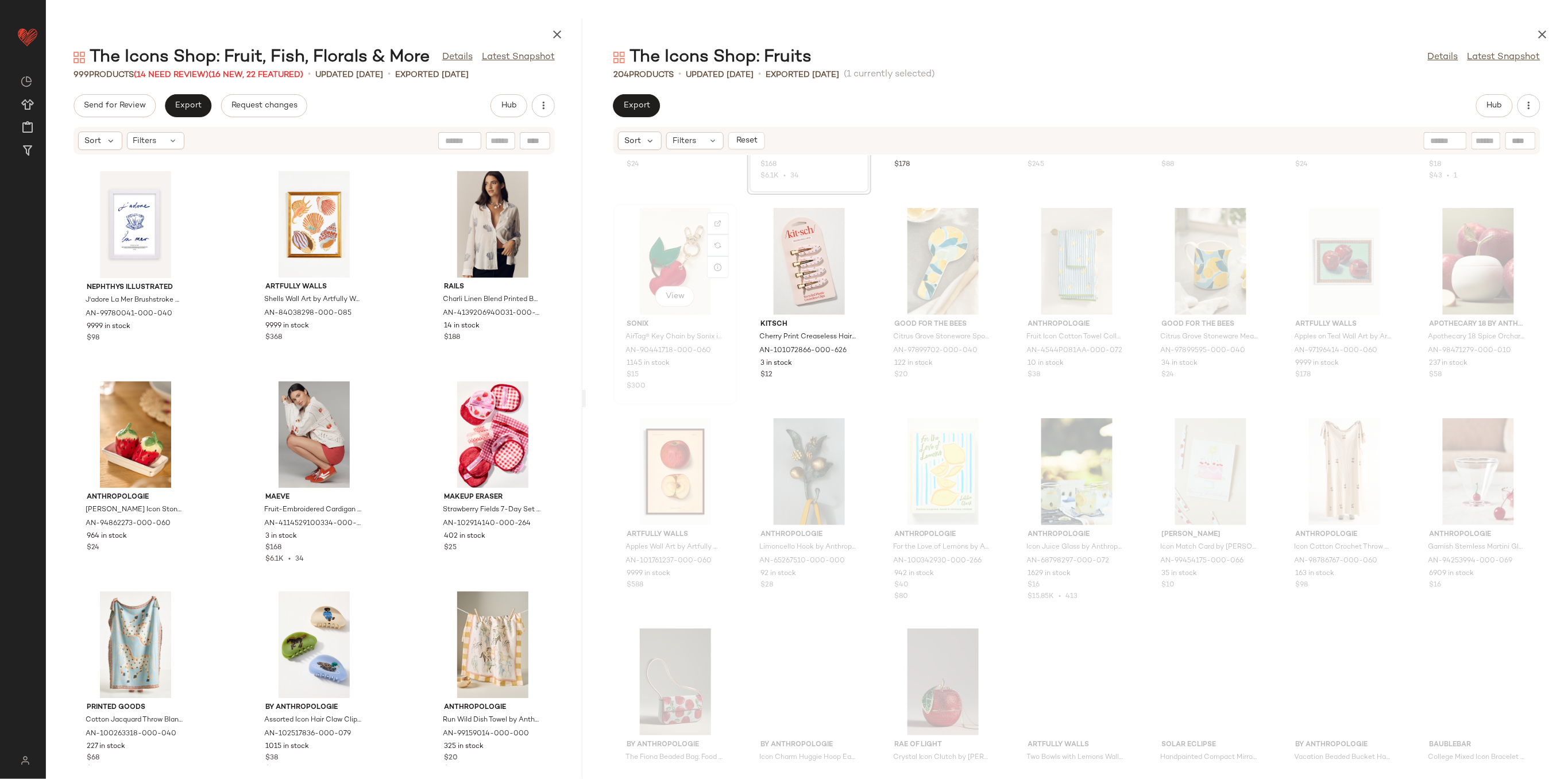
click at [734, 263] on div "View" at bounding box center [675, 261] width 116 height 107
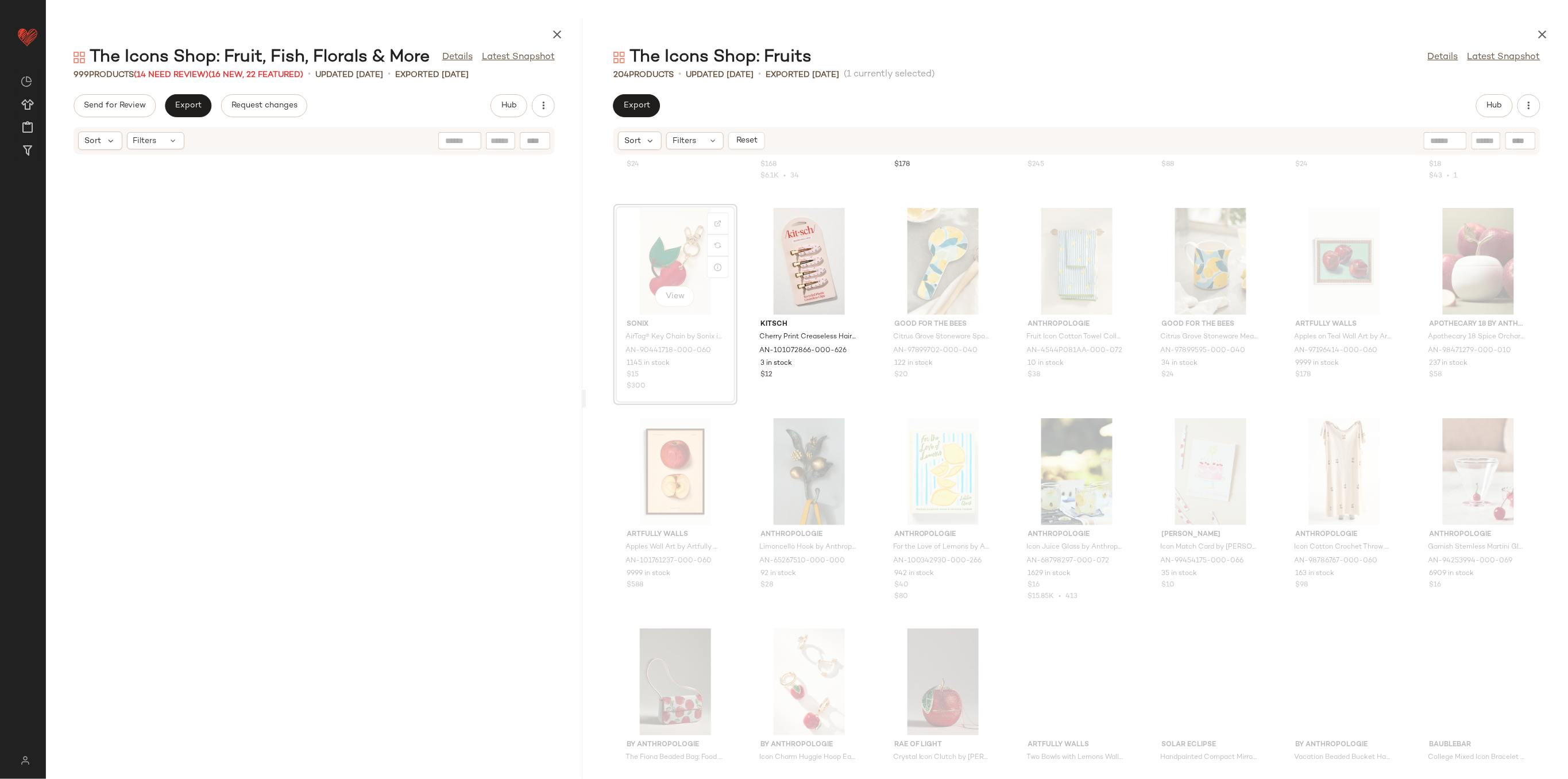
scroll to position [2944, 0]
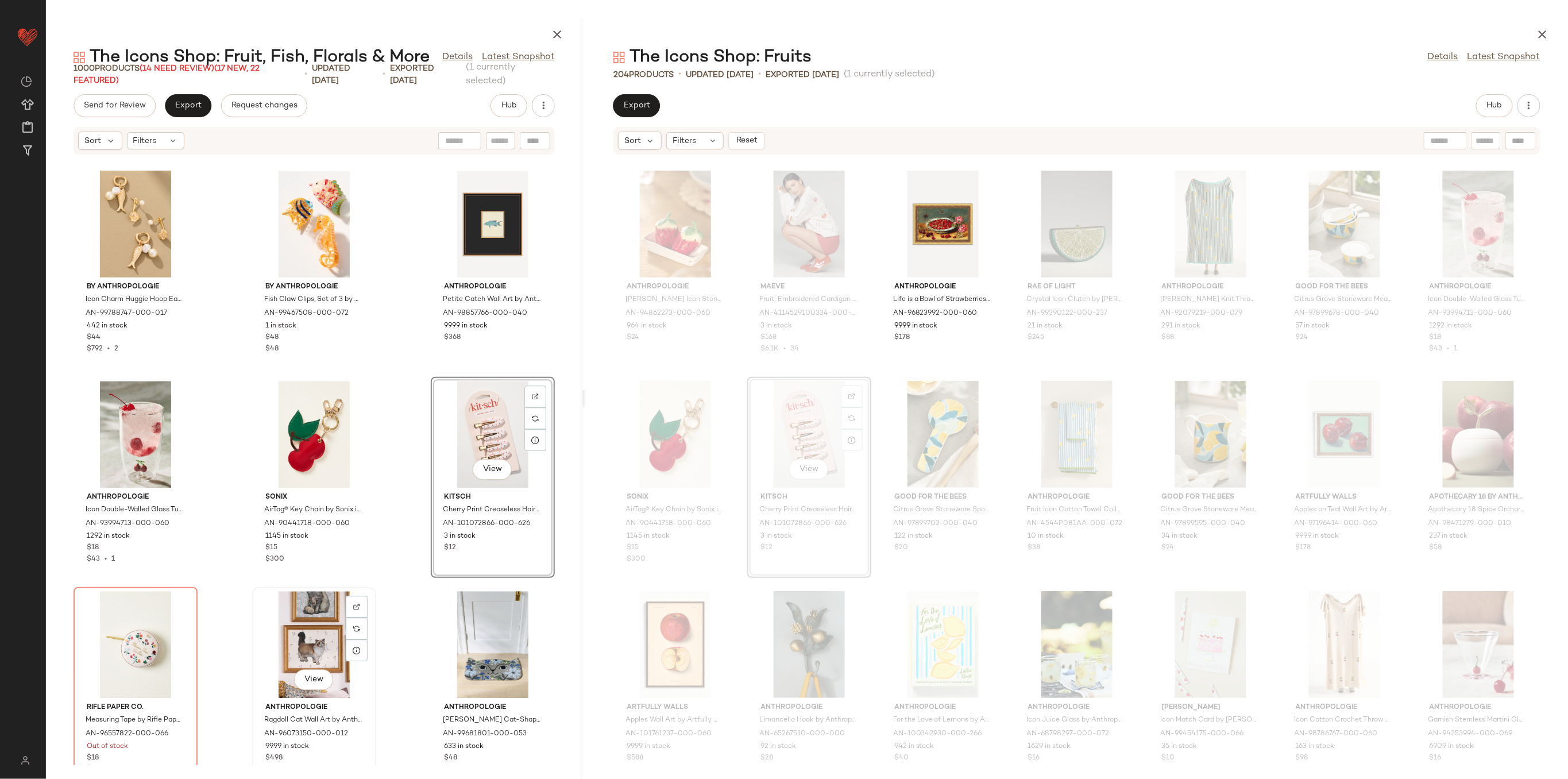
scroll to position [41509, 0]
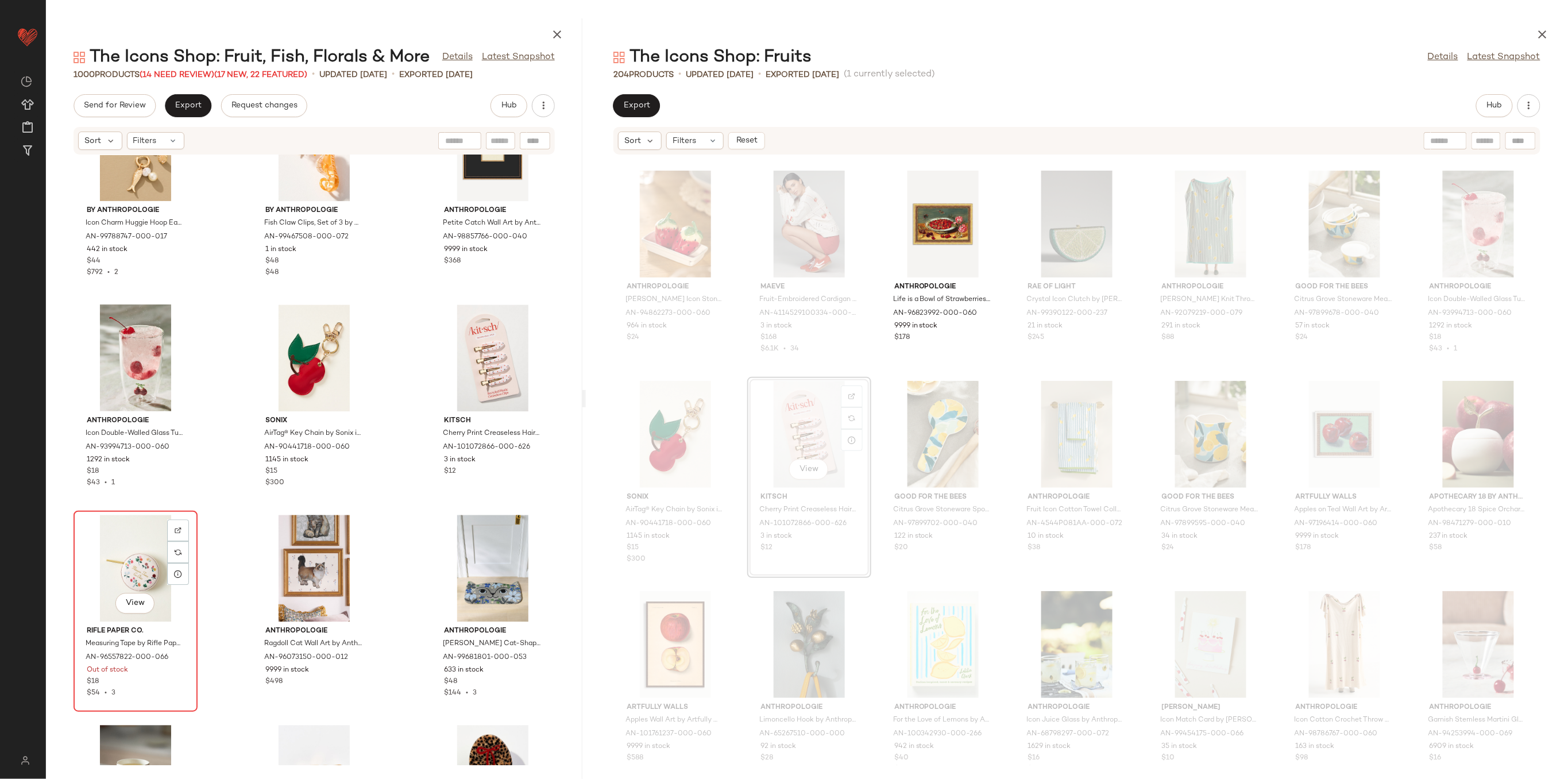
click at [123, 557] on div "View" at bounding box center [135, 568] width 116 height 107
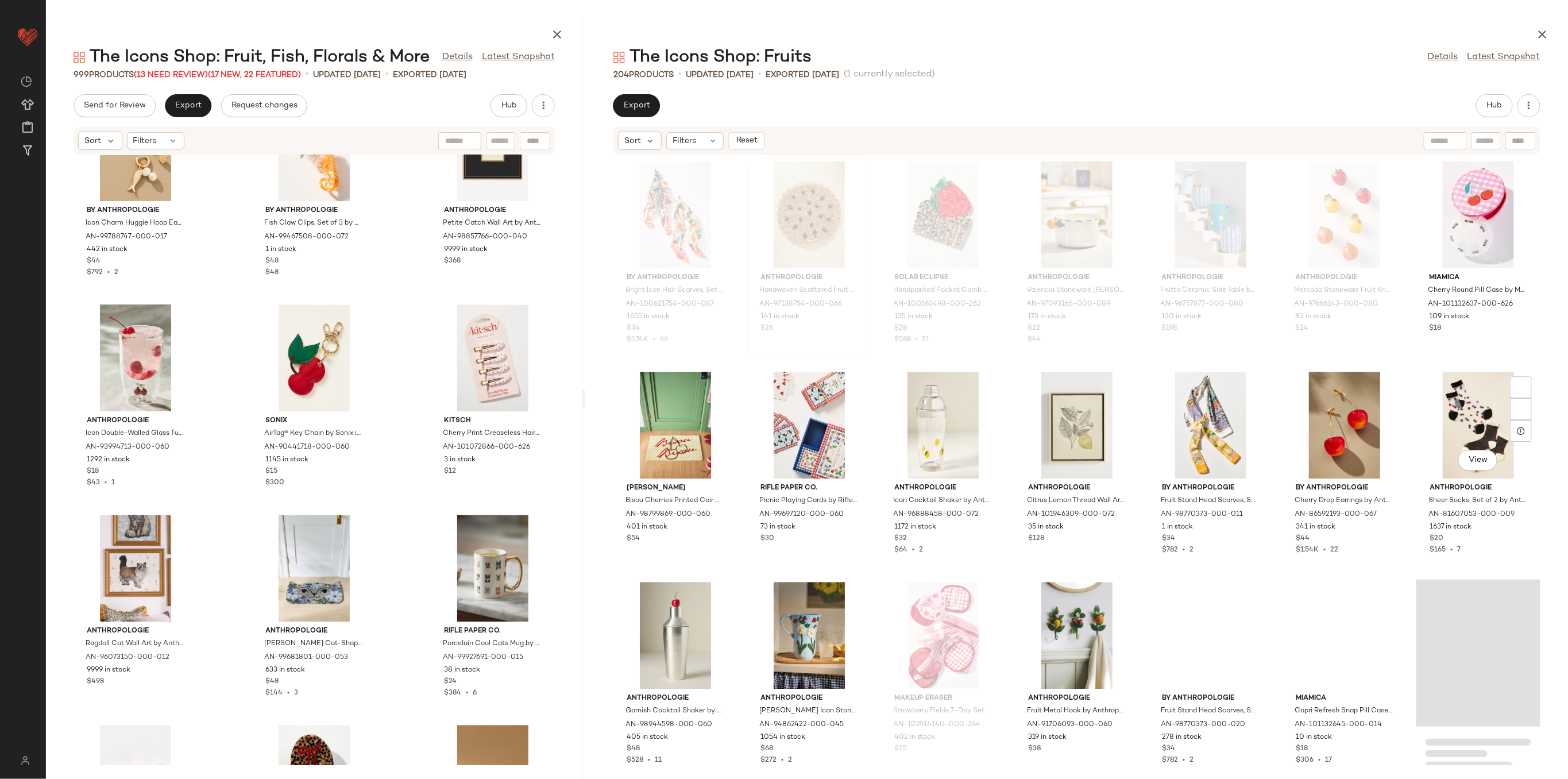
scroll to position [6541, 0]
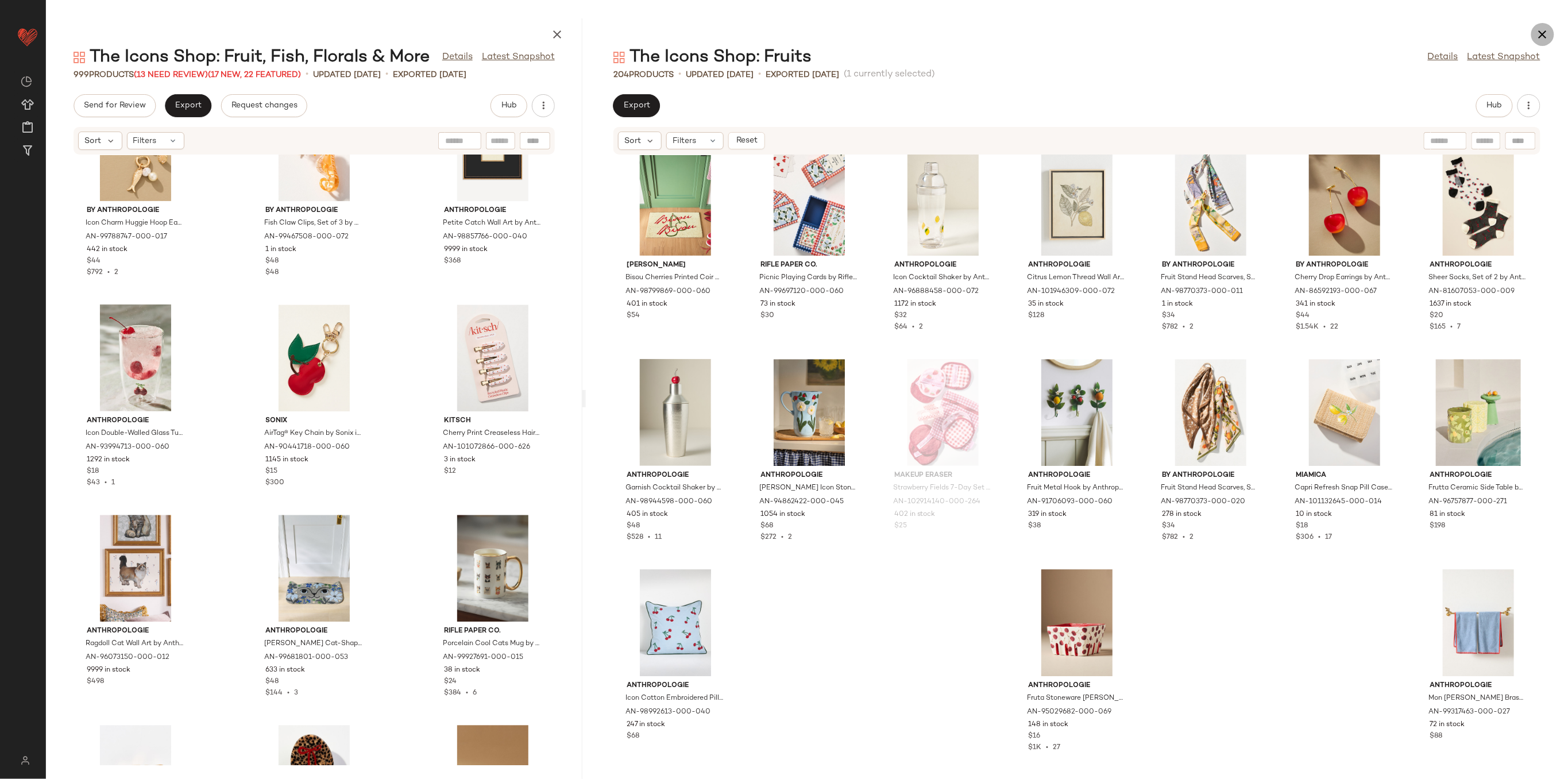
click at [1540, 33] on icon "button" at bounding box center [1542, 34] width 13 height 13
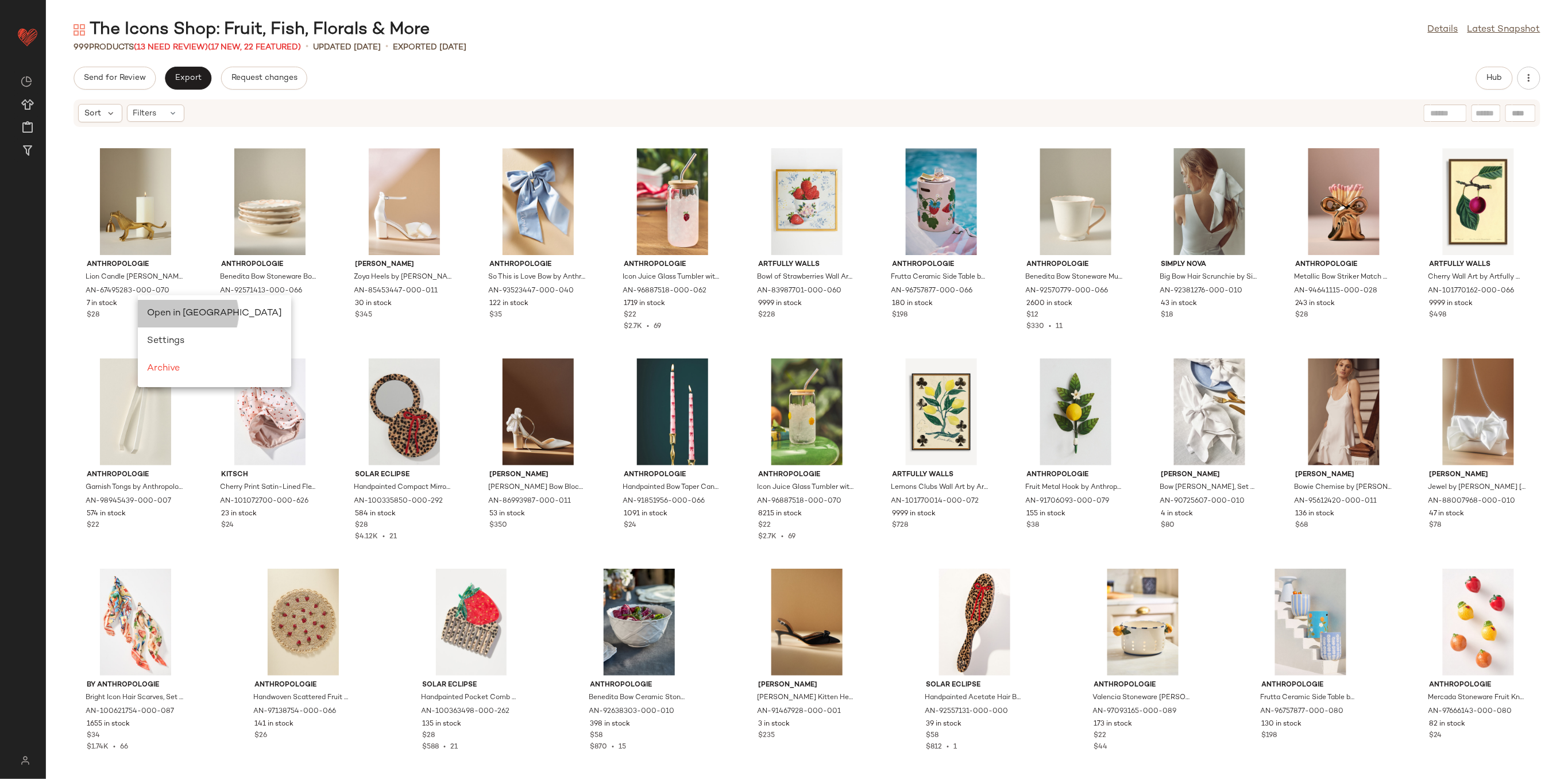
click at [172, 306] on div "Open in [GEOGRAPHIC_DATA]" at bounding box center [214, 313] width 154 height 28
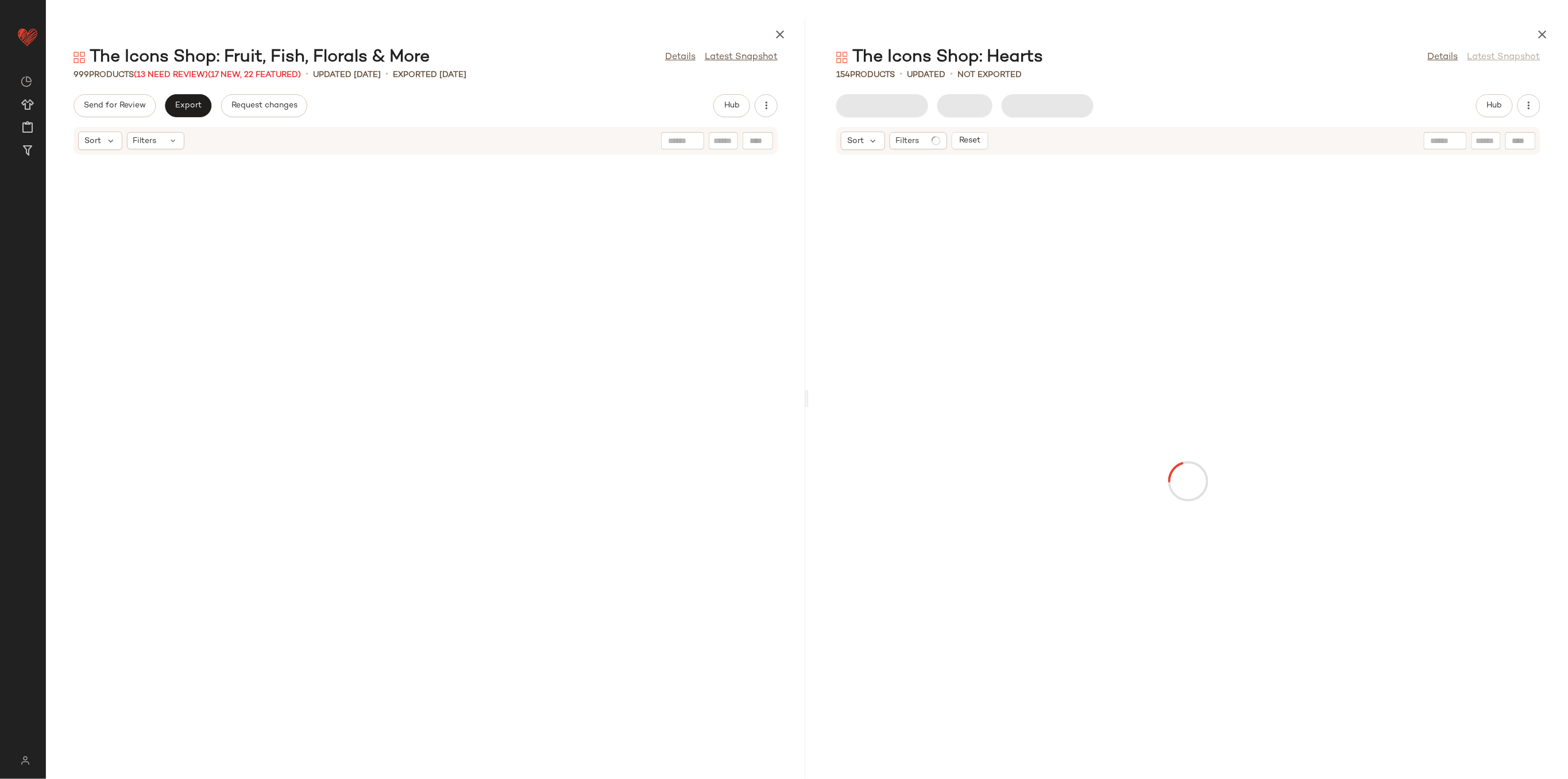
scroll to position [18924, 0]
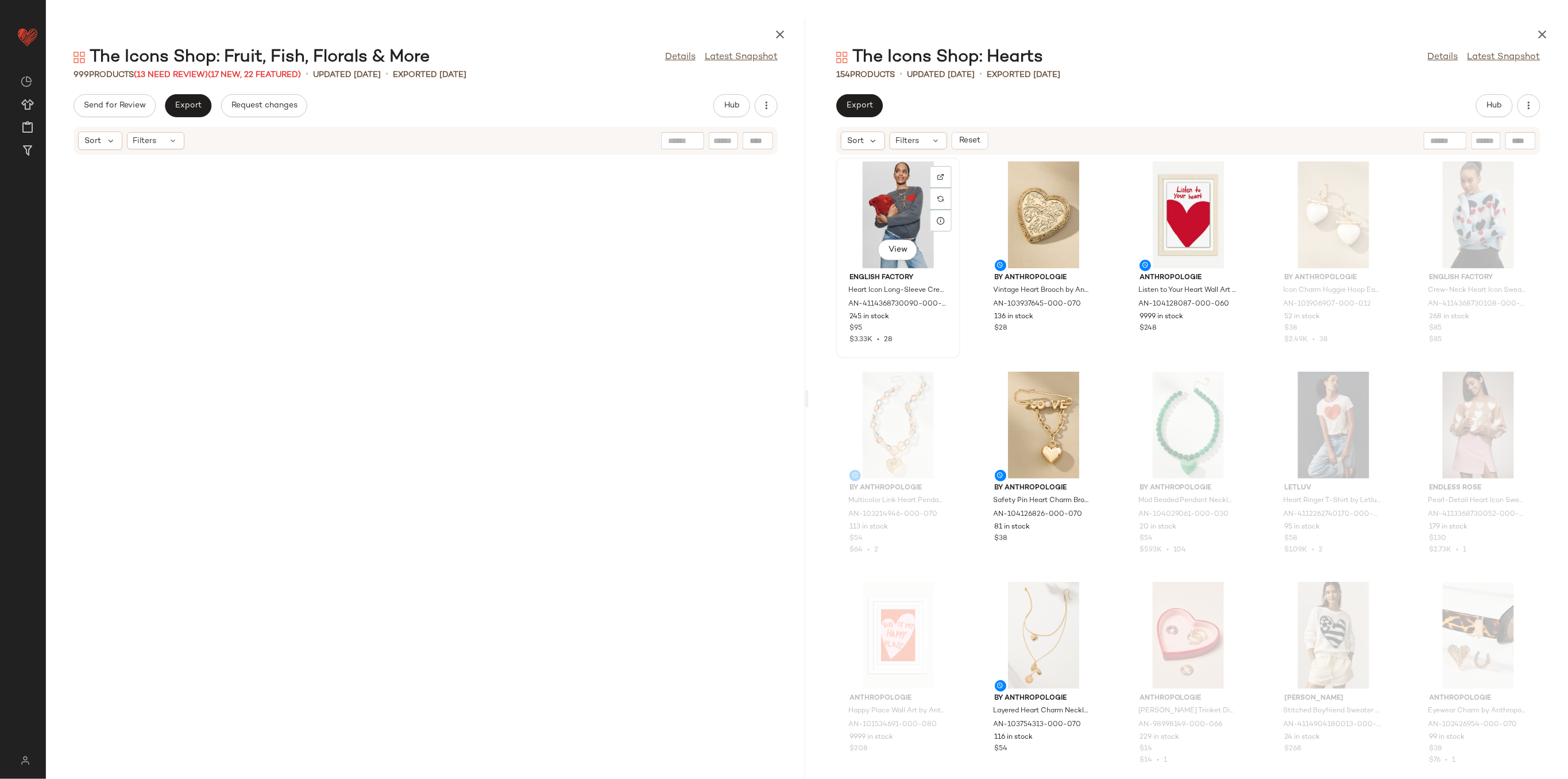
click at [907, 193] on div "View" at bounding box center [898, 215] width 116 height 107
click at [1180, 201] on div "View" at bounding box center [1188, 215] width 116 height 107
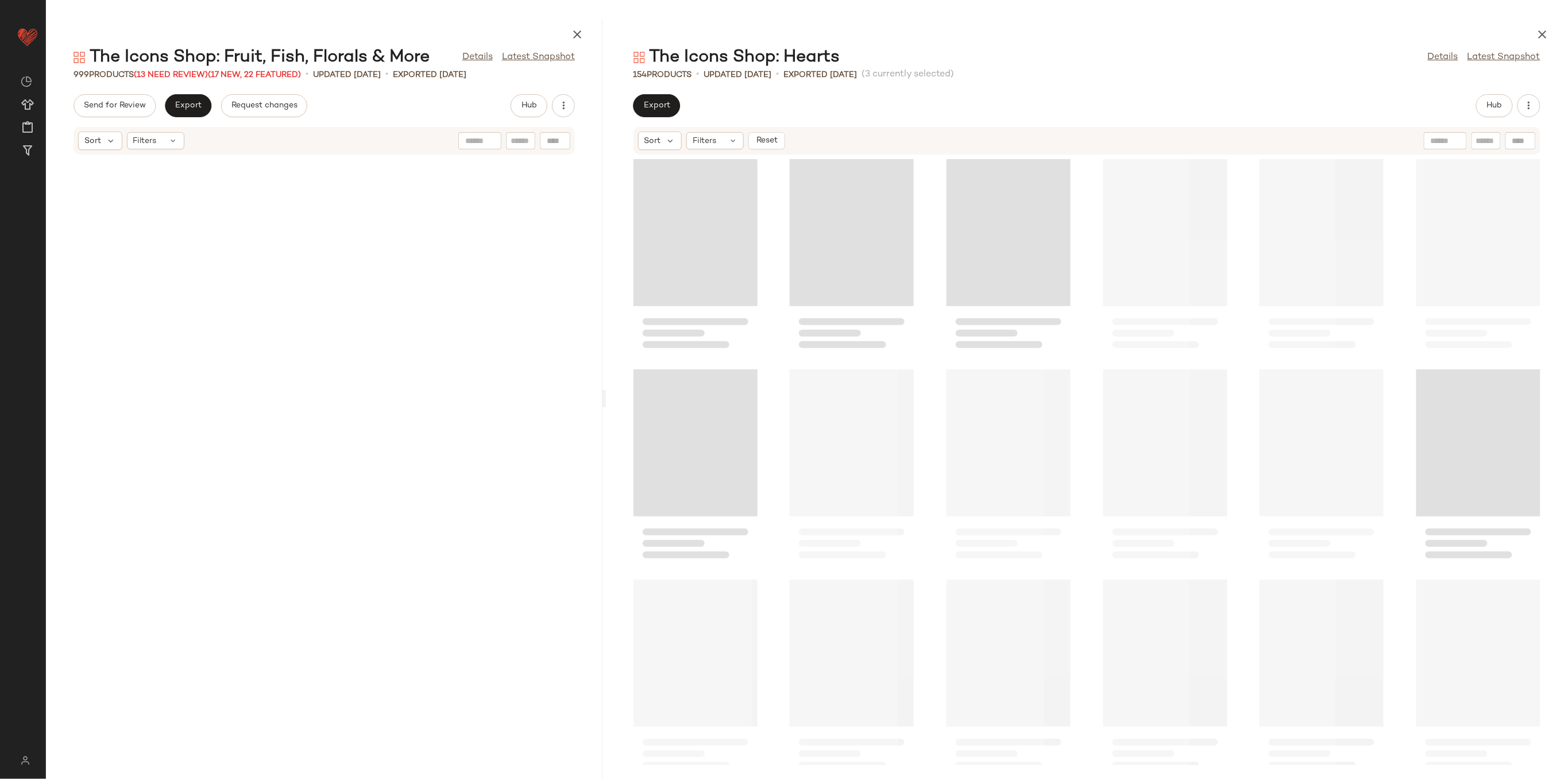
scroll to position [19345, 0]
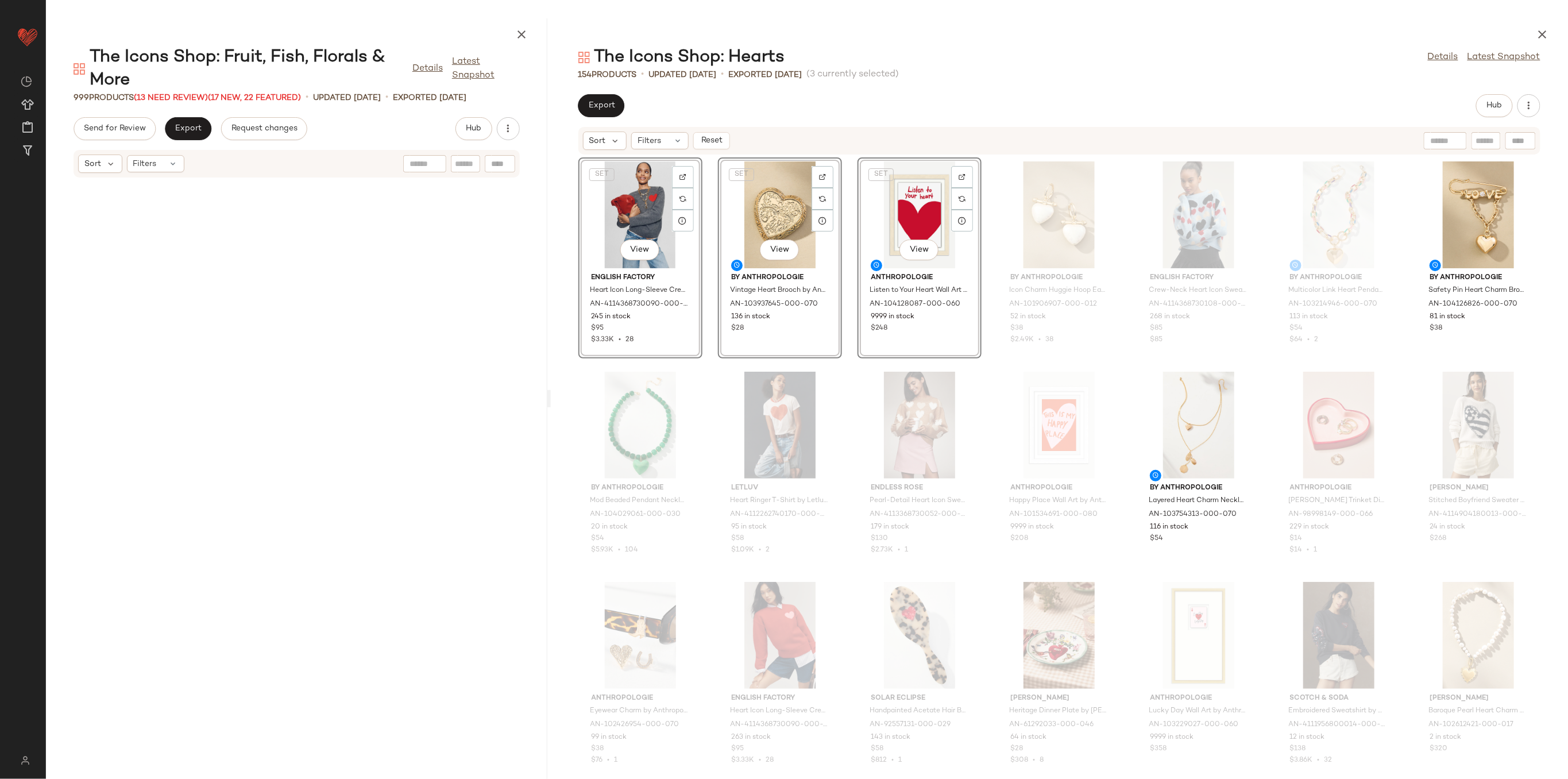
drag, startPoint x: 806, startPoint y: 397, endPoint x: 522, endPoint y: 416, distance: 284.6
click at [522, 416] on div "The Icons Shop: Fruit, Fish, Florals & More Details Latest Snapshot 999 Product…" at bounding box center [806, 398] width 1522 height 761
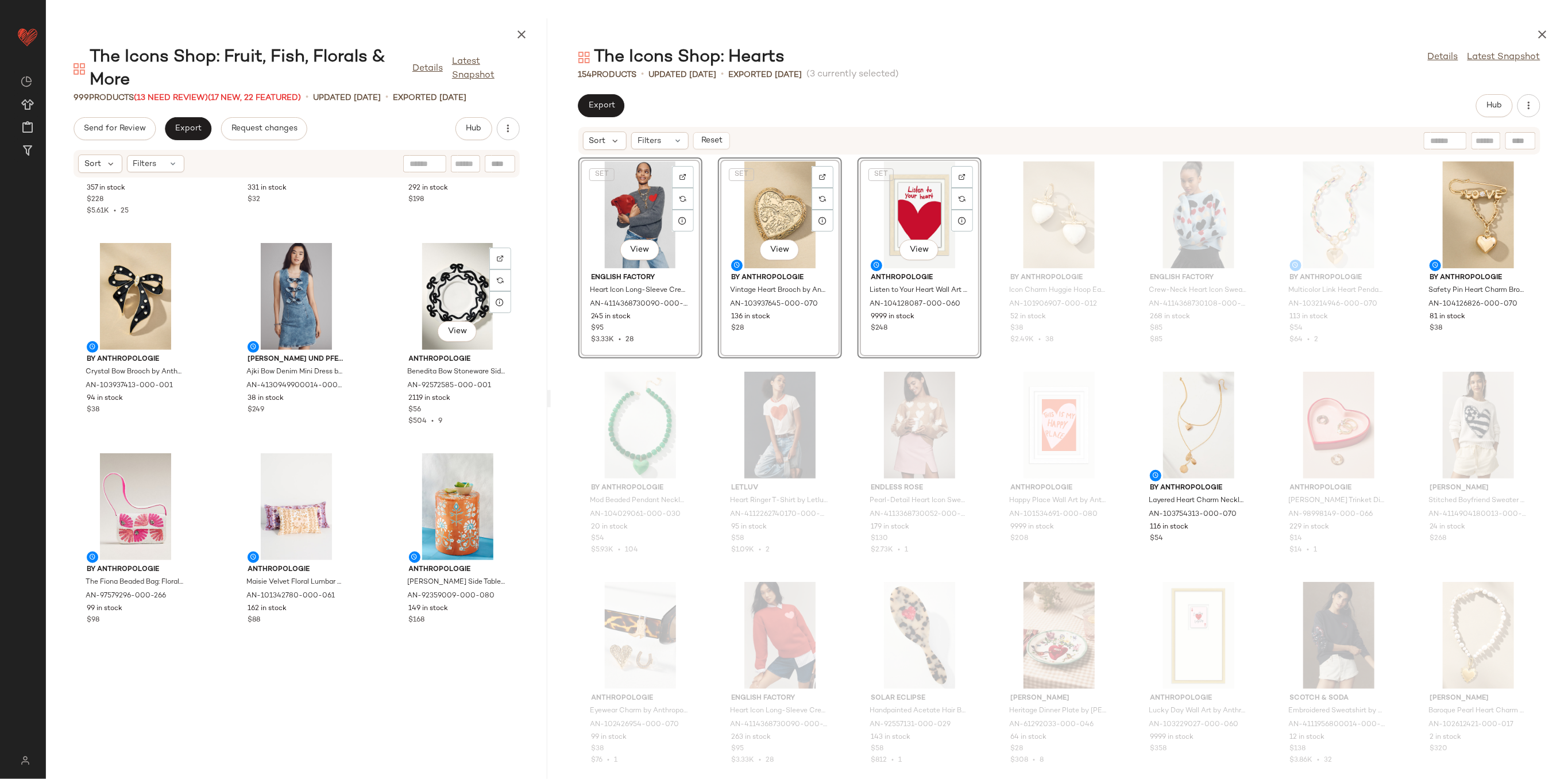
scroll to position [153, 0]
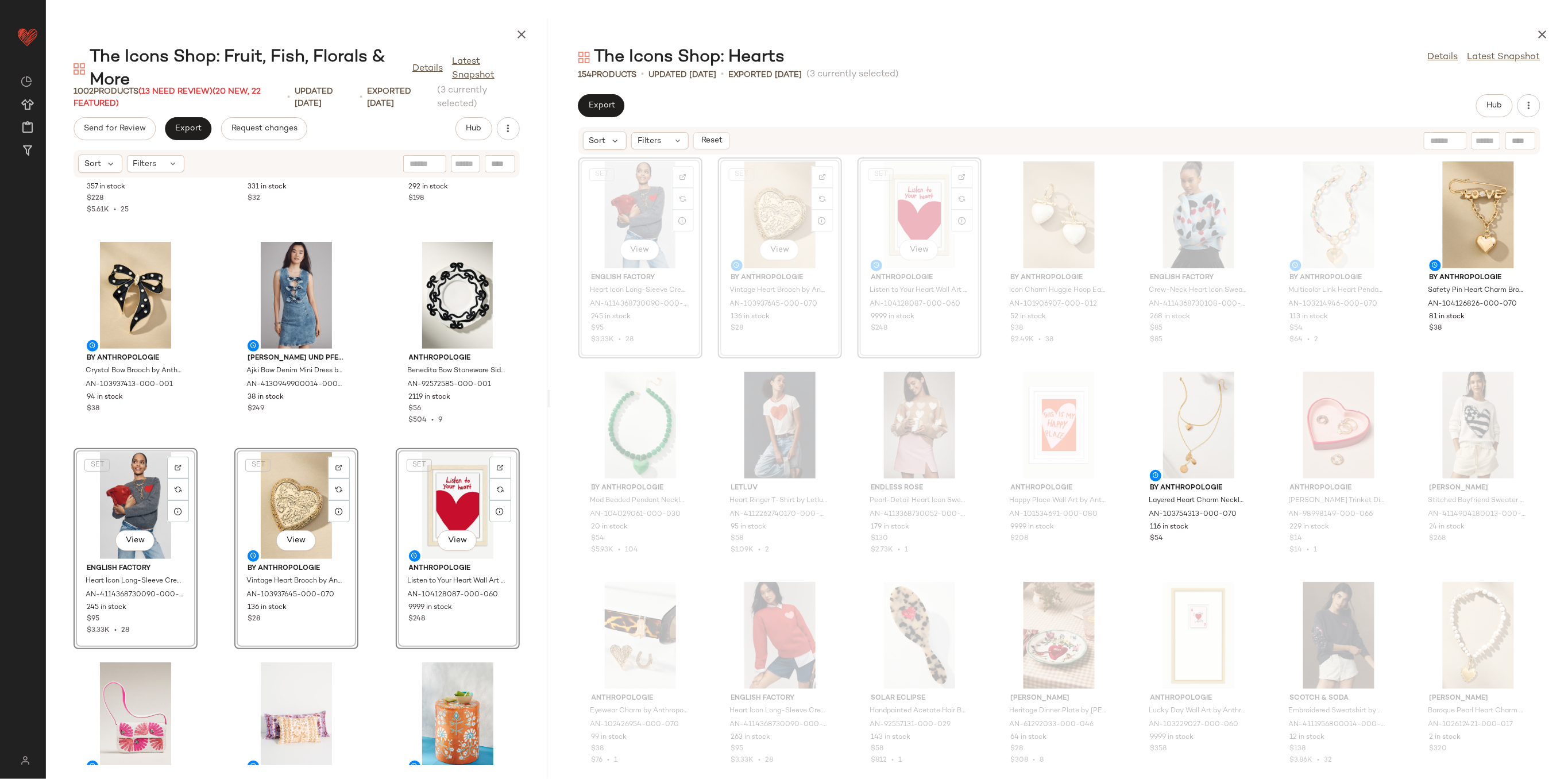
click at [211, 469] on div "Farm Rio Farm Rio x Anthropologie Printed Mini Dress in Purple, Women's, Size: …" at bounding box center [297, 471] width 502 height 587
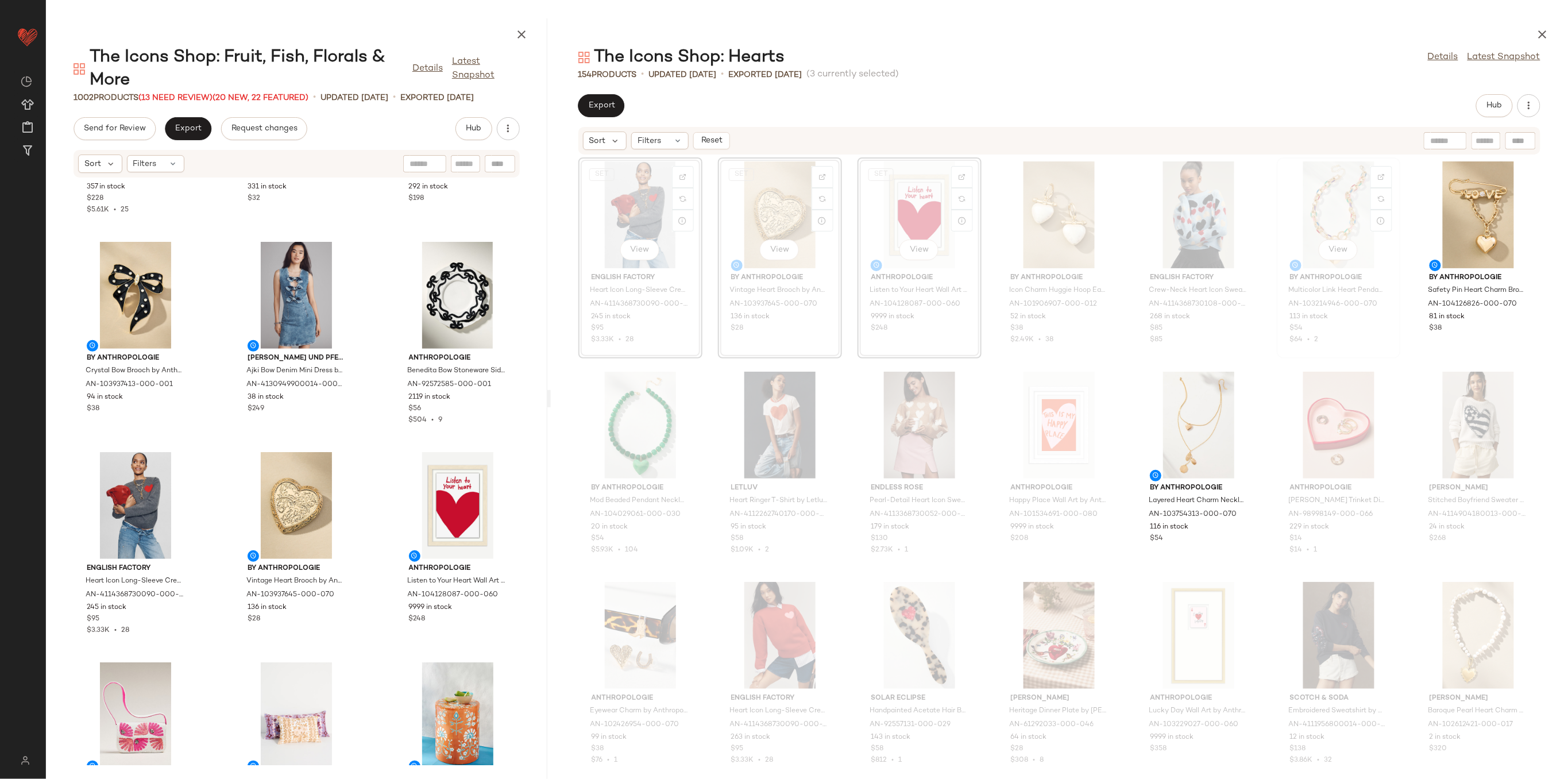
click at [1329, 210] on div "View" at bounding box center [1339, 215] width 116 height 107
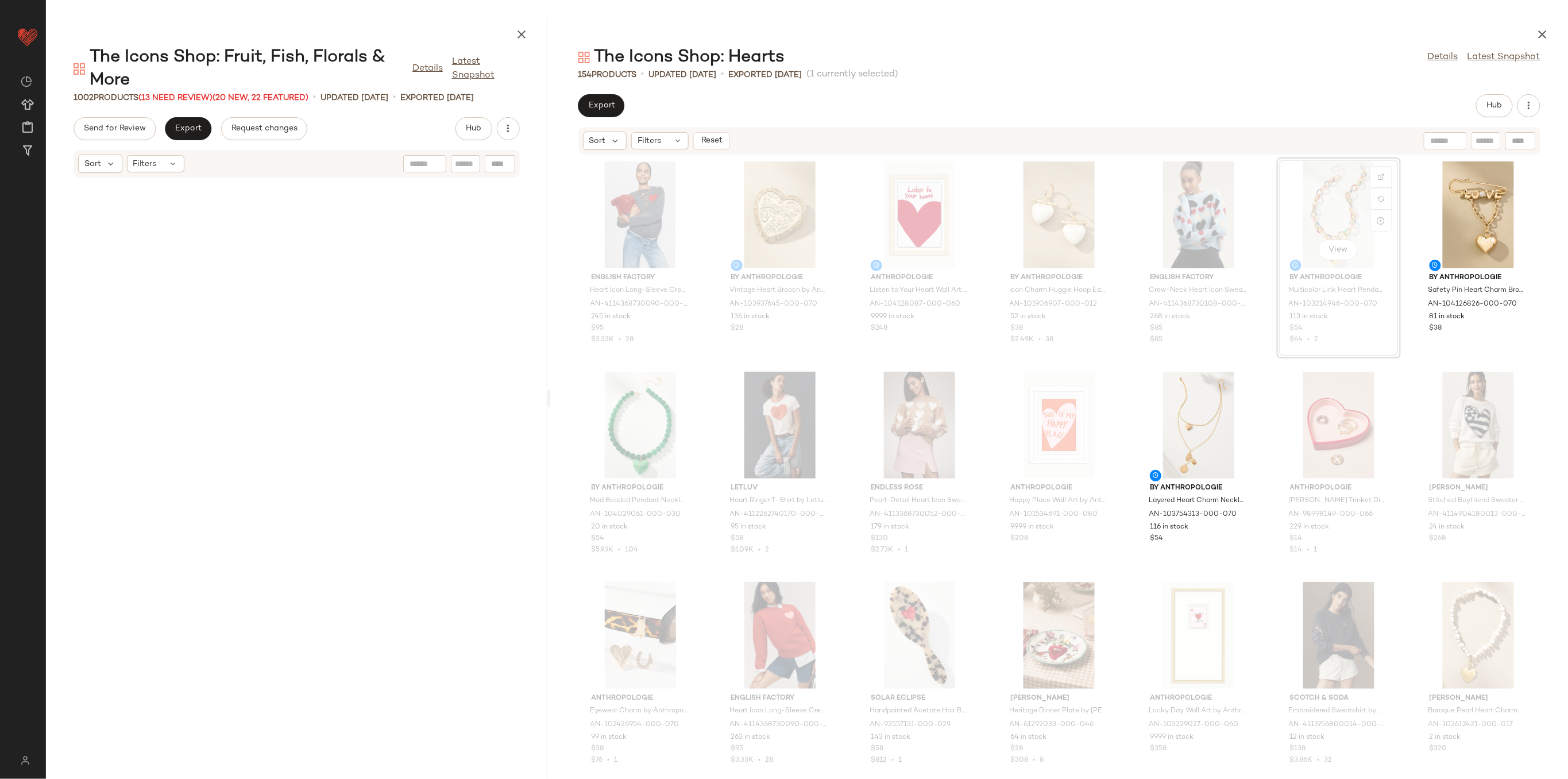
scroll to position [1052, 0]
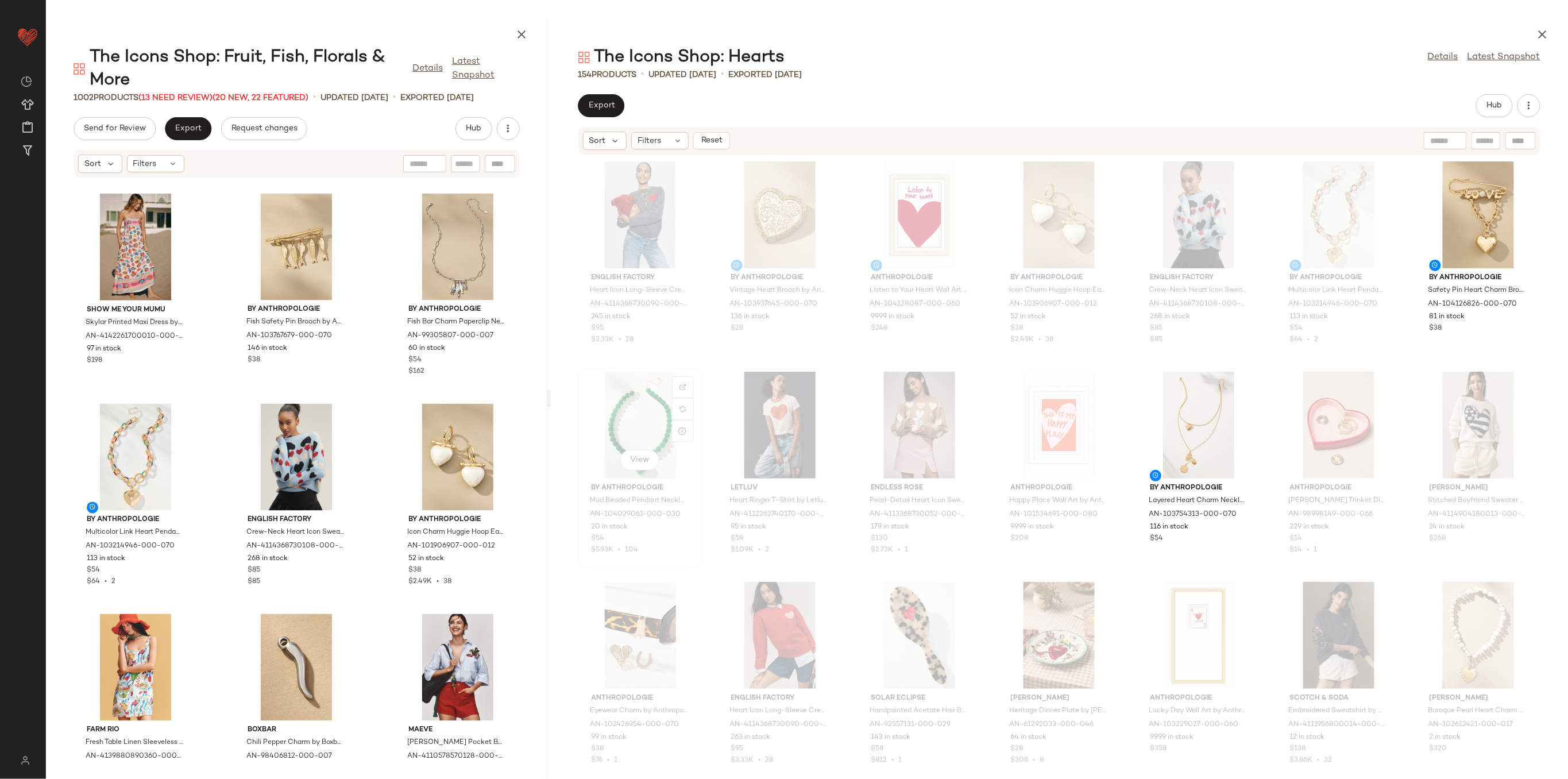
click at [613, 421] on div "View" at bounding box center [640, 425] width 116 height 107
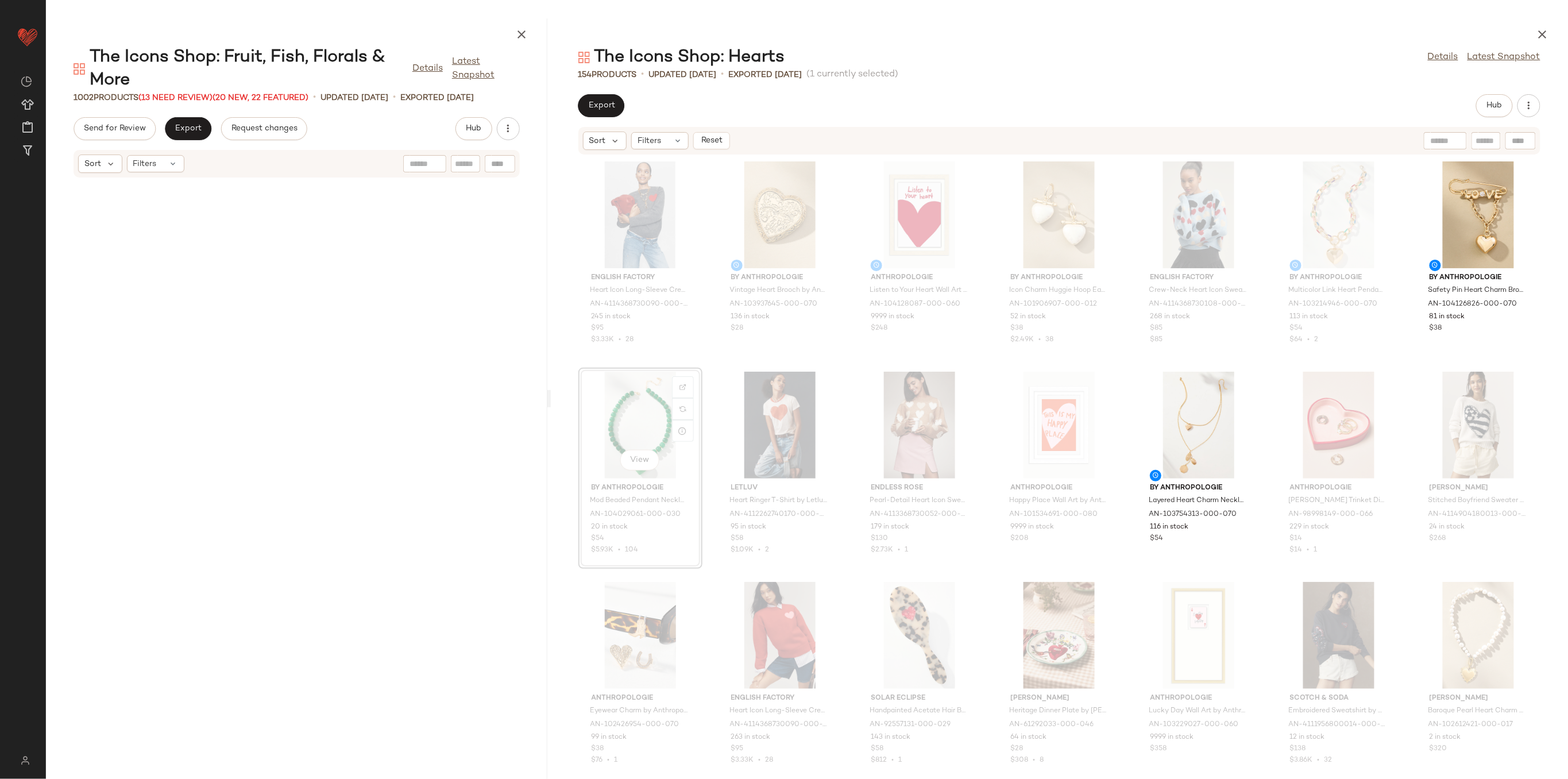
scroll to position [2735, 0]
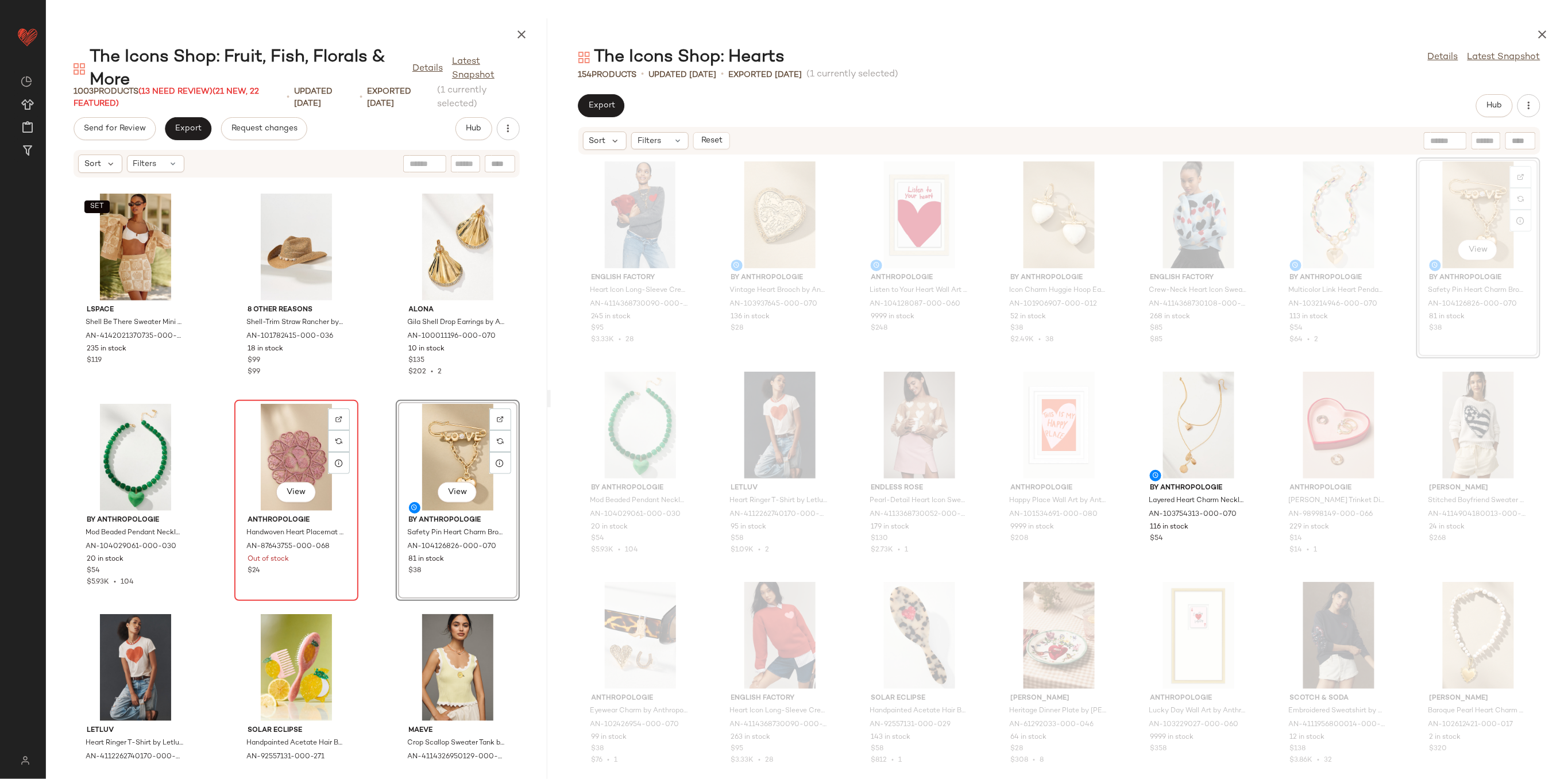
click at [274, 445] on div "View" at bounding box center [296, 457] width 116 height 107
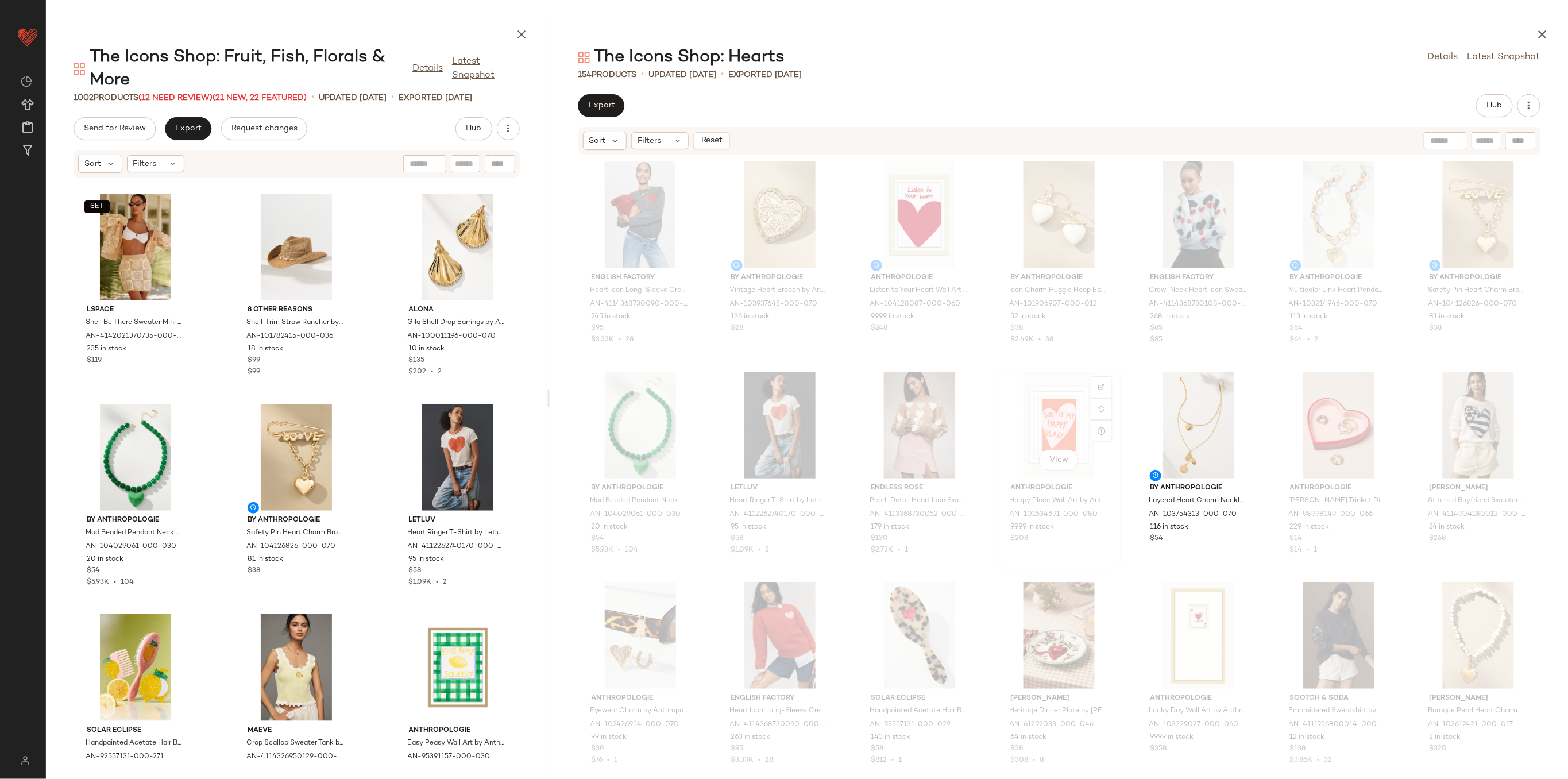
click at [1056, 424] on div "View" at bounding box center [1058, 425] width 116 height 107
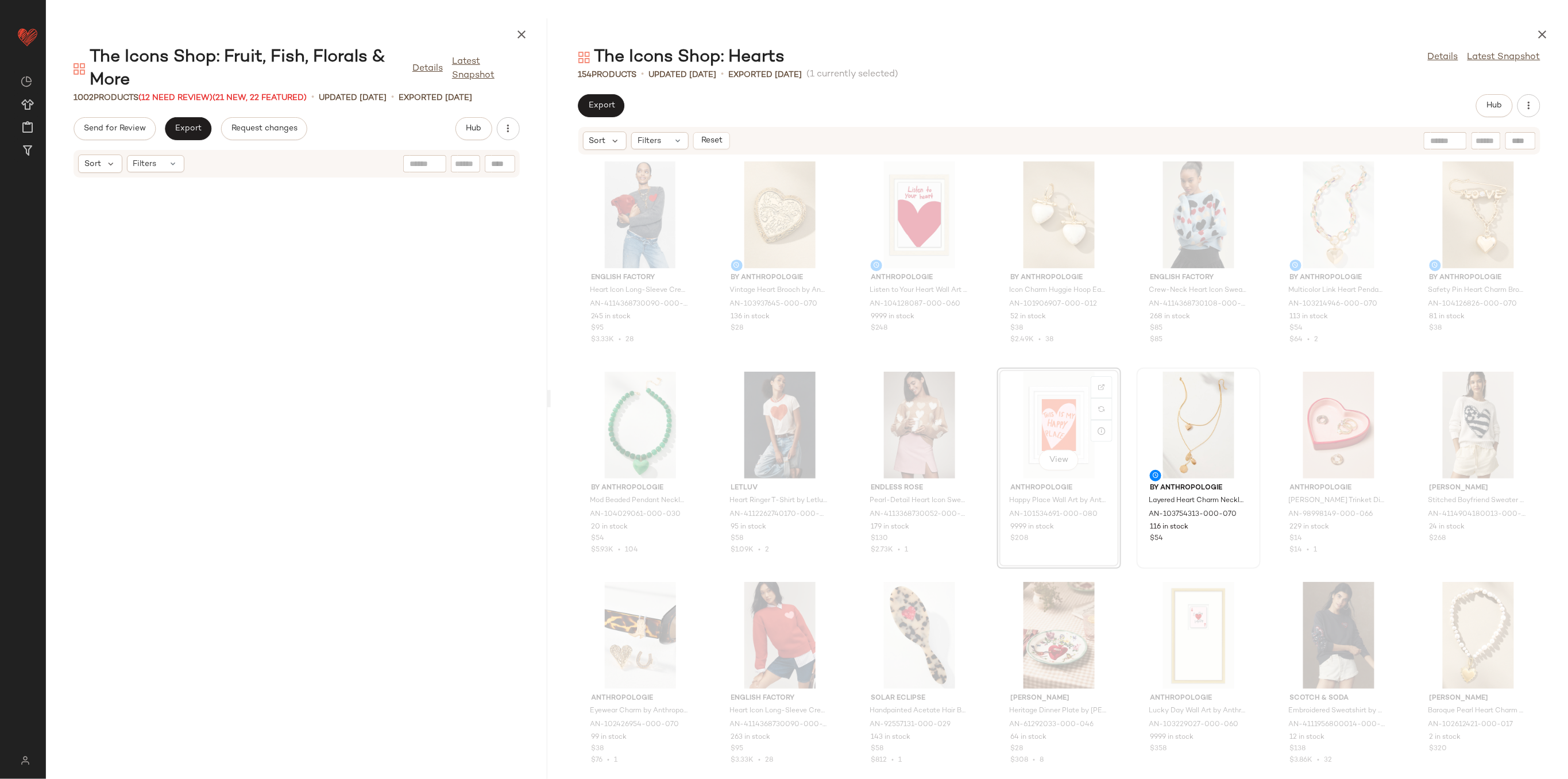
scroll to position [3996, 0]
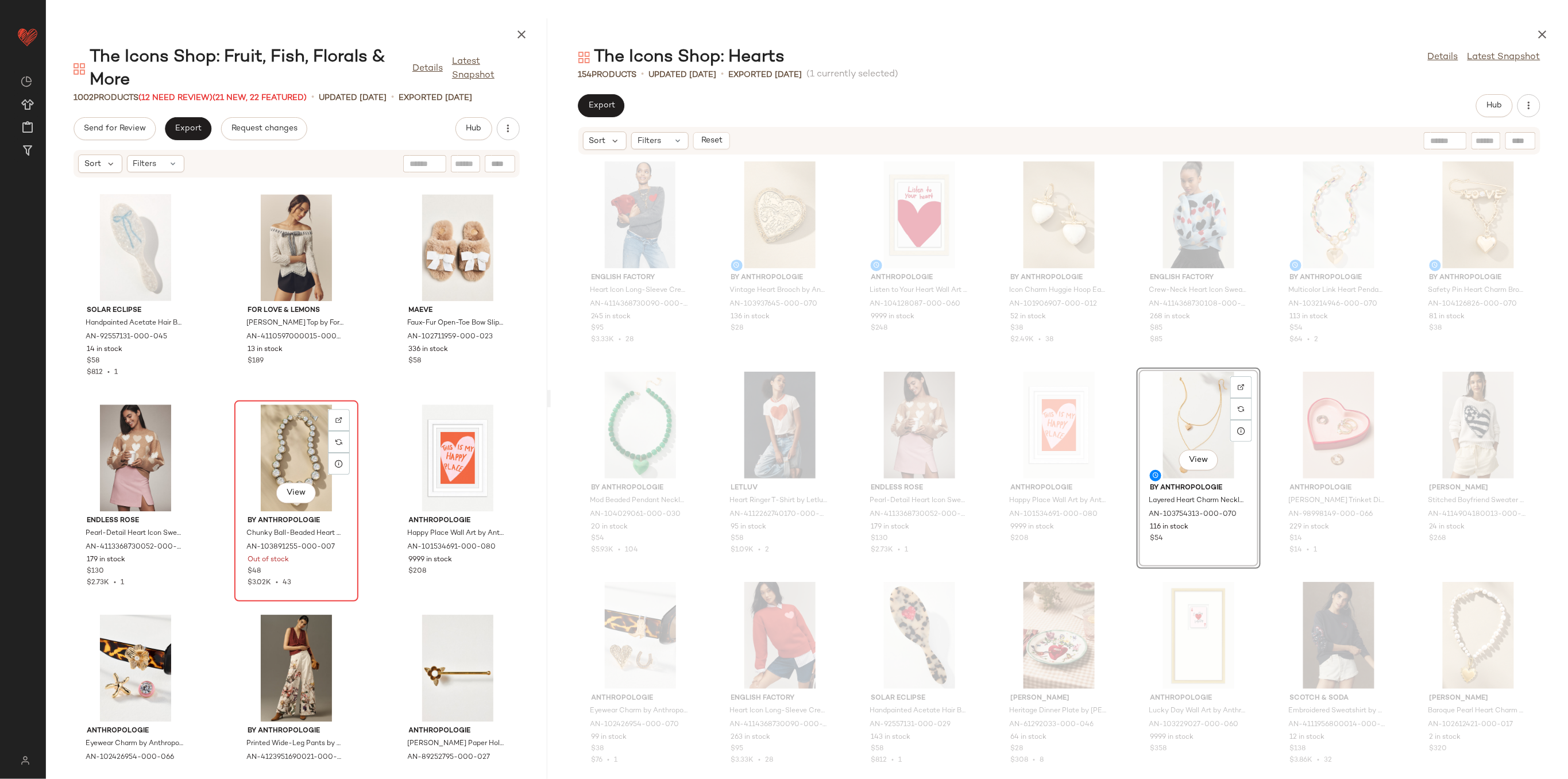
click at [296, 445] on div "View" at bounding box center [296, 458] width 116 height 107
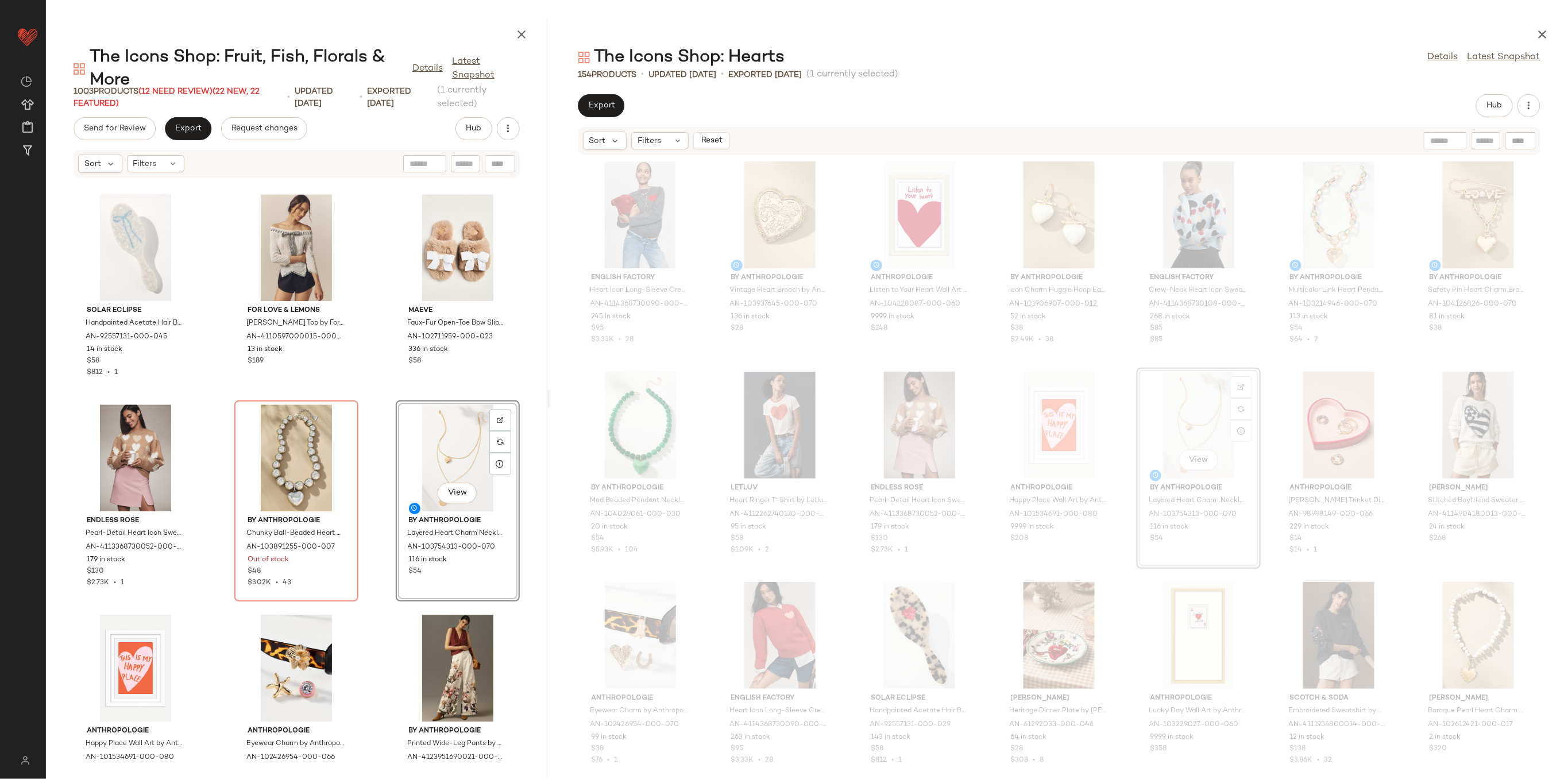
click at [376, 462] on div "Solar Eclipse Handpainted Acetate Hair Brush by Solar Eclipse in Blue, Women's …" at bounding box center [297, 471] width 502 height 587
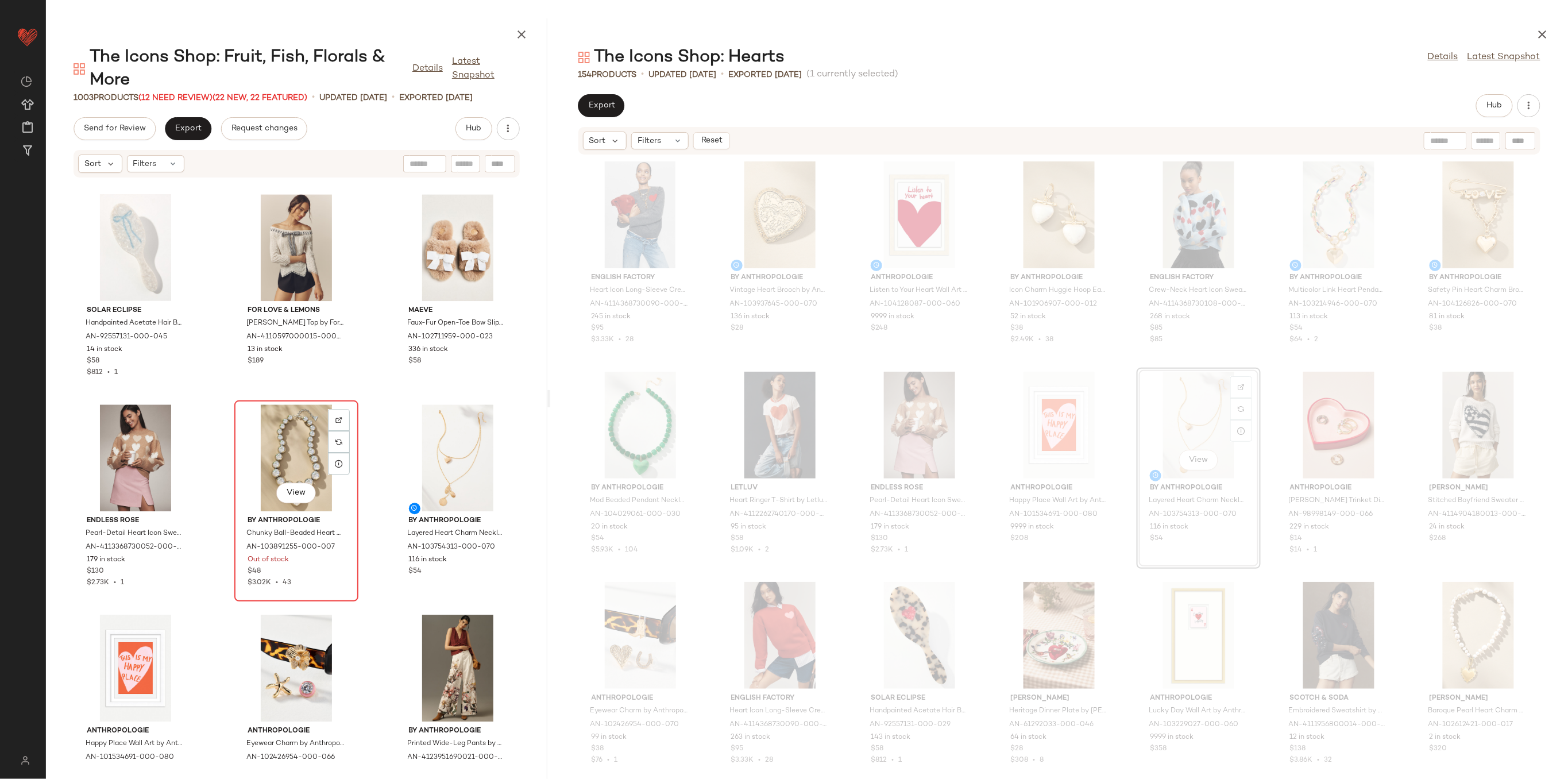
click at [298, 456] on div "View" at bounding box center [296, 458] width 116 height 107
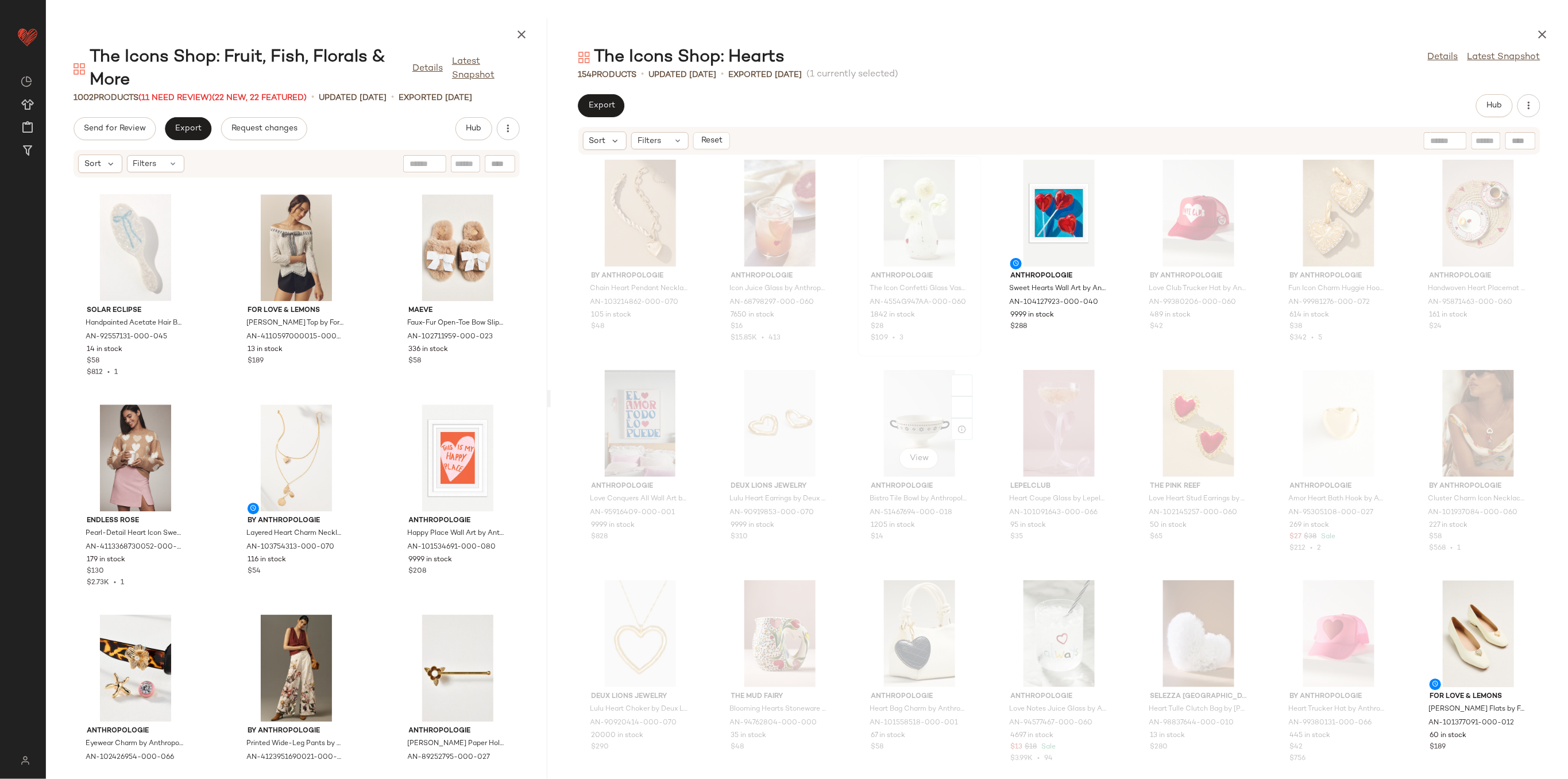
scroll to position [1312, 0]
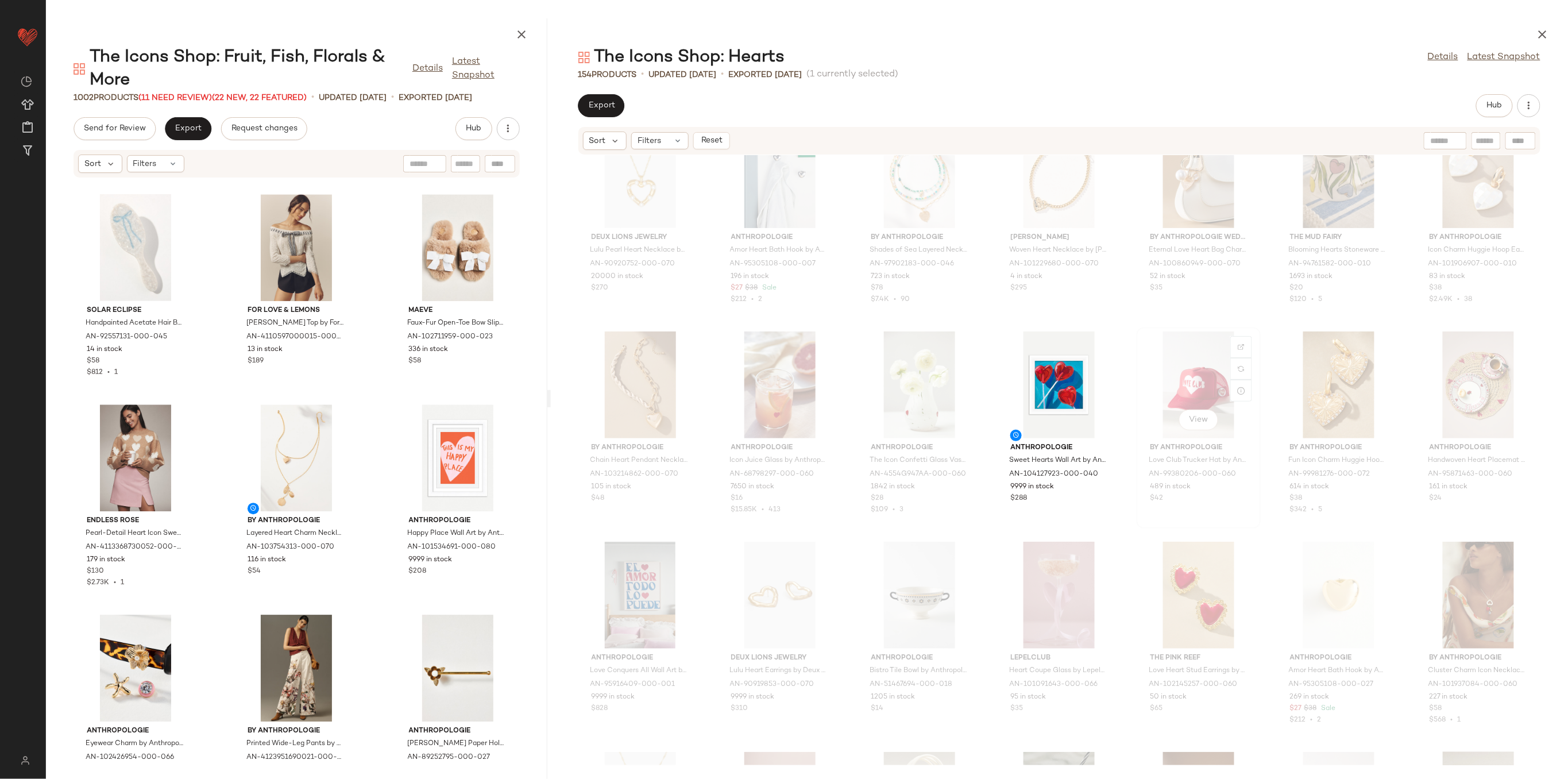
click at [1170, 389] on div "View" at bounding box center [1198, 385] width 116 height 107
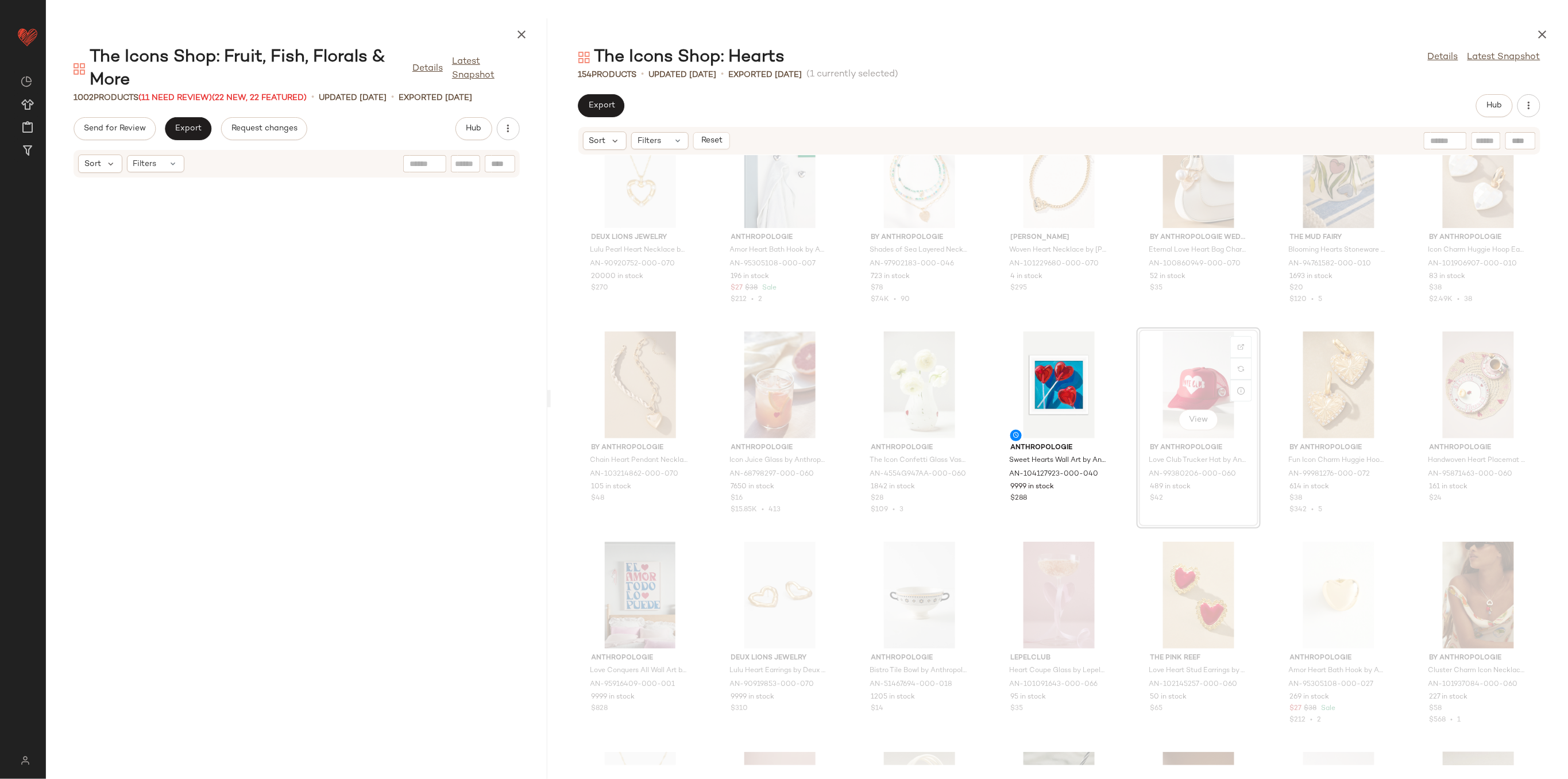
scroll to position [1262, 0]
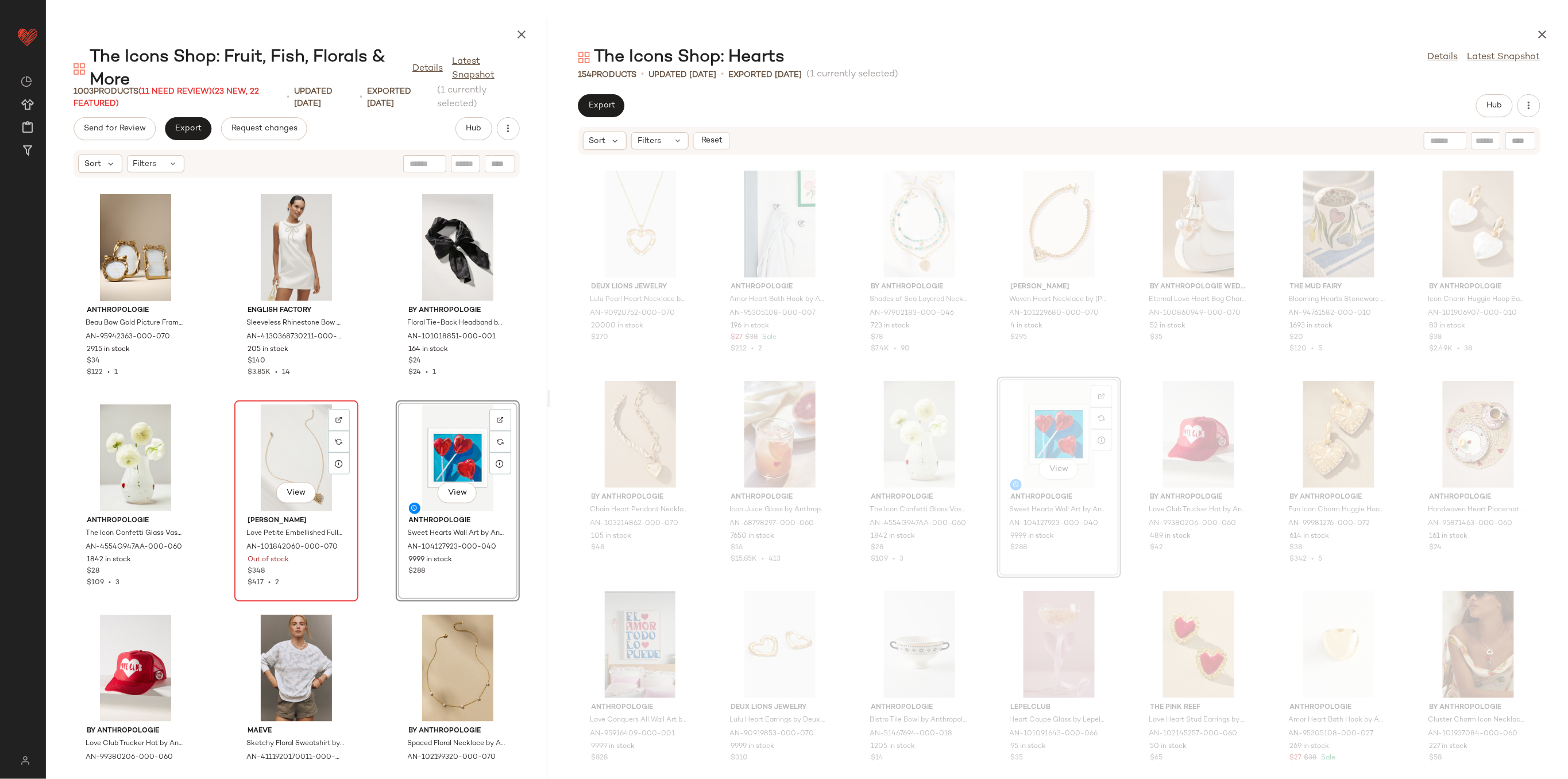
click at [281, 446] on div "View" at bounding box center [296, 458] width 116 height 107
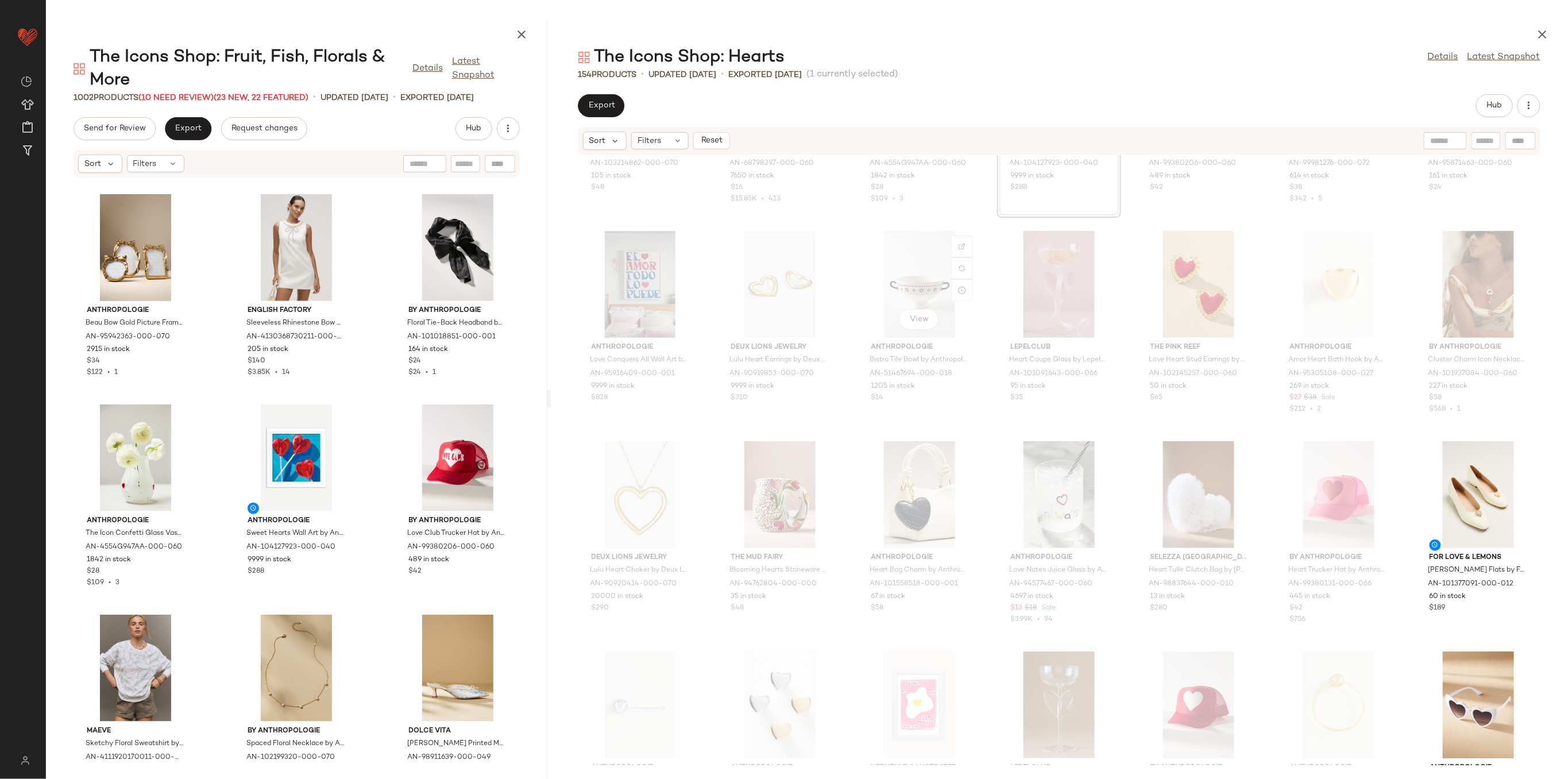
scroll to position [1644, 0]
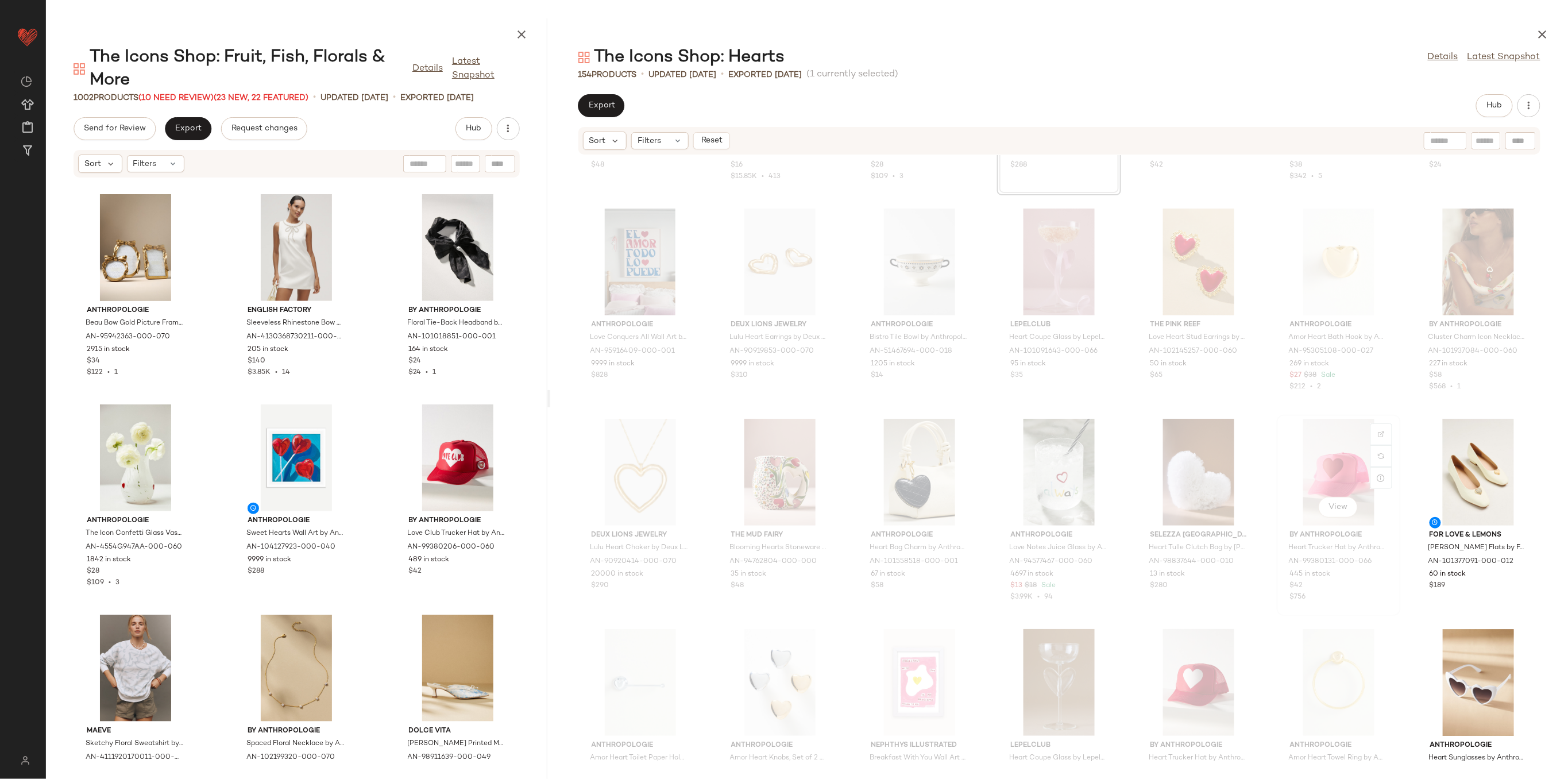
click at [1340, 478] on div "View" at bounding box center [1339, 472] width 116 height 107
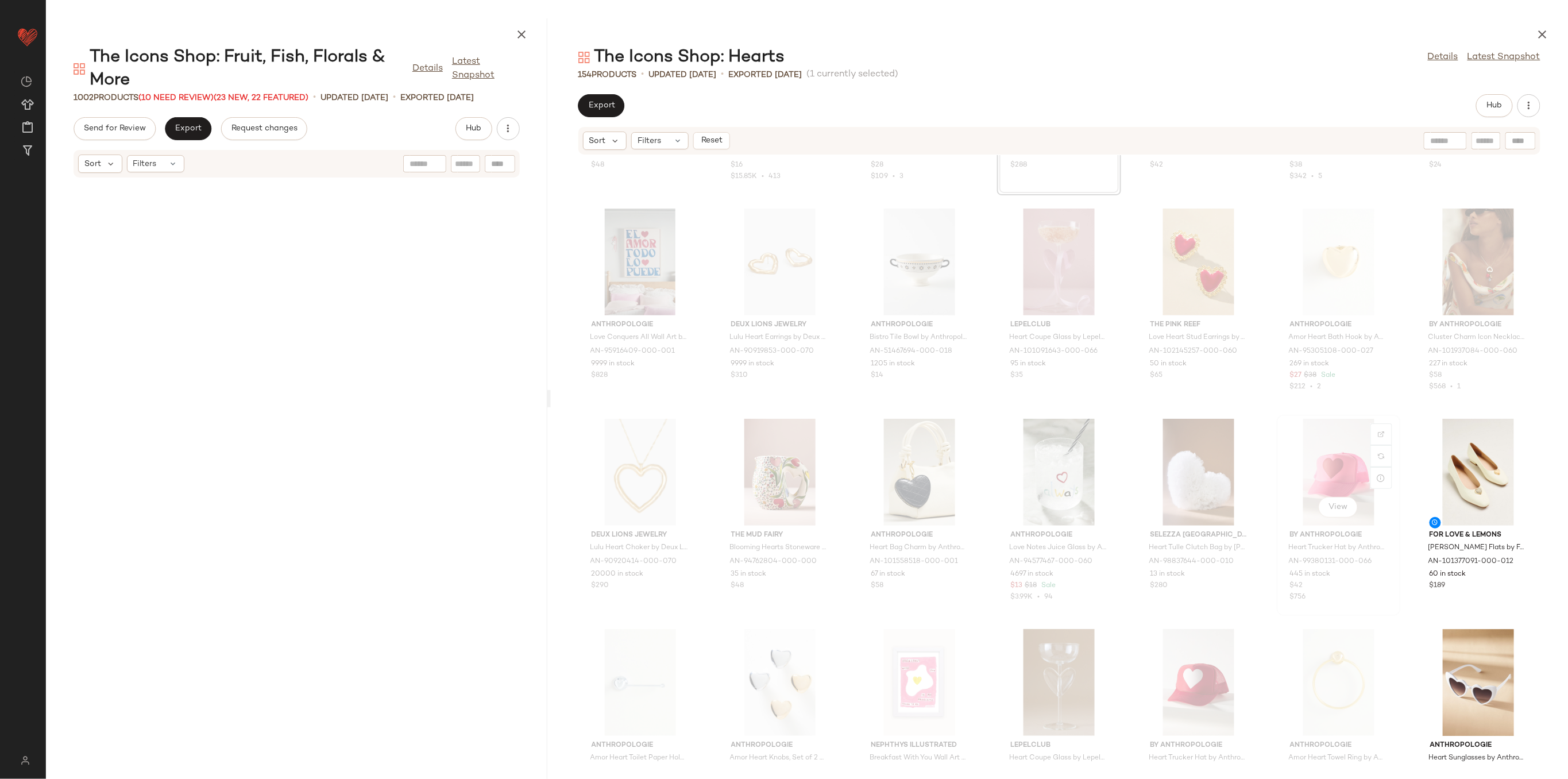
scroll to position [1682, 0]
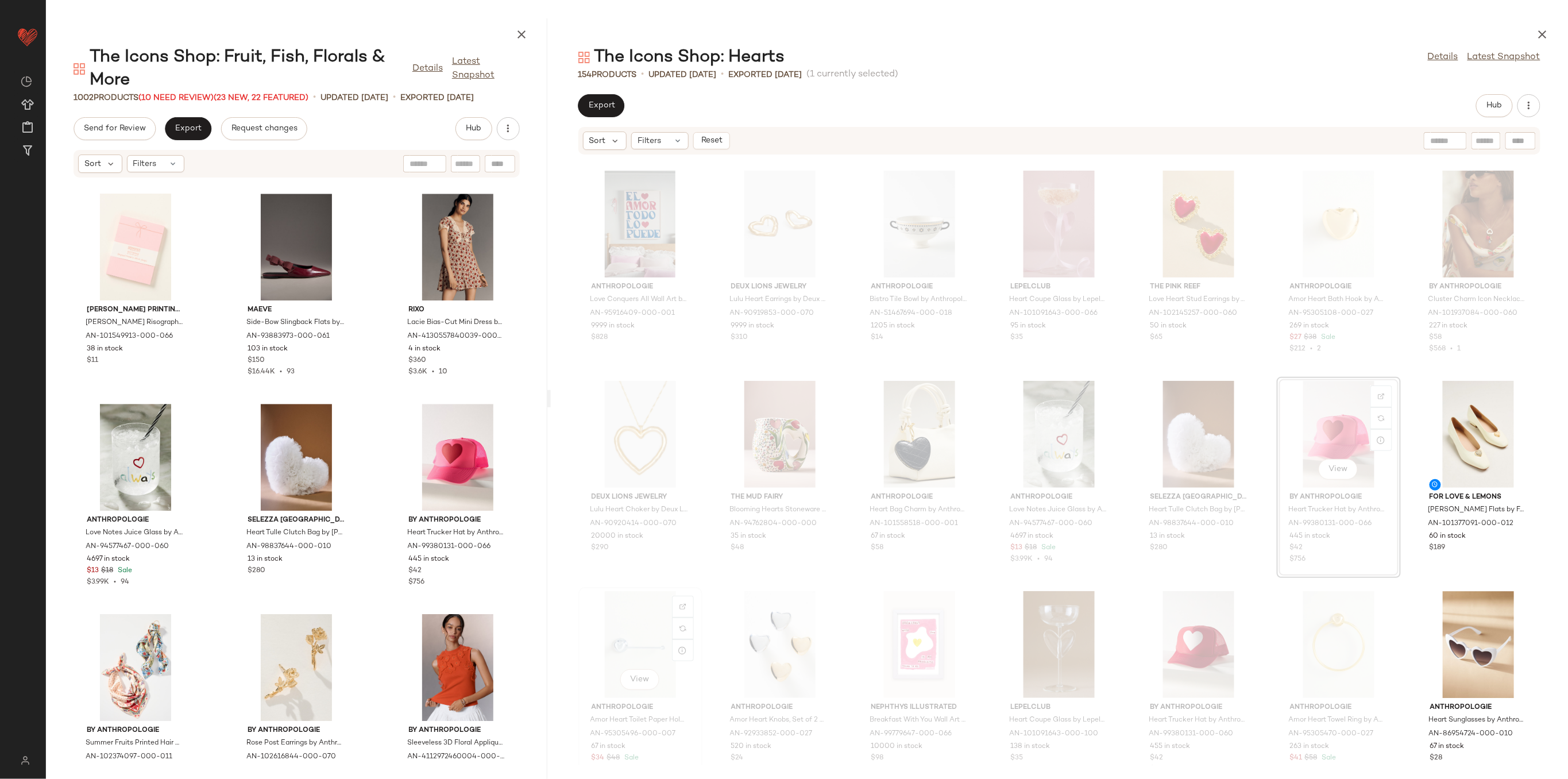
click at [659, 642] on div "View" at bounding box center [640, 644] width 116 height 107
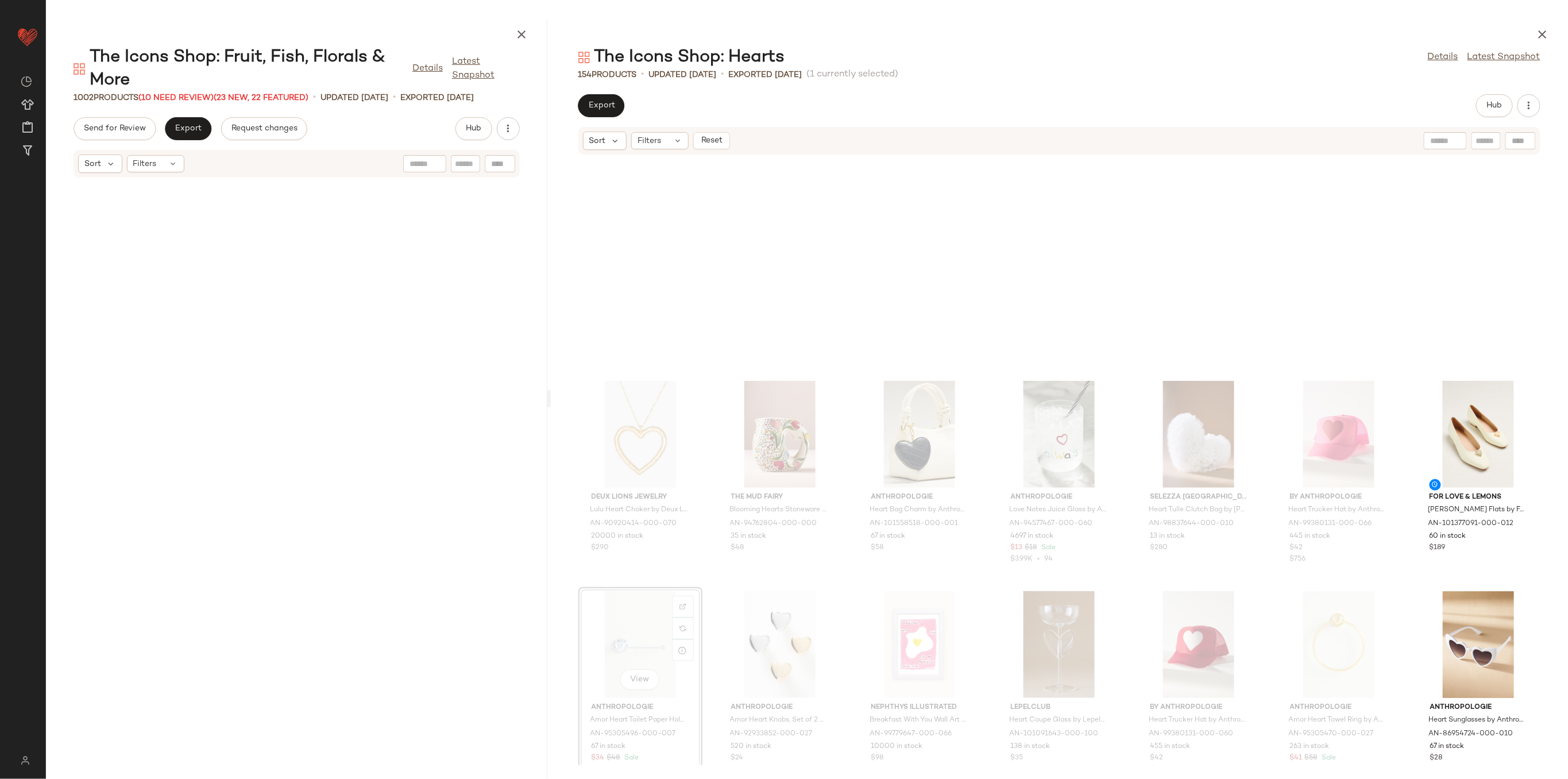
scroll to position [1893, 0]
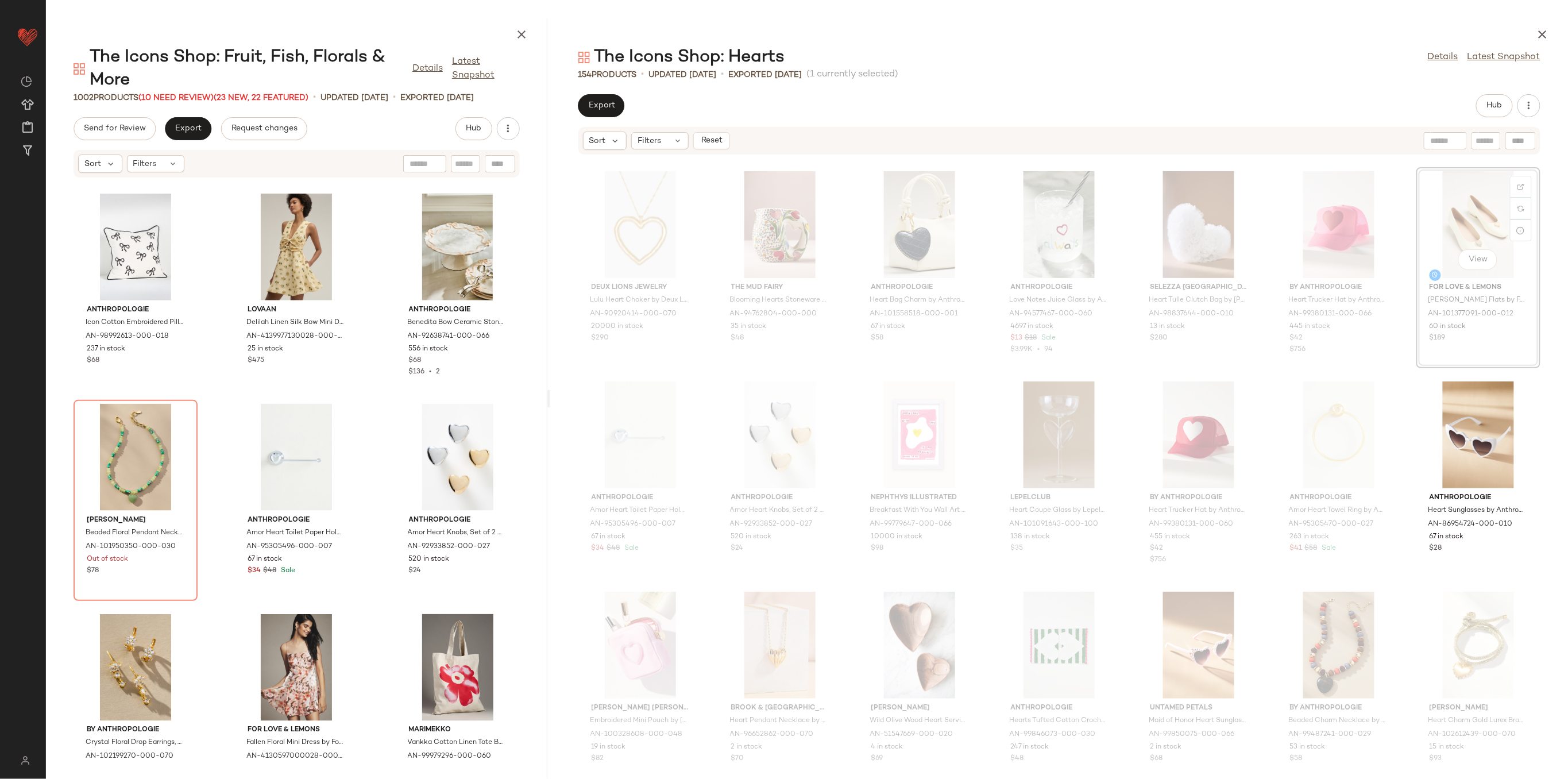
scroll to position [1892, 0]
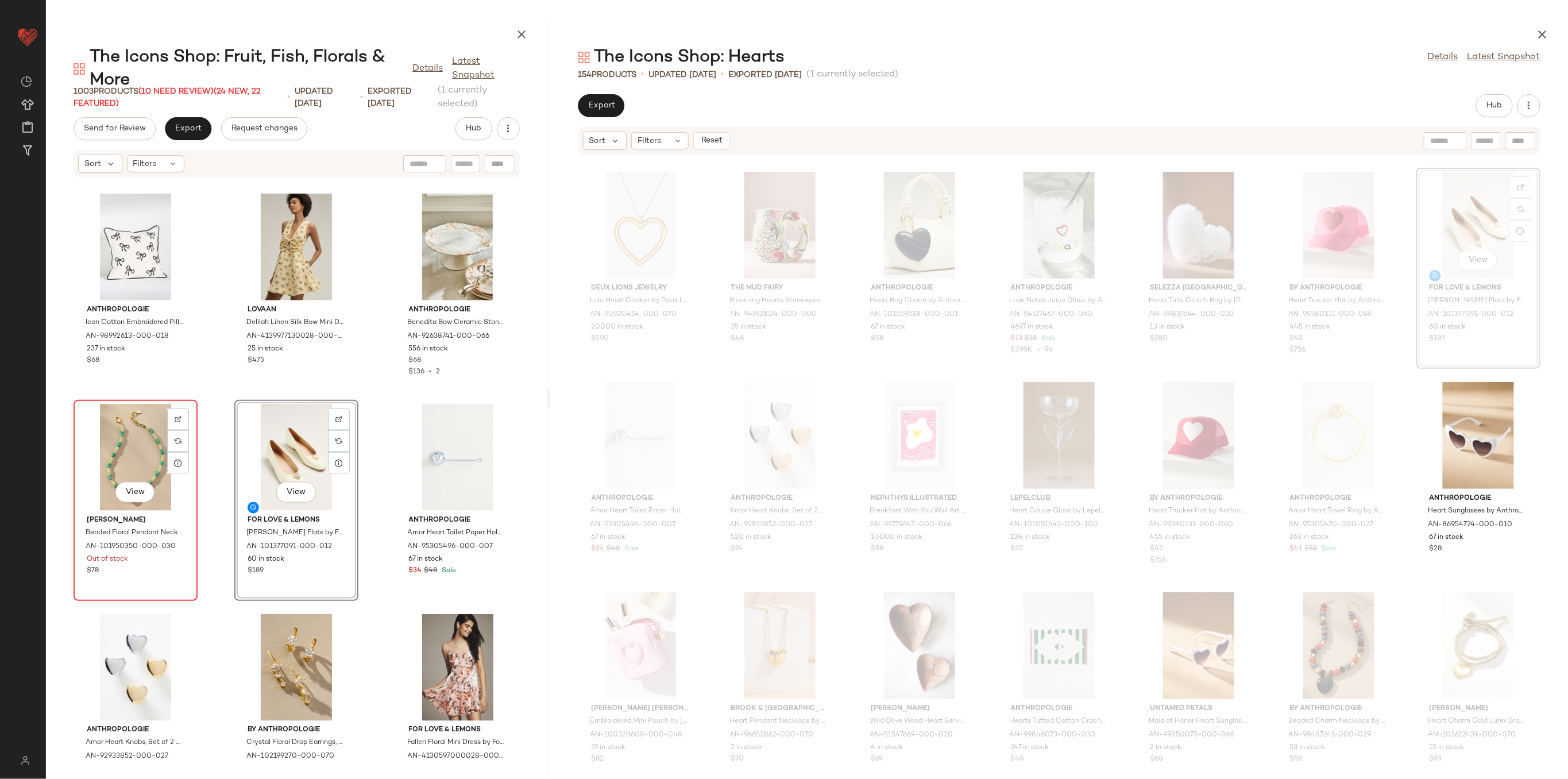
click at [131, 457] on div "View" at bounding box center [135, 457] width 116 height 107
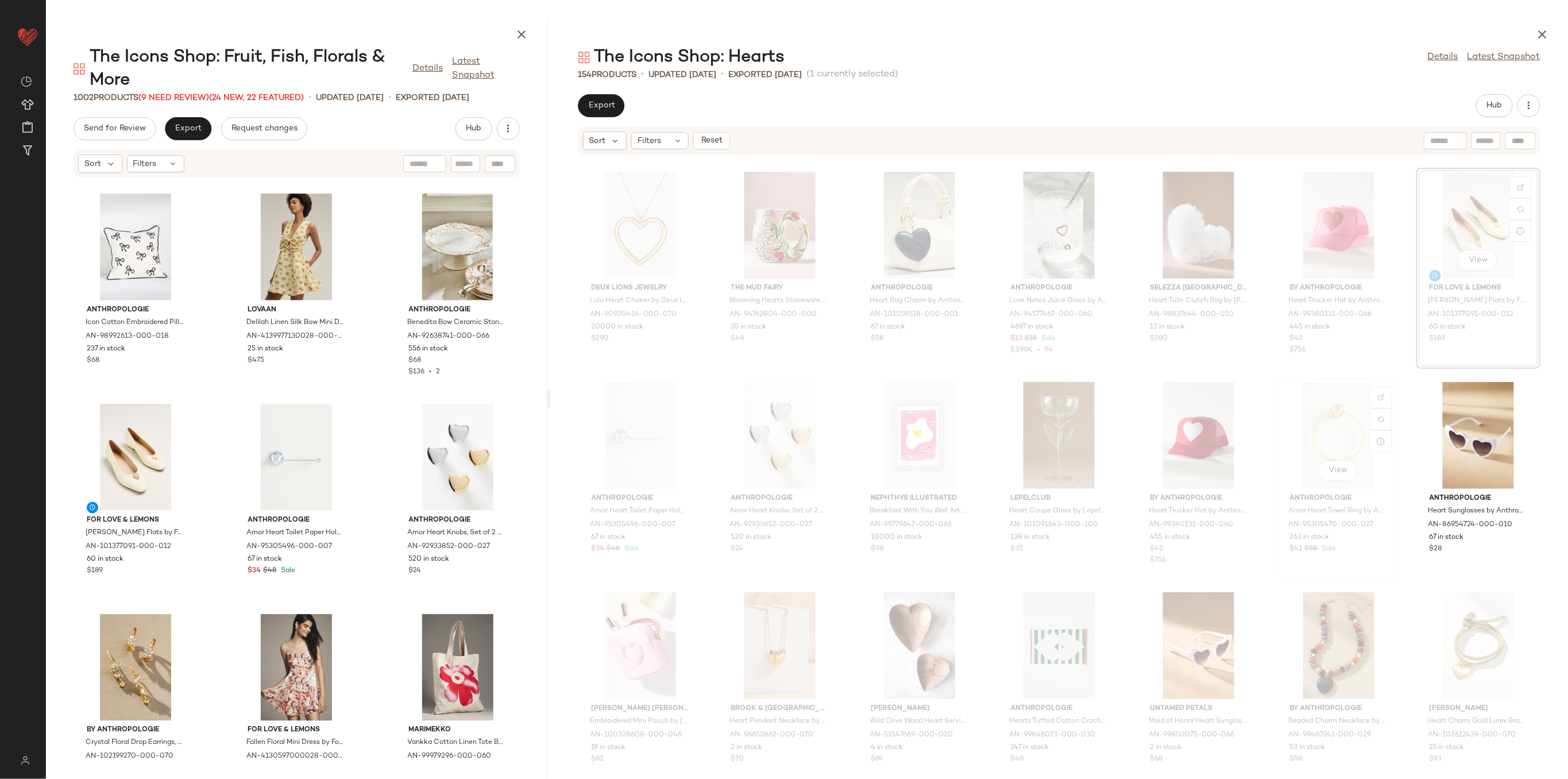
click at [1339, 441] on div "View" at bounding box center [1339, 435] width 116 height 107
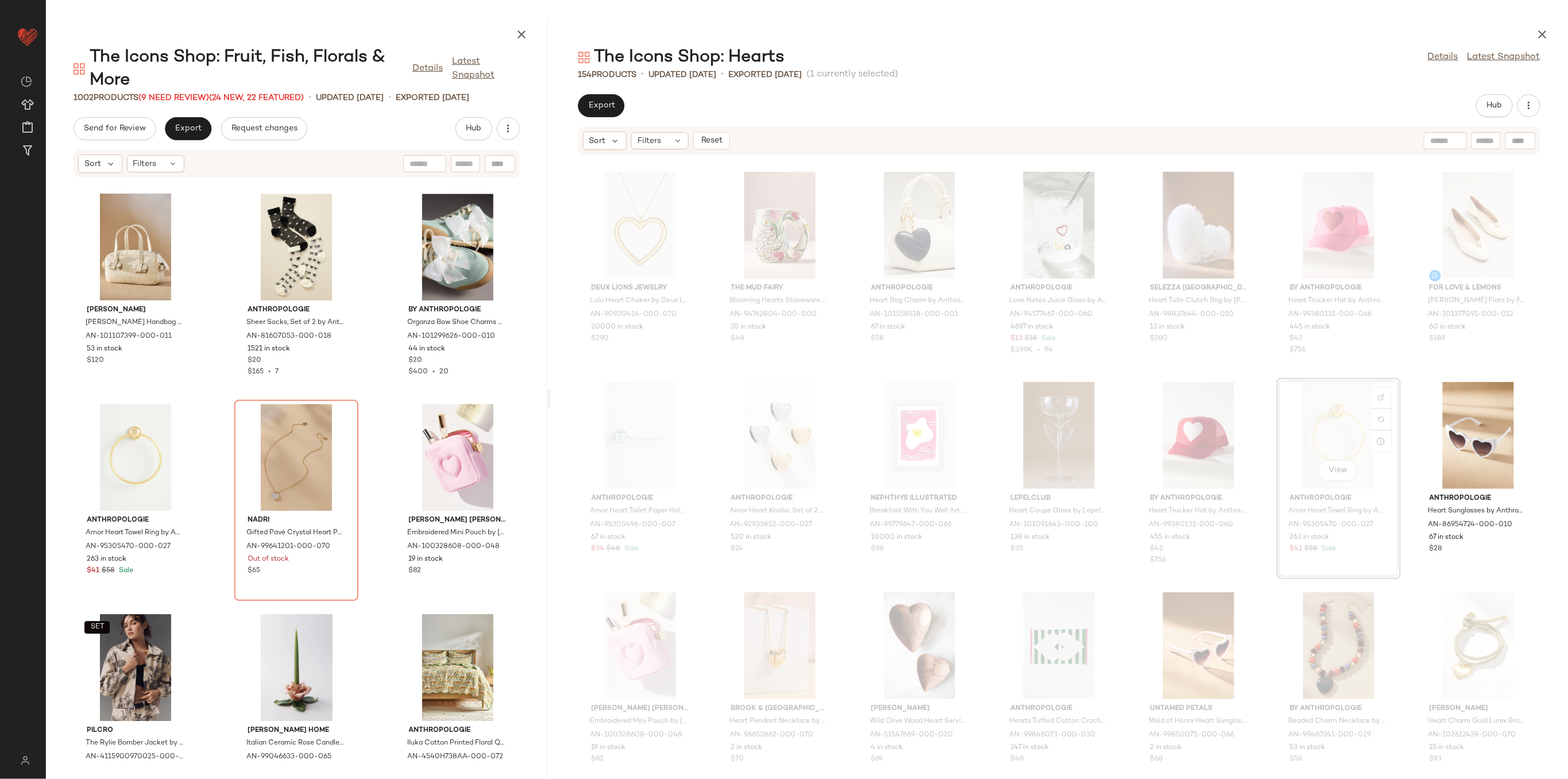
scroll to position [1893, 0]
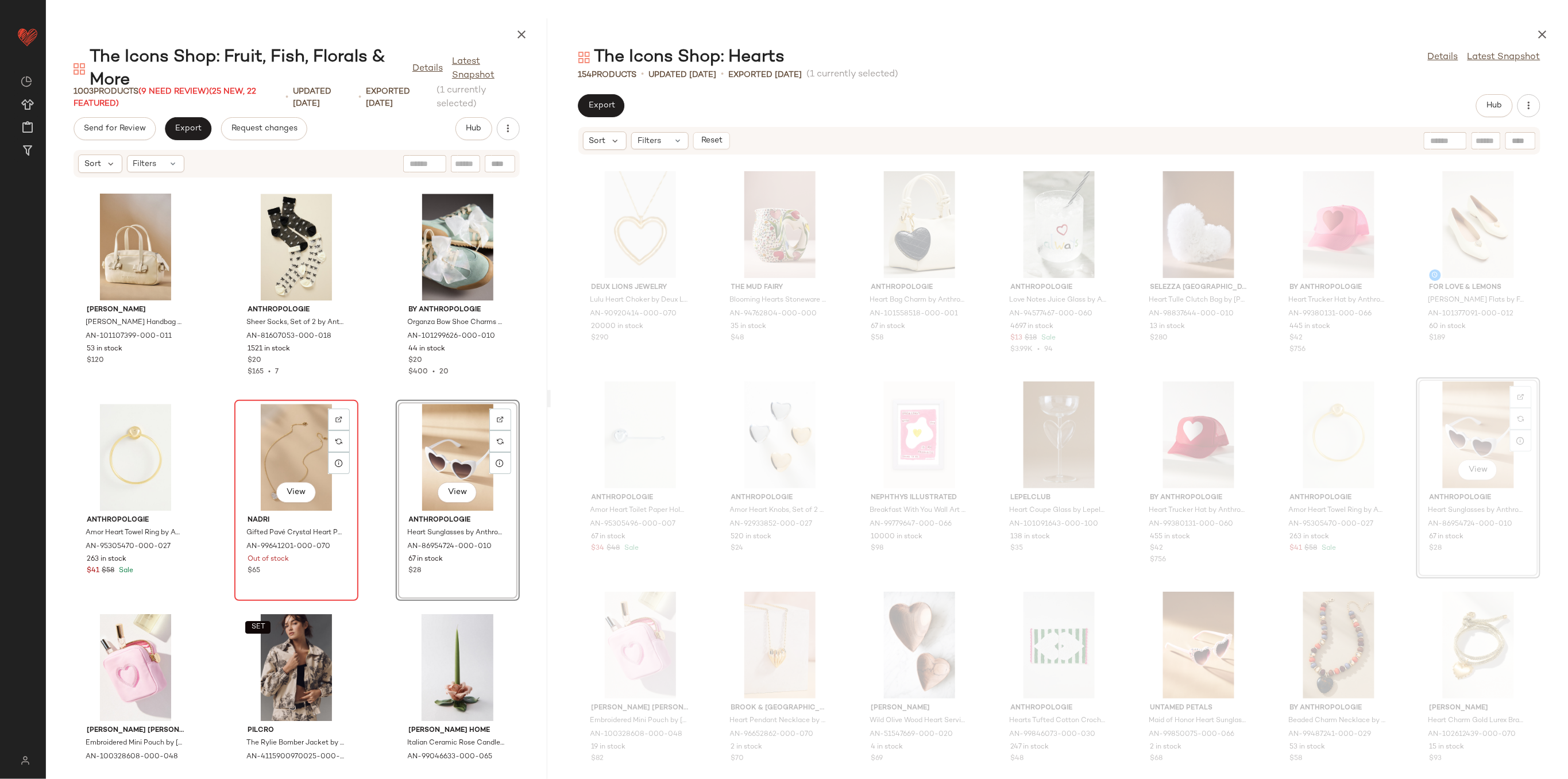
click at [294, 458] on div "View" at bounding box center [296, 457] width 116 height 107
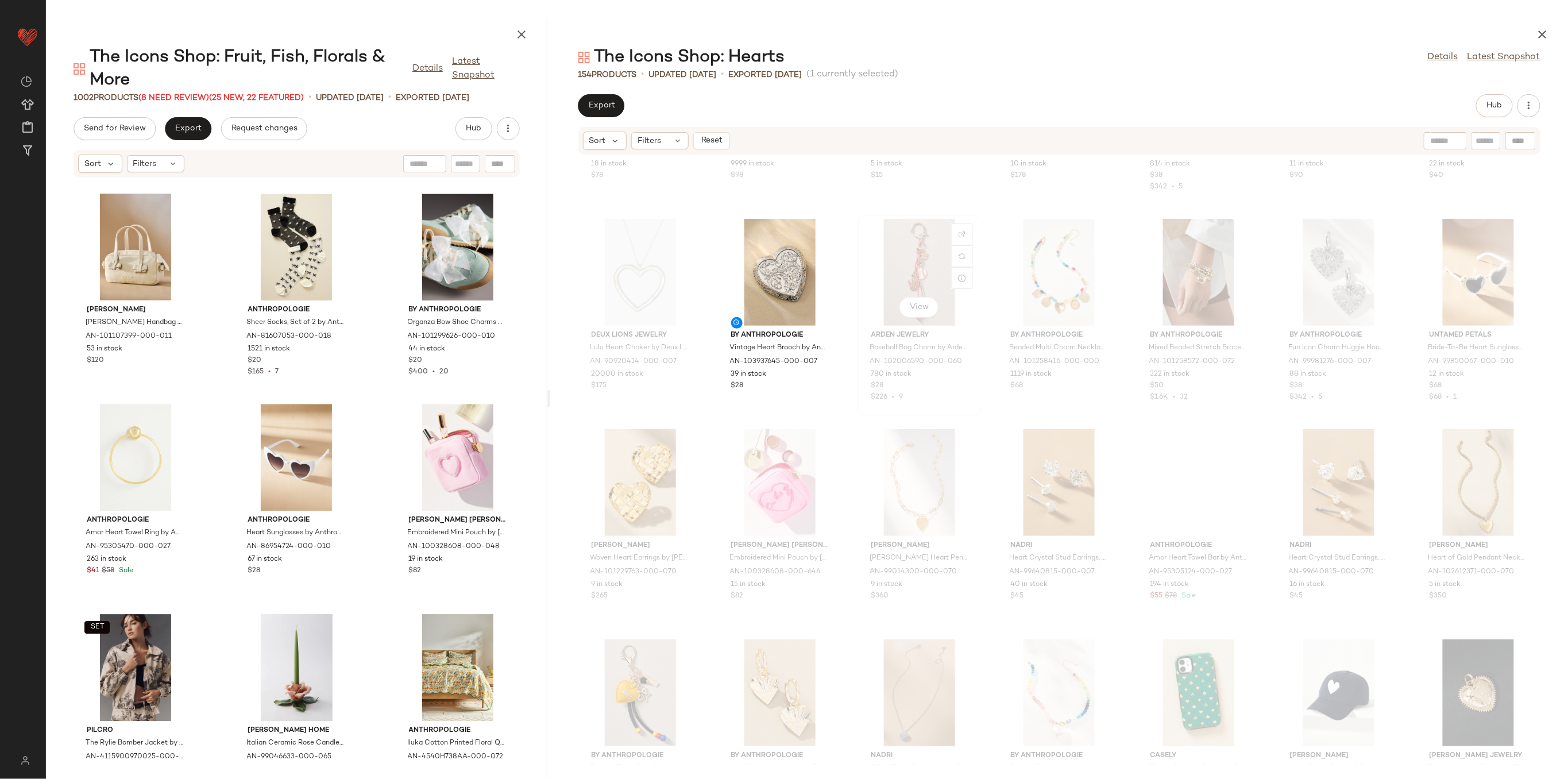
scroll to position [3272, 0]
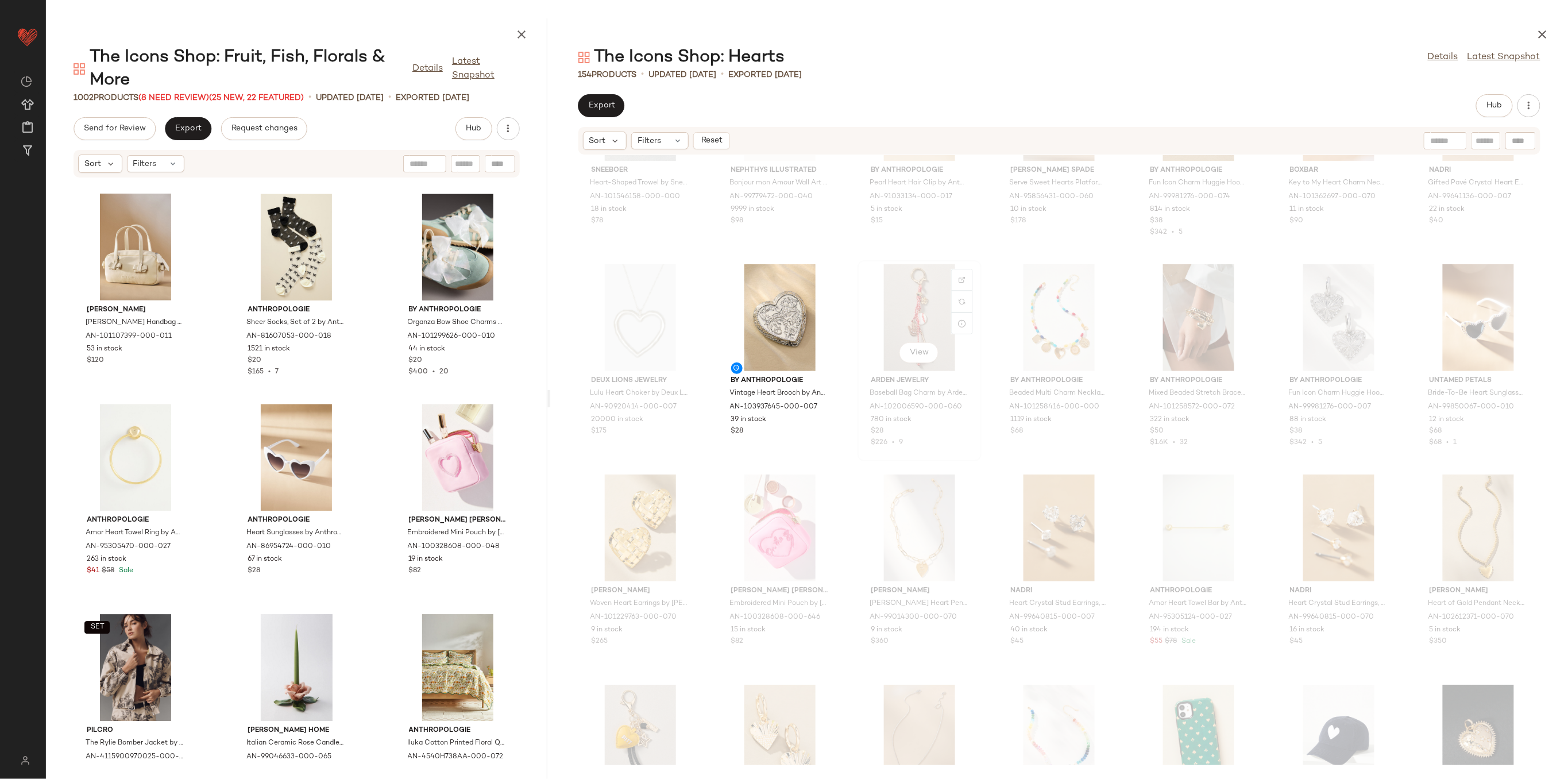
click at [917, 296] on div "View" at bounding box center [919, 318] width 116 height 107
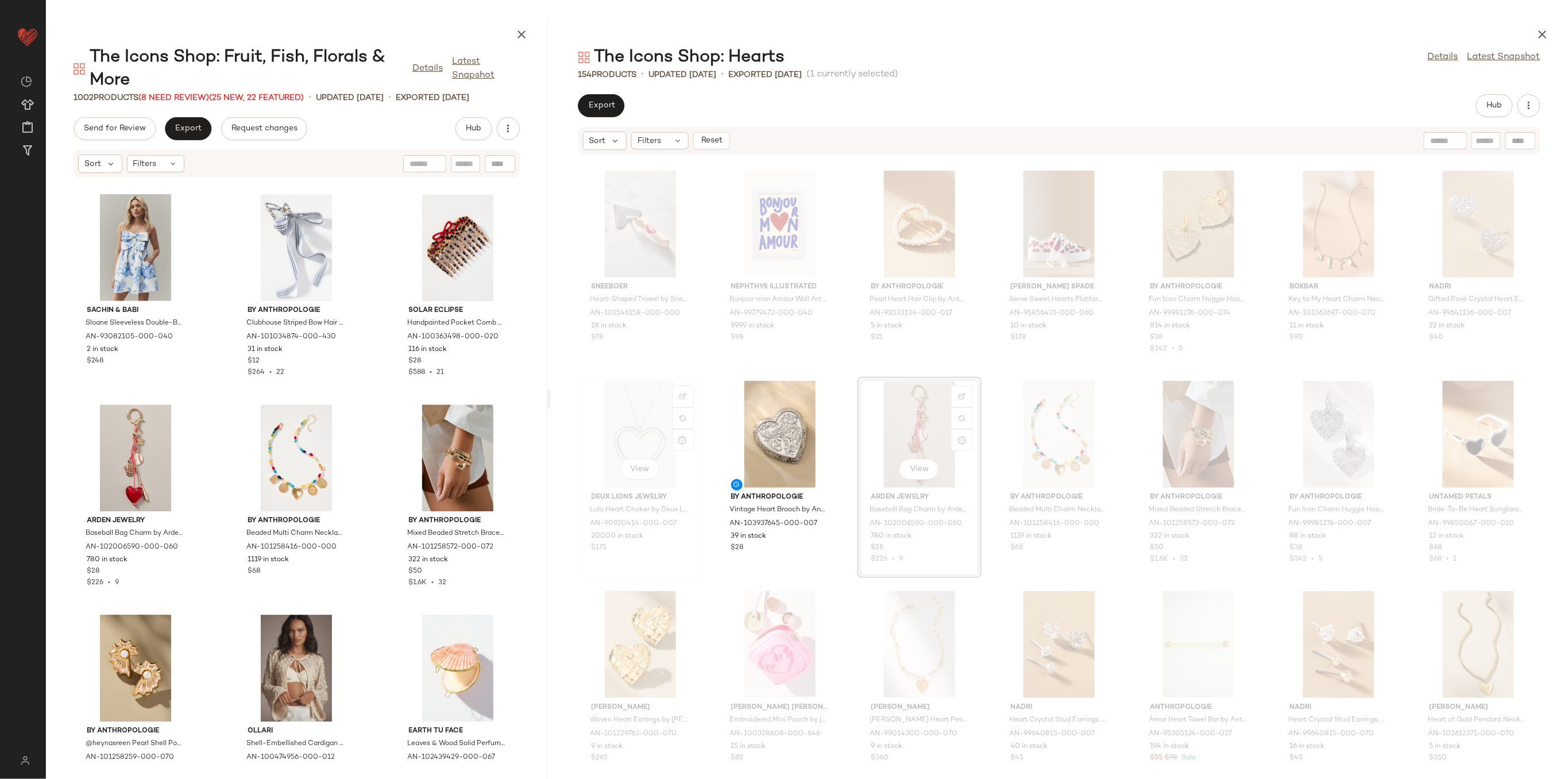
click at [619, 446] on div "View" at bounding box center [640, 434] width 116 height 107
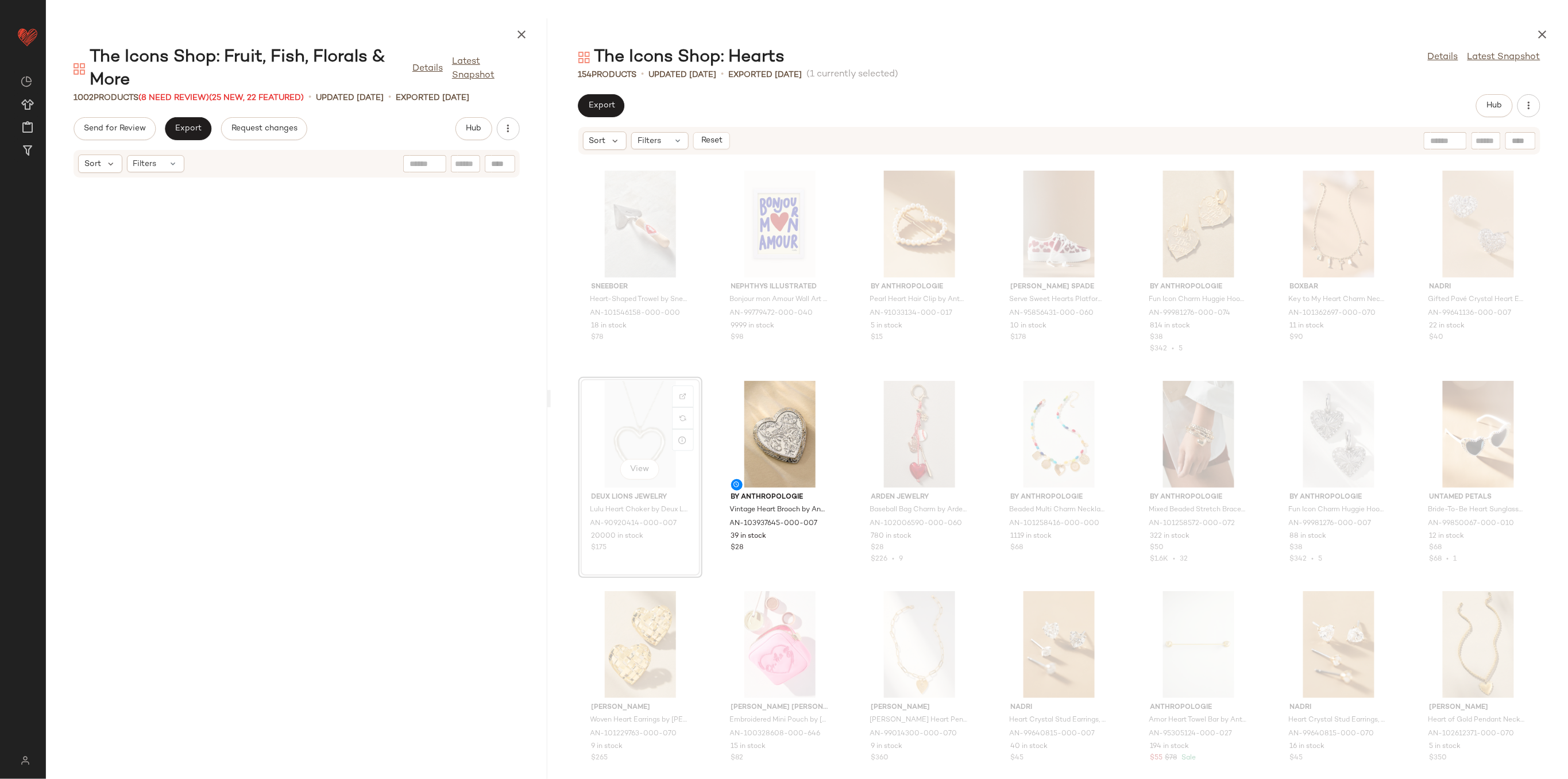
scroll to position [49845, 0]
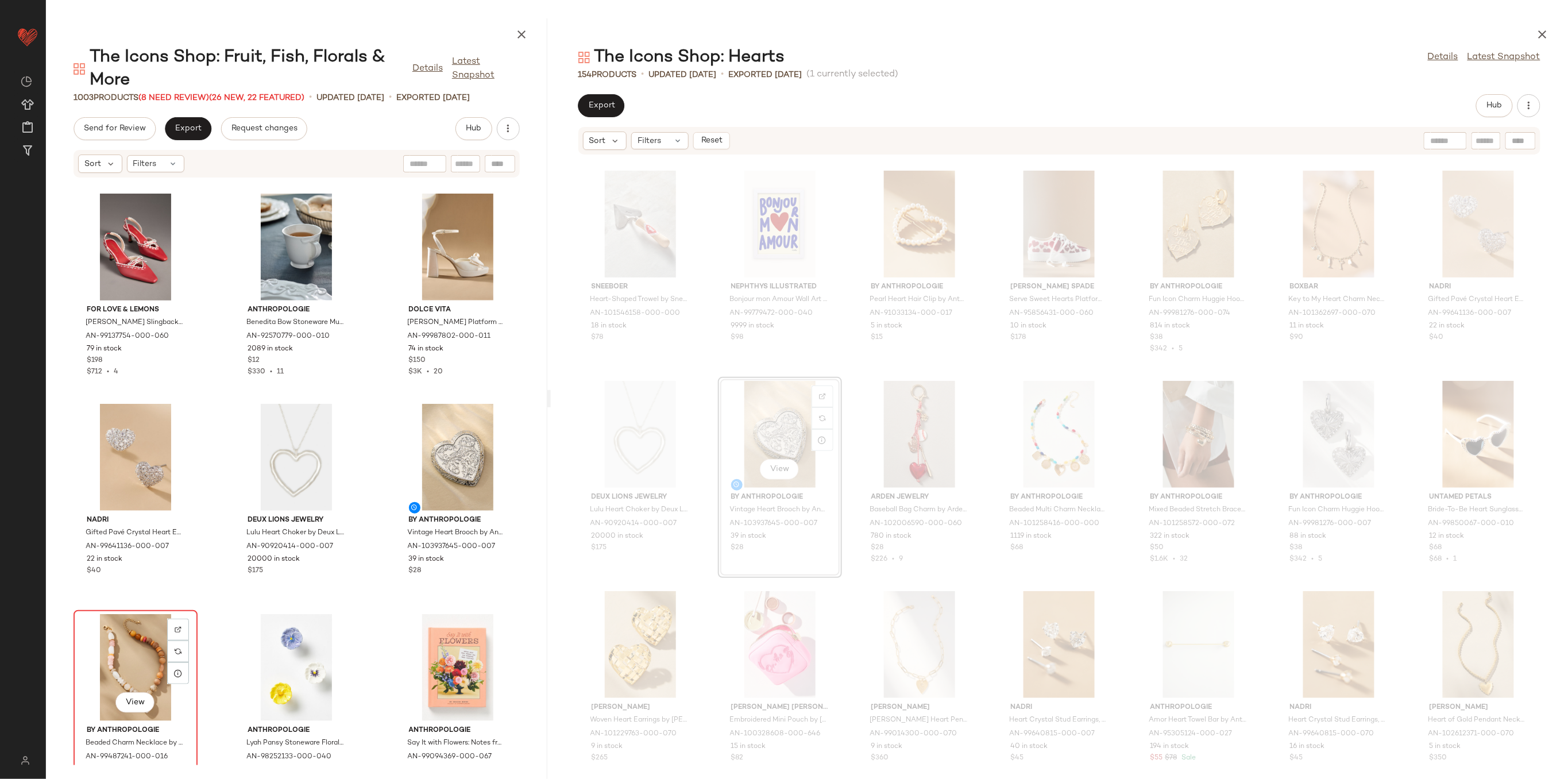
click at [150, 643] on div "View" at bounding box center [135, 667] width 116 height 107
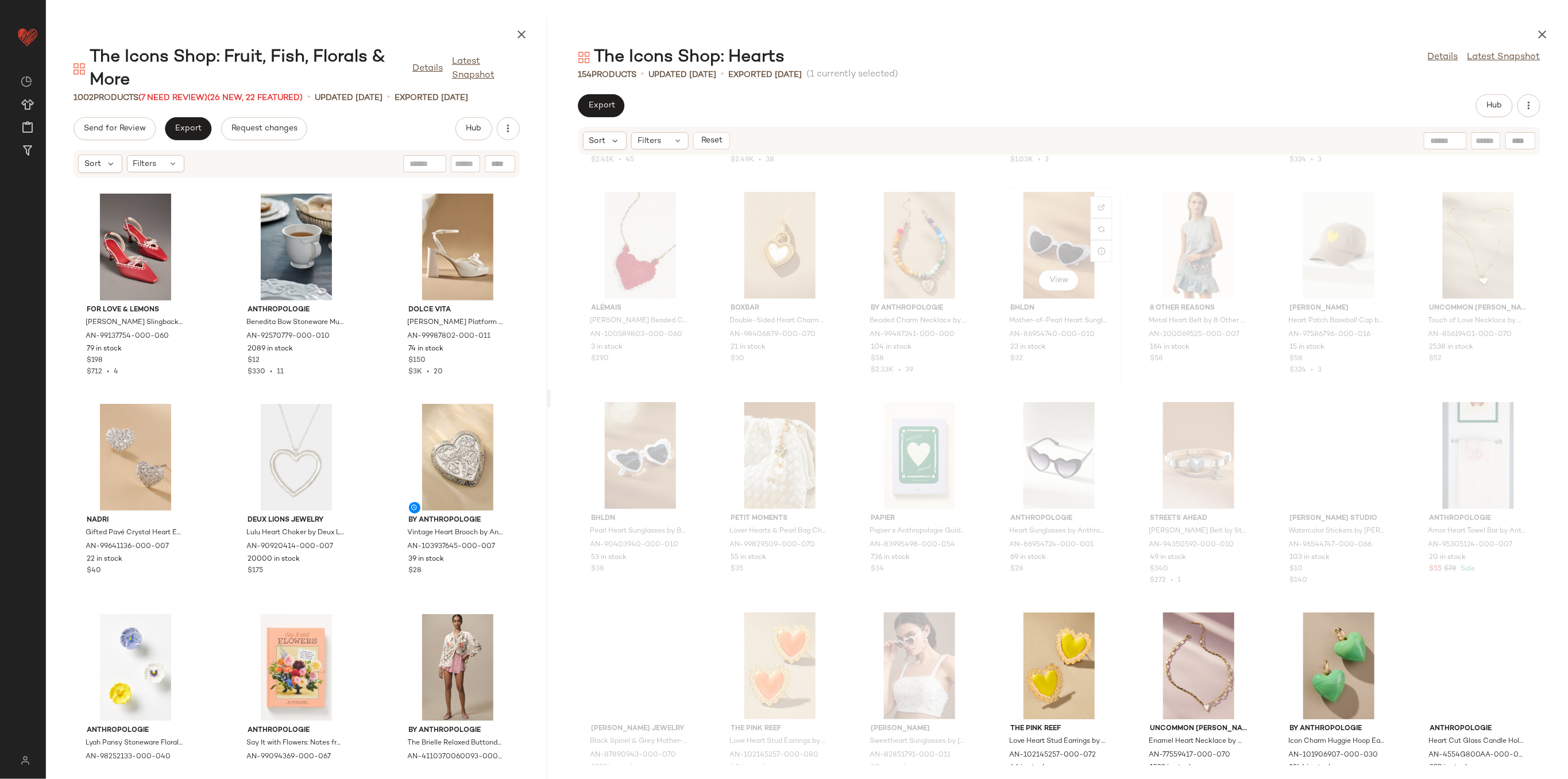
scroll to position [4018, 0]
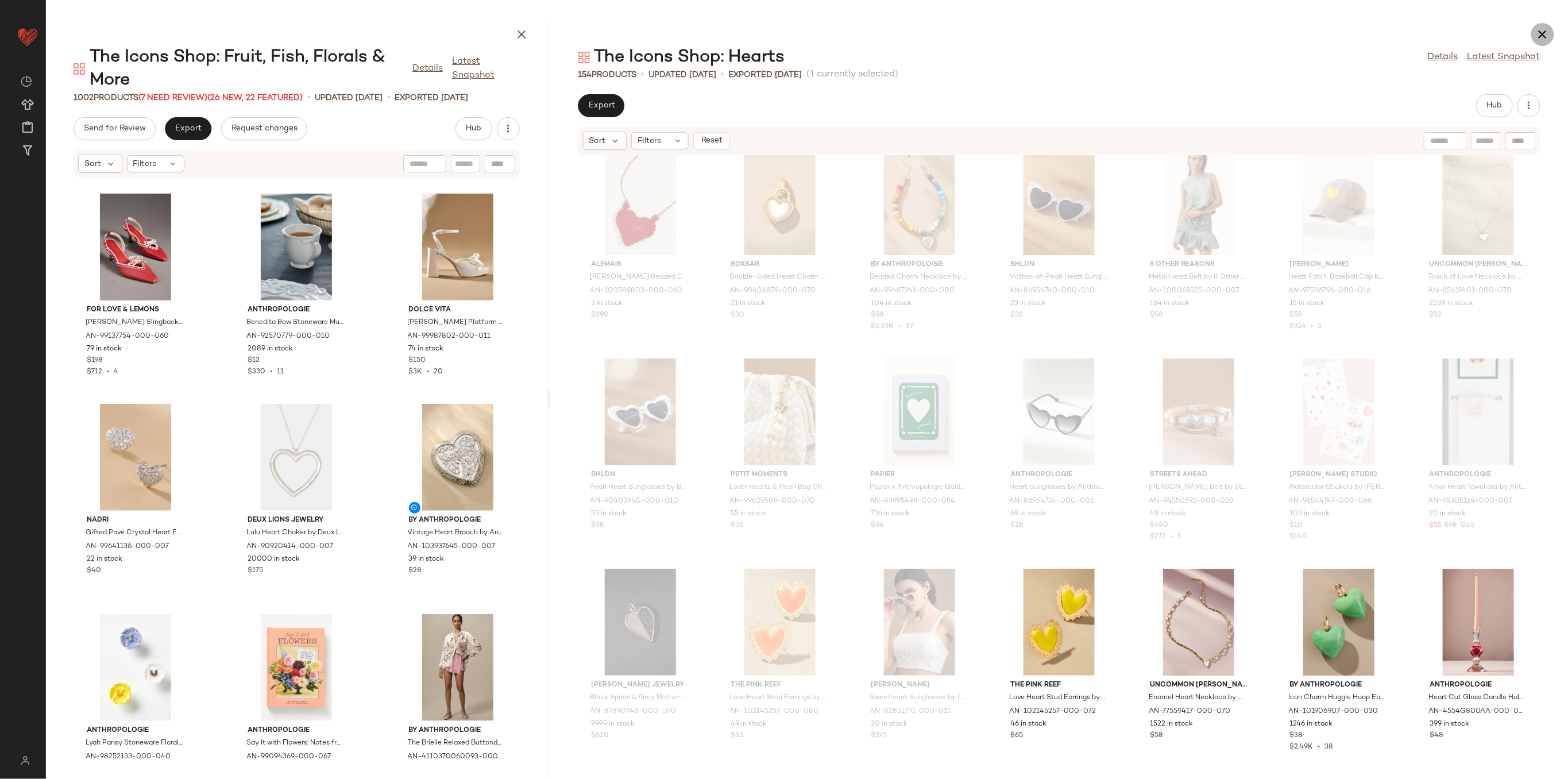
click at [1552, 32] on button "button" at bounding box center [1543, 35] width 23 height 23
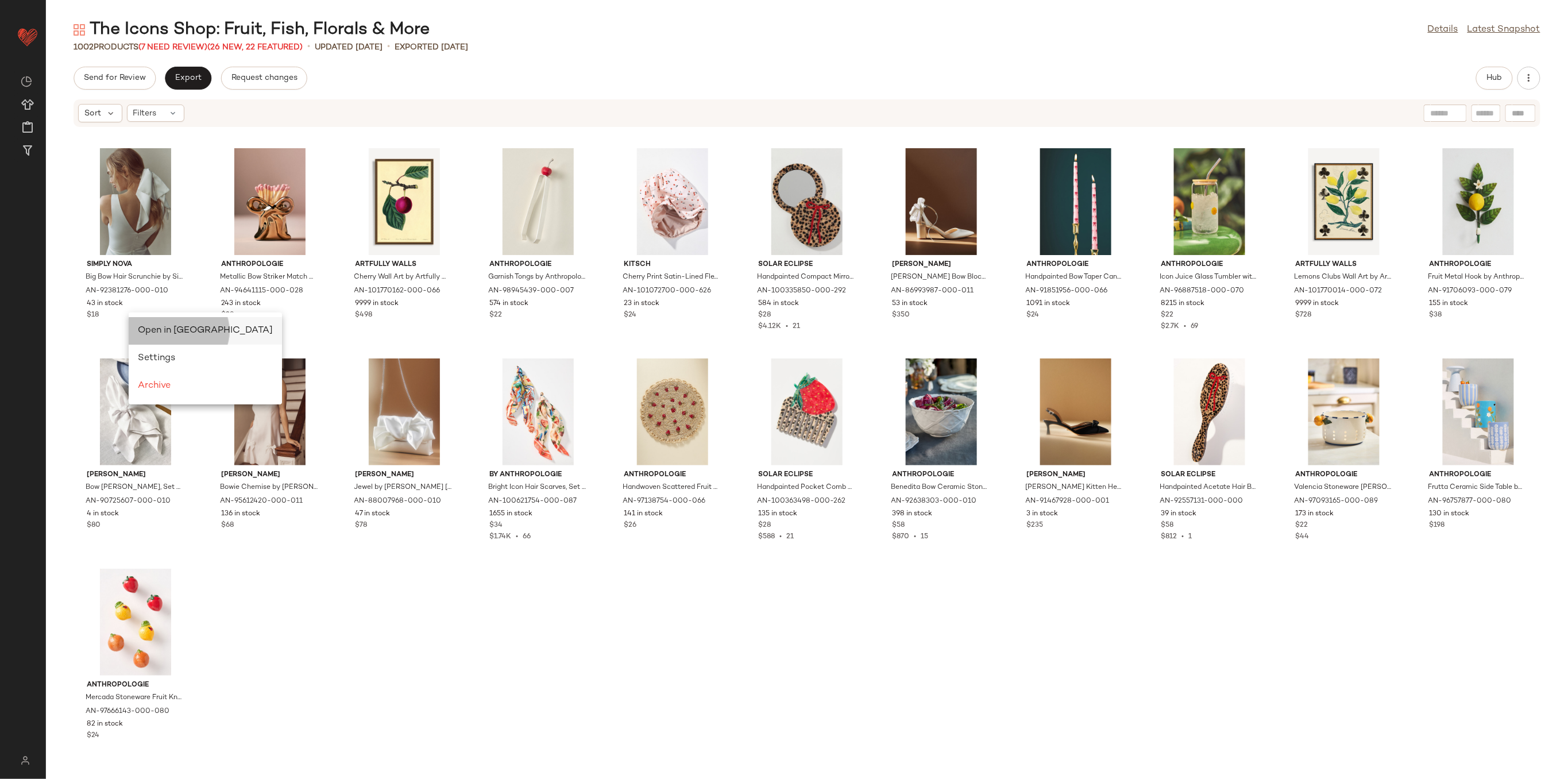
click at [158, 329] on span "Open in [GEOGRAPHIC_DATA]" at bounding box center [205, 330] width 135 height 10
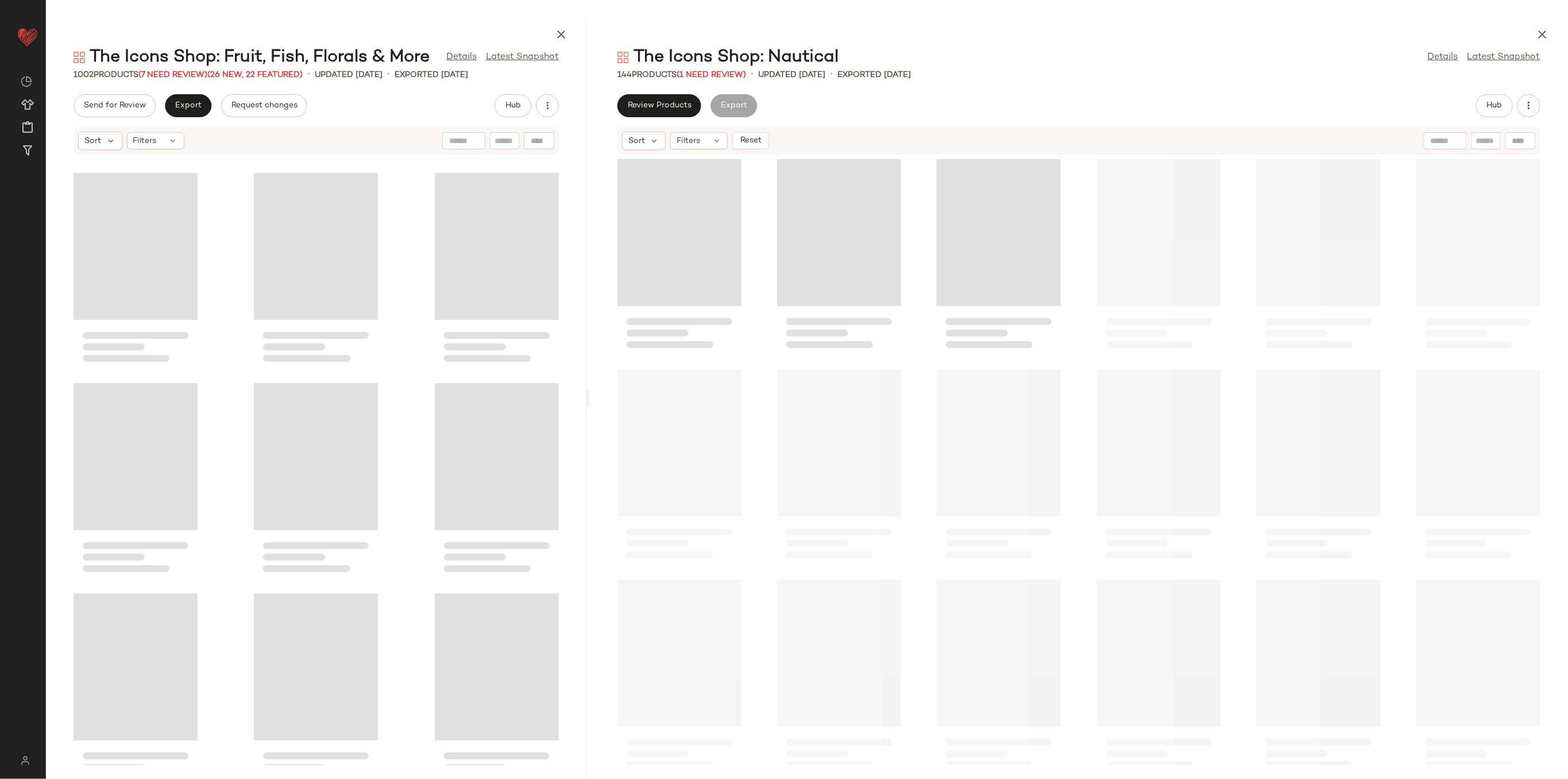
scroll to position [19555, 0]
drag, startPoint x: 806, startPoint y: 395, endPoint x: 589, endPoint y: 386, distance: 217.2
click at [589, 386] on div "The Icons Shop: Fruit, Fish, Florals & More Details Latest Snapshot 1002 Produc…" at bounding box center [806, 398] width 1522 height 761
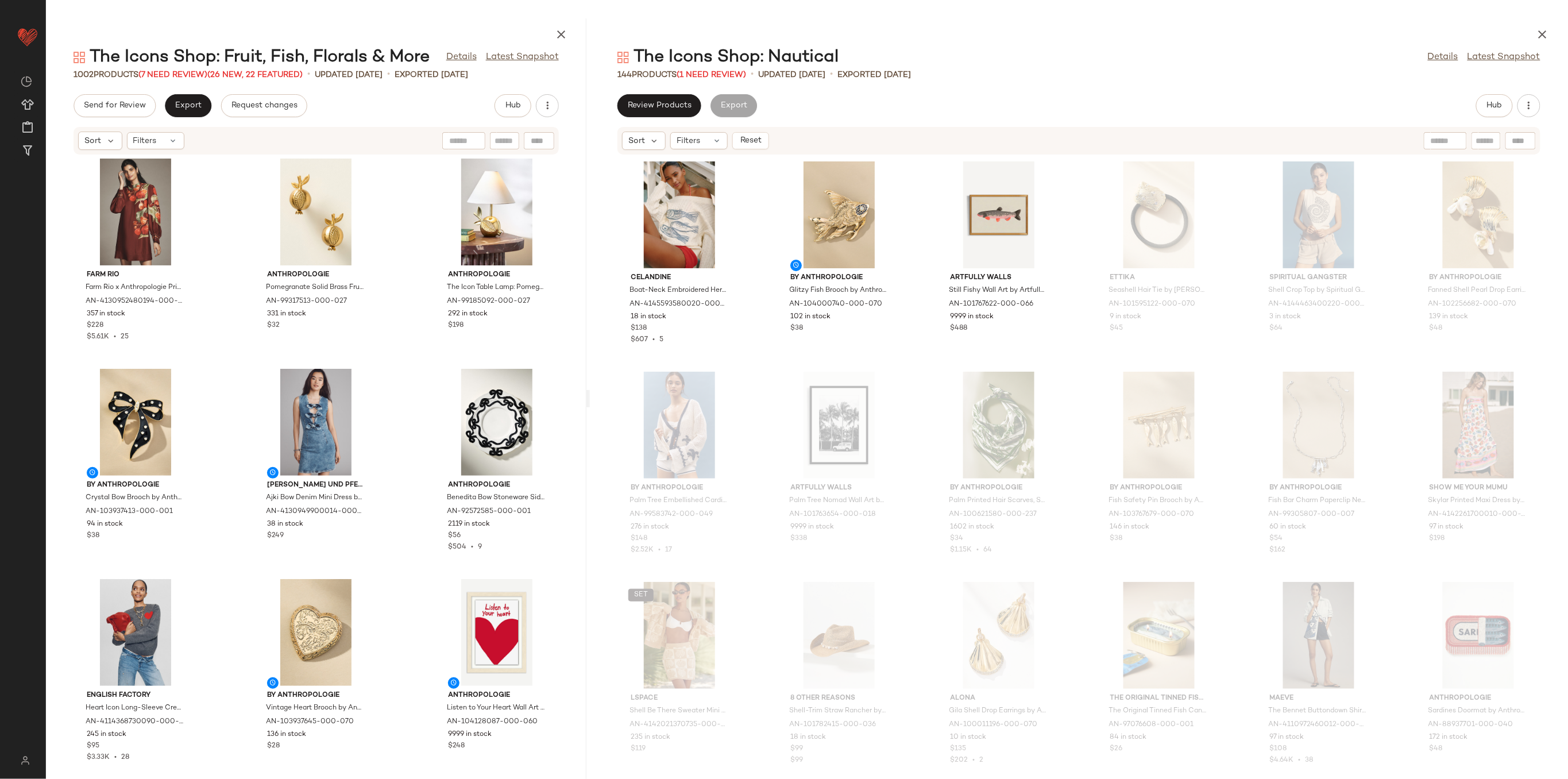
scroll to position [0, 0]
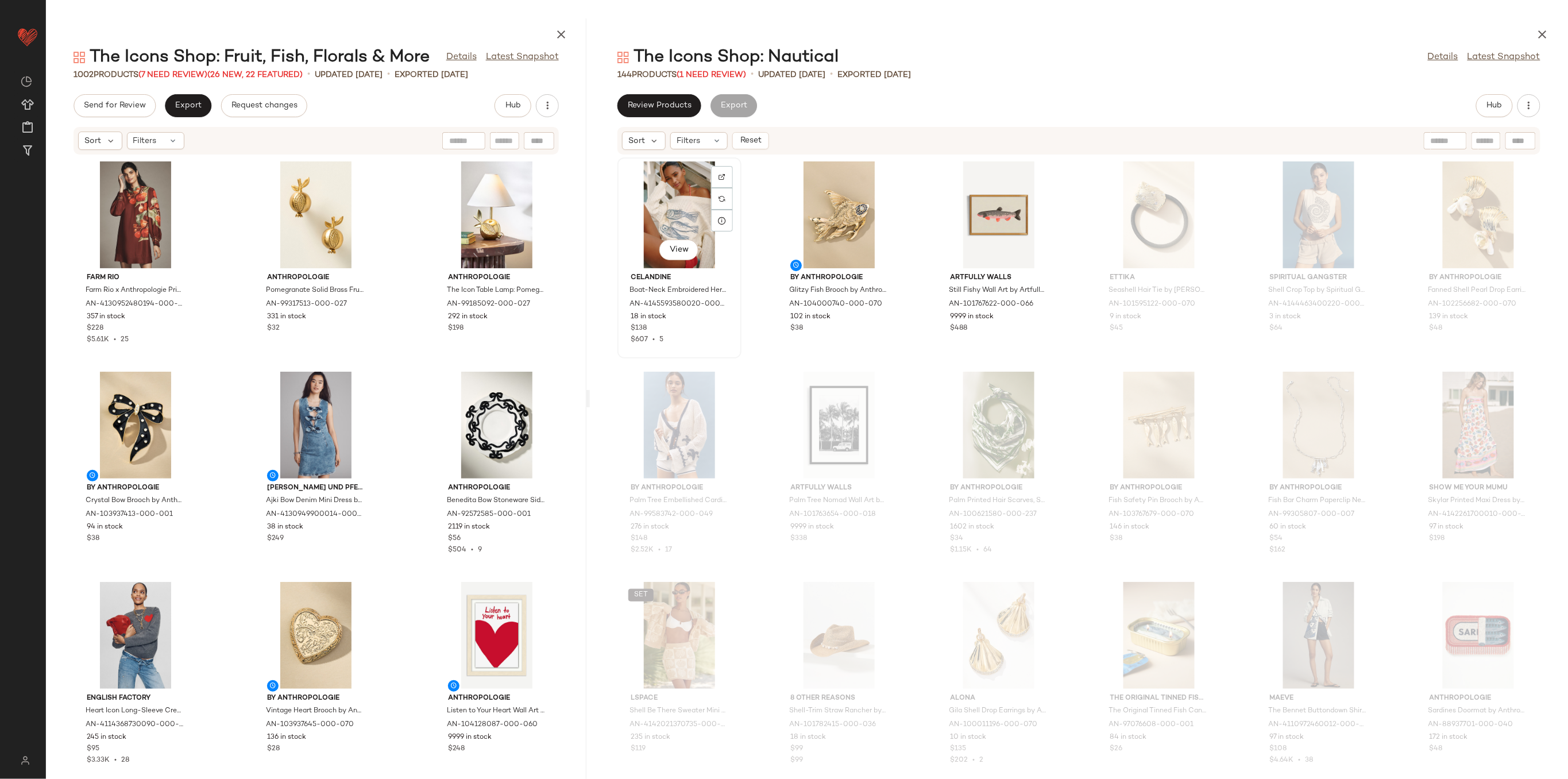
click at [690, 201] on div "View" at bounding box center [679, 215] width 116 height 107
click at [1006, 215] on div "View" at bounding box center [998, 215] width 116 height 107
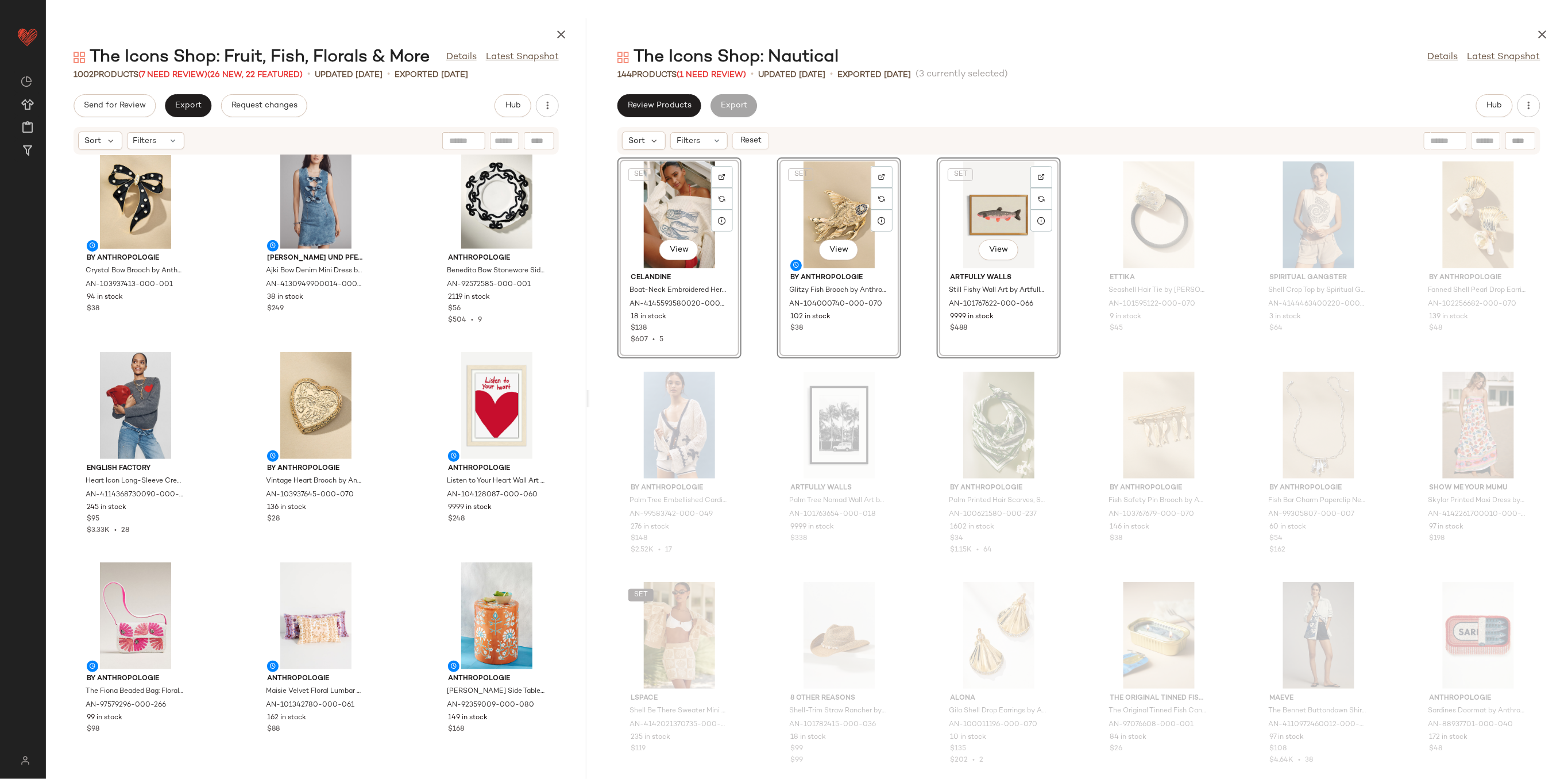
scroll to position [392, 0]
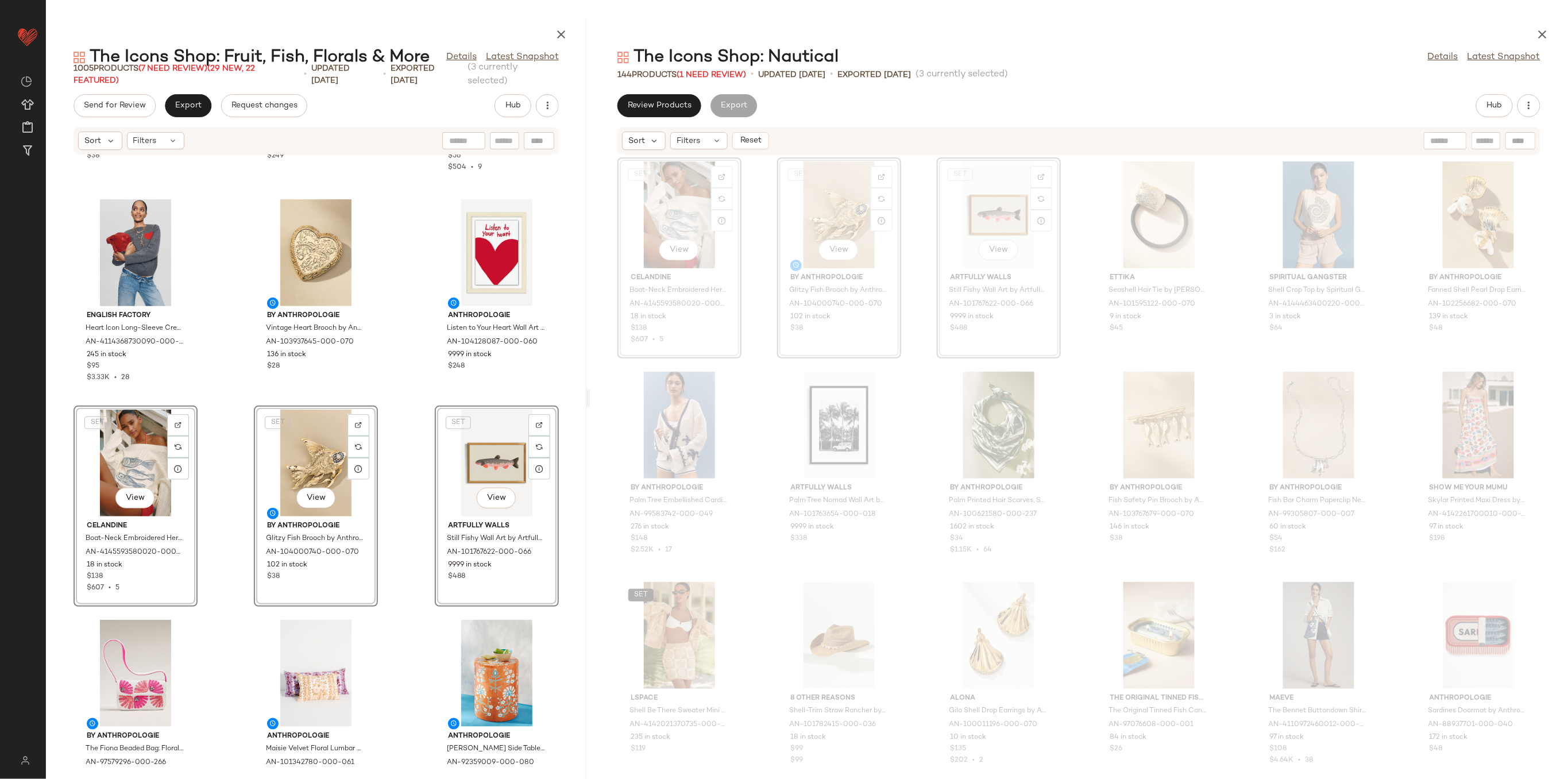
click at [232, 440] on div "By Anthropologie Crystal Bow Brooch by Anthropologie in Black, Women's, Gold/Pl…" at bounding box center [316, 460] width 540 height 610
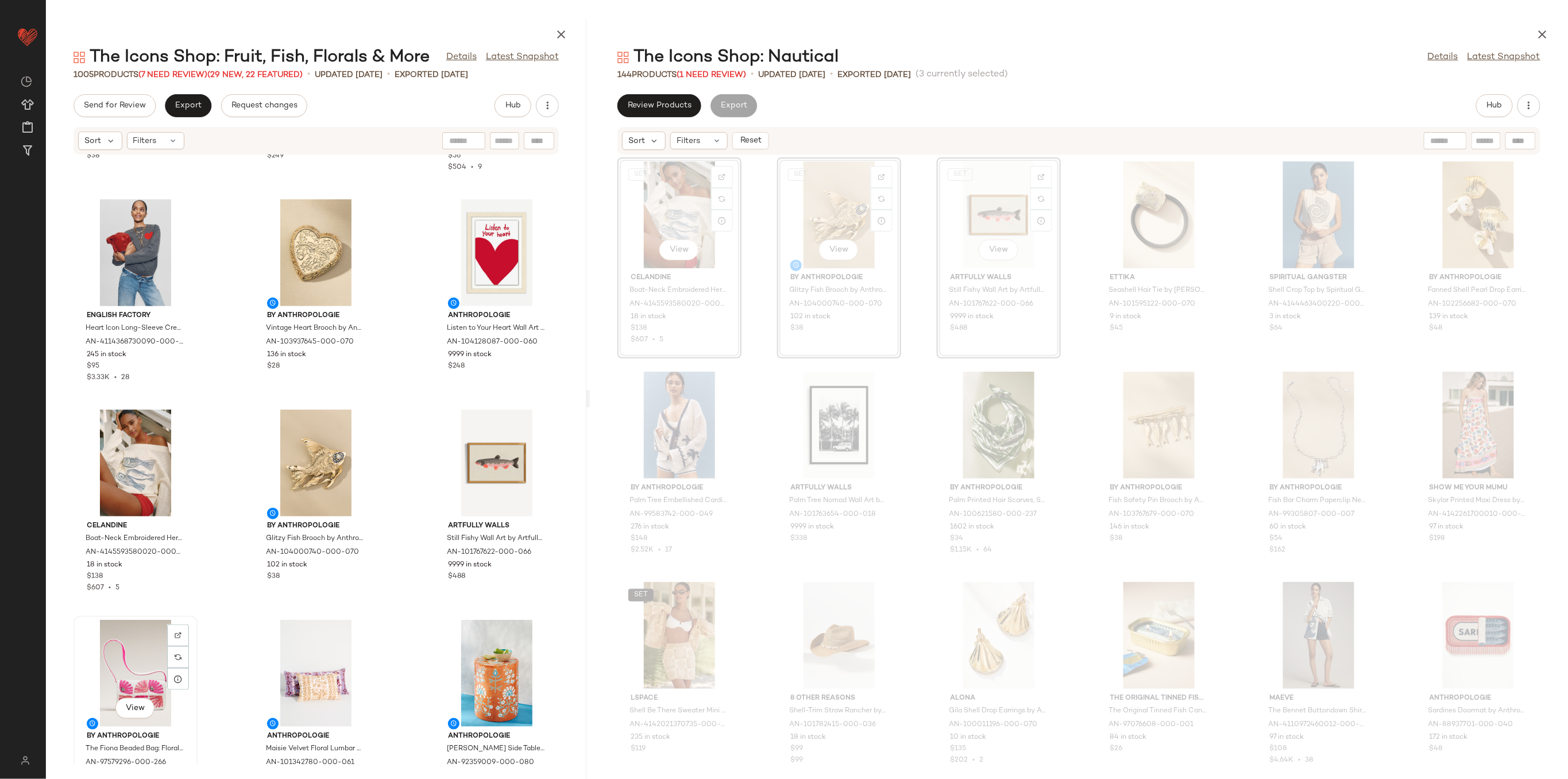
click at [148, 659] on div "View" at bounding box center [135, 673] width 116 height 107
click at [481, 649] on div "View" at bounding box center [496, 673] width 116 height 107
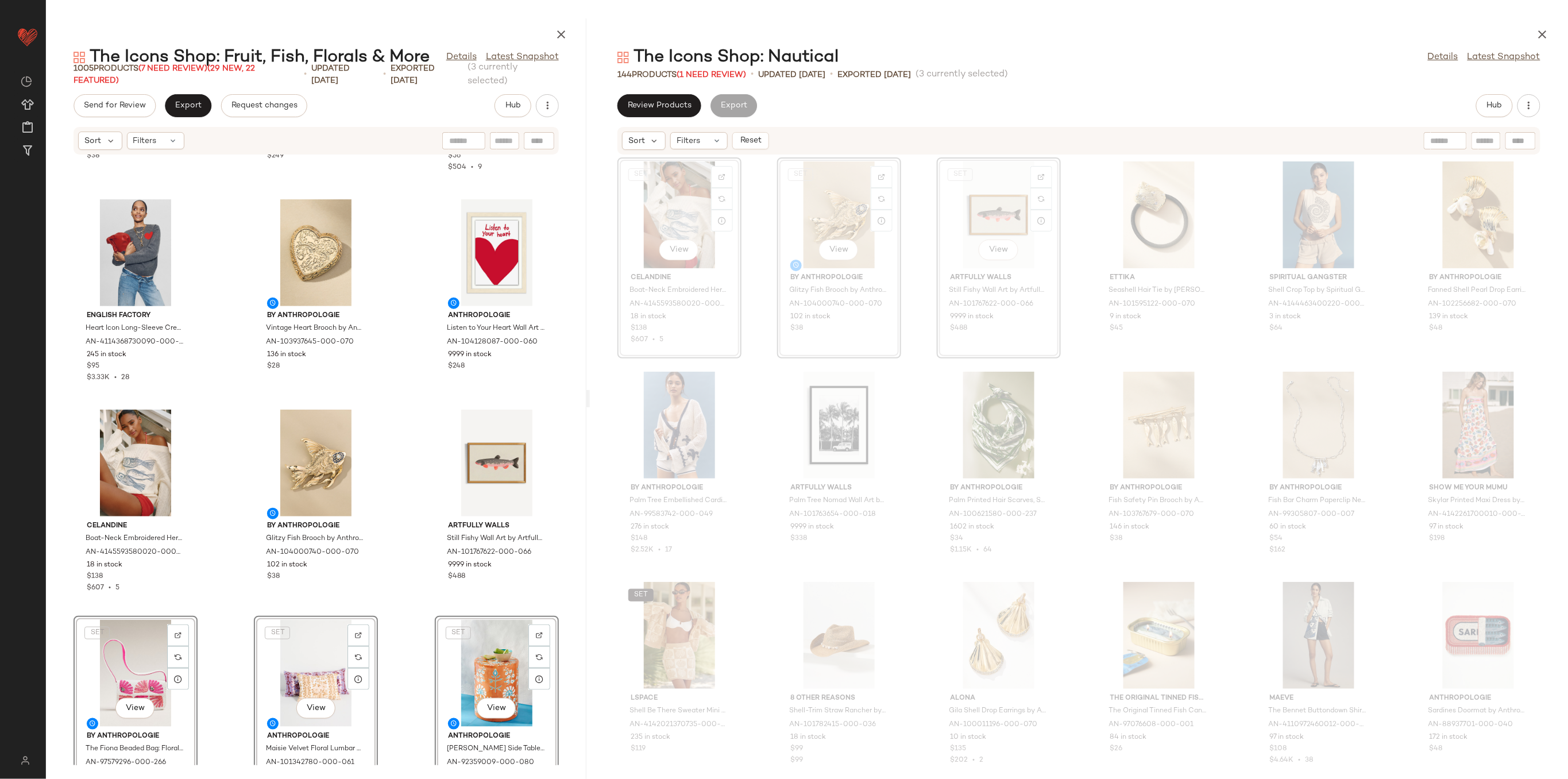
scroll to position [392, 0]
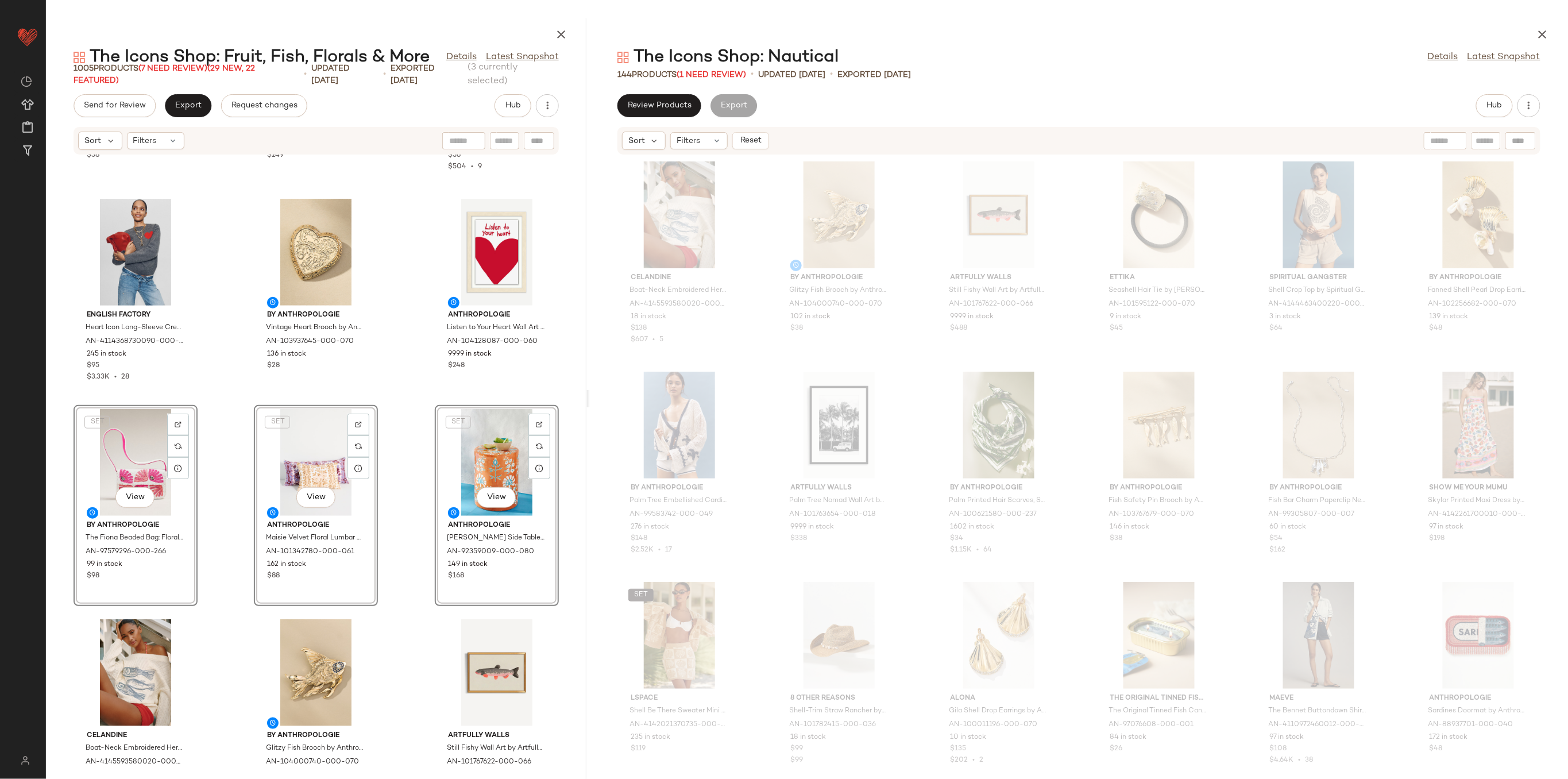
click at [224, 451] on div "By Anthropologie Crystal Bow Brooch by Anthropologie in Black, Women's, Gold/Pl…" at bounding box center [316, 460] width 540 height 610
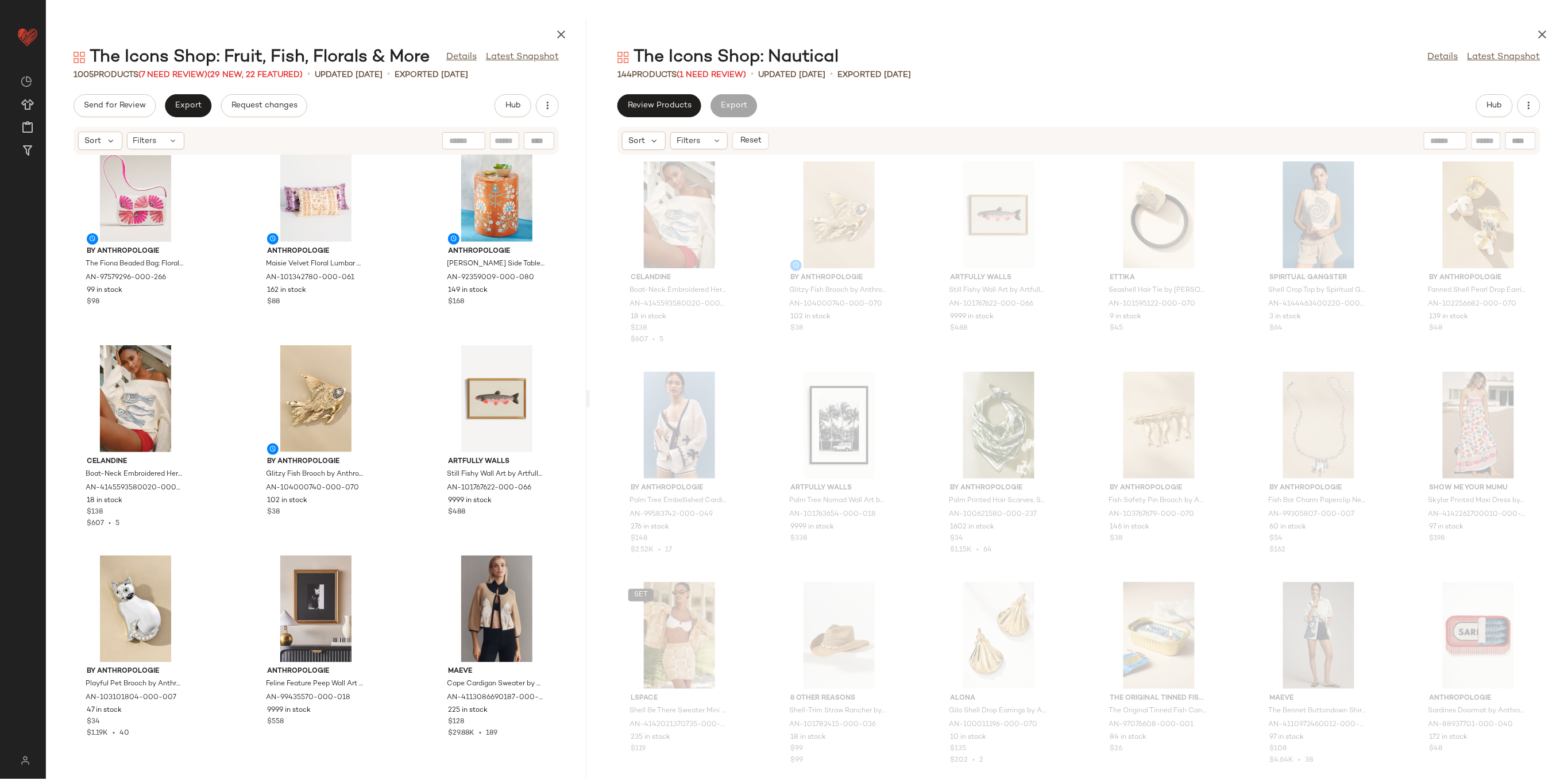
scroll to position [699, 0]
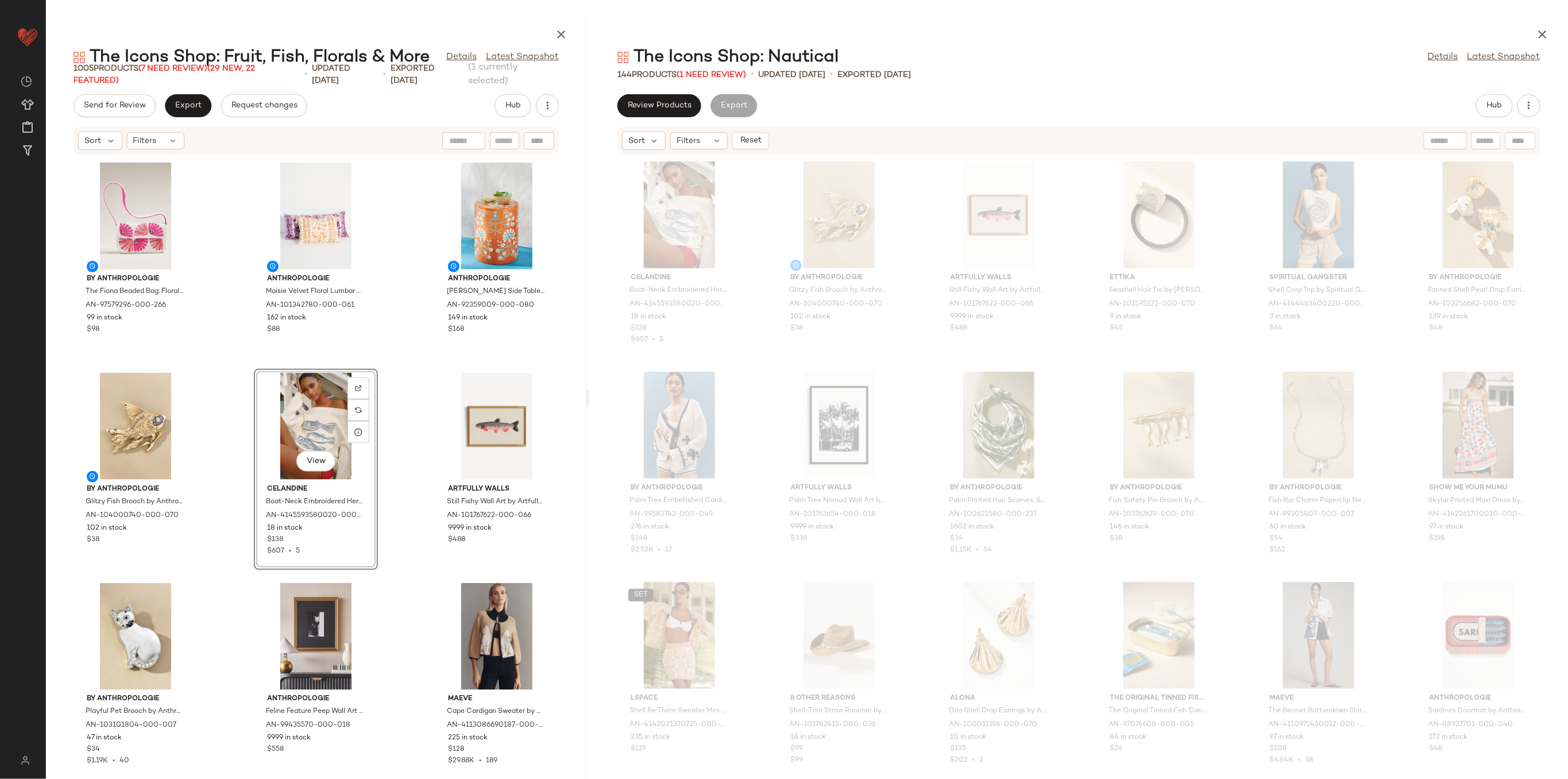
scroll to position [546, 0]
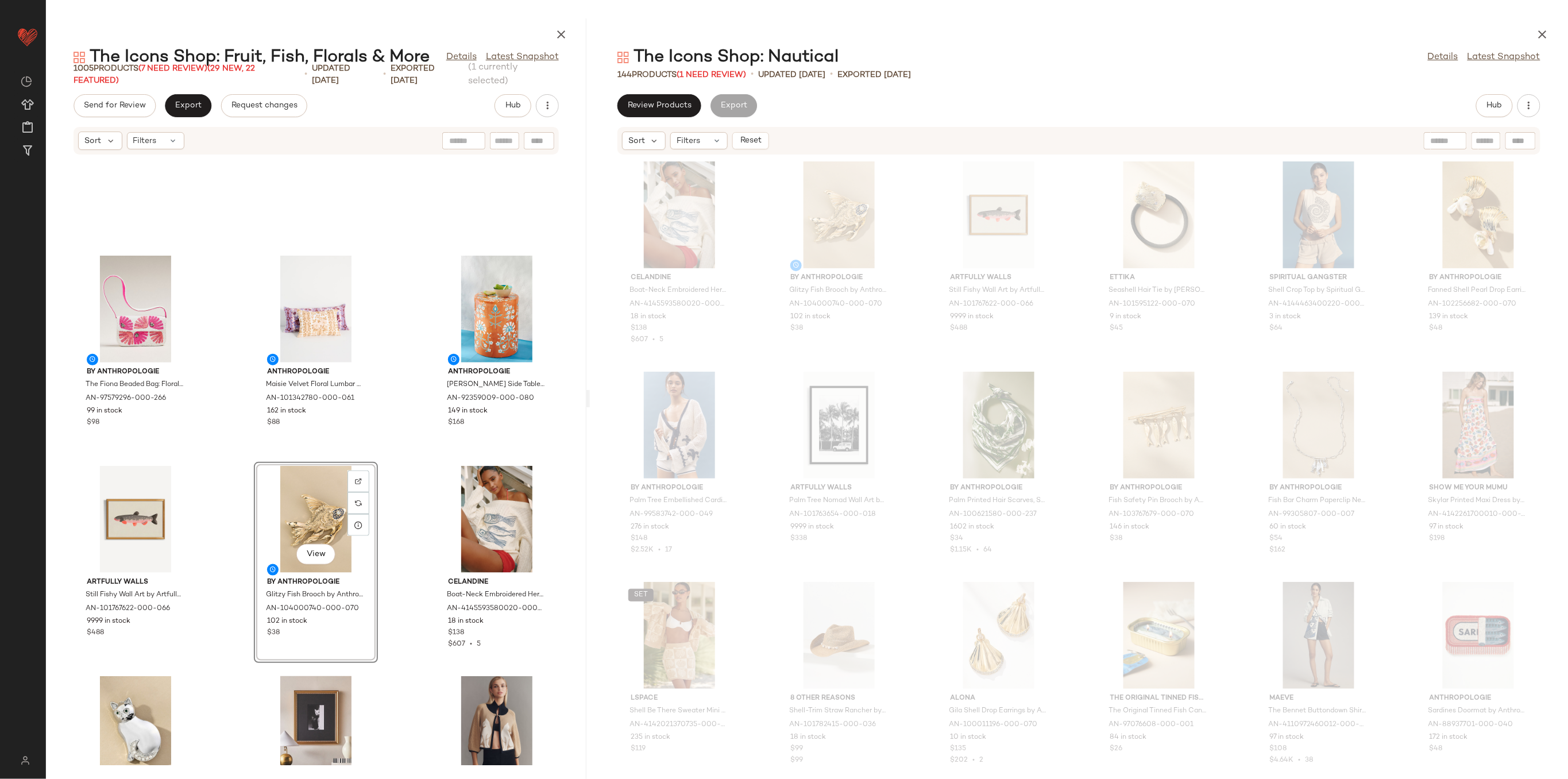
click at [418, 513] on div "By Anthropologie The Fiona Beaded Bag: Floral Edition by Anthropologie, Women's…" at bounding box center [316, 460] width 540 height 610
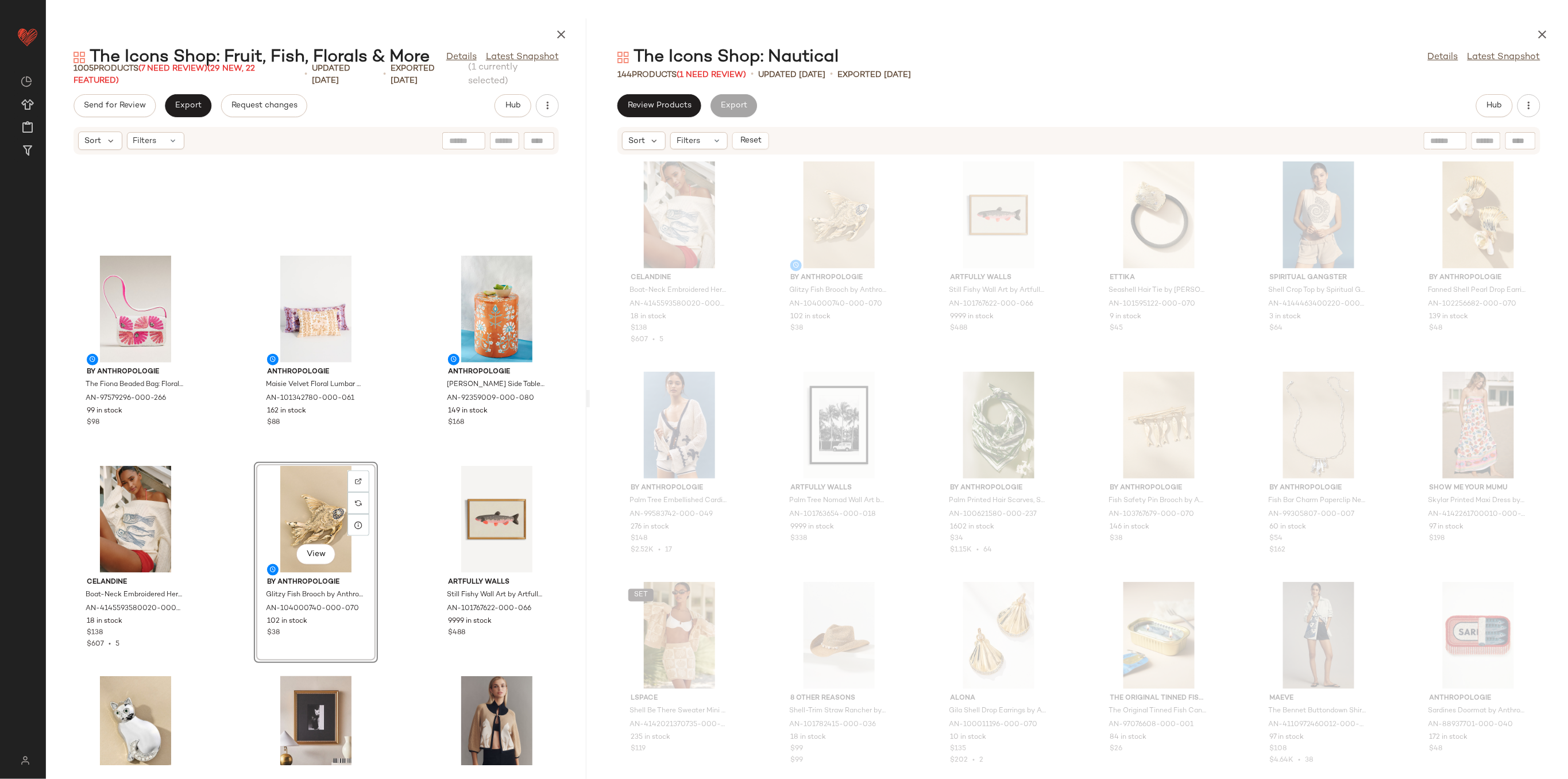
click at [400, 498] on div "By Anthropologie The Fiona Beaded Bag: Floral Edition by Anthropologie, Women's…" at bounding box center [316, 460] width 540 height 610
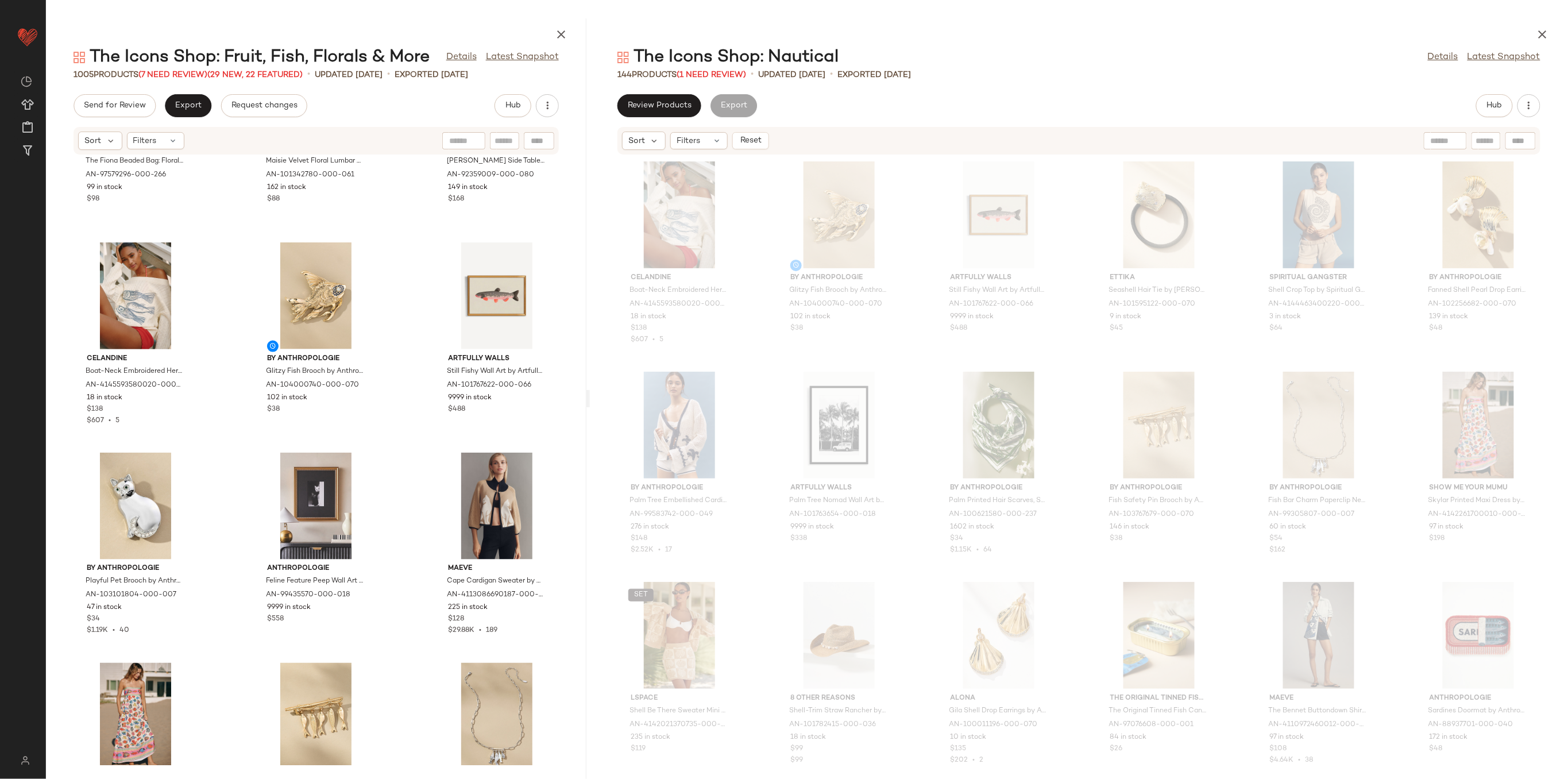
scroll to position [852, 0]
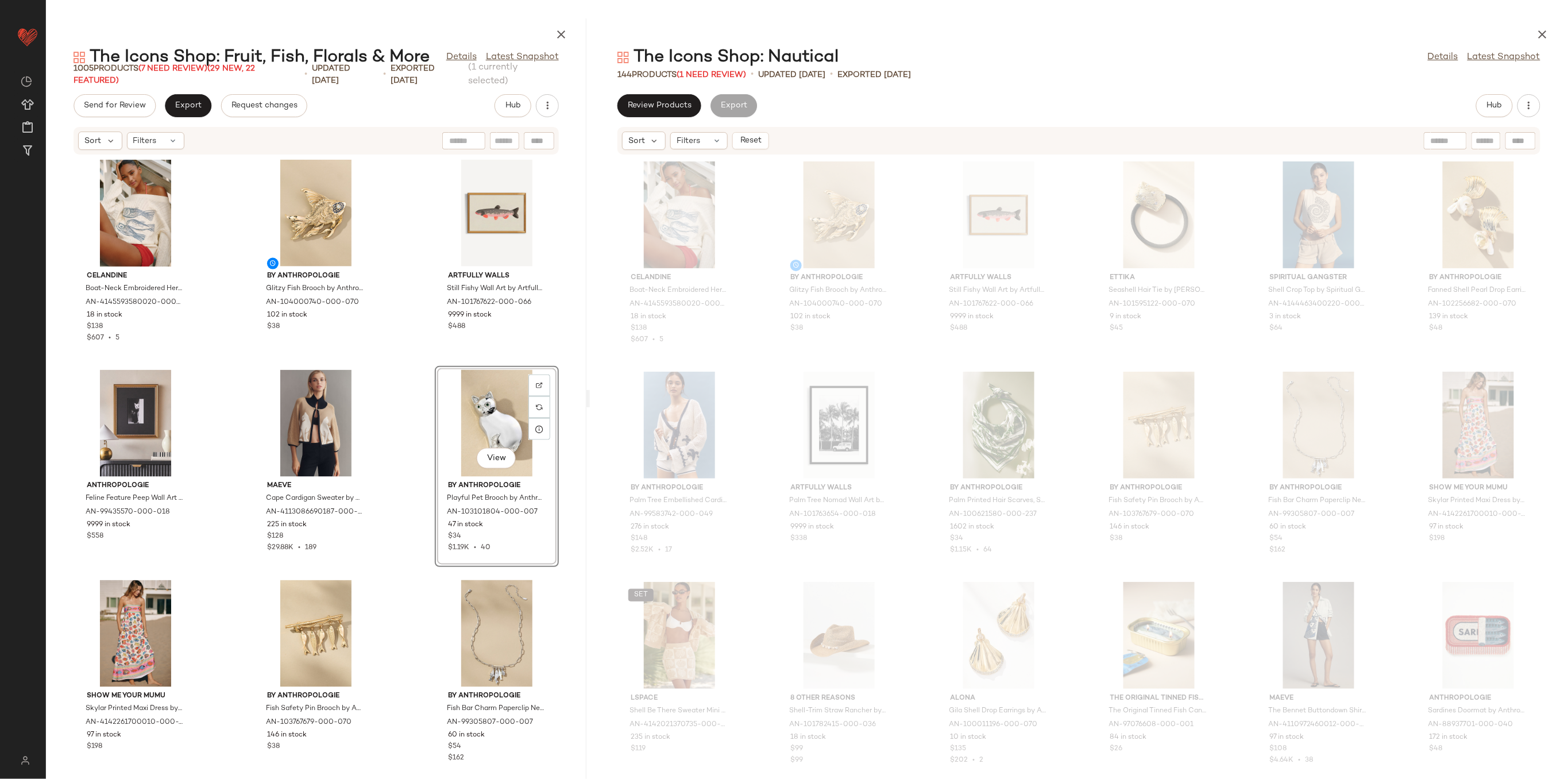
click at [392, 458] on div "By Anthropologie The Fiona Beaded Bag: Floral Edition by Anthropologie, Women's…" at bounding box center [316, 460] width 540 height 610
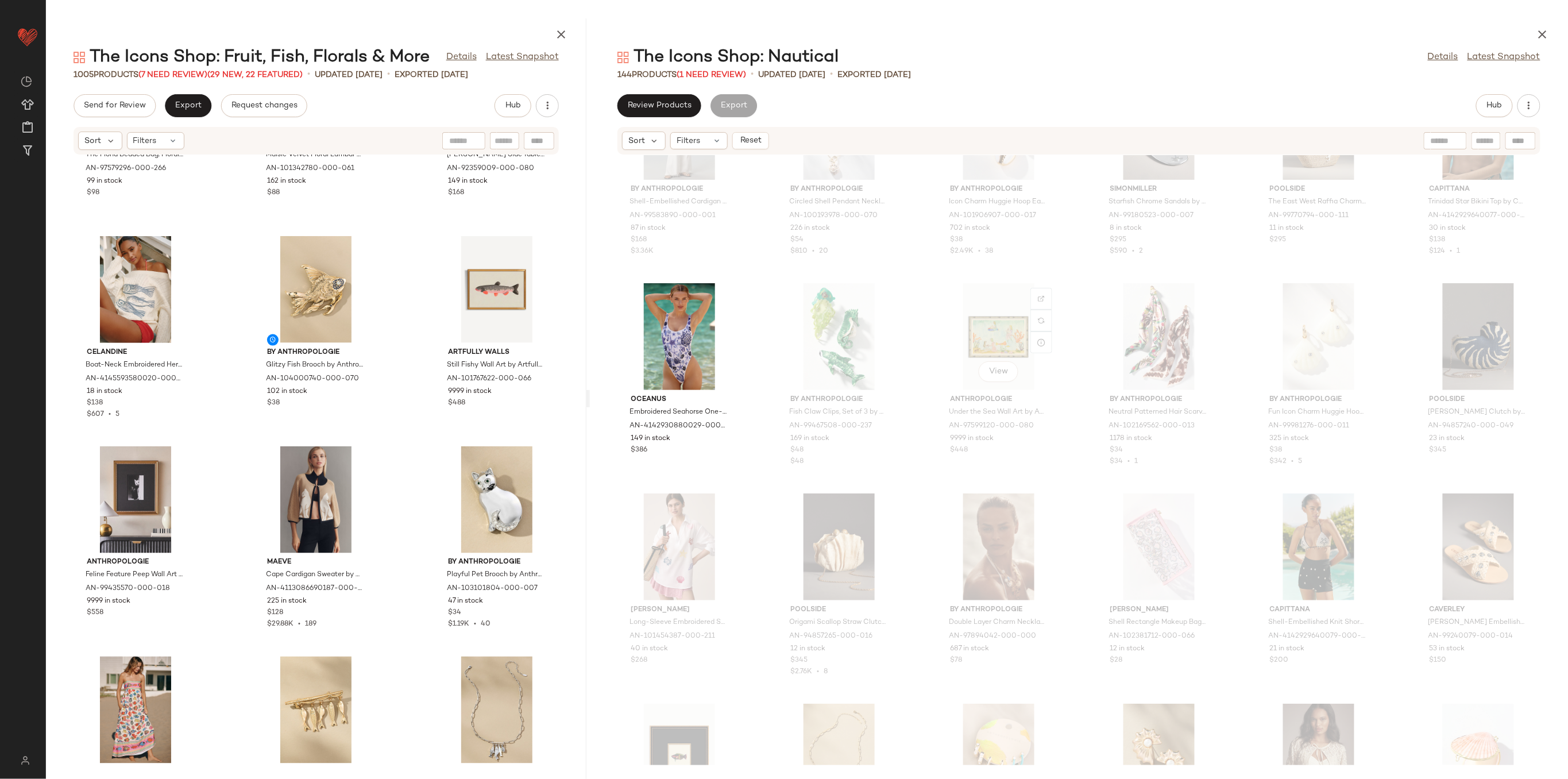
scroll to position [3380, 0]
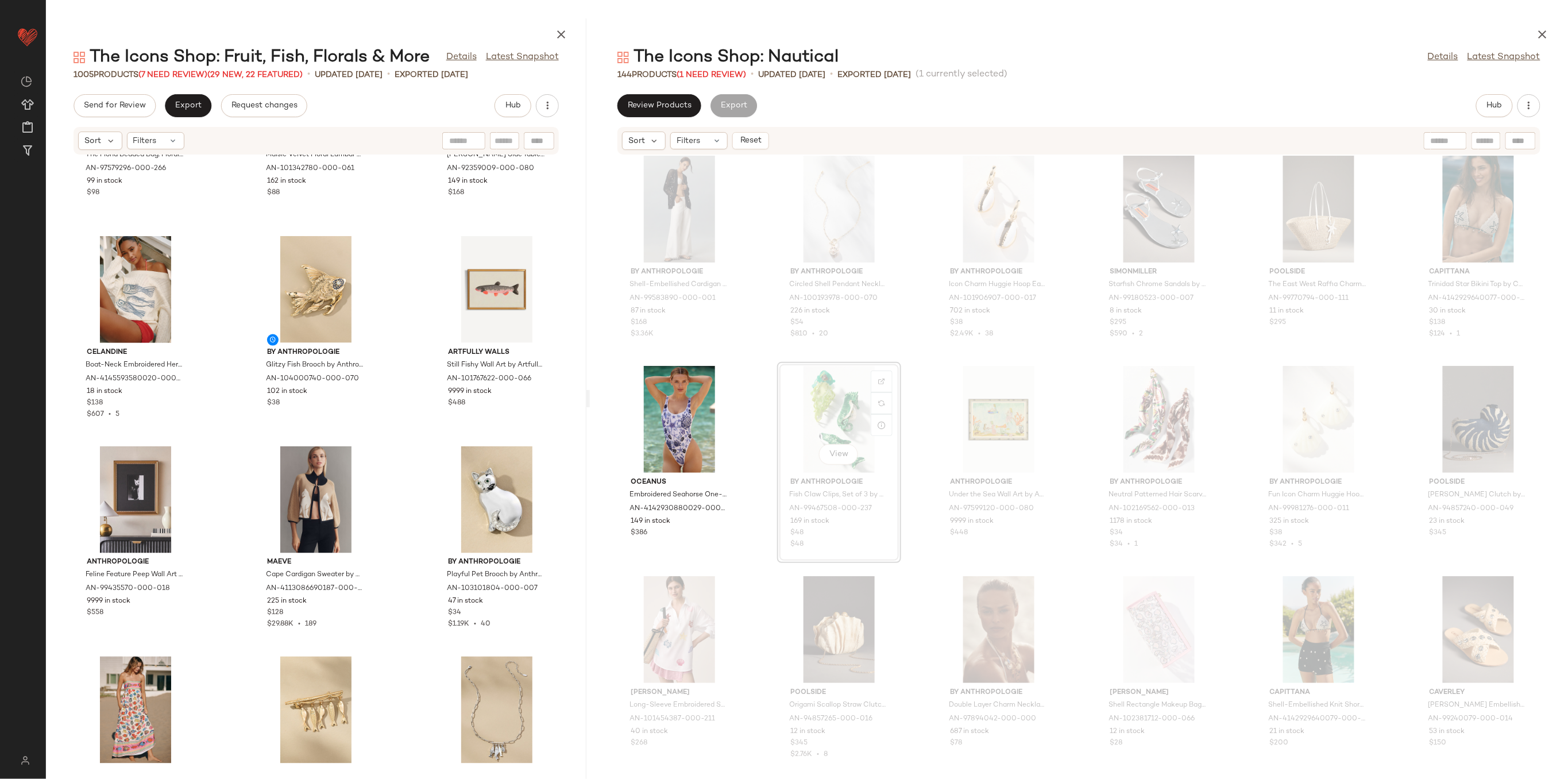
click at [822, 409] on div "View" at bounding box center [839, 419] width 116 height 107
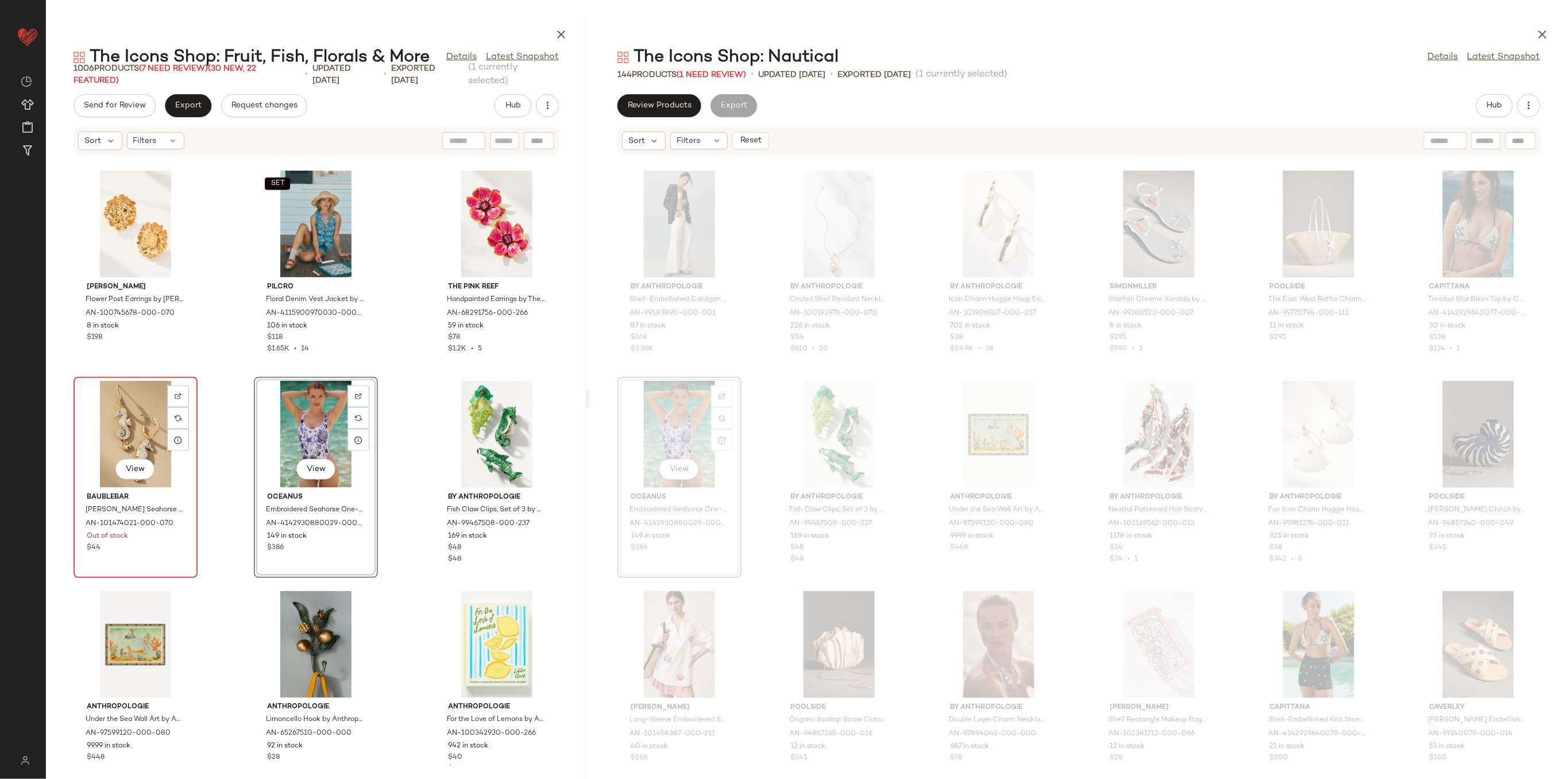
click at [146, 447] on div "View" at bounding box center [135, 434] width 116 height 107
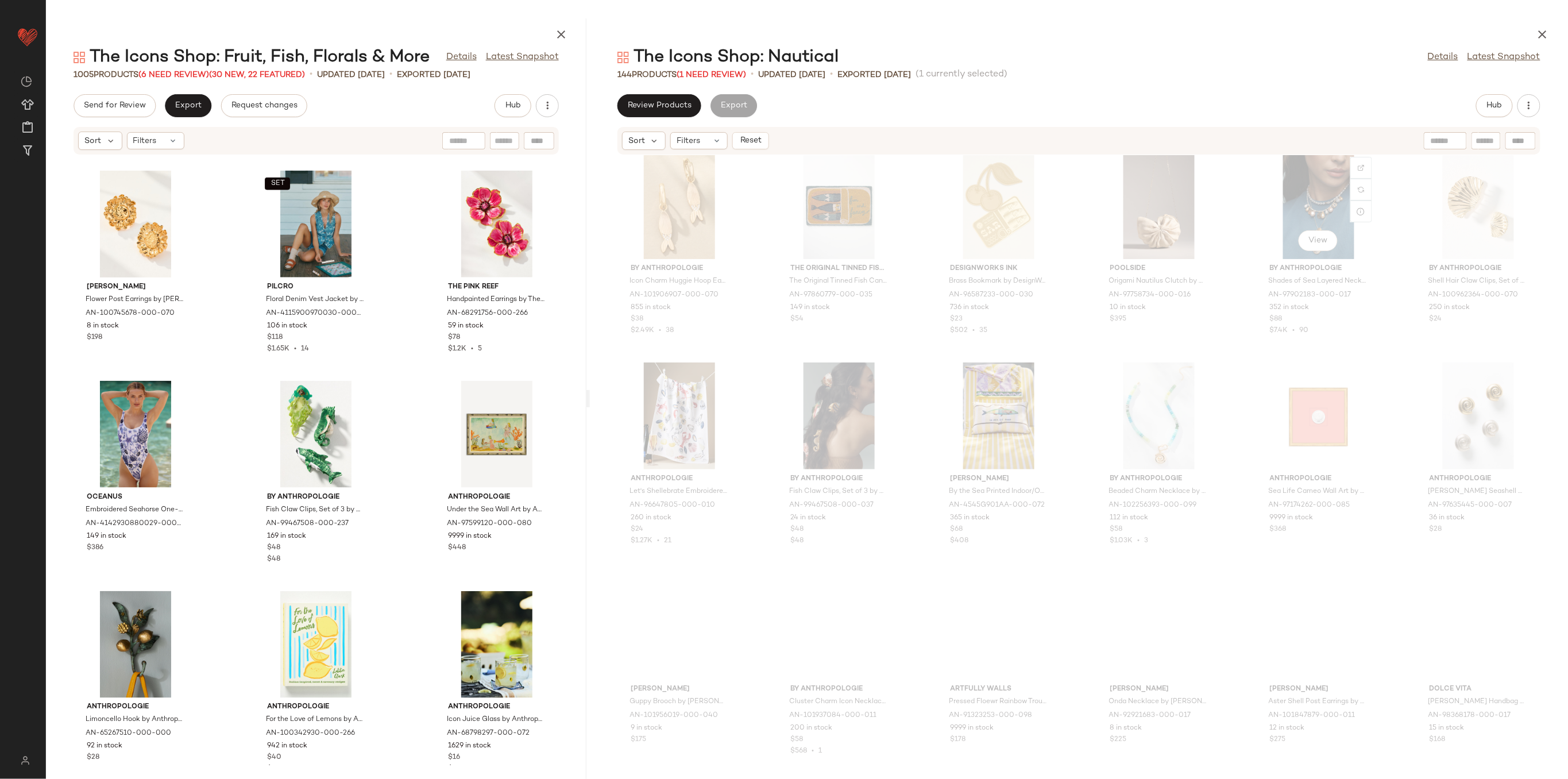
scroll to position [4438, 0]
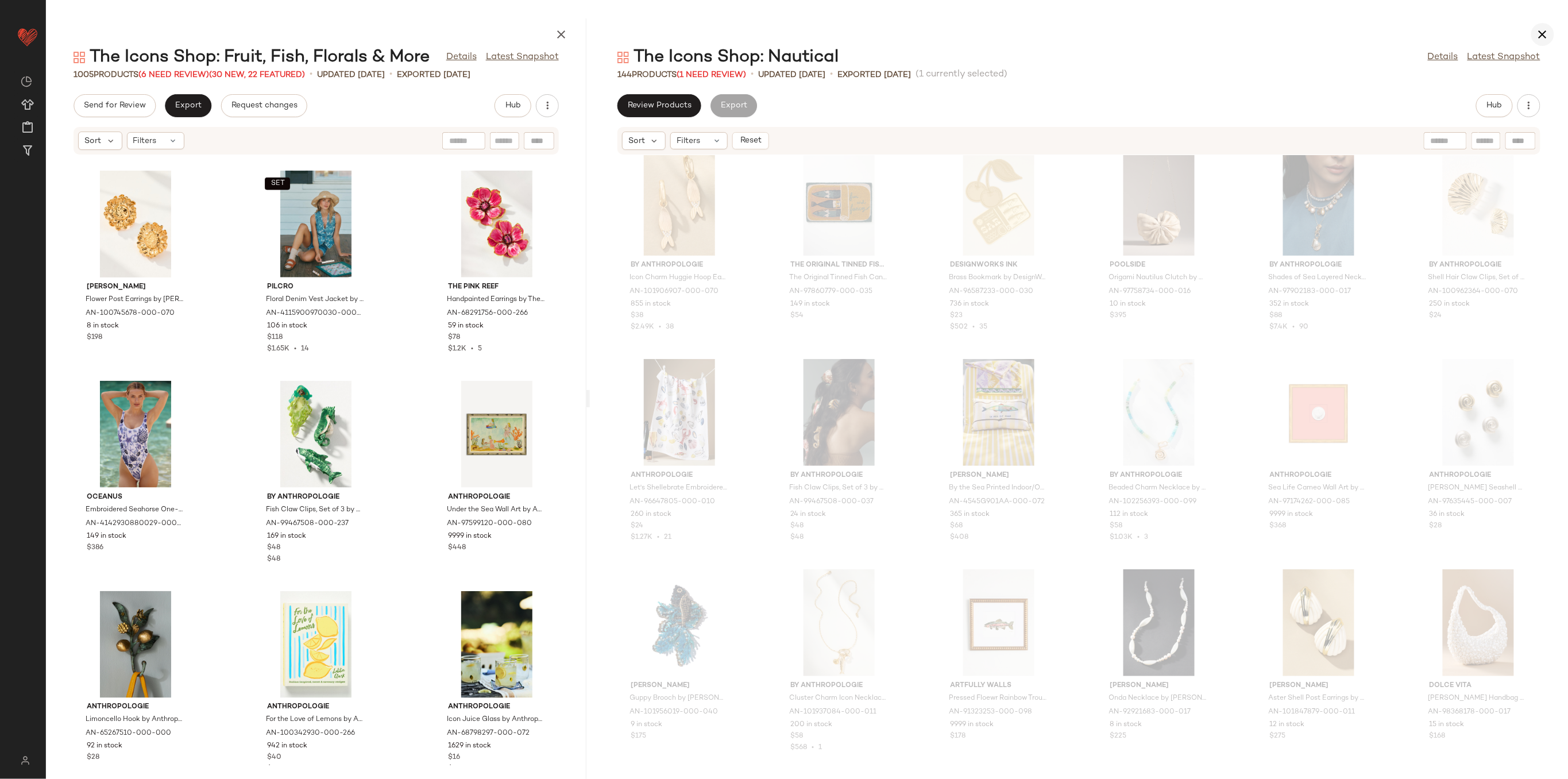
click at [1547, 32] on icon "button" at bounding box center [1542, 34] width 13 height 13
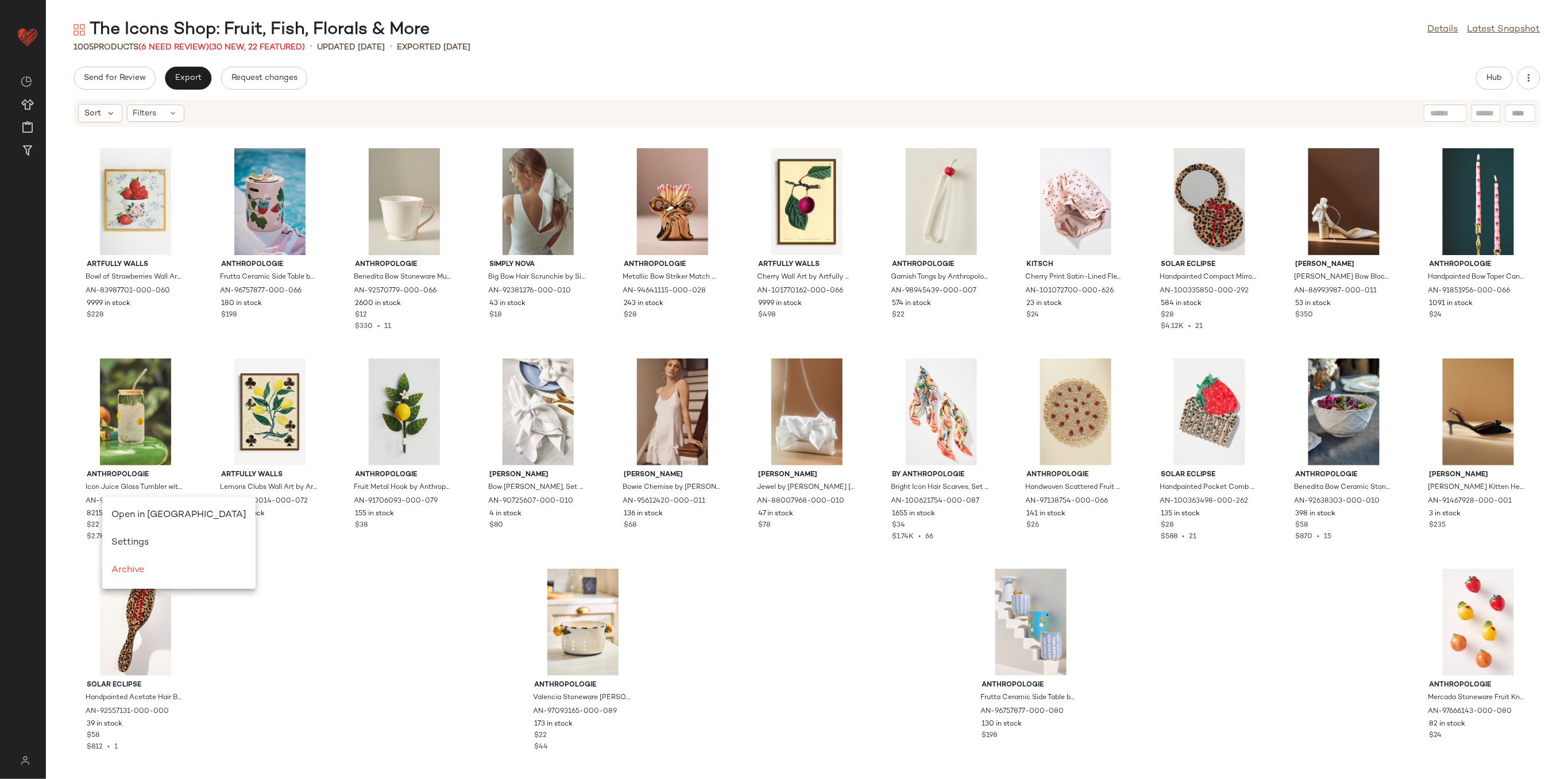
click at [151, 511] on span "Open in [GEOGRAPHIC_DATA]" at bounding box center [179, 515] width 135 height 10
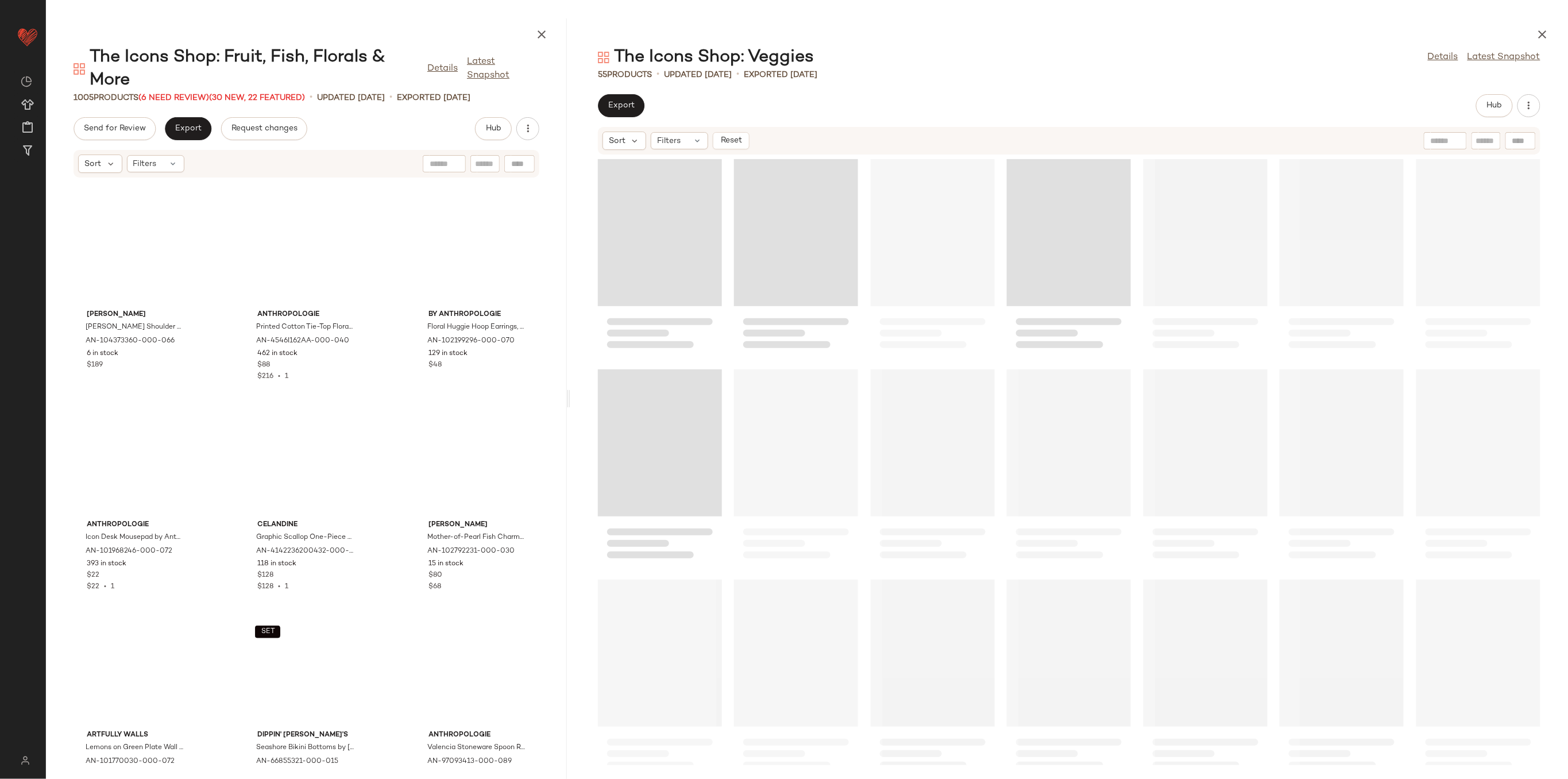
scroll to position [19345, 0]
drag, startPoint x: 807, startPoint y: 397, endPoint x: 566, endPoint y: 431, distance: 243.4
click at [566, 431] on div "The Icons Shop: Fruit, Fish, Florals & More Details Latest Snapshot 1005 Produc…" at bounding box center [806, 398] width 1522 height 761
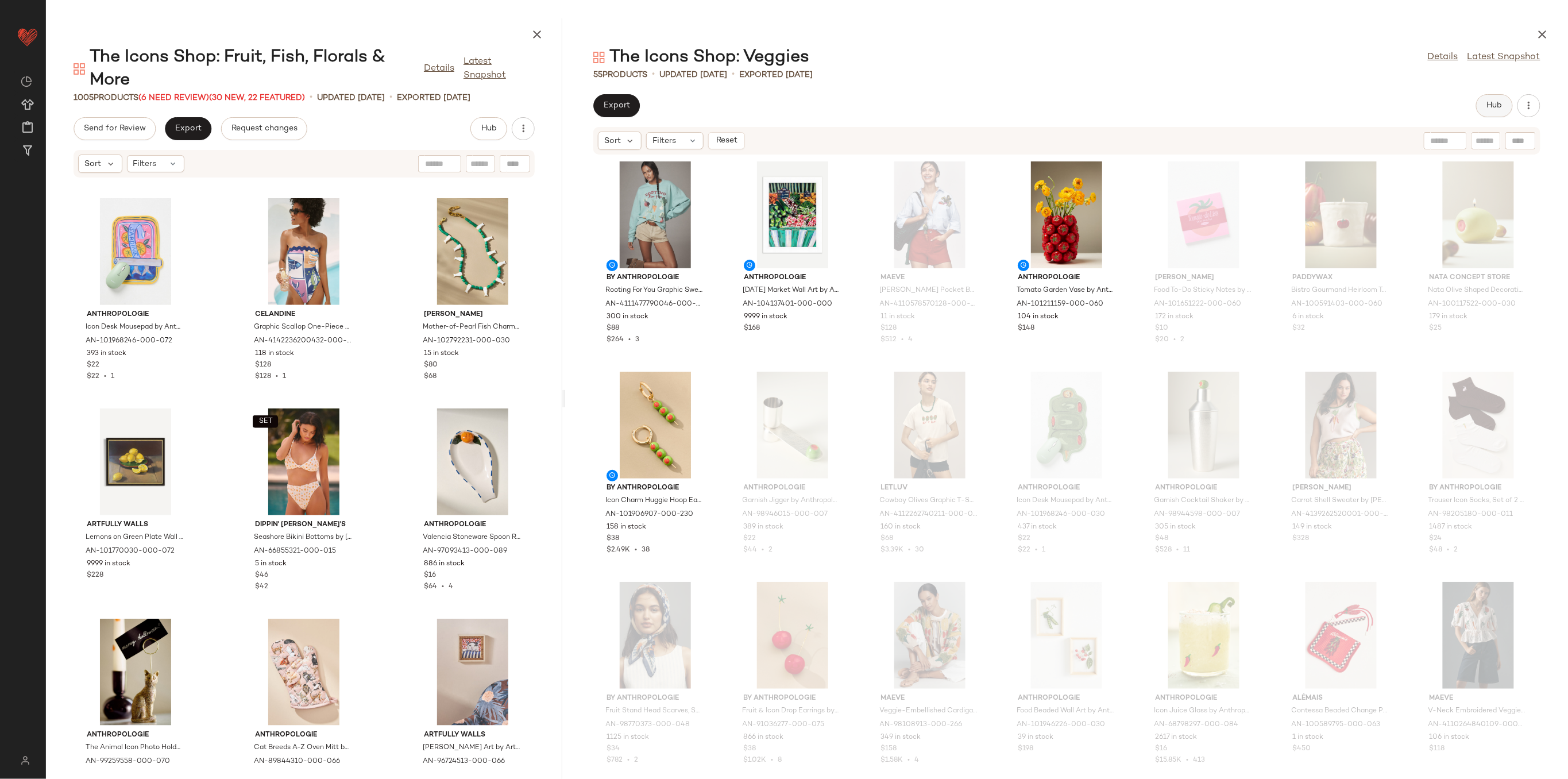
click at [1506, 103] on button "Hub" at bounding box center [1494, 106] width 37 height 23
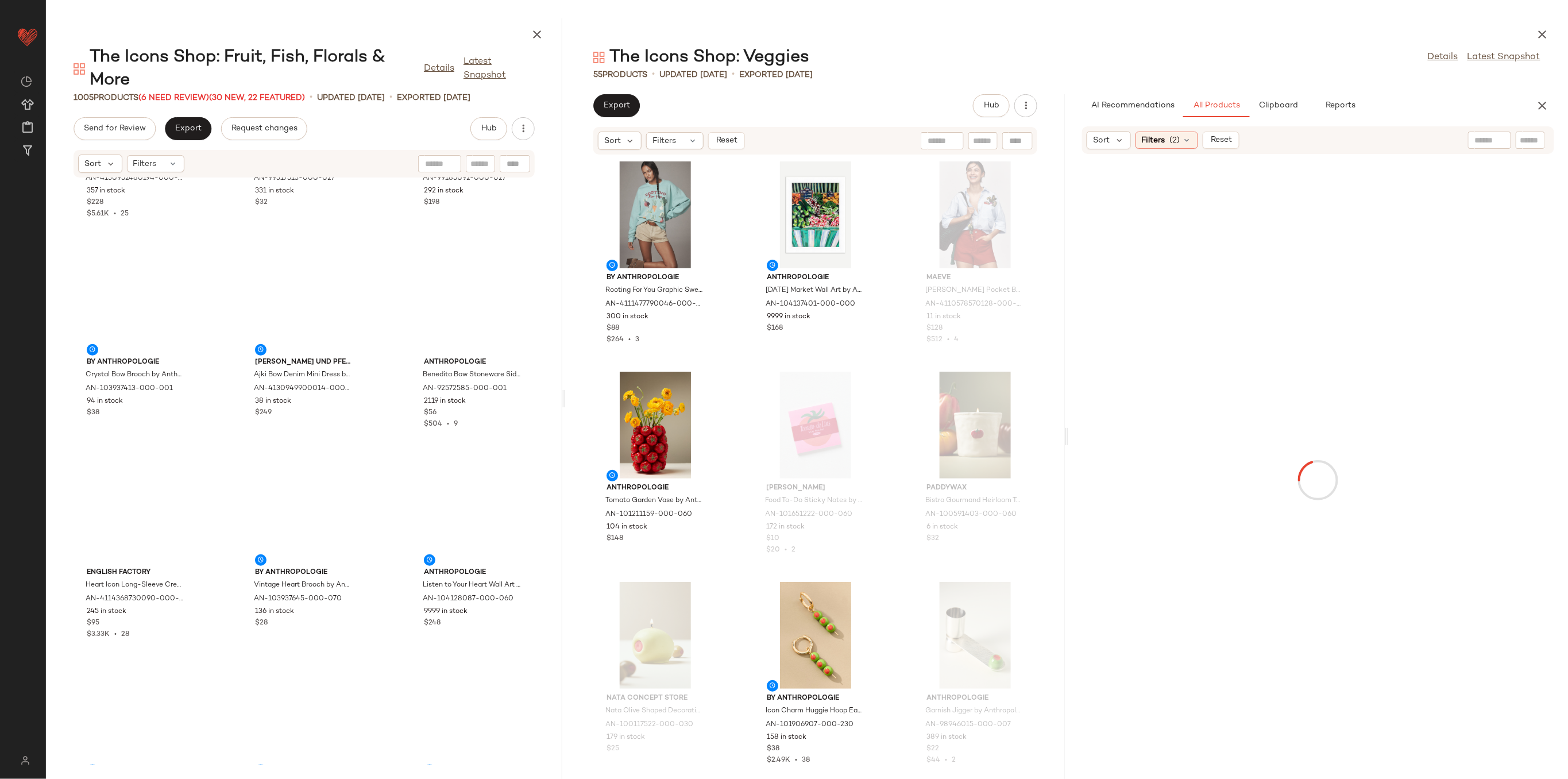
scroll to position [0, 0]
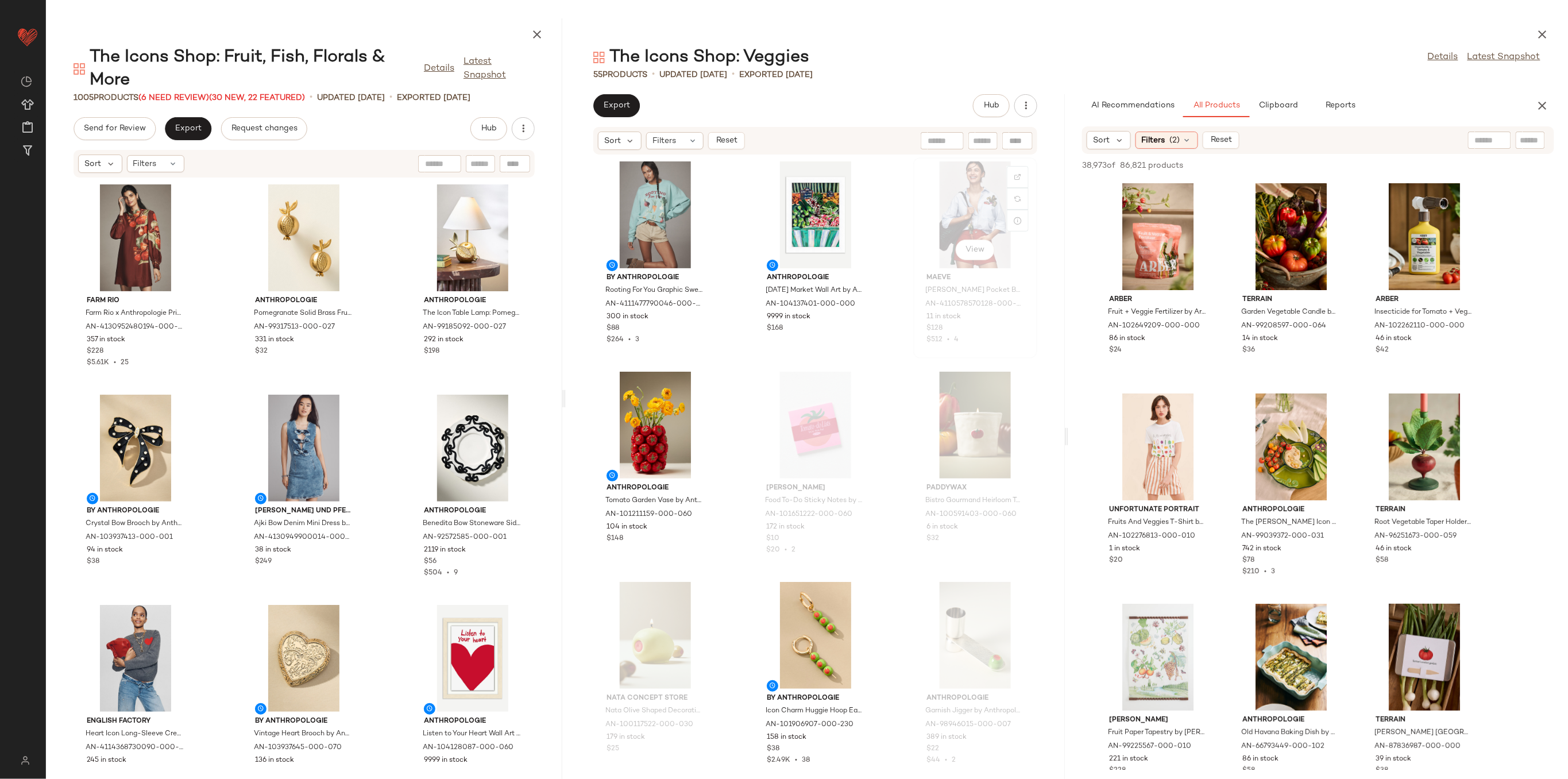
click at [959, 214] on div "View" at bounding box center [975, 215] width 116 height 107
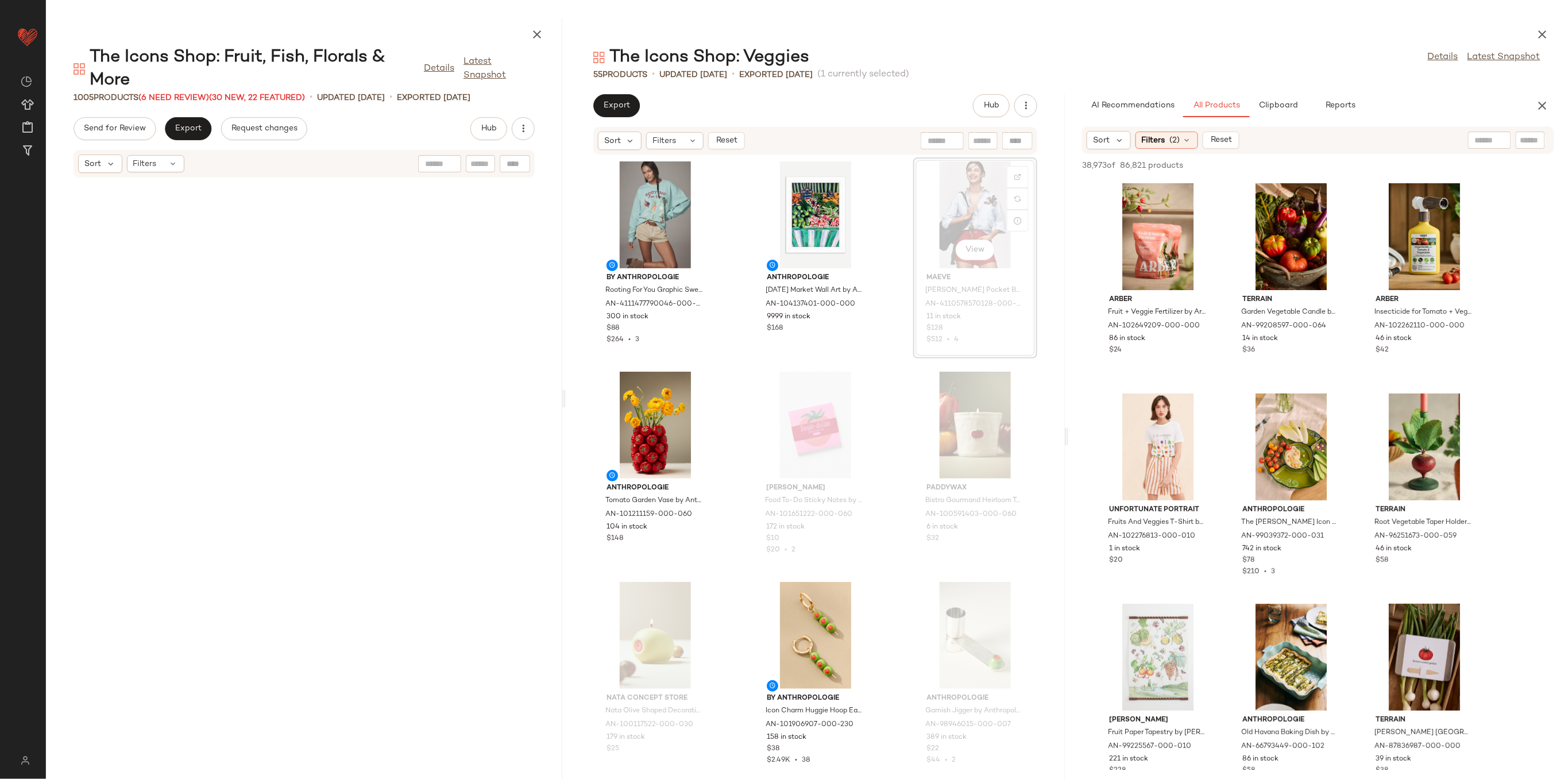
scroll to position [1473, 0]
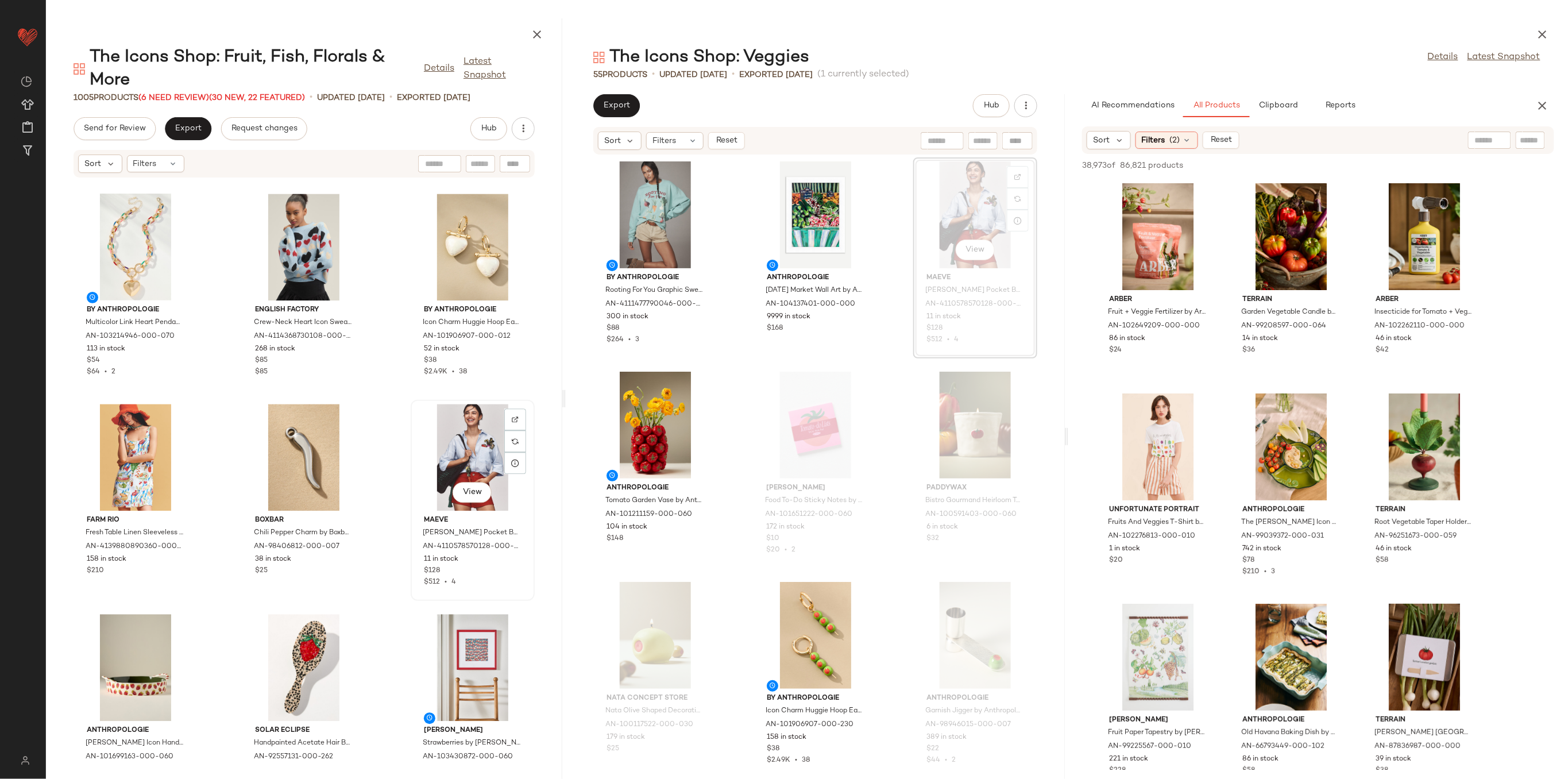
click at [438, 443] on div "View" at bounding box center [472, 457] width 116 height 107
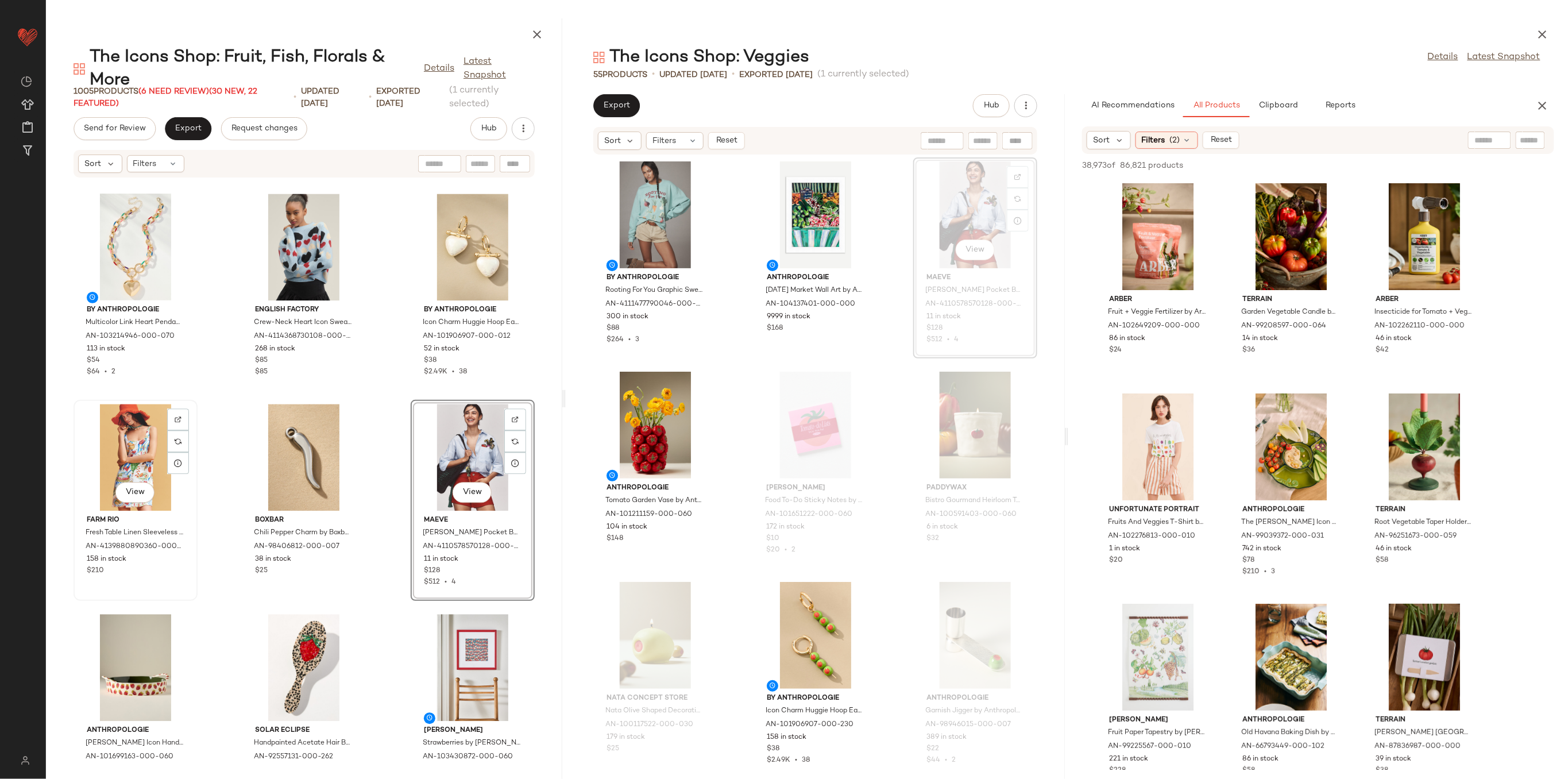
click at [118, 451] on div "View" at bounding box center [135, 457] width 116 height 107
click at [470, 446] on div "View" at bounding box center [472, 457] width 116 height 107
click at [351, 460] on div at bounding box center [346, 463] width 22 height 22
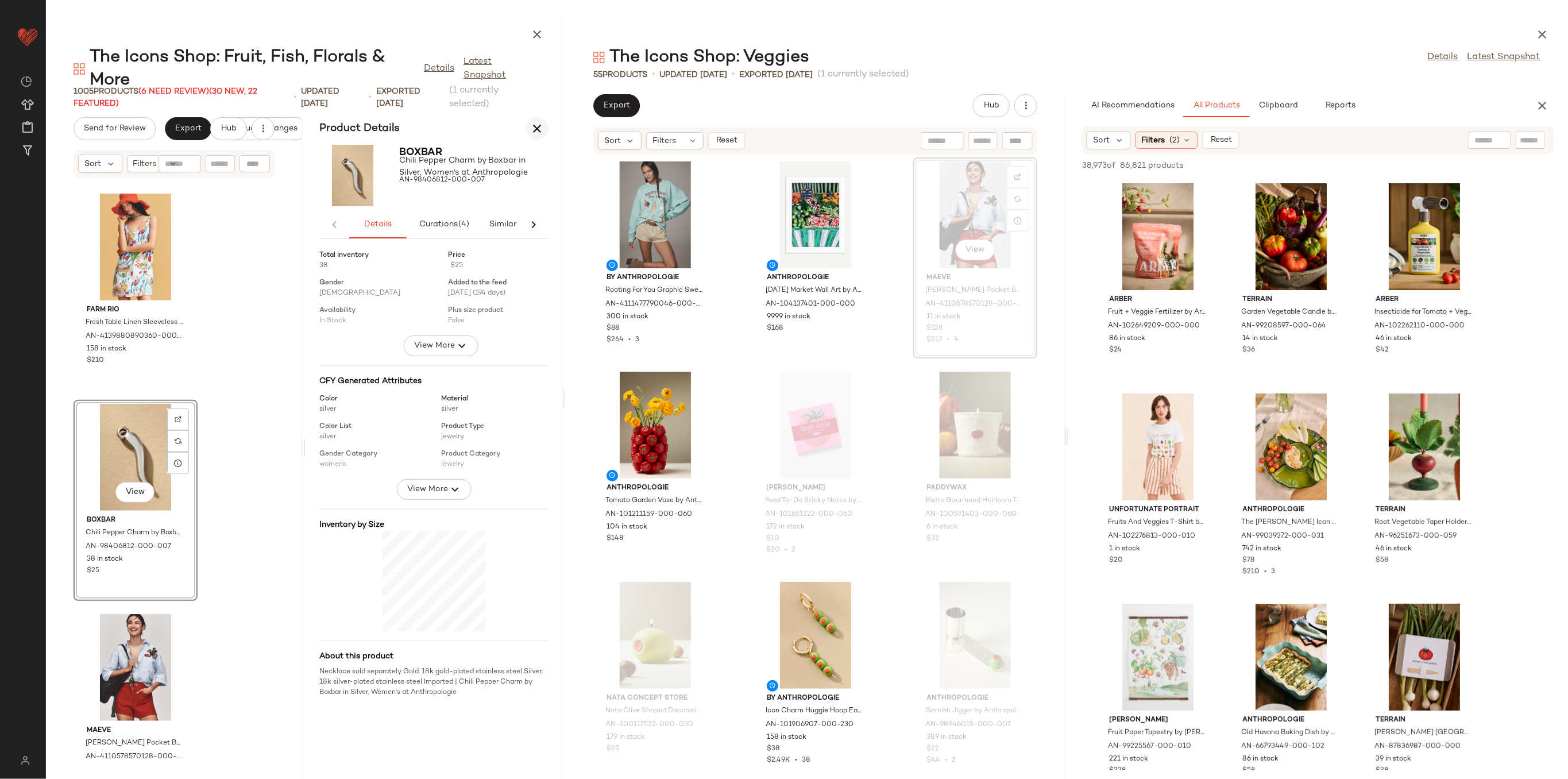
click at [537, 125] on icon "button" at bounding box center [537, 128] width 13 height 13
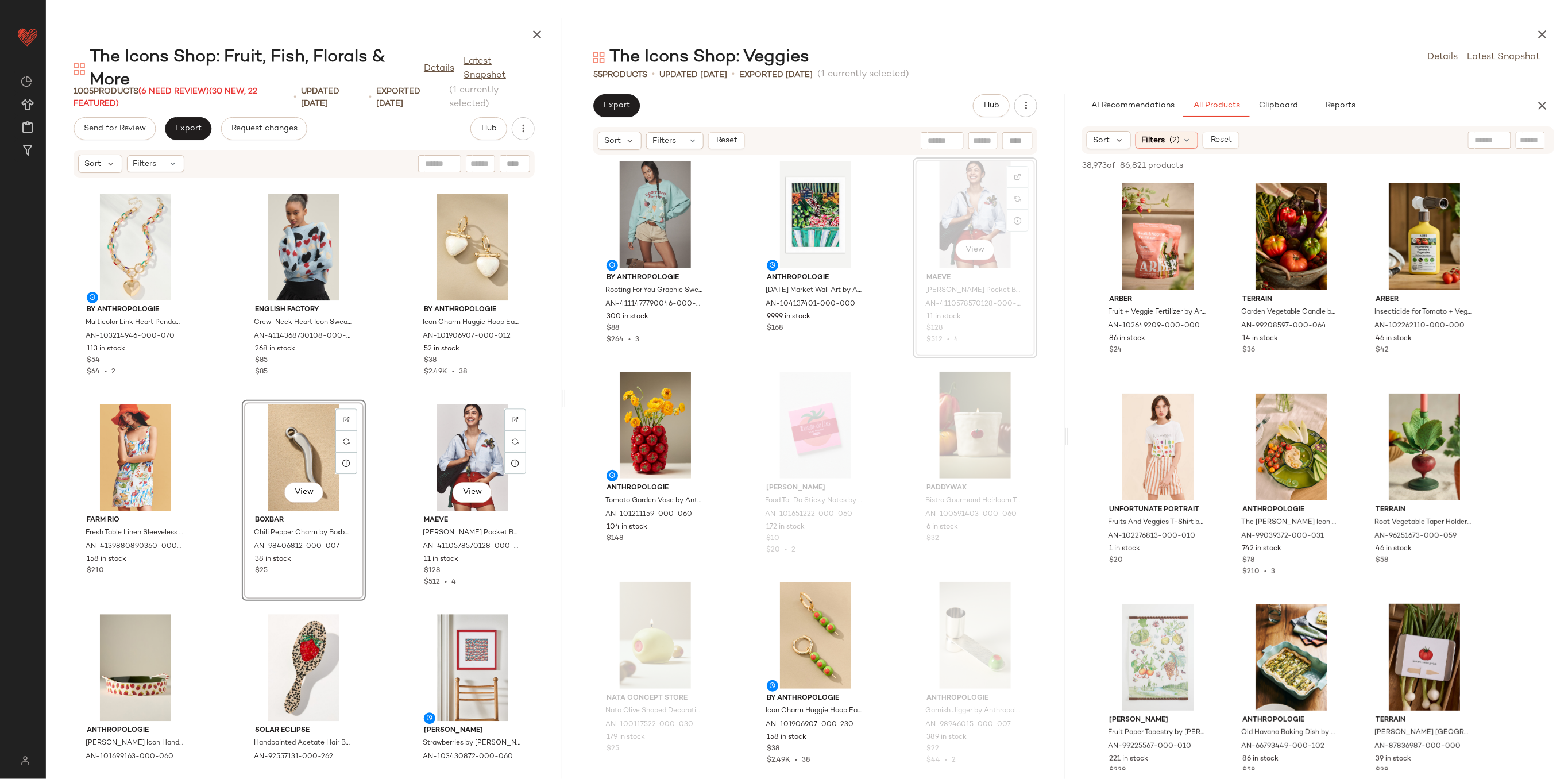
scroll to position [1549, 0]
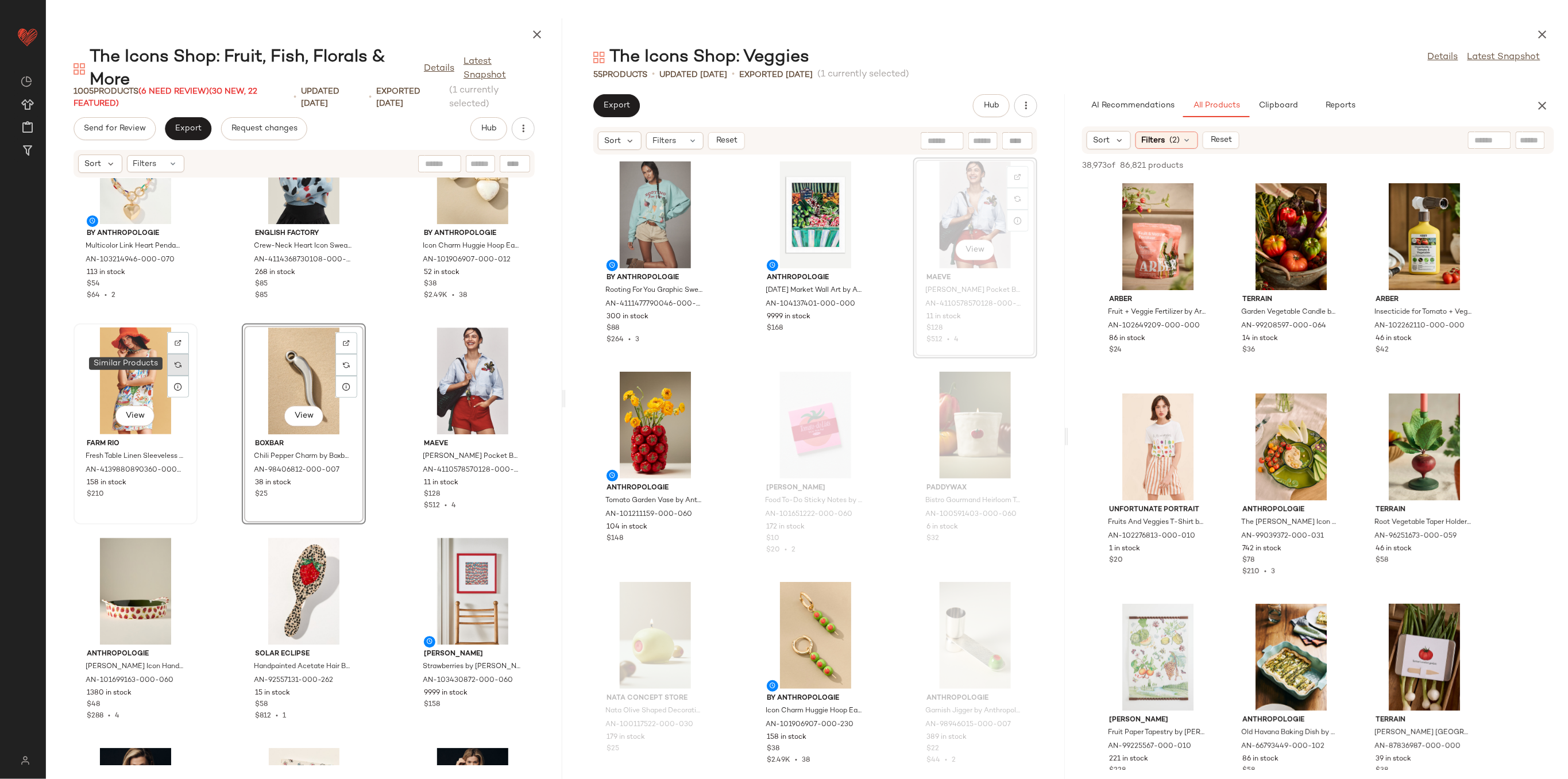
click at [168, 372] on div at bounding box center [178, 365] width 22 height 22
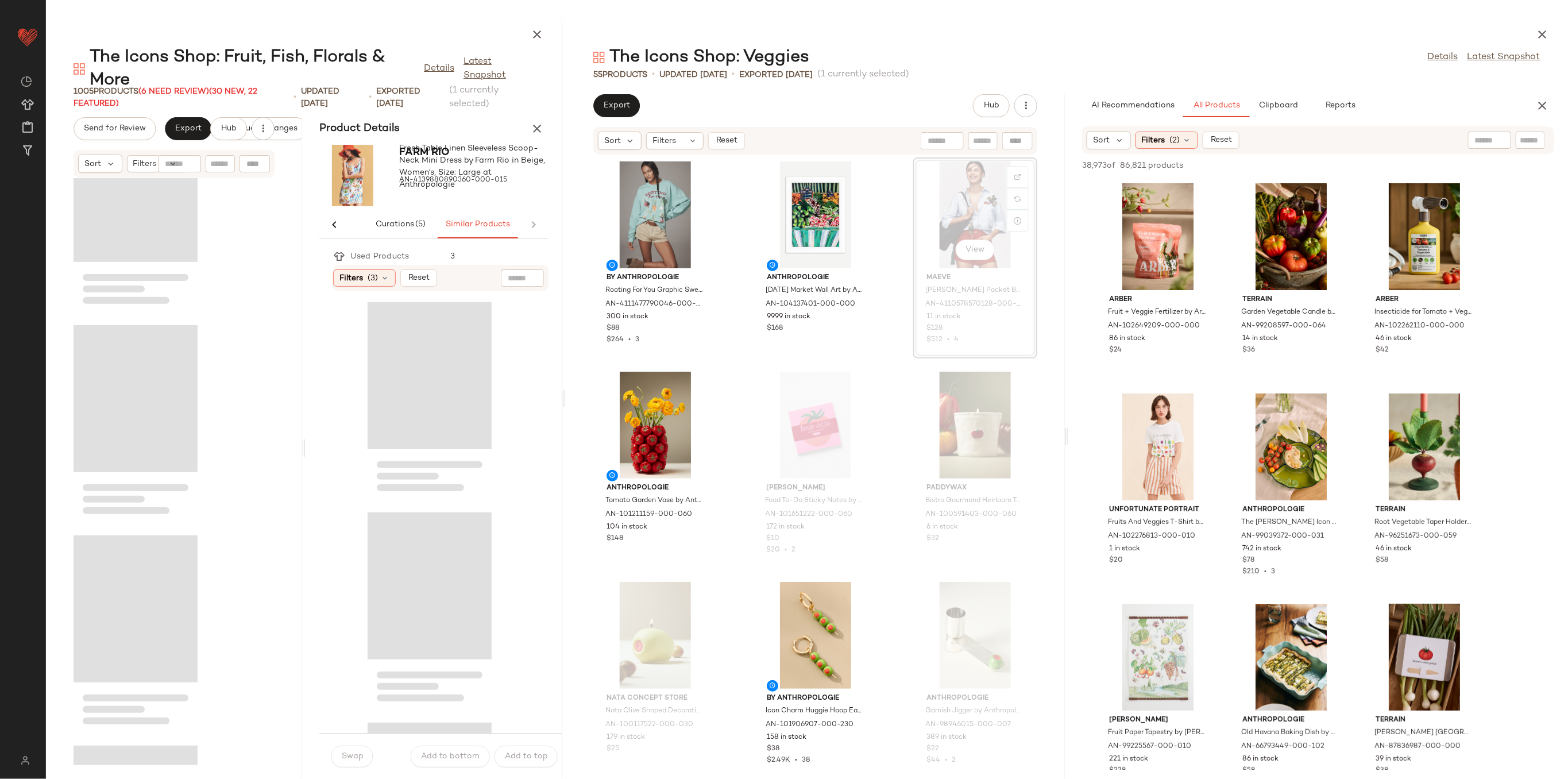
scroll to position [0, 43]
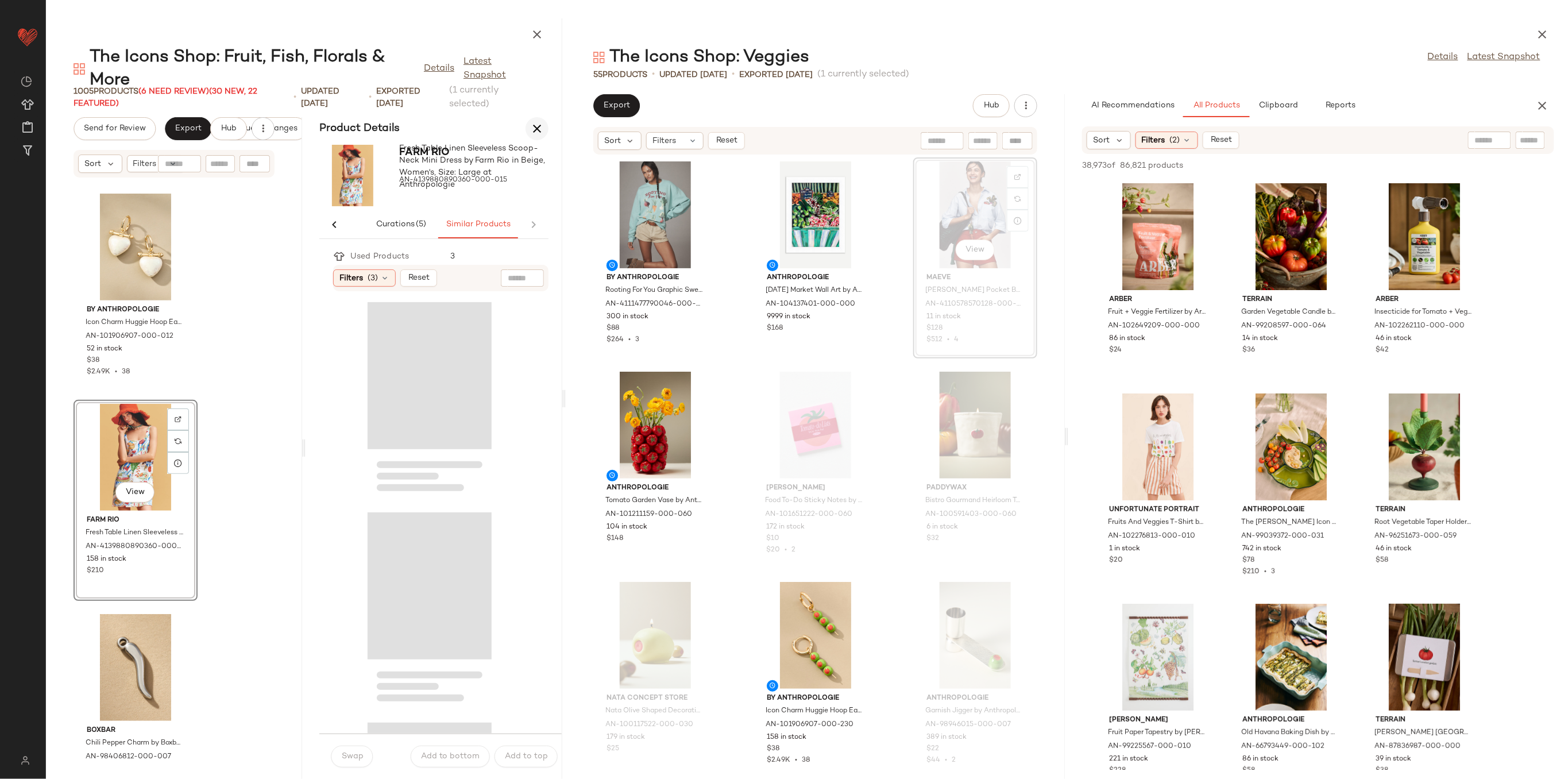
click at [530, 128] on icon "button" at bounding box center [537, 128] width 13 height 13
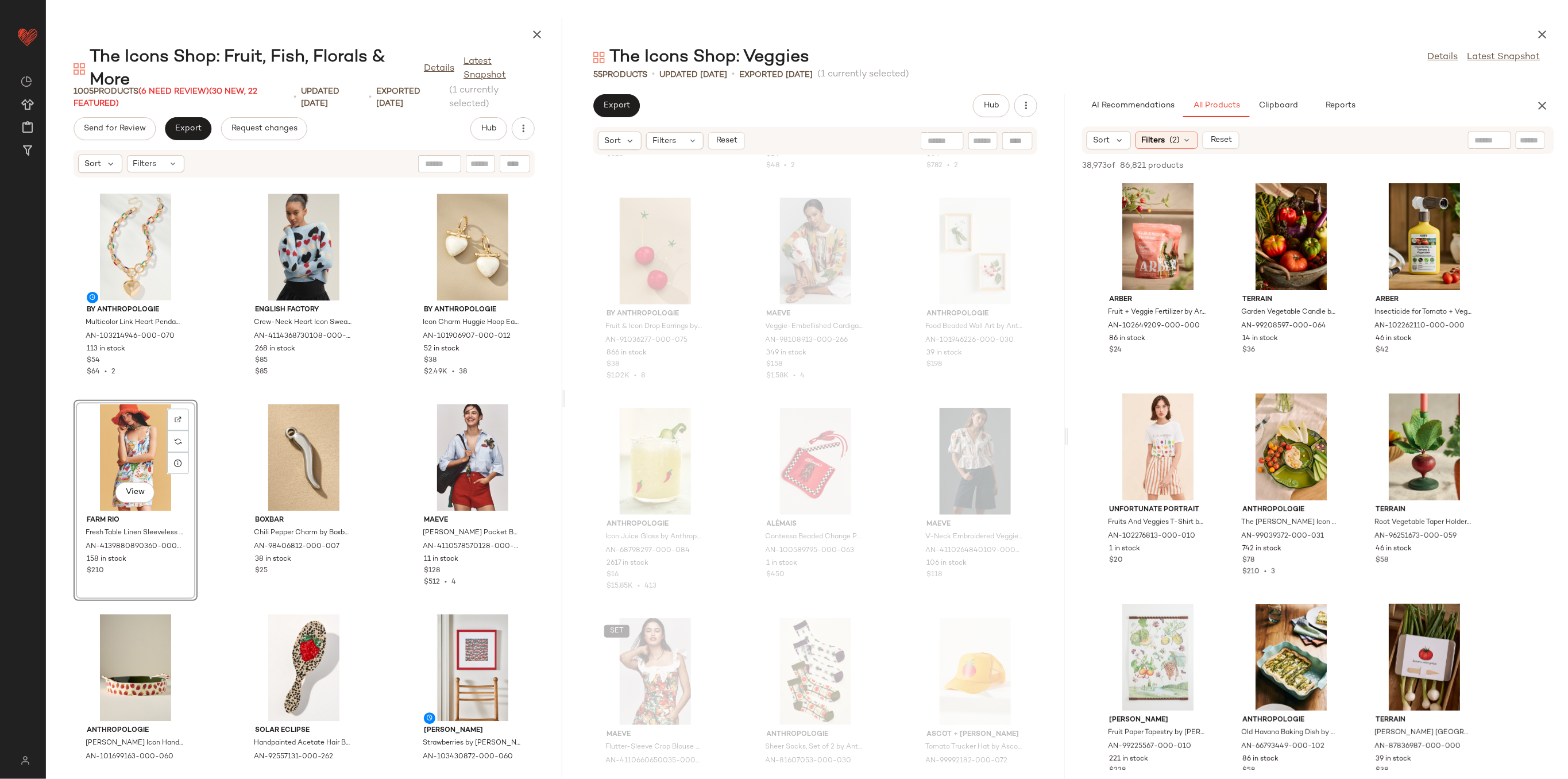
scroll to position [1081, 0]
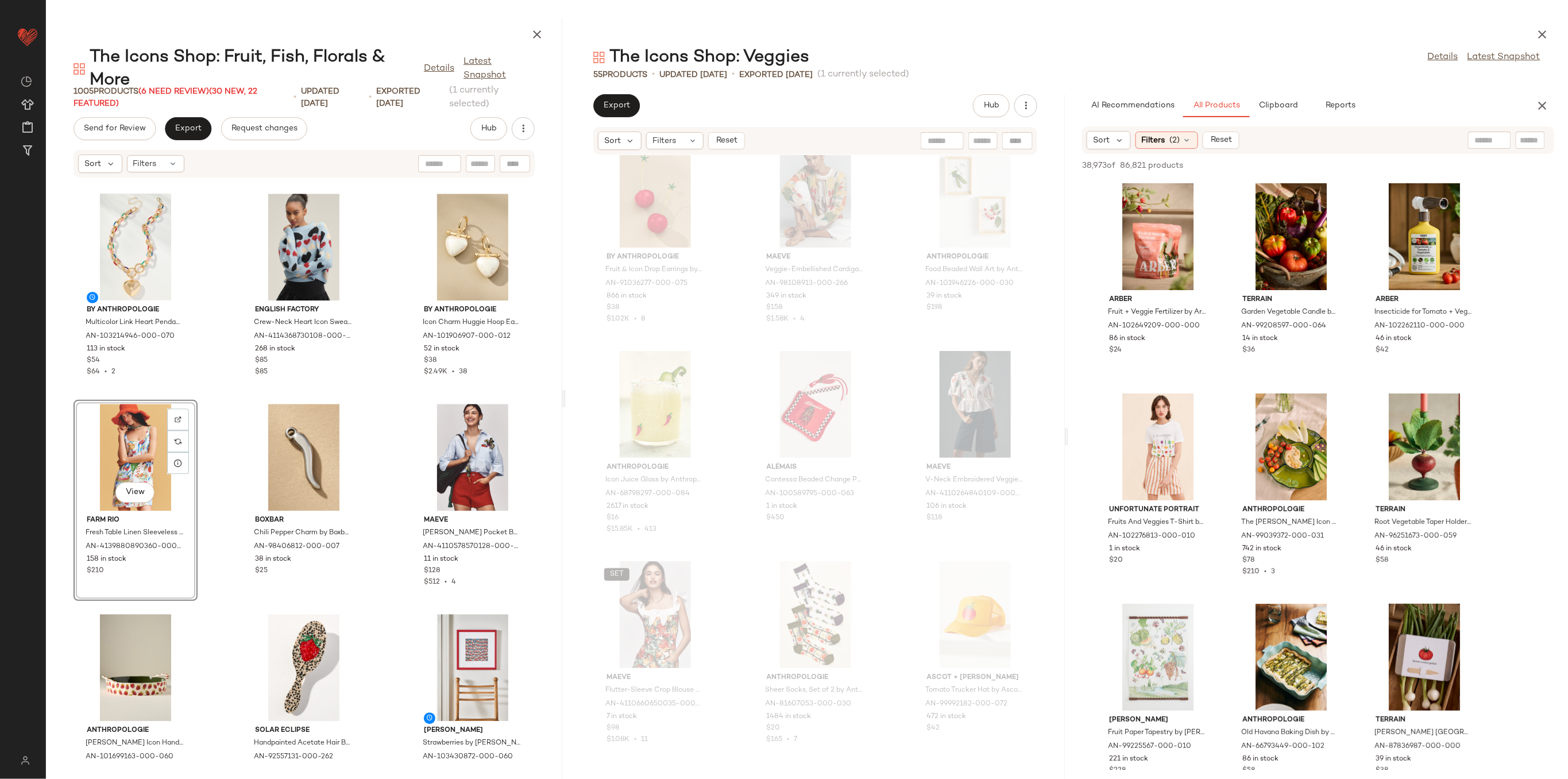
click at [138, 433] on div "View" at bounding box center [135, 457] width 116 height 107
click at [451, 427] on div "View" at bounding box center [472, 457] width 116 height 107
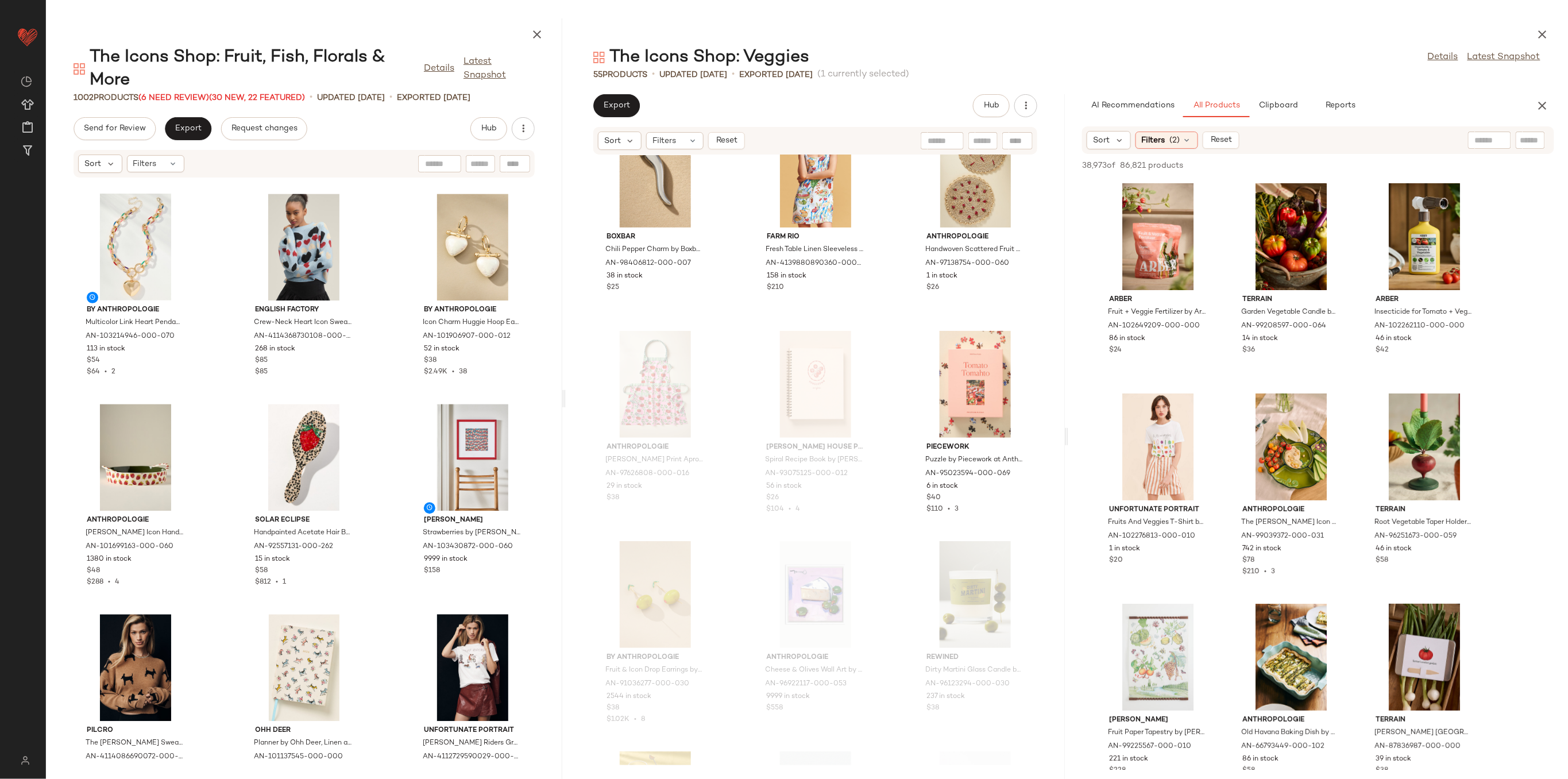
scroll to position [2154, 0]
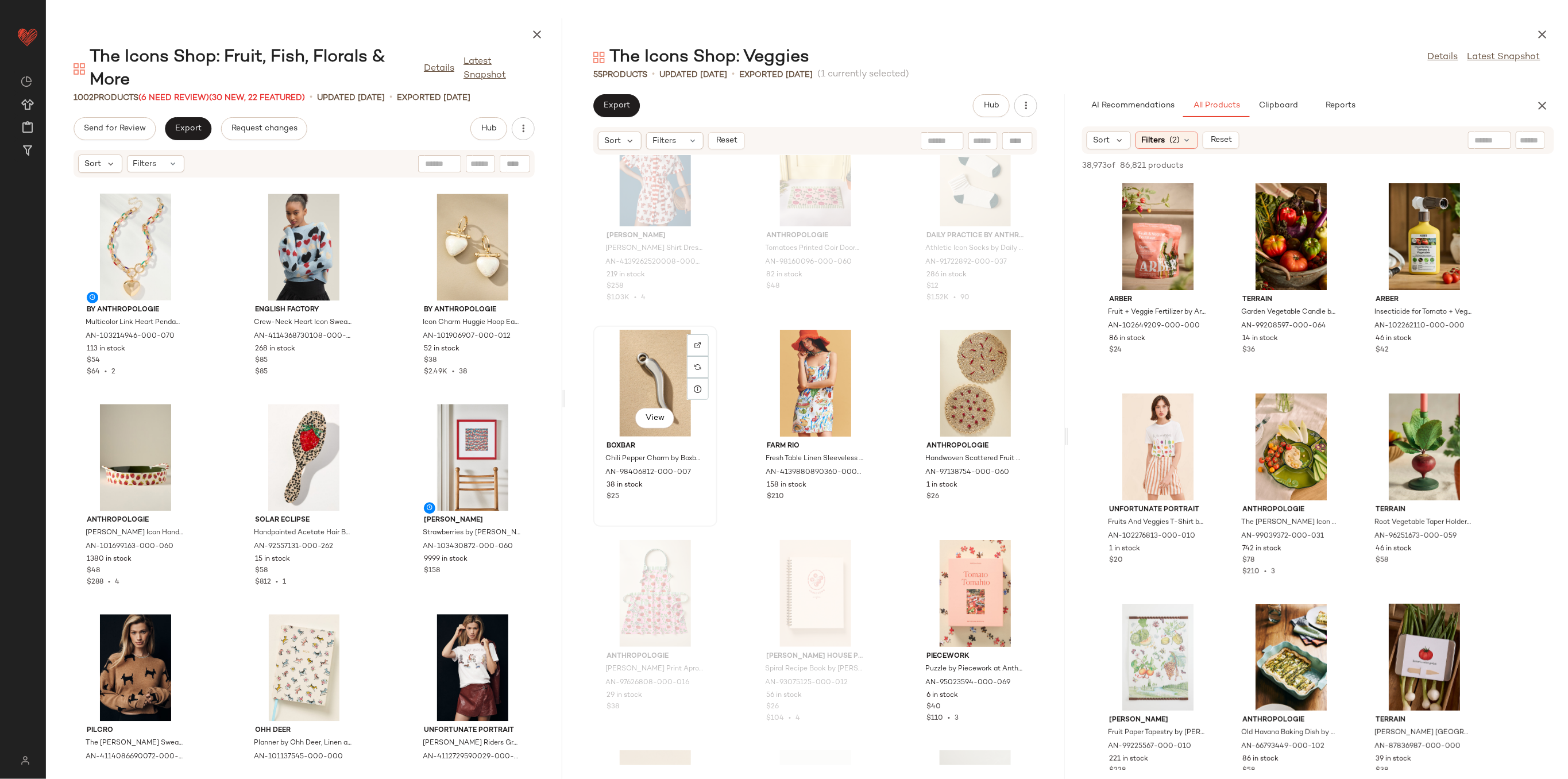
click at [637, 375] on div "View" at bounding box center [655, 383] width 116 height 107
click at [968, 363] on div "View" at bounding box center [975, 383] width 116 height 107
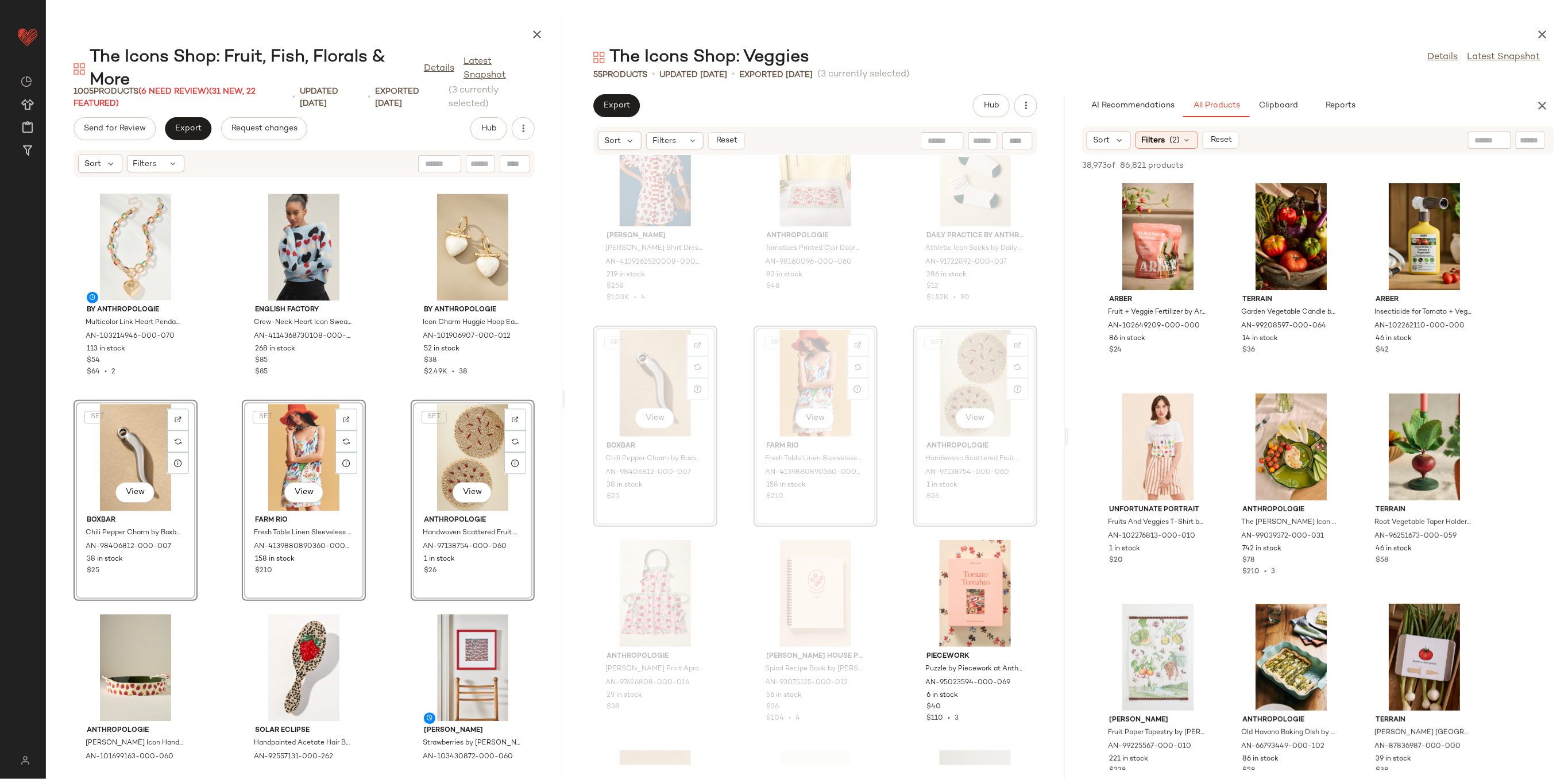
click at [204, 440] on div "By Anthropologie Multicolor Link Heart Pendant Necklace by Anthropologie in Gol…" at bounding box center [304, 471] width 516 height 587
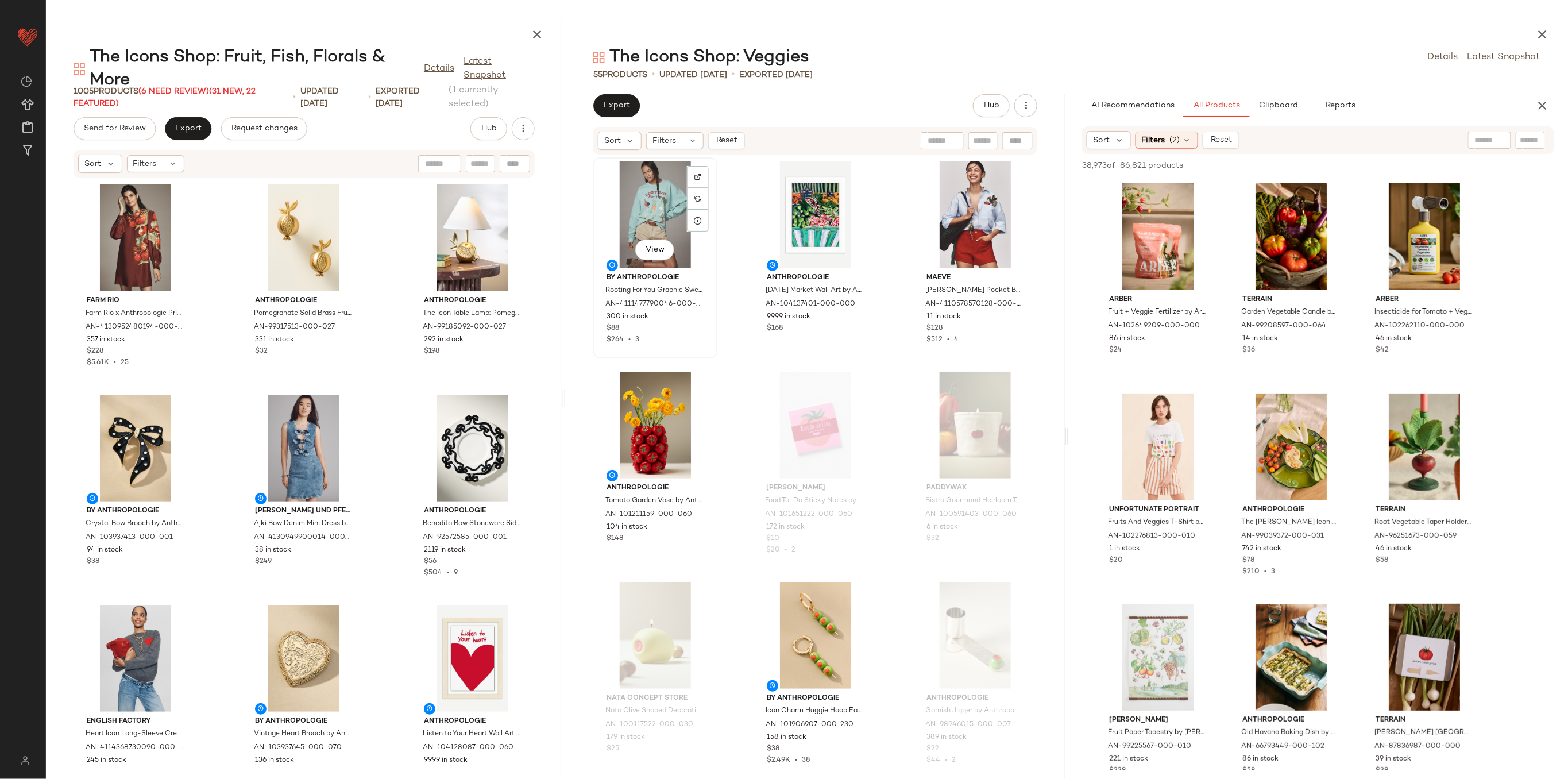
click at [661, 230] on div "View" at bounding box center [655, 215] width 116 height 107
click at [958, 206] on div "View" at bounding box center [975, 215] width 116 height 107
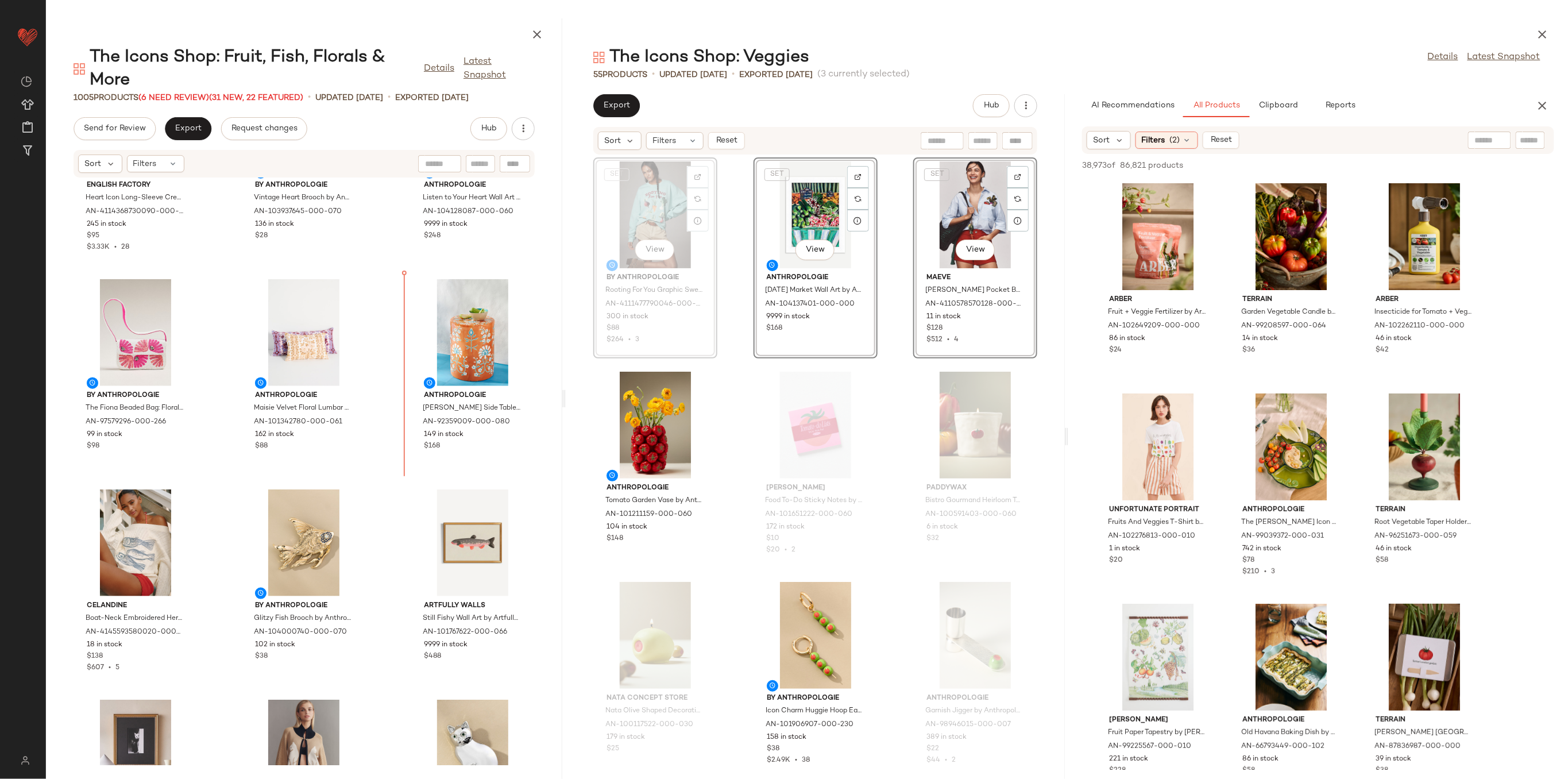
scroll to position [543, 0]
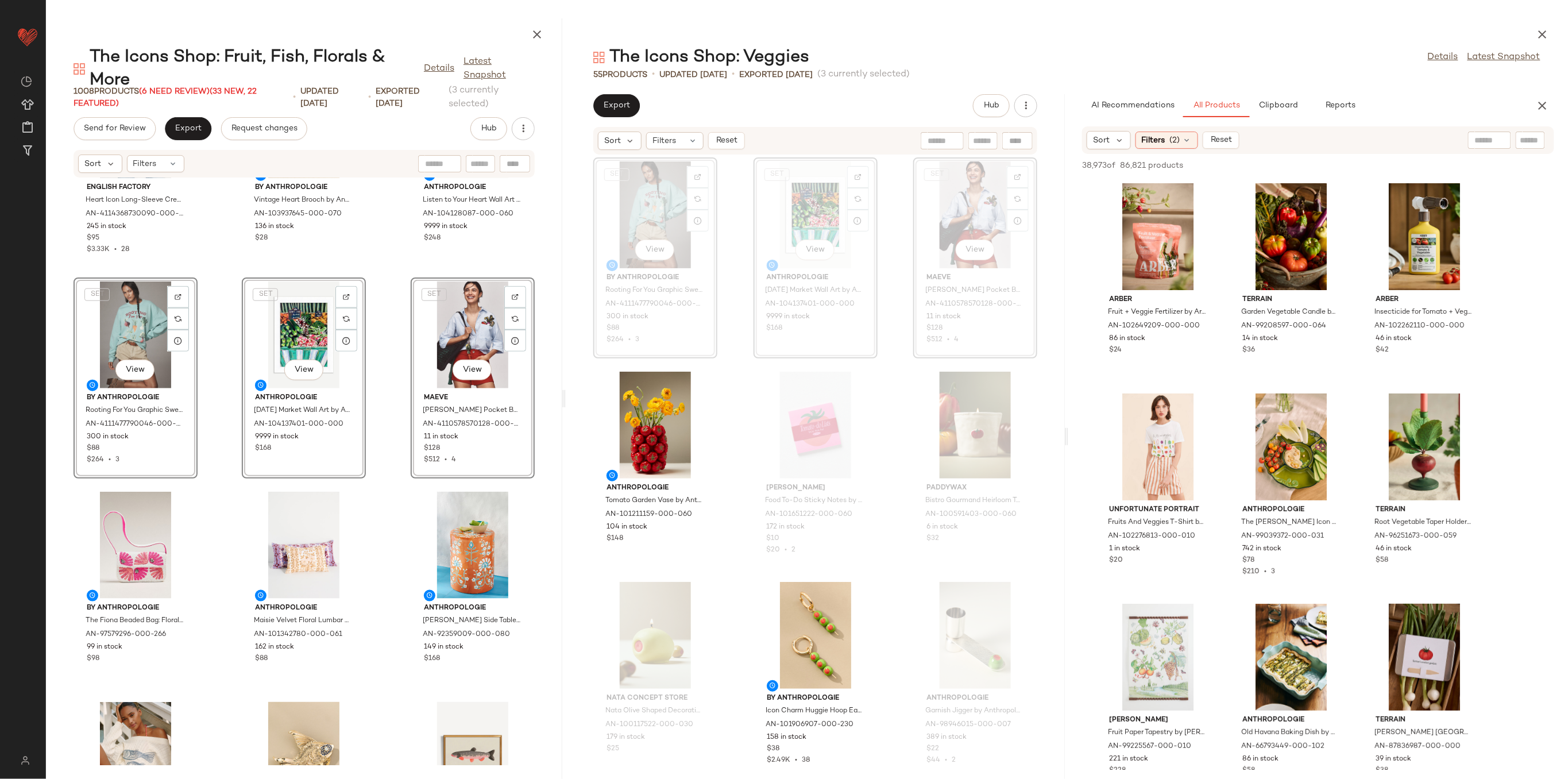
click at [219, 327] on div "English Factory Heart Icon Long-Sleeve Crew-Neck Sweater by English Factory in …" at bounding box center [304, 471] width 516 height 587
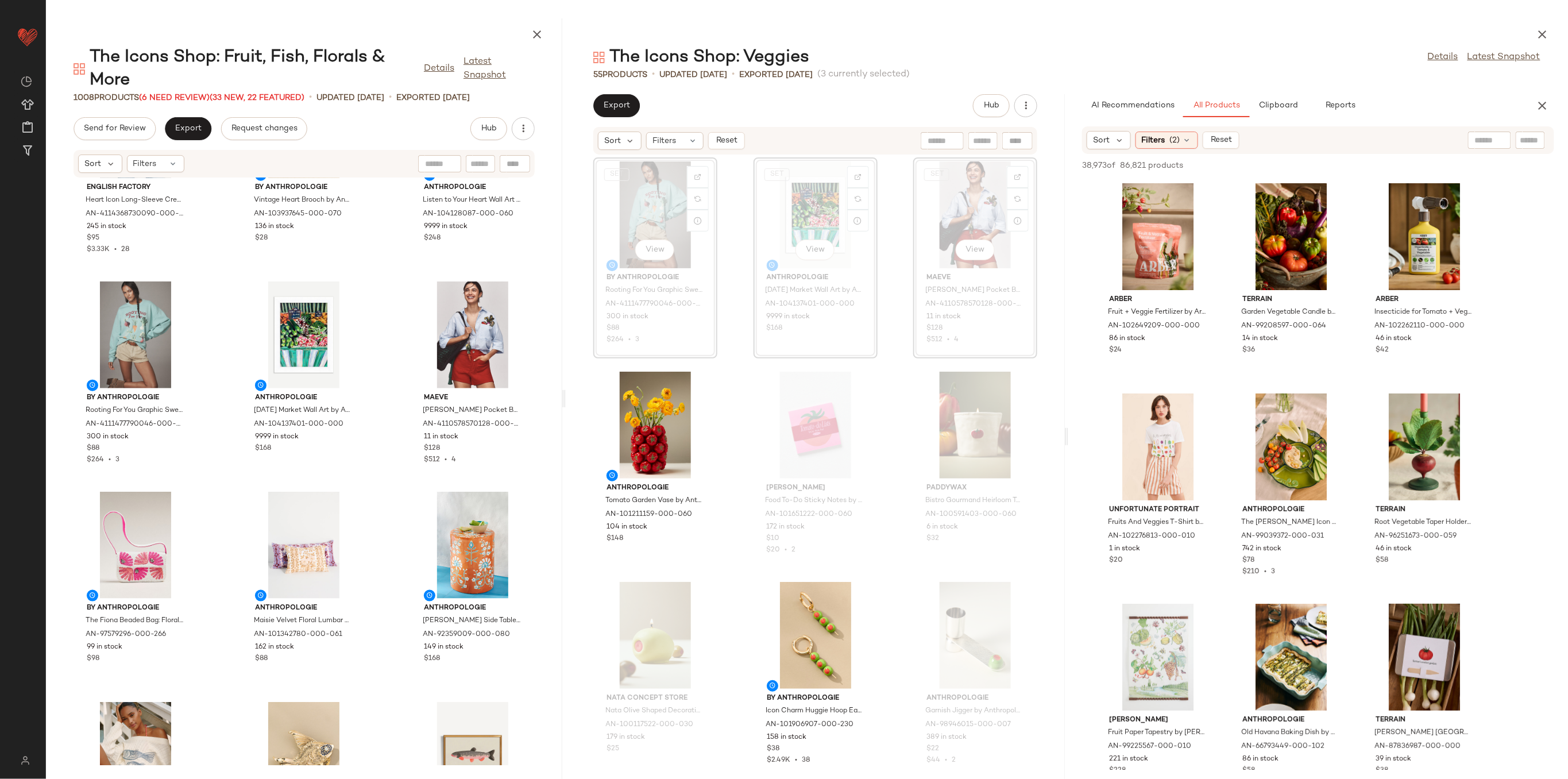
scroll to position [390, 0]
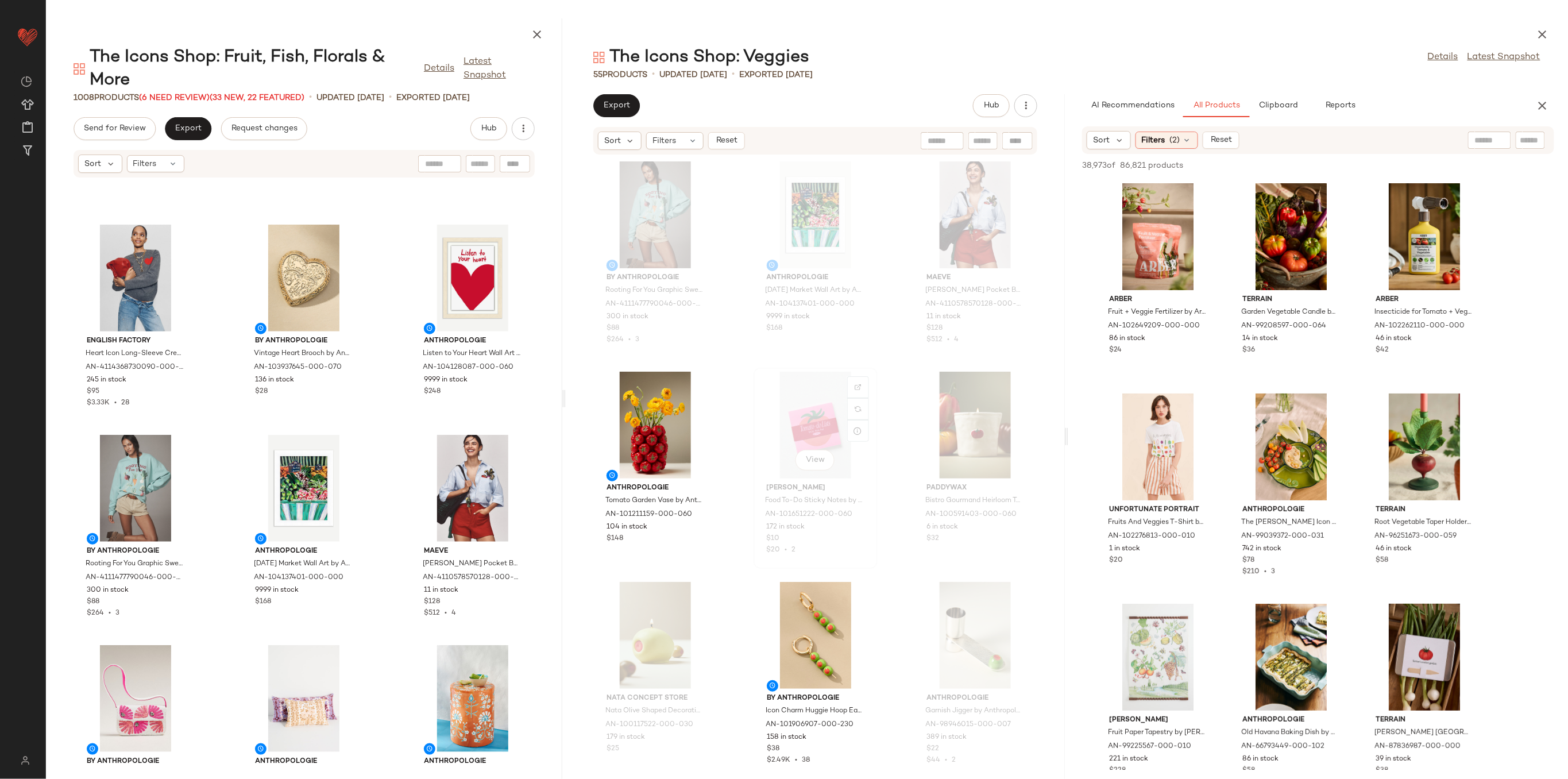
click at [789, 427] on div "View" at bounding box center [815, 425] width 116 height 107
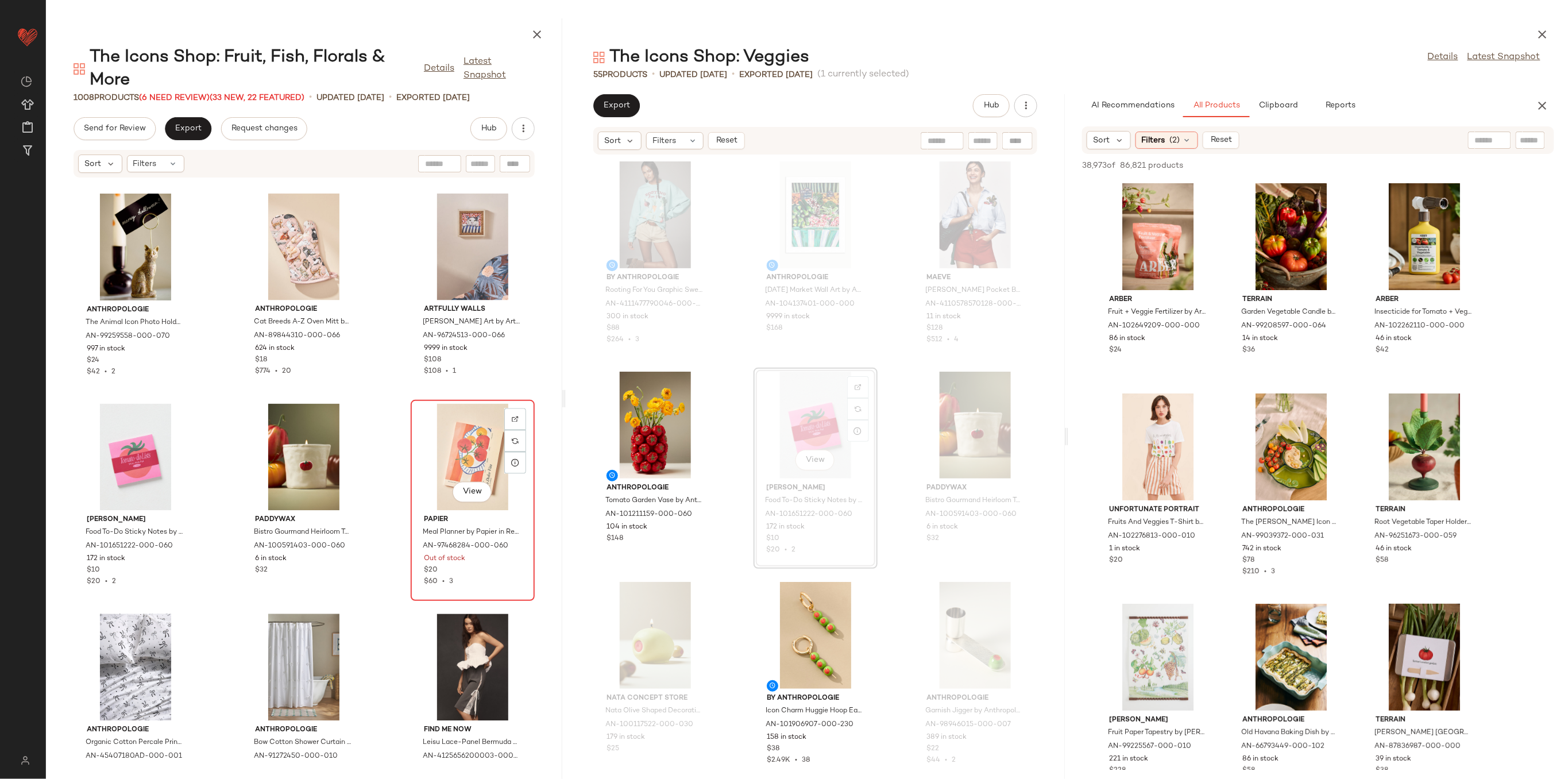
click at [433, 469] on div "View" at bounding box center [472, 457] width 116 height 107
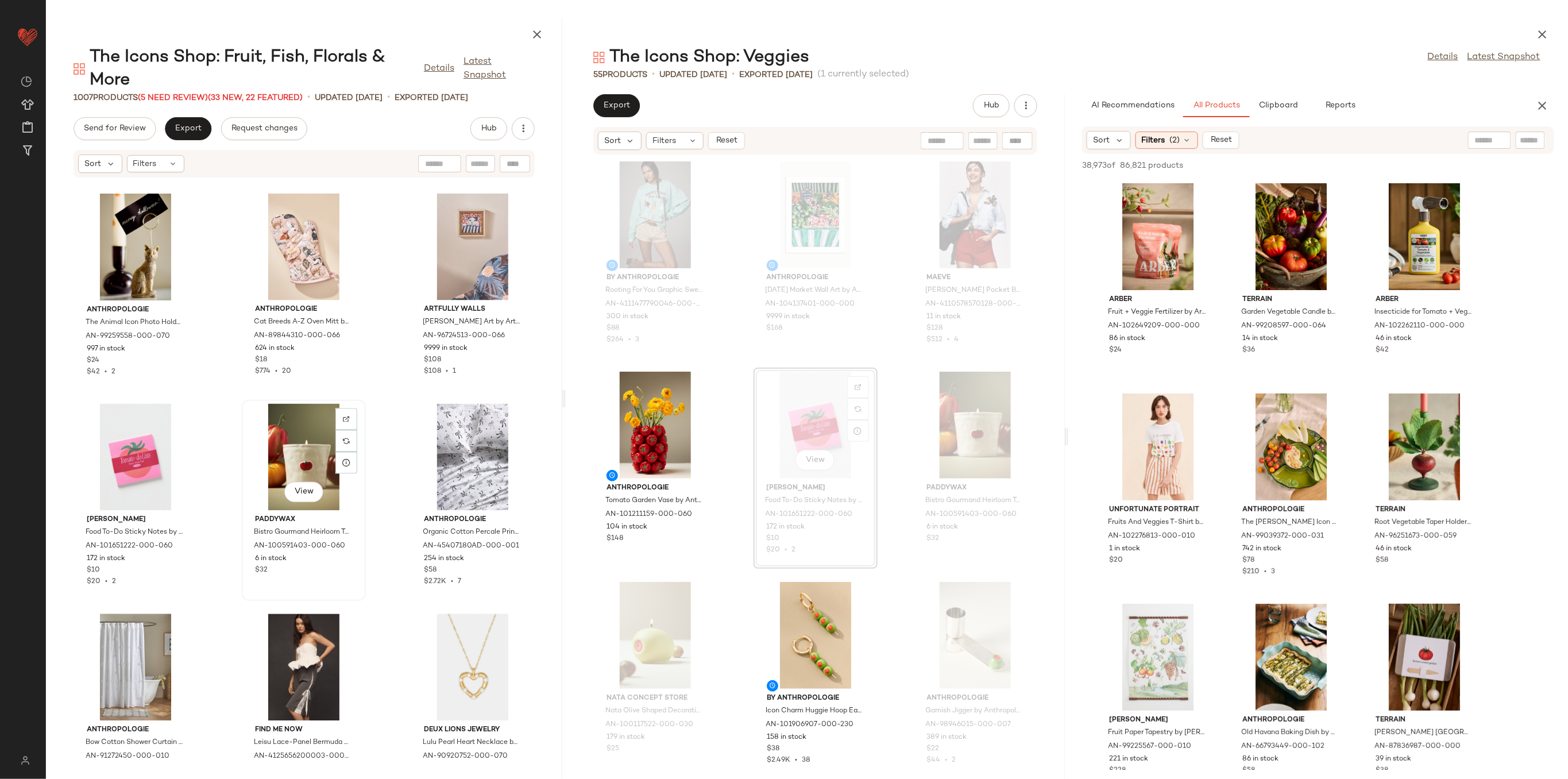
click at [305, 469] on div "View" at bounding box center [303, 457] width 116 height 107
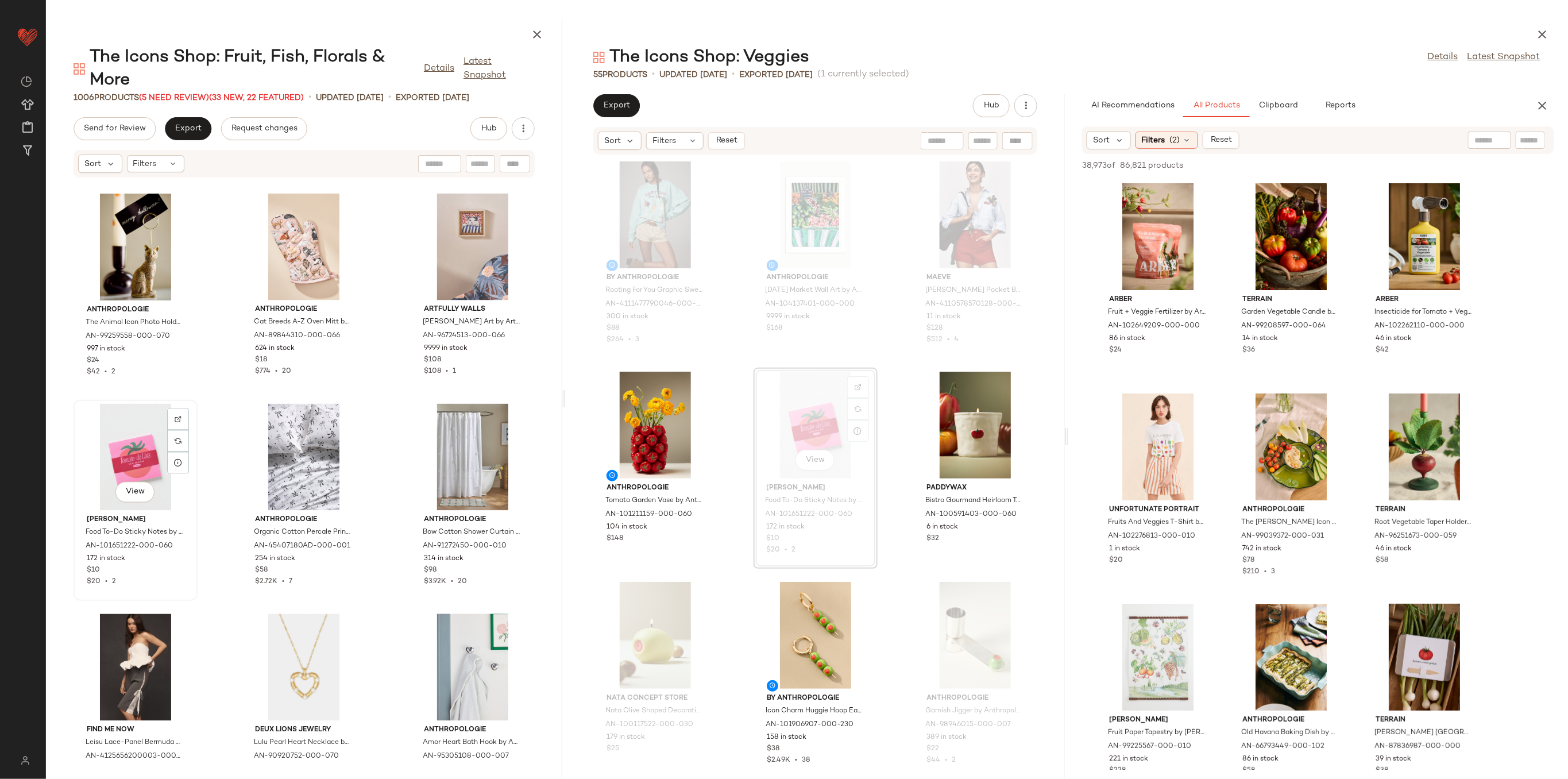
click at [132, 464] on div "View" at bounding box center [135, 457] width 116 height 107
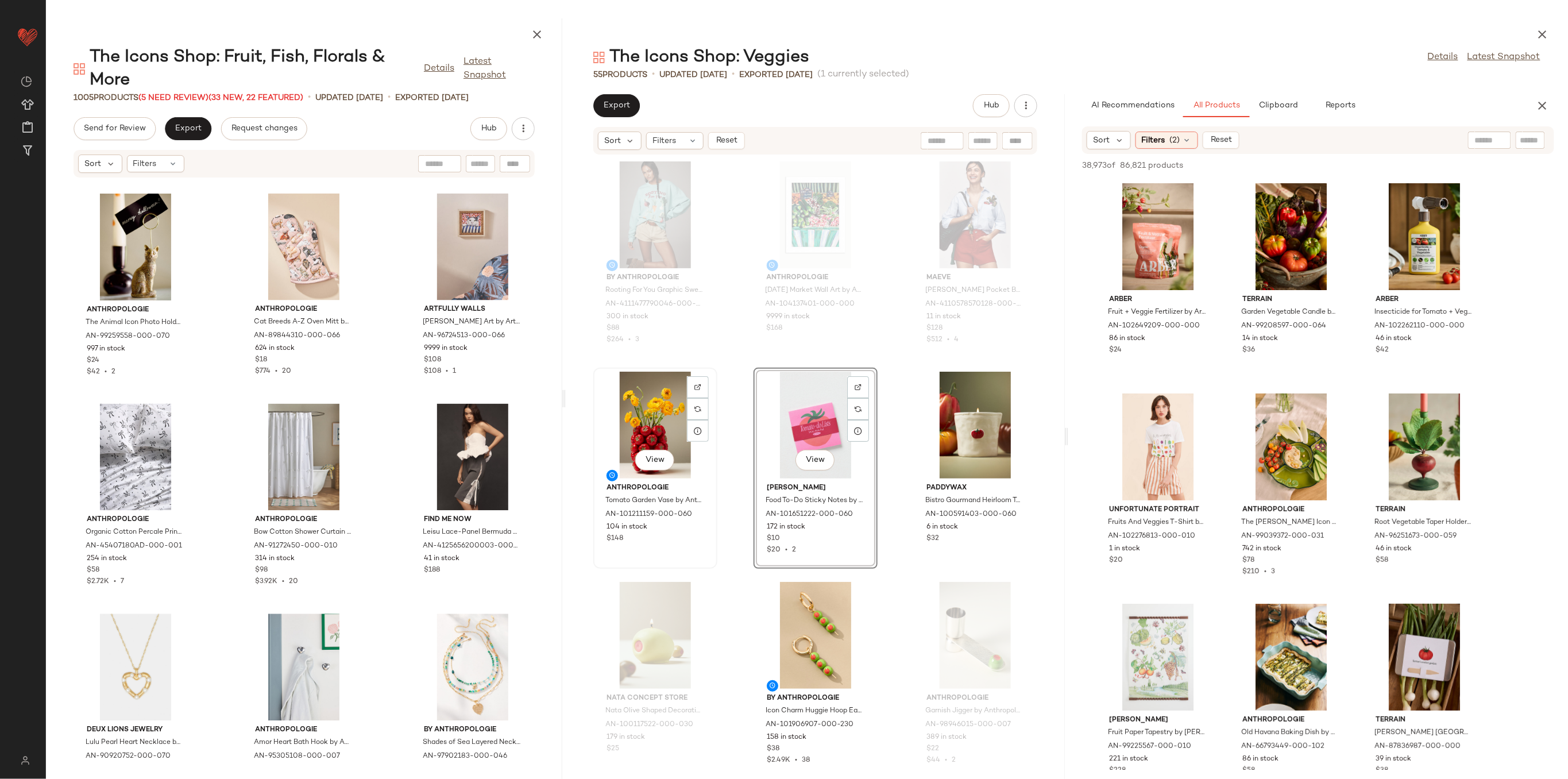
click at [646, 414] on div "View" at bounding box center [655, 425] width 116 height 107
click at [965, 425] on div "View" at bounding box center [975, 425] width 116 height 107
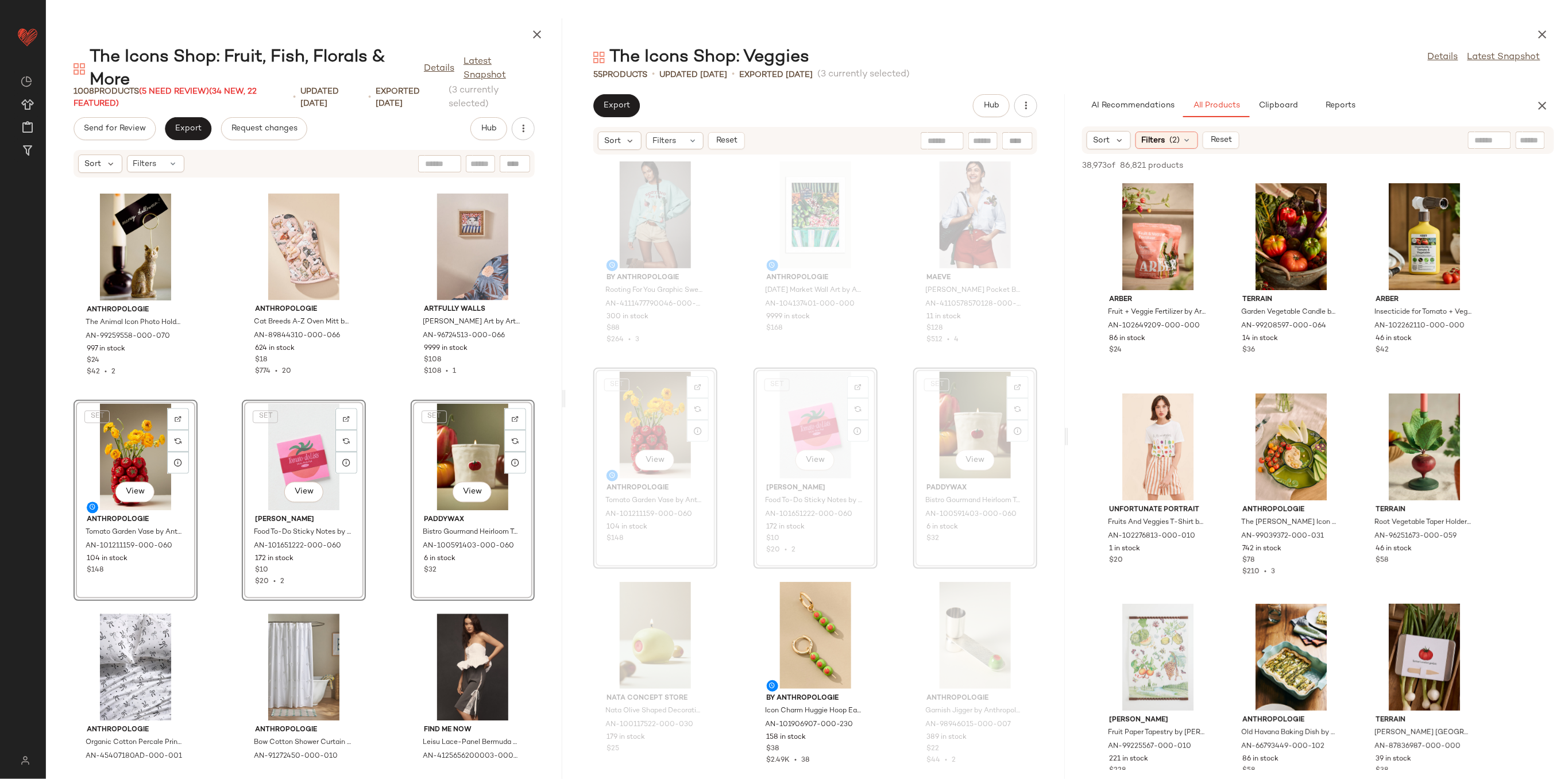
click at [216, 437] on div "Anthropologie The Animal Icon Photo Holder: Cat Edition by Anthropologie in Gol…" at bounding box center [304, 471] width 516 height 587
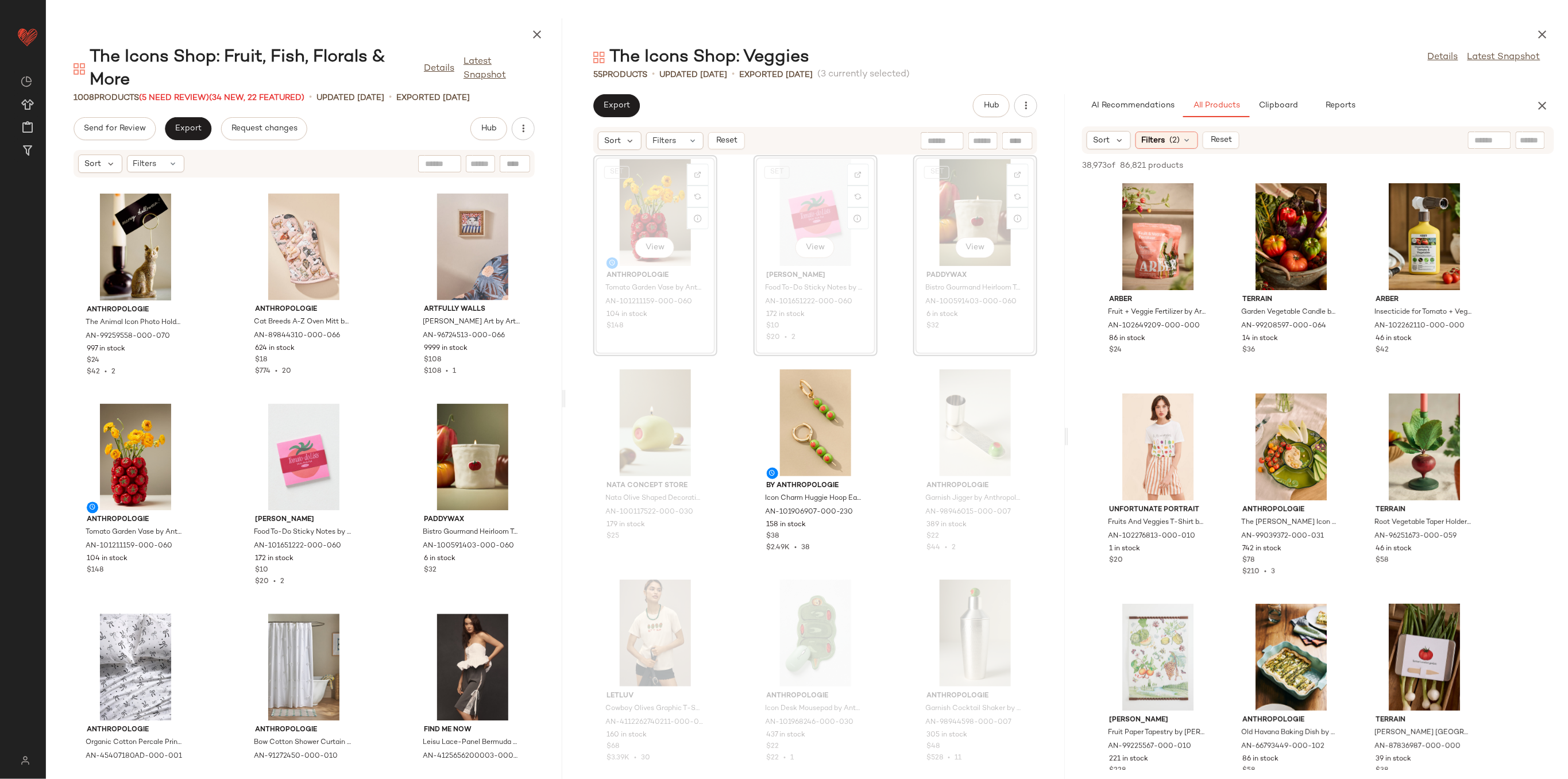
scroll to position [239, 0]
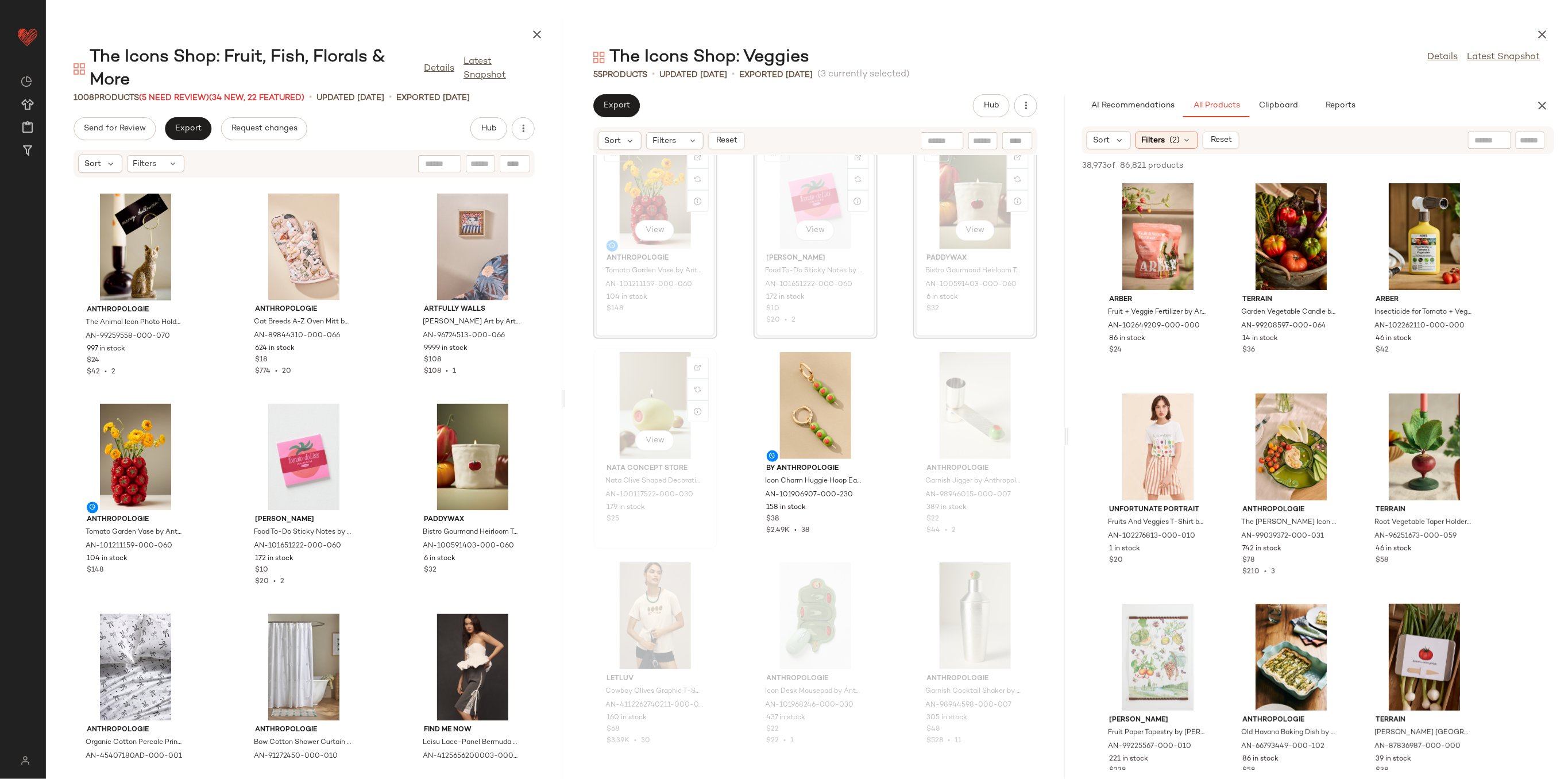
click at [629, 399] on div "View" at bounding box center [655, 406] width 116 height 107
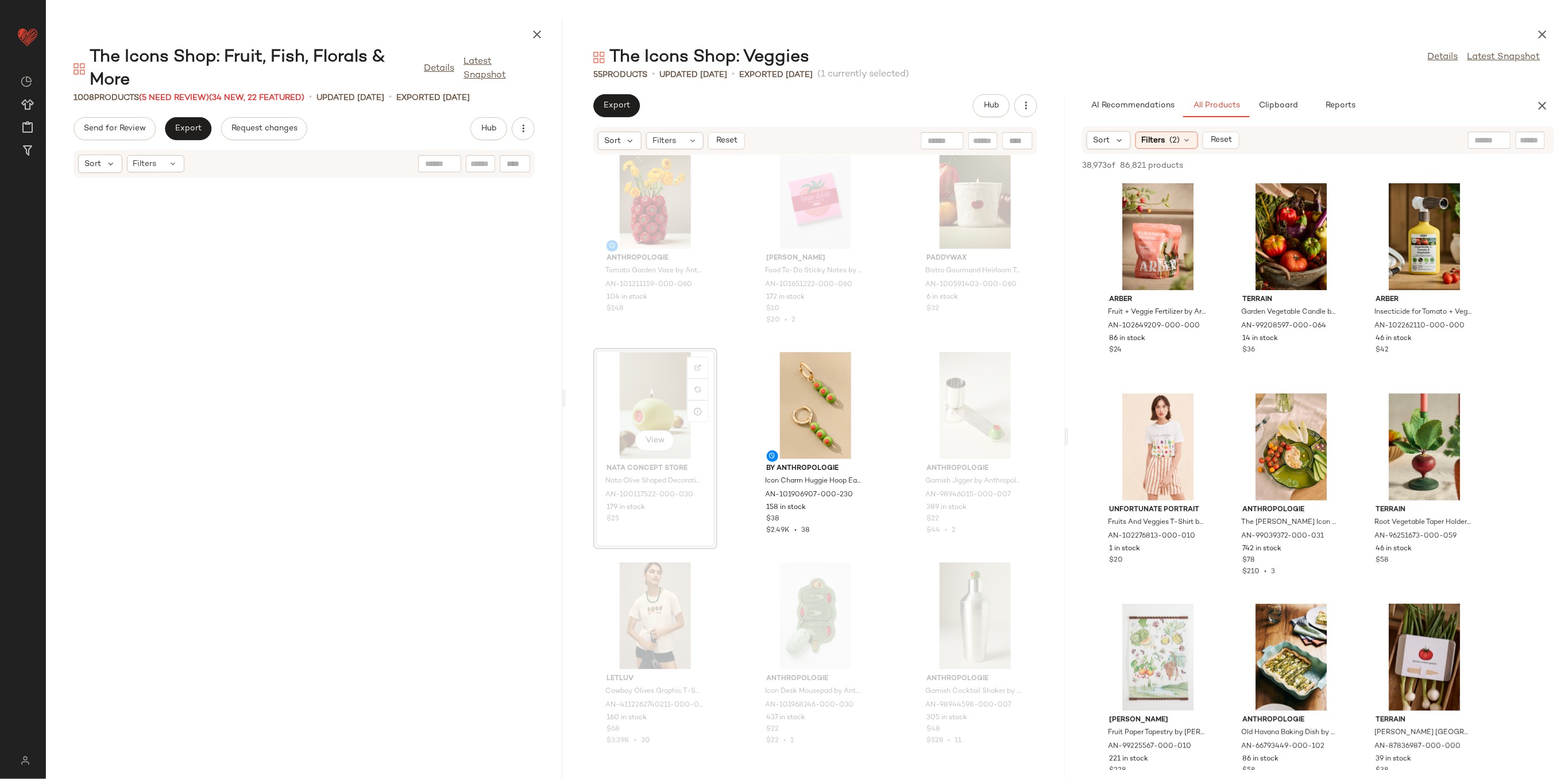
scroll to position [210, 0]
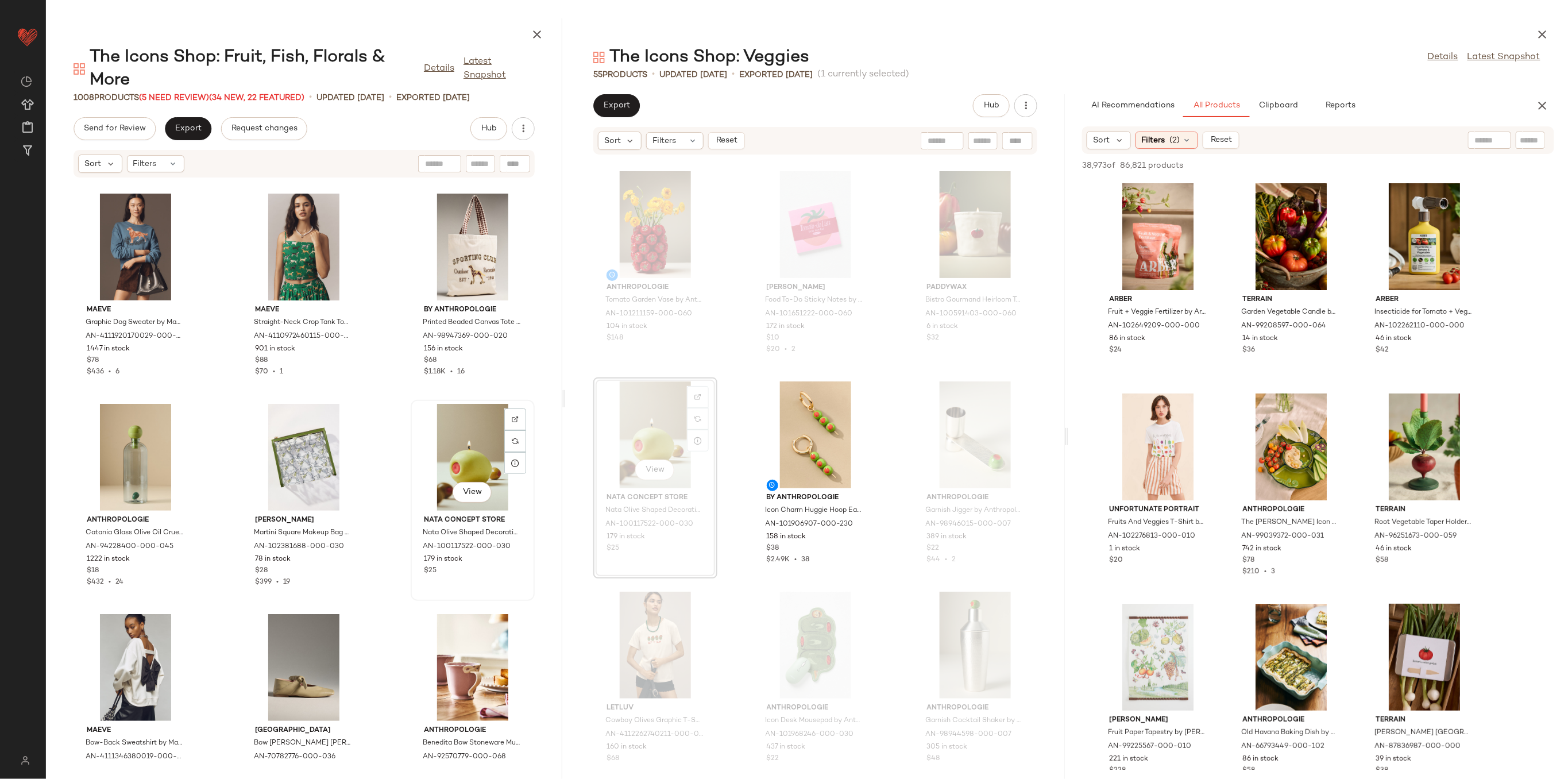
click at [448, 456] on div "View" at bounding box center [472, 457] width 116 height 107
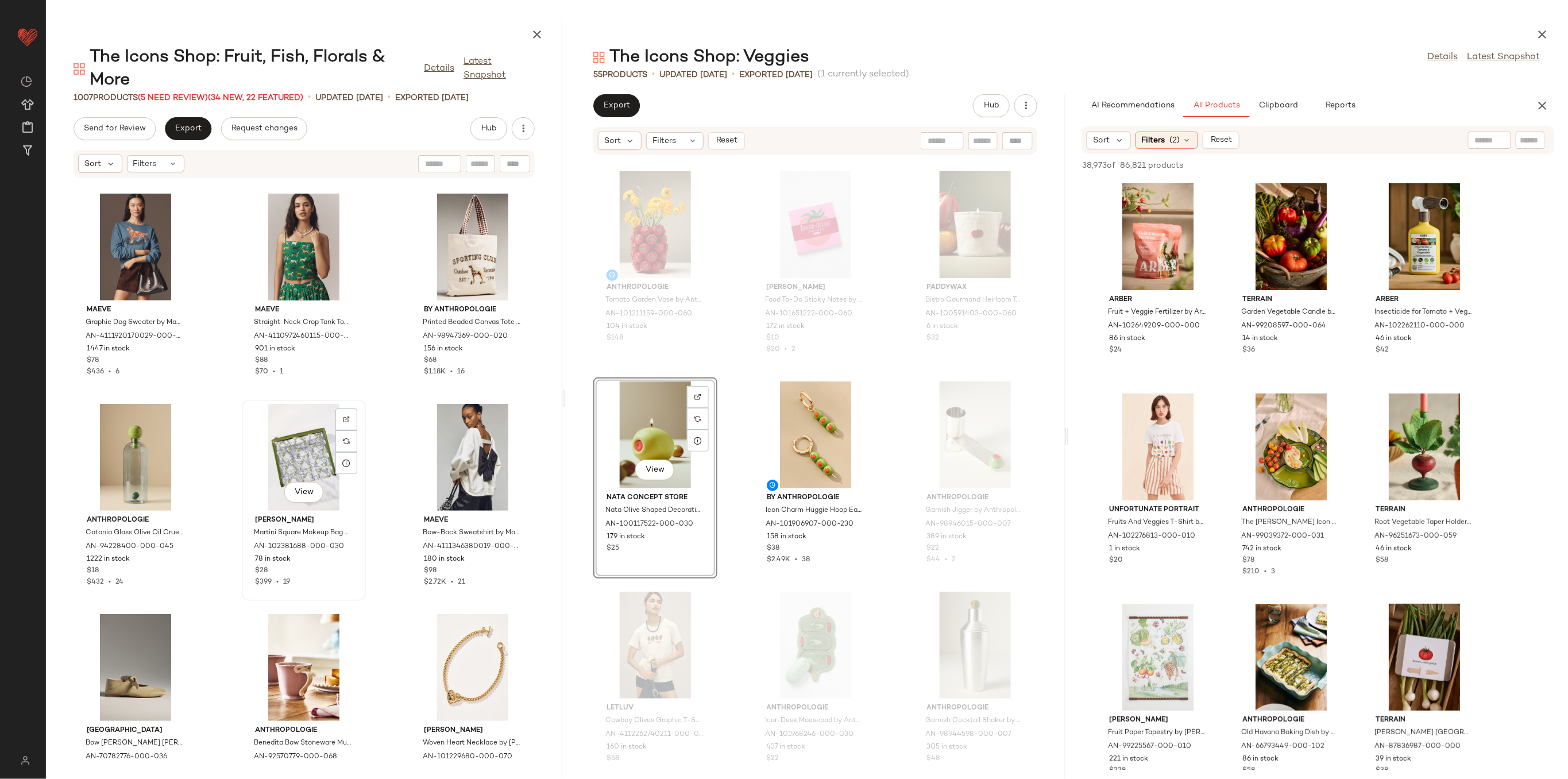
click at [298, 450] on div "View" at bounding box center [303, 457] width 116 height 107
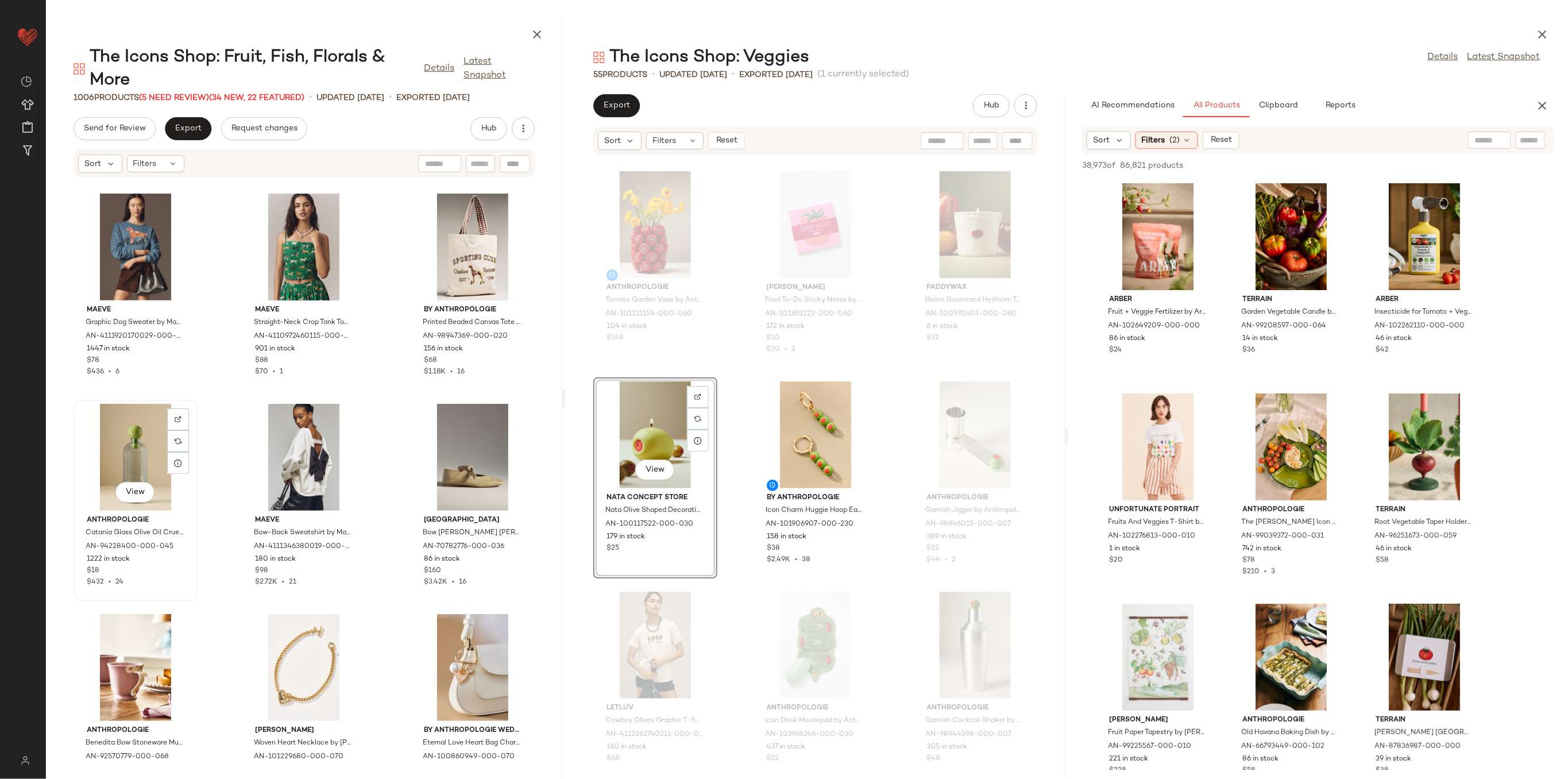
click at [134, 451] on div "View" at bounding box center [135, 457] width 116 height 107
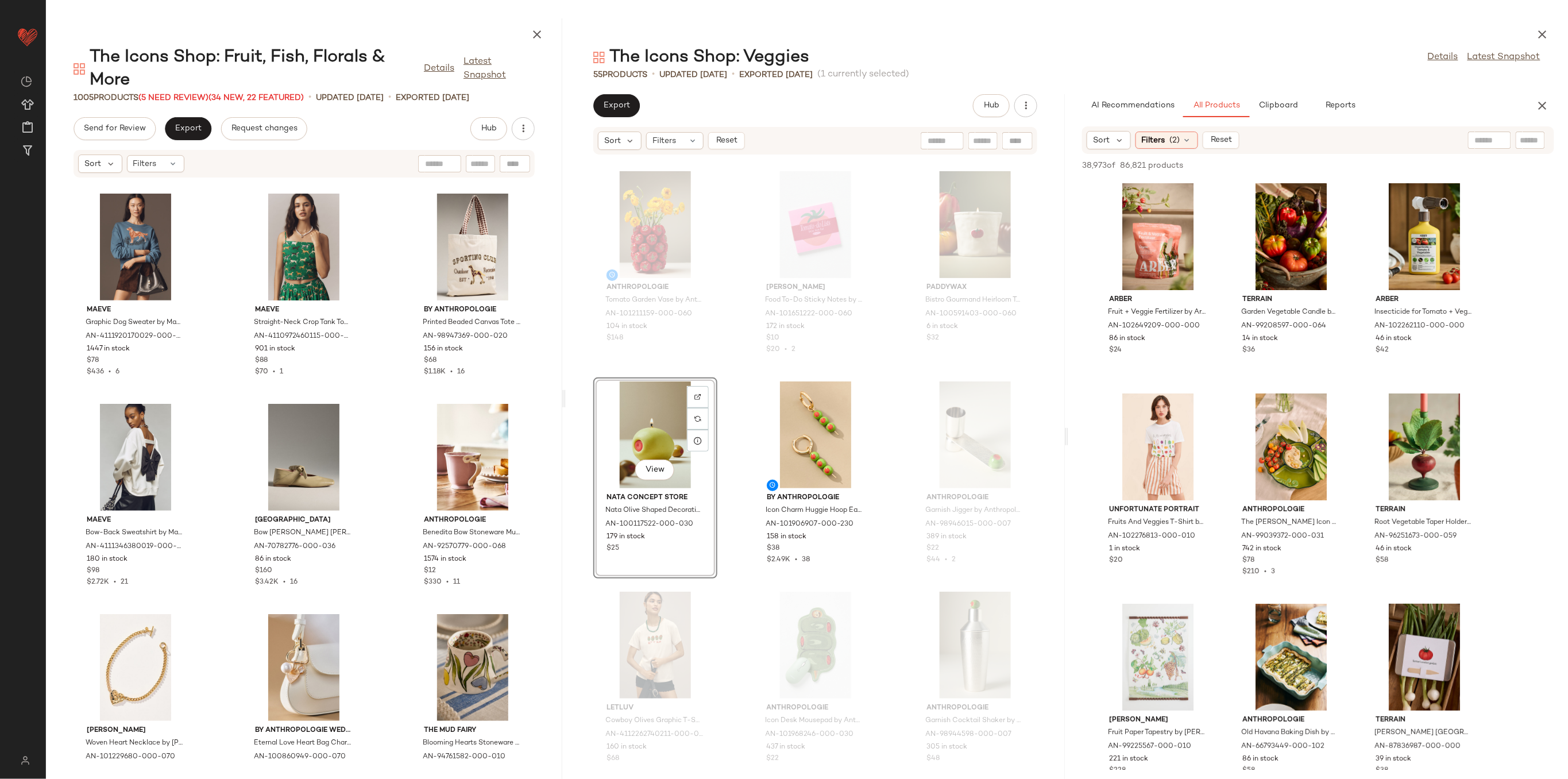
click at [595, 426] on div "View Nata Concept Store Nata Olive Shaped Decorative Candle by Nata Concept Sto…" at bounding box center [655, 479] width 124 height 201
click at [796, 430] on div "View" at bounding box center [815, 434] width 116 height 107
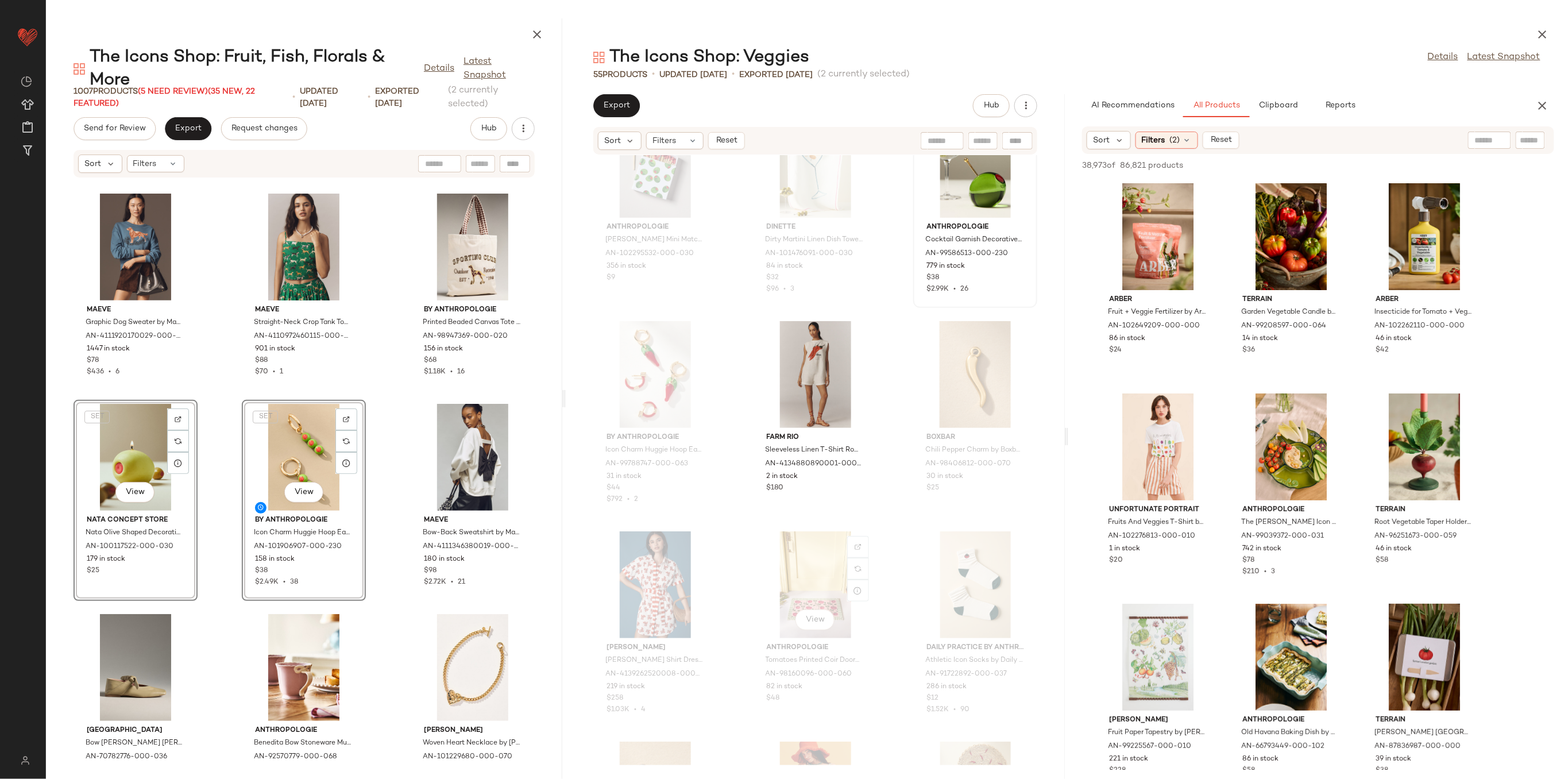
scroll to position [1512, 0]
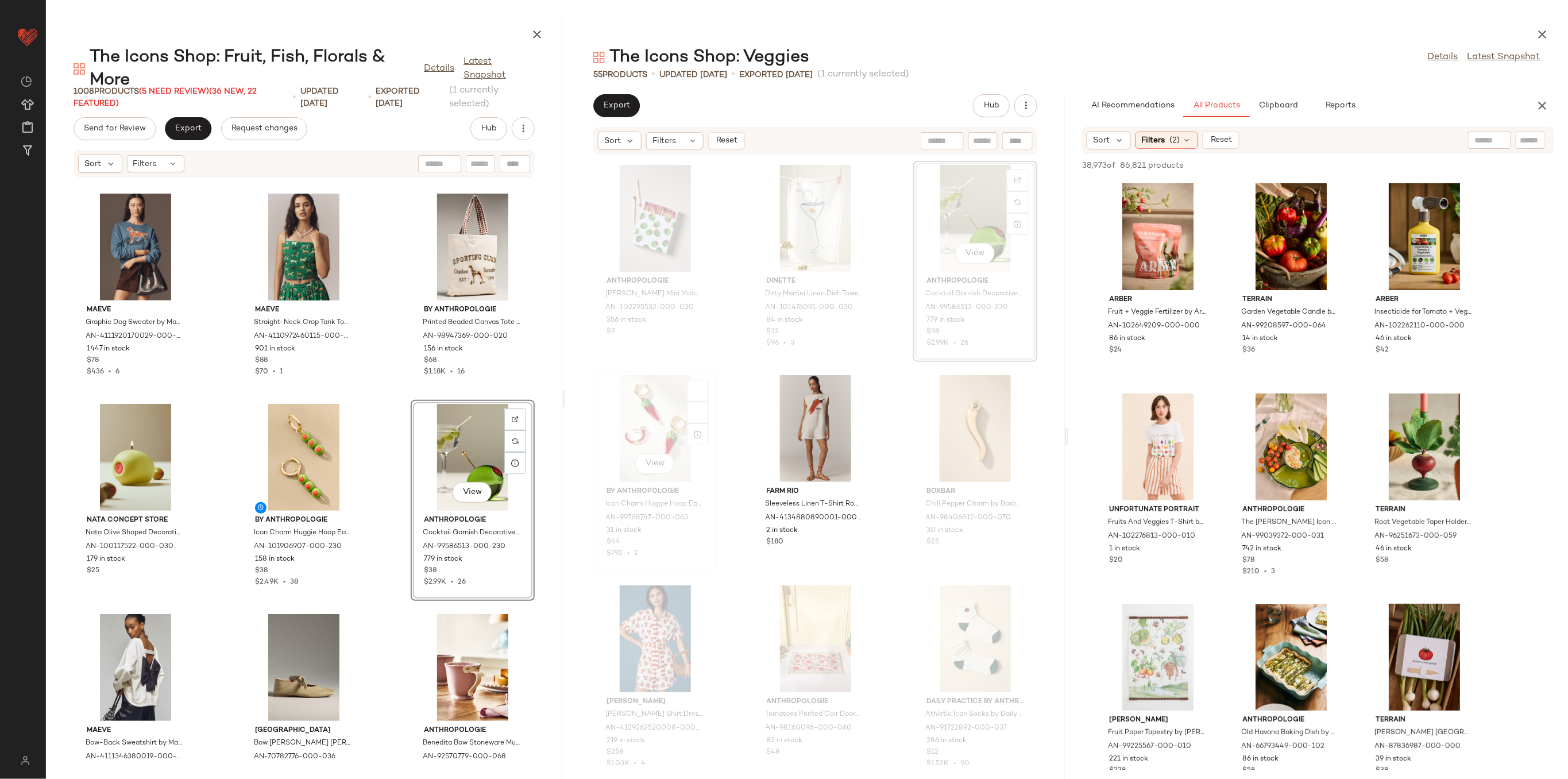
scroll to position [1666, 0]
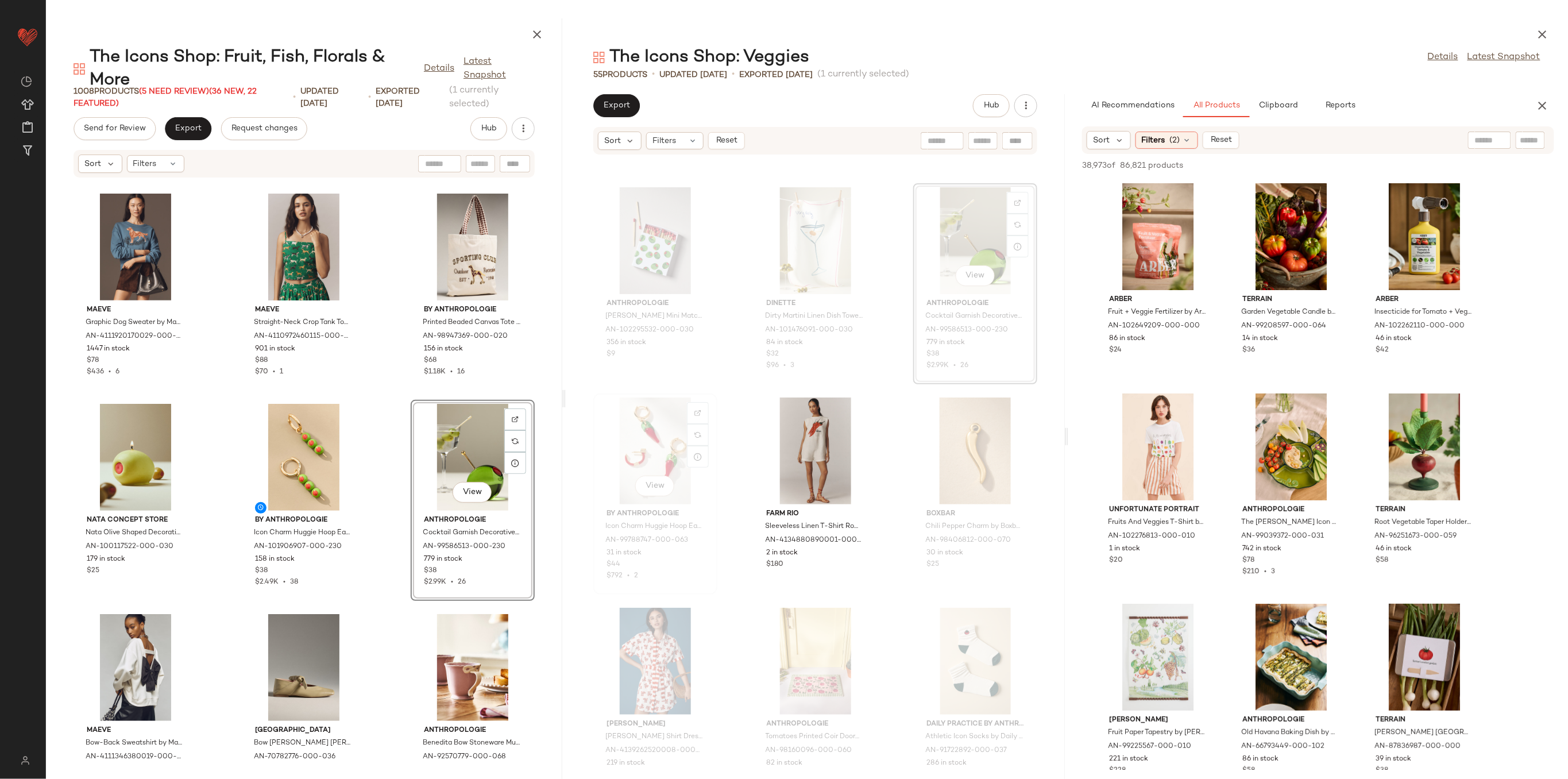
click at [659, 417] on div "View" at bounding box center [655, 451] width 116 height 107
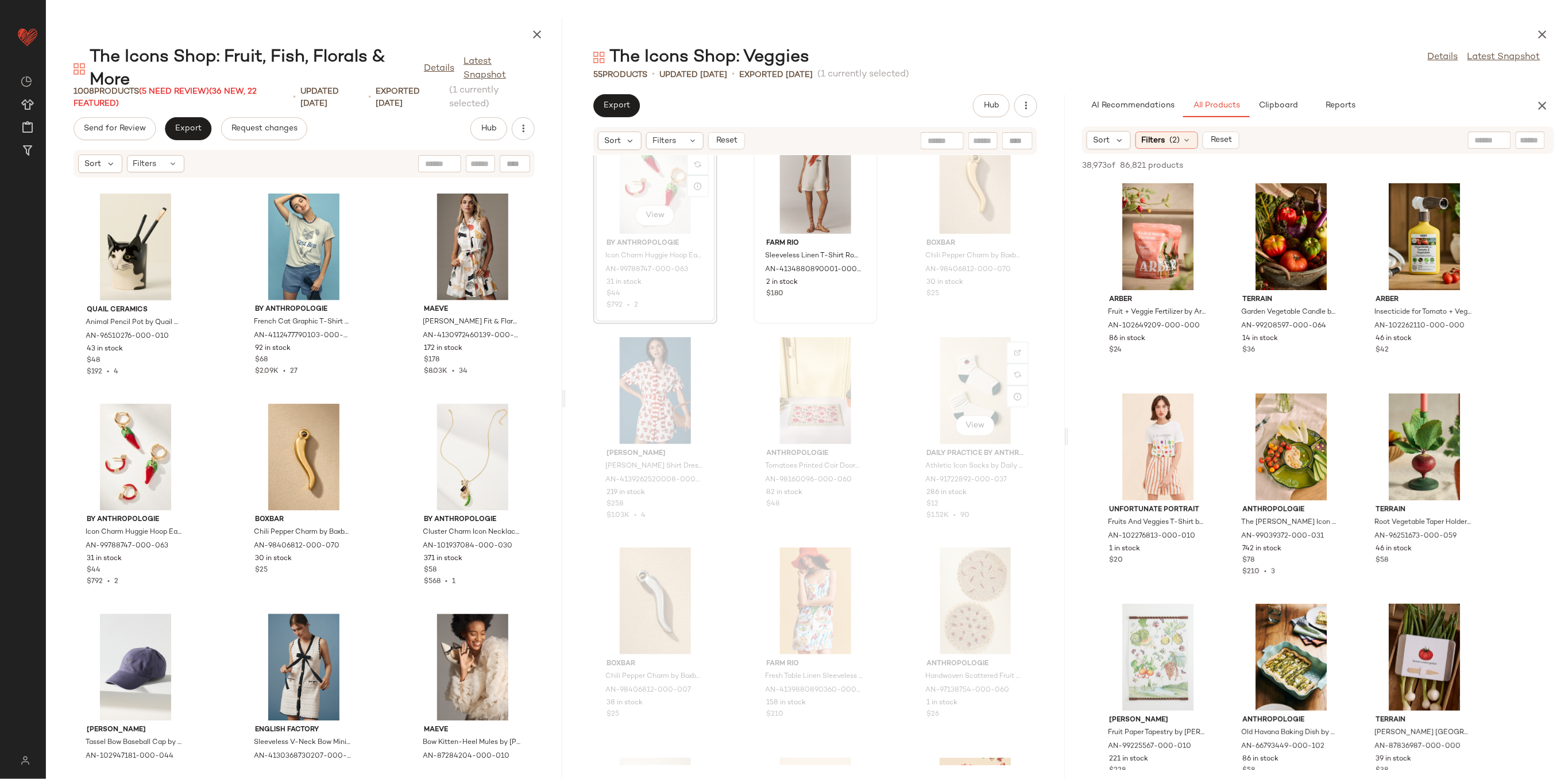
scroll to position [1759, 0]
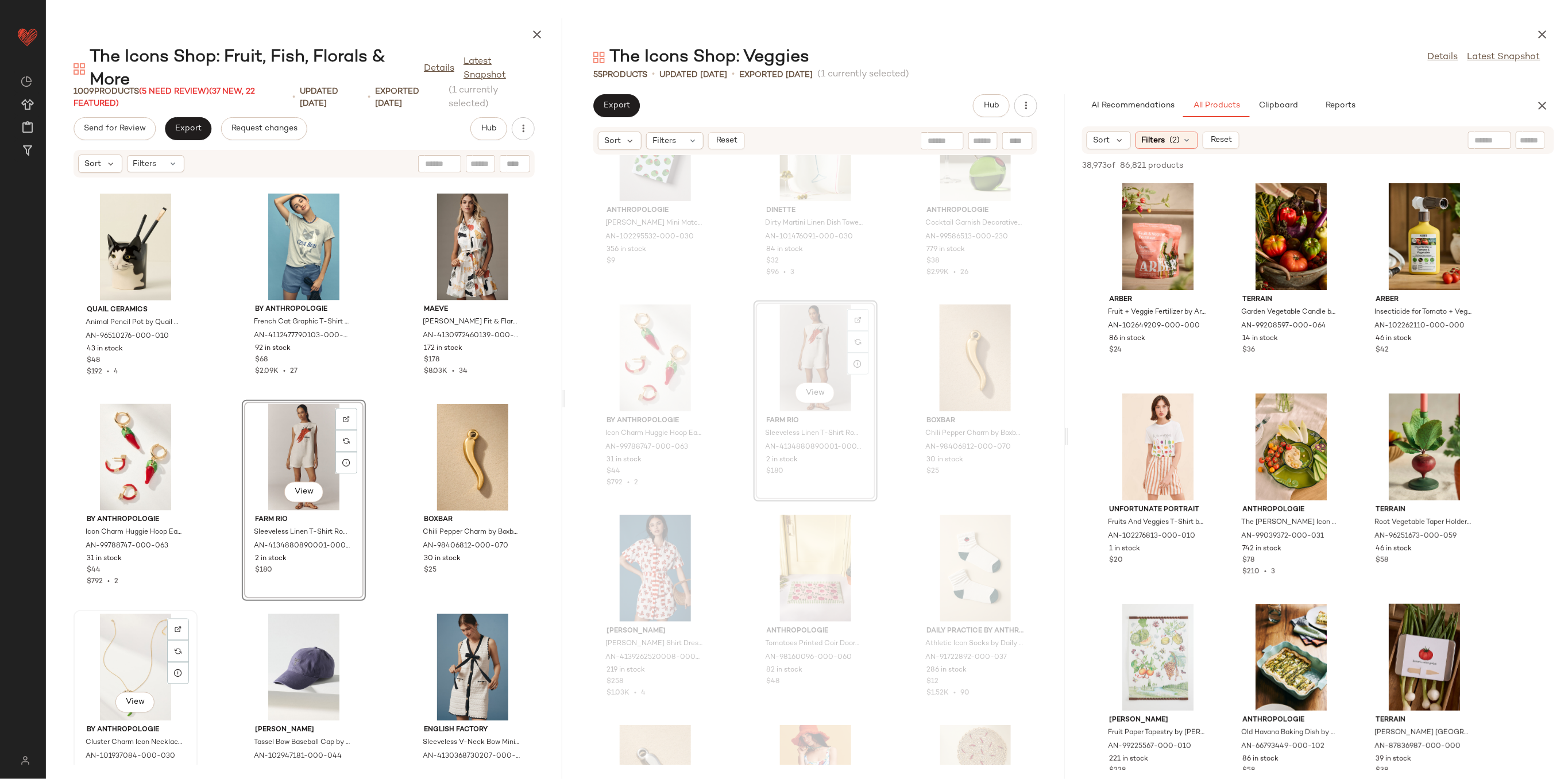
click at [114, 661] on div "View" at bounding box center [135, 667] width 116 height 107
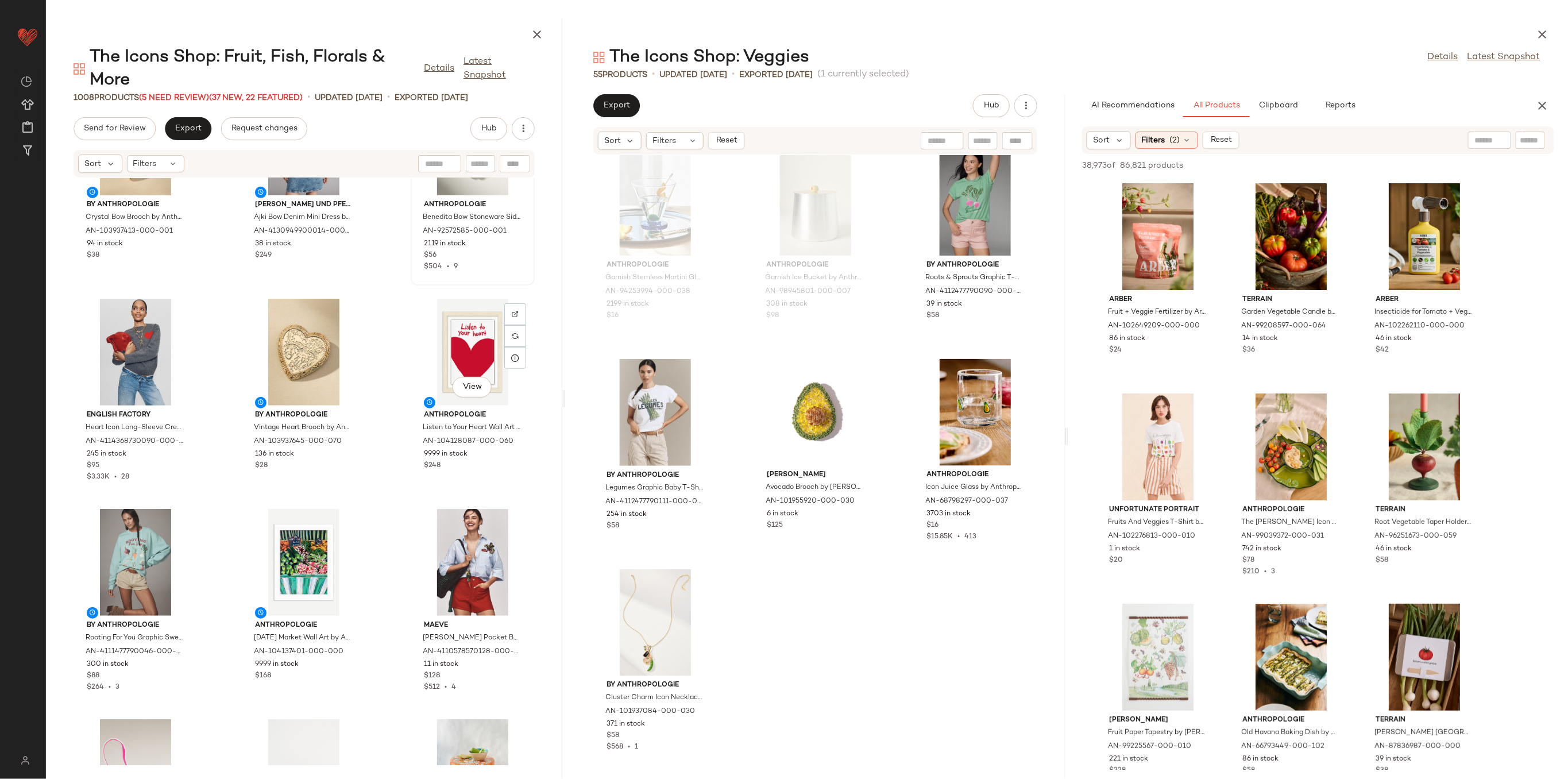
scroll to position [545, 0]
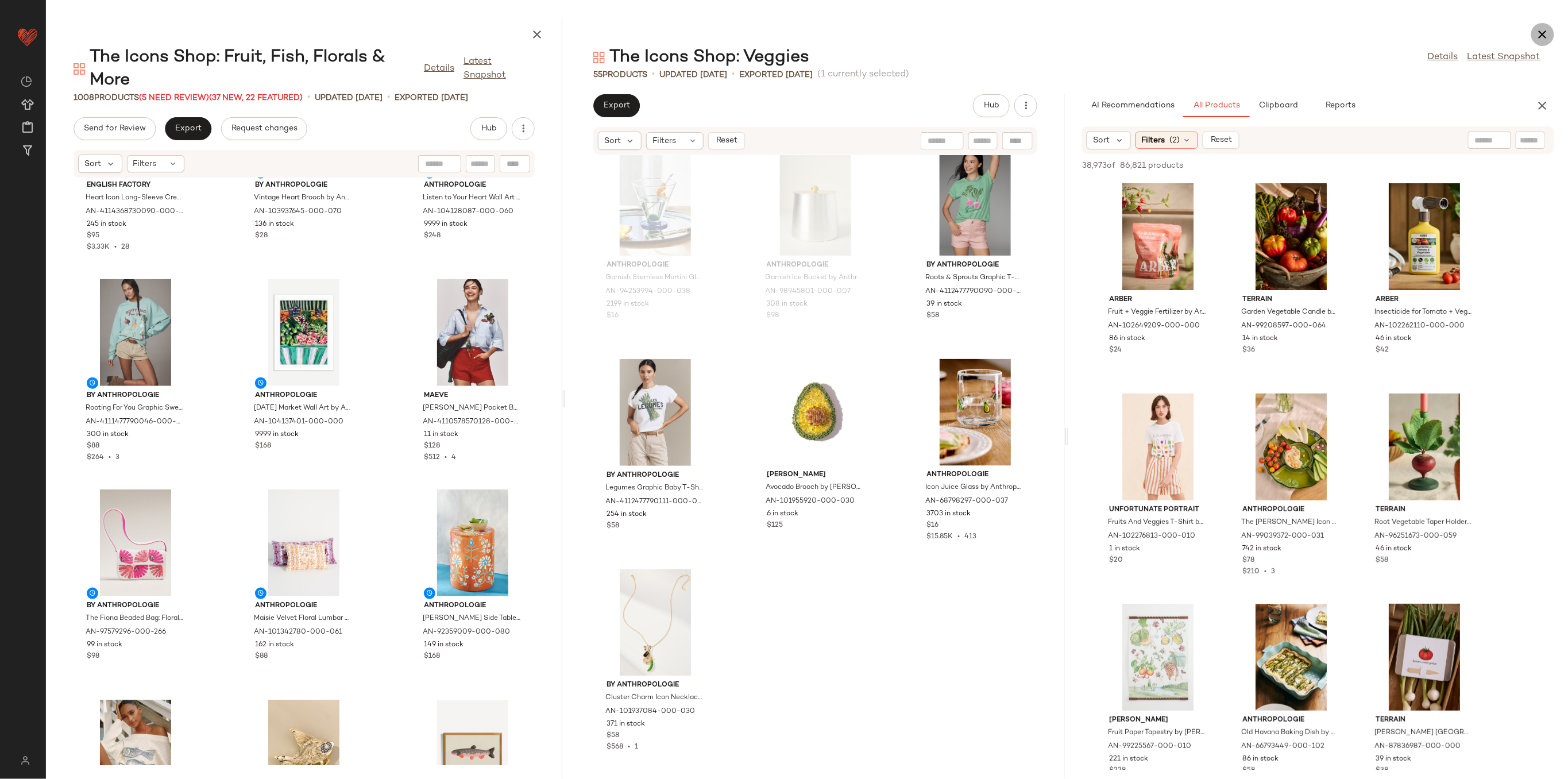
click at [1542, 36] on icon "button" at bounding box center [1542, 34] width 13 height 13
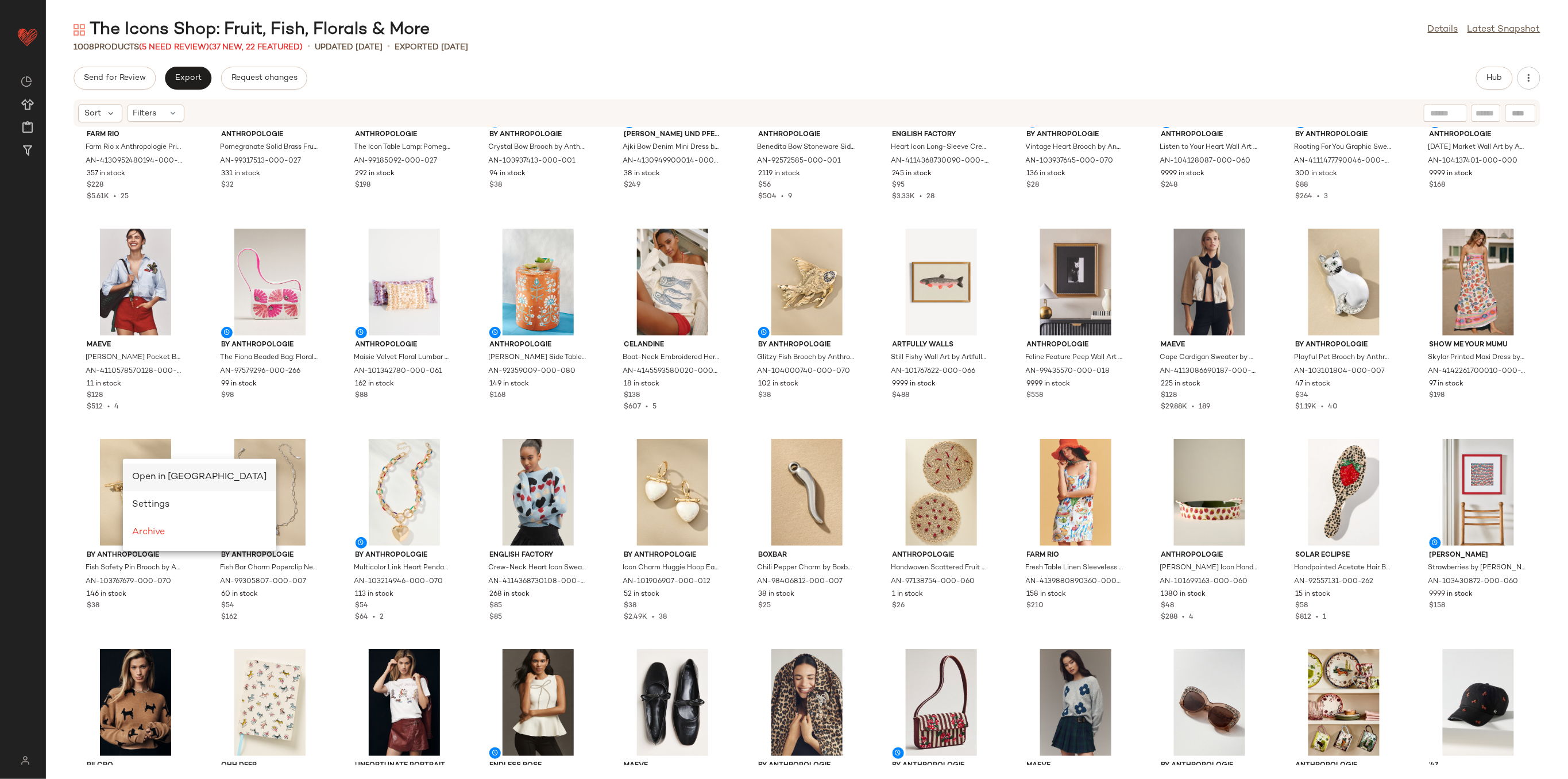
click at [146, 473] on span "Open in [GEOGRAPHIC_DATA]" at bounding box center [200, 477] width 135 height 10
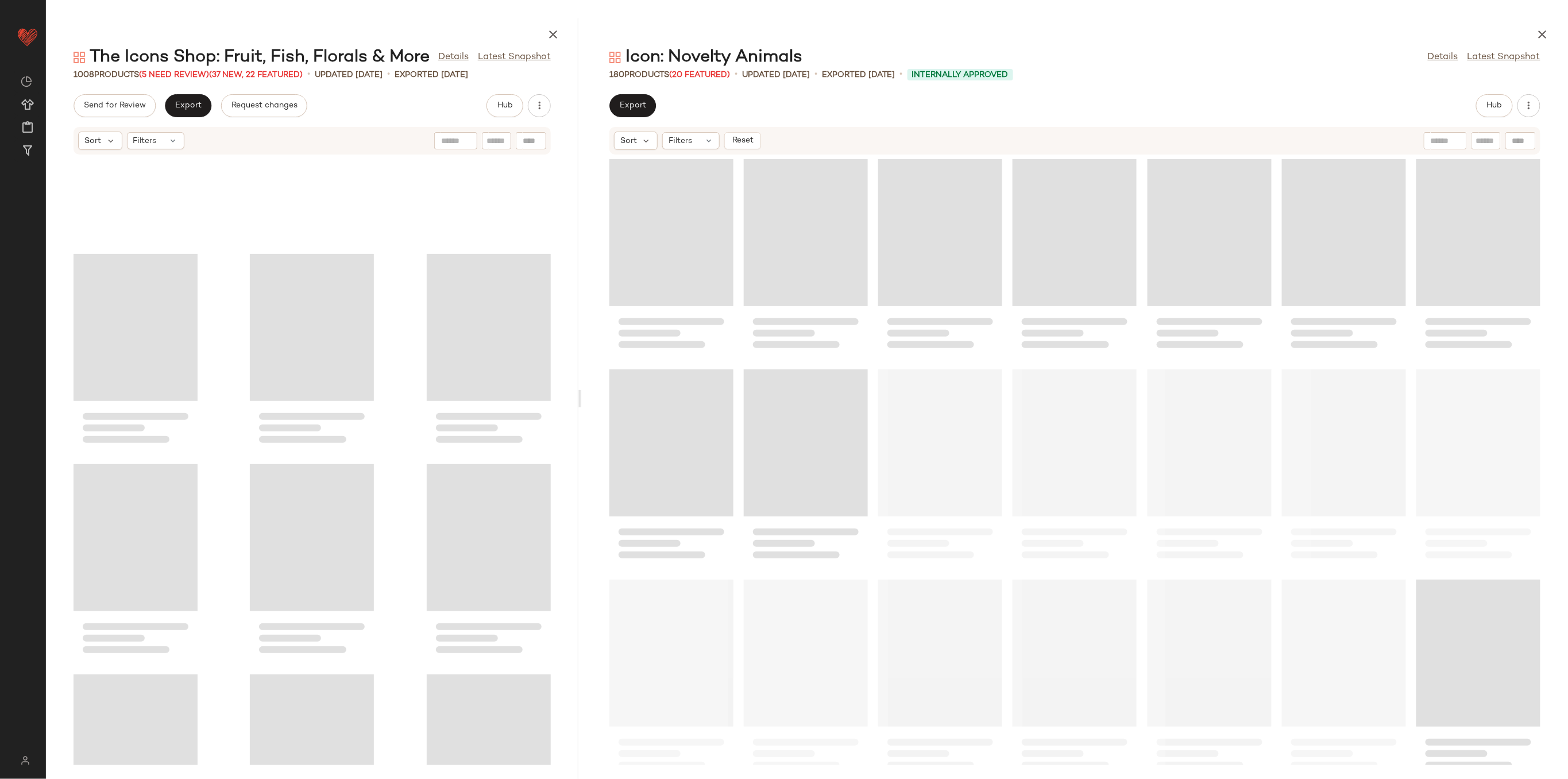
scroll to position [545, 0]
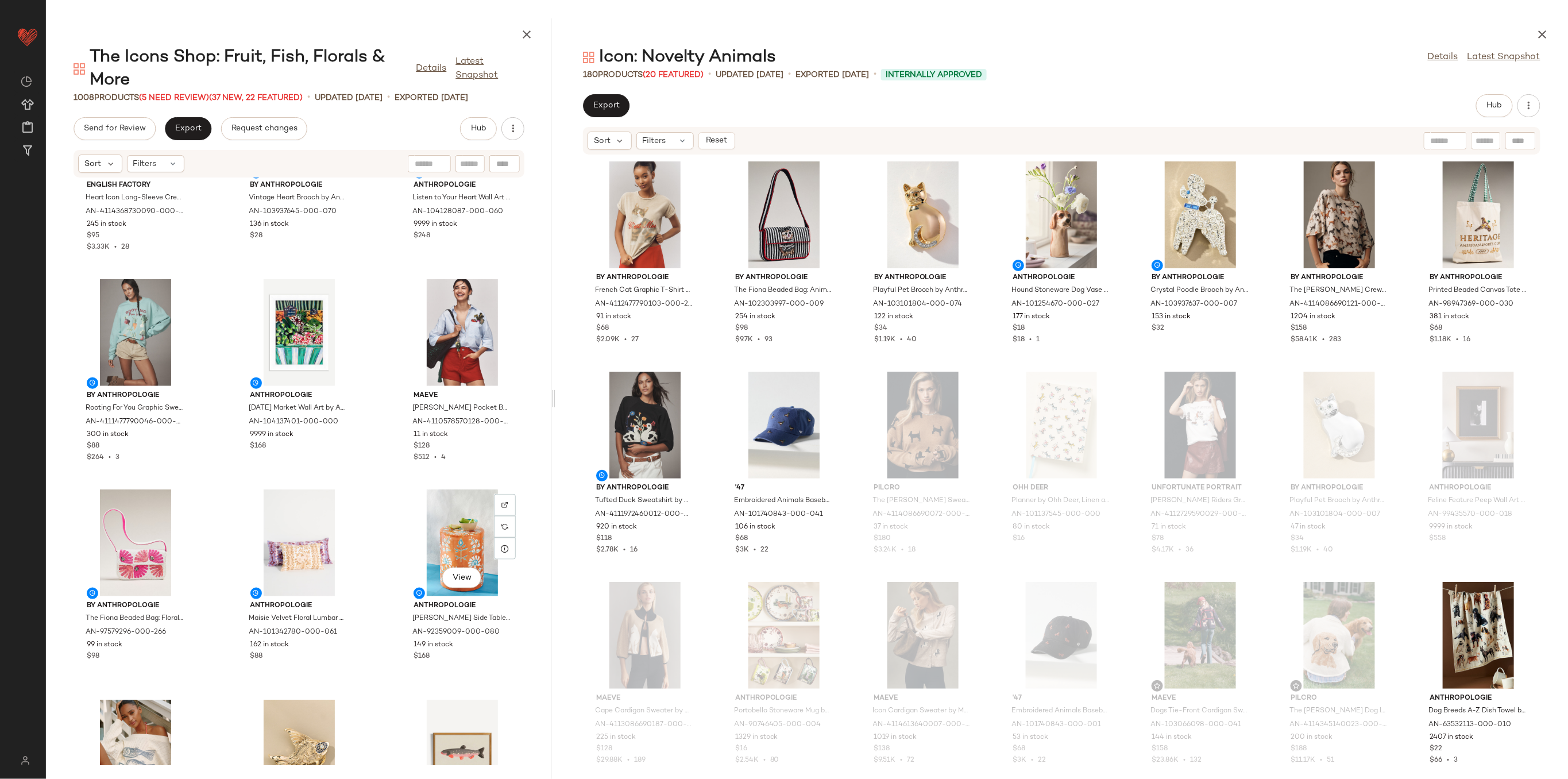
drag, startPoint x: 806, startPoint y: 398, endPoint x: 554, endPoint y: 426, distance: 253.6
click at [554, 426] on div at bounding box center [553, 398] width 4 height 761
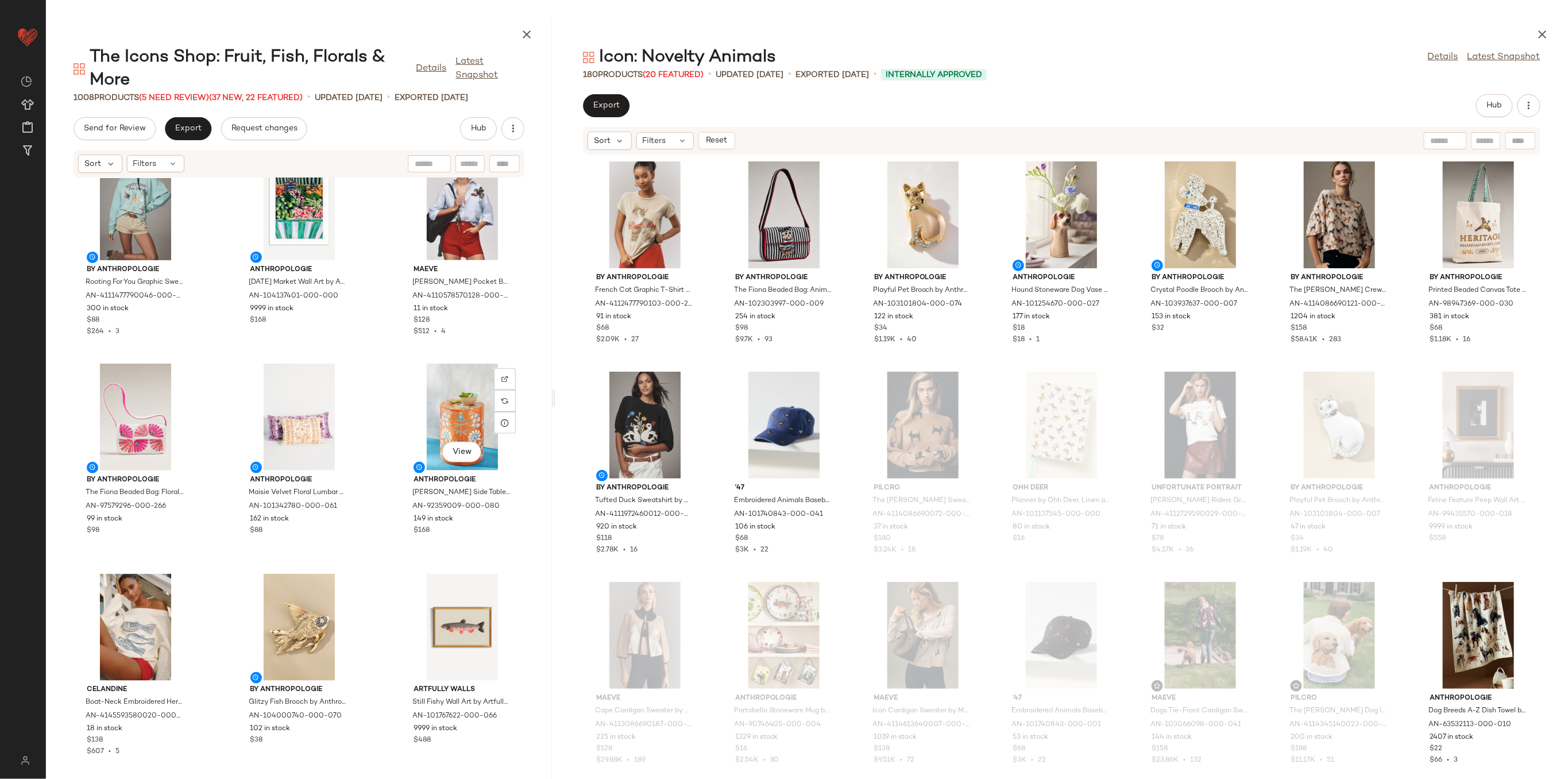
scroll to position [699, 0]
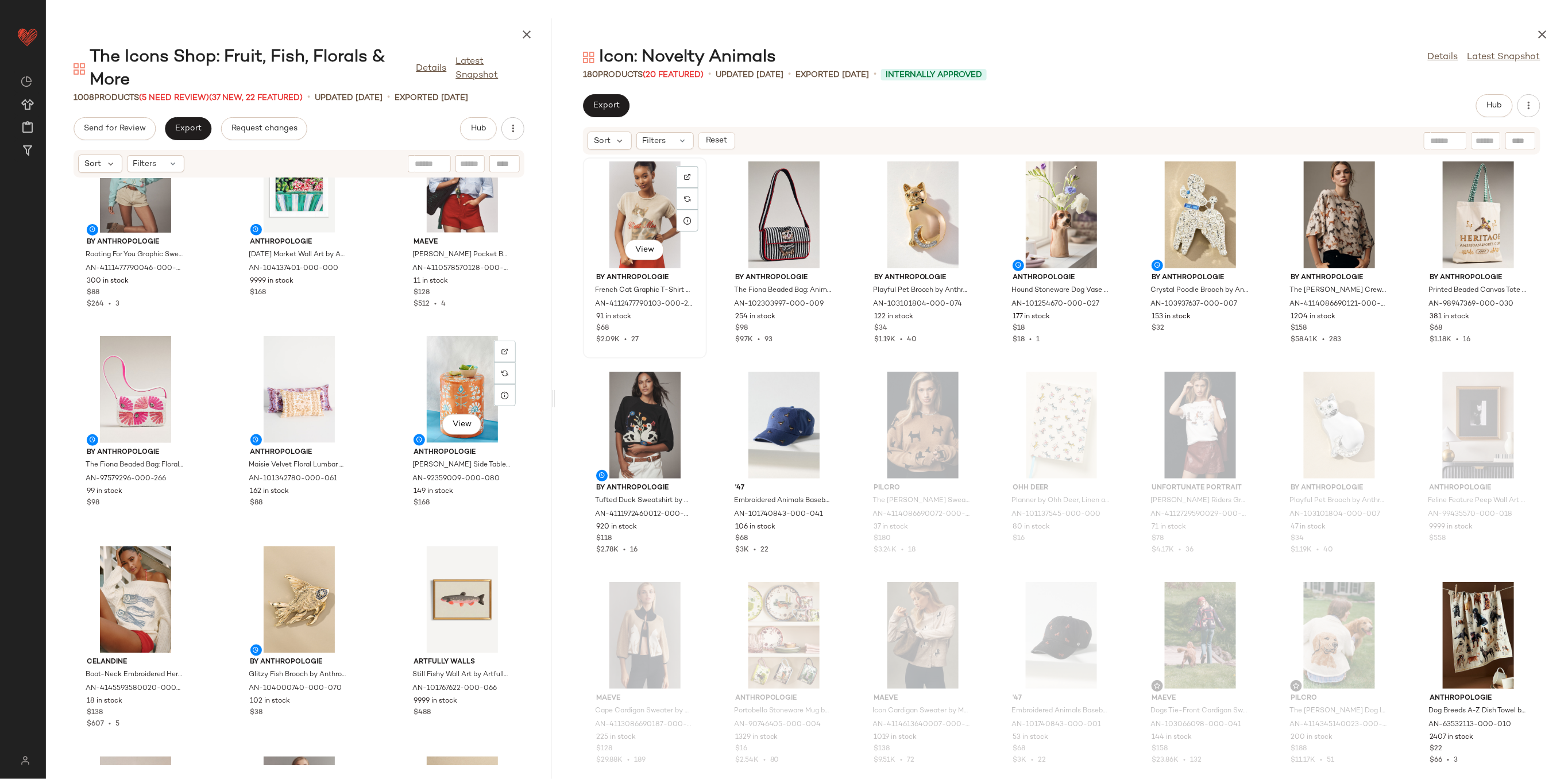
click at [638, 220] on div "View" at bounding box center [645, 215] width 116 height 107
click at [931, 206] on div "View" at bounding box center [922, 215] width 116 height 107
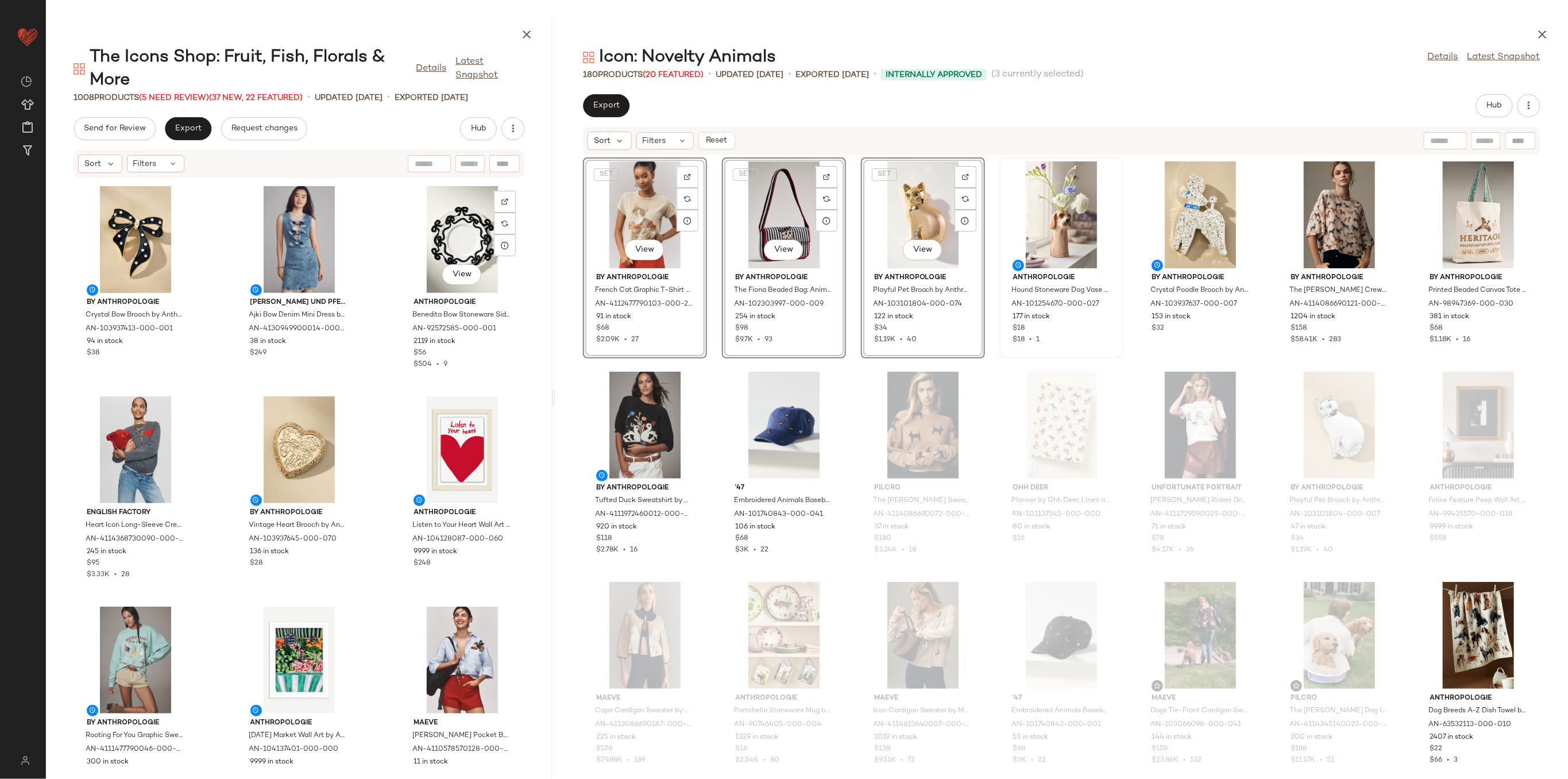
scroll to position [230, 0]
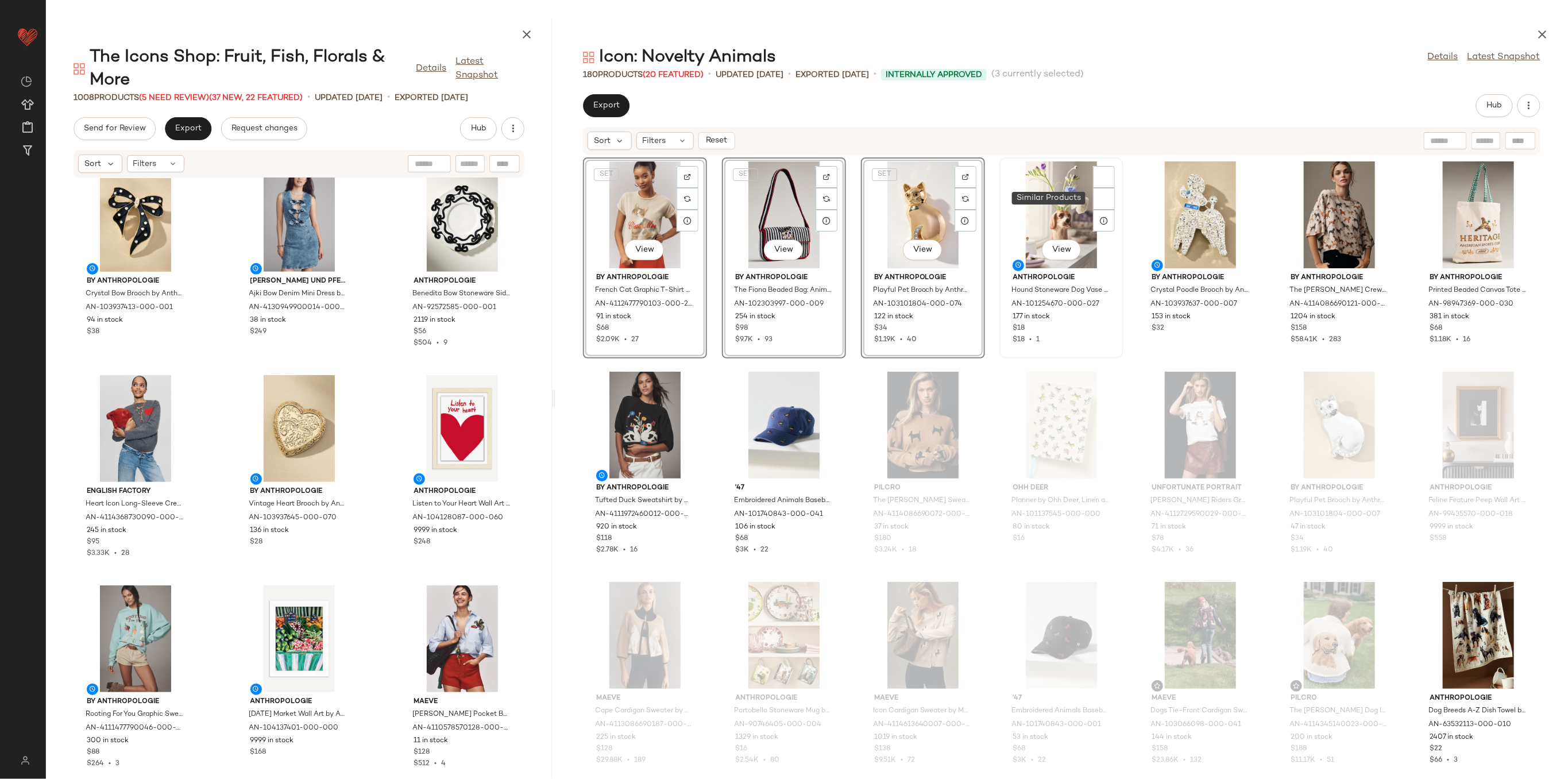
click at [1054, 196] on div "View" at bounding box center [1061, 215] width 116 height 107
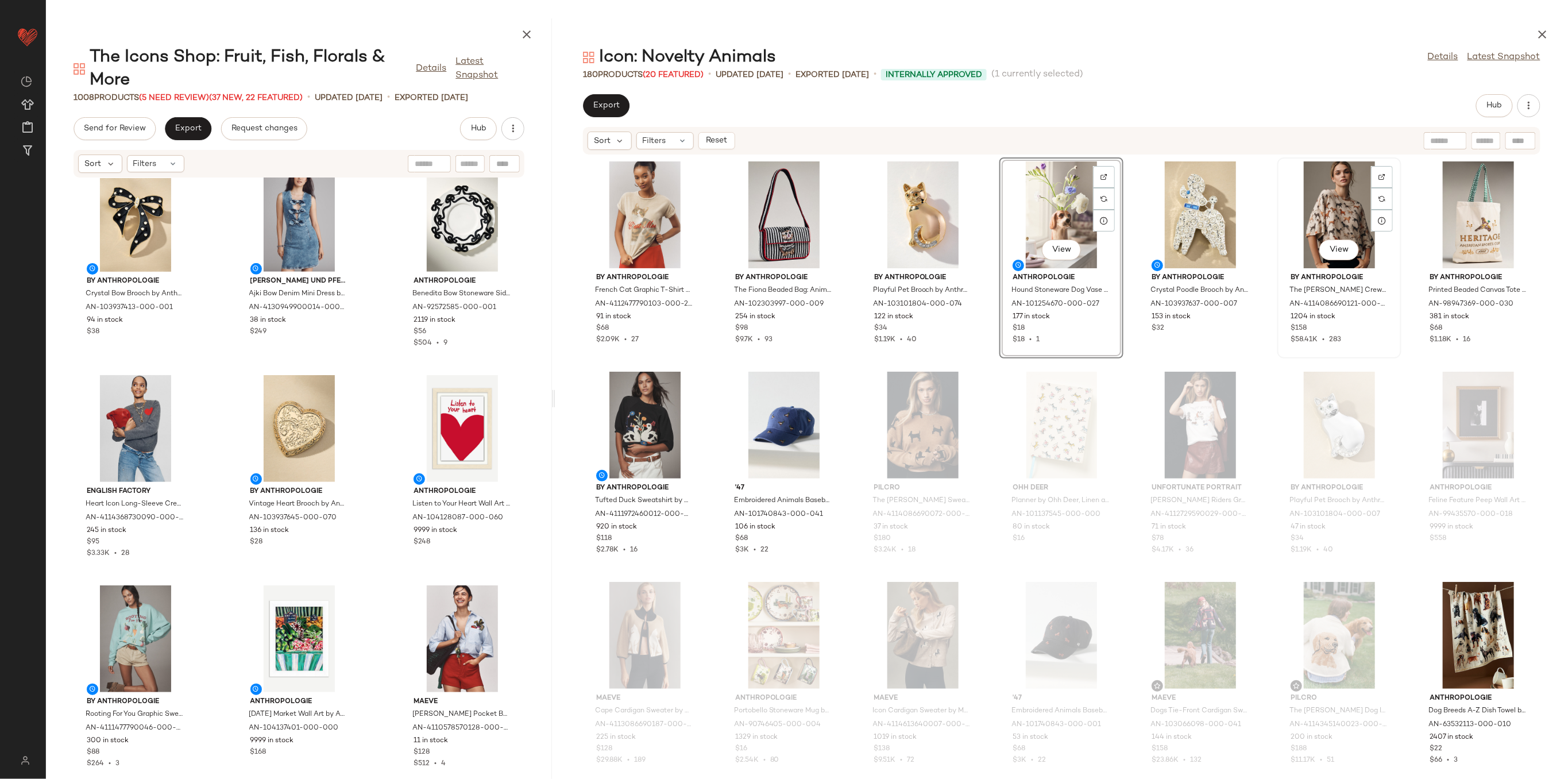
click at [1342, 204] on div "View" at bounding box center [1339, 215] width 116 height 107
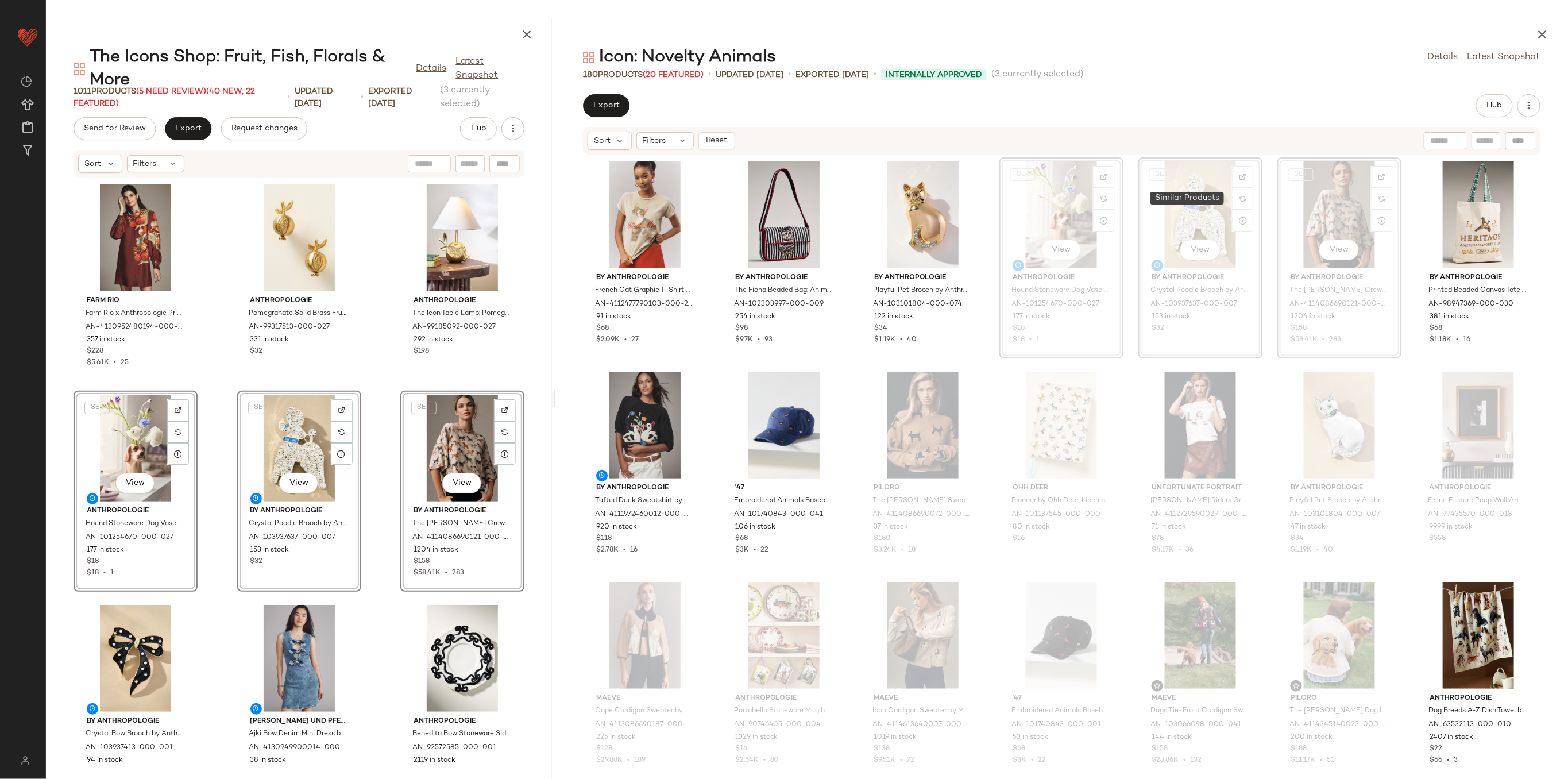
click at [214, 423] on div "Farm Rio Farm Rio x Anthropologie Printed Mini Dress in Purple, Women's, Size: …" at bounding box center [298, 471] width 506 height 587
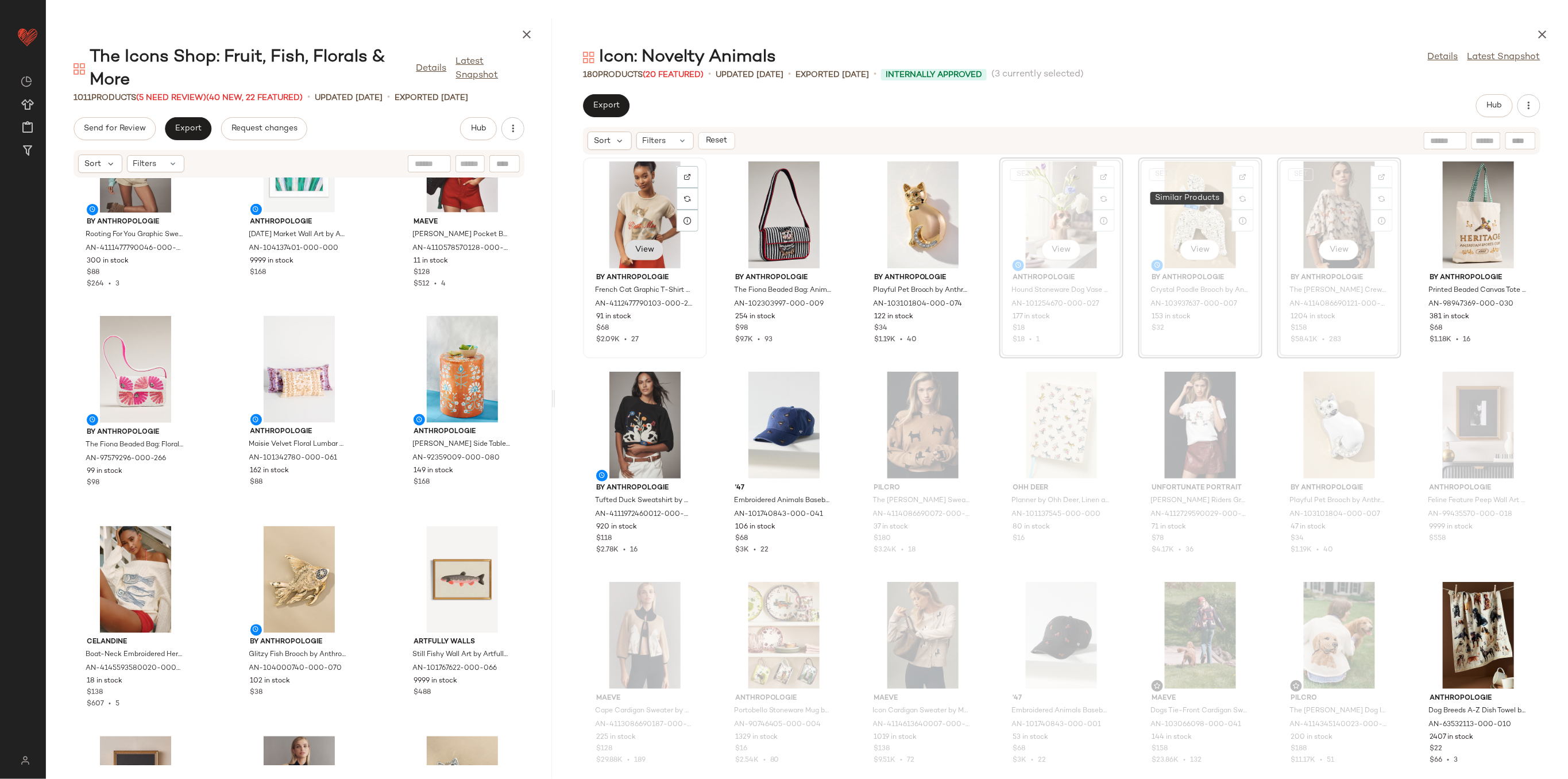
scroll to position [928, 0]
click at [640, 228] on div "View" at bounding box center [645, 215] width 116 height 107
click at [942, 204] on div "View" at bounding box center [922, 215] width 116 height 107
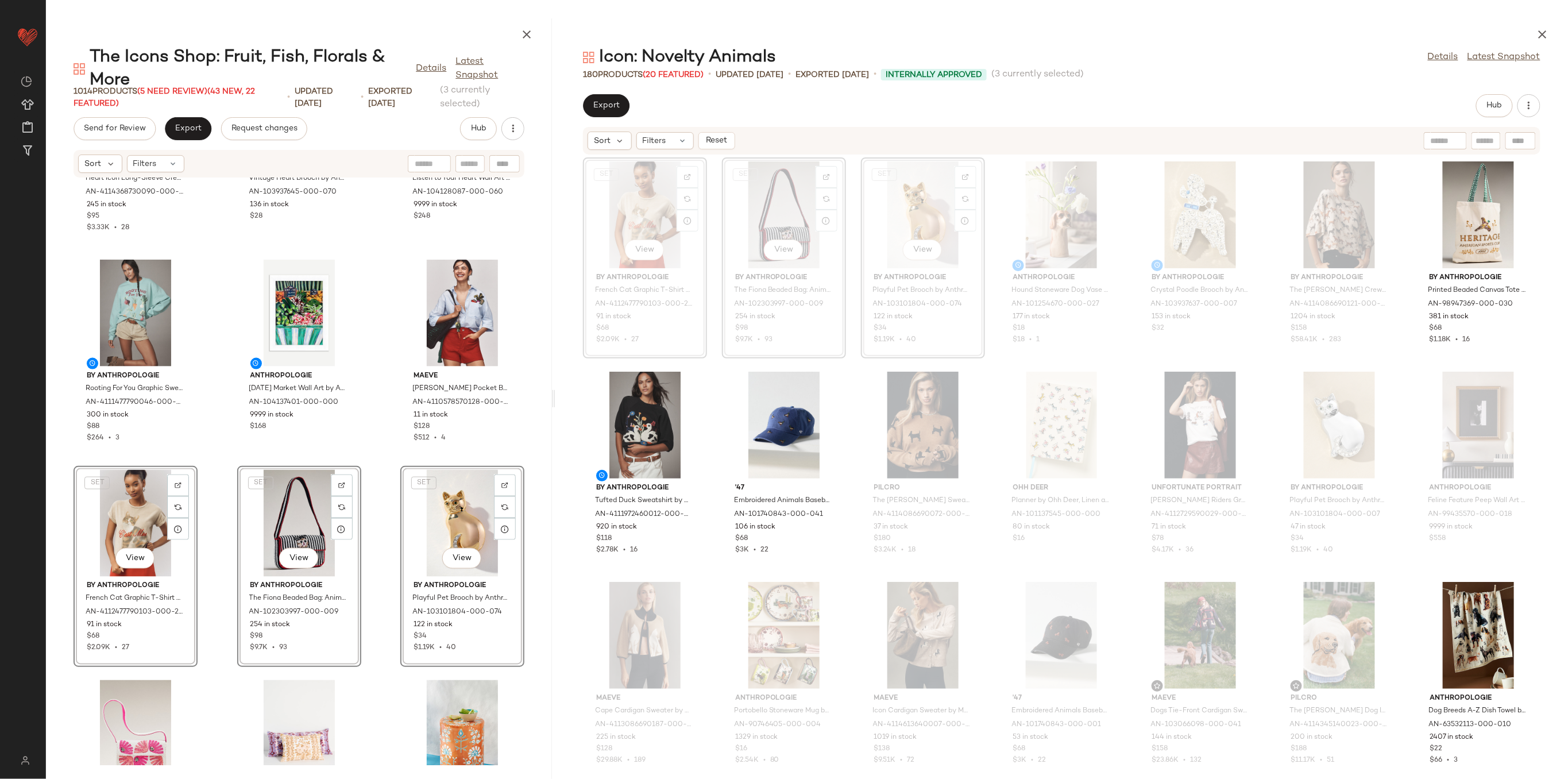
scroll to position [796, 0]
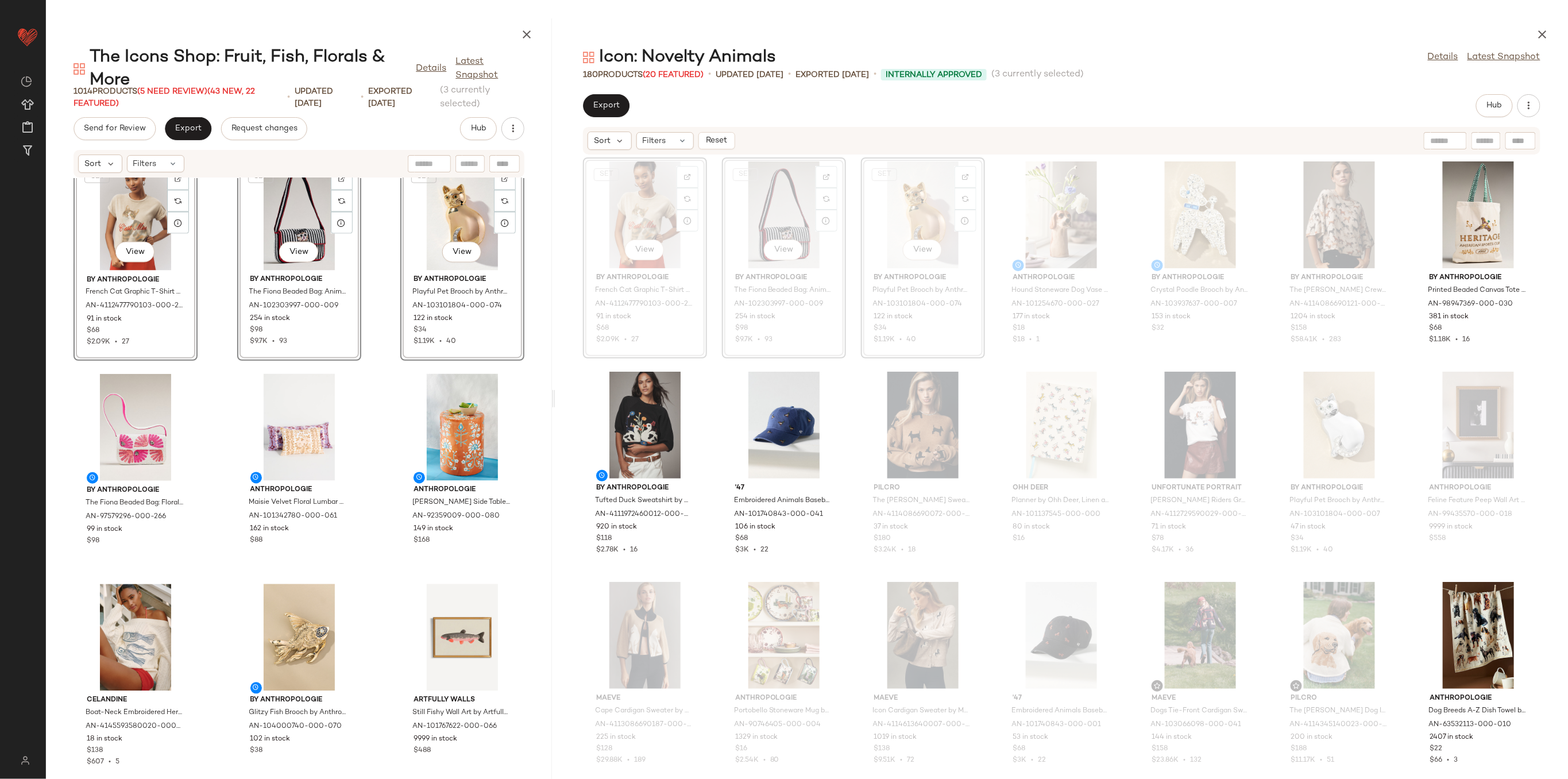
click at [210, 481] on div "By Anthropologie Rooting For You Graphic Sweatshirt by Anthropologie in Blue, W…" at bounding box center [298, 471] width 506 height 587
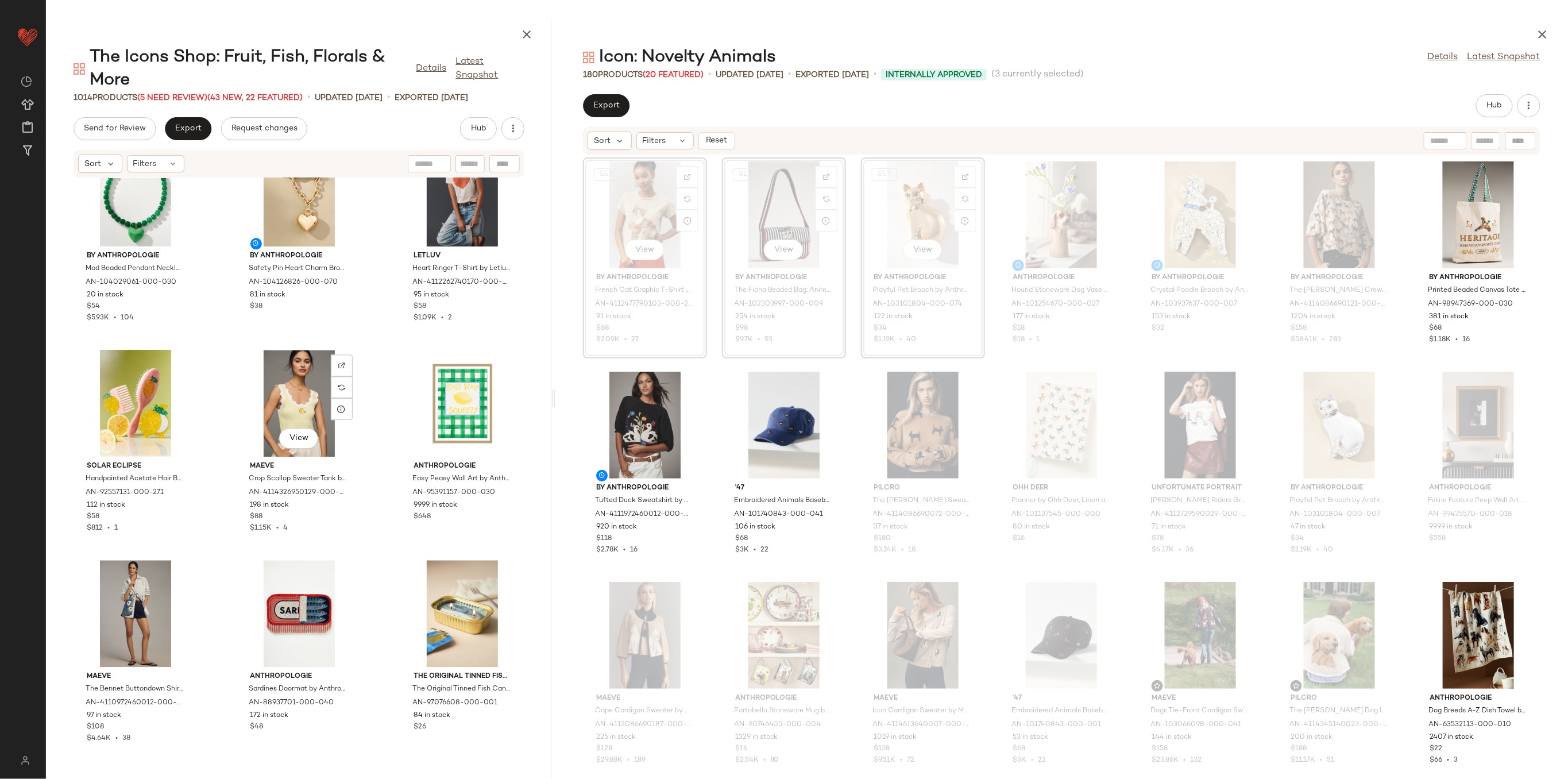
scroll to position [3687, 0]
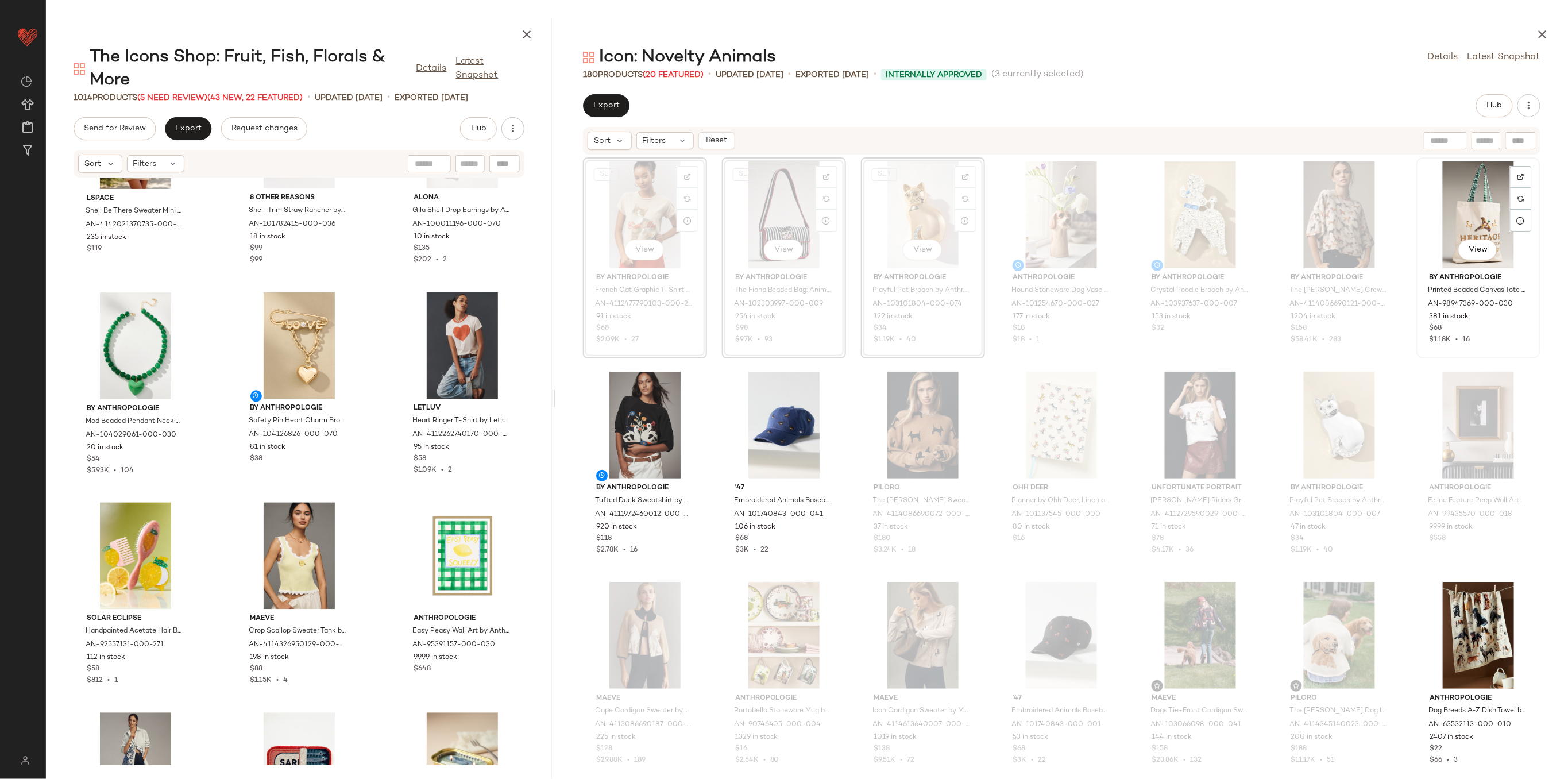
click at [1456, 188] on div "View" at bounding box center [1478, 215] width 116 height 107
click at [797, 435] on div "View" at bounding box center [783, 425] width 116 height 107
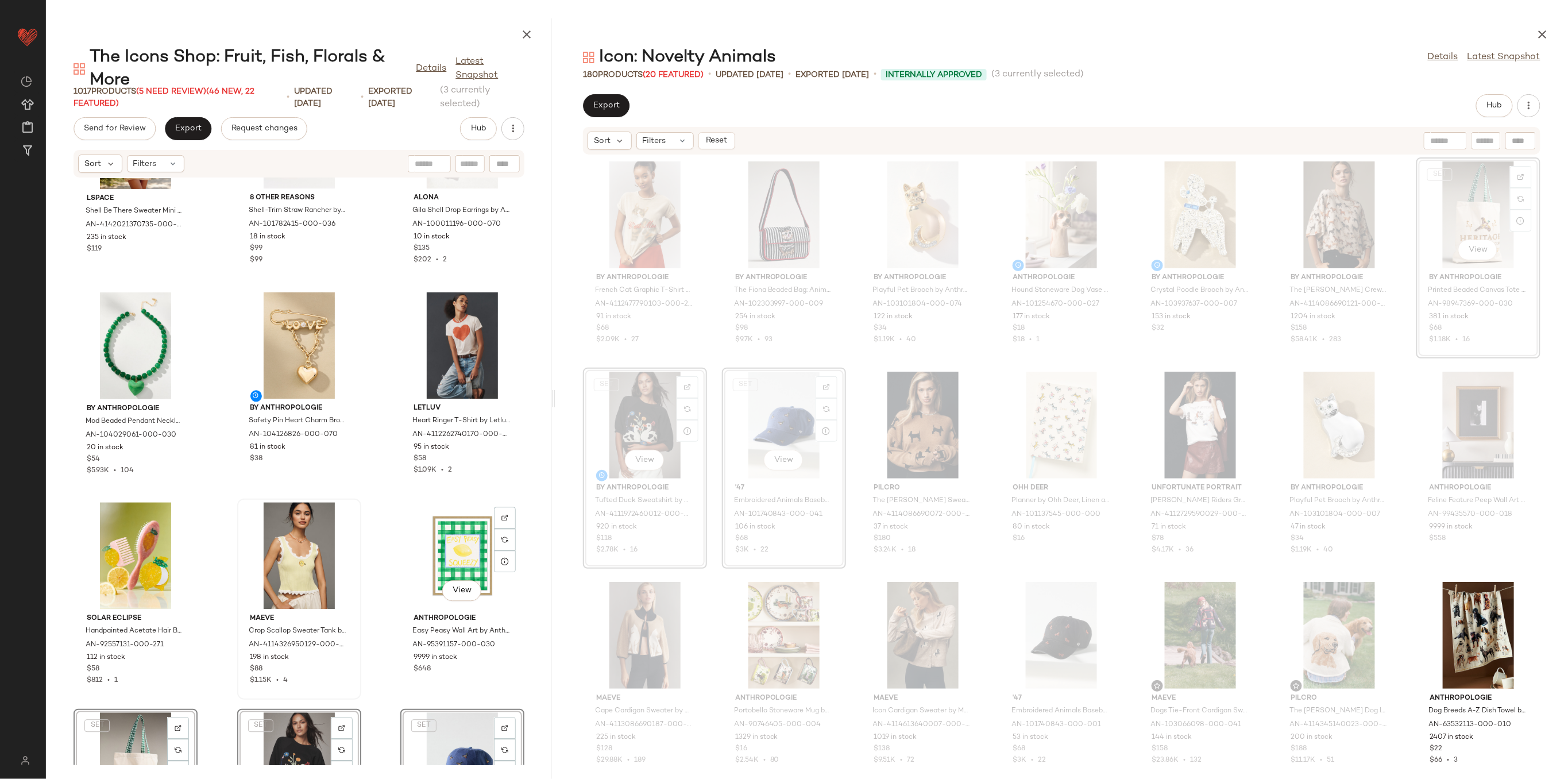
scroll to position [3840, 0]
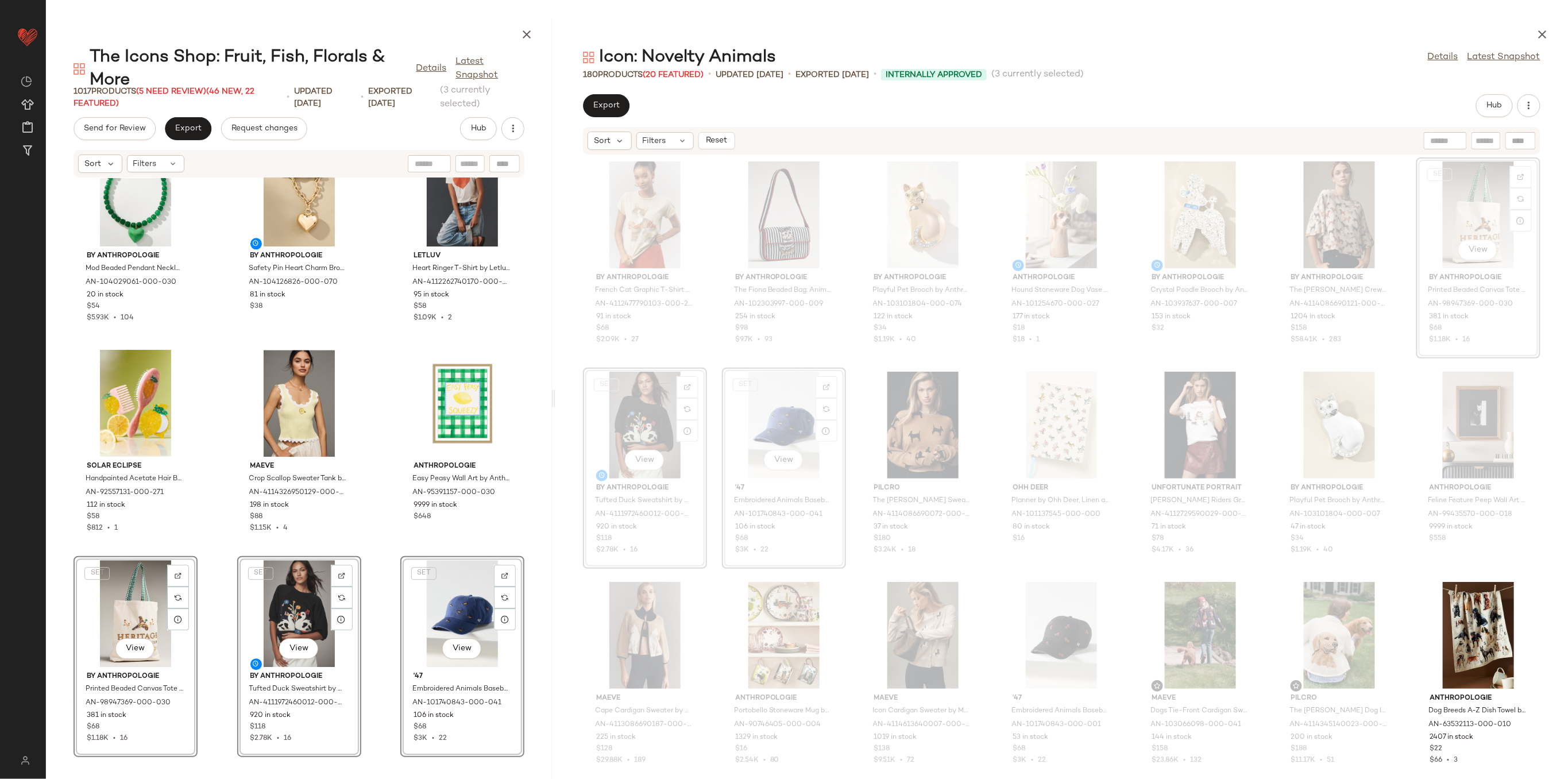
click at [211, 423] on div "By Anthropologie Mod Beaded Pendant Necklace by Anthropologie in Green, Women's…" at bounding box center [298, 471] width 506 height 587
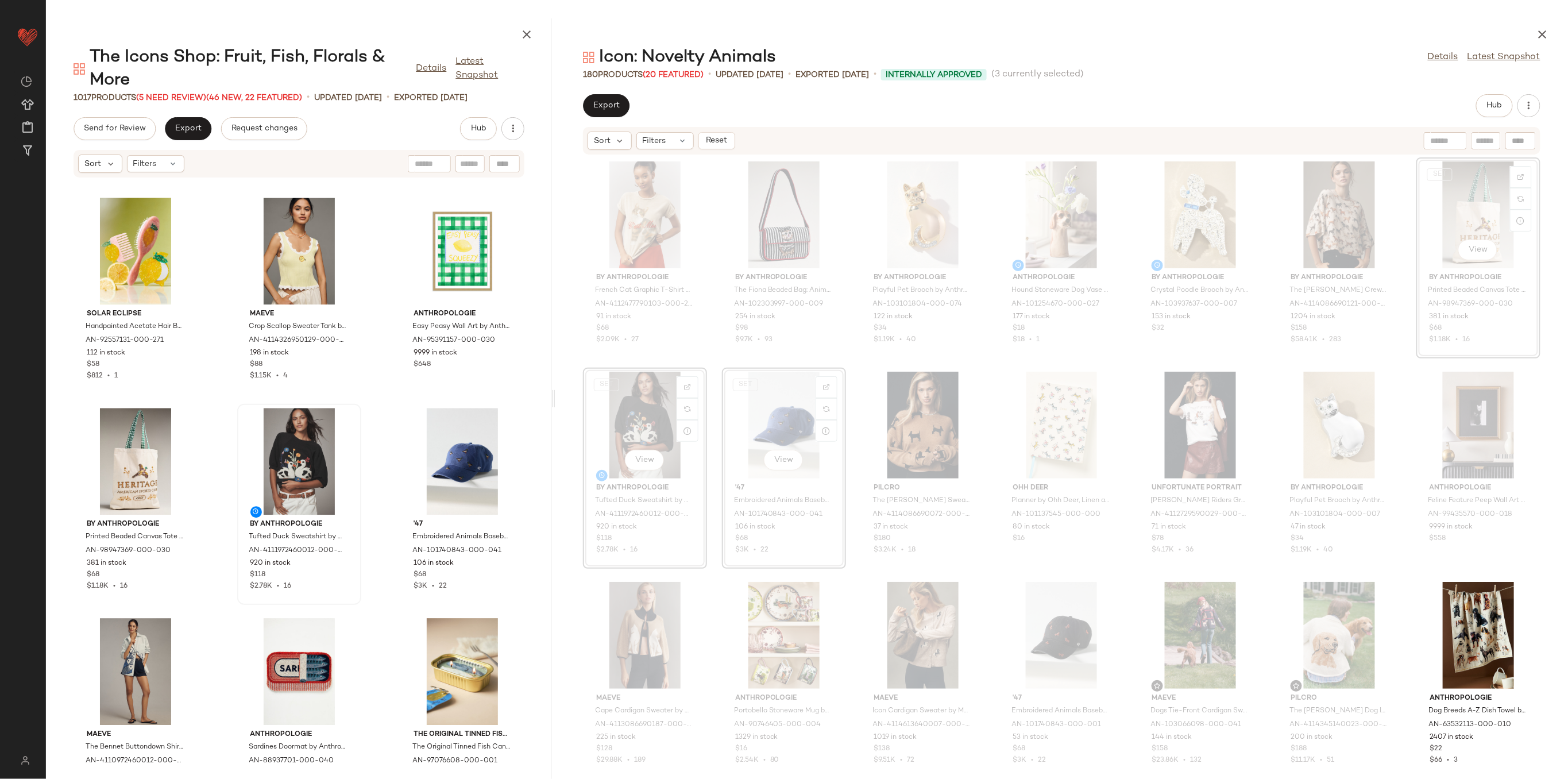
scroll to position [3993, 0]
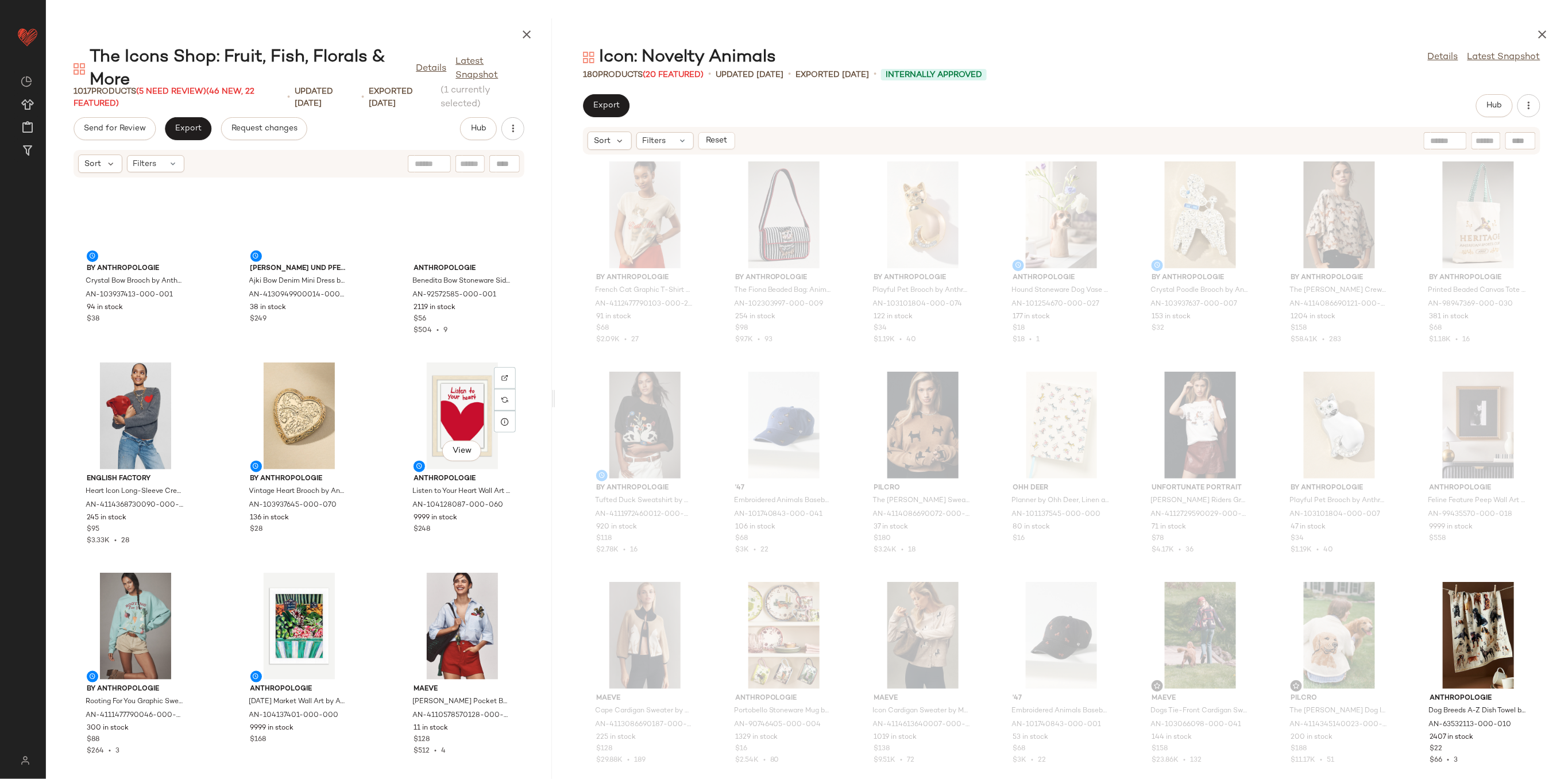
scroll to position [239, 0]
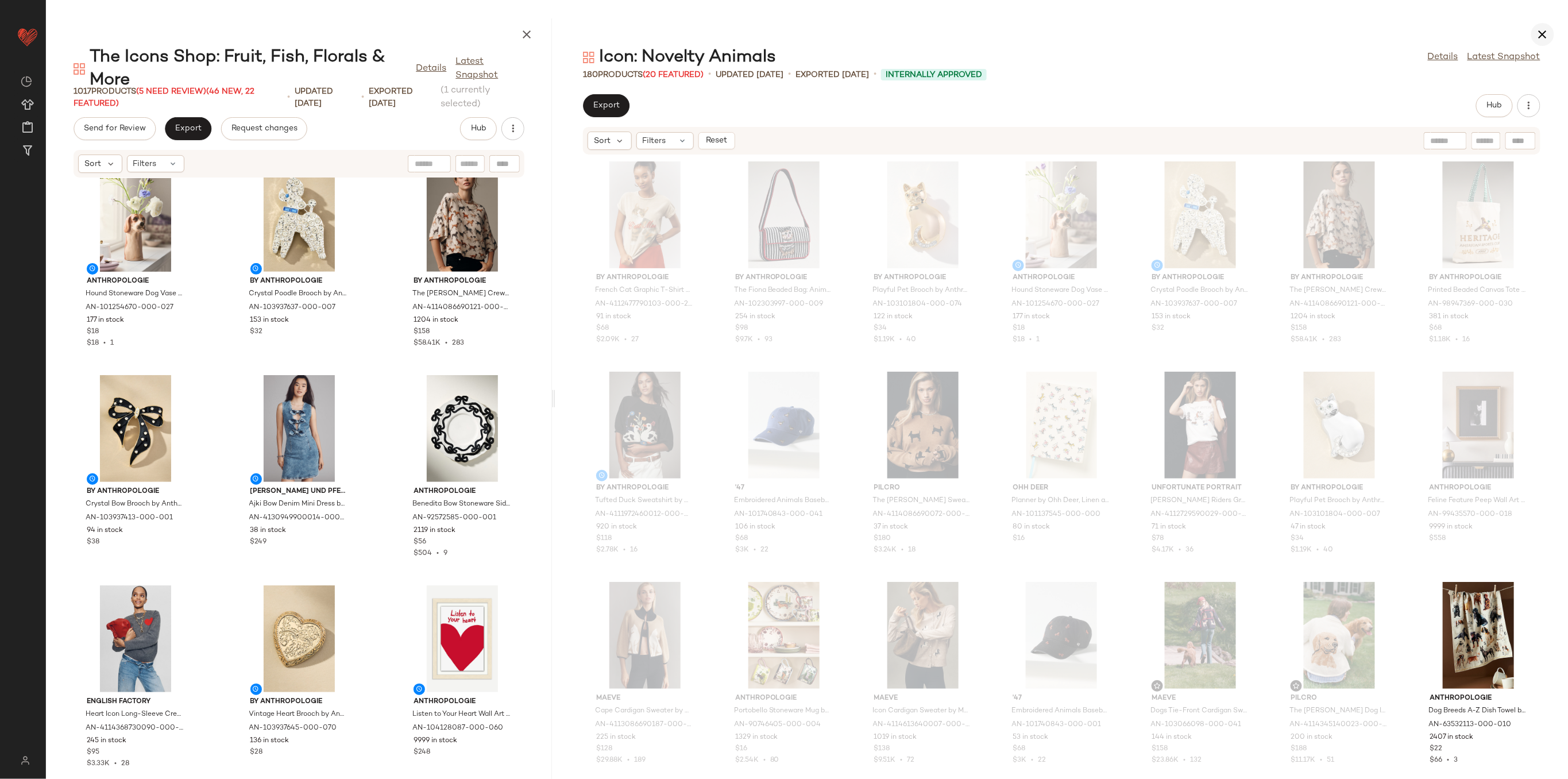
click at [1542, 28] on icon "button" at bounding box center [1542, 34] width 13 height 13
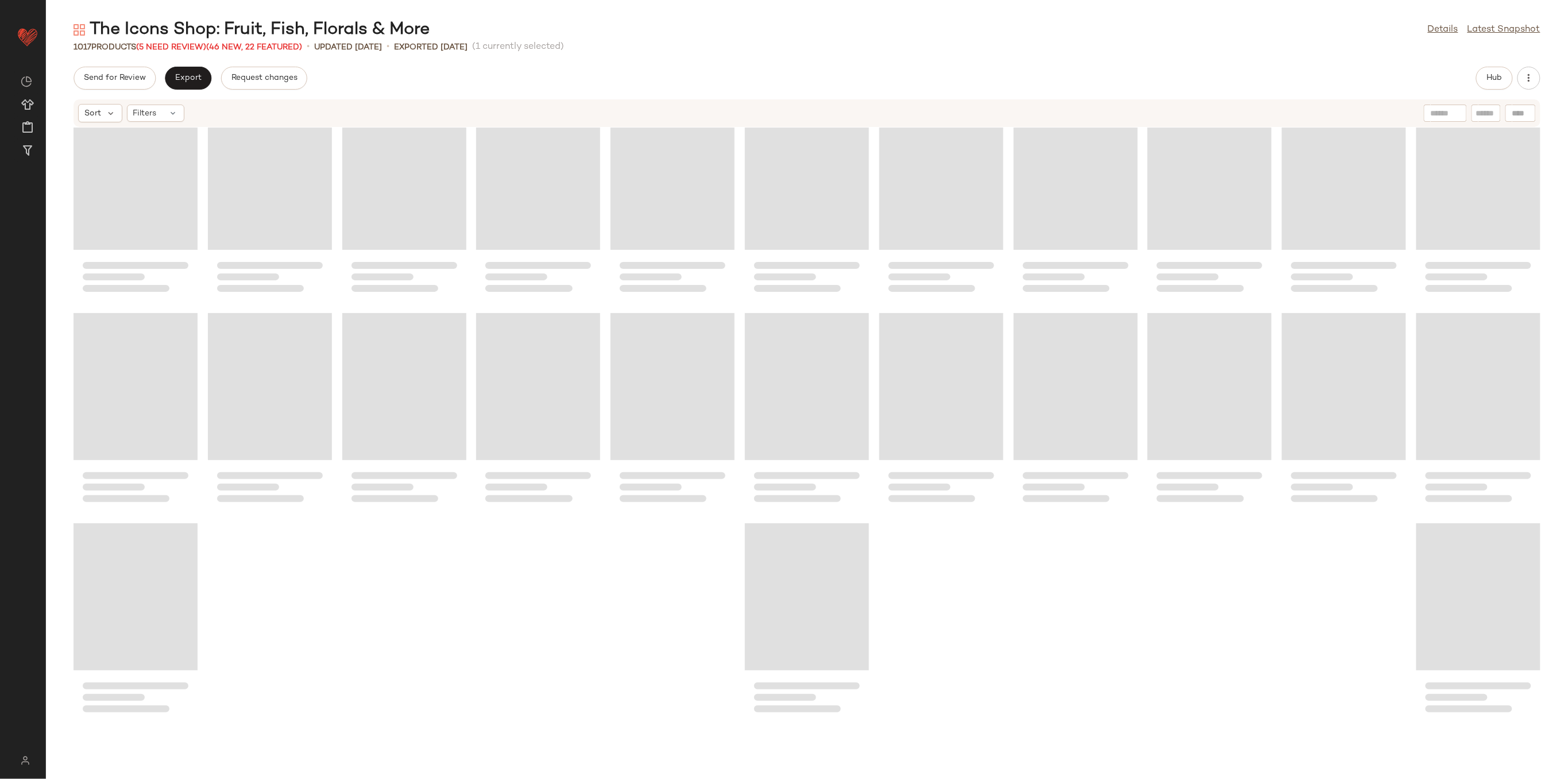
scroll to position [20, 0]
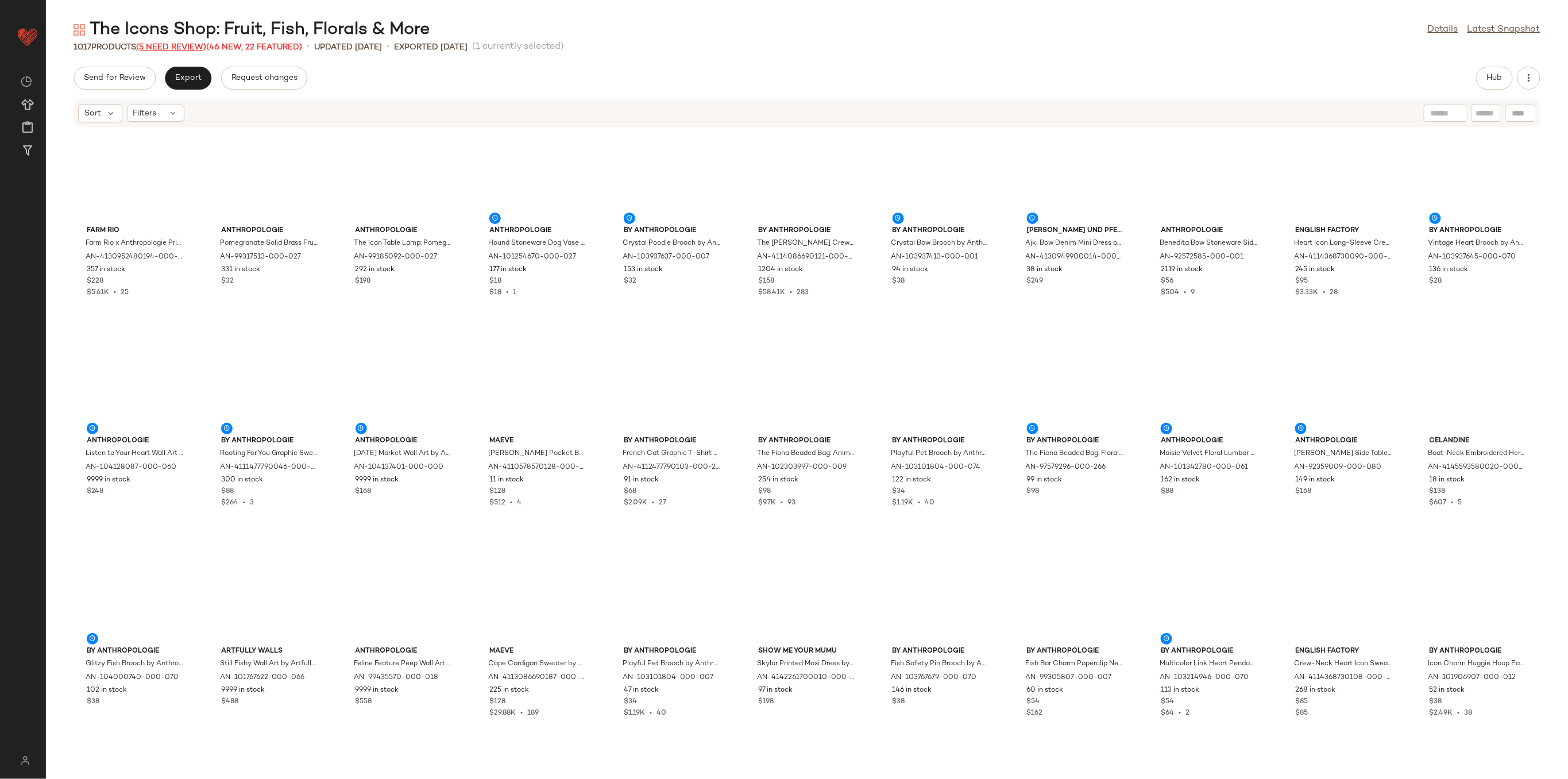
click at [154, 43] on span "(5 Need Review)" at bounding box center [171, 48] width 70 height 9
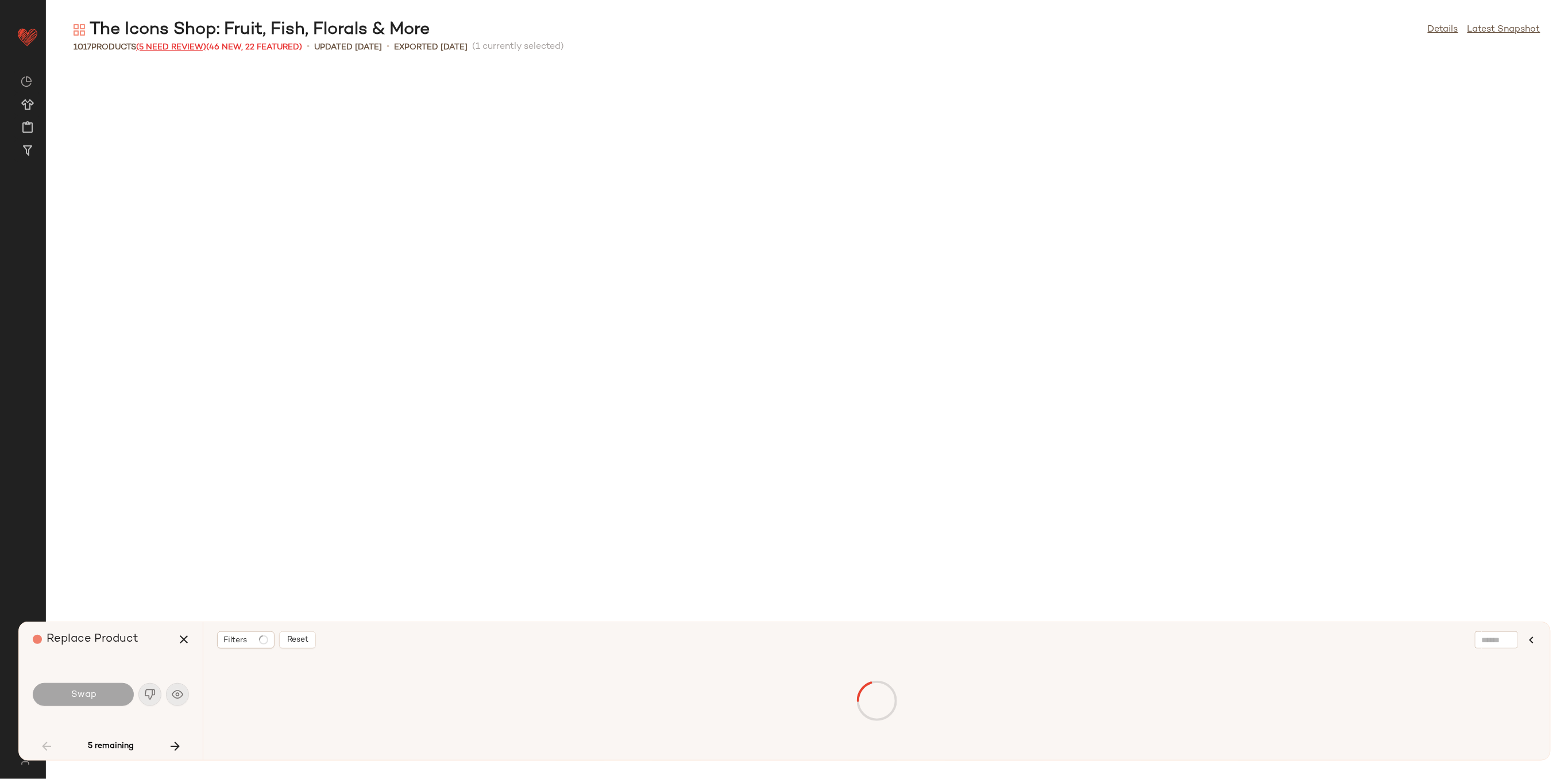
scroll to position [1061, 0]
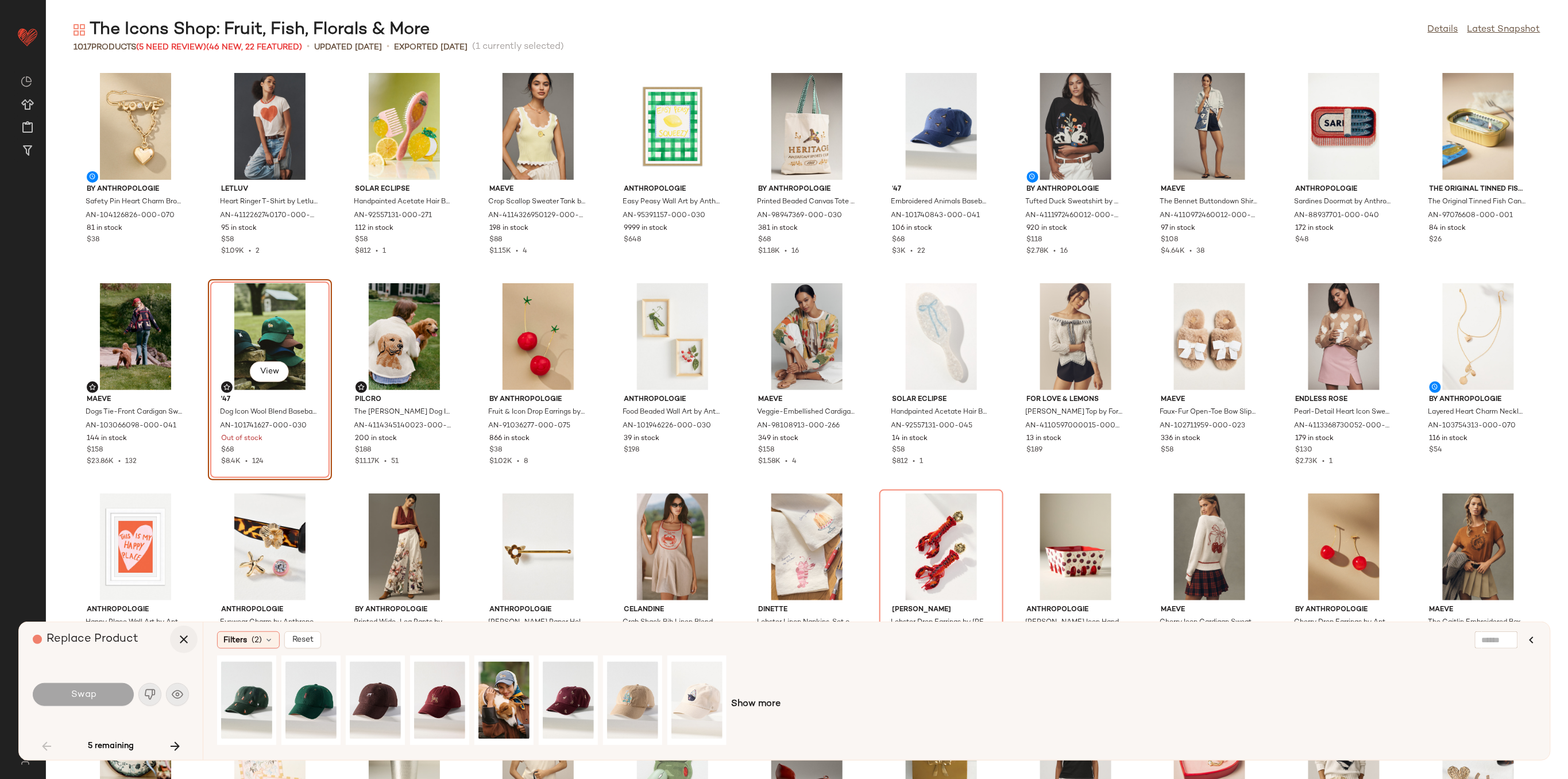
click at [179, 639] on icon "button" at bounding box center [183, 639] width 13 height 13
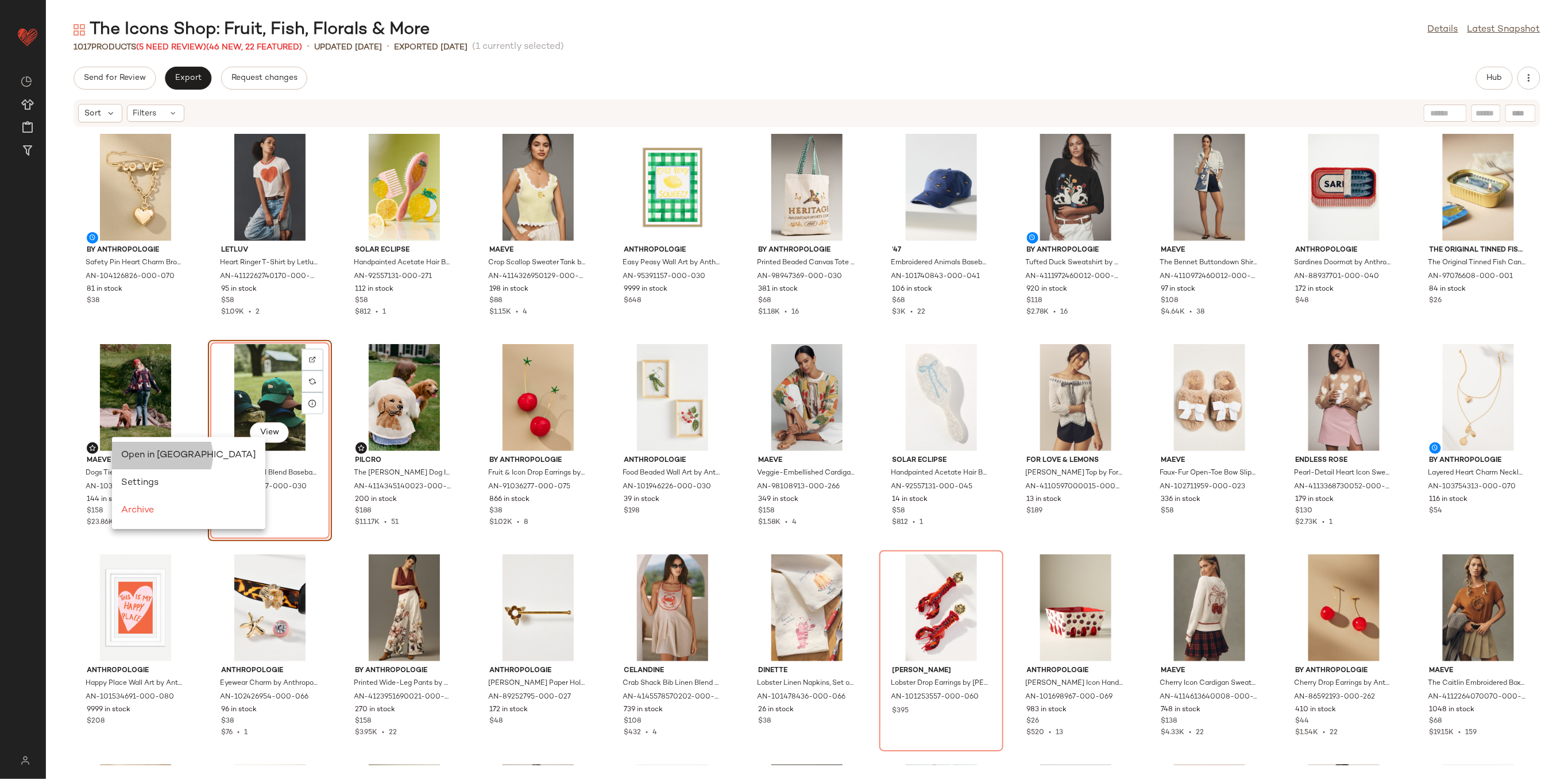
click at [165, 445] on div "Open in [GEOGRAPHIC_DATA]" at bounding box center [189, 455] width 154 height 28
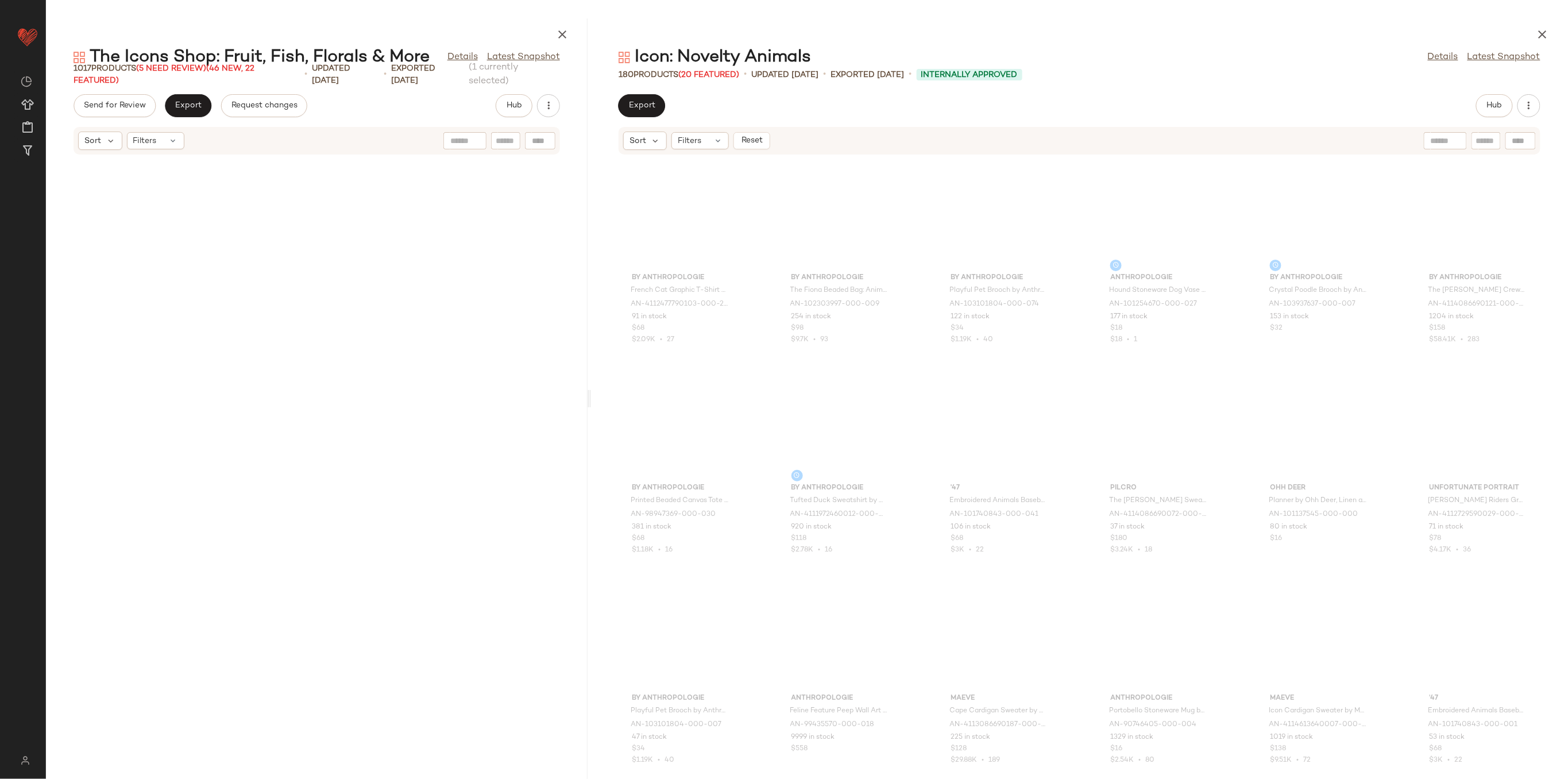
scroll to position [3155, 0]
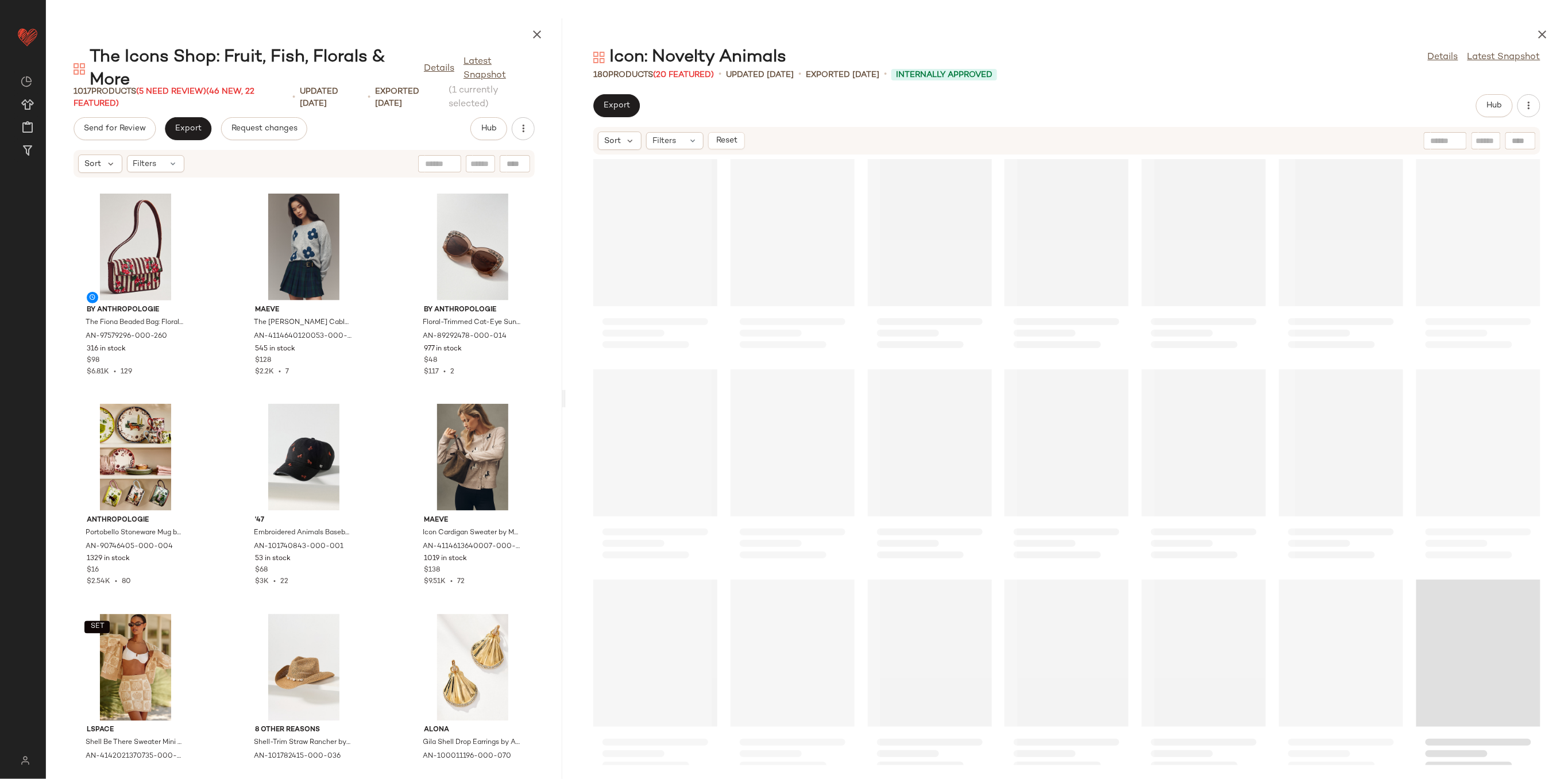
drag, startPoint x: 807, startPoint y: 399, endPoint x: 566, endPoint y: 416, distance: 241.6
click at [566, 416] on div "The Icons Shop: Fruit, Fish, Florals & More Details Latest Snapshot 1017 Produc…" at bounding box center [806, 398] width 1522 height 761
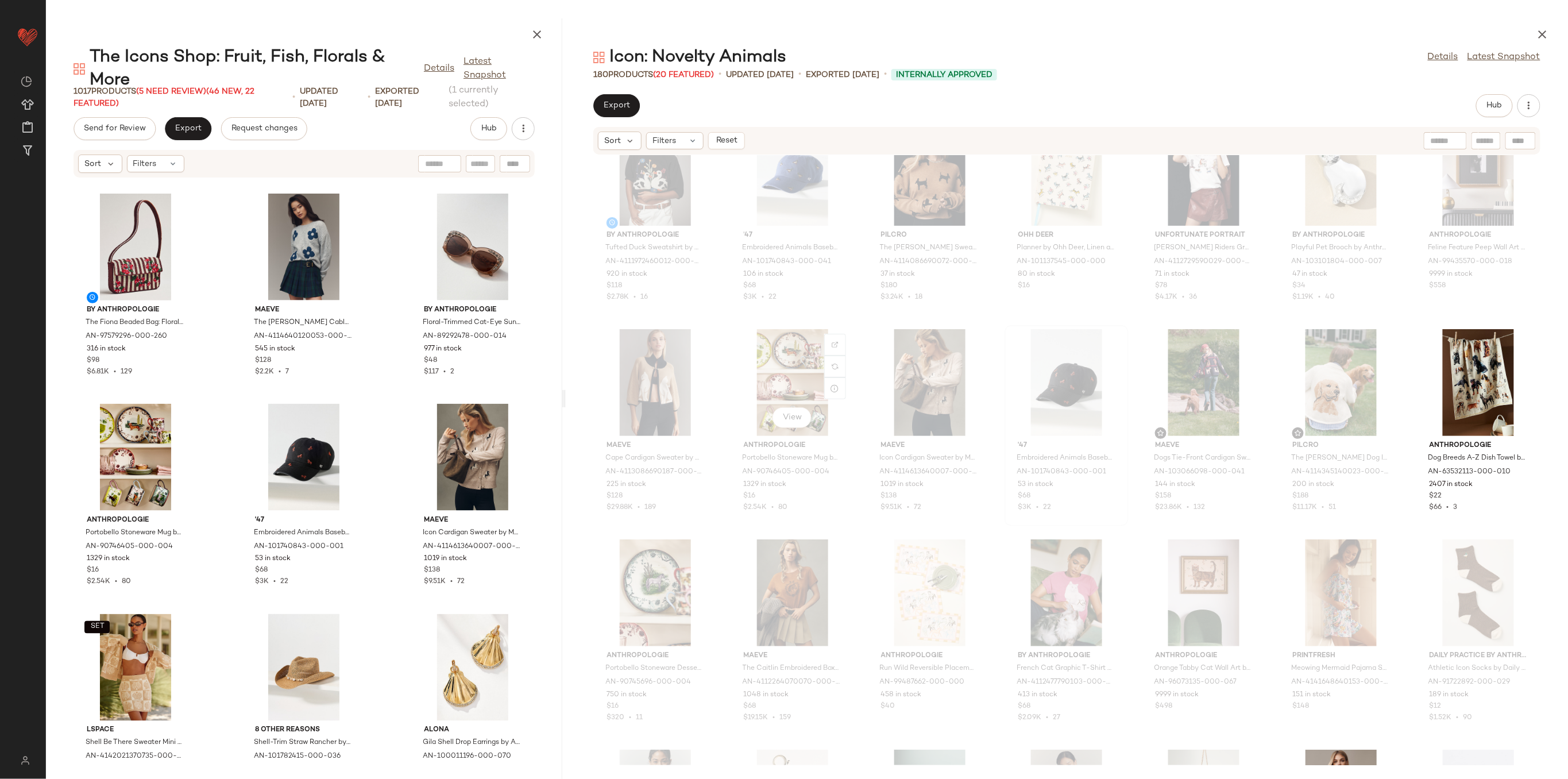
scroll to position [316, 0]
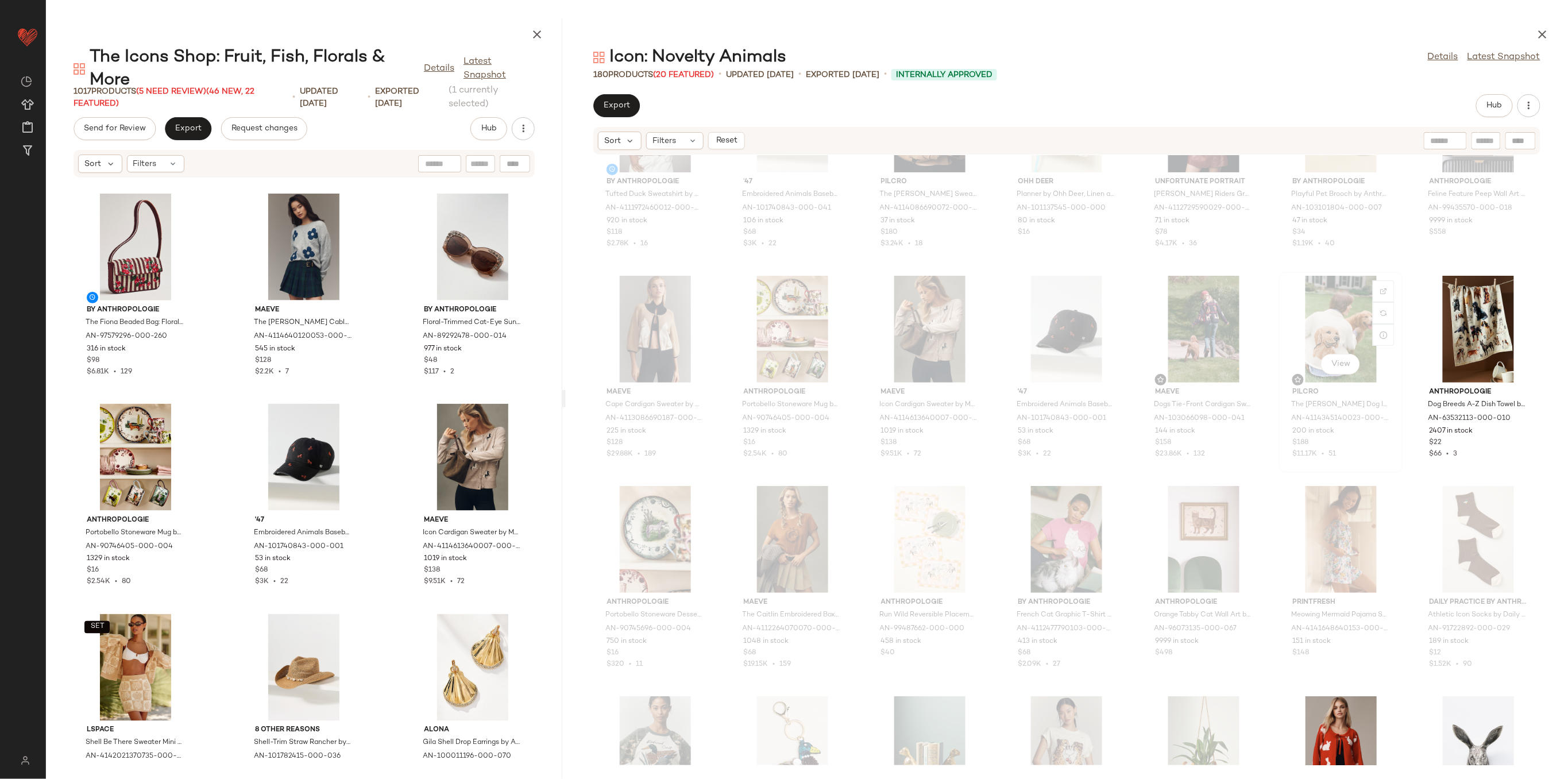
click at [1337, 301] on div "View" at bounding box center [1341, 329] width 116 height 107
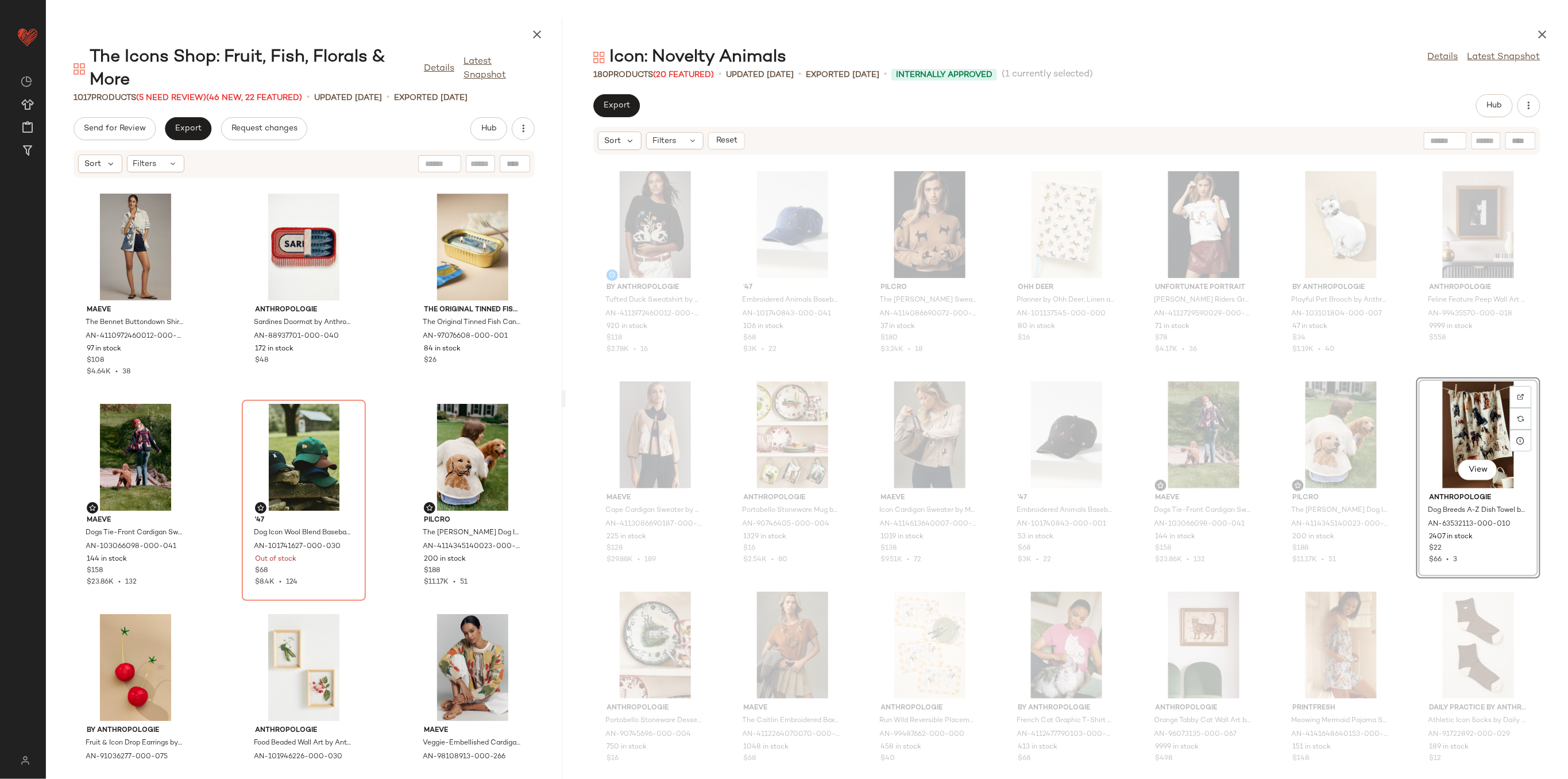
click at [396, 451] on div "Maeve The Bennet Buttondown Shirt by Maeve: Novelty Edition in Blue, Women's, S…" at bounding box center [304, 471] width 516 height 587
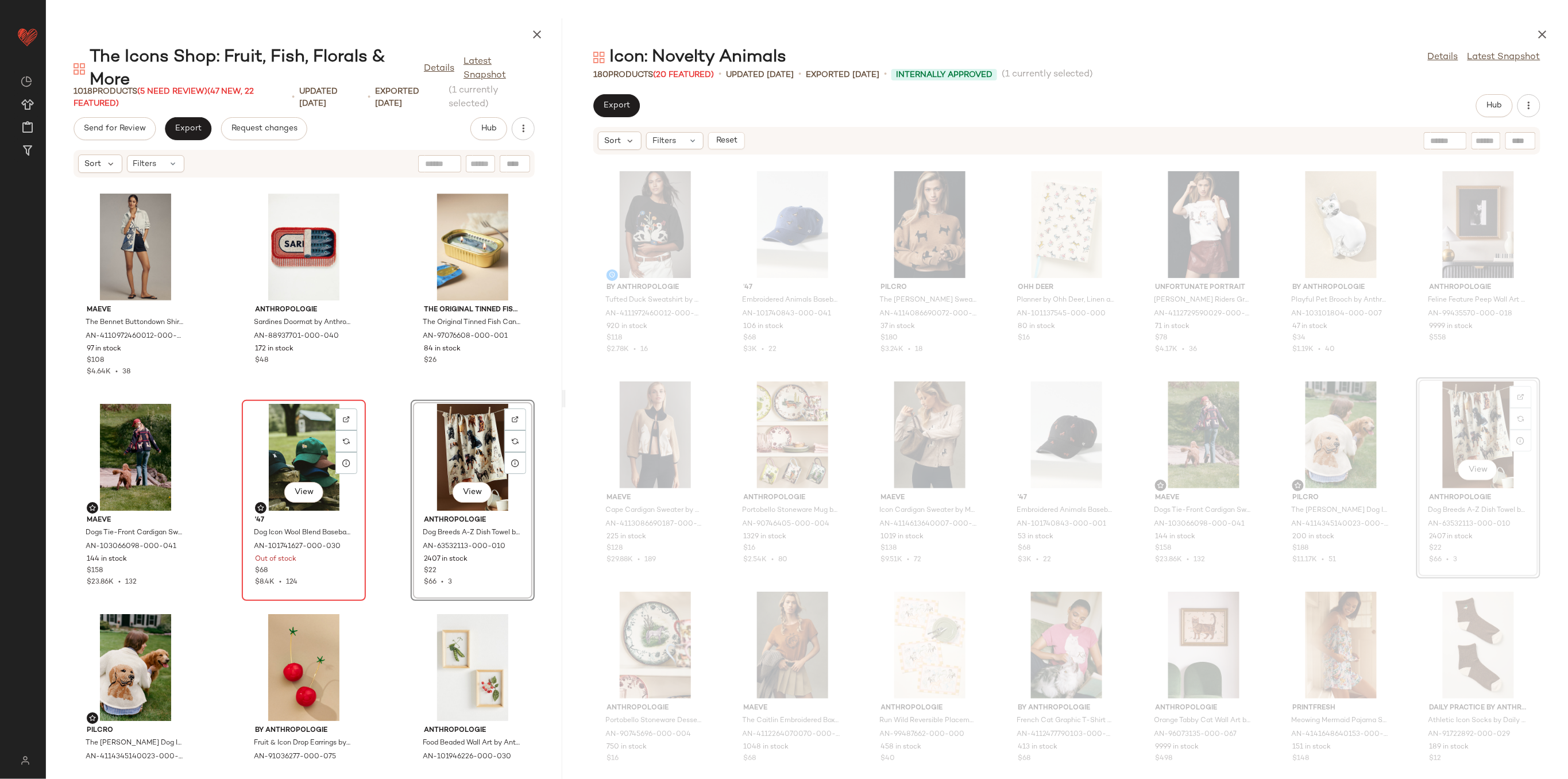
click at [282, 443] on div "View" at bounding box center [303, 457] width 116 height 107
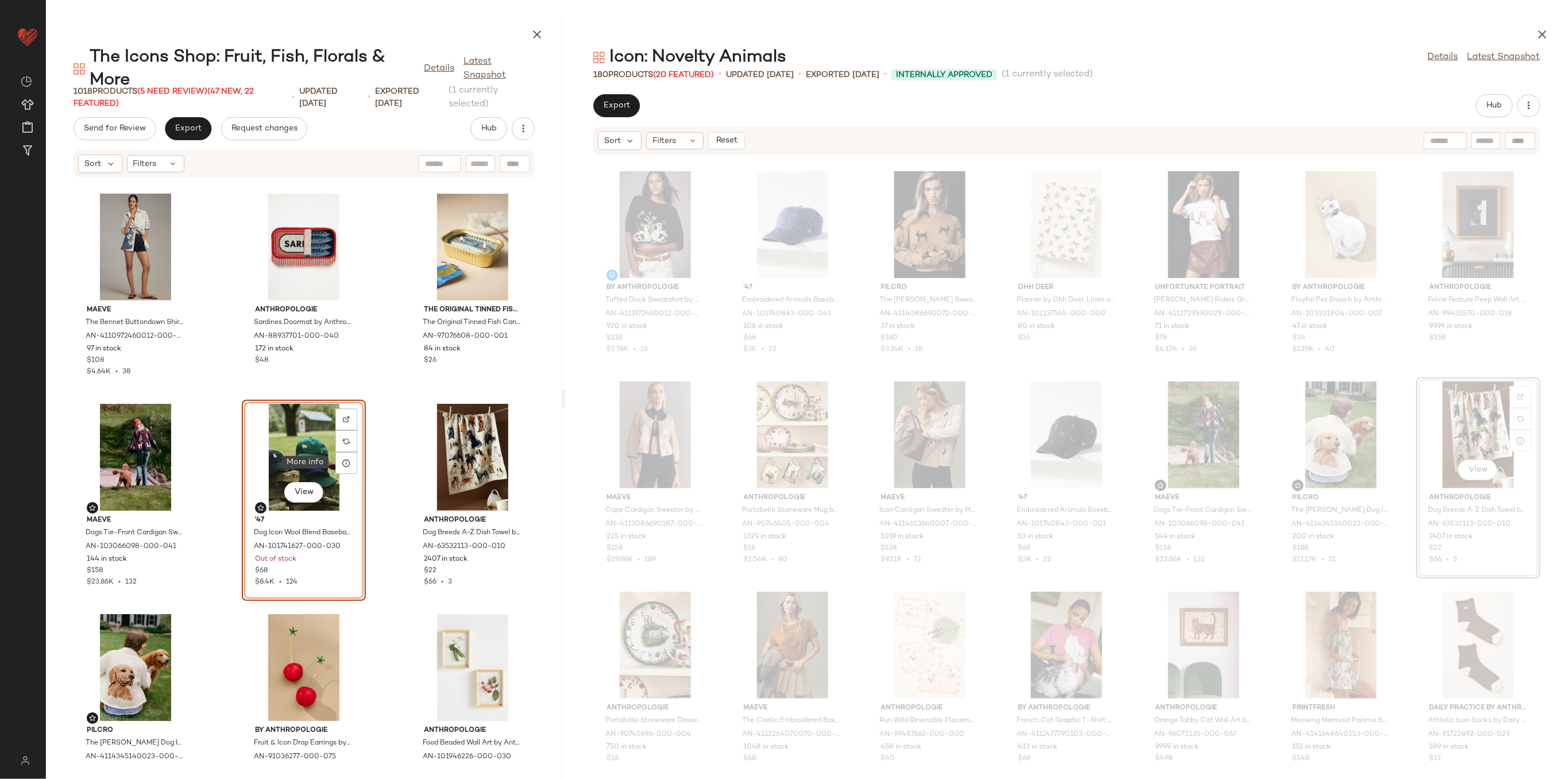
click at [378, 486] on div "Maeve The Bennet Buttondown Shirt by Maeve: Novelty Edition in Blue, Women's, S…" at bounding box center [304, 471] width 516 height 587
click at [270, 450] on div "View" at bounding box center [303, 457] width 116 height 107
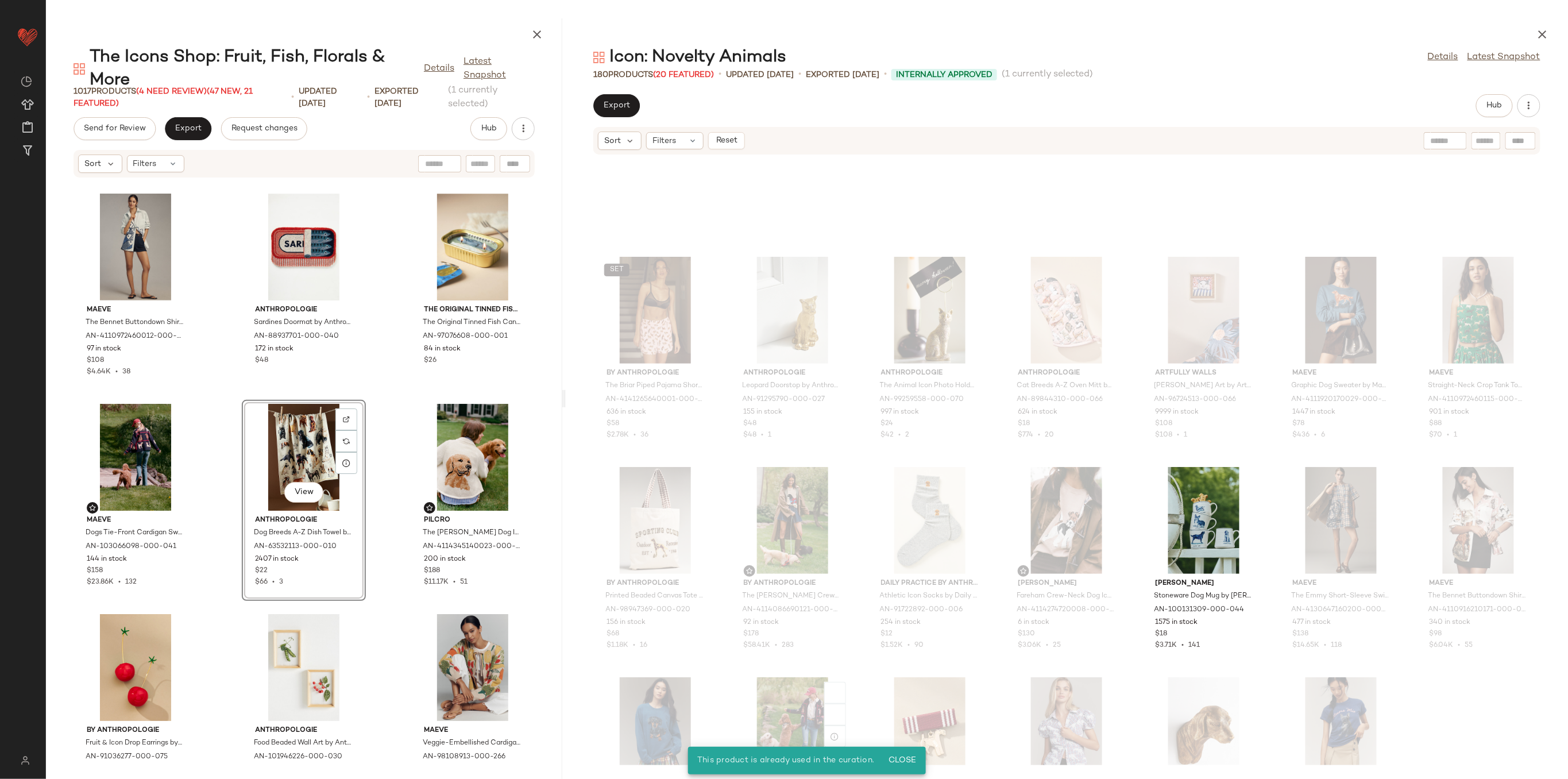
scroll to position [1666, 0]
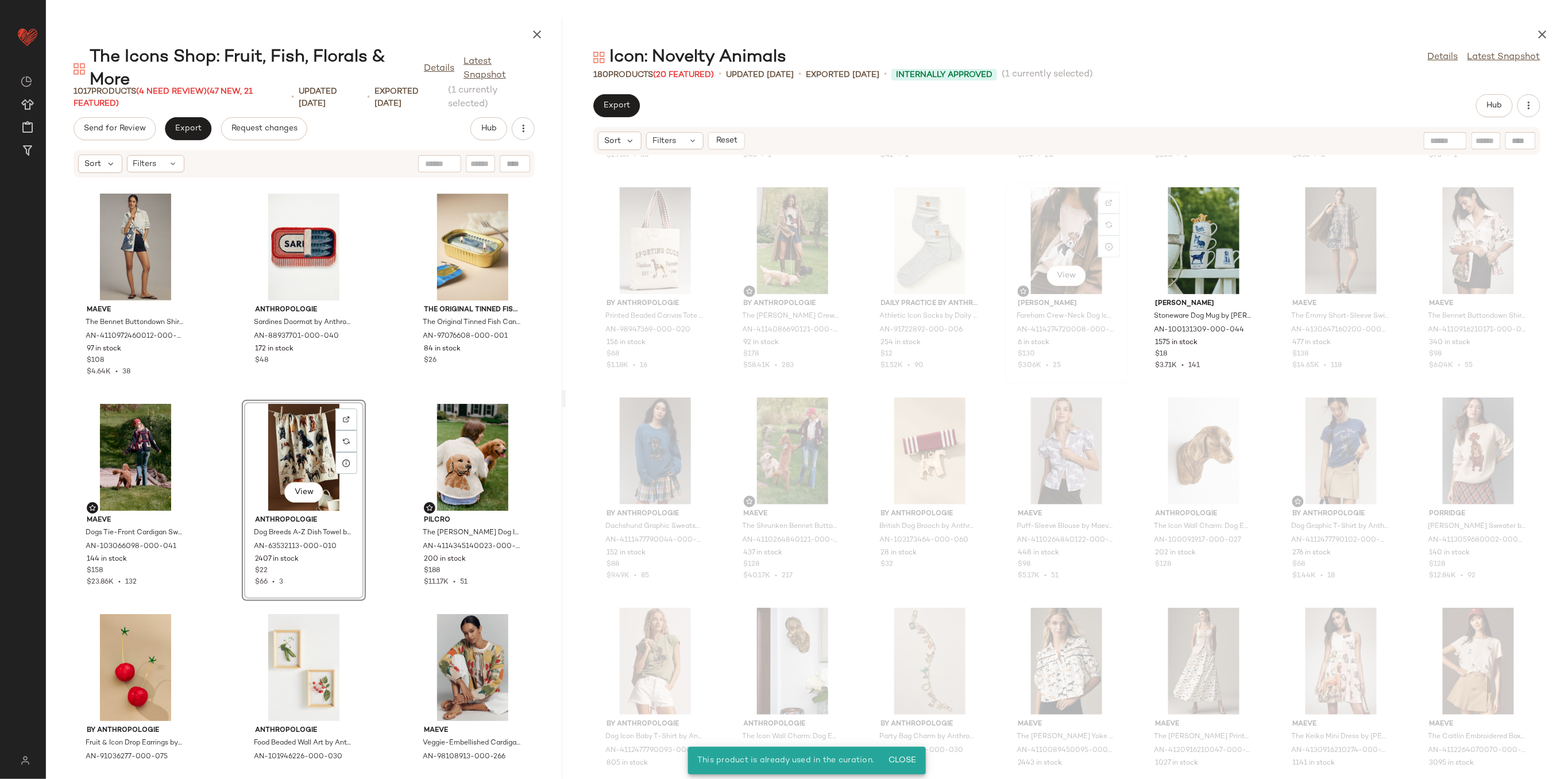
click at [1081, 217] on div "View" at bounding box center [1066, 240] width 116 height 107
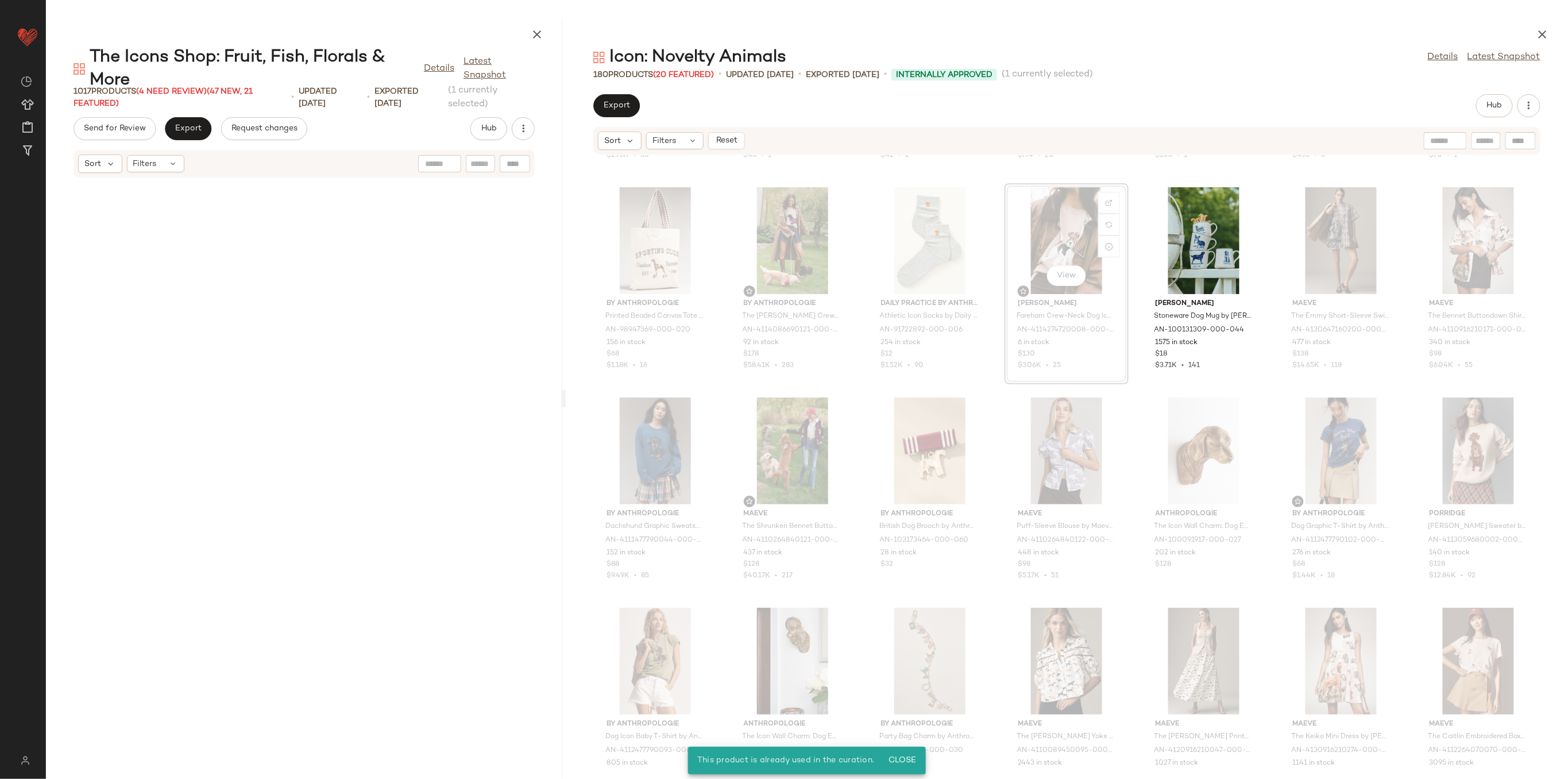
scroll to position [1473, 0]
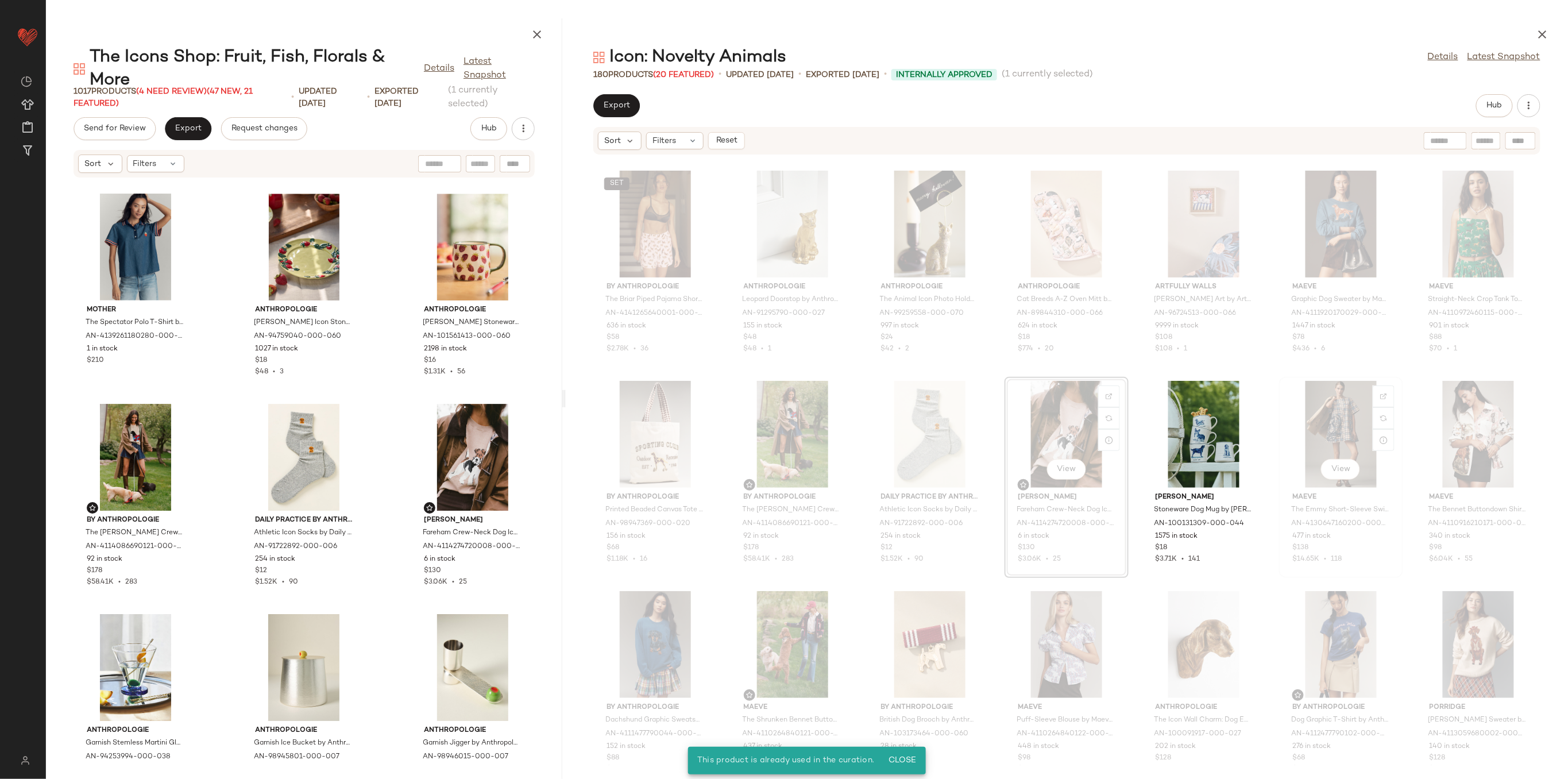
click at [1359, 425] on div "View" at bounding box center [1341, 434] width 116 height 107
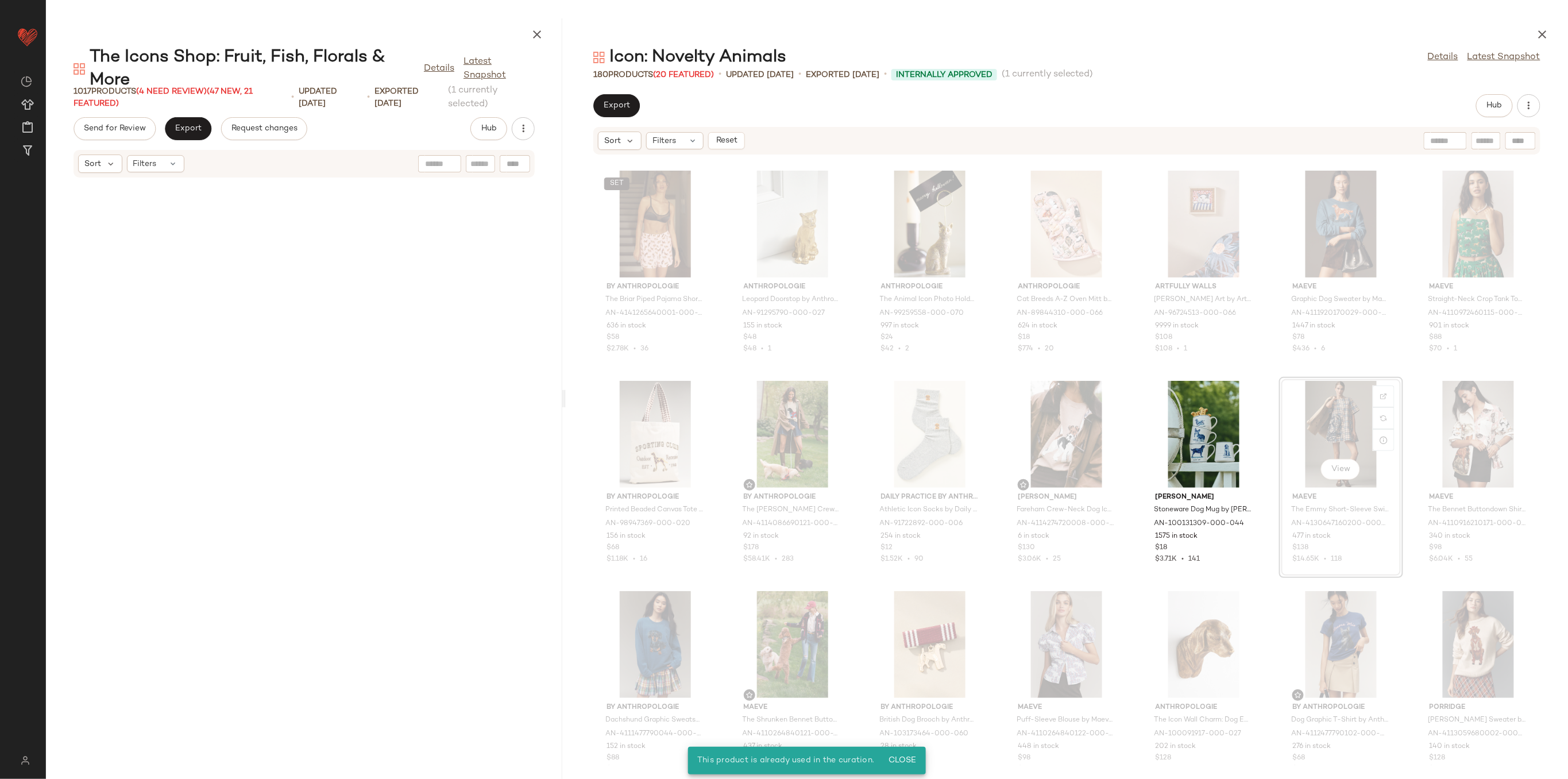
scroll to position [24608, 0]
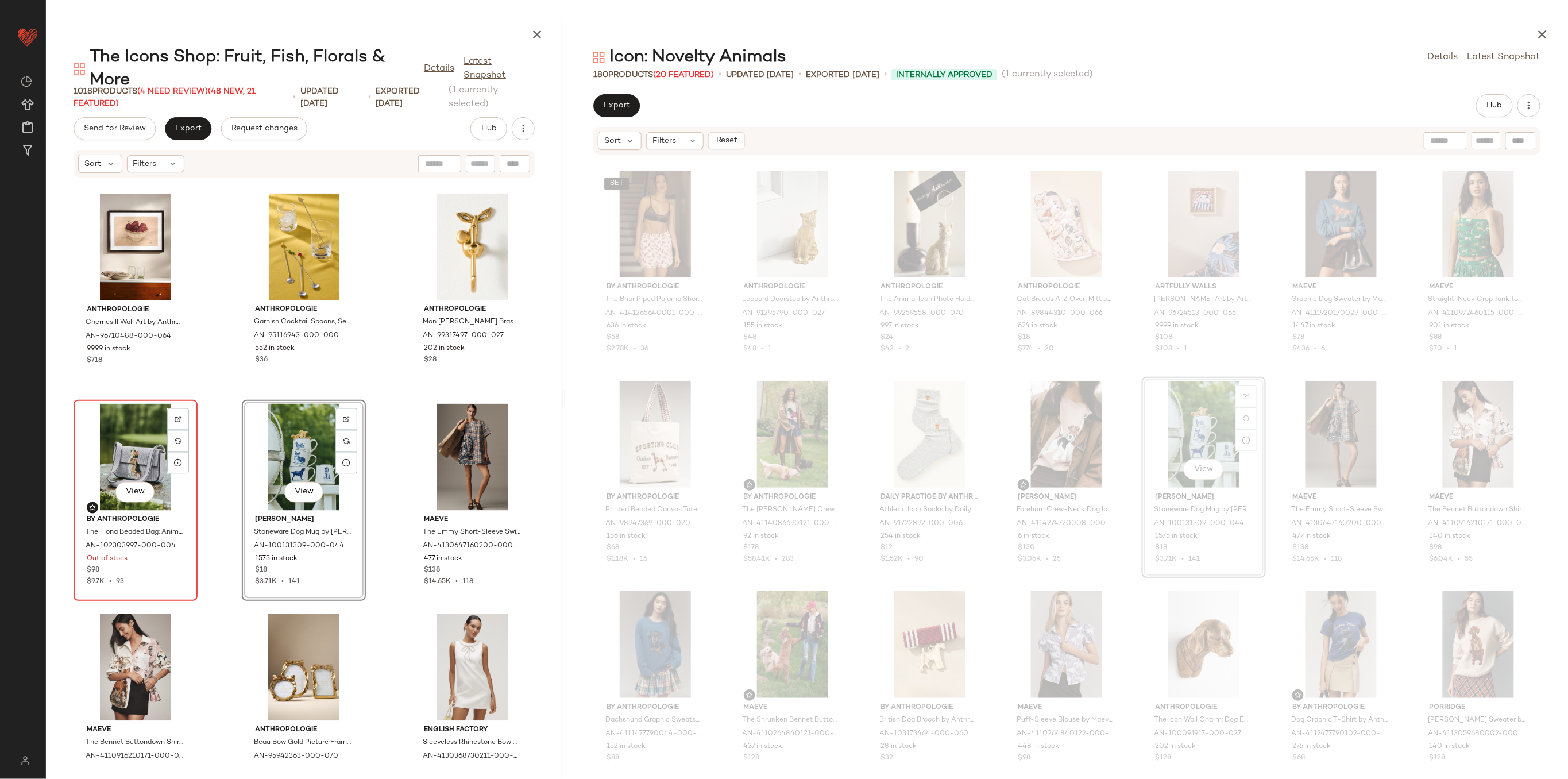
click at [154, 448] on div "View" at bounding box center [135, 457] width 116 height 107
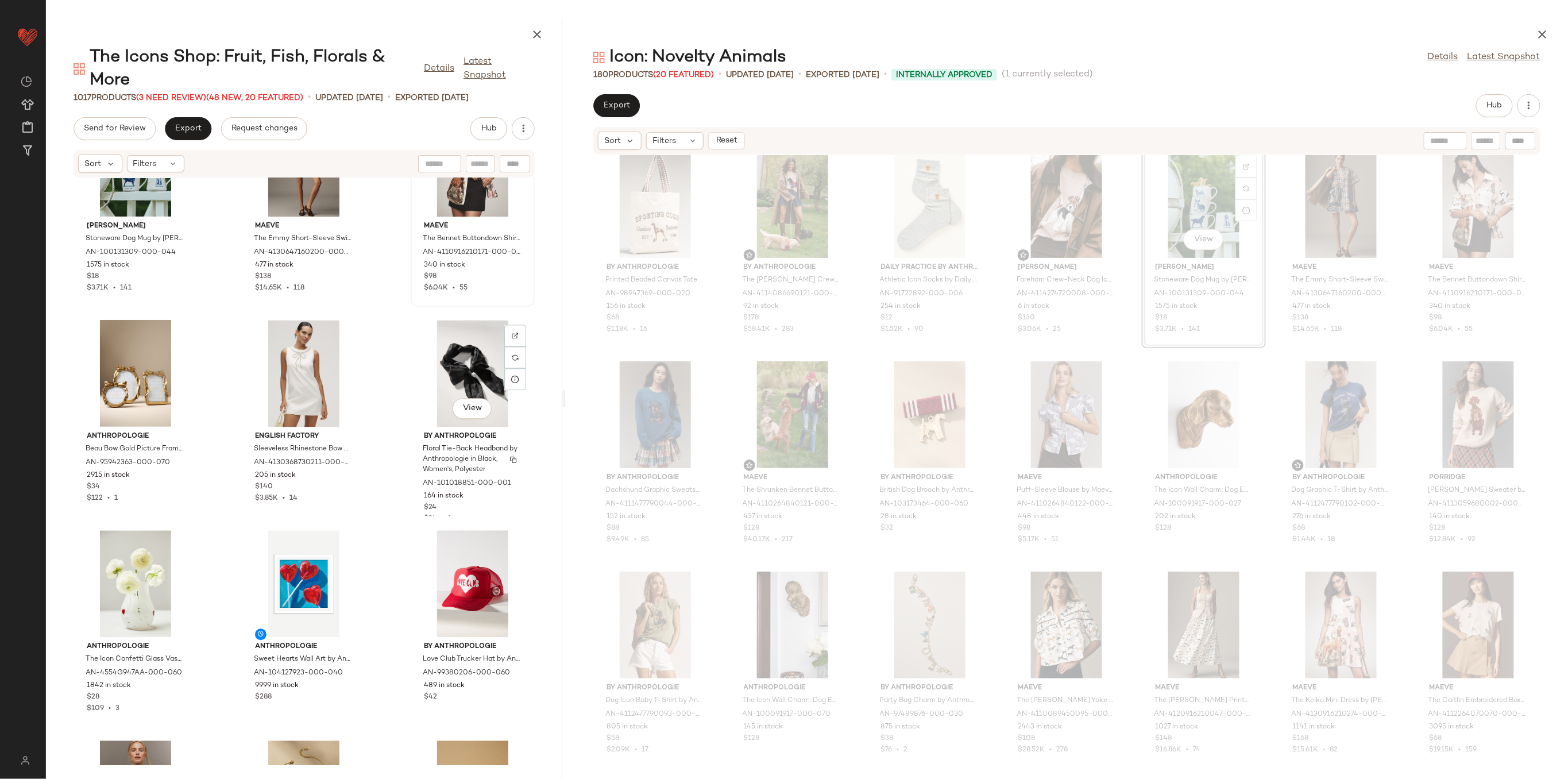
scroll to position [24914, 0]
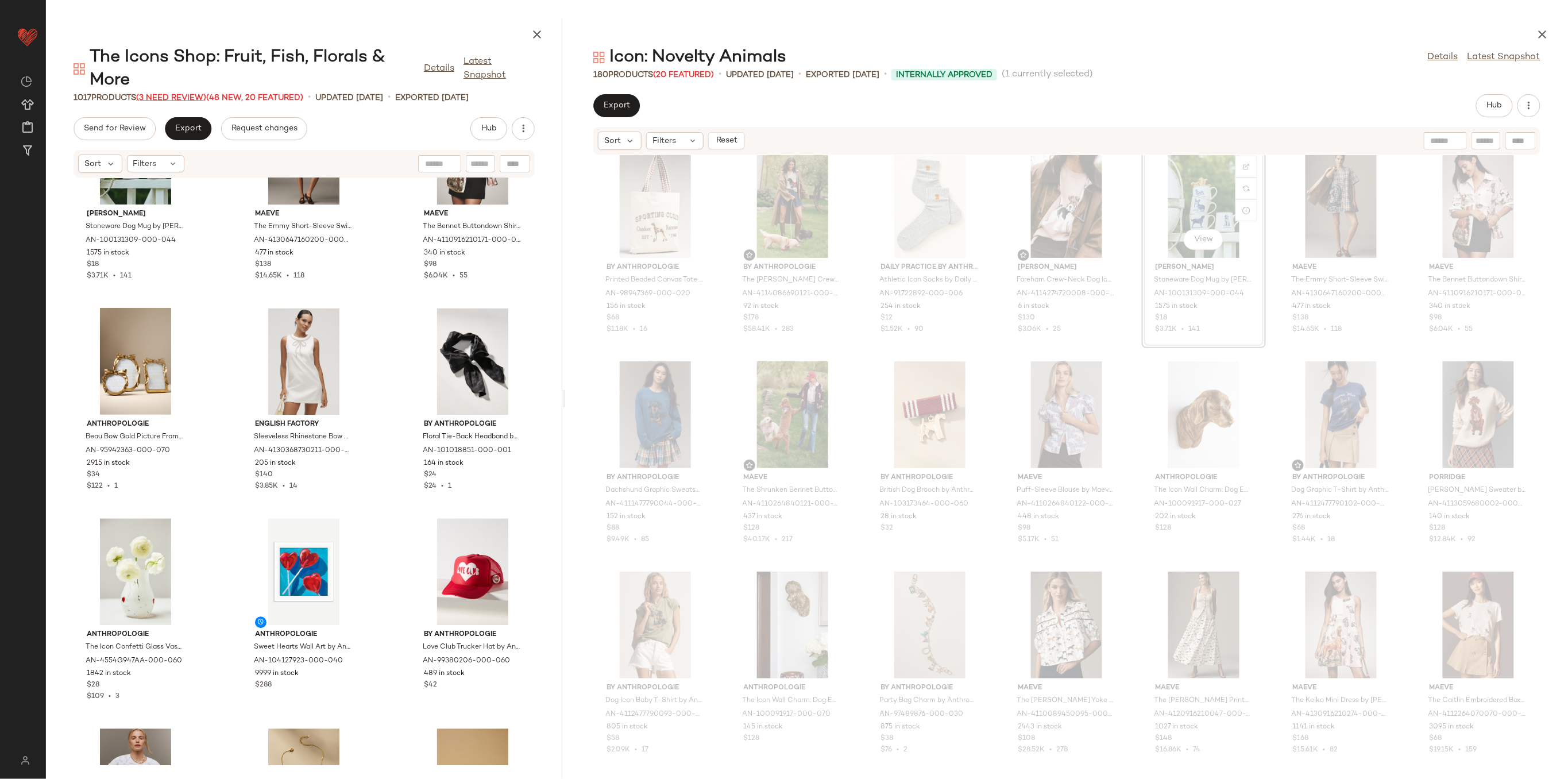
click at [183, 98] on span "(3 Need Review)" at bounding box center [171, 98] width 70 height 9
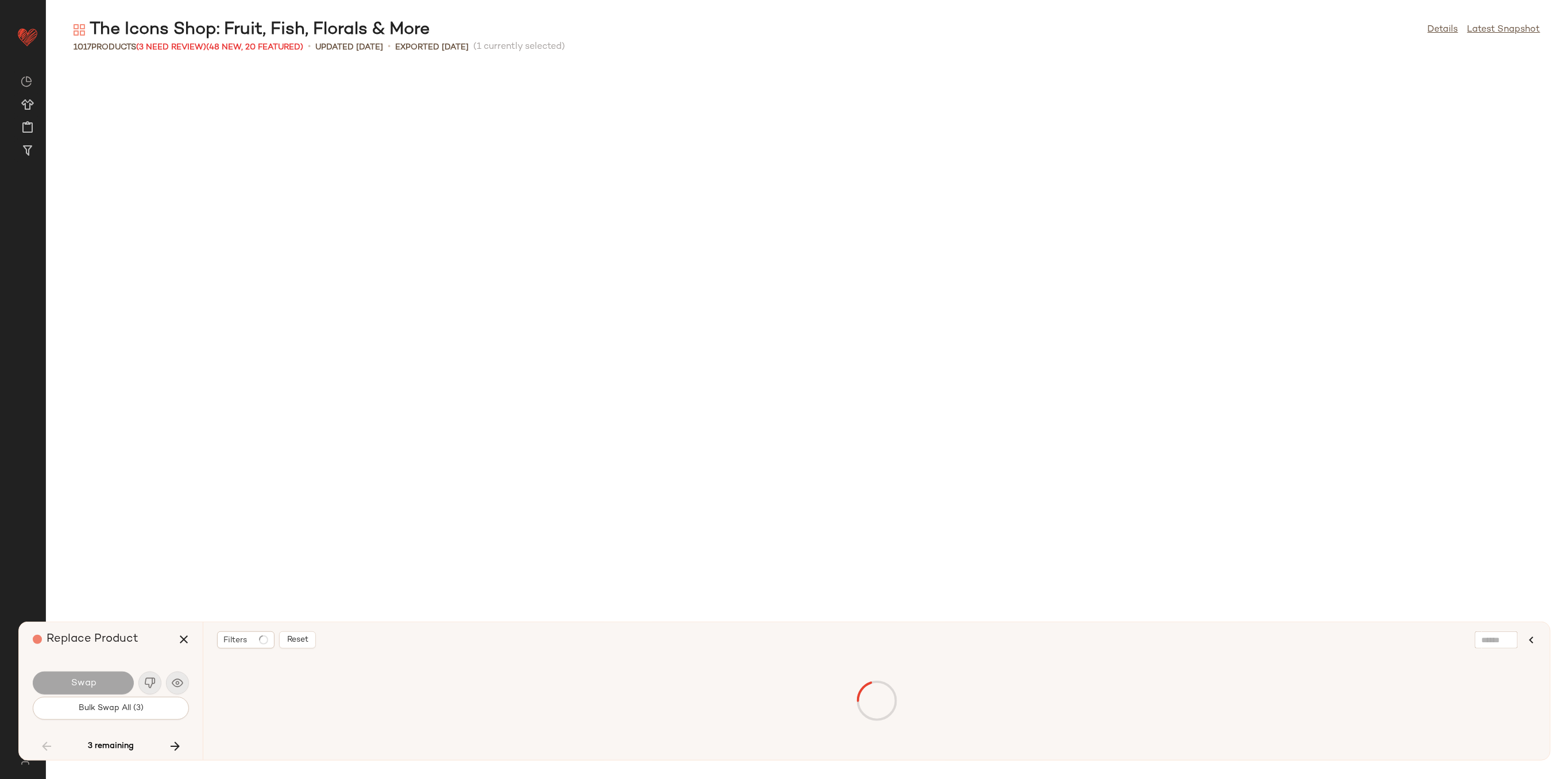
scroll to position [1262, 0]
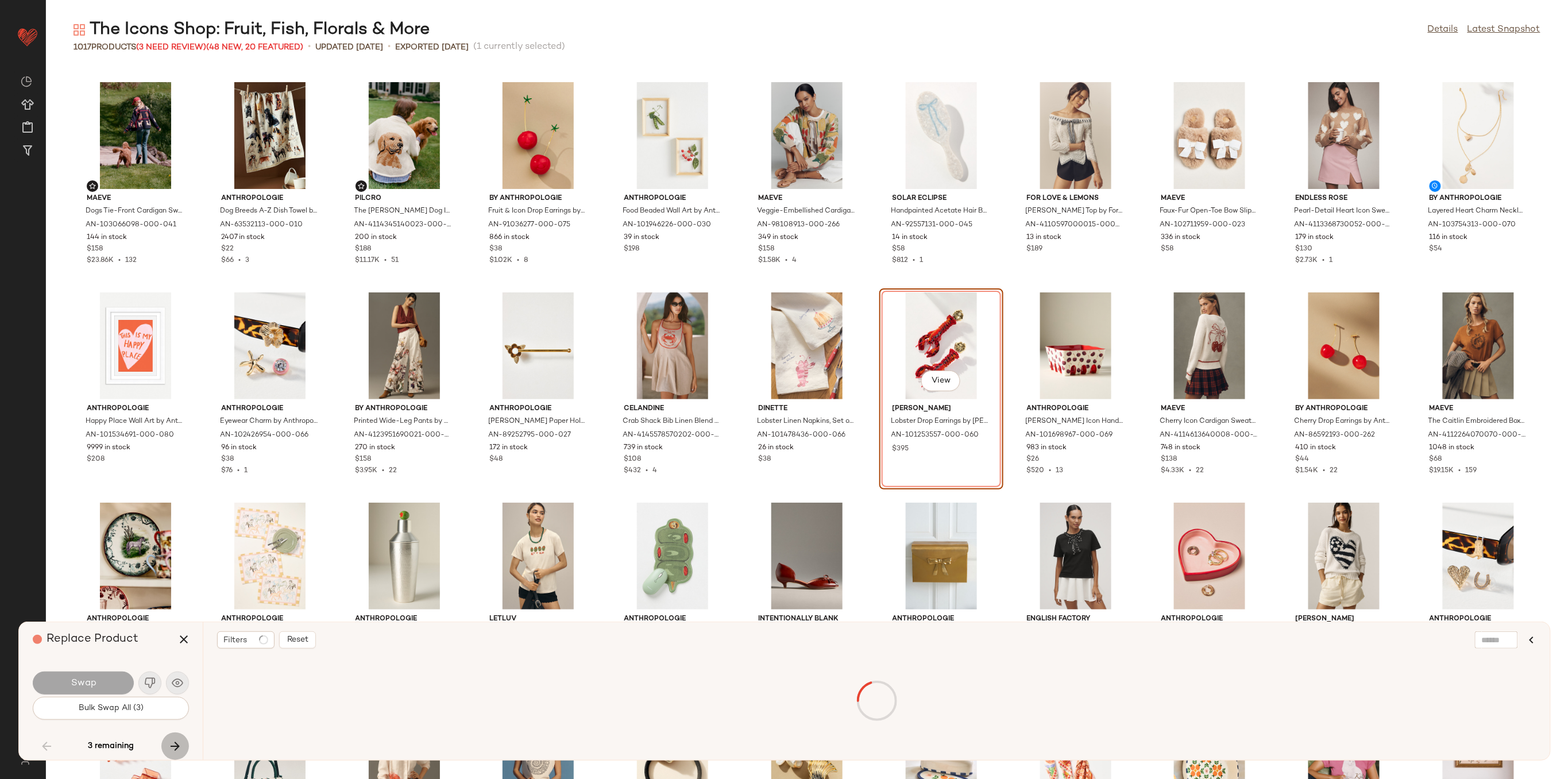
click at [168, 741] on icon "button" at bounding box center [174, 746] width 13 height 13
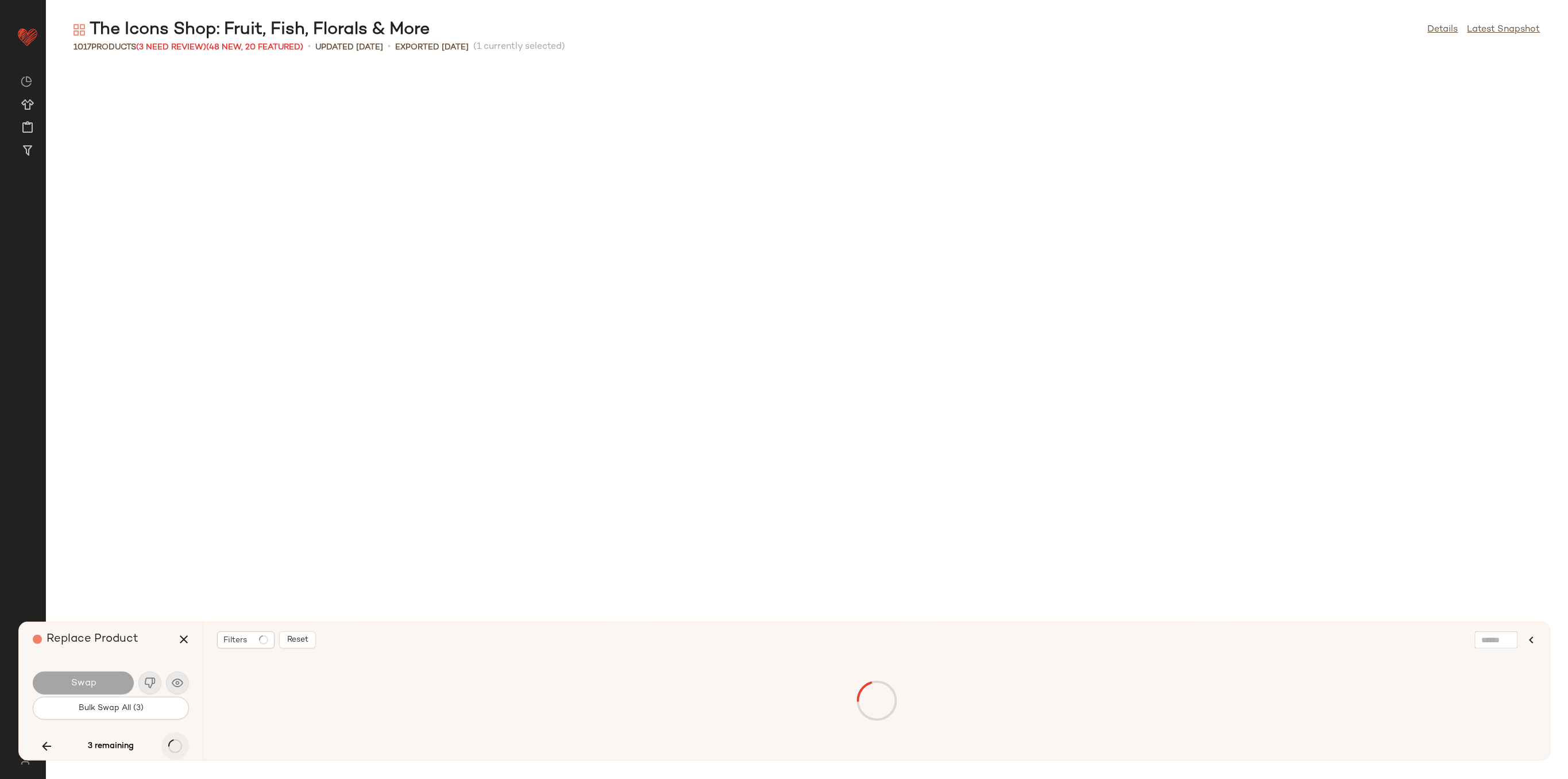
scroll to position [3155, 0]
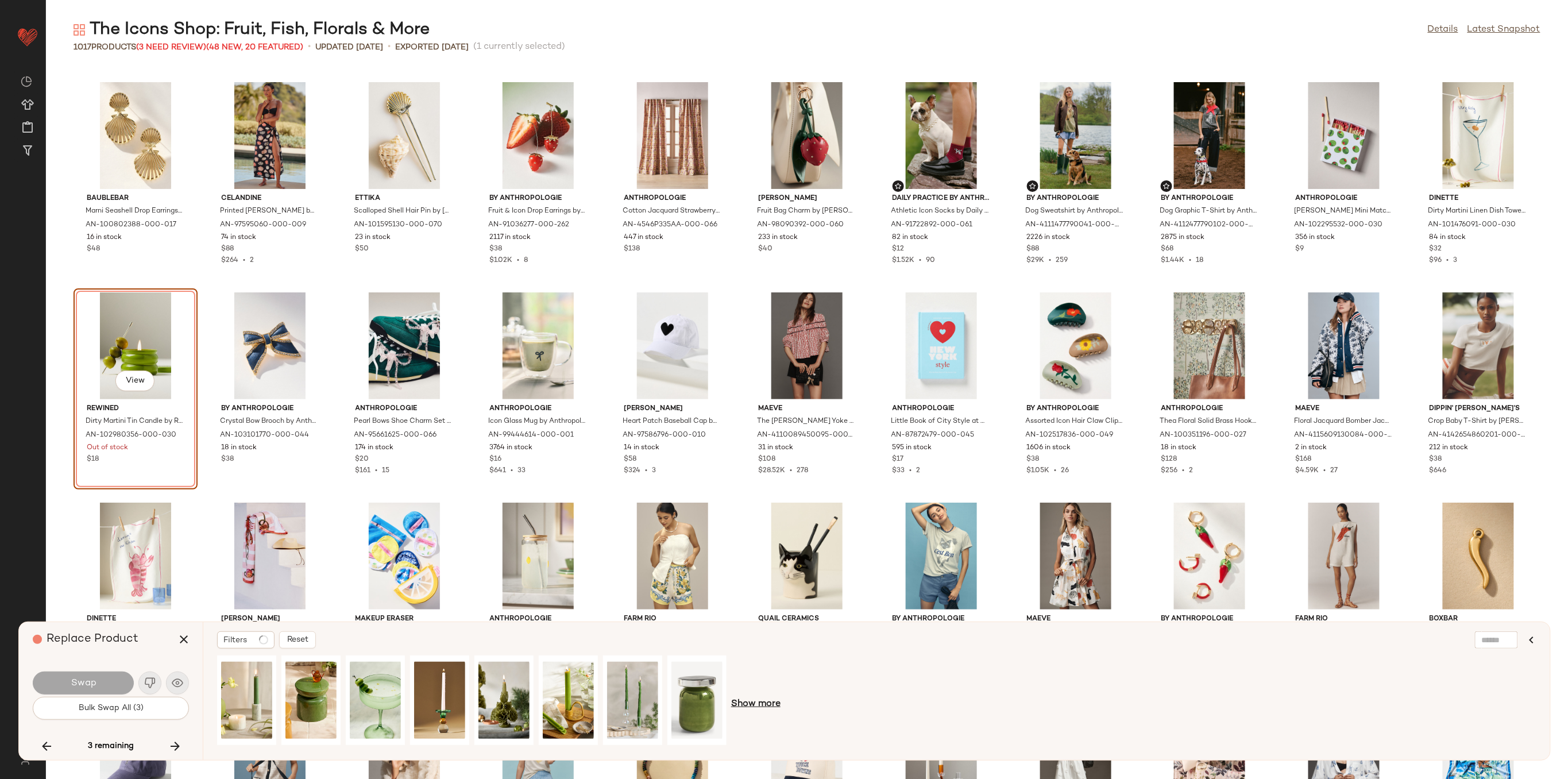
click at [751, 706] on span "Show more" at bounding box center [755, 704] width 49 height 13
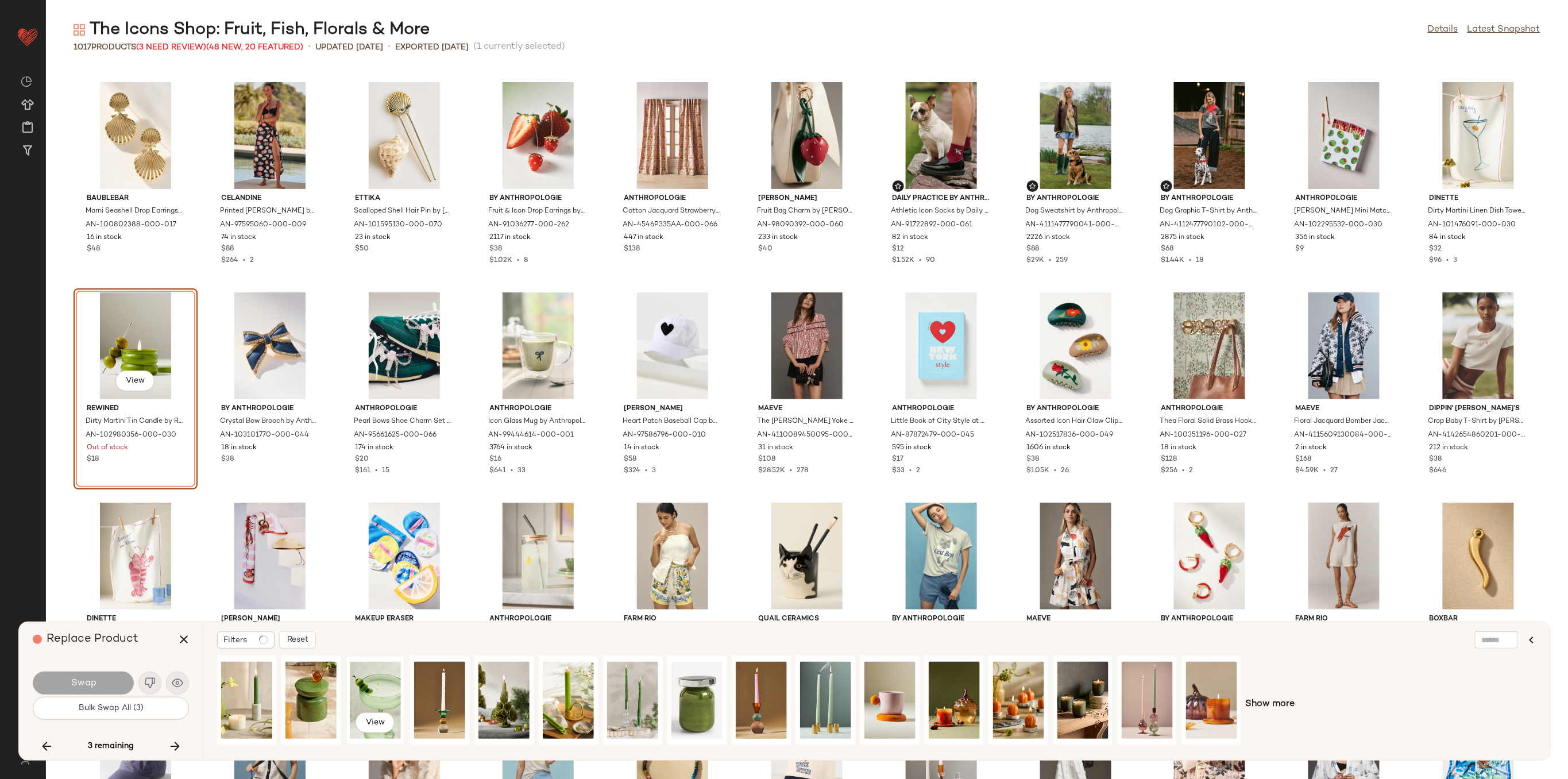
click at [381, 685] on div "View" at bounding box center [375, 700] width 51 height 82
click at [1271, 704] on span "Show more" at bounding box center [1270, 704] width 49 height 13
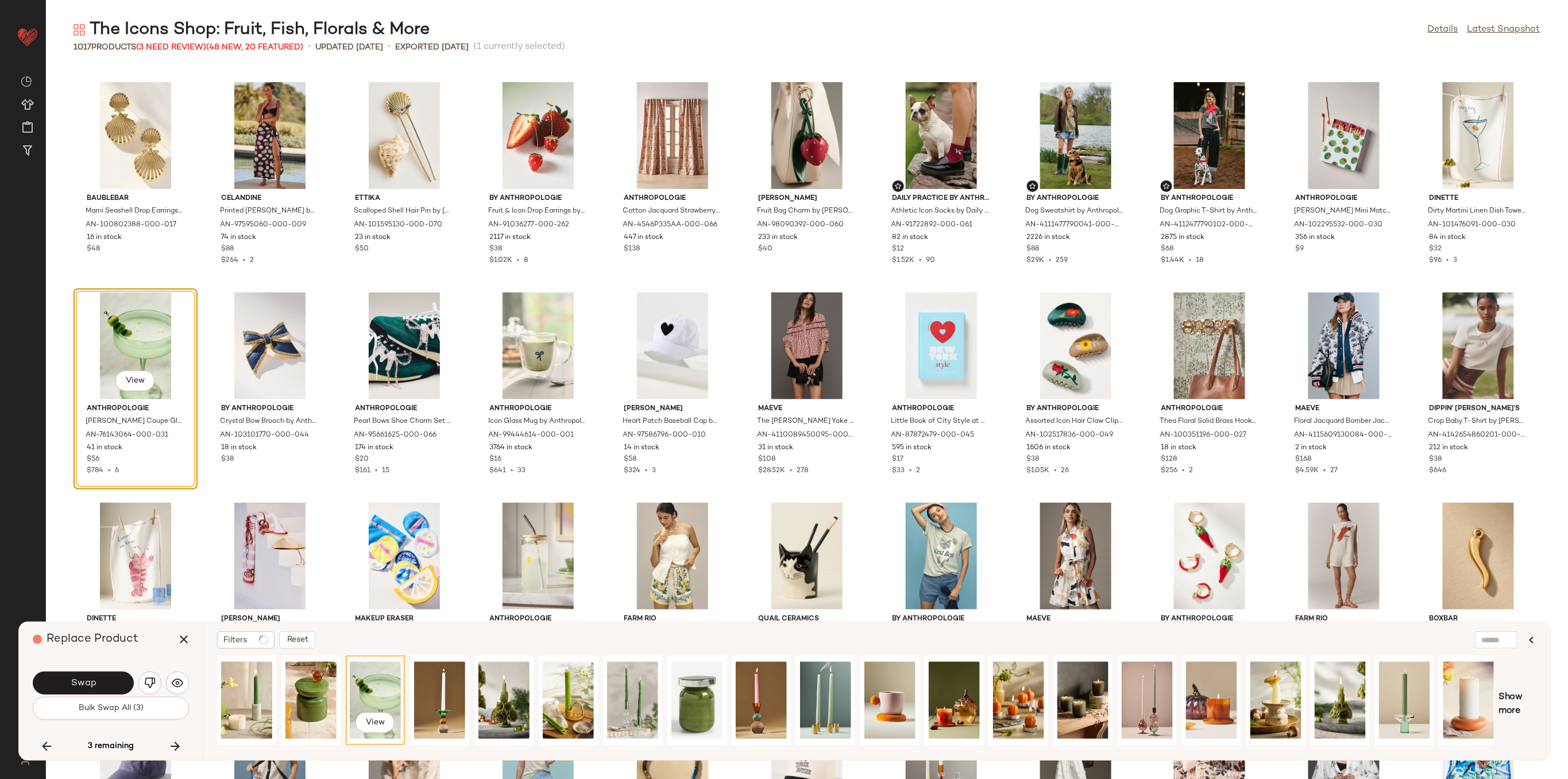
click at [149, 680] on img "button" at bounding box center [149, 683] width 12 height 12
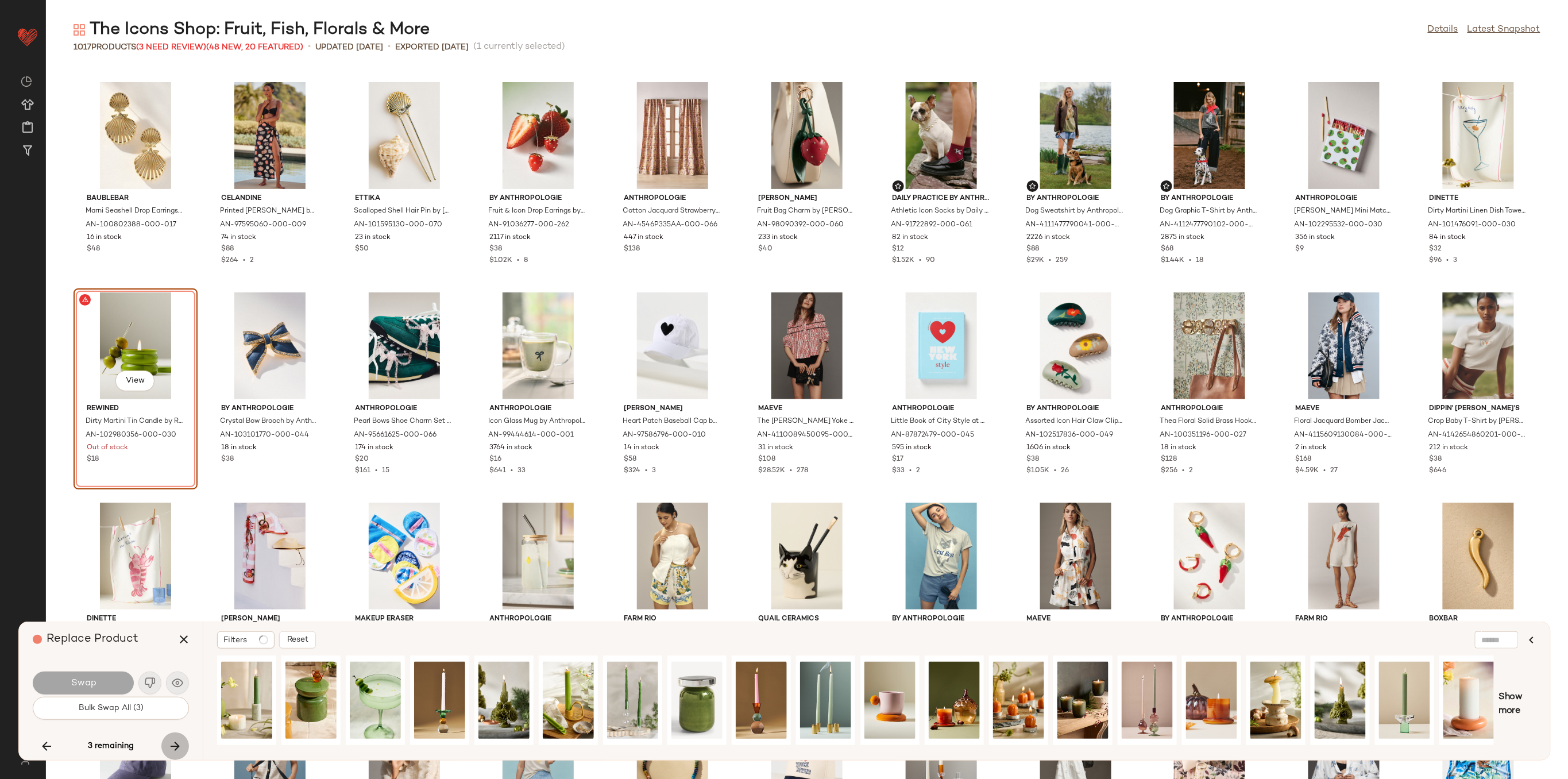
click at [177, 738] on button "button" at bounding box center [175, 746] width 28 height 28
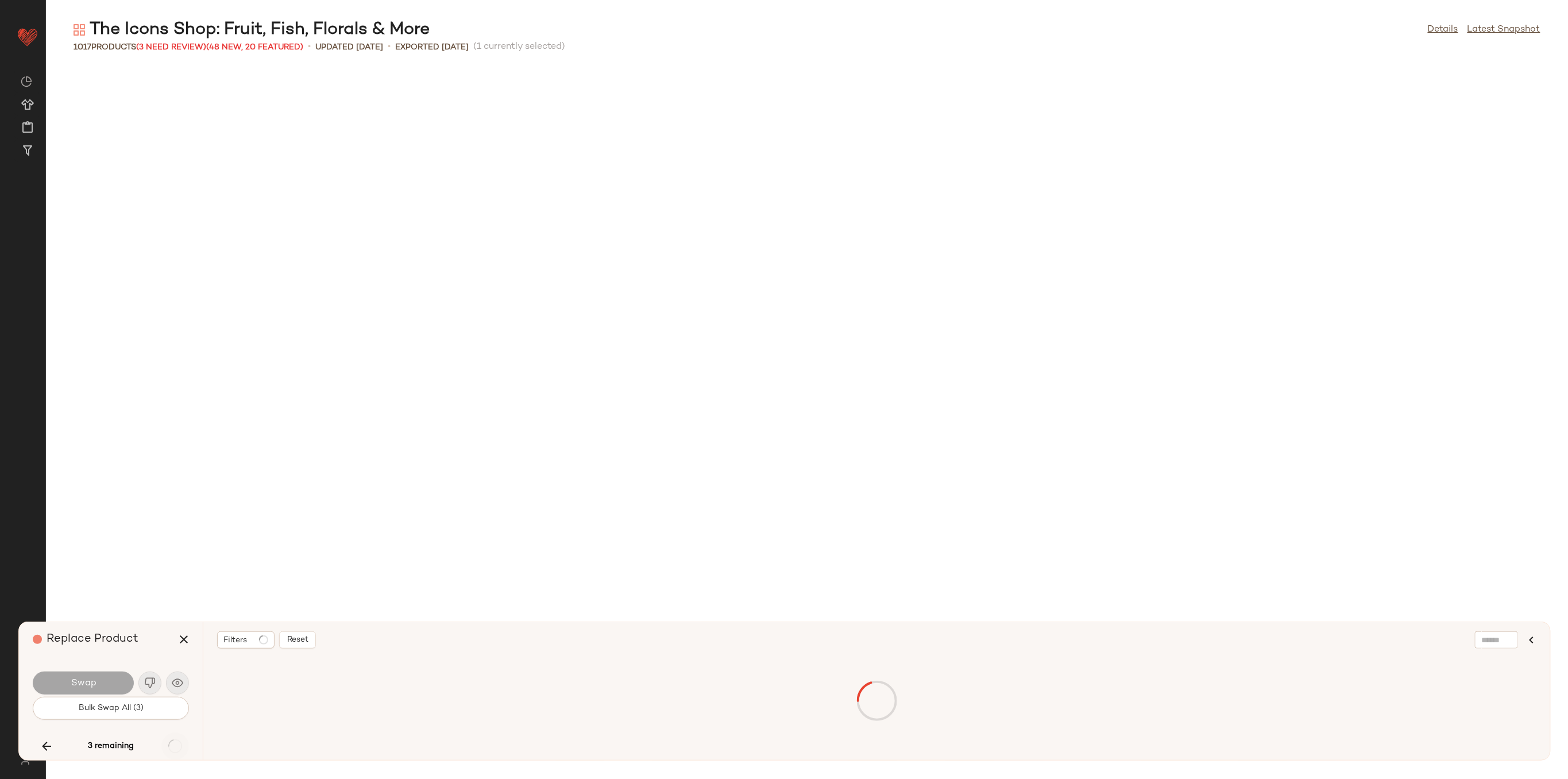
scroll to position [4627, 0]
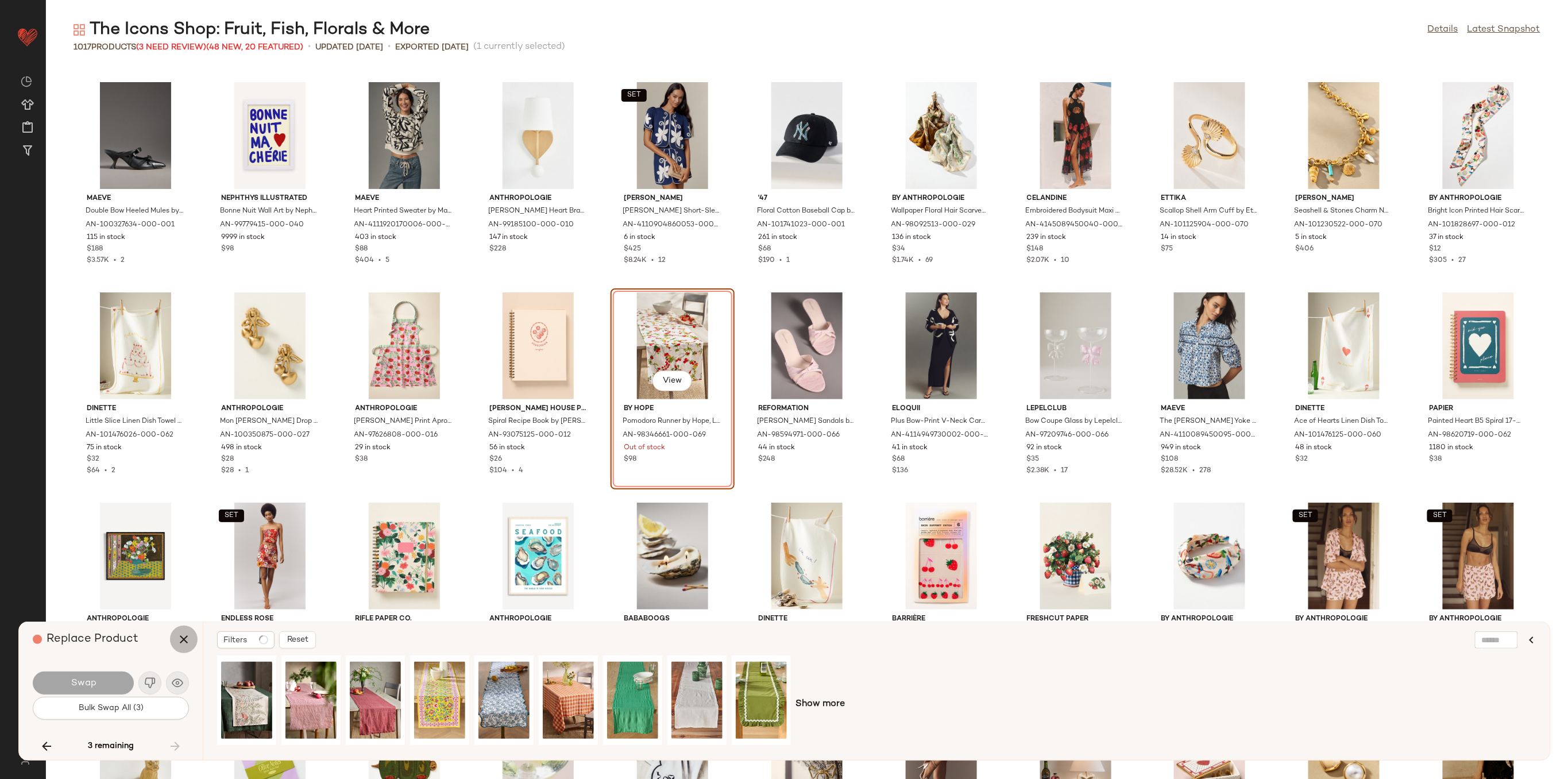
click at [175, 638] on button "button" at bounding box center [183, 640] width 28 height 28
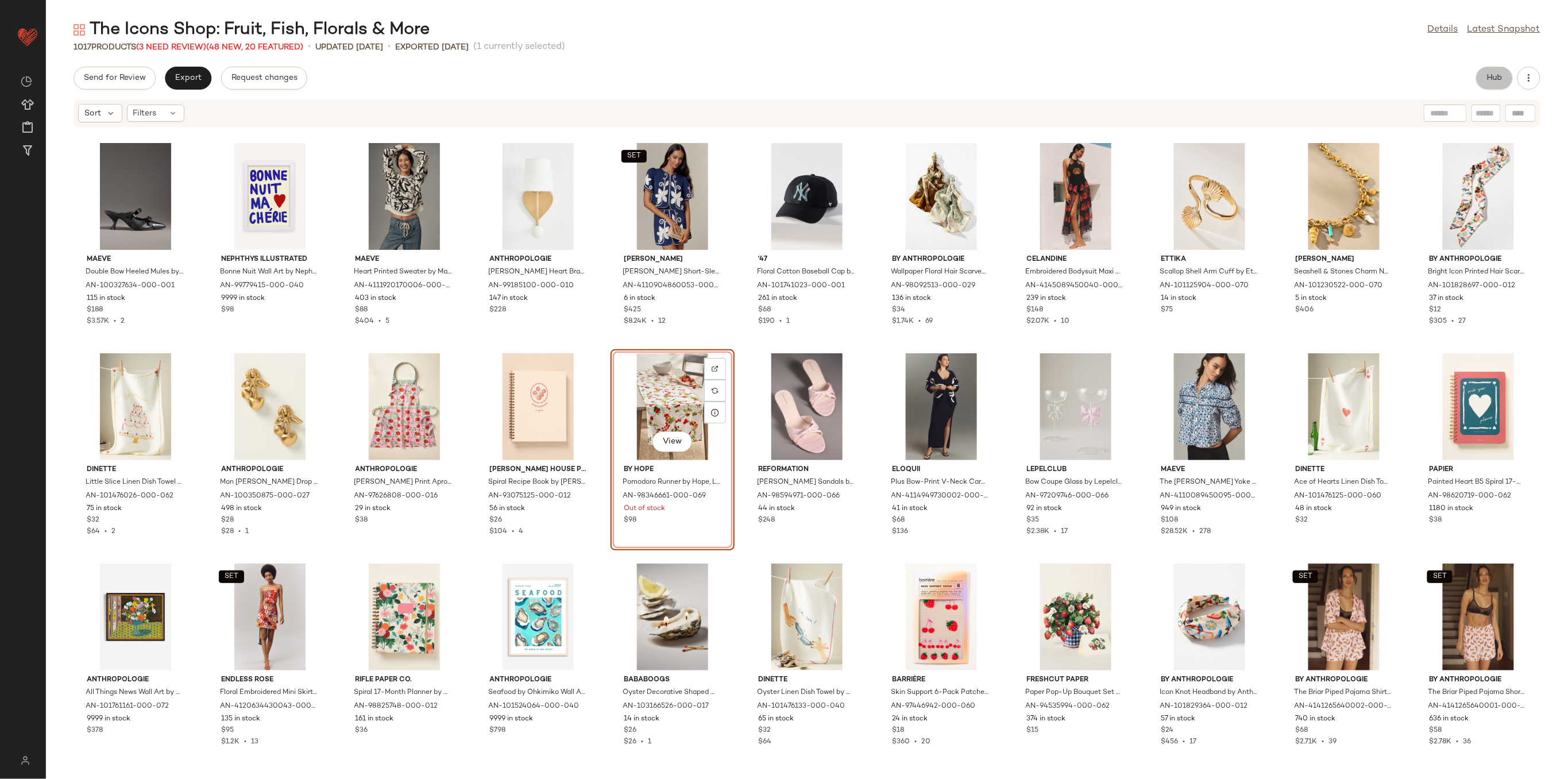
click at [1499, 77] on span "Hub" at bounding box center [1494, 78] width 16 height 9
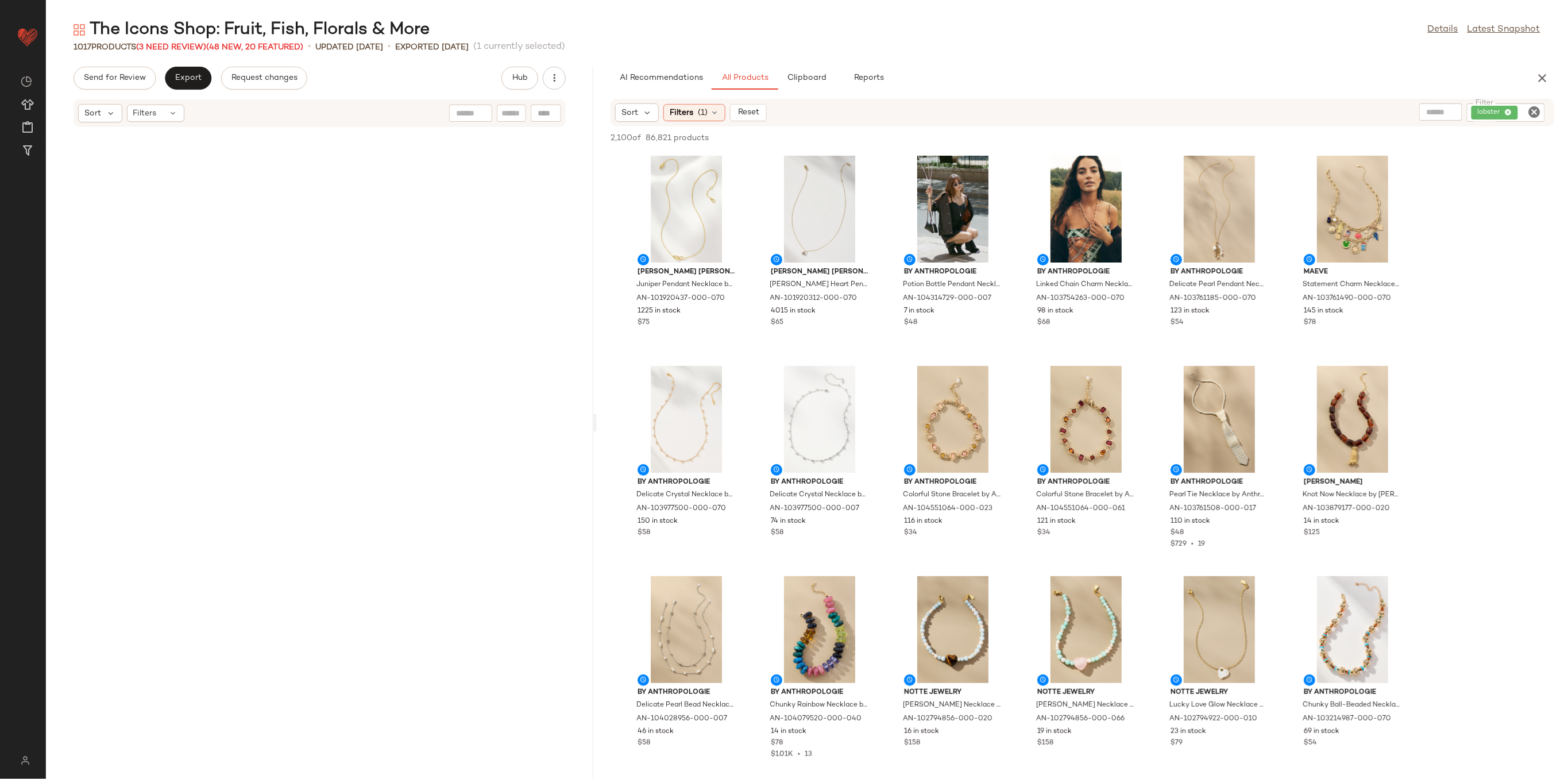
scroll to position [16194, 0]
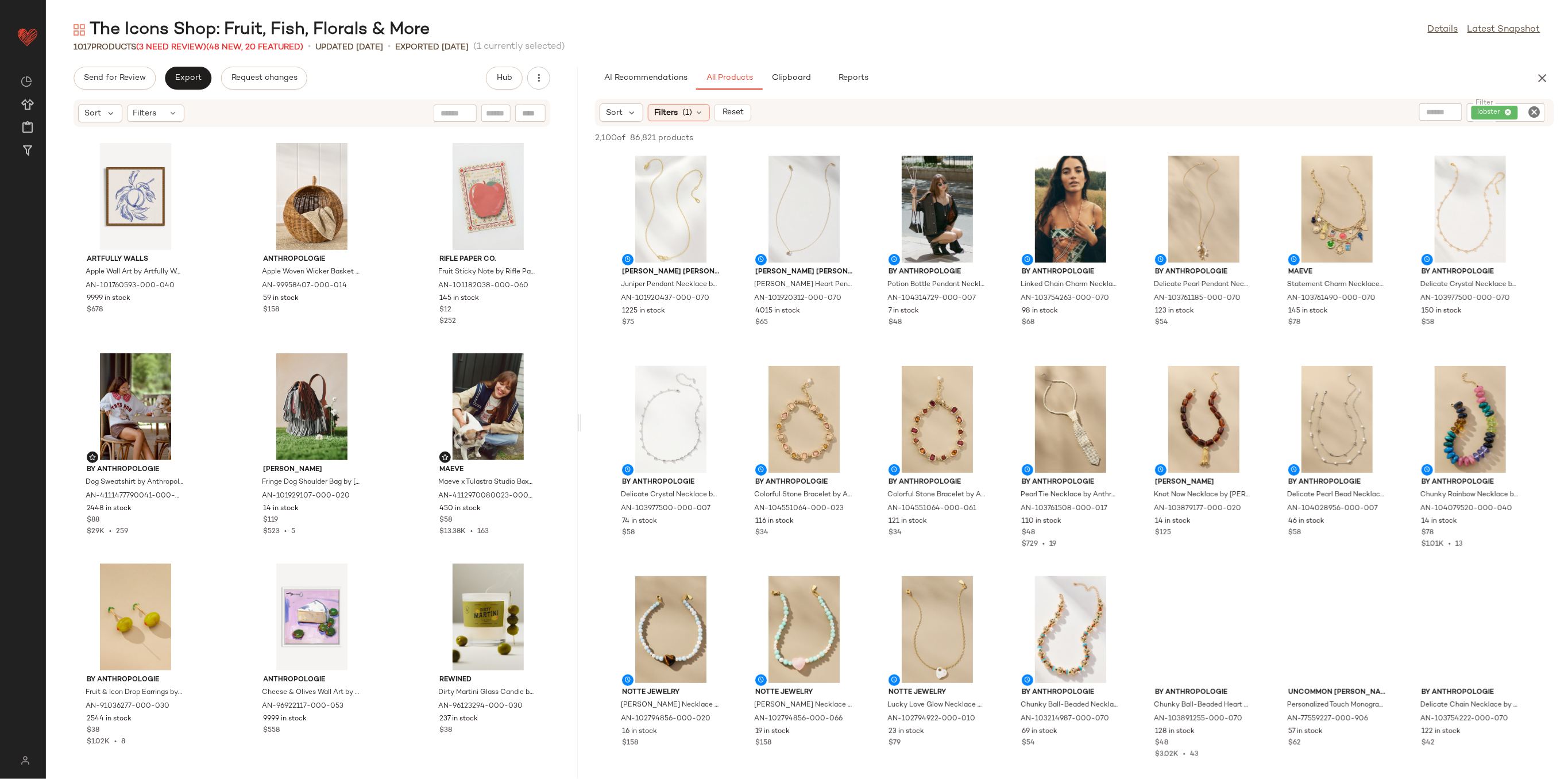
drag, startPoint x: 807, startPoint y: 416, endPoint x: 582, endPoint y: 442, distance: 226.5
click at [582, 442] on div "The Icons Shop: Fruit, Fish, Florals & More Details Latest Snapshot 1017 Produc…" at bounding box center [806, 398] width 1522 height 761
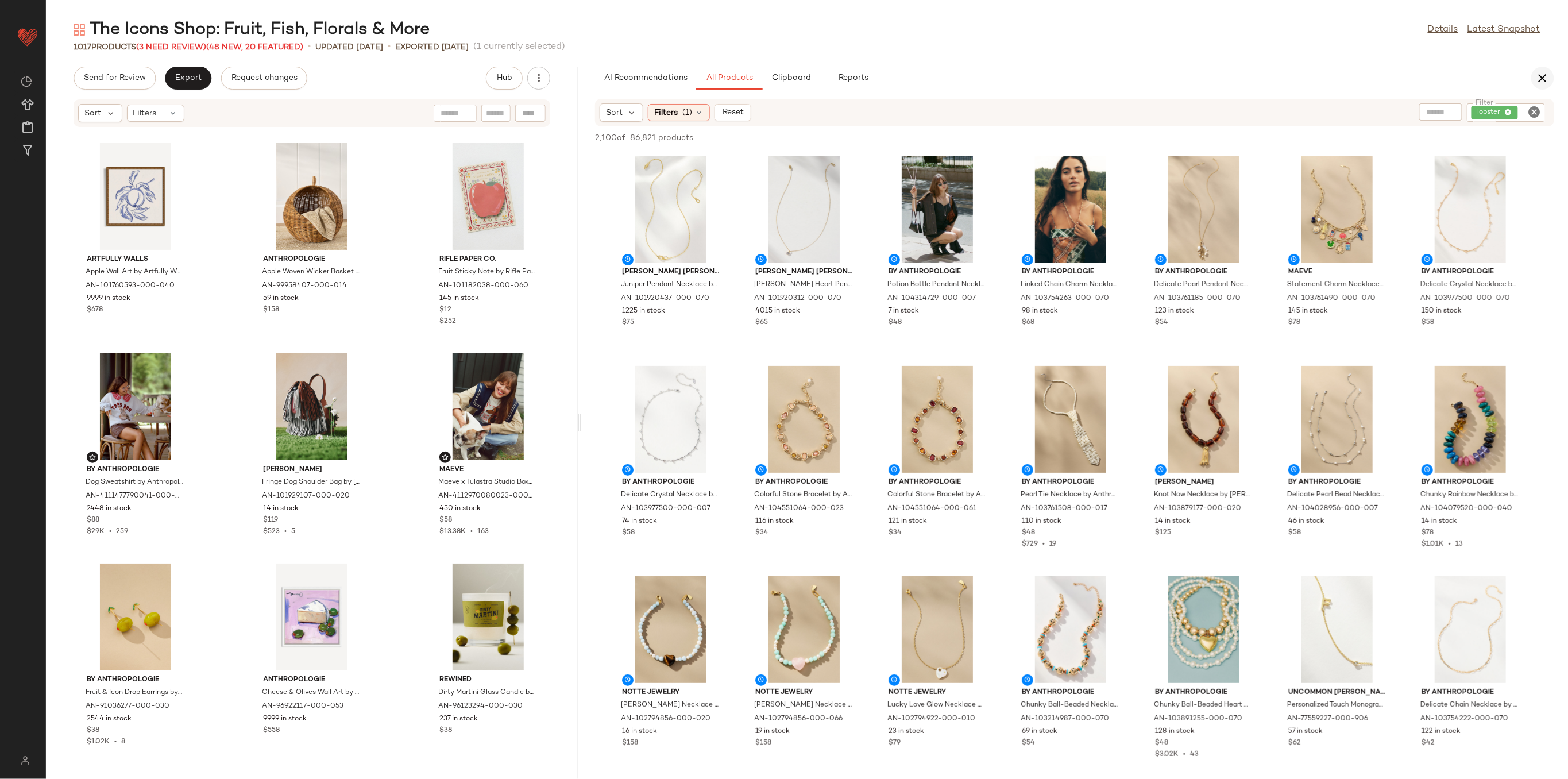
click at [1542, 74] on icon "button" at bounding box center [1542, 77] width 13 height 13
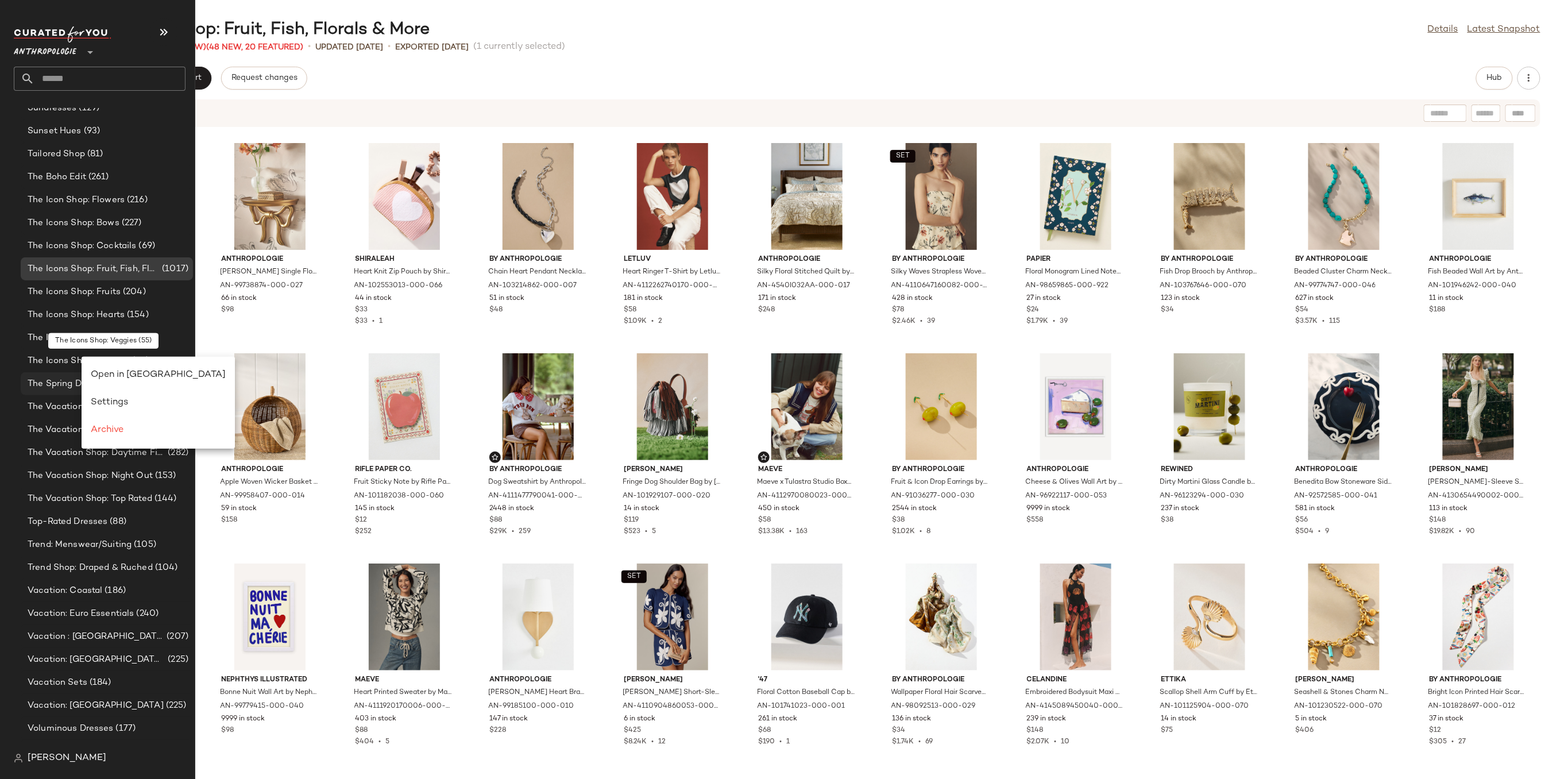
scroll to position [0, 0]
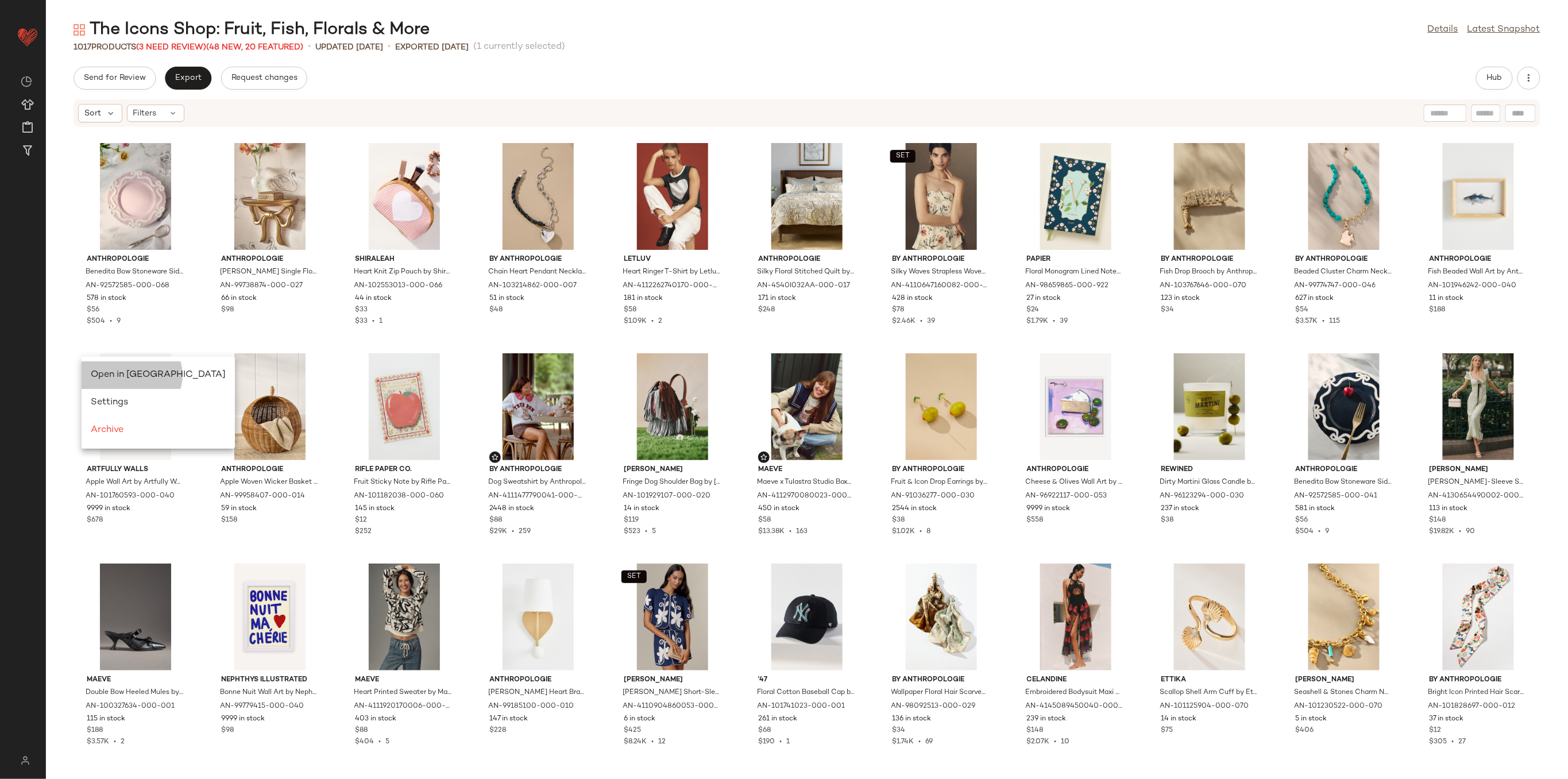
click at [137, 377] on span "Open in [GEOGRAPHIC_DATA]" at bounding box center [158, 374] width 135 height 10
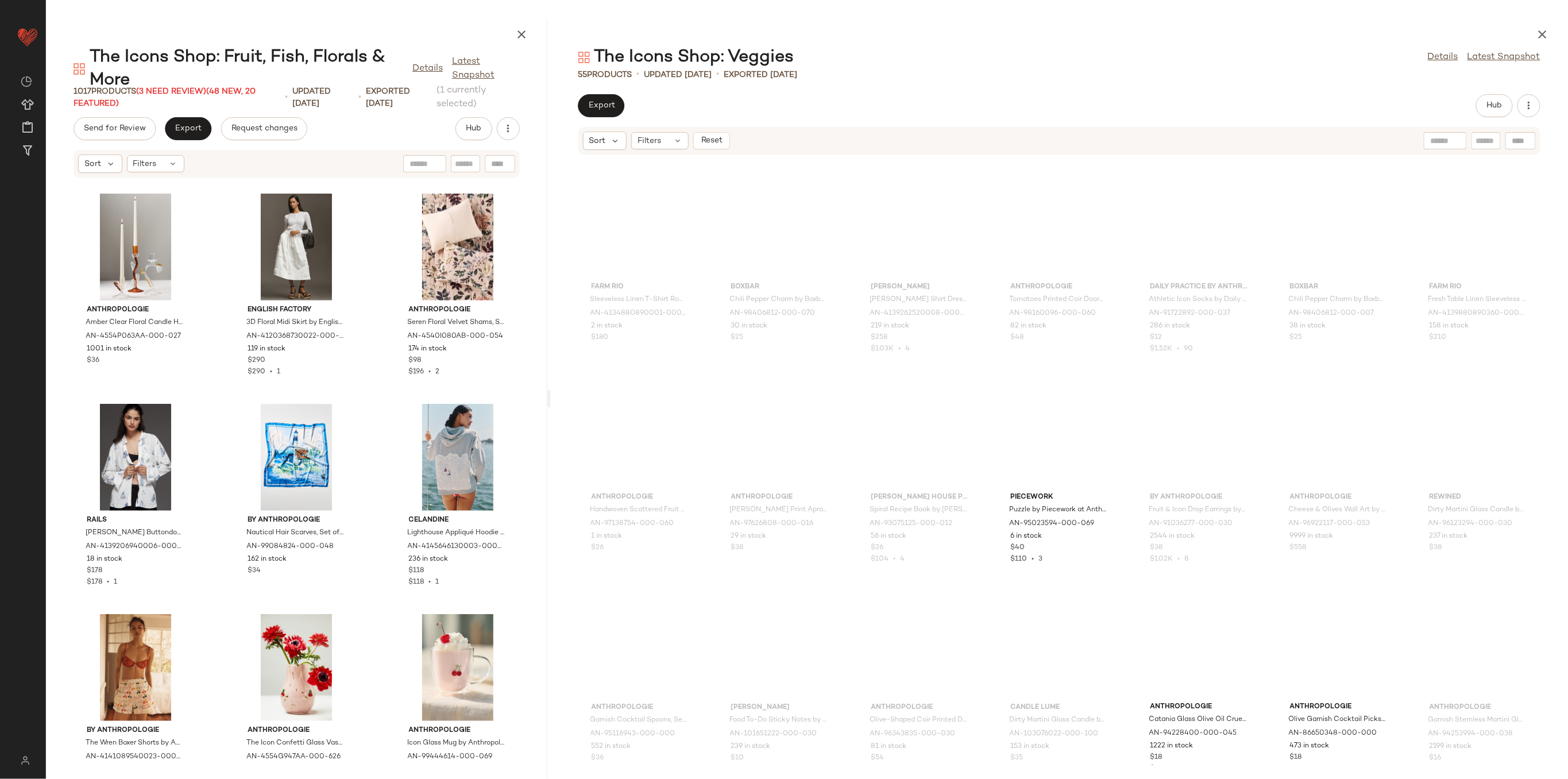
scroll to position [631, 0]
drag, startPoint x: 805, startPoint y: 397, endPoint x: 543, endPoint y: 396, distance: 262.0
click at [543, 396] on div "The Icons Shop: Fruit, Fish, Florals & More Details Latest Snapshot 1017 Produc…" at bounding box center [806, 398] width 1522 height 761
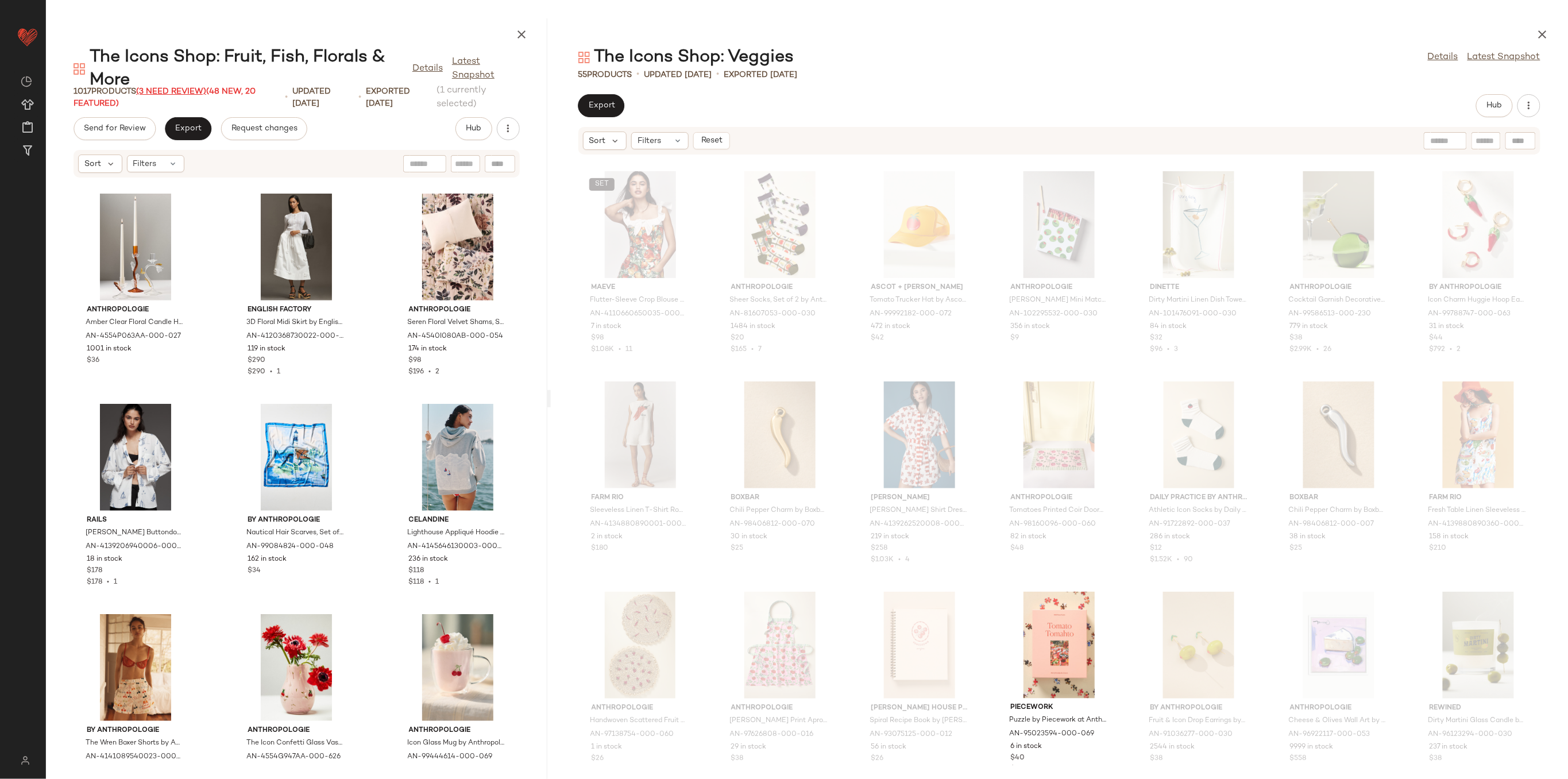
click at [178, 93] on span "(3 Need Review)" at bounding box center [171, 92] width 70 height 9
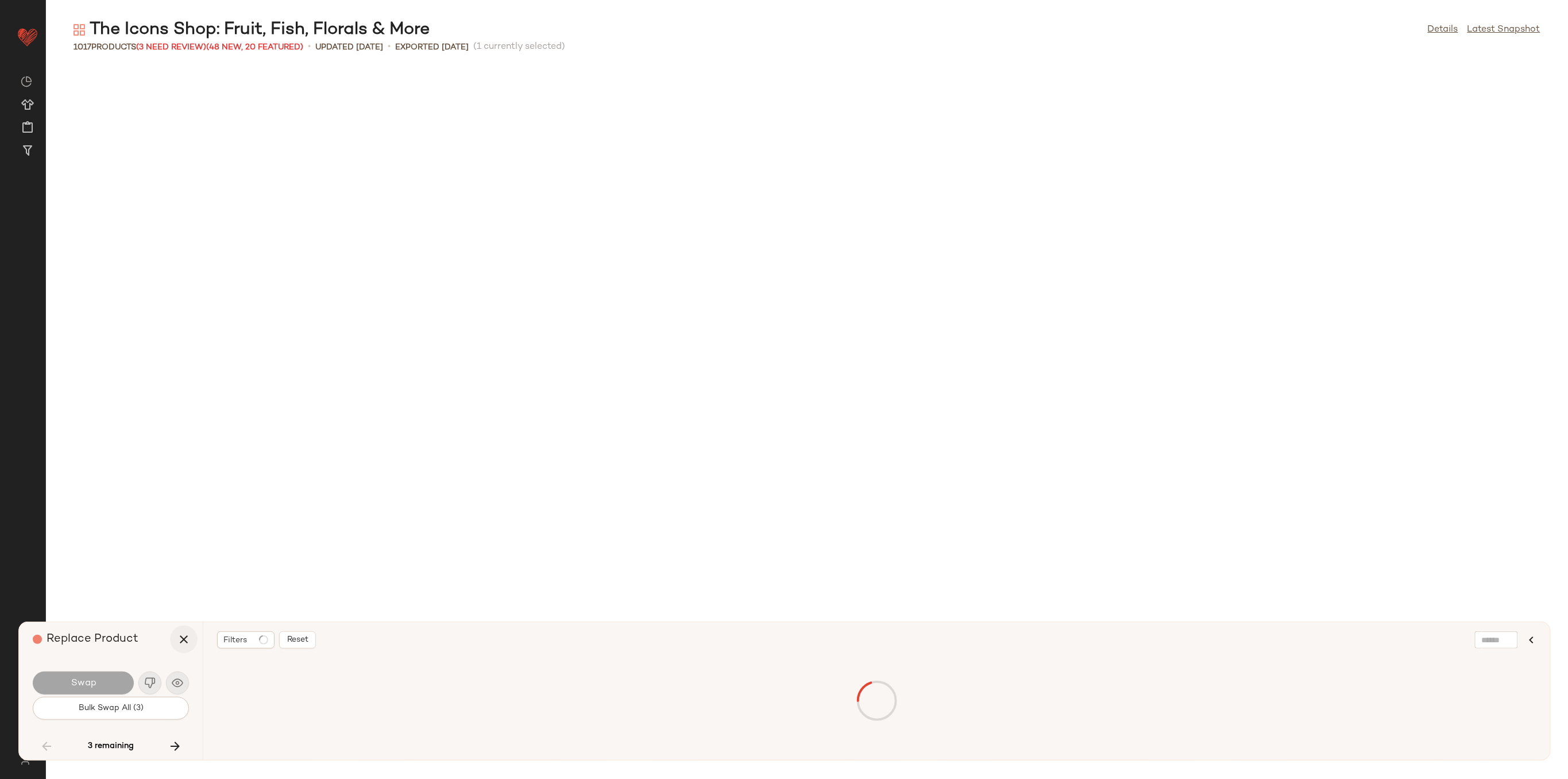
scroll to position [1262, 0]
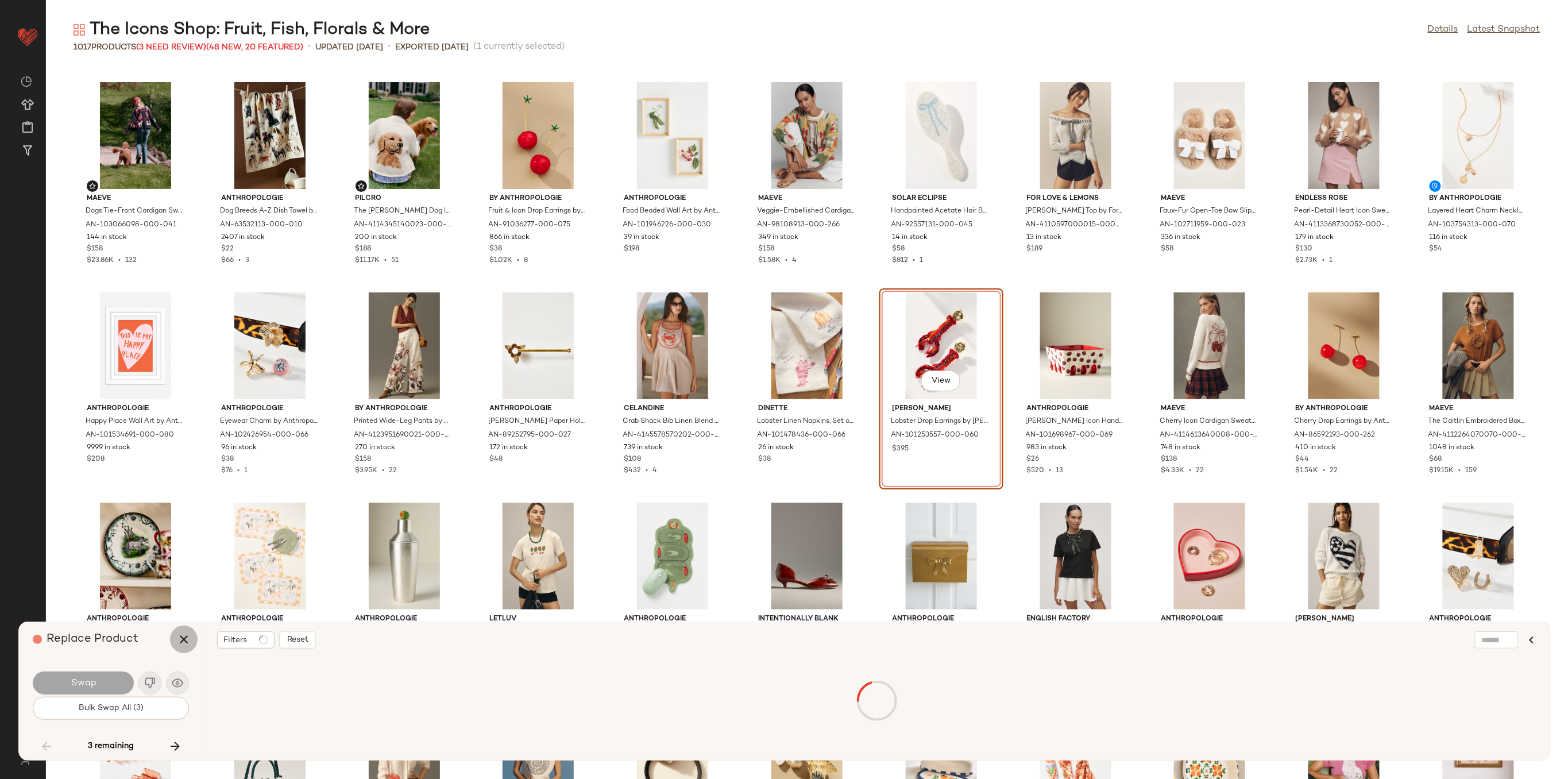
click at [181, 641] on icon "button" at bounding box center [183, 639] width 13 height 13
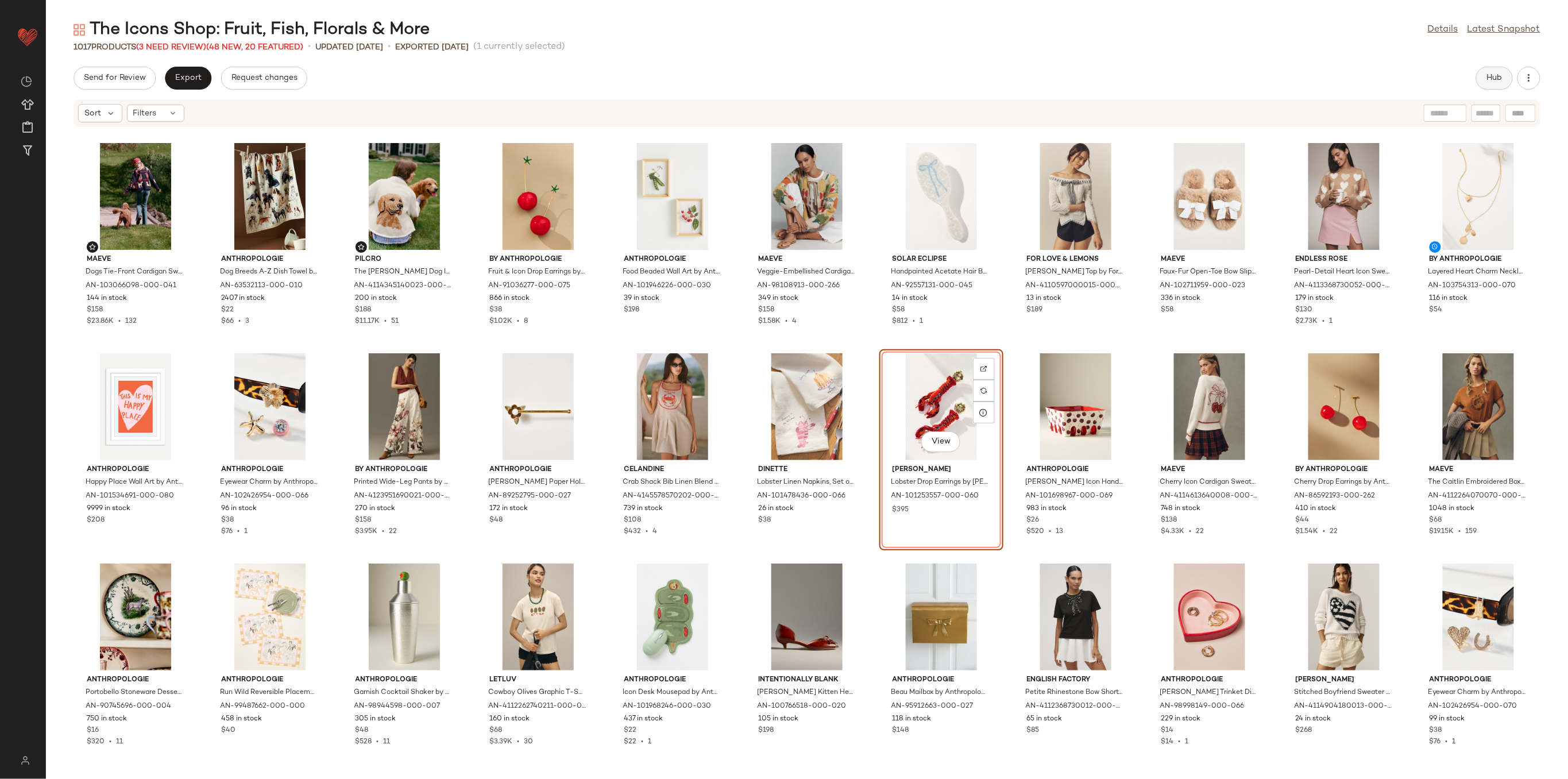
click at [1500, 76] on span "Hub" at bounding box center [1494, 78] width 16 height 9
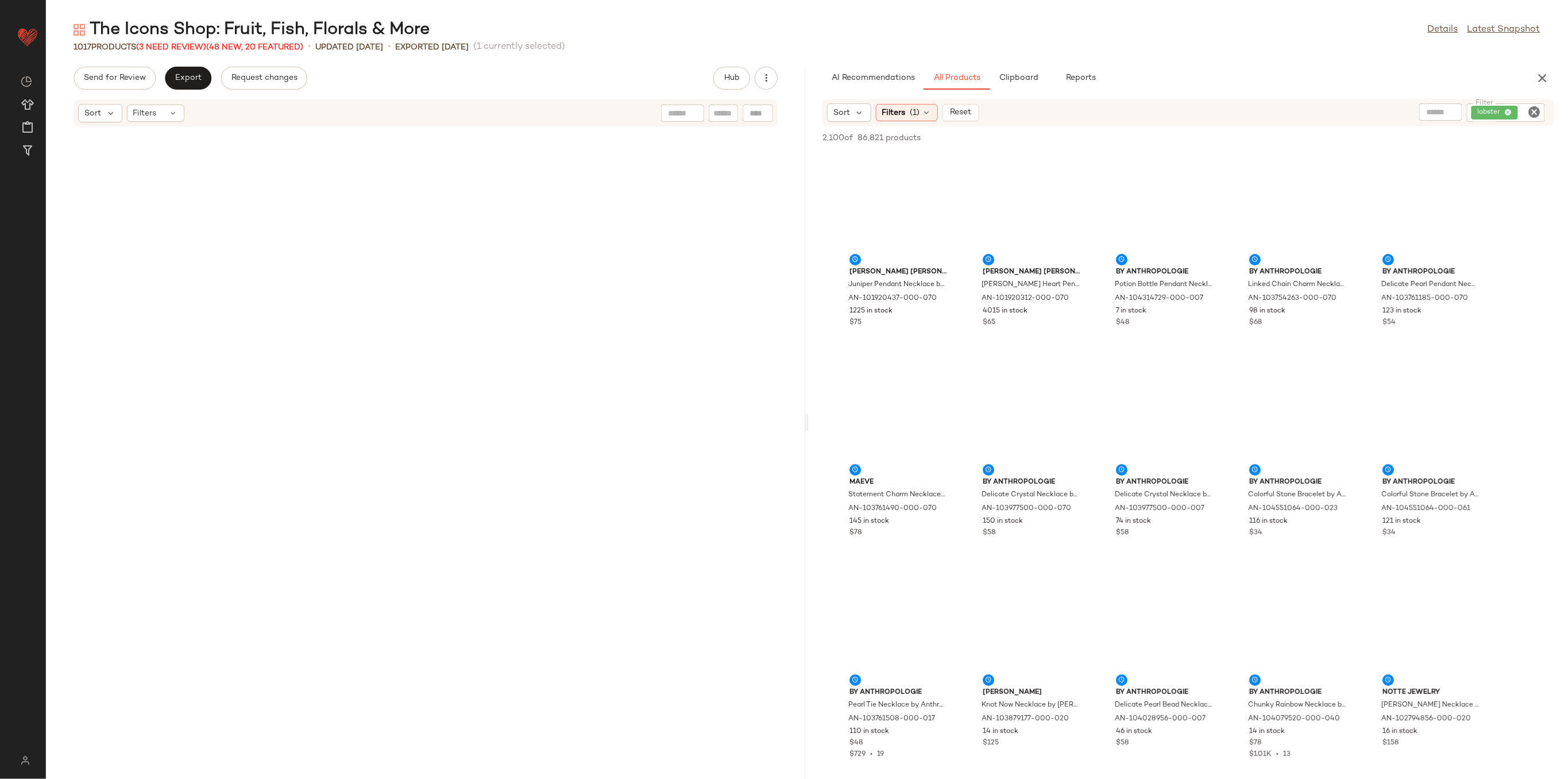
scroll to position [2524, 0]
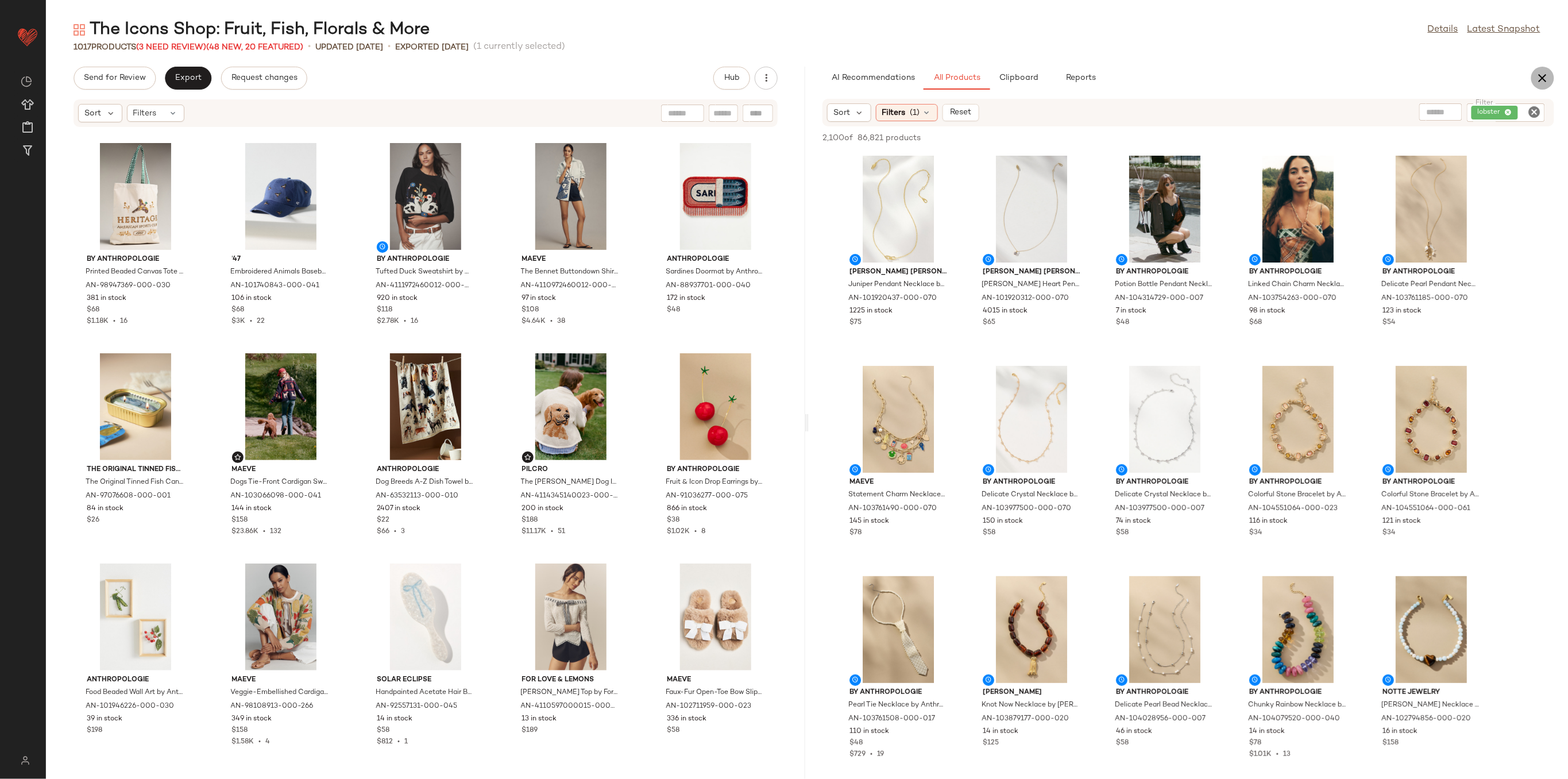
click at [1536, 72] on icon "button" at bounding box center [1542, 77] width 13 height 13
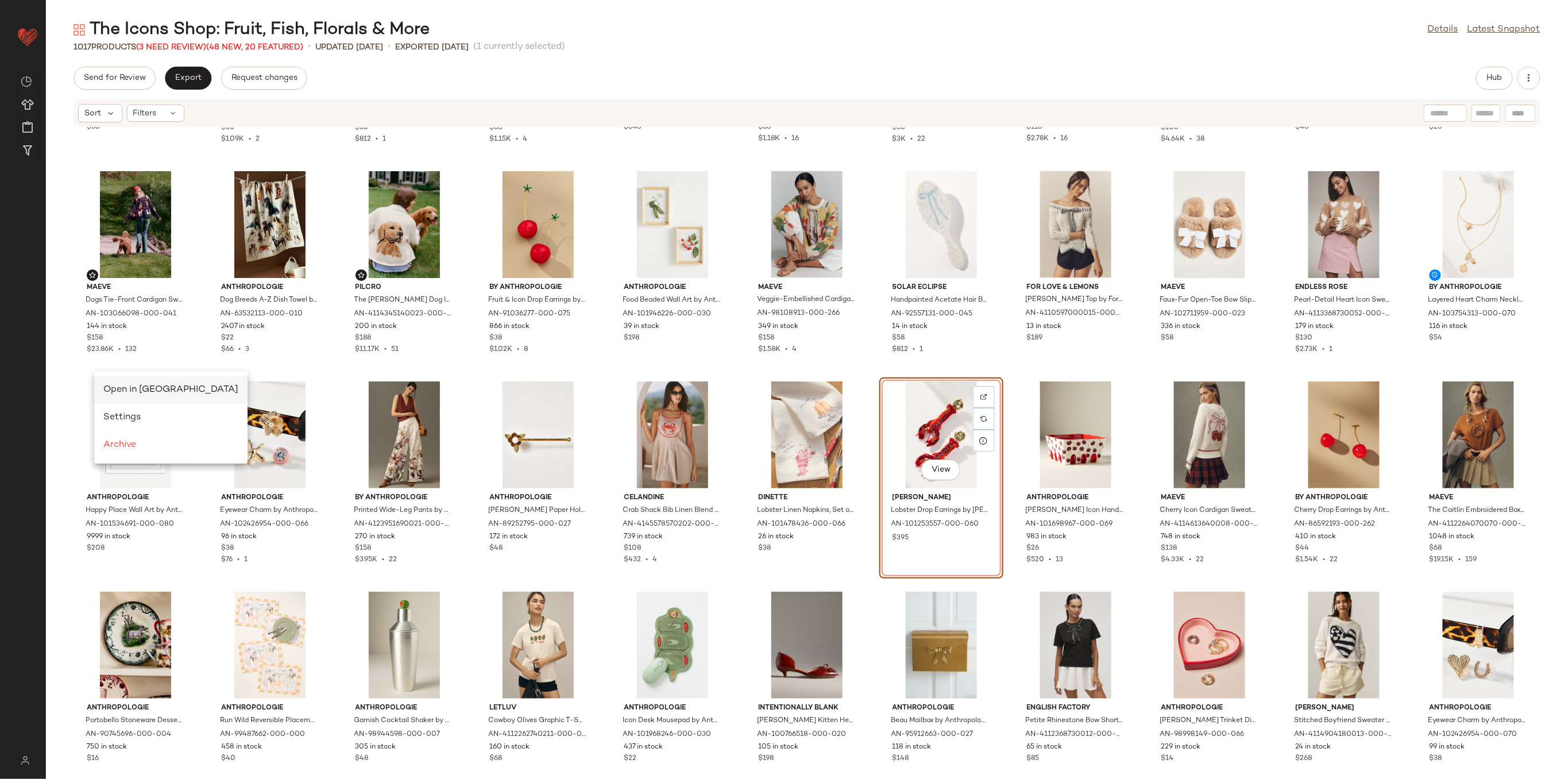
scroll to position [0, 0]
click at [134, 388] on span "Open in [GEOGRAPHIC_DATA]" at bounding box center [171, 390] width 135 height 10
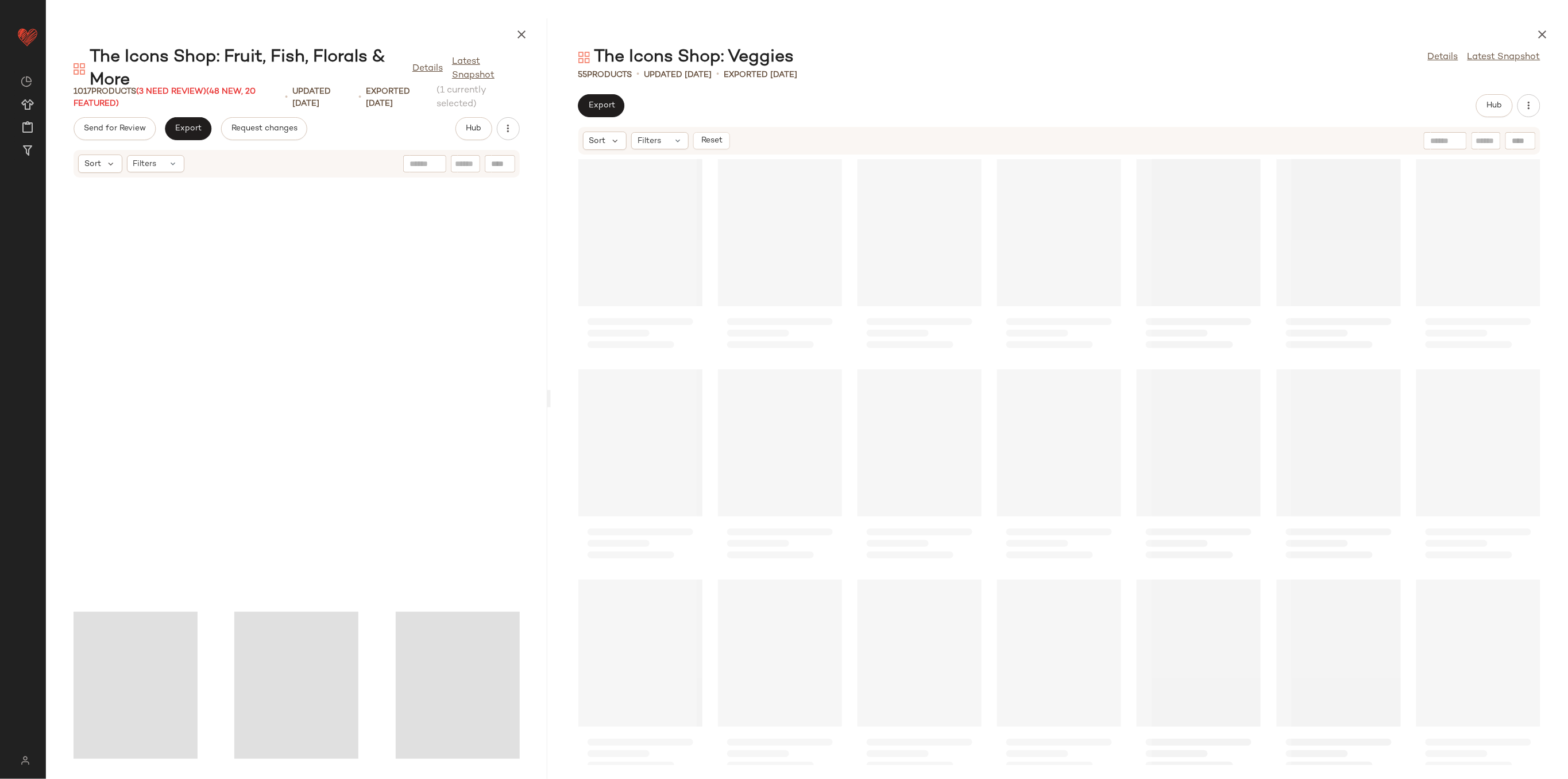
scroll to position [2945, 0]
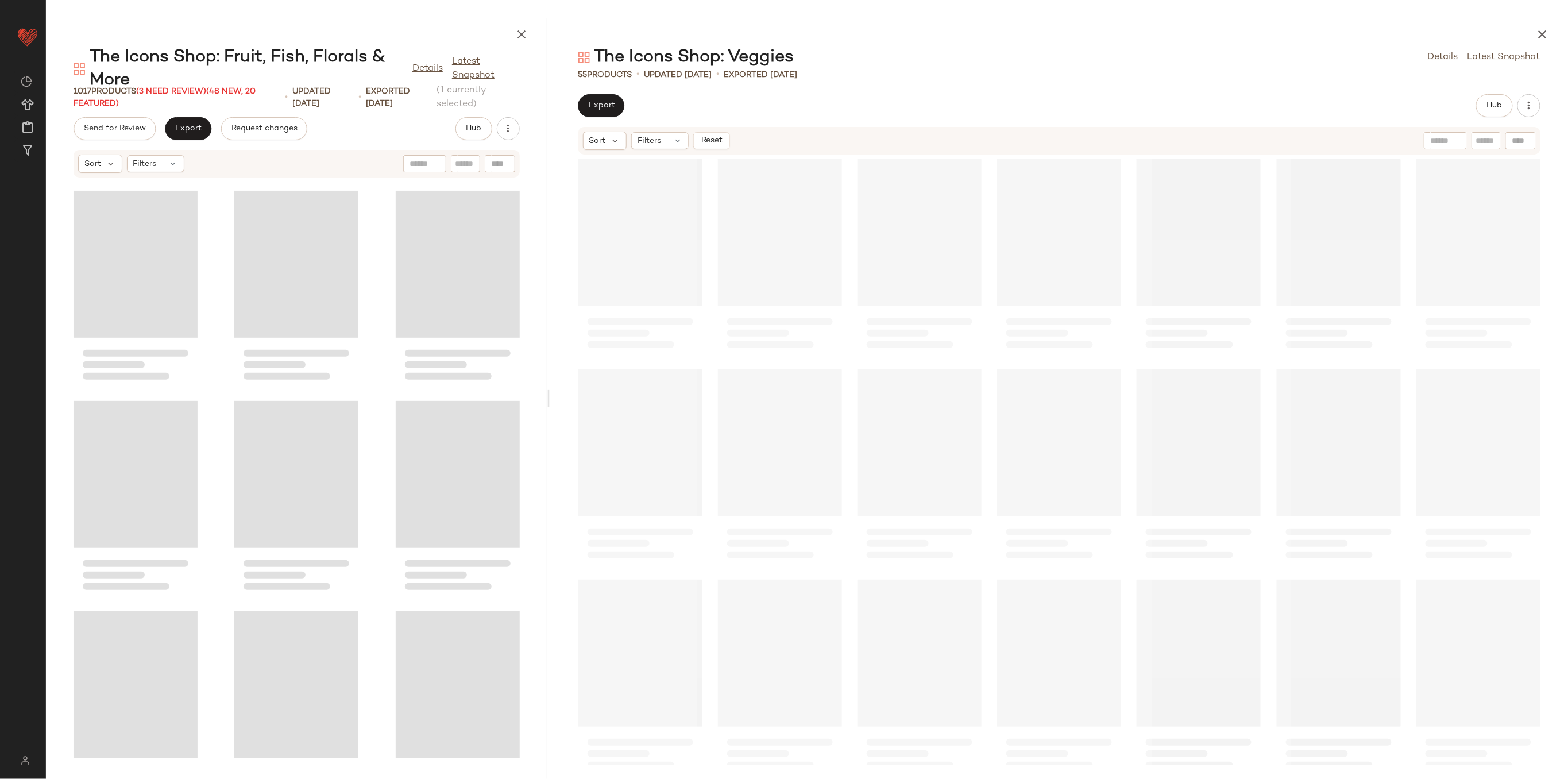
drag, startPoint x: 806, startPoint y: 400, endPoint x: 499, endPoint y: 391, distance: 307.1
click at [499, 391] on div "The Icons Shop: Fruit, Fish, Florals & More Details Latest Snapshot 1017 Produc…" at bounding box center [806, 398] width 1522 height 761
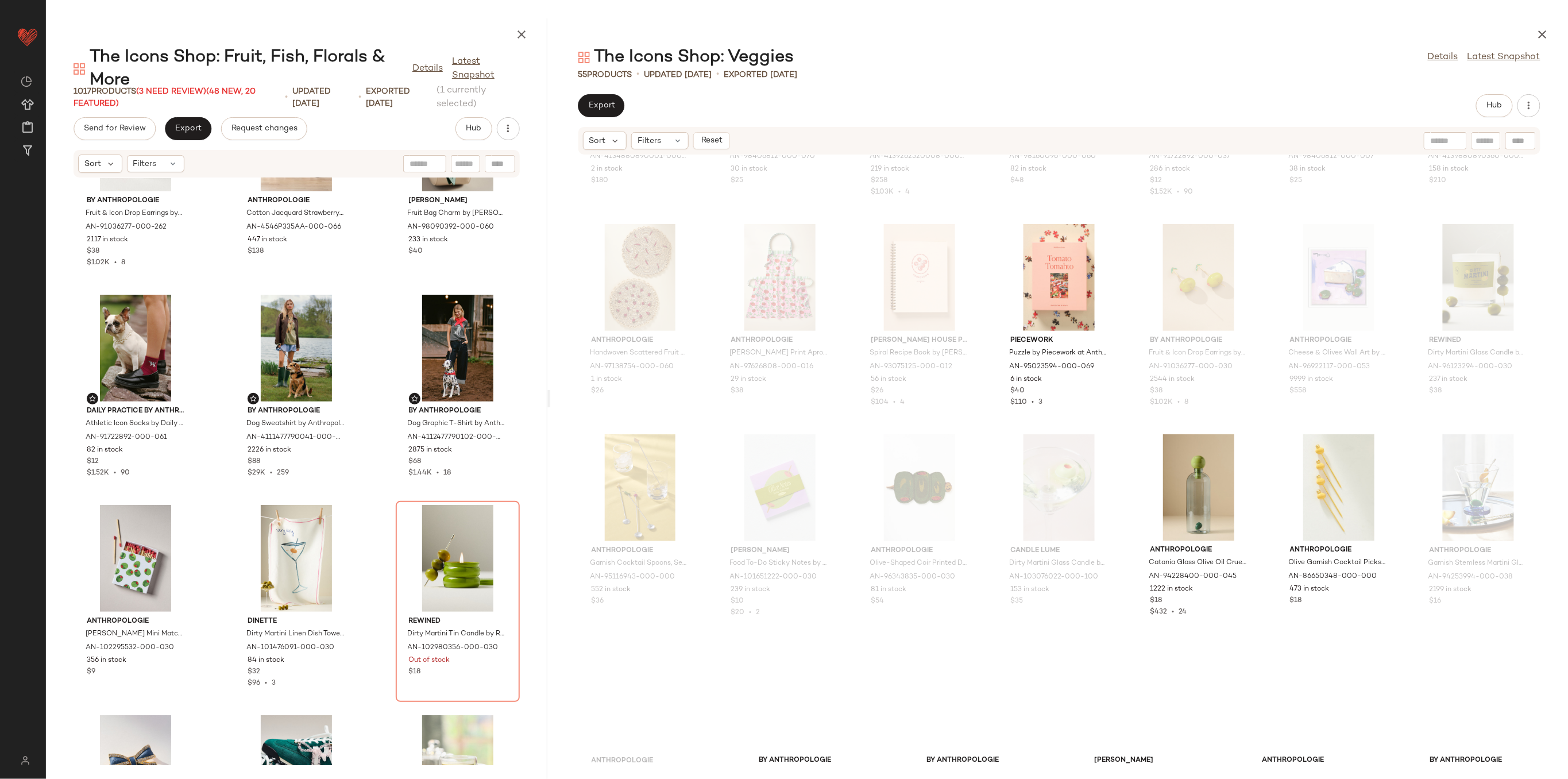
scroll to position [1005, 0]
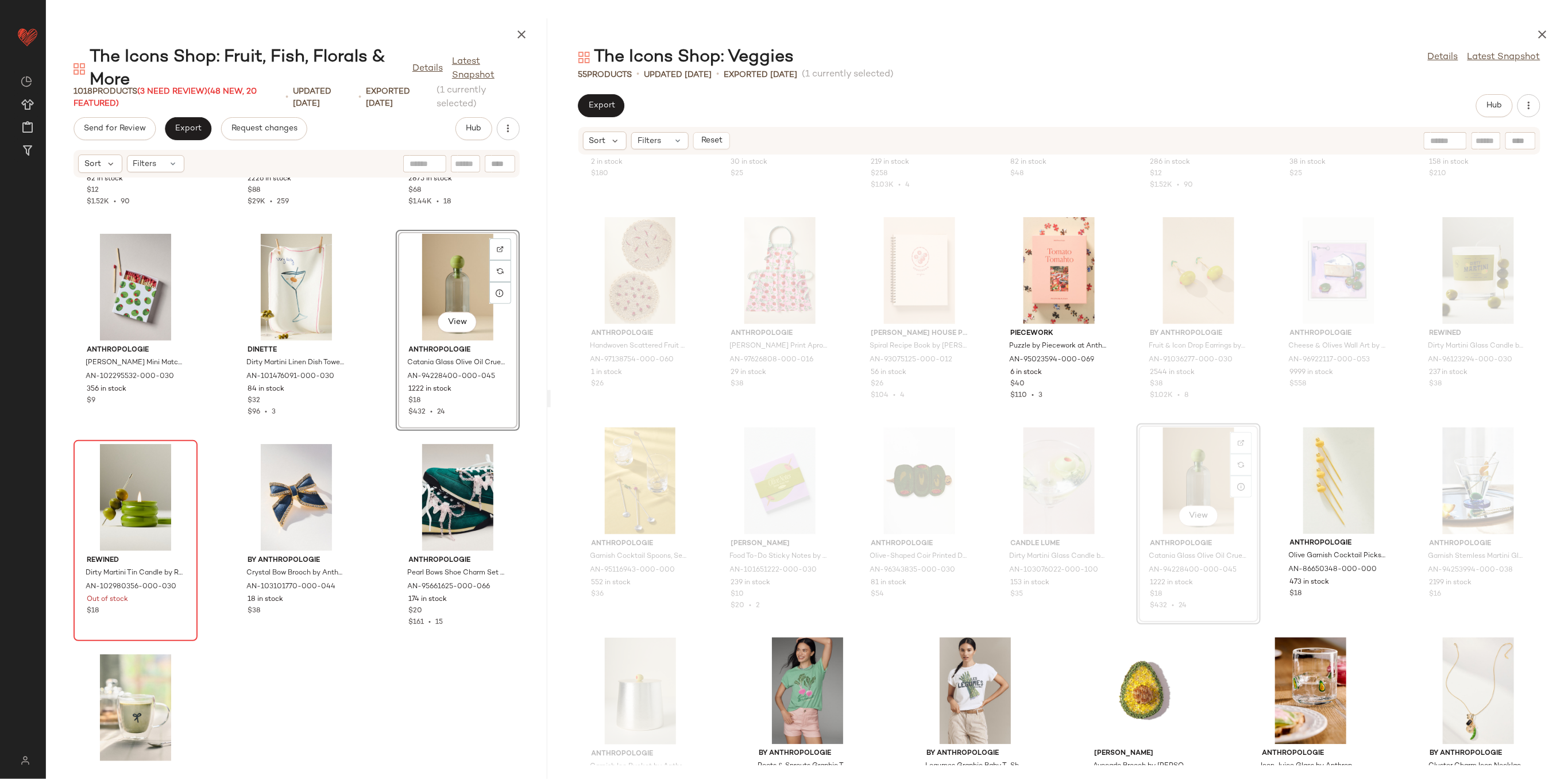
scroll to position [12194, 0]
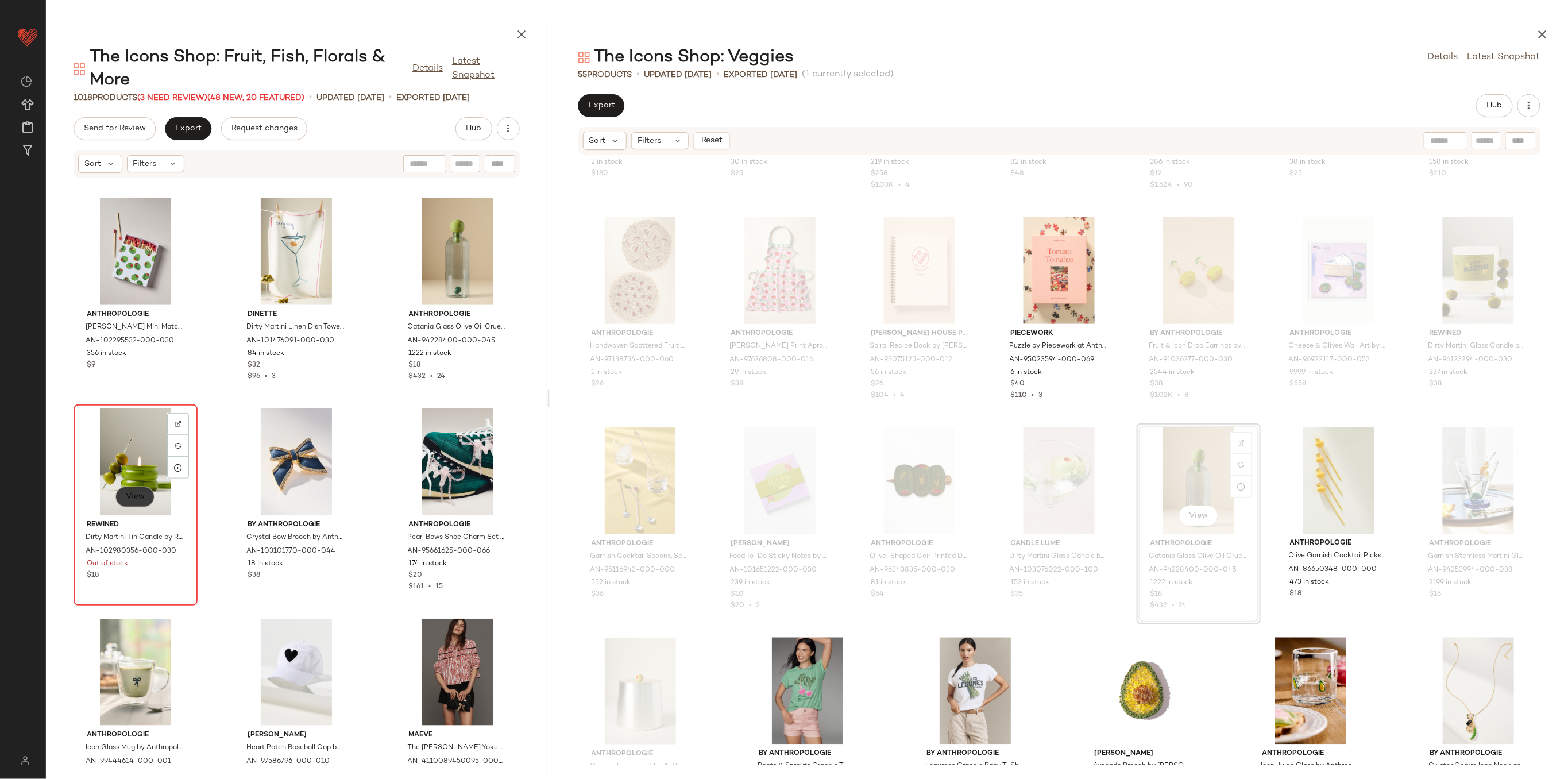
click at [128, 489] on button "View" at bounding box center [134, 497] width 39 height 21
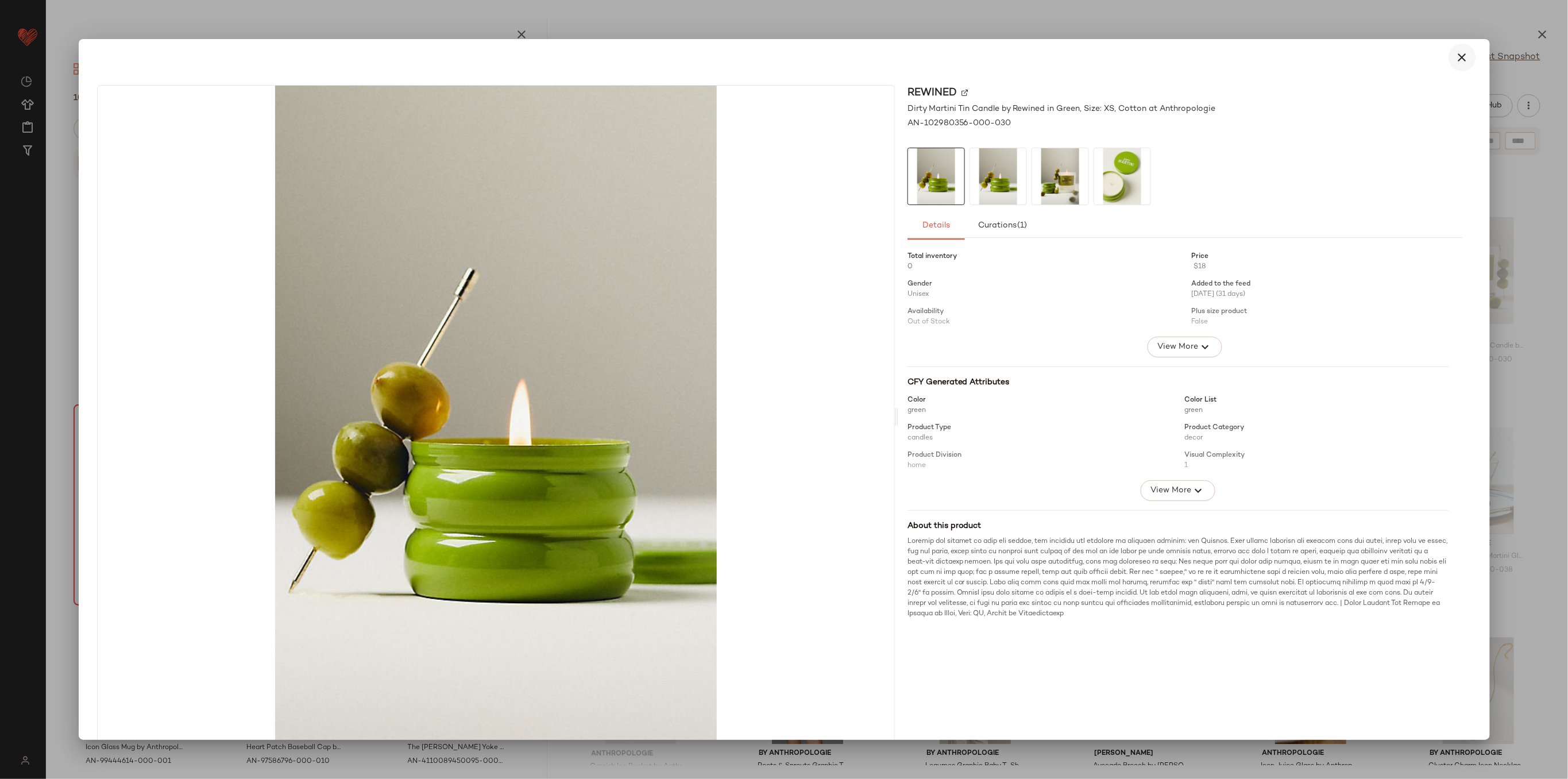
click at [1456, 62] on icon "button" at bounding box center [1462, 57] width 13 height 13
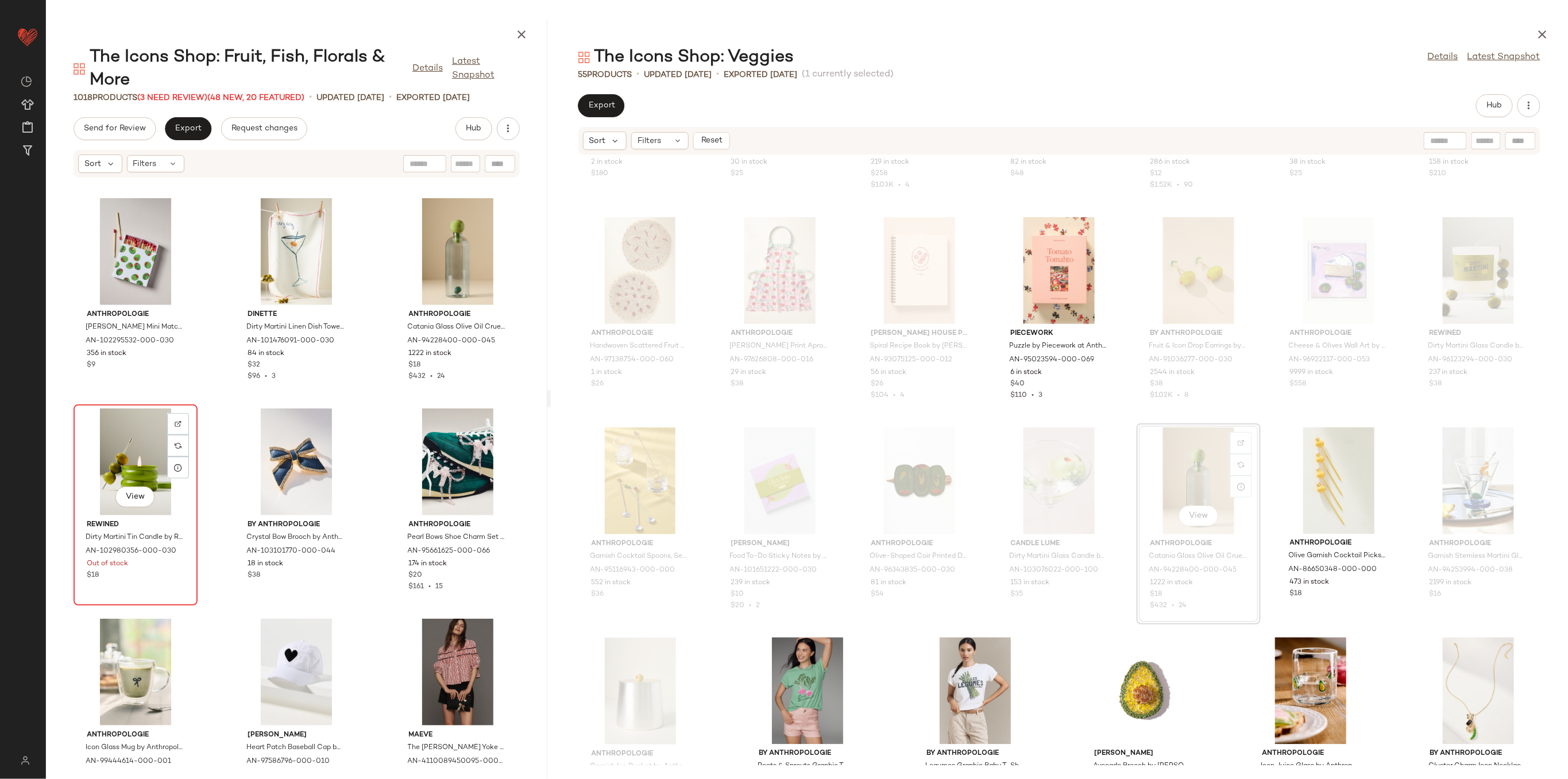
click at [141, 444] on div "View" at bounding box center [135, 461] width 116 height 107
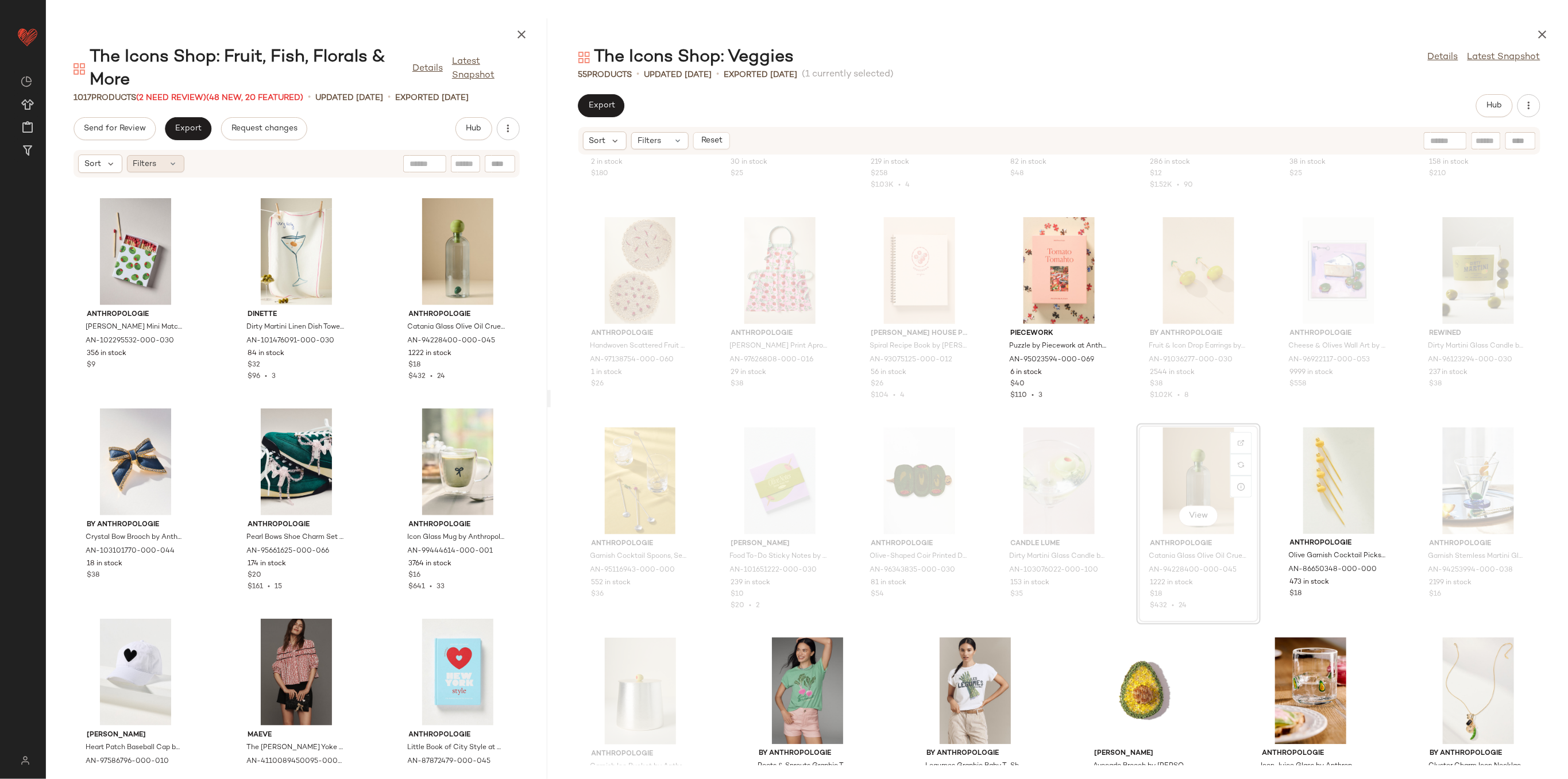
click at [141, 166] on span "Filters" at bounding box center [145, 164] width 23 height 12
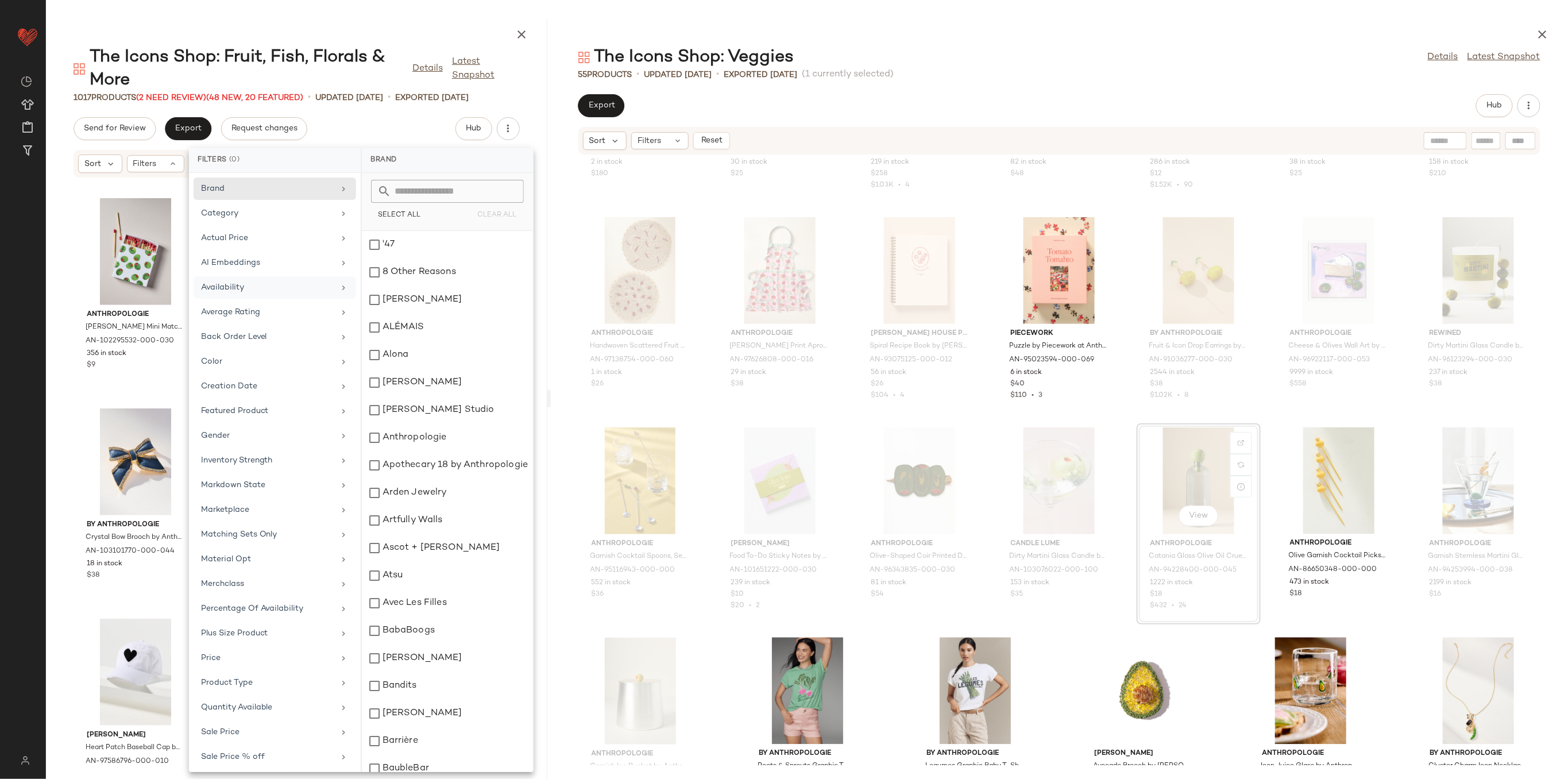
click at [241, 283] on div "Availability" at bounding box center [268, 287] width 134 height 12
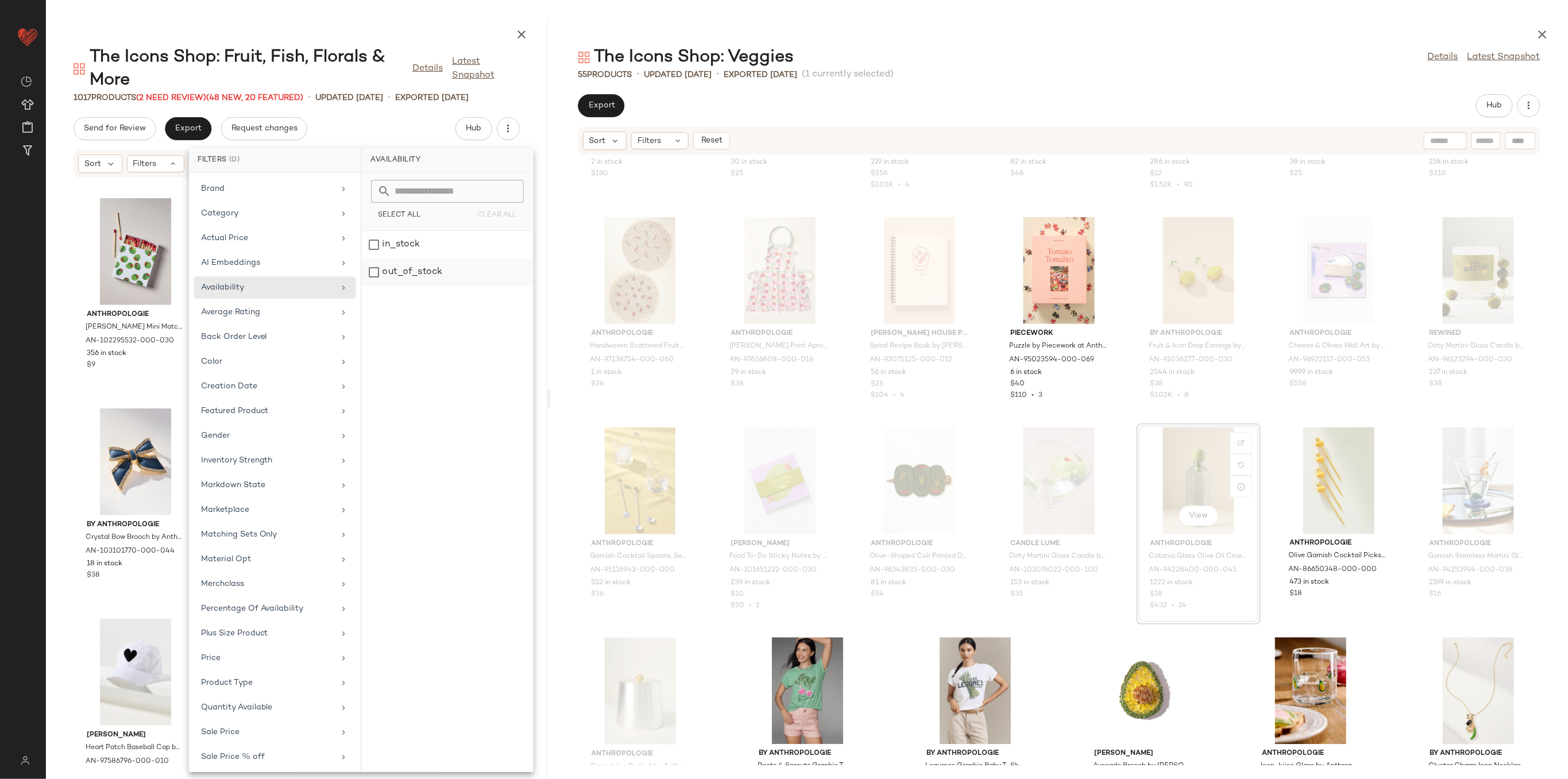
click at [402, 265] on div "out_of_stock" at bounding box center [447, 272] width 171 height 28
click at [389, 131] on div "Send for Review Export Request changes Hub" at bounding box center [297, 129] width 446 height 23
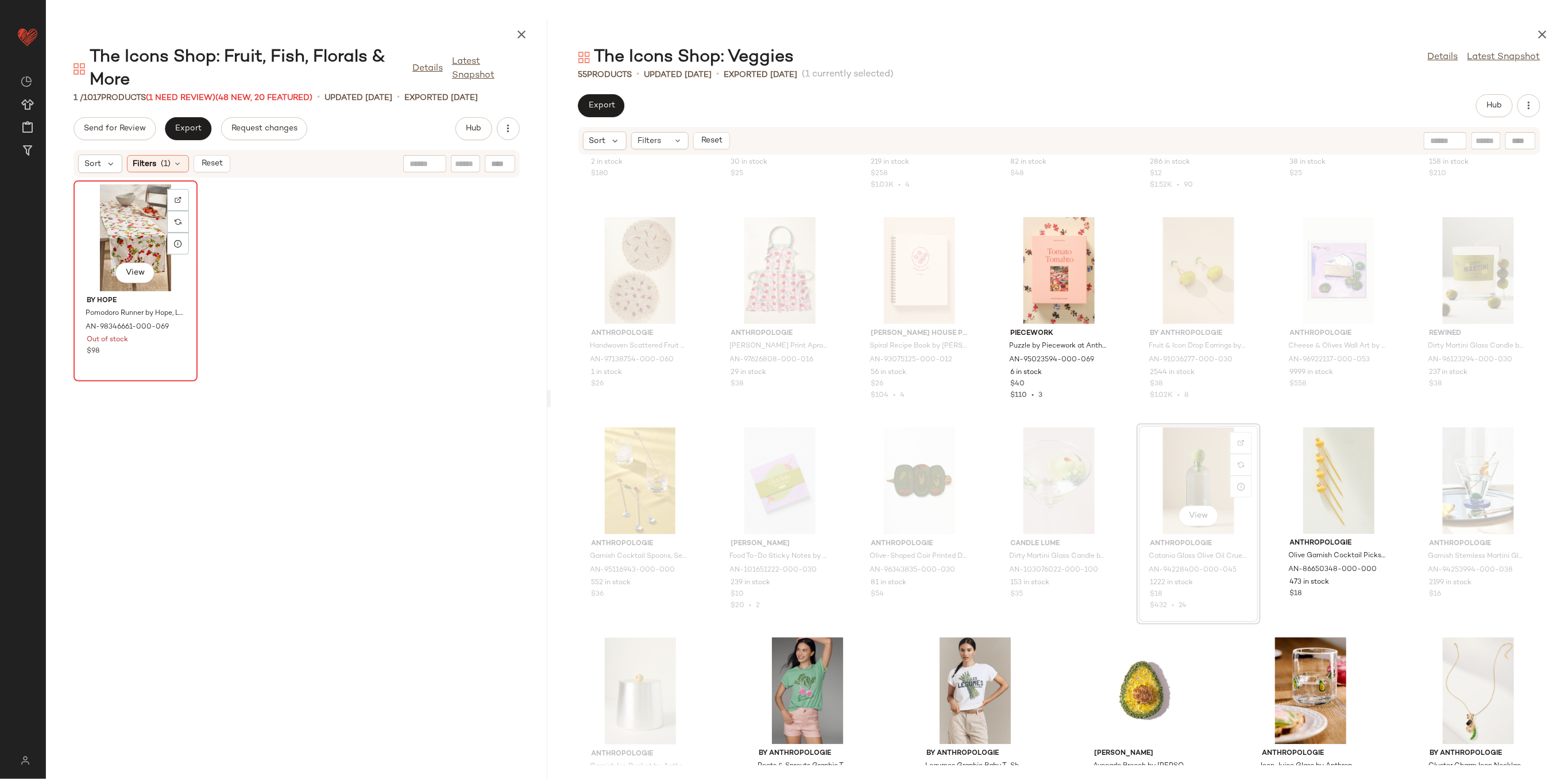
click at [129, 210] on div "View" at bounding box center [135, 237] width 116 height 107
click at [218, 167] on span "Reset" at bounding box center [211, 164] width 22 height 9
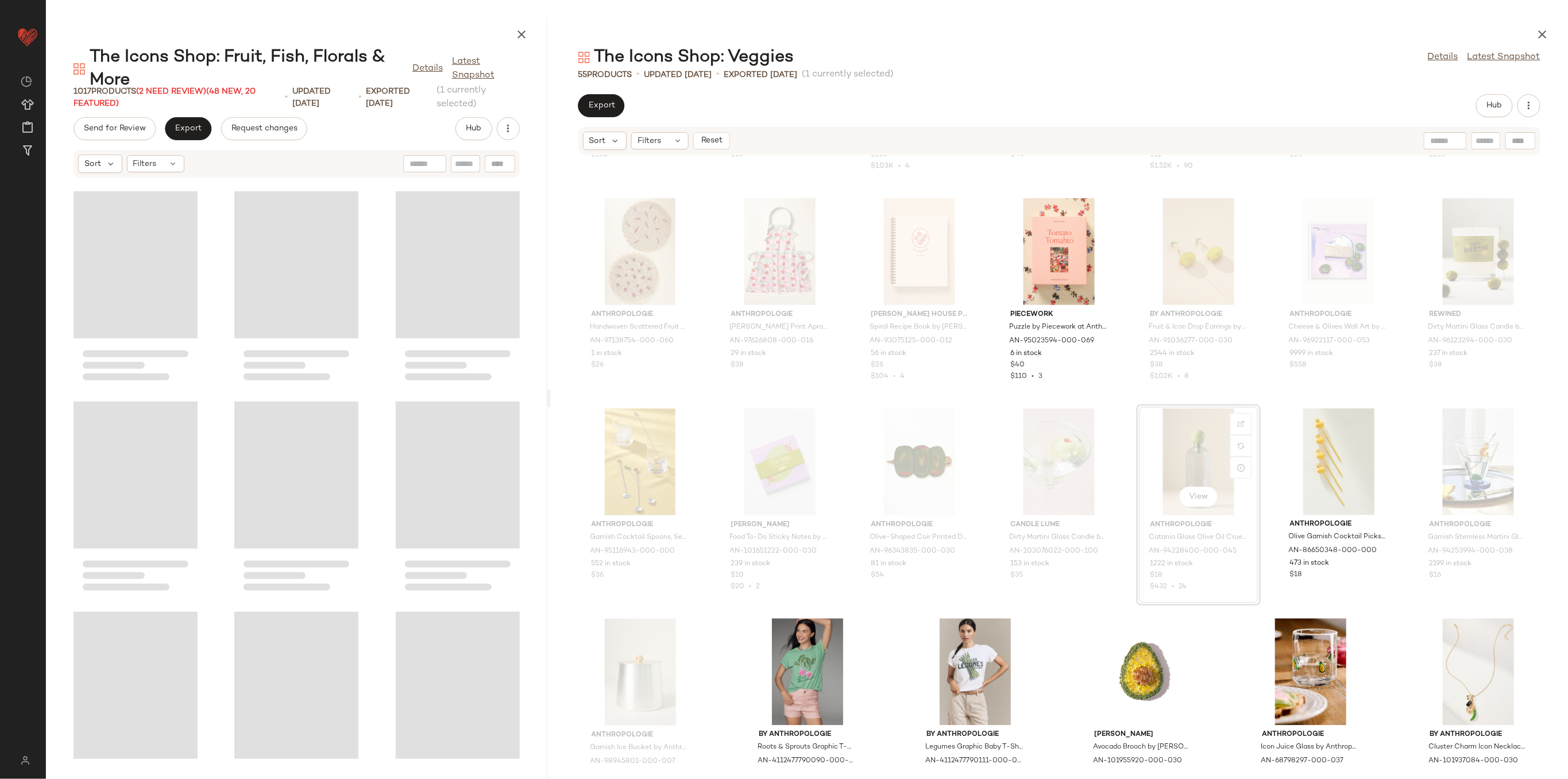
scroll to position [997, 0]
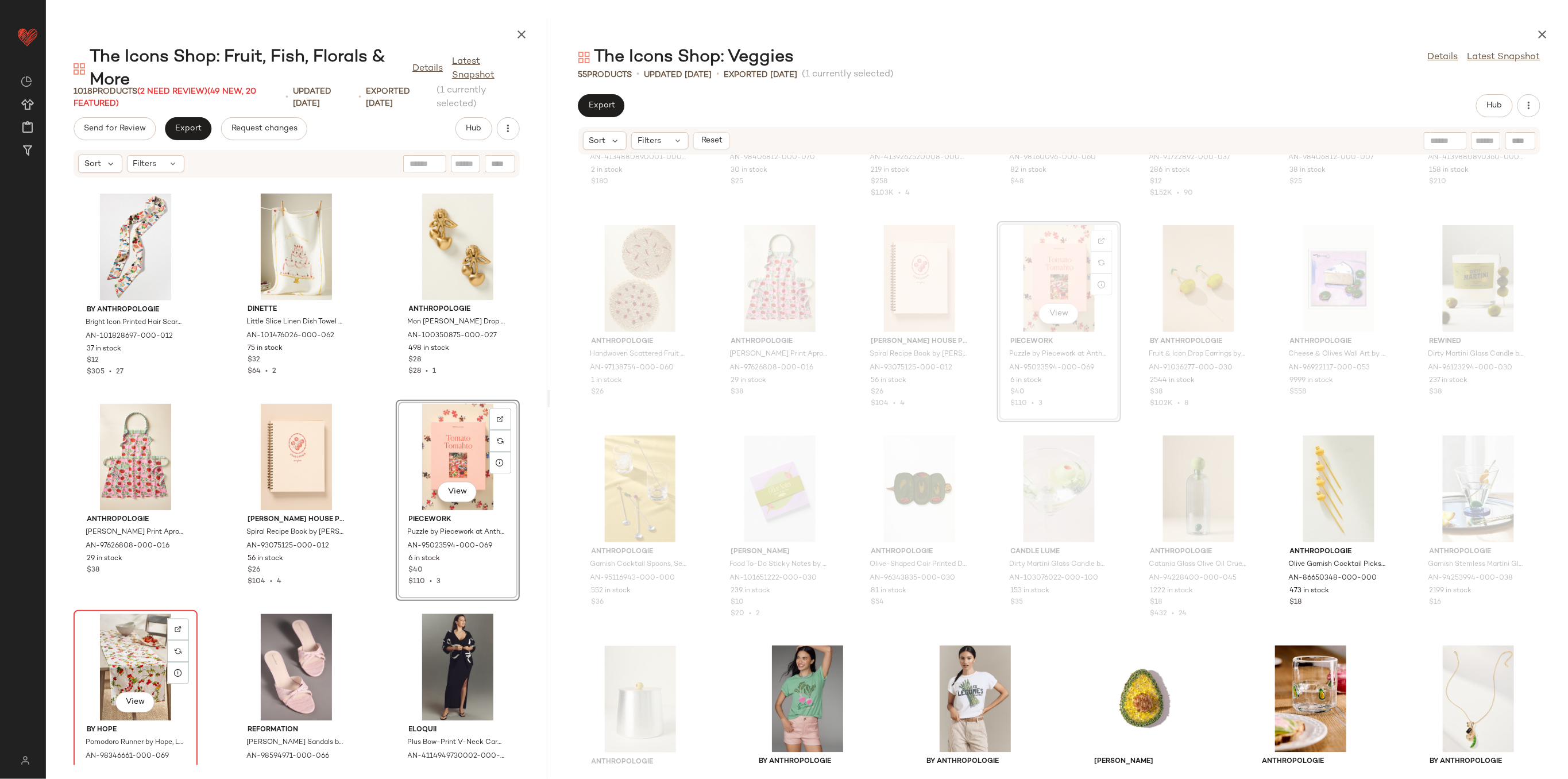
click at [155, 636] on div "View" at bounding box center [135, 667] width 116 height 107
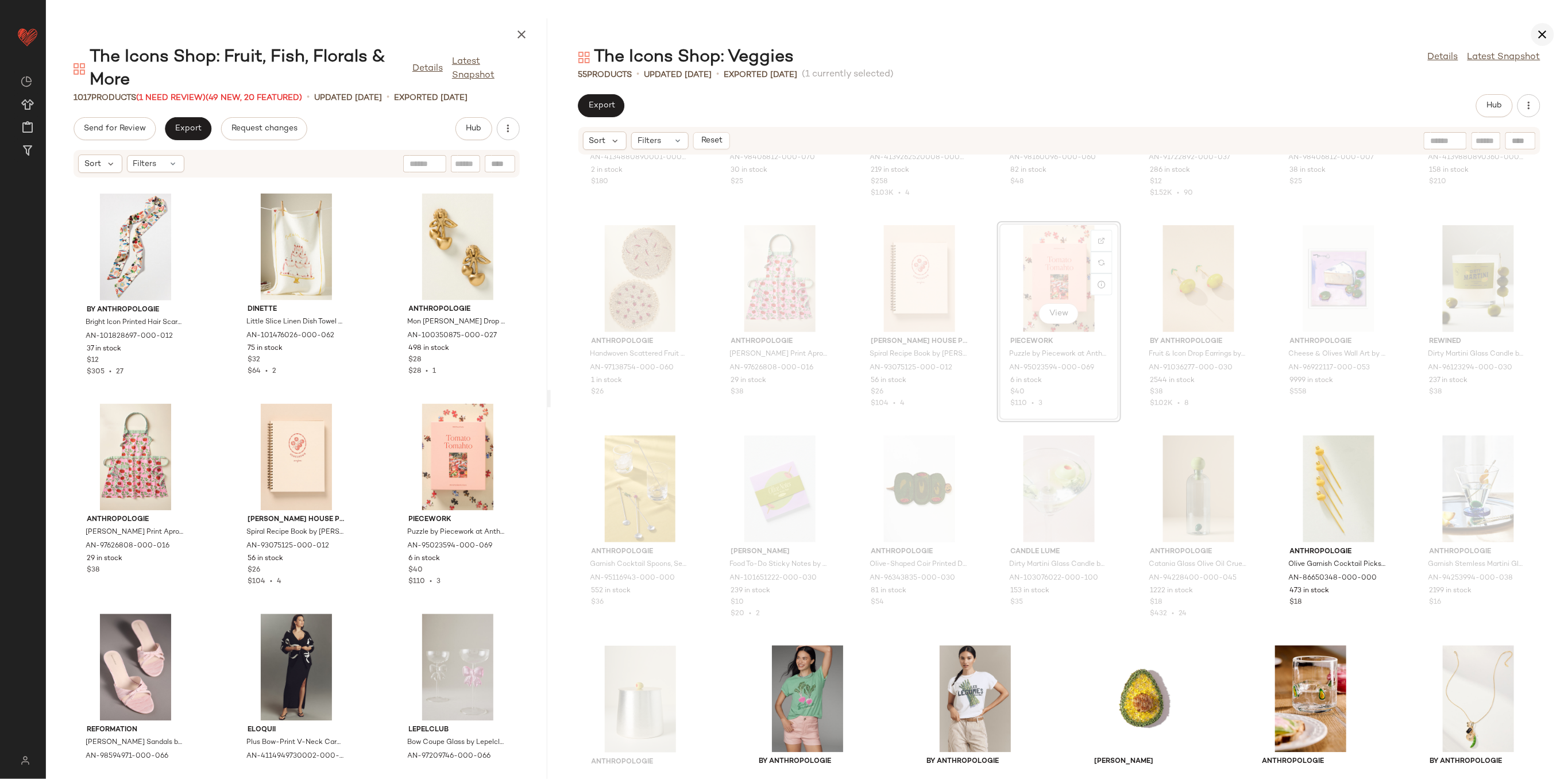
click at [1547, 31] on icon "button" at bounding box center [1542, 34] width 13 height 13
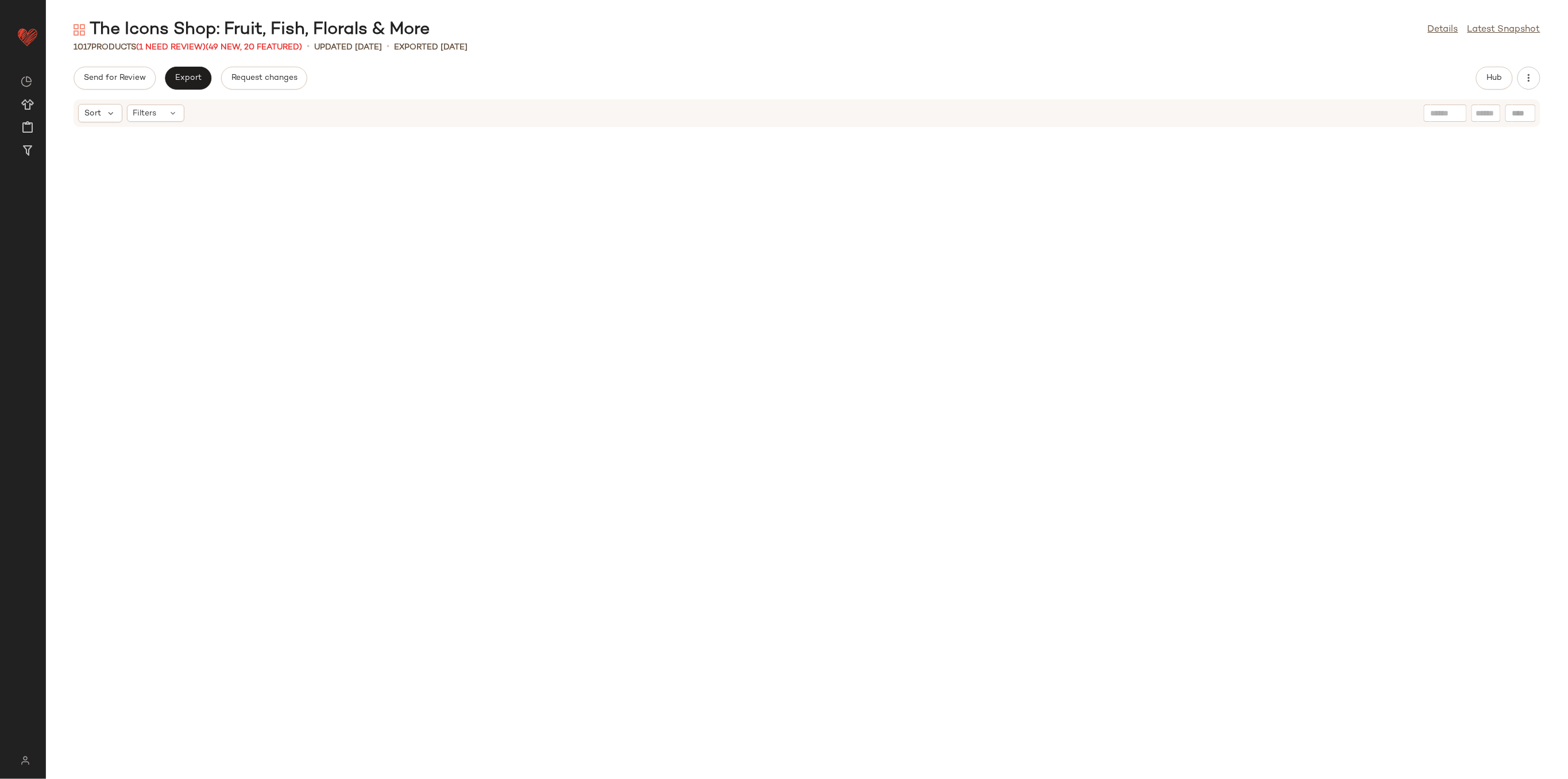
scroll to position [16824, 0]
click at [1490, 79] on span "Hub" at bounding box center [1494, 78] width 16 height 9
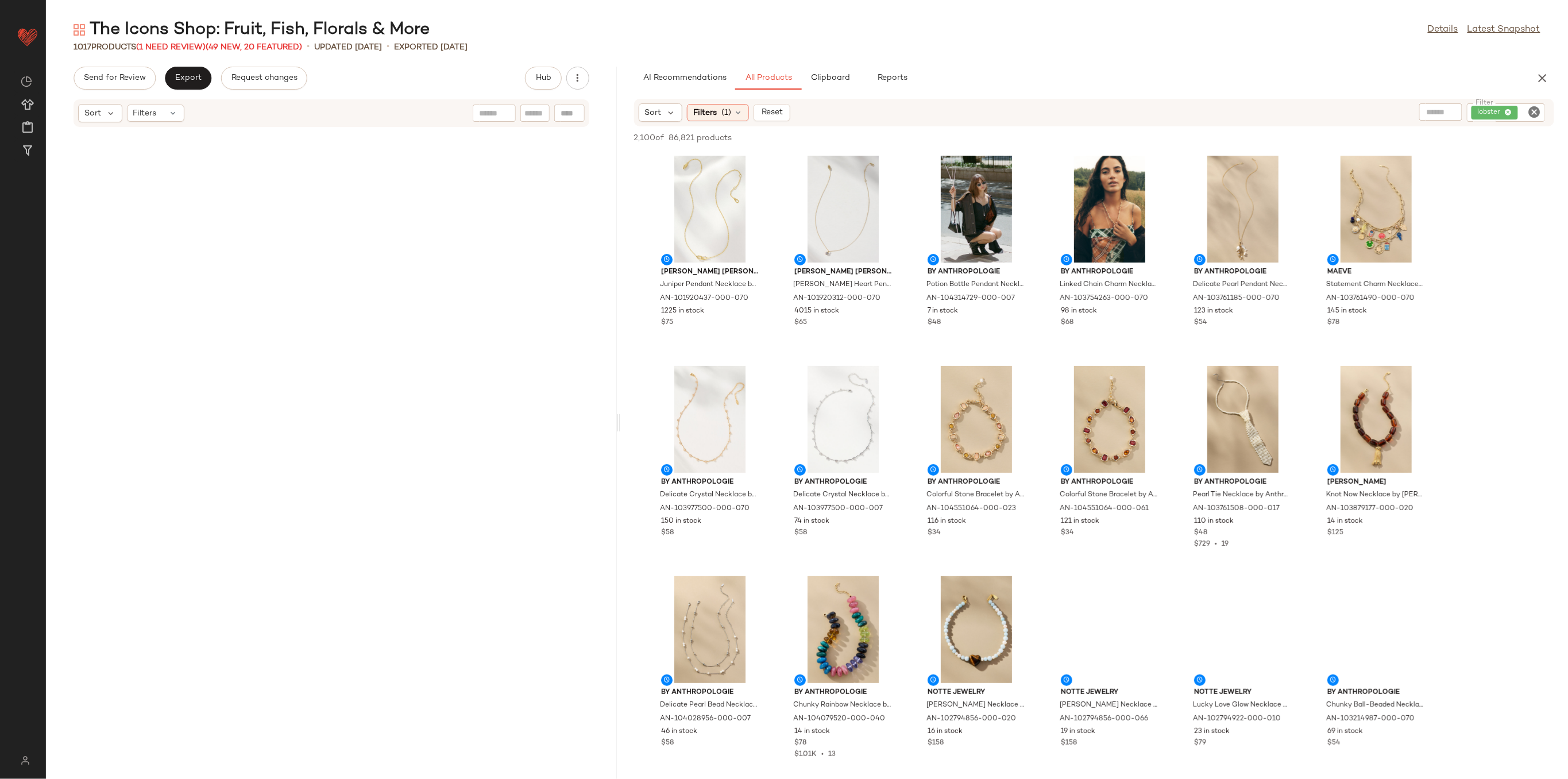
scroll to position [18716, 0]
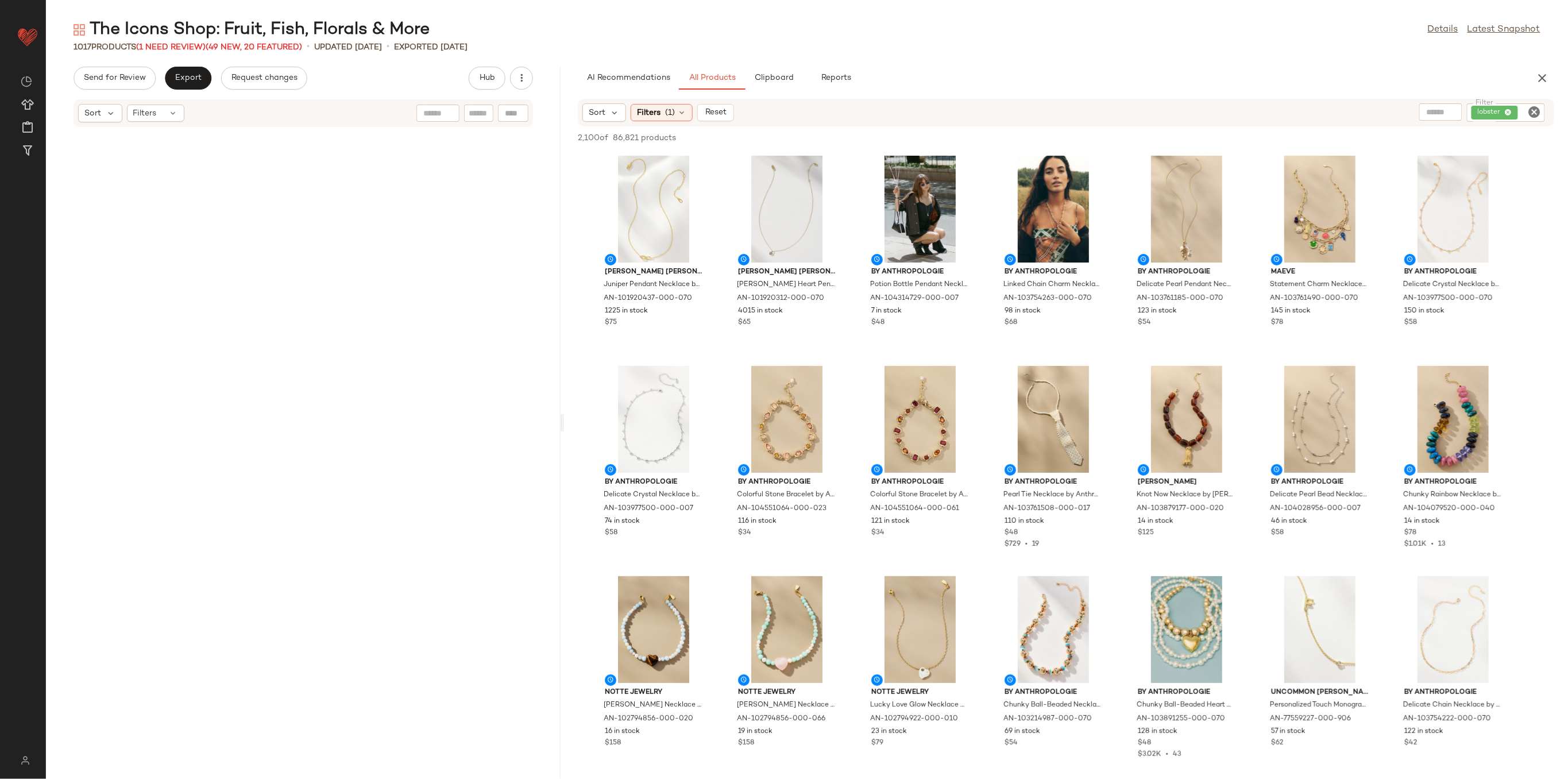
drag, startPoint x: 806, startPoint y: 427, endPoint x: 564, endPoint y: 431, distance: 242.0
click at [564, 431] on div "The Icons Shop: Fruit, Fish, Florals & More Details Latest Snapshot 1017 Produc…" at bounding box center [806, 398] width 1522 height 761
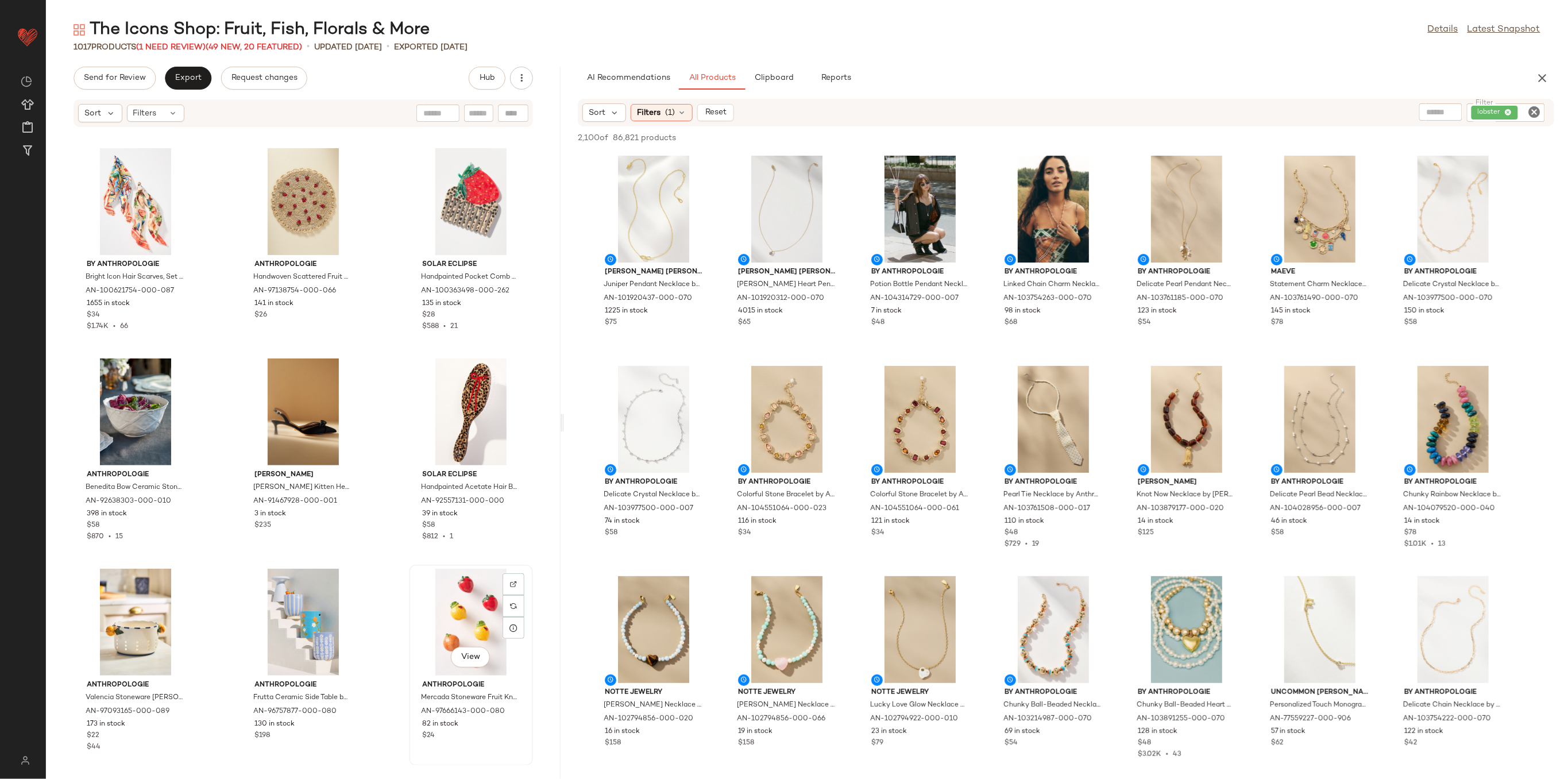
click at [463, 626] on div "View" at bounding box center [470, 622] width 116 height 107
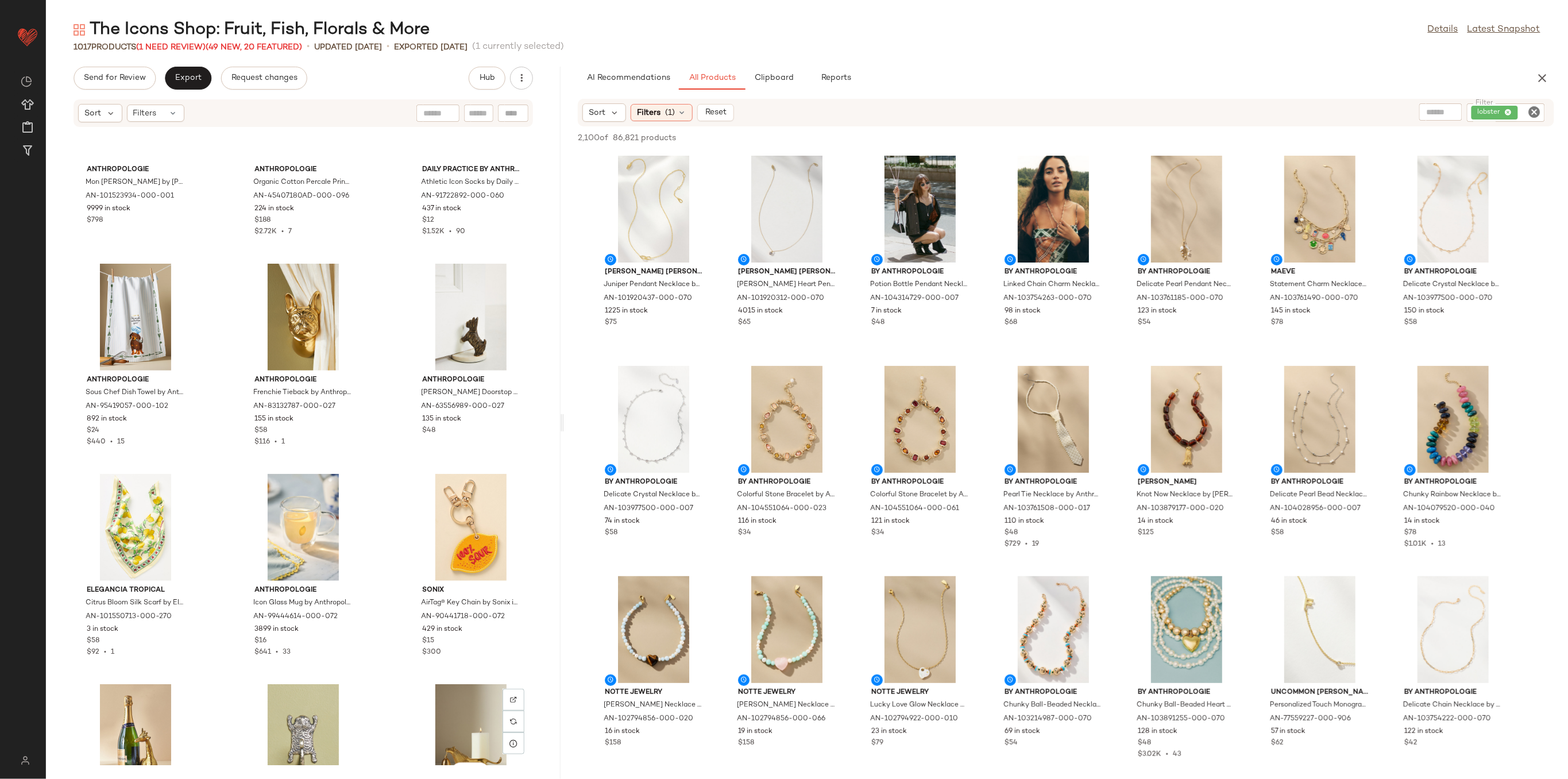
scroll to position [68440, 0]
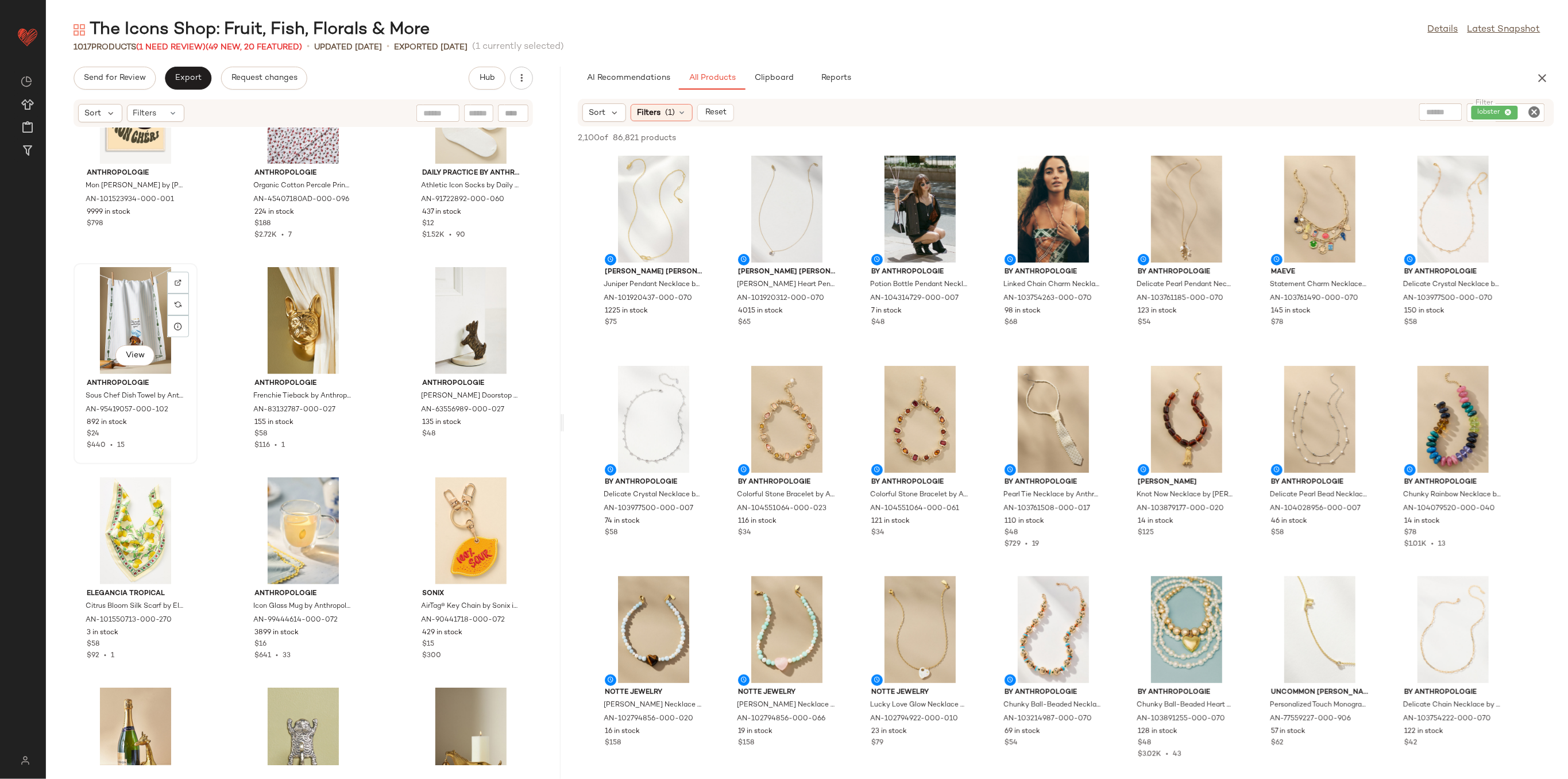
click at [119, 325] on div "View" at bounding box center [135, 320] width 116 height 107
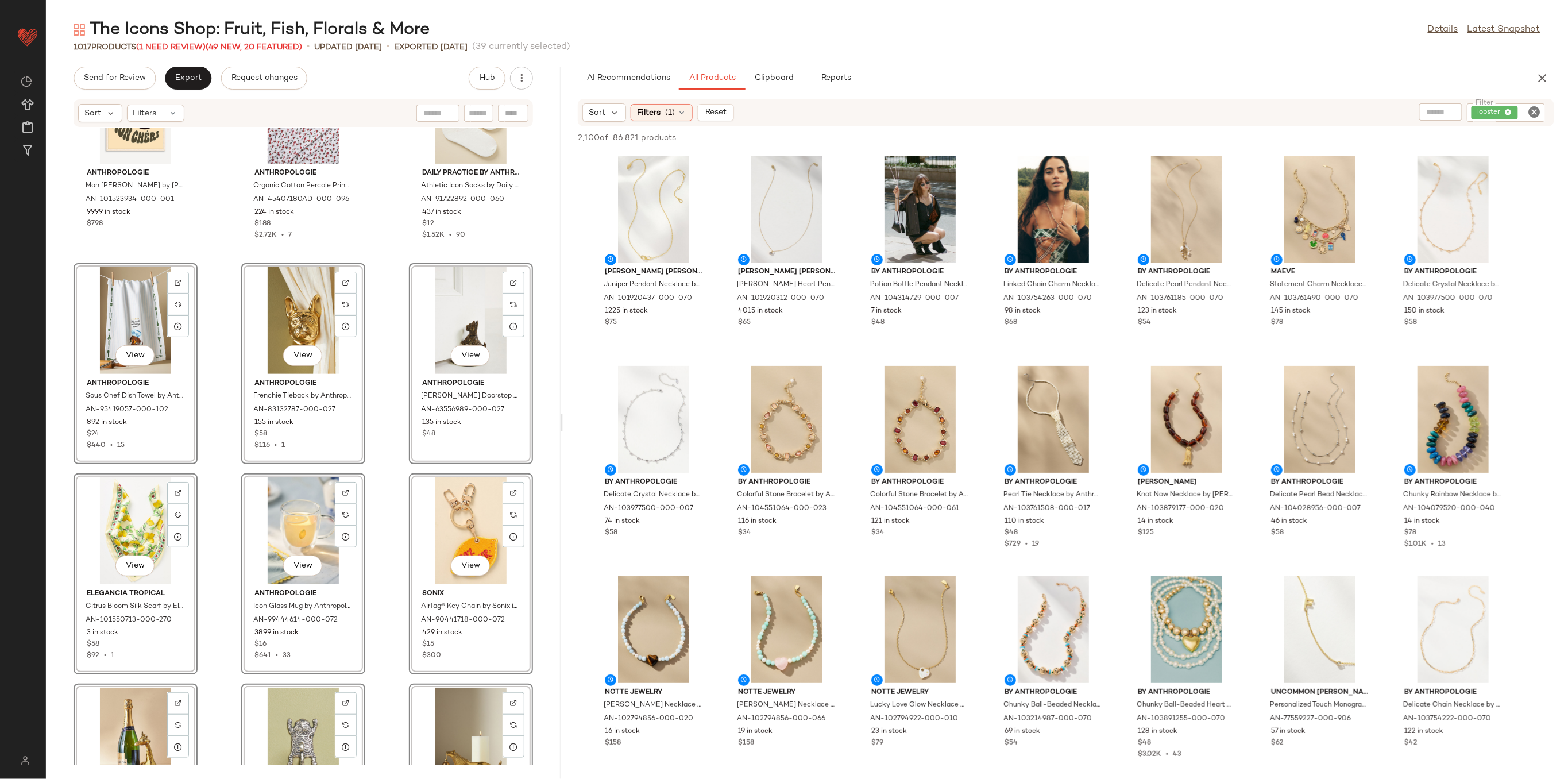
click at [210, 516] on div "Anthropologie Mon Cheri by Andreas Magnusson Wall Art by Anthropologie in Black…" at bounding box center [303, 446] width 514 height 638
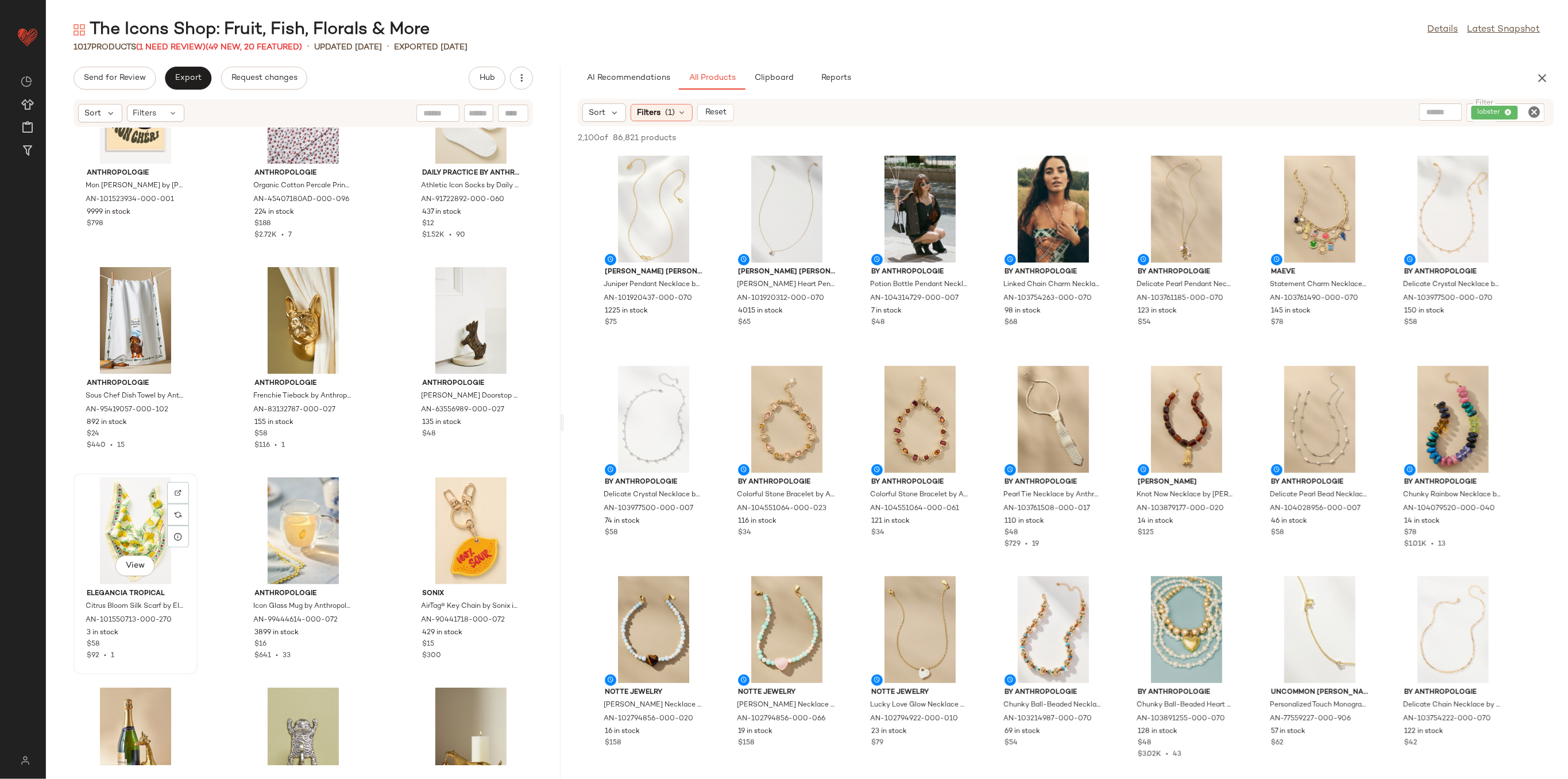
click at [125, 510] on div "View" at bounding box center [135, 531] width 116 height 107
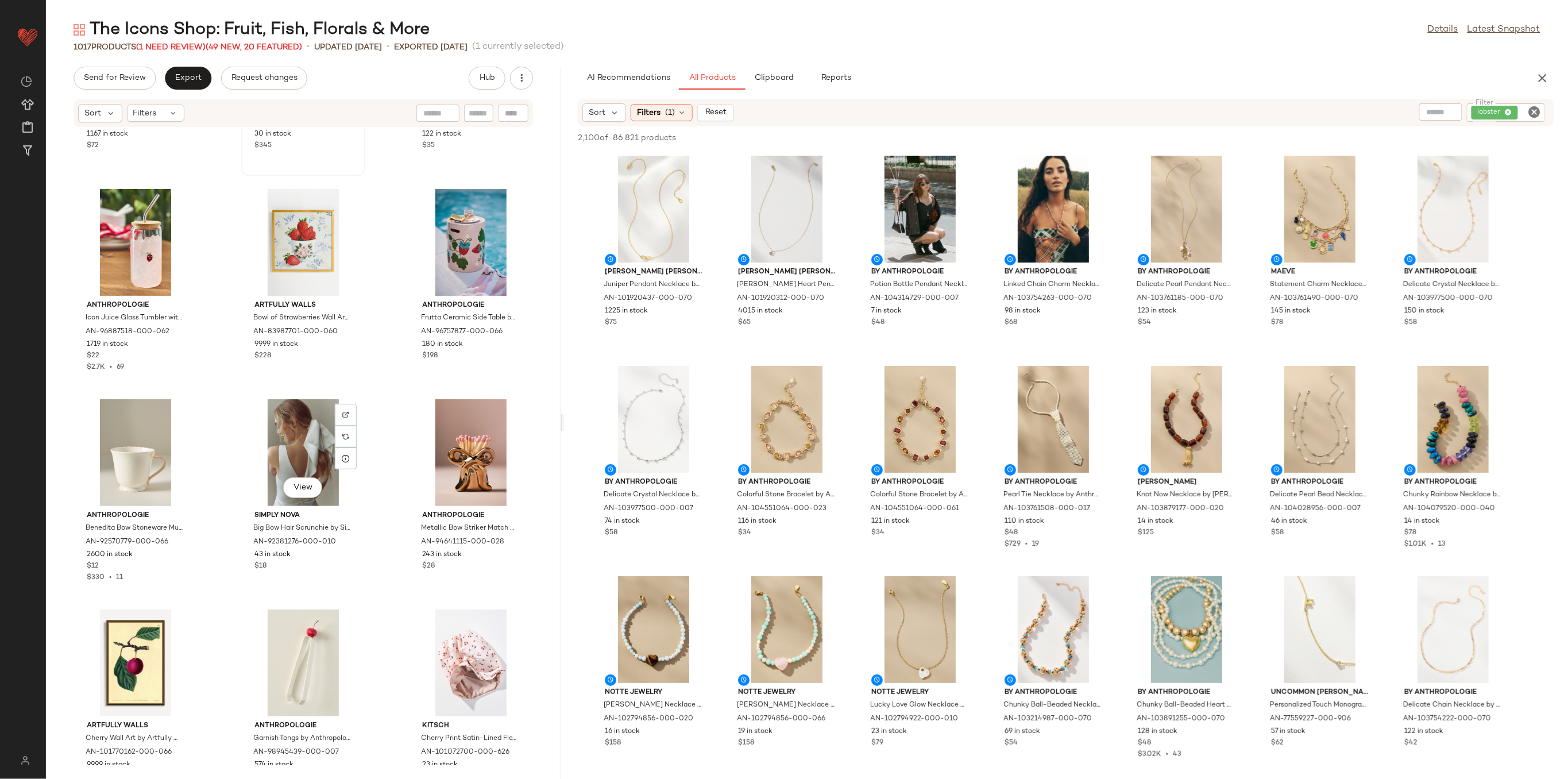
scroll to position [69053, 0]
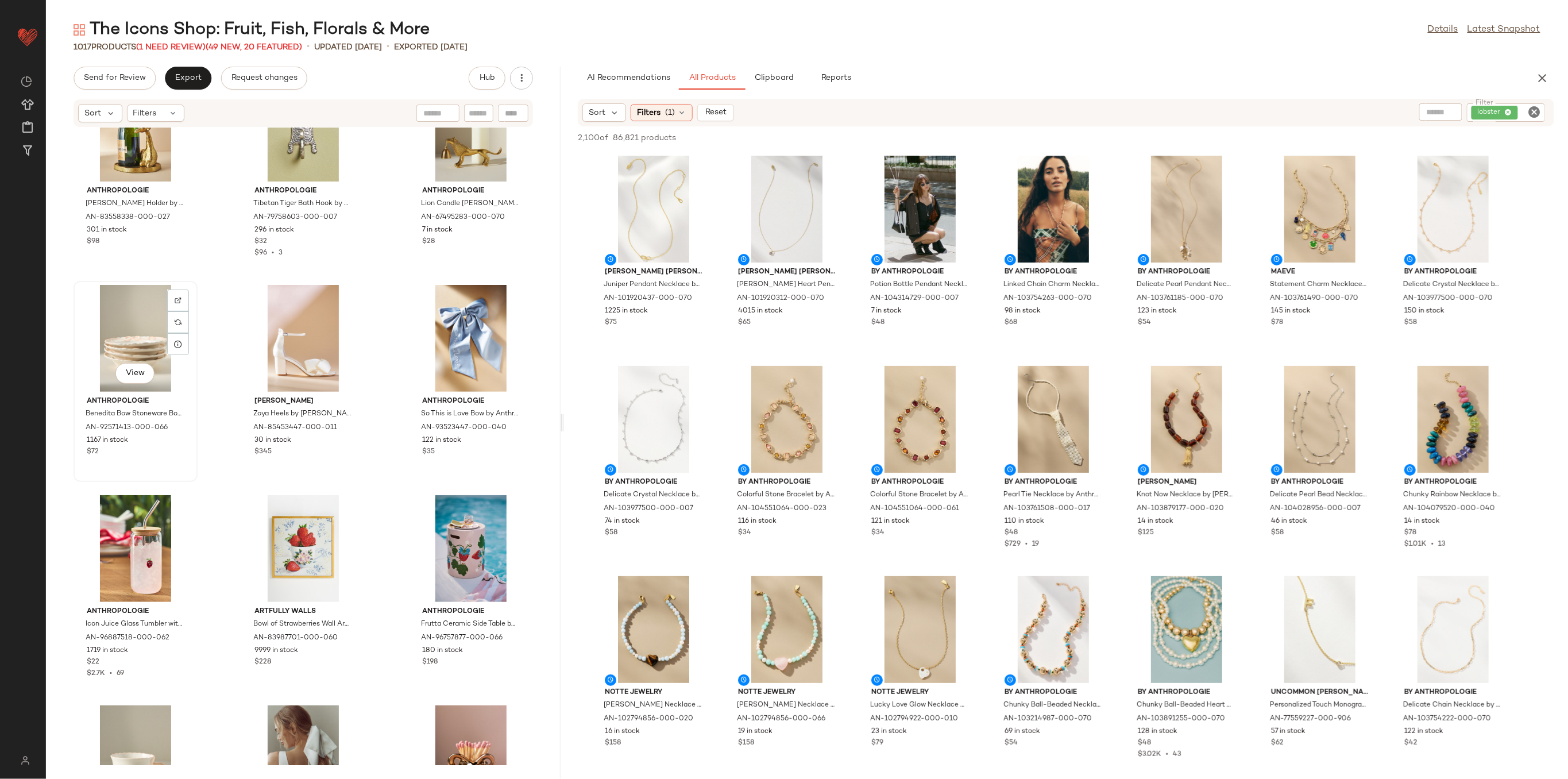
click at [122, 350] on div "View" at bounding box center [135, 338] width 116 height 107
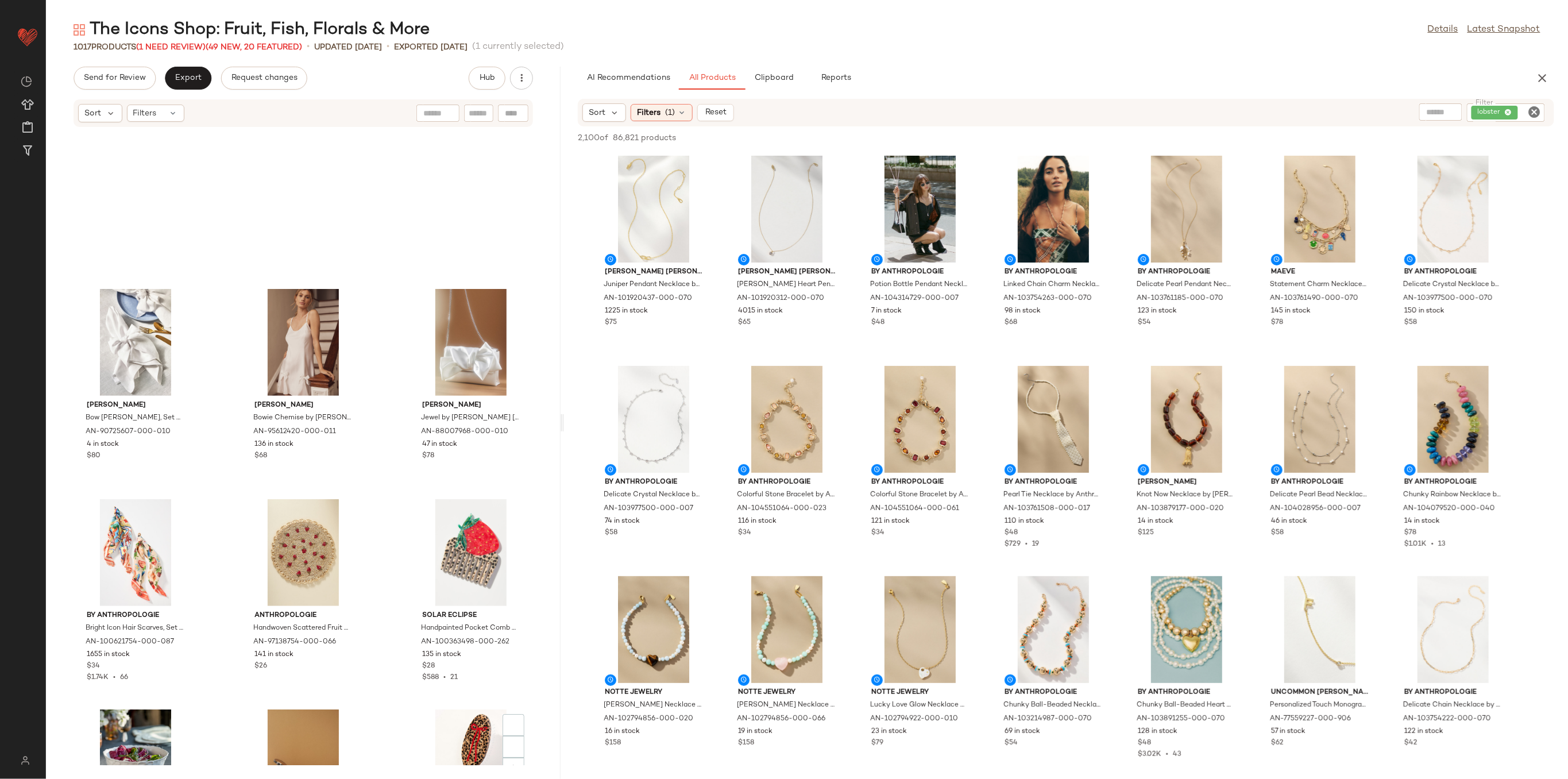
scroll to position [70661, 0]
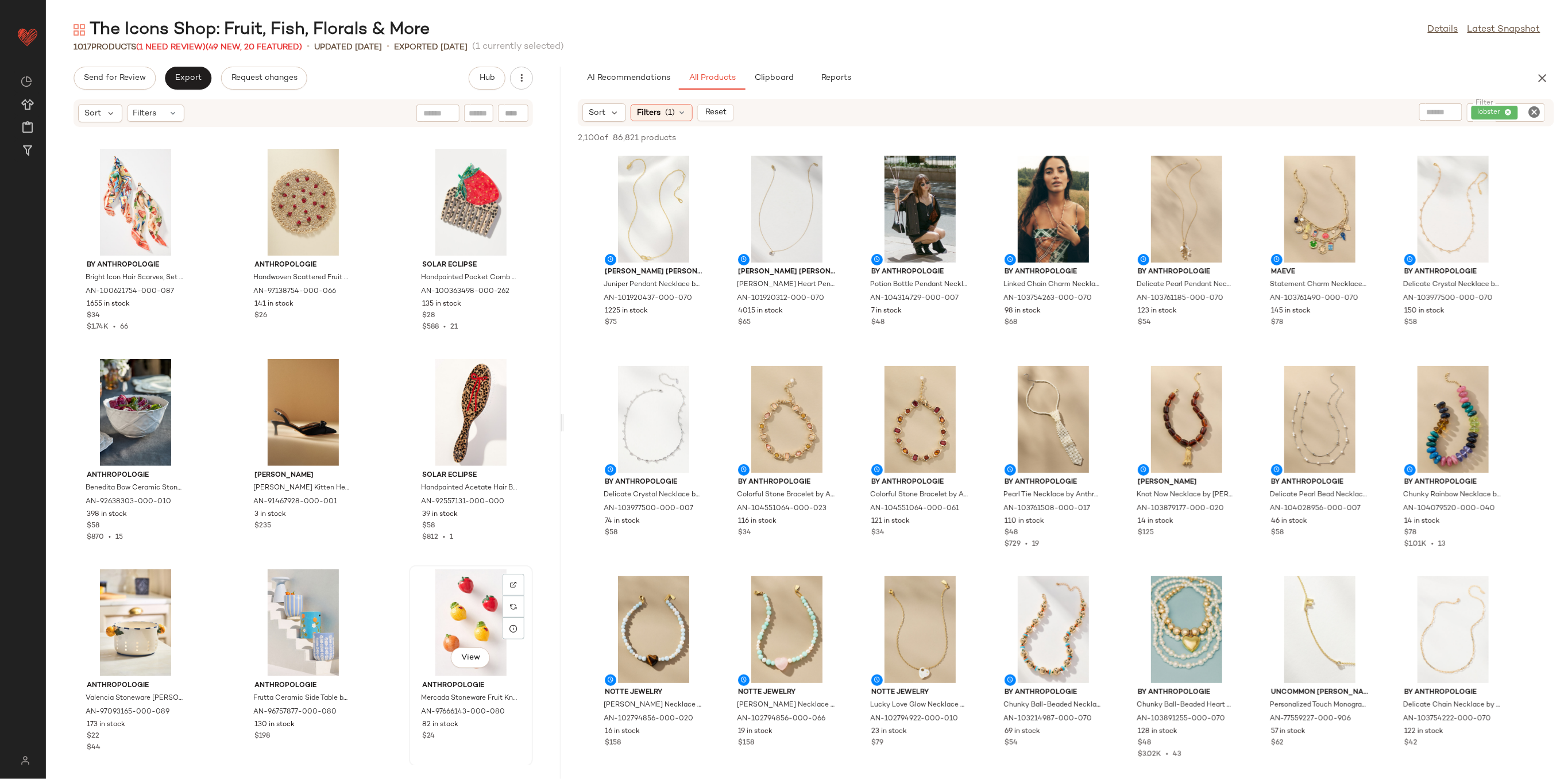
click at [468, 594] on div "View" at bounding box center [470, 622] width 116 height 107
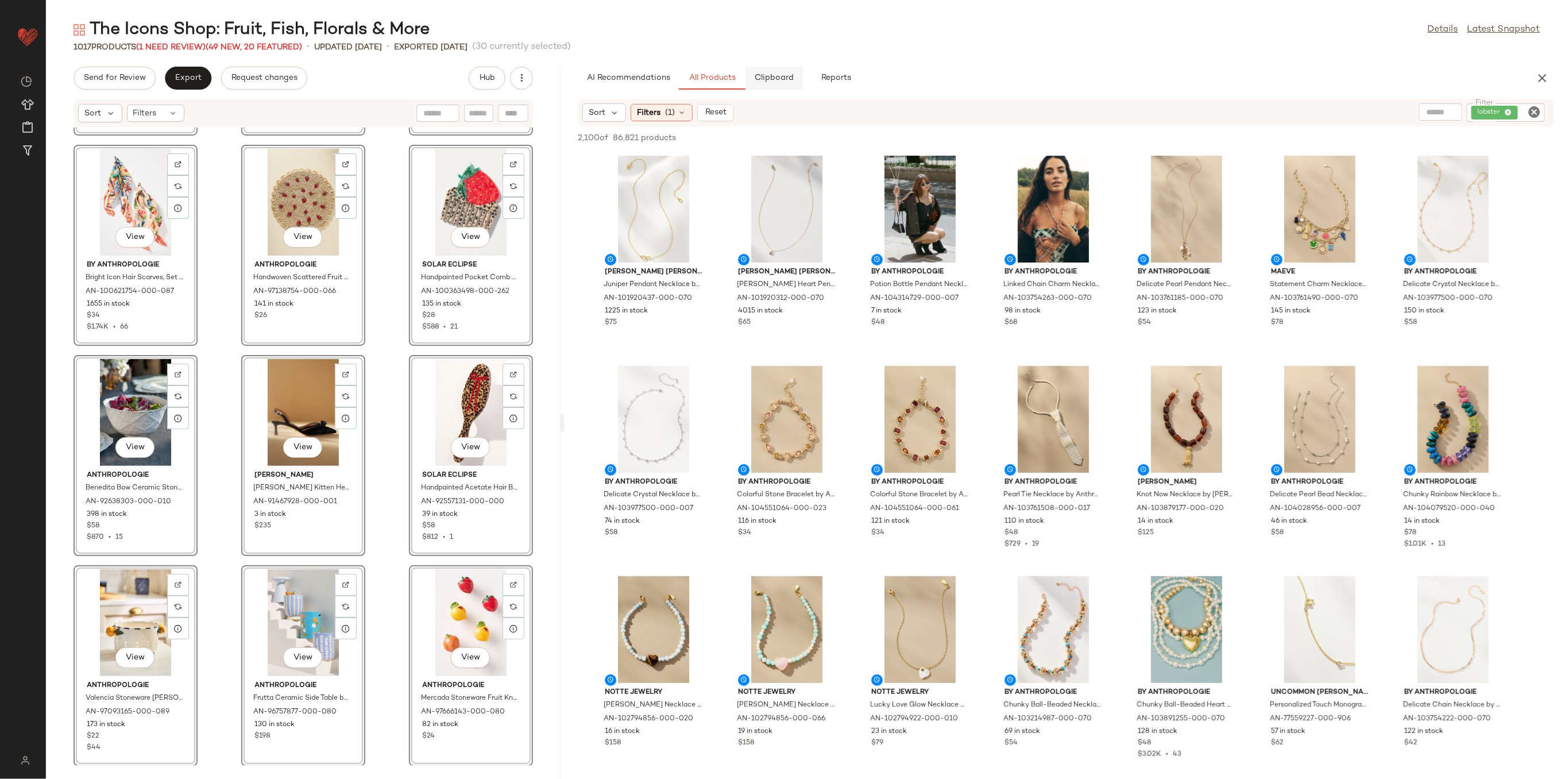
drag, startPoint x: 765, startPoint y: 72, endPoint x: 751, endPoint y: 80, distance: 16.1
click at [766, 71] on button "Clipboard" at bounding box center [774, 78] width 58 height 23
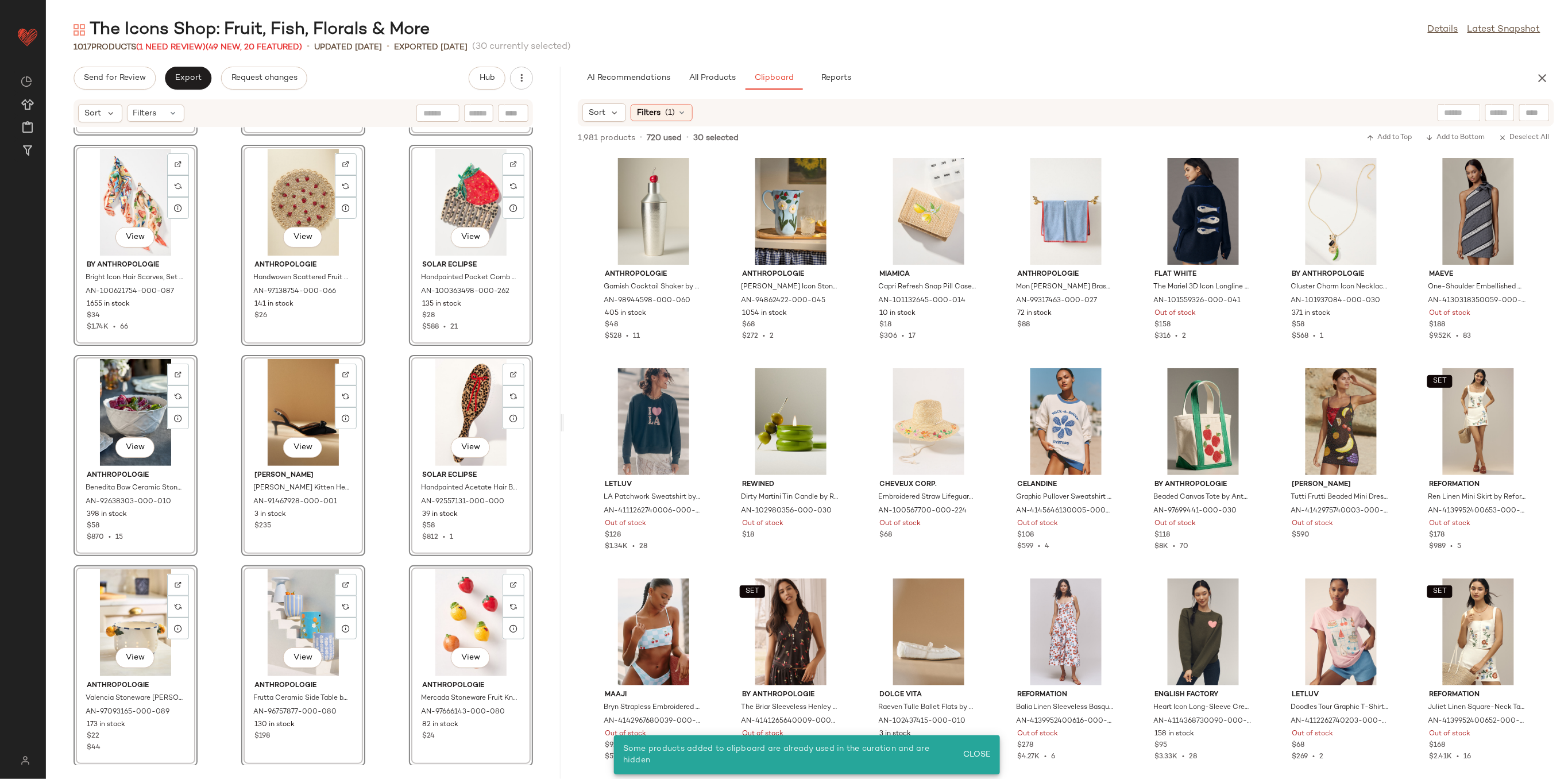
click at [377, 223] on div "View Joanna Buchanan Bow Linen Napkins, Set of 2 by Joanna Buchanan in White, S…" at bounding box center [303, 446] width 514 height 638
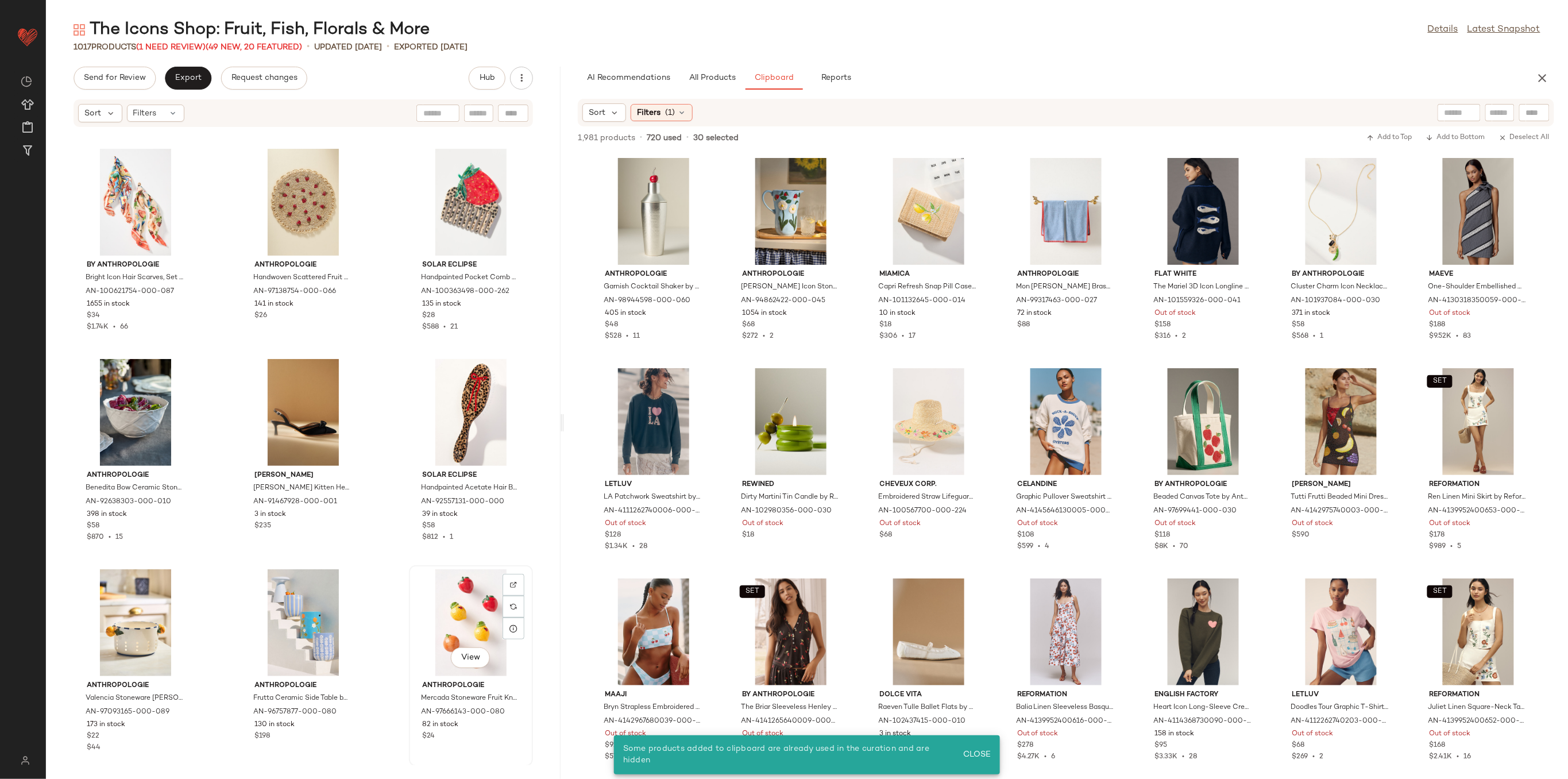
click at [462, 628] on div "View" at bounding box center [470, 622] width 116 height 107
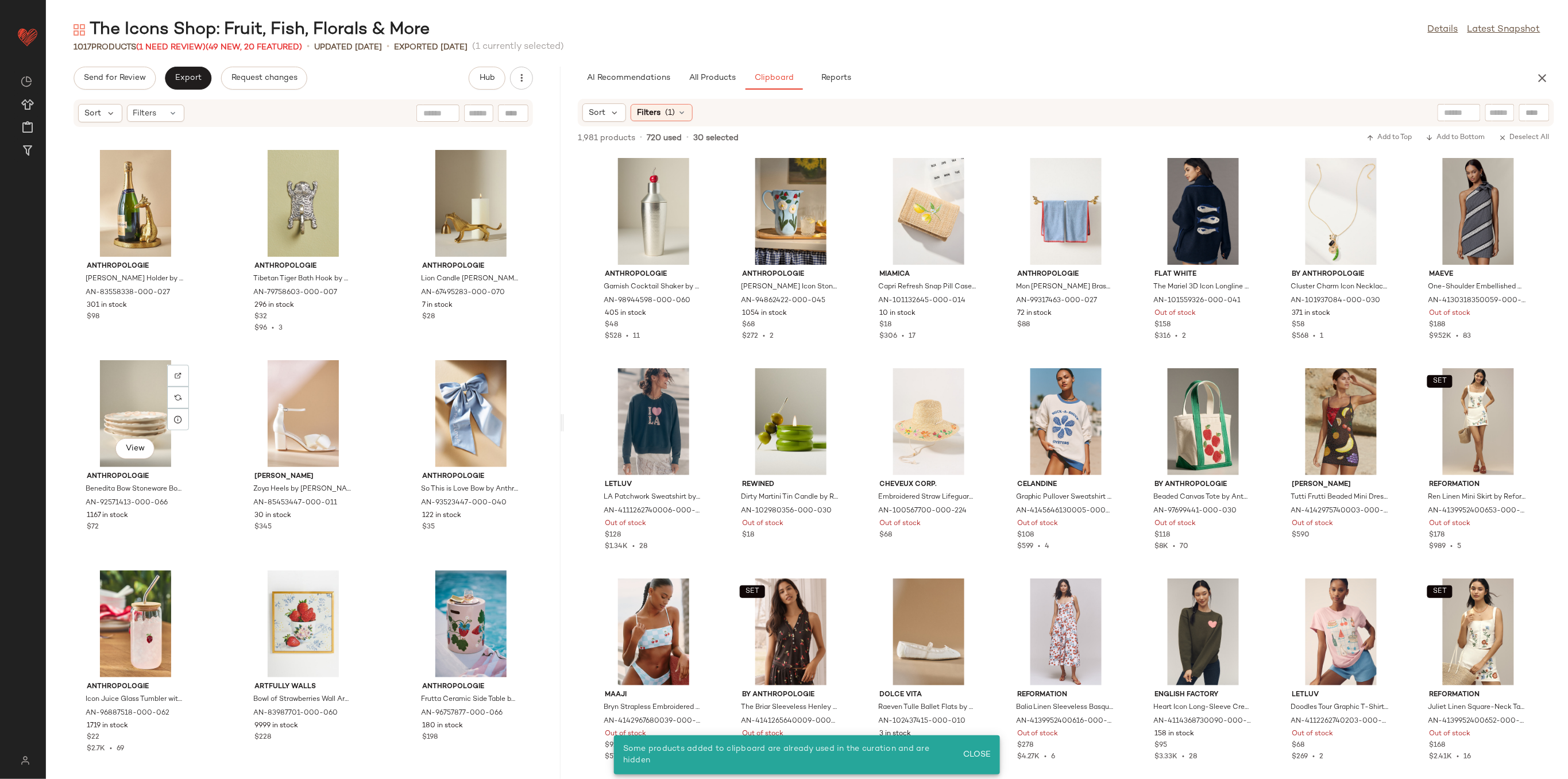
scroll to position [68976, 0]
click at [146, 405] on div "View" at bounding box center [135, 415] width 116 height 107
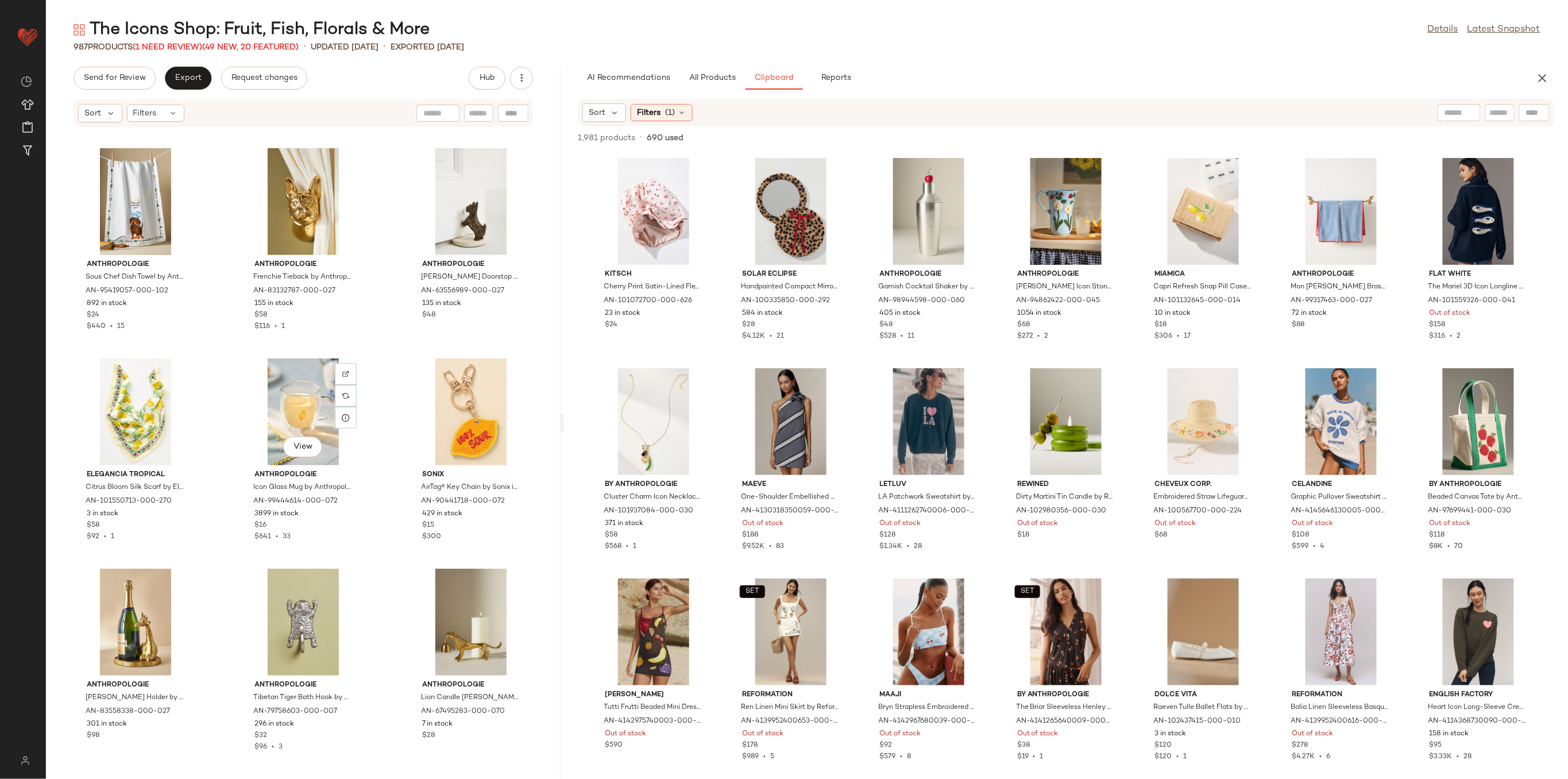
scroll to position [68329, 0]
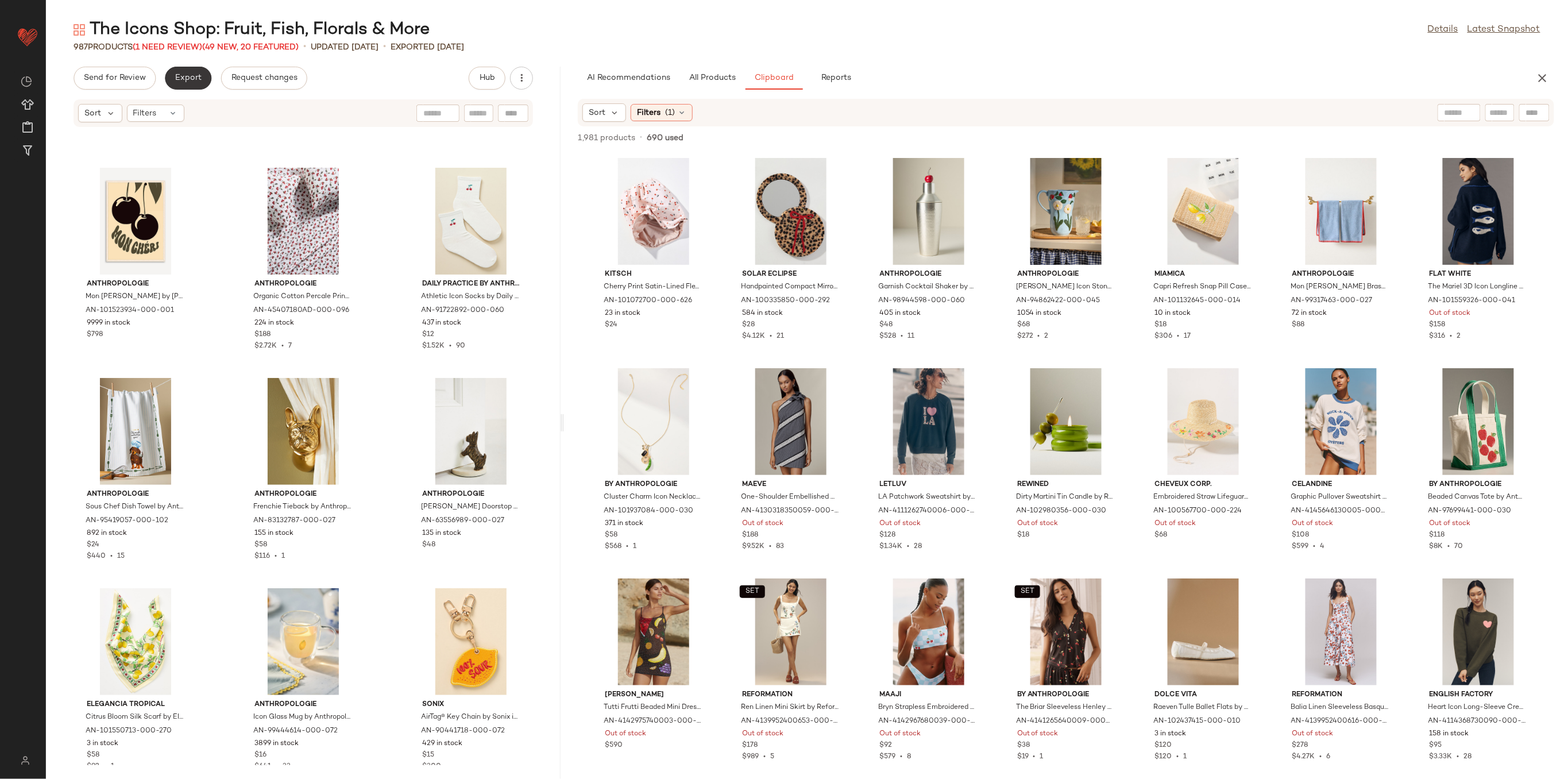
click at [180, 79] on span "Export" at bounding box center [188, 78] width 27 height 9
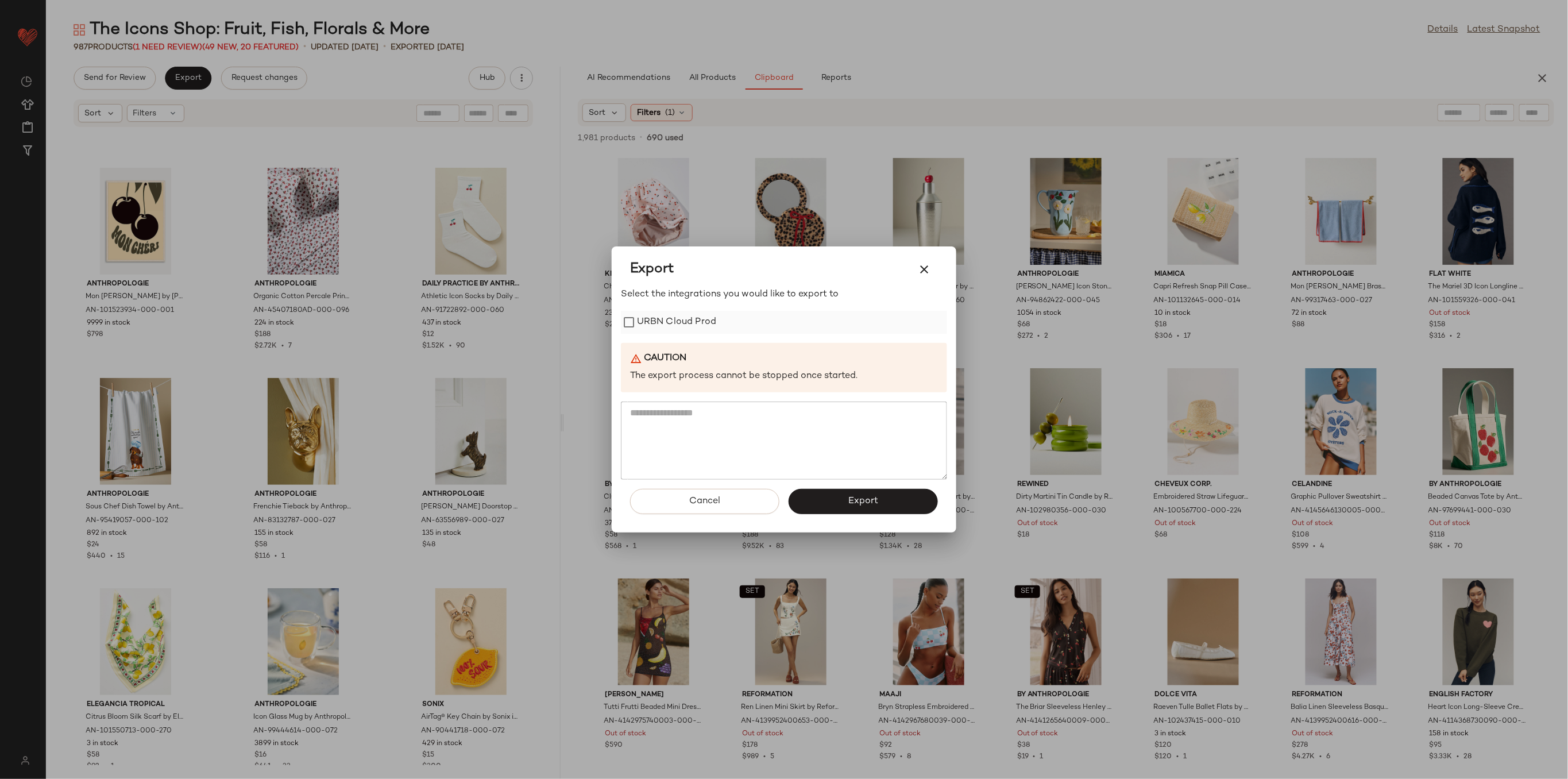
click at [713, 325] on label "URBN Cloud Prod" at bounding box center [676, 323] width 79 height 23
click at [848, 499] on span "Export" at bounding box center [863, 501] width 31 height 11
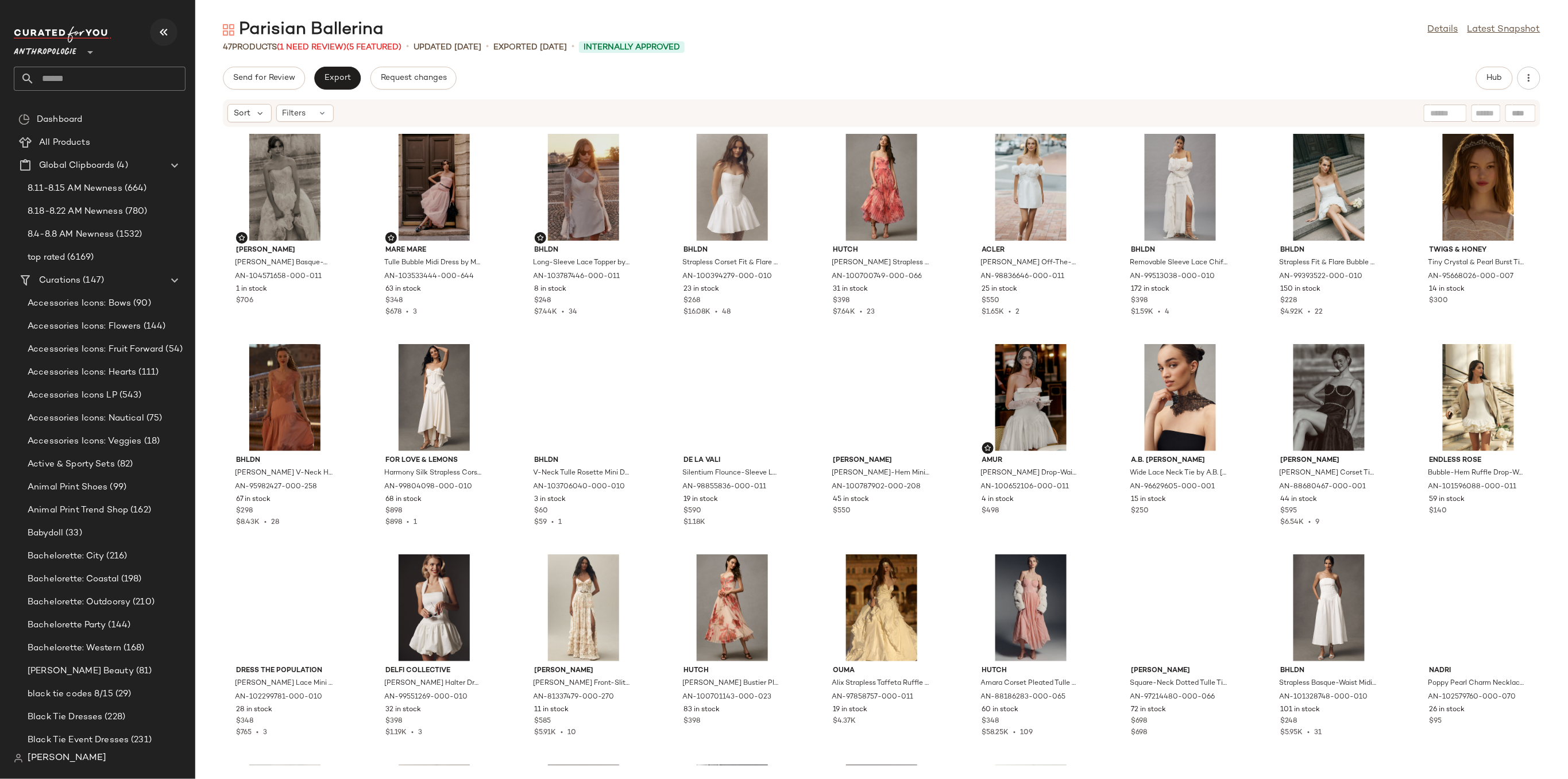
click at [163, 34] on icon "button" at bounding box center [163, 31] width 13 height 13
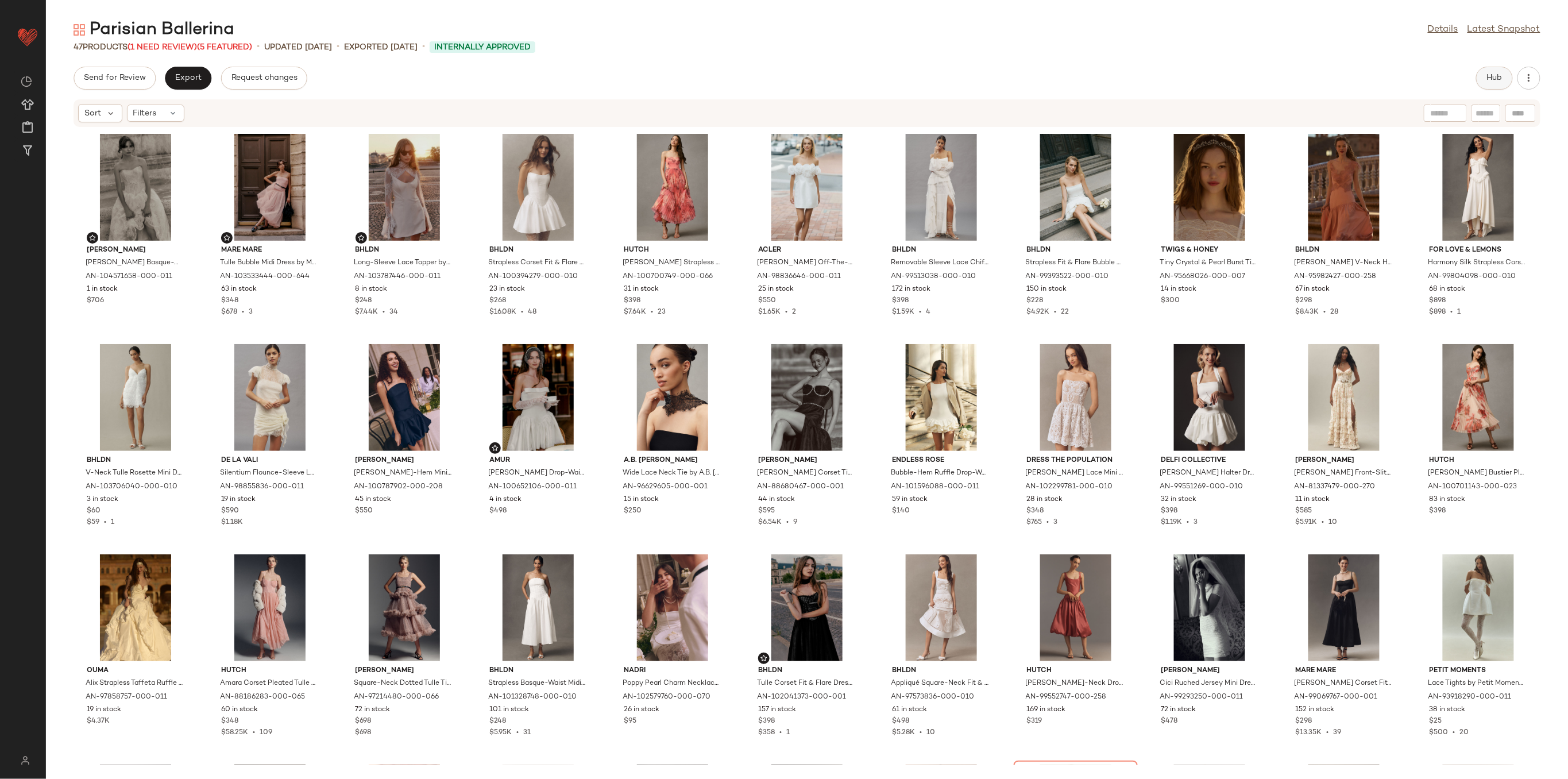
click at [1500, 77] on span "Hub" at bounding box center [1494, 78] width 16 height 9
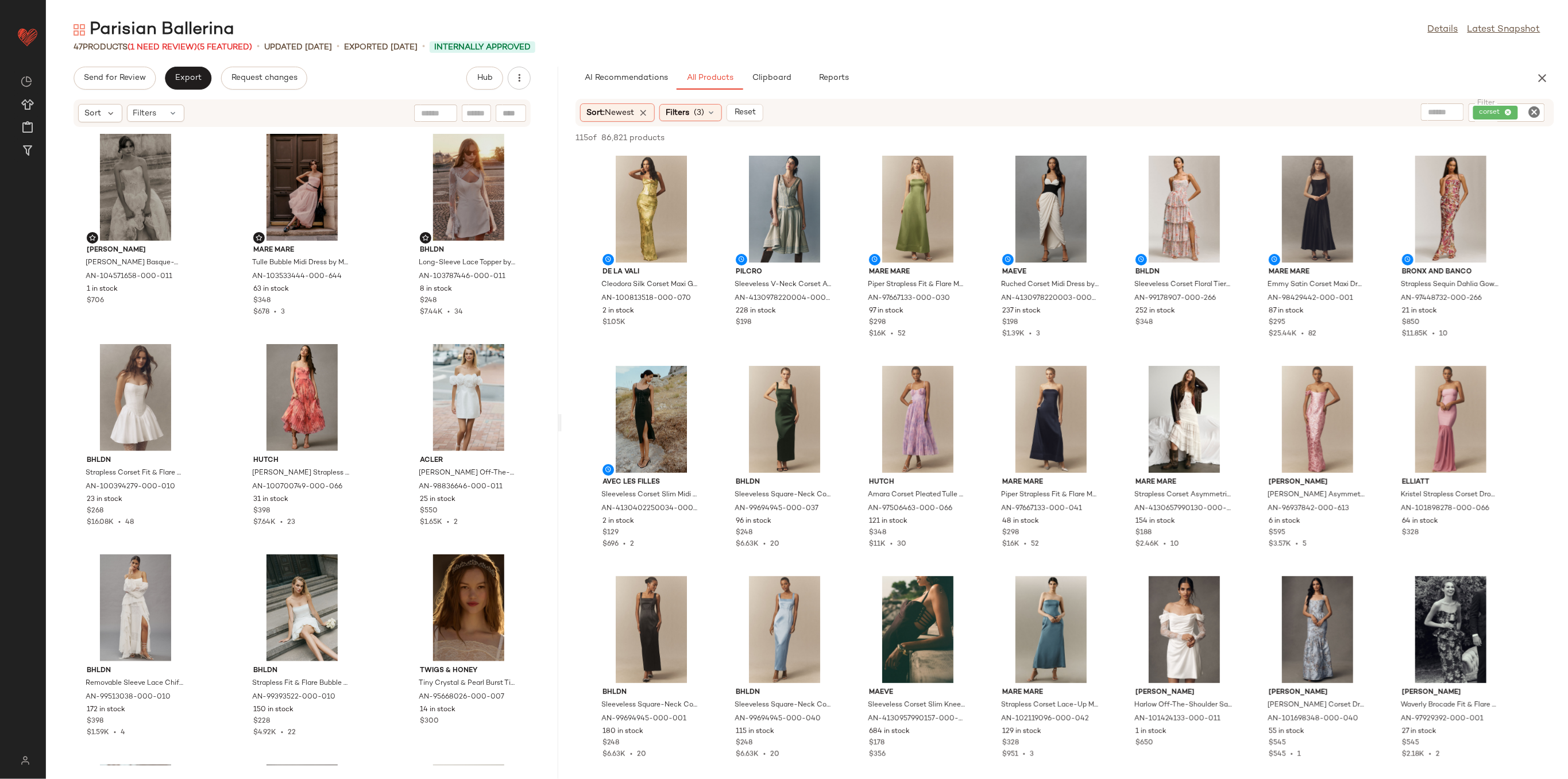
drag, startPoint x: 807, startPoint y: 421, endPoint x: 562, endPoint y: 438, distance: 245.6
click at [562, 438] on div "Parisian Ballerina Details Latest Snapshot 47 Products (1 Need Review) (5 Featu…" at bounding box center [806, 398] width 1522 height 761
click at [166, 43] on span "(1 Need Review)" at bounding box center [162, 48] width 69 height 9
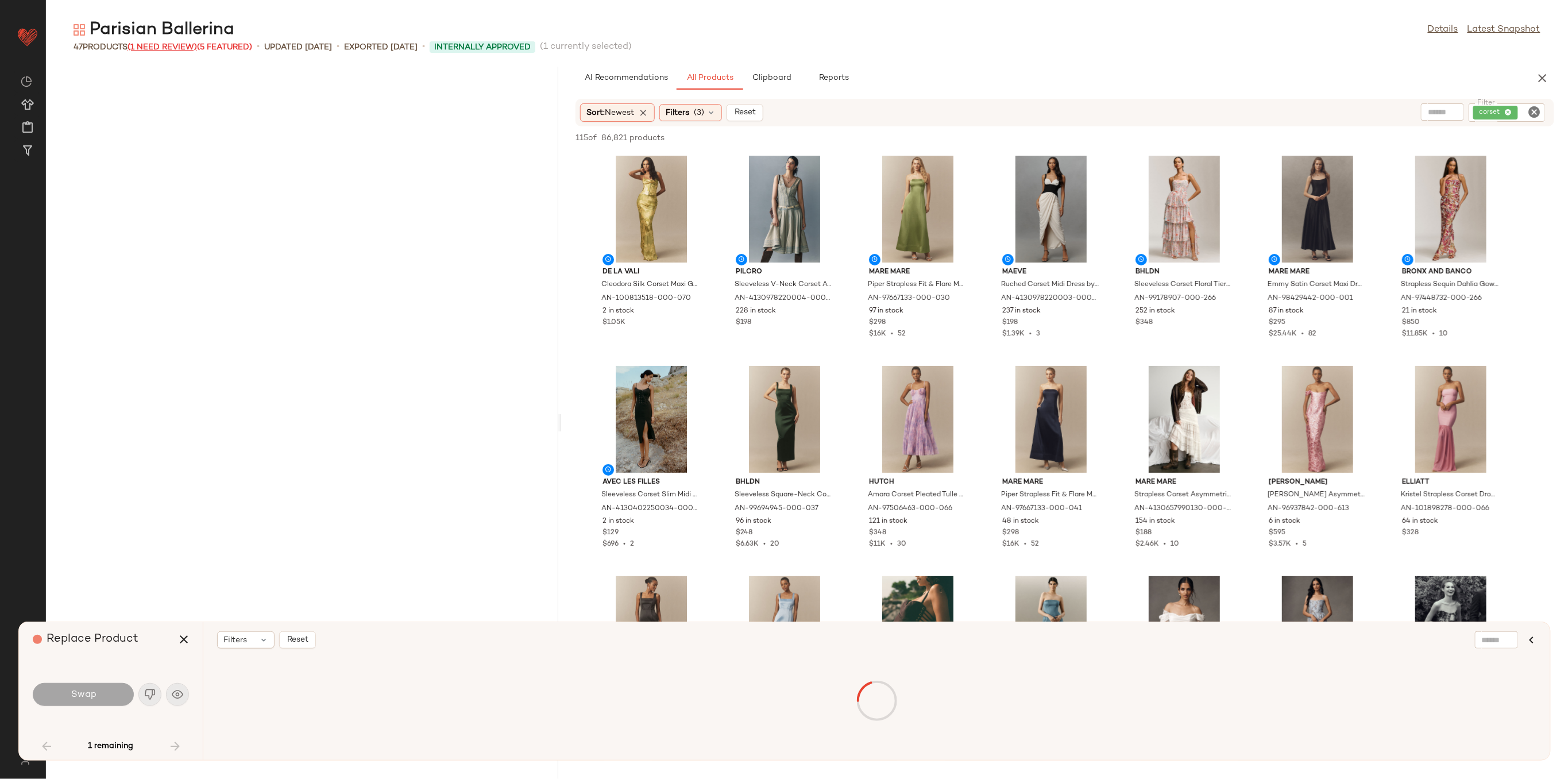
scroll to position [2524, 0]
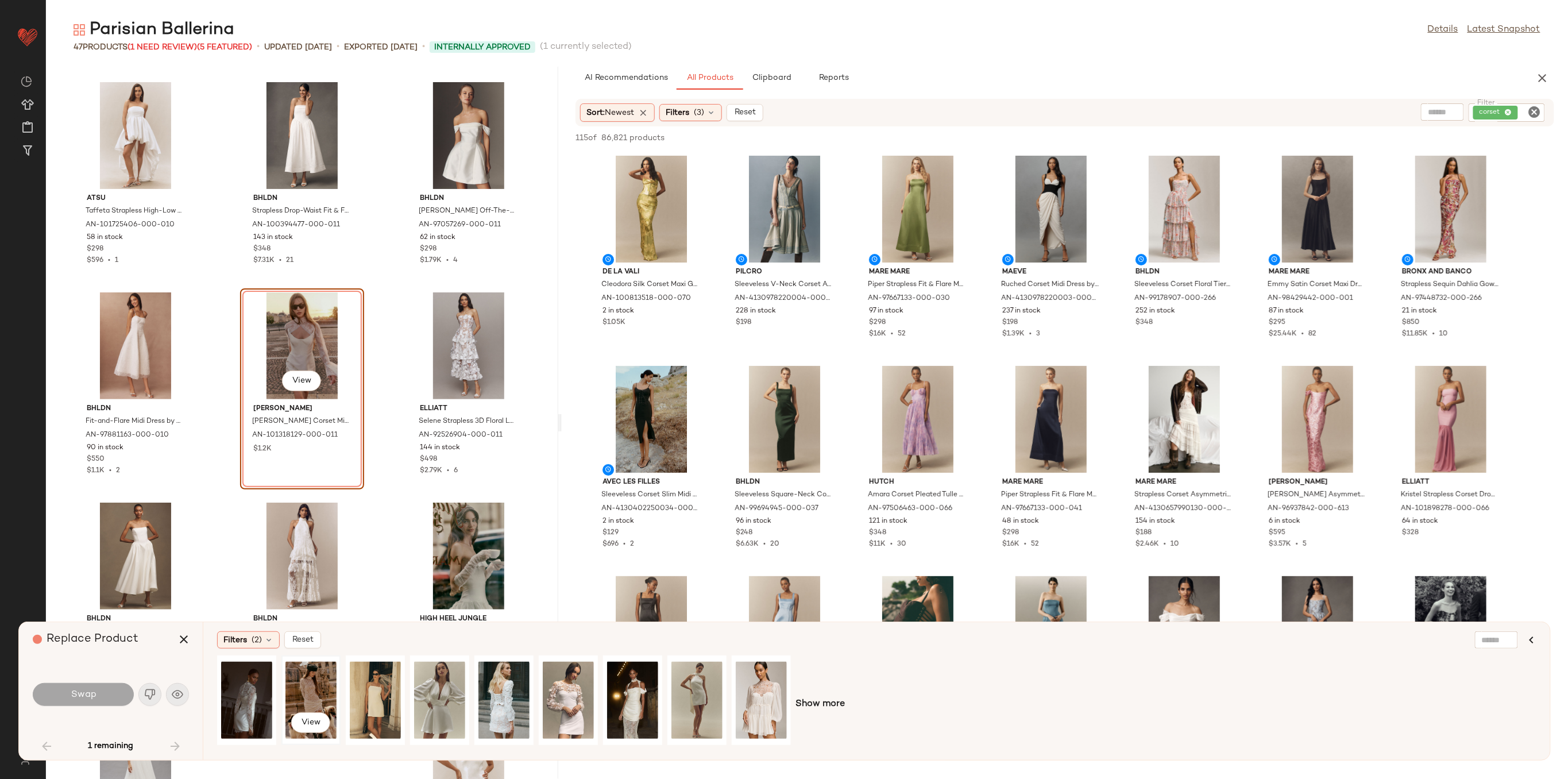
click at [295, 682] on div "View" at bounding box center [310, 700] width 51 height 82
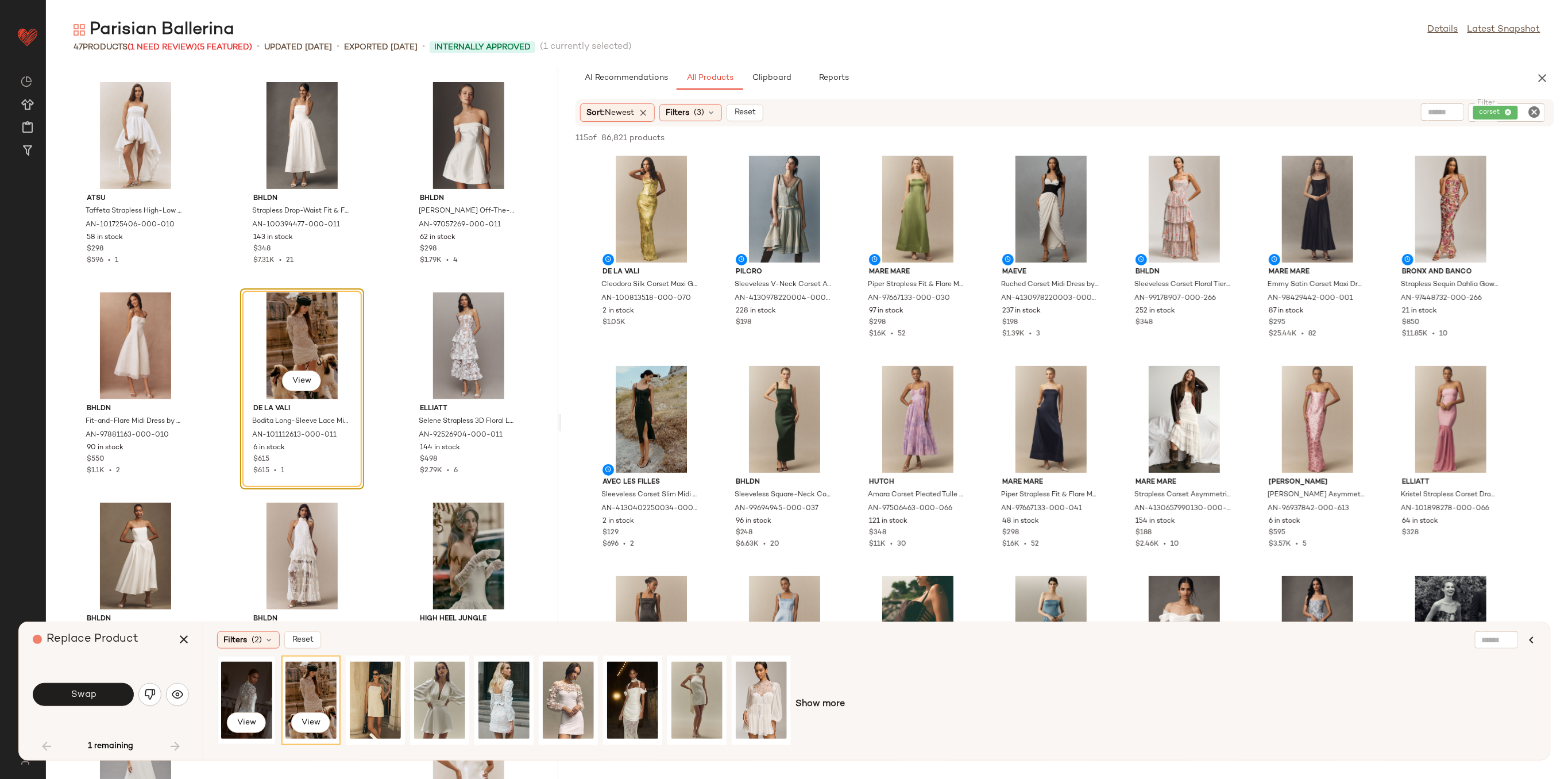
click at [250, 678] on div "View" at bounding box center [246, 700] width 51 height 82
click at [298, 387] on button "View" at bounding box center [301, 381] width 39 height 21
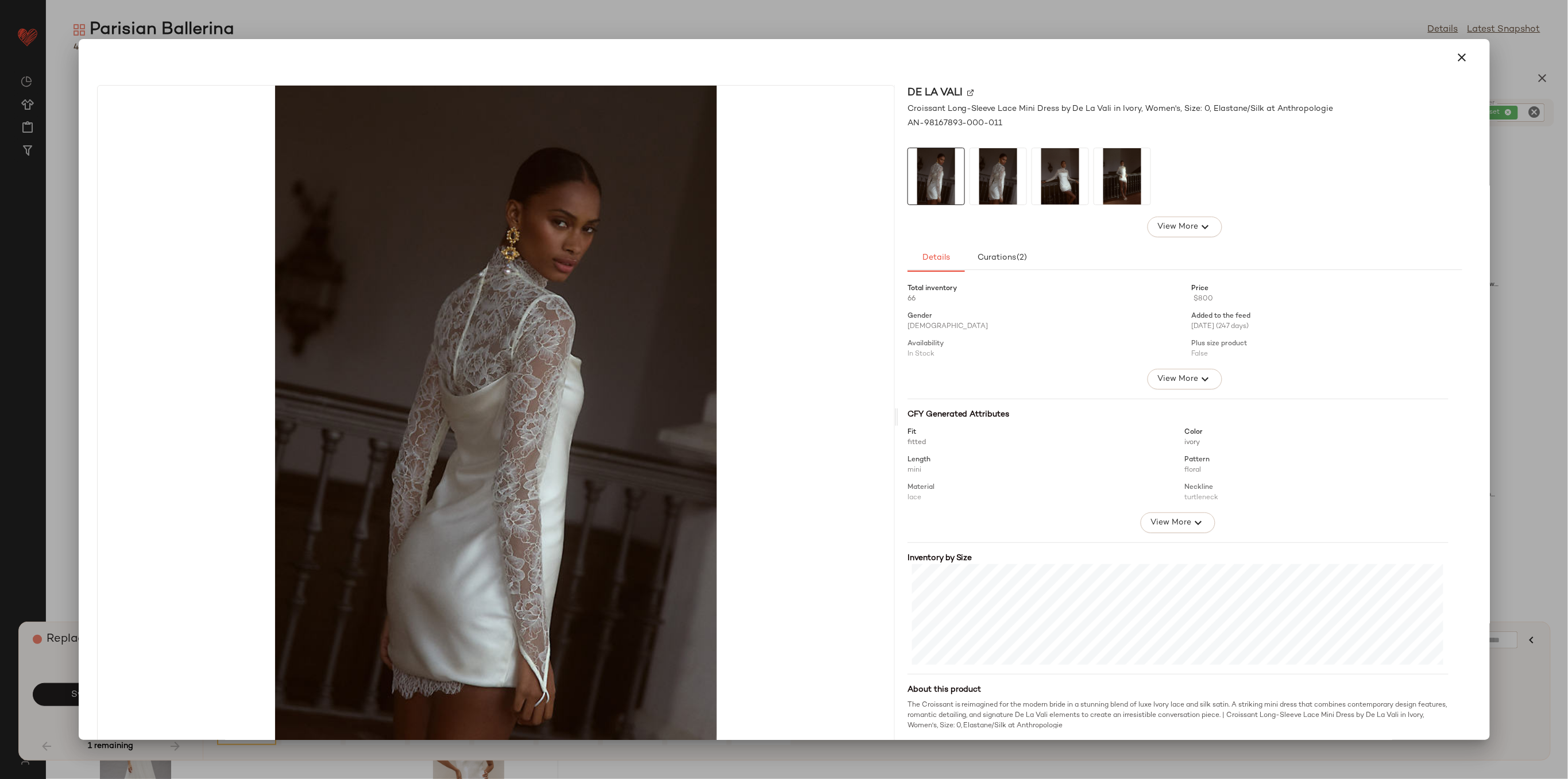
click at [994, 174] on img at bounding box center [998, 176] width 57 height 57
click at [1044, 179] on img at bounding box center [1060, 176] width 57 height 57
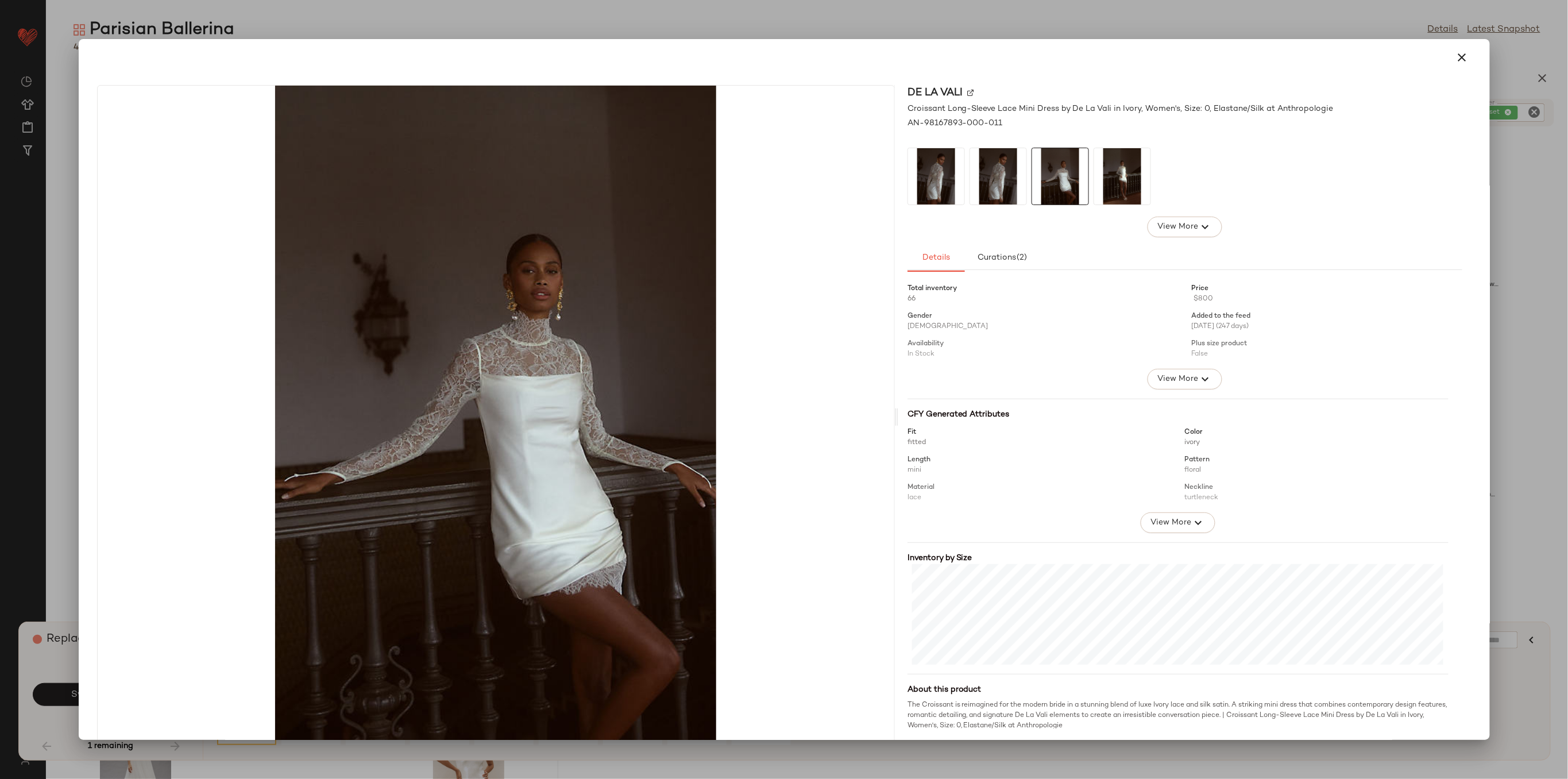
click at [1124, 188] on img at bounding box center [1122, 176] width 57 height 57
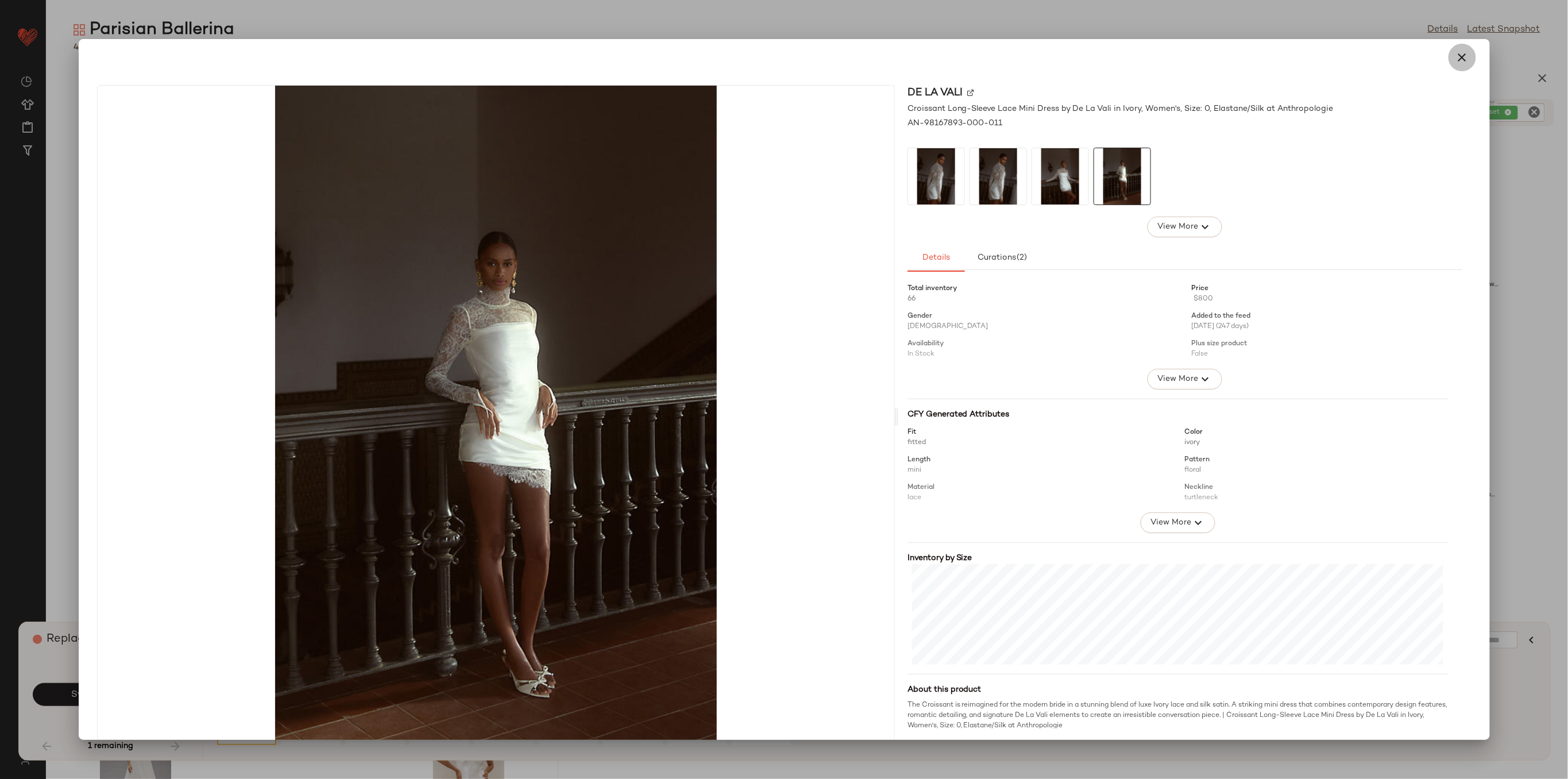
click at [1456, 55] on icon "button" at bounding box center [1462, 57] width 13 height 13
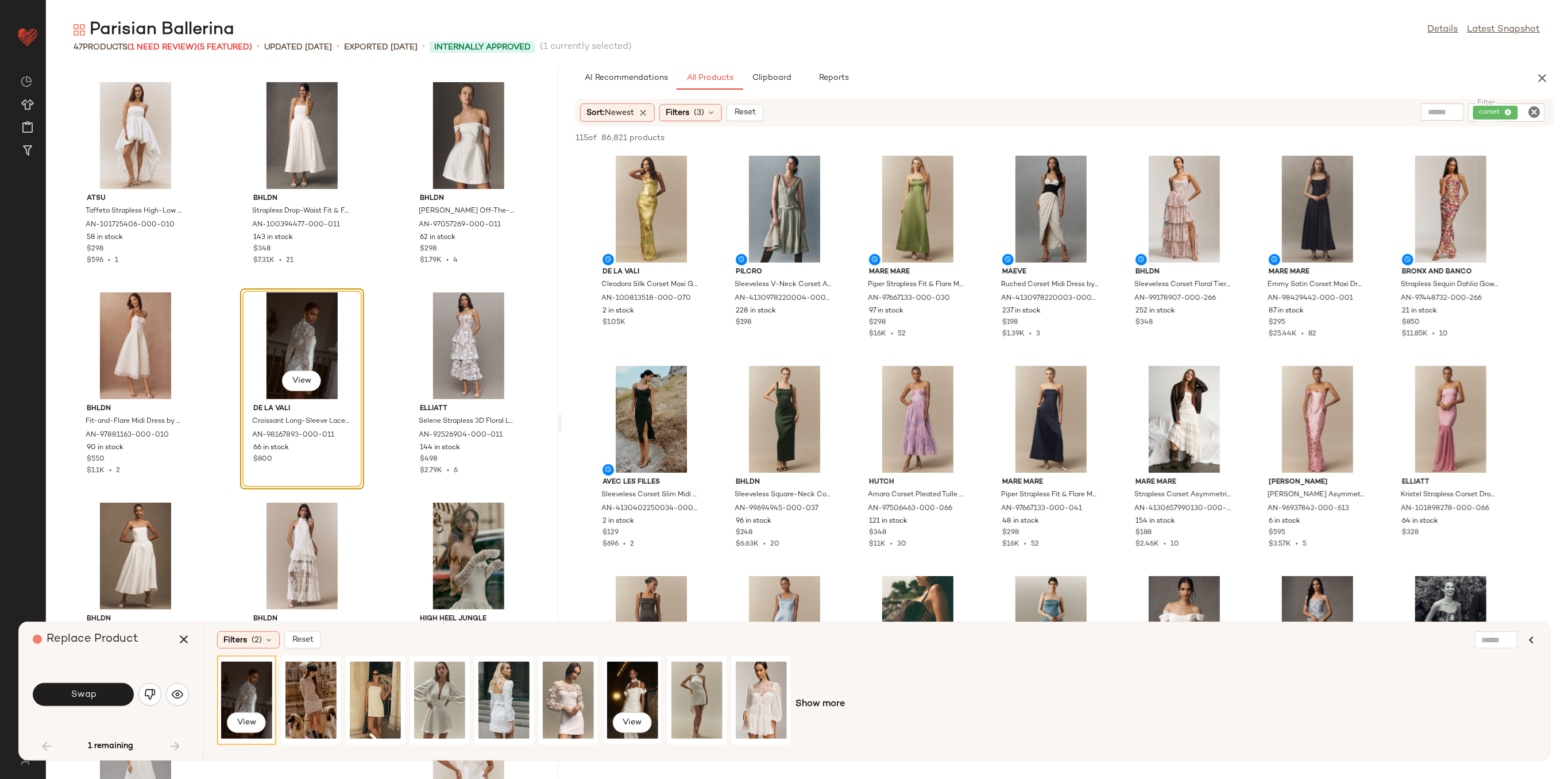
click at [619, 703] on div "View" at bounding box center [632, 700] width 51 height 82
click at [308, 381] on button "View" at bounding box center [301, 381] width 39 height 21
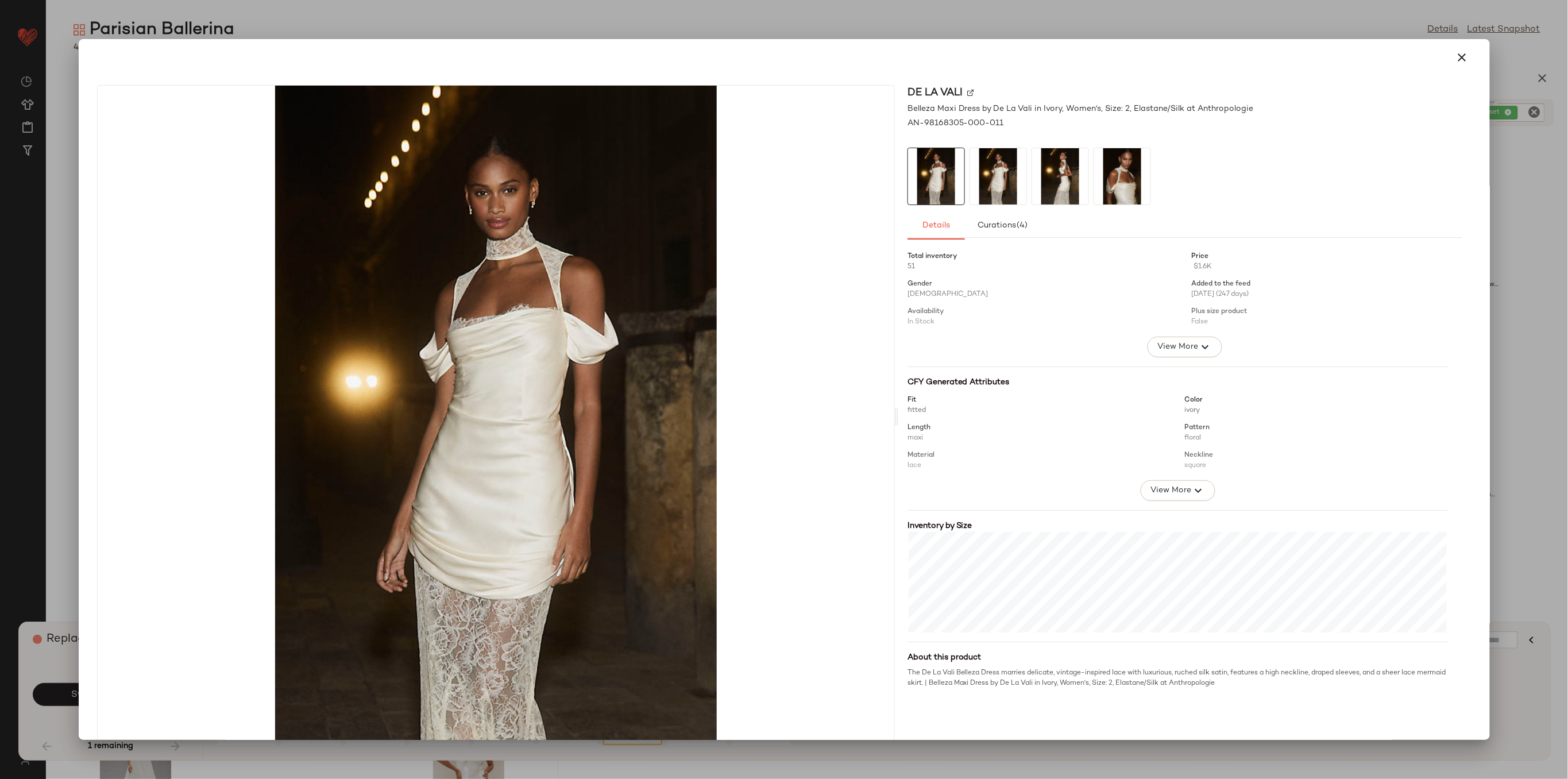
click at [995, 177] on img at bounding box center [998, 176] width 57 height 57
click at [1063, 183] on img at bounding box center [1060, 176] width 57 height 57
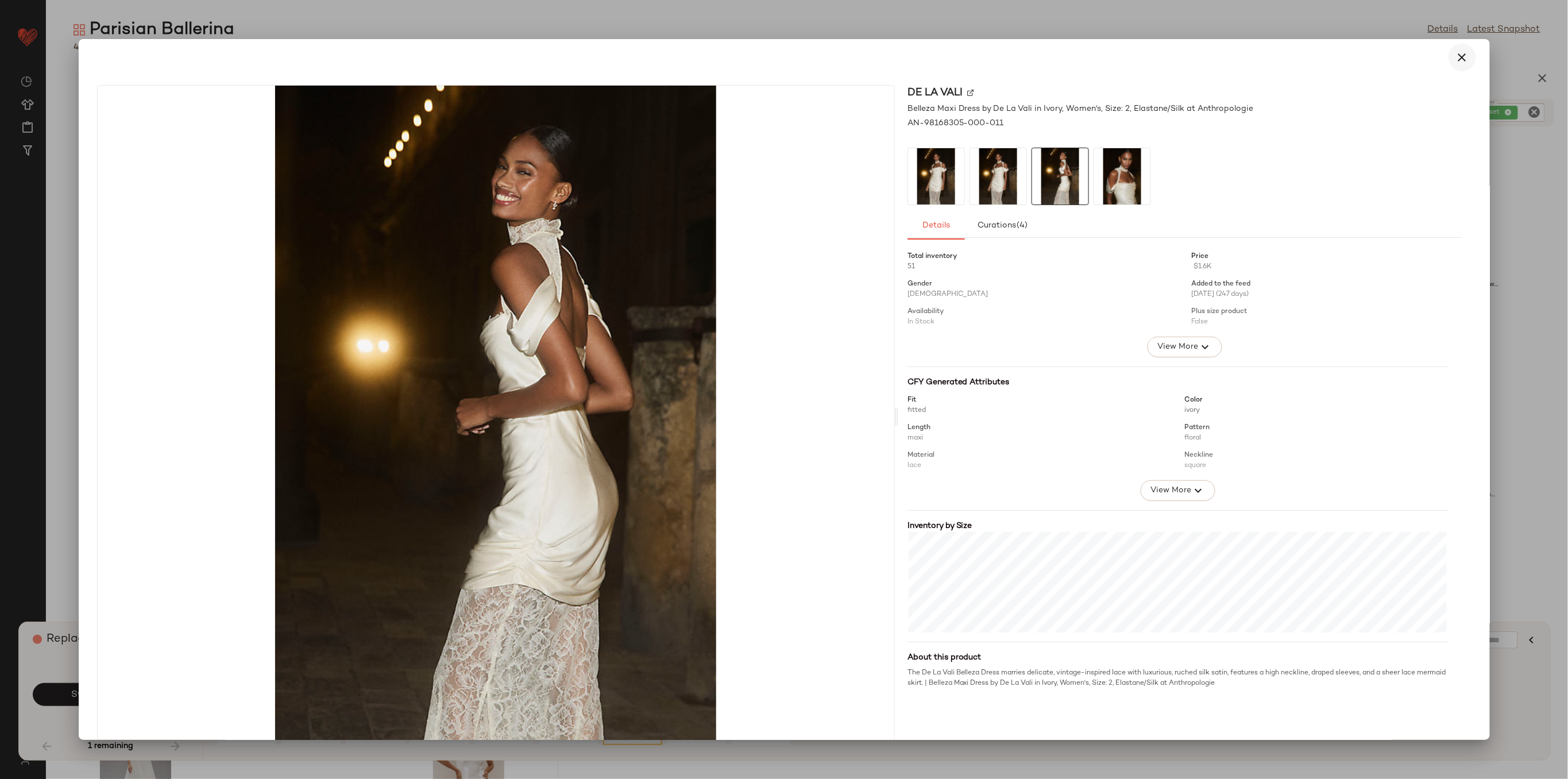
click at [1457, 57] on icon "button" at bounding box center [1462, 57] width 13 height 13
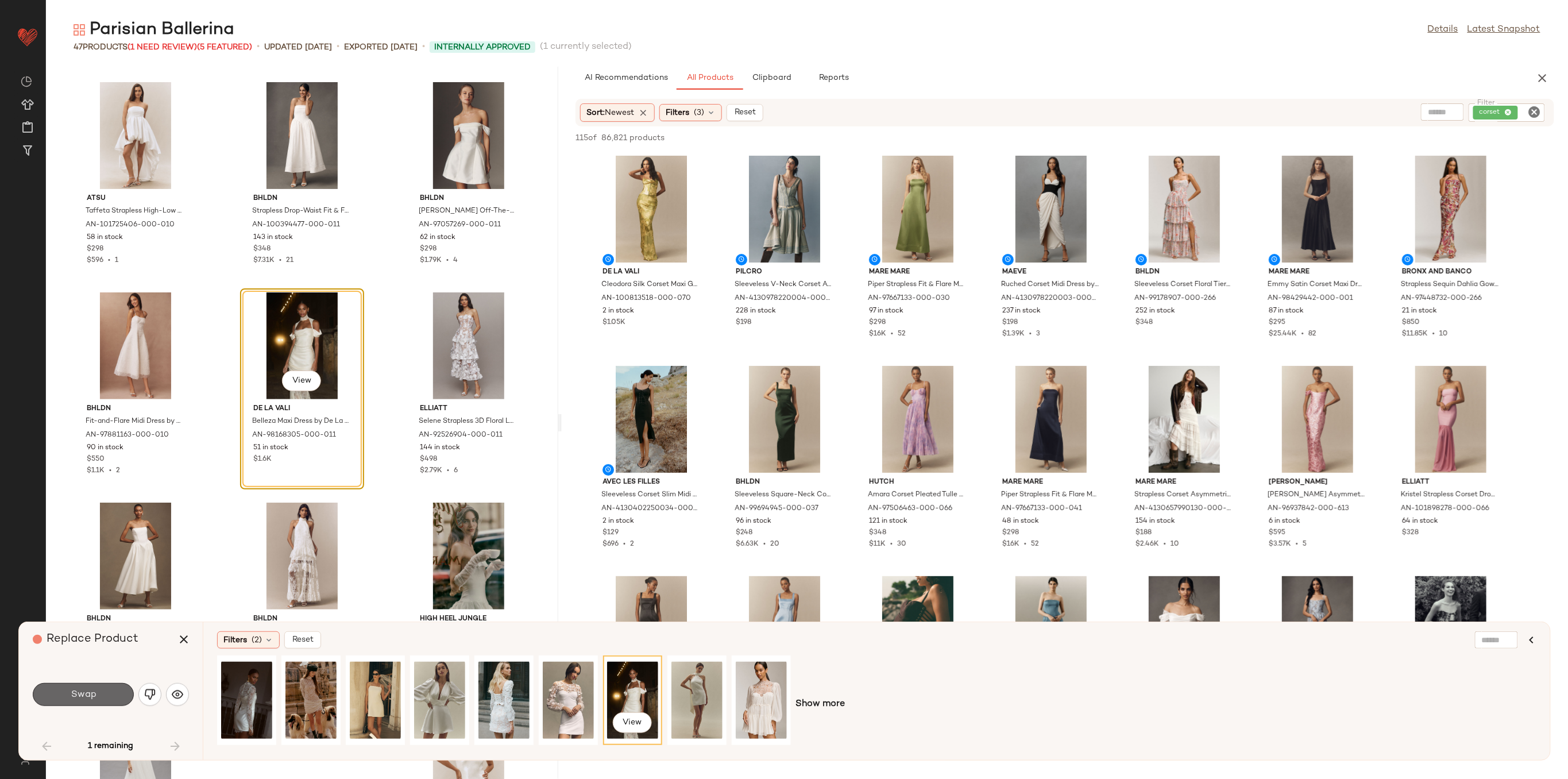
click at [112, 698] on button "Swap" at bounding box center [83, 695] width 101 height 23
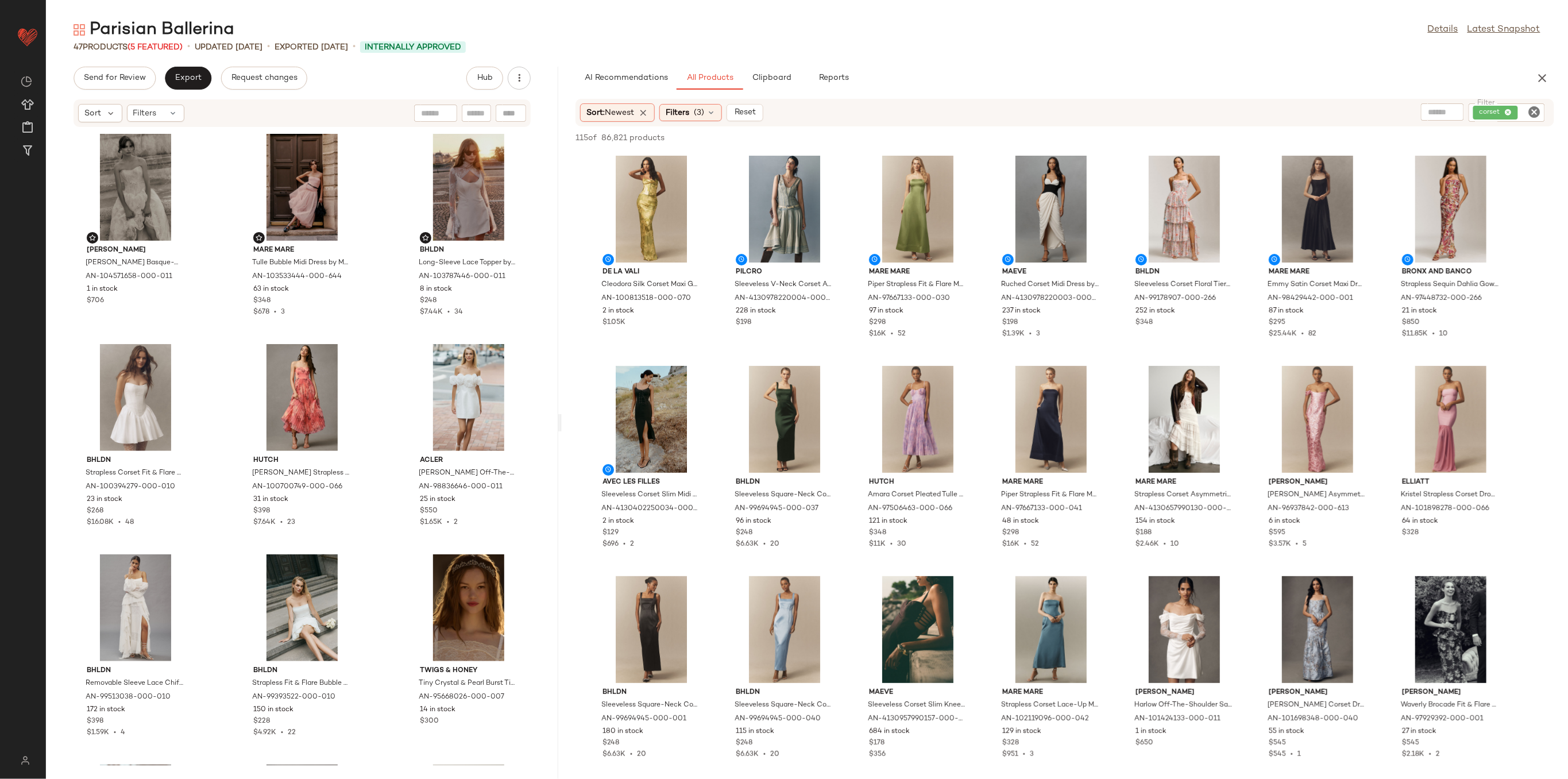
click at [1505, 109] on div "corset" at bounding box center [1506, 112] width 76 height 18
click at [1432, 114] on icon at bounding box center [1430, 112] width 7 height 7
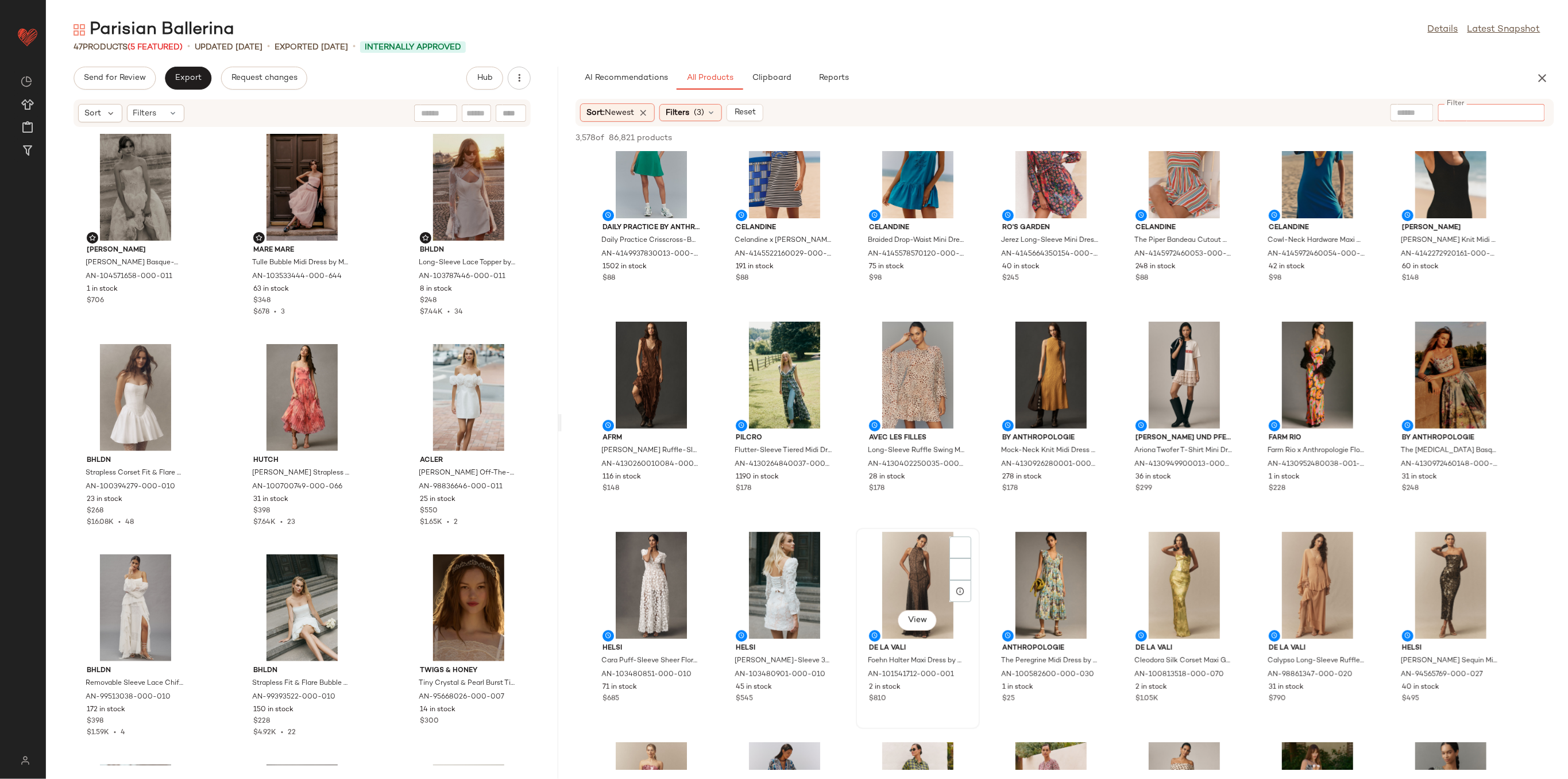
scroll to position [153, 0]
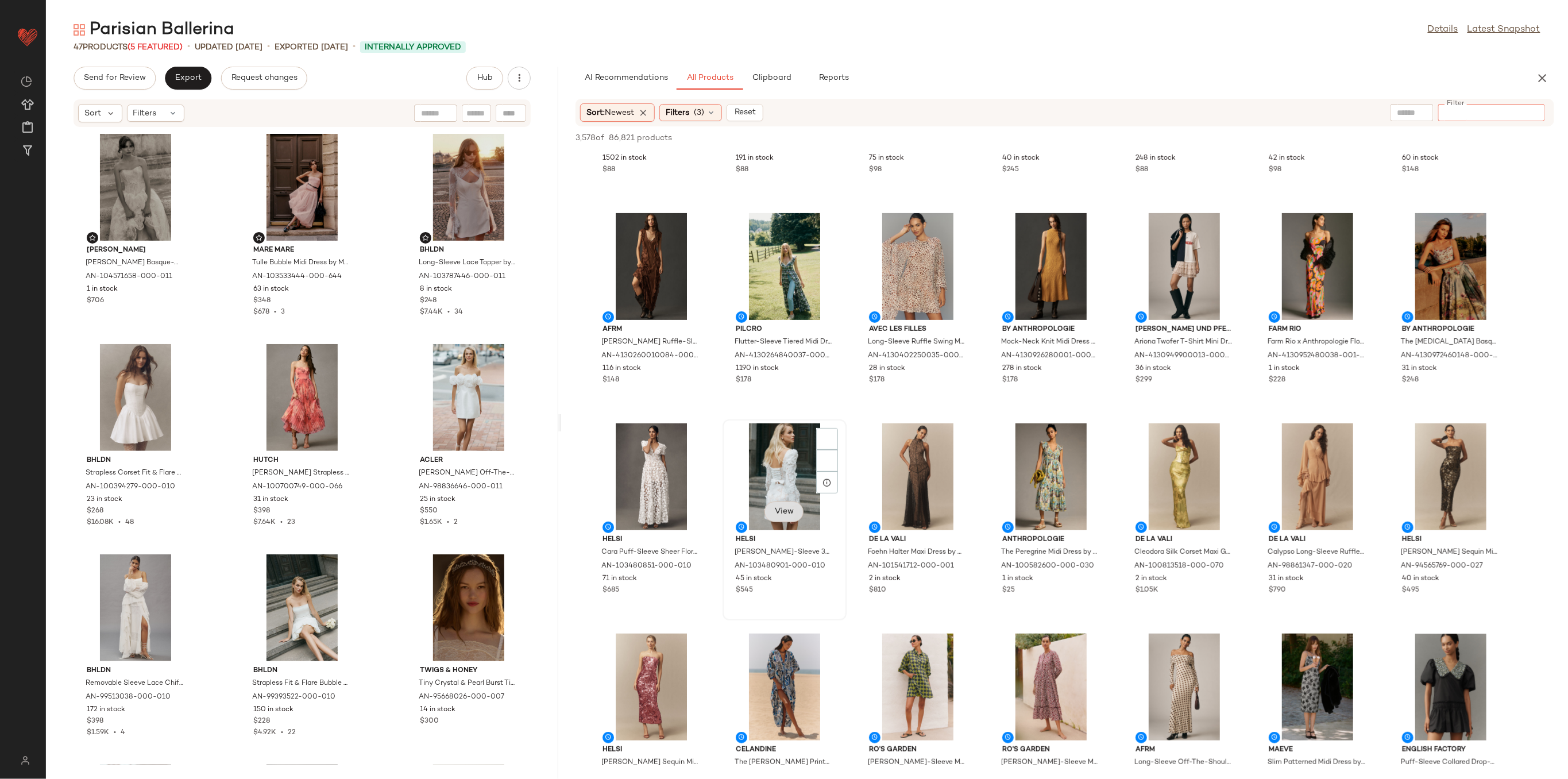
click at [788, 518] on button "View" at bounding box center [783, 512] width 39 height 21
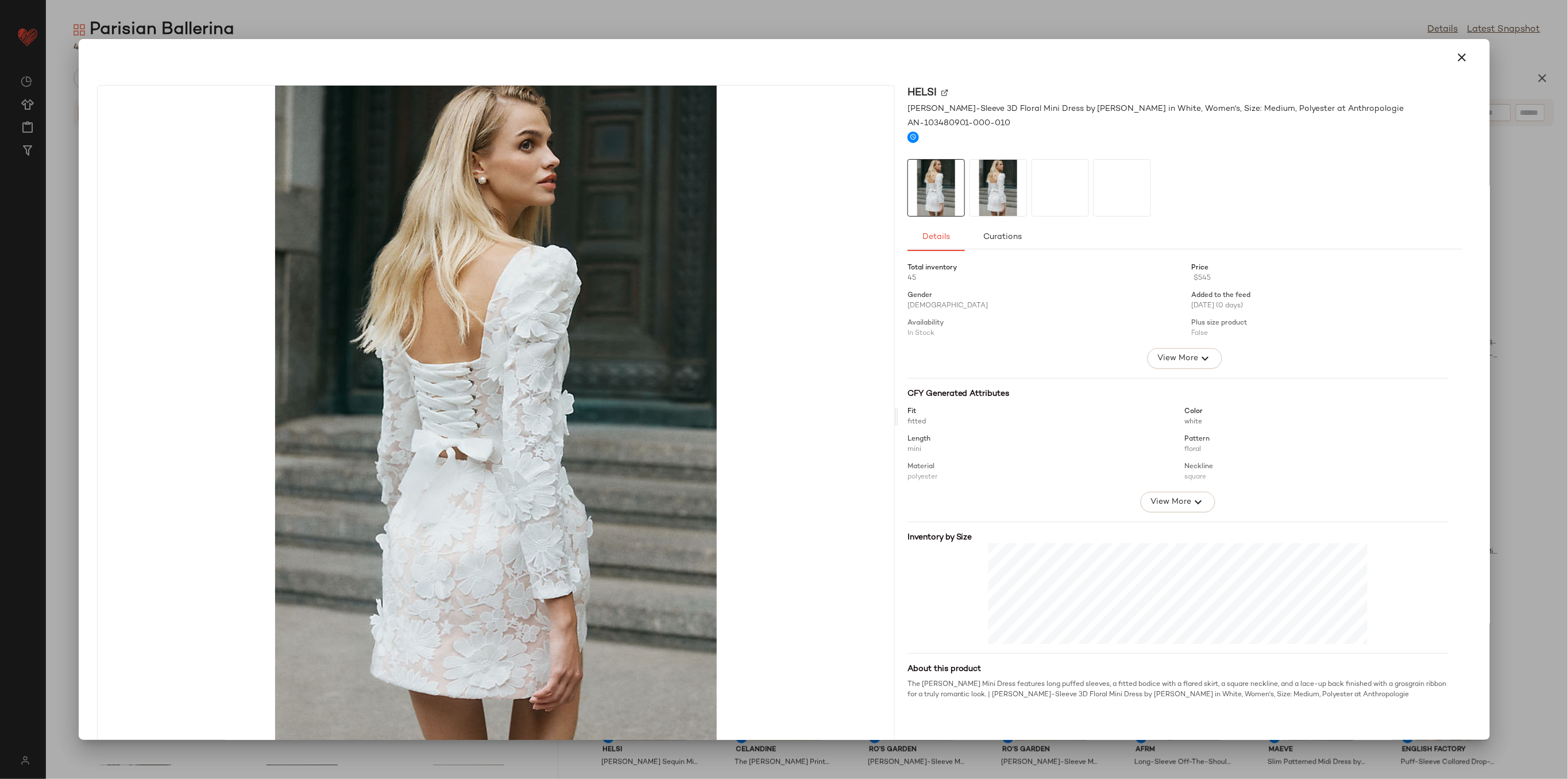
click at [972, 177] on img at bounding box center [998, 188] width 57 height 57
click at [1026, 190] on div at bounding box center [1184, 188] width 555 height 58
click at [1053, 199] on img at bounding box center [1060, 188] width 57 height 57
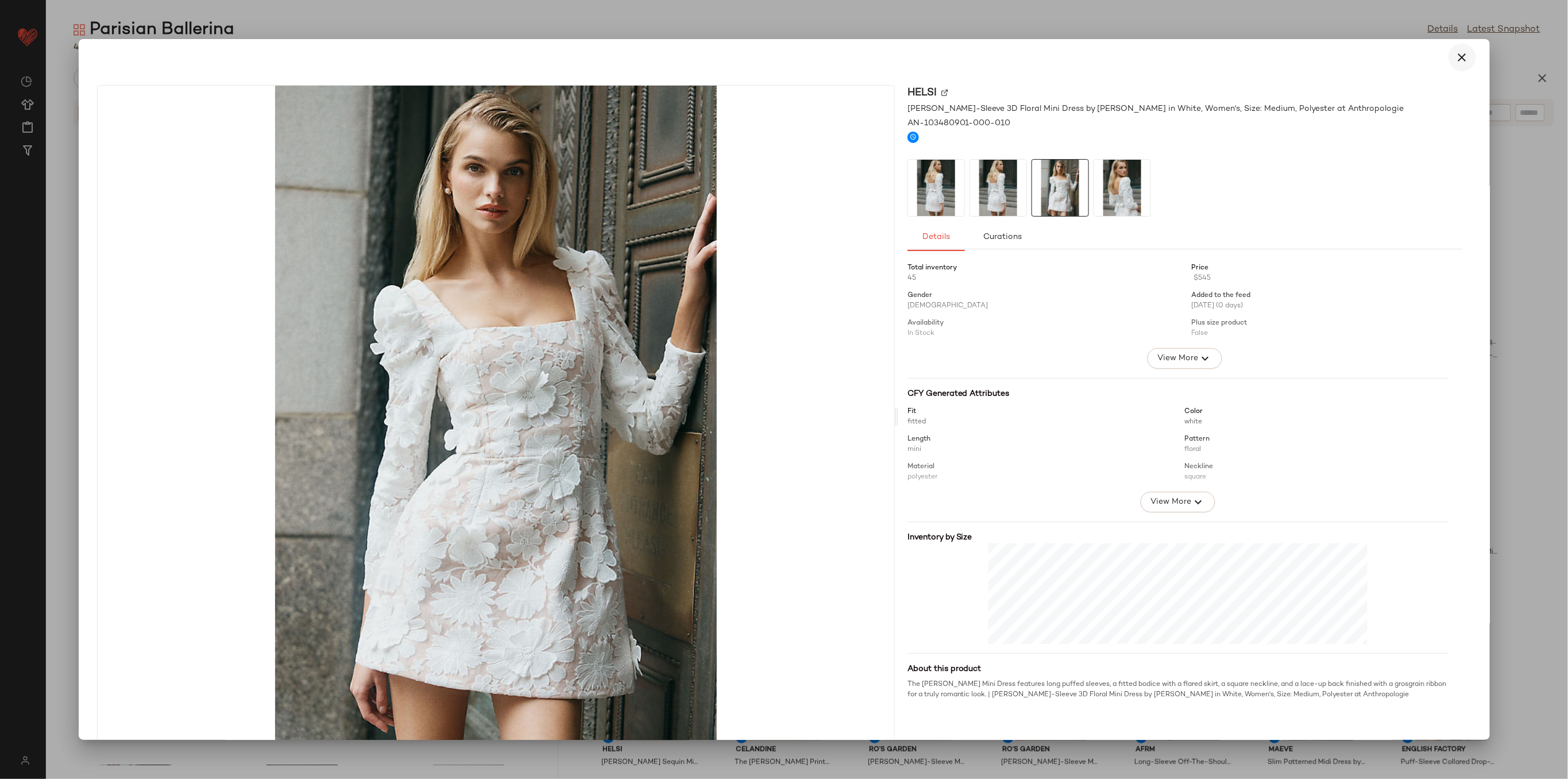
click at [1456, 63] on icon "button" at bounding box center [1462, 57] width 13 height 13
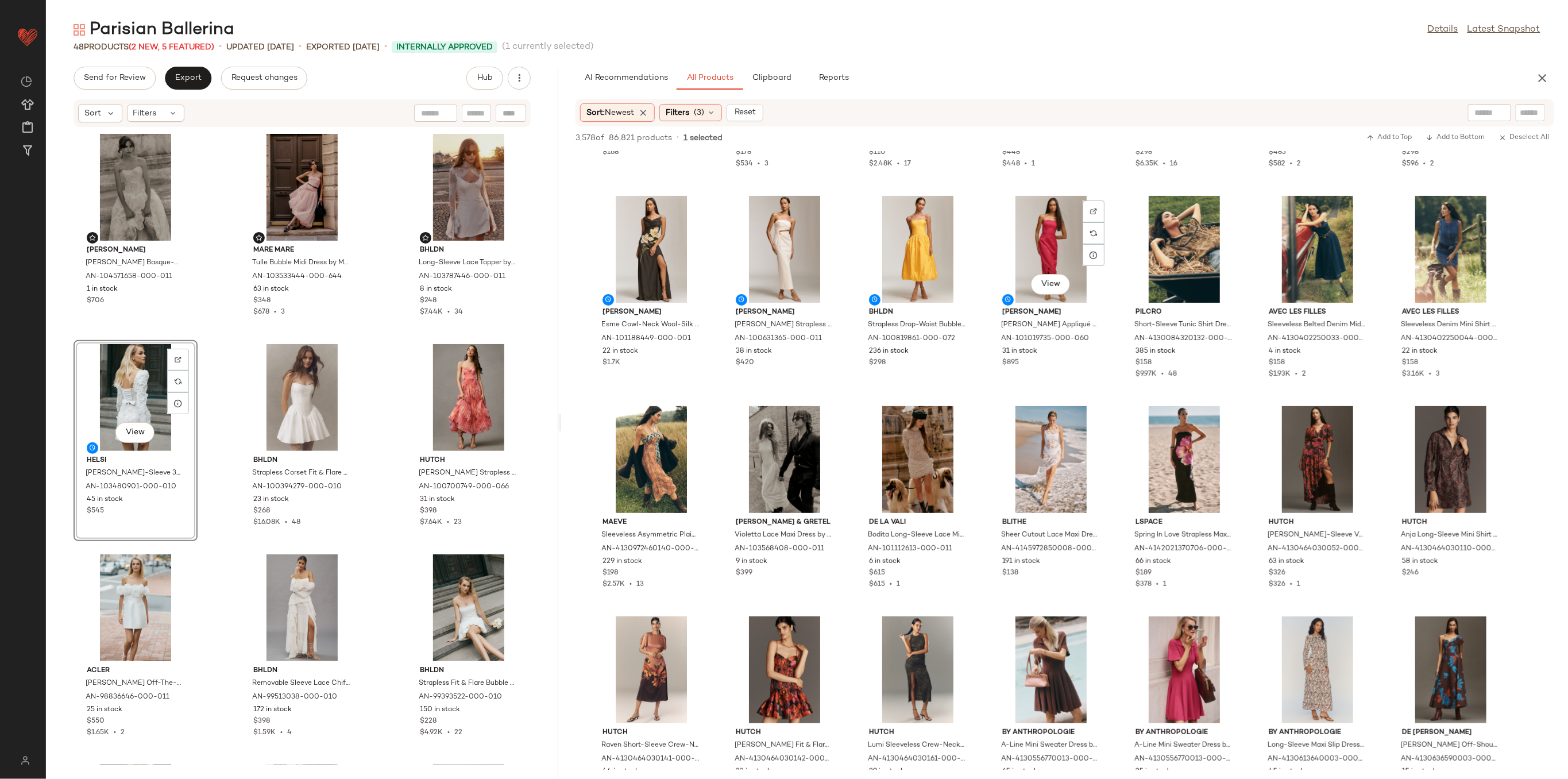
scroll to position [4827, 0]
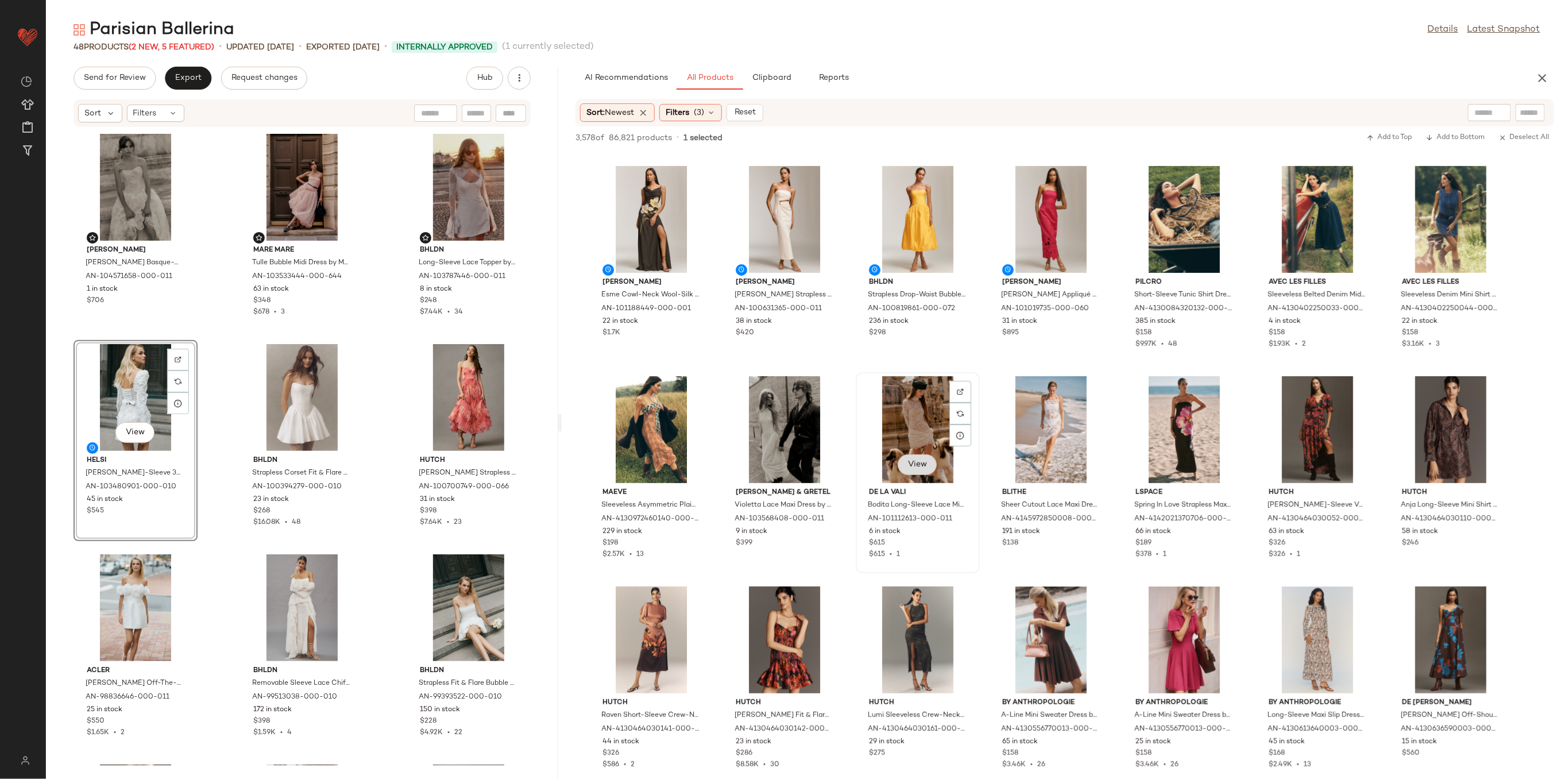
click at [914, 463] on span "View" at bounding box center [917, 465] width 20 height 9
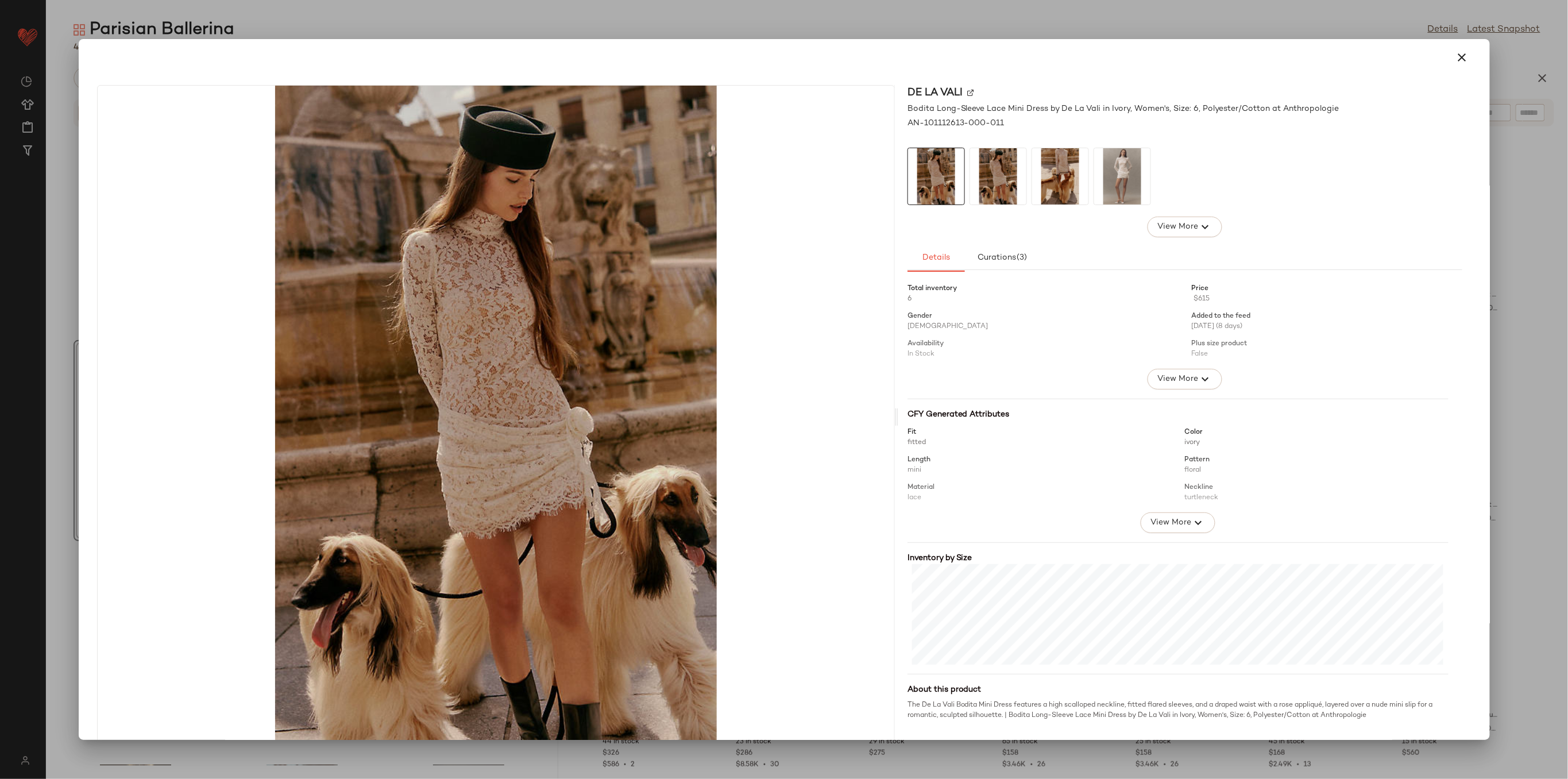
click at [993, 164] on img at bounding box center [998, 176] width 57 height 57
click at [1129, 189] on img at bounding box center [1122, 176] width 57 height 57
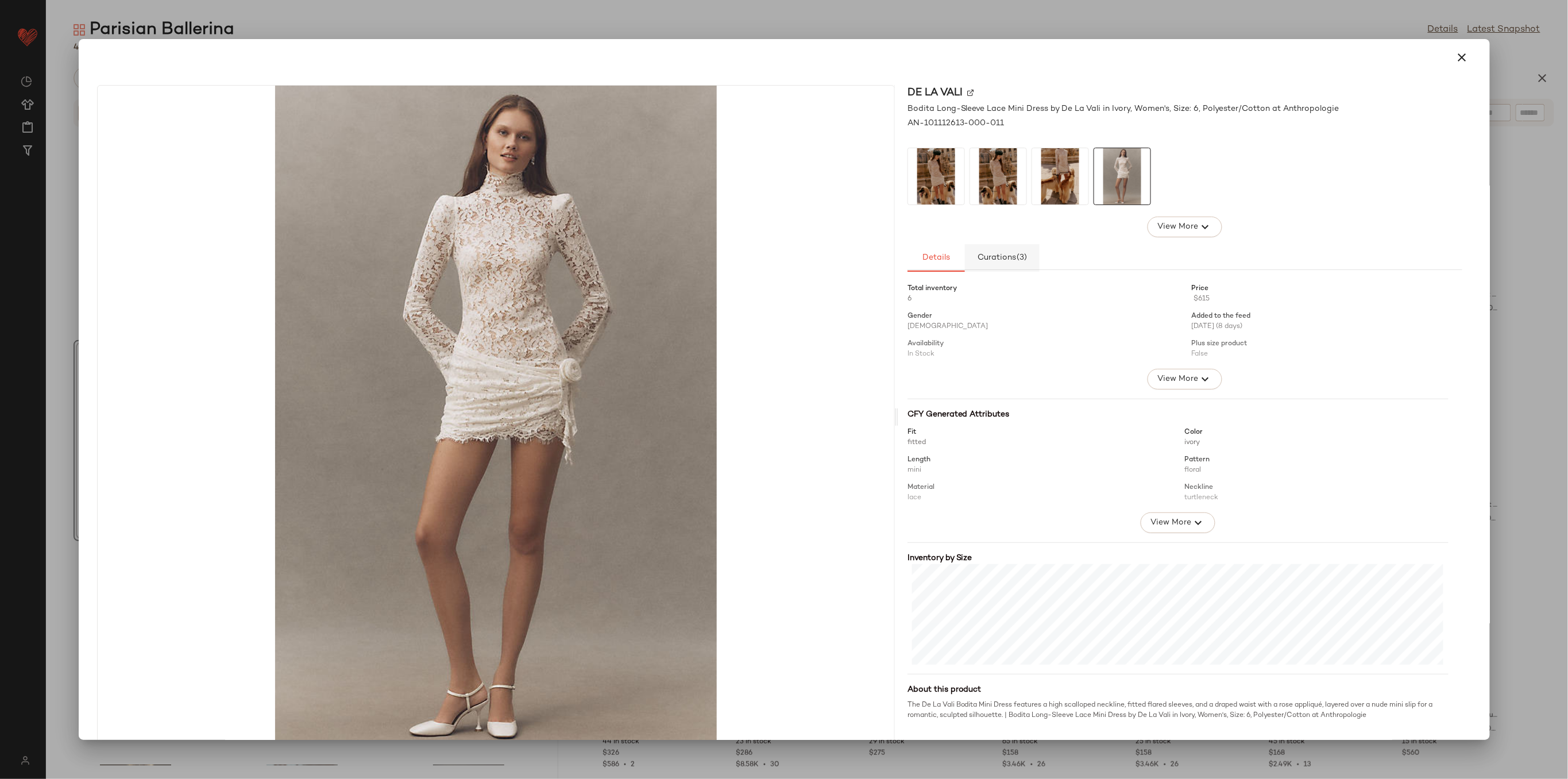
click at [1009, 257] on span "Curations (3)" at bounding box center [1002, 258] width 50 height 9
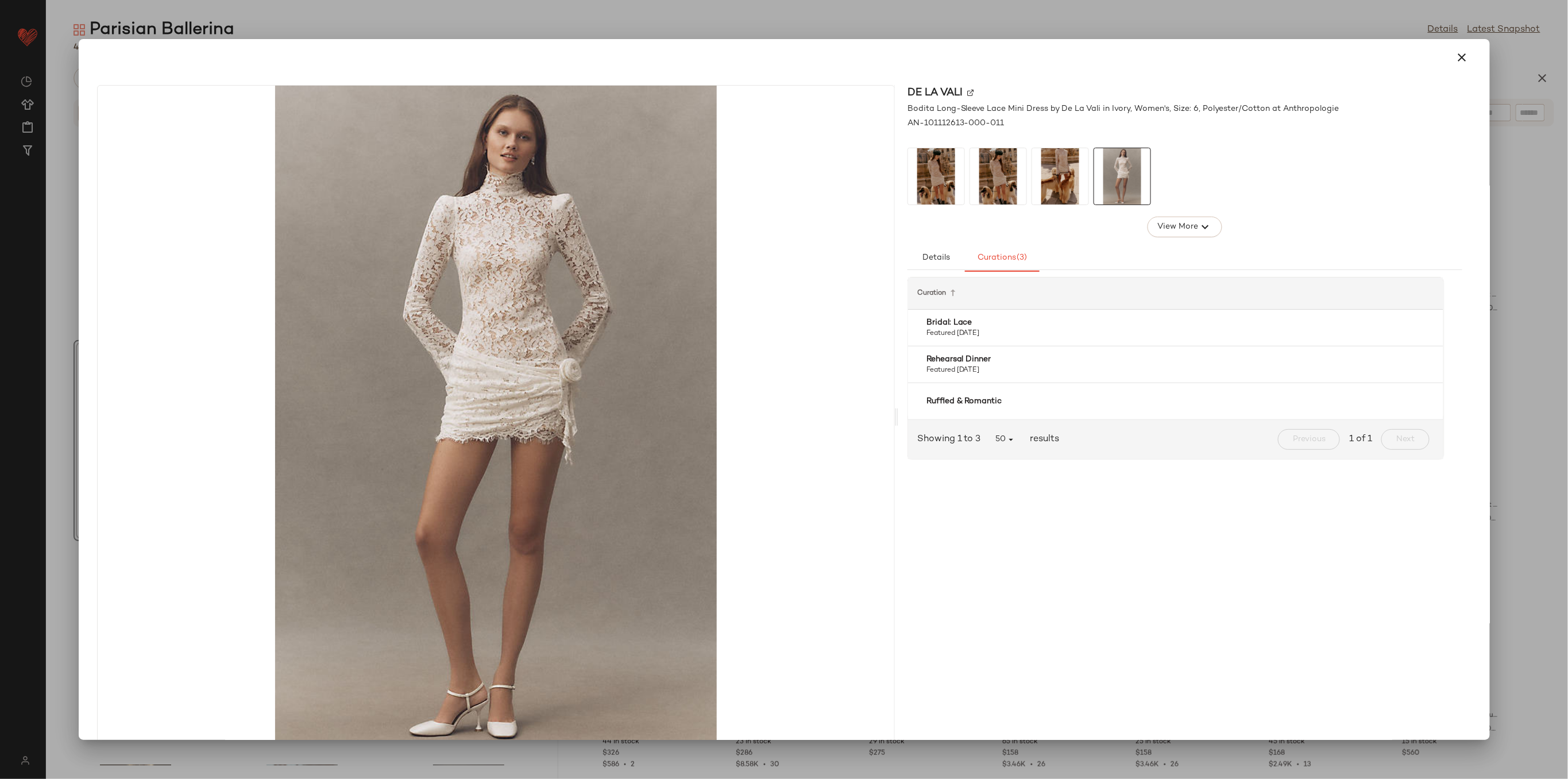
click at [1456, 57] on icon "button" at bounding box center [1462, 57] width 13 height 13
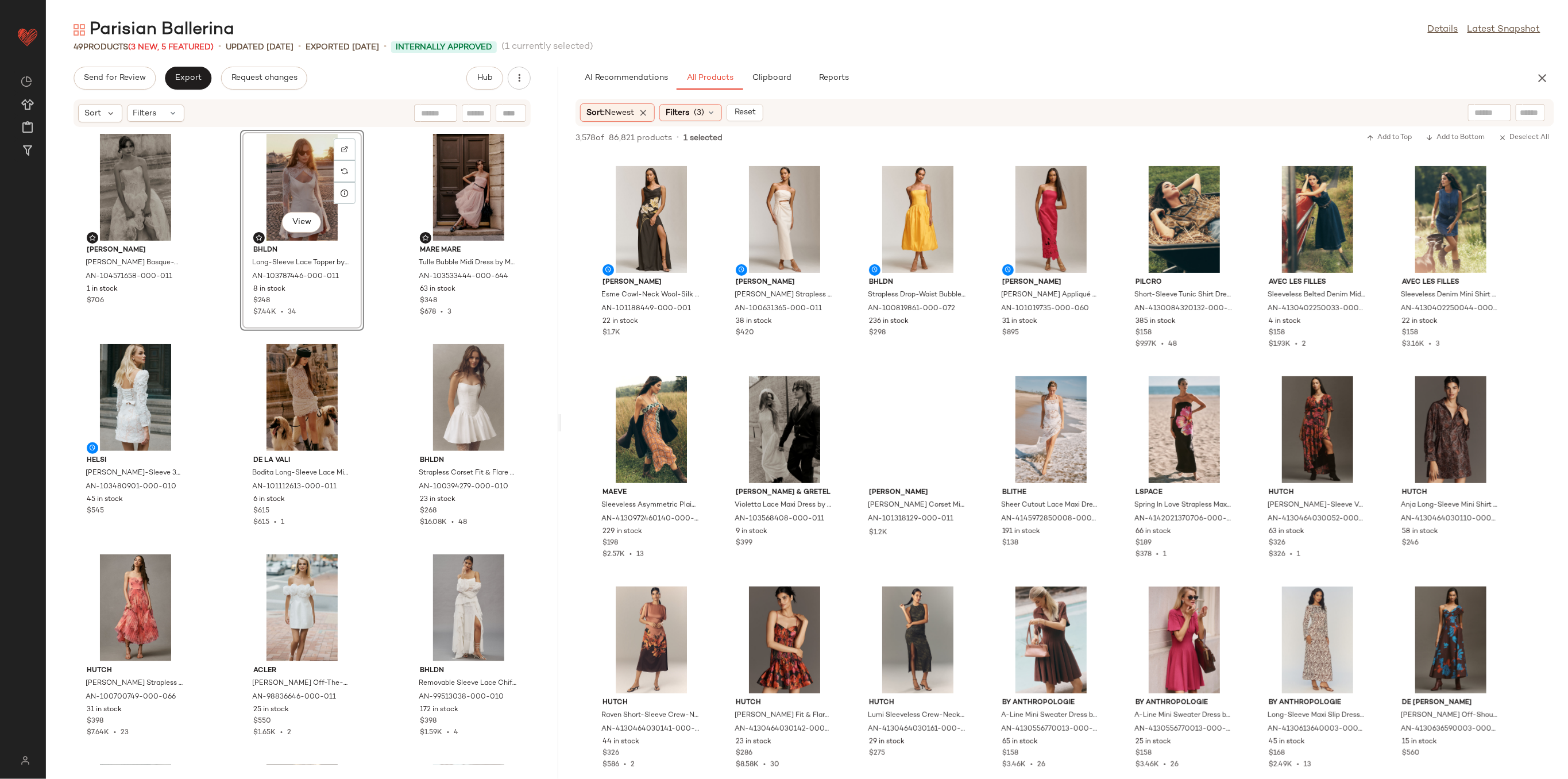
click at [370, 195] on div "[PERSON_NAME] Basque-Waist Lace Midi Dress by [PERSON_NAME] in Ivory, Women's, …" at bounding box center [302, 446] width 512 height 638
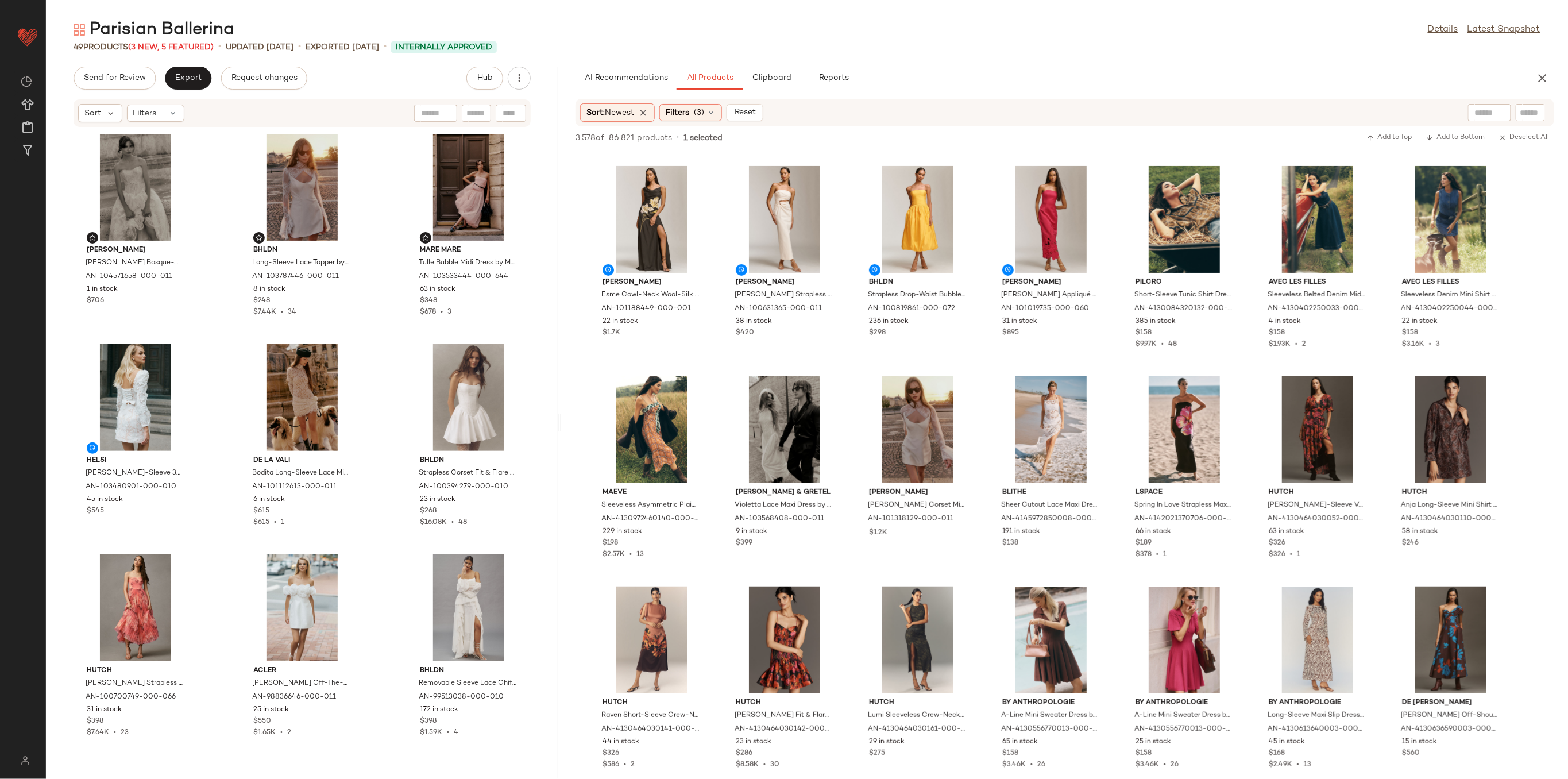
click at [1526, 114] on input "text" at bounding box center [1530, 112] width 20 height 12
type input "******"
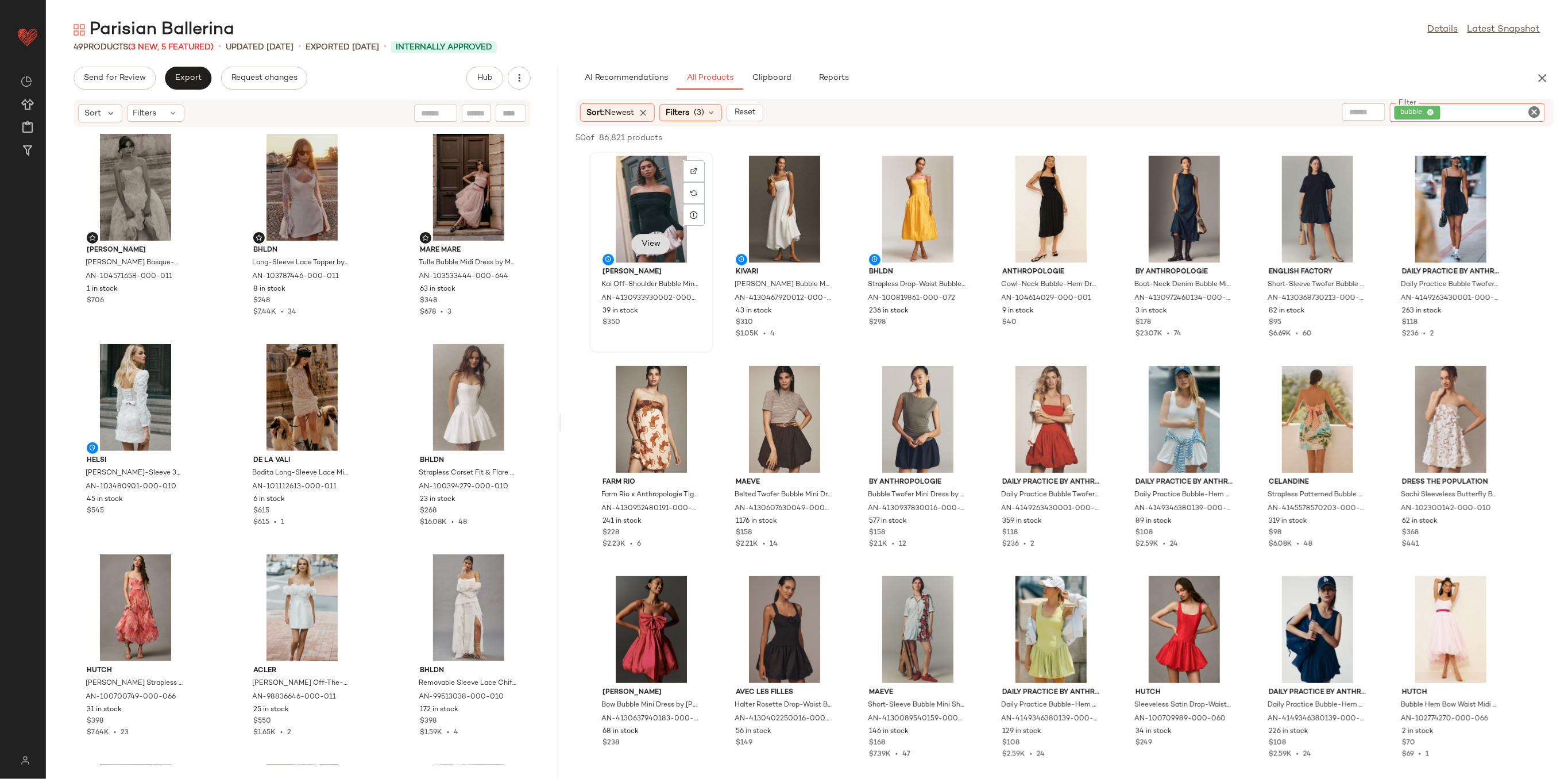
click at [650, 249] on button "View" at bounding box center [650, 244] width 39 height 21
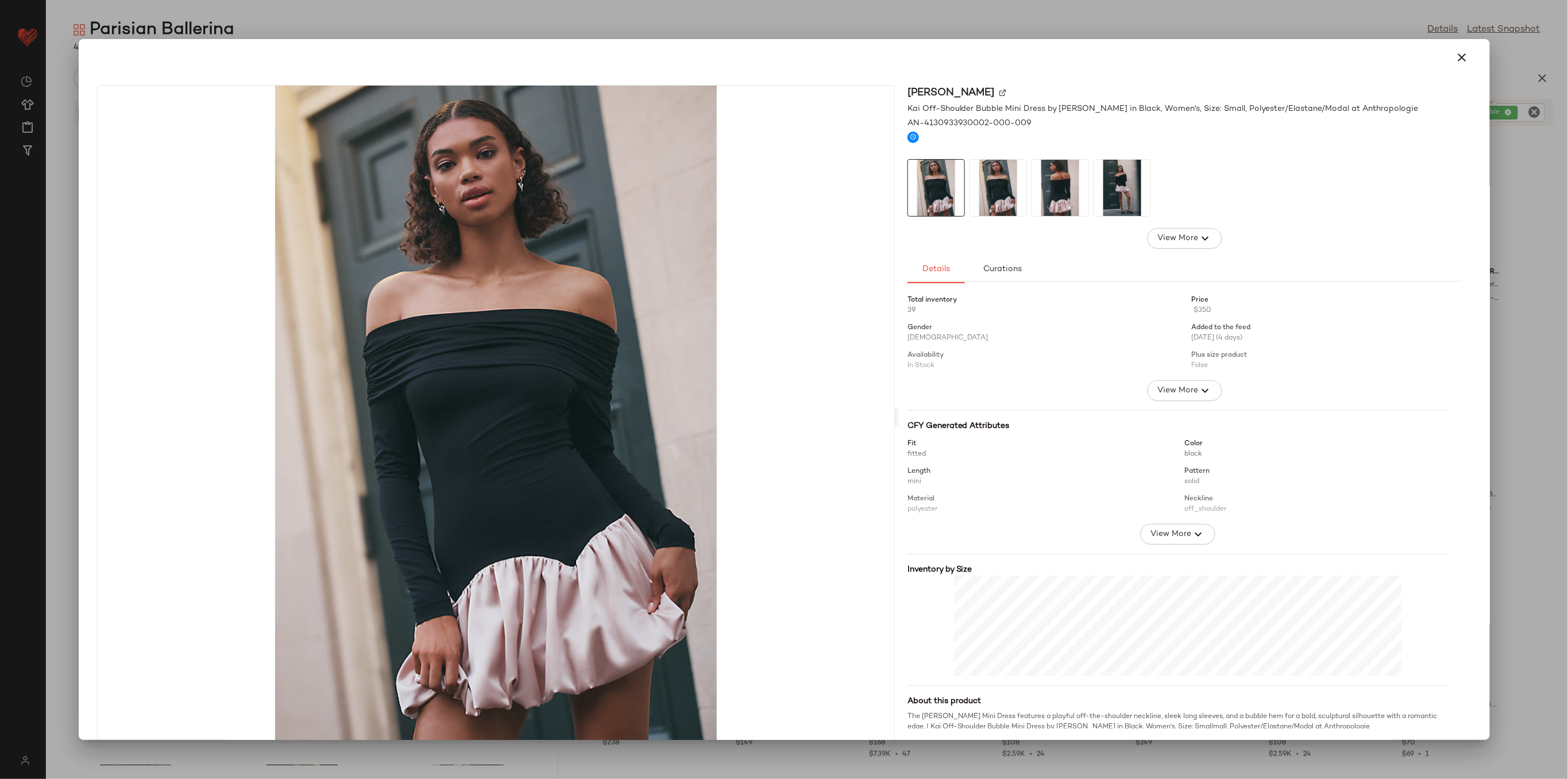
click at [977, 179] on img at bounding box center [998, 188] width 57 height 57
click at [1054, 183] on img at bounding box center [1060, 188] width 57 height 57
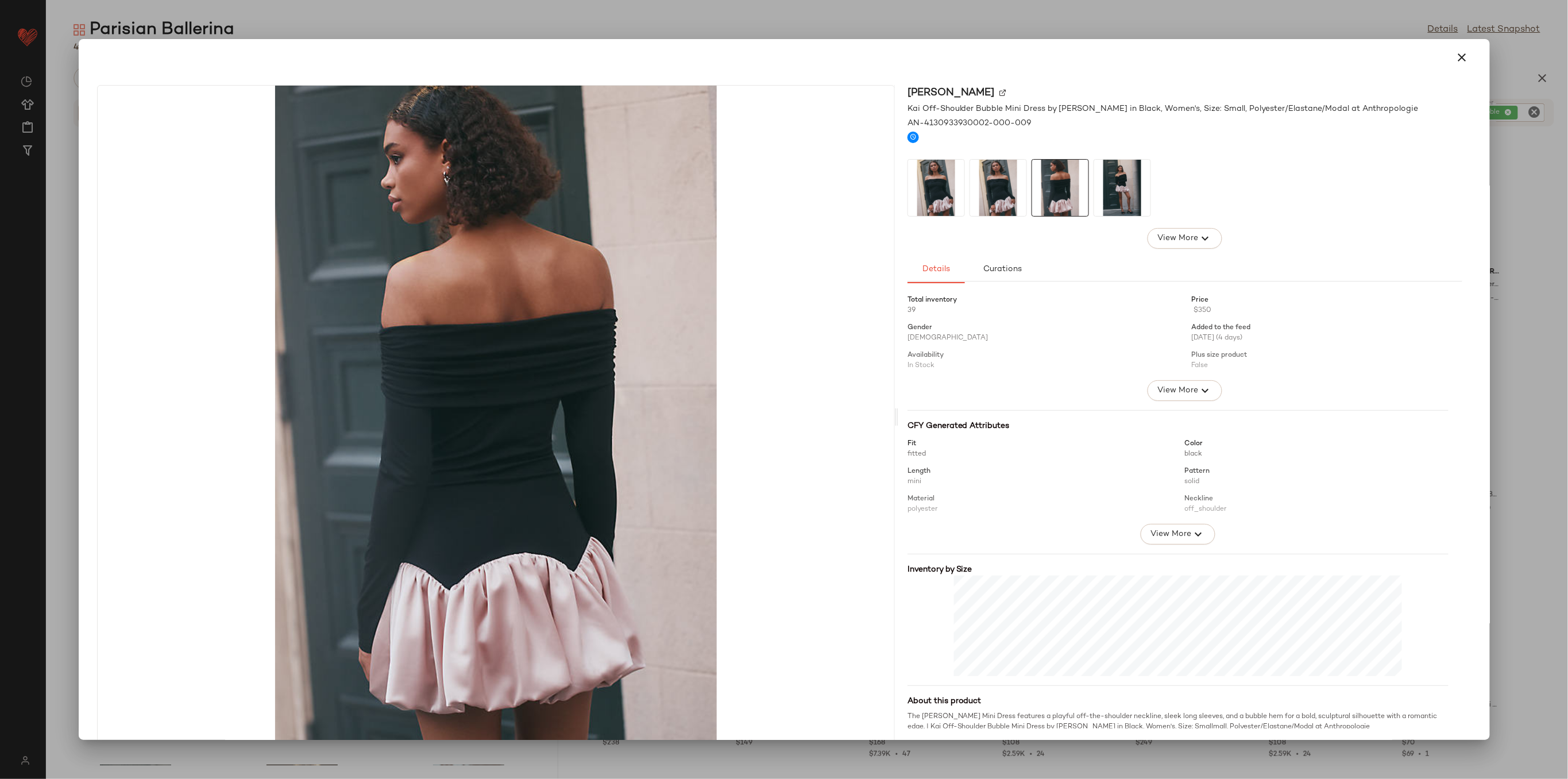
click at [1129, 189] on img at bounding box center [1122, 188] width 57 height 57
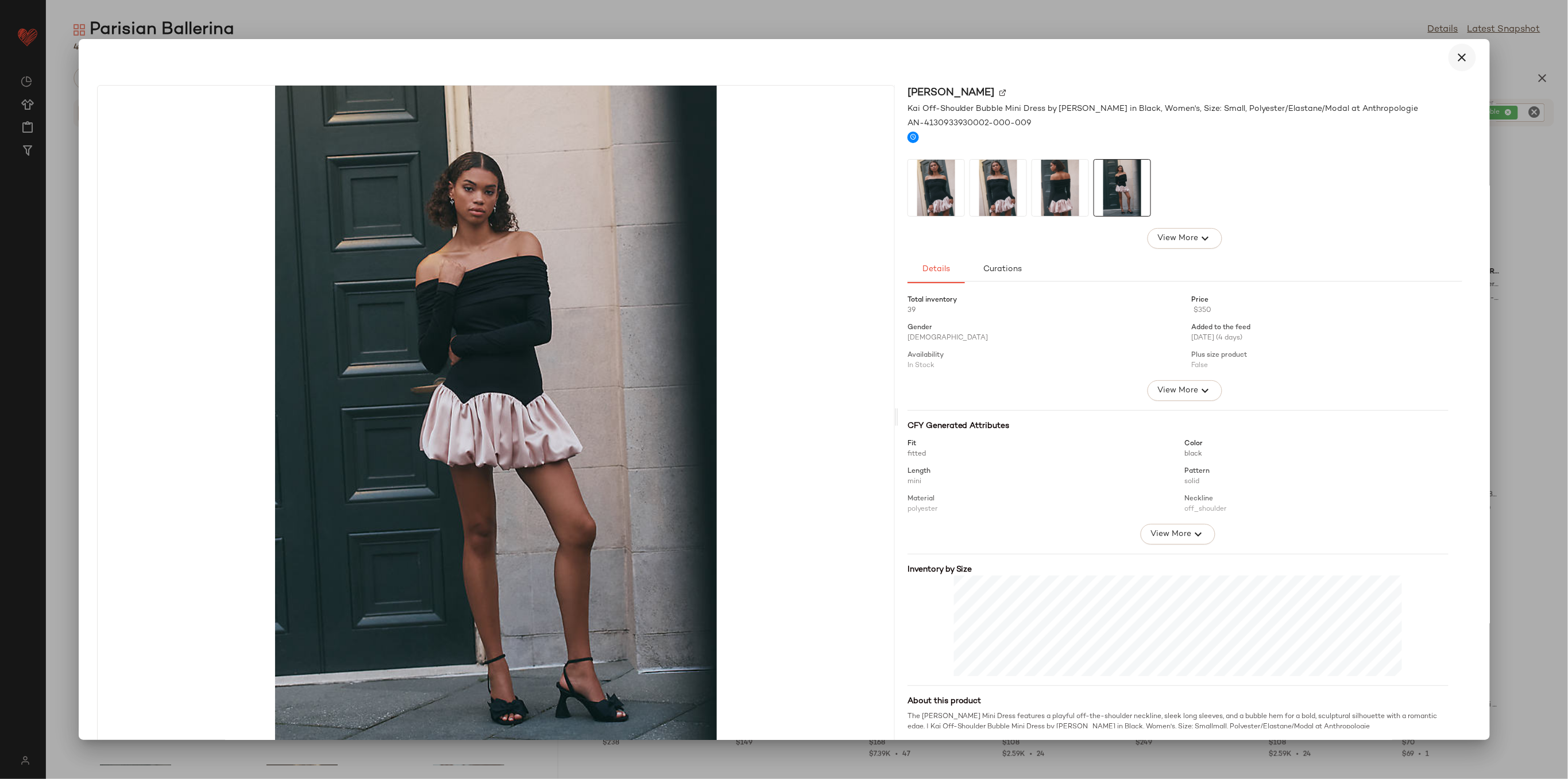
click at [1464, 53] on button "button" at bounding box center [1462, 58] width 28 height 28
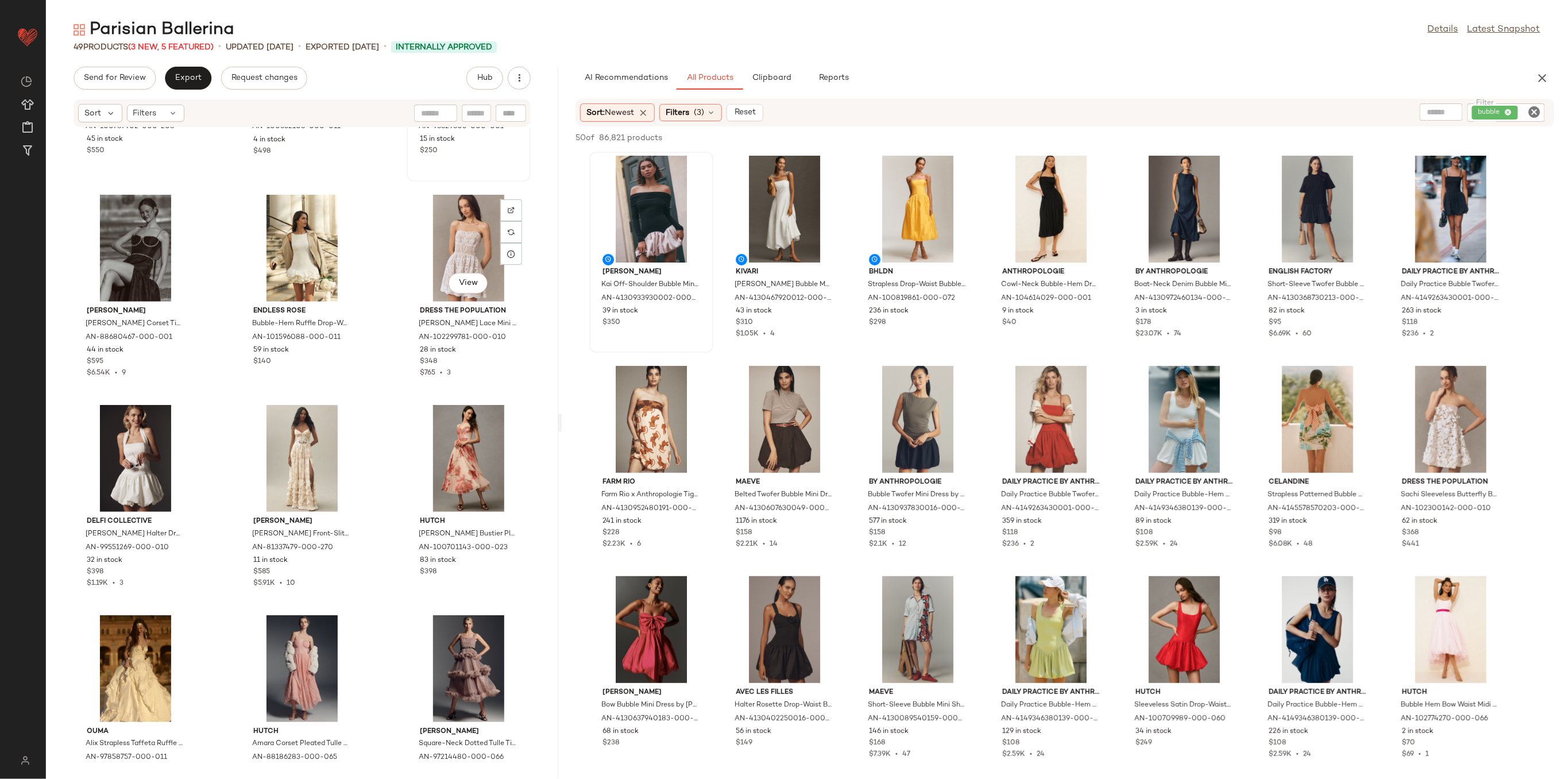
scroll to position [1081, 0]
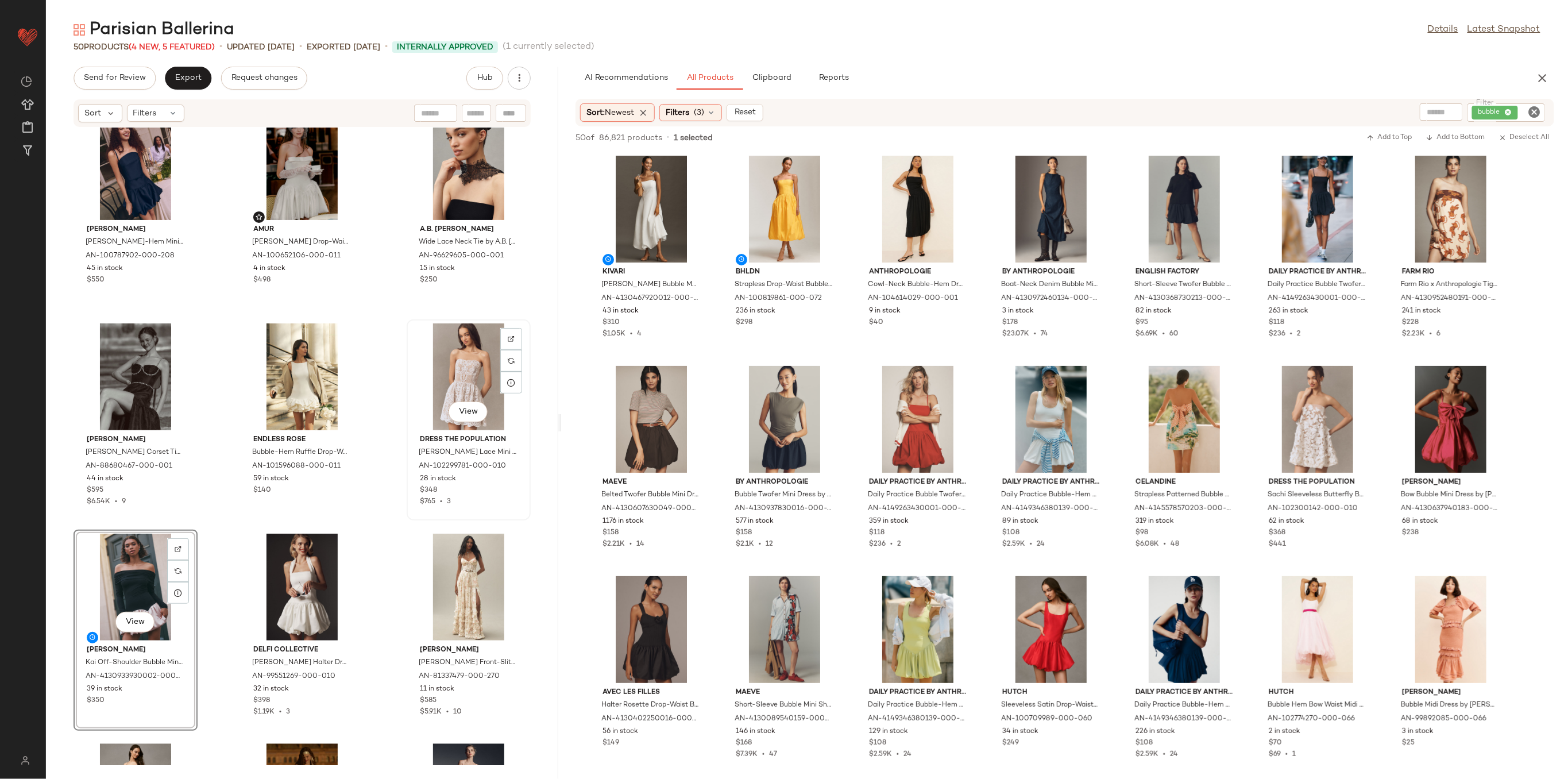
click at [454, 373] on div "View" at bounding box center [468, 377] width 116 height 107
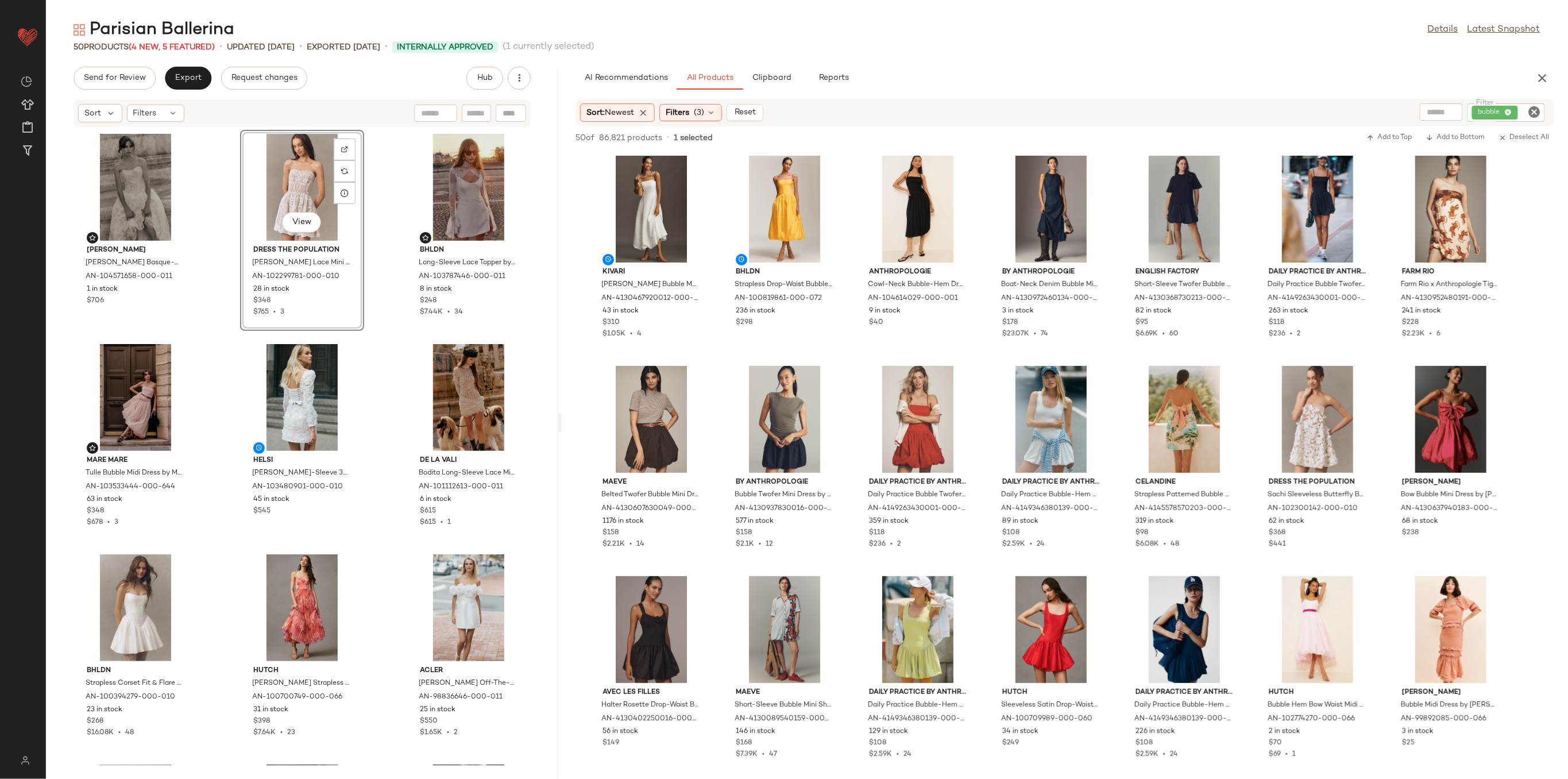
click at [388, 225] on div "[PERSON_NAME] Basque-Waist Lace Midi Dress by [PERSON_NAME] in Ivory, Women's, …" at bounding box center [302, 446] width 512 height 638
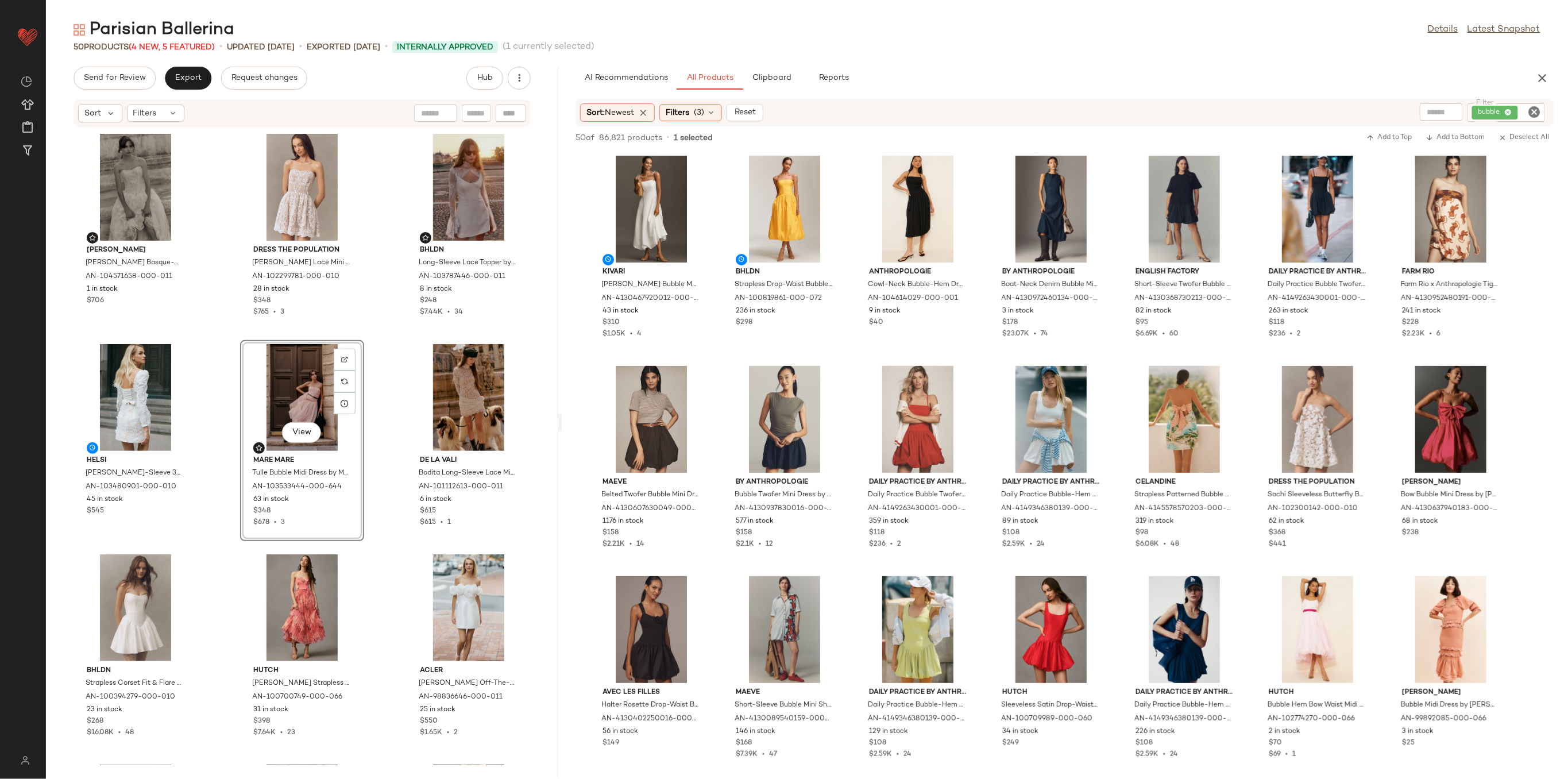
click at [375, 396] on div "[PERSON_NAME] Basque-Waist Lace Midi Dress by [PERSON_NAME] in Ivory, Women's, …" at bounding box center [302, 446] width 512 height 638
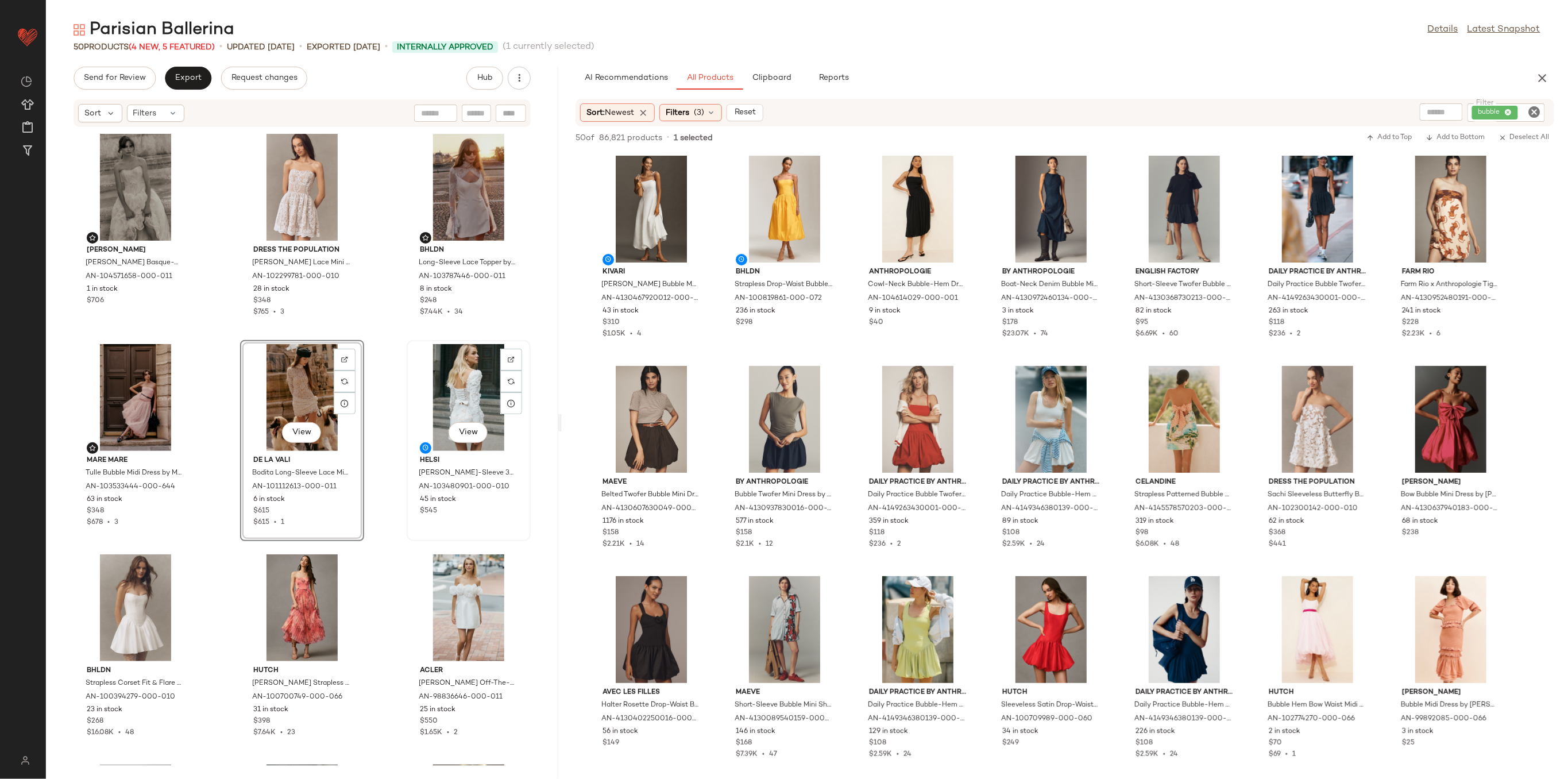
click at [411, 393] on div "View" at bounding box center [468, 398] width 116 height 107
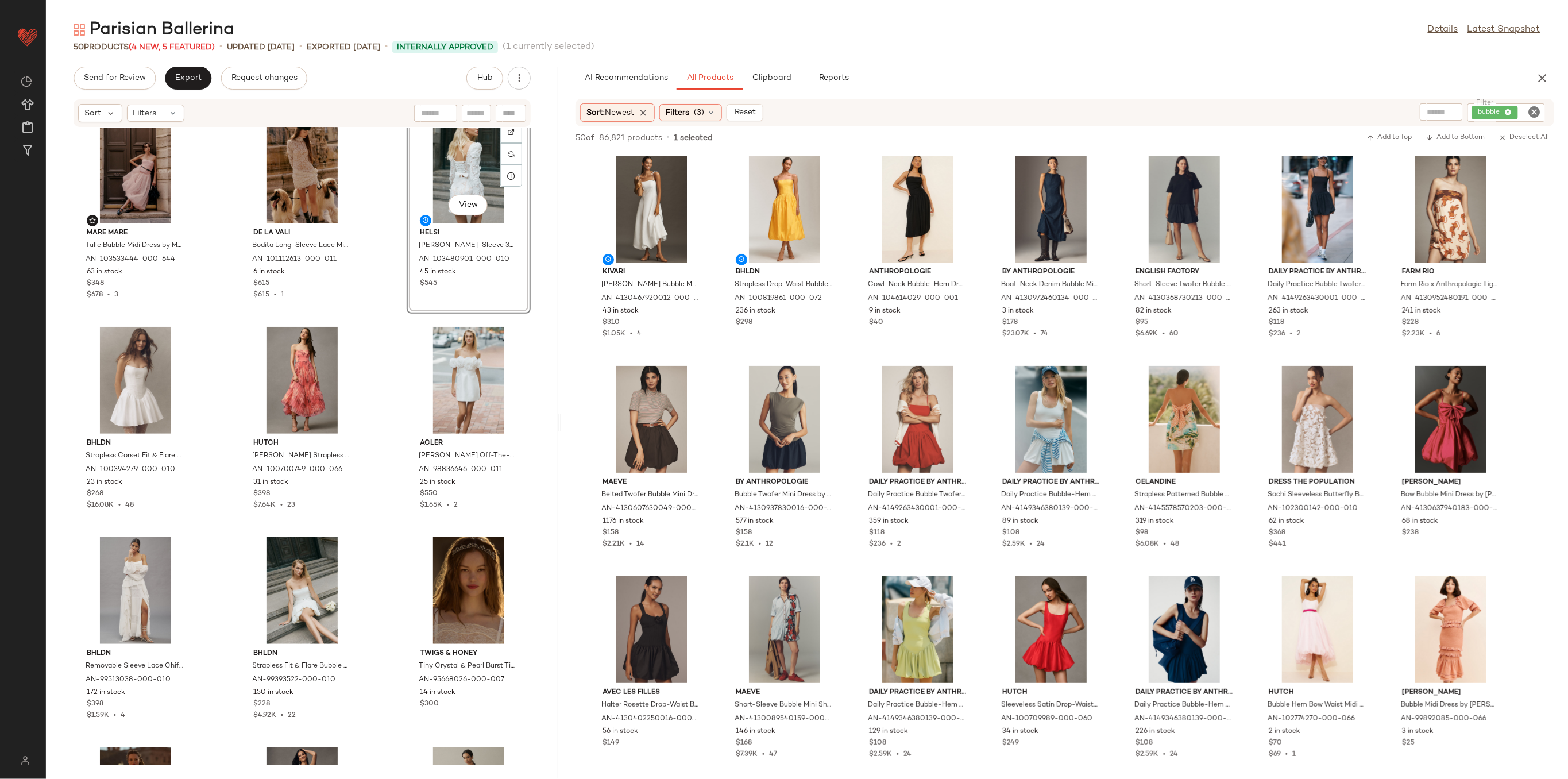
scroll to position [230, 0]
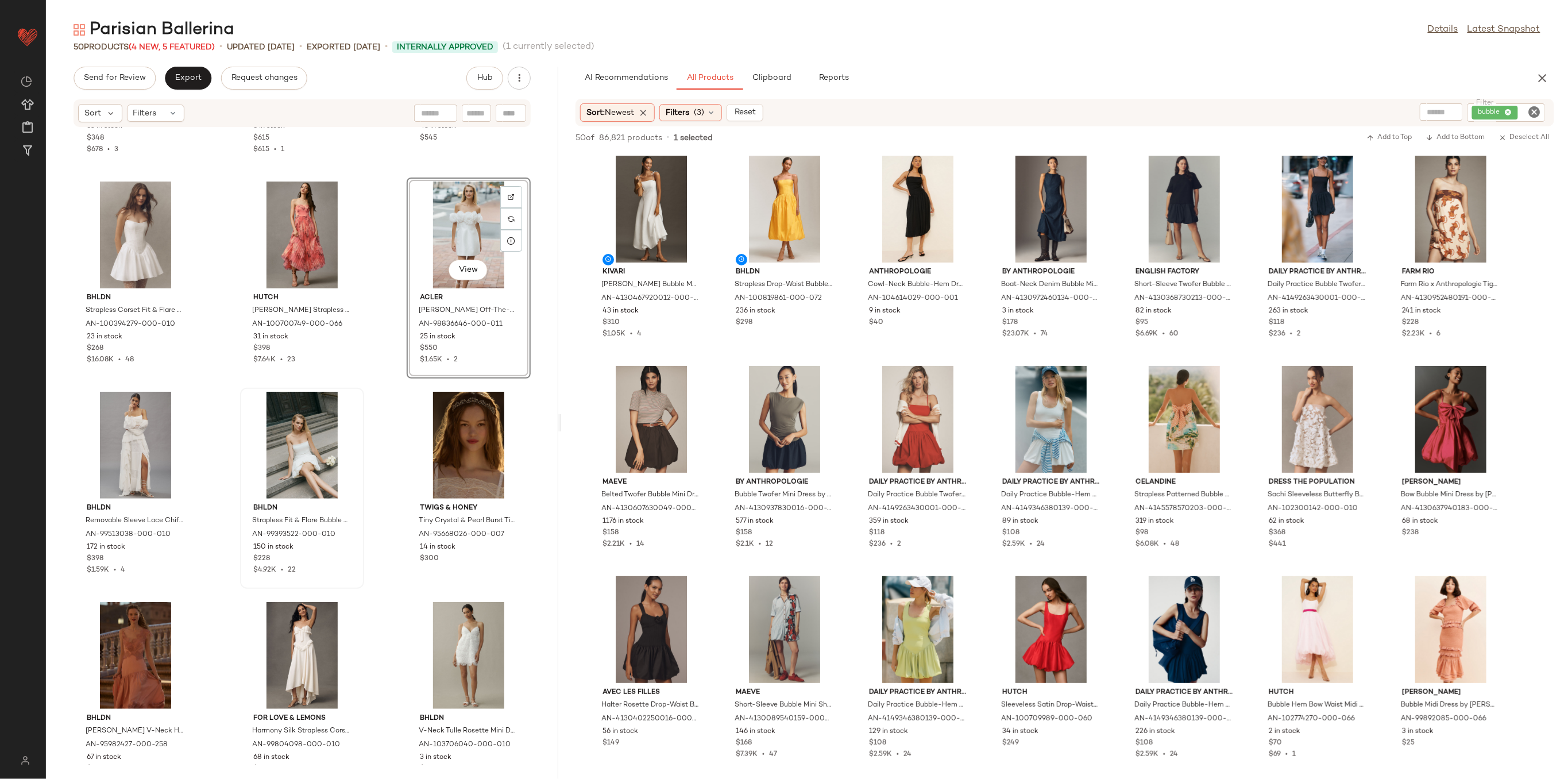
scroll to position [392, 0]
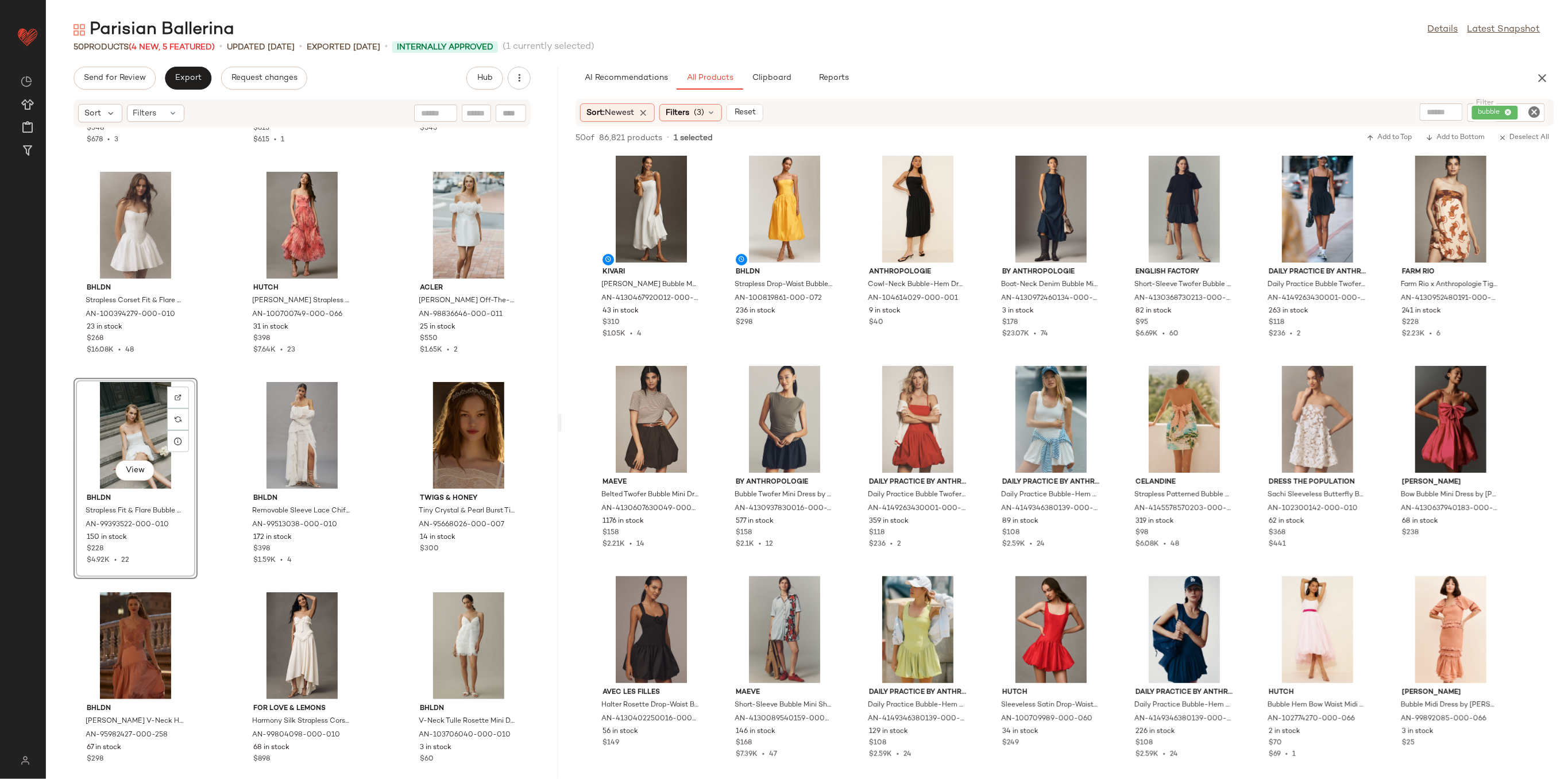
click at [227, 437] on div "Mare Mare Tulle Bubble Midi Dress by Mare Mare in Pink, Women's, Size: 2XS, Pol…" at bounding box center [302, 446] width 512 height 638
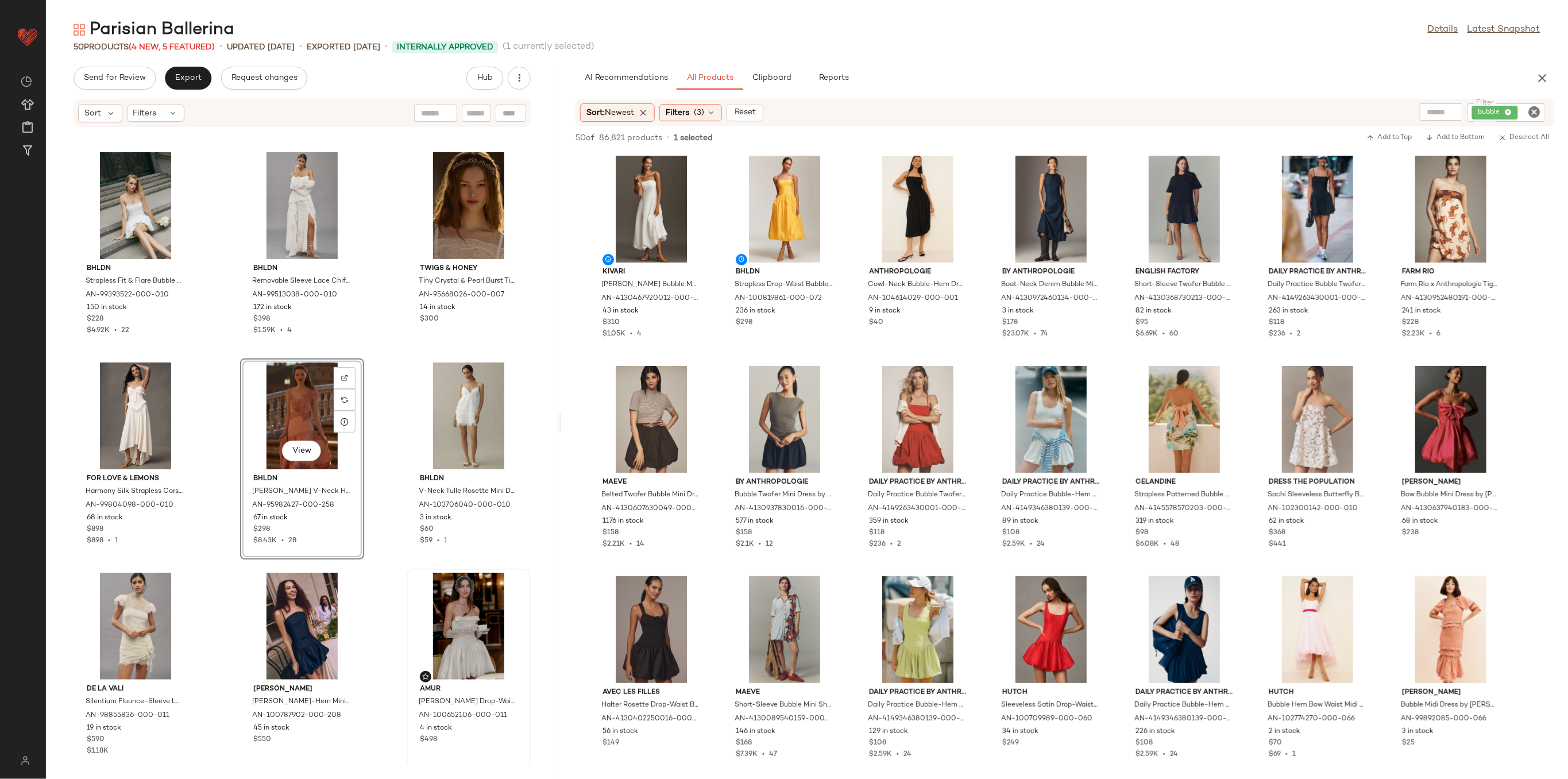
scroll to position [775, 0]
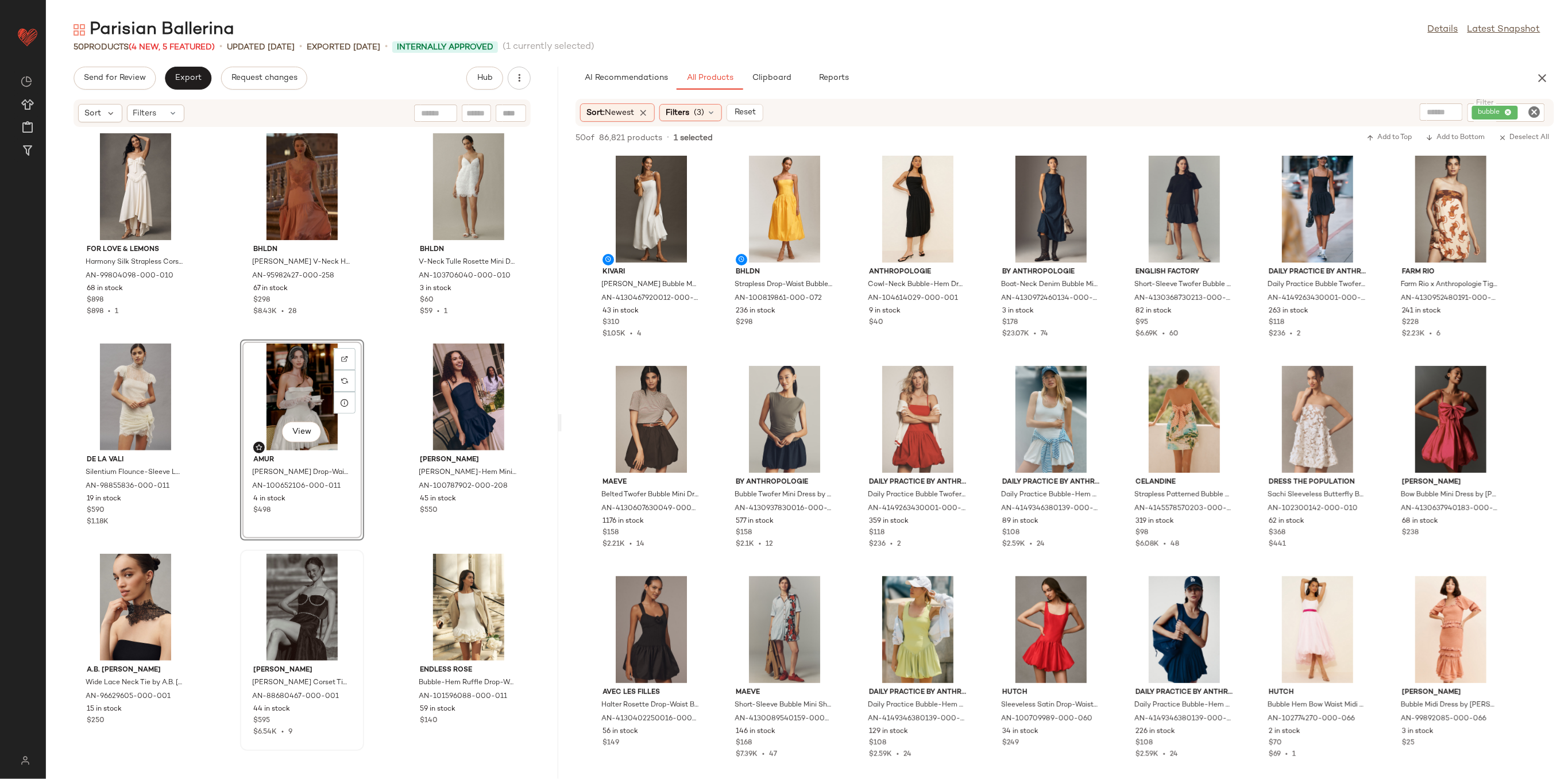
scroll to position [1005, 0]
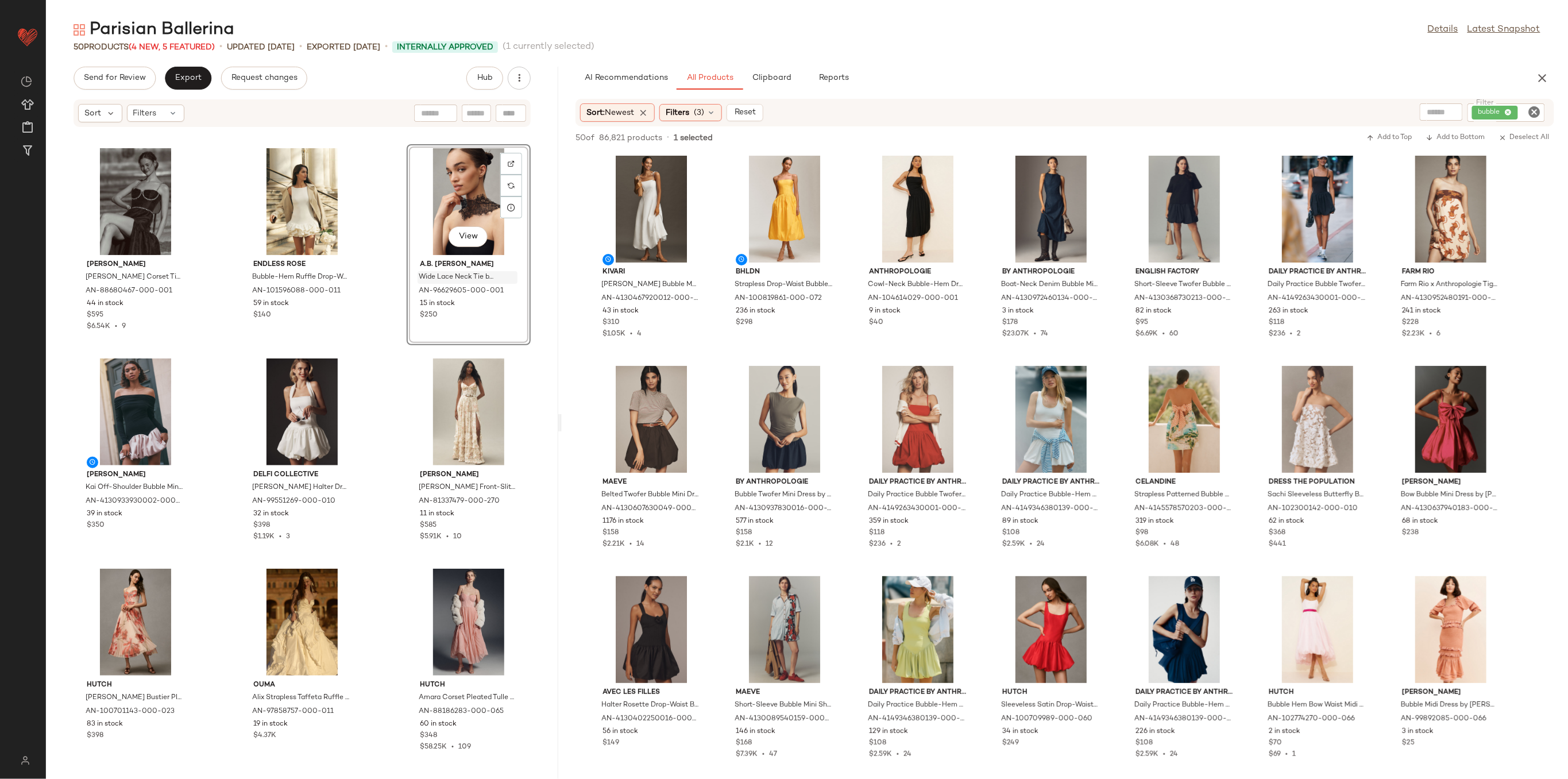
scroll to position [1312, 0]
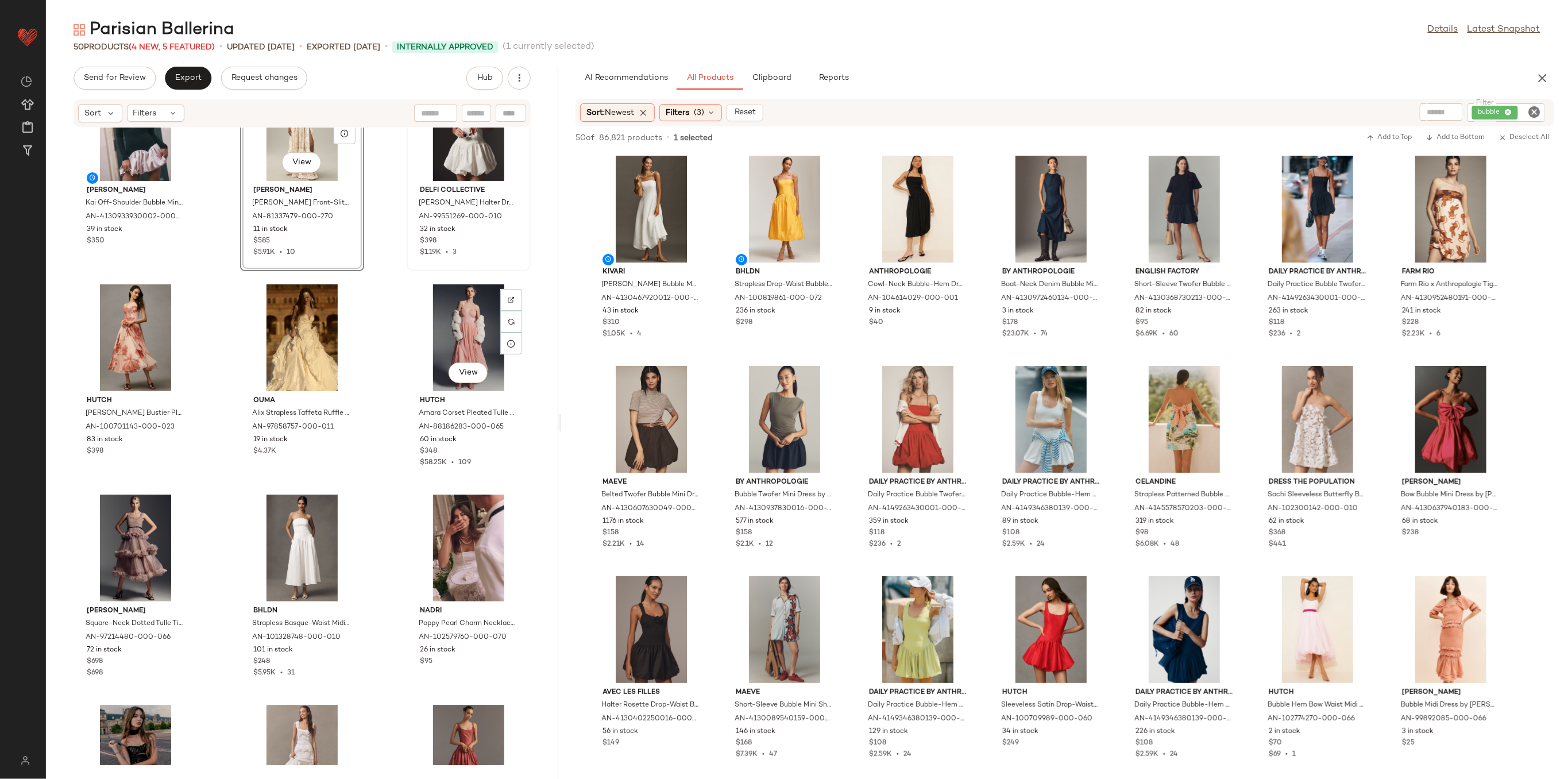
scroll to position [1464, 0]
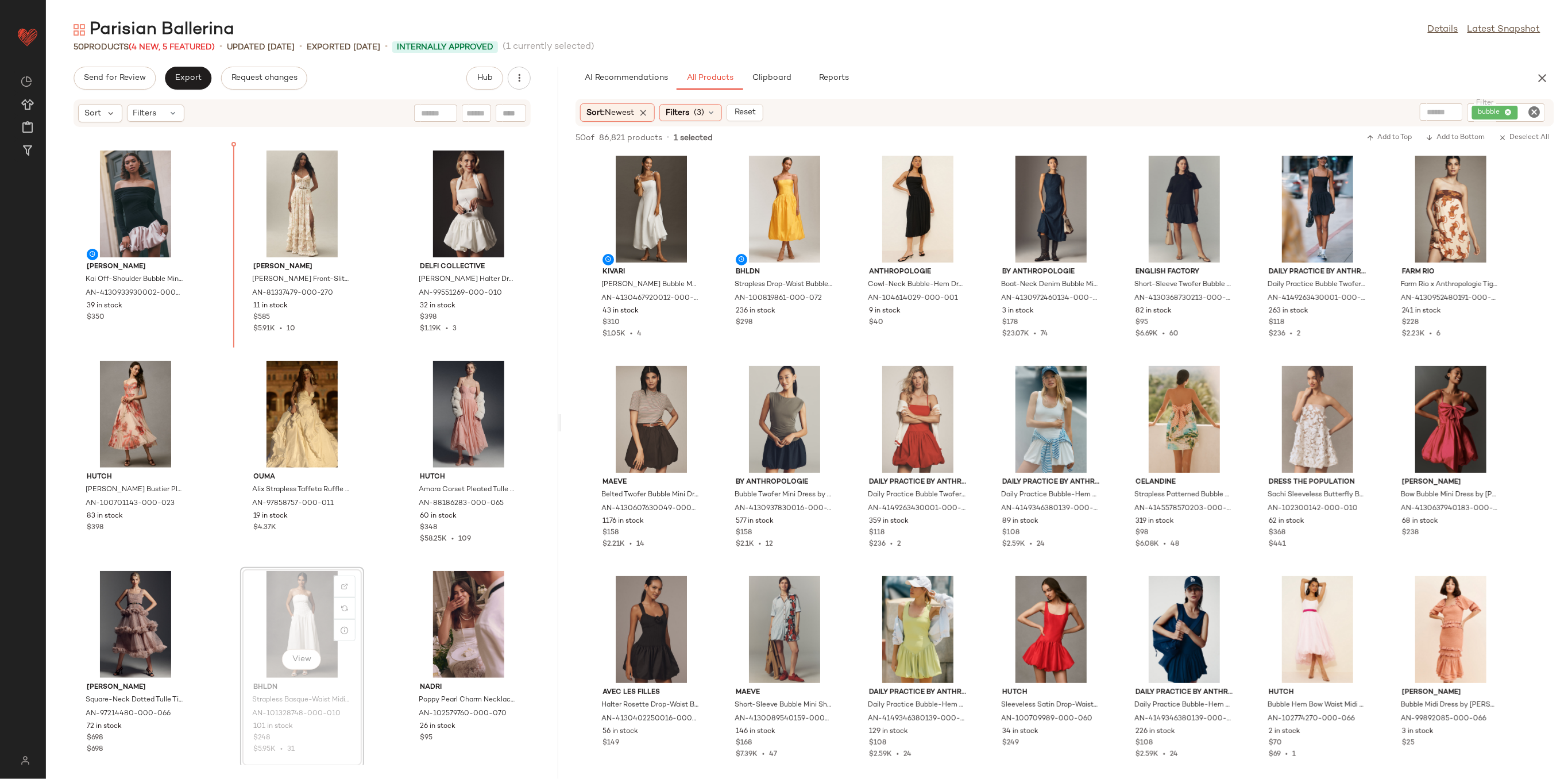
scroll to position [1455, 0]
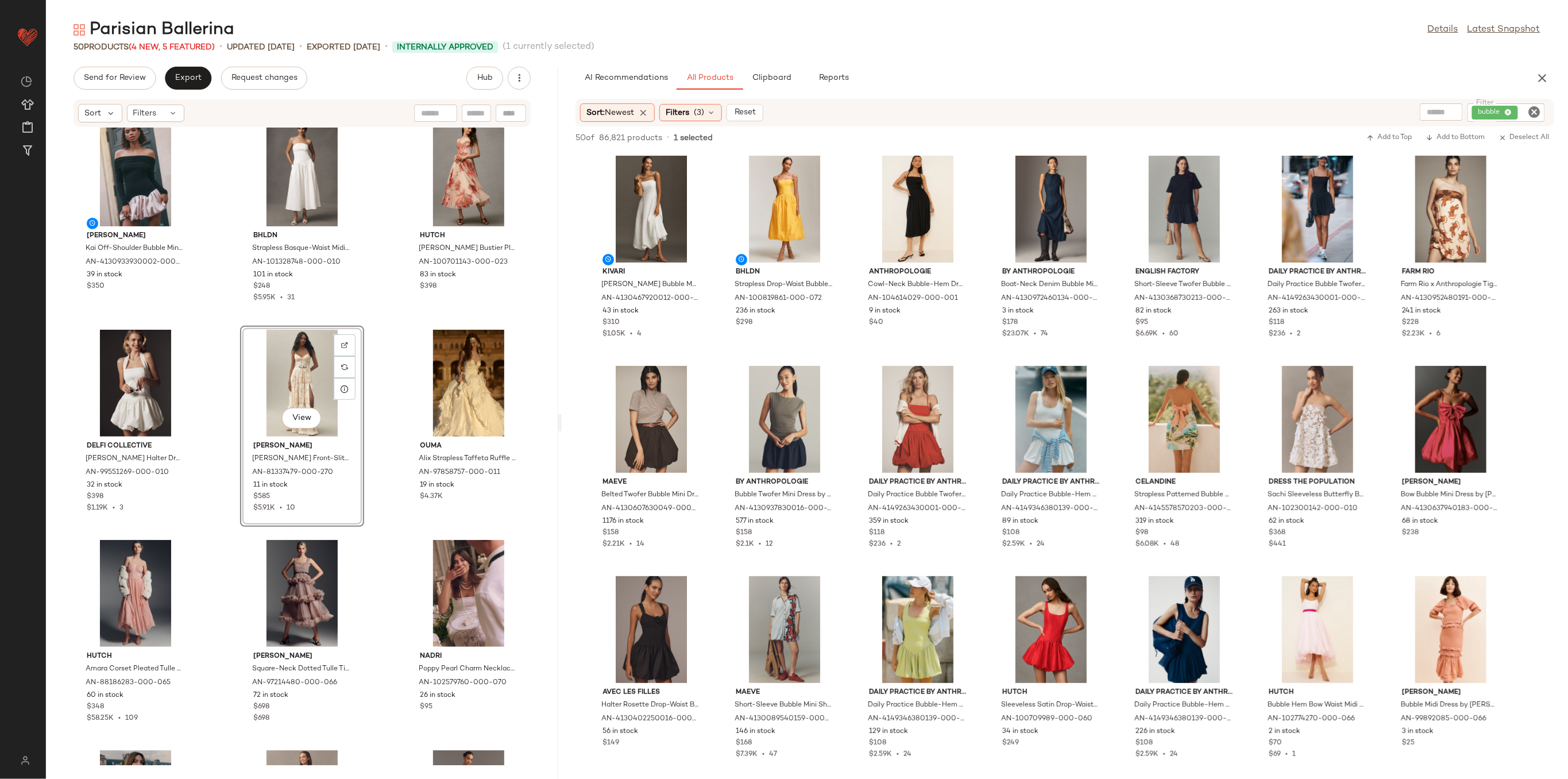
scroll to position [1531, 0]
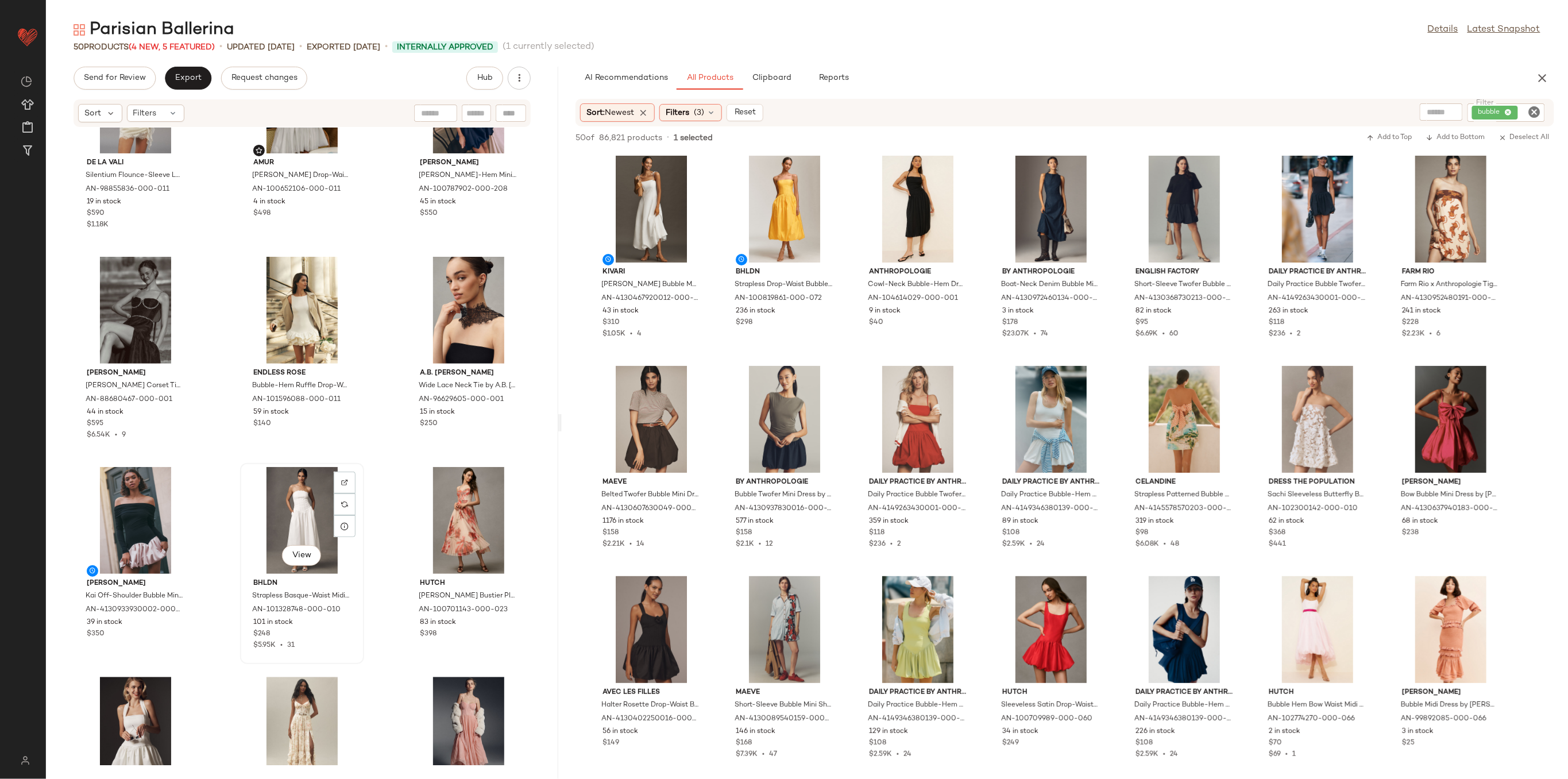
scroll to position [1071, 0]
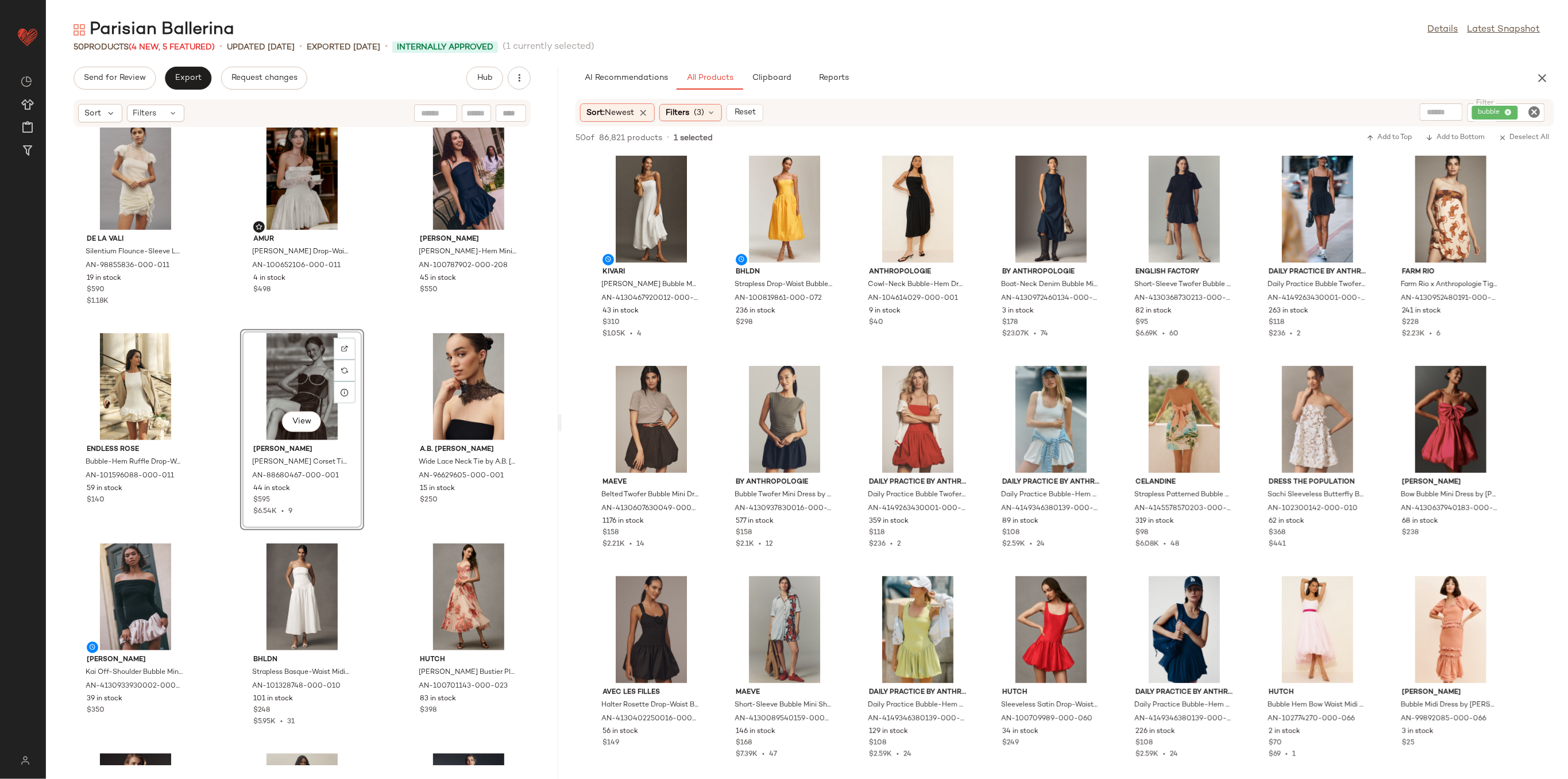
click at [382, 392] on div "De La Vali Silentium Flounce-Sleeve Lace Mini Dress by De La Vali in Ivory, Wom…" at bounding box center [302, 446] width 512 height 638
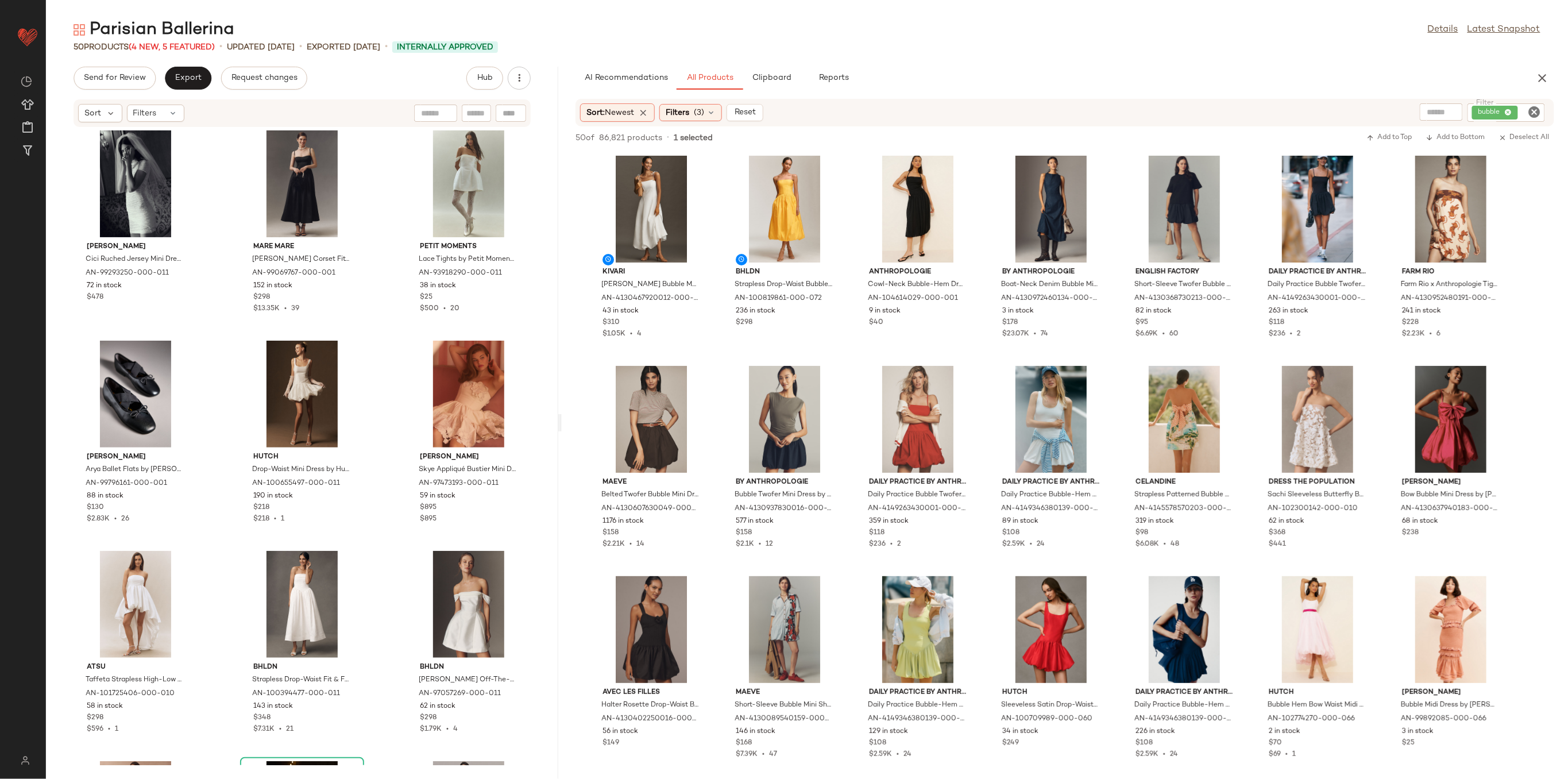
scroll to position [2939, 0]
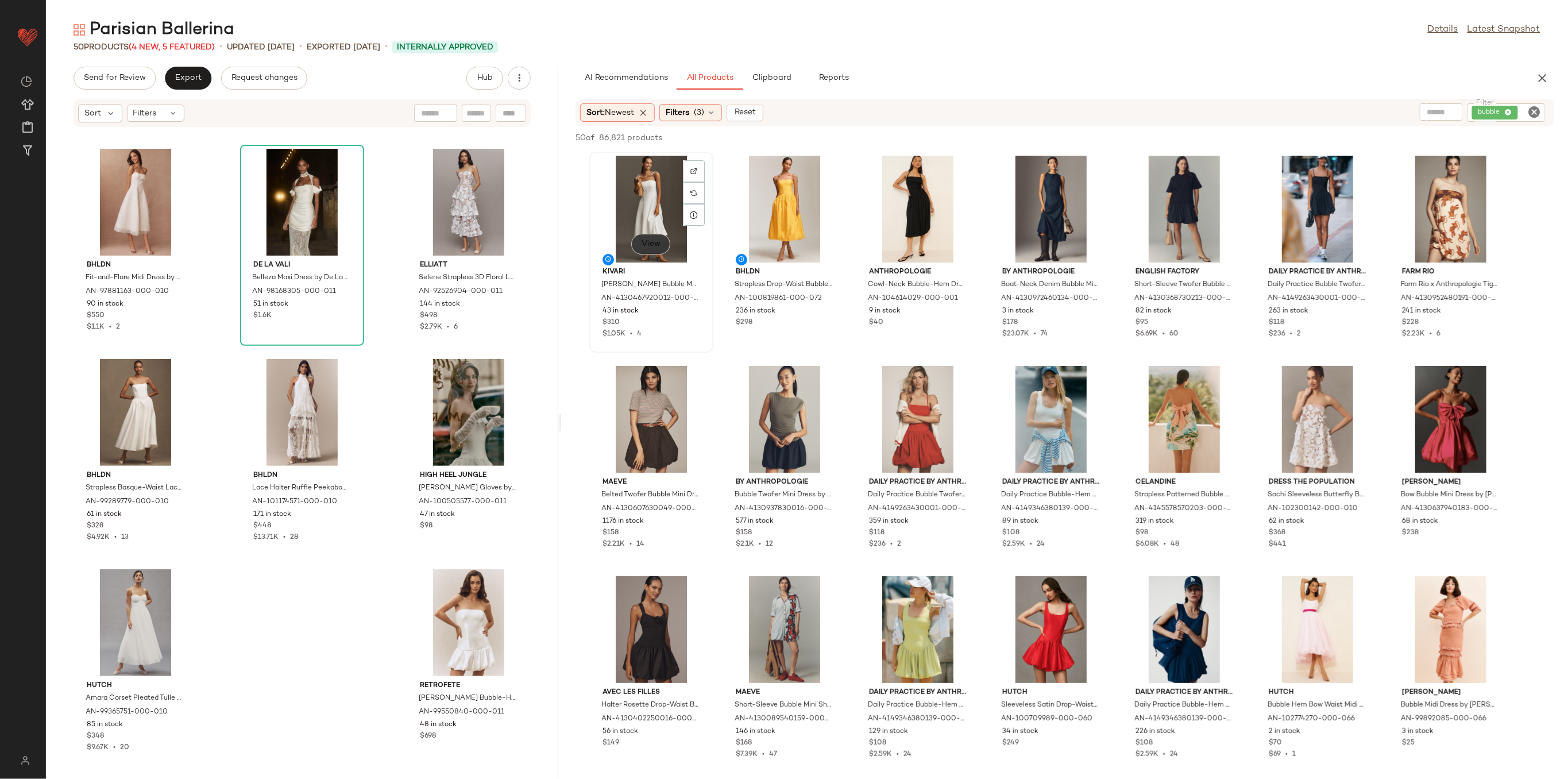
click at [664, 247] on button "View" at bounding box center [650, 244] width 39 height 21
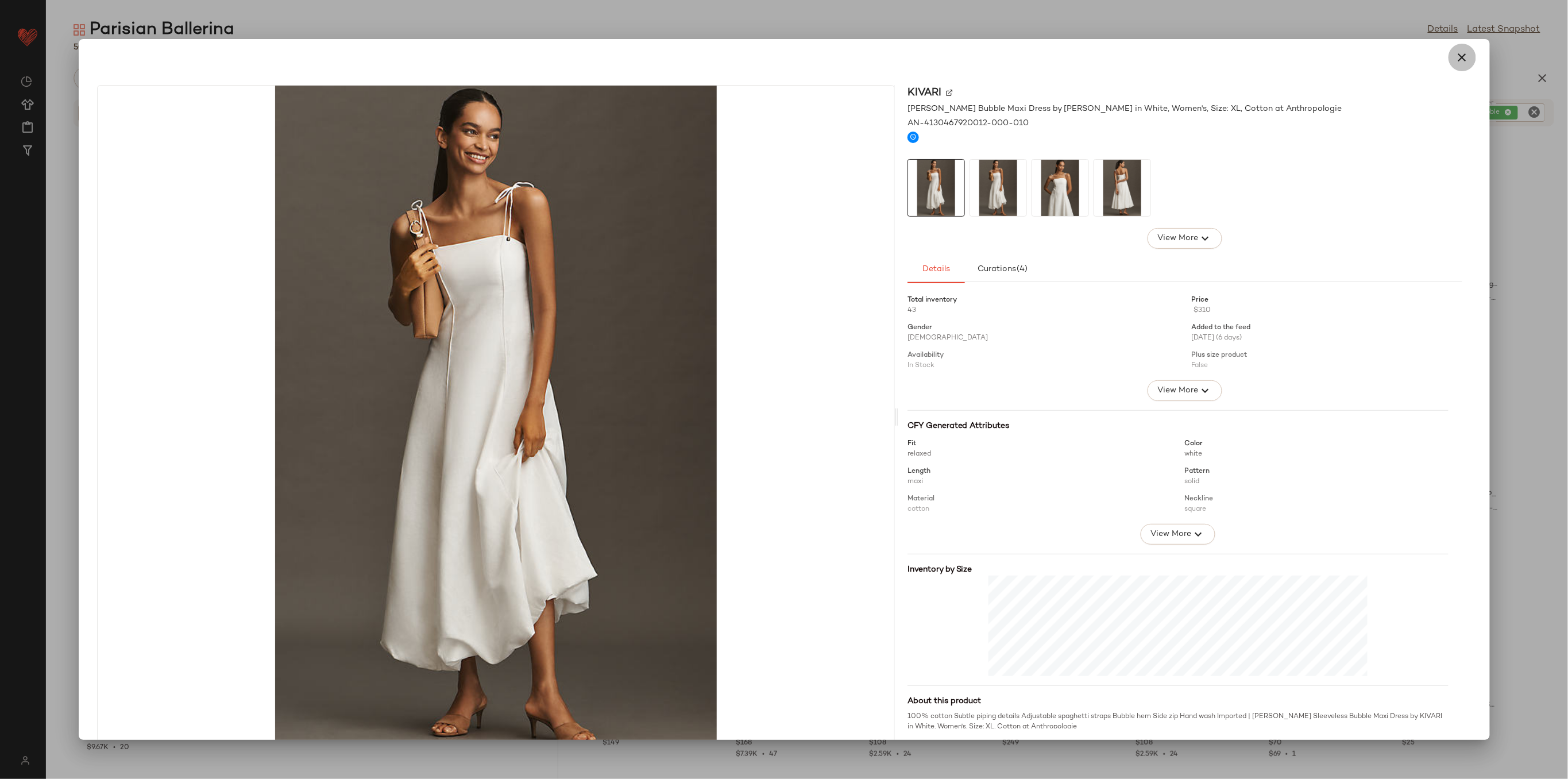
click at [1456, 62] on icon "button" at bounding box center [1462, 57] width 13 height 13
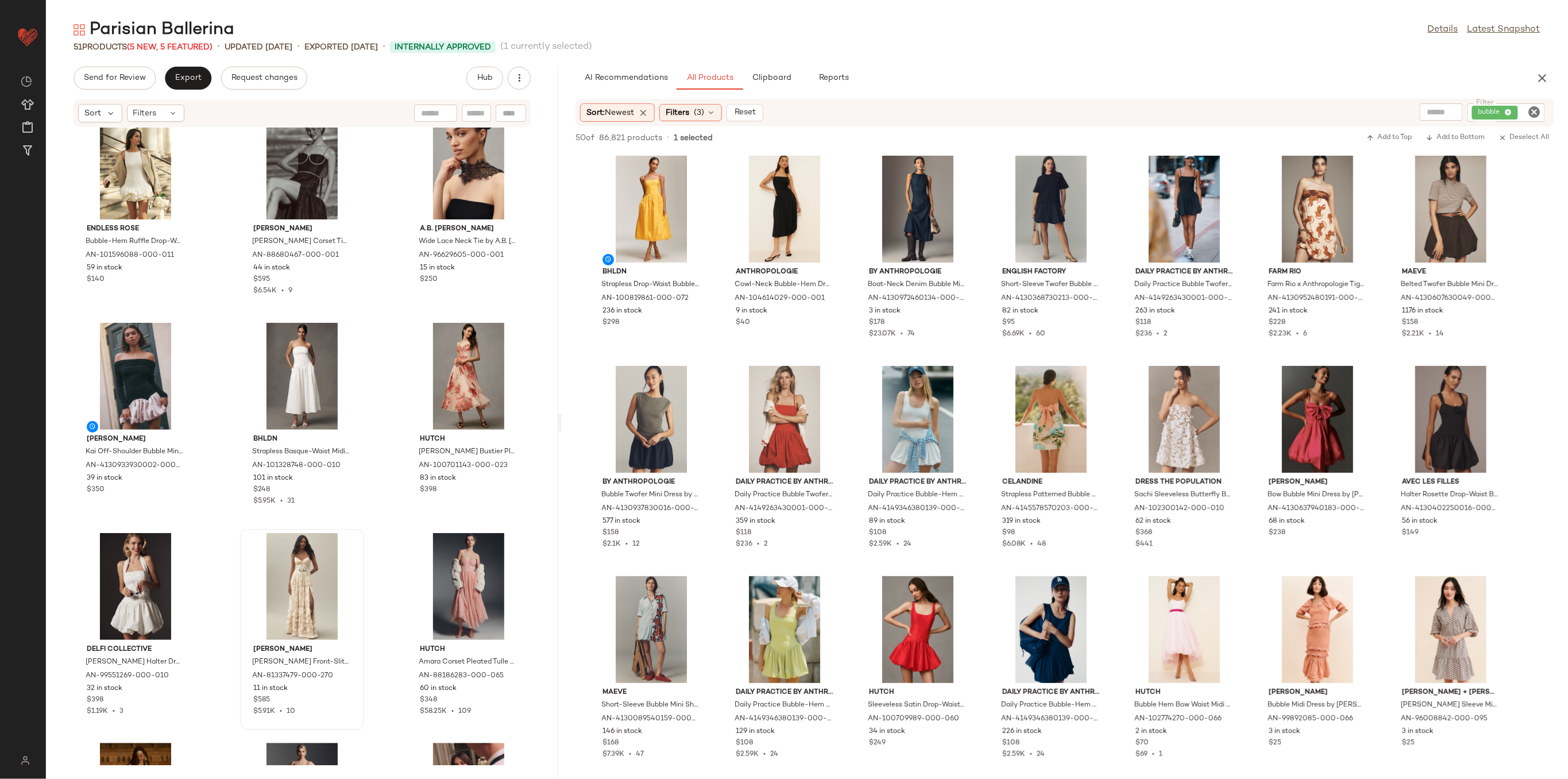
scroll to position [1330, 0]
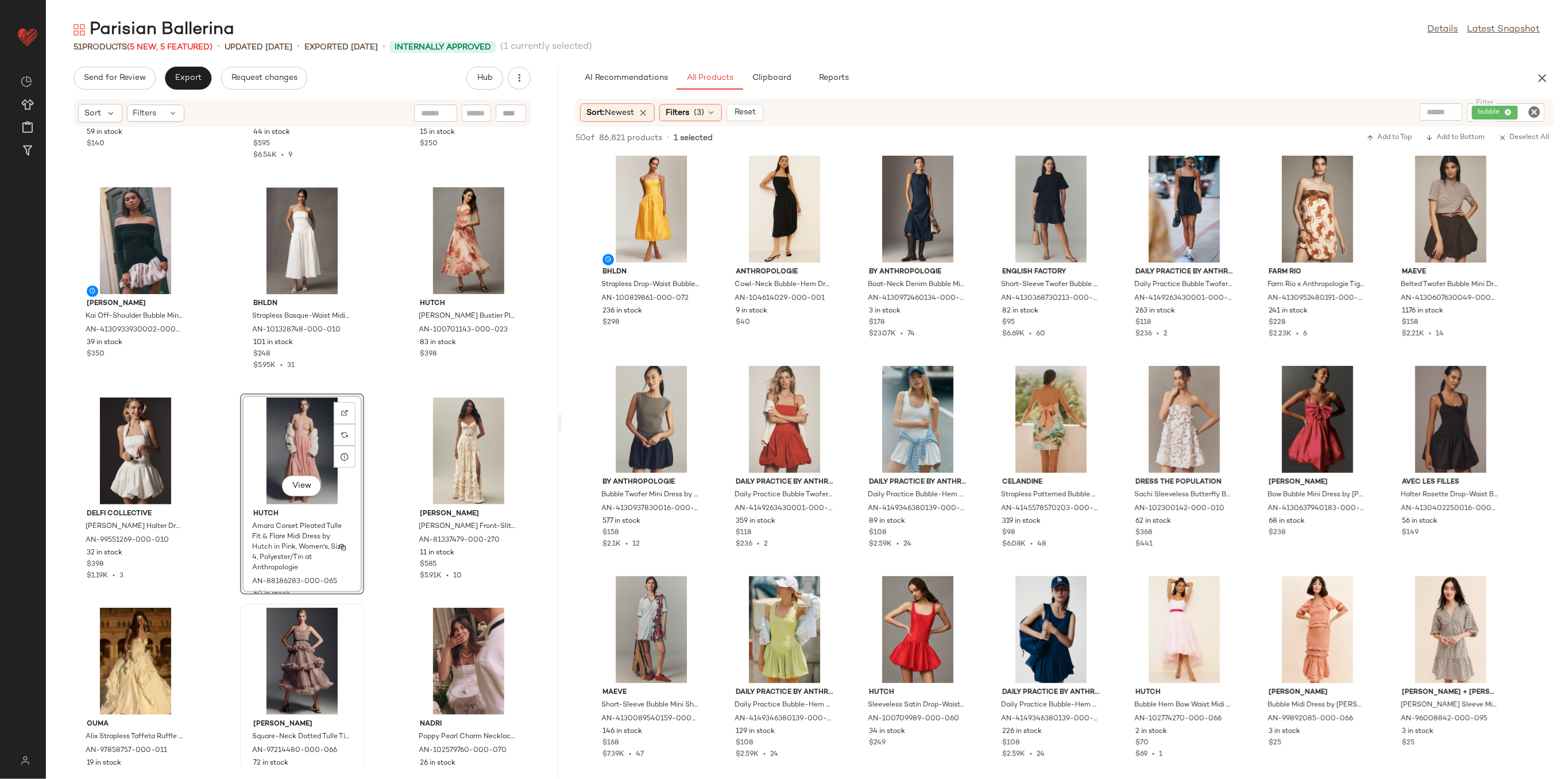
scroll to position [1483, 0]
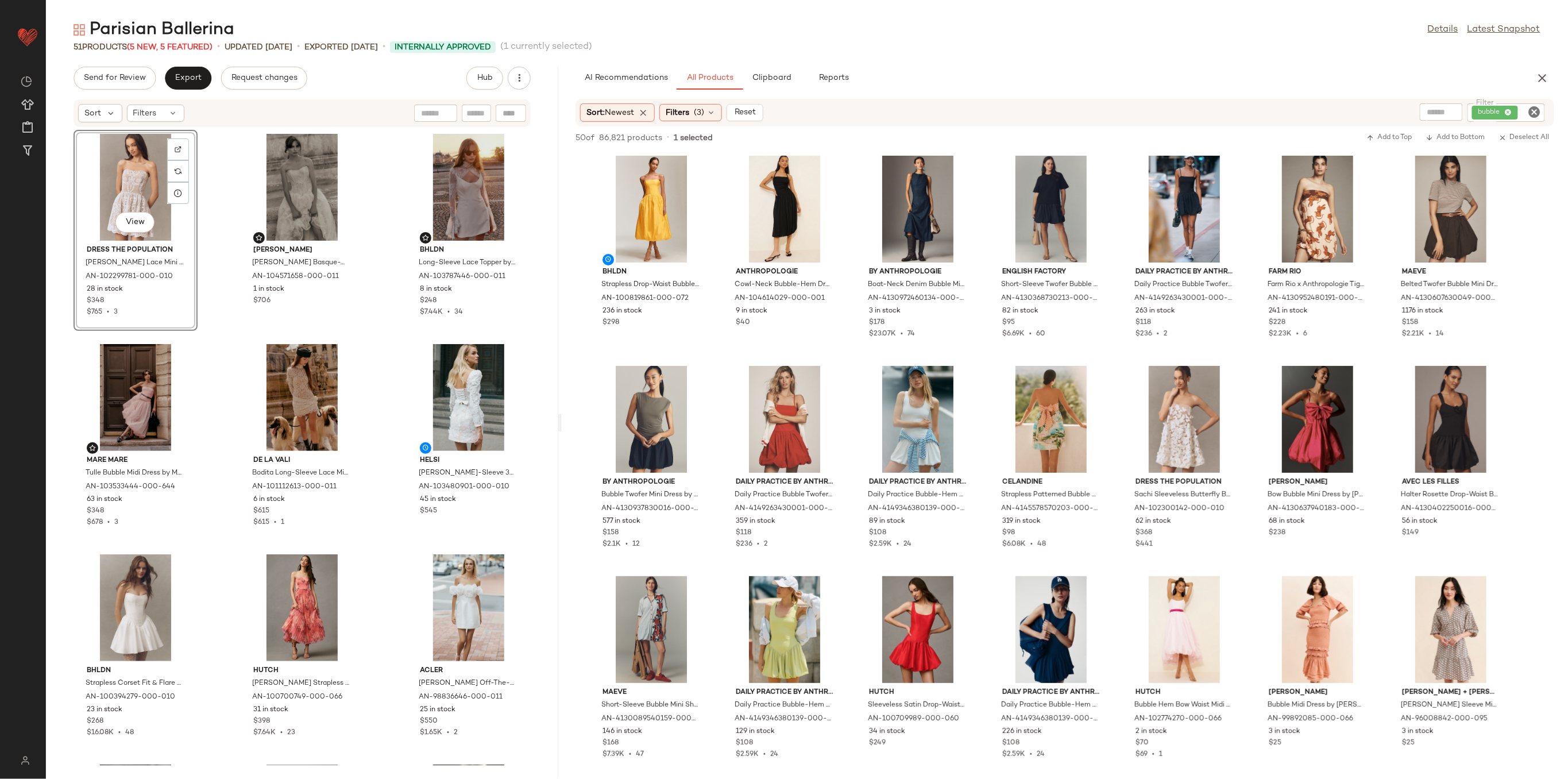
click at [212, 201] on div "View Dress The Population [PERSON_NAME] Lace Mini Dress by Dress The Population…" at bounding box center [302, 446] width 512 height 638
click at [1499, 114] on div "bubble" at bounding box center [1506, 112] width 77 height 18
click at [1432, 112] on icon at bounding box center [1430, 112] width 7 height 7
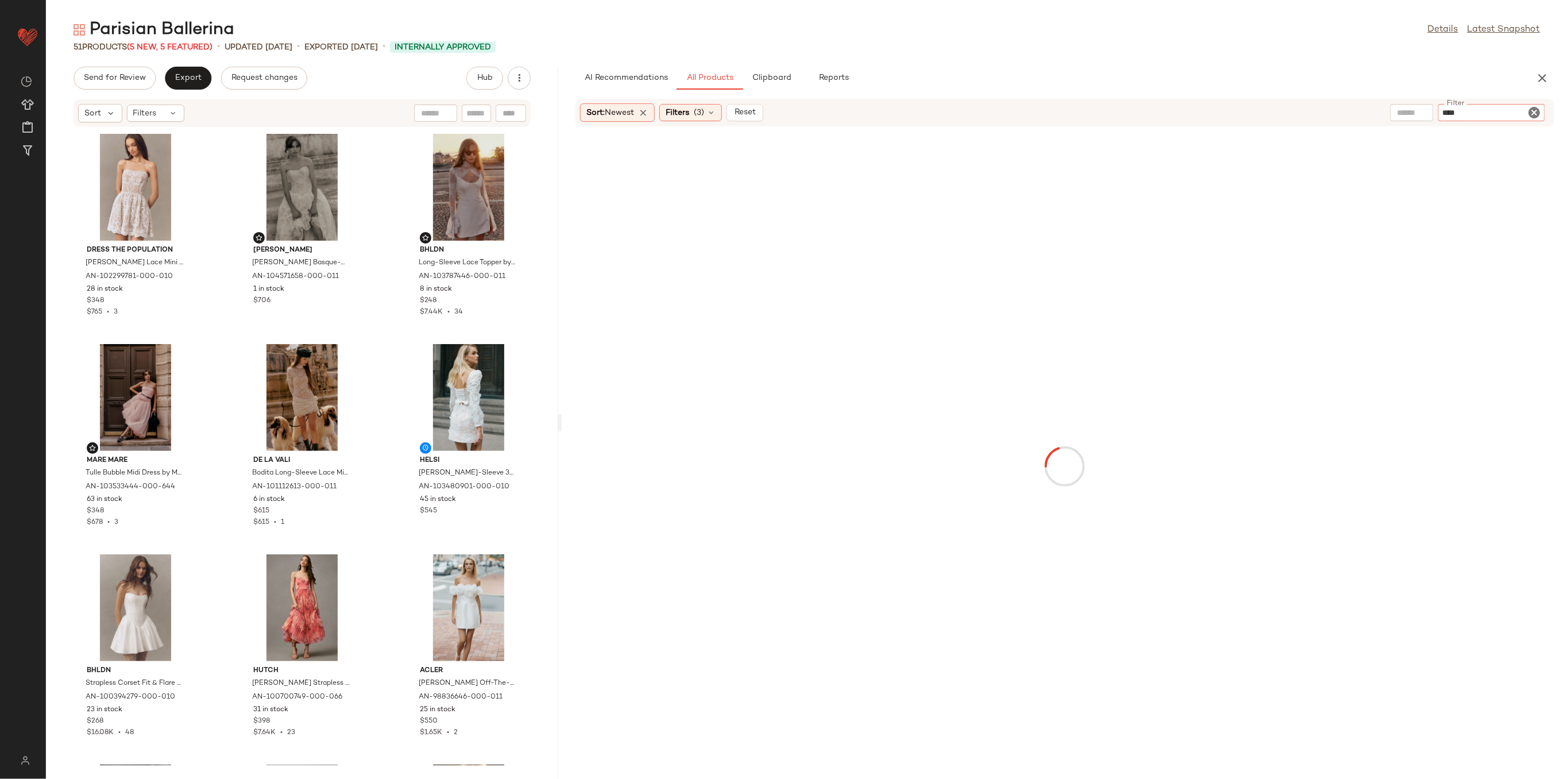
type input "*****"
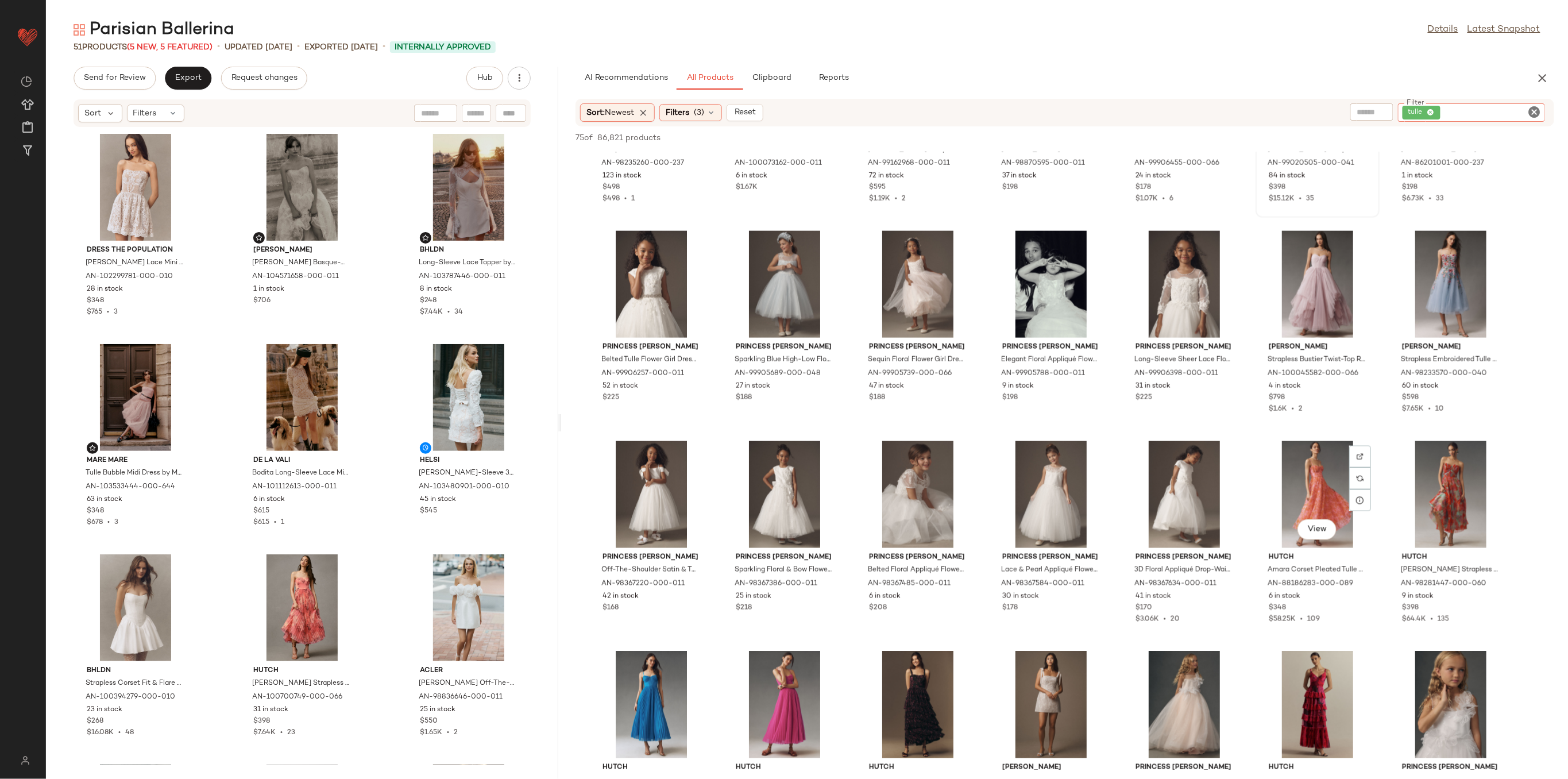
scroll to position [1150, 0]
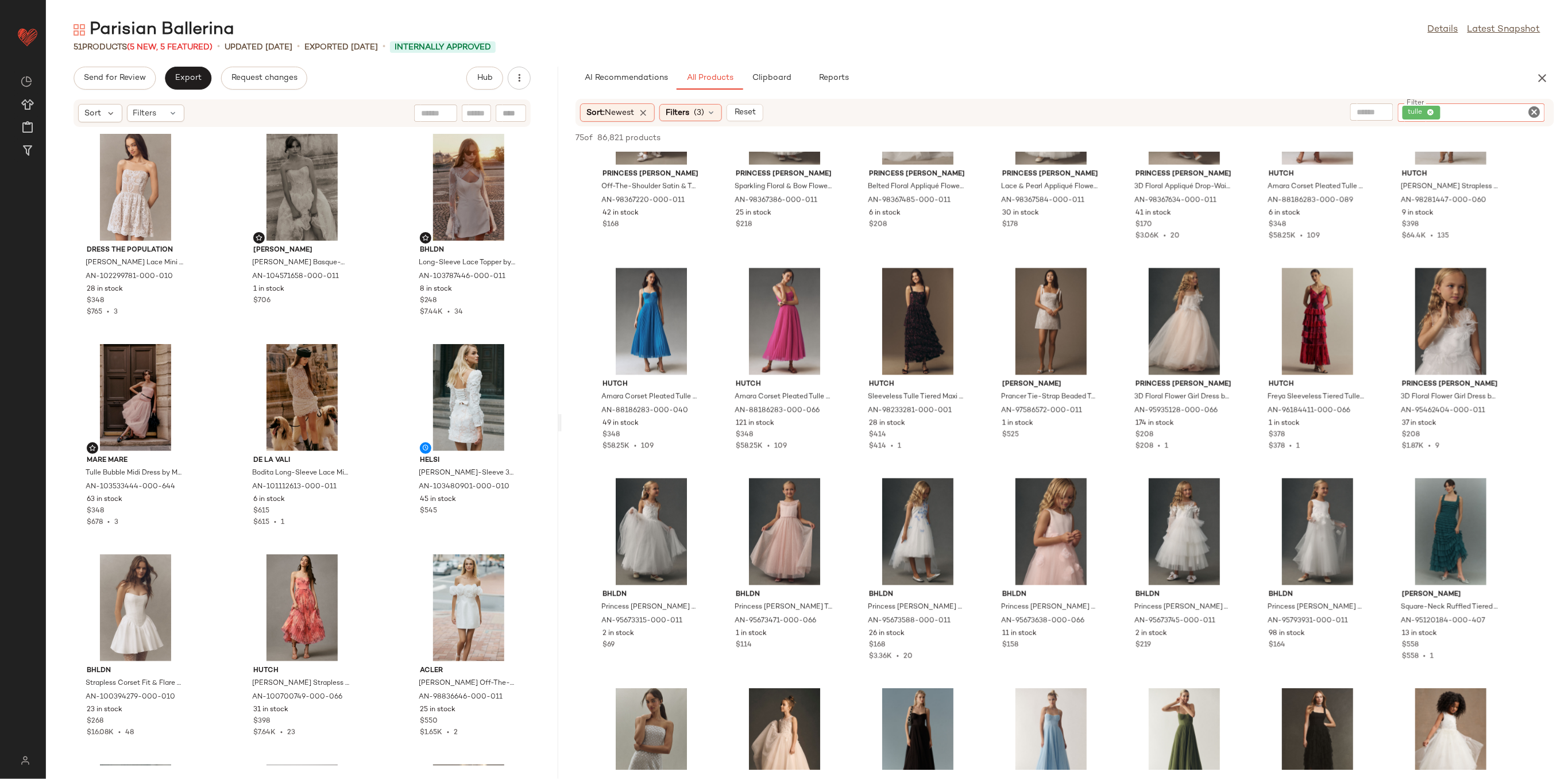
click at [1433, 112] on icon at bounding box center [1430, 112] width 7 height 7
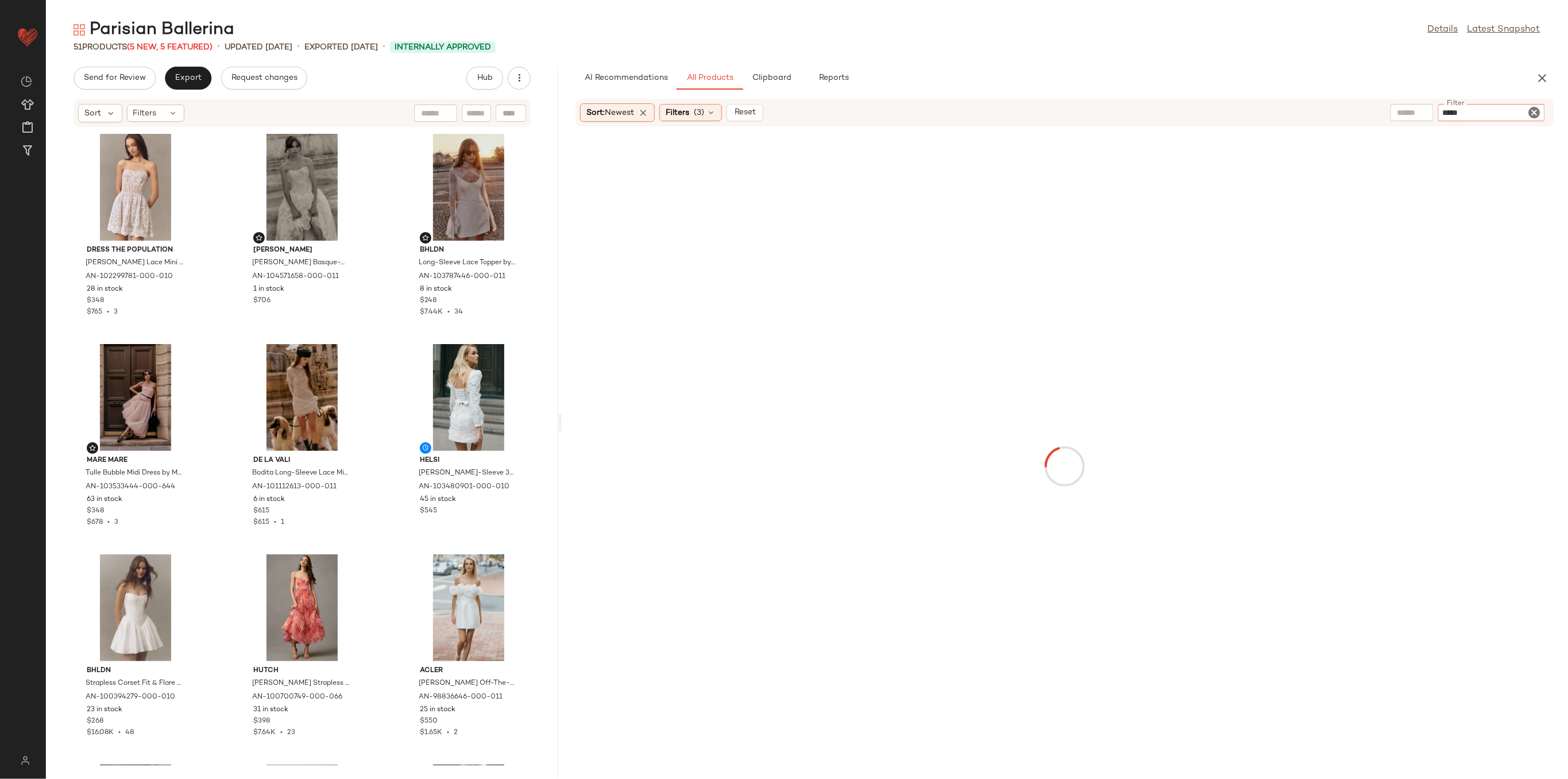
type input "******"
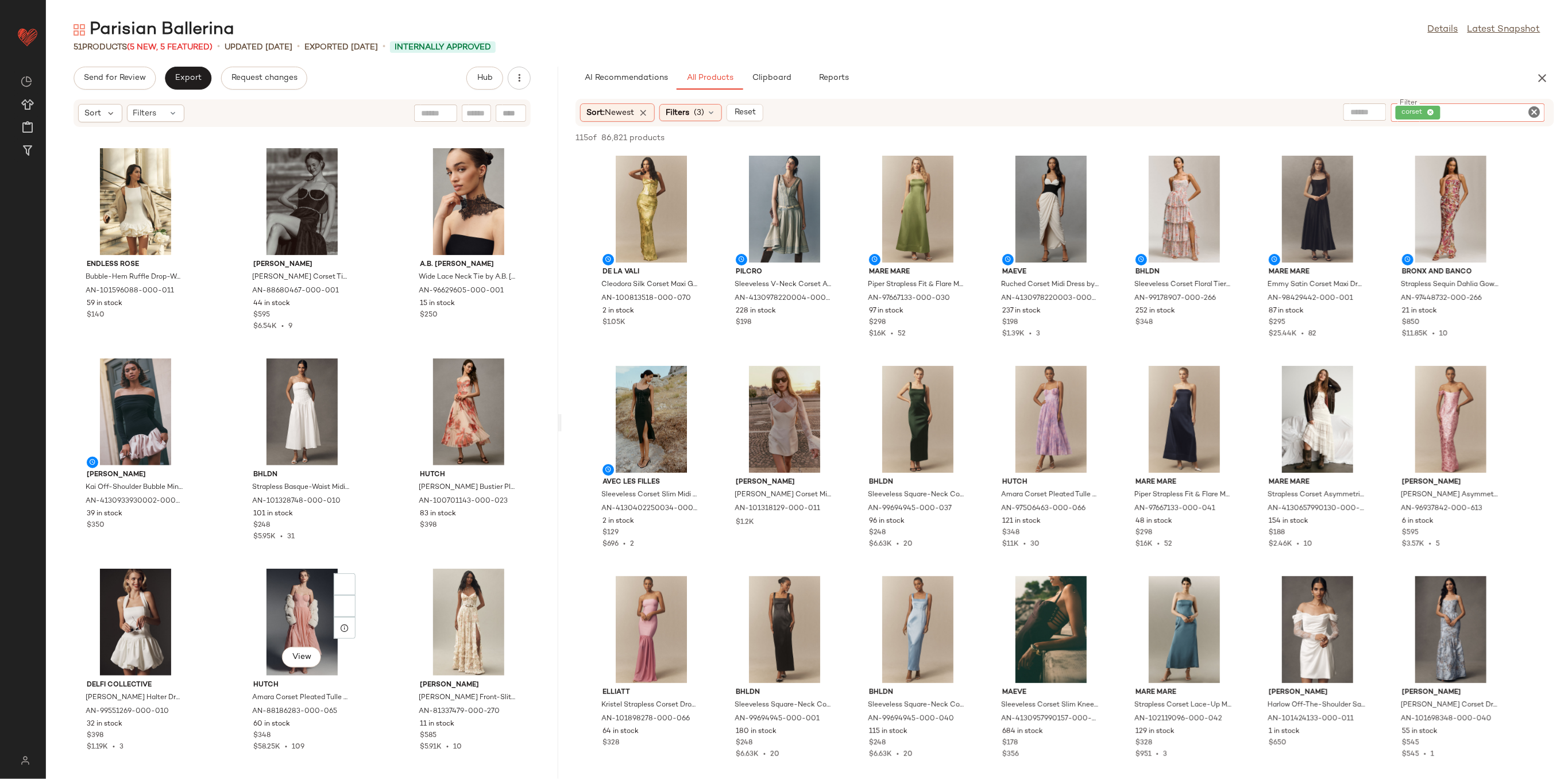
scroll to position [1541, 0]
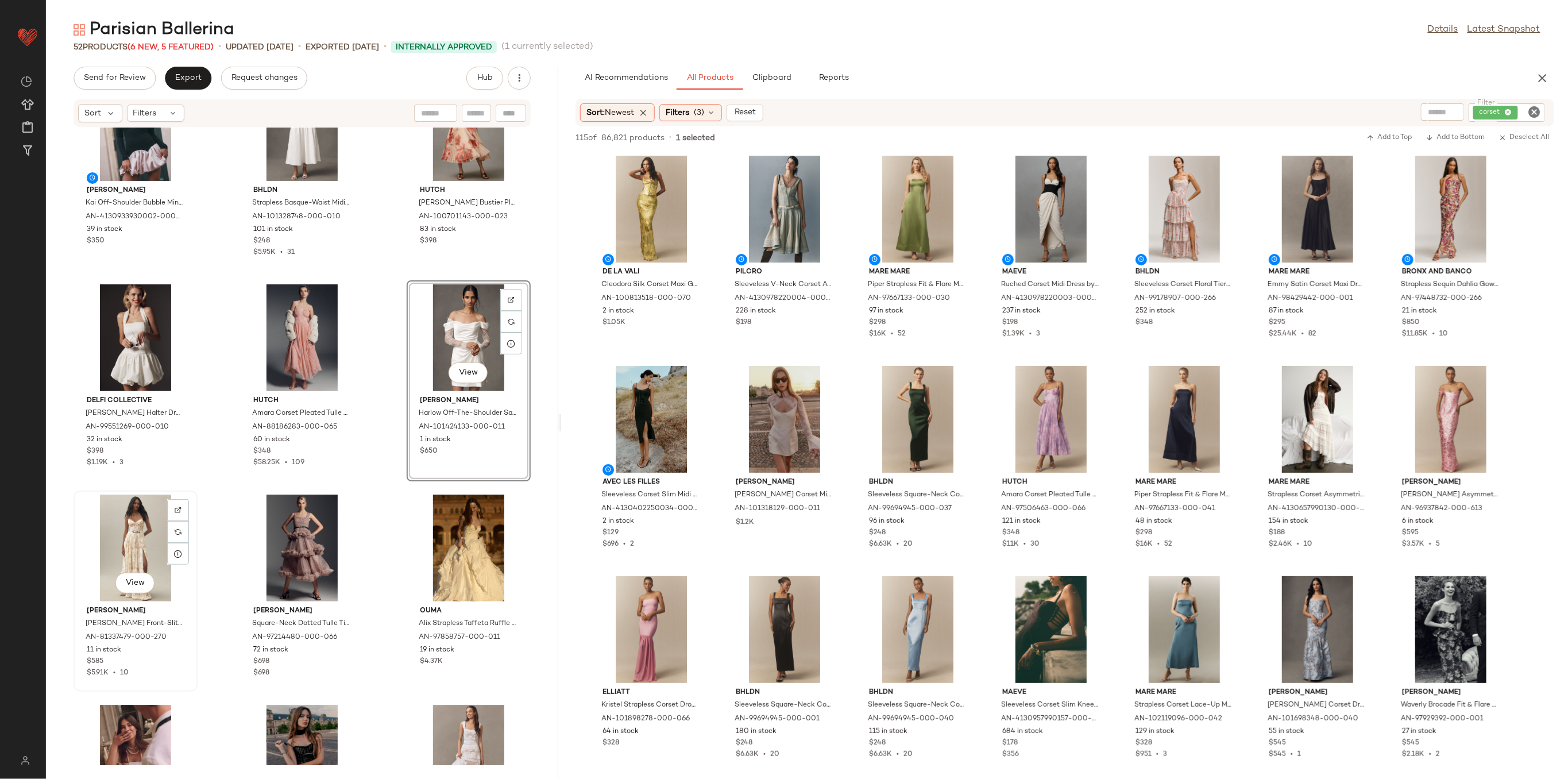
click at [117, 519] on div "View" at bounding box center [135, 548] width 116 height 107
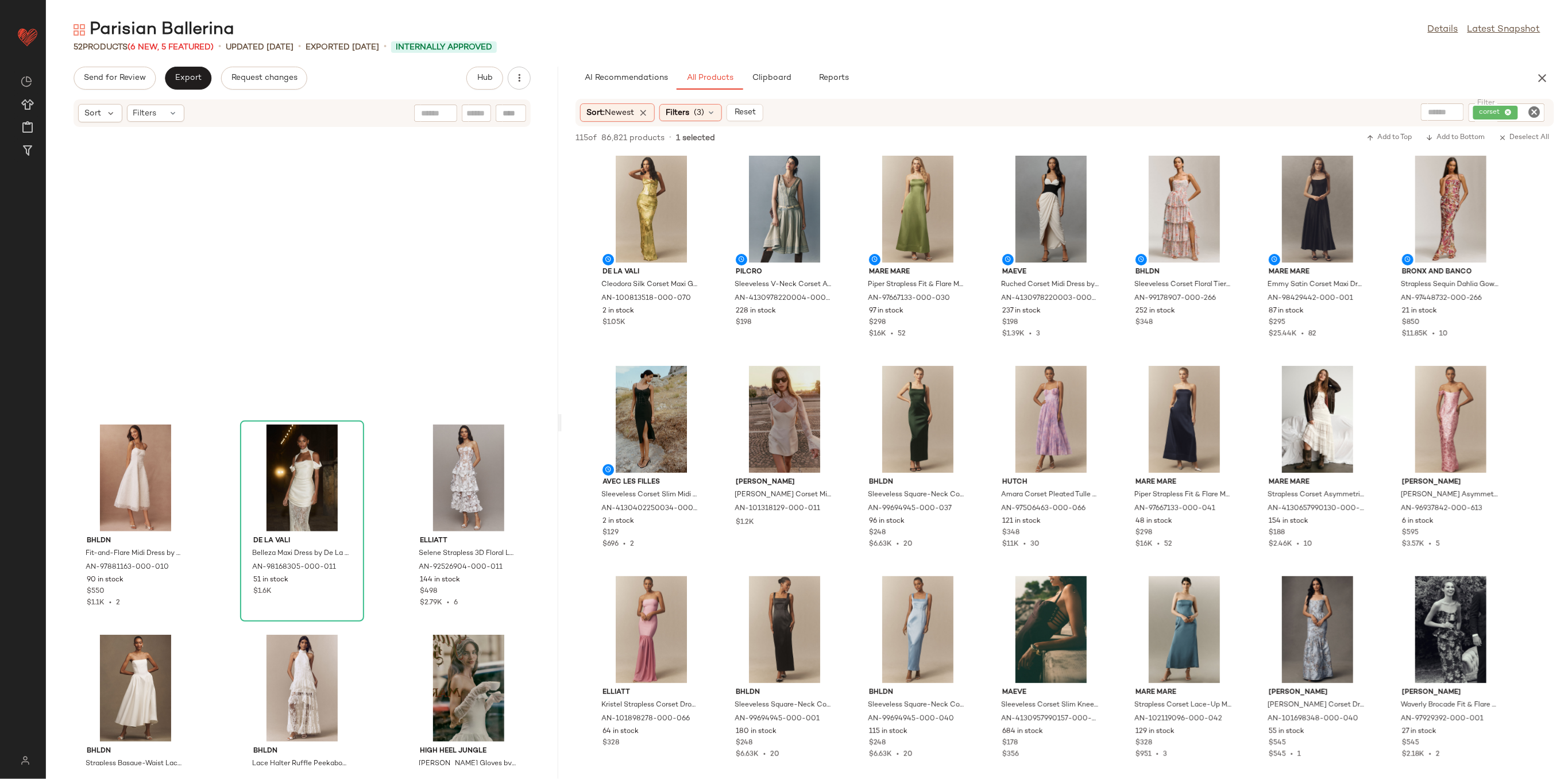
scroll to position [3149, 0]
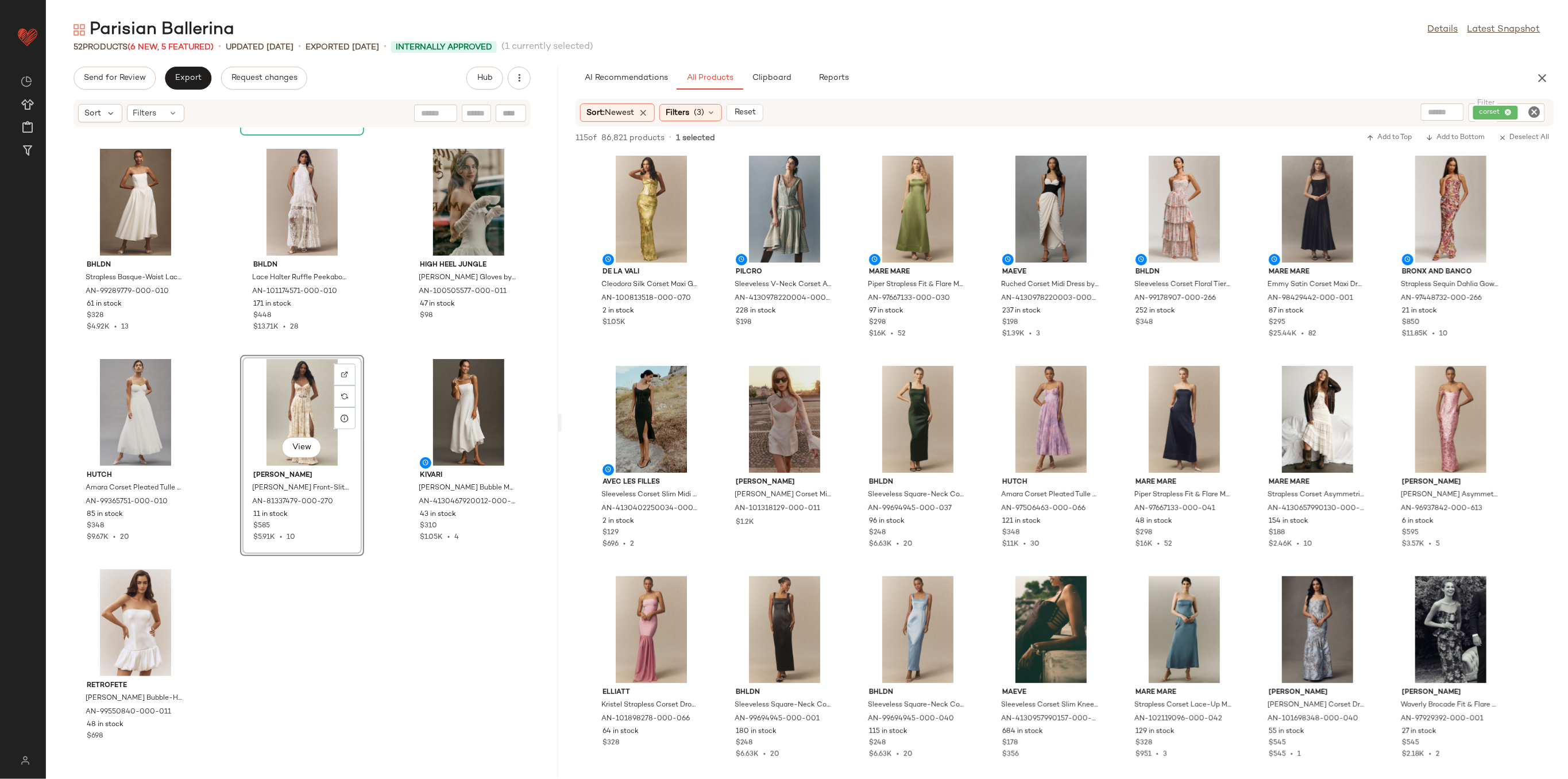
click at [408, 643] on div "BHLDN Fit-and-Flare Midi Dress by BHLDN in White, Women's, Size: 14, Polyester/…" at bounding box center [302, 446] width 512 height 638
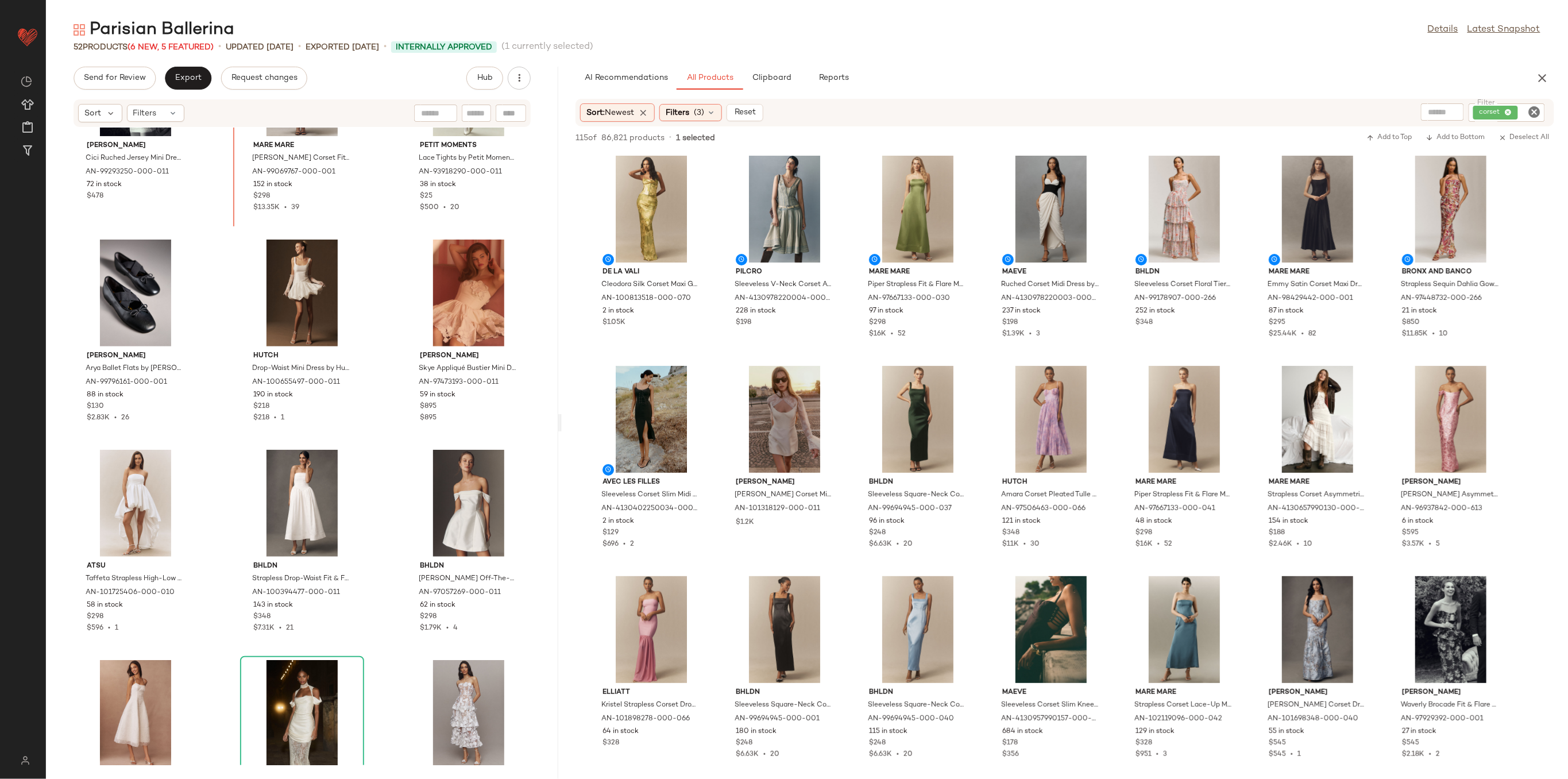
scroll to position [2384, 0]
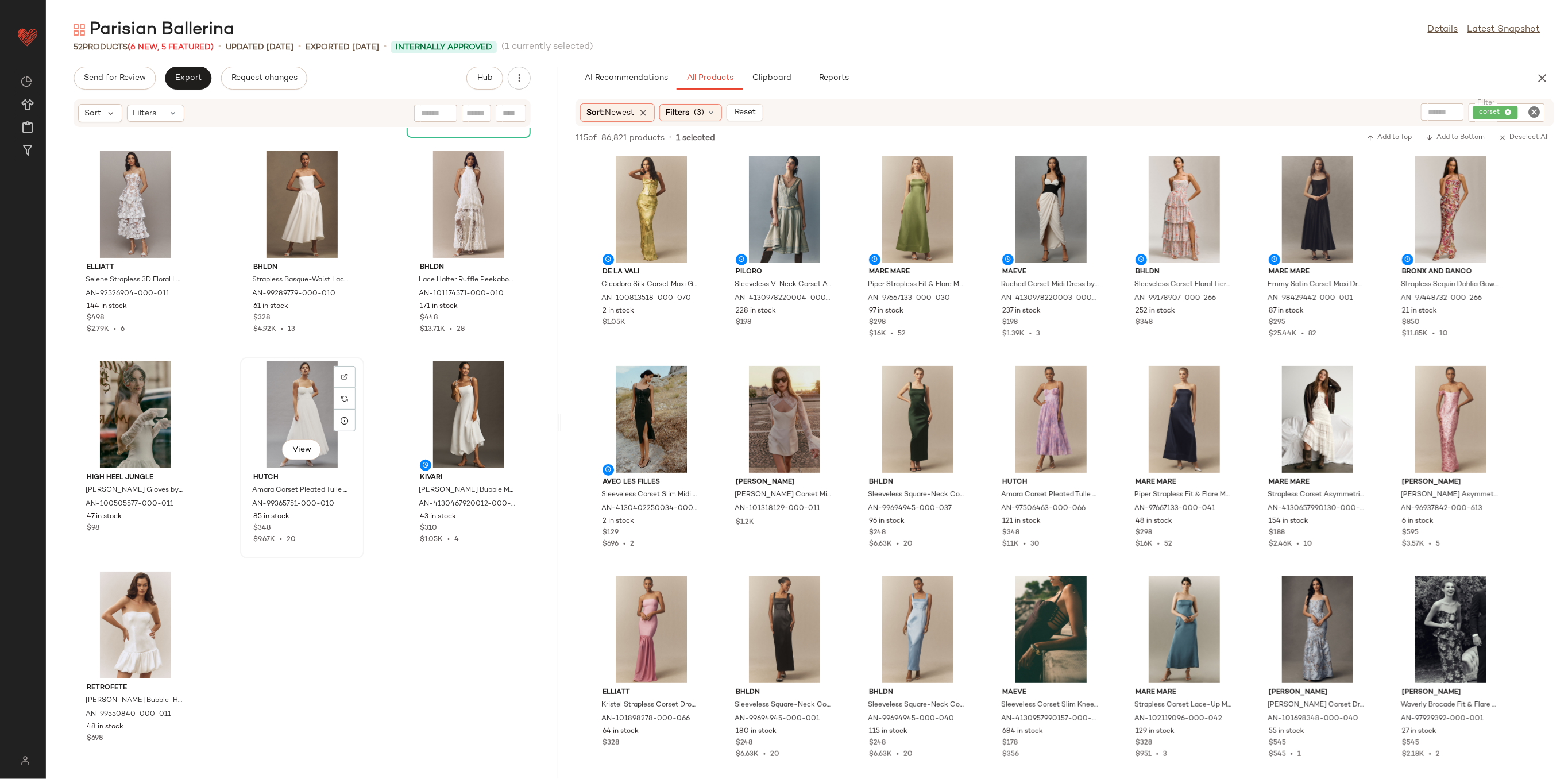
scroll to position [3149, 0]
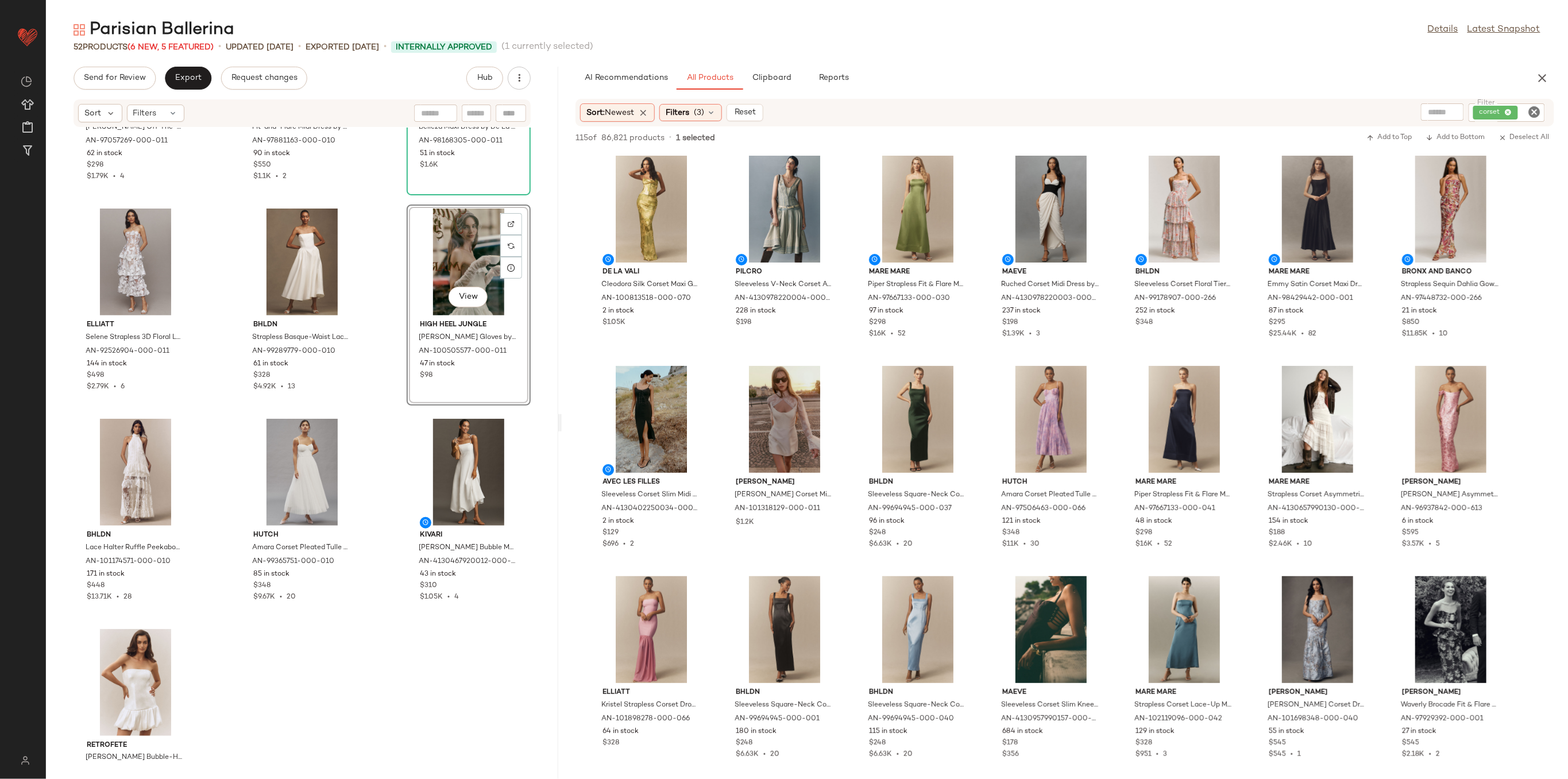
scroll to position [3133, 0]
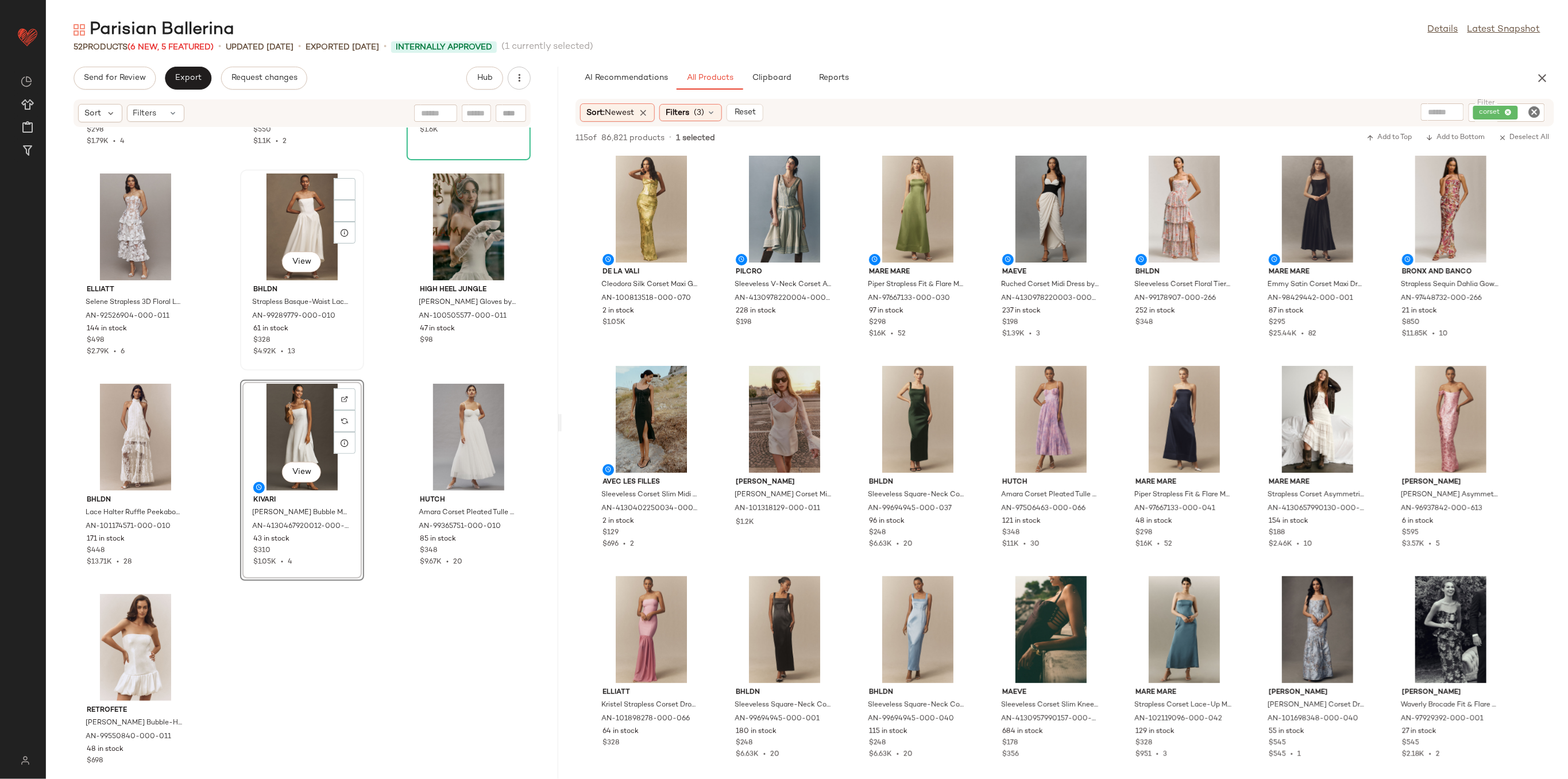
scroll to position [3114, 0]
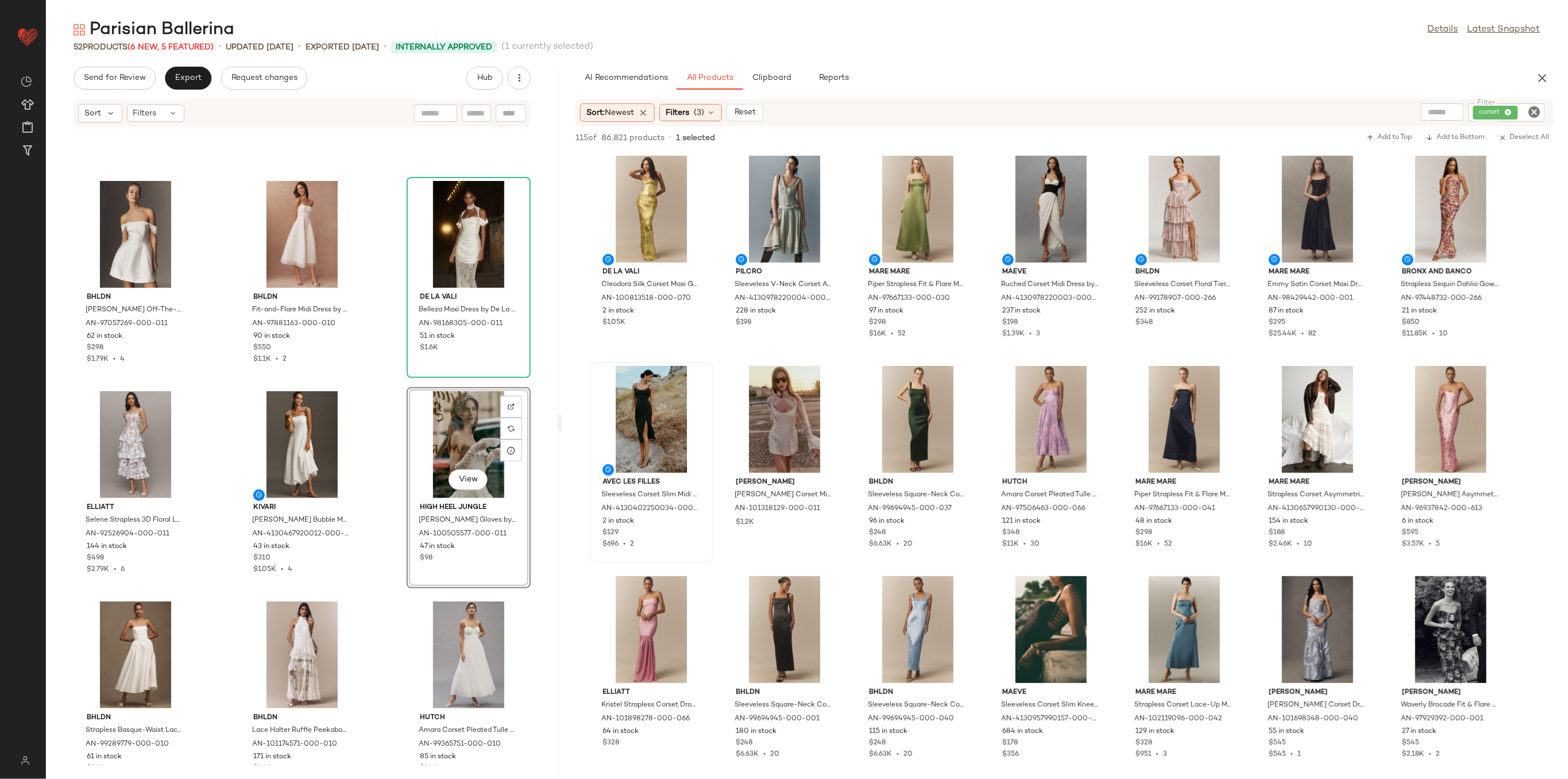
scroll to position [3073, 0]
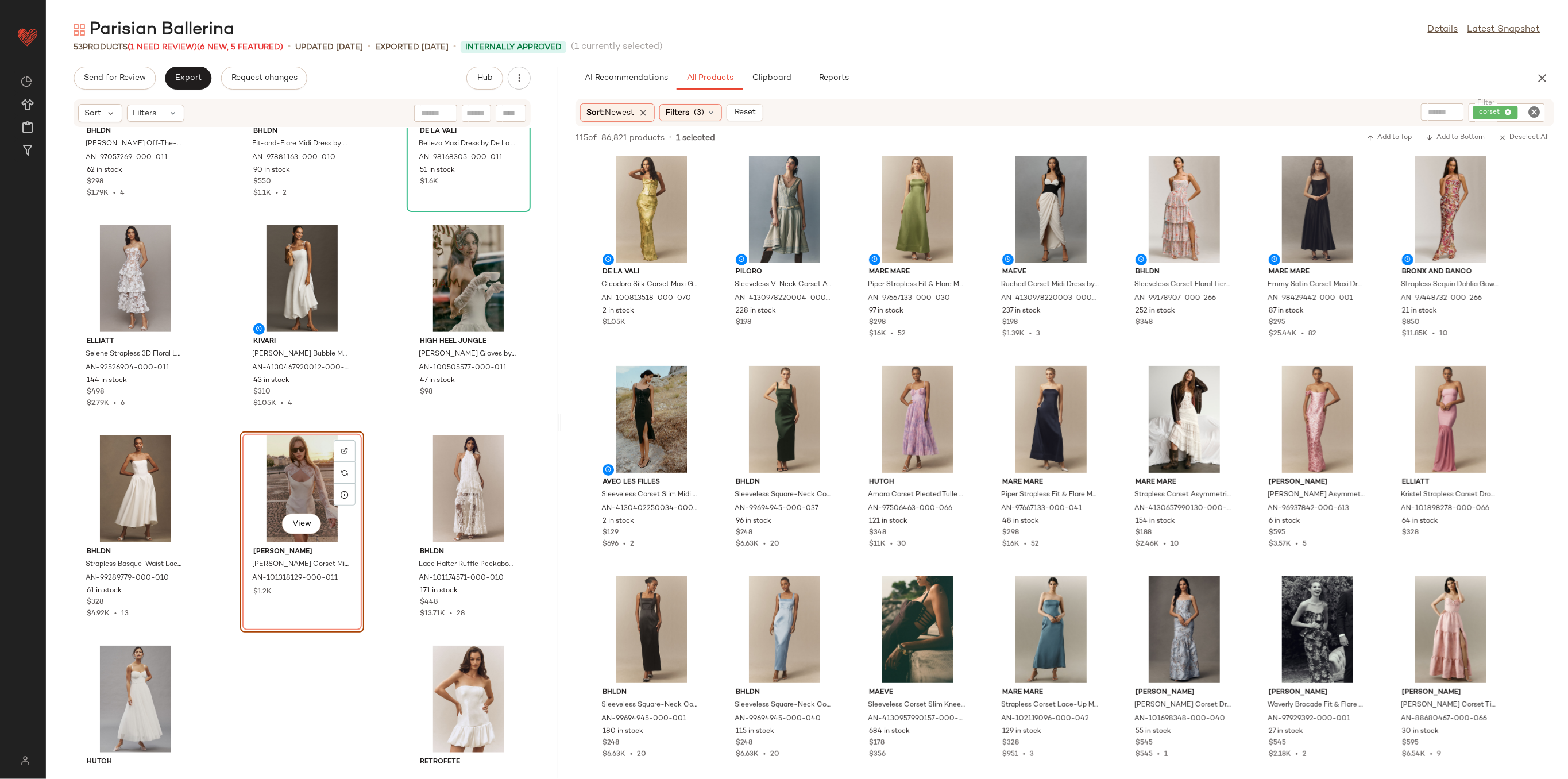
click at [387, 478] on div "BHLDN [PERSON_NAME] Off-The-Shoulder Corset Mini Dress by BHLDN in Ivory, Women…" at bounding box center [302, 446] width 512 height 638
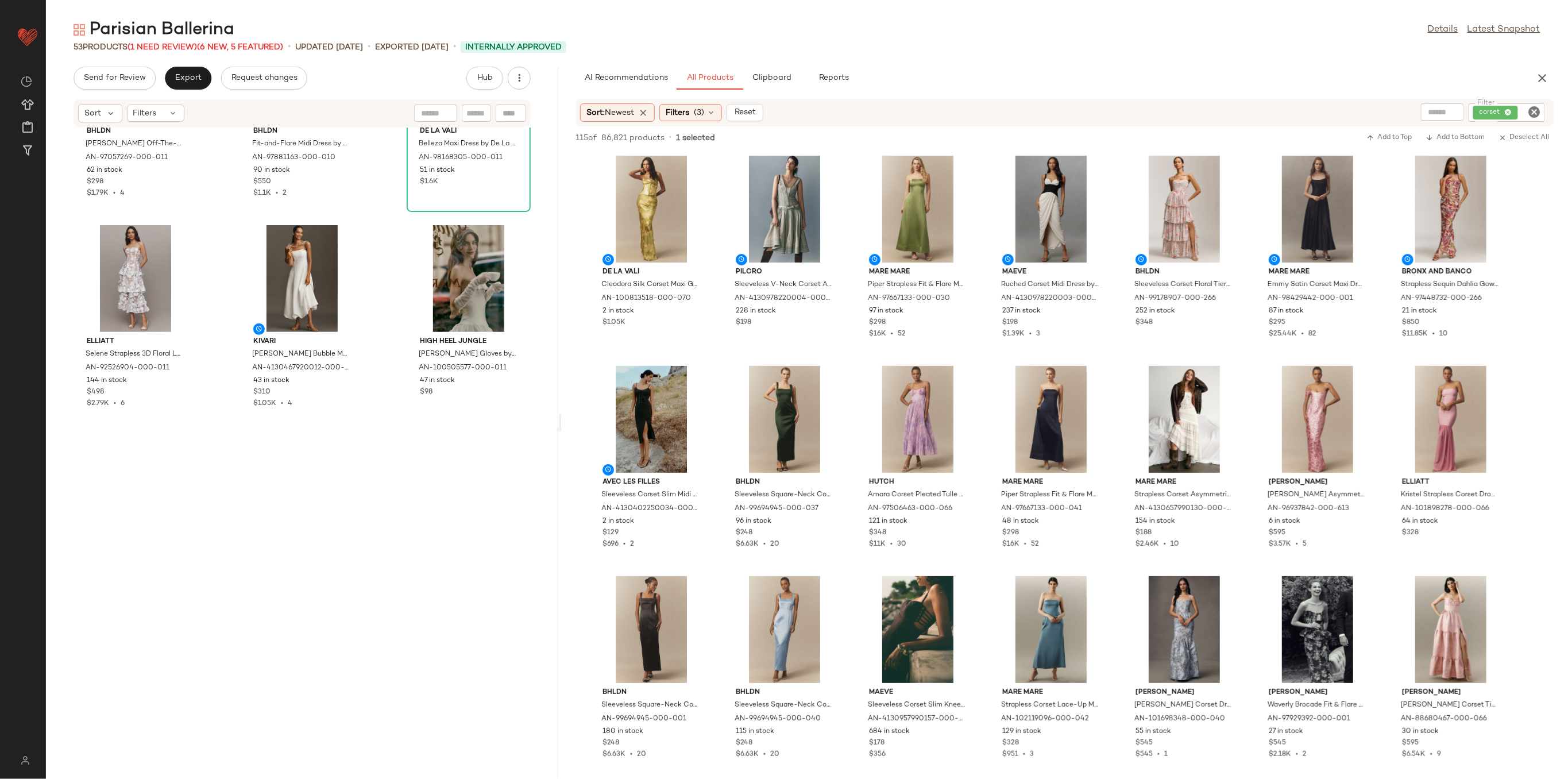
scroll to position [0, 0]
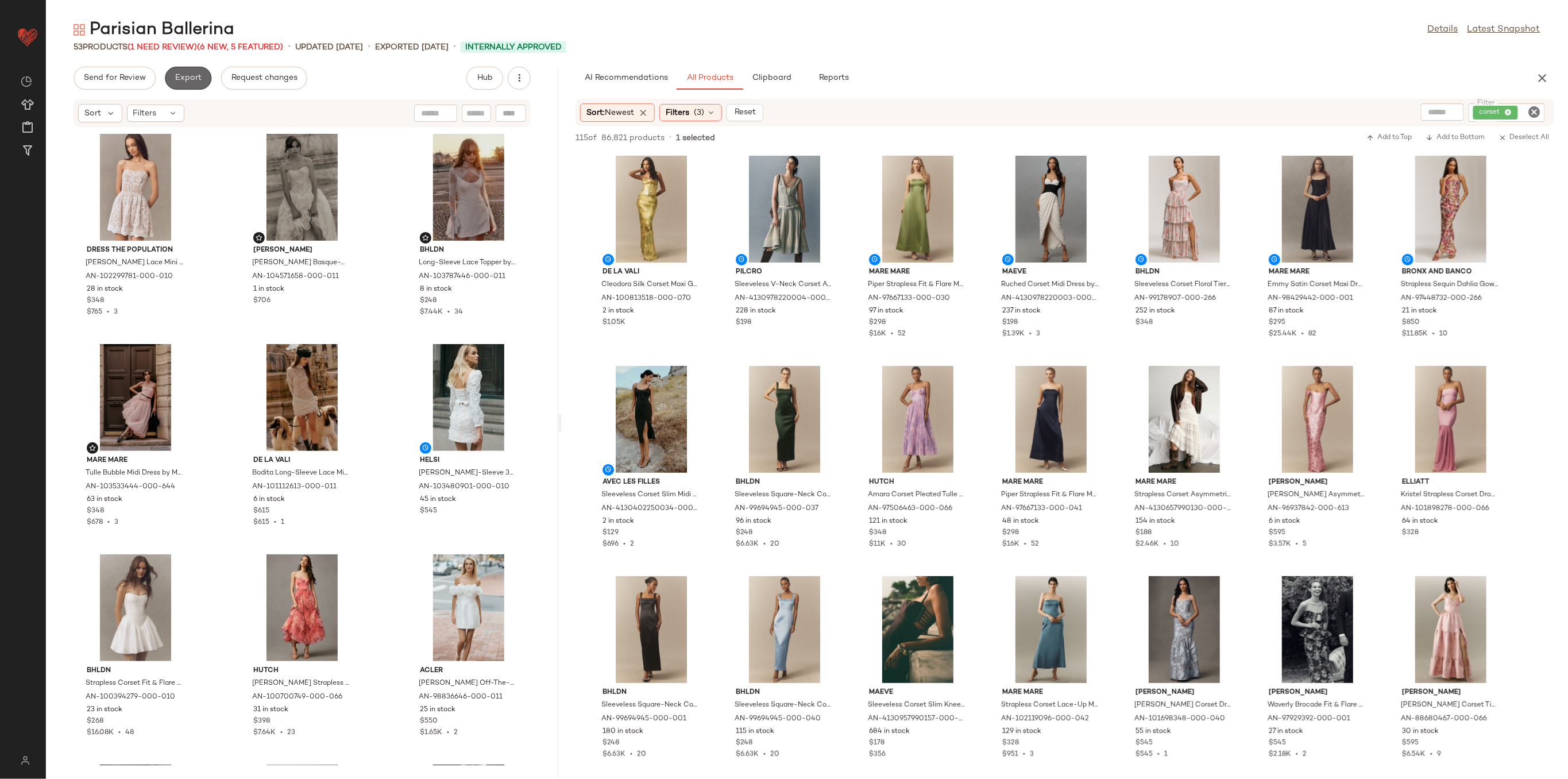
click at [198, 84] on button "Export" at bounding box center [188, 78] width 47 height 23
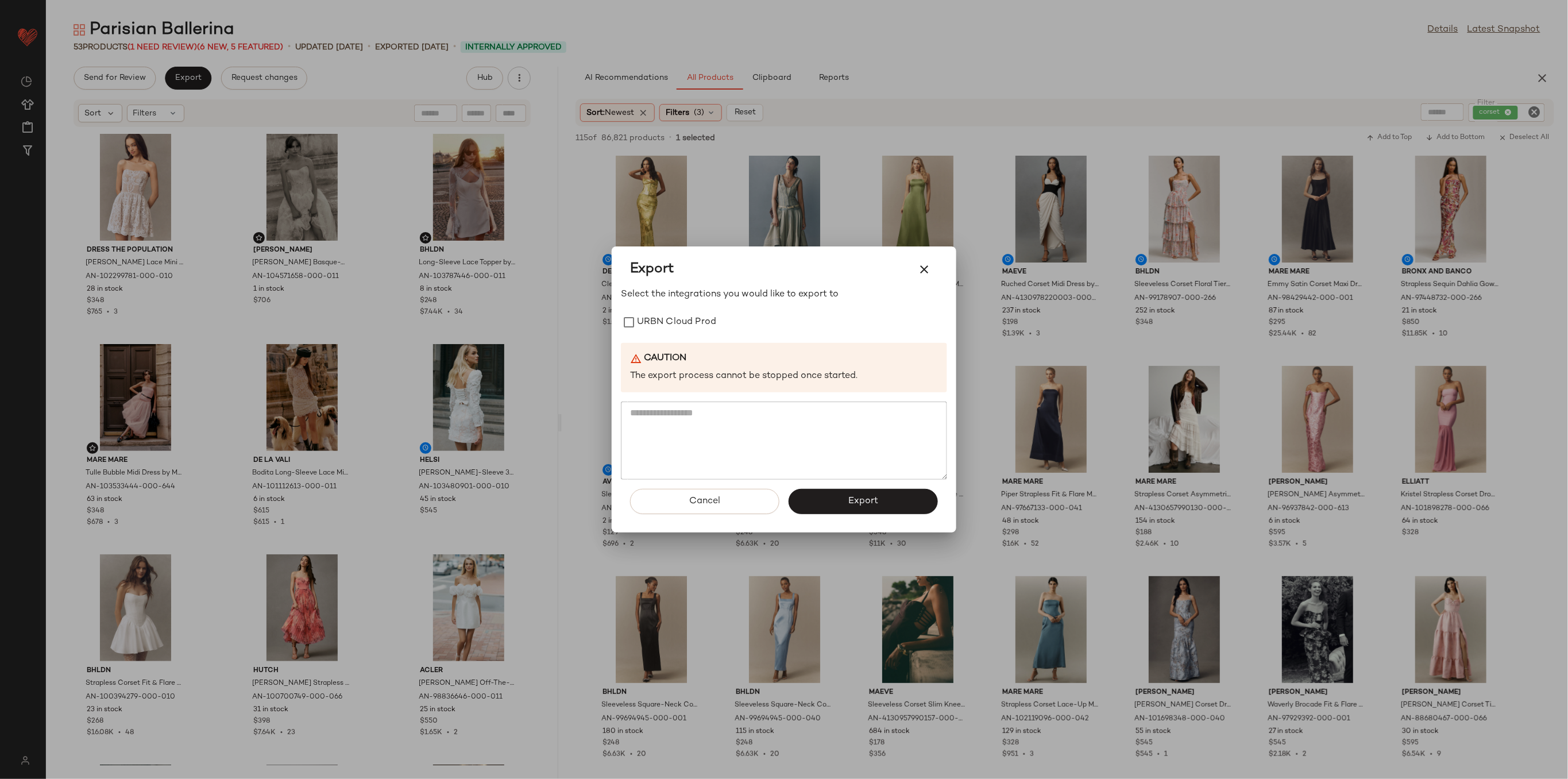
click at [680, 310] on div "Select the integrations you would like to export to URBN Cloud Prod Caution The…" at bounding box center [784, 383] width 326 height 192
click at [692, 330] on label "URBN Cloud Prod" at bounding box center [676, 323] width 79 height 23
click at [855, 506] on span "Export" at bounding box center [863, 501] width 31 height 11
